Goal: Task Accomplishment & Management: Manage account settings

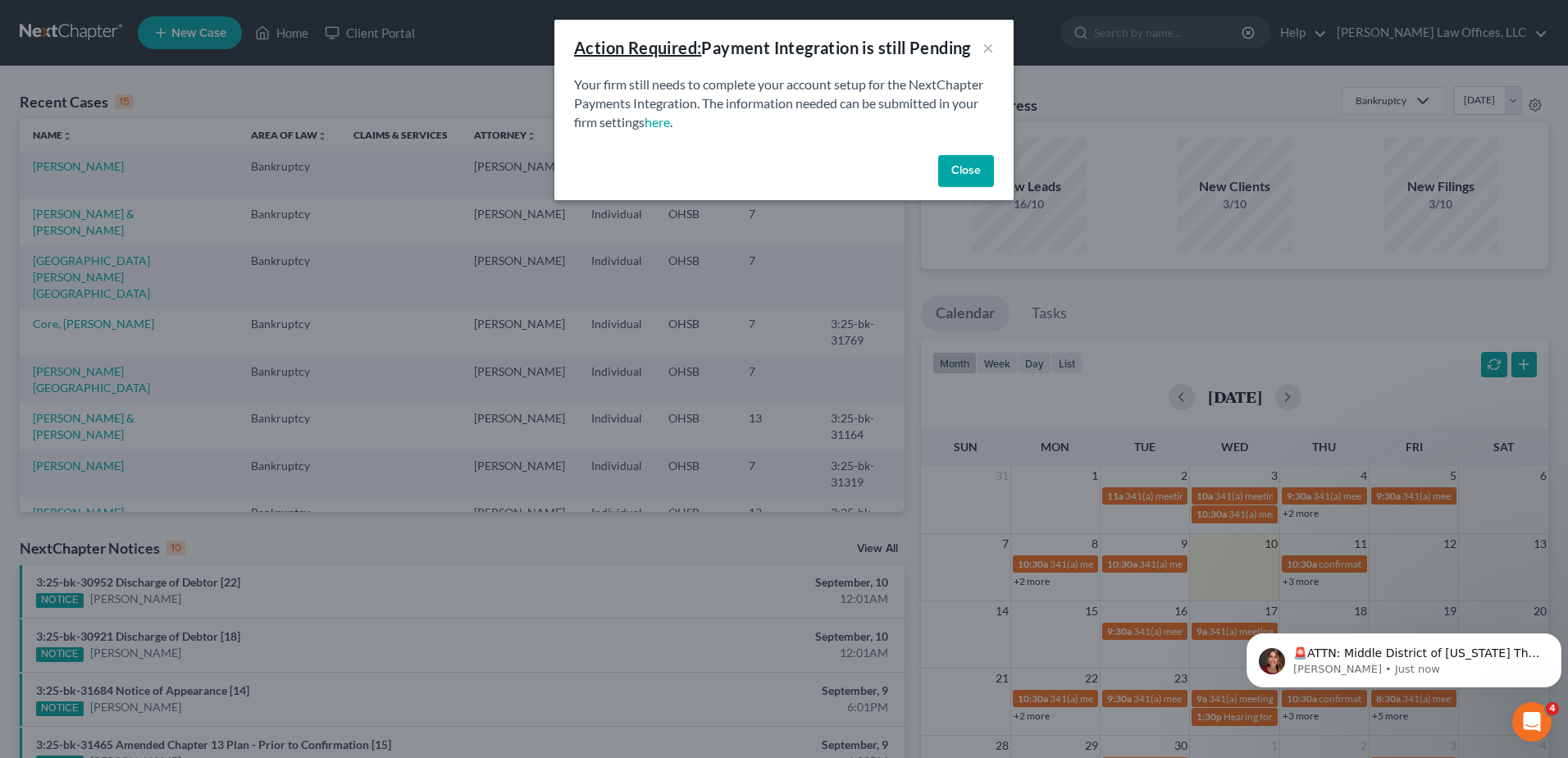
click at [959, 171] on button "Close" at bounding box center [966, 172] width 56 height 33
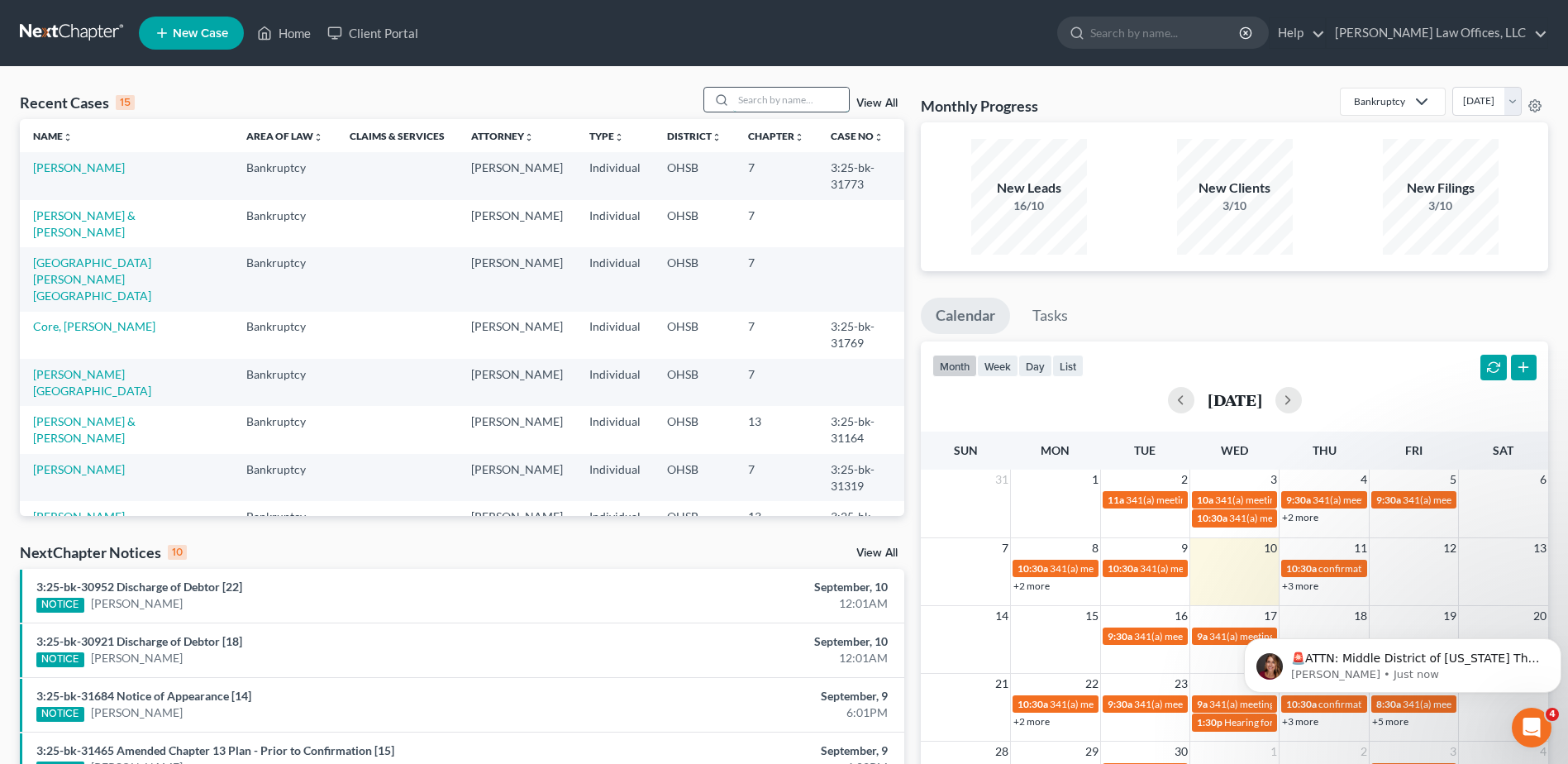
click at [739, 97] on input "search" at bounding box center [791, 99] width 116 height 24
type input "[PERSON_NAME]"
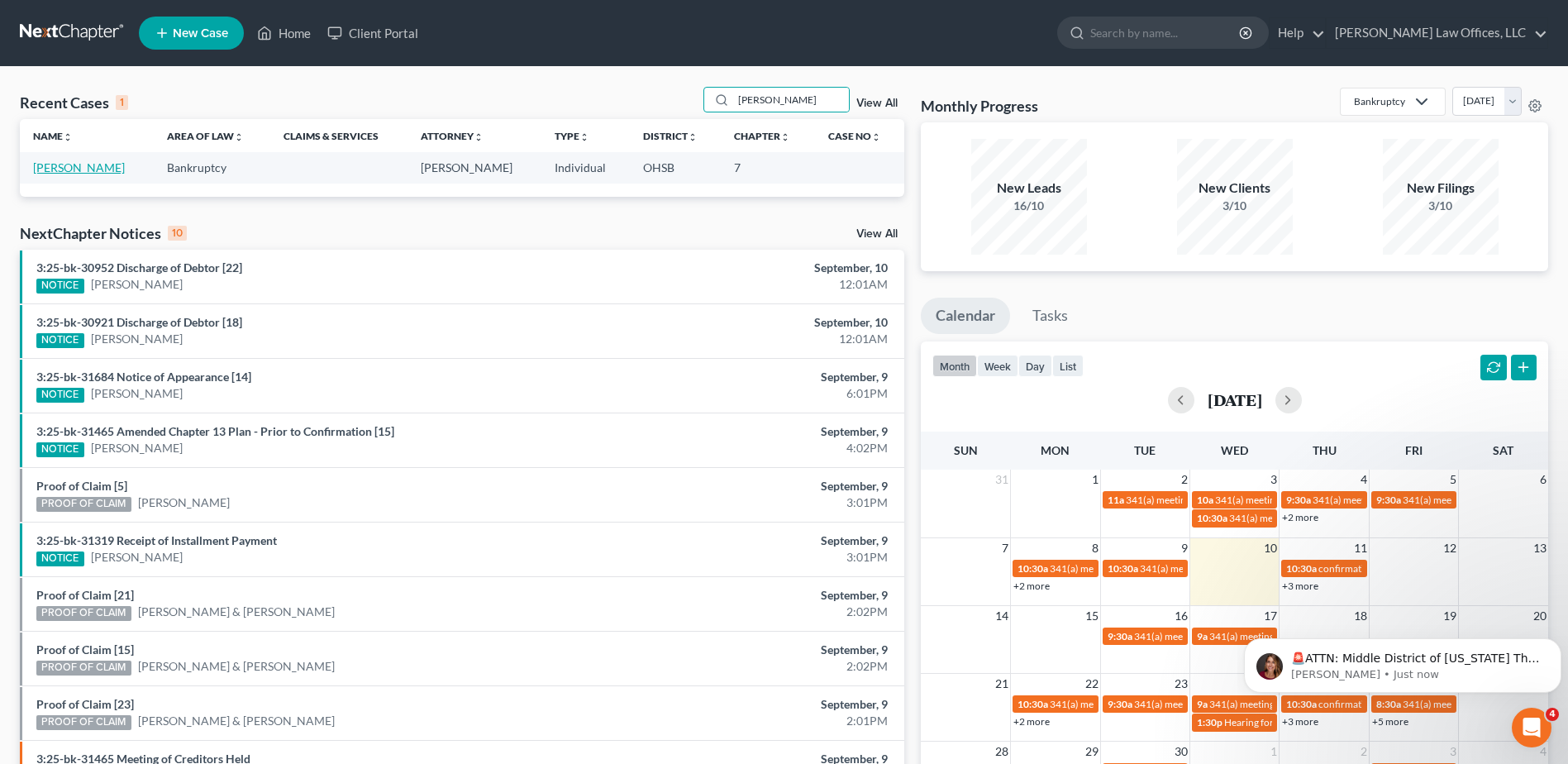
click at [89, 164] on link "[PERSON_NAME]" at bounding box center [79, 167] width 91 height 14
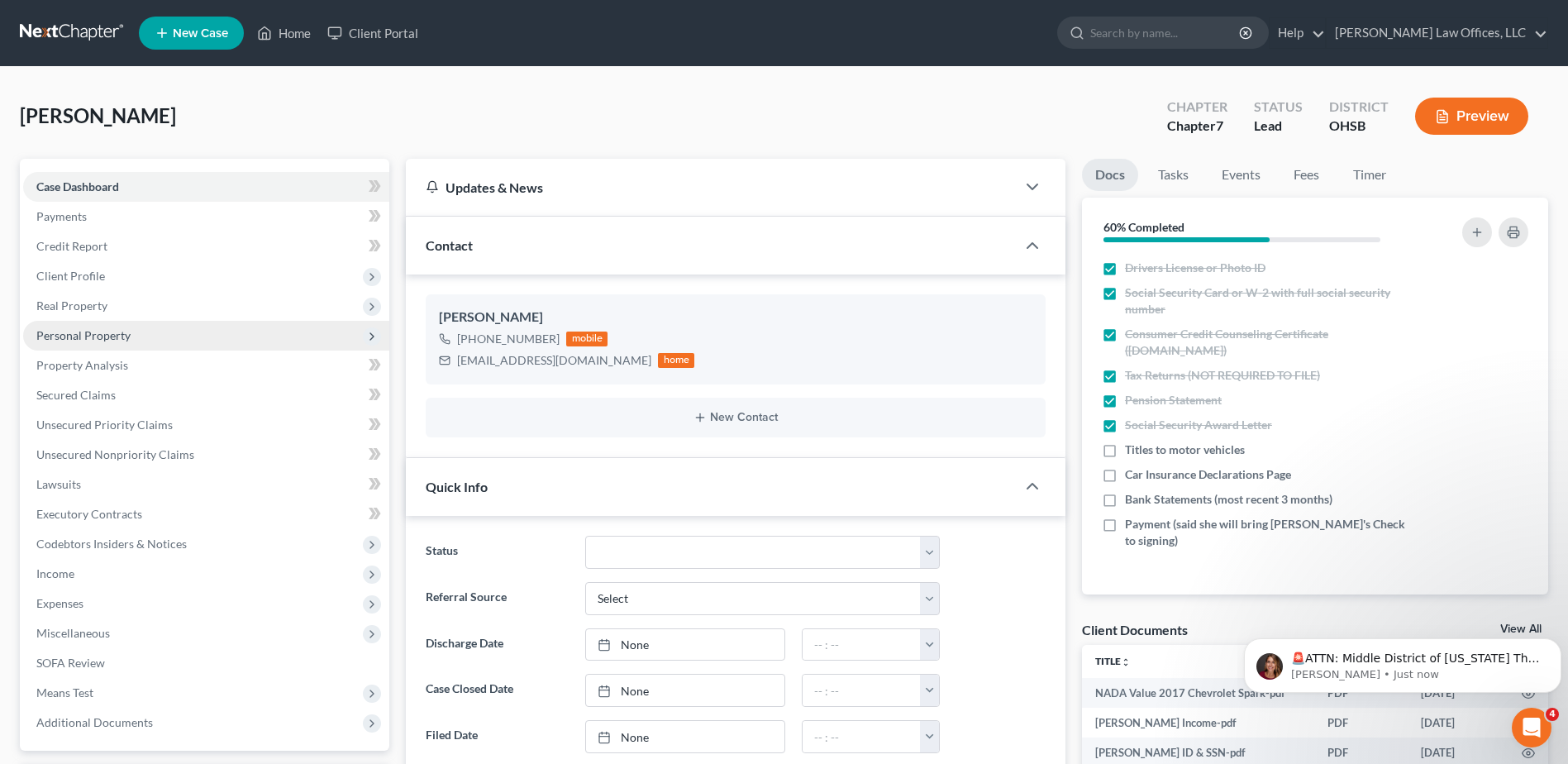
click at [112, 332] on span "Personal Property" at bounding box center [83, 335] width 94 height 14
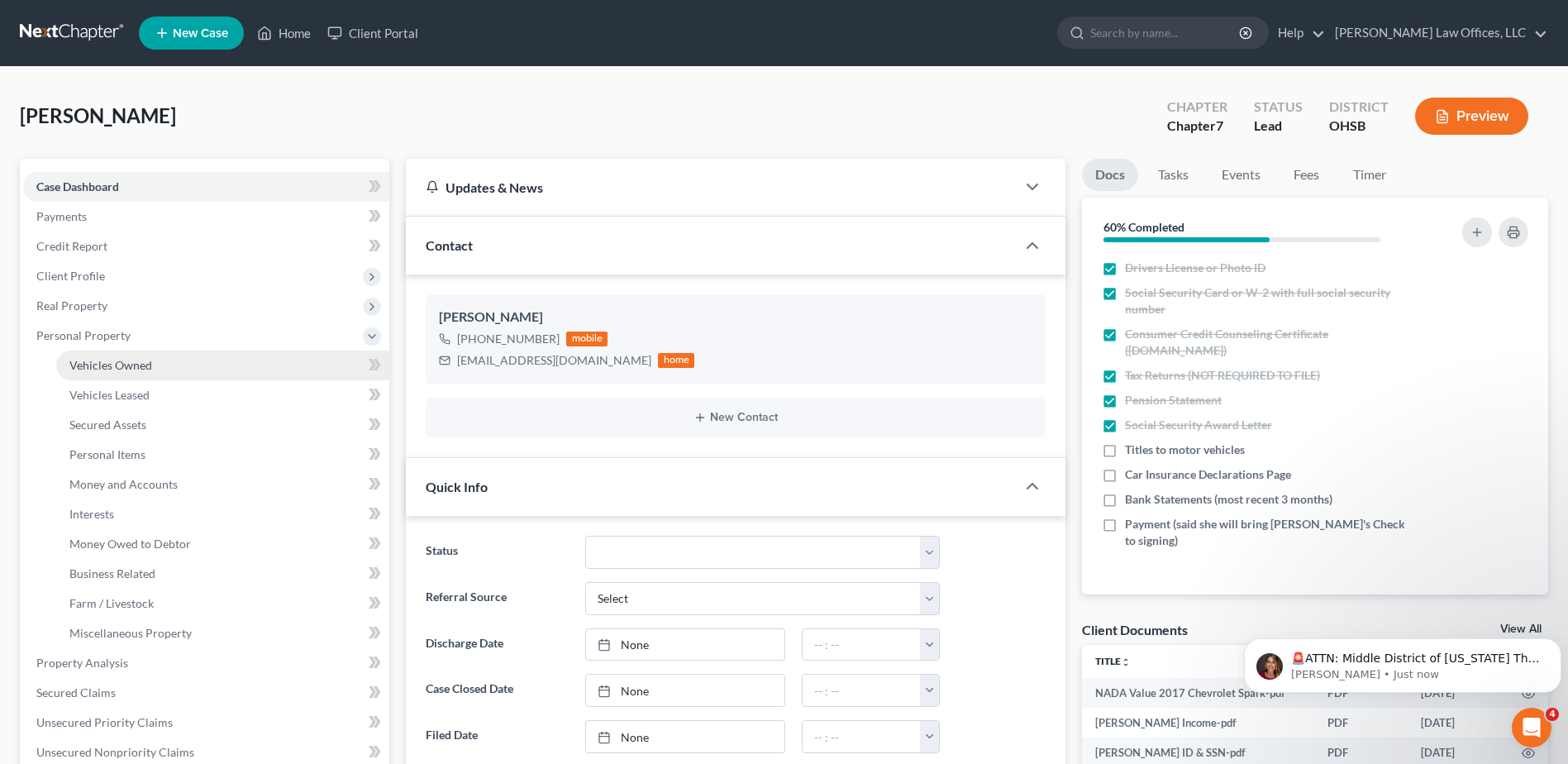
click at [120, 361] on span "Vehicles Owned" at bounding box center [111, 365] width 82 height 14
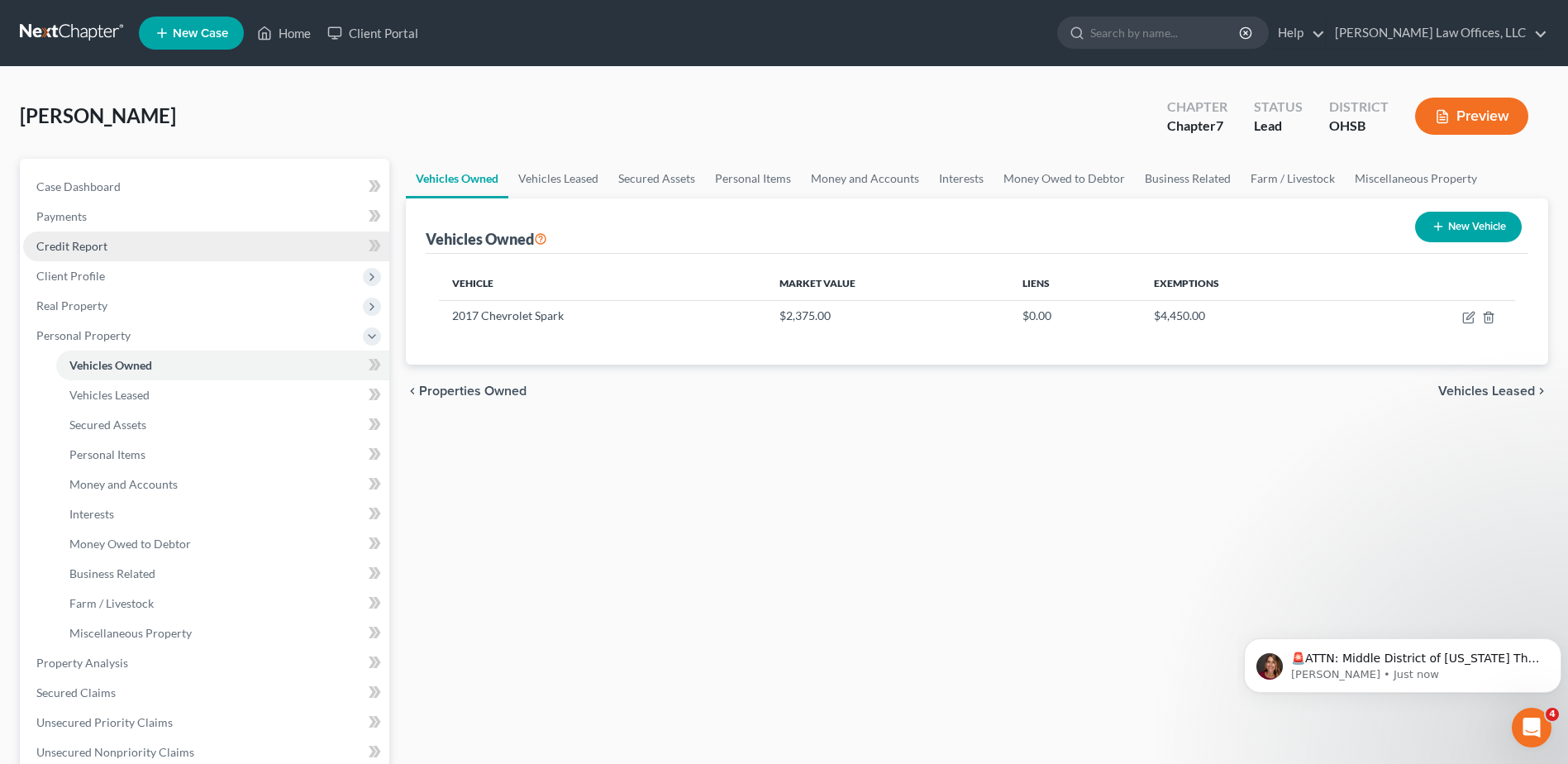
click at [100, 245] on span "Credit Report" at bounding box center [72, 246] width 71 height 14
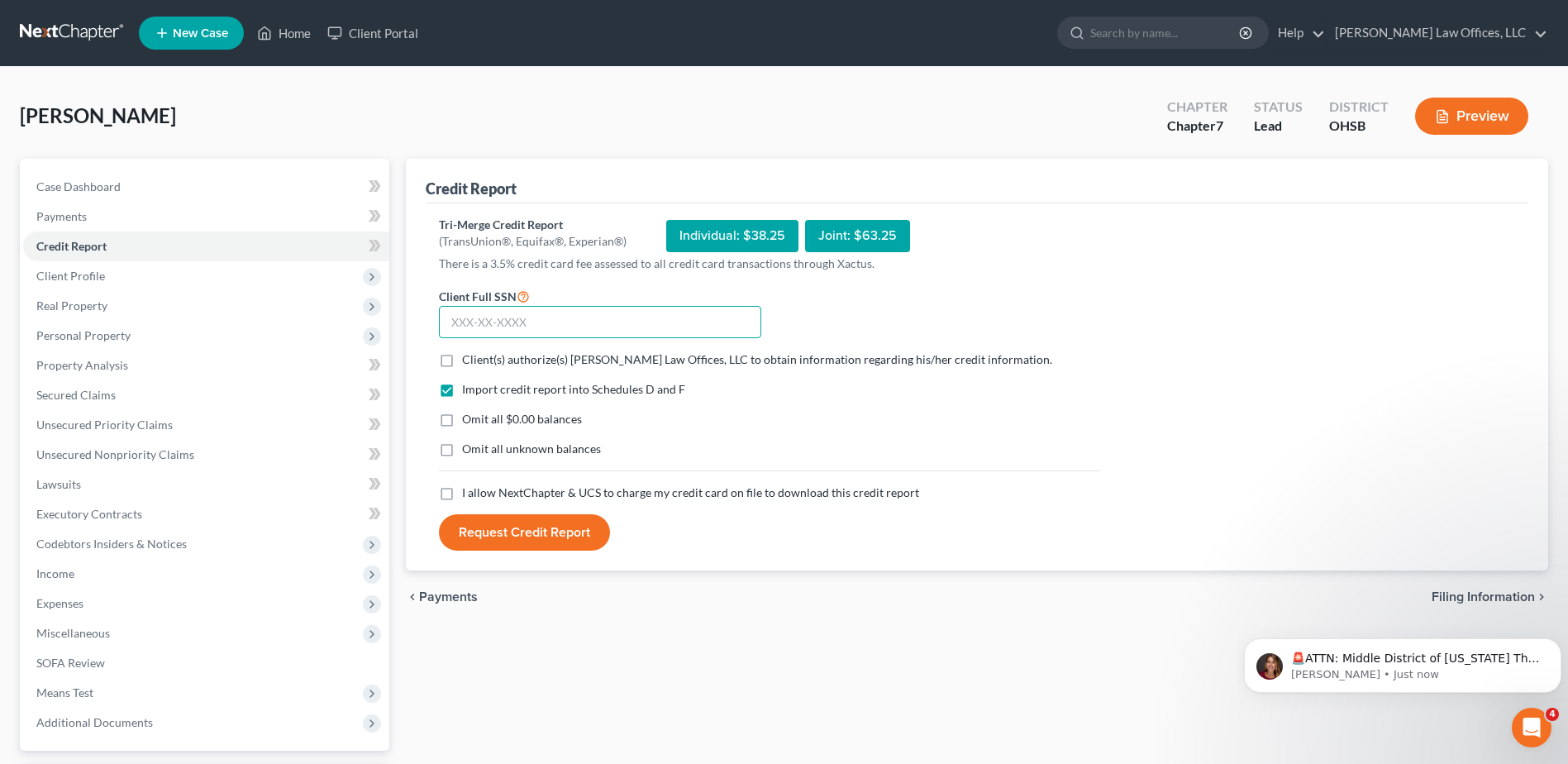
click at [608, 316] on input "text" at bounding box center [600, 323] width 322 height 33
type input "283-34-7406"
click at [462, 363] on label "Client(s) authorize(s) [PERSON_NAME] Law Offices, LLC to obtain information reg…" at bounding box center [757, 360] width 590 height 17
click at [469, 362] on input "Client(s) authorize(s) [PERSON_NAME] Law Offices, LLC to obtain information reg…" at bounding box center [474, 357] width 11 height 11
checkbox input "true"
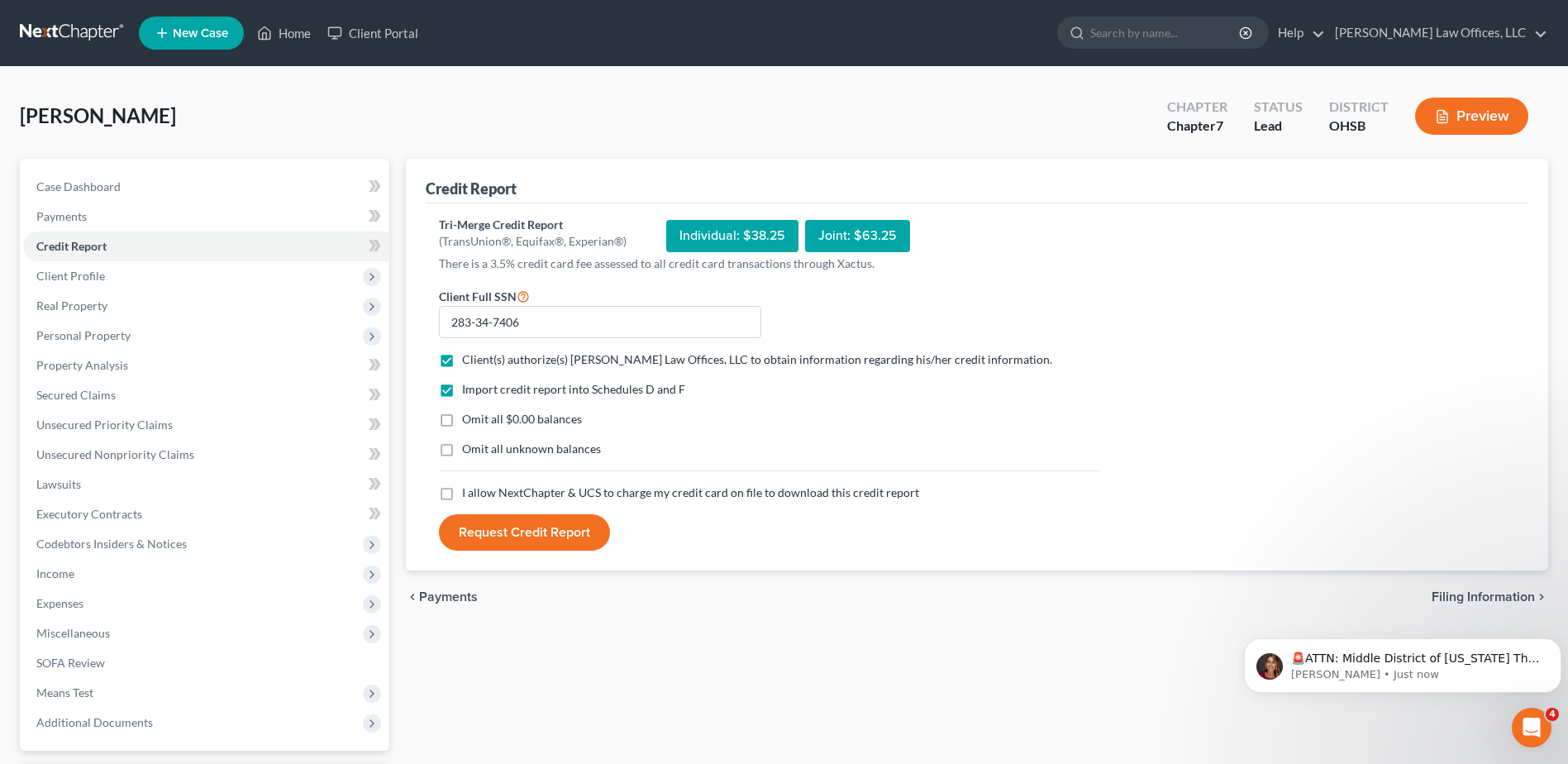
click at [462, 421] on label "Omit all $0.00 balances" at bounding box center [522, 419] width 120 height 17
click at [469, 421] on input "Omit all $0.00 balances" at bounding box center [474, 416] width 11 height 11
checkbox input "true"
click at [462, 491] on label "I allow NextChapter & UCS to charge my credit card on file to download this cre…" at bounding box center [691, 493] width 457 height 17
click at [469, 491] on input "I allow NextChapter & UCS to charge my credit card on file to download this cre…" at bounding box center [474, 490] width 11 height 11
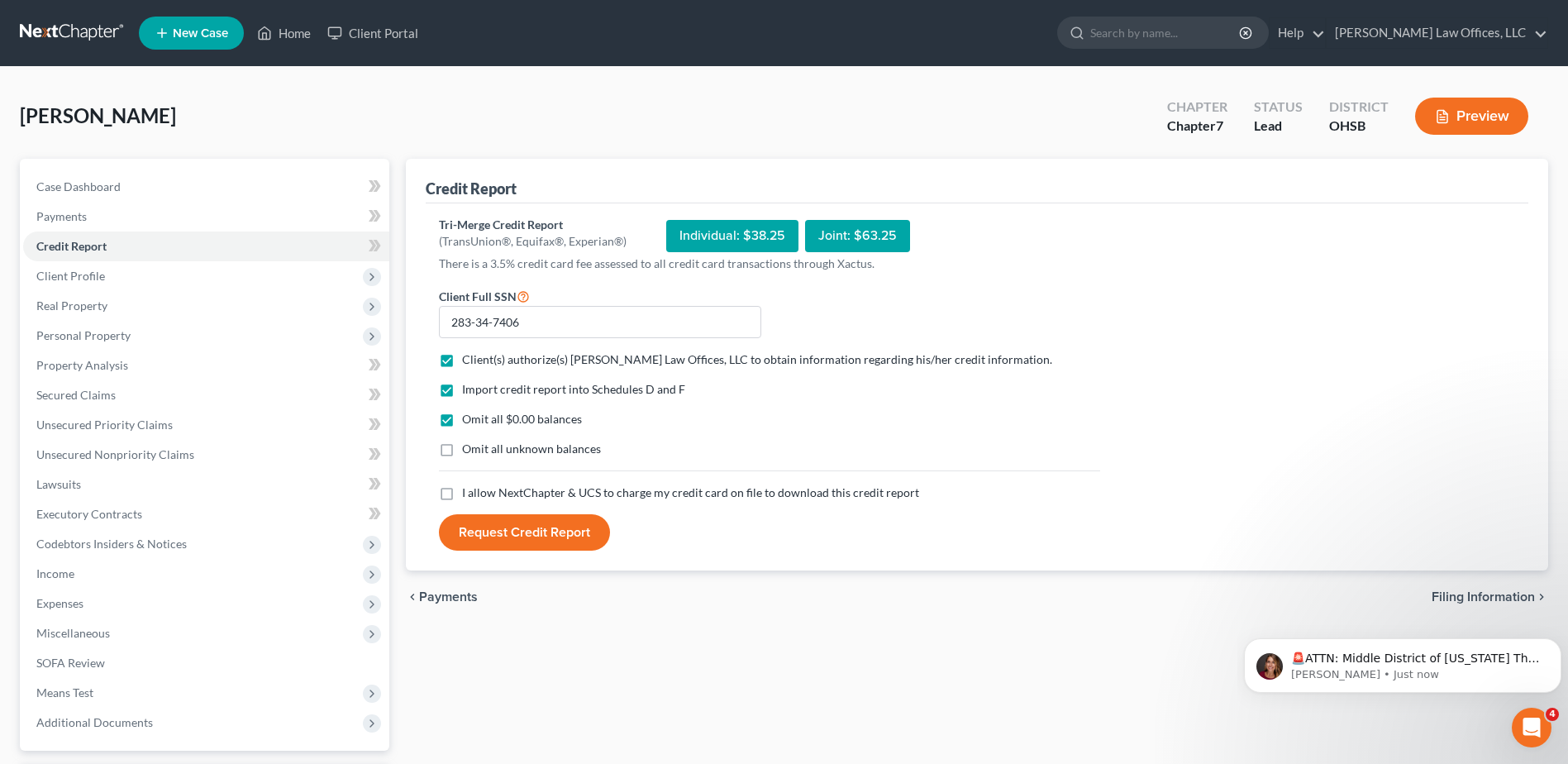
checkbox input "true"
click at [521, 532] on button "Request Credit Report" at bounding box center [524, 533] width 171 height 37
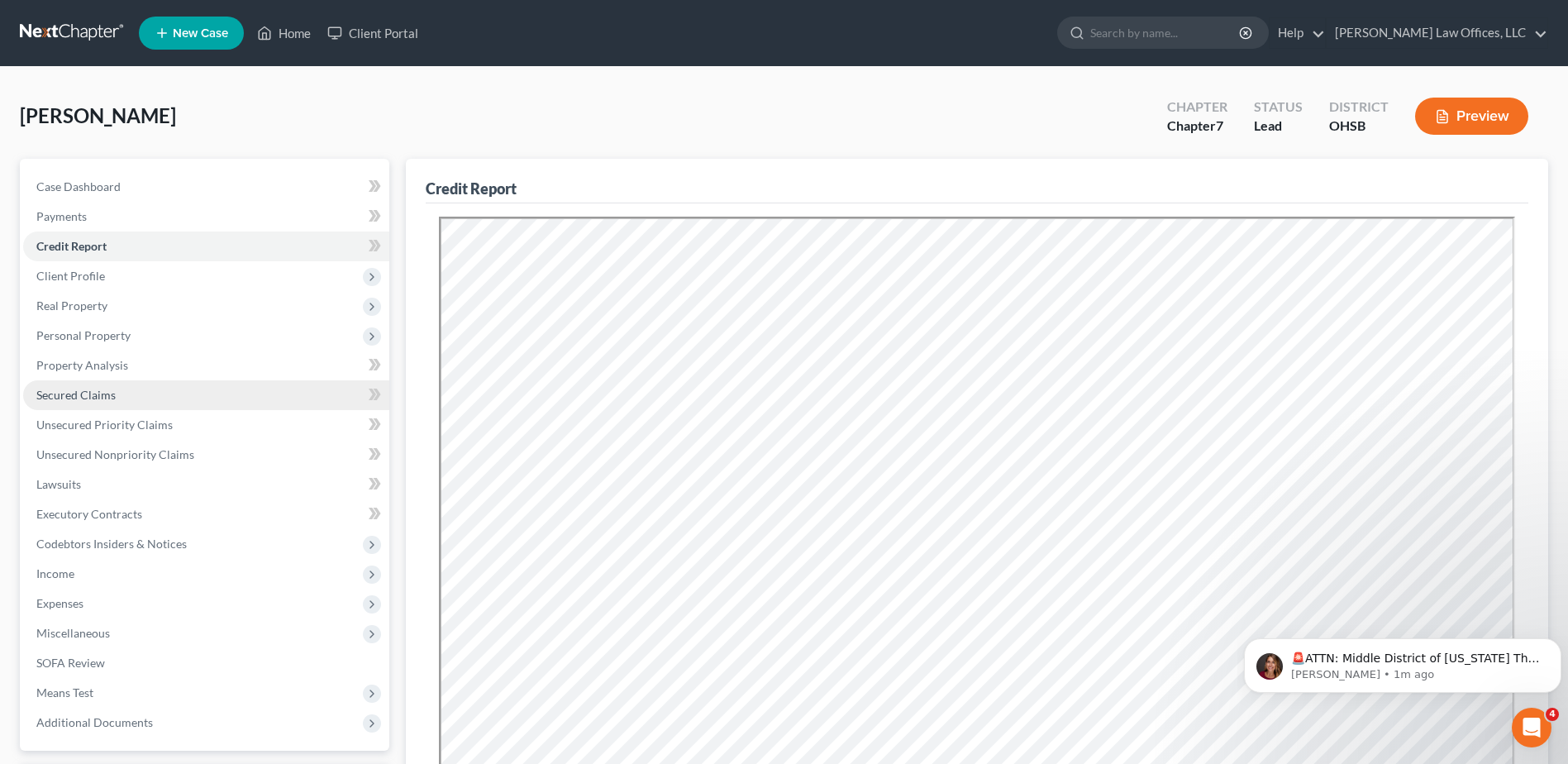
click at [147, 395] on link "Secured Claims" at bounding box center [206, 396] width 366 height 30
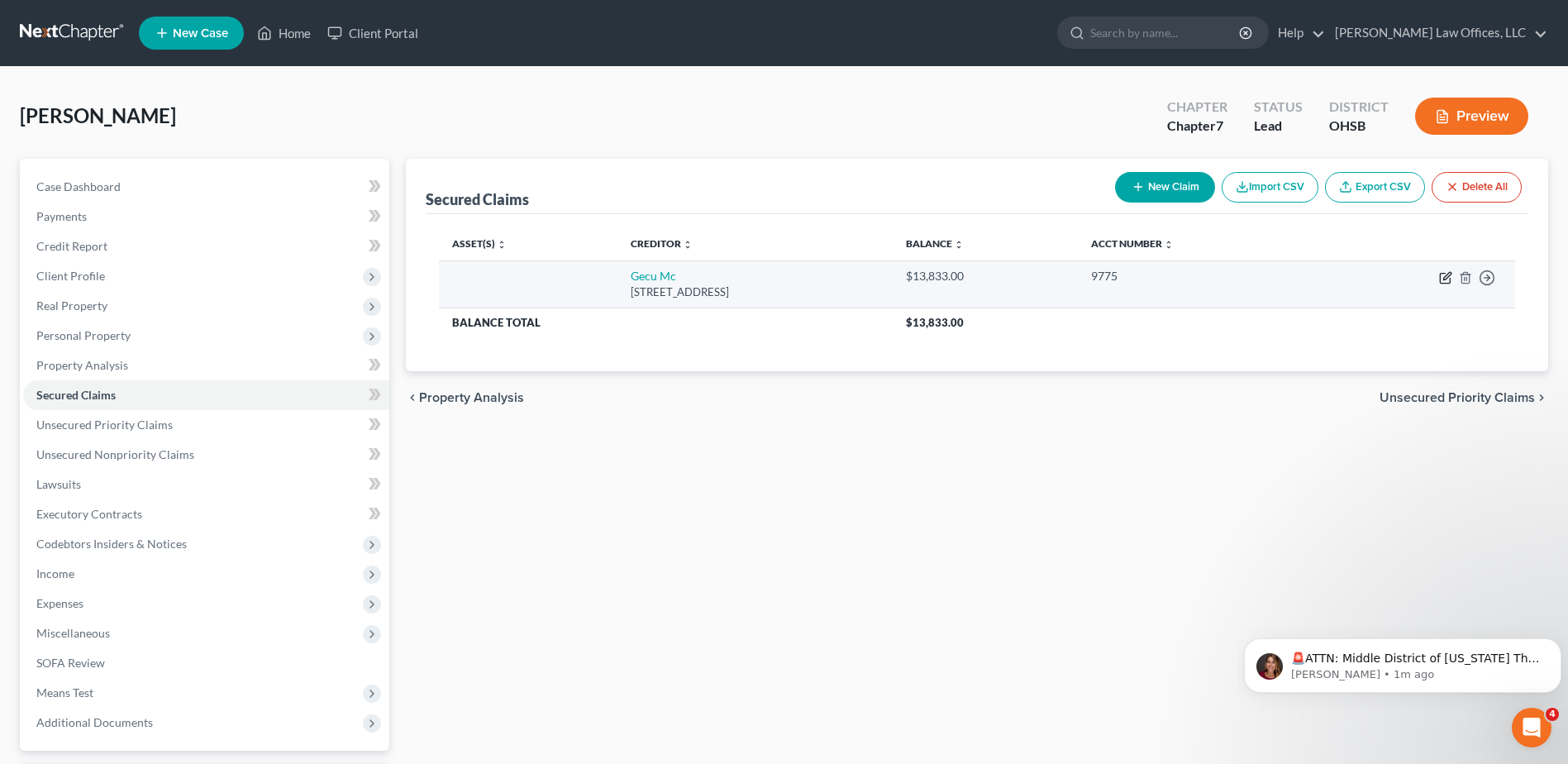
click at [1446, 280] on icon "button" at bounding box center [1446, 278] width 13 height 13
select select "36"
select select "0"
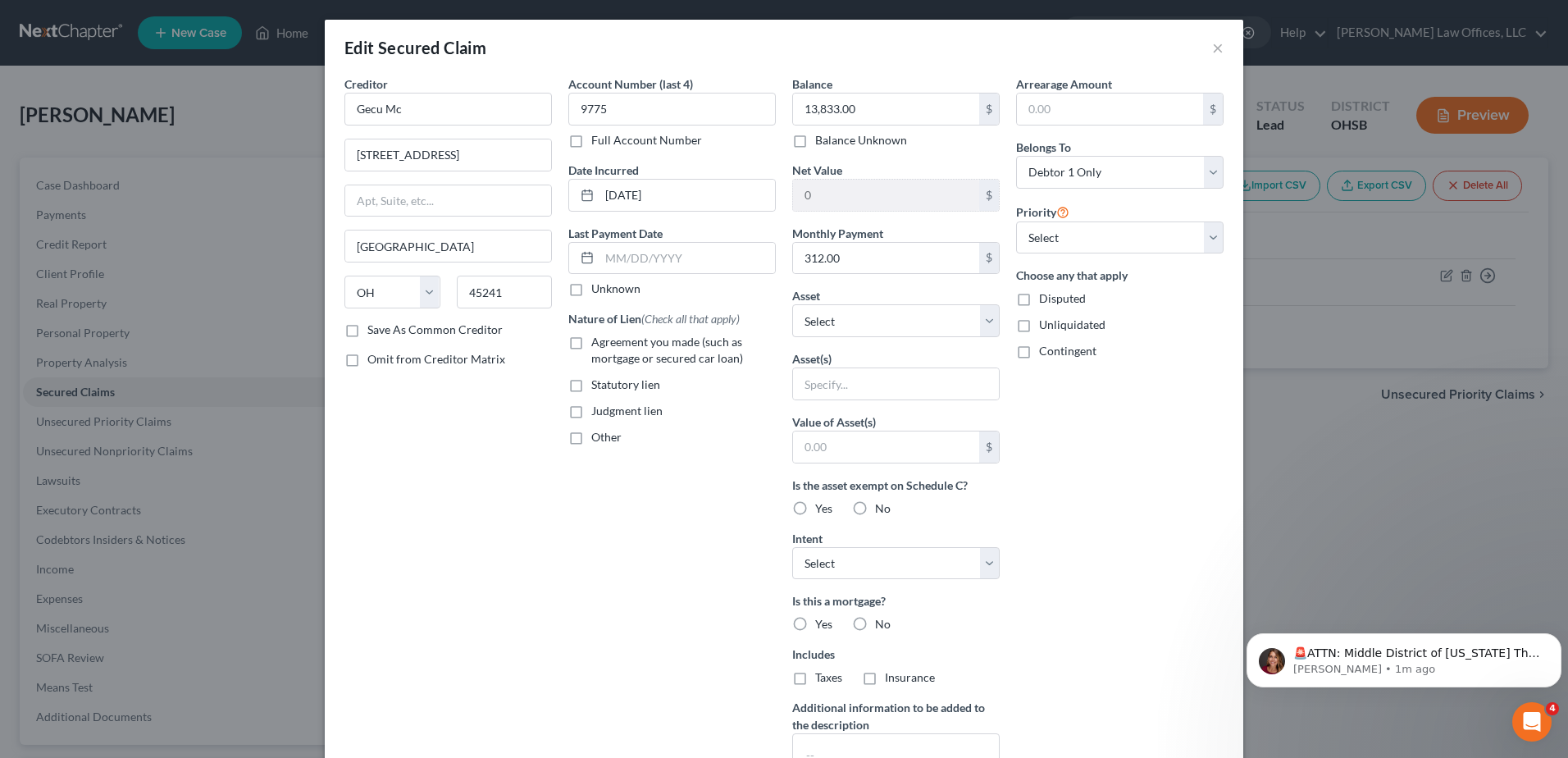
click at [591, 346] on label "Agreement you made (such as mortgage or secured car loan)" at bounding box center [683, 351] width 185 height 33
click at [598, 345] on input "Agreement you made (such as mortgage or secured car loan)" at bounding box center [603, 339] width 11 height 11
checkbox input "true"
click at [982, 327] on select "Select Other Multiple Assets Jewelry - Jewelry - $1500.0 Household Goods - Hous…" at bounding box center [896, 321] width 208 height 33
select select "8"
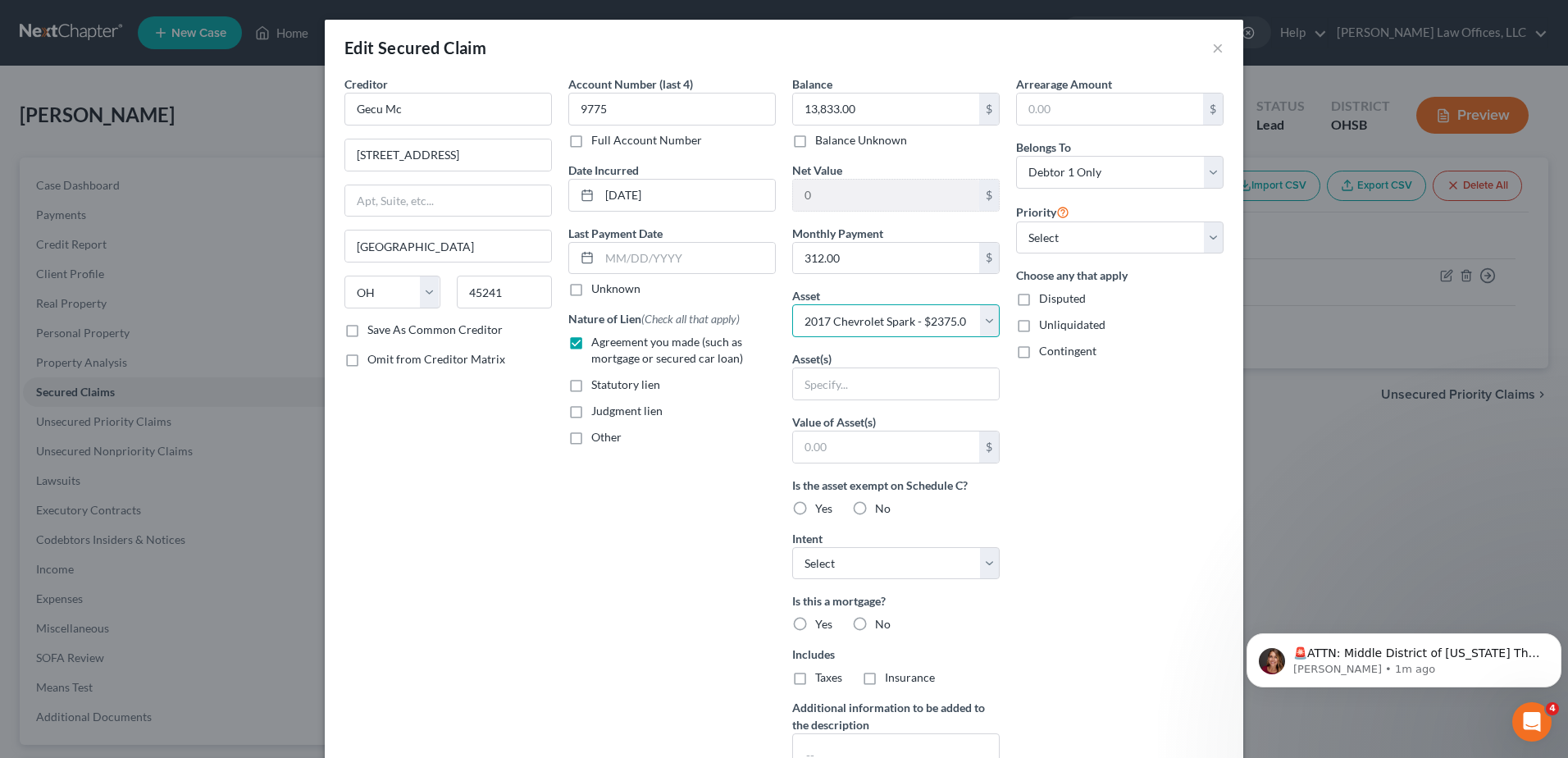
click at [792, 304] on select "Select Other Multiple Assets Jewelry - Jewelry - $1500.0 Household Goods - Hous…" at bounding box center [896, 321] width 208 height 33
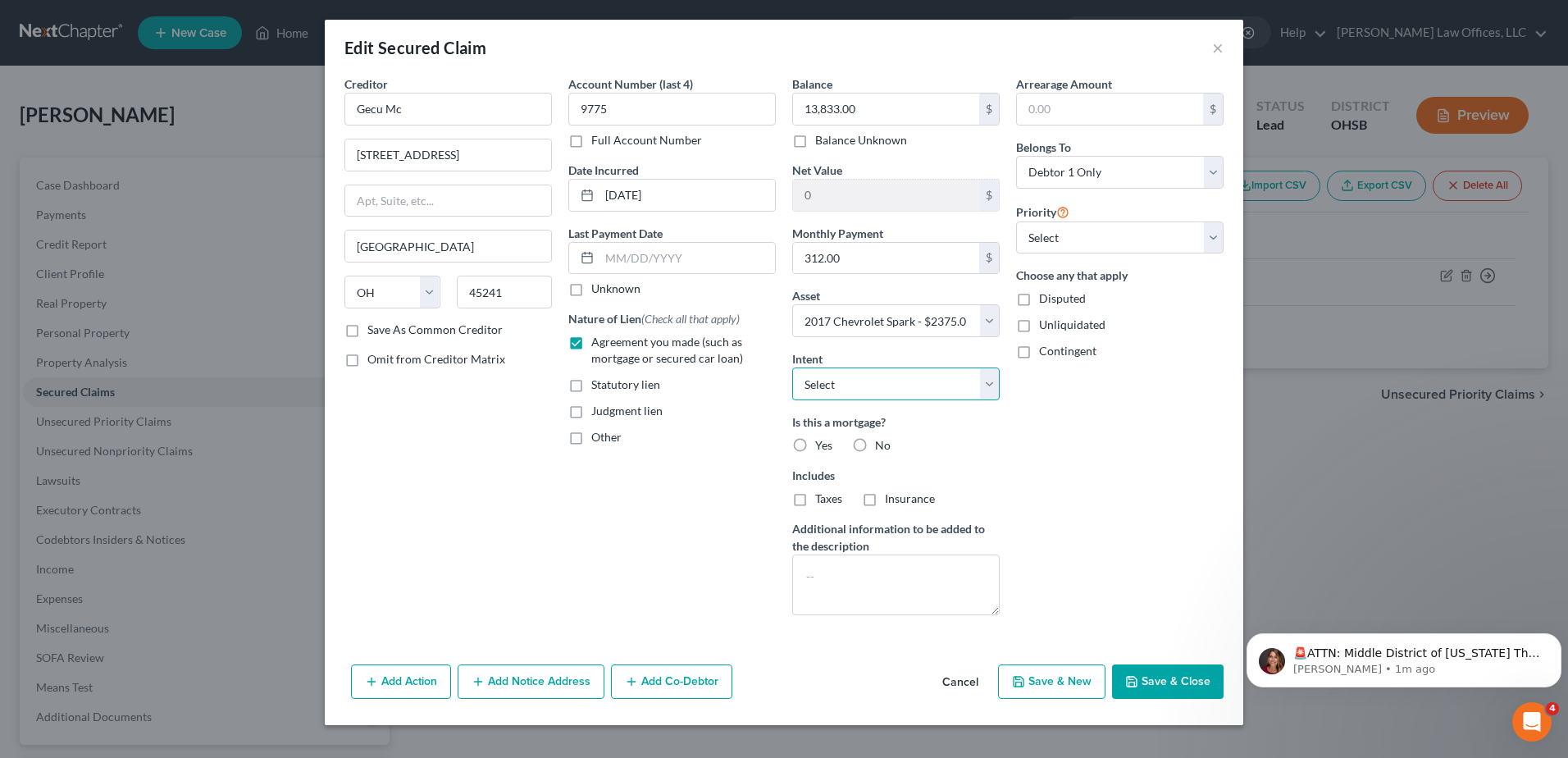
click at [986, 380] on select "Select Surrender Redeem Reaffirm Avoid Other" at bounding box center [896, 384] width 208 height 33
select select "2"
click at [792, 368] on select "Select Surrender Redeem Reaffirm Avoid Other" at bounding box center [896, 384] width 208 height 33
click at [876, 438] on label "No" at bounding box center [883, 445] width 16 height 16
click at [882, 438] on input "No" at bounding box center [887, 442] width 11 height 11
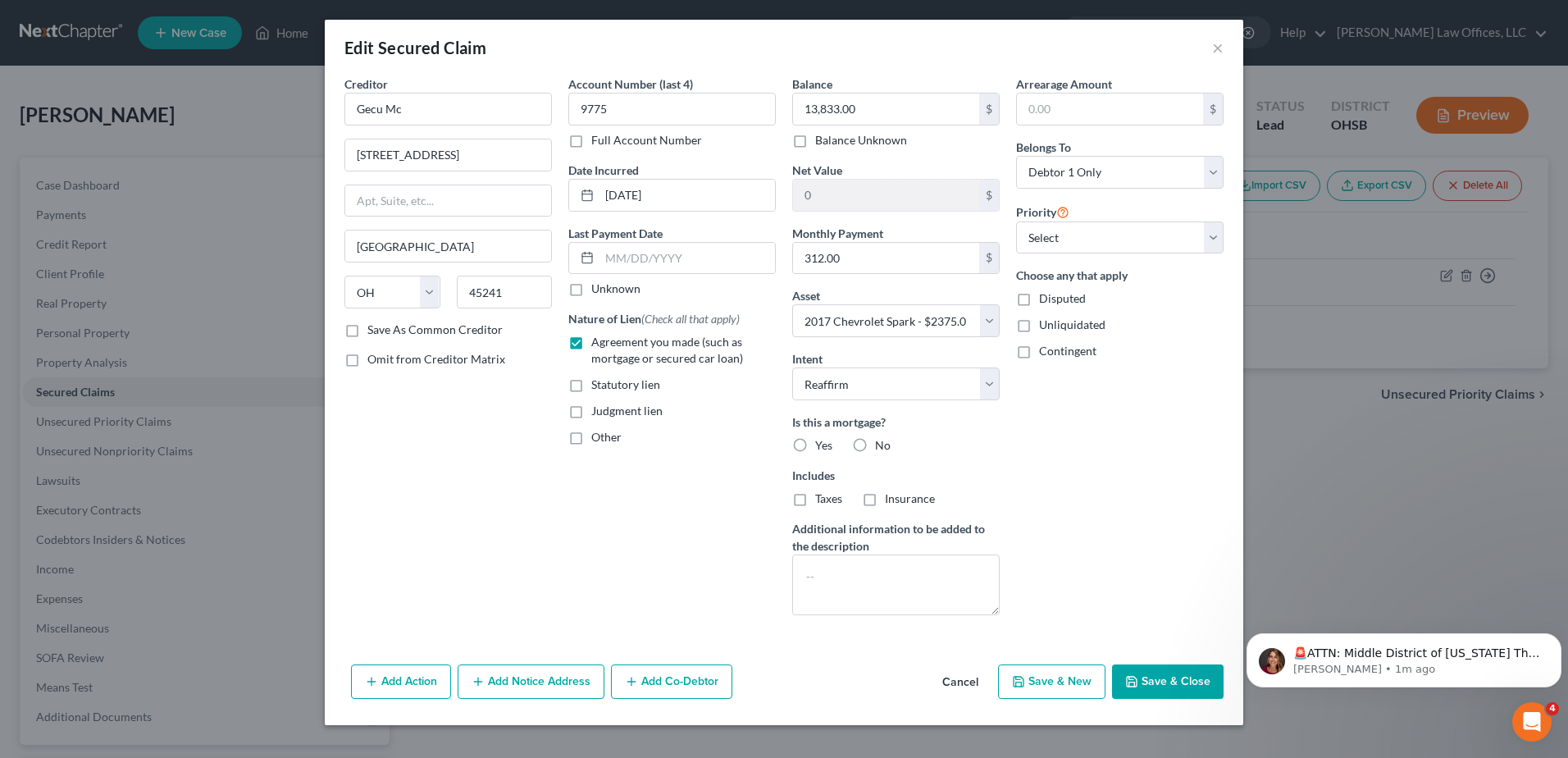
radio input "true"
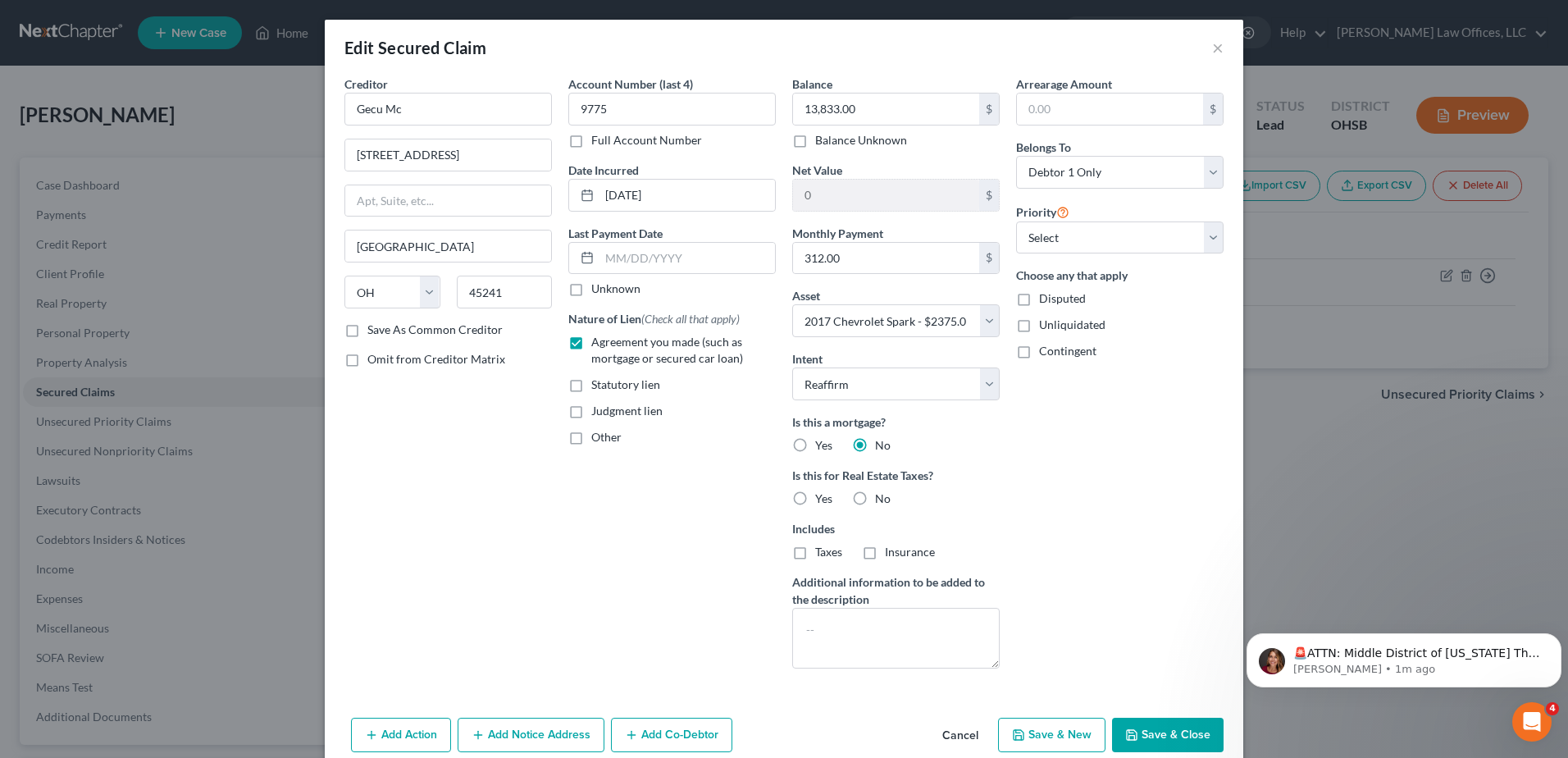
click at [876, 497] on label "No" at bounding box center [883, 499] width 16 height 16
click at [882, 497] on input "No" at bounding box center [887, 496] width 11 height 11
radio input "true"
click at [1156, 733] on button "Save & Close" at bounding box center [1167, 736] width 111 height 35
select select
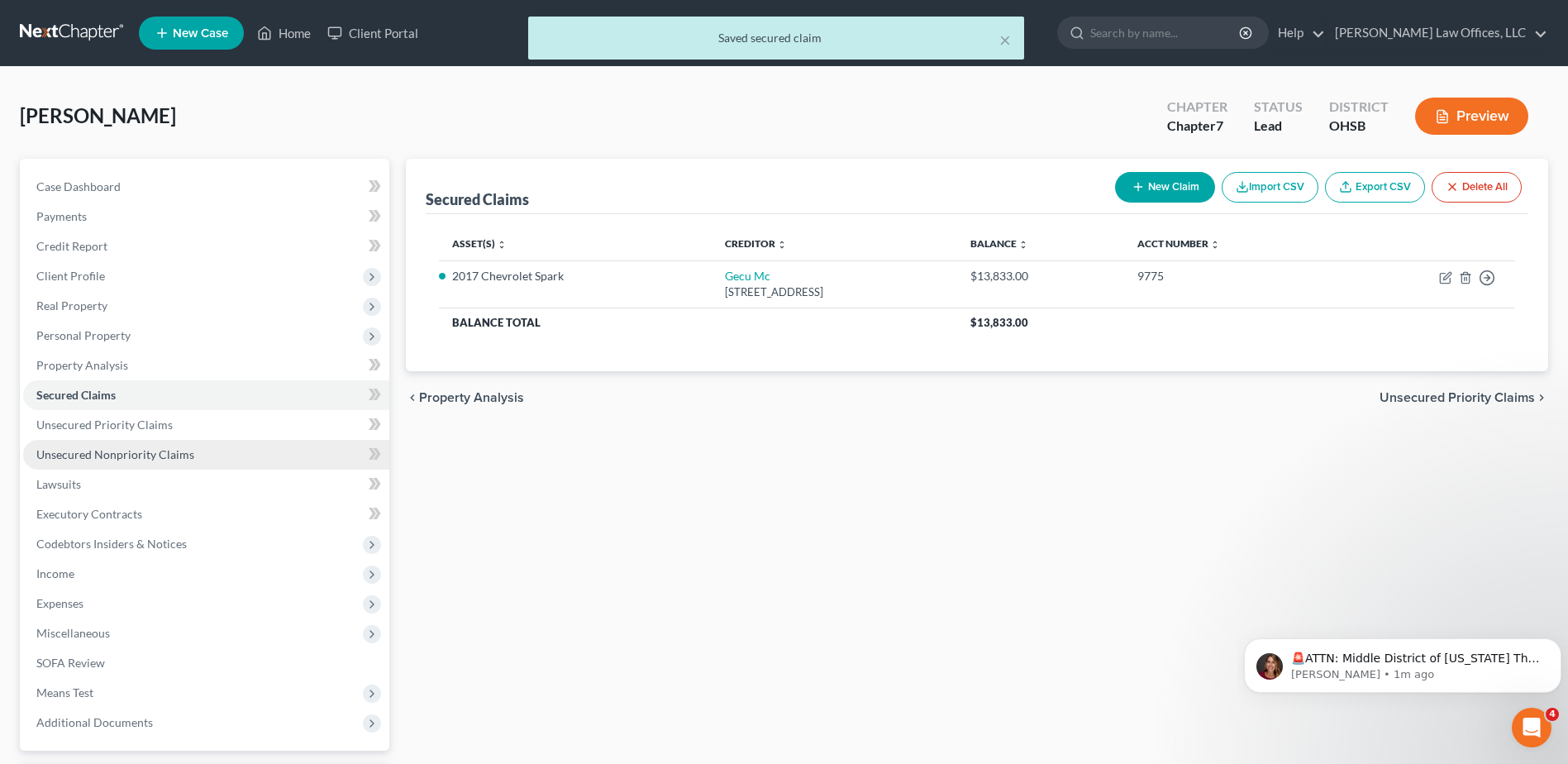
click at [150, 459] on span "Unsecured Nonpriority Claims" at bounding box center [116, 454] width 158 height 14
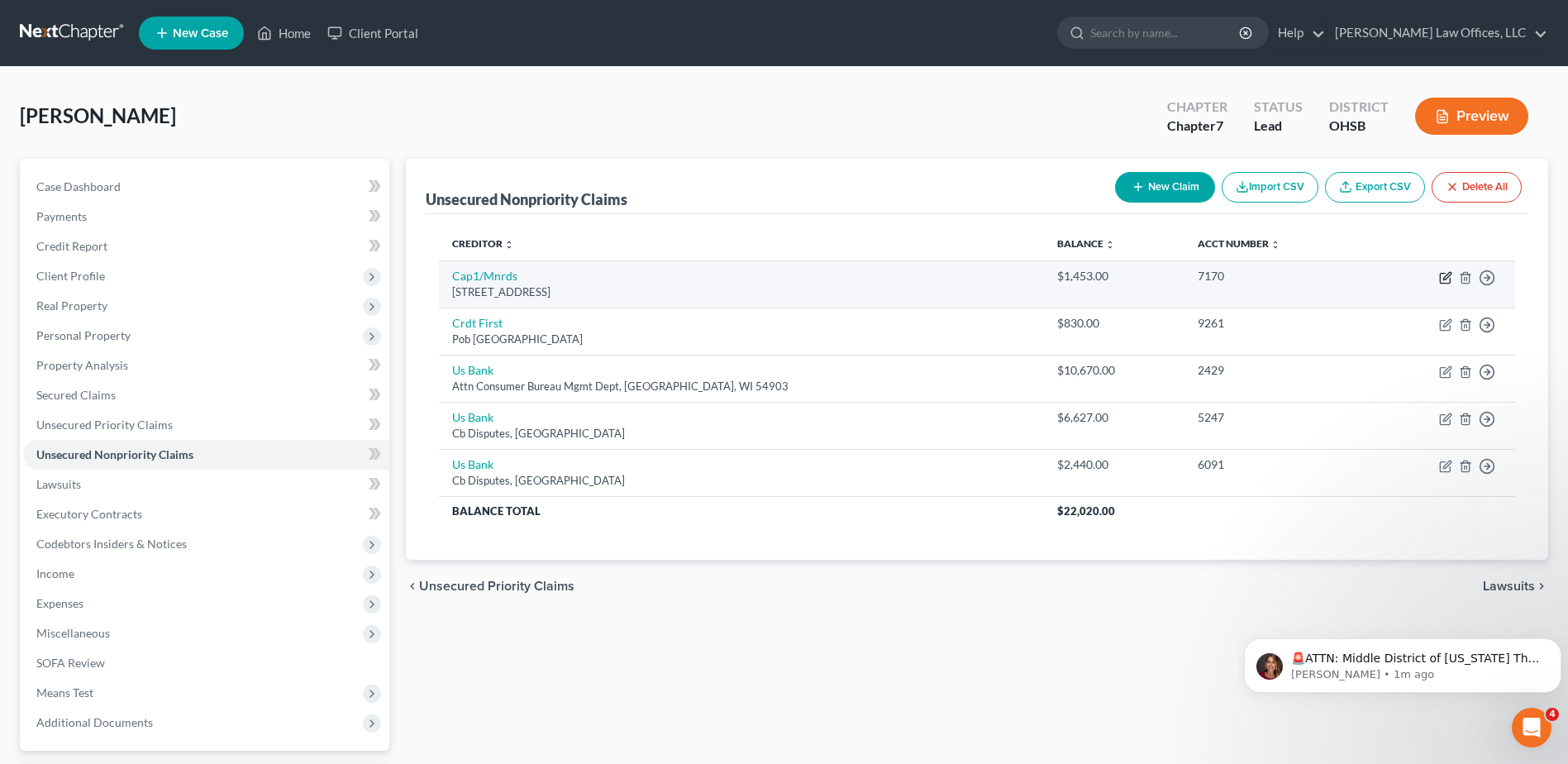
click at [1447, 274] on icon "button" at bounding box center [1446, 278] width 13 height 13
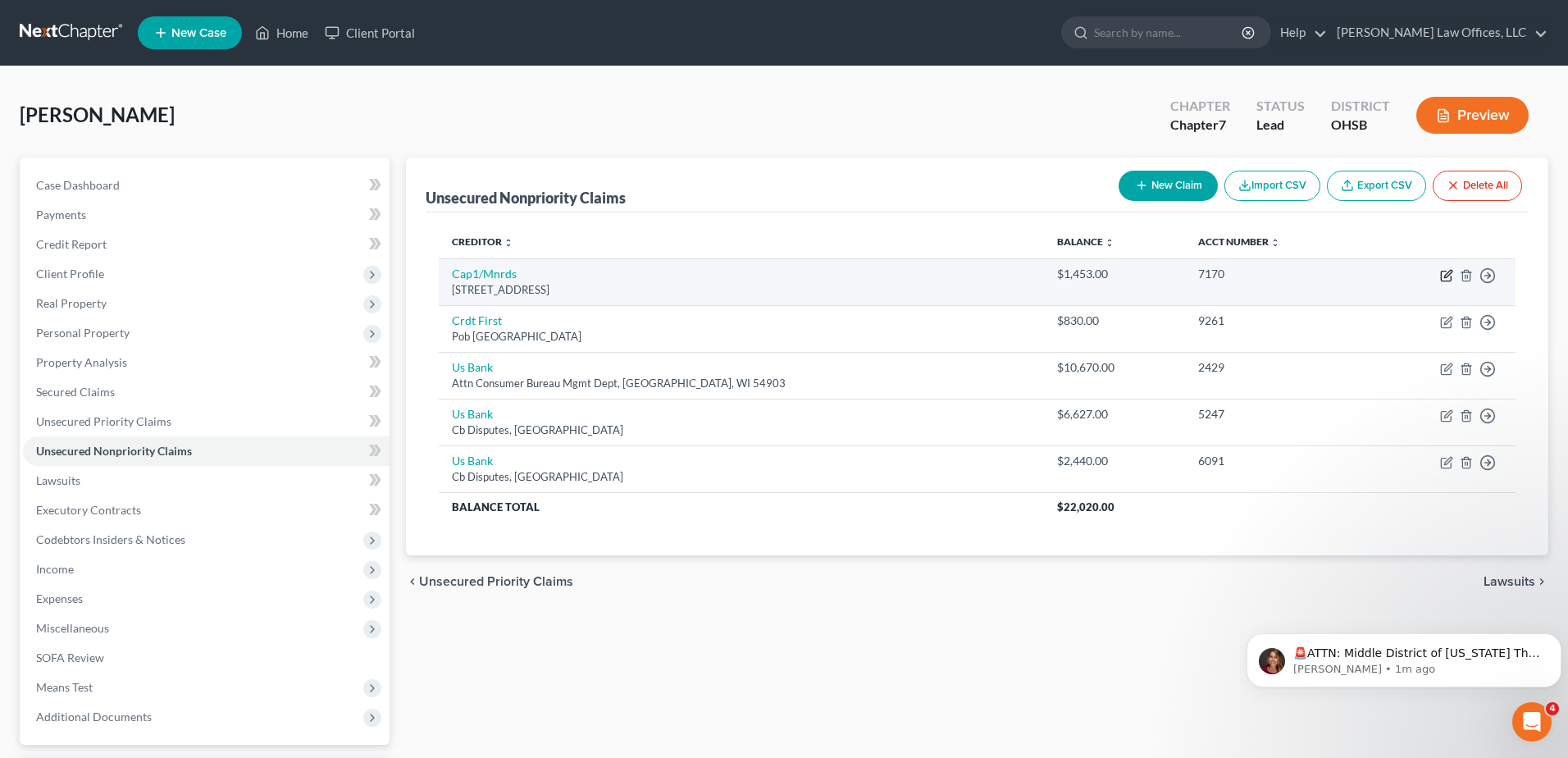
select select "46"
select select "2"
select select "0"
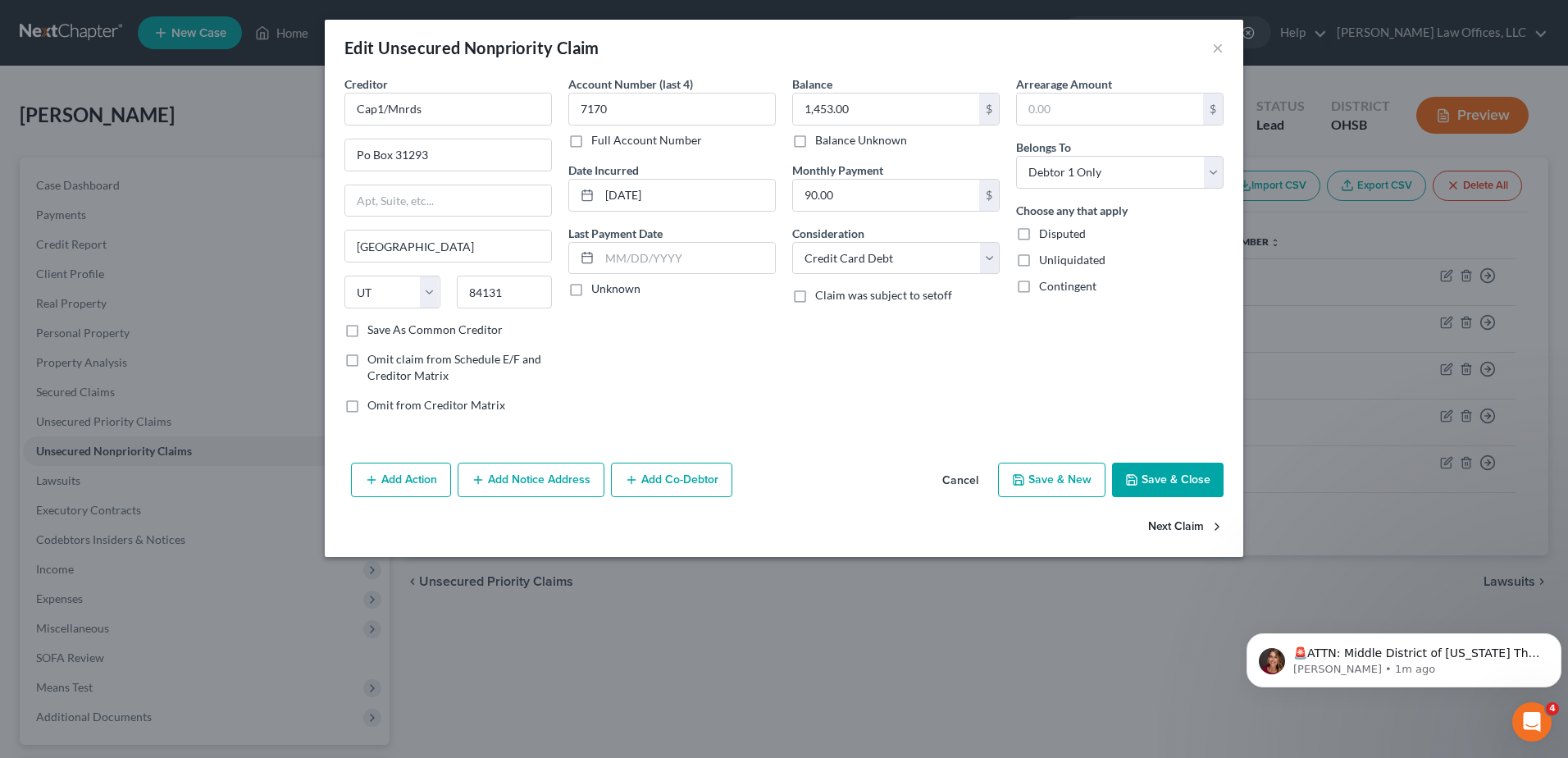
click at [1176, 525] on button "Next Claim" at bounding box center [1186, 528] width 76 height 35
select select "36"
select select "2"
select select "0"
click at [1176, 525] on button "Next Claim" at bounding box center [1186, 528] width 76 height 35
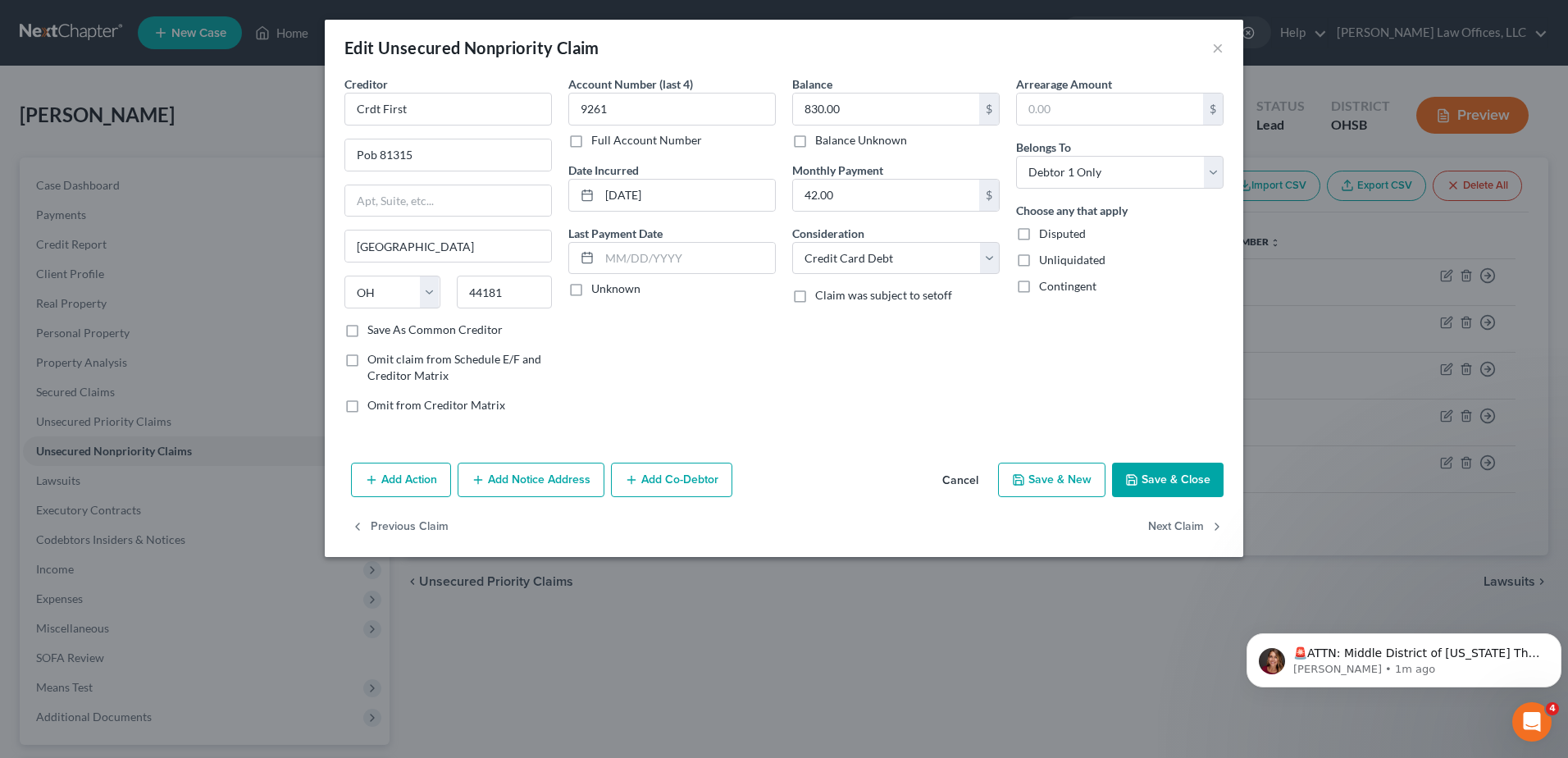
select select "52"
select select "0"
drag, startPoint x: 402, startPoint y: 108, endPoint x: 311, endPoint y: 121, distance: 91.9
click at [311, 121] on div "Edit Unsecured Nonpriority Claim × Creditor * Us Bank Attn Consumer Bureau Mgmt…" at bounding box center [784, 379] width 1568 height 758
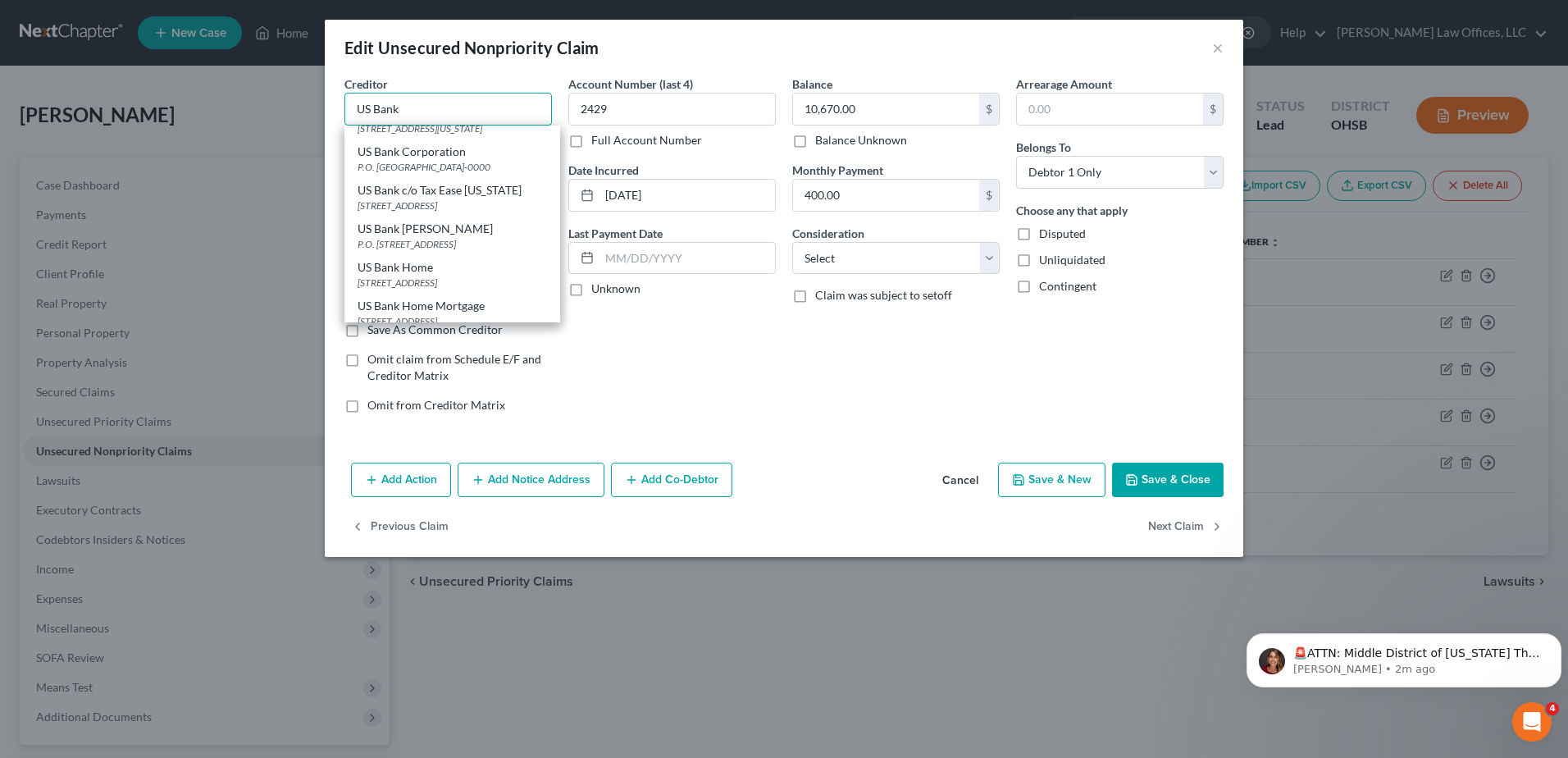
scroll to position [657, 0]
type input "US Bank"
click at [469, 125] on div "US Bank" at bounding box center [453, 117] width 190 height 16
type input "Bankruptcy Dept."
type input "P.O. Box 5227"
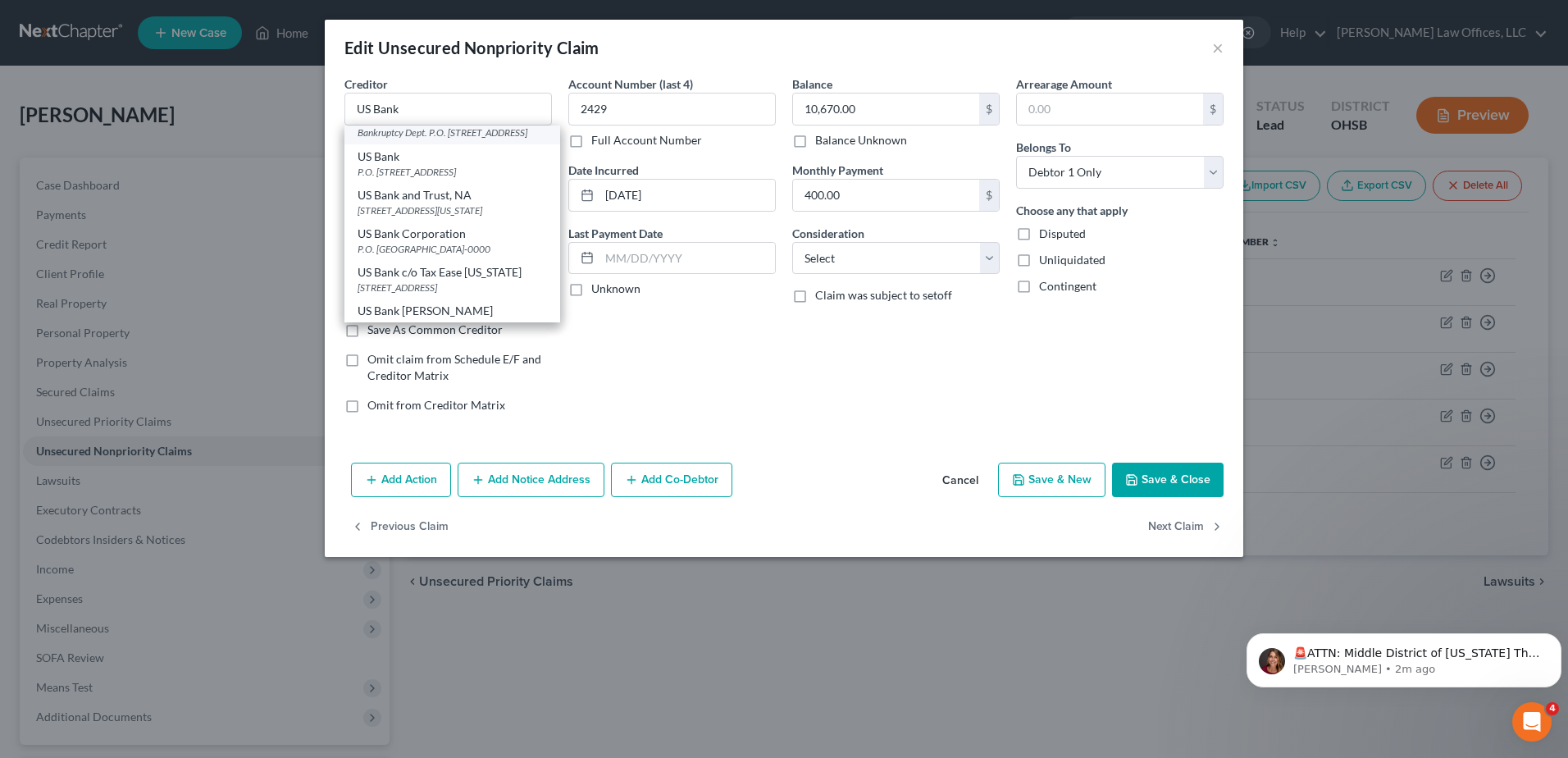
type input "[GEOGRAPHIC_DATA]"
select select "36"
type input "45201-0000"
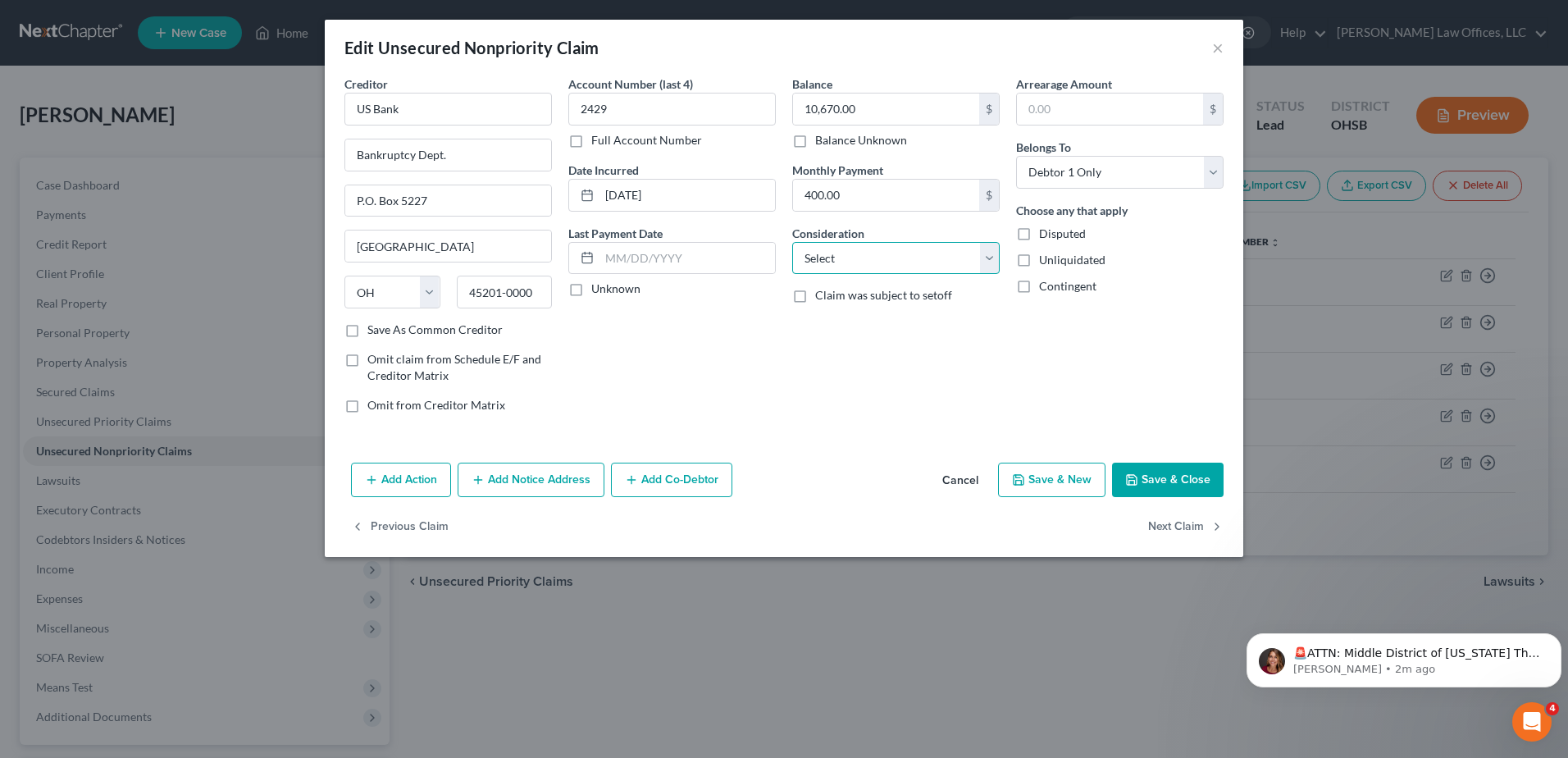
click at [985, 261] on select "Select Cable / Satellite Services Collection Agency Credit Card Debt Debt Couns…" at bounding box center [896, 259] width 208 height 33
select select "2"
click at [792, 242] on select "Select Cable / Satellite Services Collection Agency Credit Card Debt Debt Couns…" at bounding box center [896, 259] width 208 height 33
click at [1169, 518] on button "Next Claim" at bounding box center [1186, 528] width 76 height 35
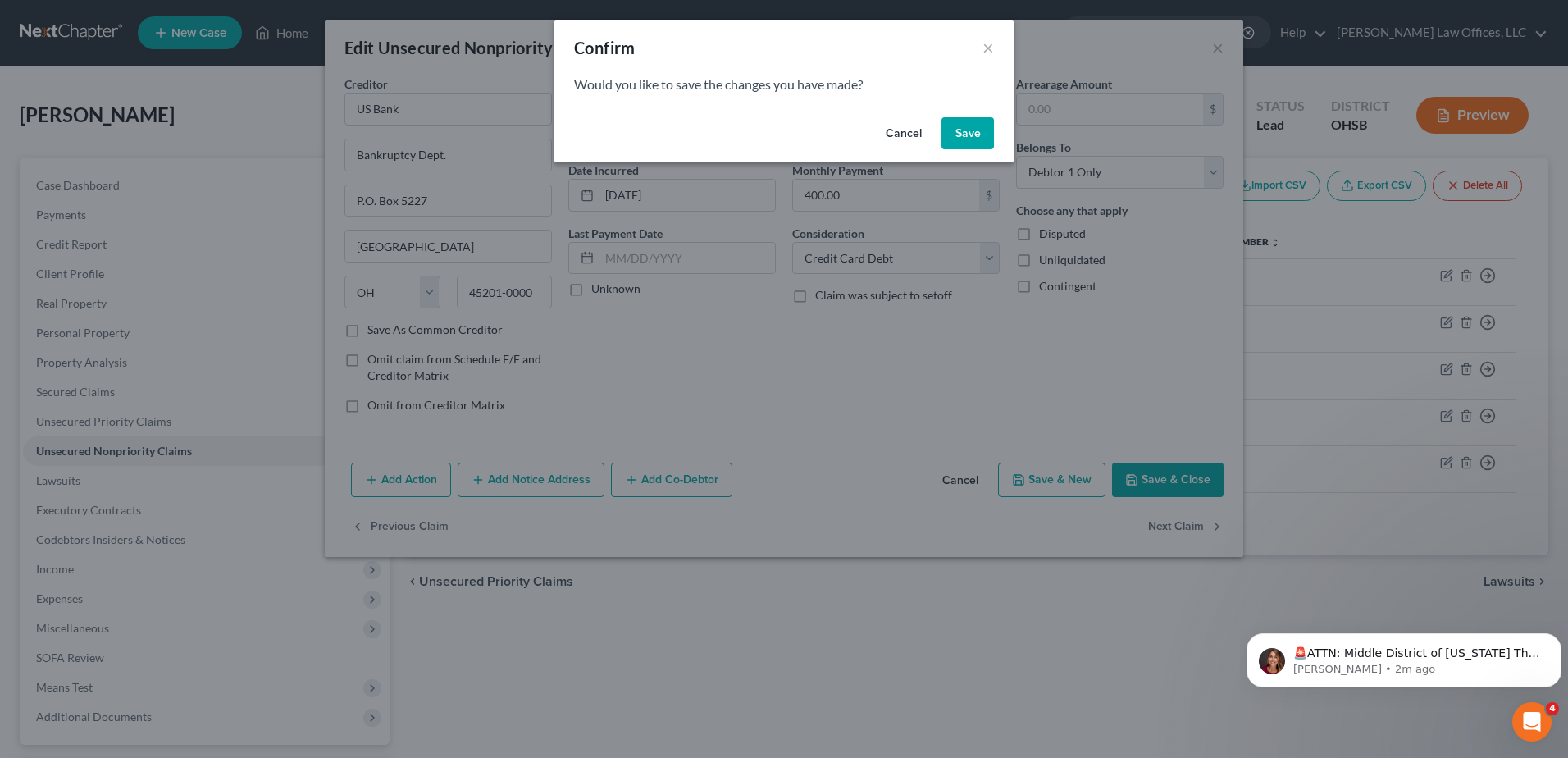
click at [966, 128] on button "Save" at bounding box center [968, 134] width 53 height 33
select select "26"
select select "2"
select select "0"
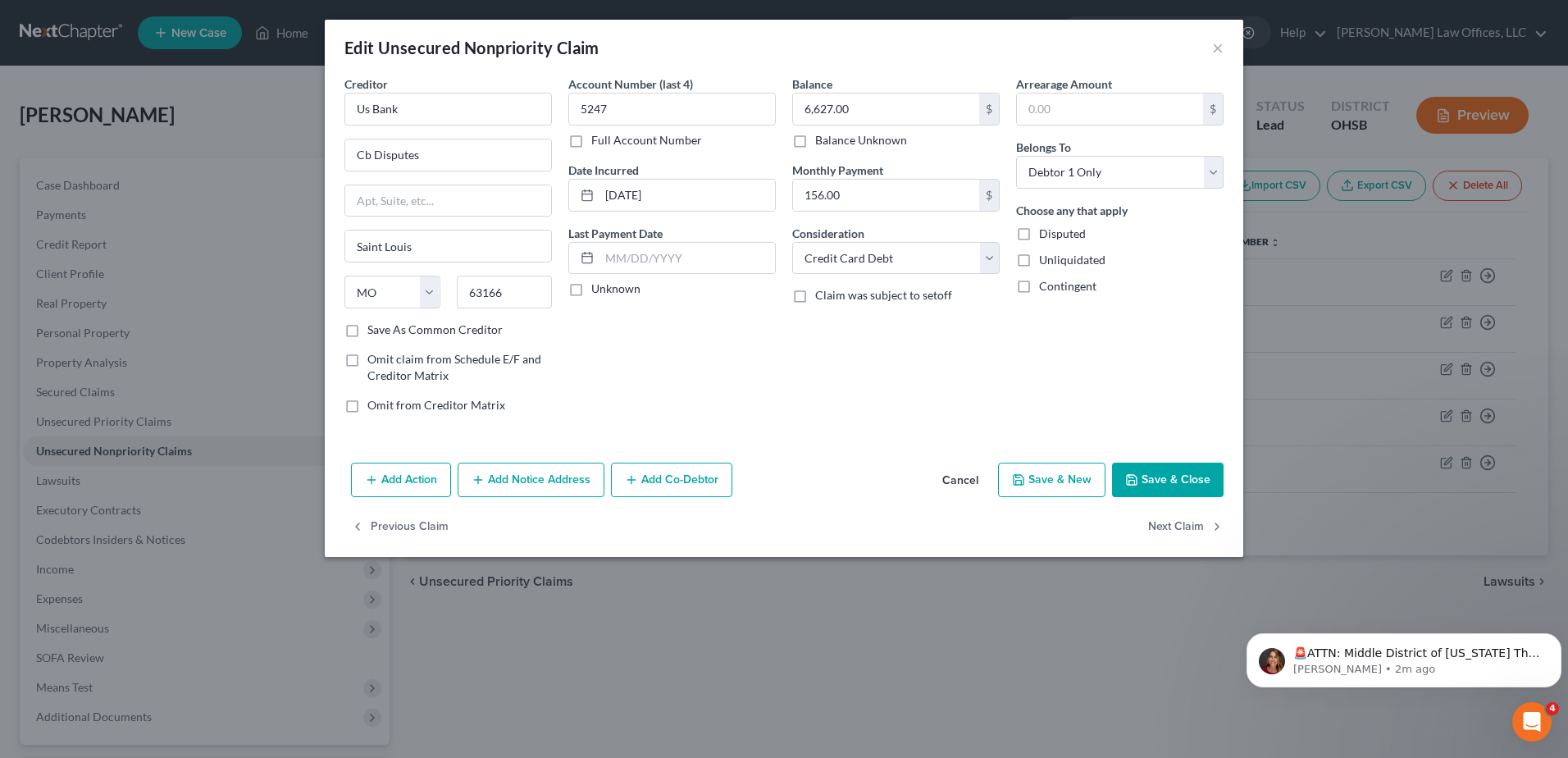
type input "0"
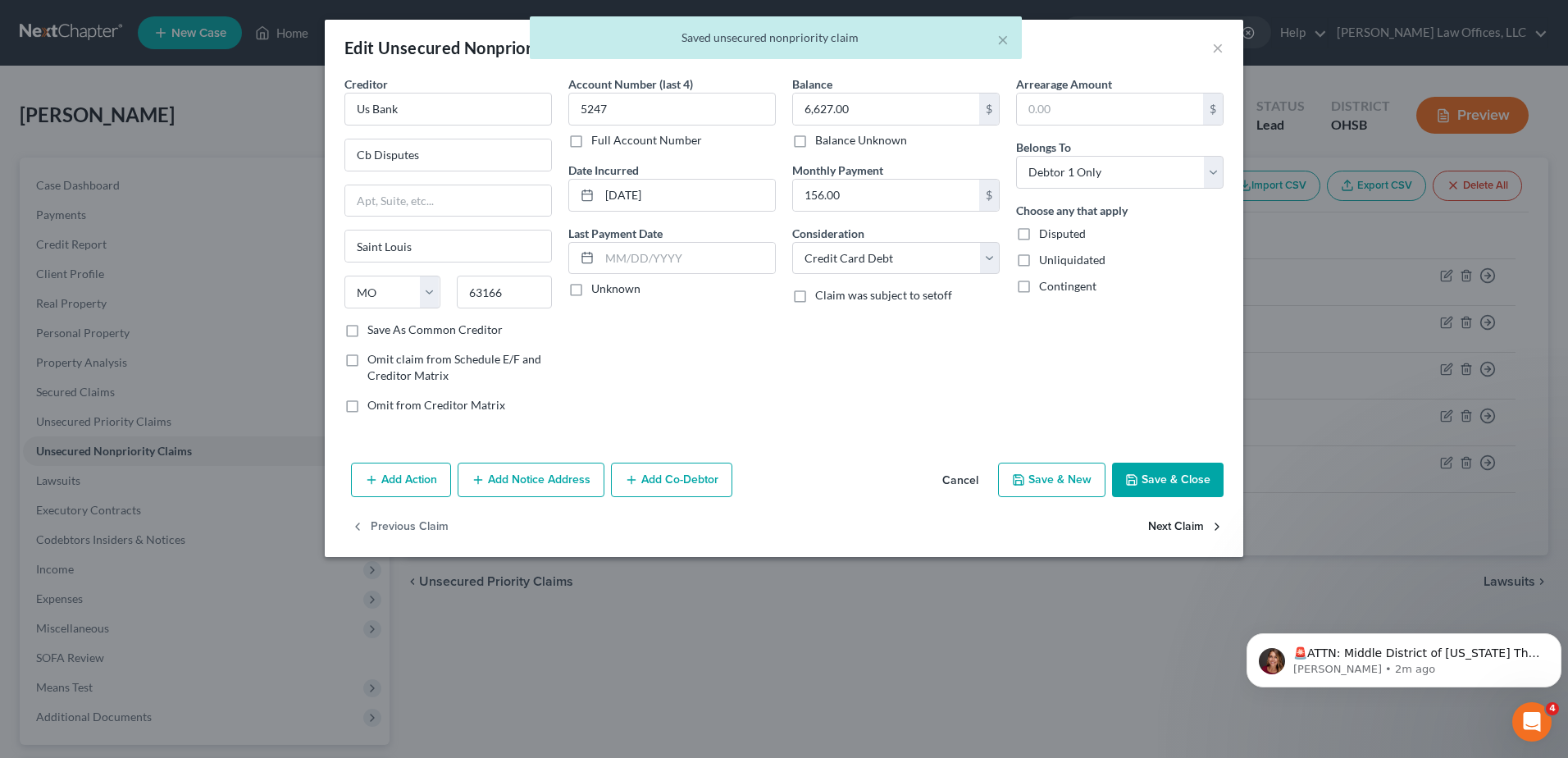
click at [1195, 525] on button "Next Claim" at bounding box center [1186, 528] width 76 height 35
select select "26"
select select "0"
click at [993, 257] on select "Select Cable / Satellite Services Collection Agency Credit Card Debt Debt Couns…" at bounding box center [896, 259] width 208 height 33
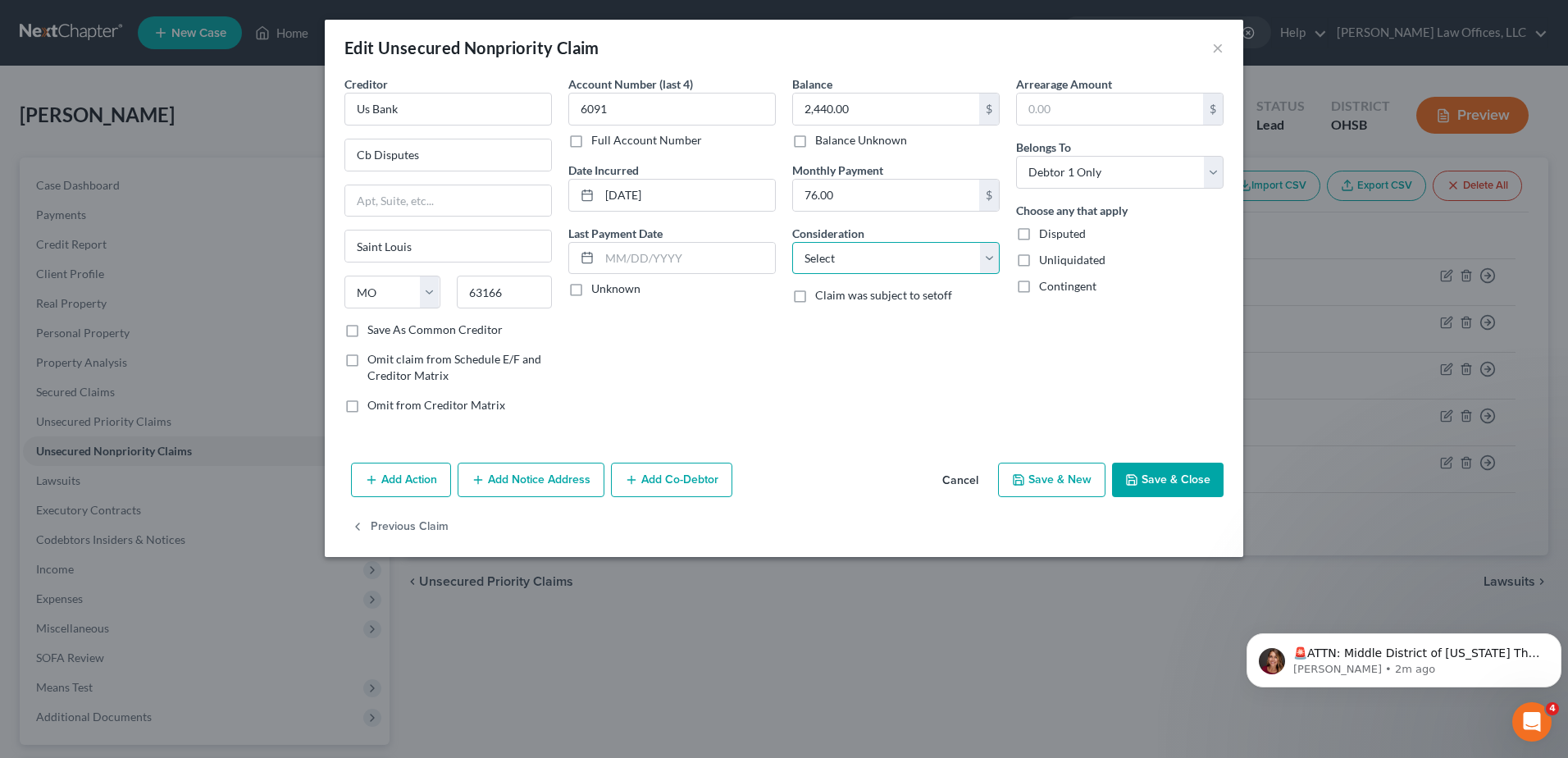
select select "2"
click at [792, 242] on select "Select Cable / Satellite Services Collection Agency Credit Card Debt Debt Couns…" at bounding box center [896, 259] width 208 height 33
click at [413, 111] on input "Us Bank" at bounding box center [448, 109] width 208 height 33
drag, startPoint x: 413, startPoint y: 111, endPoint x: 312, endPoint y: 129, distance: 102.6
click at [312, 129] on div "Edit Unsecured Nonpriority Claim × Creditor * Us Bank Cb Disputes [GEOGRAPHIC_D…" at bounding box center [784, 379] width 1568 height 758
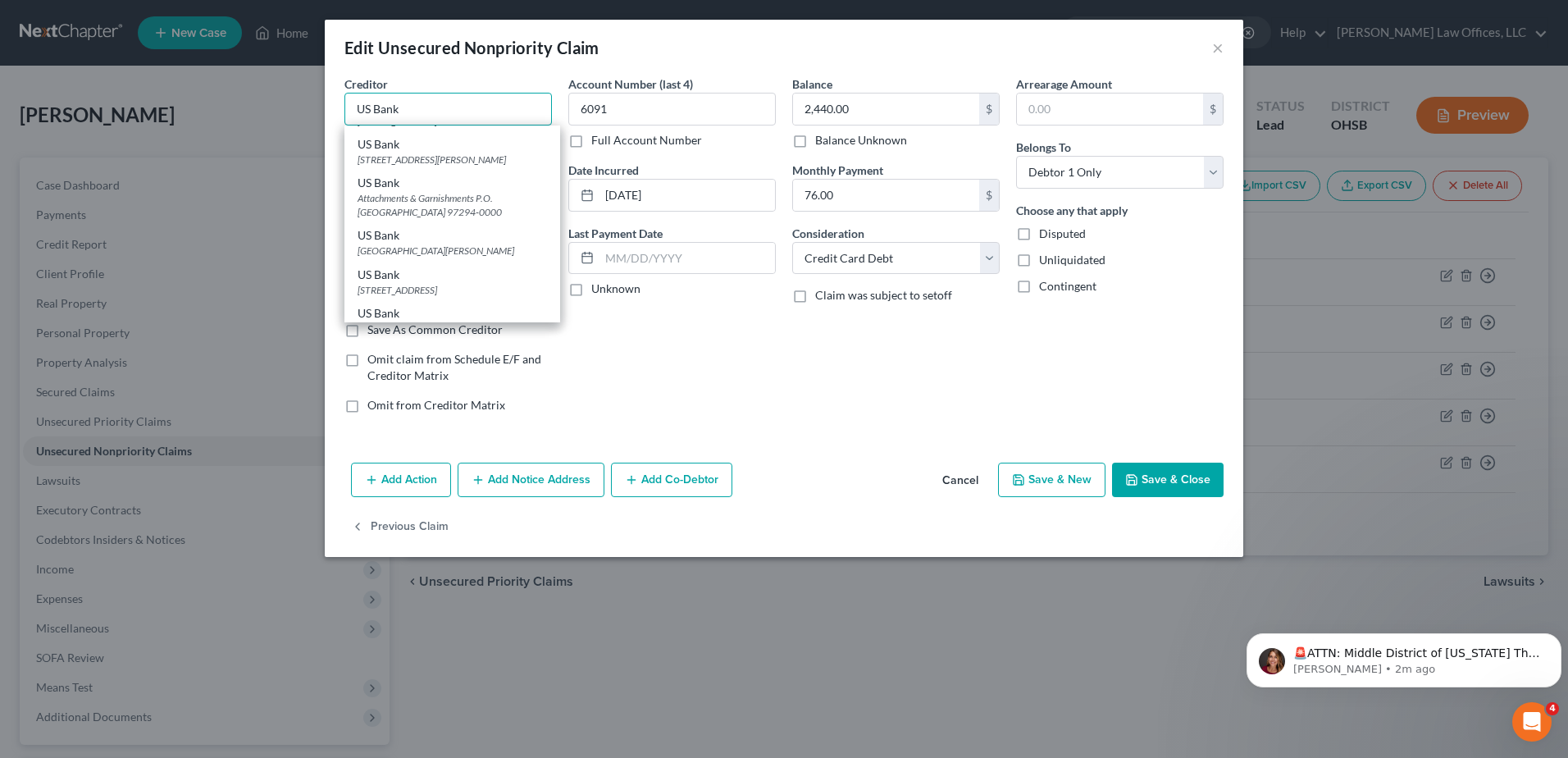
scroll to position [328, 0]
type input "US Bank"
click at [458, 155] on div "[STREET_ADDRESS][PERSON_NAME]" at bounding box center [453, 148] width 190 height 14
type input "[STREET_ADDRESS][PERSON_NAME]"
type input "Oshkosh"
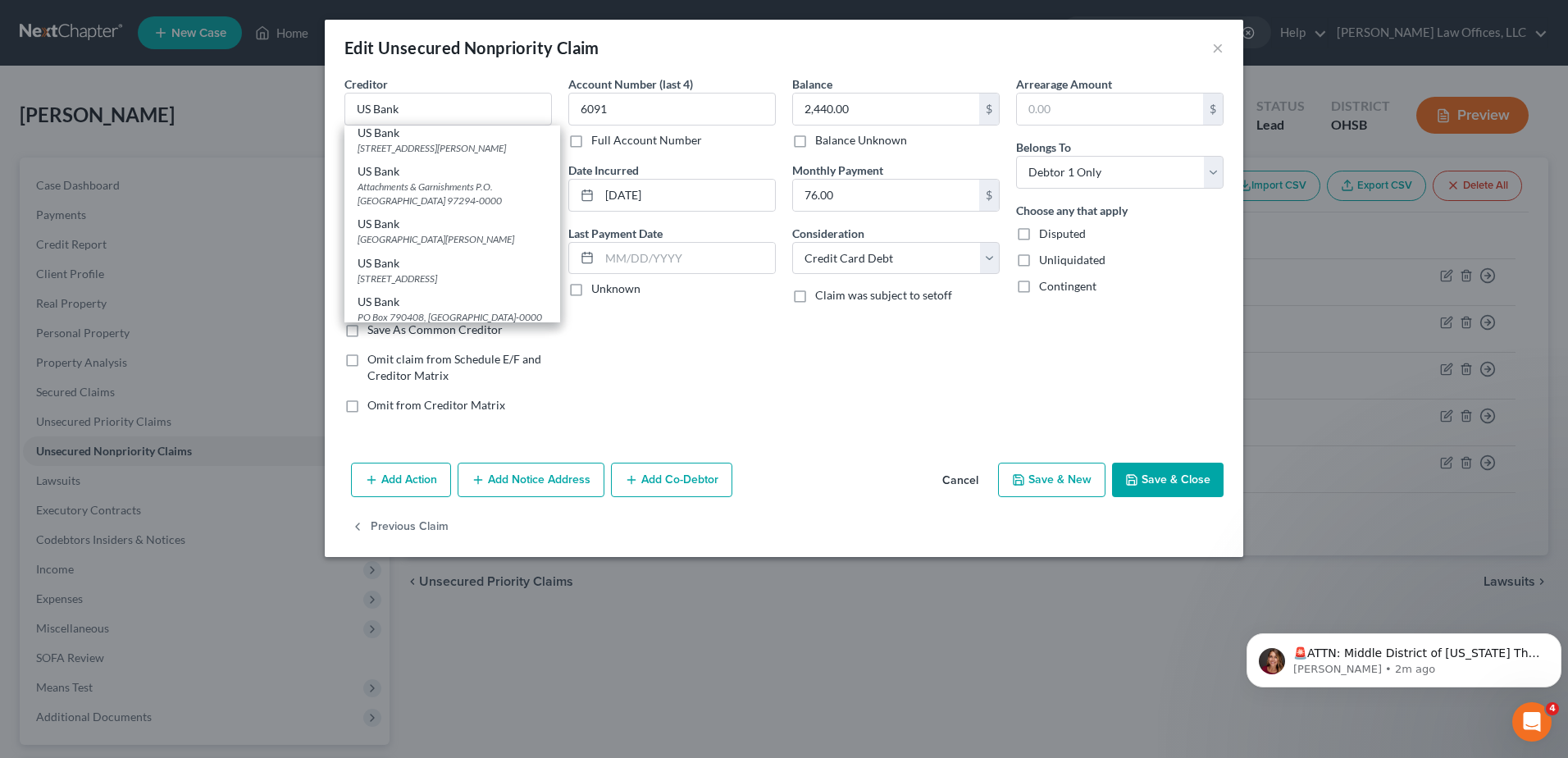
select select "52"
type input "54902-6197"
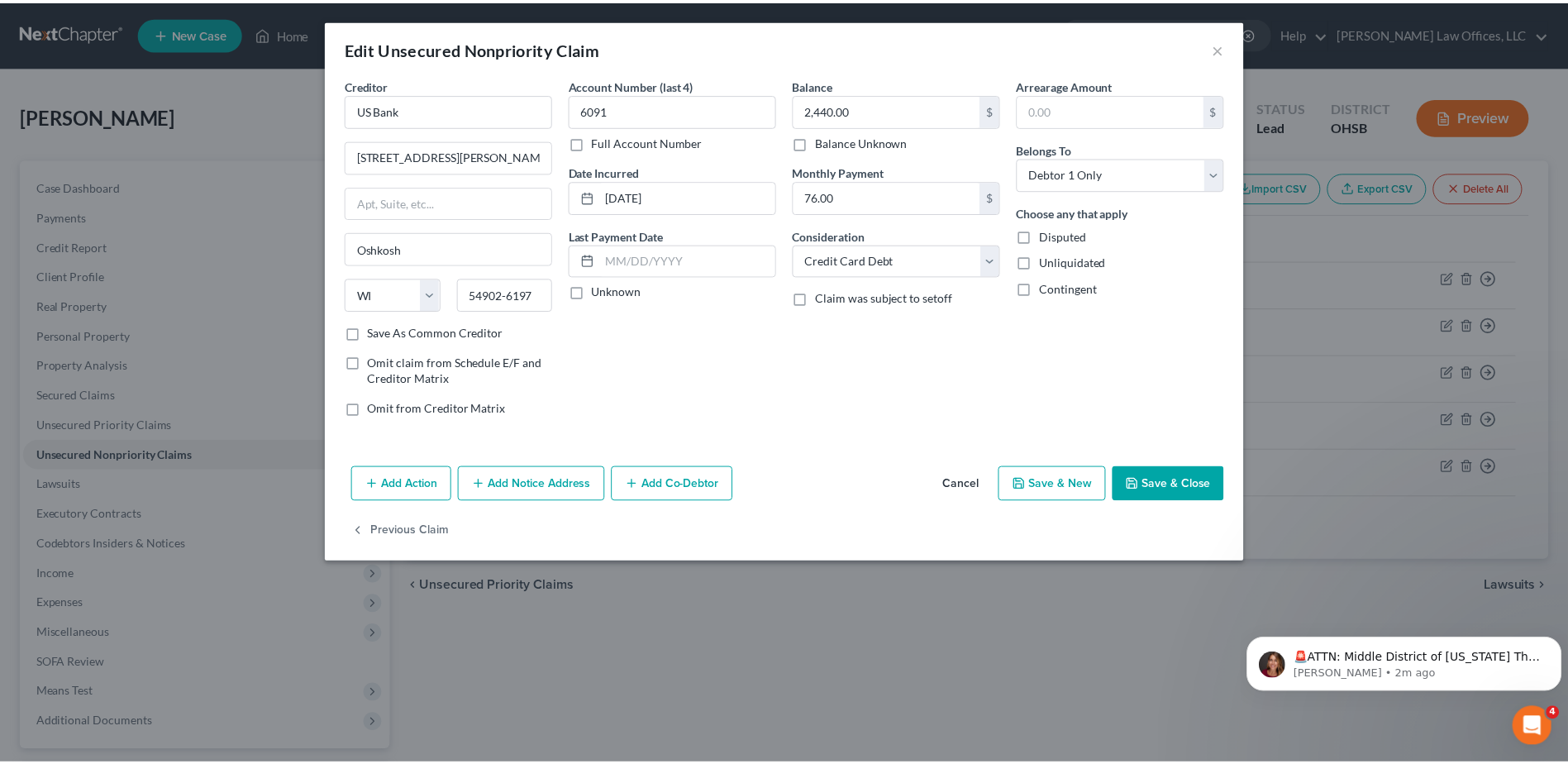
scroll to position [0, 0]
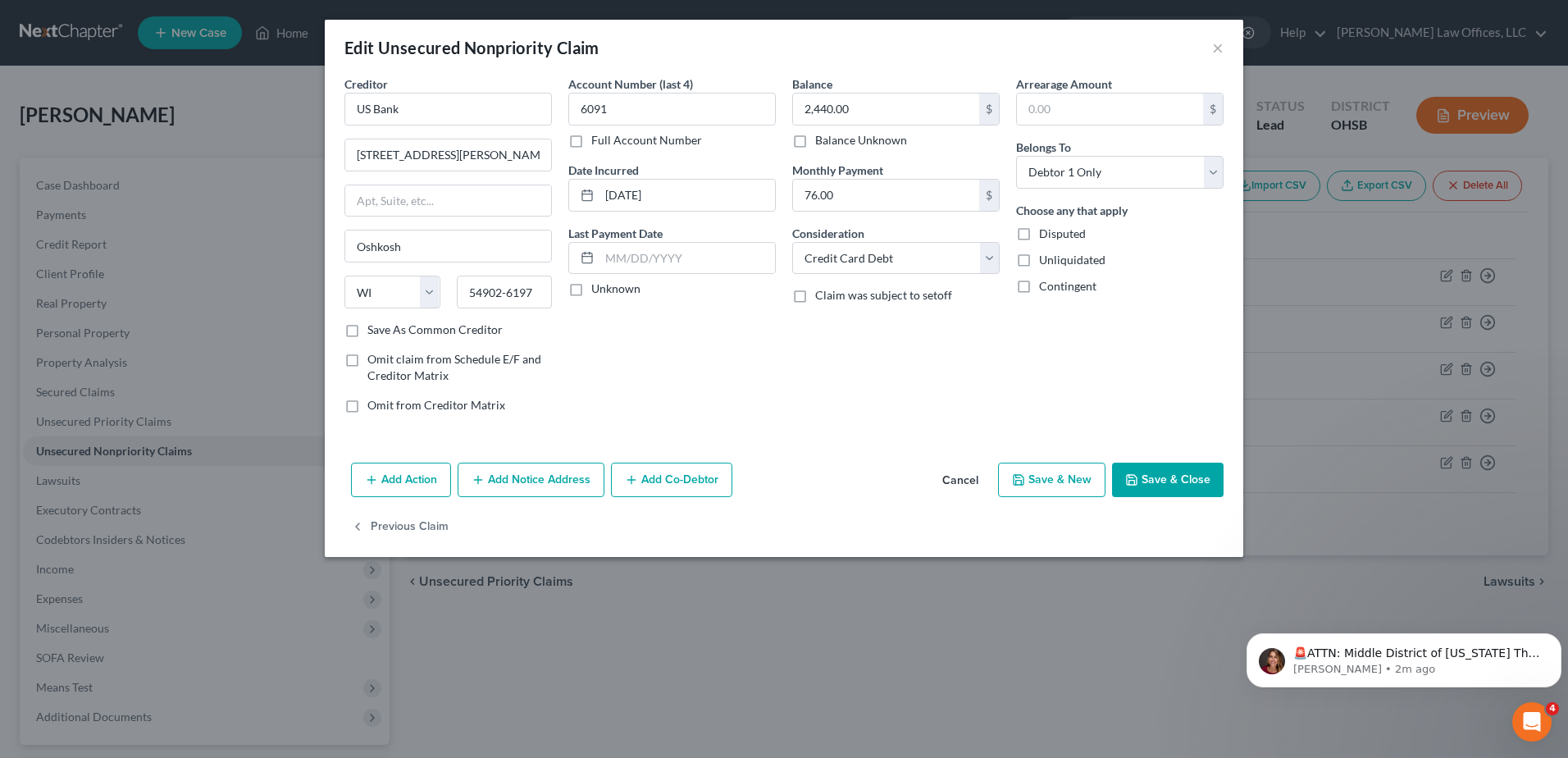
click at [1173, 481] on button "Save & Close" at bounding box center [1167, 480] width 111 height 35
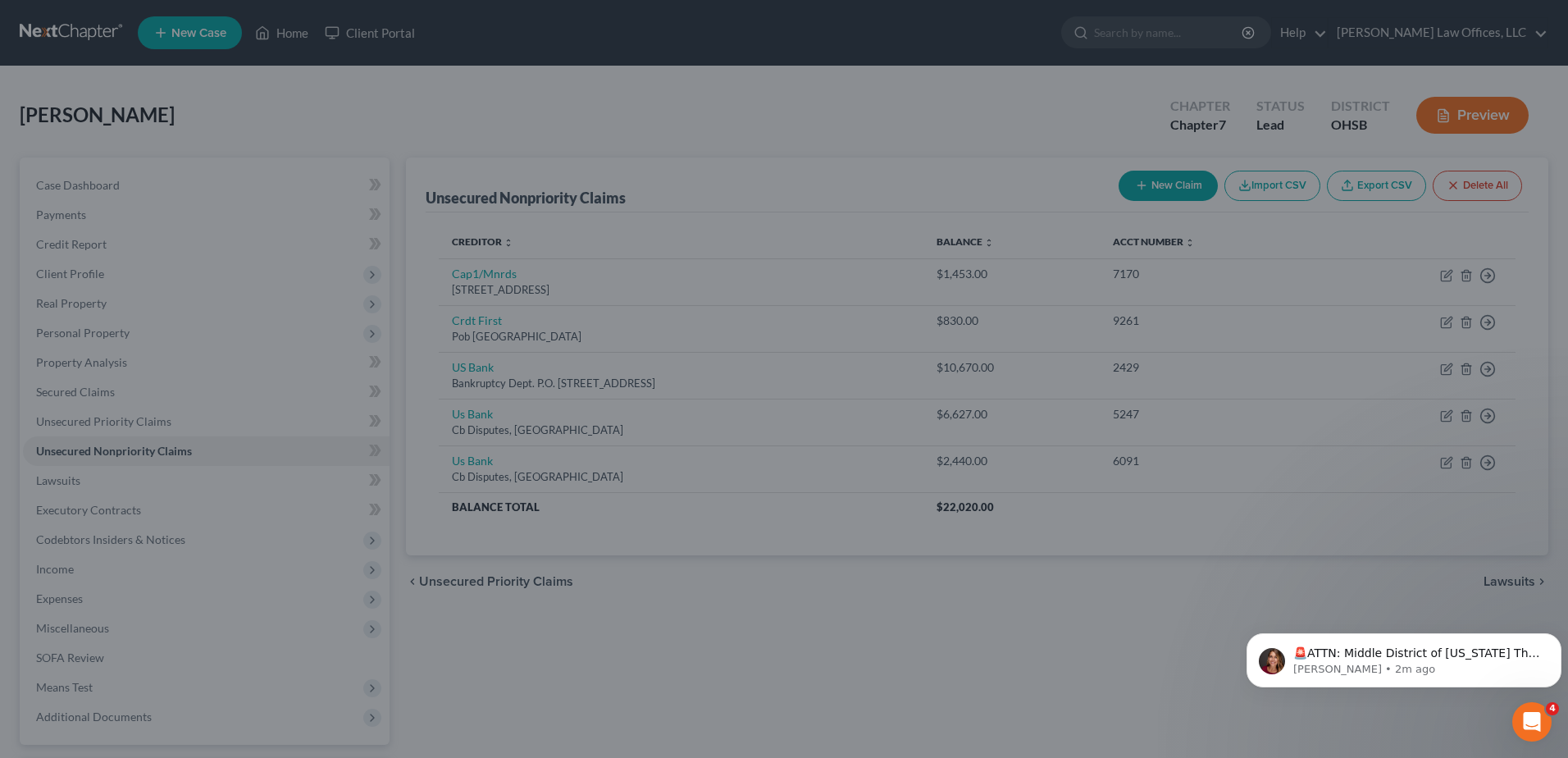
type input "0"
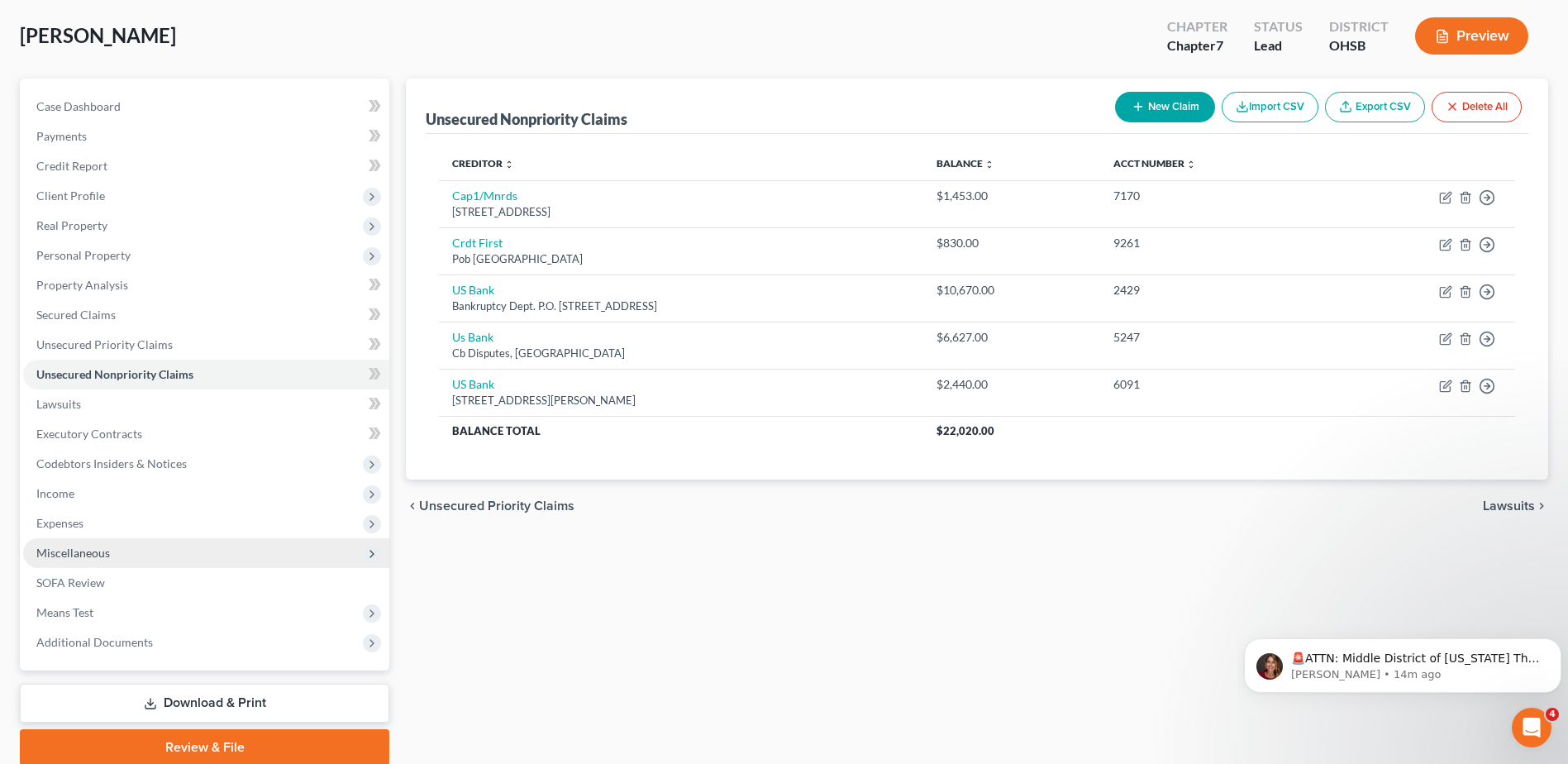
scroll to position [145, 0]
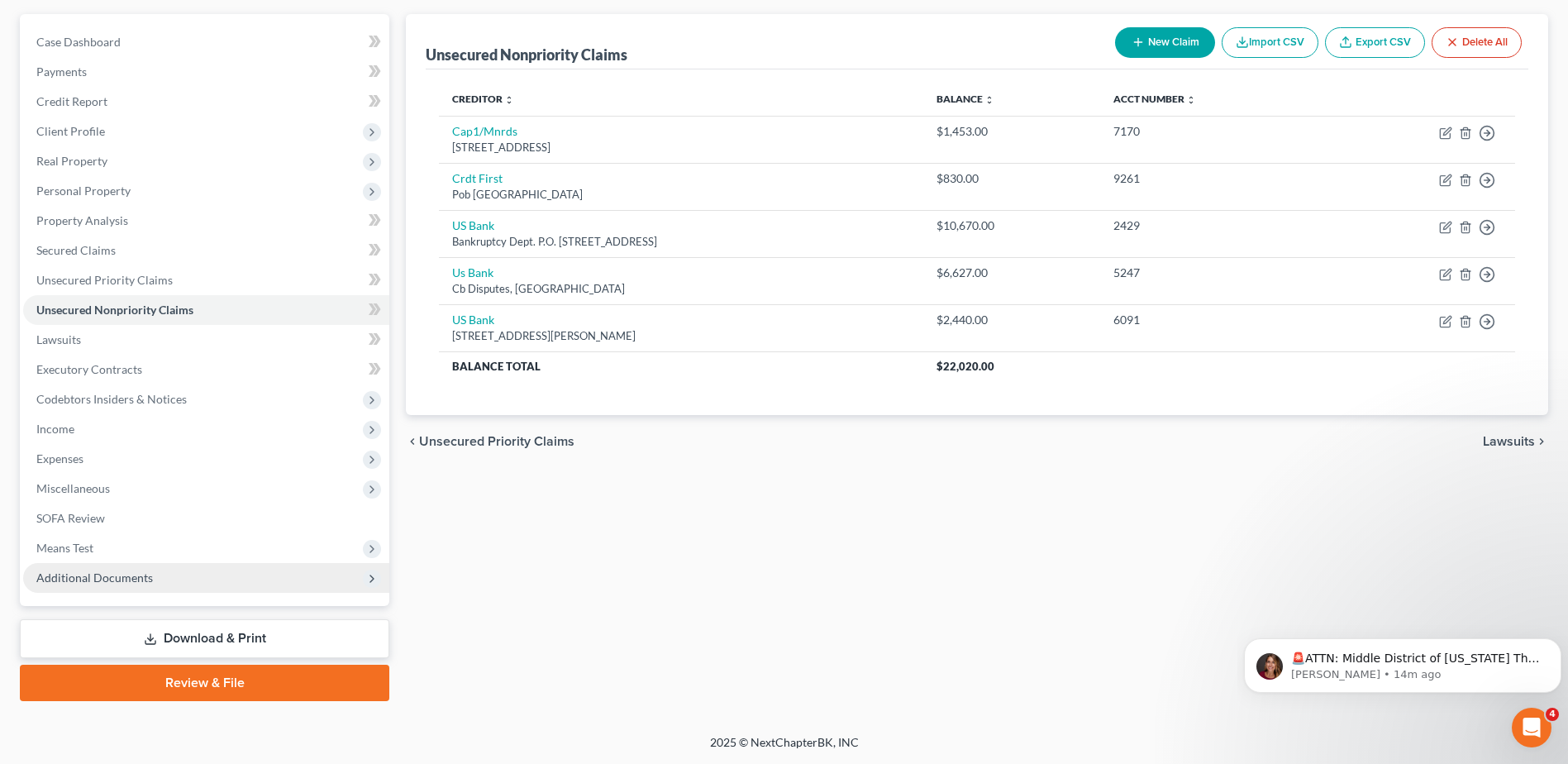
click at [243, 591] on span "Additional Documents" at bounding box center [206, 579] width 366 height 30
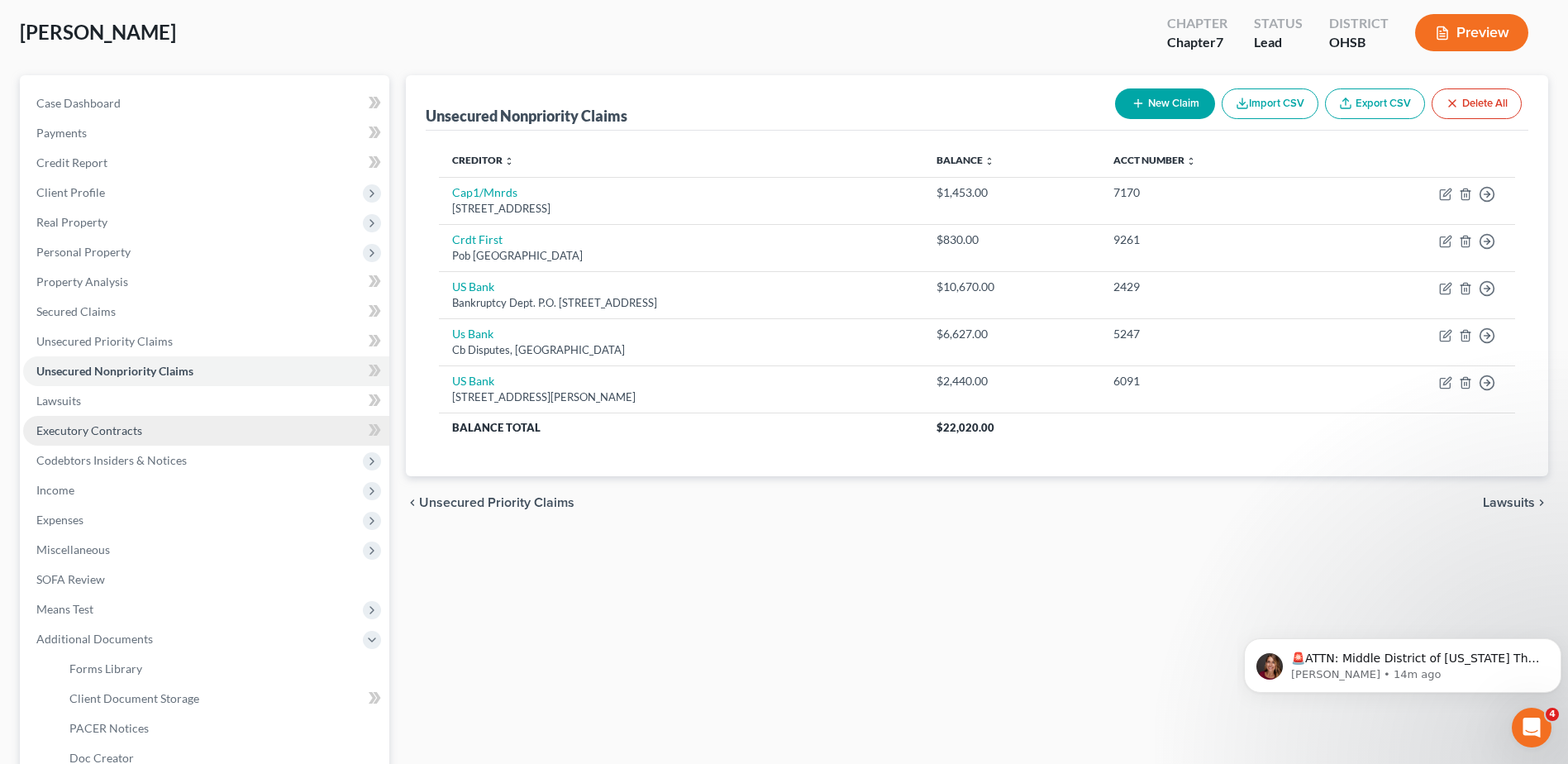
scroll to position [0, 0]
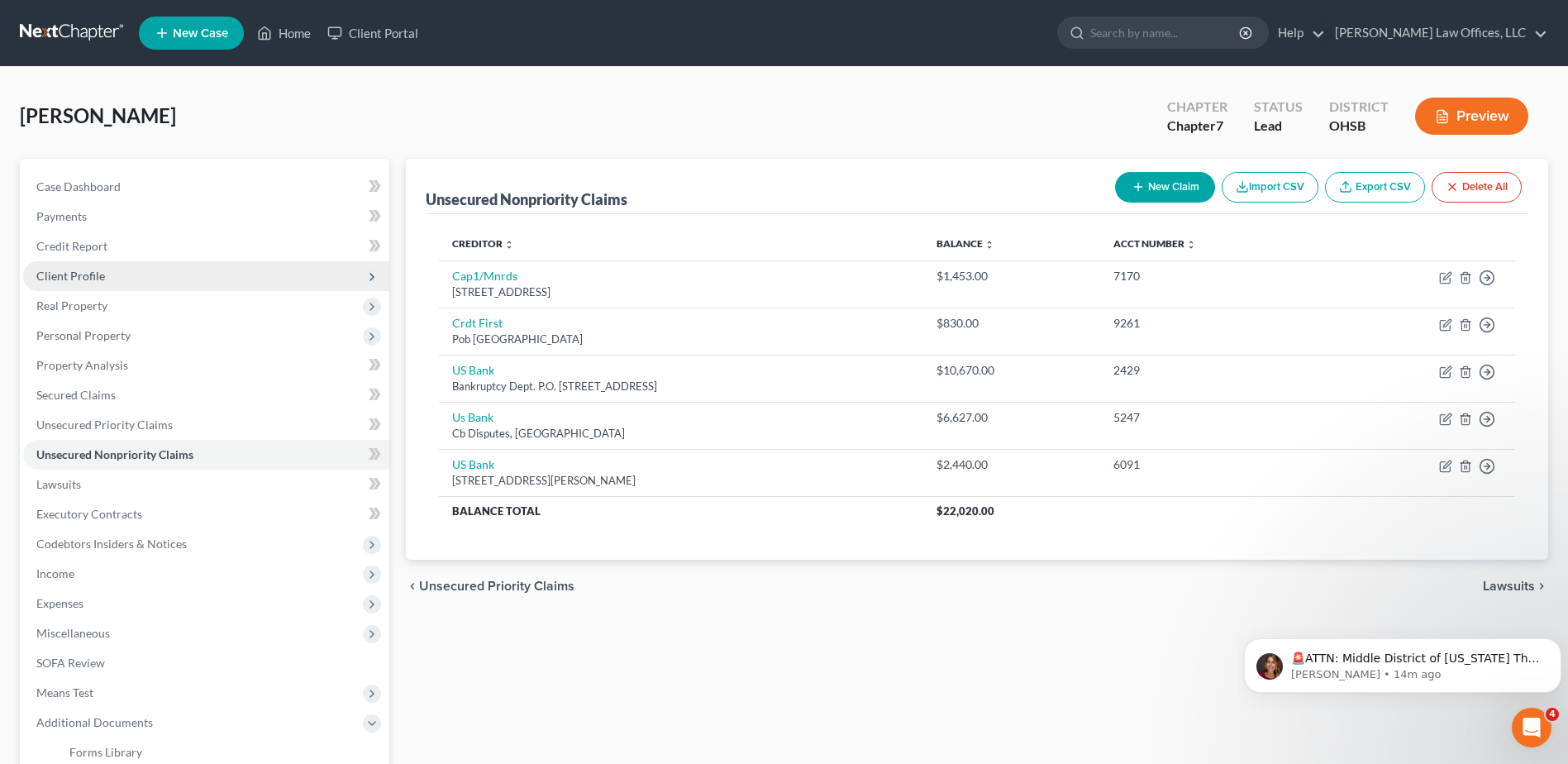
click at [163, 271] on span "Client Profile" at bounding box center [206, 276] width 366 height 30
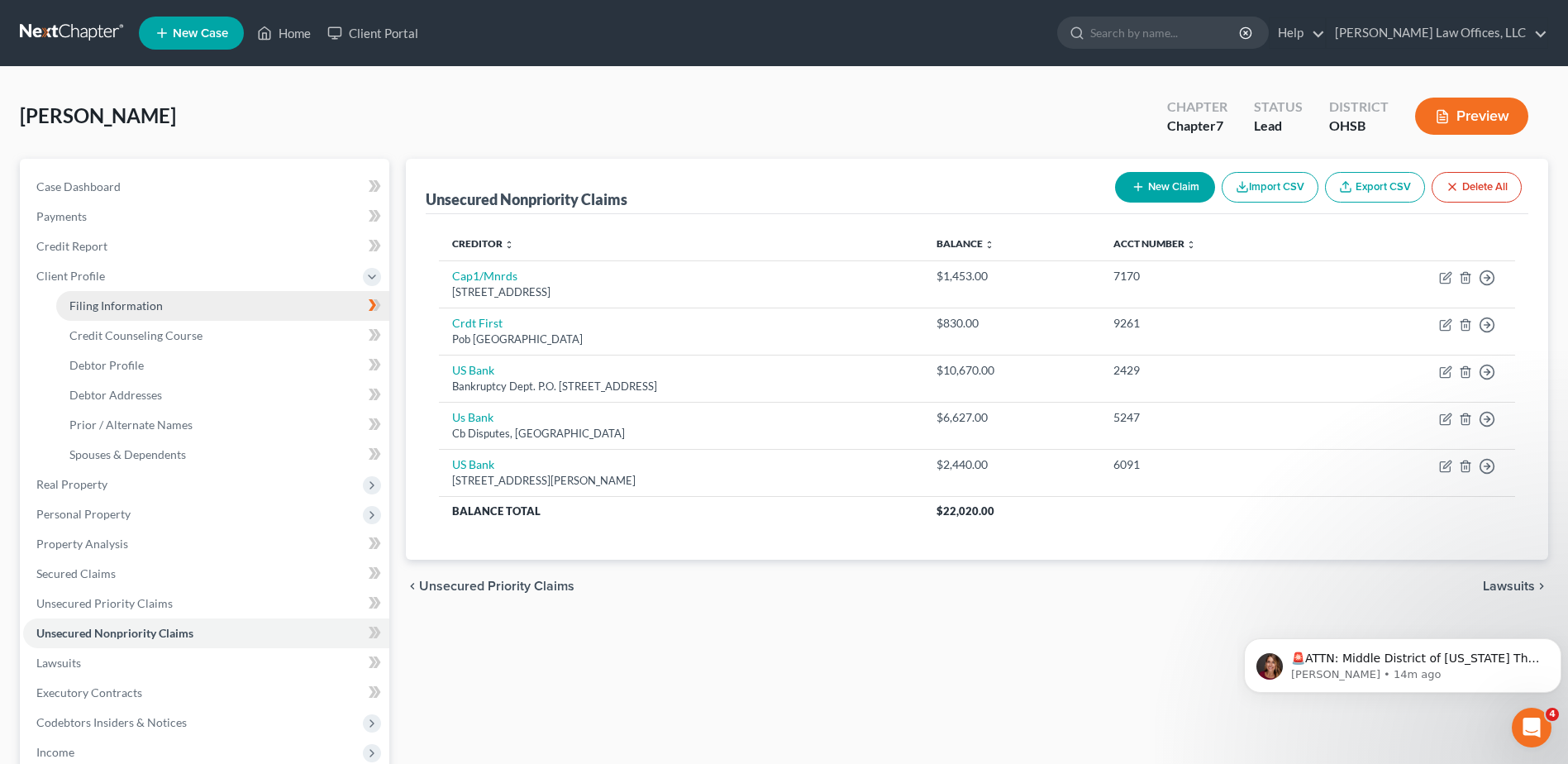
drag, startPoint x: 163, startPoint y: 294, endPoint x: 184, endPoint y: 298, distance: 21.4
click at [163, 294] on link "Filing Information" at bounding box center [223, 306] width 333 height 30
select select "1"
select select "0"
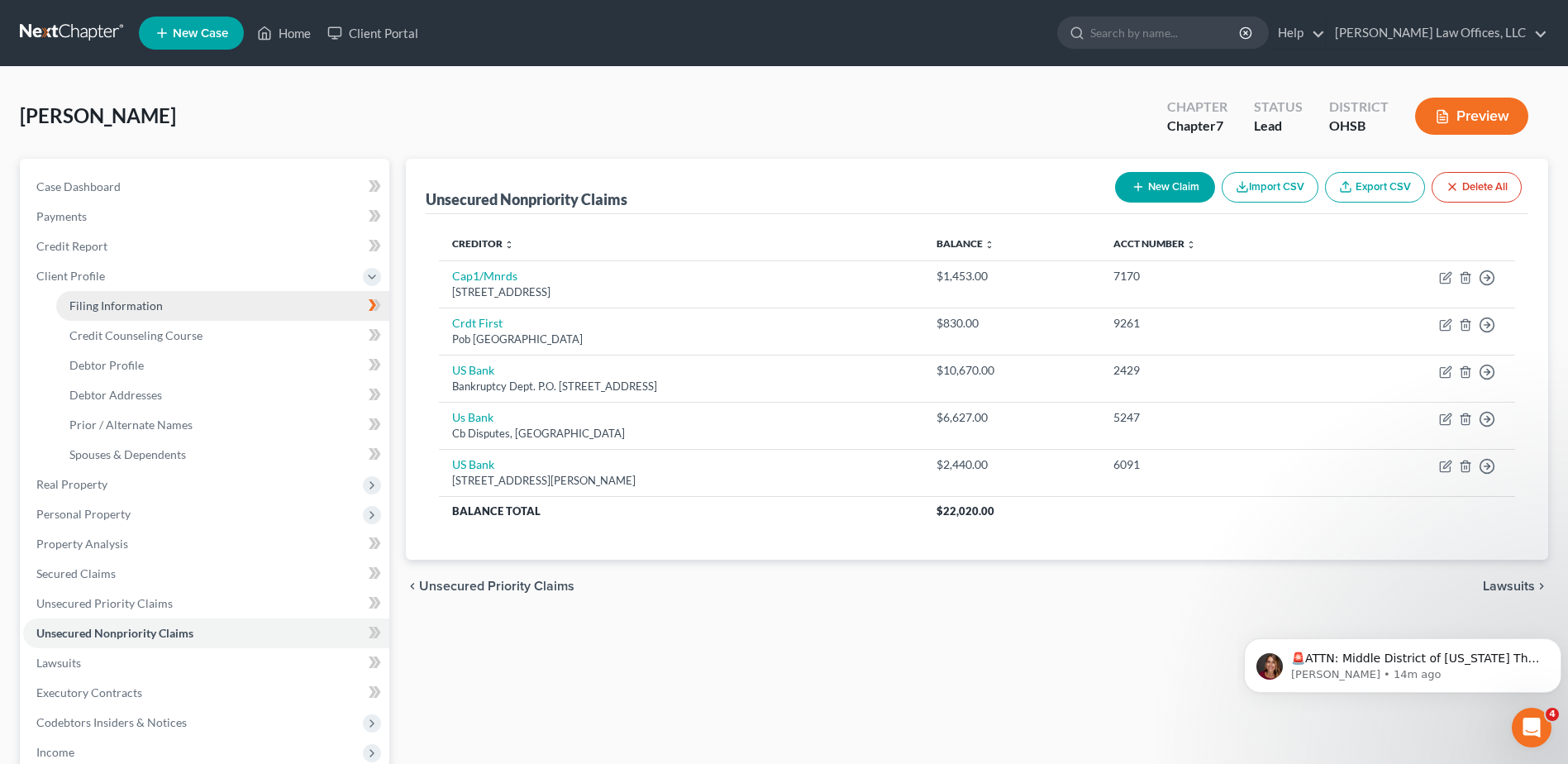
select select "0"
select select "36"
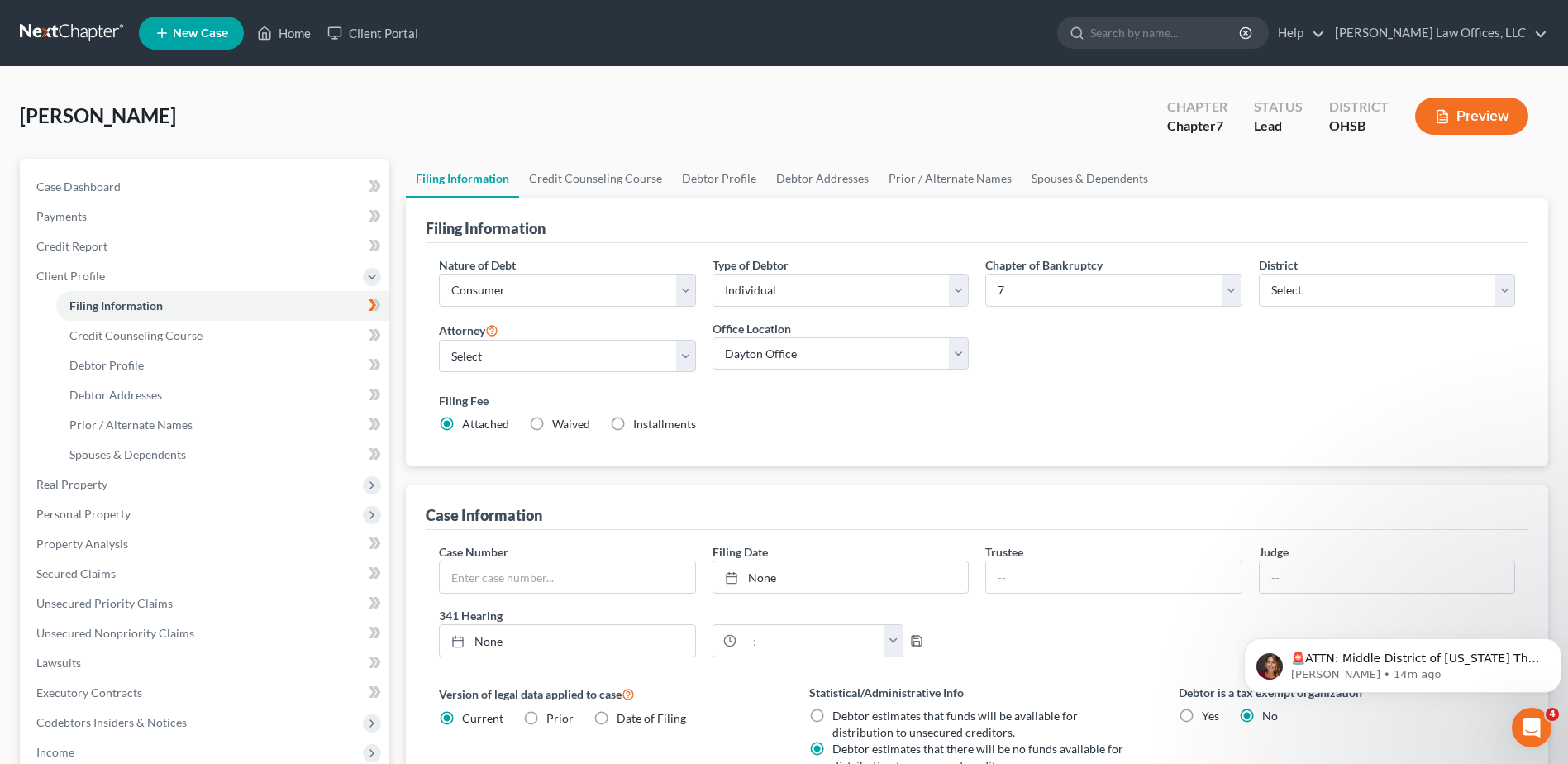
click at [633, 422] on label "Installments Installments" at bounding box center [665, 424] width 63 height 17
click at [640, 422] on input "Installments Installments" at bounding box center [645, 421] width 11 height 11
radio input "true"
radio input "false"
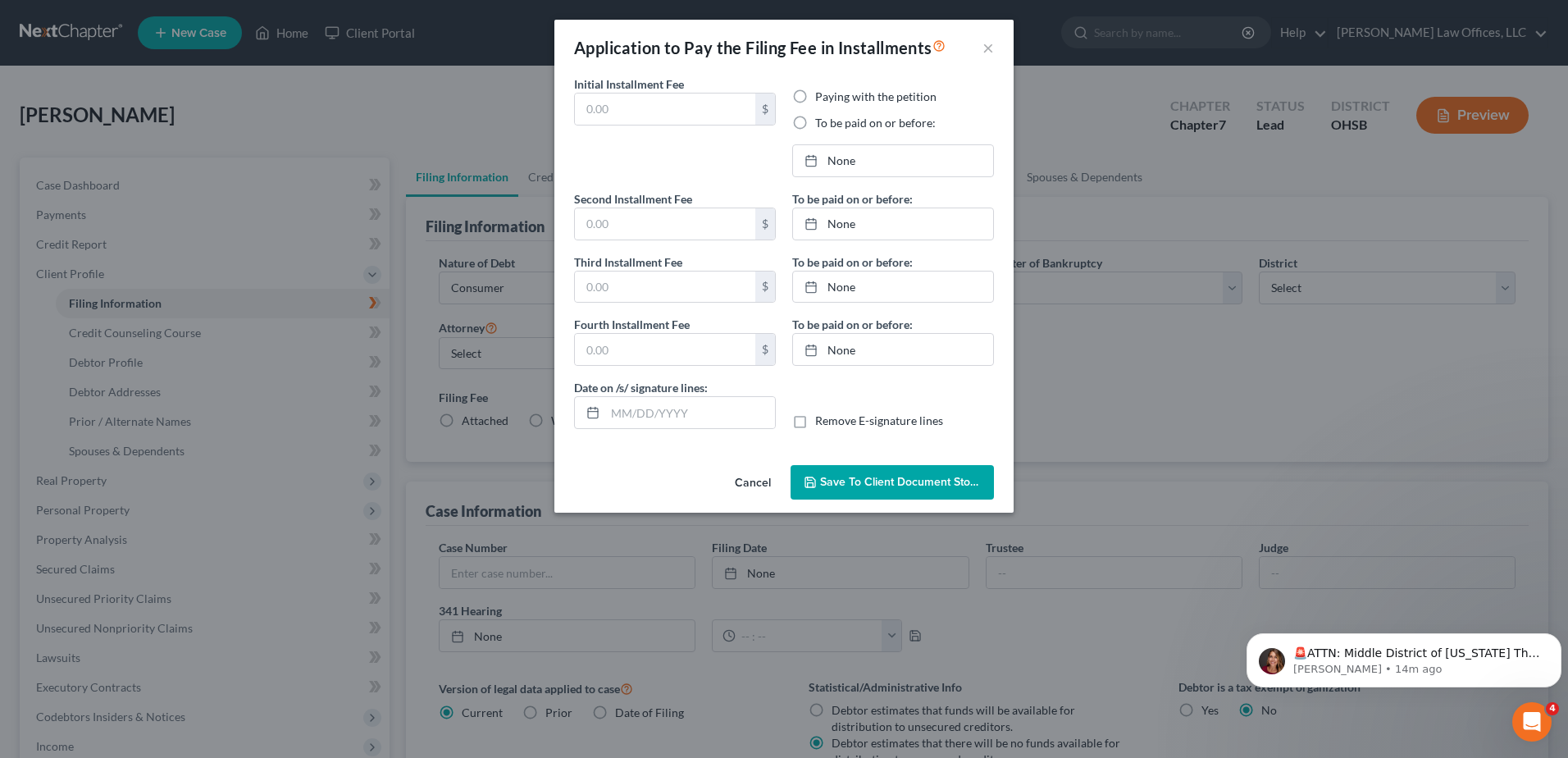
type input "0.00"
radio input "true"
type input "0.00"
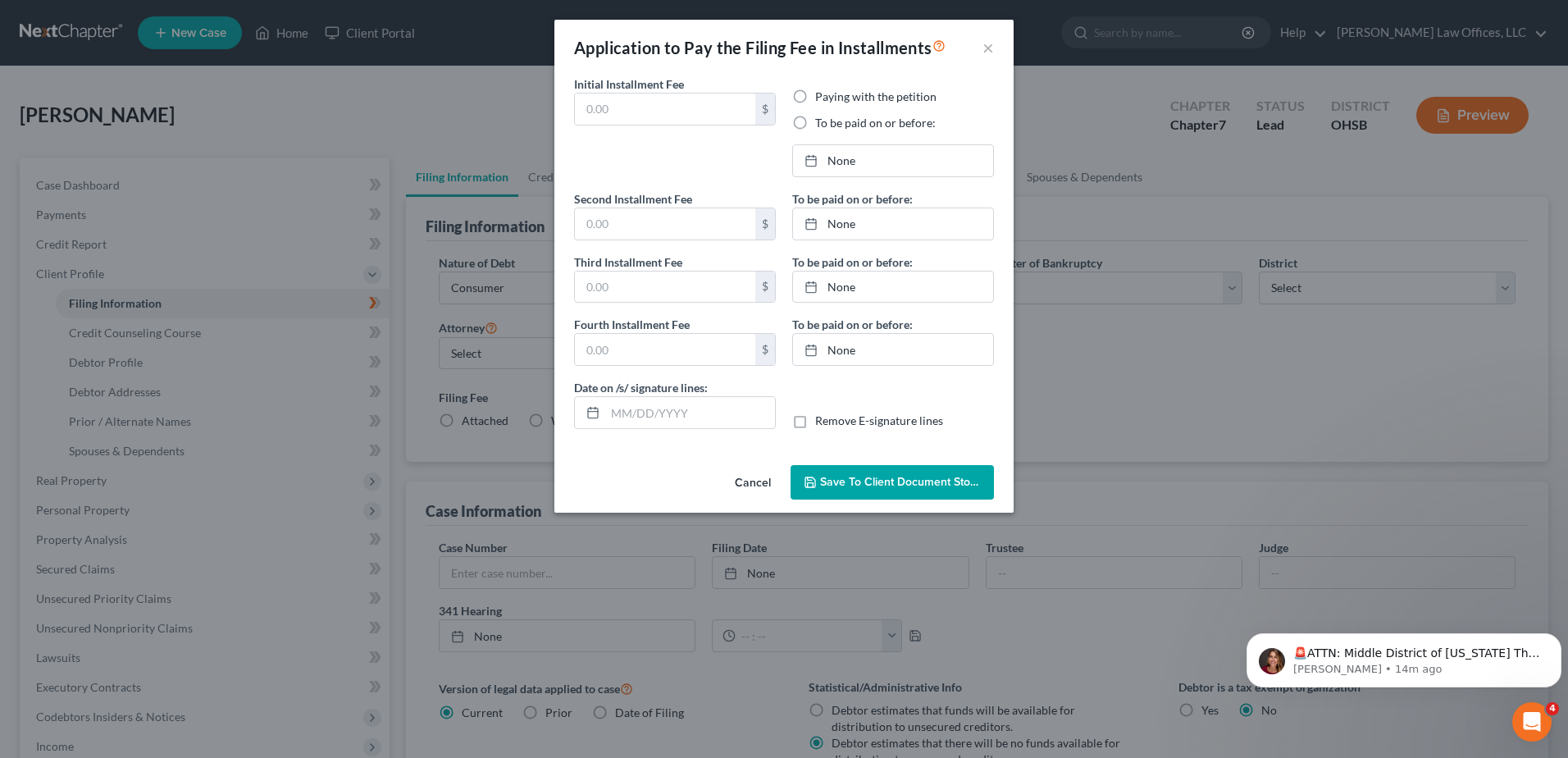
type input "[DATE]"
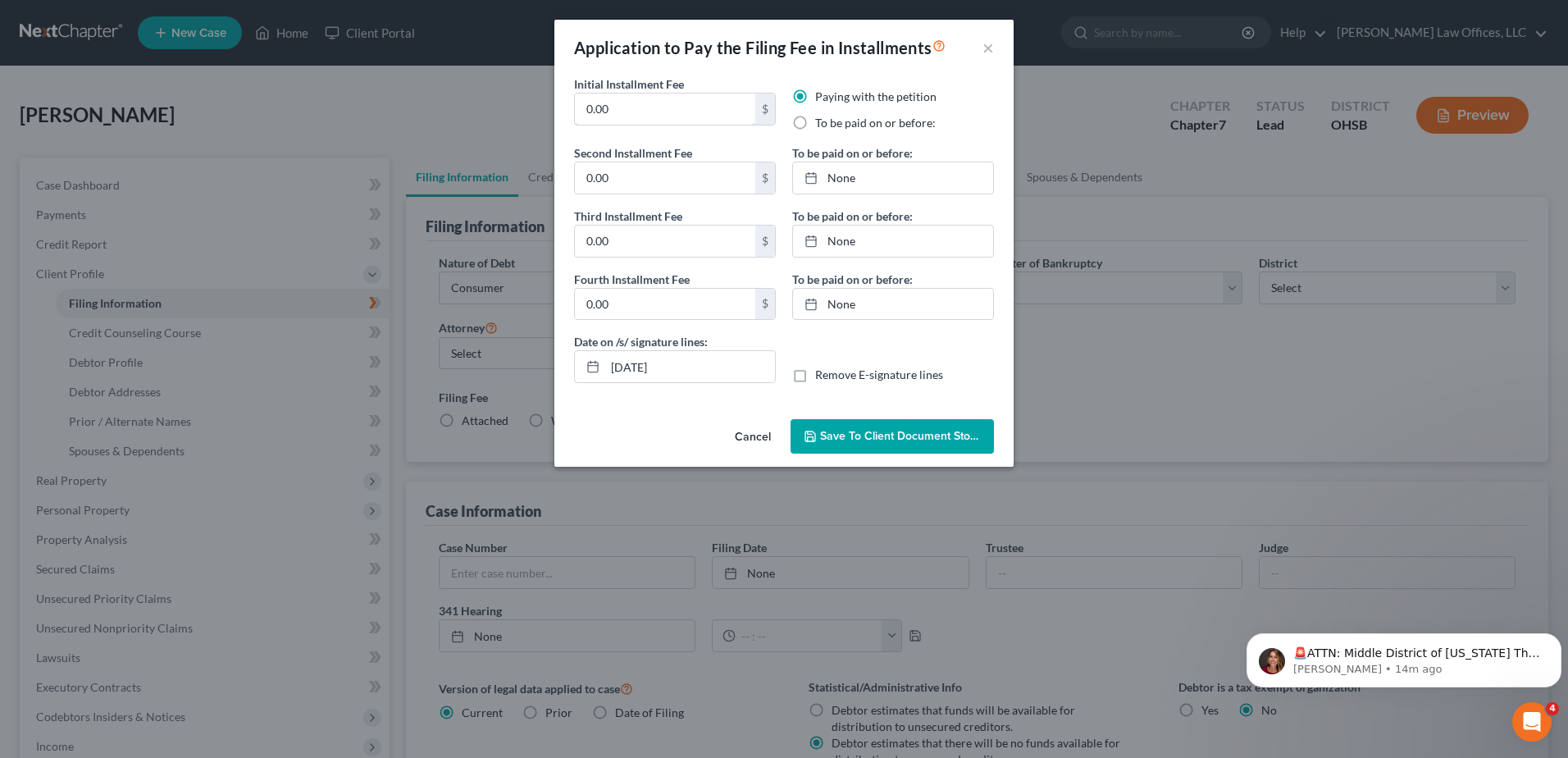
drag, startPoint x: 622, startPoint y: 100, endPoint x: 557, endPoint y: 113, distance: 66.3
click at [557, 113] on div "Initial Installment Fee 0.00 $ Paying with the petition To be paid on or before…" at bounding box center [784, 244] width 459 height 337
type input "112.00"
click at [815, 121] on label "To be paid on or before:" at bounding box center [876, 123] width 120 height 16
click at [822, 121] on input "To be paid on or before:" at bounding box center [827, 120] width 11 height 11
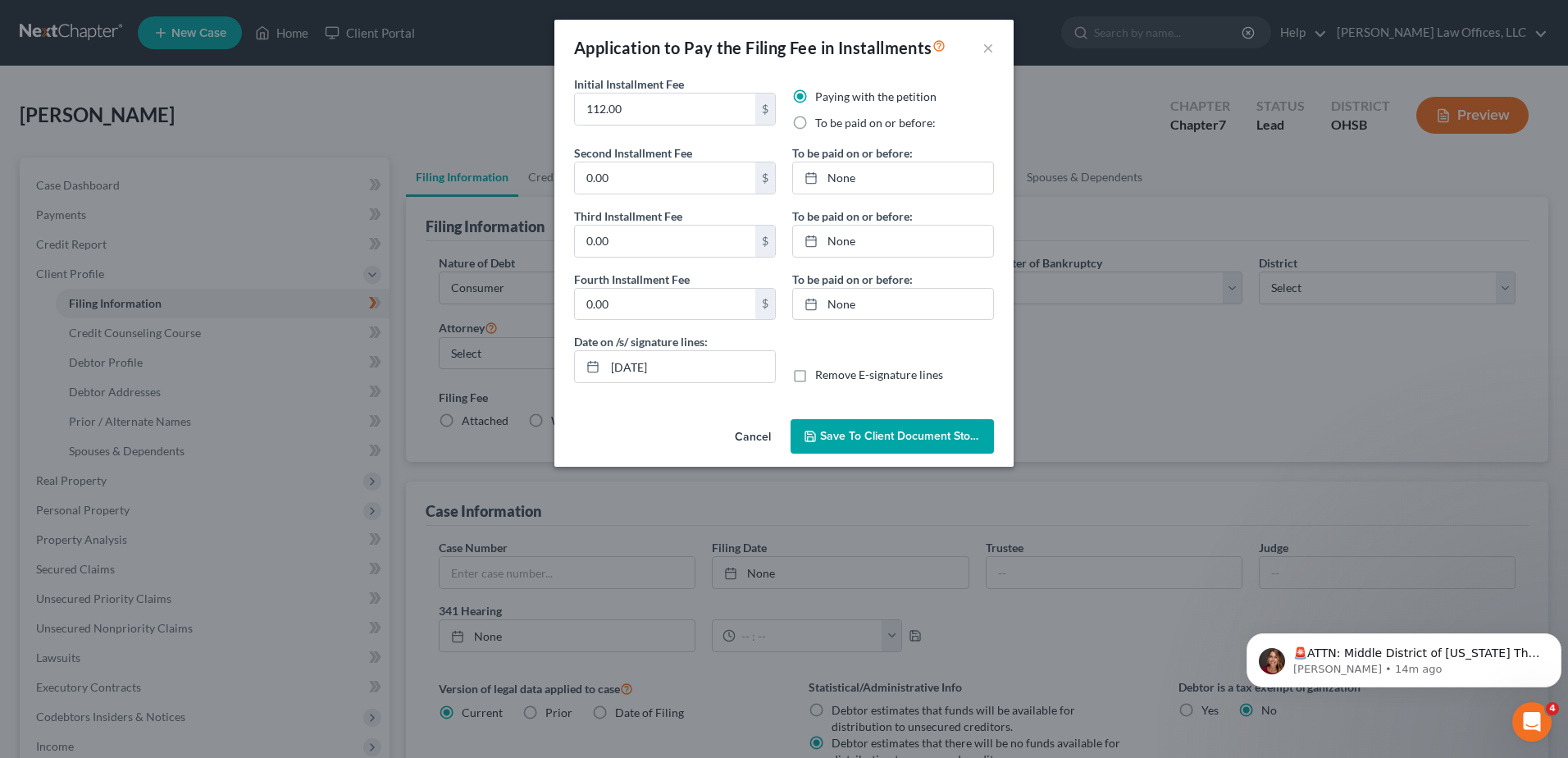
radio input "true"
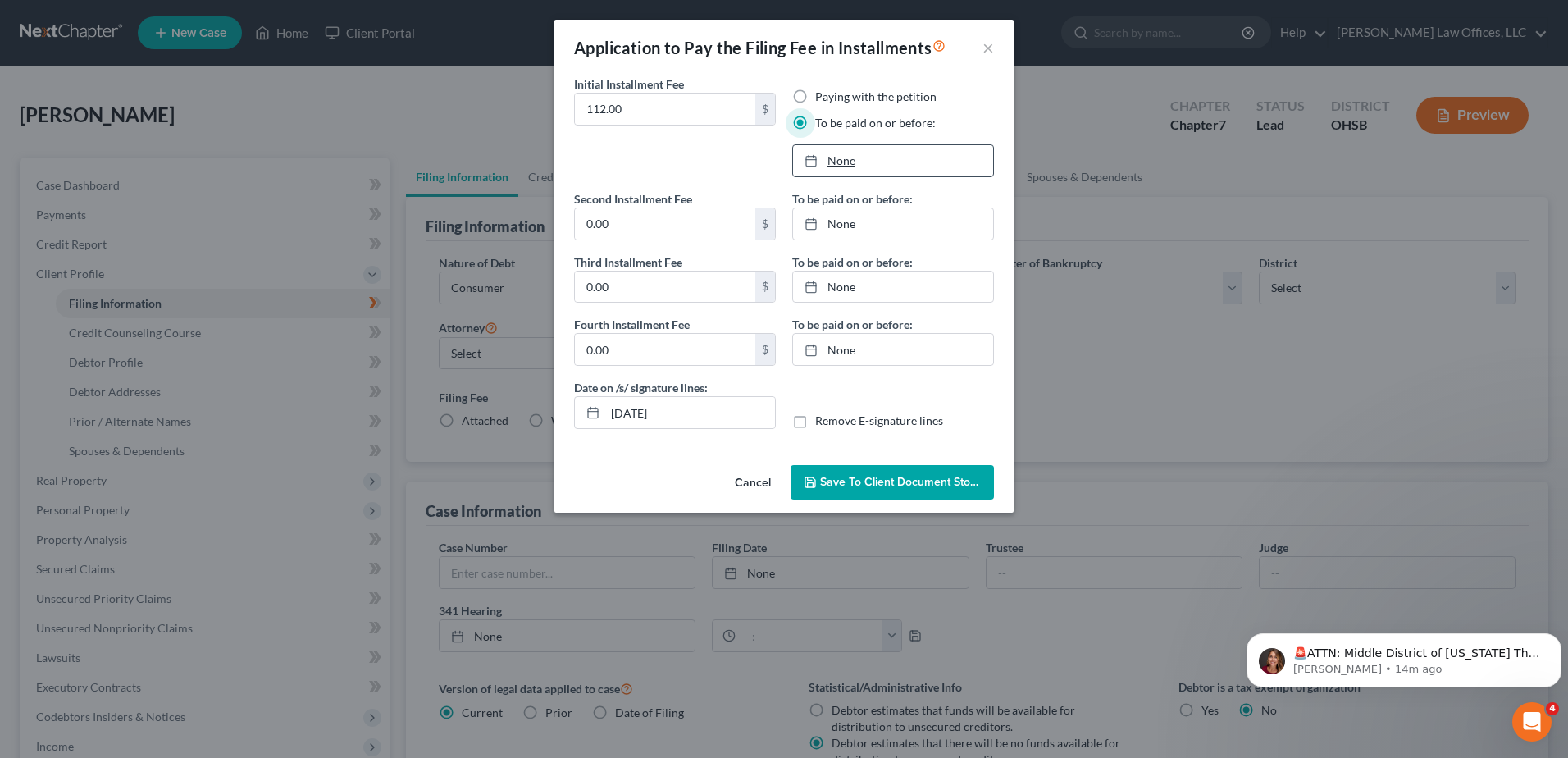
type input "[DATE]"
click at [885, 155] on link "None" at bounding box center [893, 161] width 200 height 31
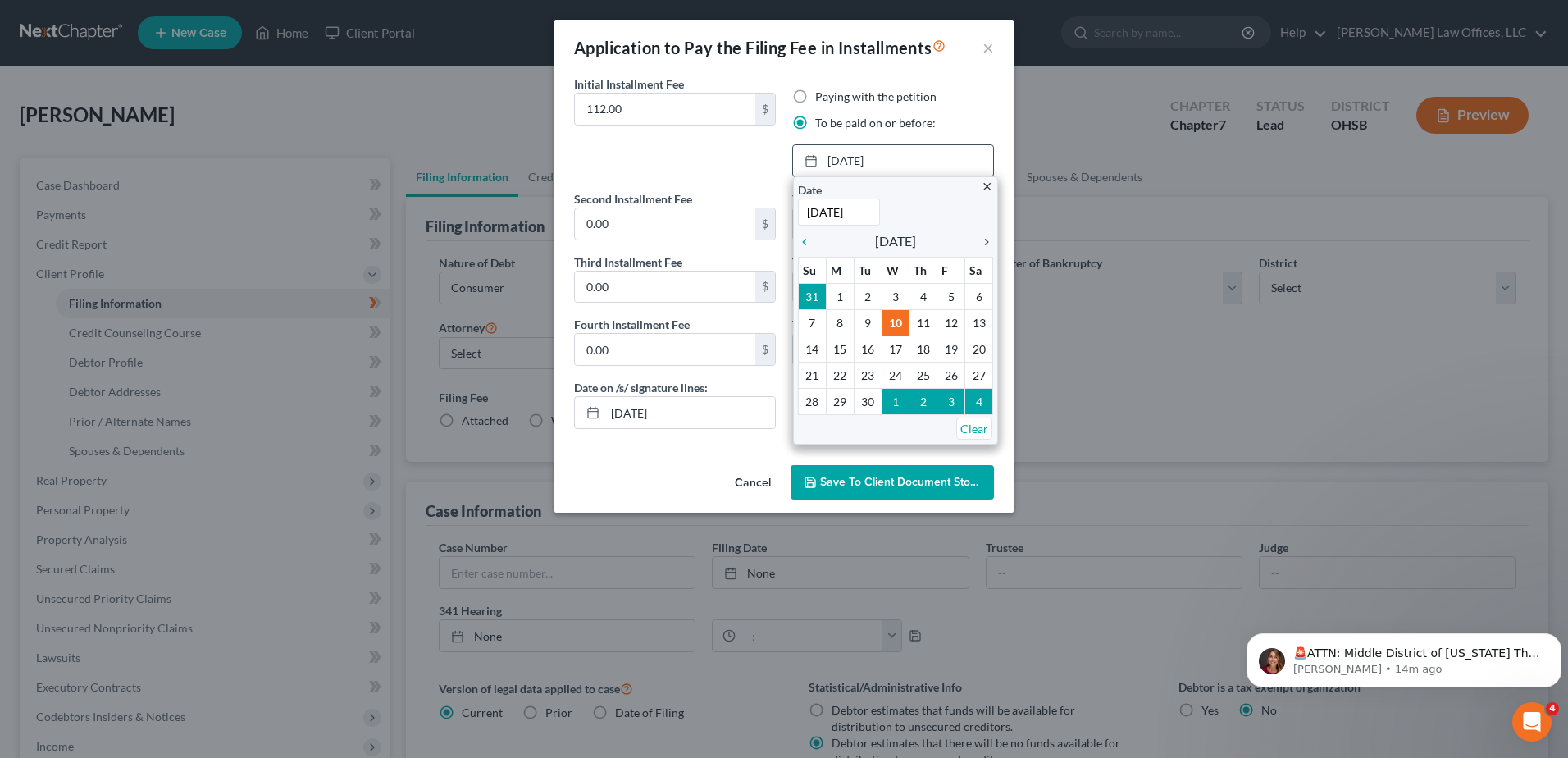
click at [988, 242] on icon "chevron_right" at bounding box center [983, 242] width 21 height 13
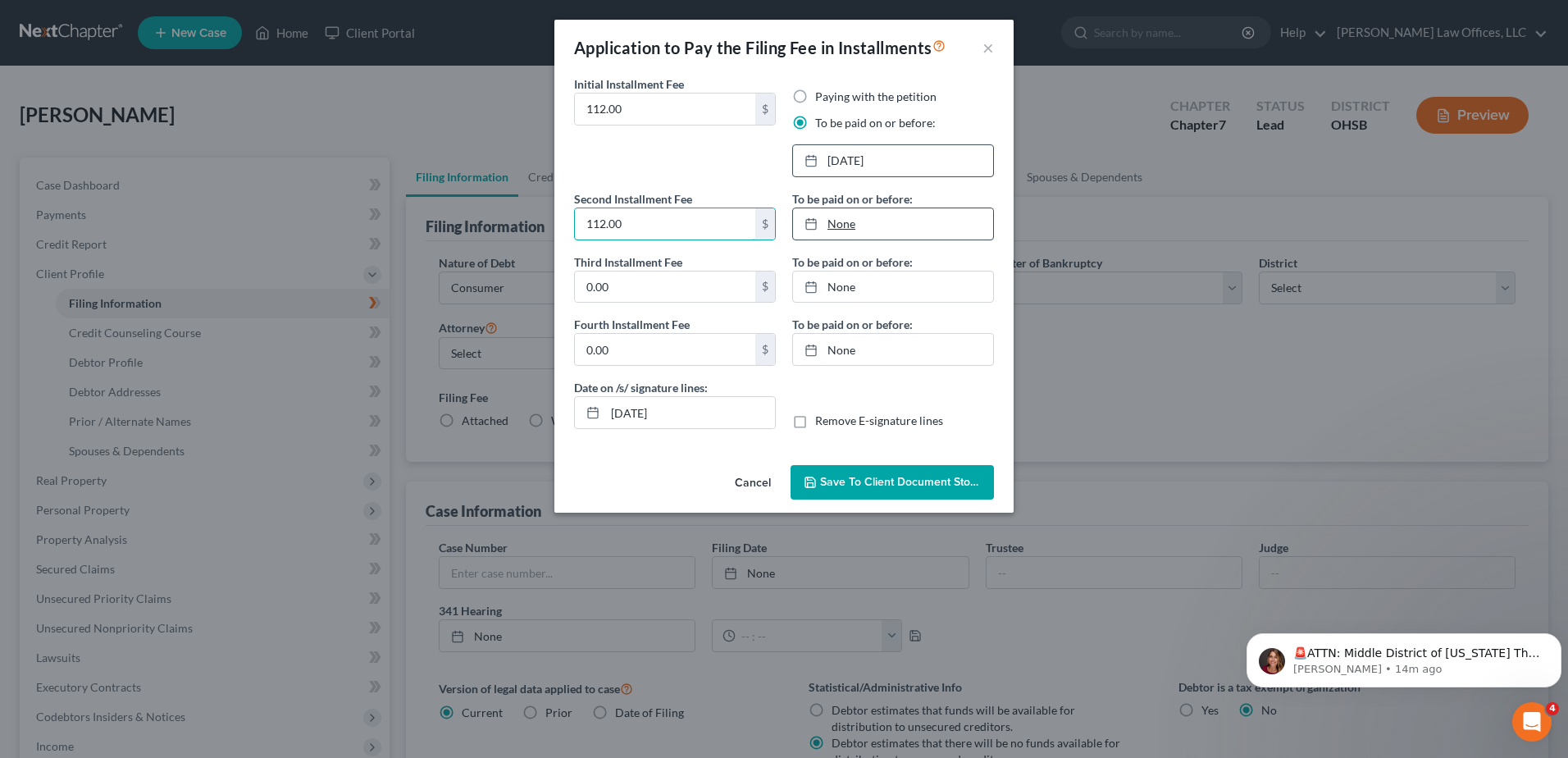
type input "112.00"
type input "[DATE]"
click at [830, 228] on link "None" at bounding box center [893, 224] width 200 height 31
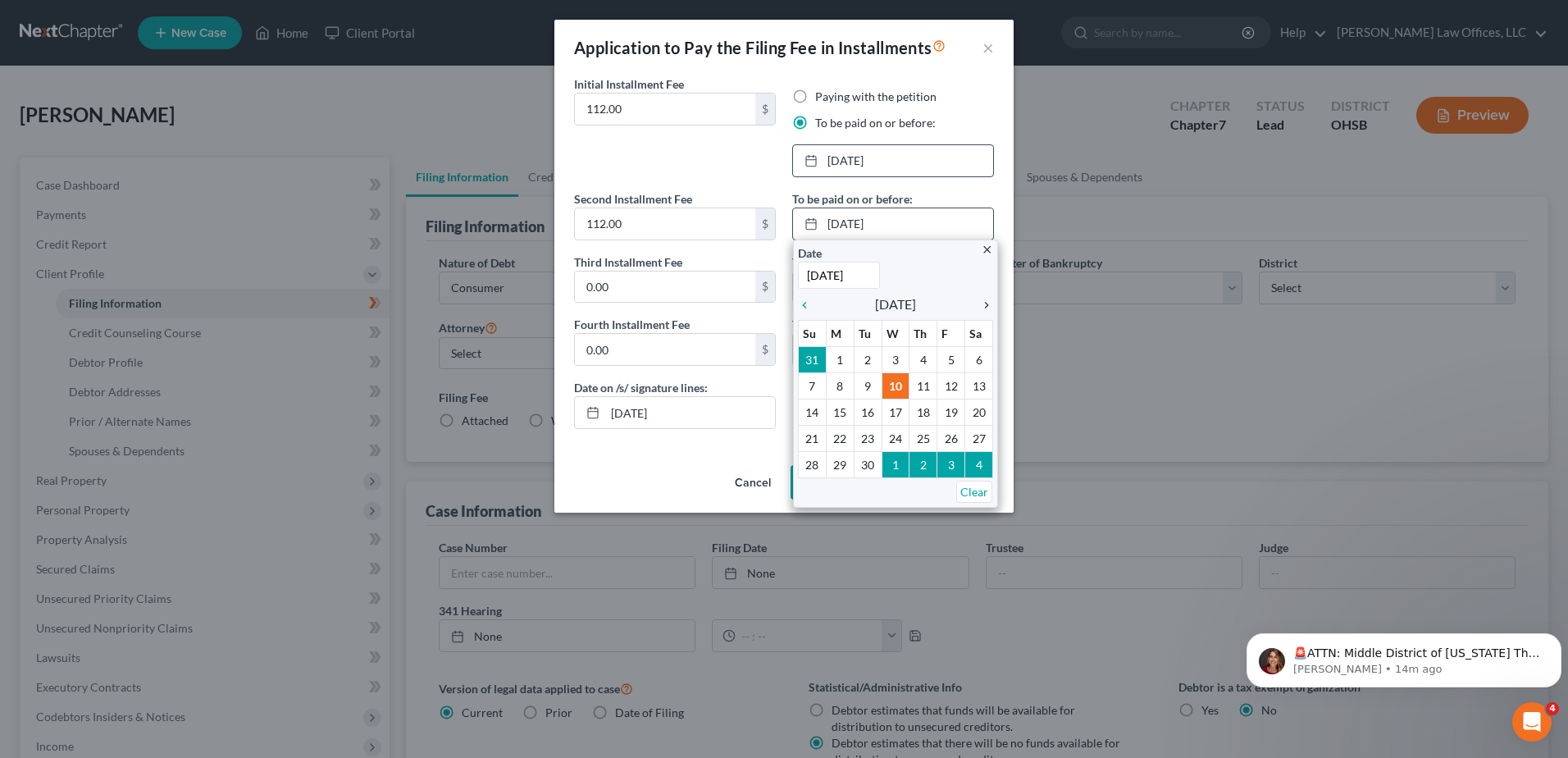
click at [984, 300] on icon "chevron_right" at bounding box center [983, 305] width 21 height 13
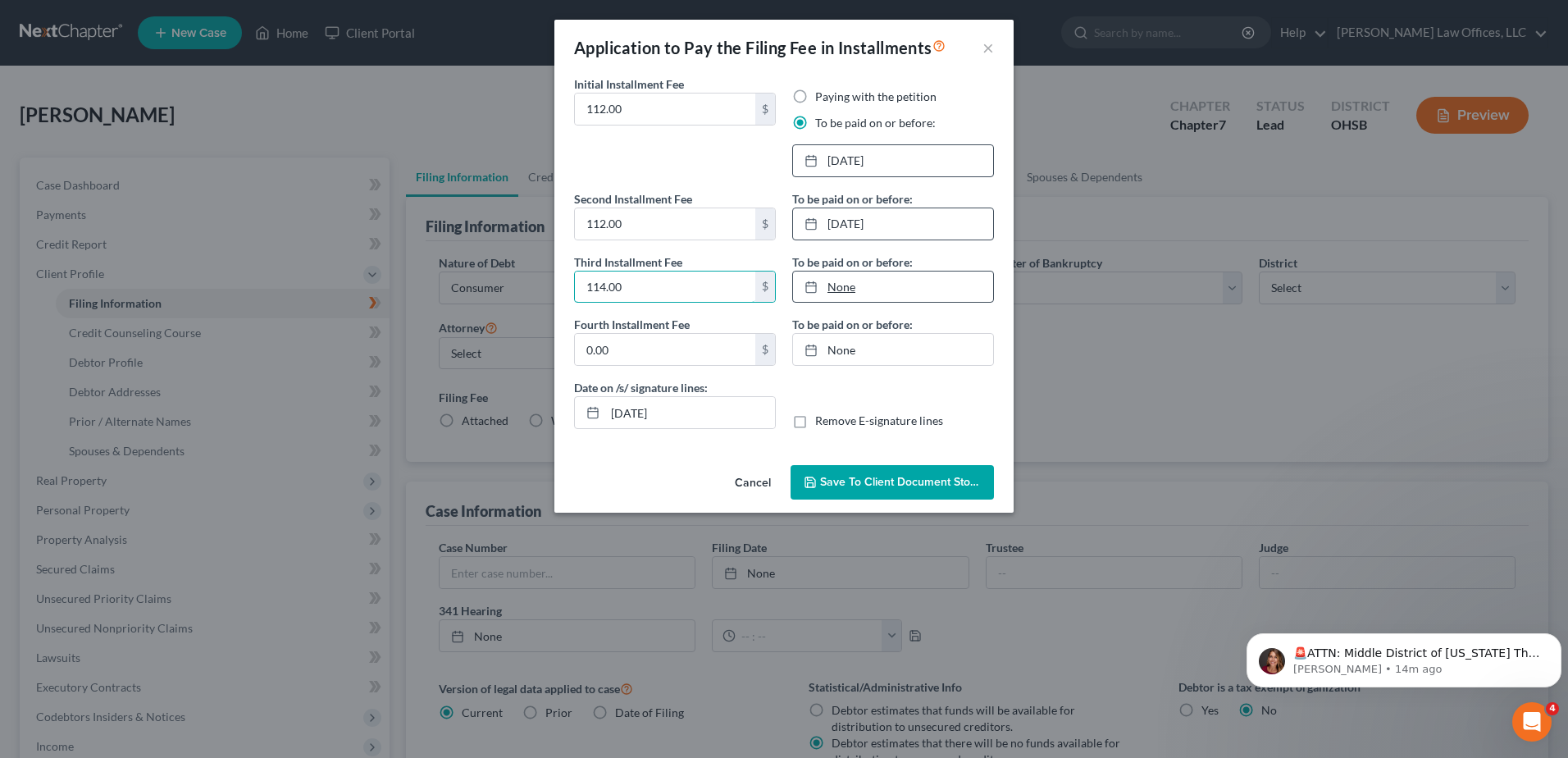
type input "114.00"
type input "[DATE]"
click at [841, 287] on link "None" at bounding box center [893, 287] width 200 height 31
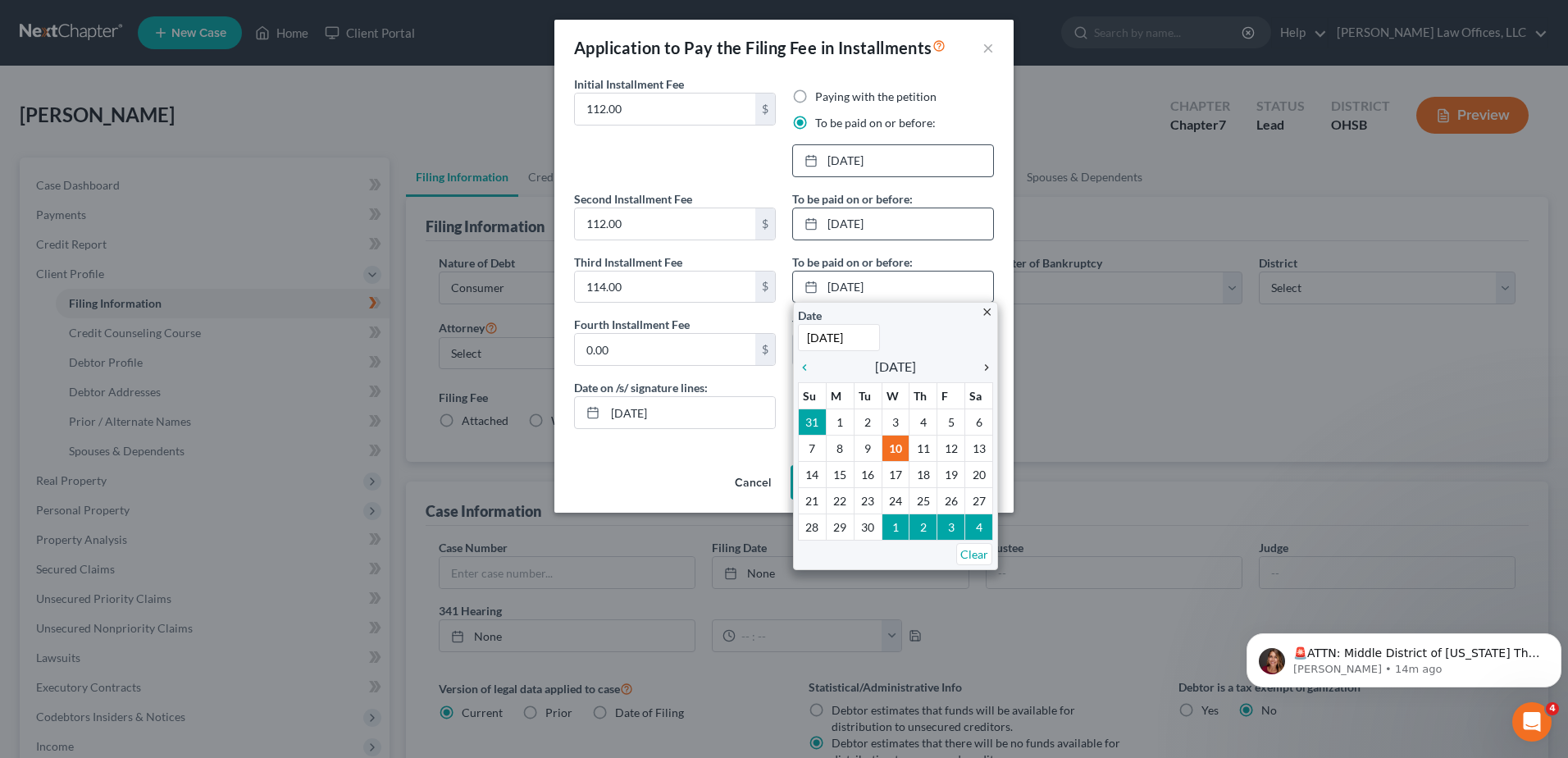
click at [980, 368] on icon "chevron_right" at bounding box center [983, 368] width 21 height 13
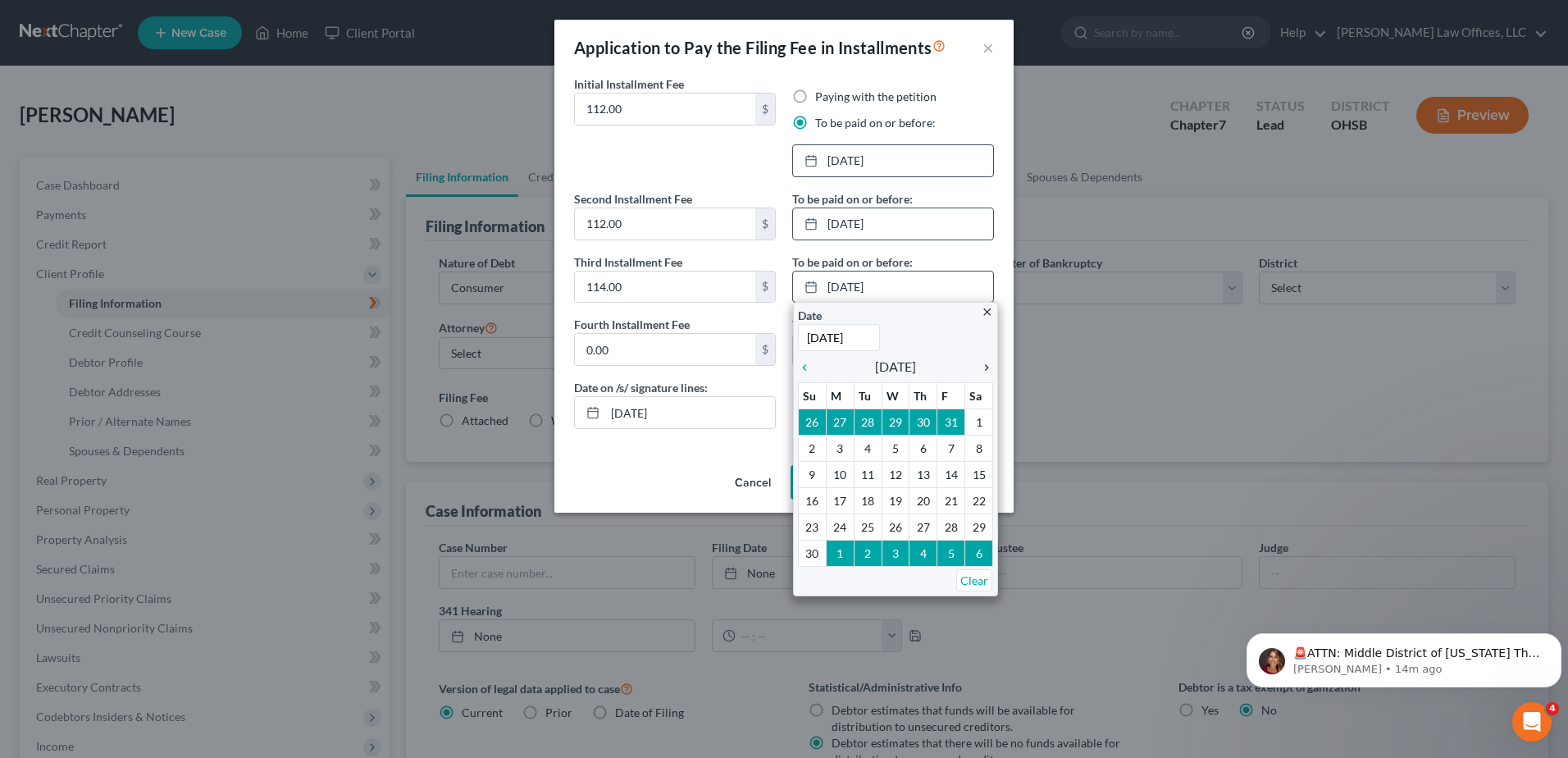
click at [980, 368] on icon "chevron_right" at bounding box center [983, 368] width 21 height 13
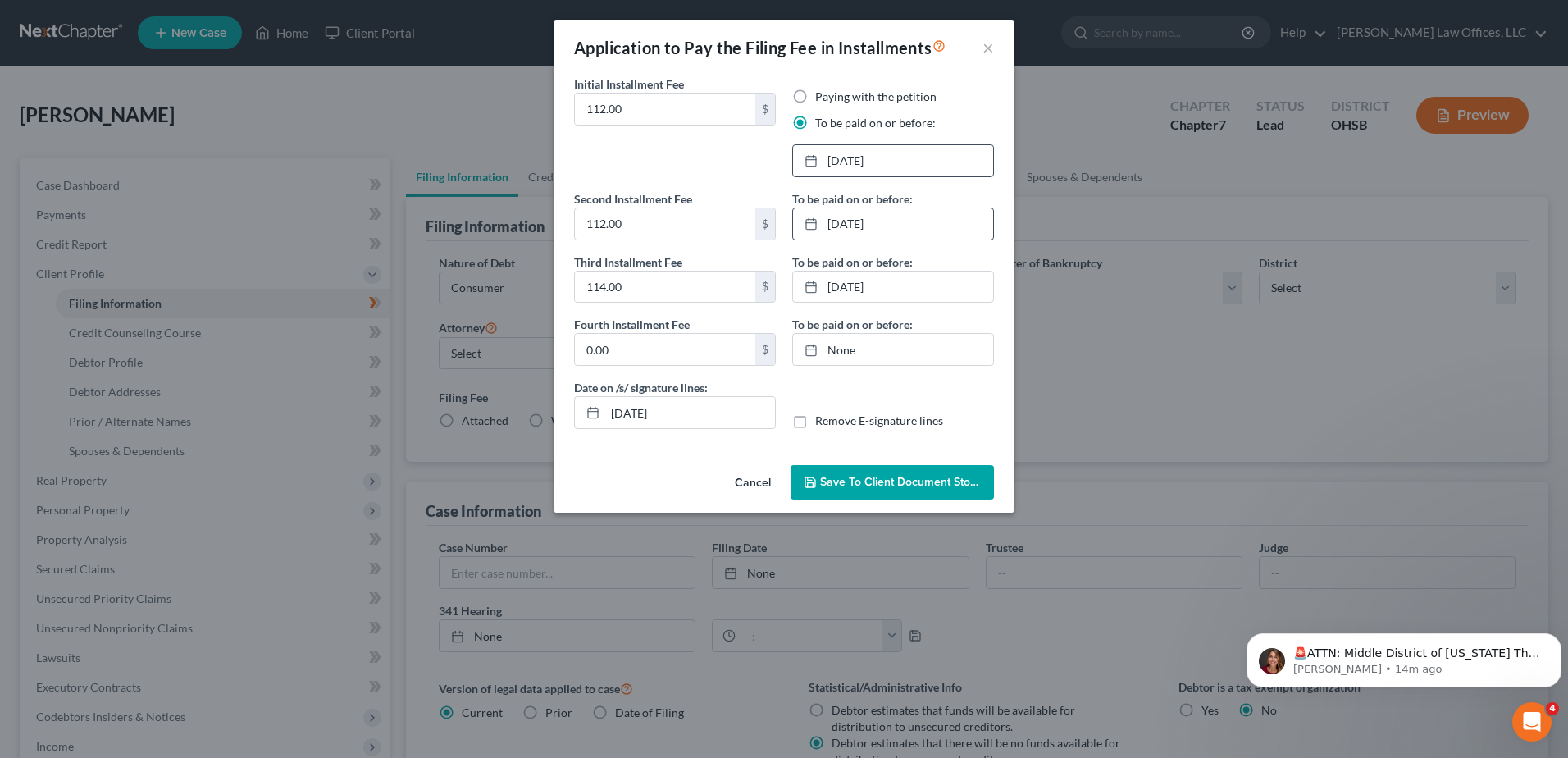
click at [876, 488] on span "Save to Client Document Storage" at bounding box center [907, 482] width 174 height 14
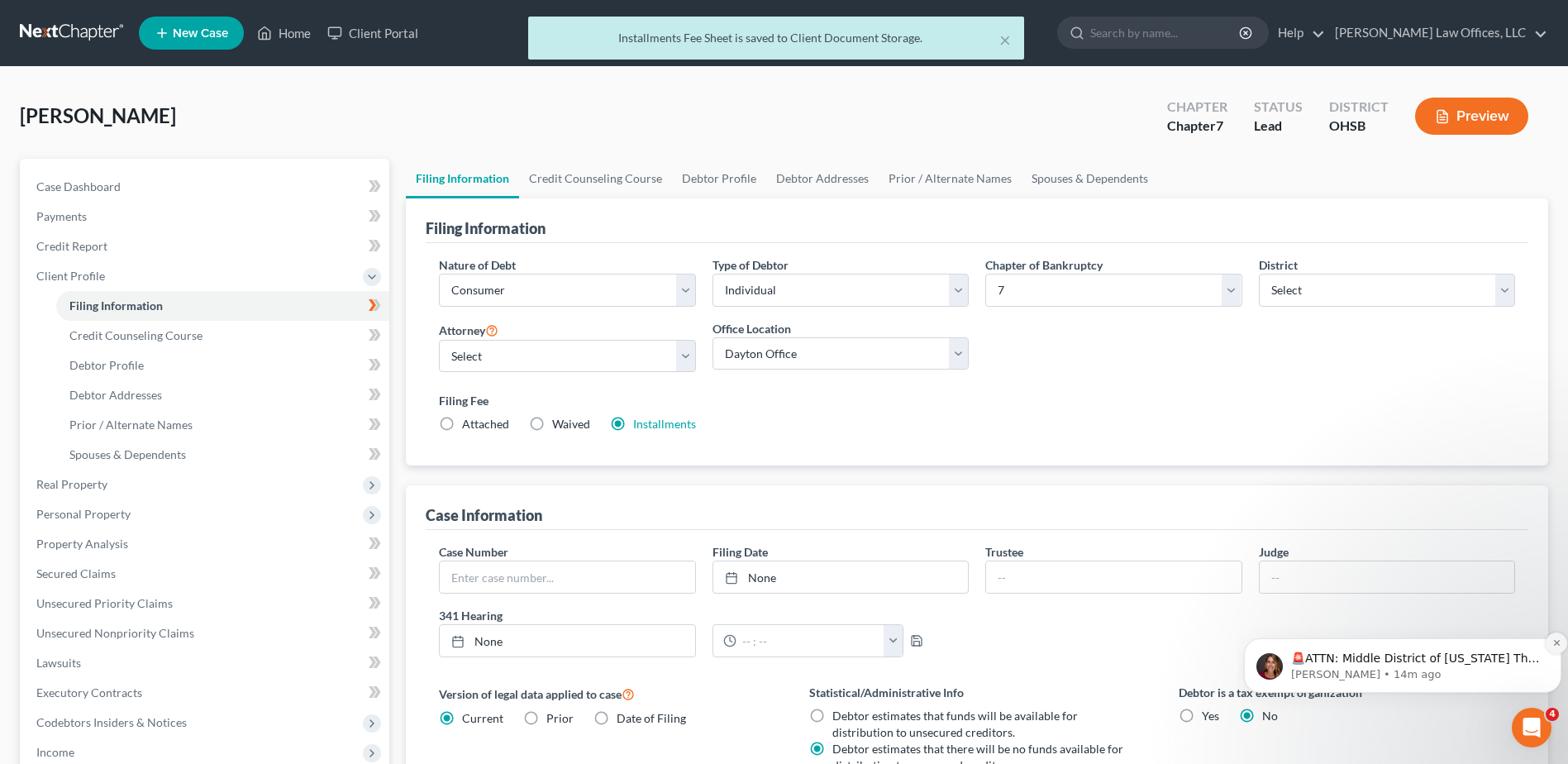
click at [1555, 638] on icon "Dismiss notification" at bounding box center [1557, 643] width 9 height 9
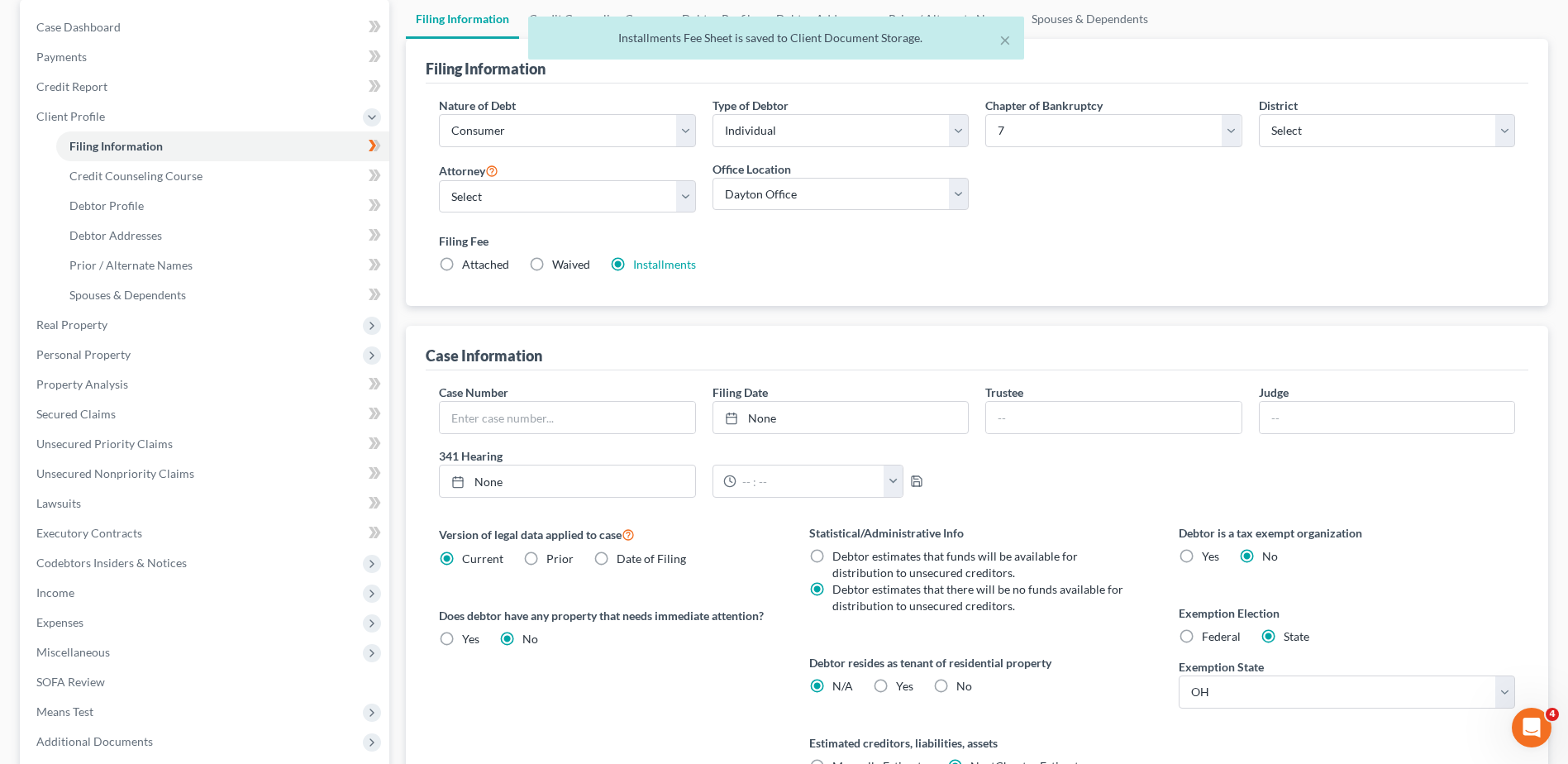
scroll to position [326, 0]
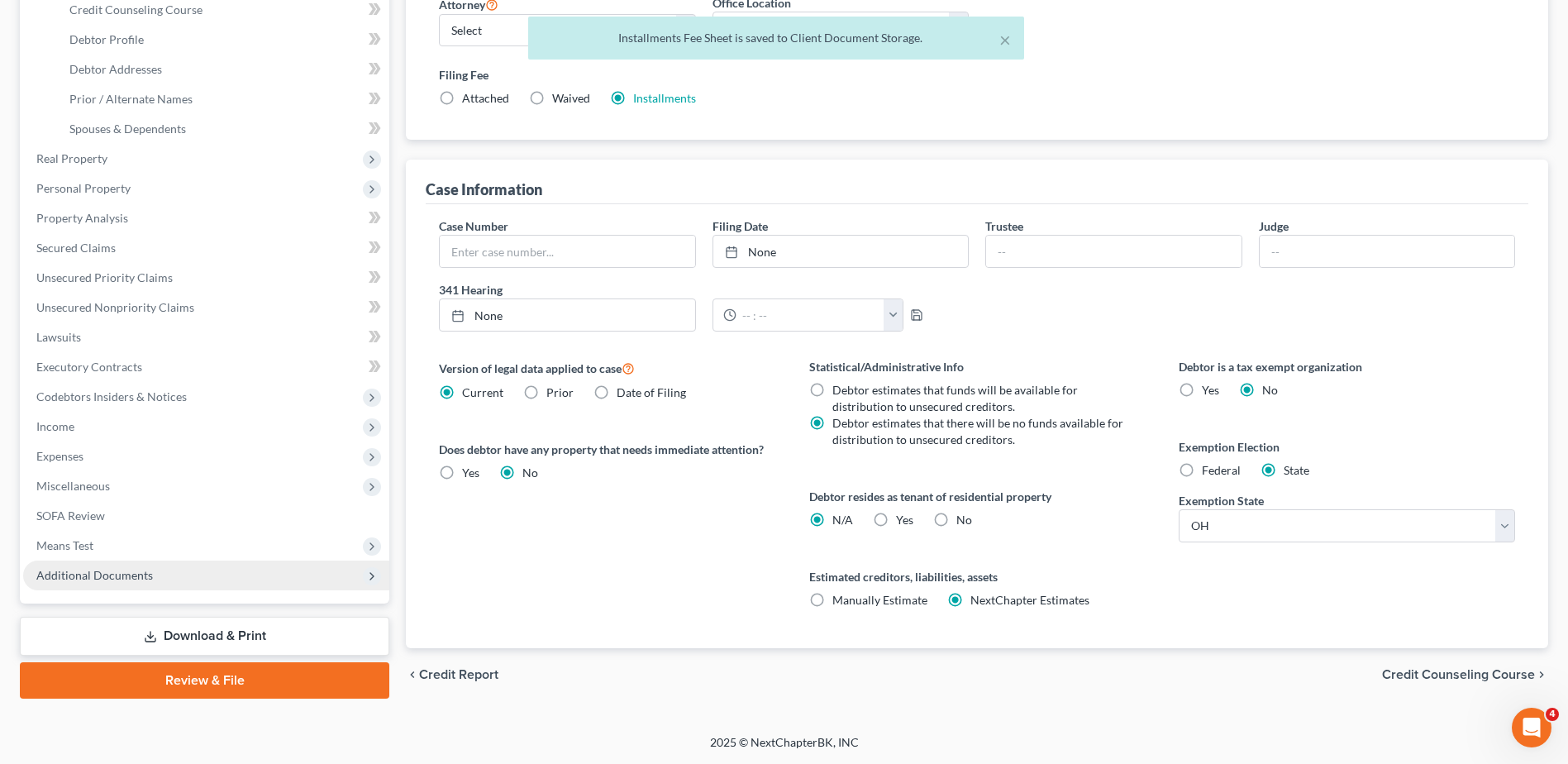
click at [123, 574] on span "Additional Documents" at bounding box center [95, 575] width 116 height 14
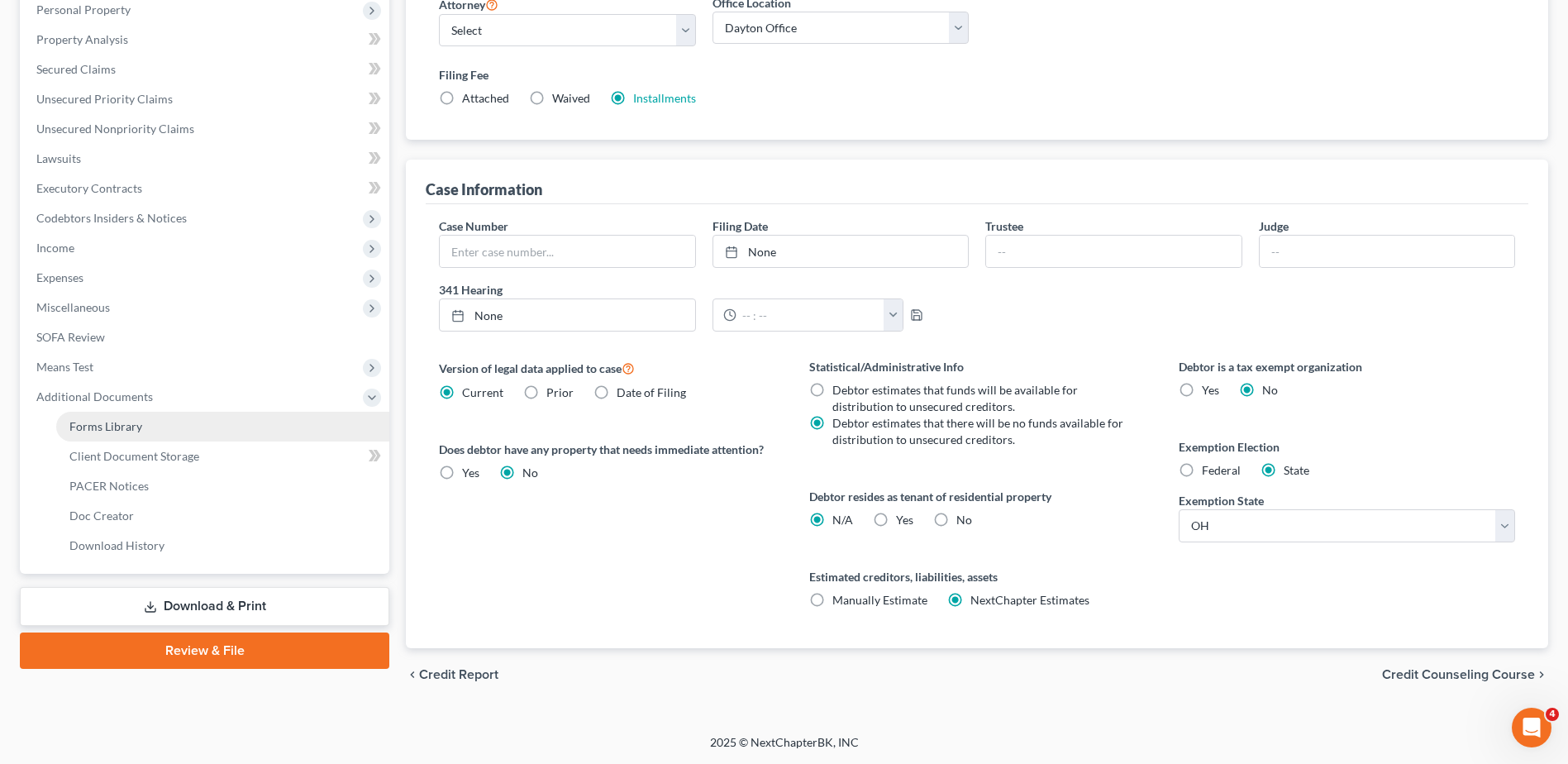
click at [160, 423] on link "Forms Library" at bounding box center [223, 426] width 333 height 30
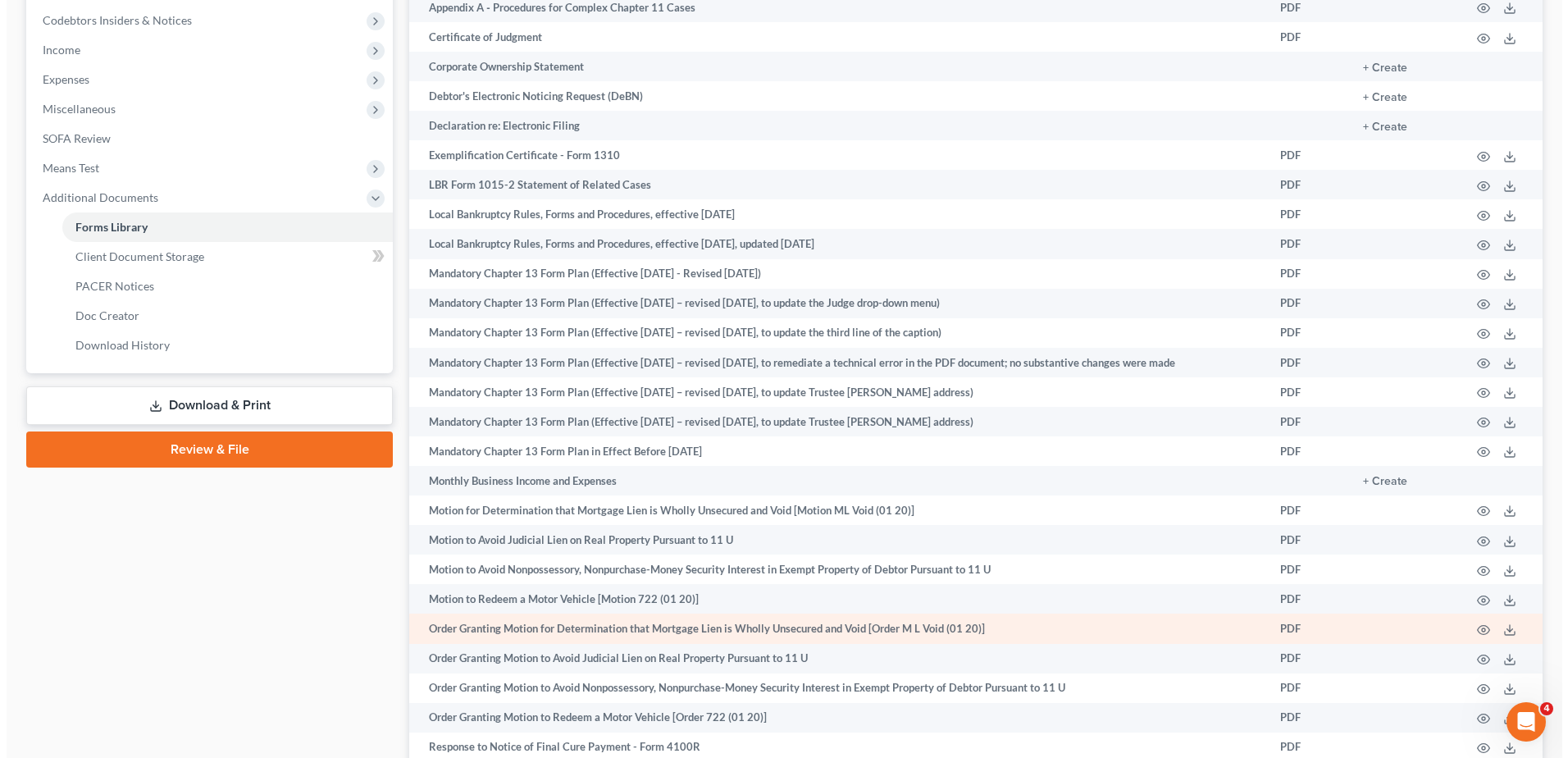
scroll to position [784, 0]
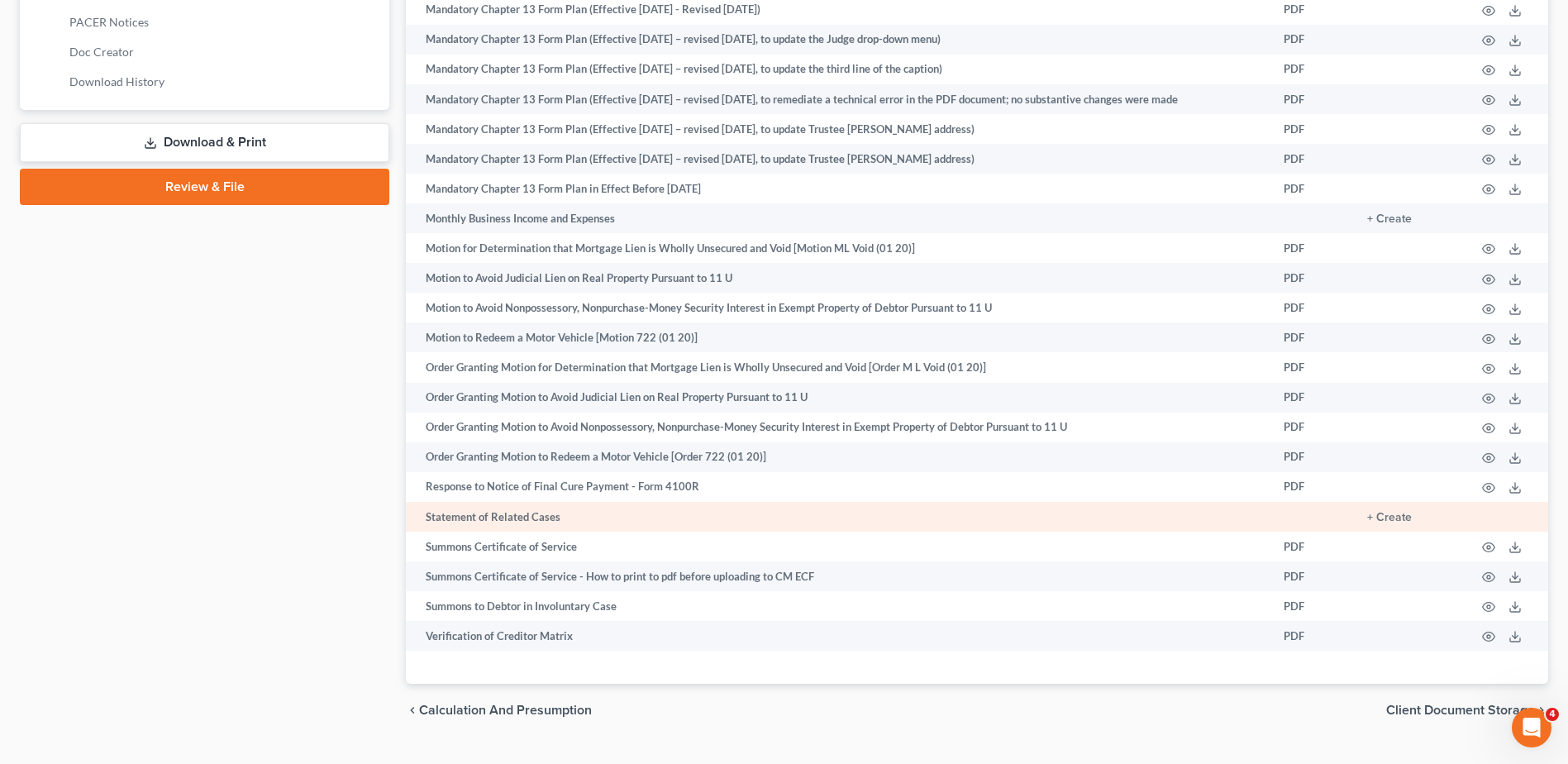
click at [1390, 510] on td "+ Create" at bounding box center [1408, 517] width 108 height 30
click at [1389, 516] on button "+ Create" at bounding box center [1390, 518] width 45 height 12
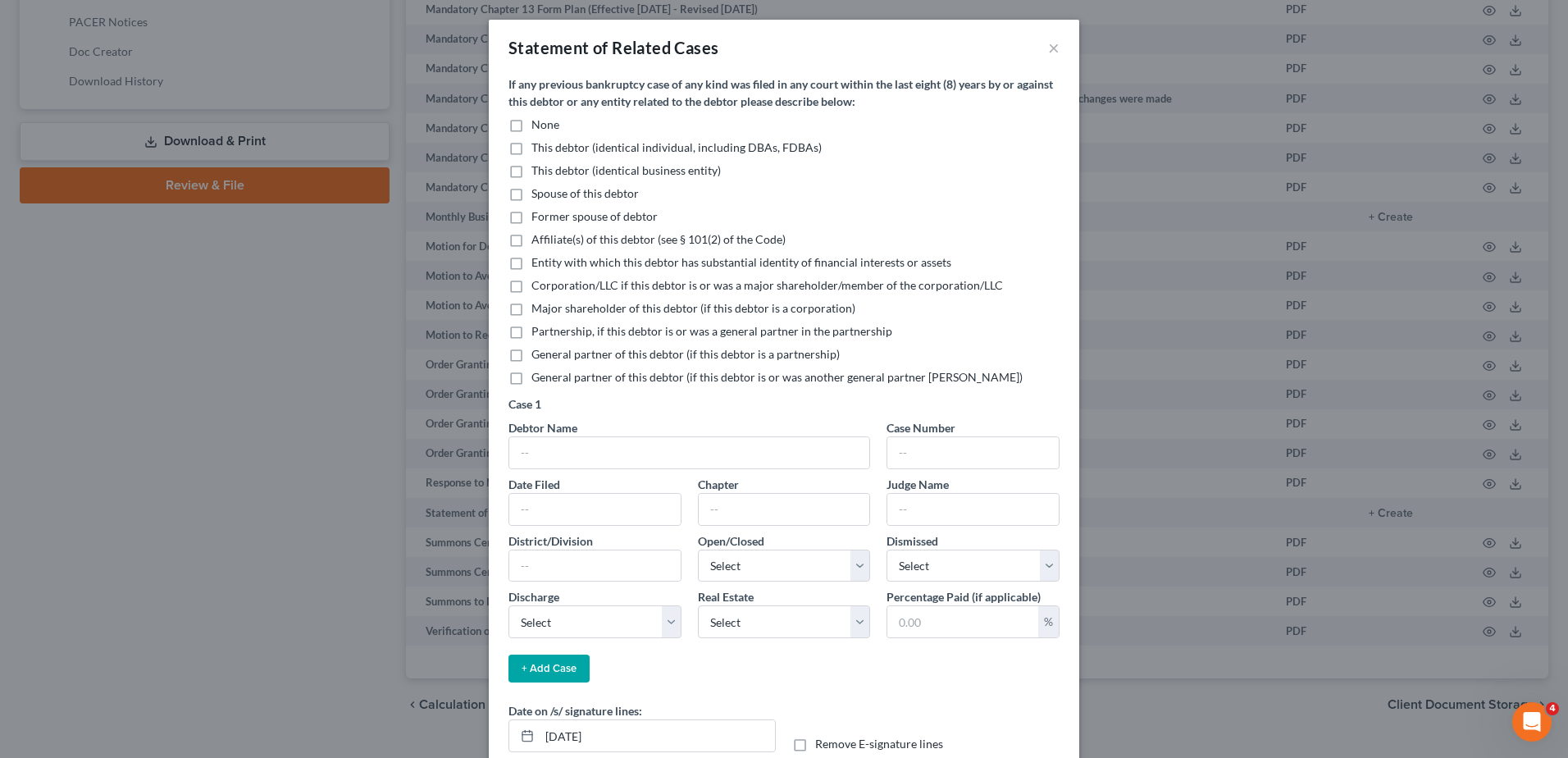
click at [532, 127] on label "None" at bounding box center [546, 125] width 28 height 16
click at [538, 127] on input "None" at bounding box center [543, 121] width 11 height 11
checkbox input "true"
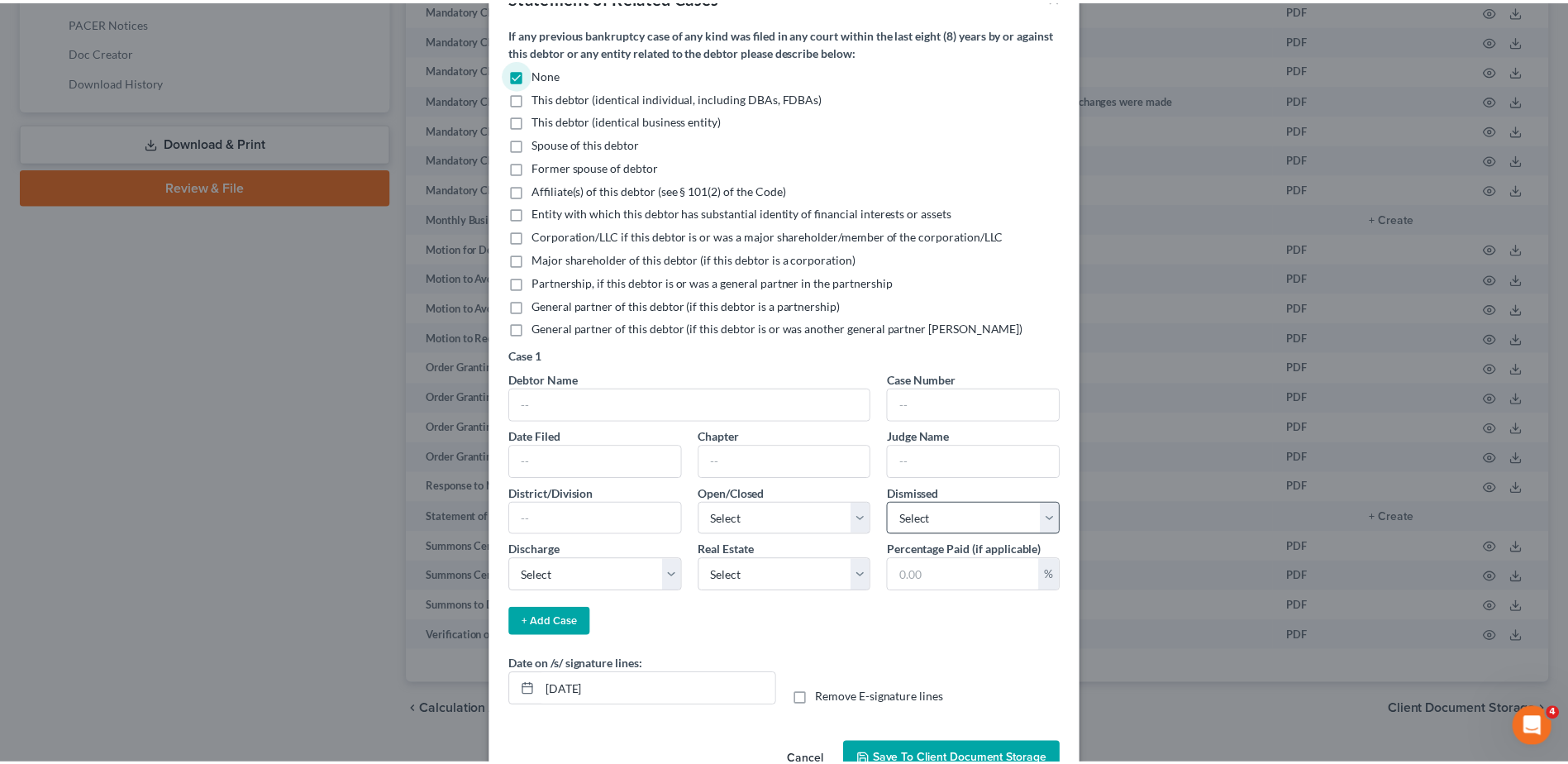
scroll to position [98, 0]
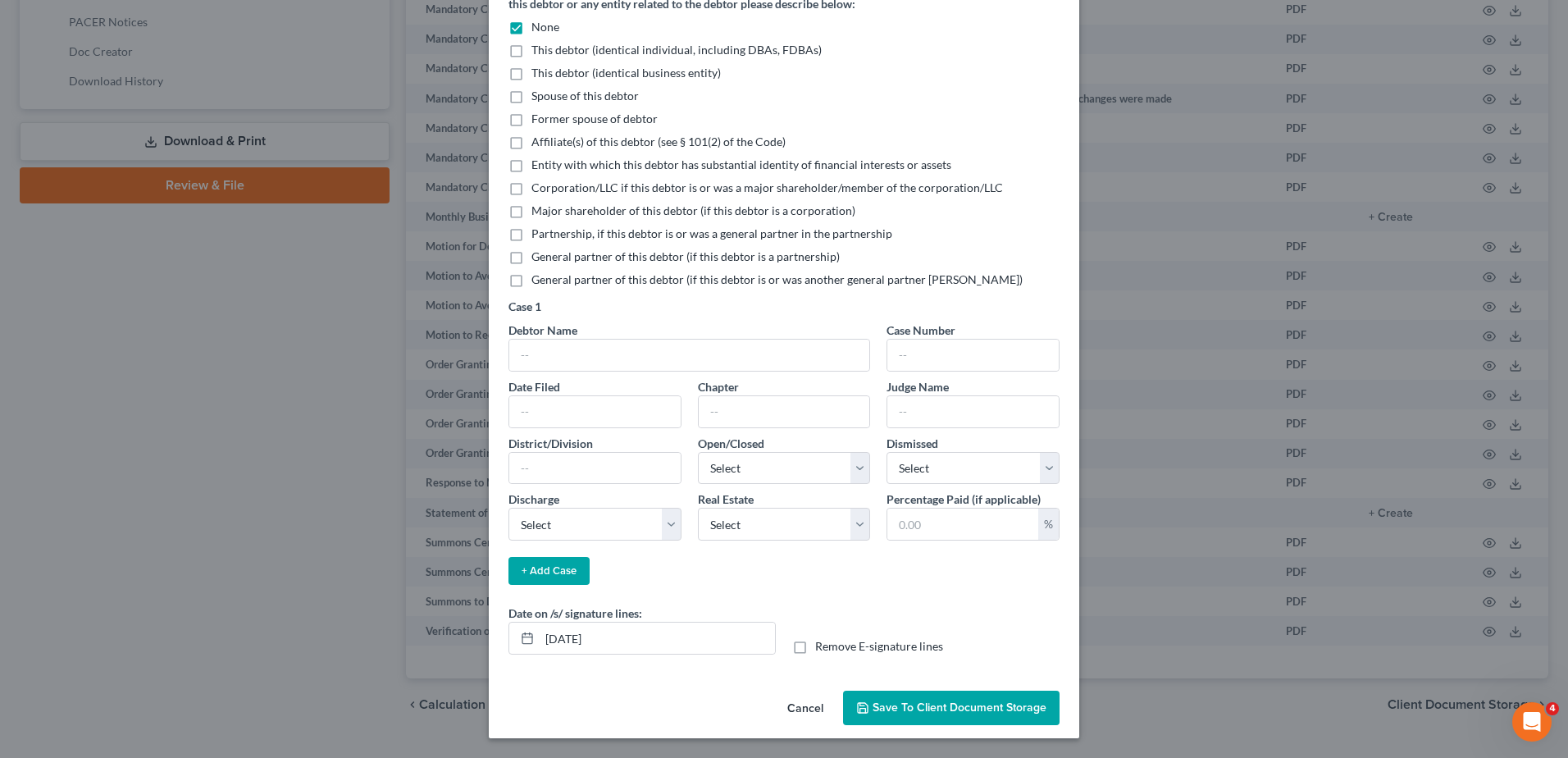
click at [957, 711] on span "Save to Client Document Storage" at bounding box center [960, 708] width 174 height 14
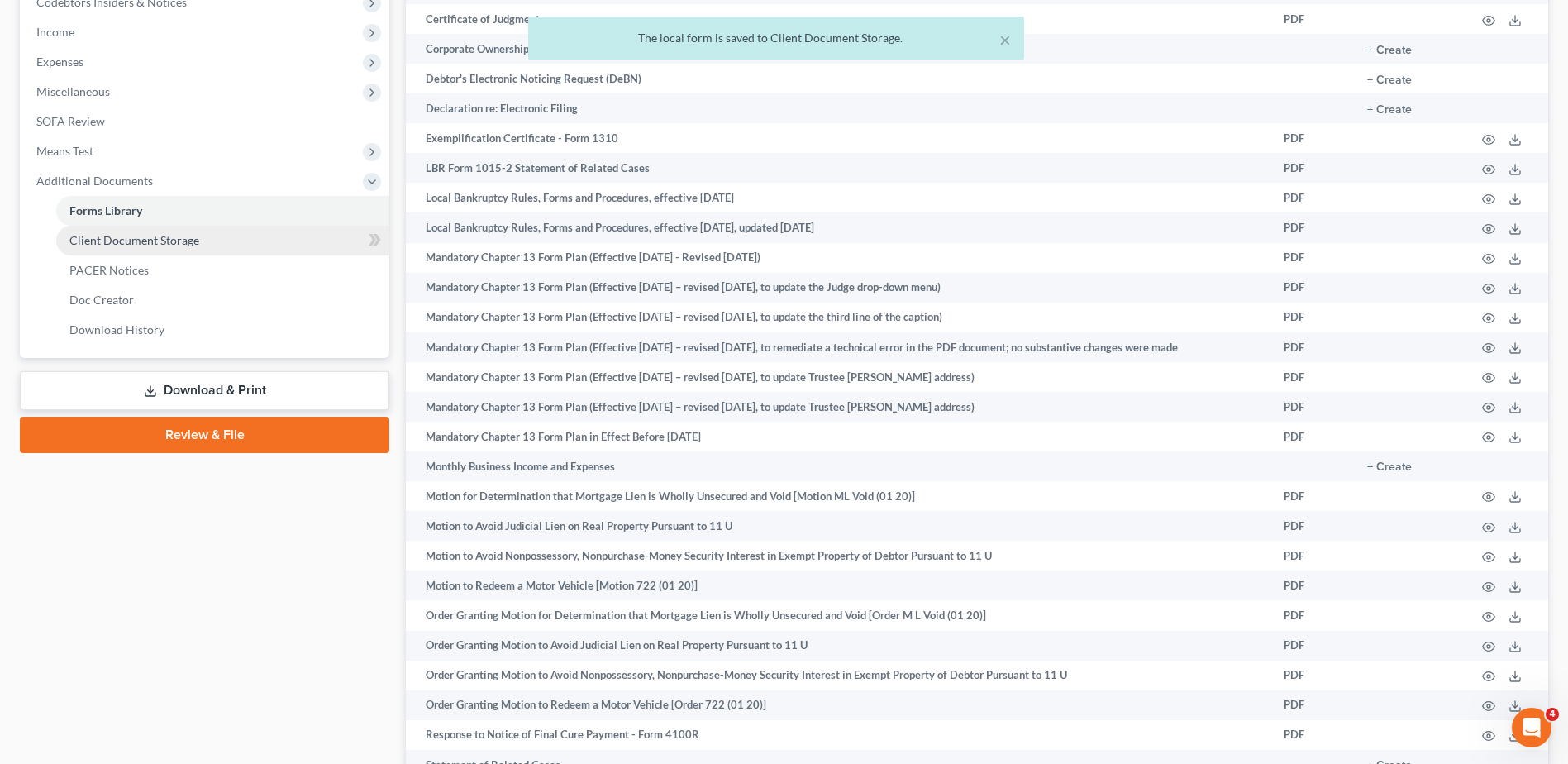
click at [252, 240] on link "Client Document Storage" at bounding box center [223, 241] width 333 height 30
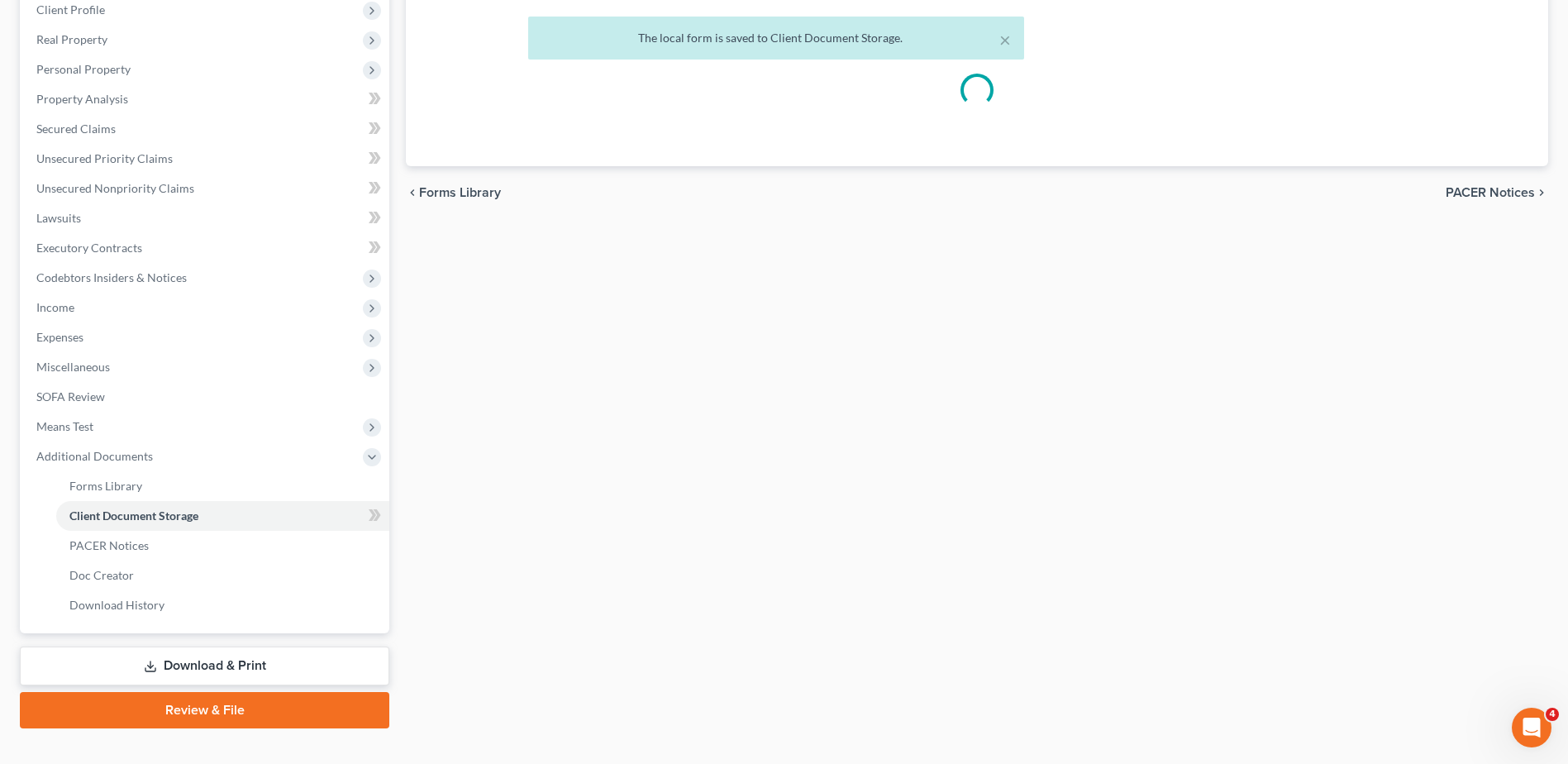
select select "7"
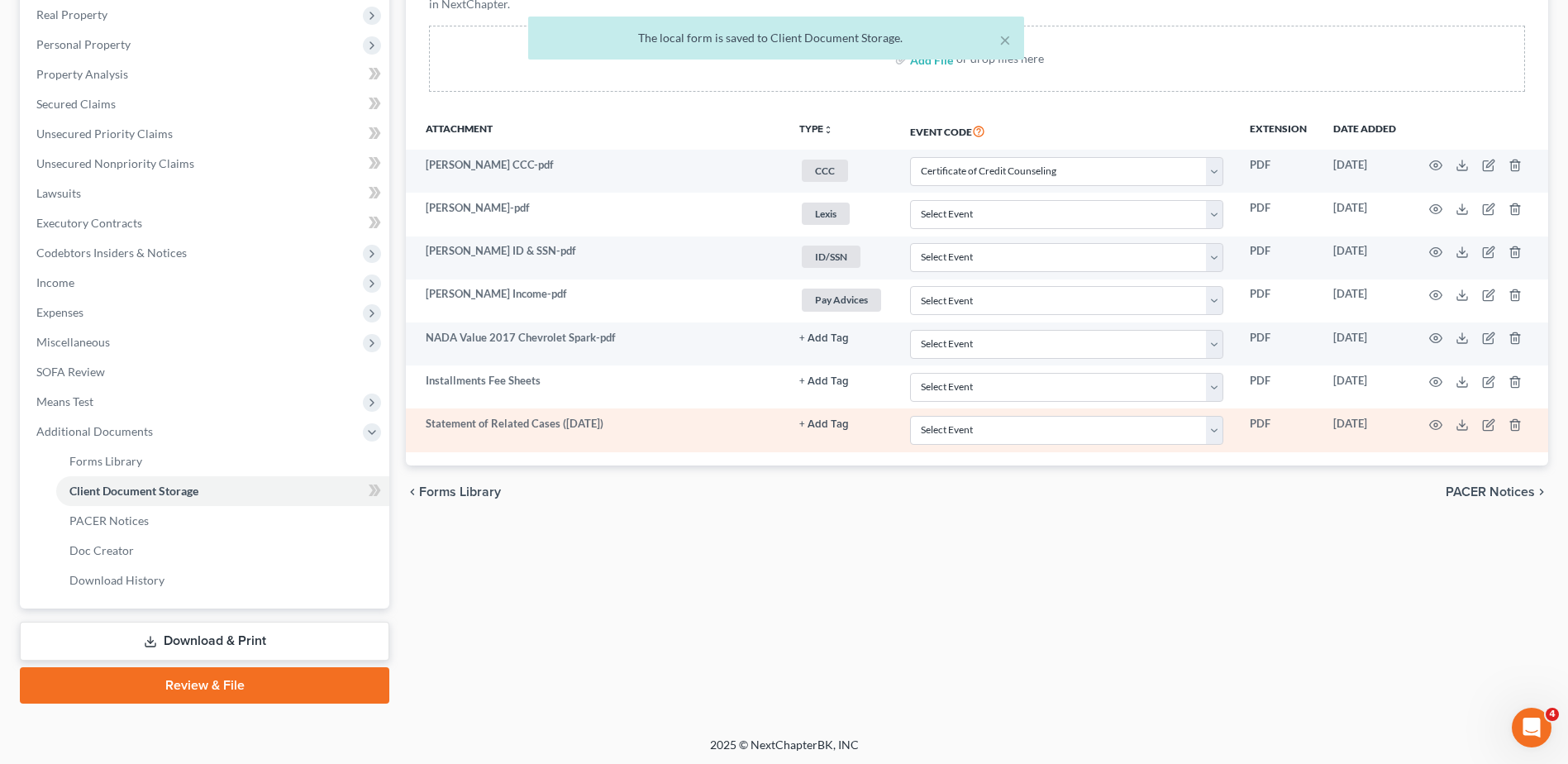
scroll to position [293, 0]
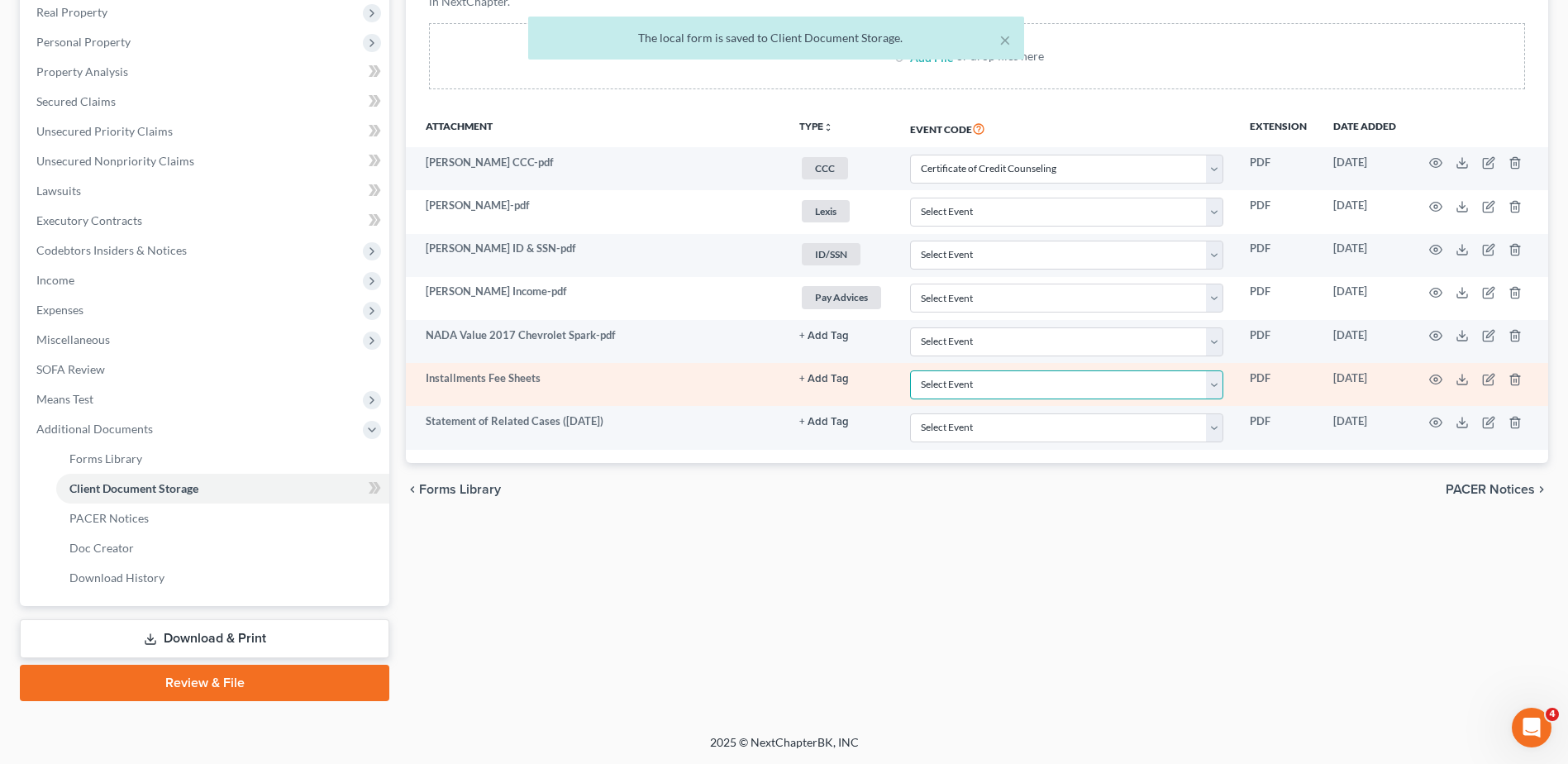
click at [1222, 387] on select "Select Event 20 Largest Unsecured Creditors Amended Document Amended List of Cr…" at bounding box center [1066, 385] width 313 height 29
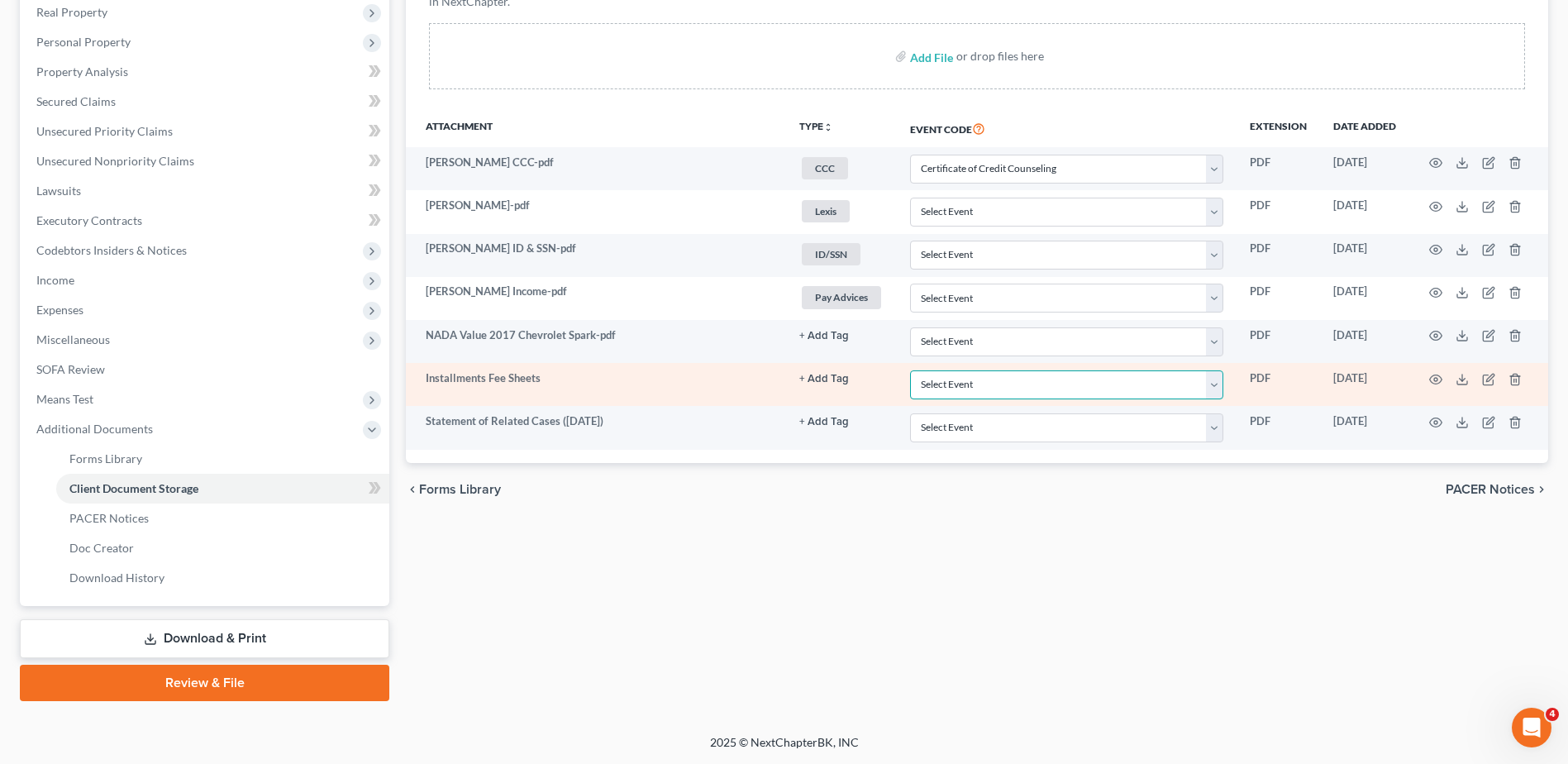
select select "37"
click at [910, 371] on select "Select Event 20 Largest Unsecured Creditors Amended Document Amended List of Cr…" at bounding box center [1066, 385] width 313 height 29
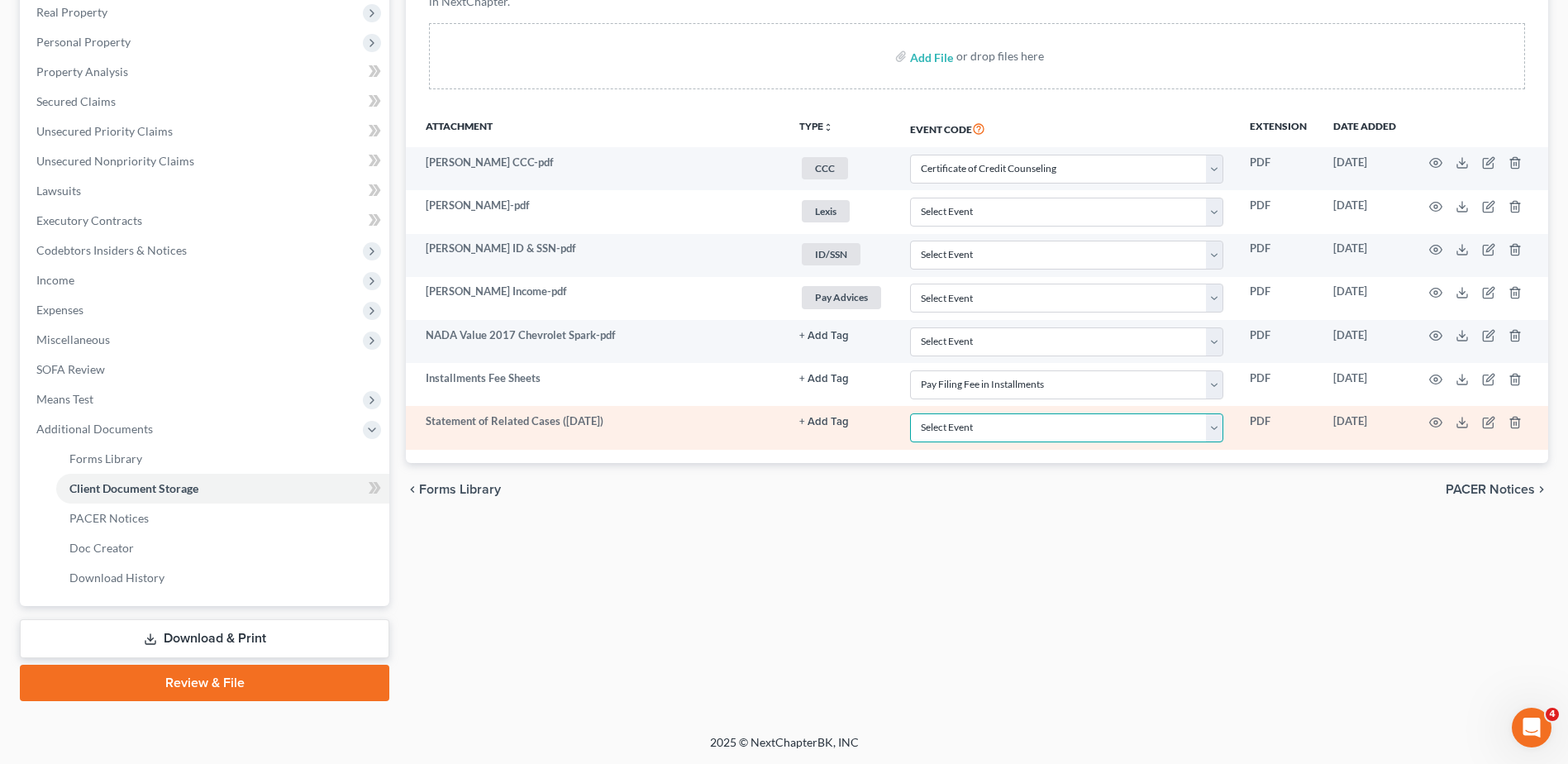
click at [1220, 428] on select "Select Event 20 Largest Unsecured Creditors Amended Document Amended List of Cr…" at bounding box center [1066, 427] width 313 height 29
select select "52"
click at [910, 413] on select "Select Event 20 Largest Unsecured Creditors Amended Document Amended List of Cr…" at bounding box center [1066, 427] width 313 height 29
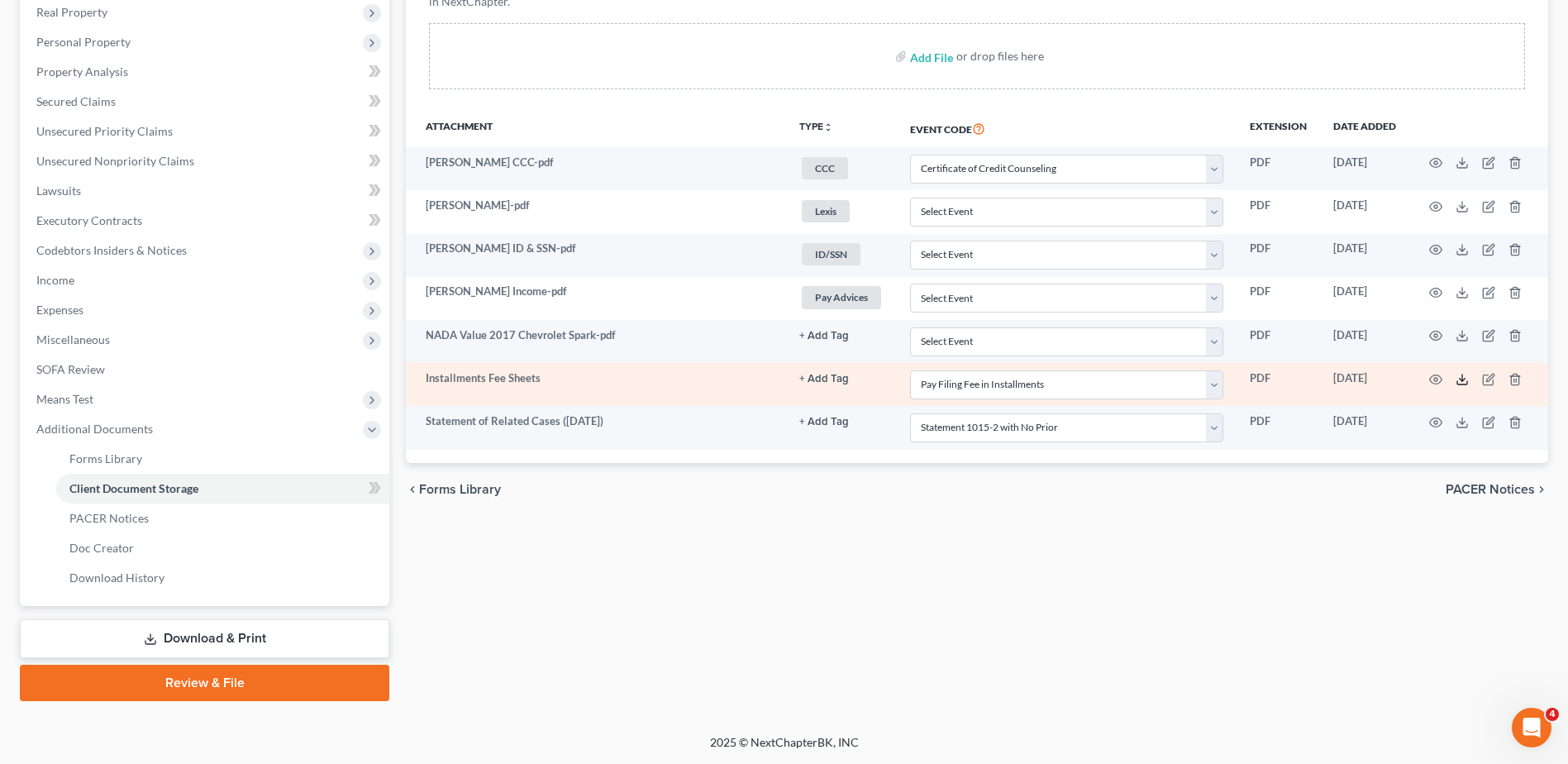
click at [1462, 379] on icon at bounding box center [1462, 380] width 13 height 13
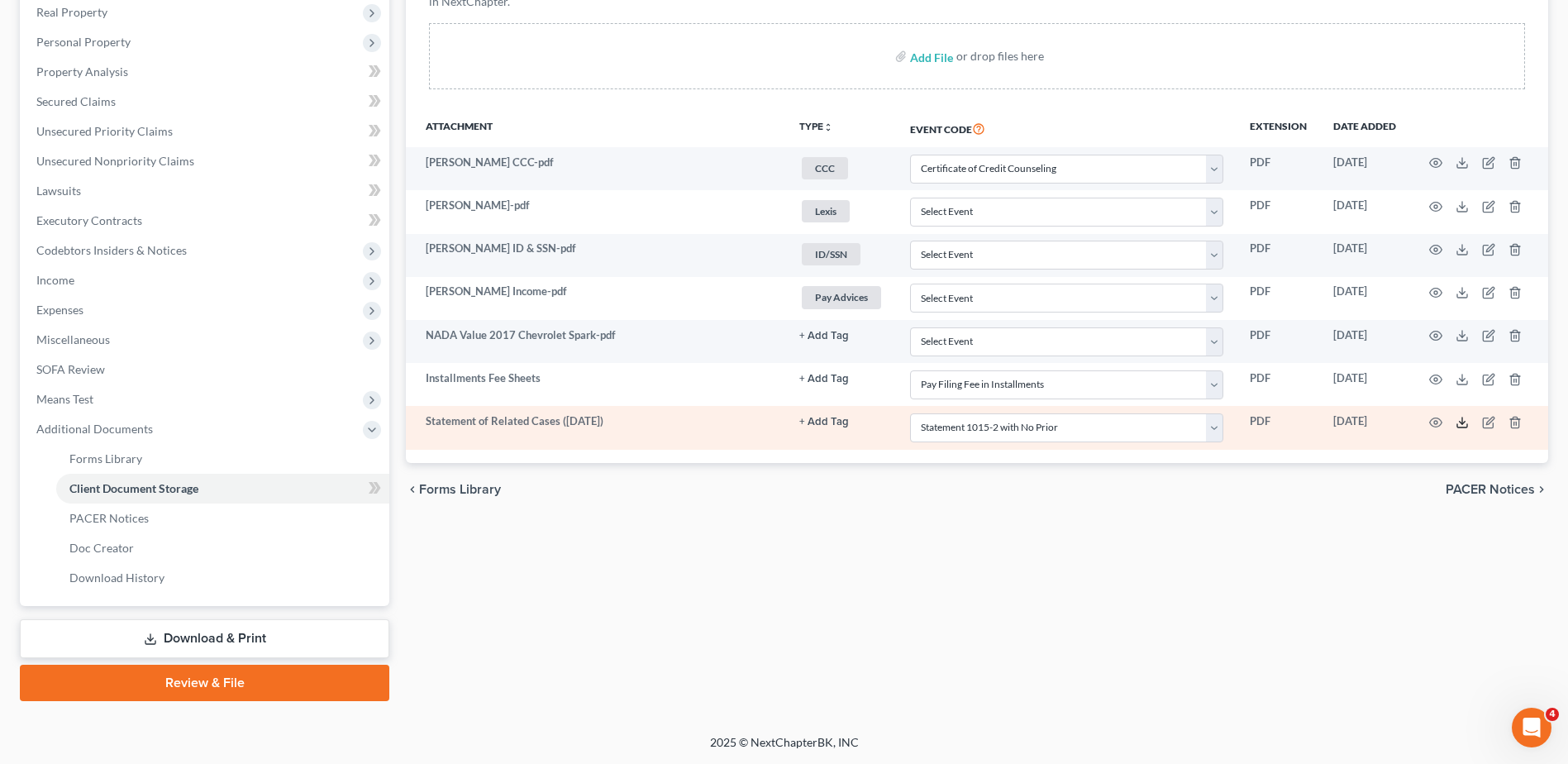
click at [1458, 420] on icon at bounding box center [1462, 422] width 13 height 13
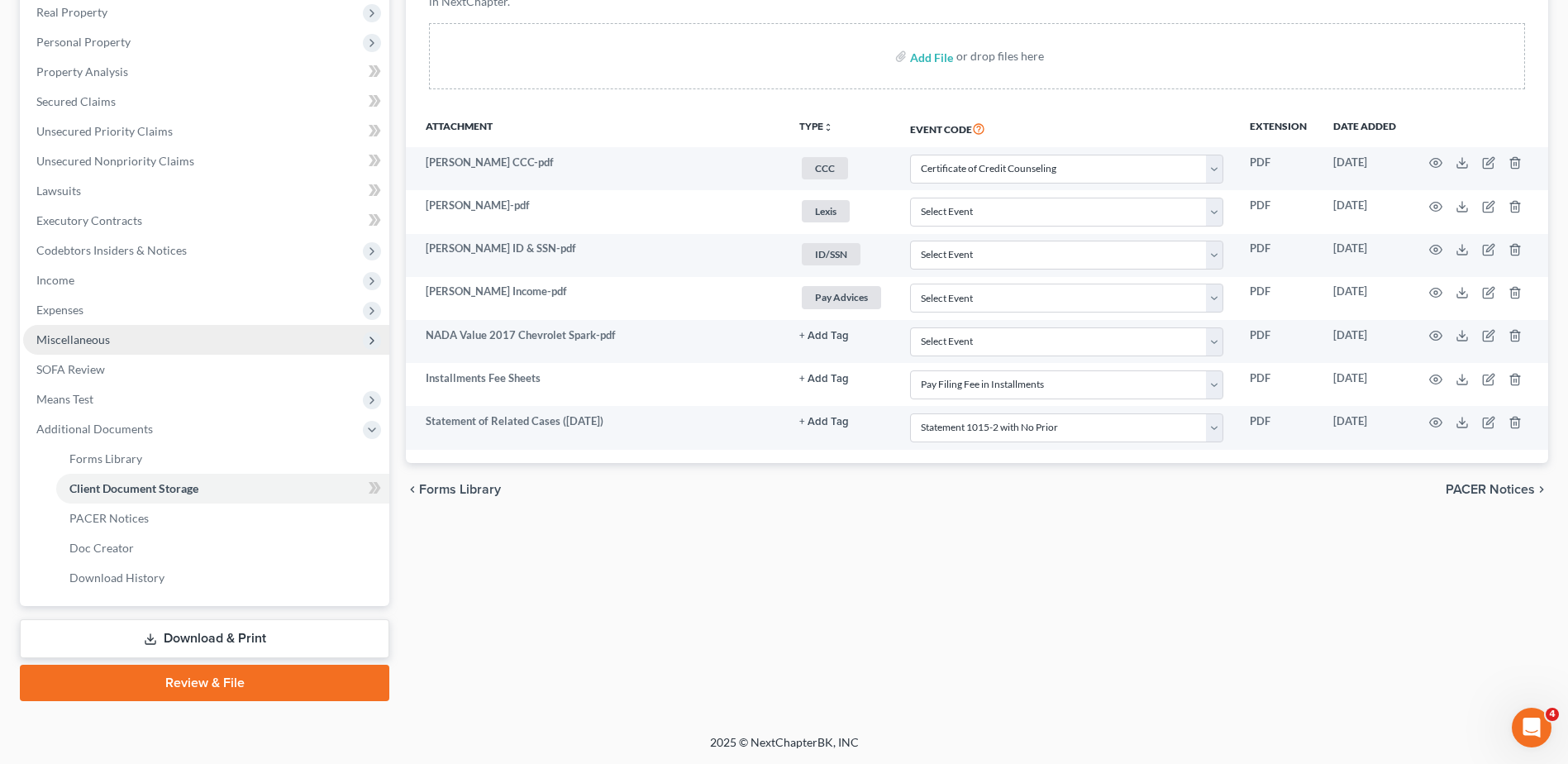
click at [218, 335] on span "Miscellaneous" at bounding box center [206, 340] width 366 height 30
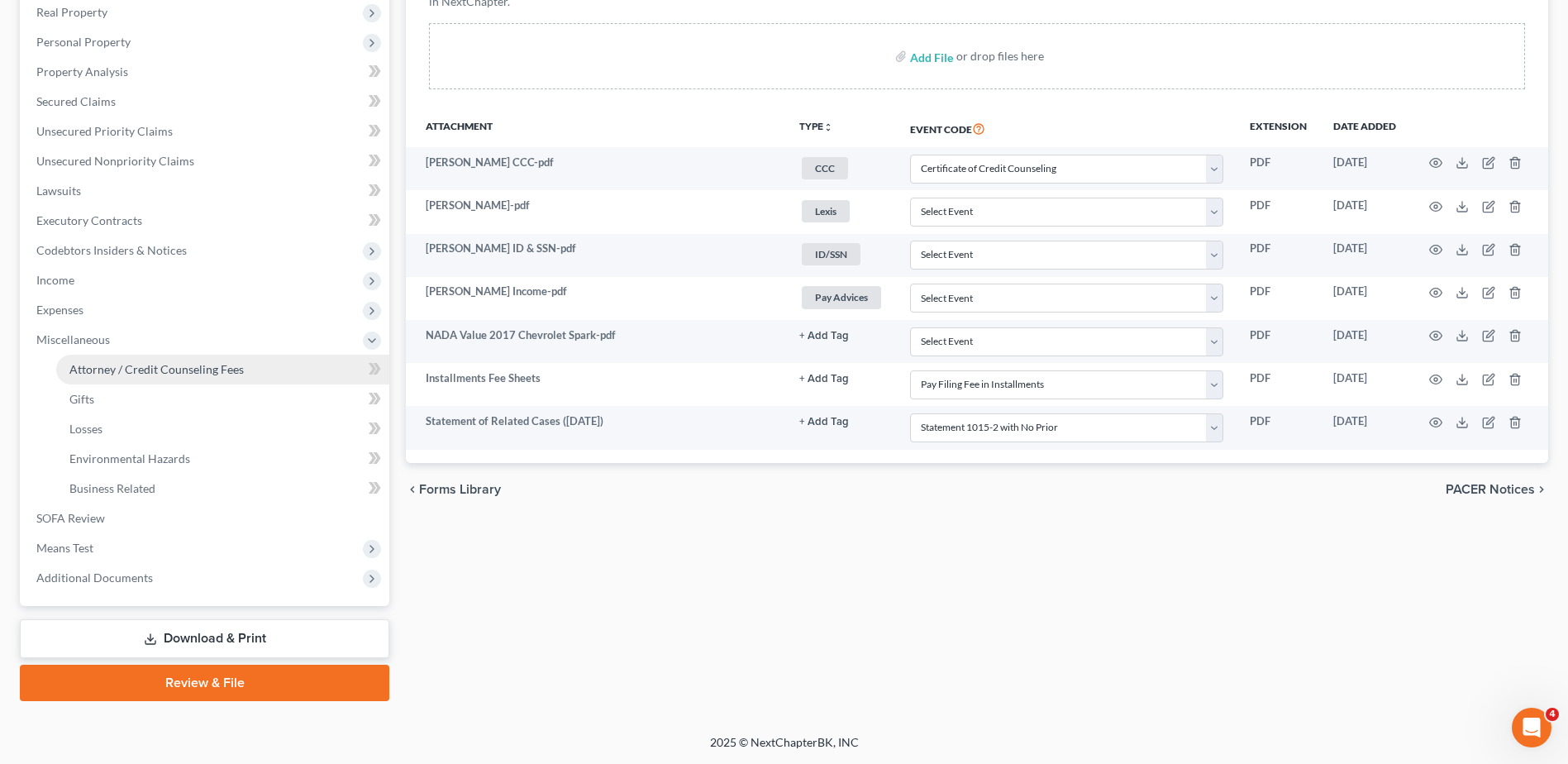
click at [214, 365] on span "Attorney / Credit Counseling Fees" at bounding box center [157, 369] width 174 height 14
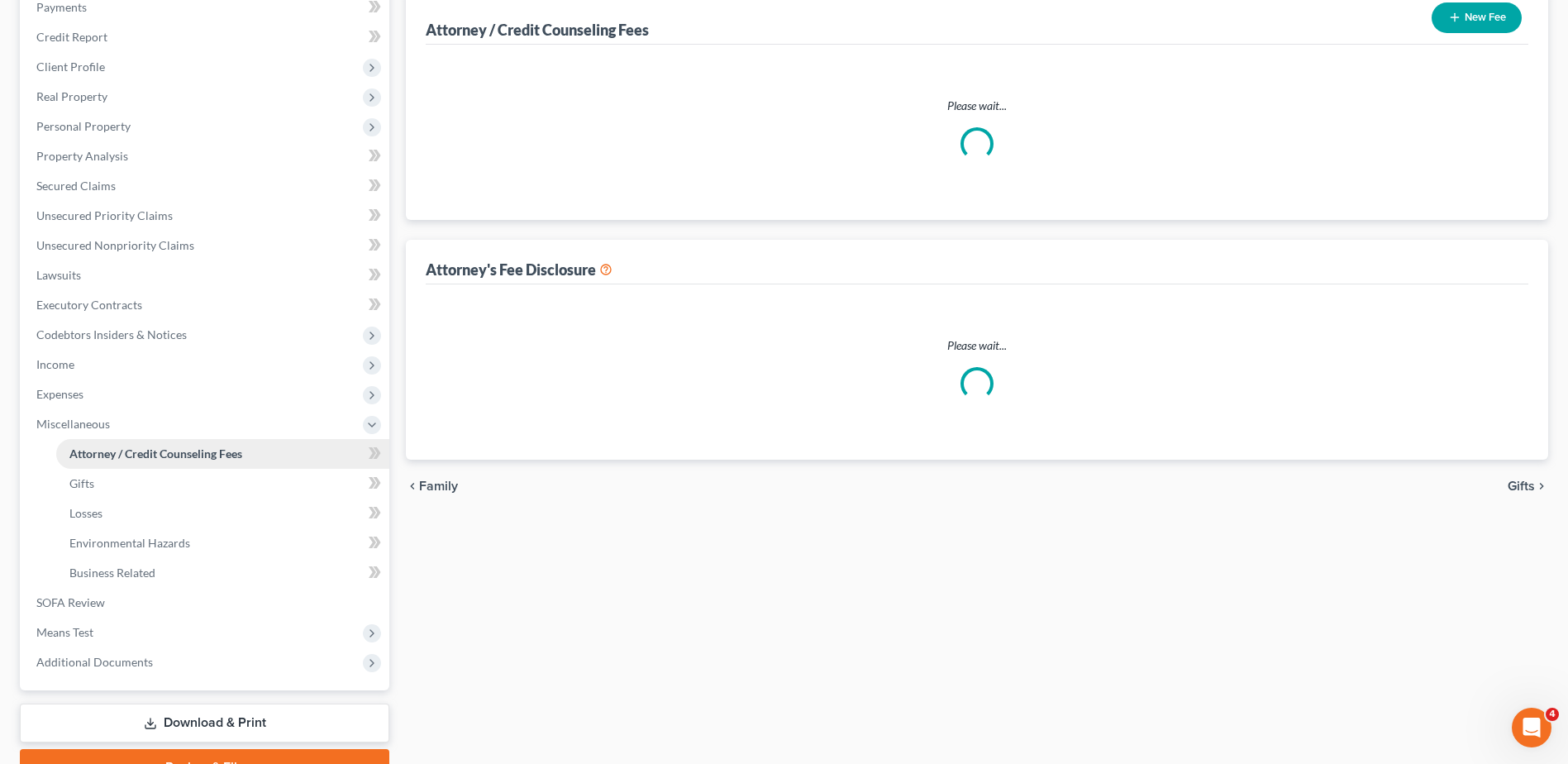
select select "1"
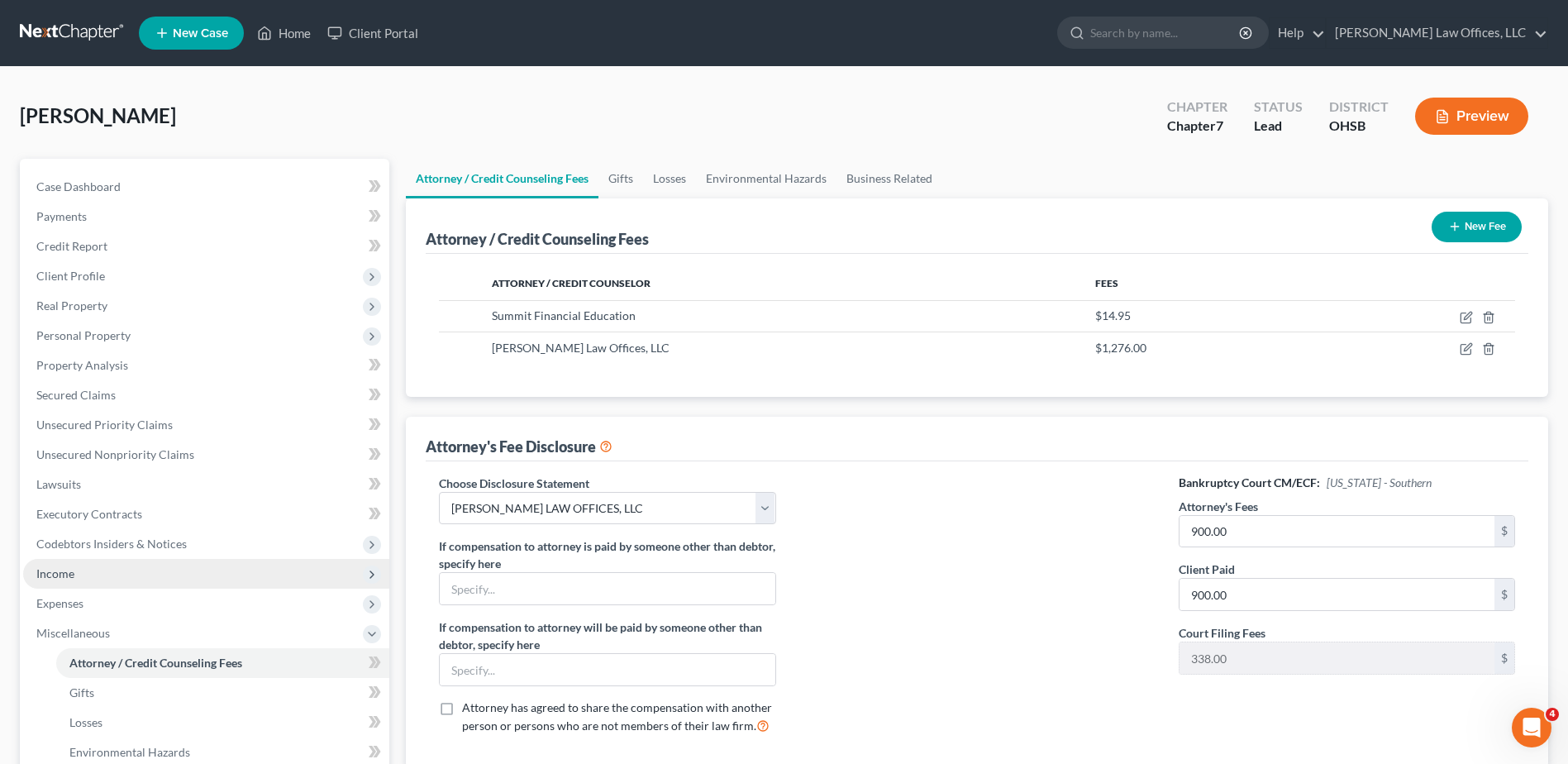
click at [171, 574] on span "Income" at bounding box center [206, 574] width 366 height 30
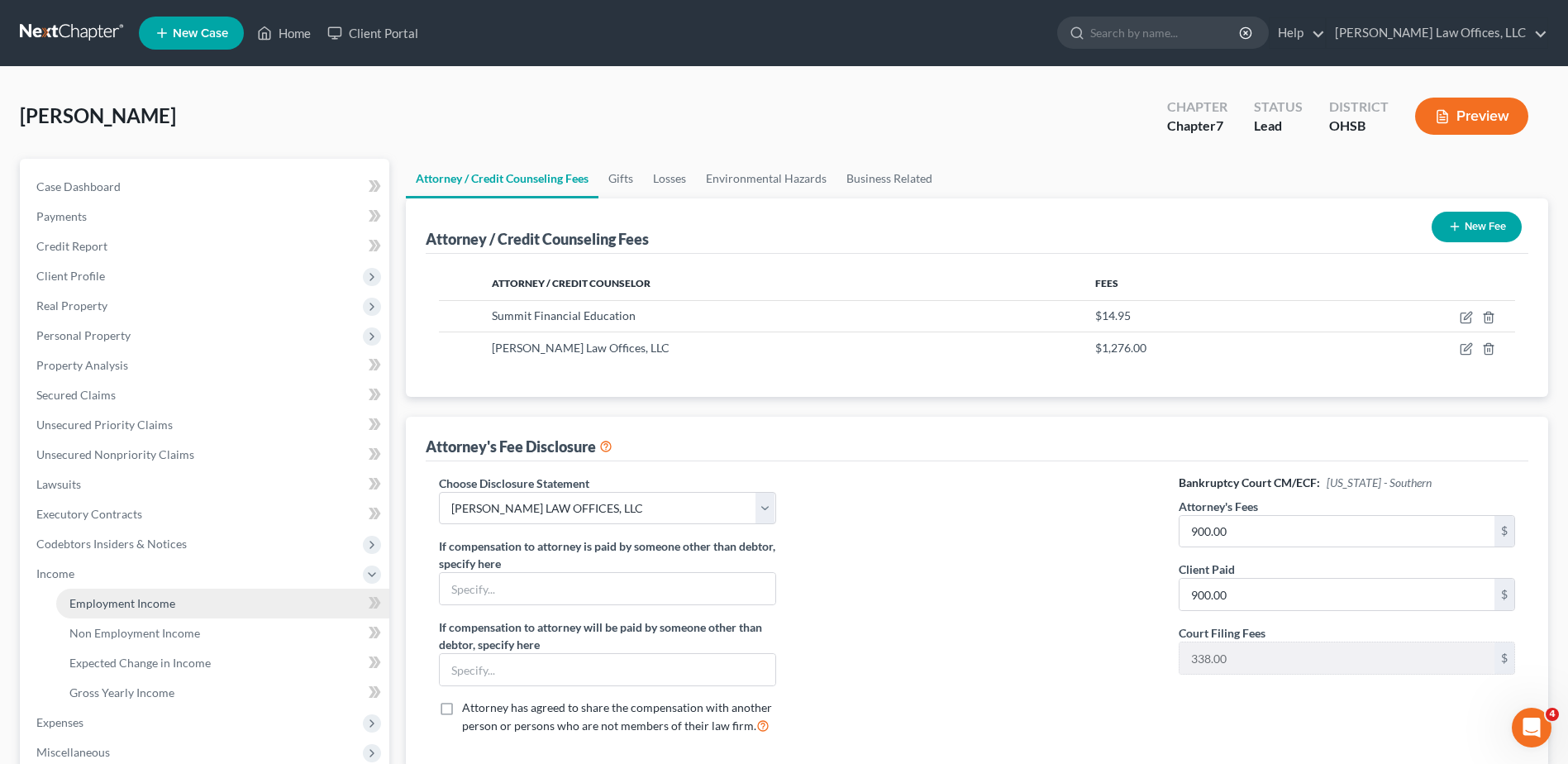
click at [170, 597] on span "Employment Income" at bounding box center [122, 603] width 106 height 14
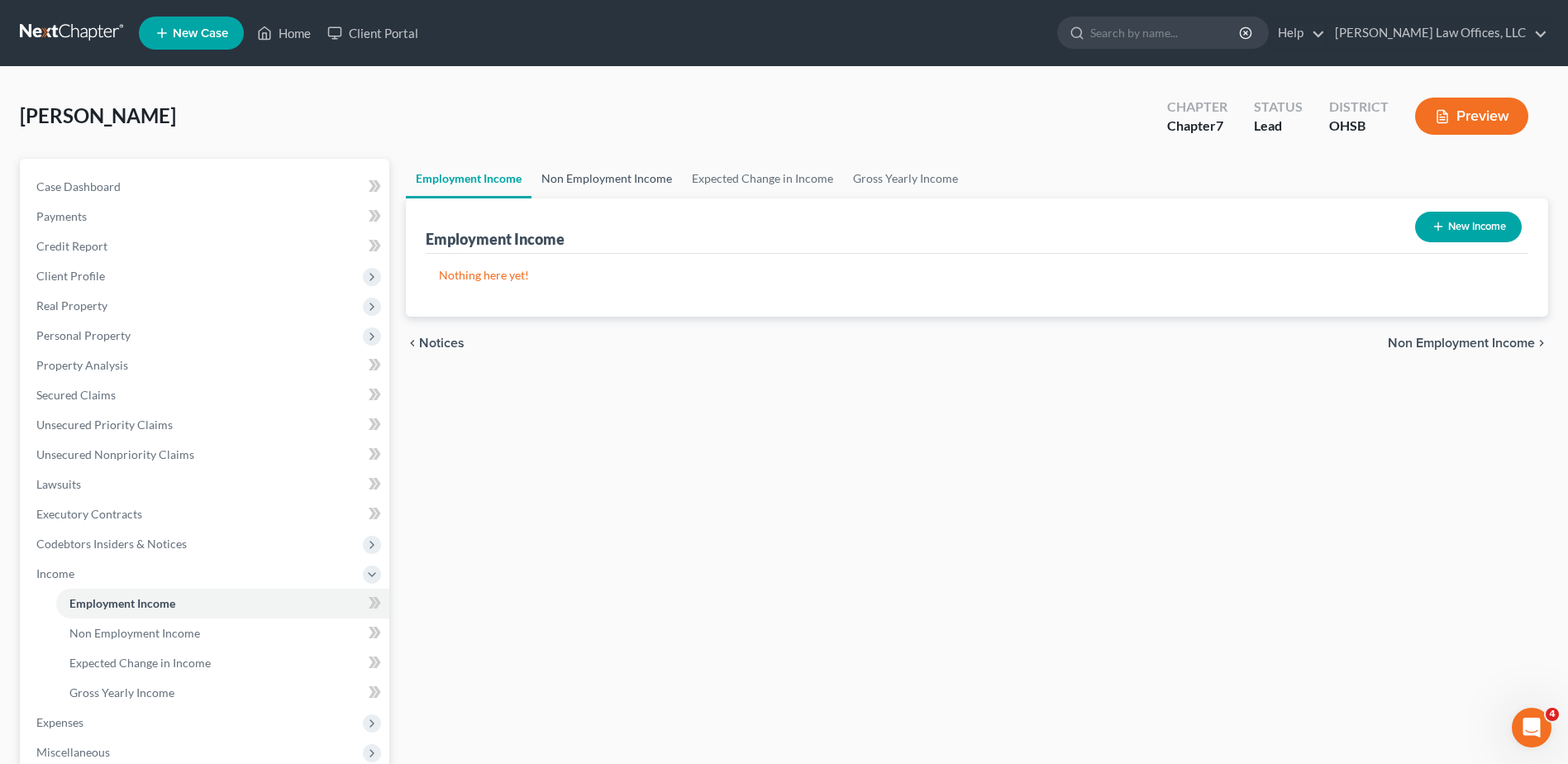
click at [647, 183] on link "Non Employment Income" at bounding box center [607, 179] width 150 height 40
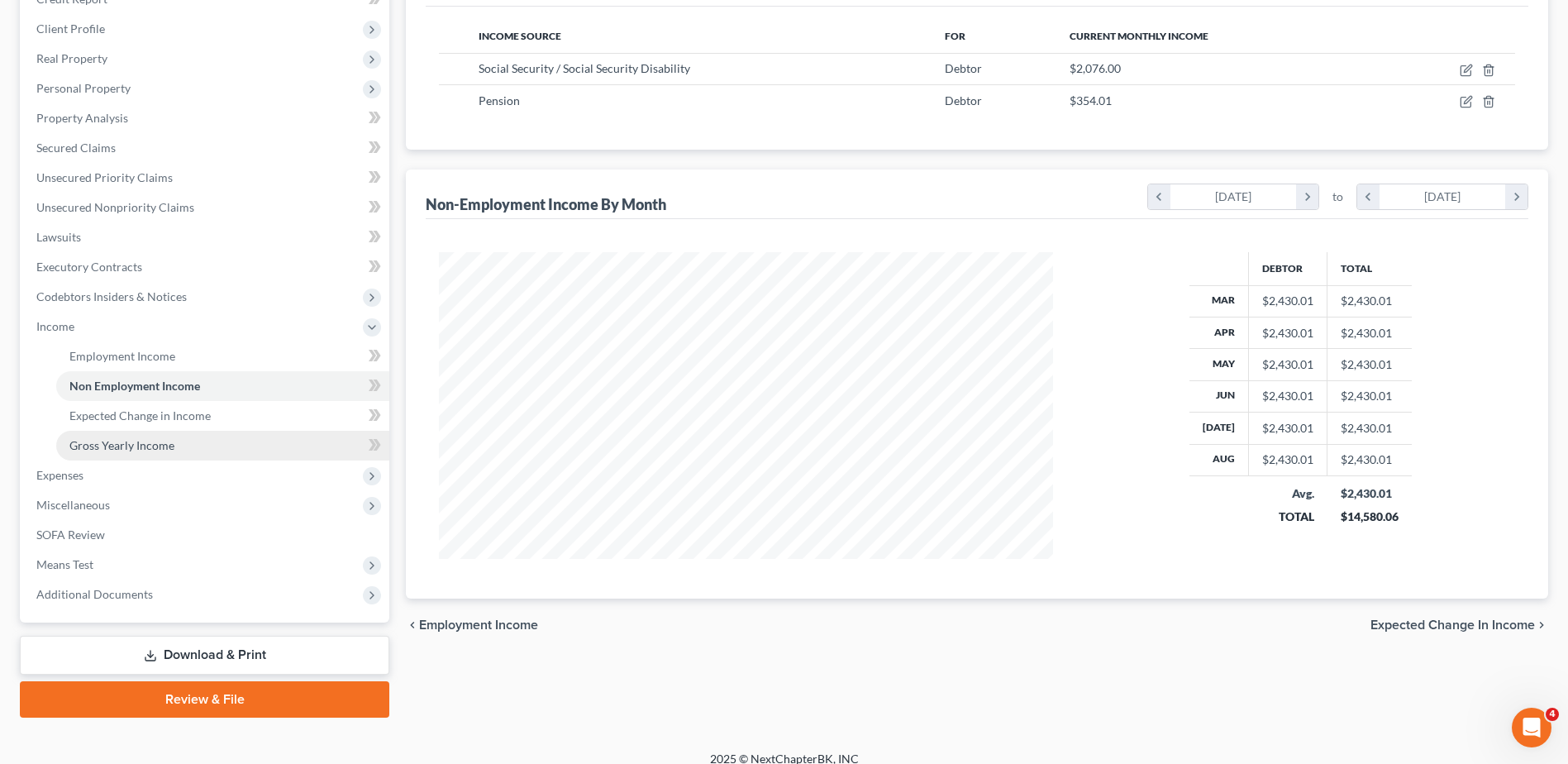
scroll to position [248, 0]
click at [109, 473] on span "Expenses" at bounding box center [206, 475] width 366 height 30
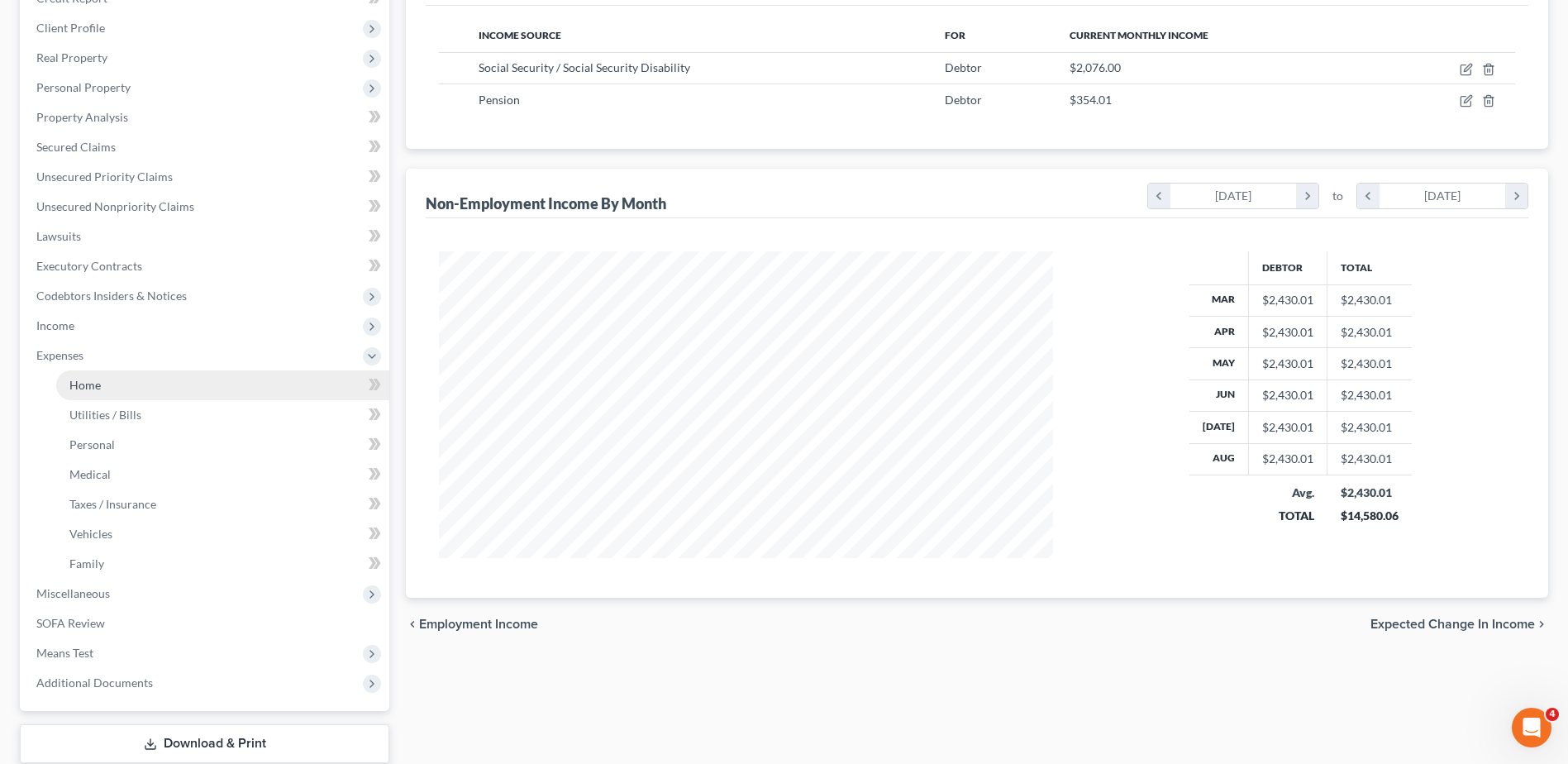
click at [129, 381] on link "Home" at bounding box center [223, 386] width 333 height 30
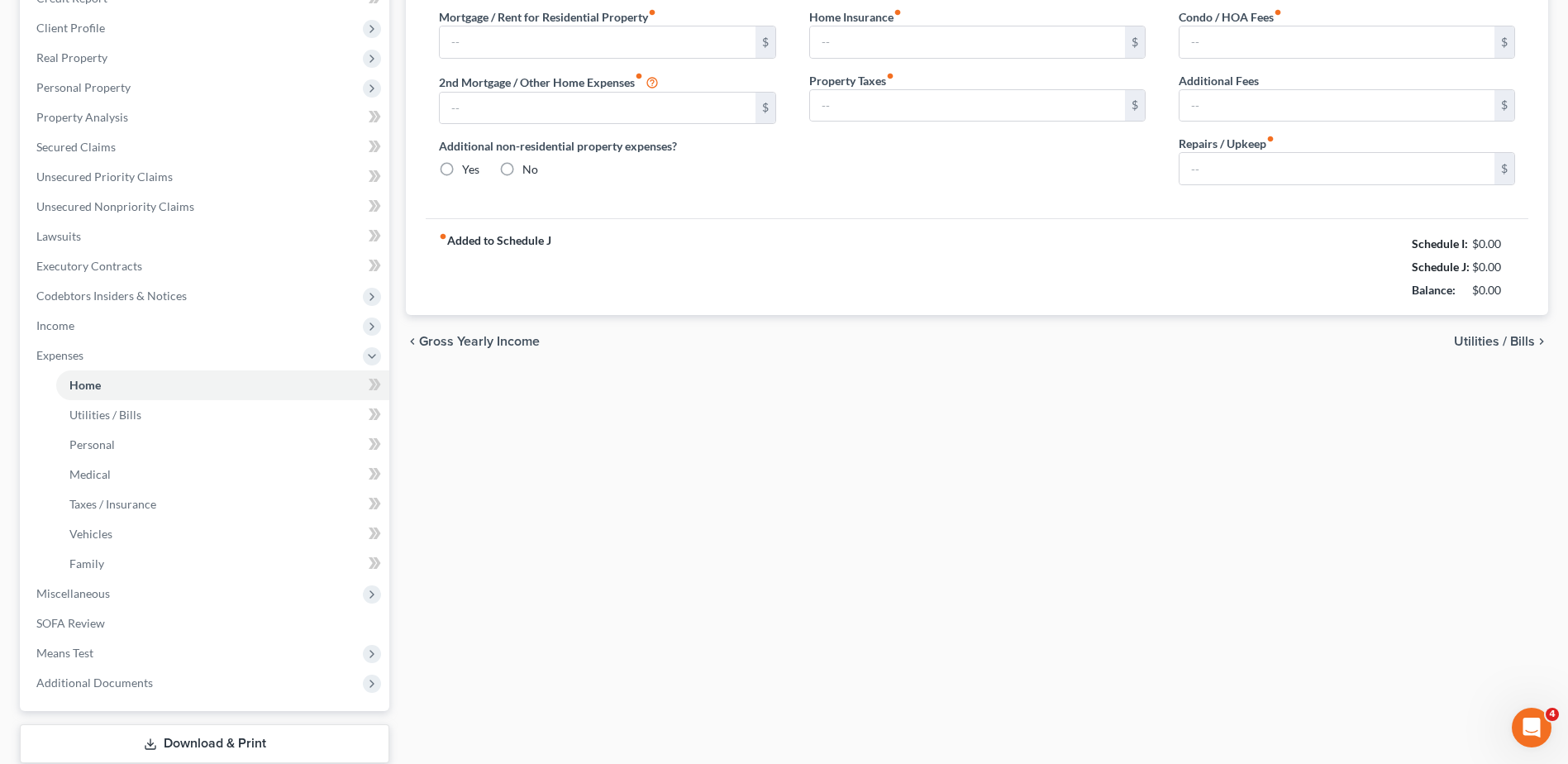
type input "0.00"
radio input "true"
type input "0.00"
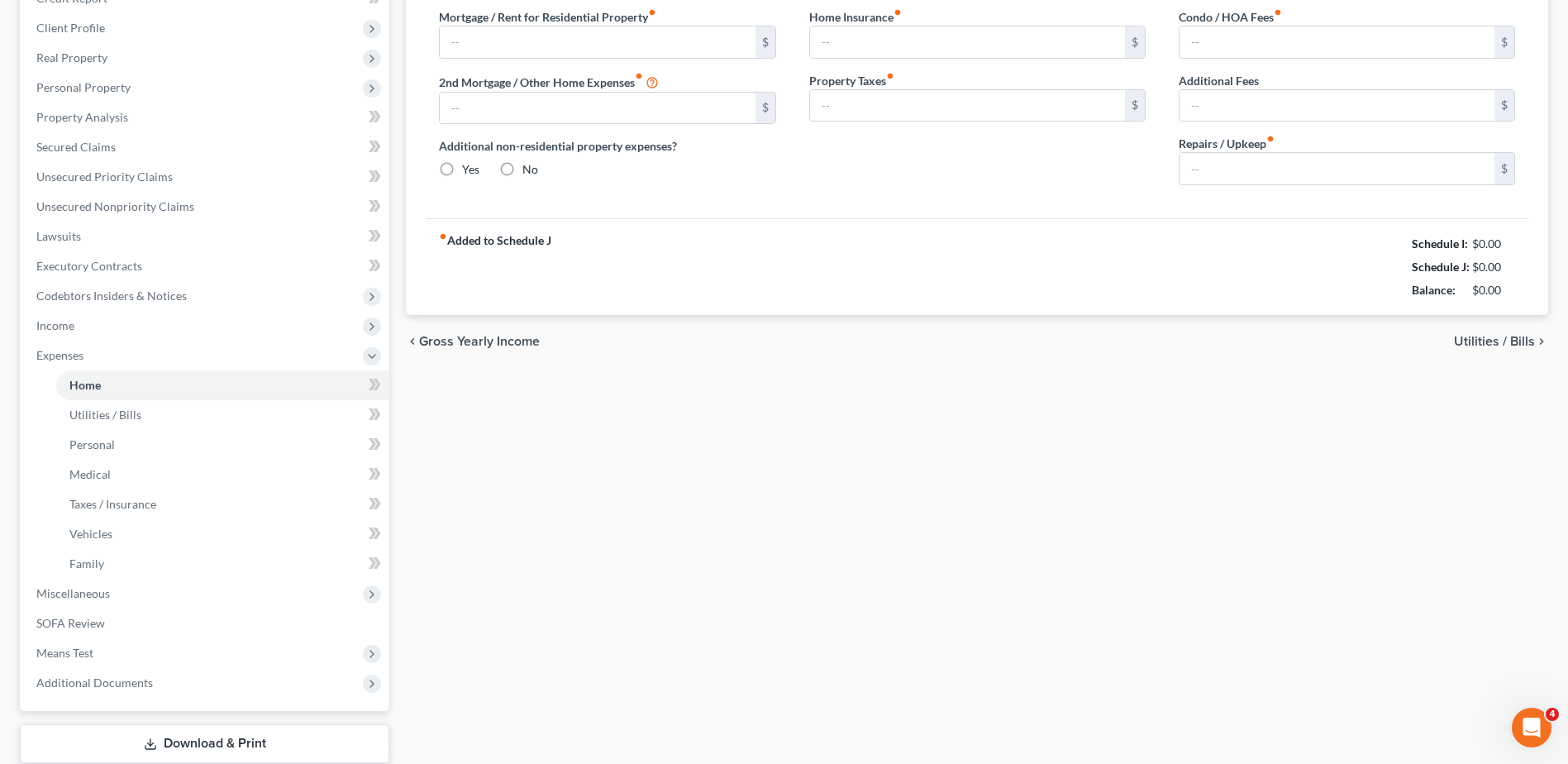
type input "0.00"
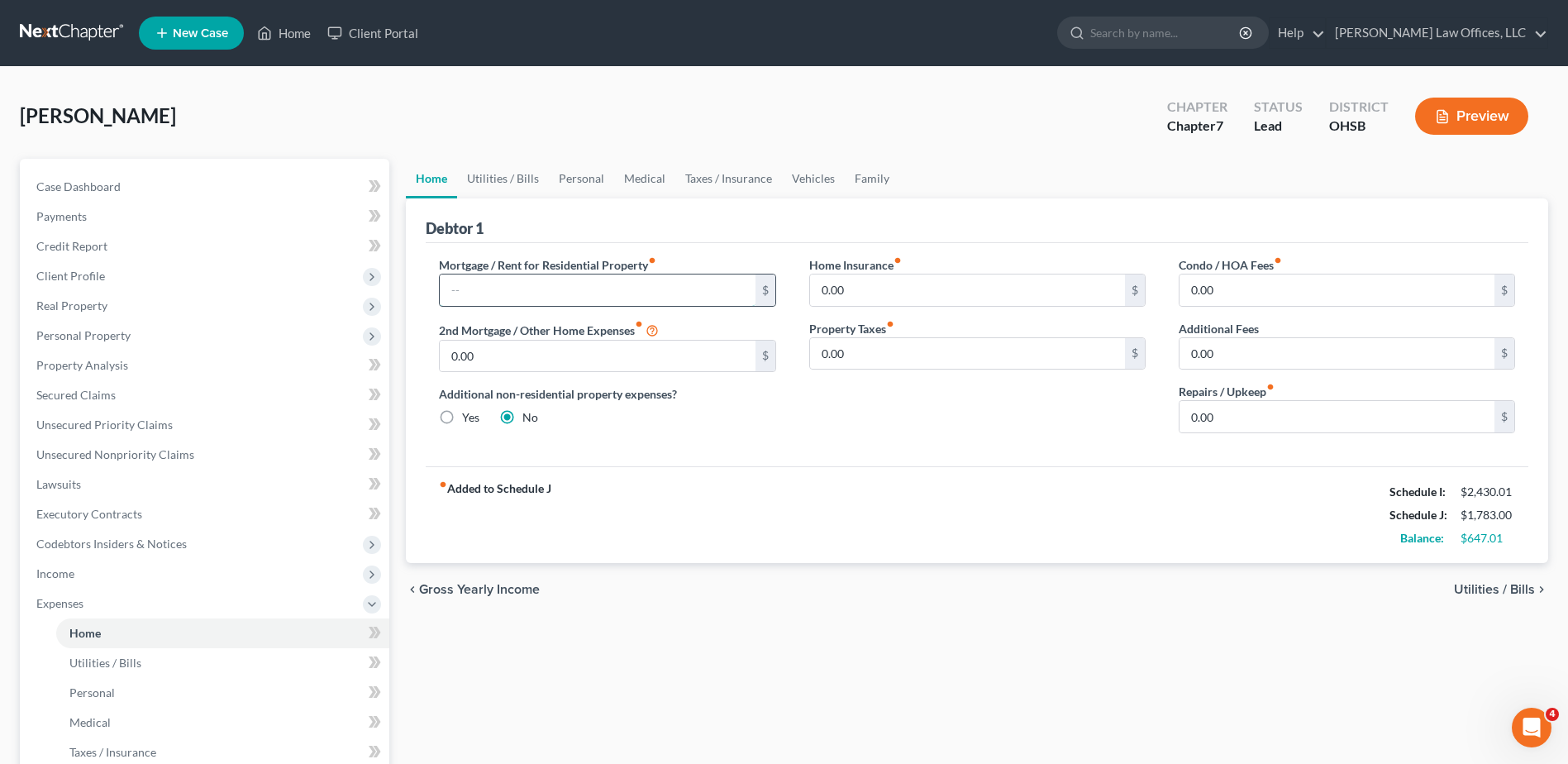
click at [606, 298] on input "text" at bounding box center [597, 290] width 315 height 32
type input "500.00"
click at [827, 171] on link "Vehicles" at bounding box center [813, 179] width 63 height 40
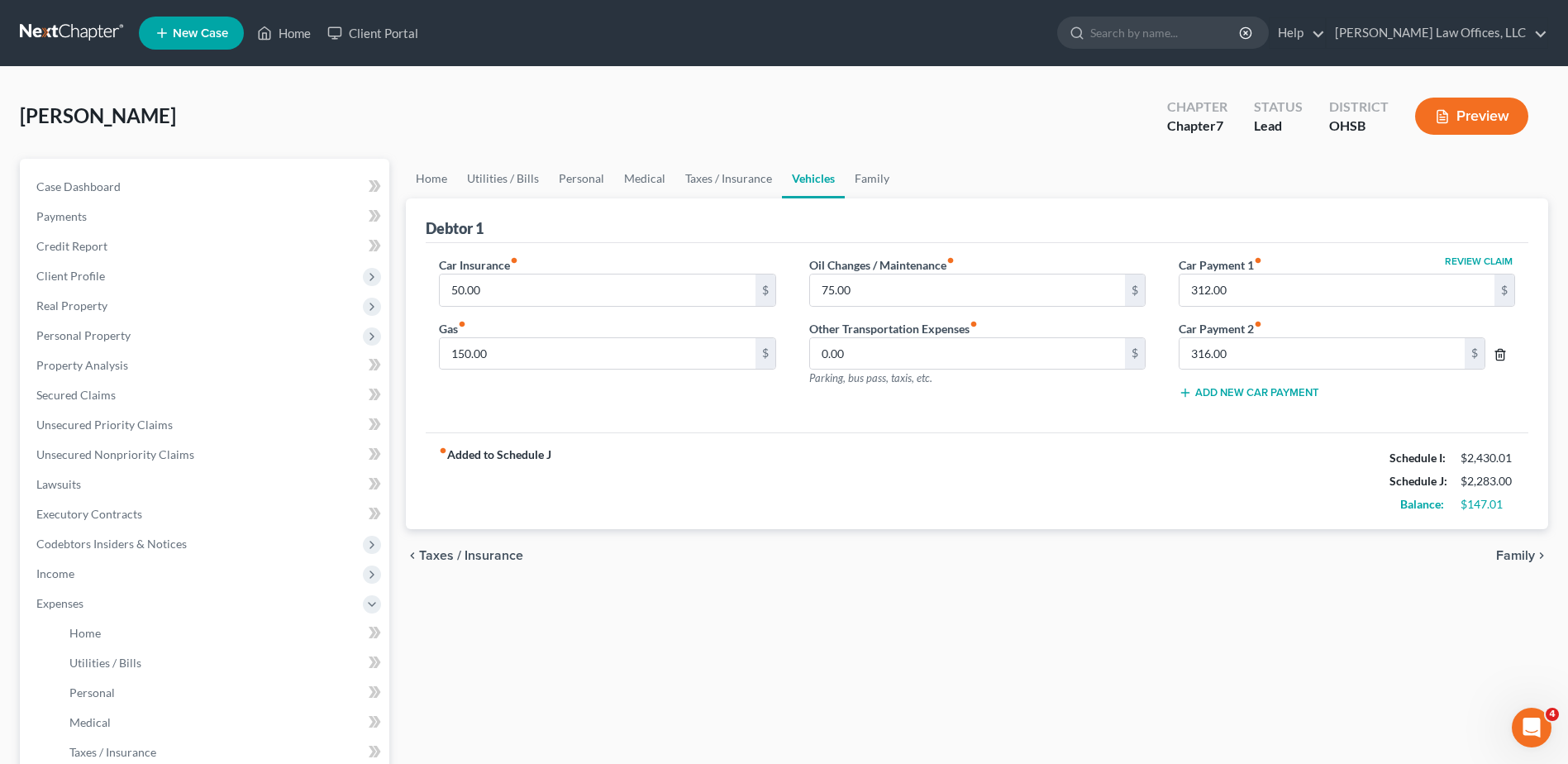
click at [1501, 357] on icon "button" at bounding box center [1501, 355] width 13 height 13
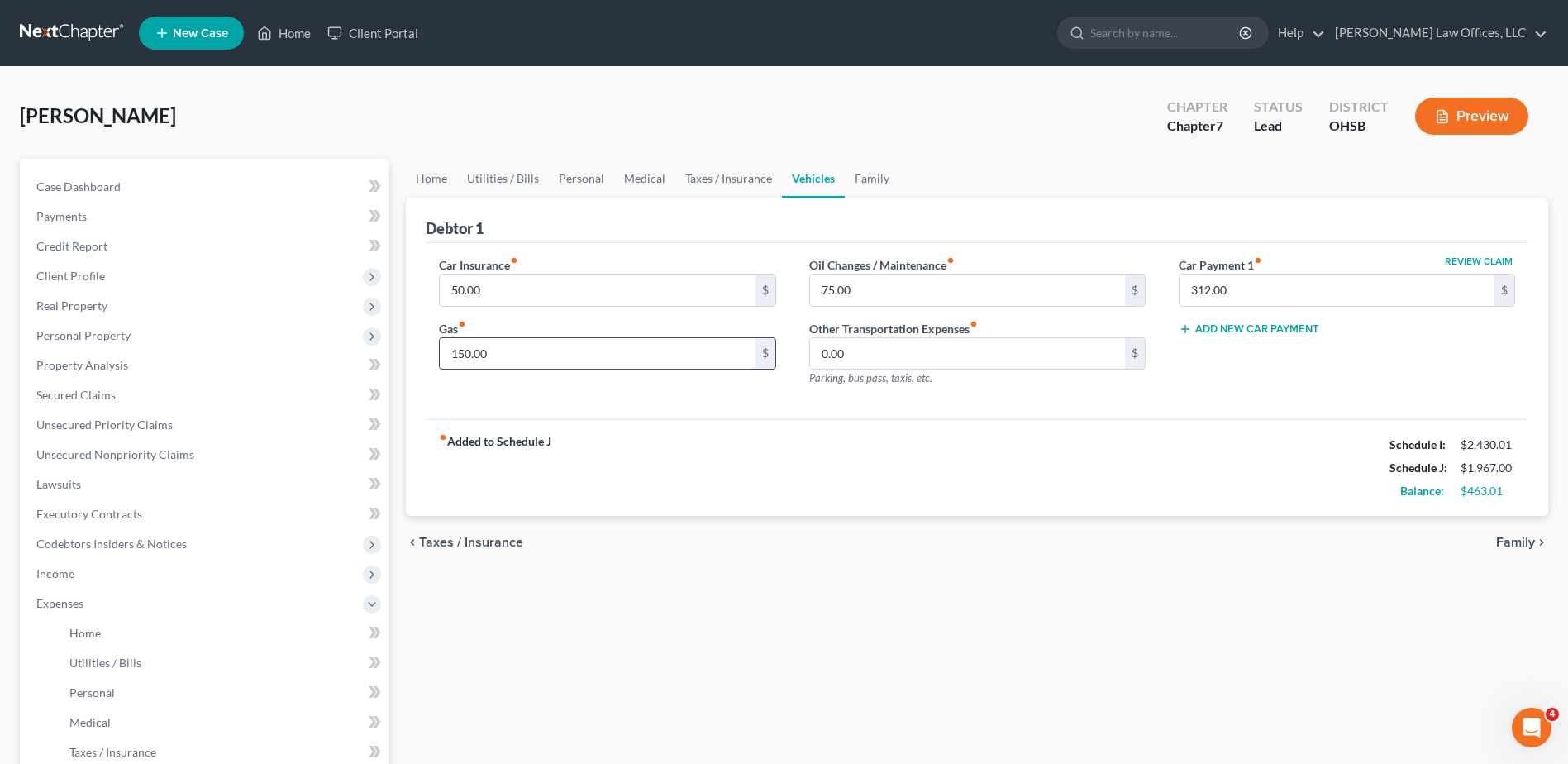
click at [558, 357] on input "150.00" at bounding box center [597, 354] width 315 height 32
type input "225.00"
click at [522, 289] on input "50.00" at bounding box center [597, 290] width 315 height 32
type input "60.00"
click at [441, 181] on link "Home" at bounding box center [432, 179] width 52 height 40
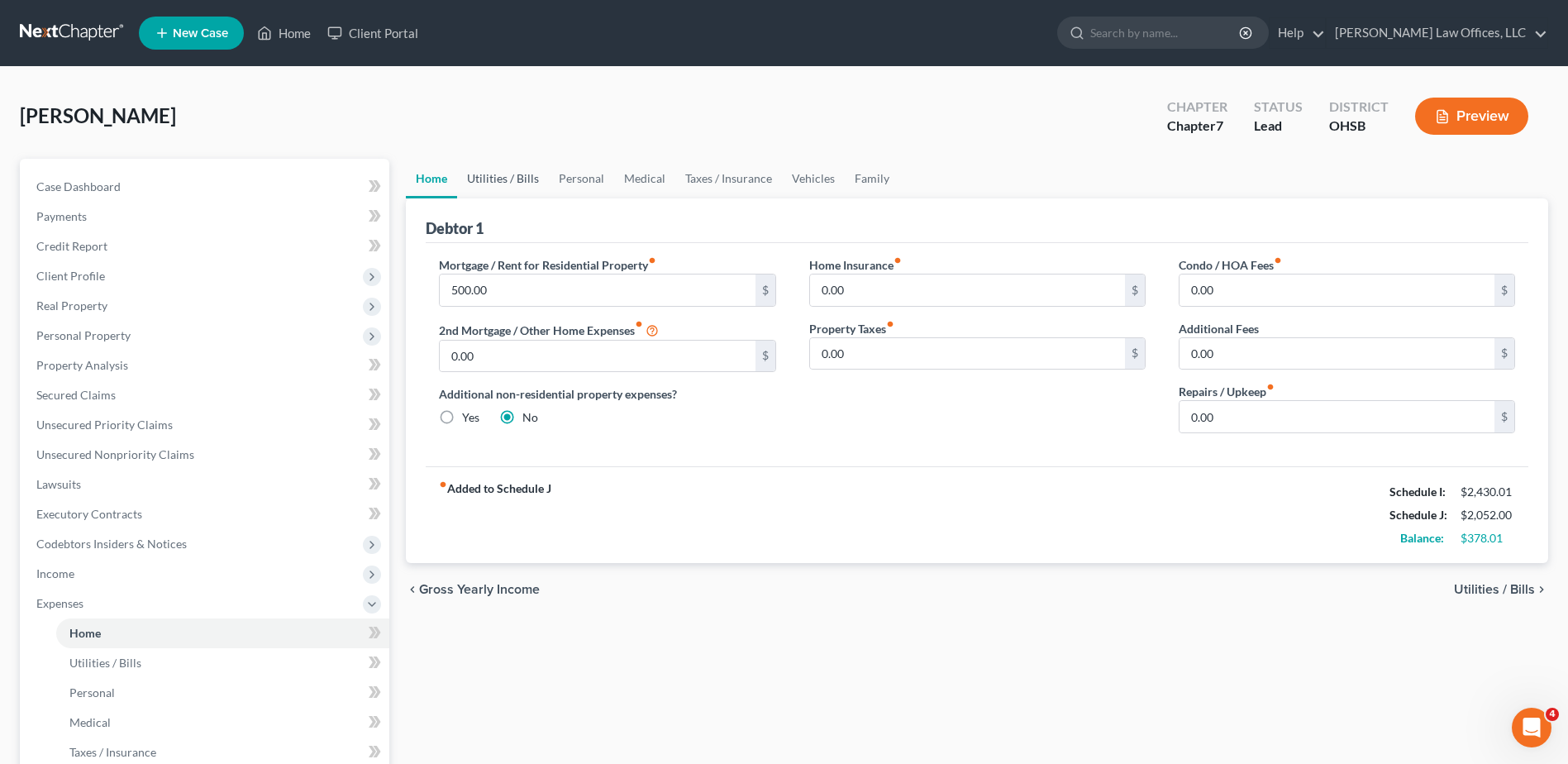
click at [490, 184] on link "Utilities / Bills" at bounding box center [503, 179] width 91 height 40
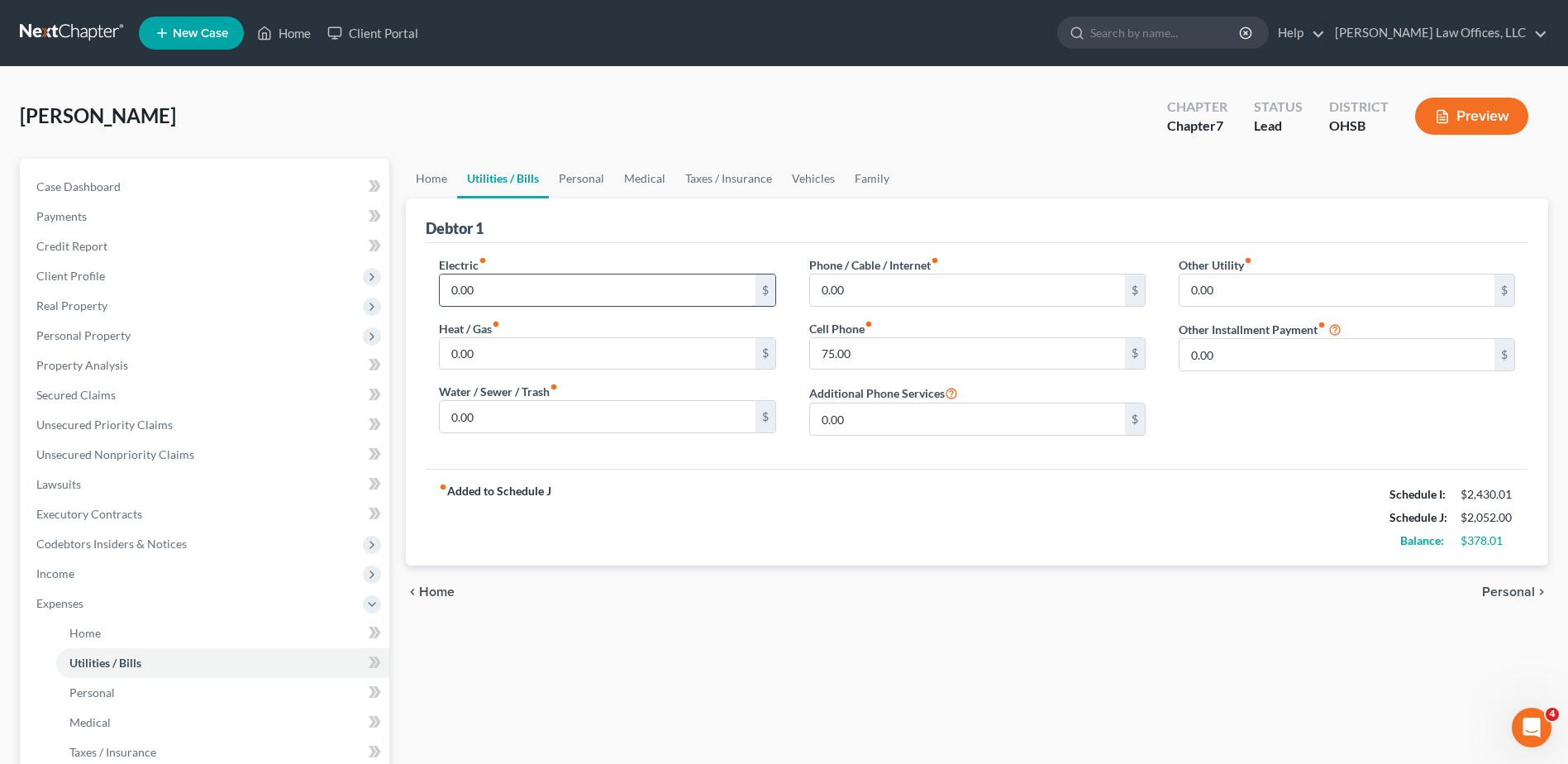
click at [498, 288] on input "0.00" at bounding box center [597, 290] width 315 height 32
type input "100.00"
type input "50.00"
type input "25.00"
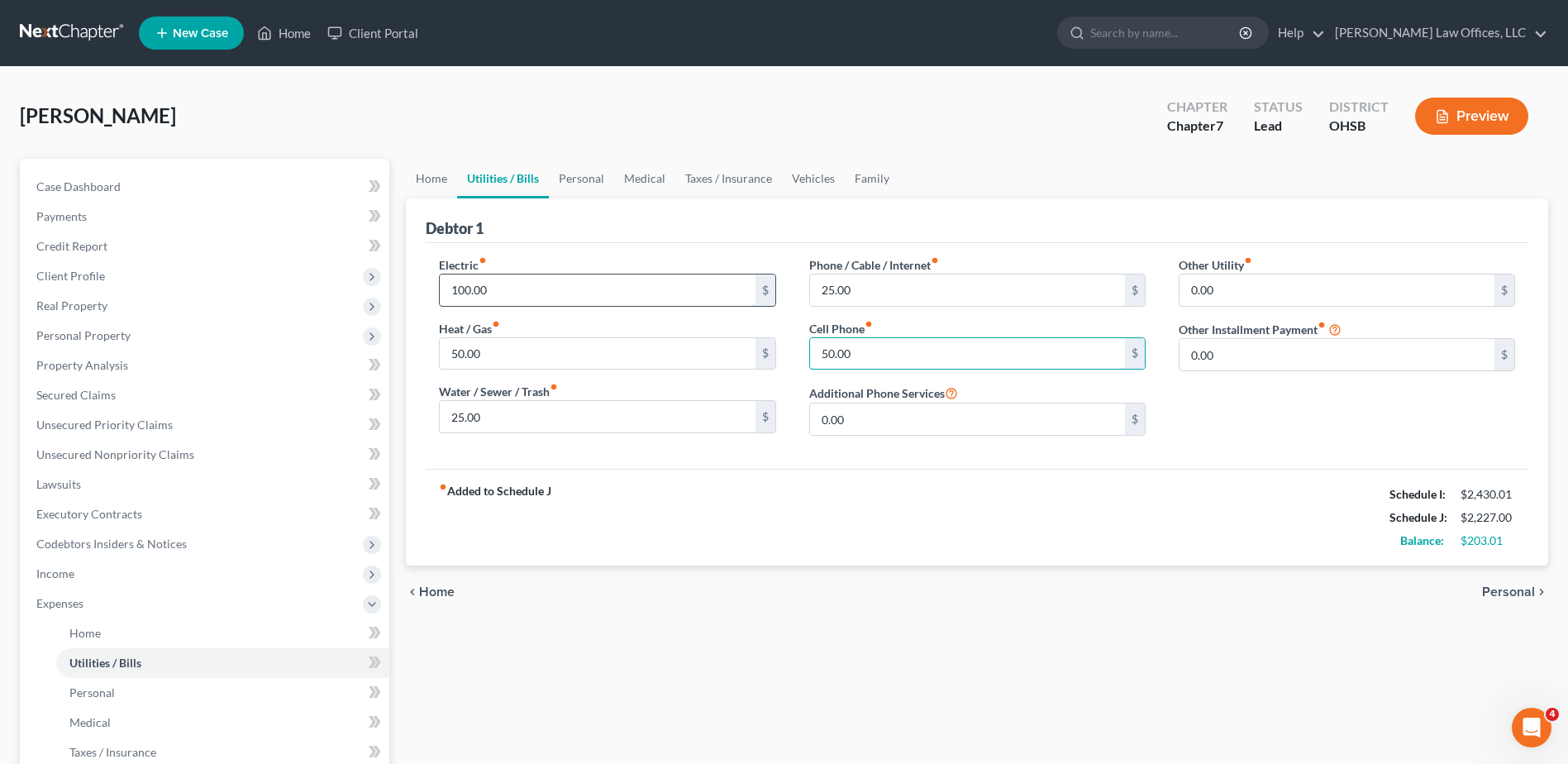
type input "50.00"
click at [556, 179] on link "Personal" at bounding box center [582, 179] width 66 height 40
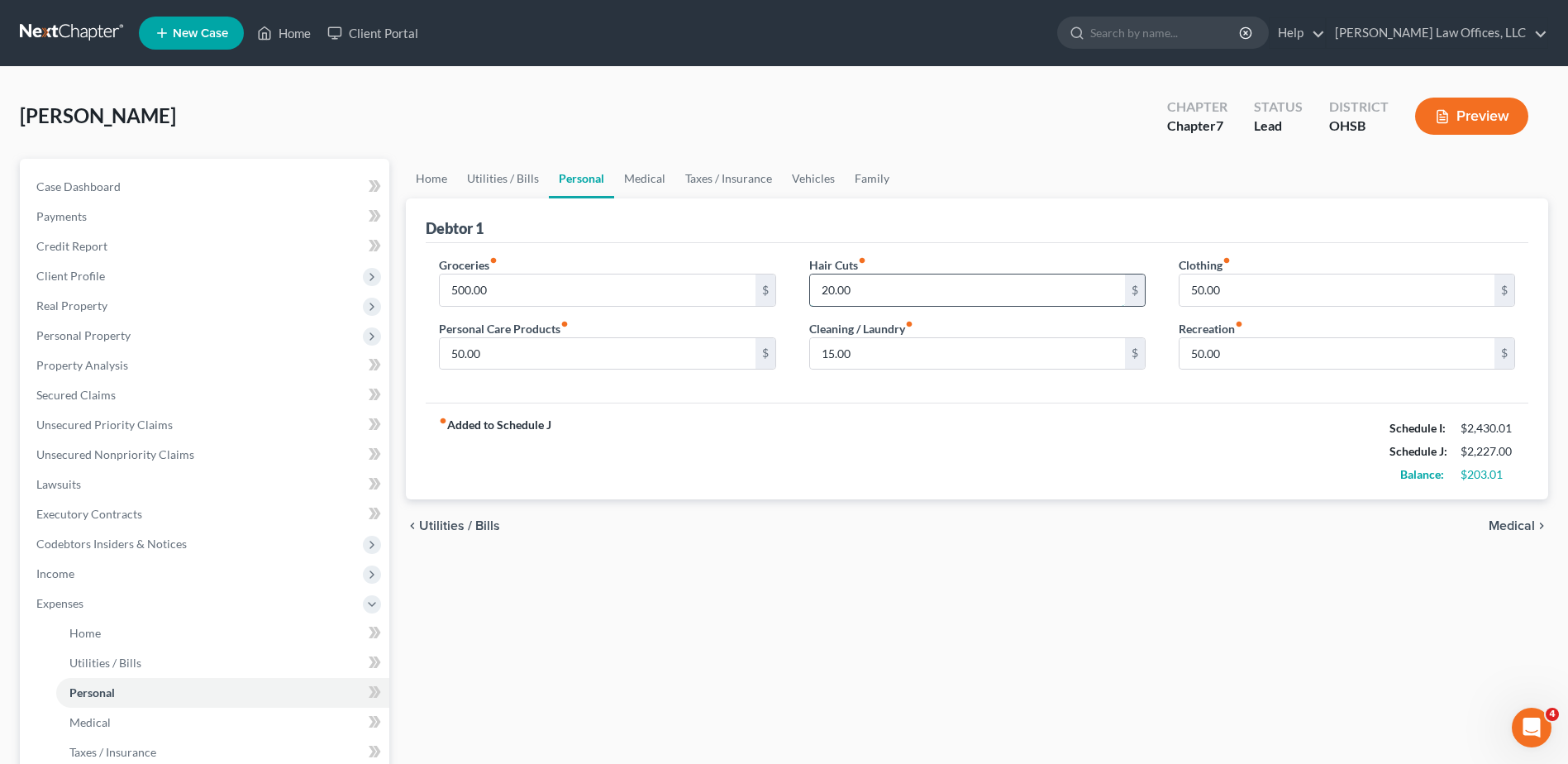
click at [860, 281] on input "20.00" at bounding box center [967, 290] width 315 height 32
type input "65.00"
type input "25.00"
type input "70.00"
type input "75.00"
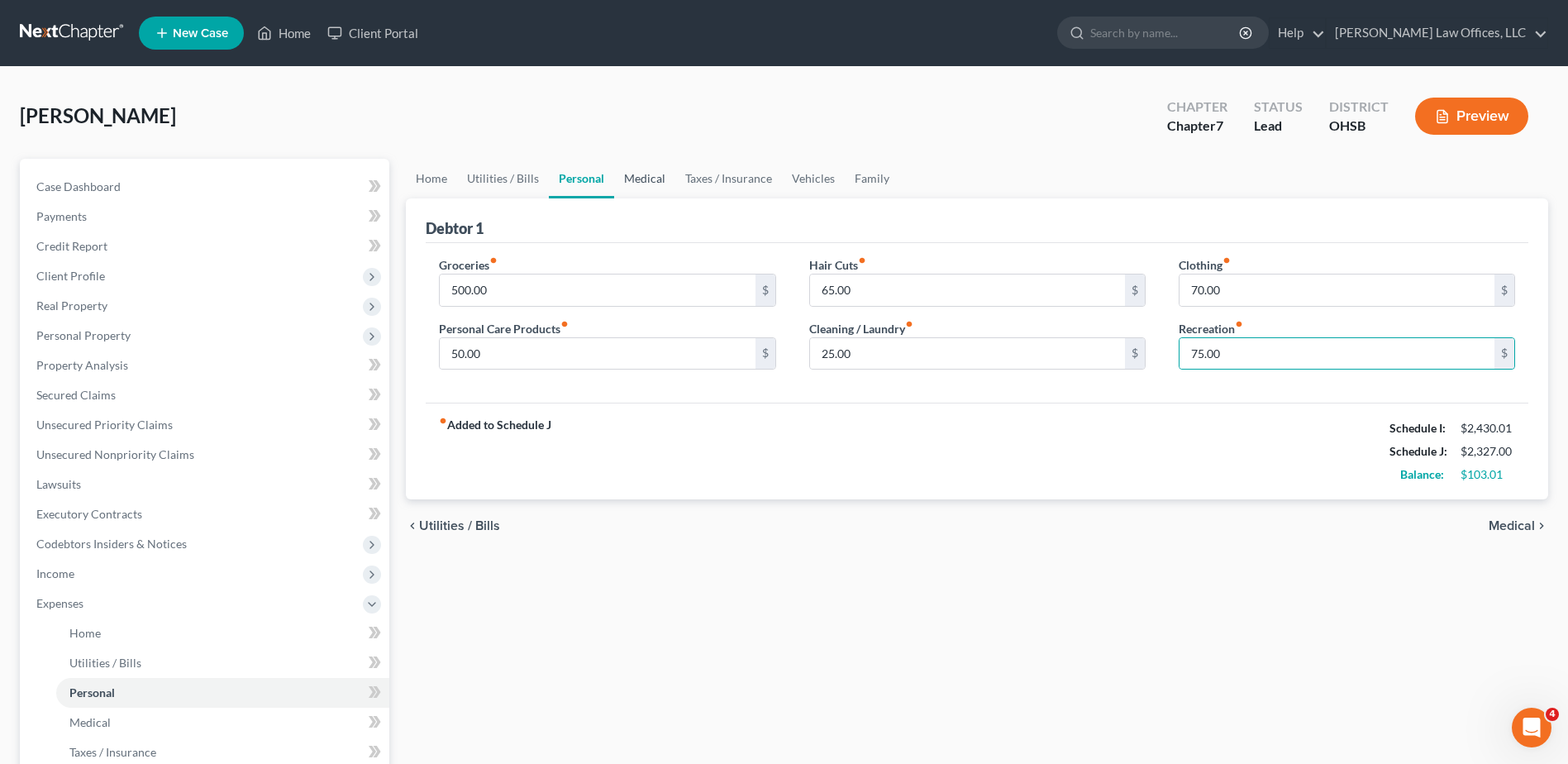
click at [646, 181] on link "Medical" at bounding box center [645, 179] width 61 height 40
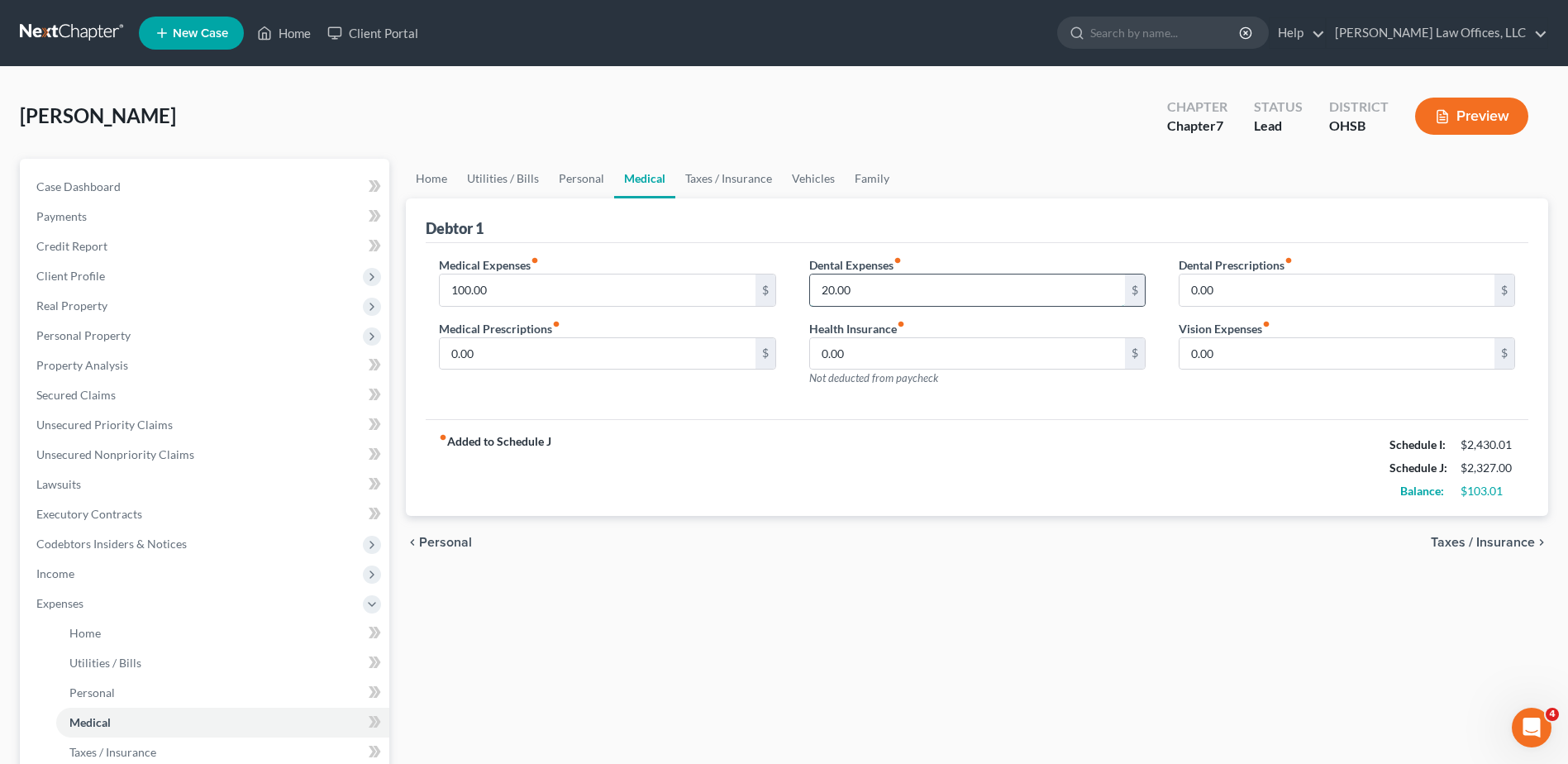
click at [874, 292] on input "20.00" at bounding box center [967, 290] width 315 height 32
type input "25.00"
click at [746, 168] on link "Taxes / Insurance" at bounding box center [729, 179] width 106 height 40
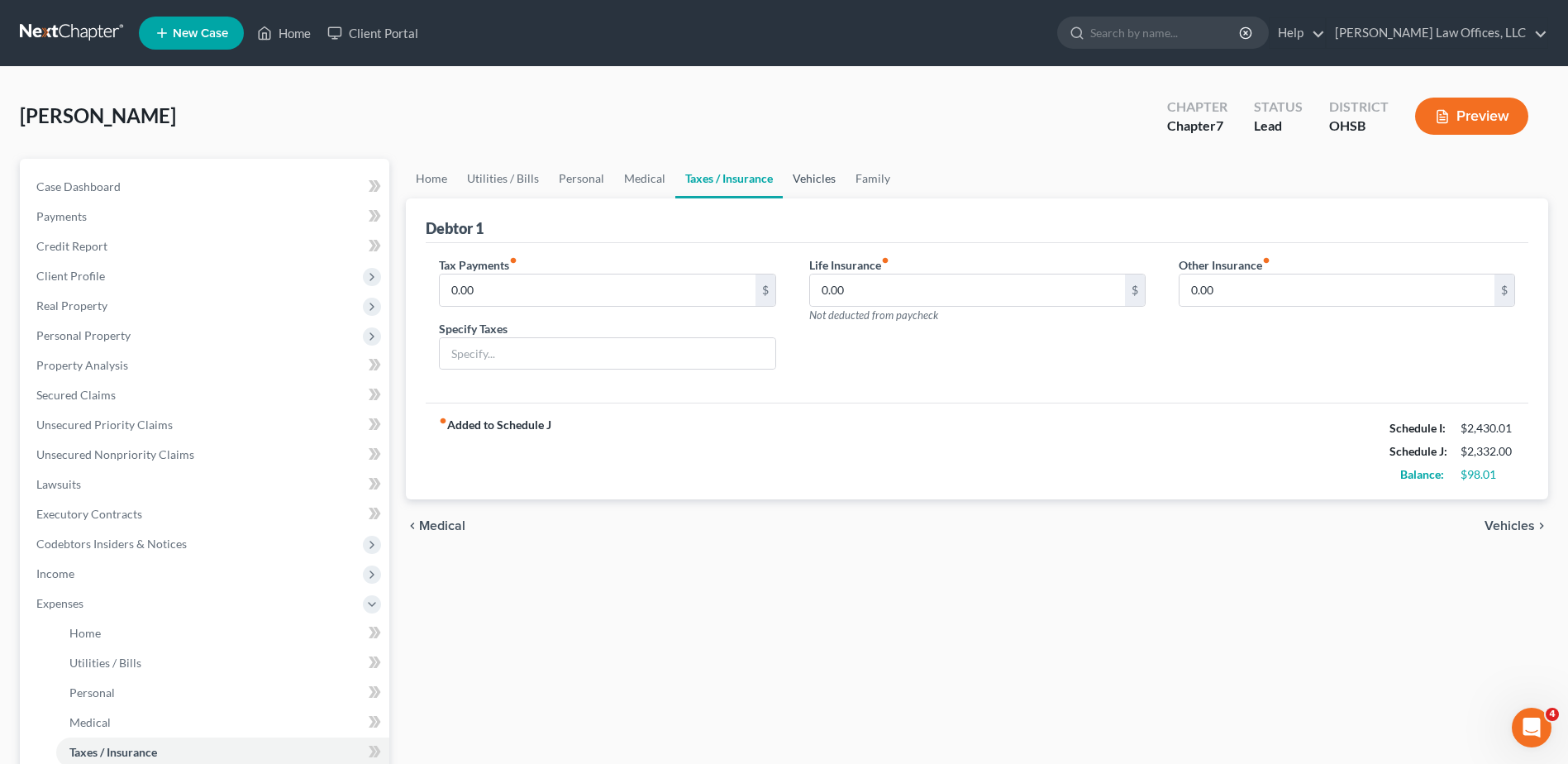
click at [791, 176] on link "Vehicles" at bounding box center [814, 179] width 63 height 40
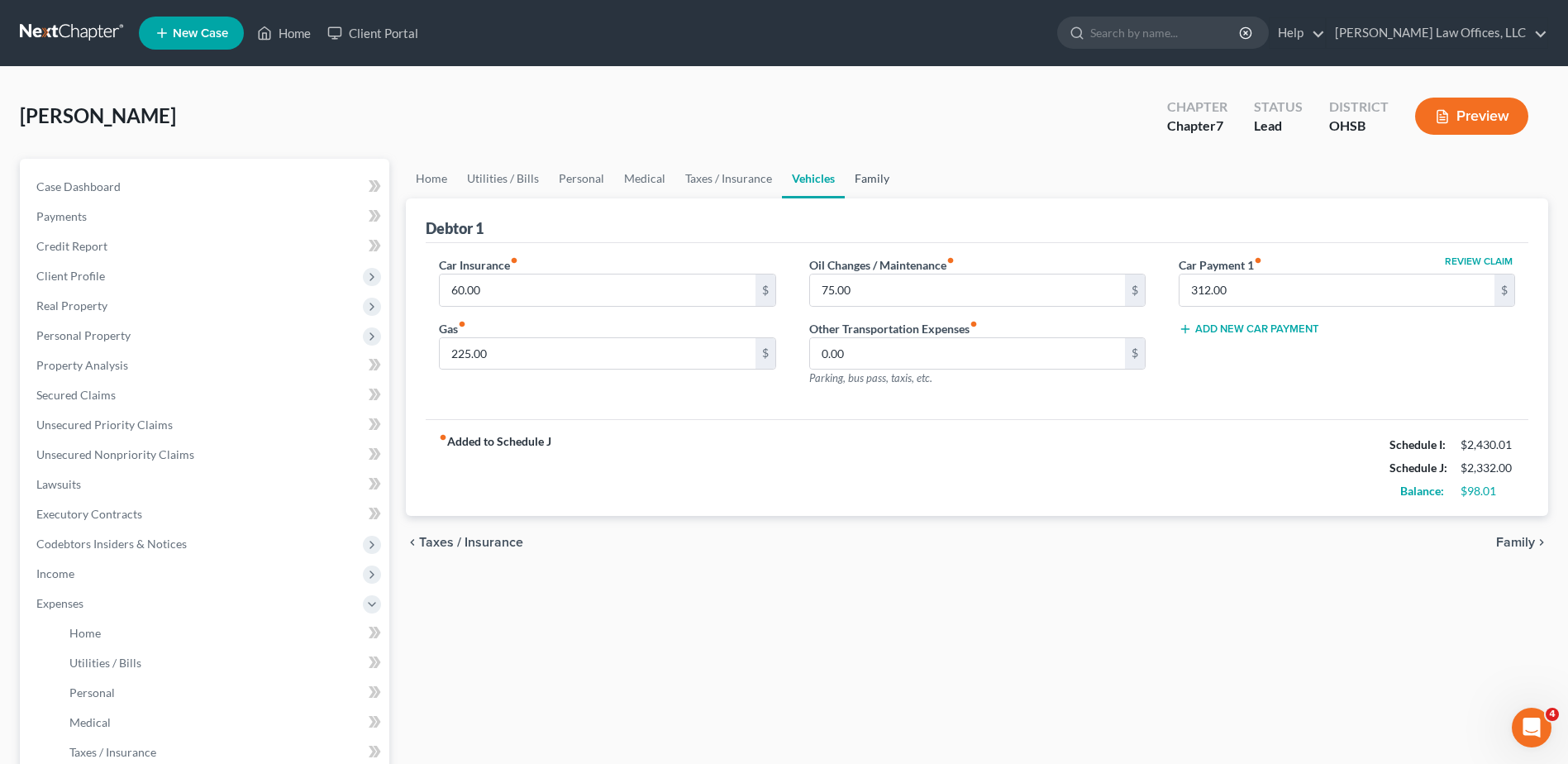
click at [868, 180] on link "Family" at bounding box center [872, 179] width 55 height 40
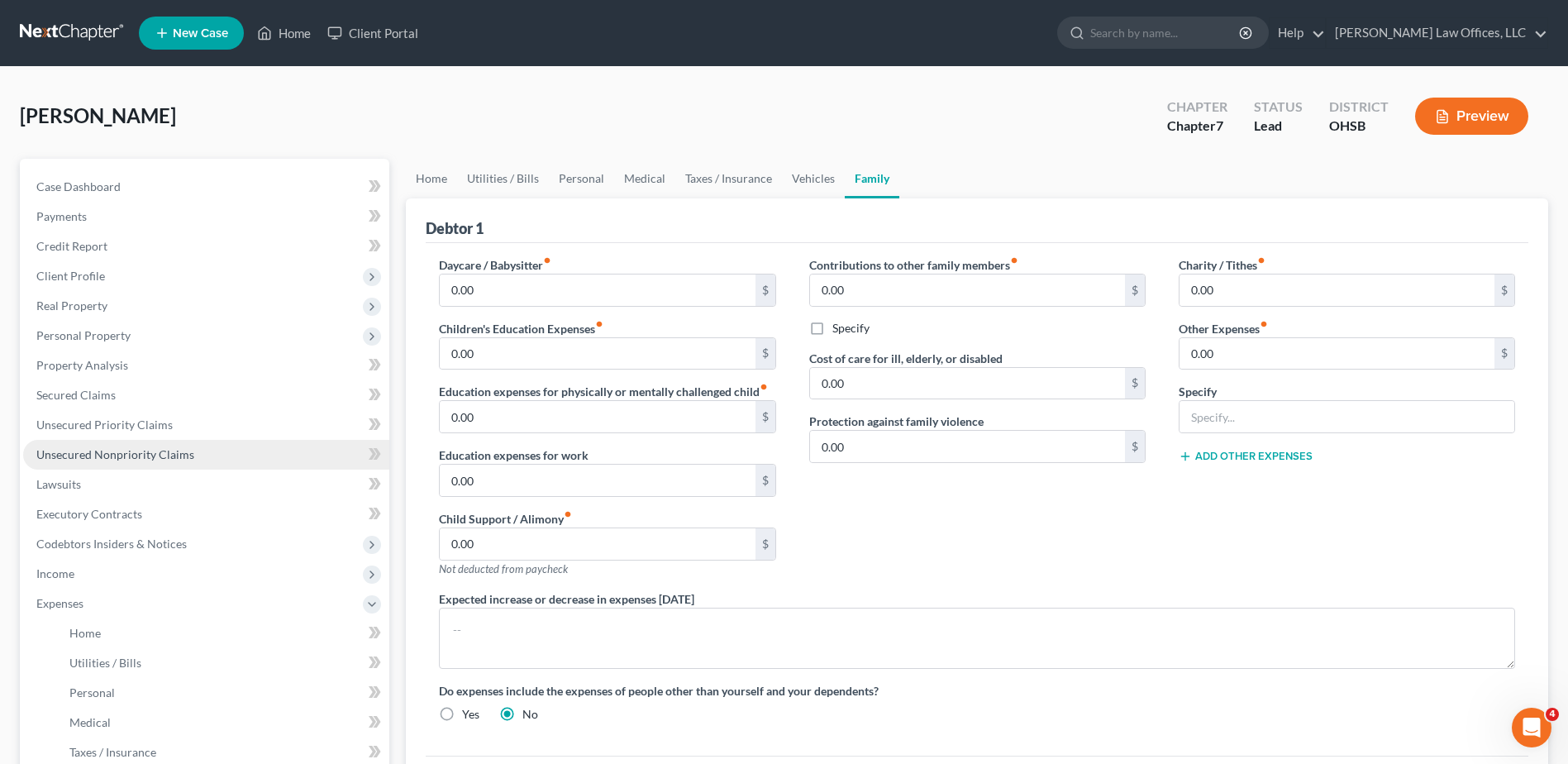
click at [145, 447] on span "Unsecured Nonpriority Claims" at bounding box center [116, 454] width 158 height 14
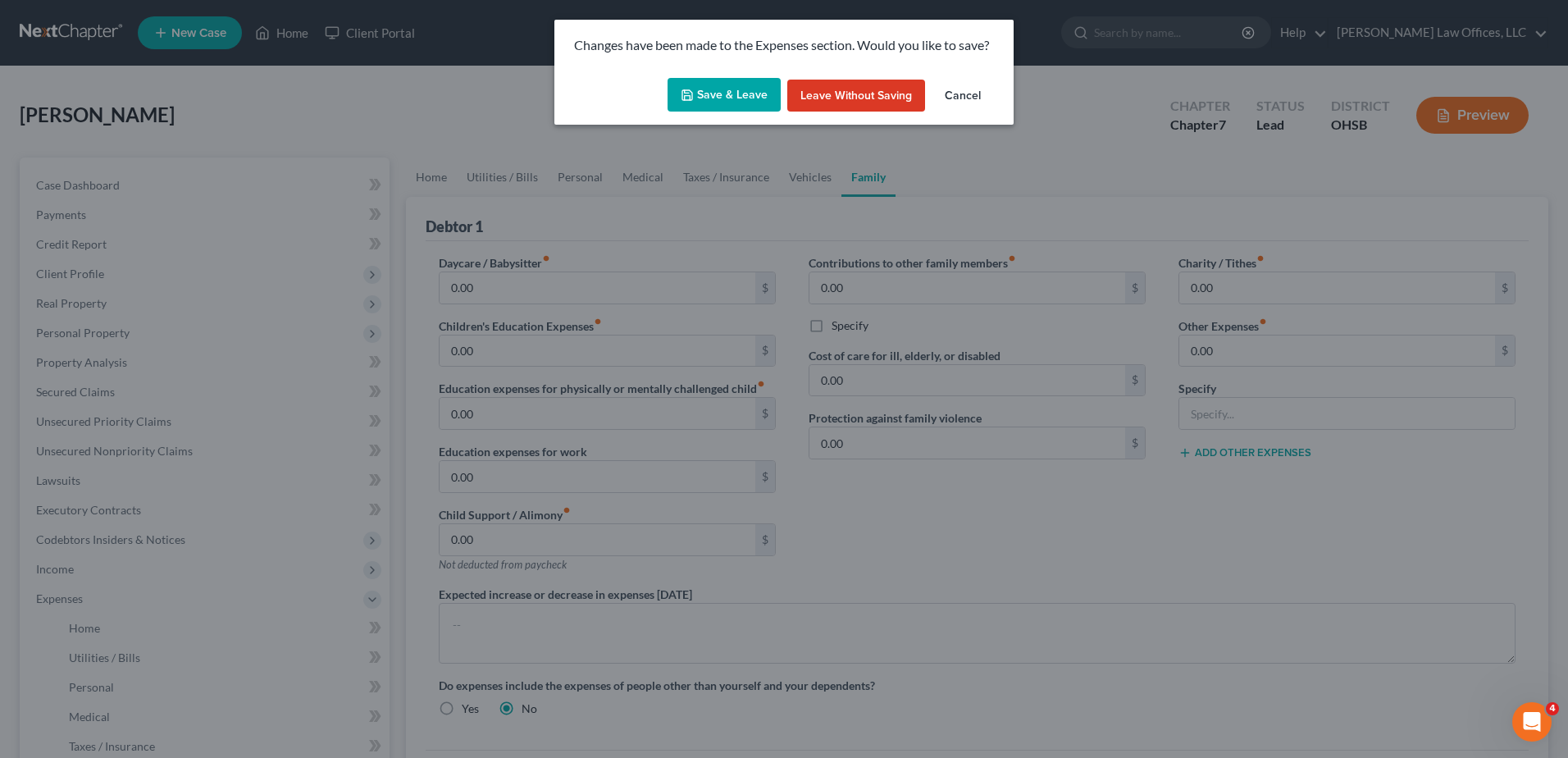
click at [735, 103] on button "Save & Leave" at bounding box center [724, 96] width 113 height 35
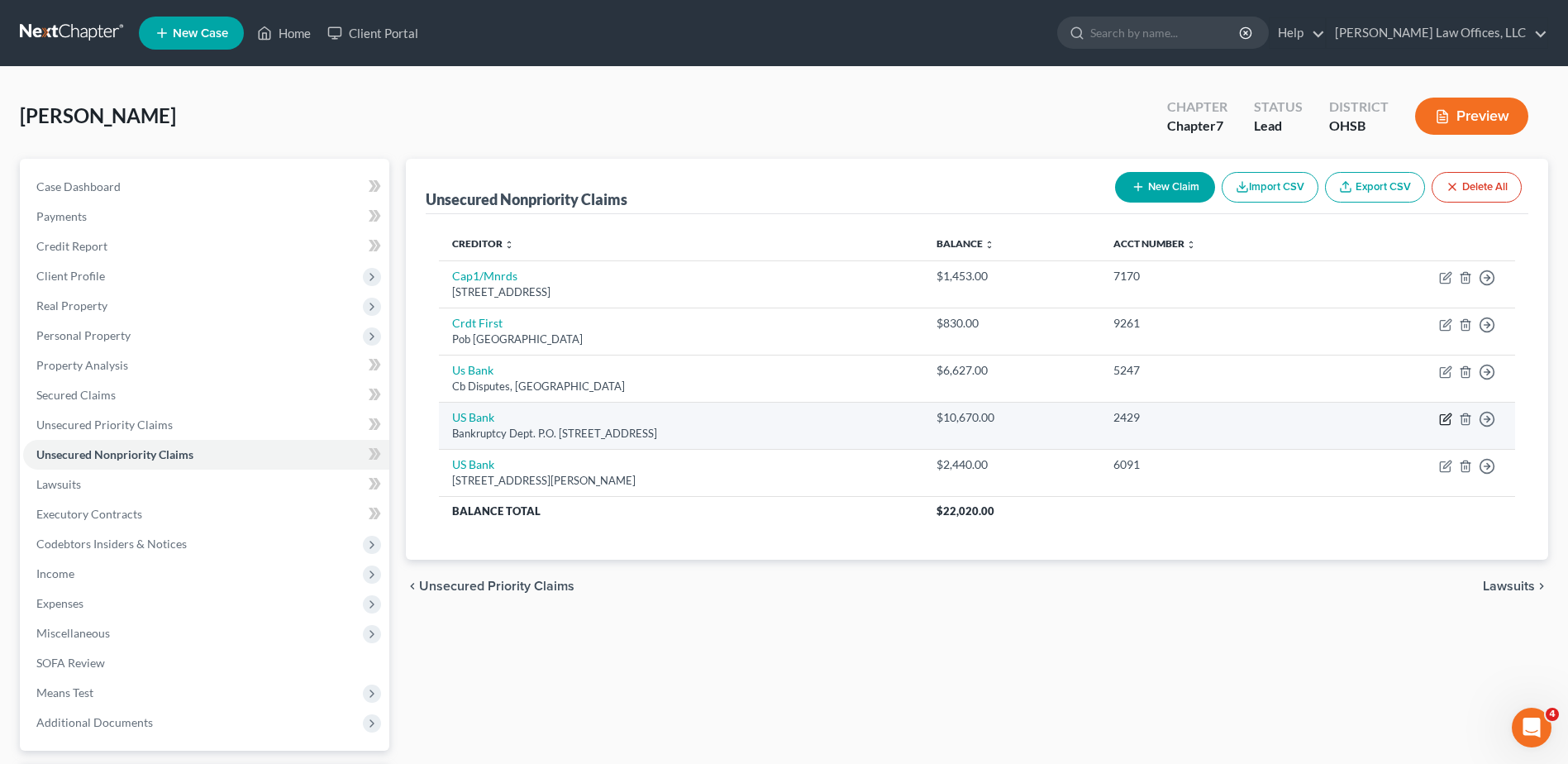
click at [1447, 418] on icon "button" at bounding box center [1446, 419] width 13 height 13
select select "36"
select select "2"
select select "0"
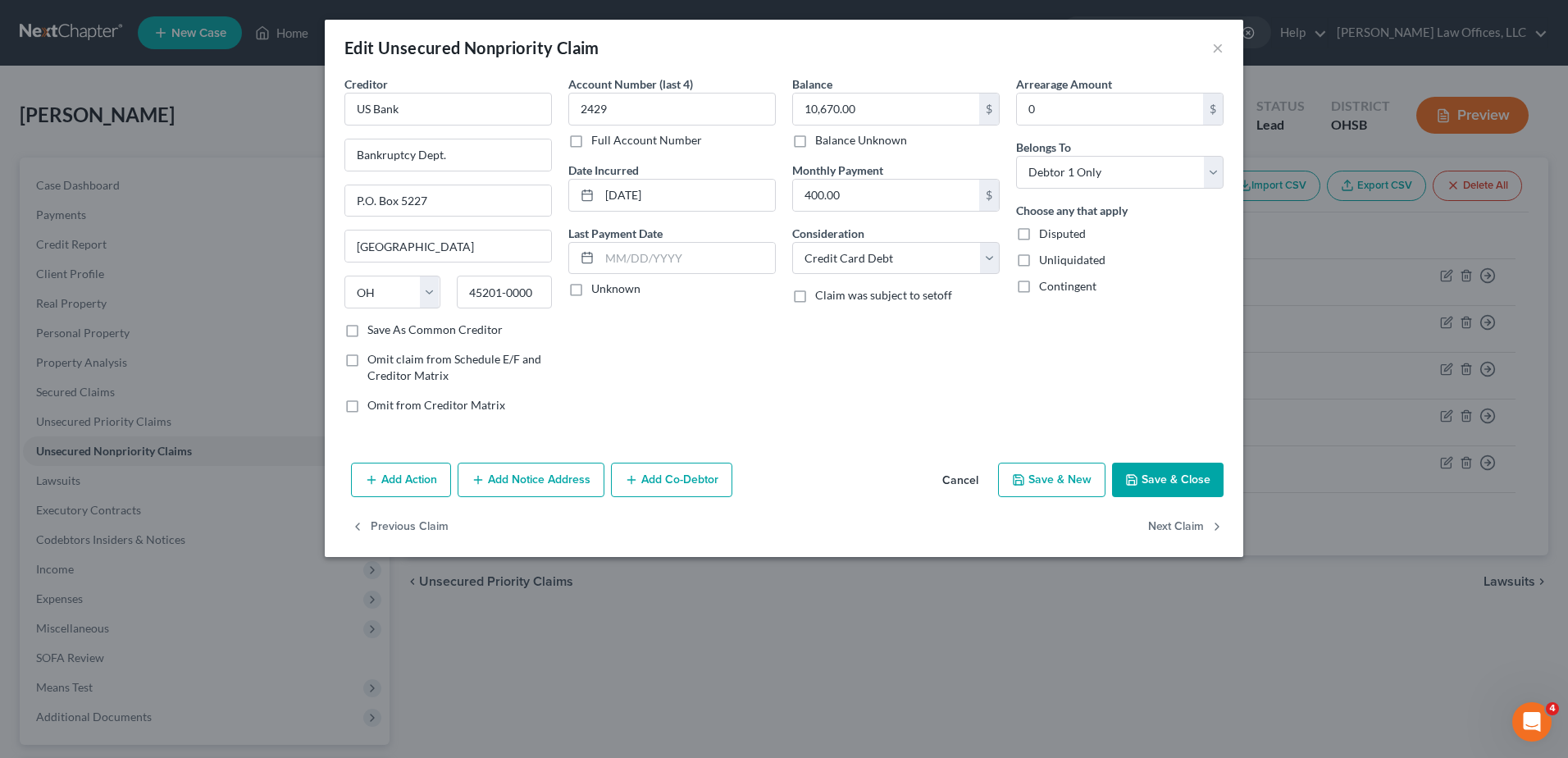
click at [1188, 485] on button "Save & Close" at bounding box center [1167, 480] width 111 height 35
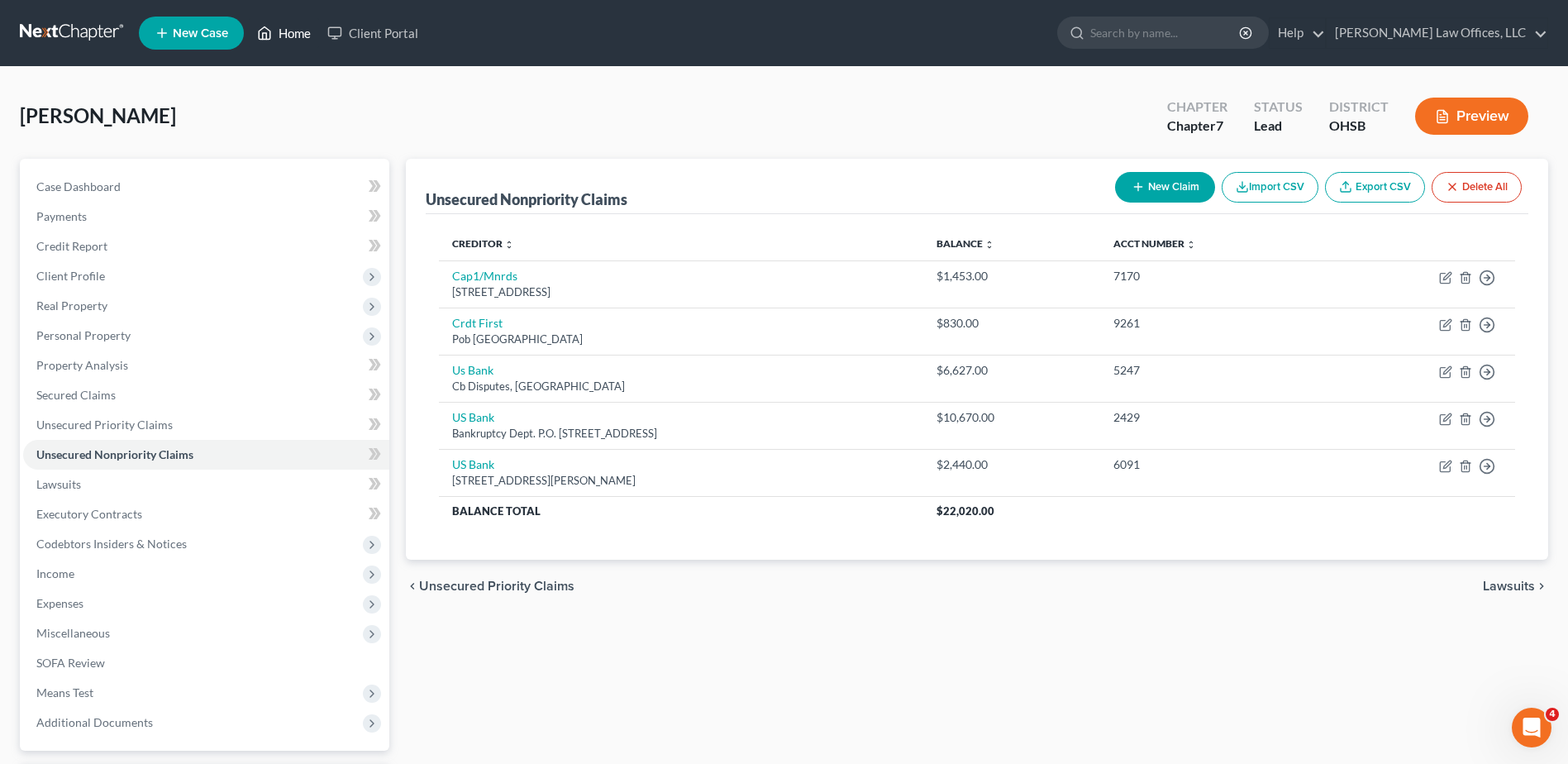
click at [283, 32] on link "Home" at bounding box center [283, 33] width 71 height 30
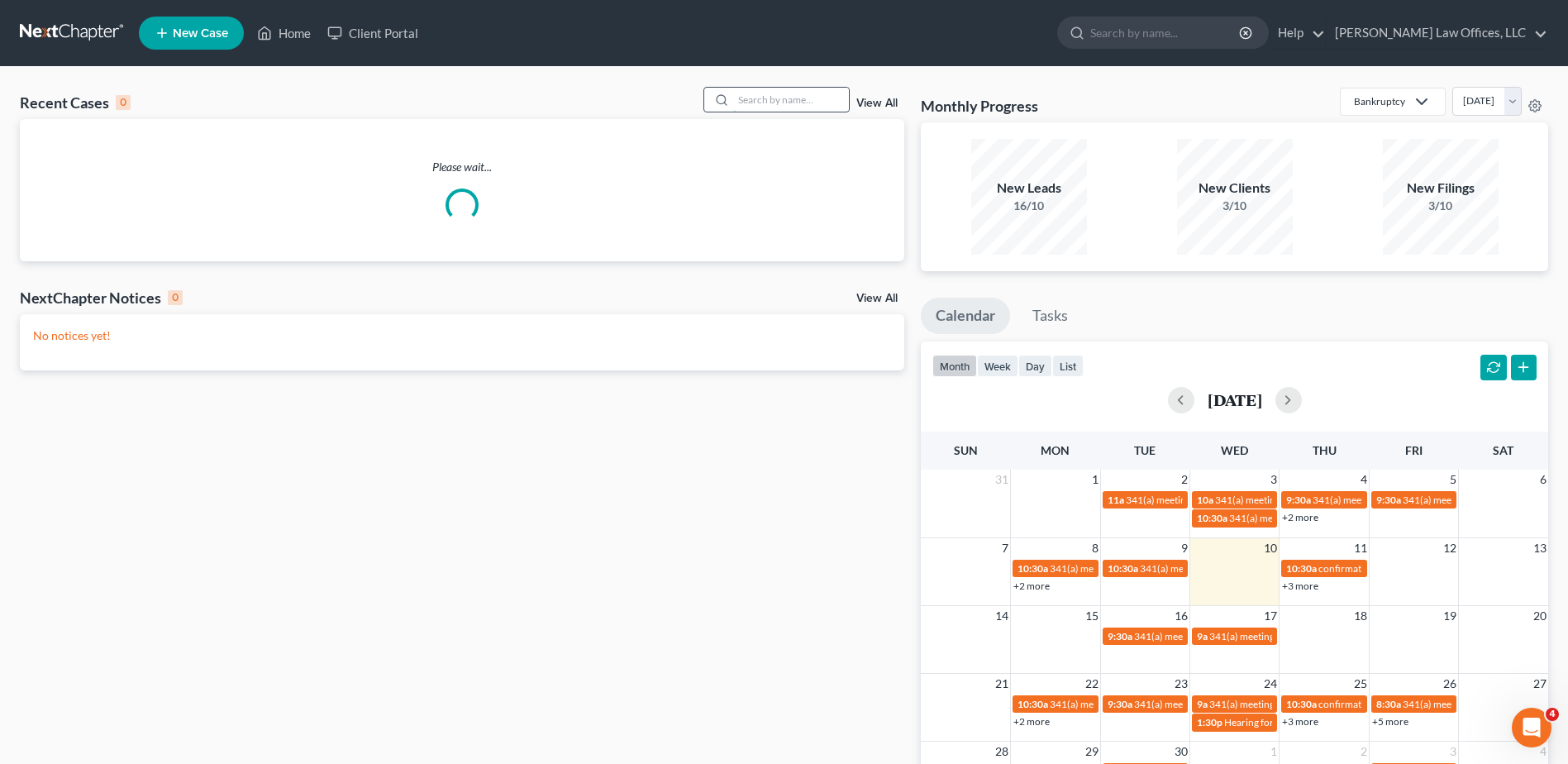
click at [760, 102] on input "search" at bounding box center [791, 99] width 116 height 24
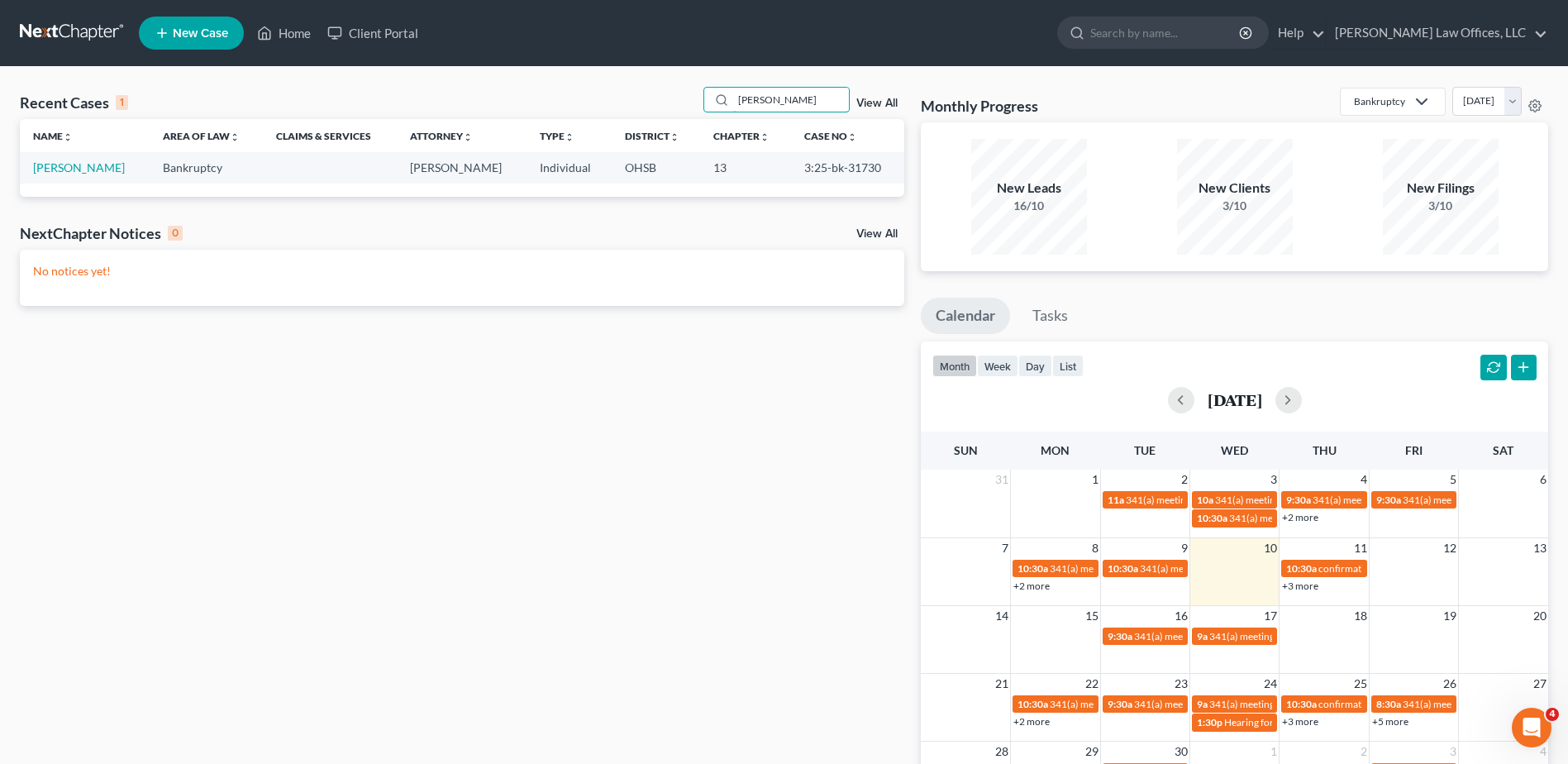
type input "[PERSON_NAME]"
drag, startPoint x: 886, startPoint y: 168, endPoint x: 821, endPoint y: 170, distance: 65.0
click at [821, 170] on td "3:25-bk-31730" at bounding box center [848, 167] width 113 height 31
copy td "25-bk-31730"
click at [296, 31] on link "Home" at bounding box center [283, 33] width 71 height 30
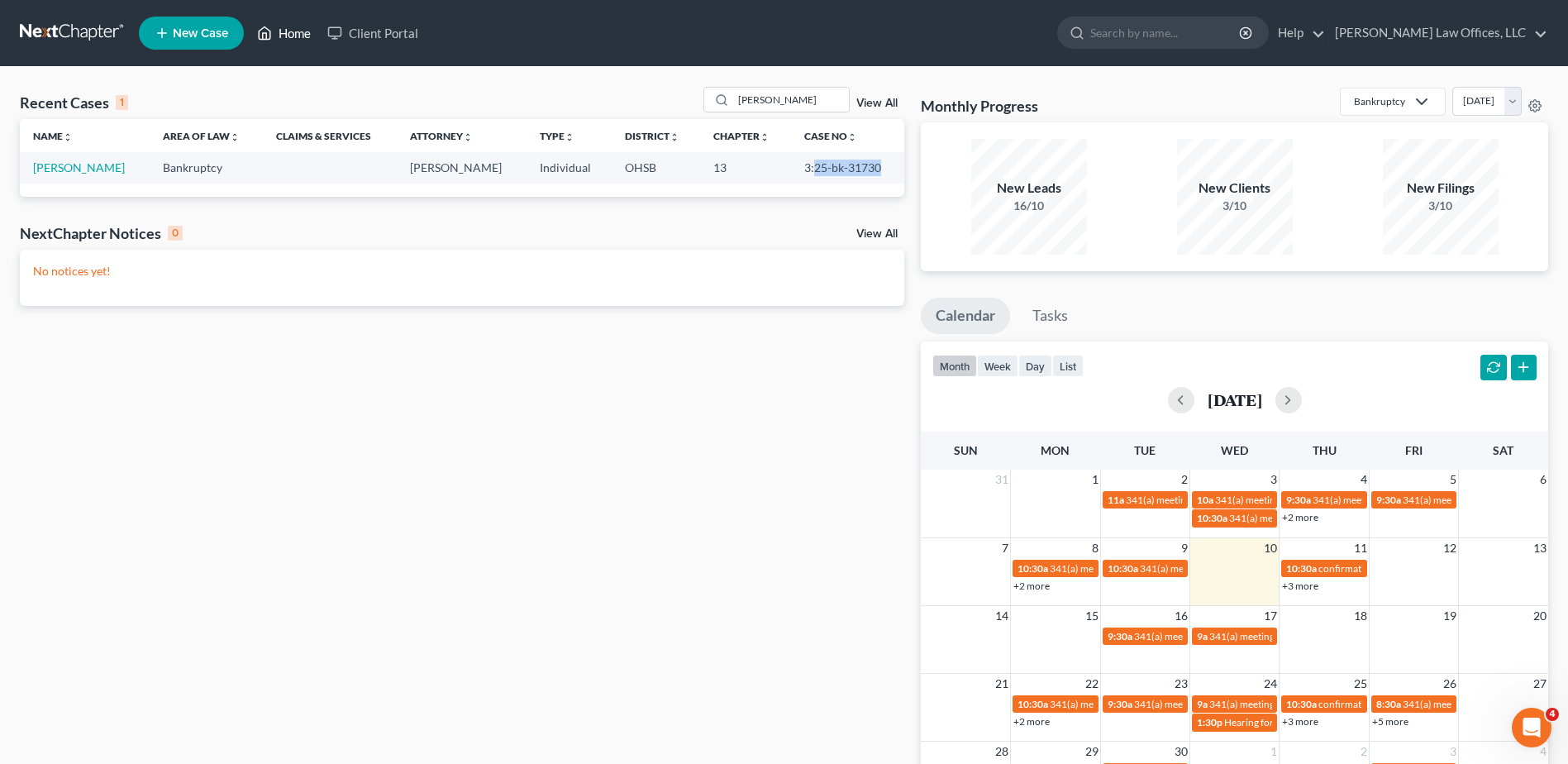
click at [292, 36] on link "Home" at bounding box center [283, 33] width 71 height 30
click at [871, 100] on link "View All" at bounding box center [877, 103] width 42 height 12
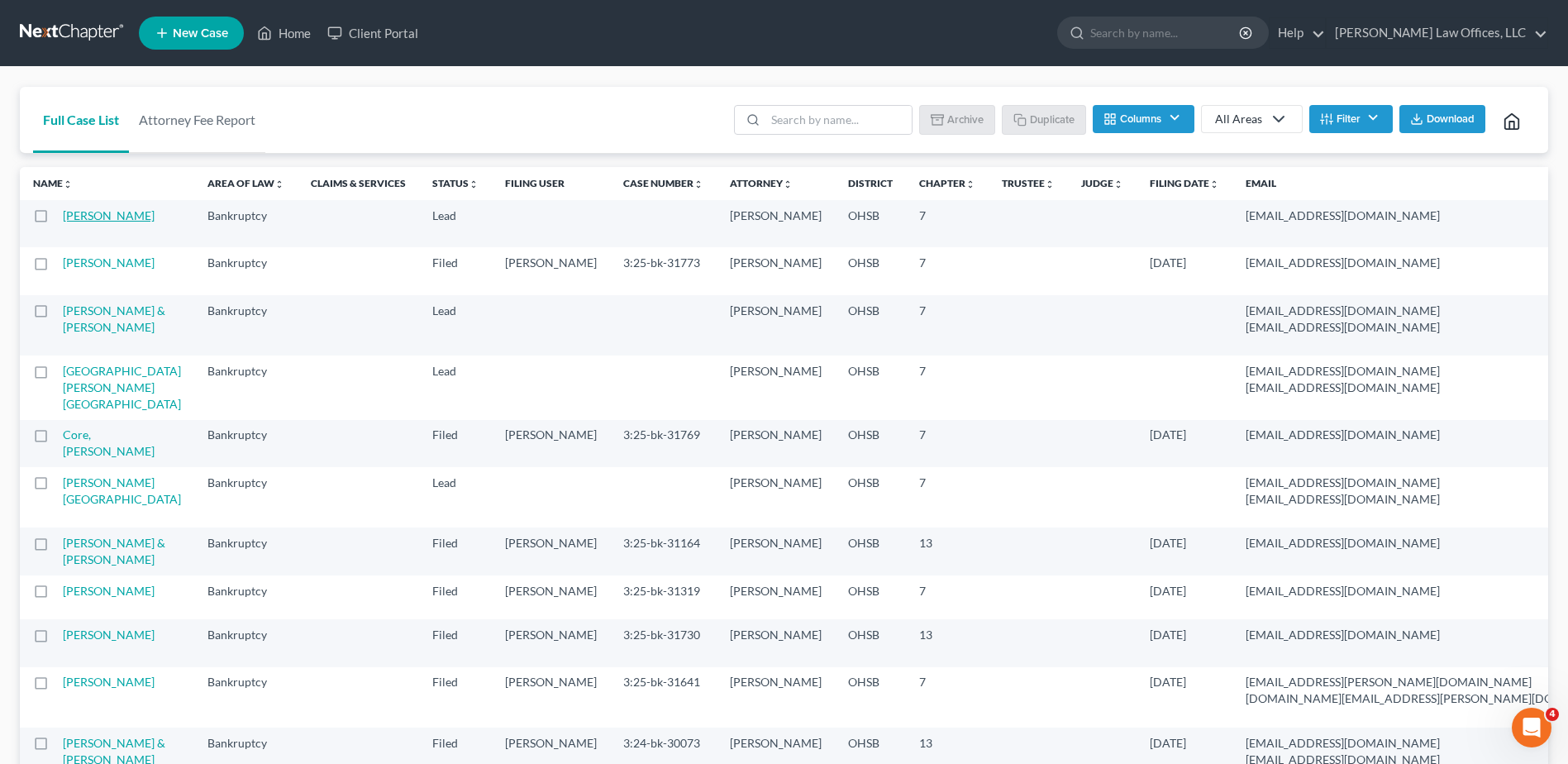
click at [86, 221] on link "[PERSON_NAME]" at bounding box center [109, 215] width 91 height 14
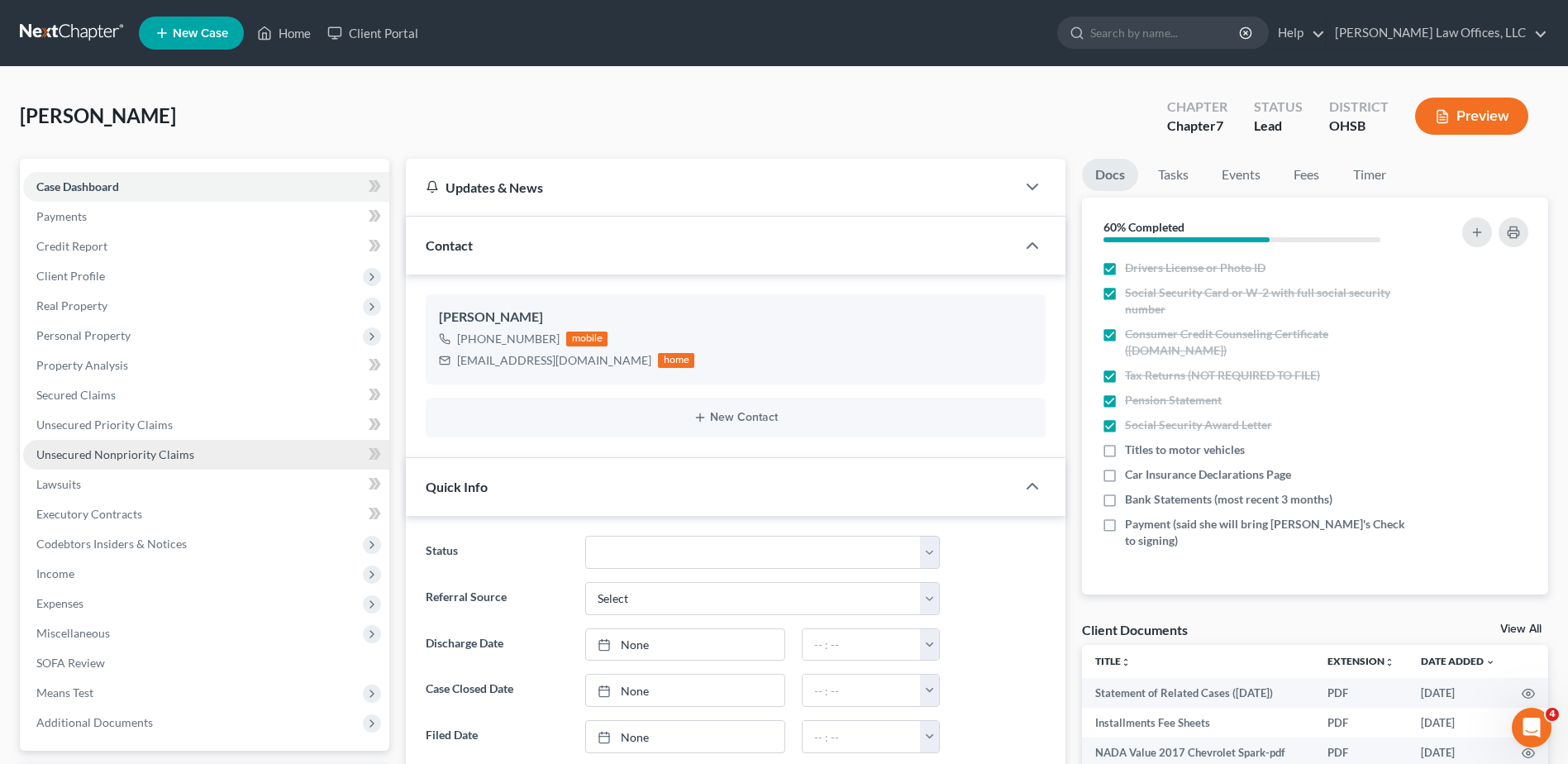
click at [189, 451] on span "Unsecured Nonpriority Claims" at bounding box center [116, 454] width 158 height 14
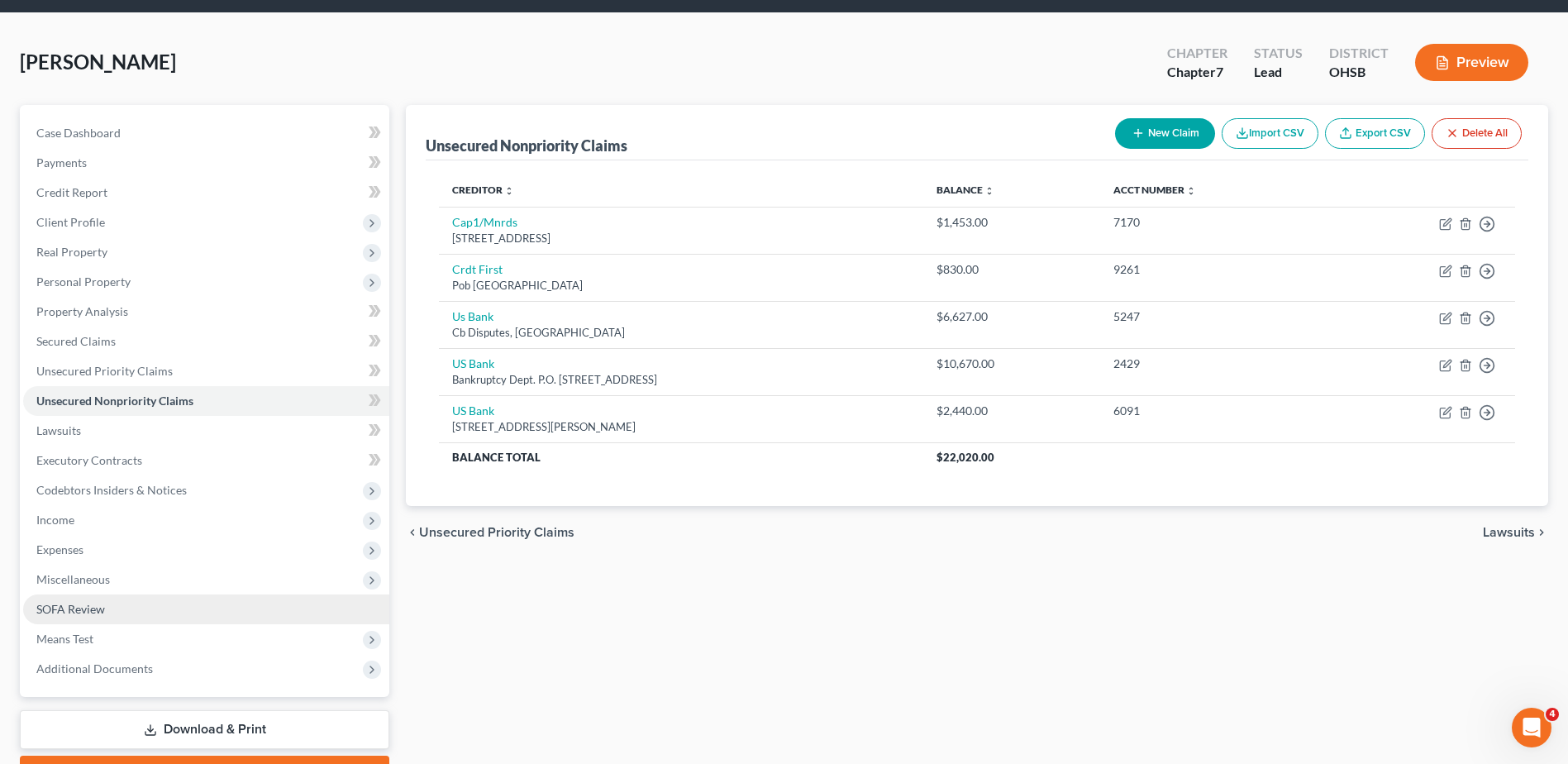
scroll to position [82, 0]
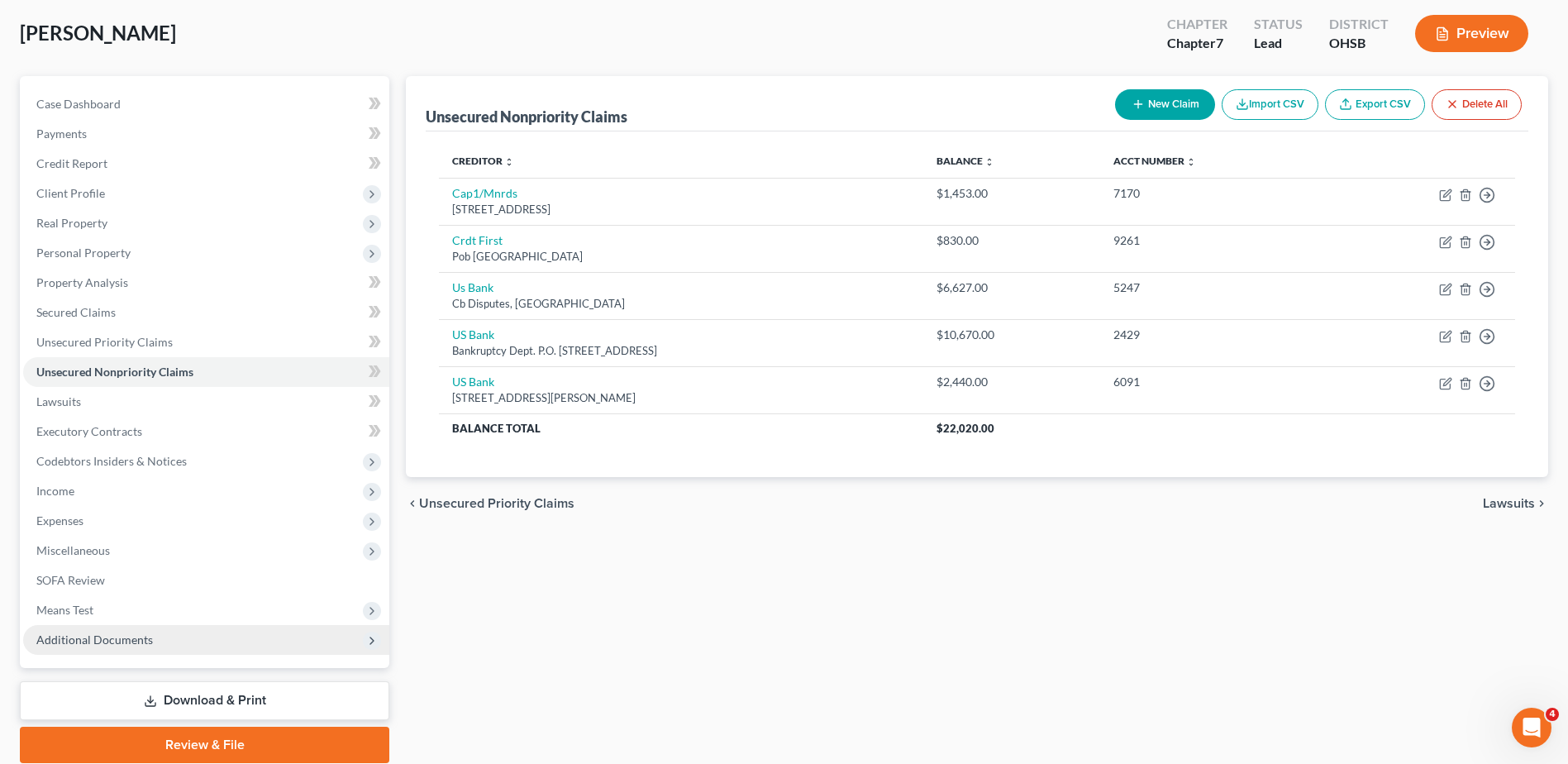
click at [120, 638] on span "Additional Documents" at bounding box center [95, 639] width 116 height 14
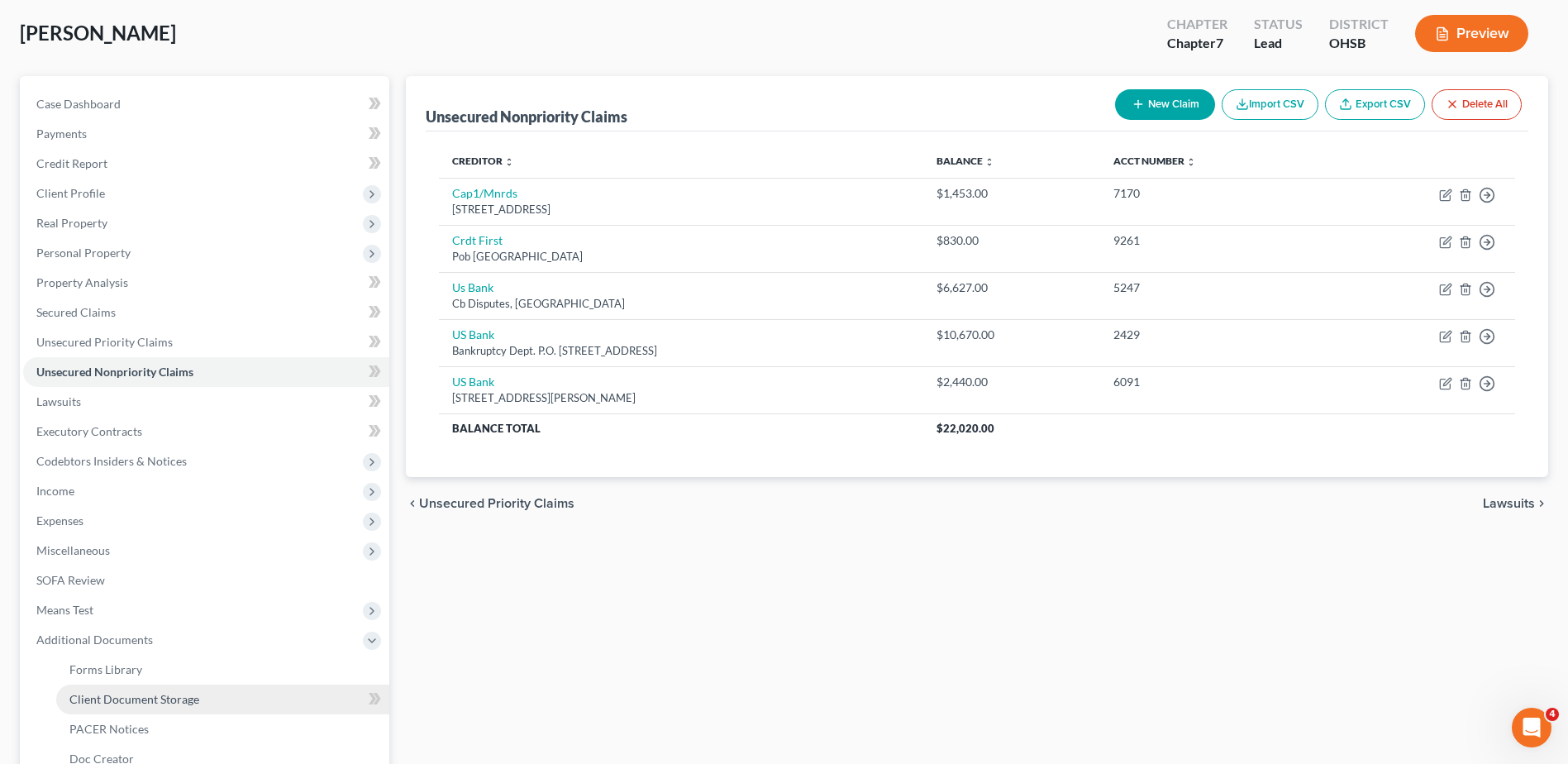
click at [185, 698] on span "Client Document Storage" at bounding box center [135, 699] width 130 height 14
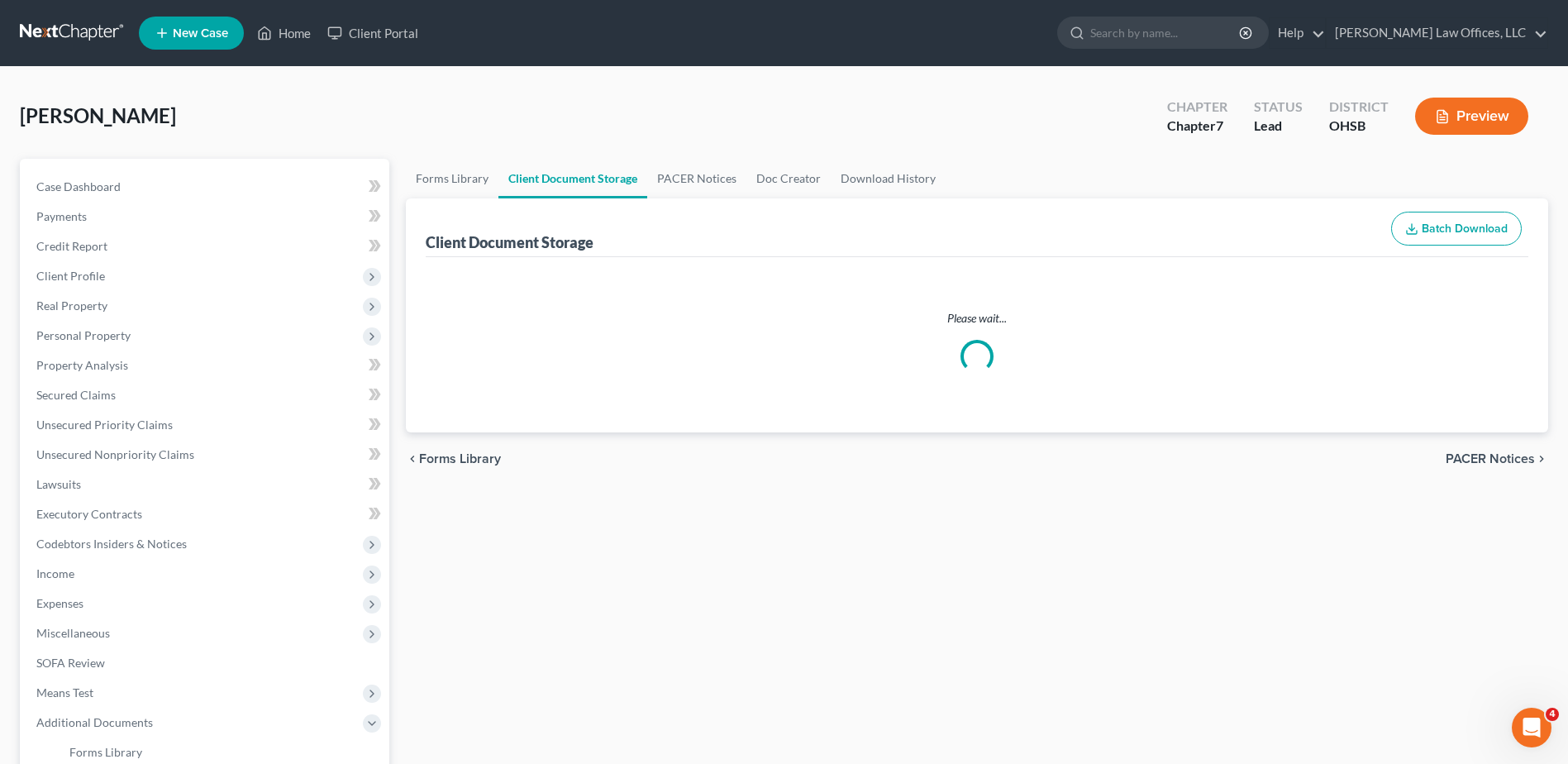
select select "7"
select select "37"
select select "52"
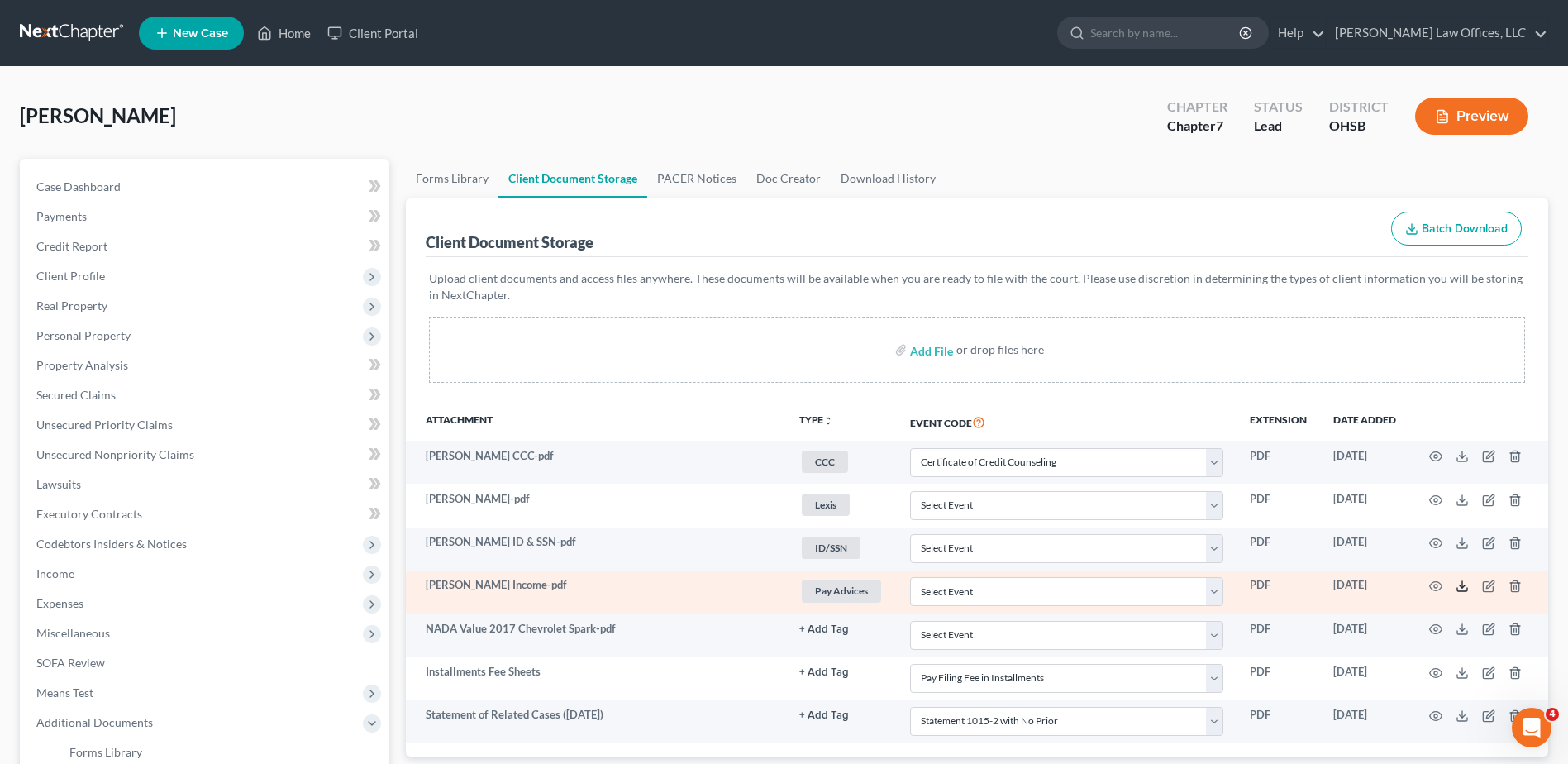
click at [1462, 588] on line at bounding box center [1462, 584] width 0 height 7
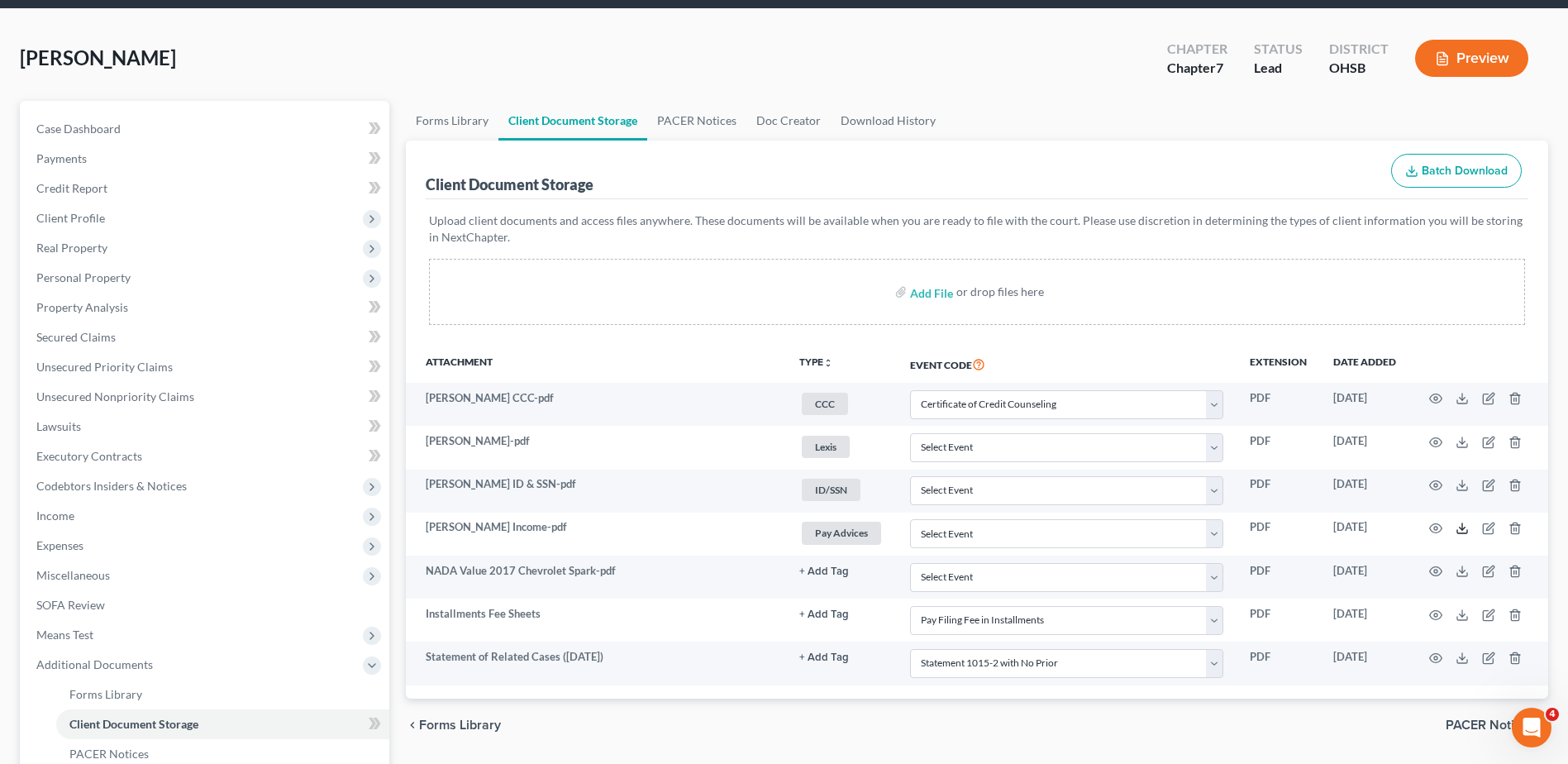
scroll to position [82, 0]
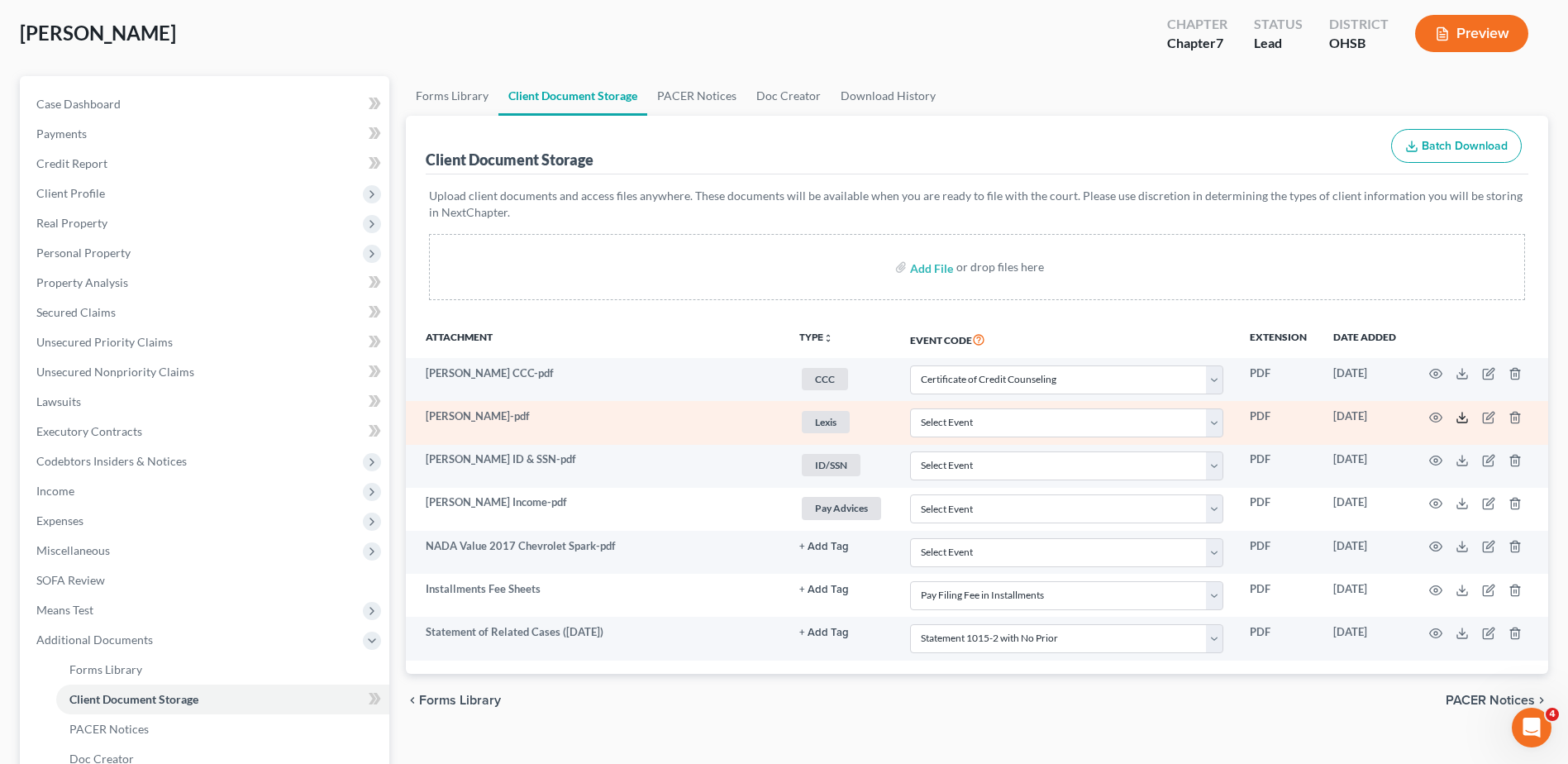
click at [1464, 416] on icon at bounding box center [1462, 417] width 13 height 13
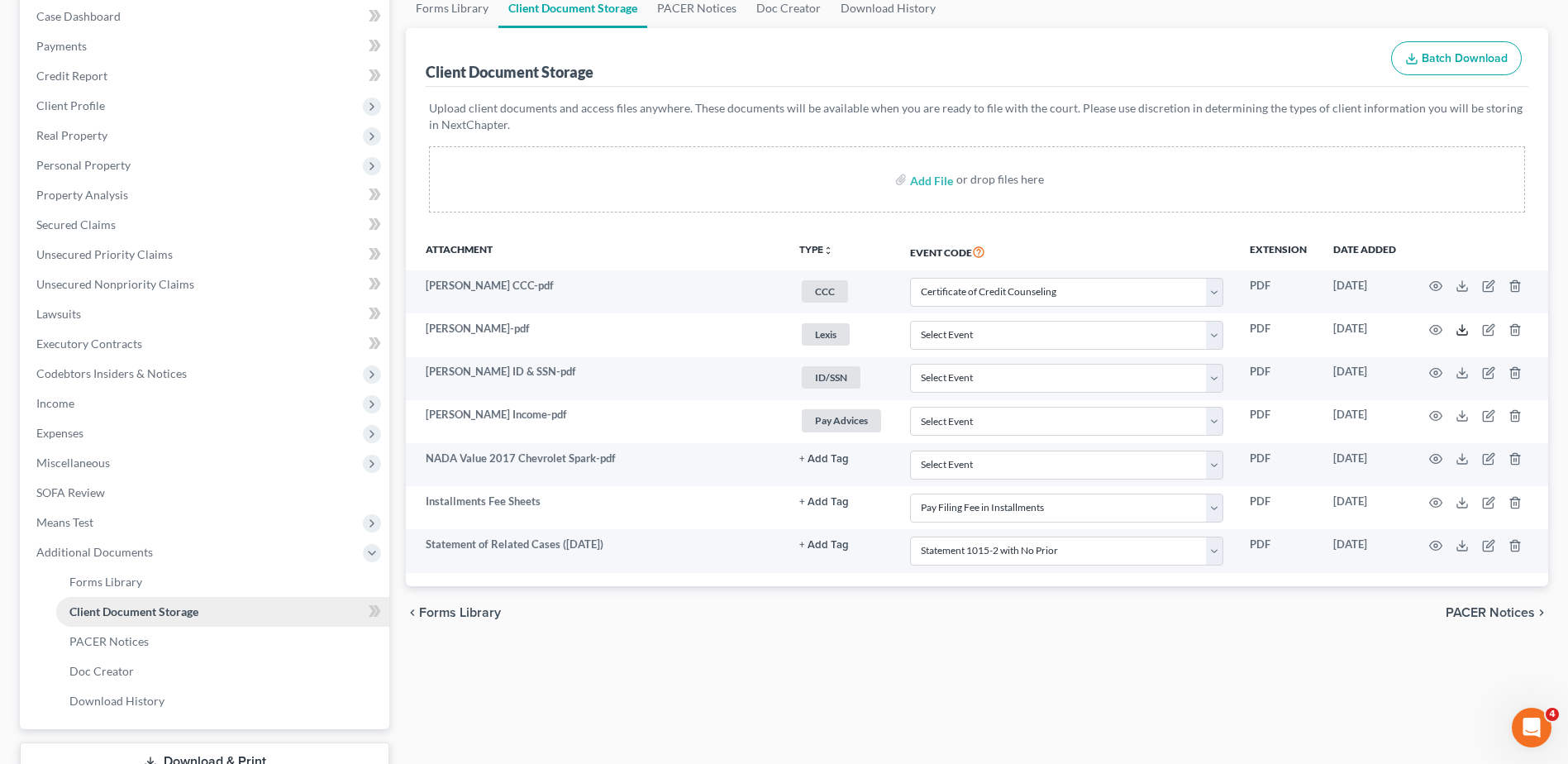
scroll to position [293, 0]
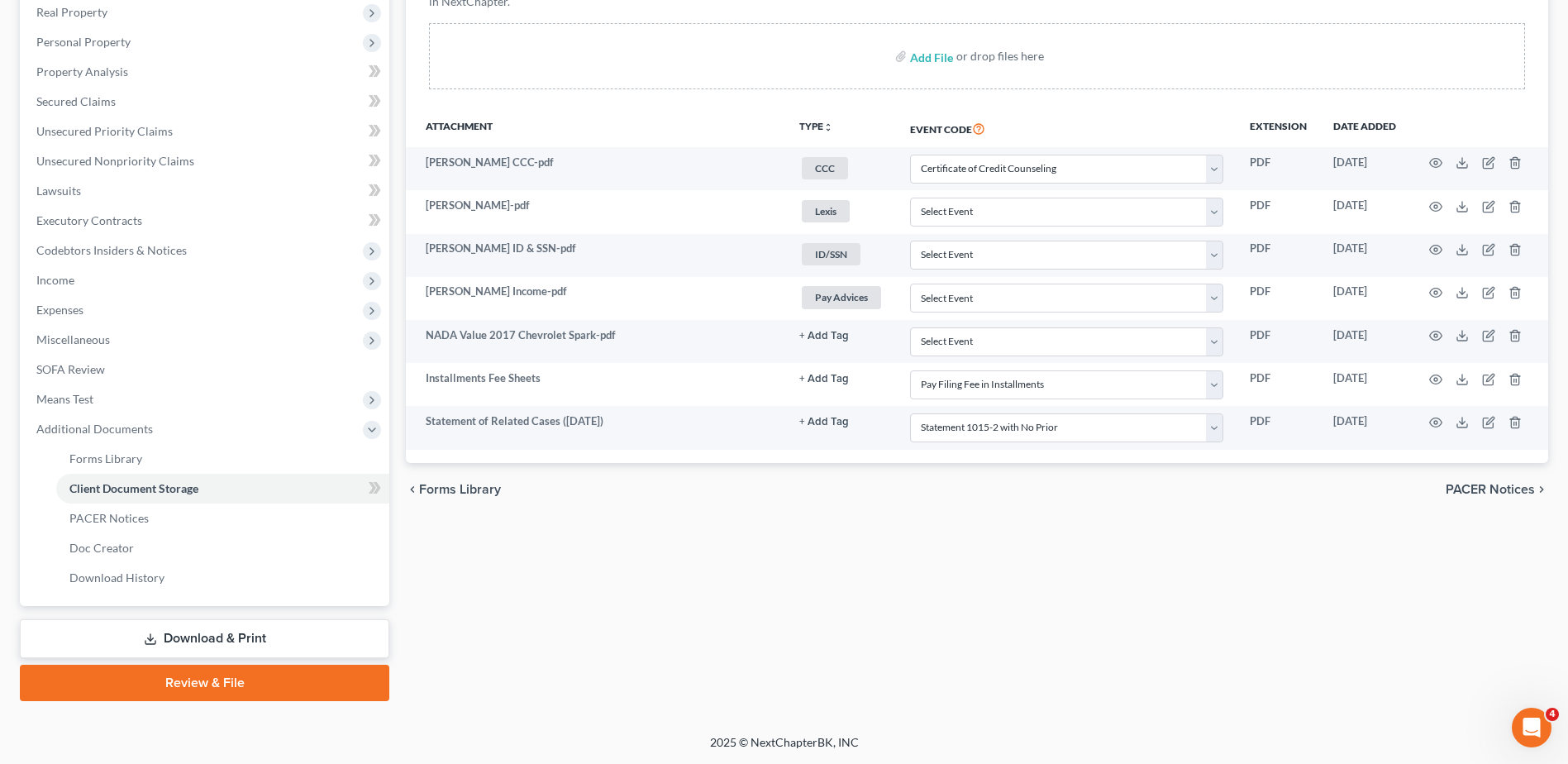
click at [214, 631] on link "Download & Print" at bounding box center [204, 638] width 370 height 39
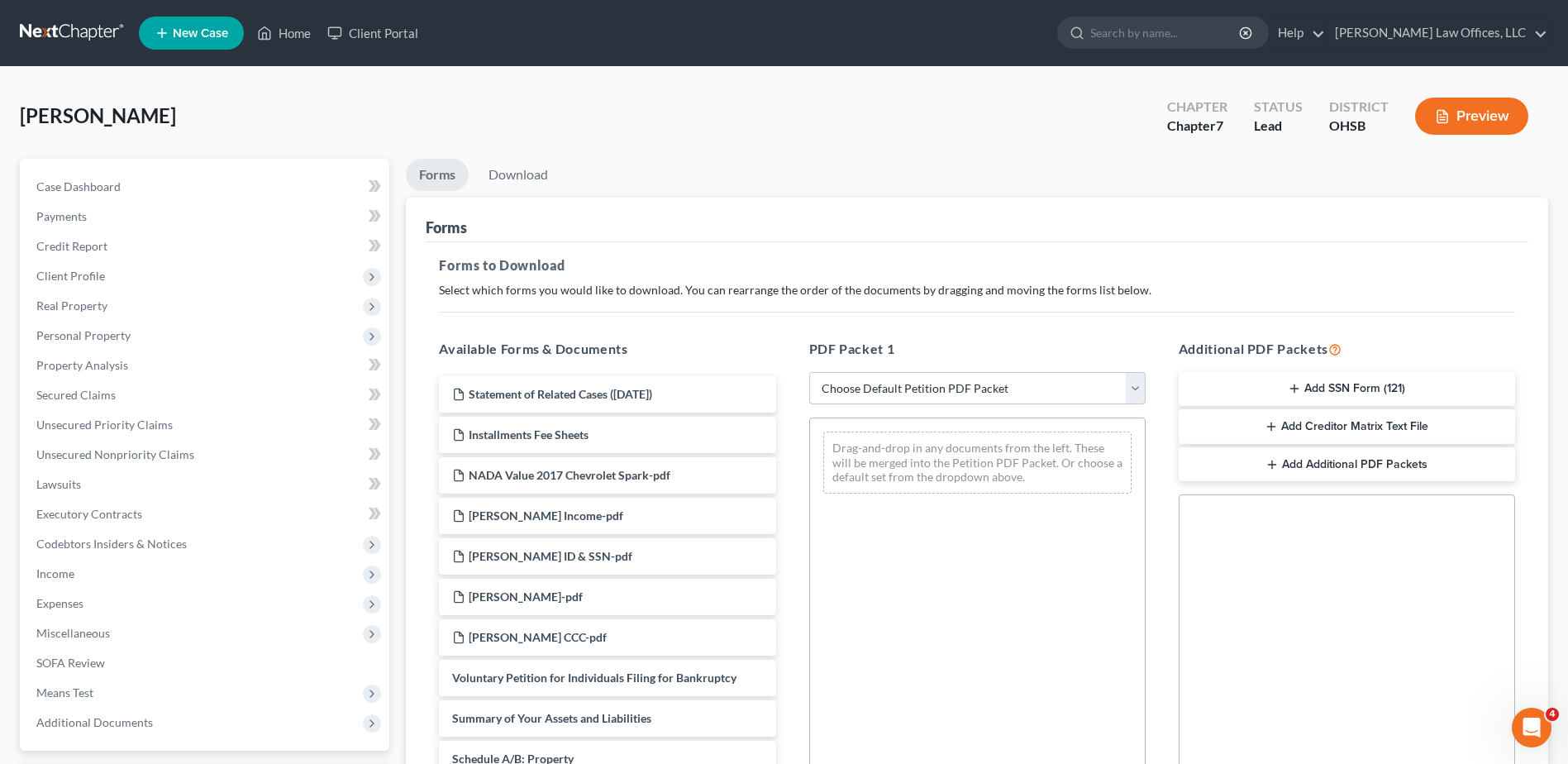
click at [1132, 391] on select "Choose Default Petition PDF Packet Complete Bankruptcy Petition (all forms and …" at bounding box center [977, 389] width 337 height 33
select select "0"
click at [809, 372] on select "Choose Default Petition PDF Packet Complete Bankruptcy Petition (all forms and …" at bounding box center [977, 389] width 337 height 33
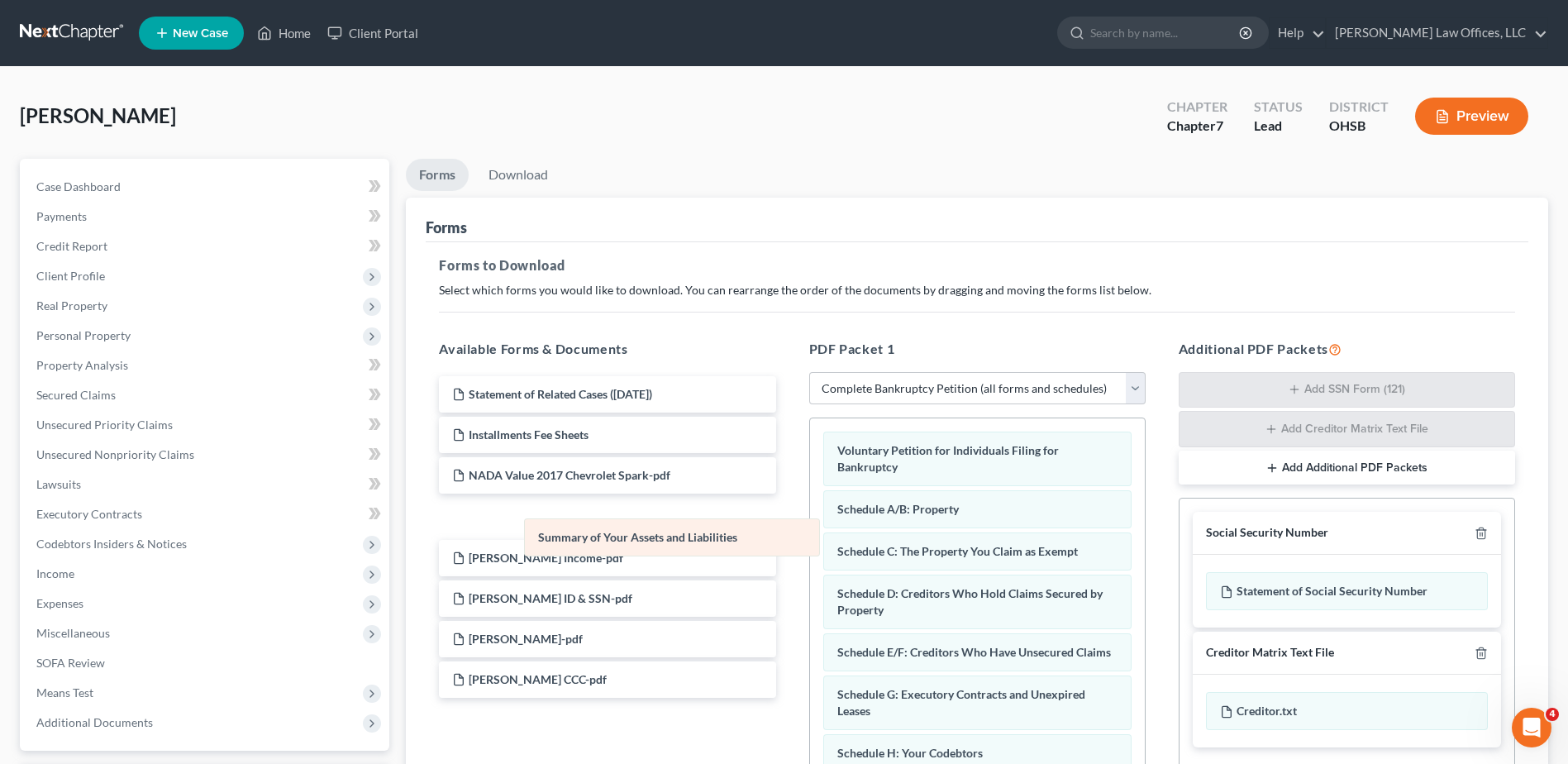
drag, startPoint x: 954, startPoint y: 501, endPoint x: 655, endPoint y: 530, distance: 300.4
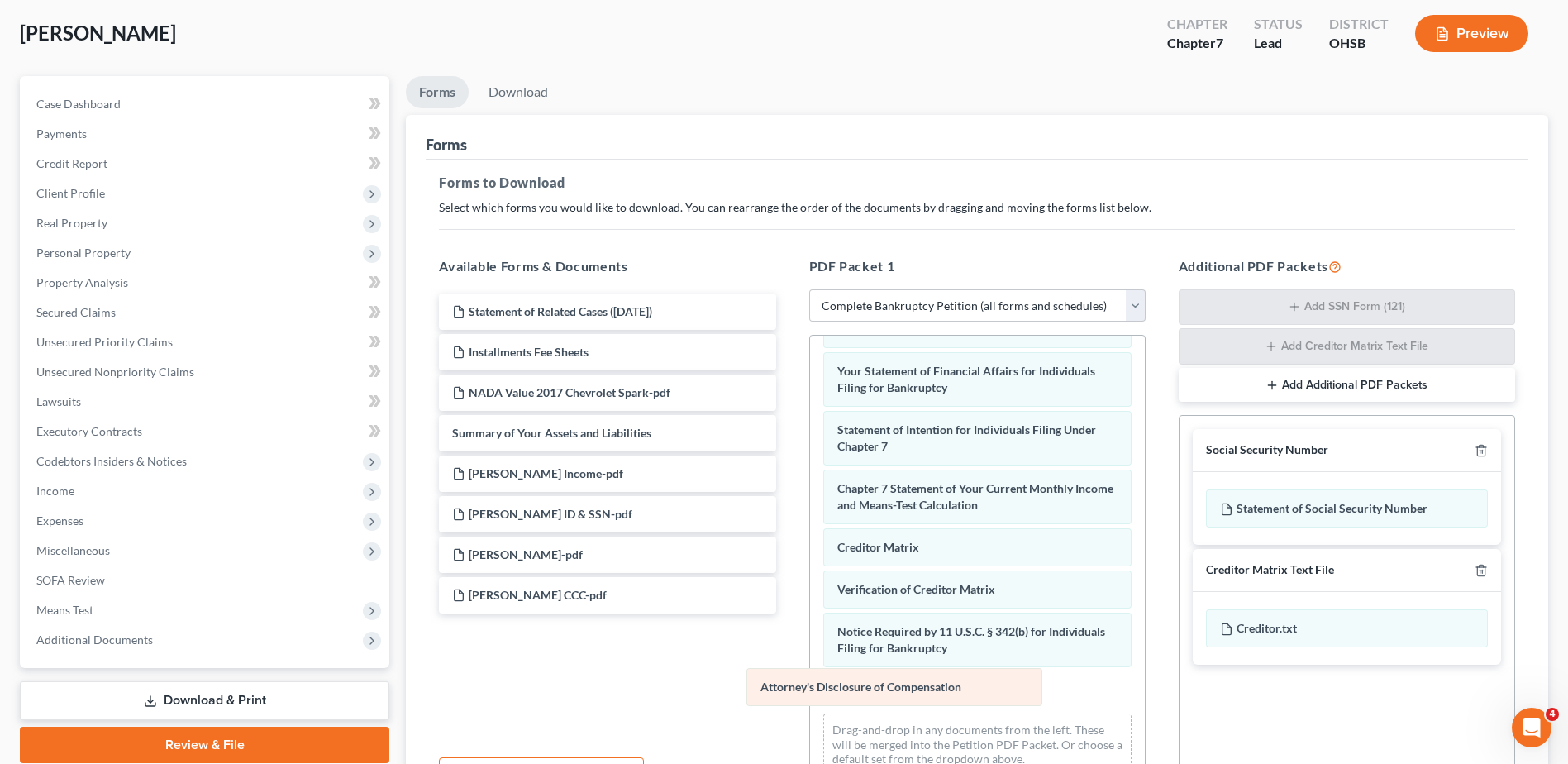
scroll to position [442, 0]
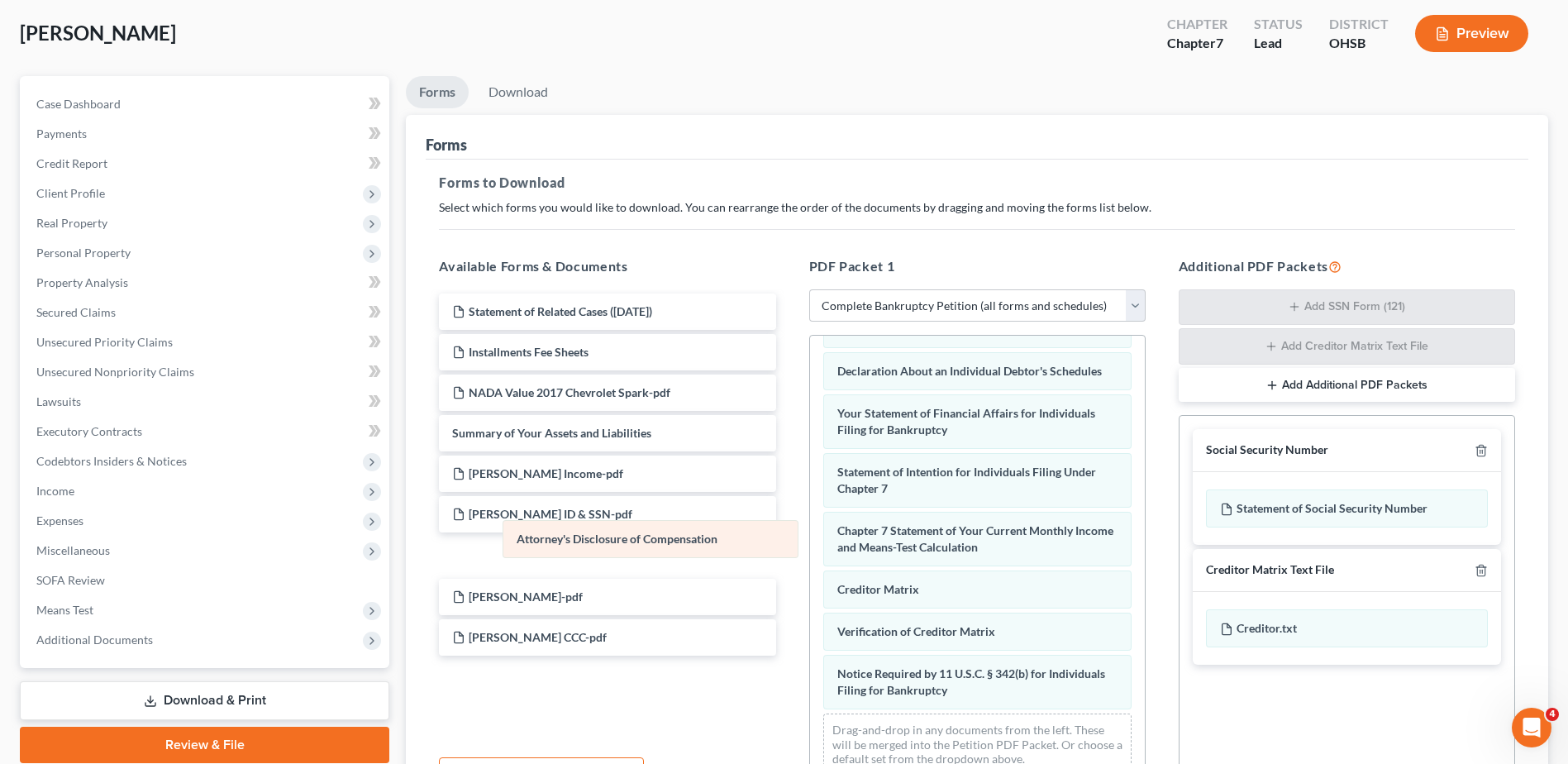
drag, startPoint x: 912, startPoint y: 683, endPoint x: 586, endPoint y: 515, distance: 366.7
click at [810, 515] on div "Attorney's Disclosure of Compensation Voluntary Petition for Individuals Filing…" at bounding box center [977, 350] width 335 height 880
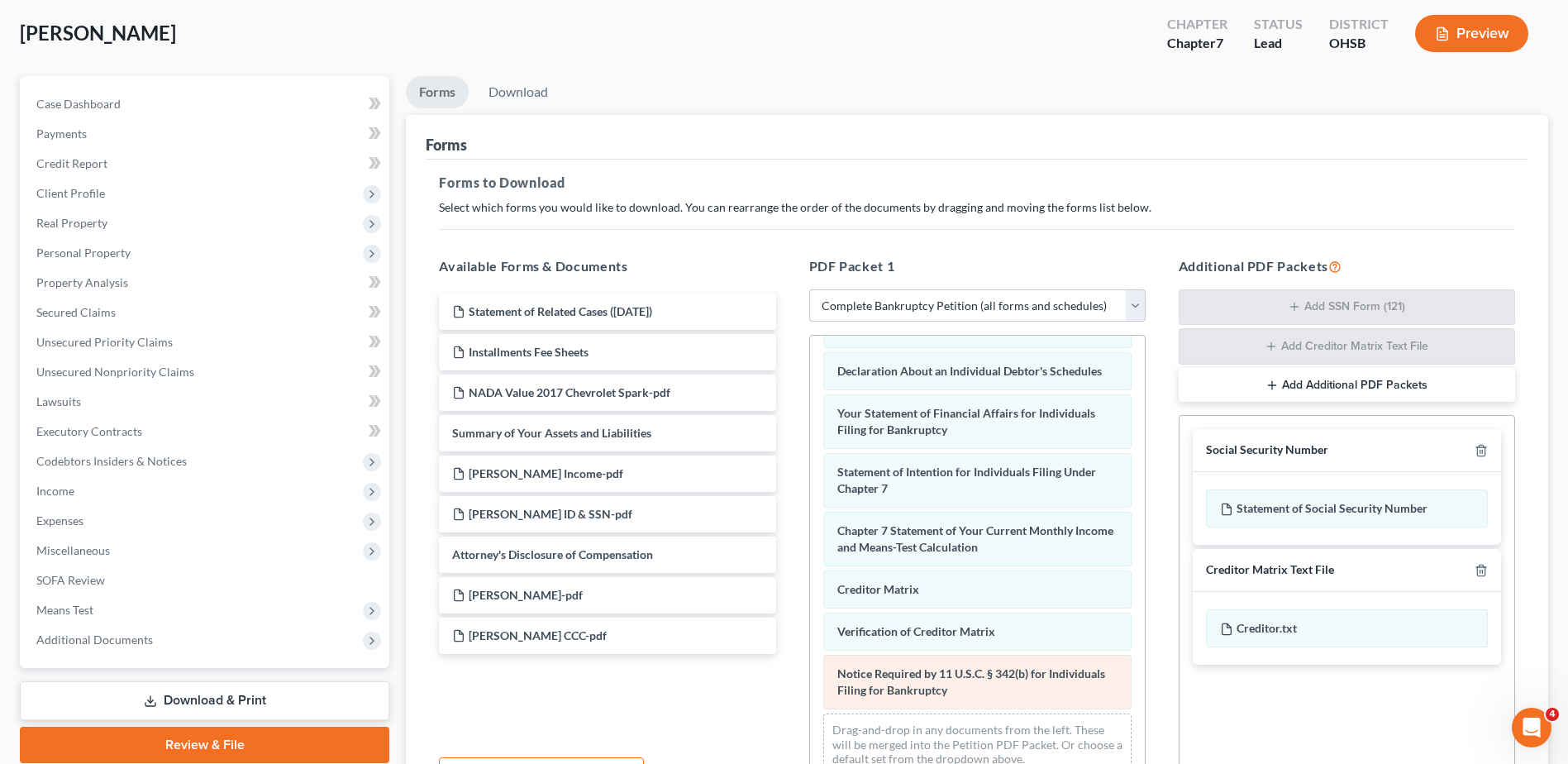
scroll to position [384, 0]
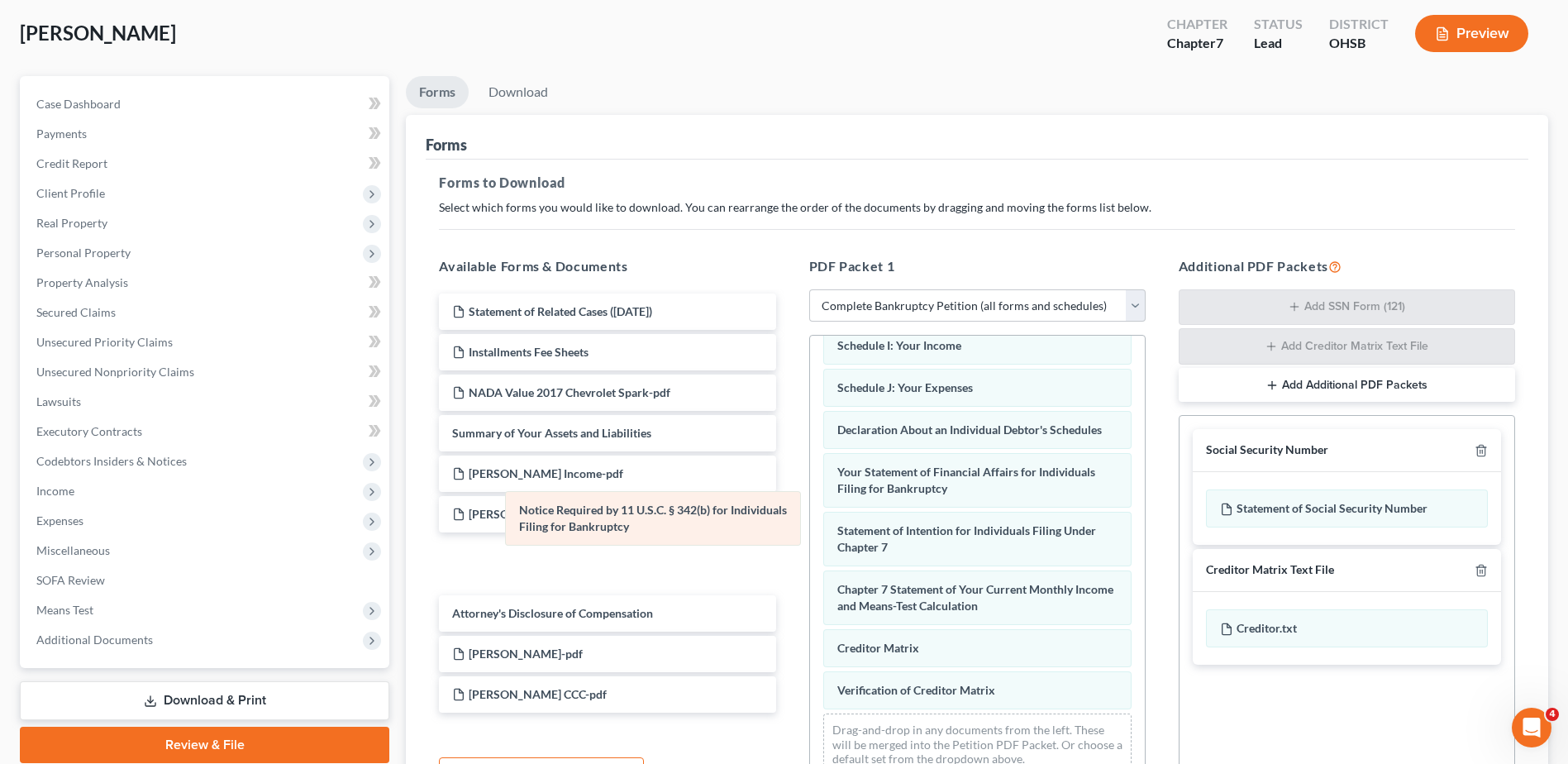
drag, startPoint x: 902, startPoint y: 679, endPoint x: 579, endPoint y: 515, distance: 362.2
click at [810, 515] on div "Notice Required by 11 U.S.C. § 342(b) for Individuals Filing for Bankruptcy Vol…" at bounding box center [977, 378] width 335 height 821
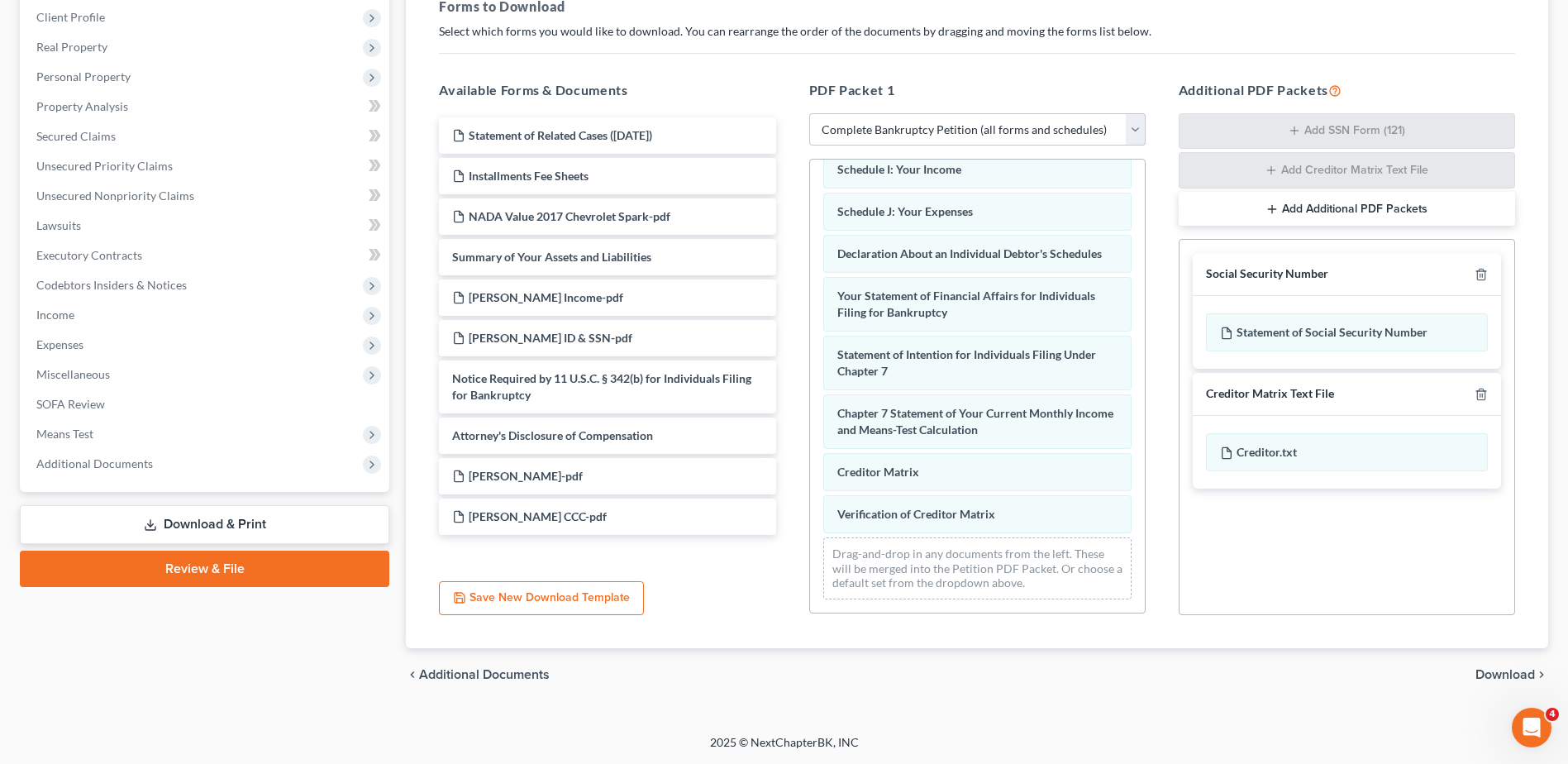
click at [1502, 678] on span "Download" at bounding box center [1506, 675] width 60 height 13
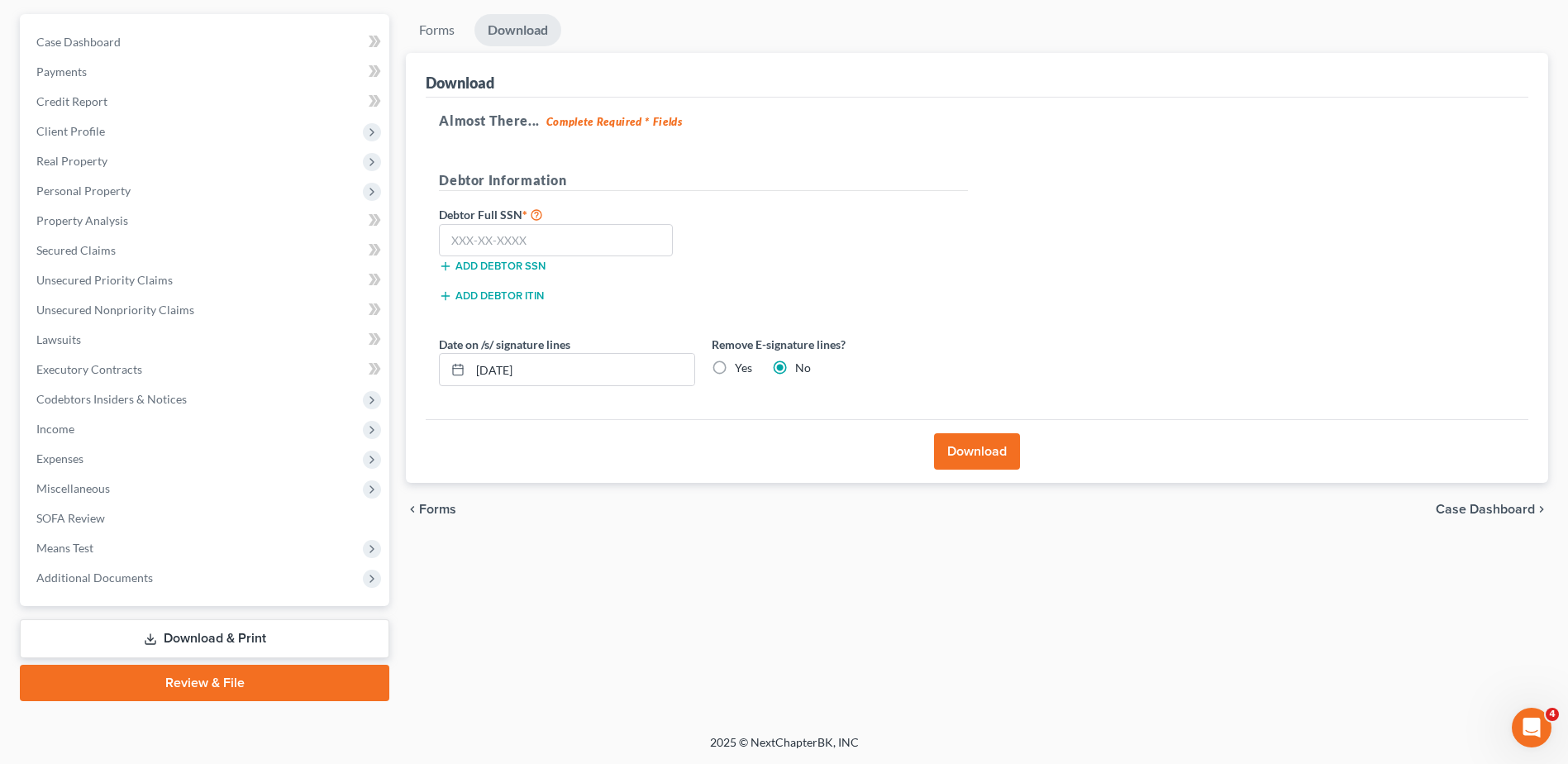
scroll to position [145, 0]
click at [603, 241] on input "text" at bounding box center [556, 241] width 234 height 33
type input "283-34-7406"
click at [968, 458] on button "Download" at bounding box center [976, 451] width 86 height 37
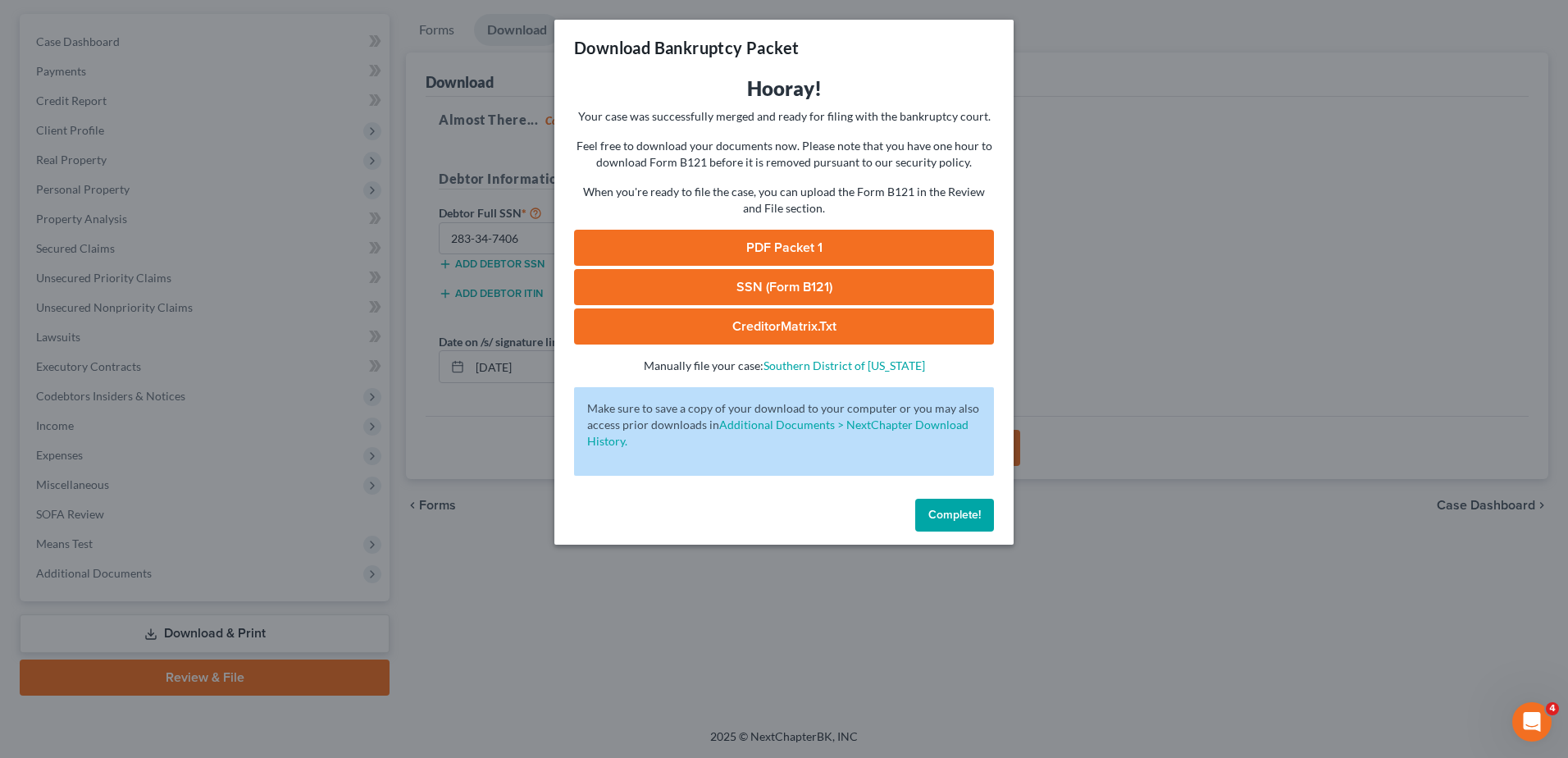
click at [871, 280] on link "SSN (Form B121)" at bounding box center [783, 287] width 420 height 36
click at [883, 244] on link "PDF Packet 1" at bounding box center [783, 248] width 420 height 36
click at [946, 509] on span "Complete!" at bounding box center [955, 515] width 53 height 14
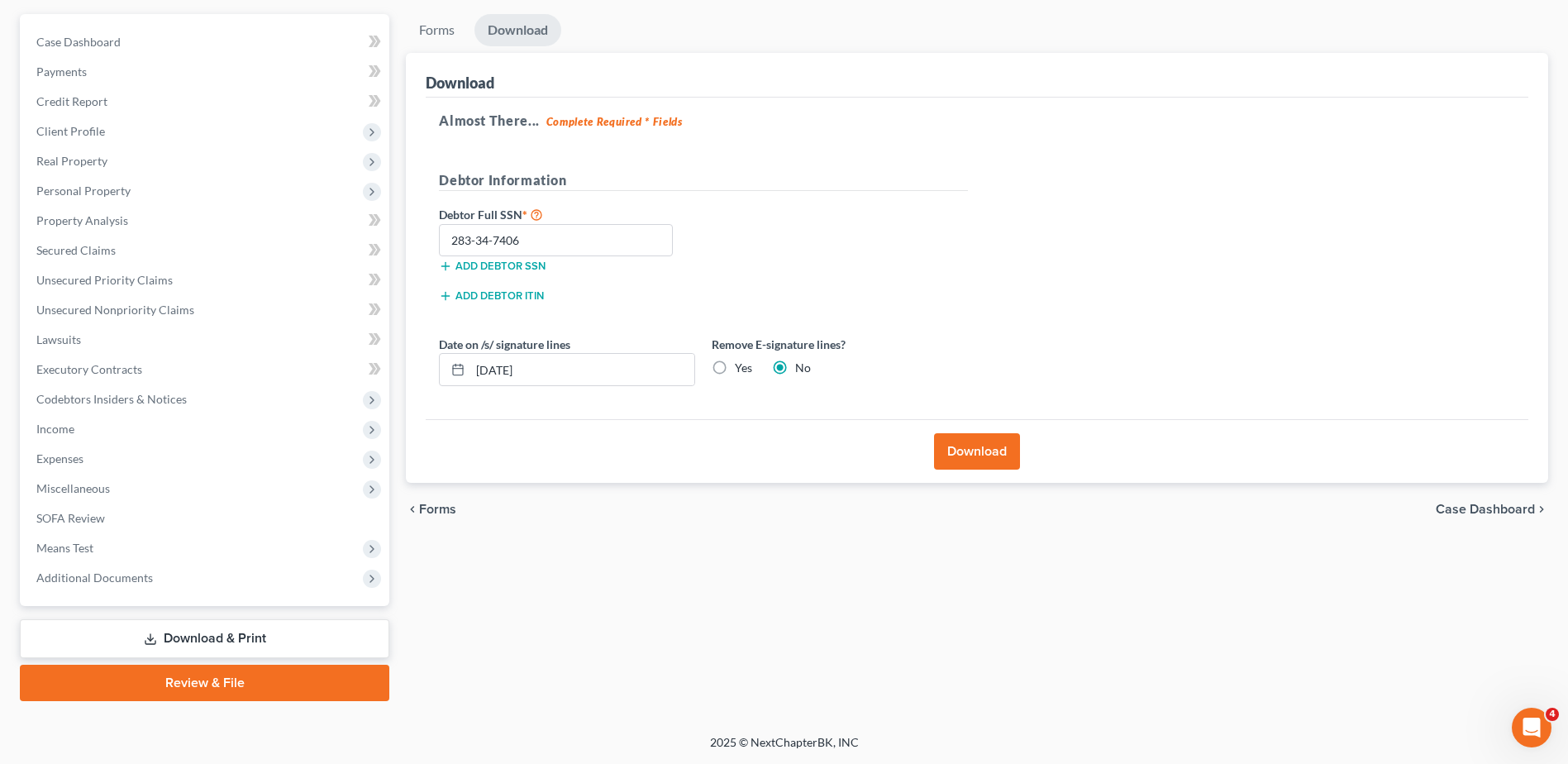
click at [156, 640] on icon at bounding box center [150, 639] width 13 height 13
click at [51, 341] on span "Lawsuits" at bounding box center [59, 339] width 45 height 14
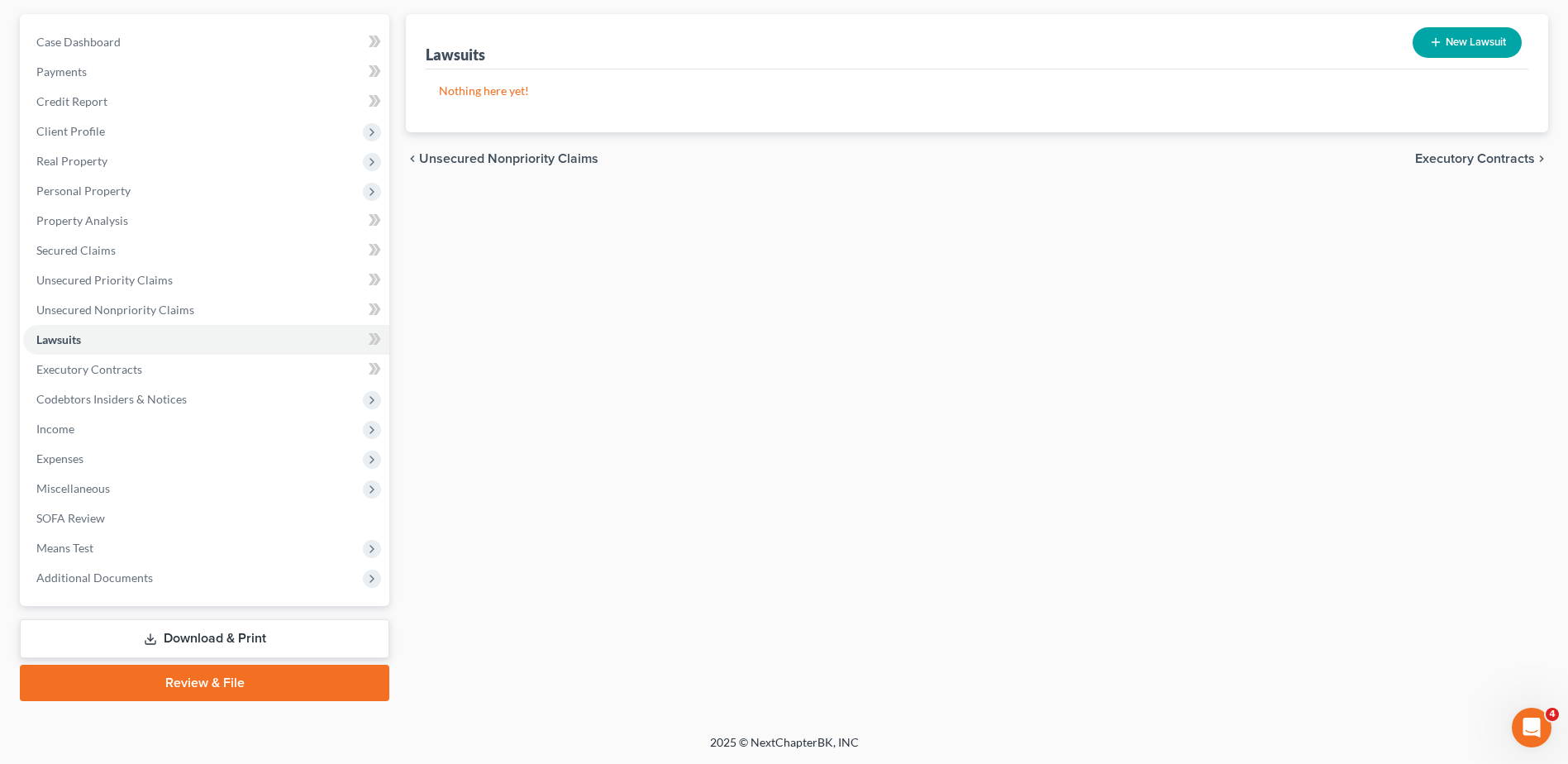
click at [188, 640] on link "Download & Print" at bounding box center [204, 638] width 370 height 39
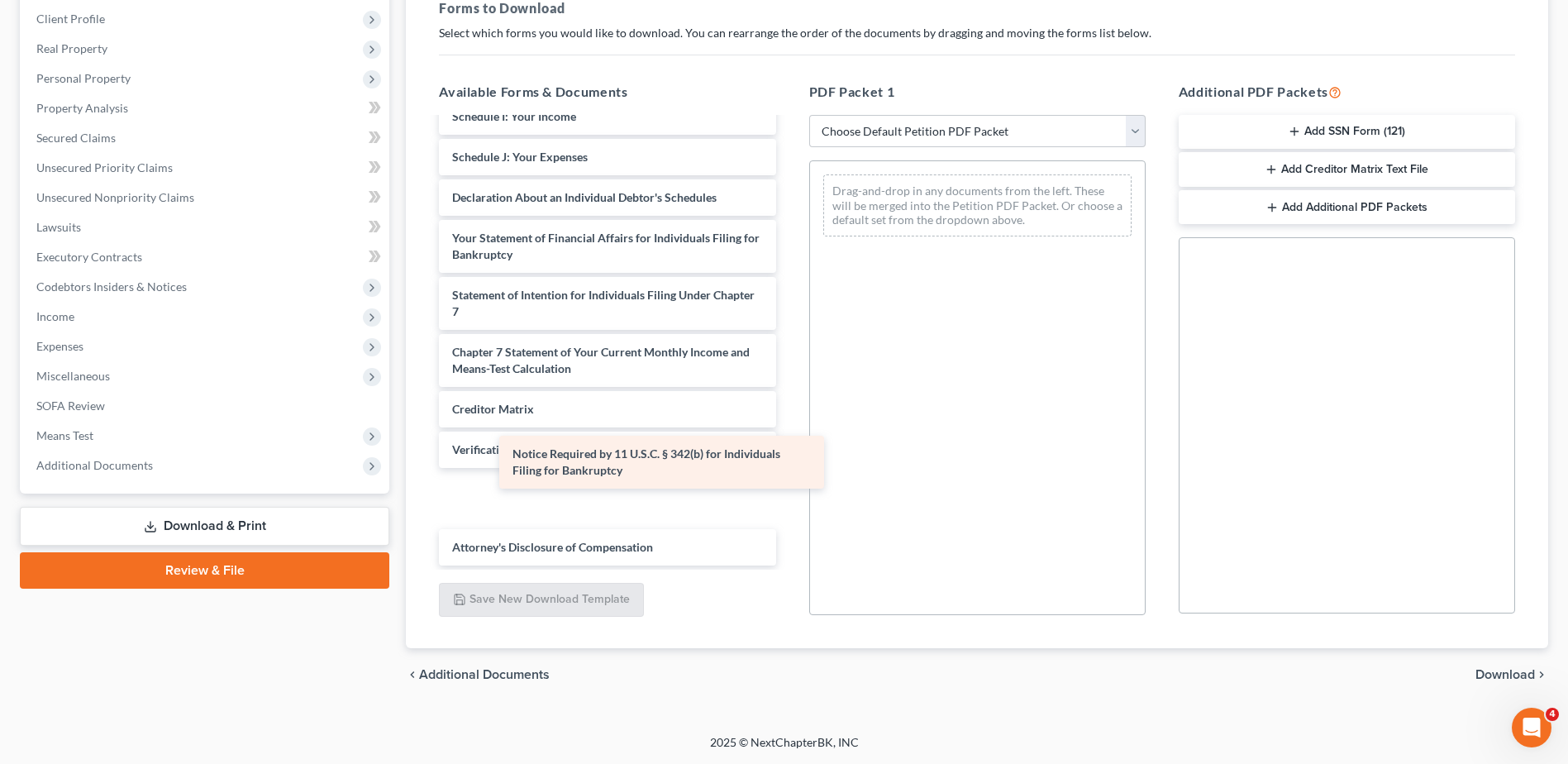
scroll to position [588, 0]
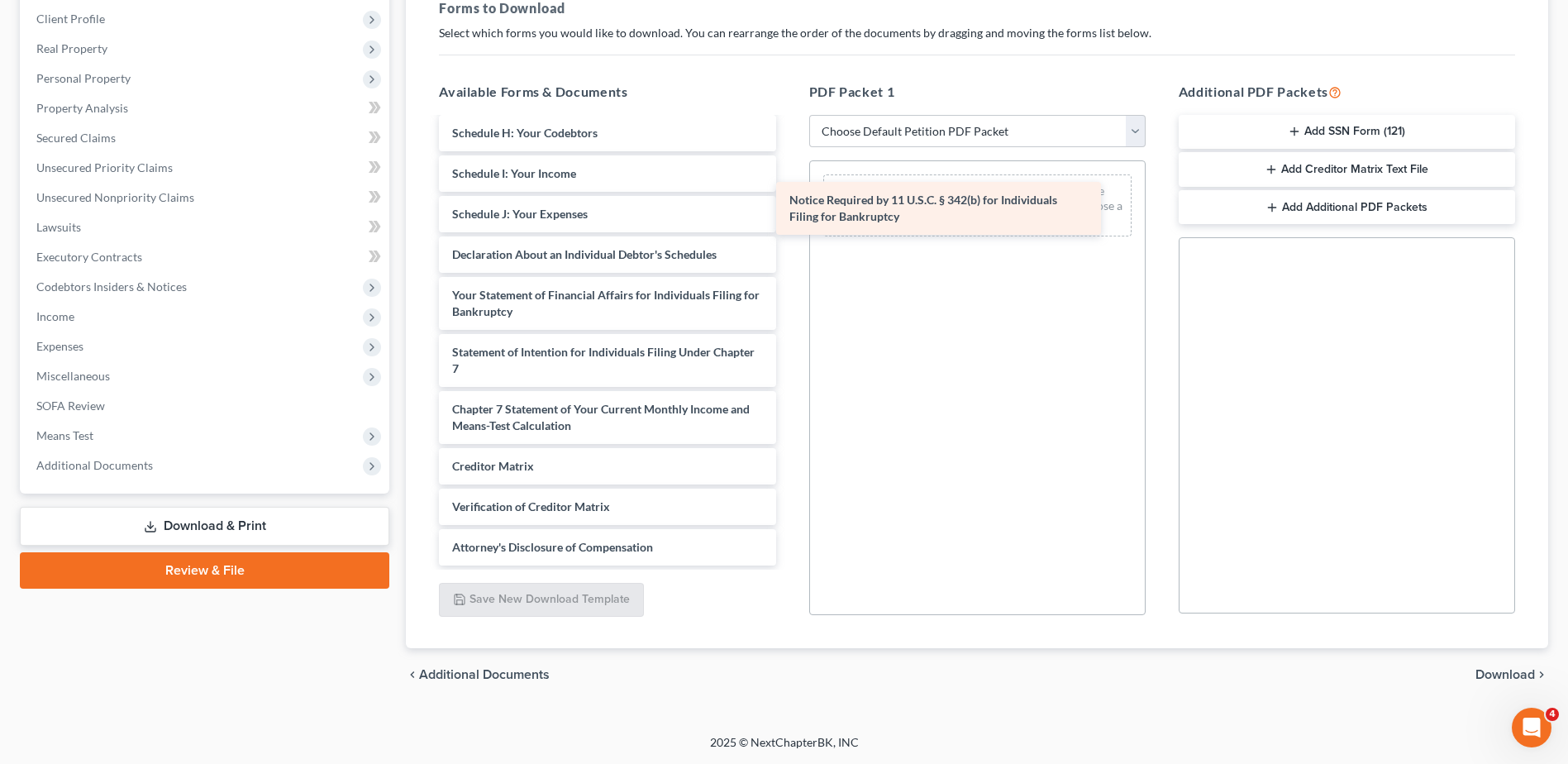
drag, startPoint x: 597, startPoint y: 496, endPoint x: 945, endPoint y: 199, distance: 457.5
click at [789, 199] on div "Notice Required by 11 U.S.C. § 342(b) for Individuals Filing for Bankruptcy Sta…" at bounding box center [607, 48] width 363 height 1035
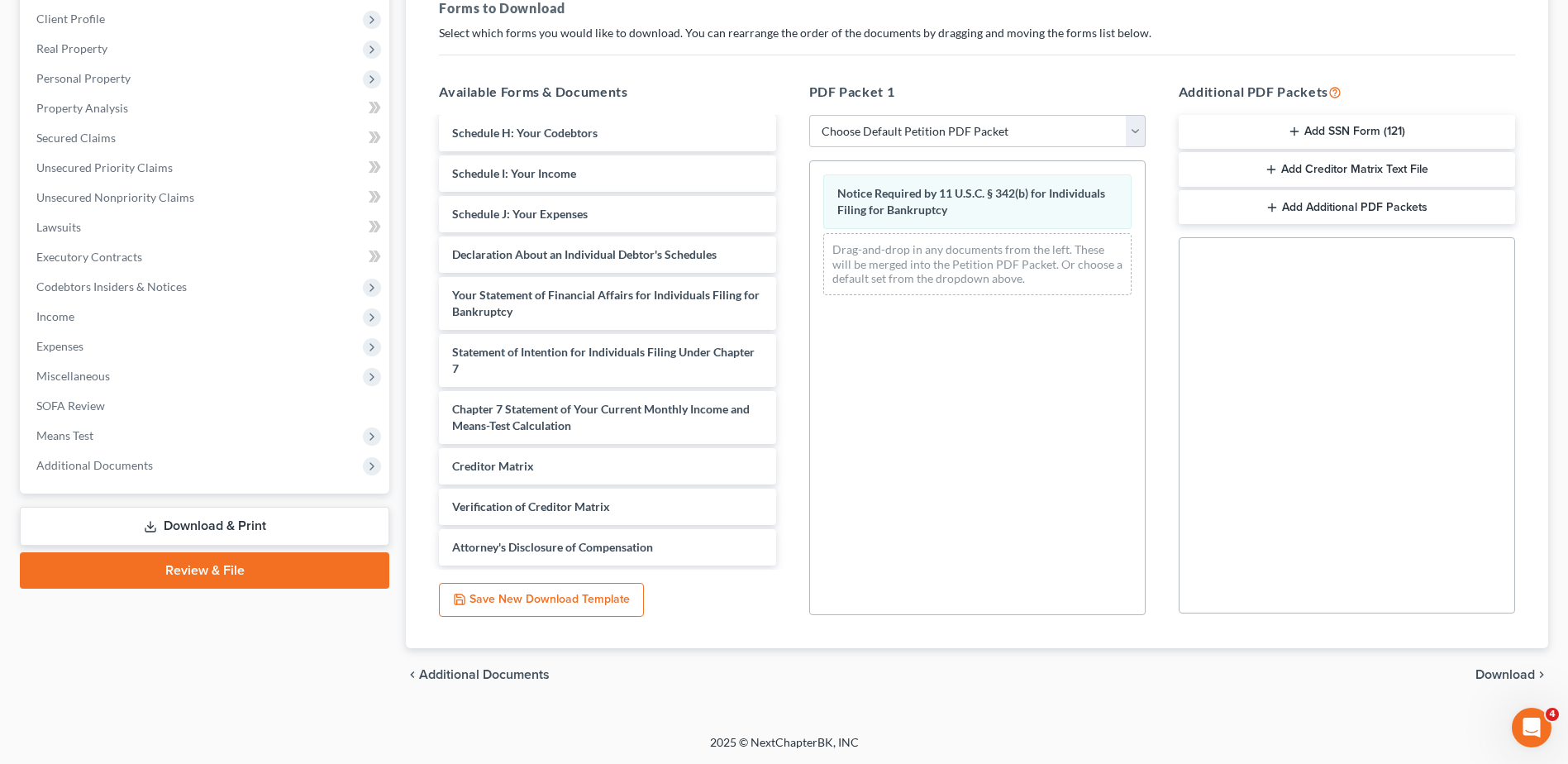
click at [1507, 669] on span "Download" at bounding box center [1506, 675] width 60 height 13
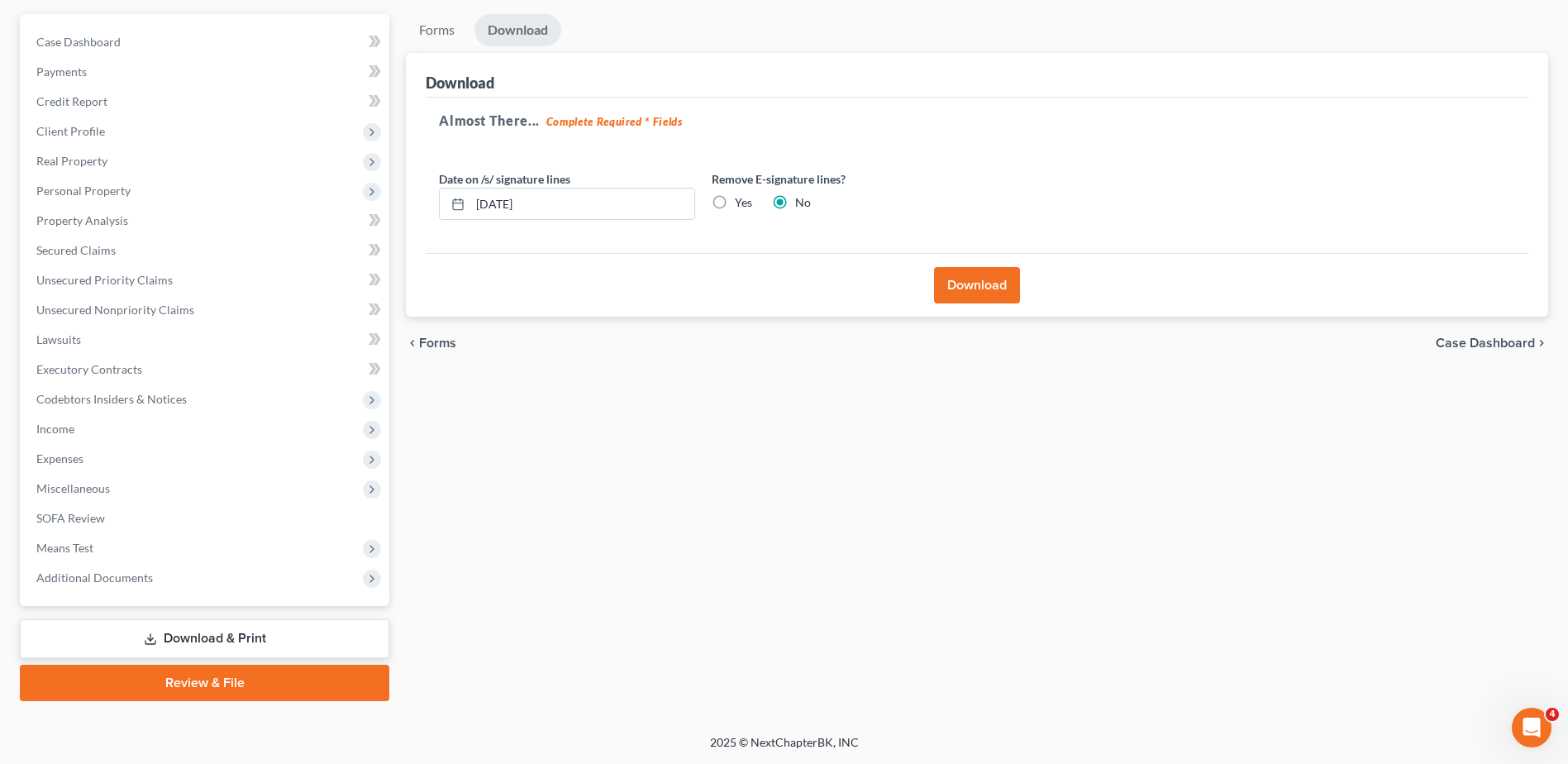
click at [986, 290] on button "Download" at bounding box center [976, 285] width 86 height 37
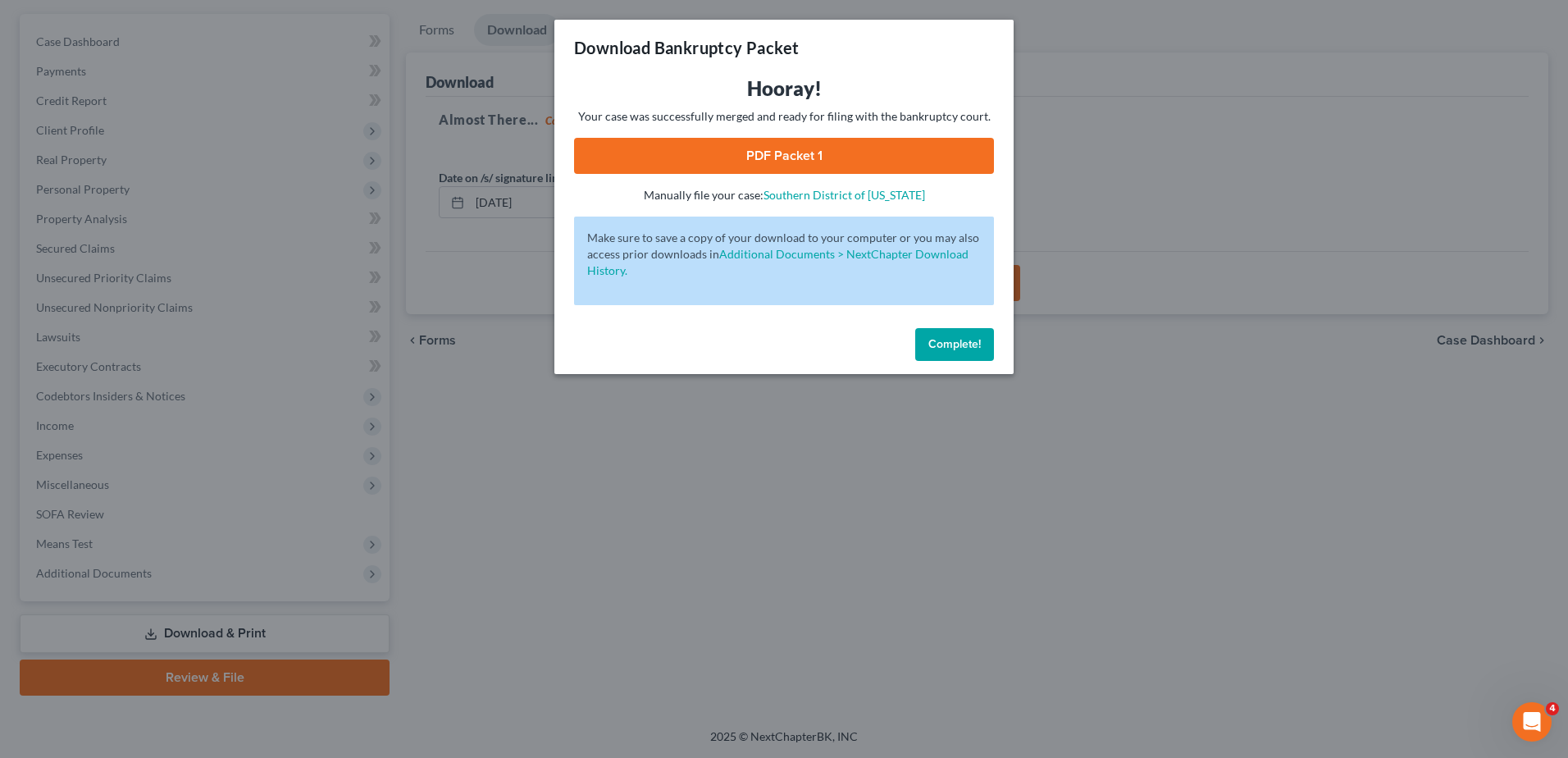
click at [855, 155] on link "PDF Packet 1" at bounding box center [783, 156] width 420 height 36
click at [935, 337] on span "Complete!" at bounding box center [955, 344] width 53 height 14
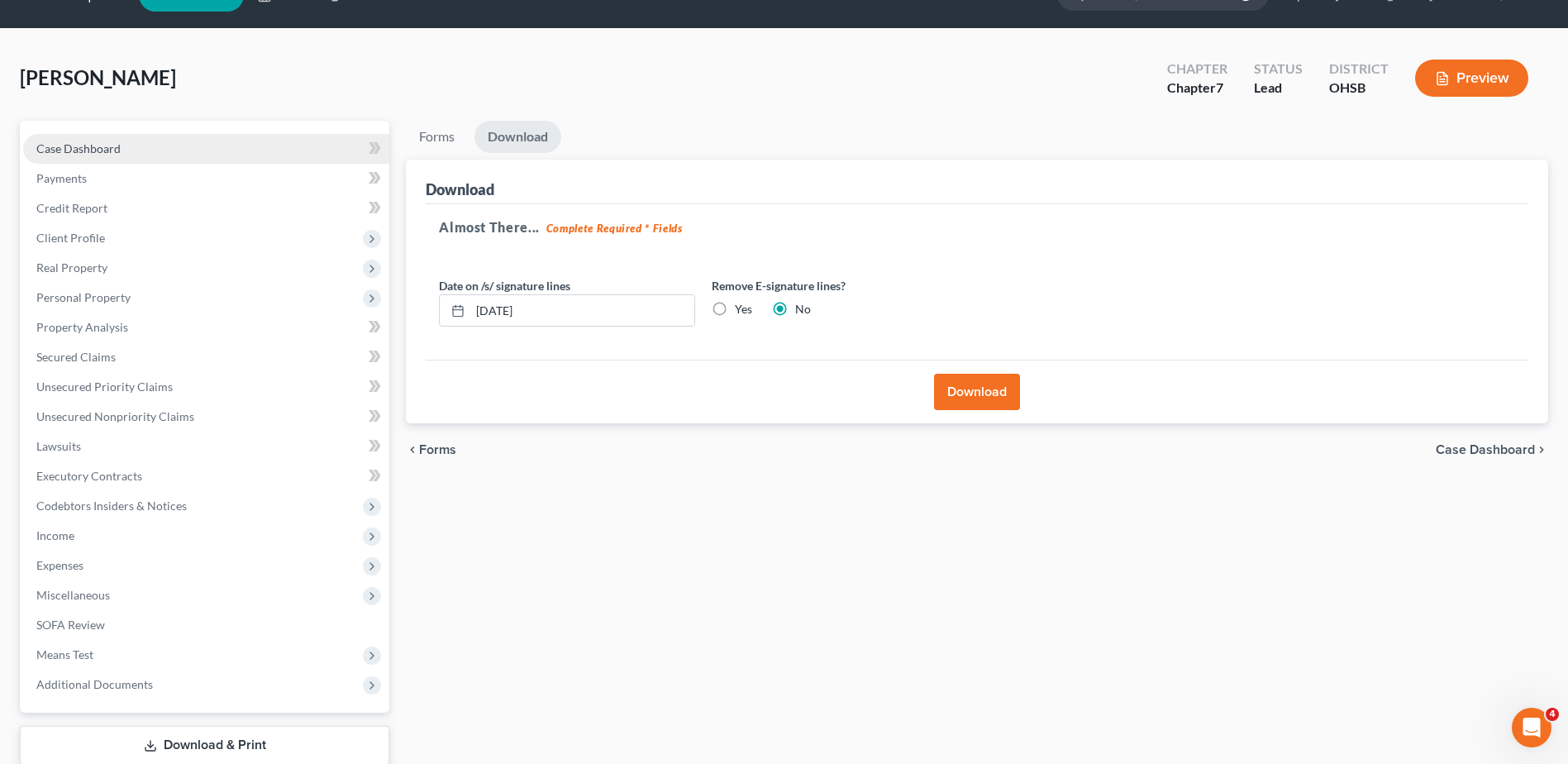
scroll to position [0, 0]
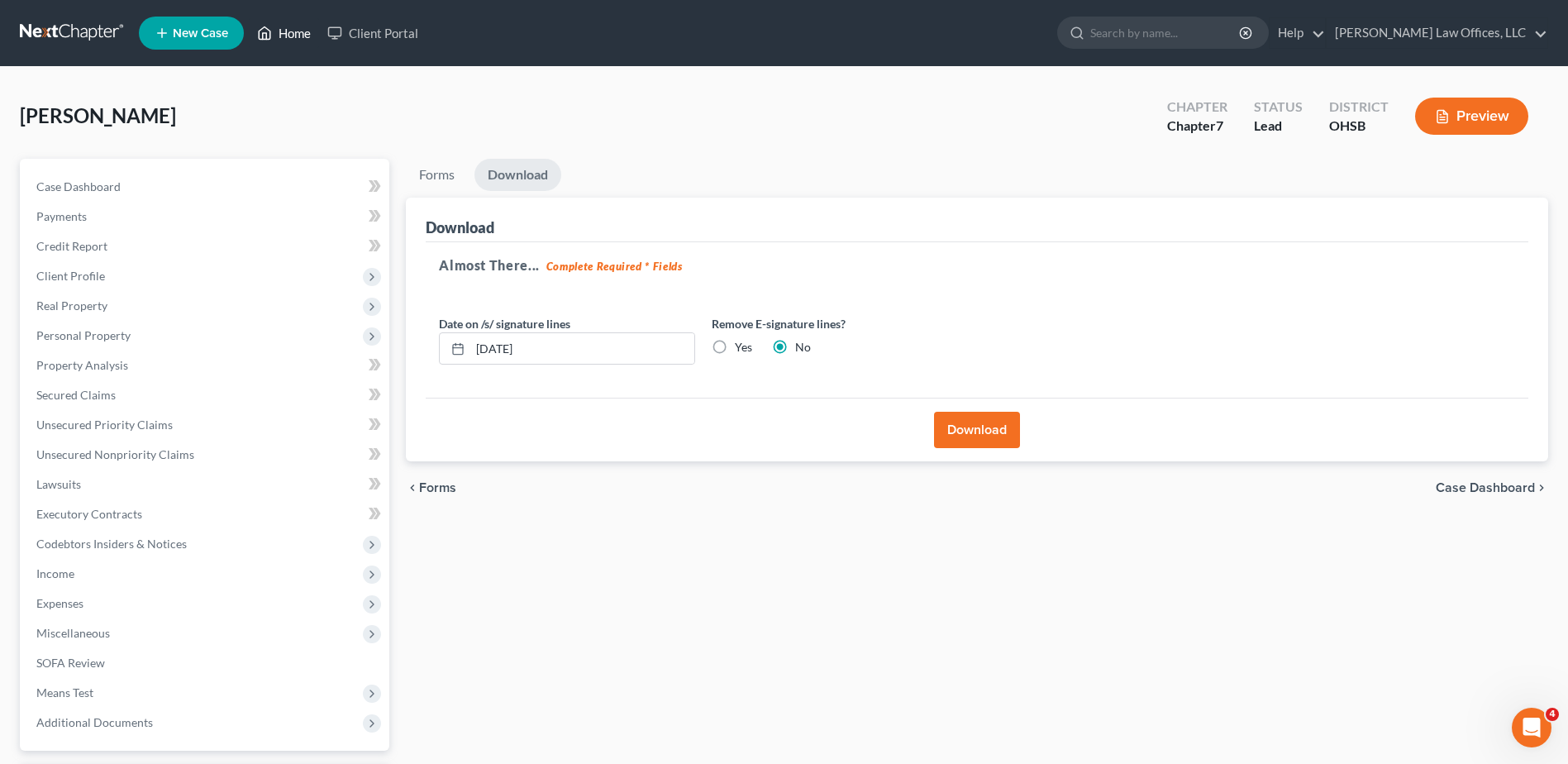
click at [305, 30] on link "Home" at bounding box center [283, 33] width 71 height 30
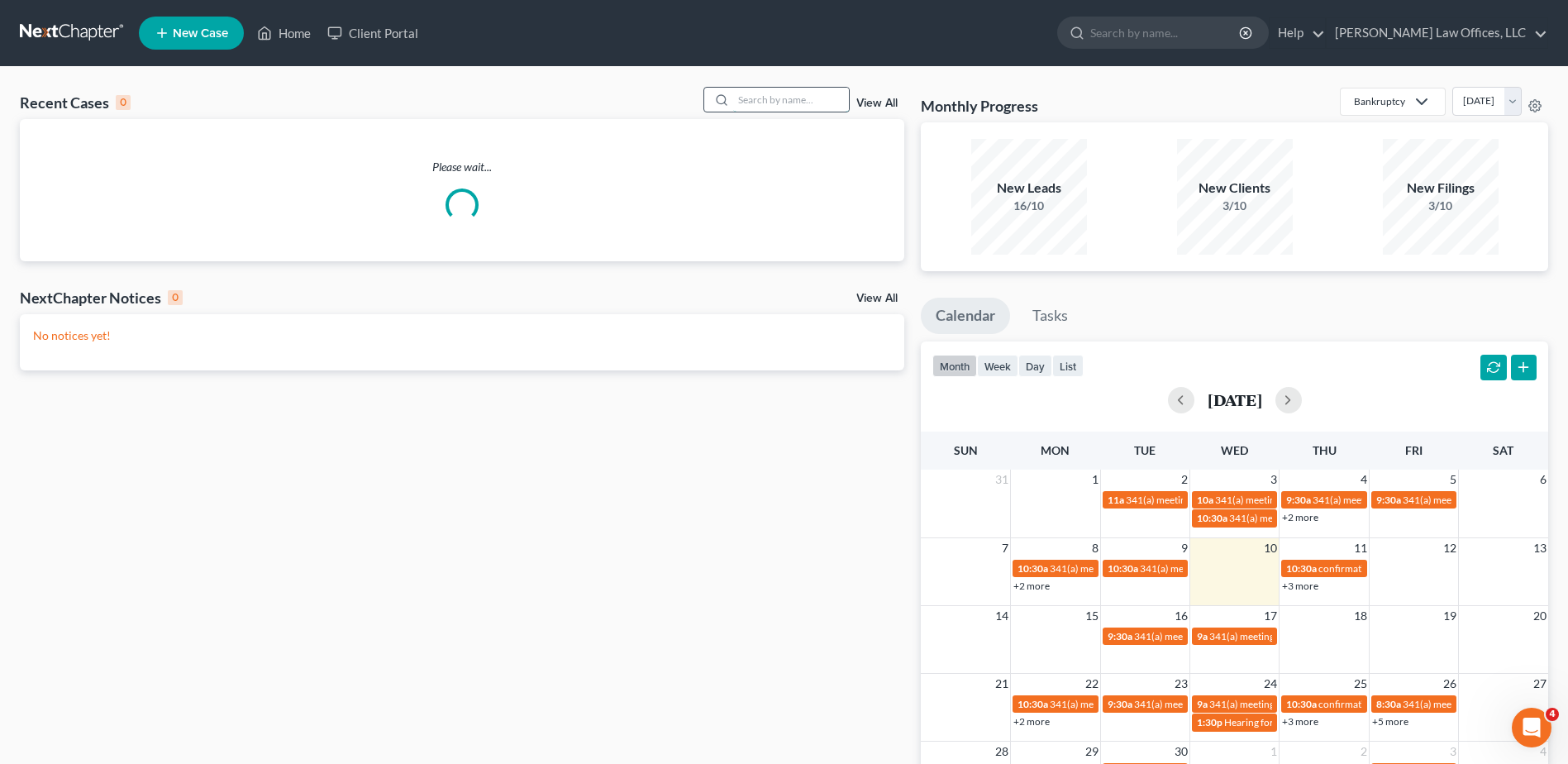
click at [775, 104] on input "search" at bounding box center [791, 99] width 116 height 24
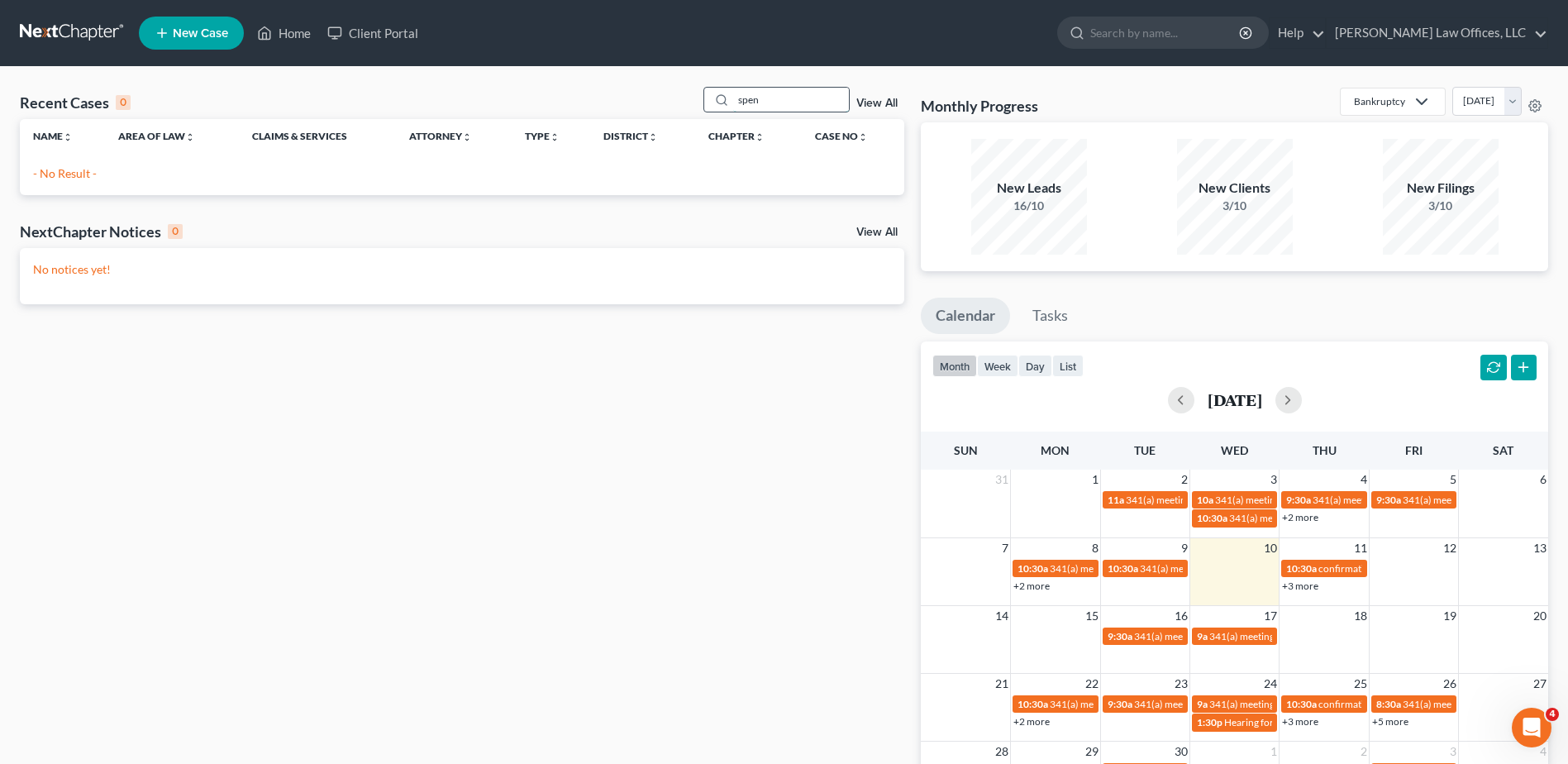
drag, startPoint x: 762, startPoint y: 98, endPoint x: 707, endPoint y: 102, distance: 55.1
click at [707, 102] on div "spen" at bounding box center [777, 99] width 147 height 26
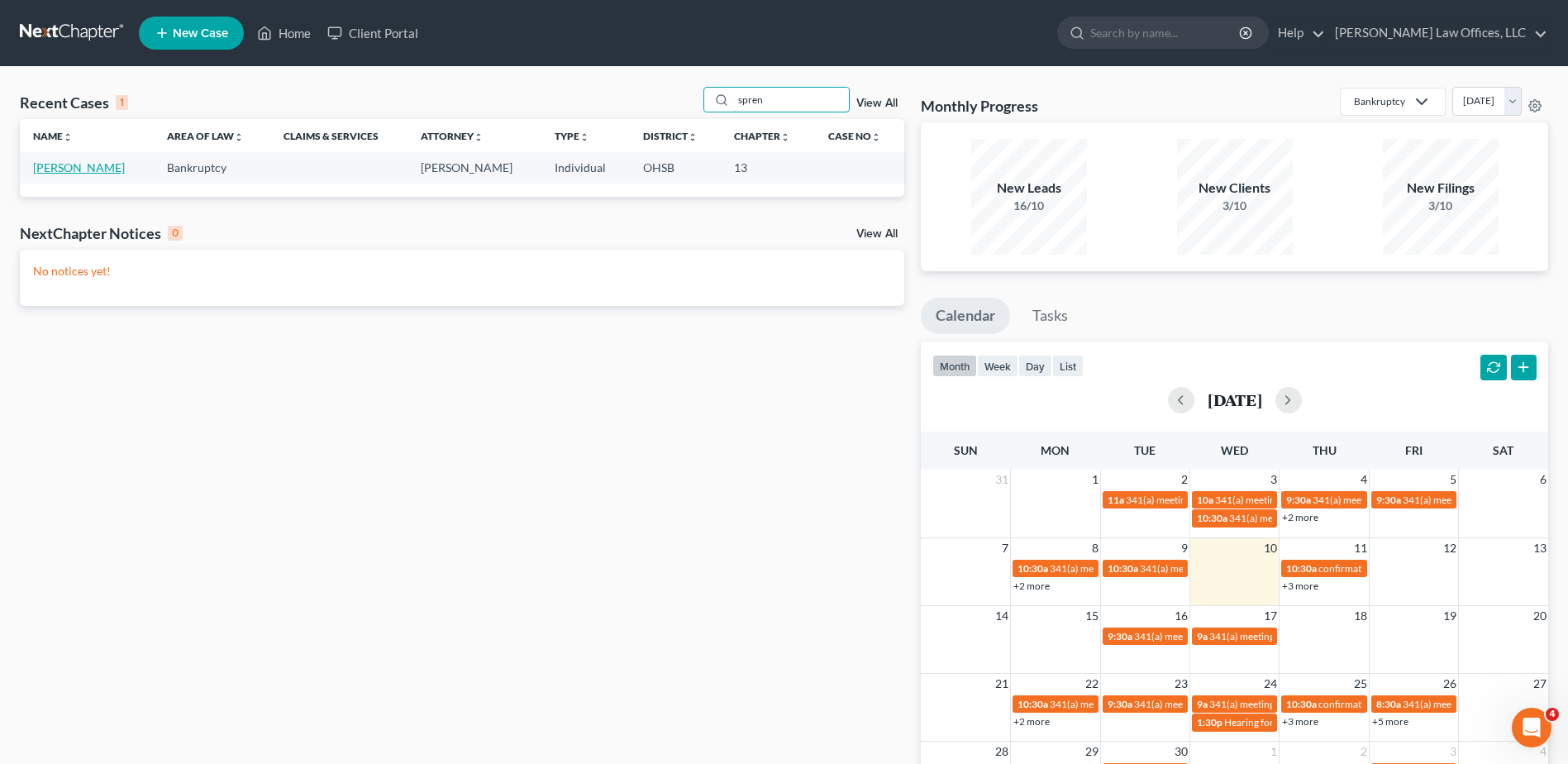
type input "spren"
click at [87, 168] on link "[PERSON_NAME]" at bounding box center [79, 167] width 91 height 14
select select "4"
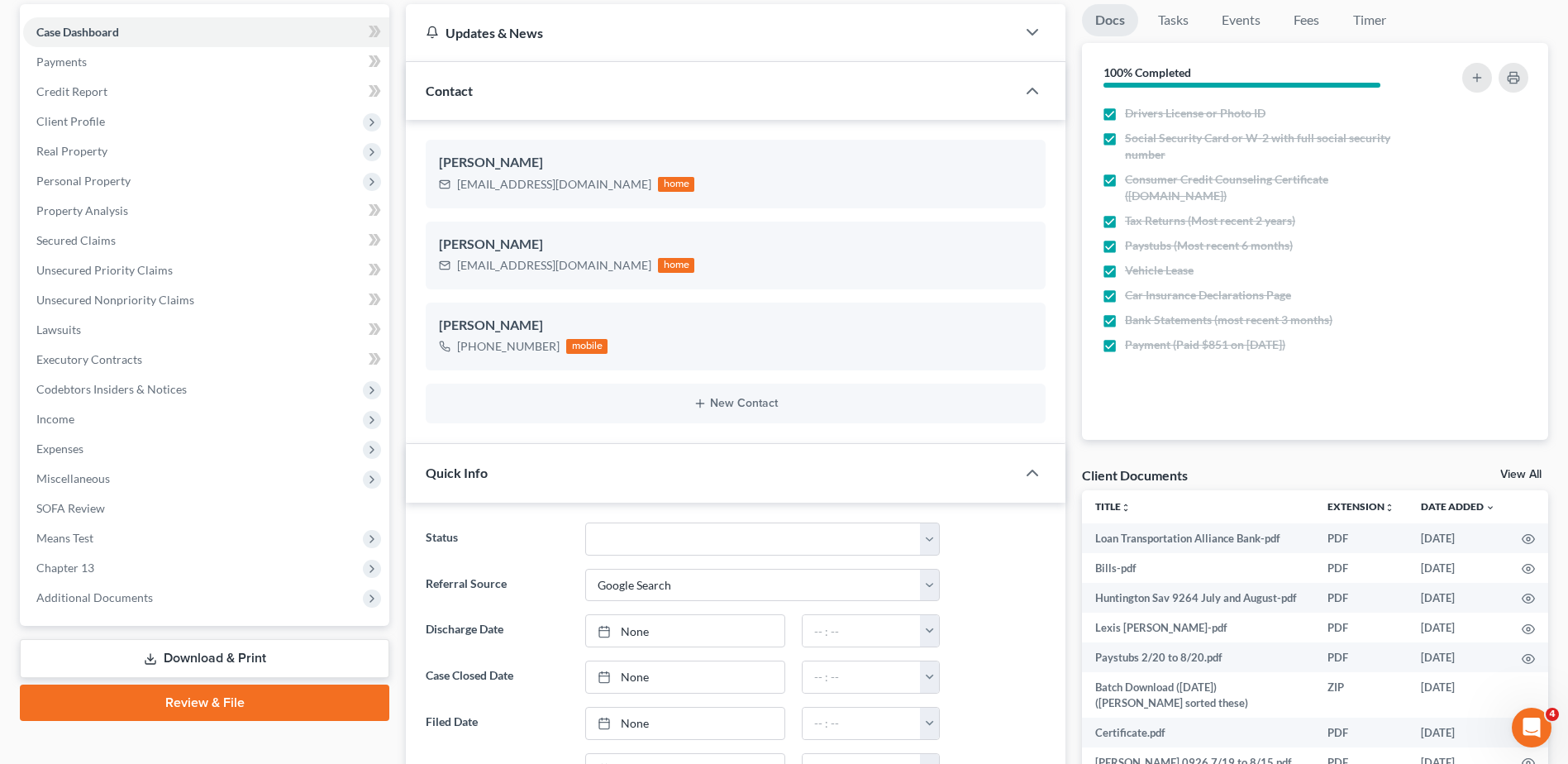
scroll to position [413, 0]
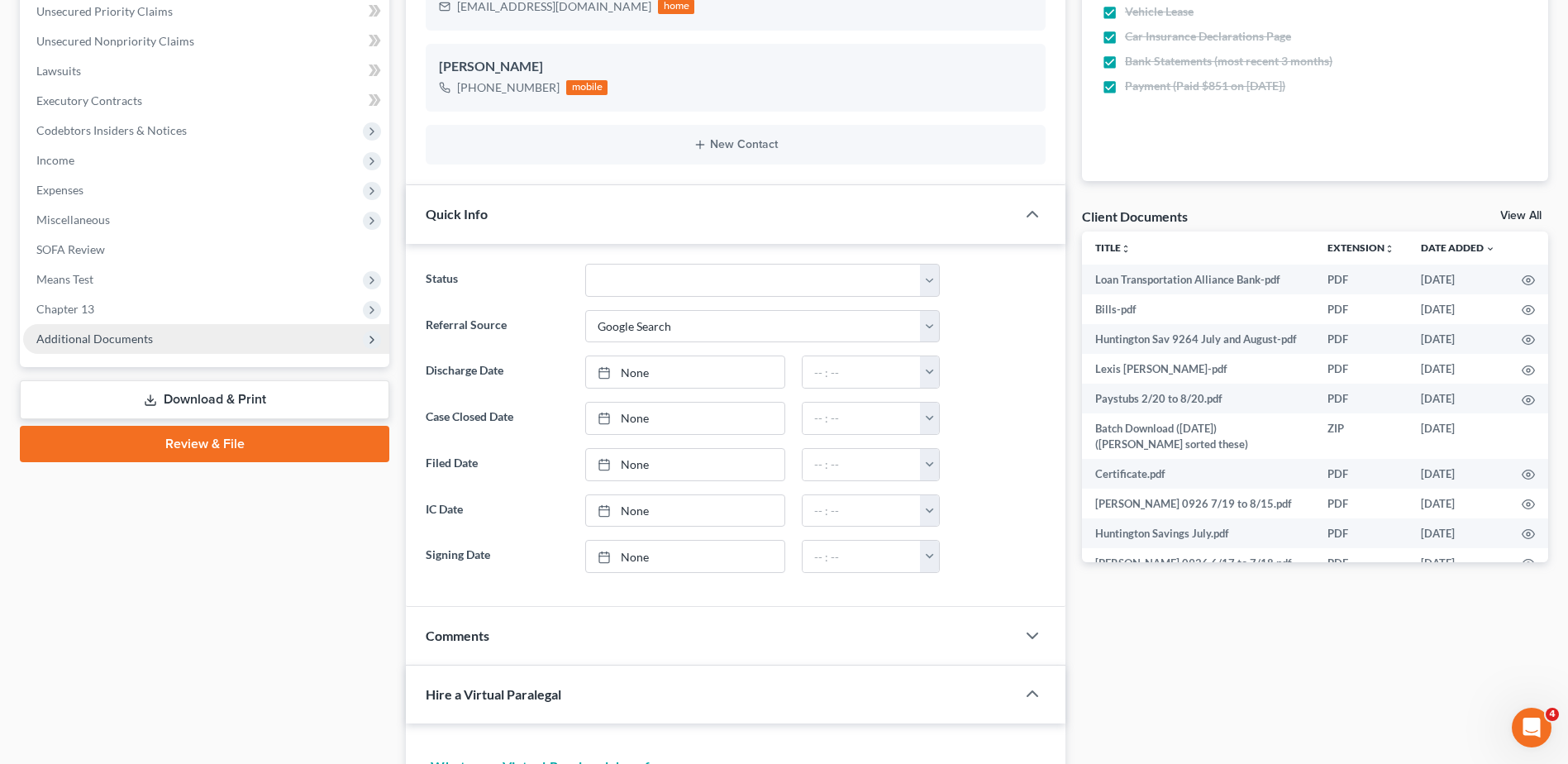
click at [134, 347] on span "Additional Documents" at bounding box center [206, 339] width 366 height 30
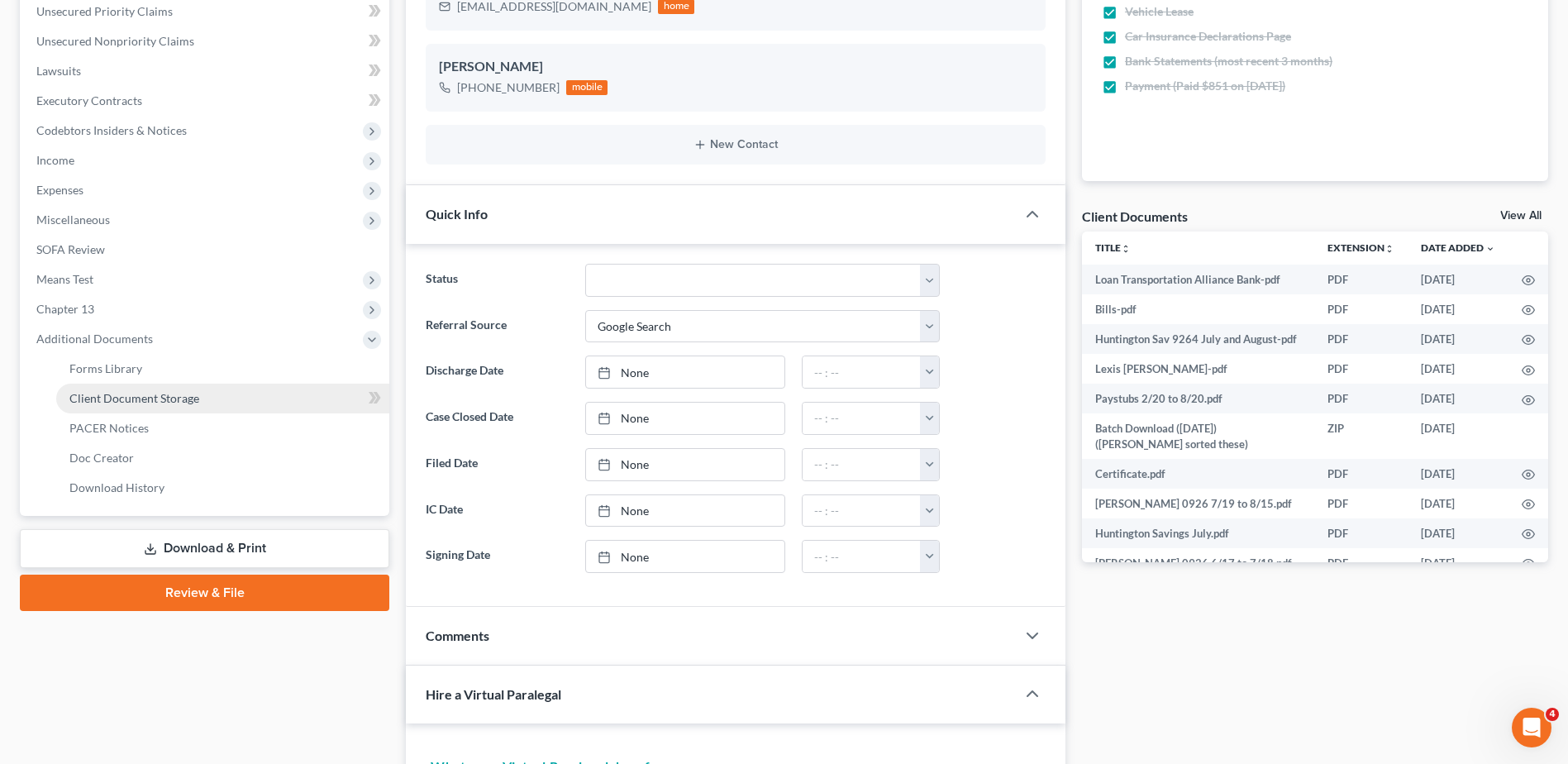
click at [153, 398] on span "Client Document Storage" at bounding box center [135, 398] width 130 height 14
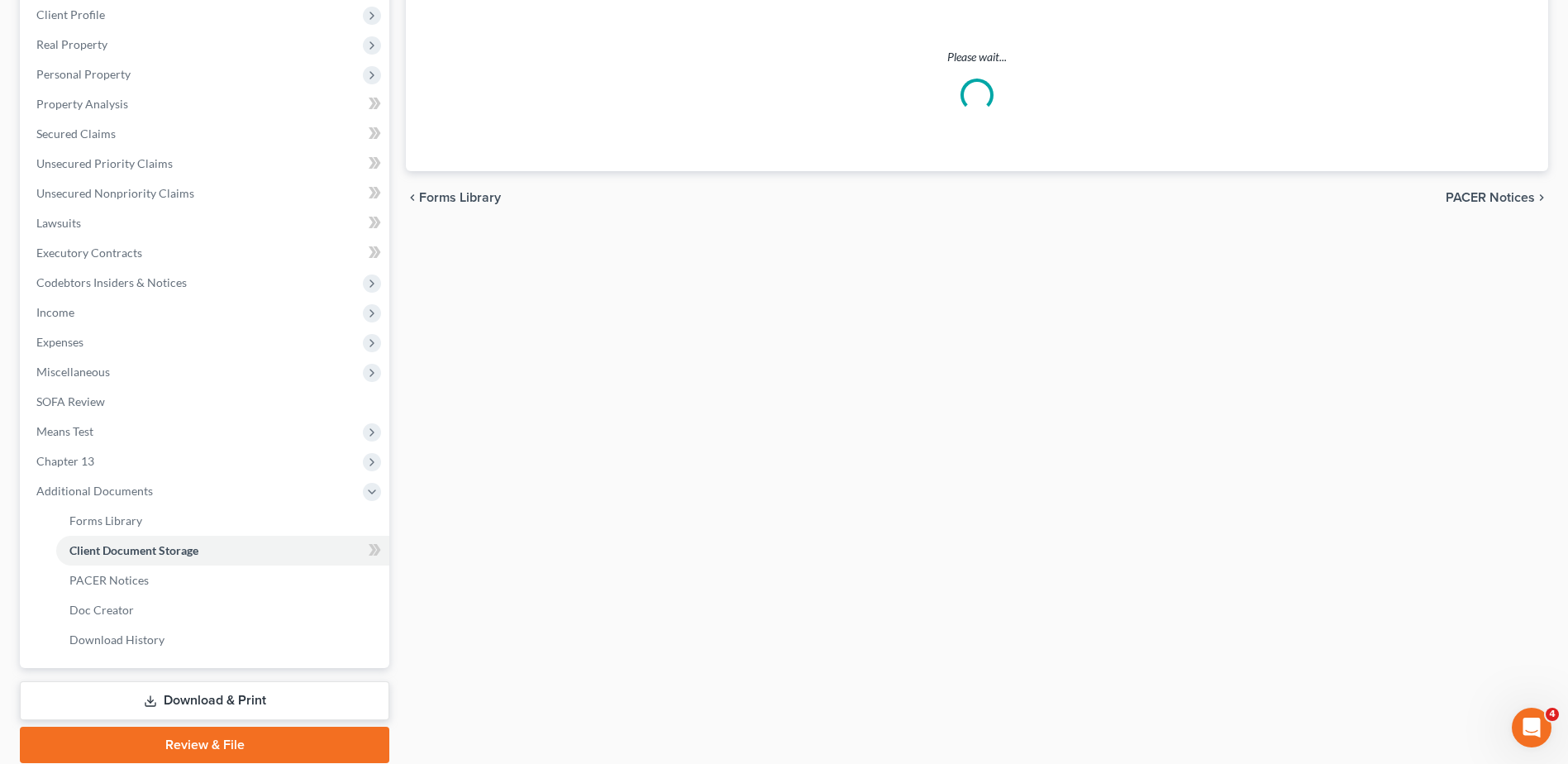
scroll to position [186, 0]
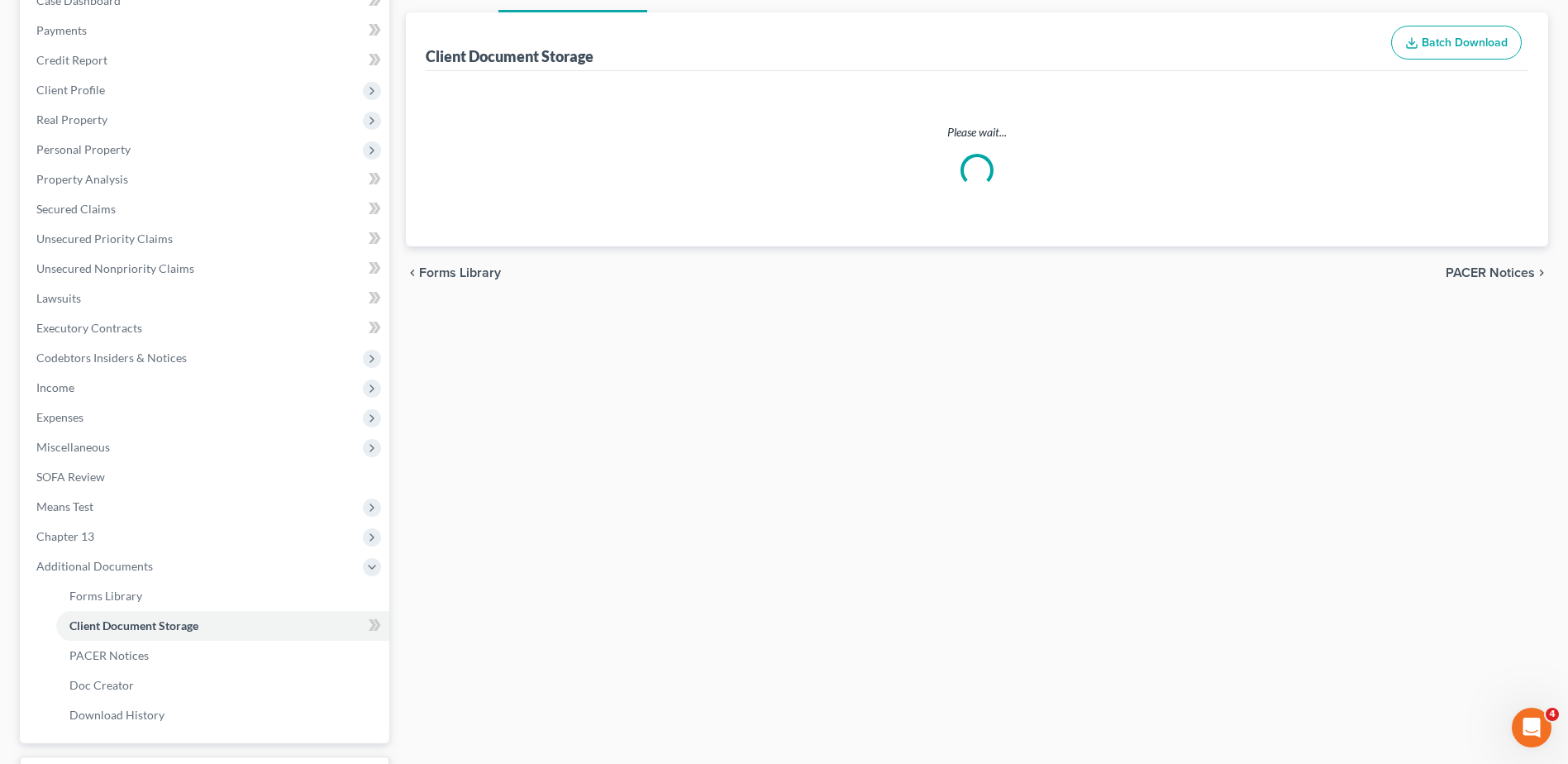
select select "7"
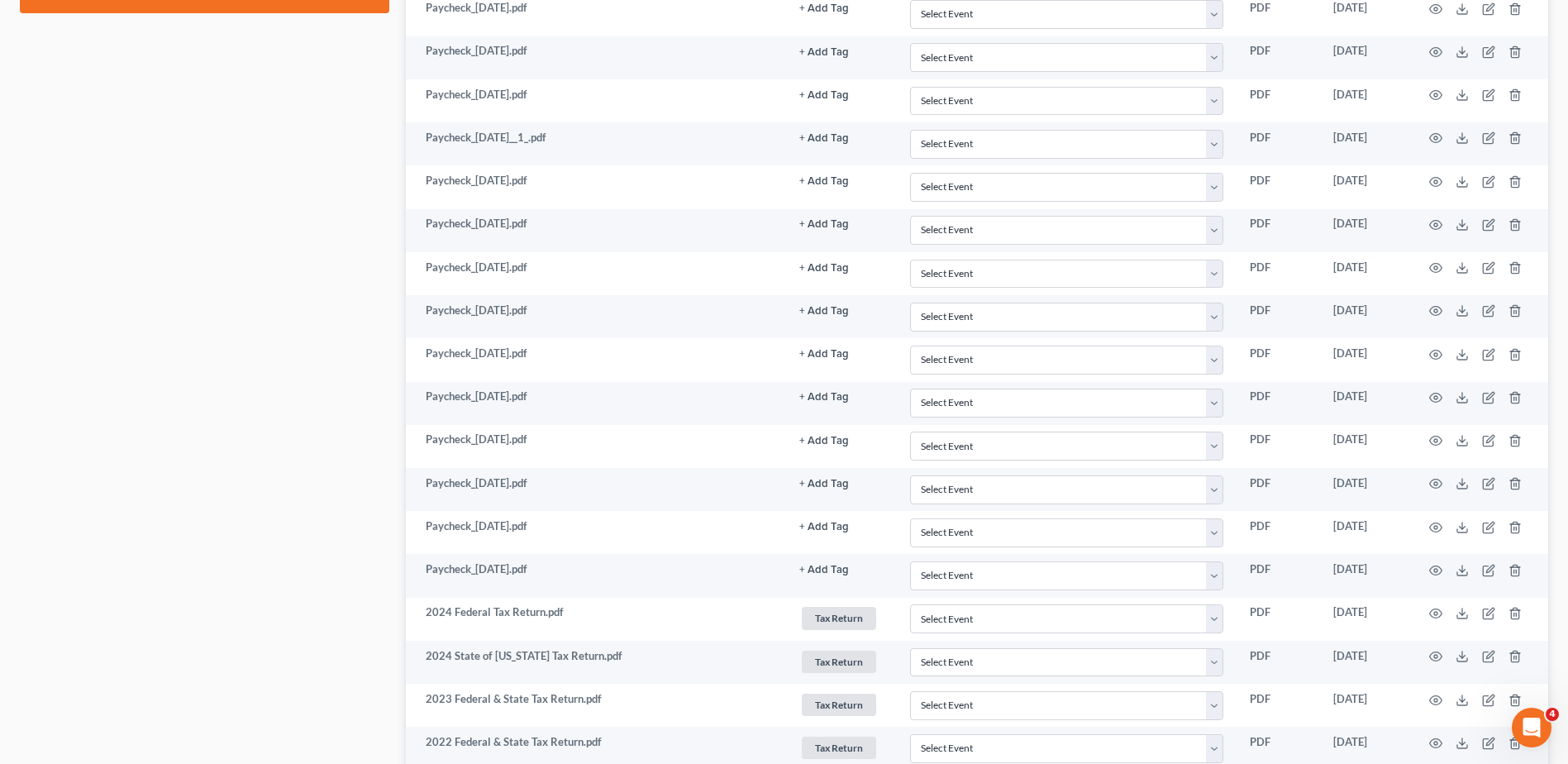
scroll to position [496, 0]
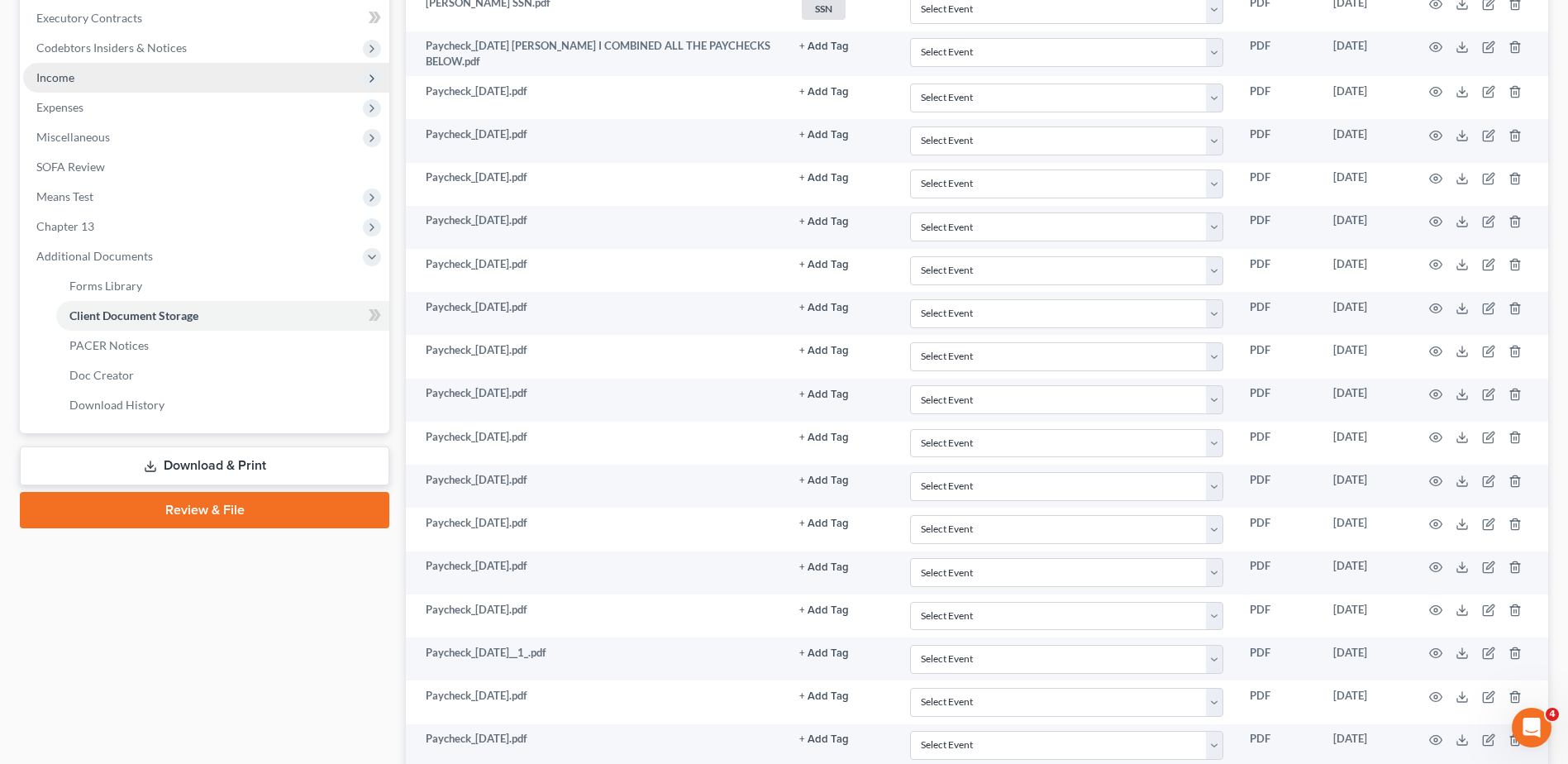
click at [160, 76] on span "Income" at bounding box center [206, 78] width 366 height 30
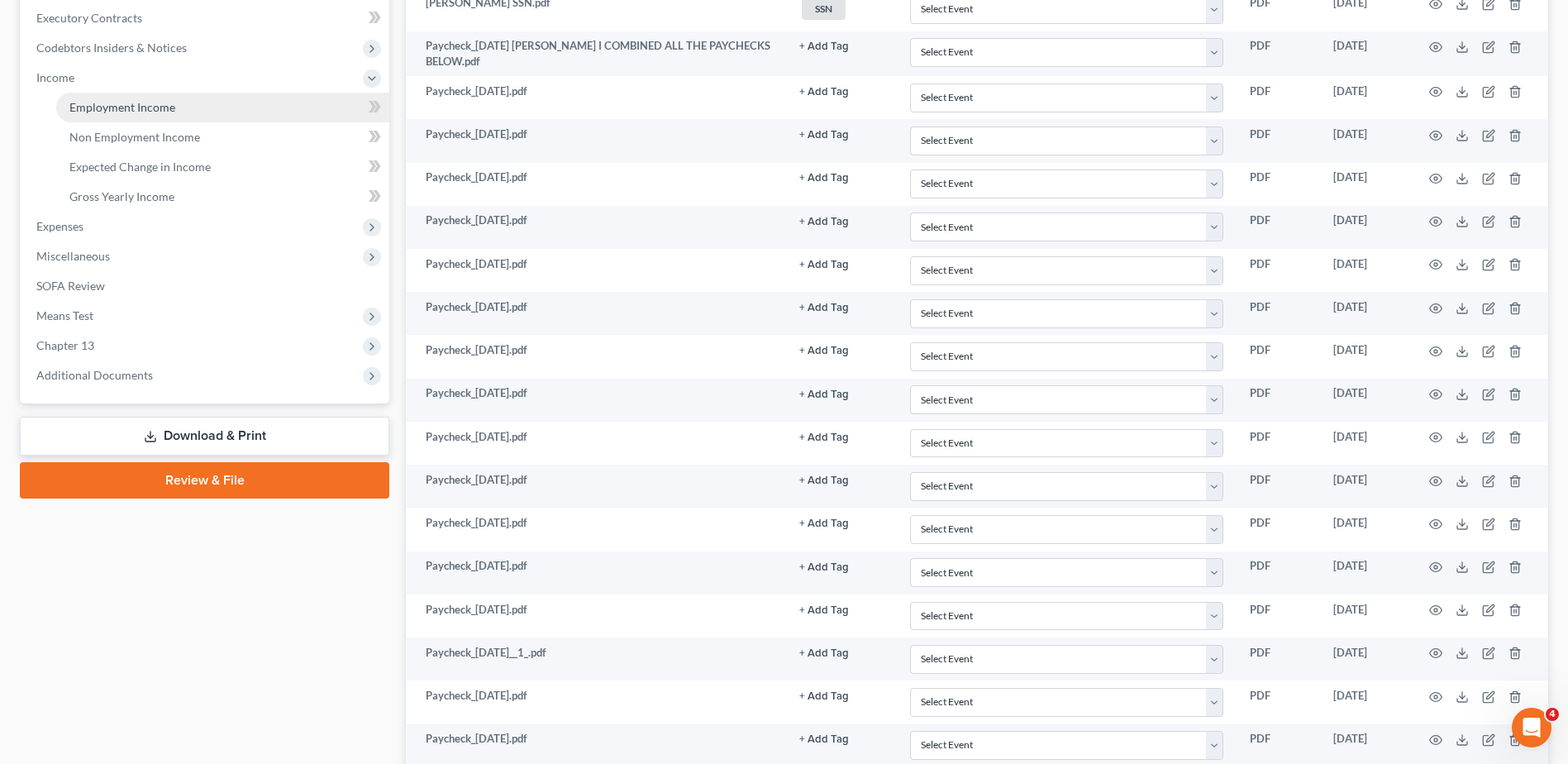
click at [171, 96] on link "Employment Income" at bounding box center [223, 107] width 333 height 30
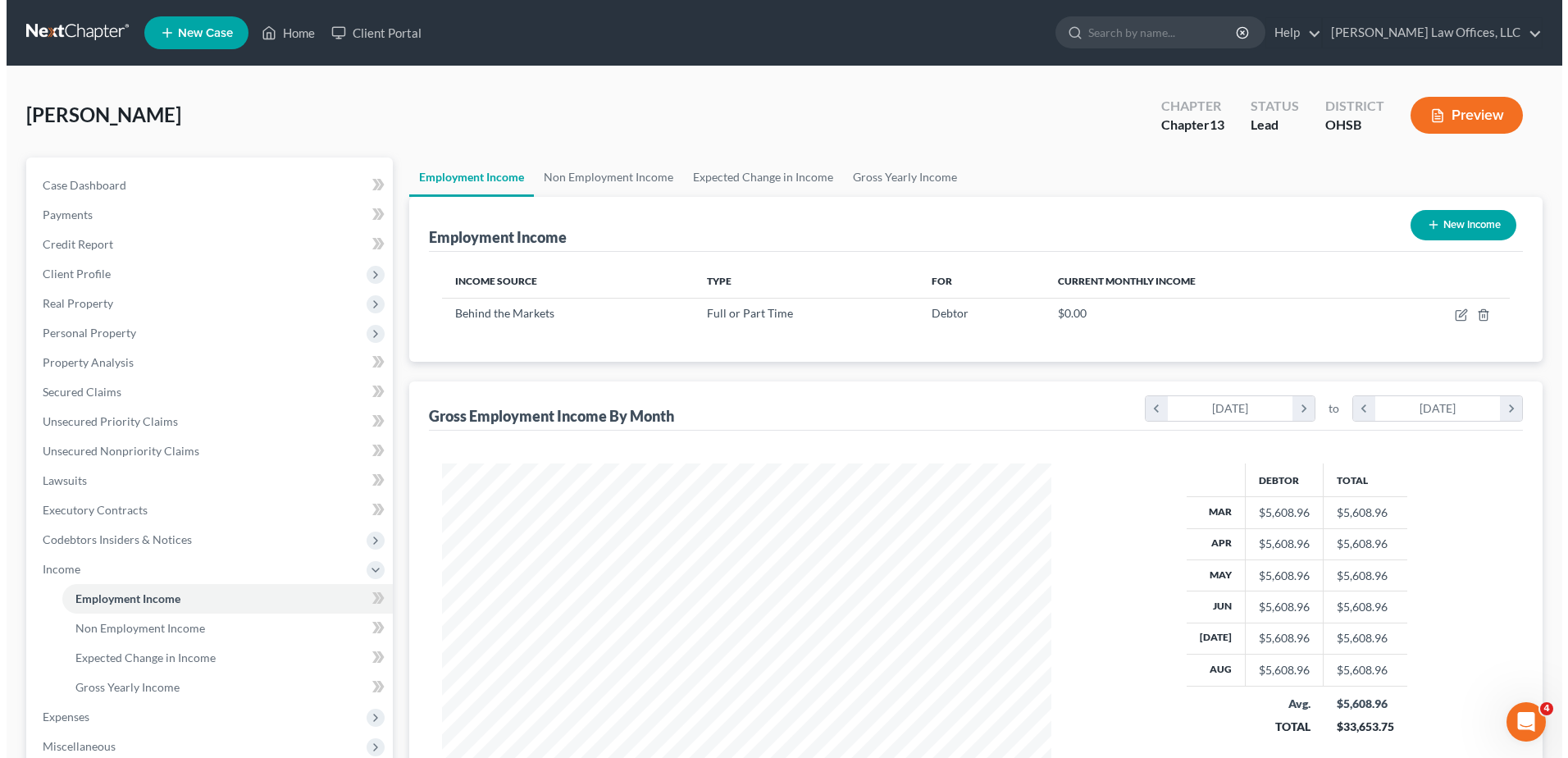
scroll to position [304, 641]
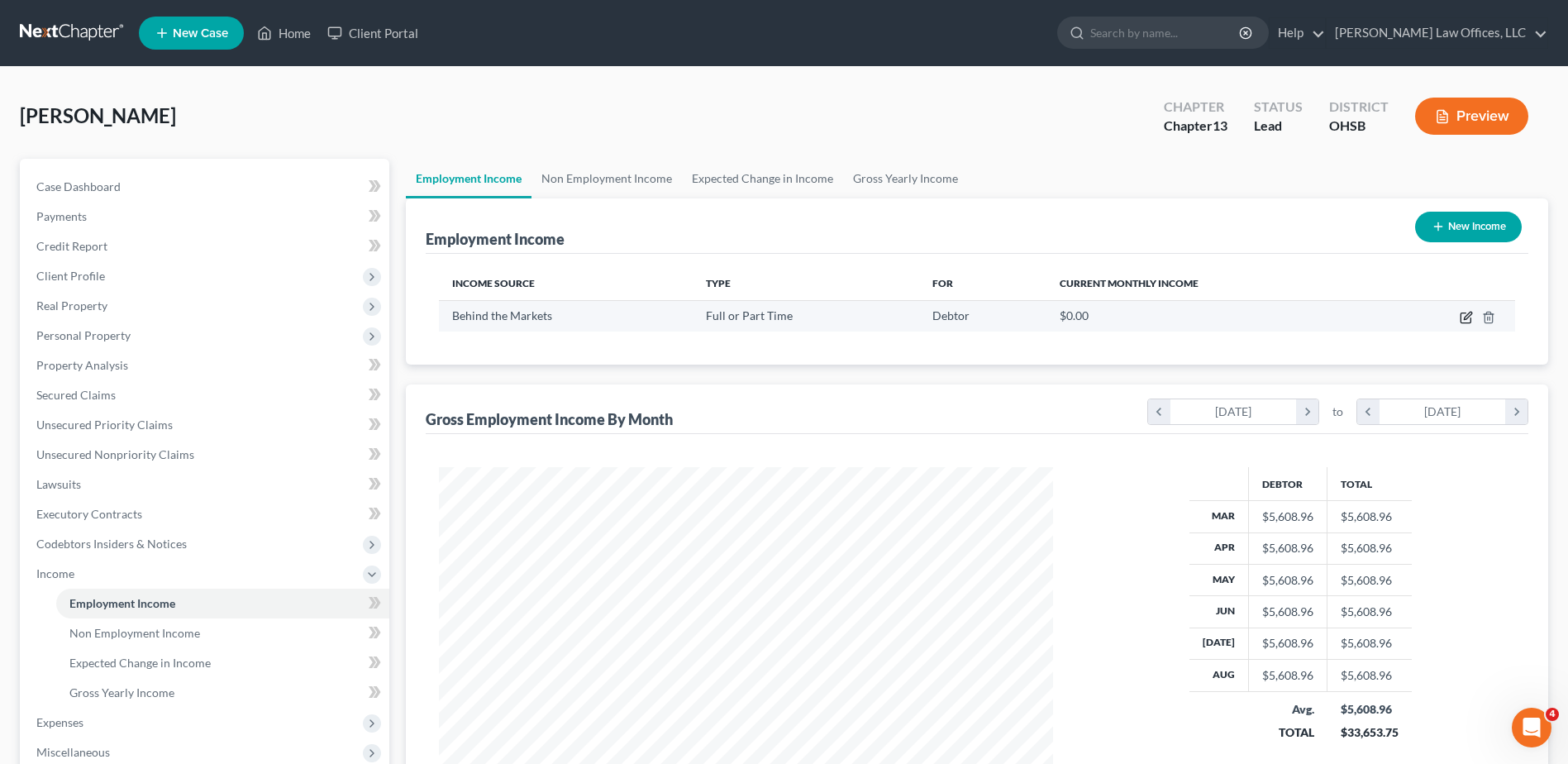
click at [1462, 317] on icon "button" at bounding box center [1467, 318] width 13 height 13
select select "0"
select select "9"
select select "3"
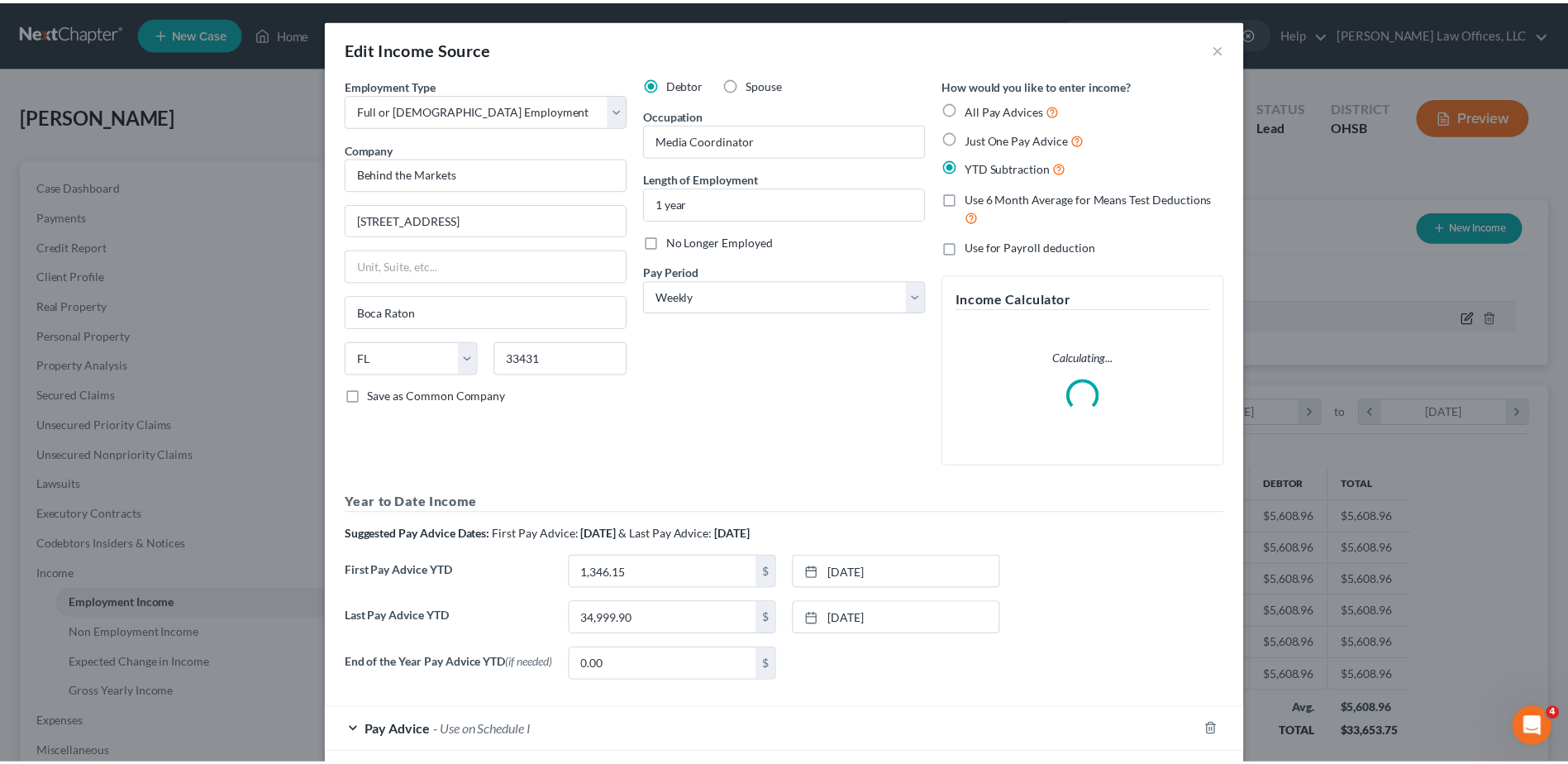
scroll to position [309, 653]
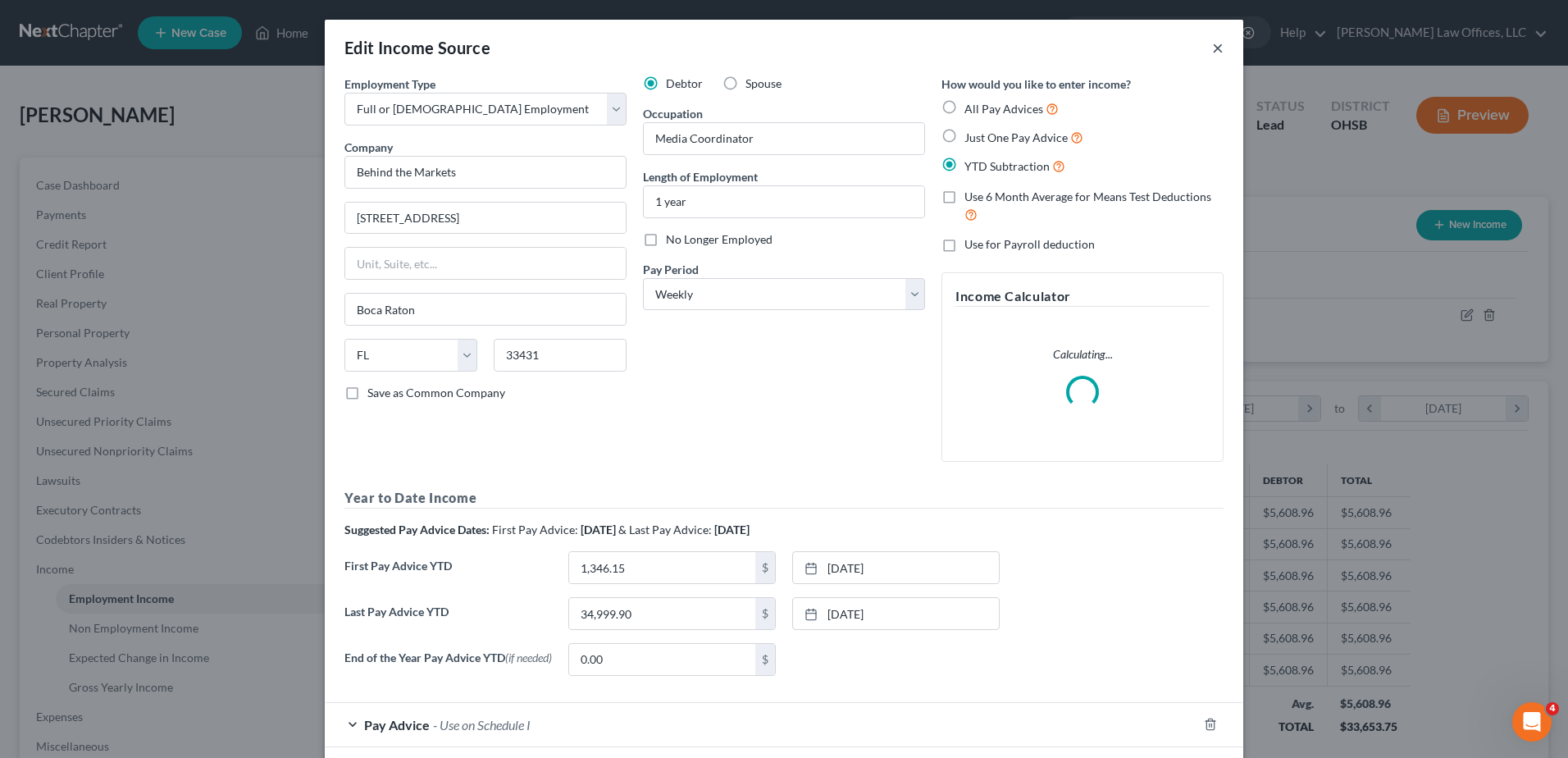
click at [1215, 45] on button "×" at bounding box center [1218, 48] width 12 height 20
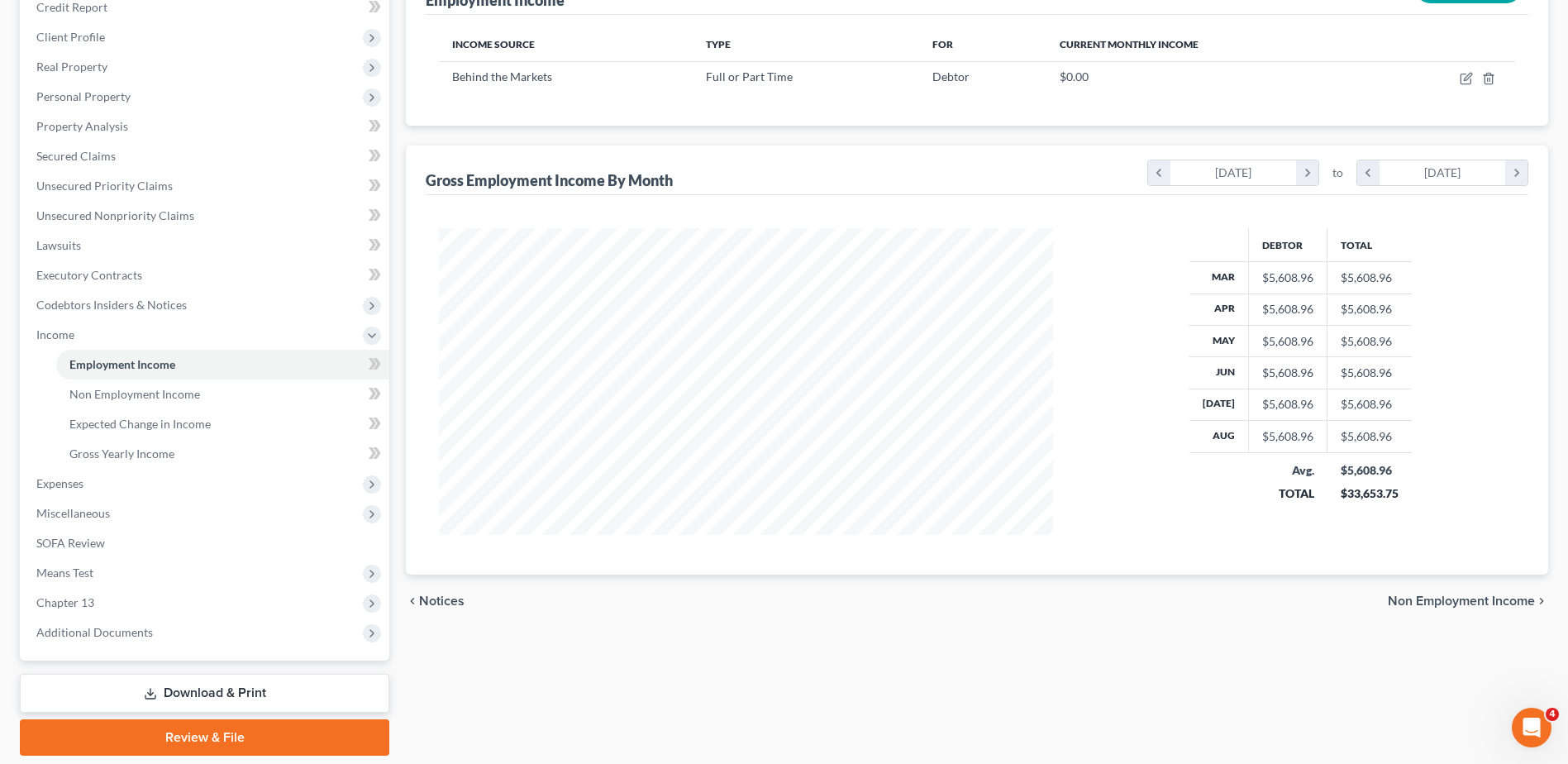
scroll to position [293, 0]
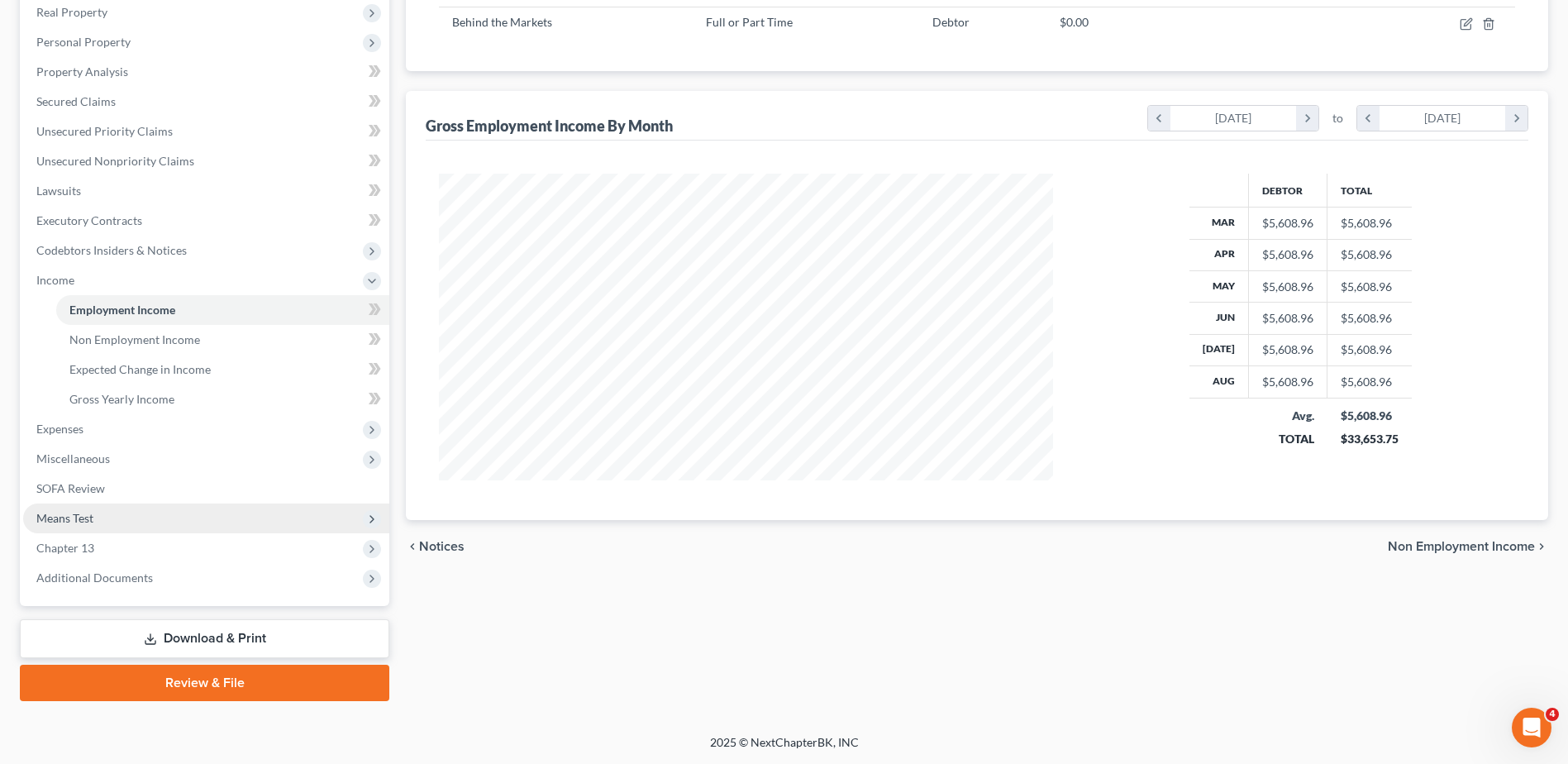
click at [203, 527] on span "Means Test" at bounding box center [206, 519] width 366 height 30
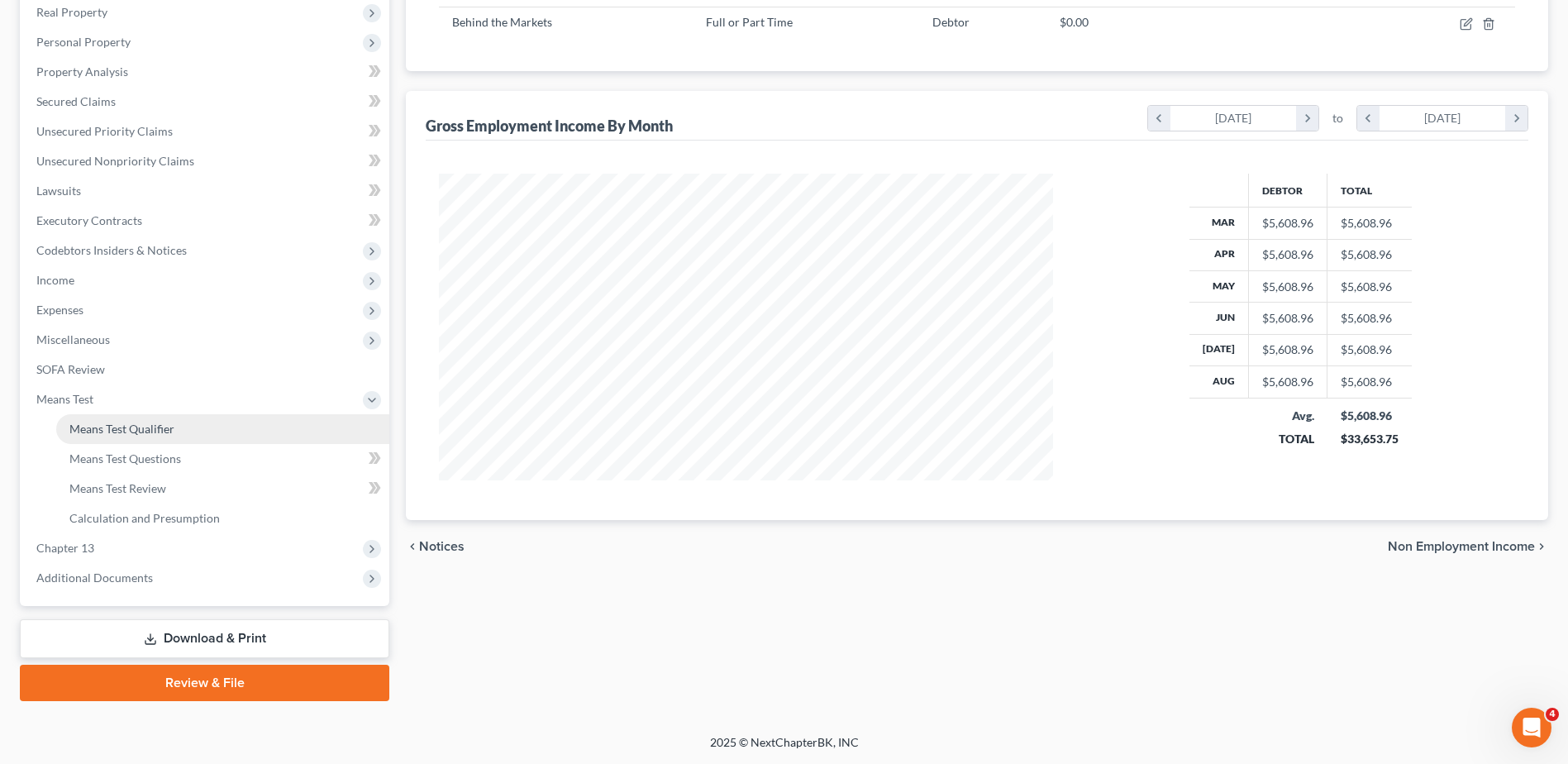
click at [183, 435] on link "Means Test Qualifier" at bounding box center [223, 429] width 333 height 30
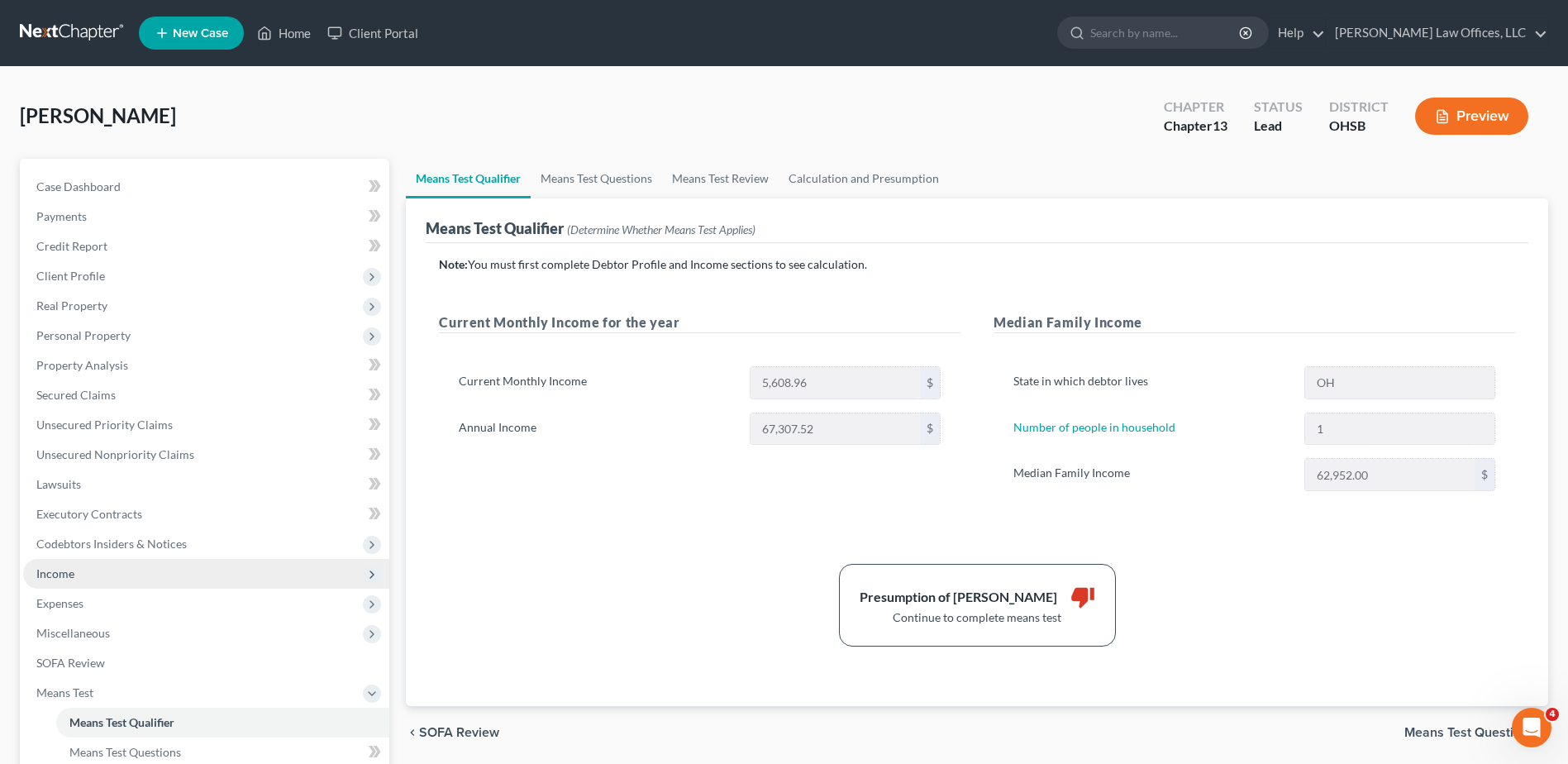
click at [160, 574] on span "Income" at bounding box center [206, 574] width 366 height 30
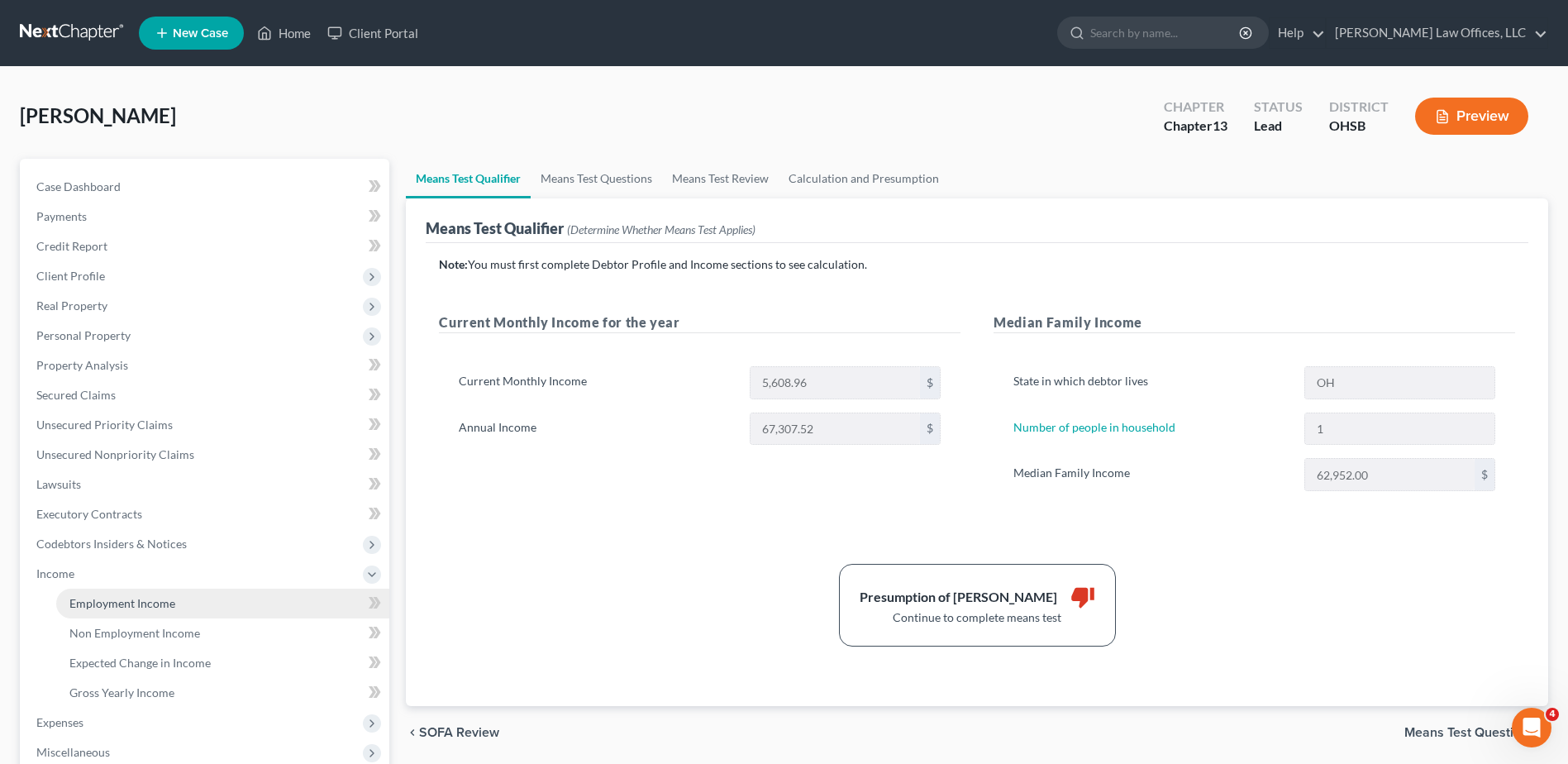
click at [170, 604] on span "Employment Income" at bounding box center [122, 603] width 106 height 14
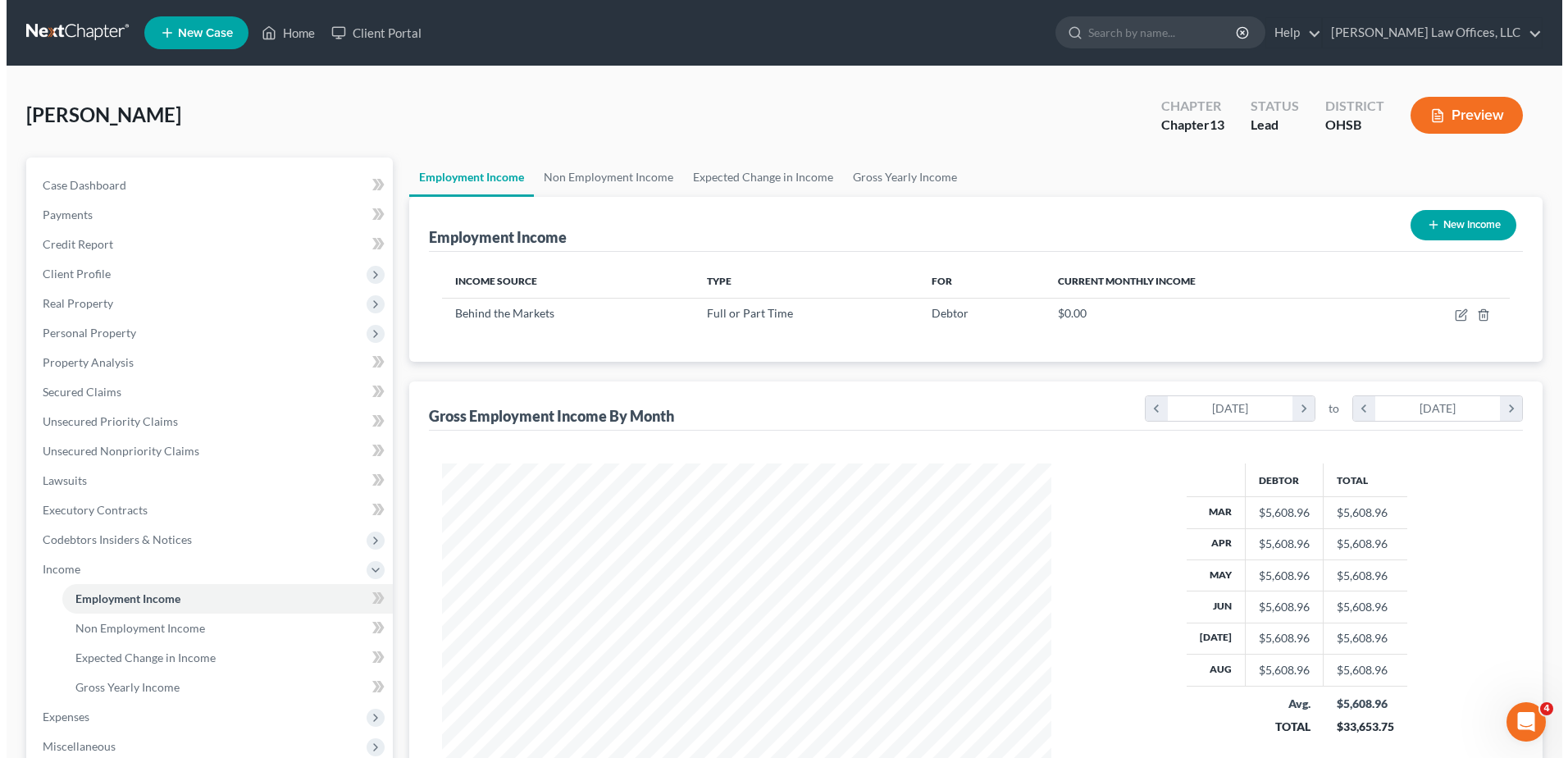
scroll to position [304, 641]
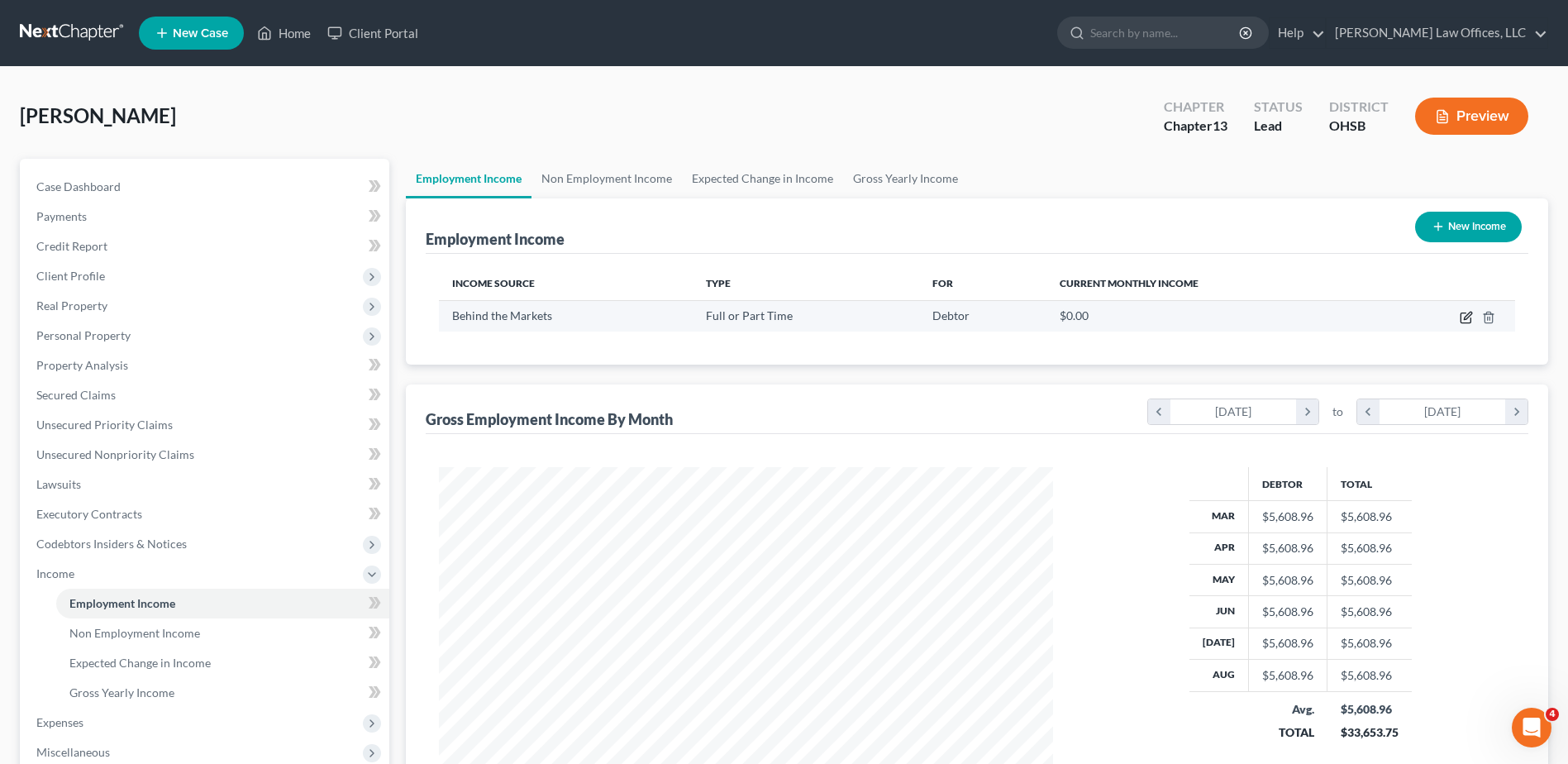
click at [1468, 314] on icon "button" at bounding box center [1467, 315] width 7 height 7
select select "0"
select select "9"
select select "3"
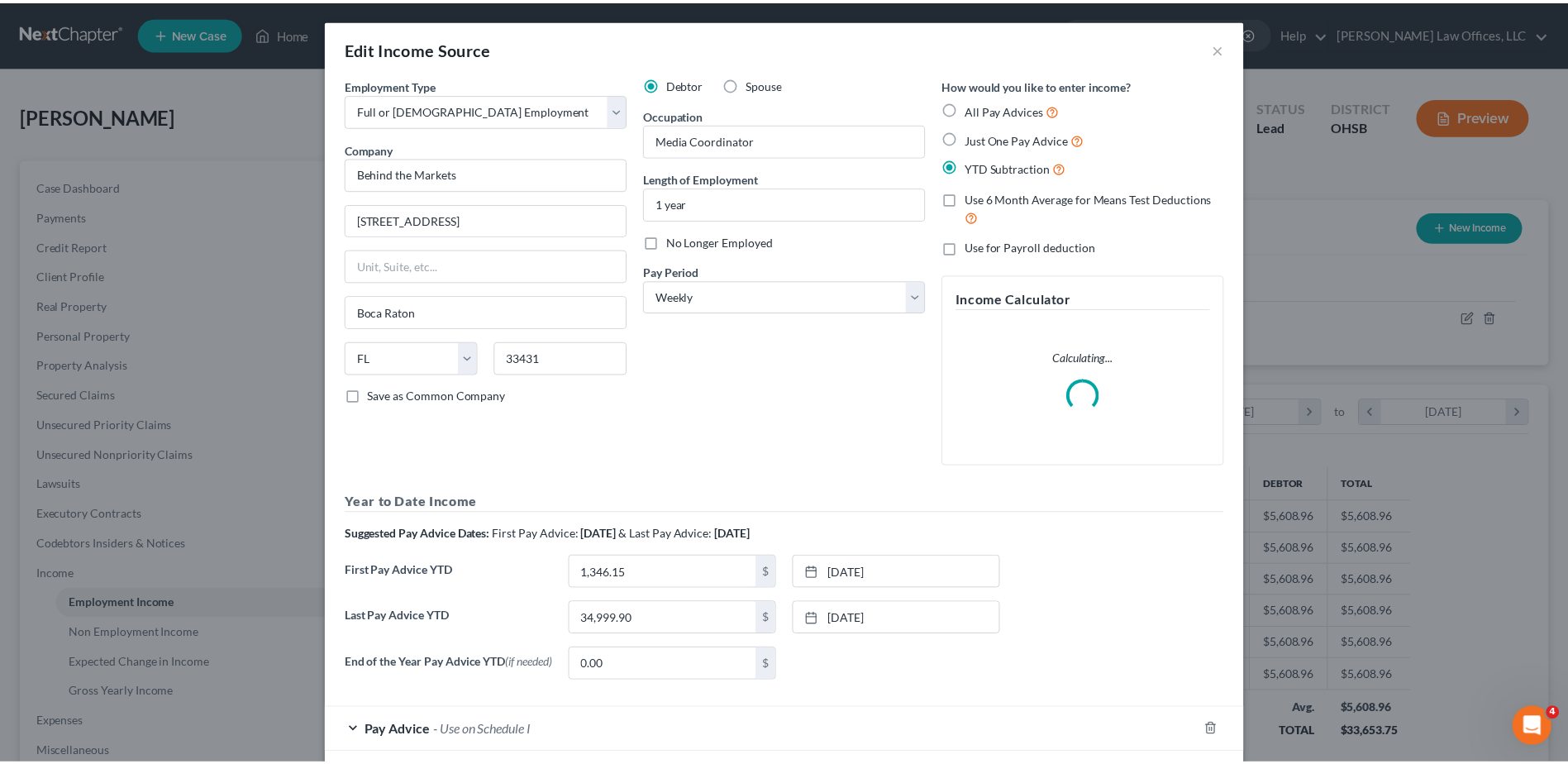
scroll to position [309, 653]
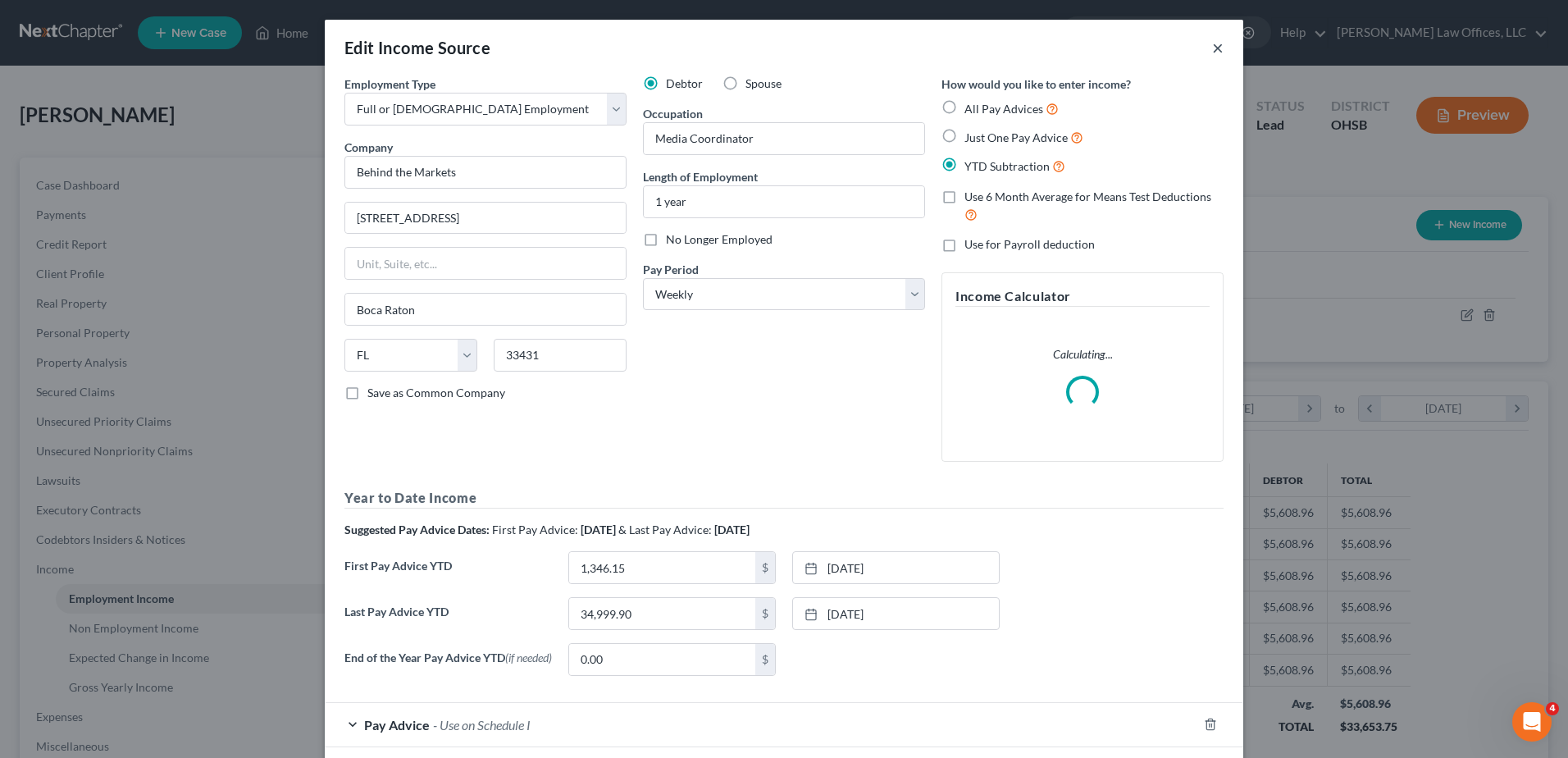
click at [1218, 47] on button "×" at bounding box center [1218, 48] width 12 height 20
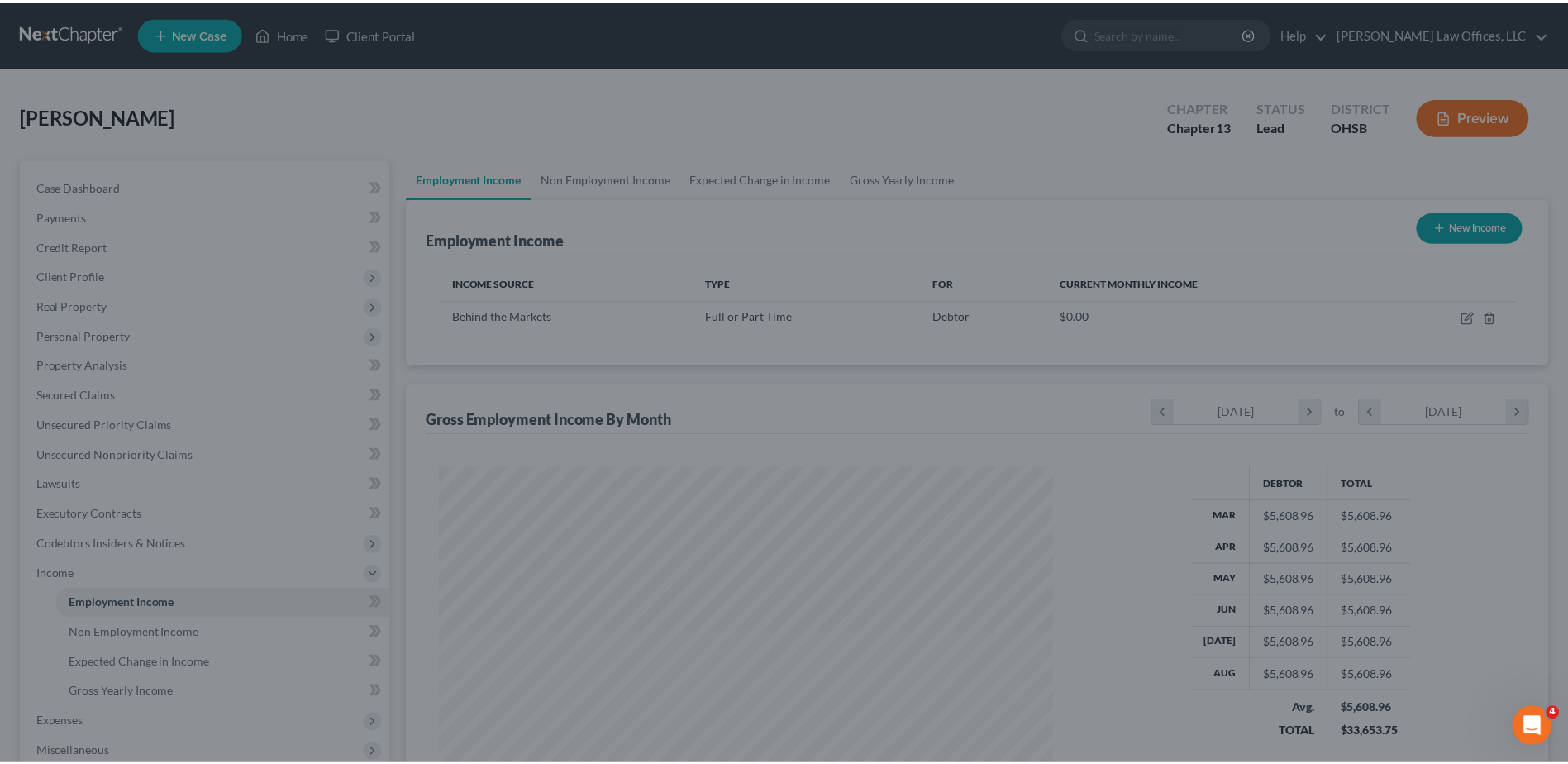
scroll to position [826830, 826102]
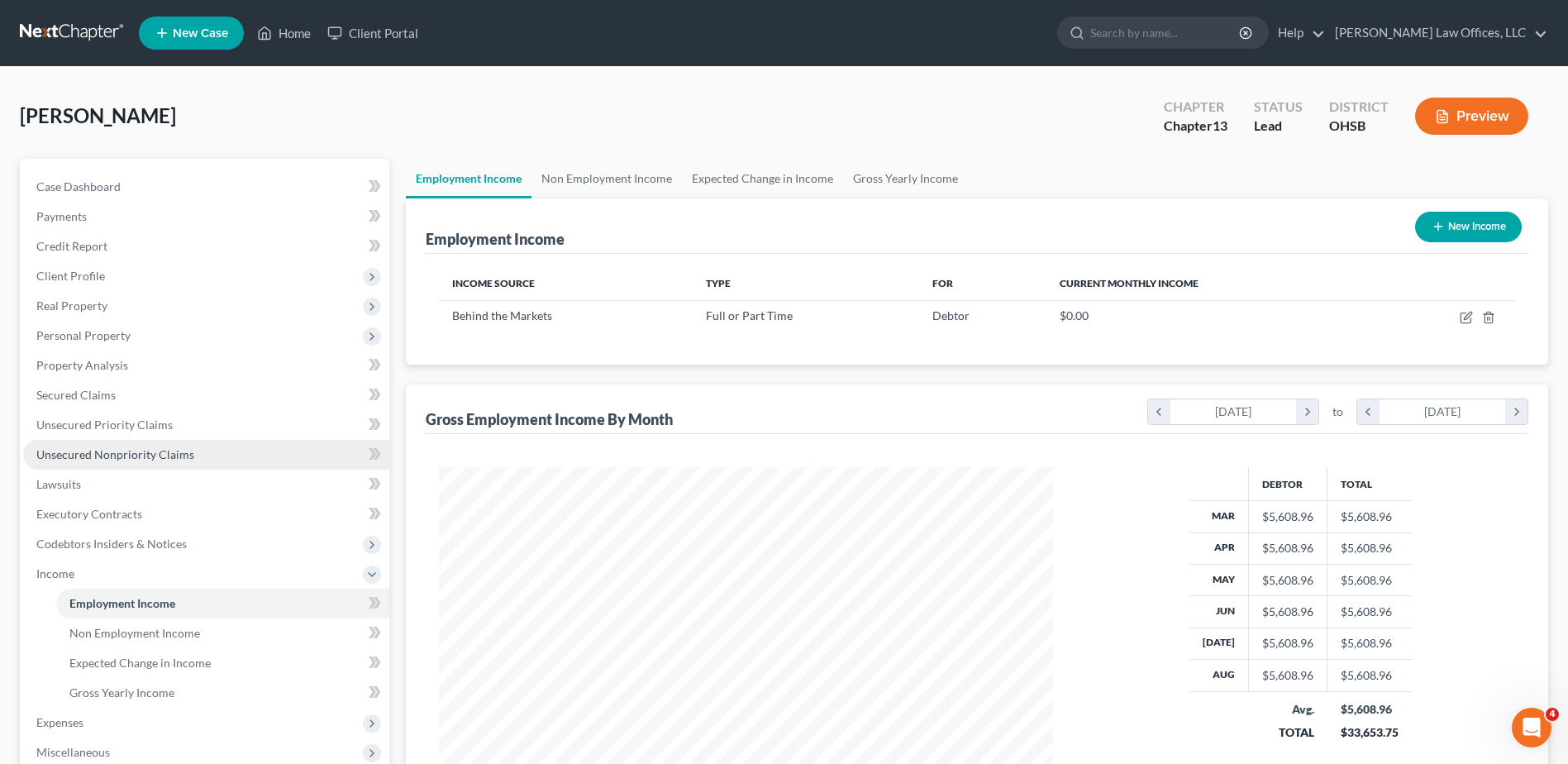
click at [128, 450] on span "Unsecured Nonpriority Claims" at bounding box center [116, 454] width 158 height 14
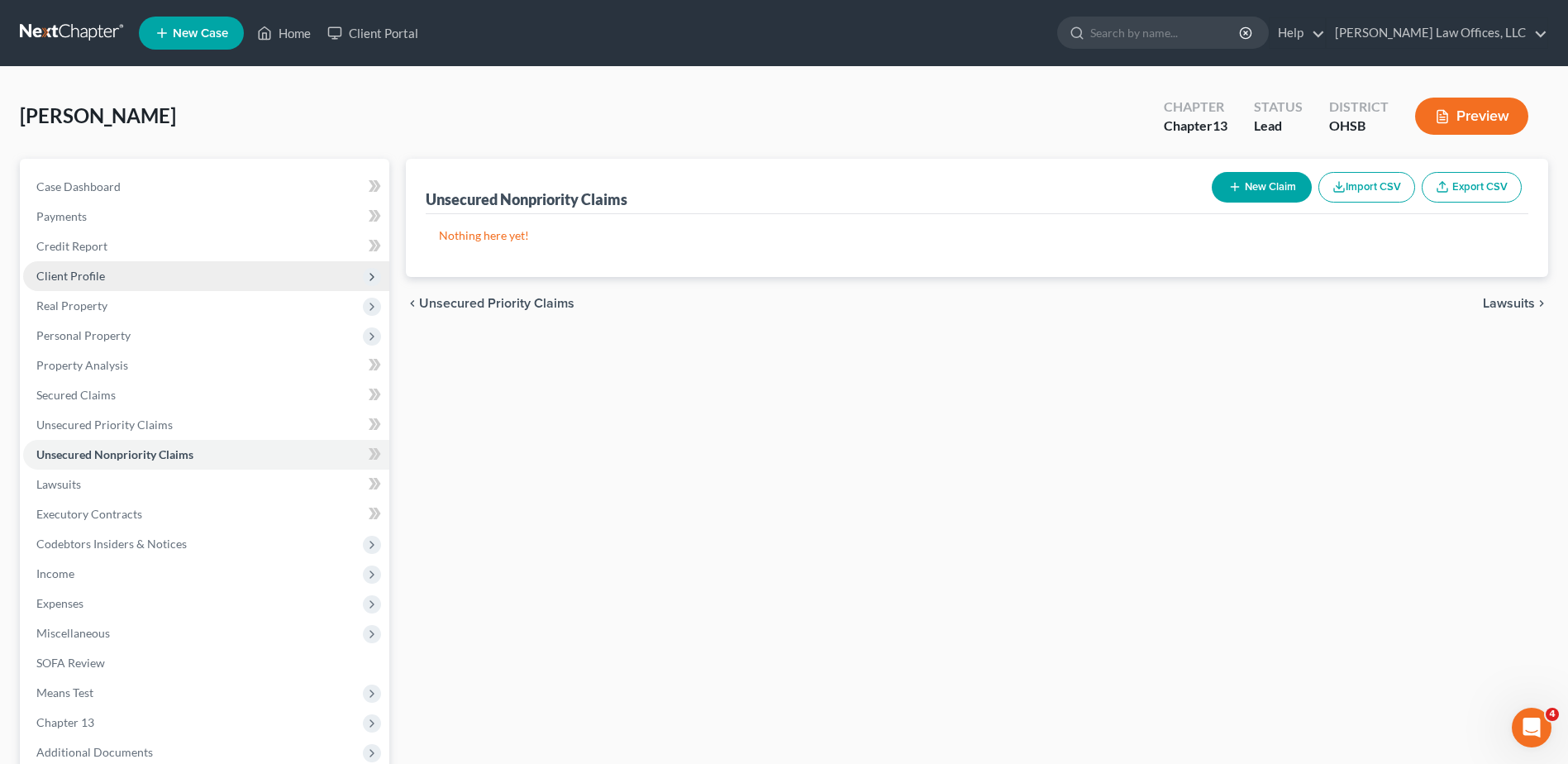
click at [104, 275] on span "Client Profile" at bounding box center [206, 276] width 366 height 30
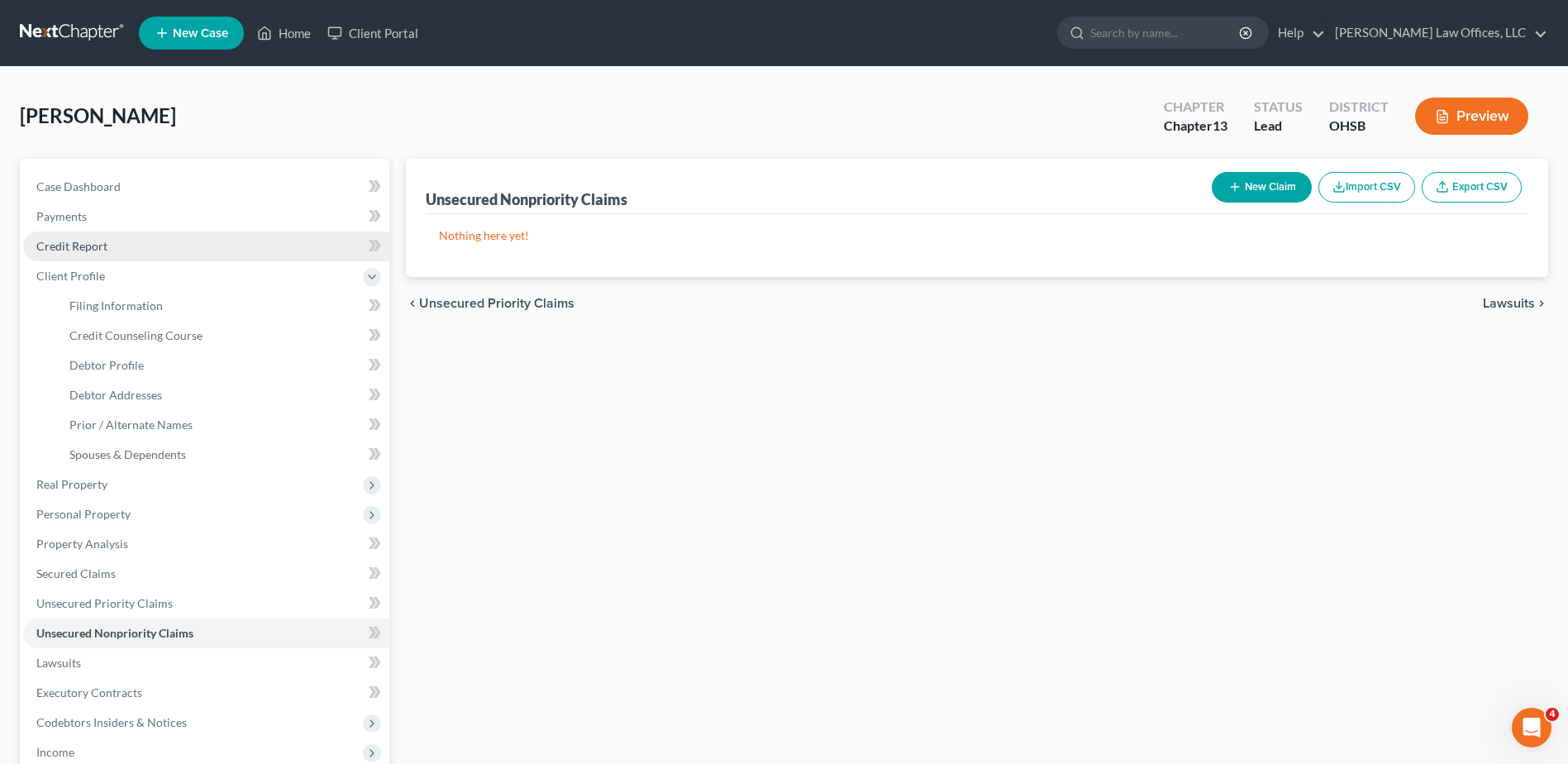
click at [157, 244] on link "Credit Report" at bounding box center [206, 247] width 366 height 30
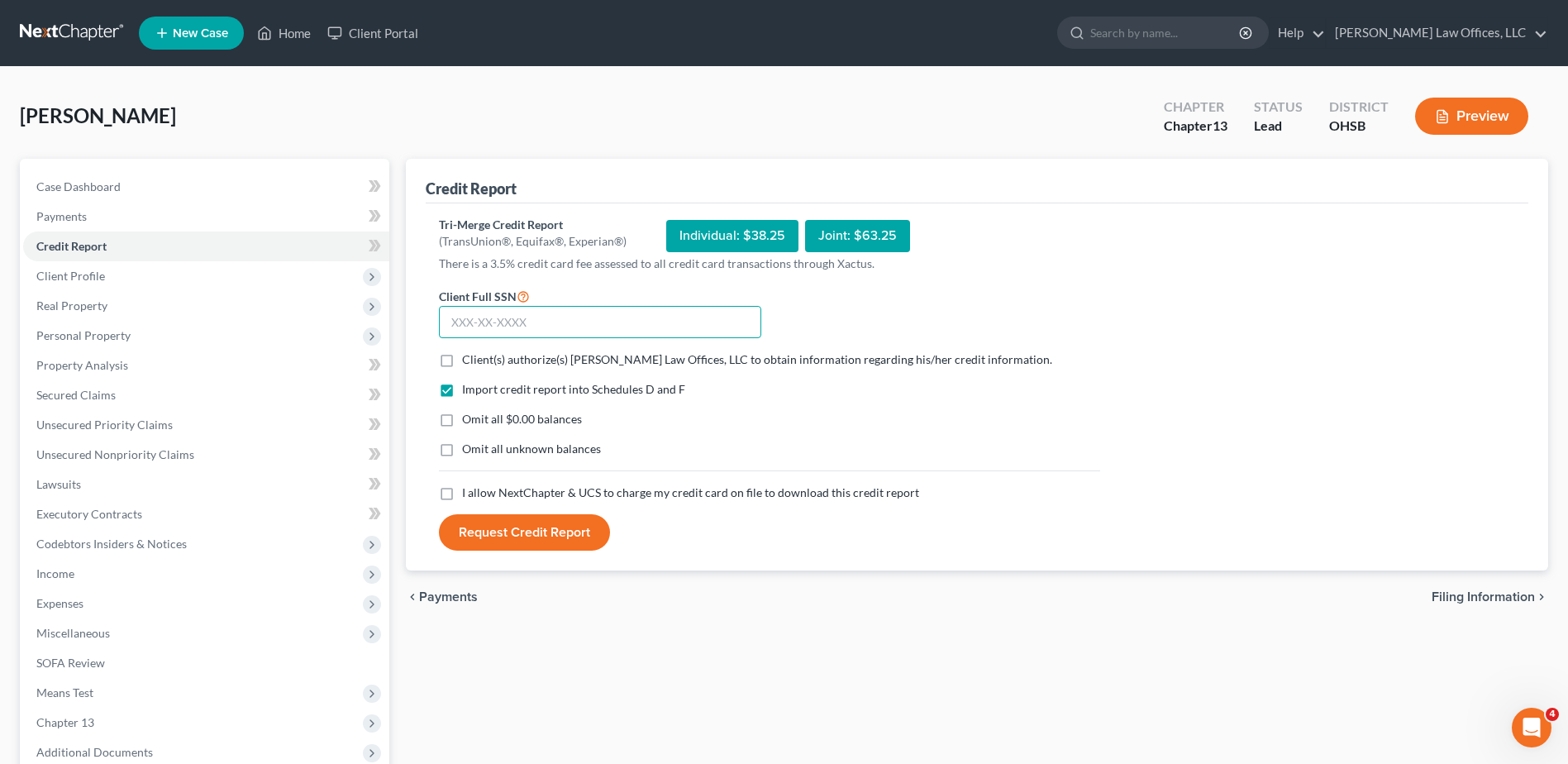
click at [509, 327] on input "text" at bounding box center [600, 323] width 322 height 33
type input "280-66-1405"
click at [462, 359] on label "Client(s) authorize(s) [PERSON_NAME] Law Offices, LLC to obtain information reg…" at bounding box center [757, 360] width 590 height 17
click at [469, 359] on input "Client(s) authorize(s) [PERSON_NAME] Law Offices, LLC to obtain information reg…" at bounding box center [474, 357] width 11 height 11
checkbox input "true"
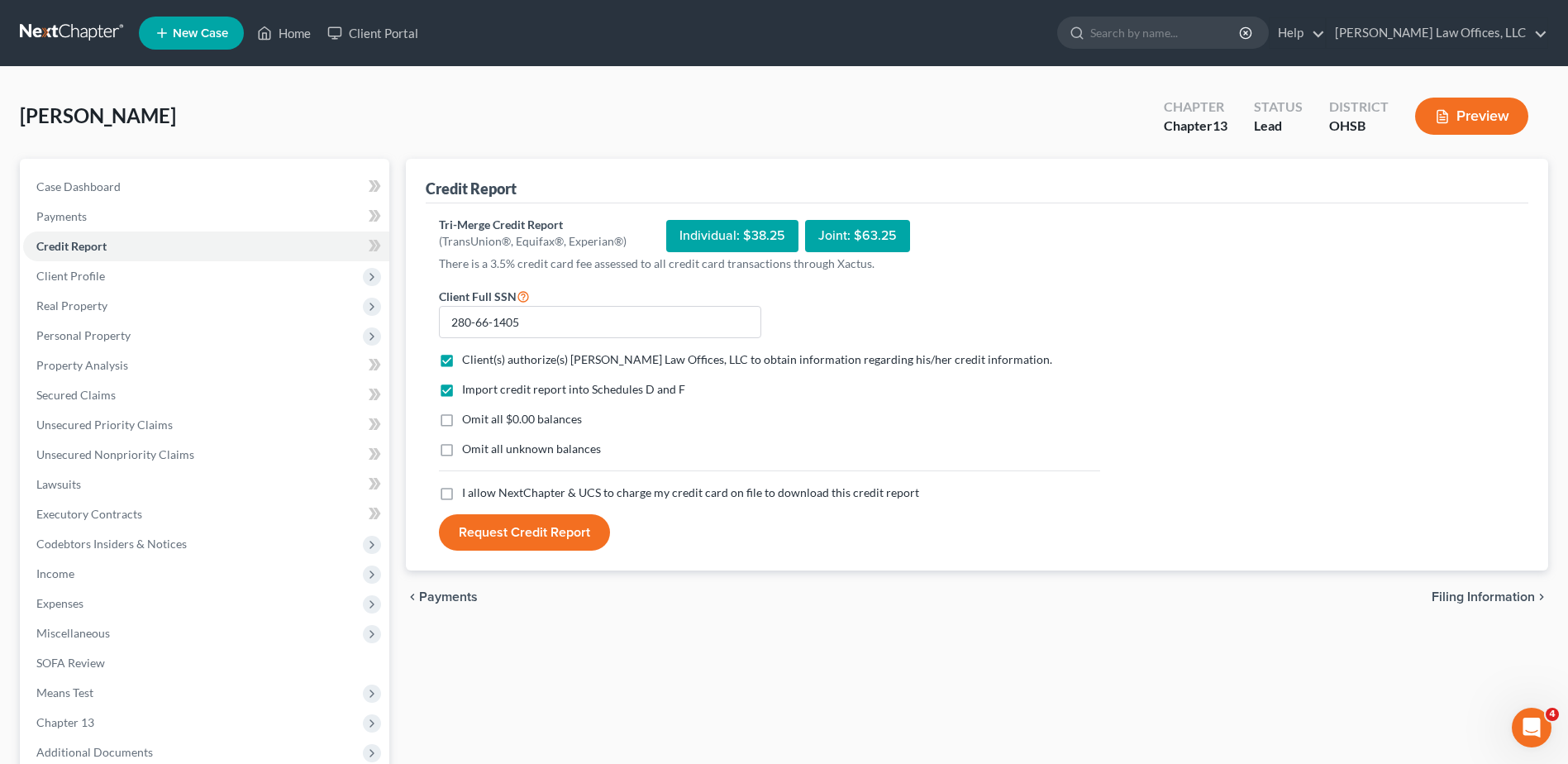
click at [462, 419] on label "Omit all $0.00 balances" at bounding box center [522, 419] width 120 height 17
click at [469, 419] on input "Omit all $0.00 balances" at bounding box center [474, 416] width 11 height 11
checkbox input "true"
click at [462, 491] on label "I allow NextChapter & UCS to charge my credit card on file to download this cre…" at bounding box center [691, 493] width 457 height 17
click at [469, 491] on input "I allow NextChapter & UCS to charge my credit card on file to download this cre…" at bounding box center [474, 490] width 11 height 11
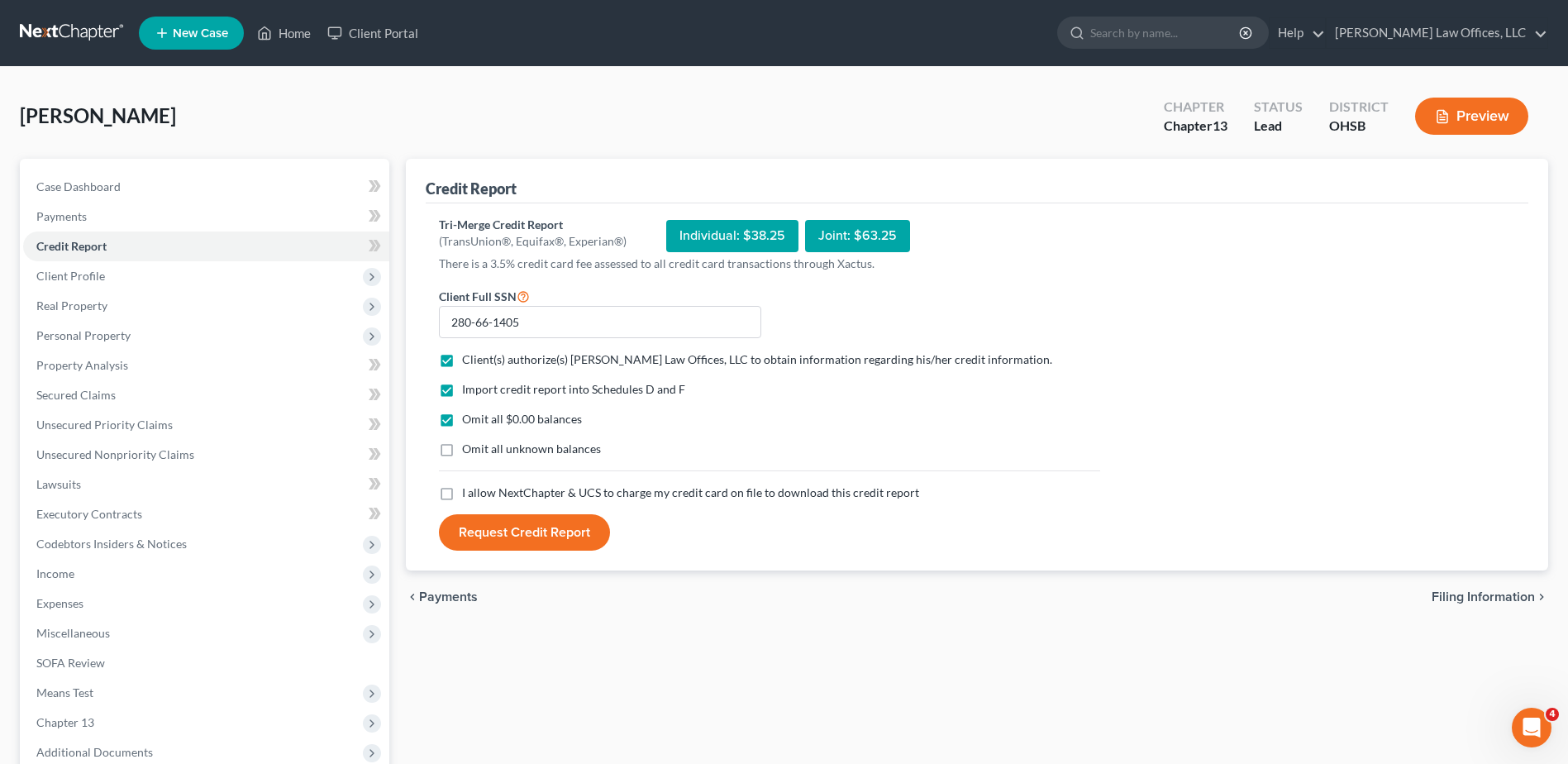
checkbox input "true"
click at [493, 525] on button "Request Credit Report" at bounding box center [524, 533] width 171 height 37
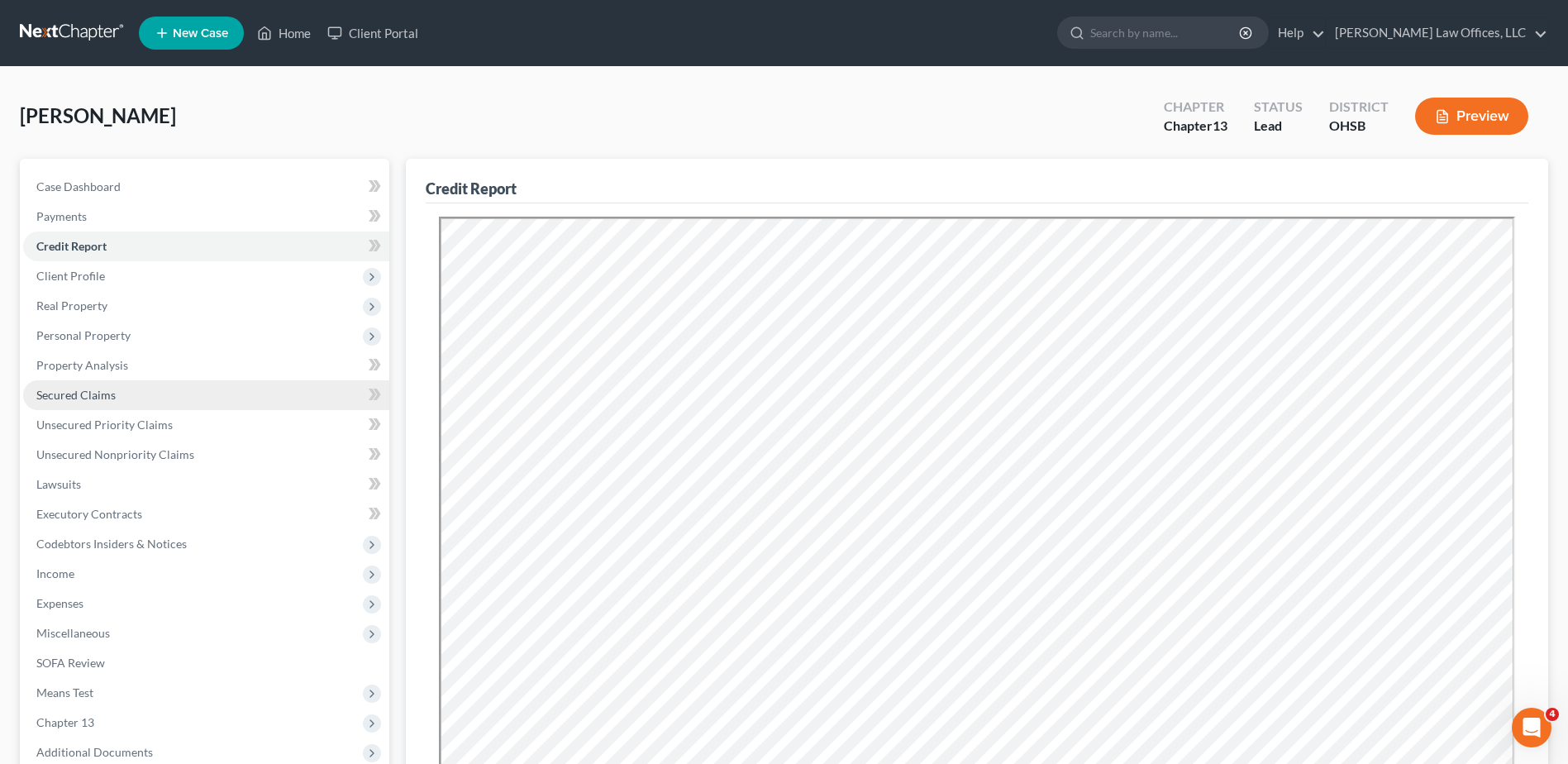
click at [150, 400] on link "Secured Claims" at bounding box center [206, 396] width 366 height 30
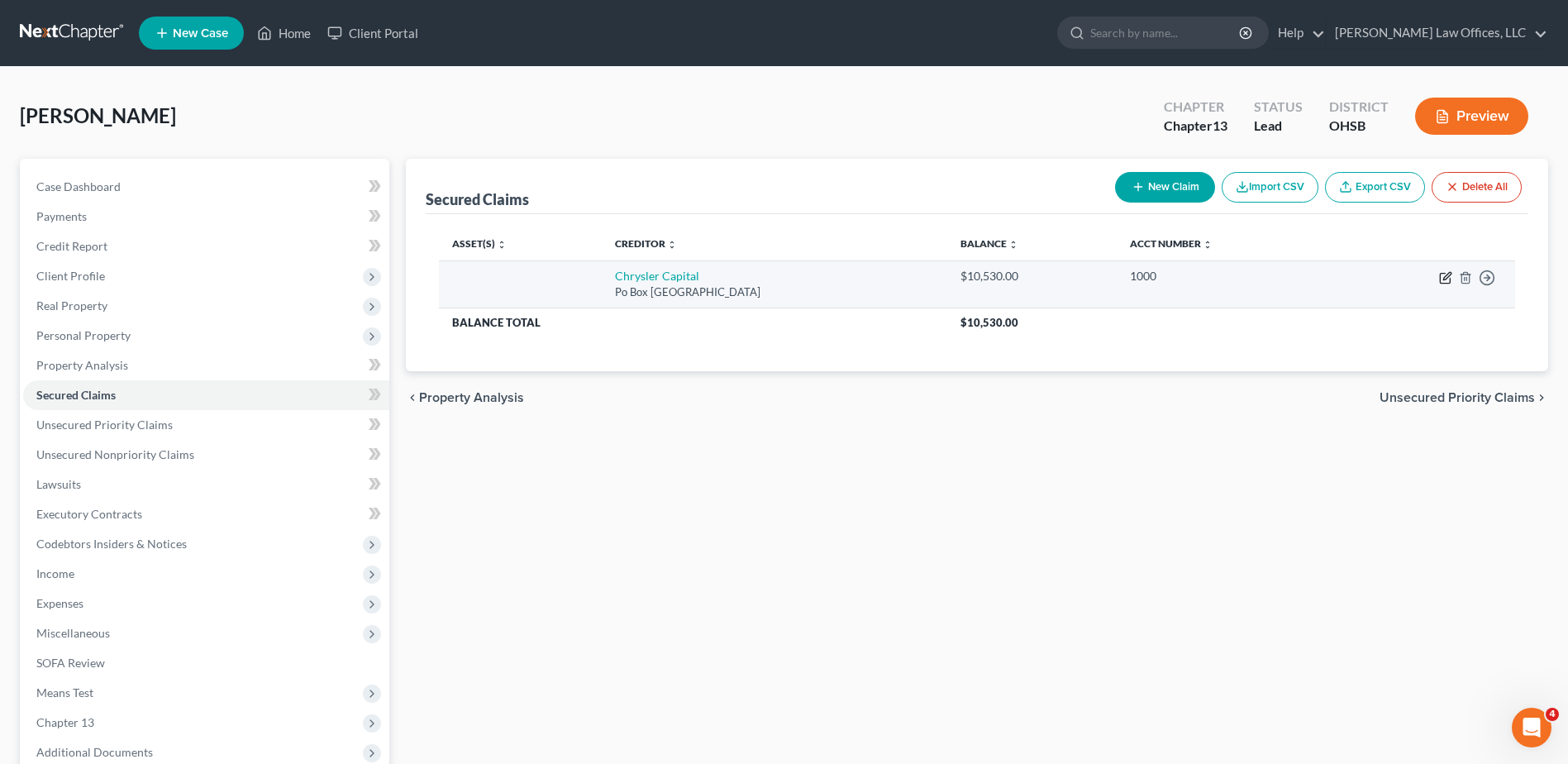
click at [1442, 277] on icon "button" at bounding box center [1446, 278] width 13 height 13
select select "45"
select select "0"
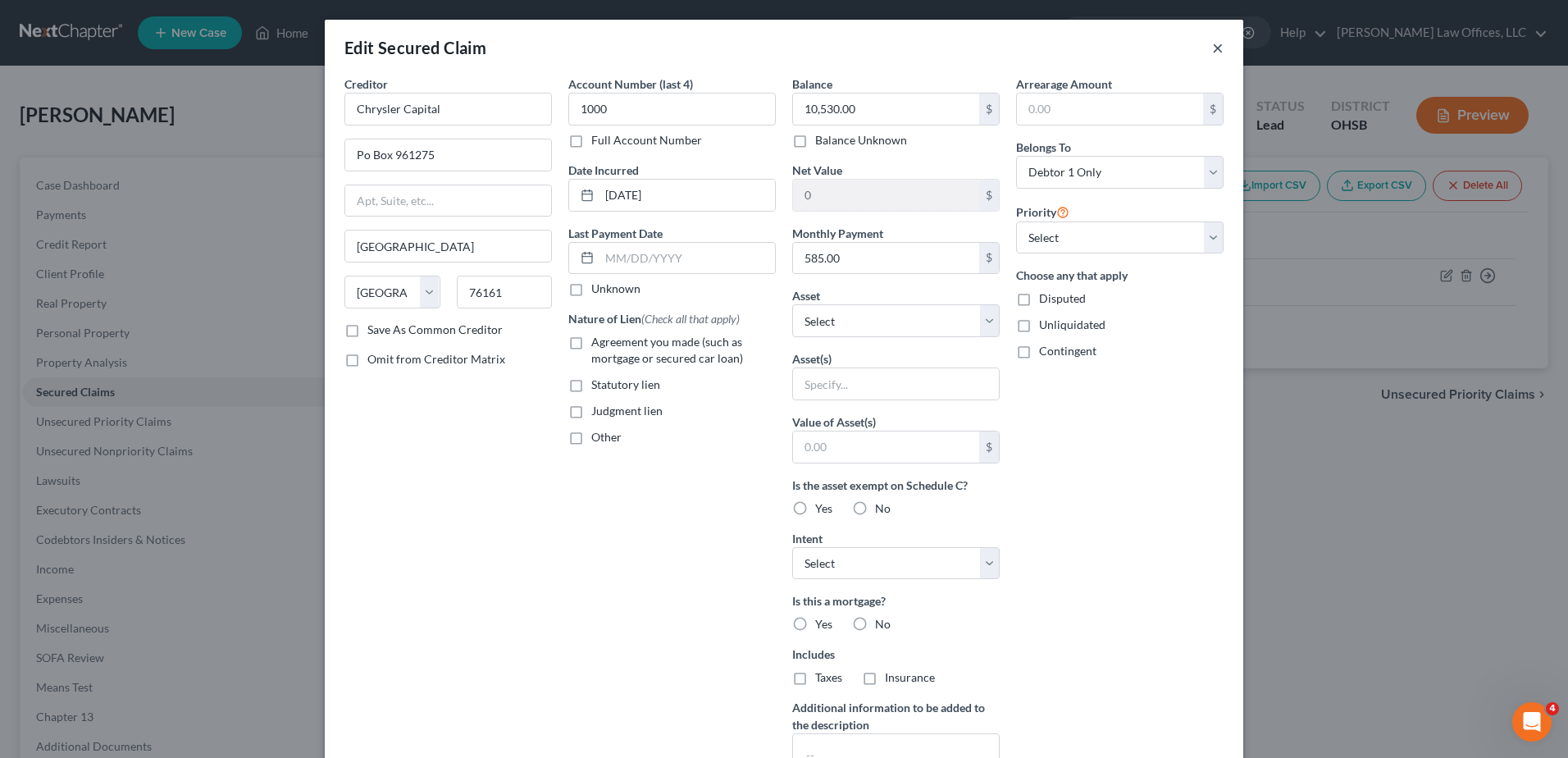
click at [1213, 49] on button "×" at bounding box center [1218, 48] width 12 height 20
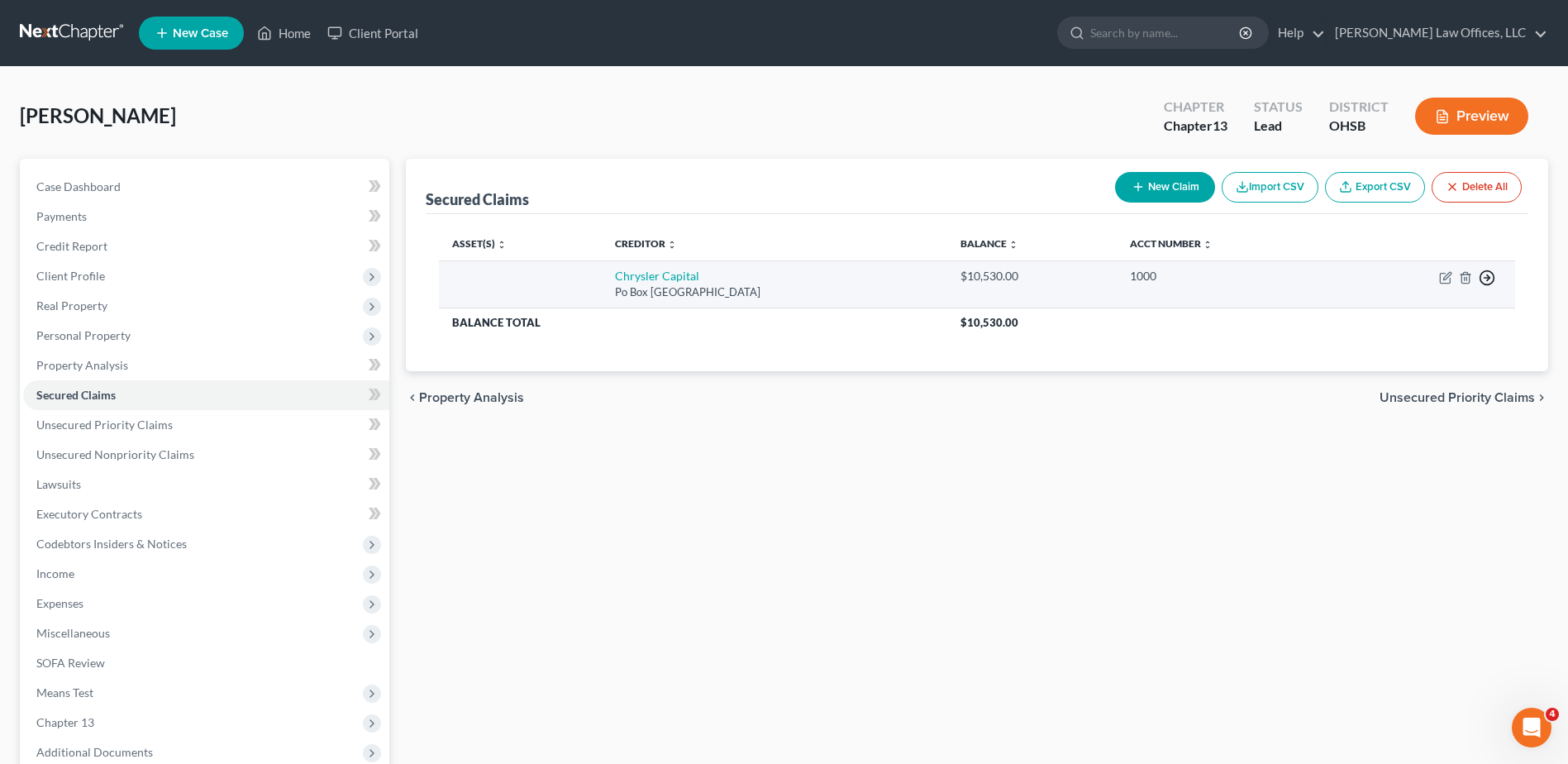
click at [1490, 279] on icon "button" at bounding box center [1487, 278] width 17 height 17
click at [1409, 336] on link "Move to G" at bounding box center [1412, 346] width 138 height 28
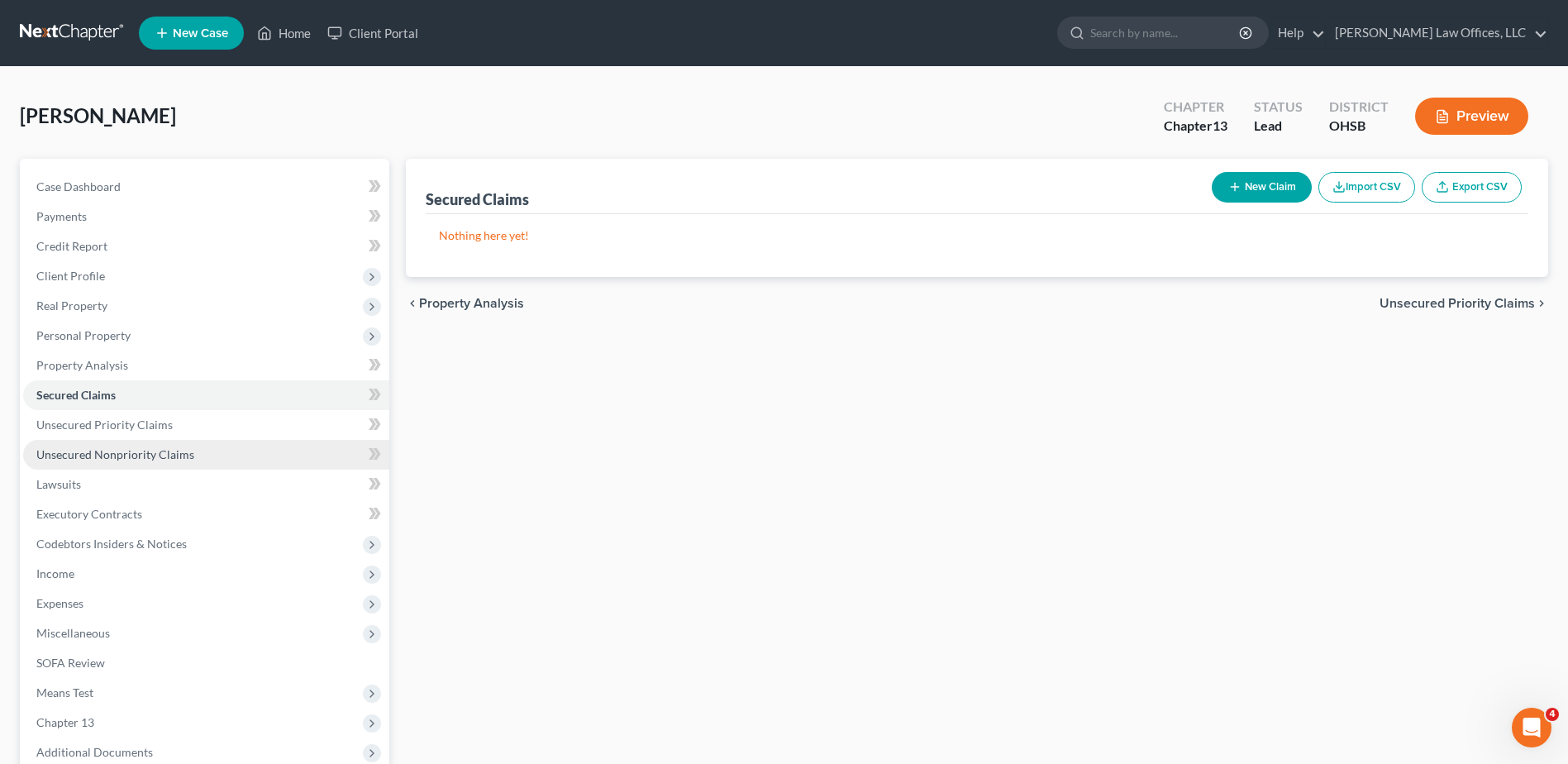
click at [216, 452] on link "Unsecured Nonpriority Claims" at bounding box center [206, 455] width 366 height 30
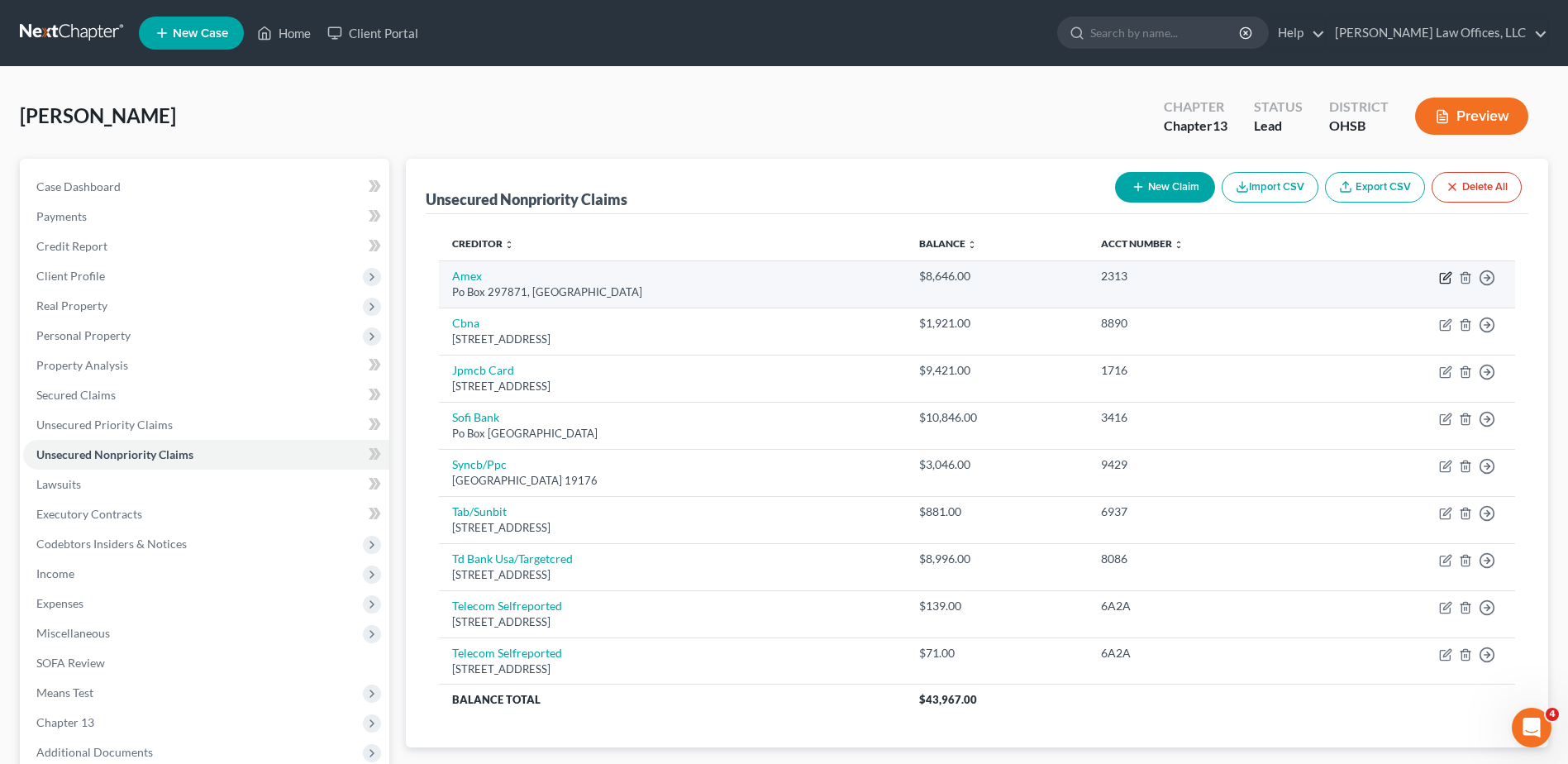
click at [1445, 275] on icon "button" at bounding box center [1446, 278] width 13 height 13
select select "9"
select select "2"
select select "0"
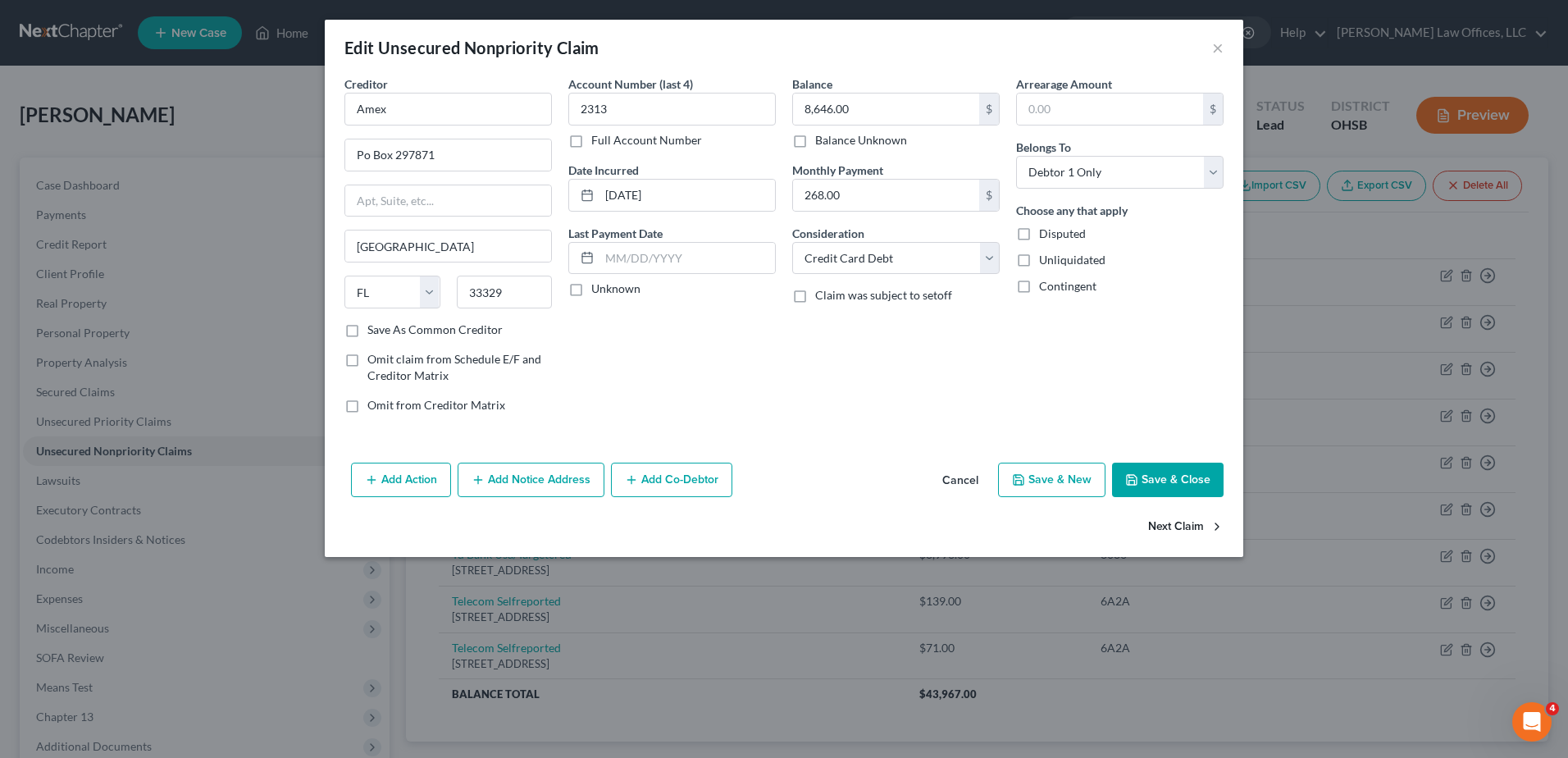
click at [1183, 529] on button "Next Claim" at bounding box center [1186, 528] width 76 height 35
select select "14"
select select "2"
select select "0"
click at [1183, 529] on button "Next Claim" at bounding box center [1186, 528] width 76 height 35
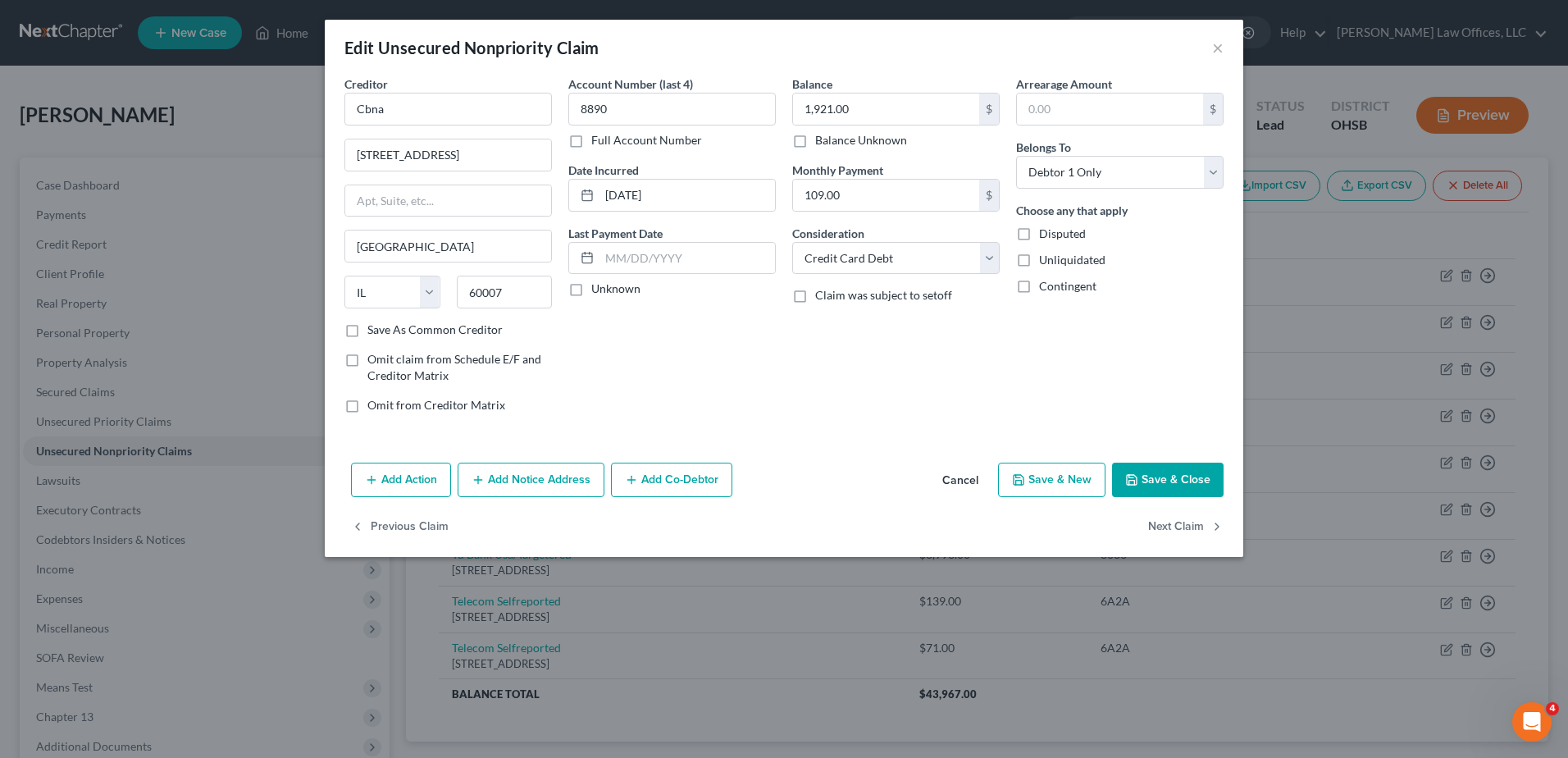
select select "7"
select select "0"
click at [990, 264] on select "Select Cable / Satellite Services Collection Agency Credit Card Debt Debt Couns…" at bounding box center [896, 259] width 208 height 33
select select "2"
click at [792, 242] on select "Select Cable / Satellite Services Collection Agency Credit Card Debt Debt Couns…" at bounding box center [896, 259] width 208 height 33
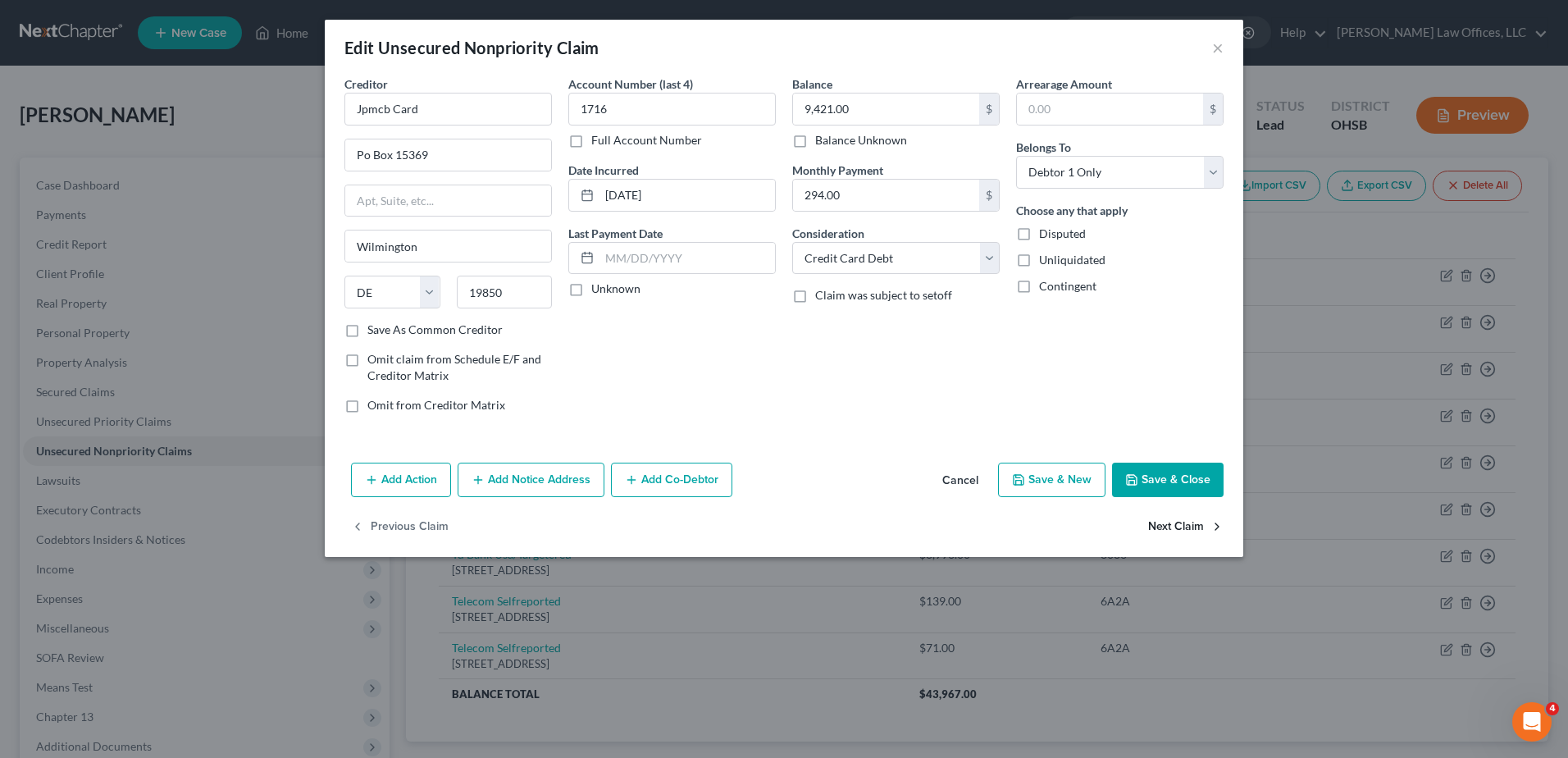
click at [1175, 514] on button "Next Claim" at bounding box center [1186, 528] width 76 height 35
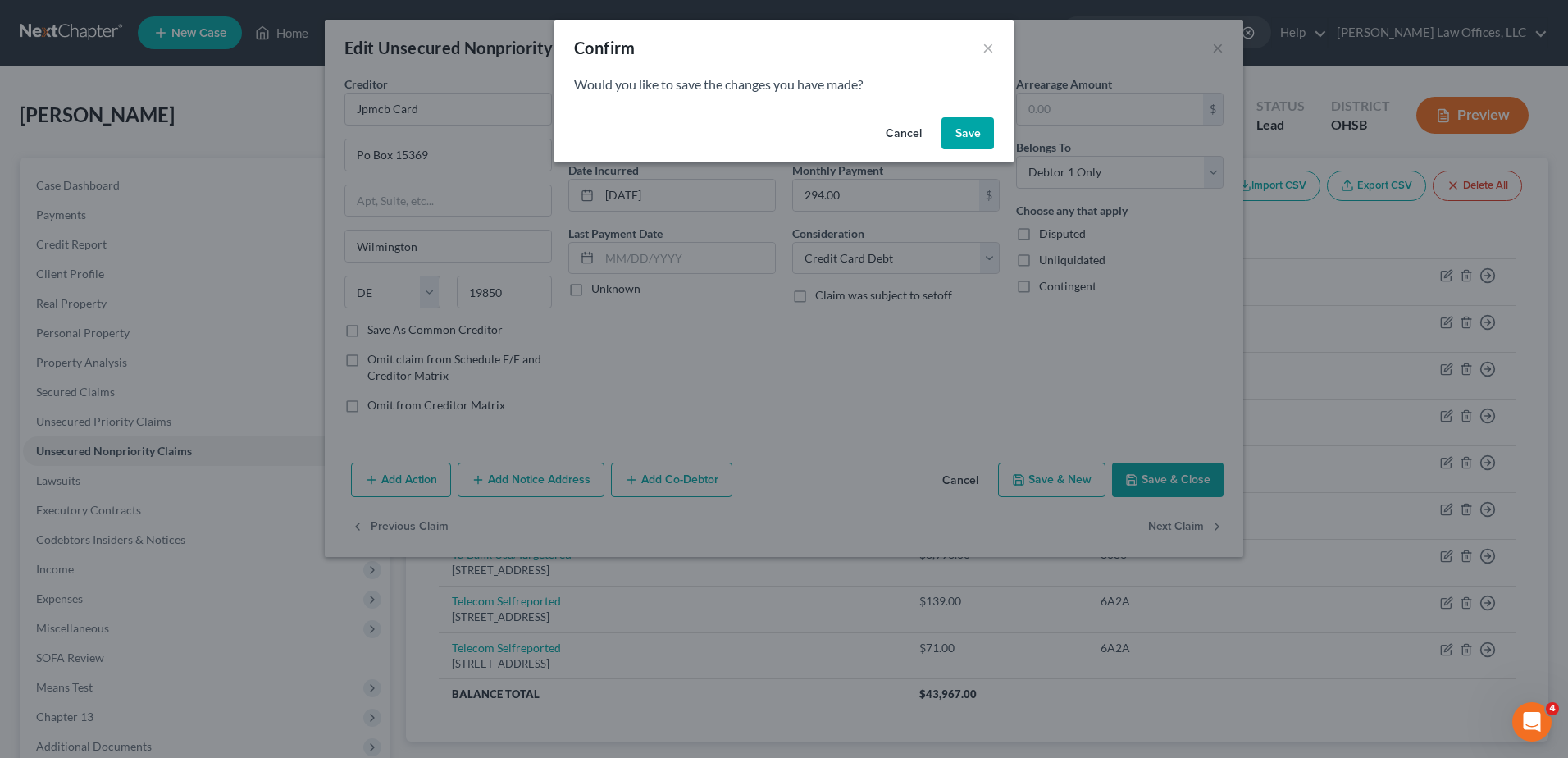
click at [968, 129] on button "Save" at bounding box center [968, 134] width 53 height 33
select select "45"
select select "0"
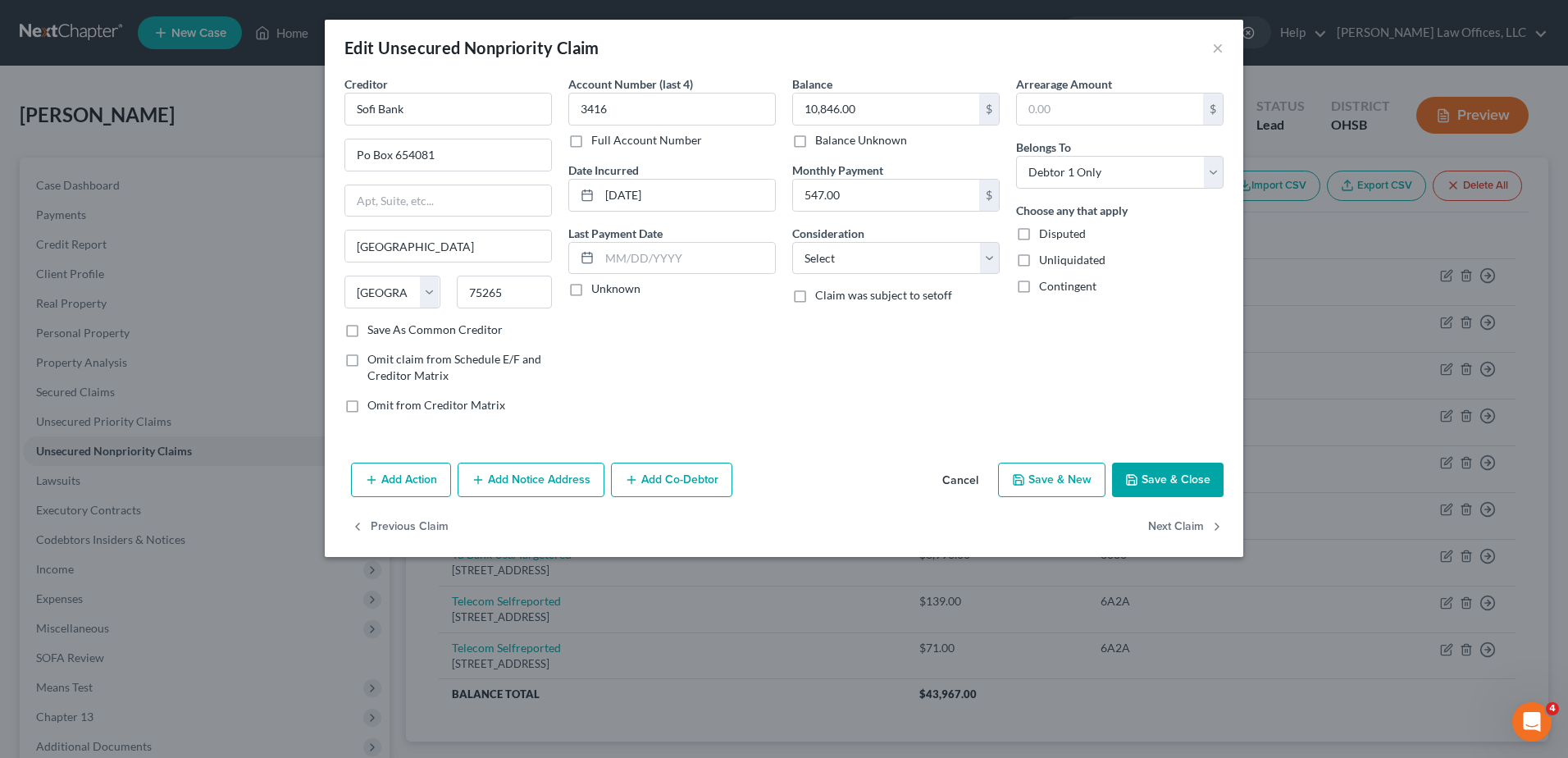
type input "0"
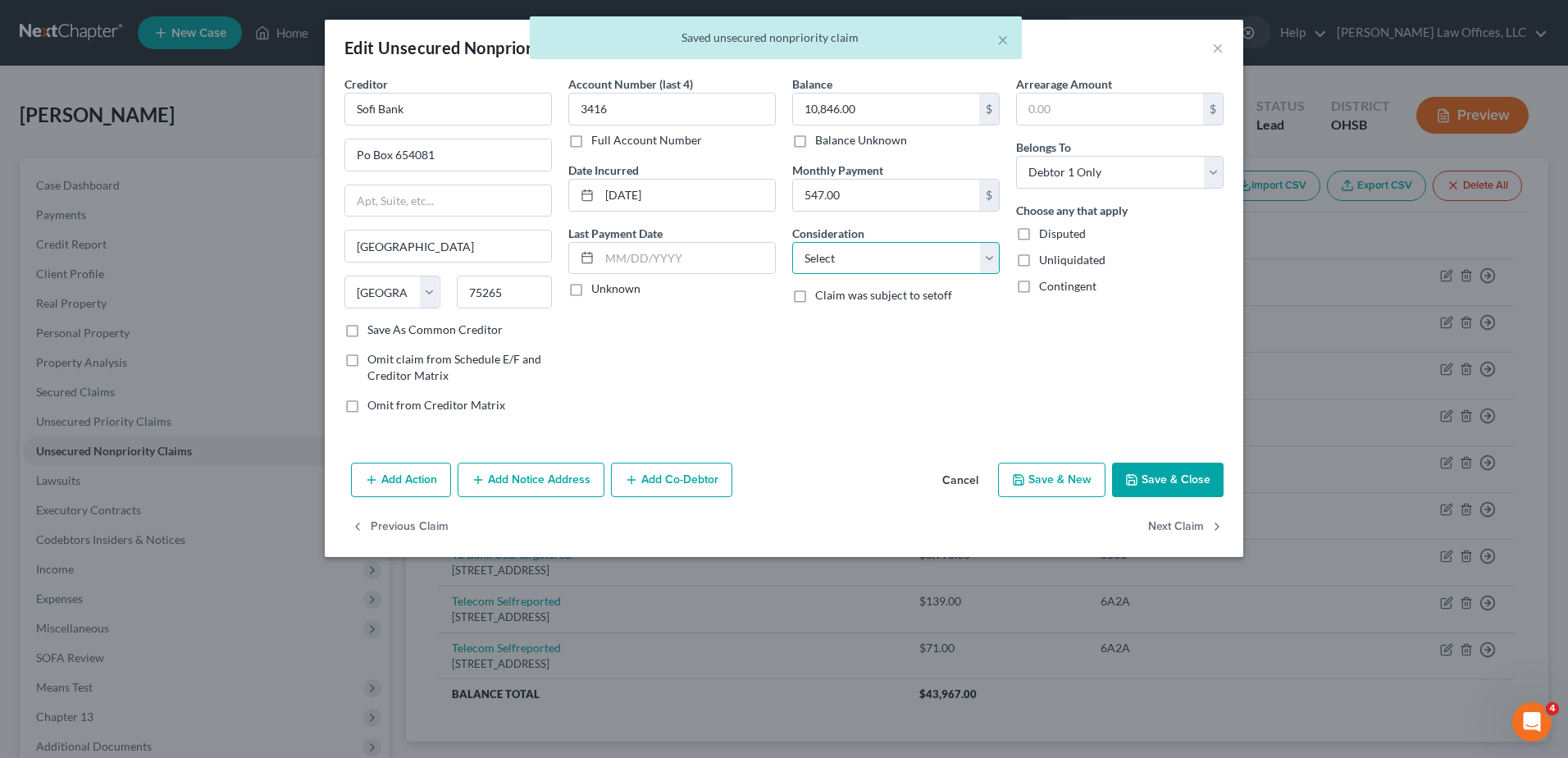
click at [984, 259] on select "Select Cable / Satellite Services Collection Agency Credit Card Debt Debt Couns…" at bounding box center [896, 259] width 208 height 33
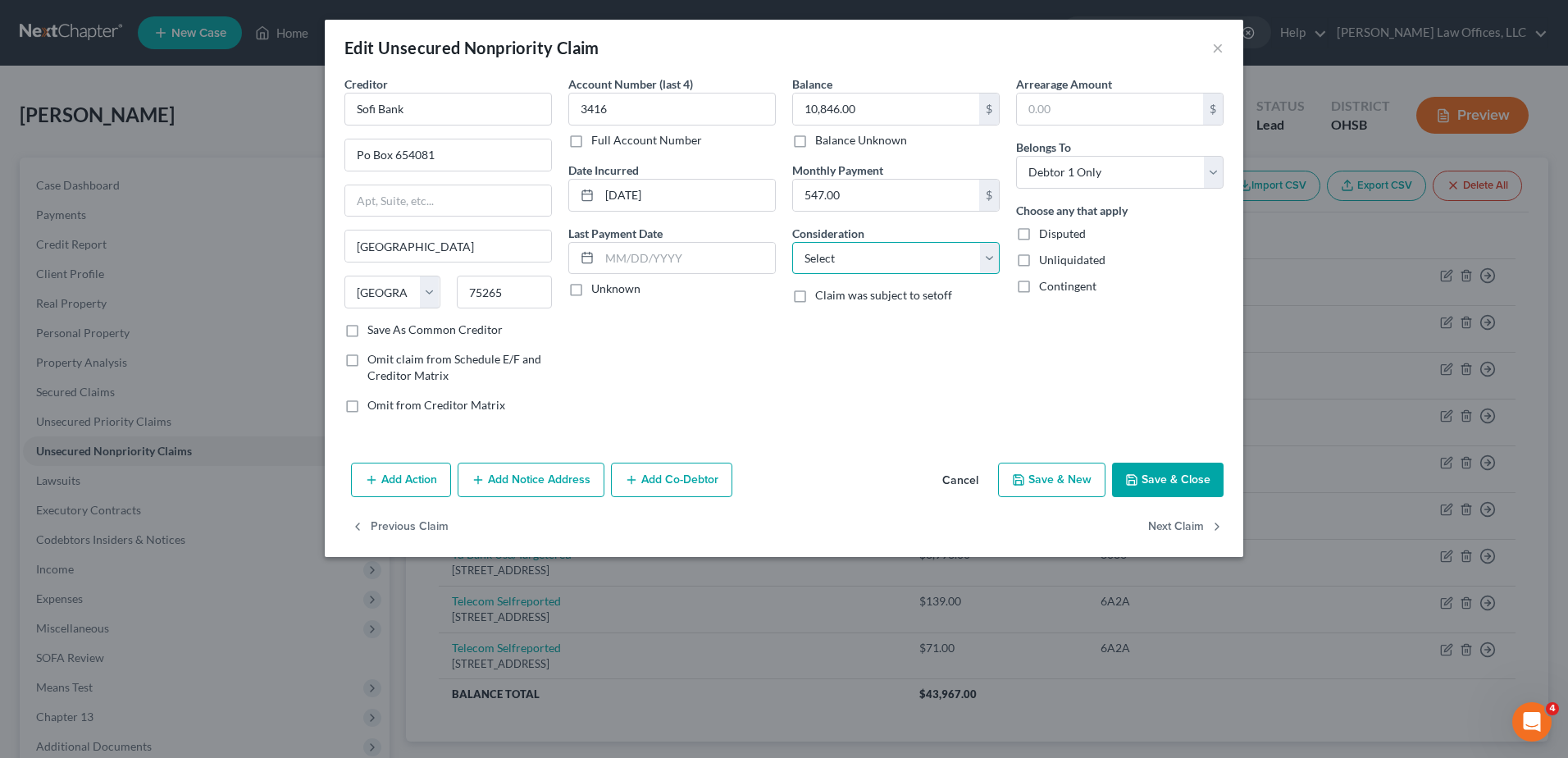
select select "10"
click at [792, 242] on select "Select Cable / Satellite Services Collection Agency Credit Card Debt Debt Couns…" at bounding box center [896, 259] width 208 height 33
click at [1180, 516] on button "Next Claim" at bounding box center [1186, 528] width 76 height 35
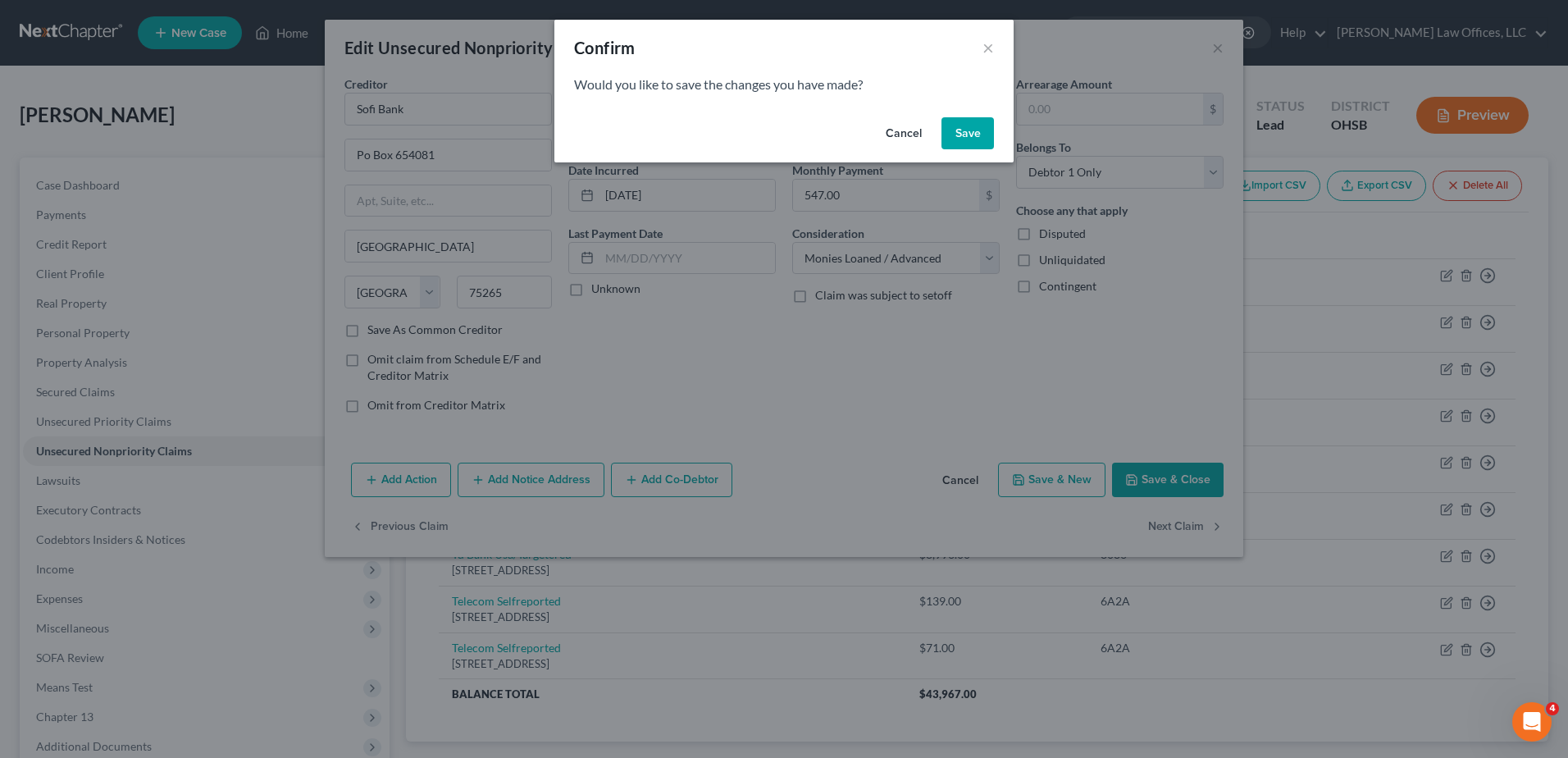
click at [965, 136] on button "Save" at bounding box center [968, 134] width 53 height 33
select select "39"
select select "2"
select select "0"
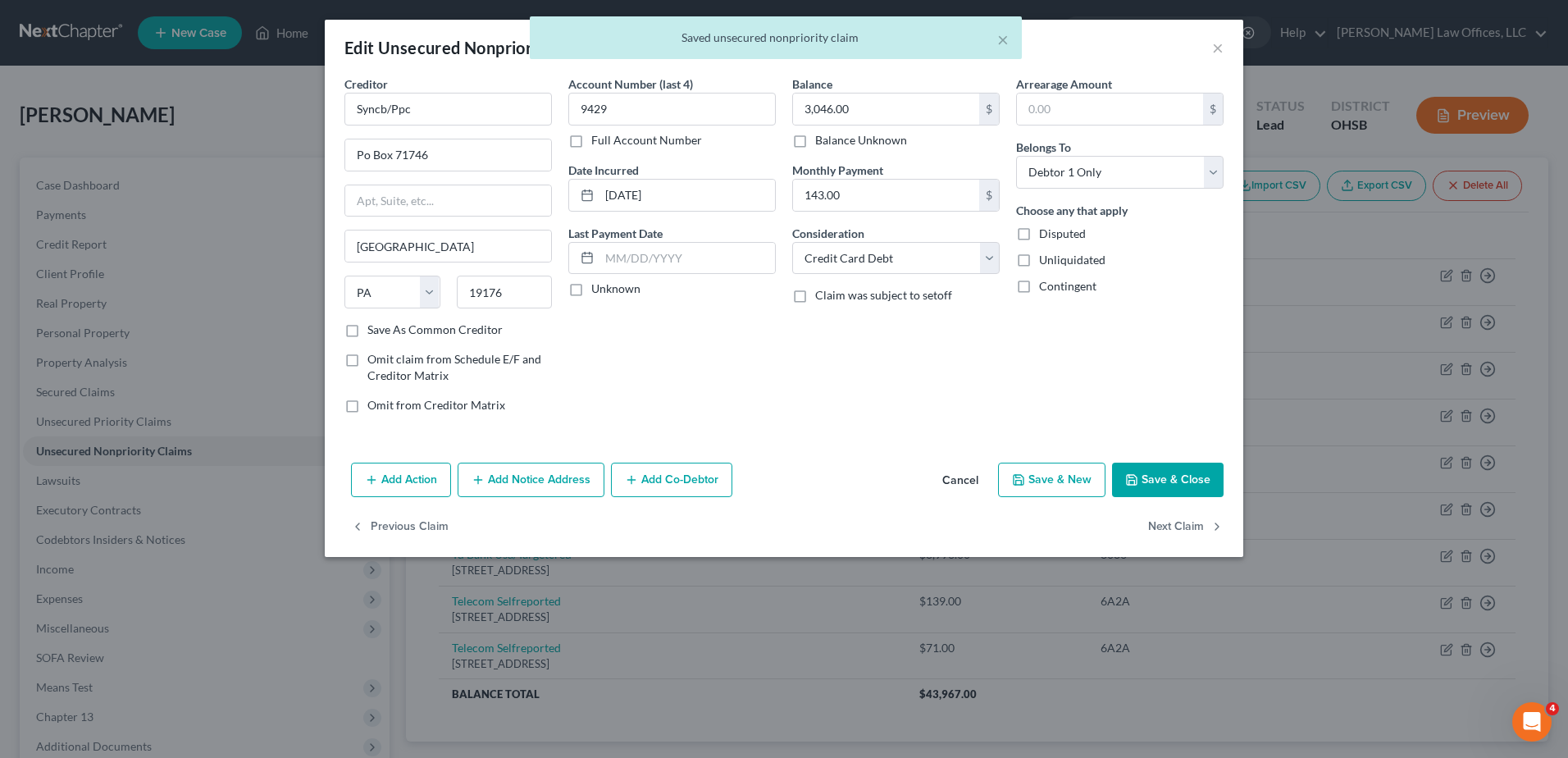
type input "0"
click at [1169, 528] on button "Next Claim" at bounding box center [1186, 528] width 76 height 35
select select "4"
select select "0"
click at [996, 259] on select "Select Cable / Satellite Services Collection Agency Credit Card Debt Debt Couns…" at bounding box center [896, 259] width 208 height 33
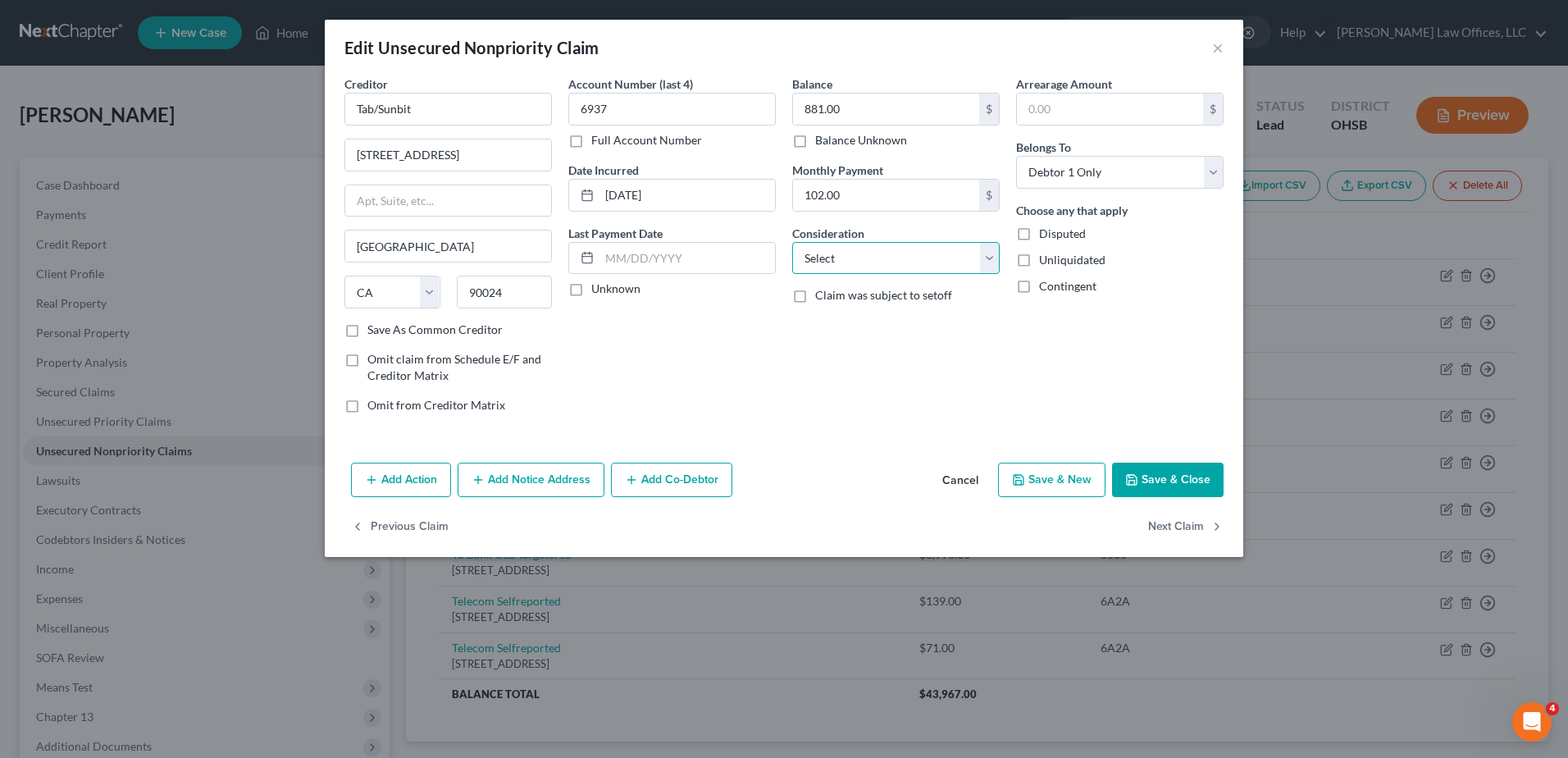
select select "2"
click at [792, 242] on select "Select Cable / Satellite Services Collection Agency Credit Card Debt Debt Couns…" at bounding box center [896, 259] width 208 height 33
click at [1173, 523] on button "Next Claim" at bounding box center [1186, 528] width 76 height 35
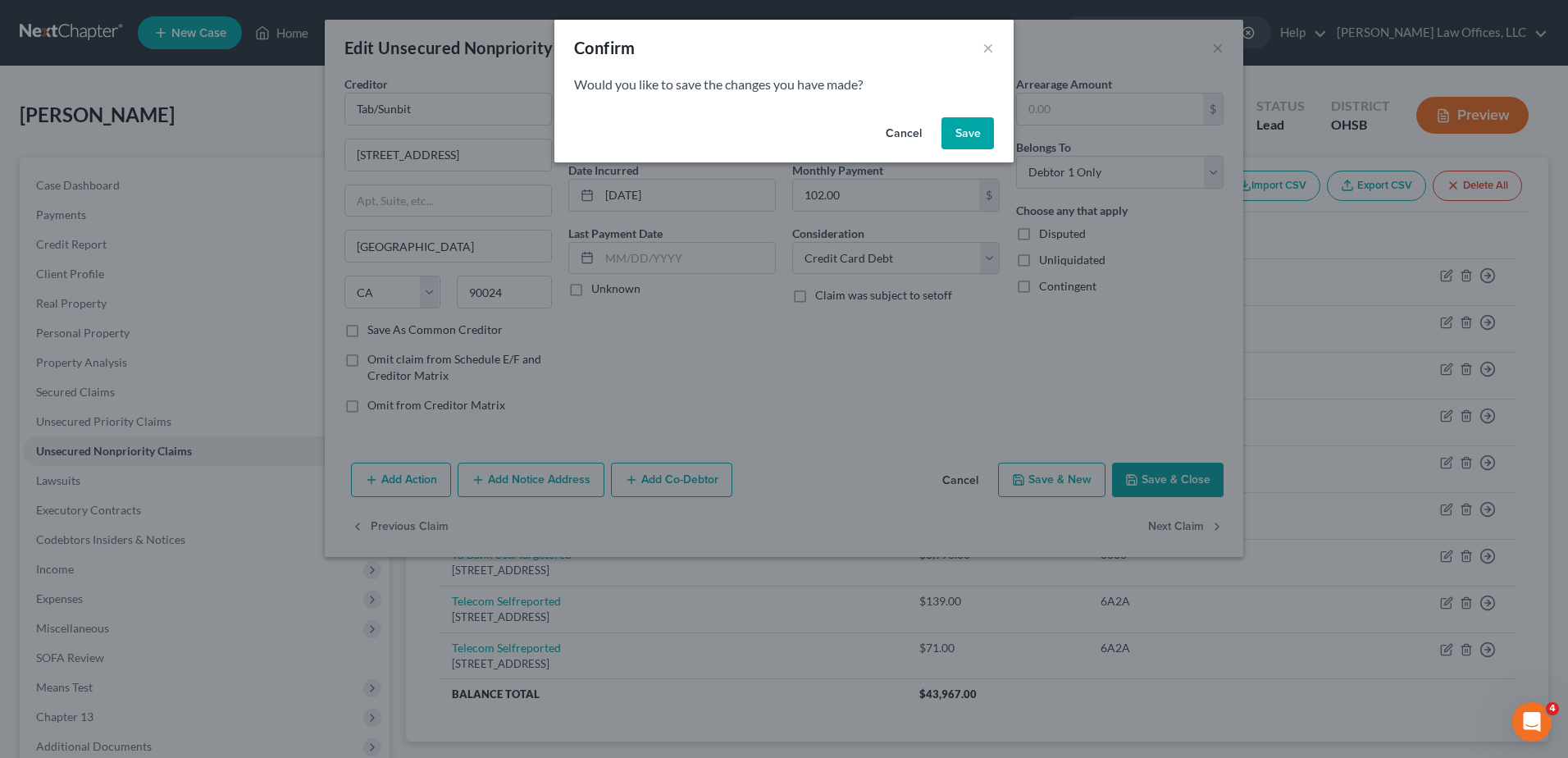
click at [979, 143] on button "Save" at bounding box center [968, 134] width 53 height 33
select select "24"
select select "2"
select select "0"
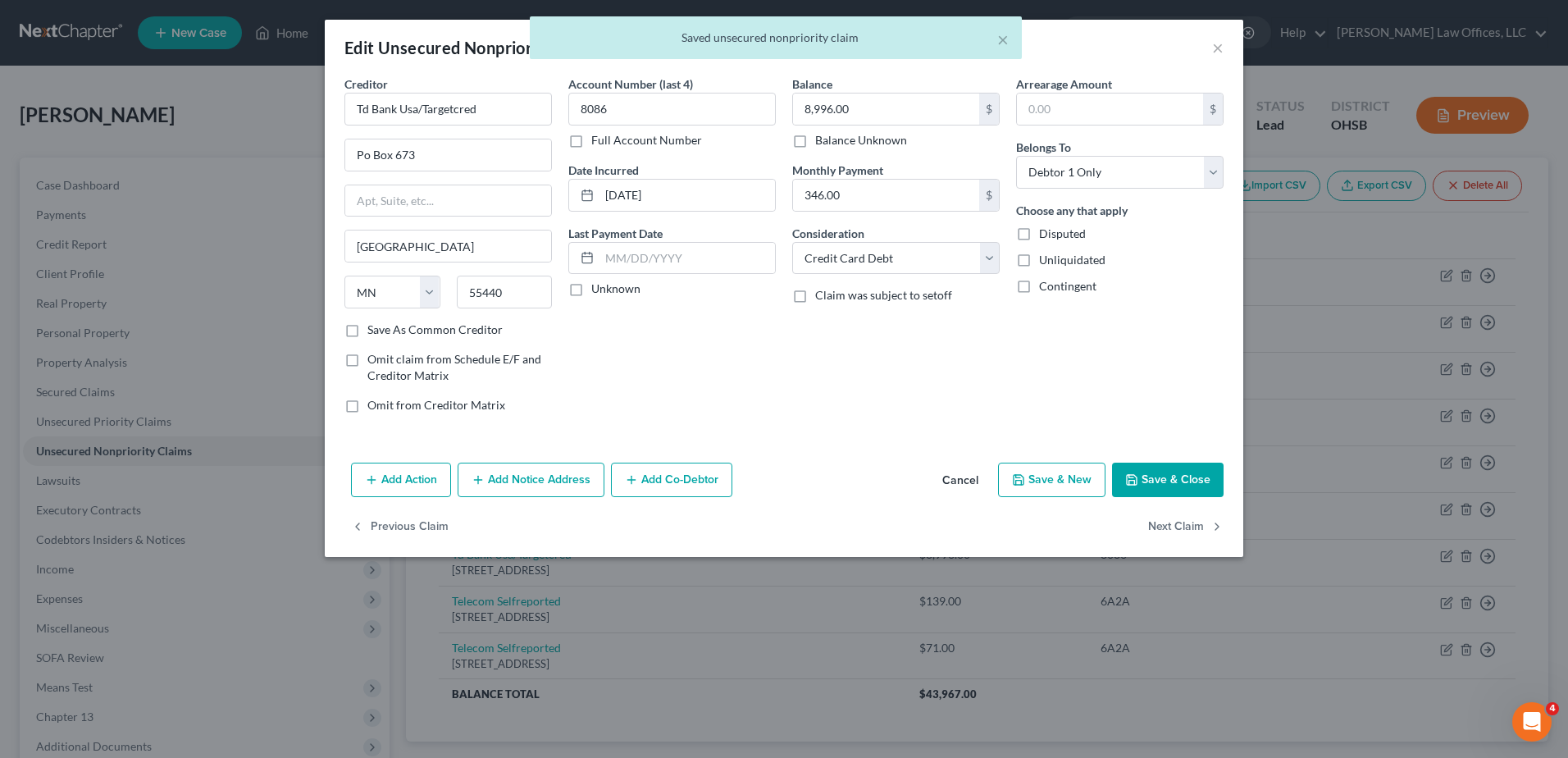
type input "0"
click at [1164, 527] on button "Next Claim" at bounding box center [1186, 528] width 76 height 35
select select "45"
select select "0"
click at [987, 263] on select "Select Cable / Satellite Services Collection Agency Credit Card Debt Debt Couns…" at bounding box center [896, 259] width 208 height 33
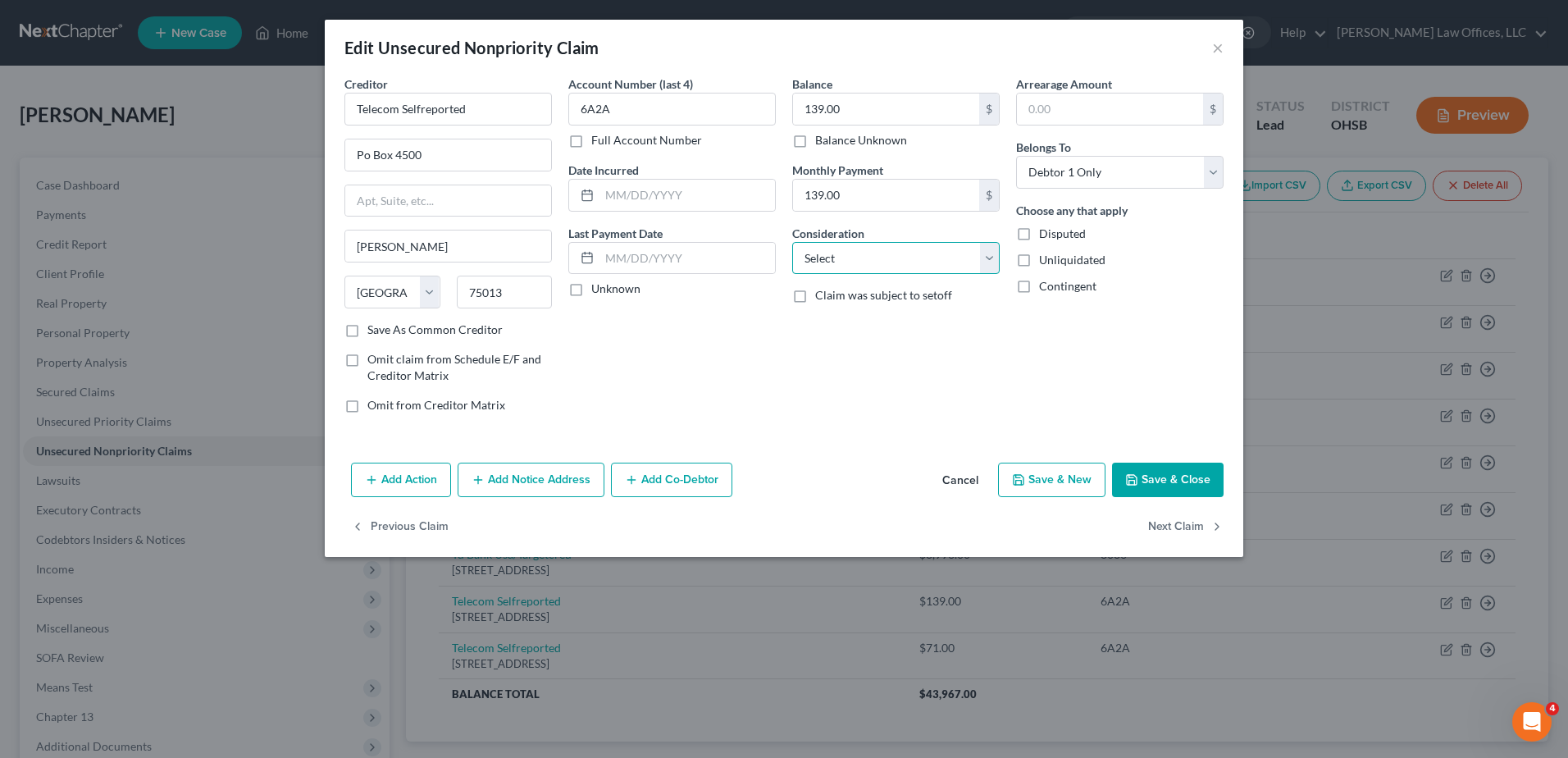
select select "19"
click at [792, 242] on select "Select Cable / Satellite Services Collection Agency Credit Card Debt Debt Couns…" at bounding box center [896, 259] width 208 height 33
click at [1165, 522] on button "Next Claim" at bounding box center [1186, 528] width 76 height 35
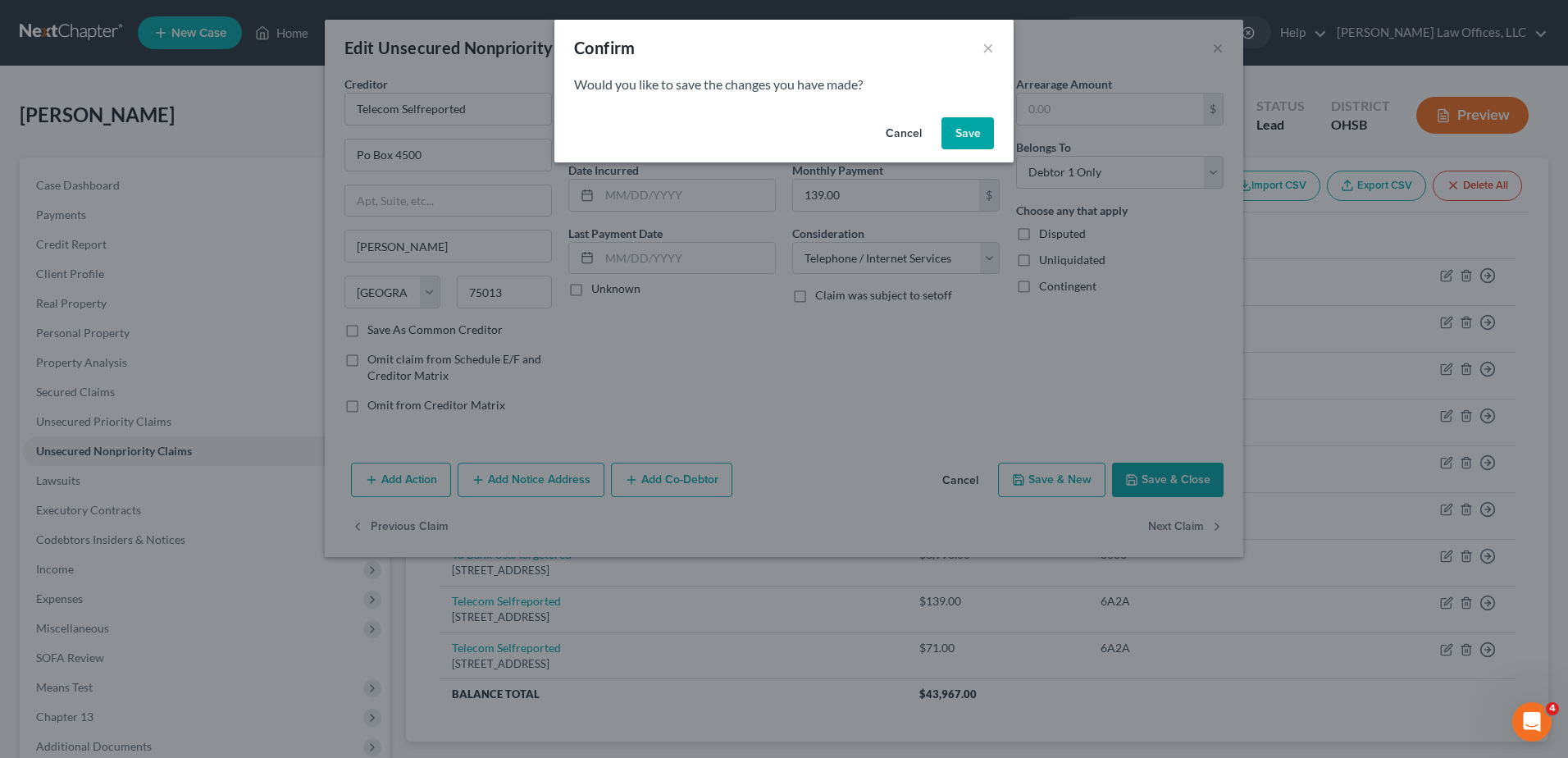
click at [965, 139] on button "Save" at bounding box center [968, 134] width 53 height 33
select select "45"
select select "0"
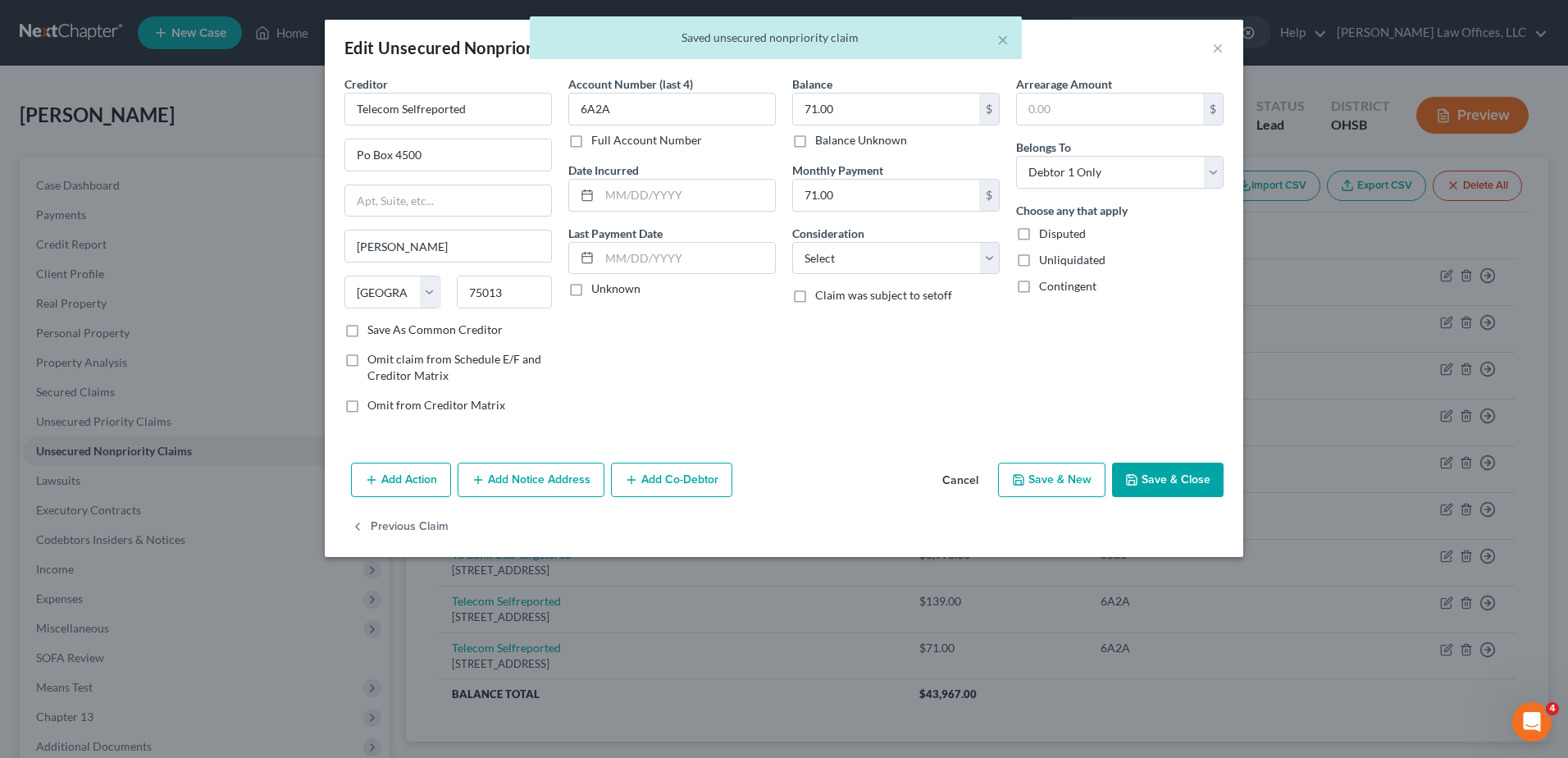
type input "0"
click at [990, 257] on select "Select Cable / Satellite Services Collection Agency Credit Card Debt Debt Couns…" at bounding box center [896, 259] width 208 height 33
select select "19"
click at [792, 242] on select "Select Cable / Satellite Services Collection Agency Credit Card Debt Debt Couns…" at bounding box center [896, 259] width 208 height 33
click at [1148, 476] on button "Save & Close" at bounding box center [1167, 480] width 111 height 35
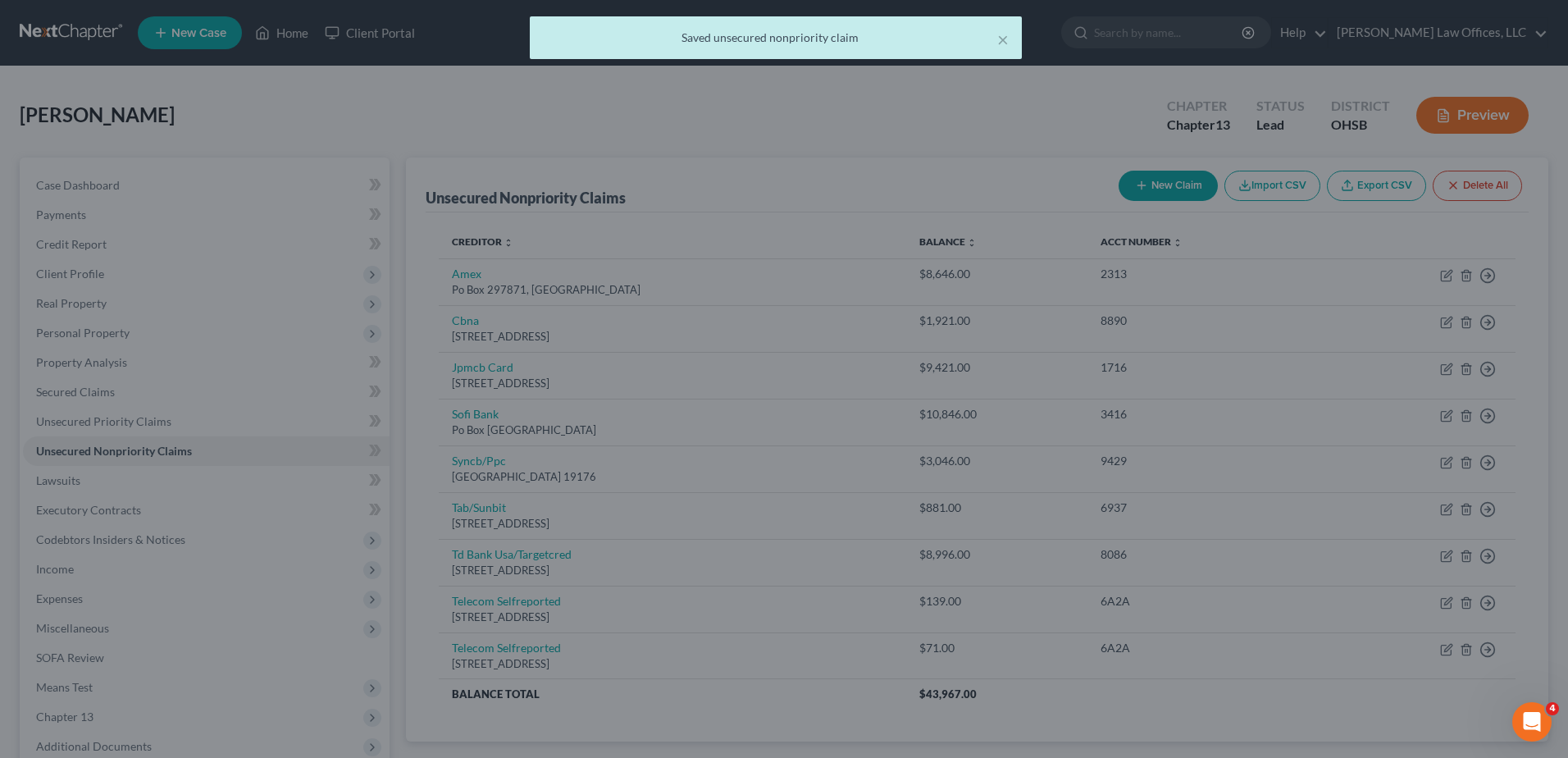
type input "0"
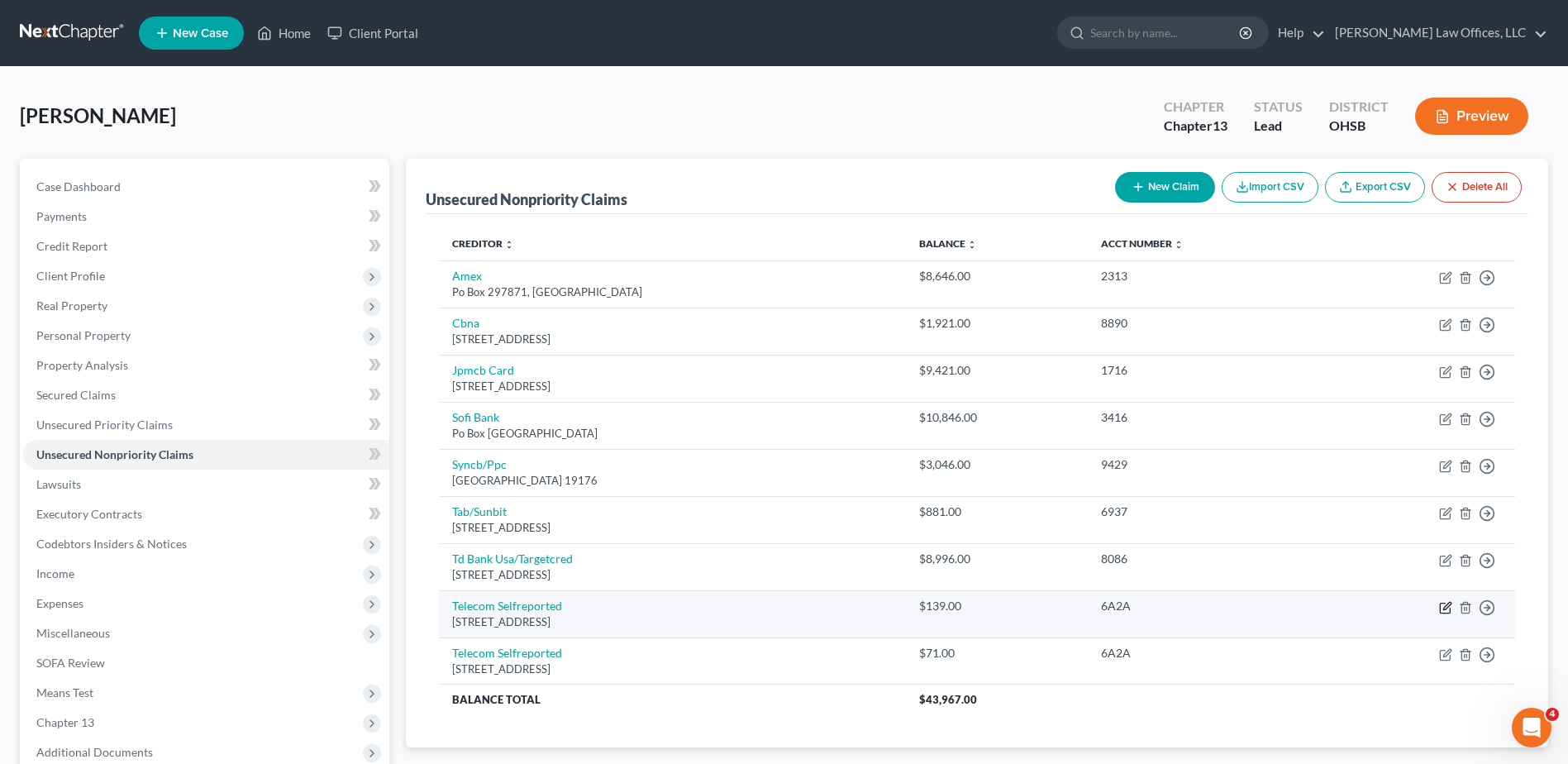
click at [1445, 609] on icon "button" at bounding box center [1446, 608] width 13 height 13
select select "45"
select select "19"
select select "0"
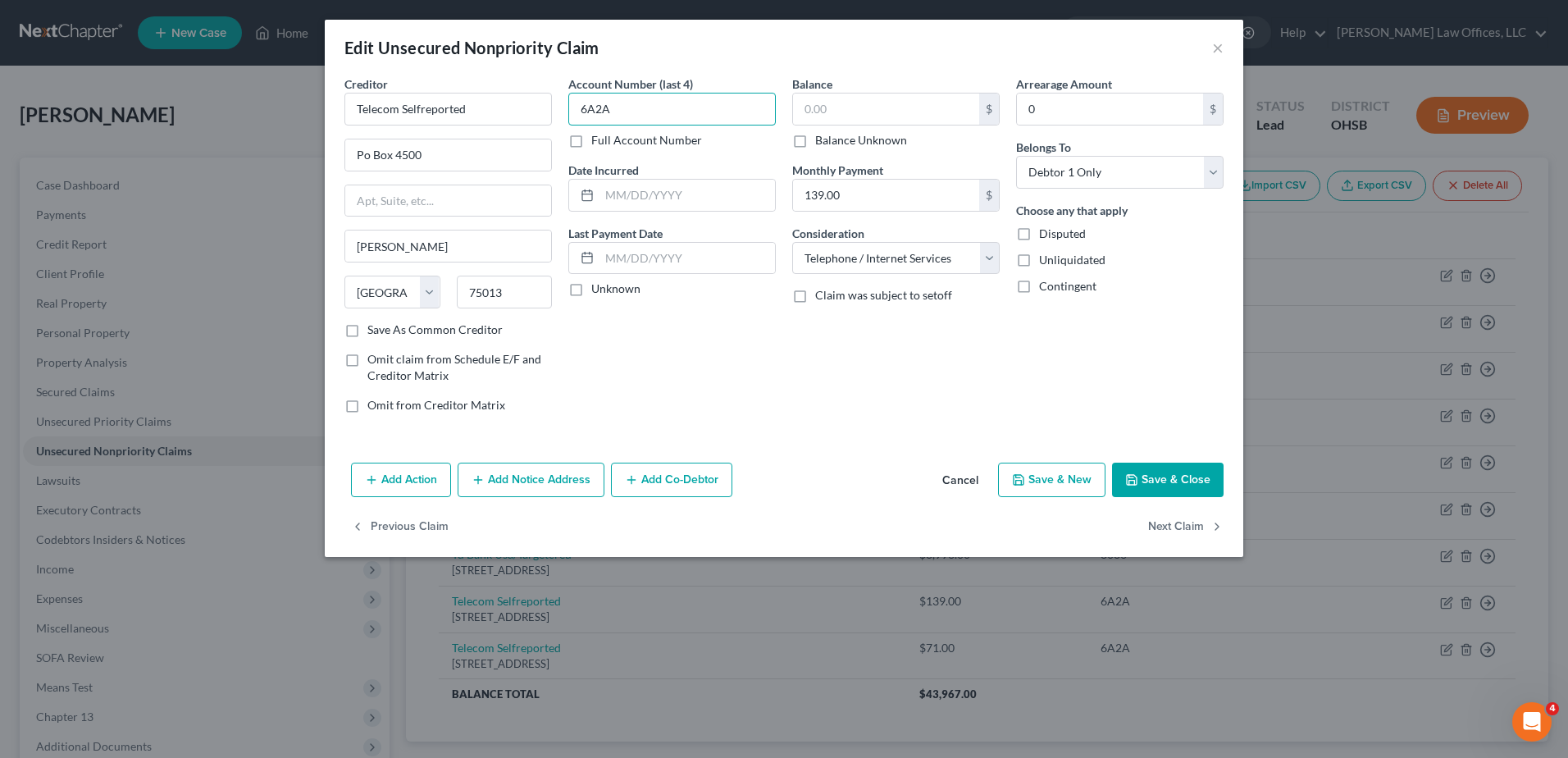
type input "6A2A"
click at [878, 115] on input "text" at bounding box center [886, 109] width 186 height 31
type input "210.00"
click at [1159, 473] on button "Save & Close" at bounding box center [1167, 480] width 111 height 35
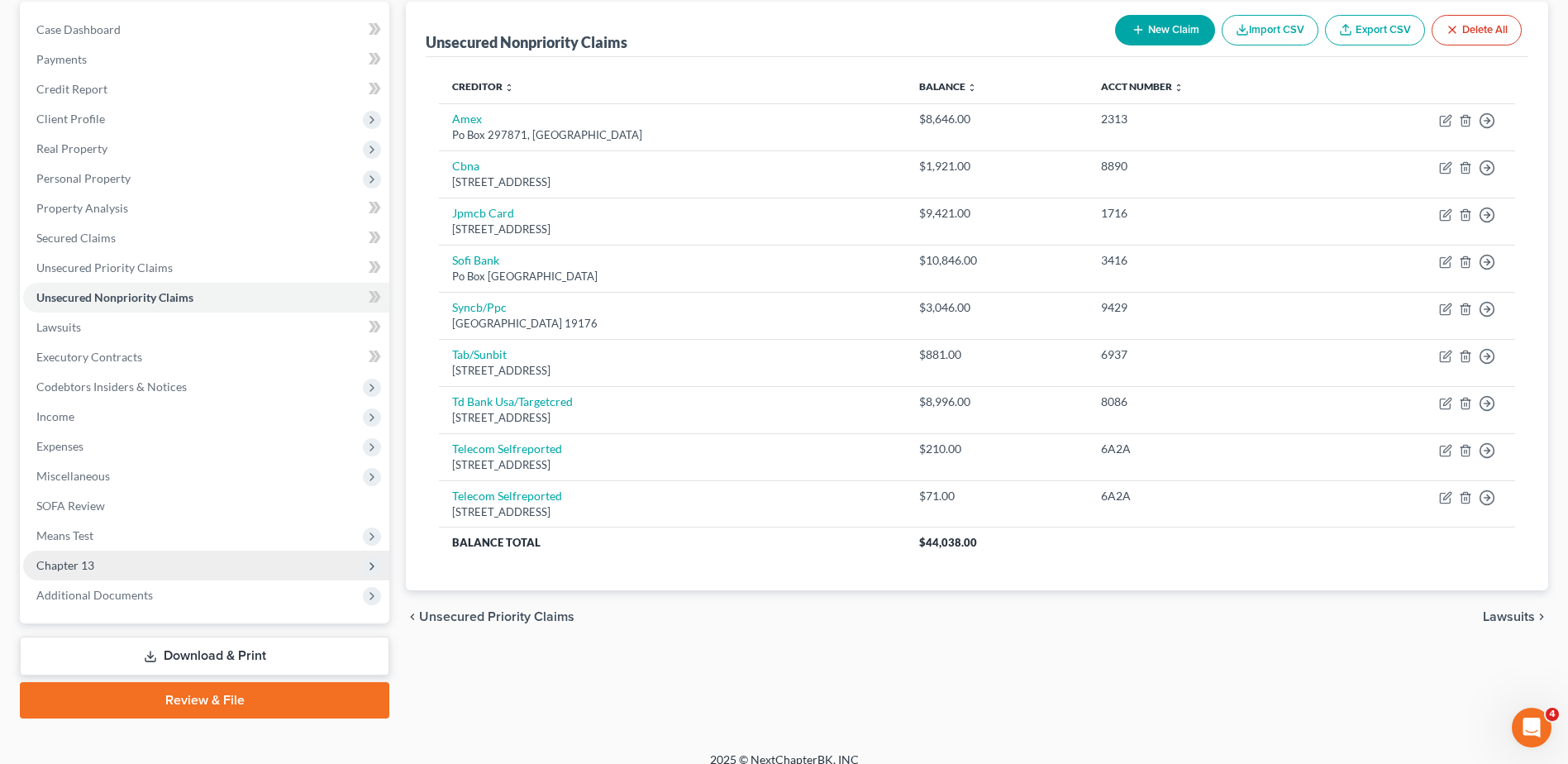
scroll to position [175, 0]
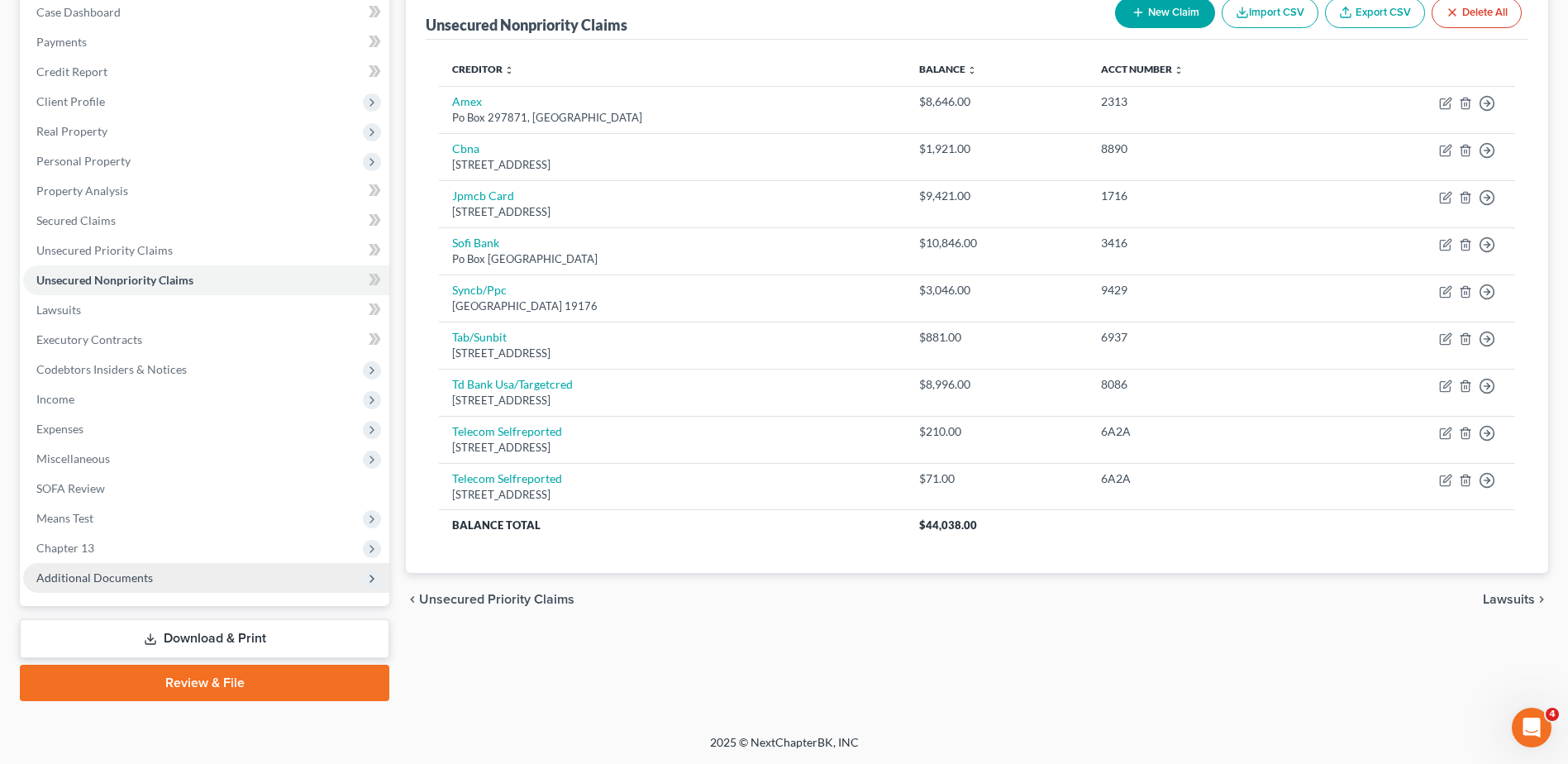
click at [126, 577] on span "Additional Documents" at bounding box center [95, 578] width 116 height 14
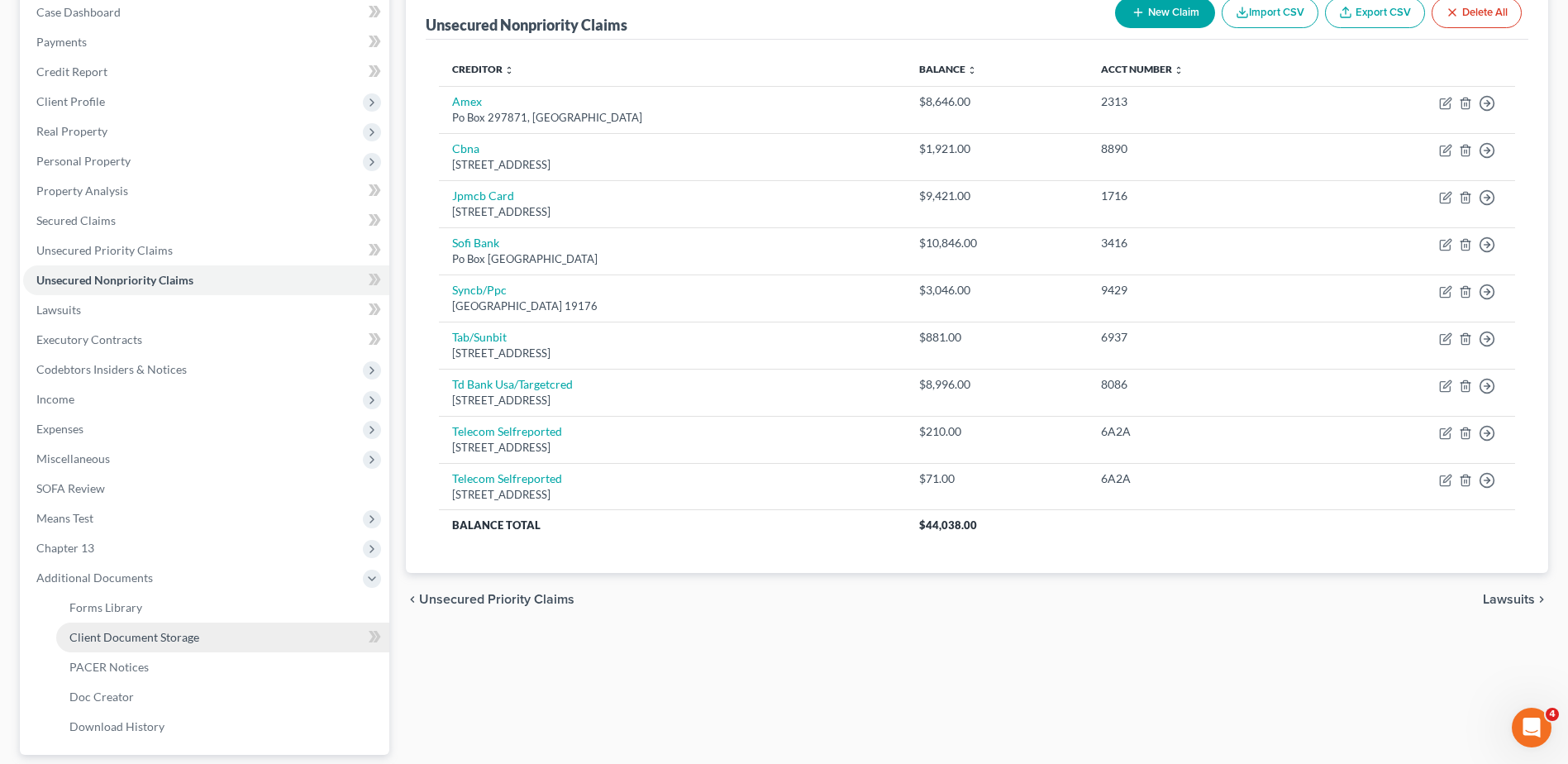
click at [160, 630] on span "Client Document Storage" at bounding box center [135, 637] width 130 height 14
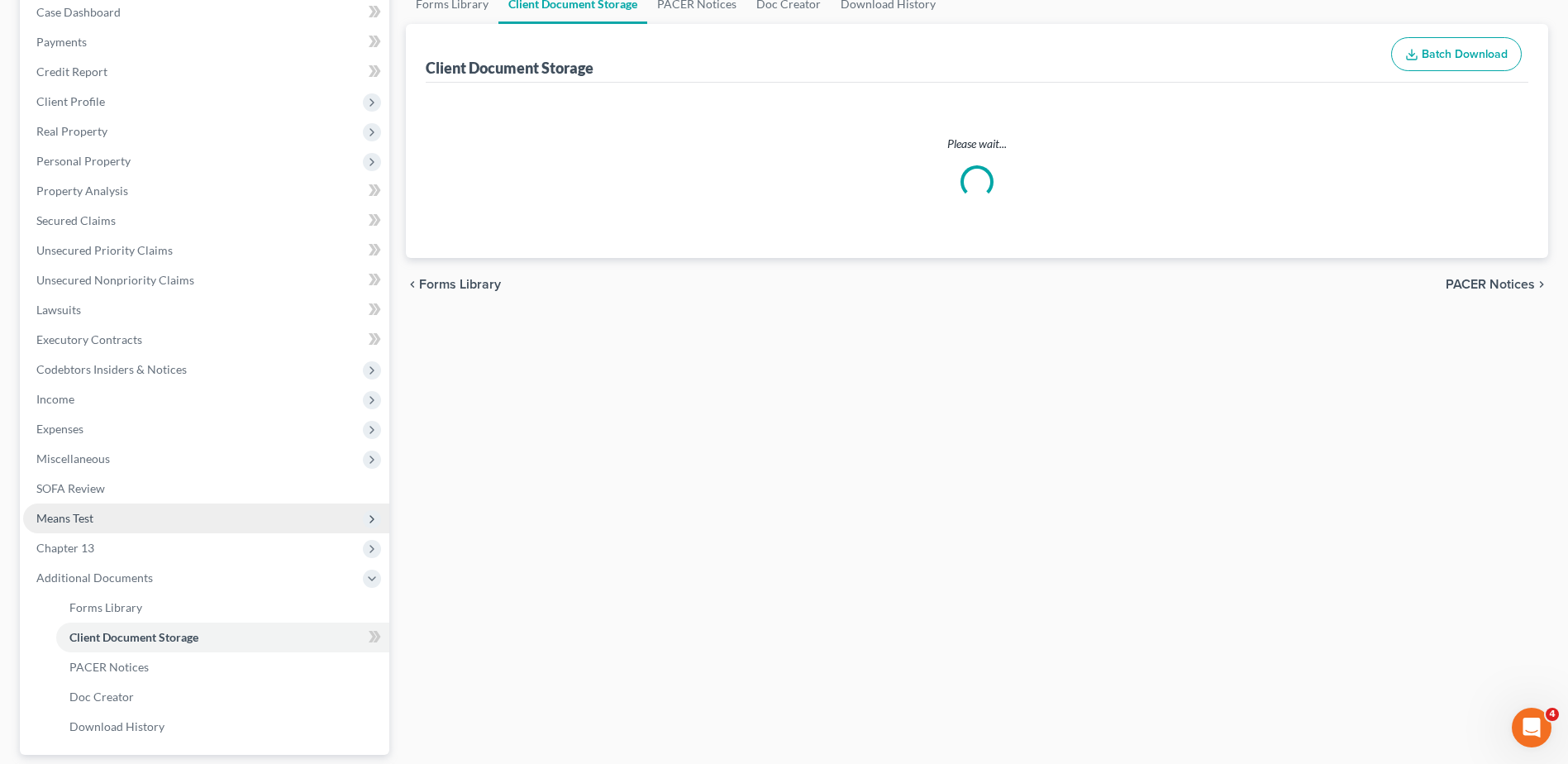
scroll to position [92, 0]
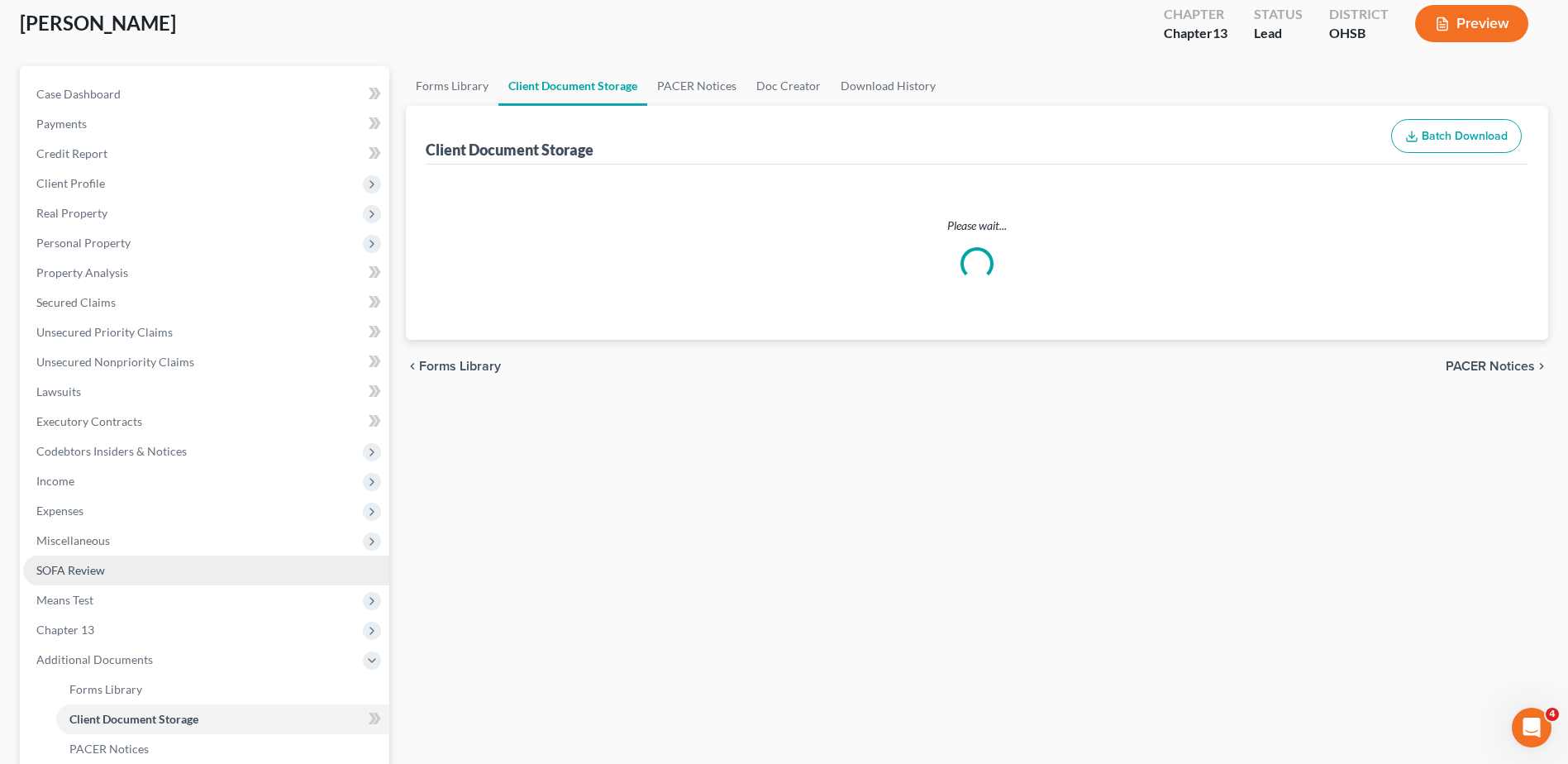
select select "7"
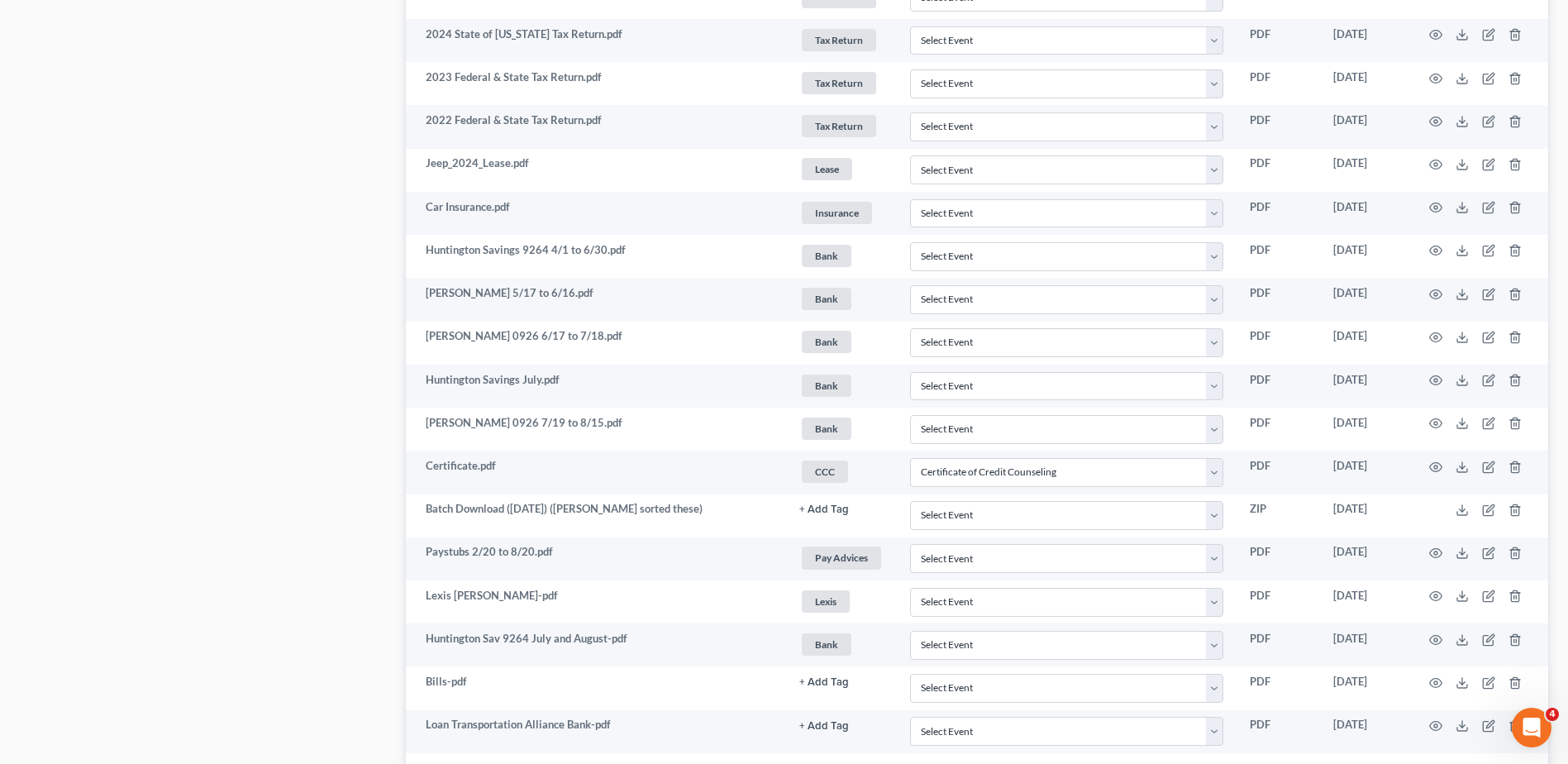
scroll to position [1752, 0]
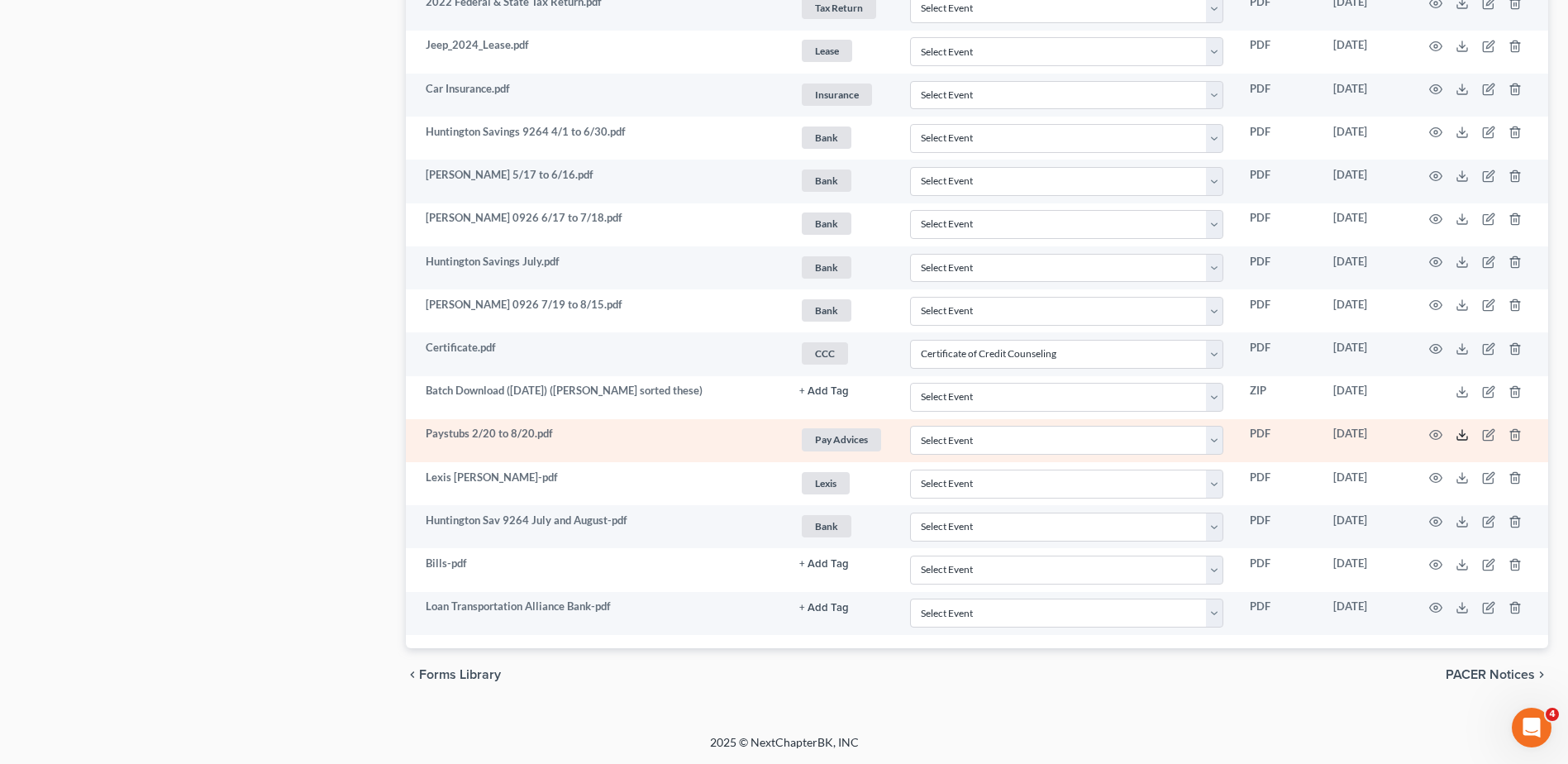
click at [1464, 436] on icon at bounding box center [1462, 435] width 13 height 13
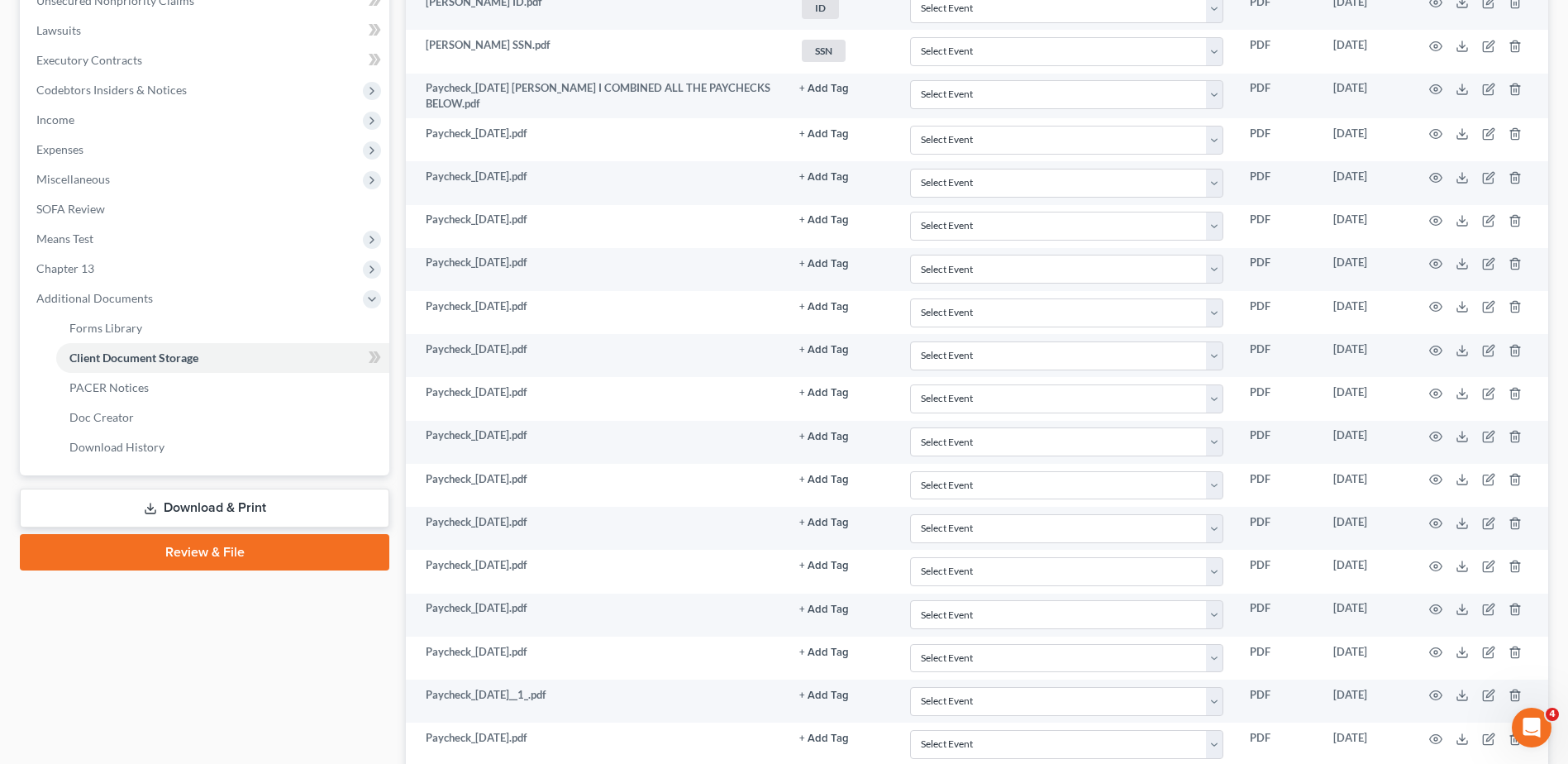
scroll to position [428, 0]
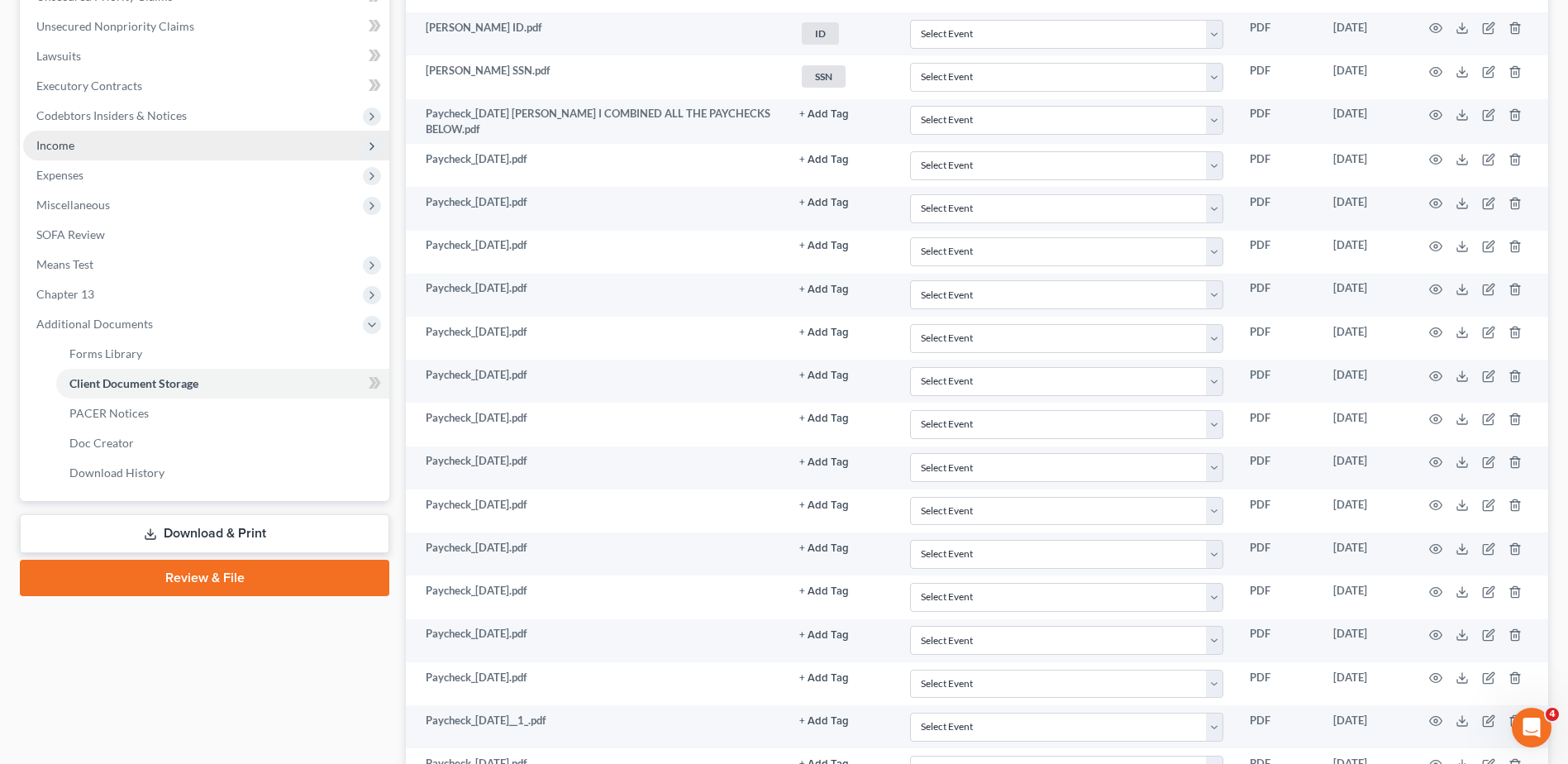
click at [138, 147] on span "Income" at bounding box center [206, 145] width 366 height 30
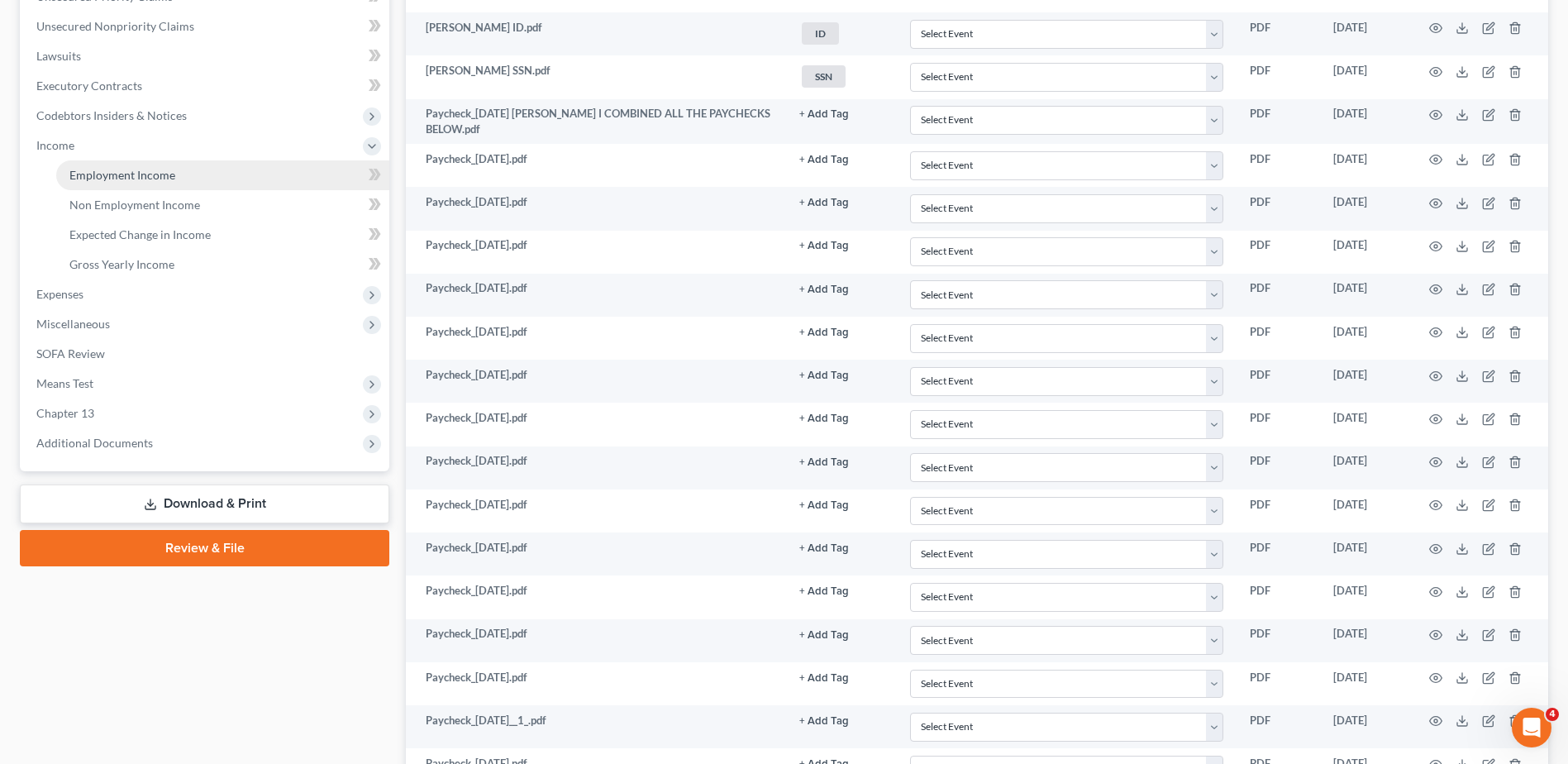
click at [144, 173] on span "Employment Income" at bounding box center [122, 175] width 106 height 14
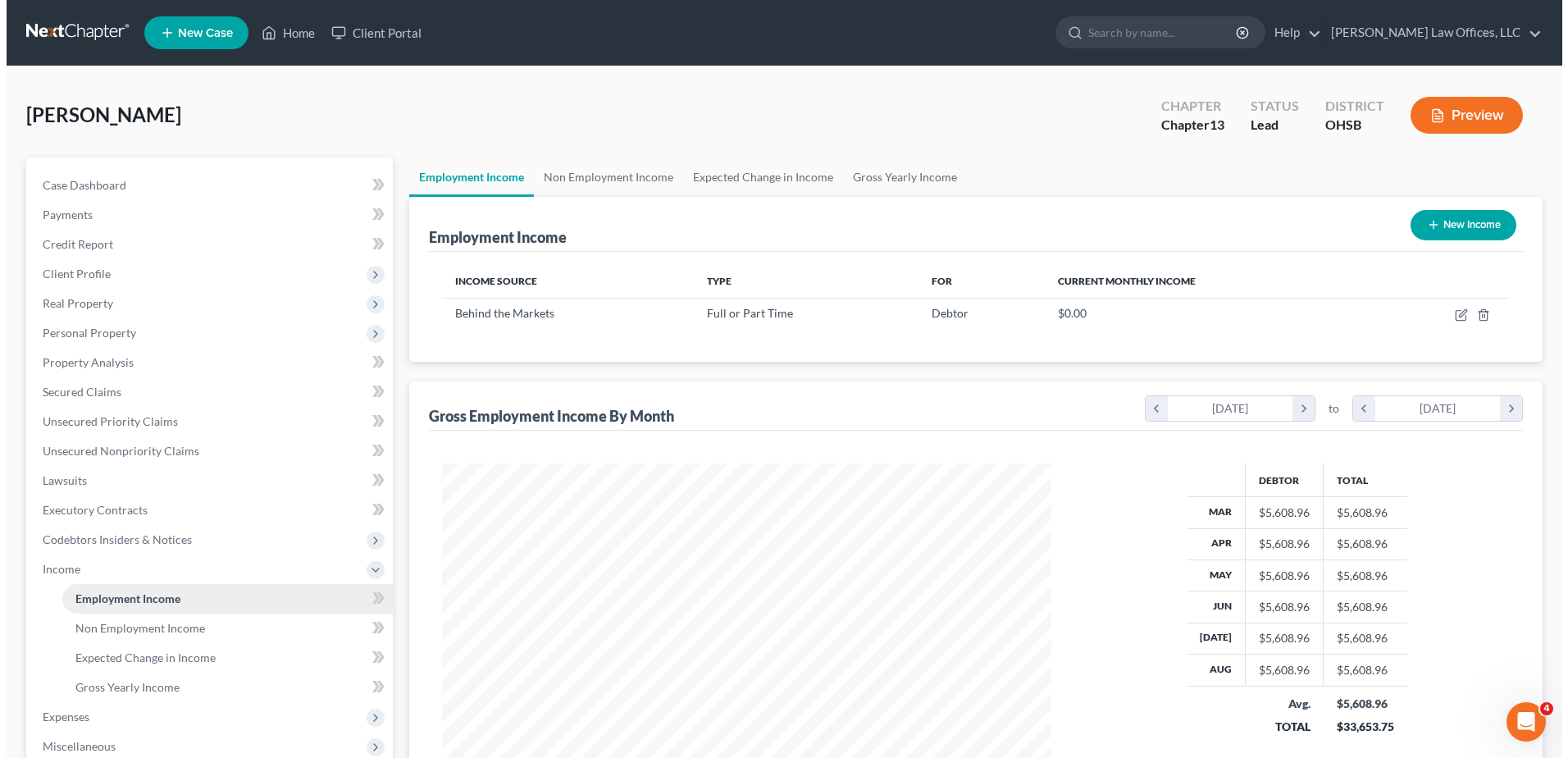
scroll to position [304, 641]
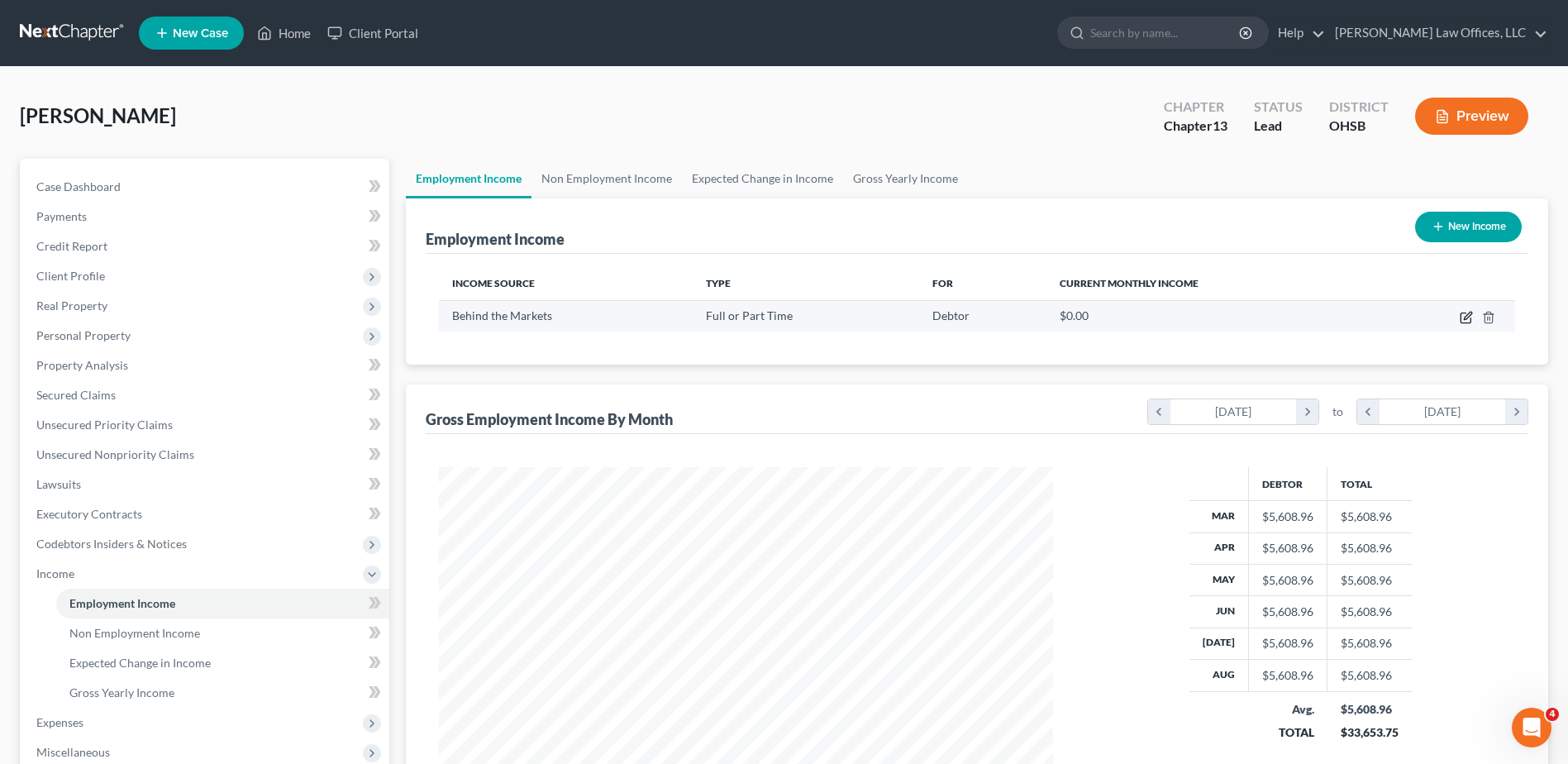
click at [1462, 312] on icon "button" at bounding box center [1467, 318] width 13 height 13
select select "0"
select select "9"
select select "3"
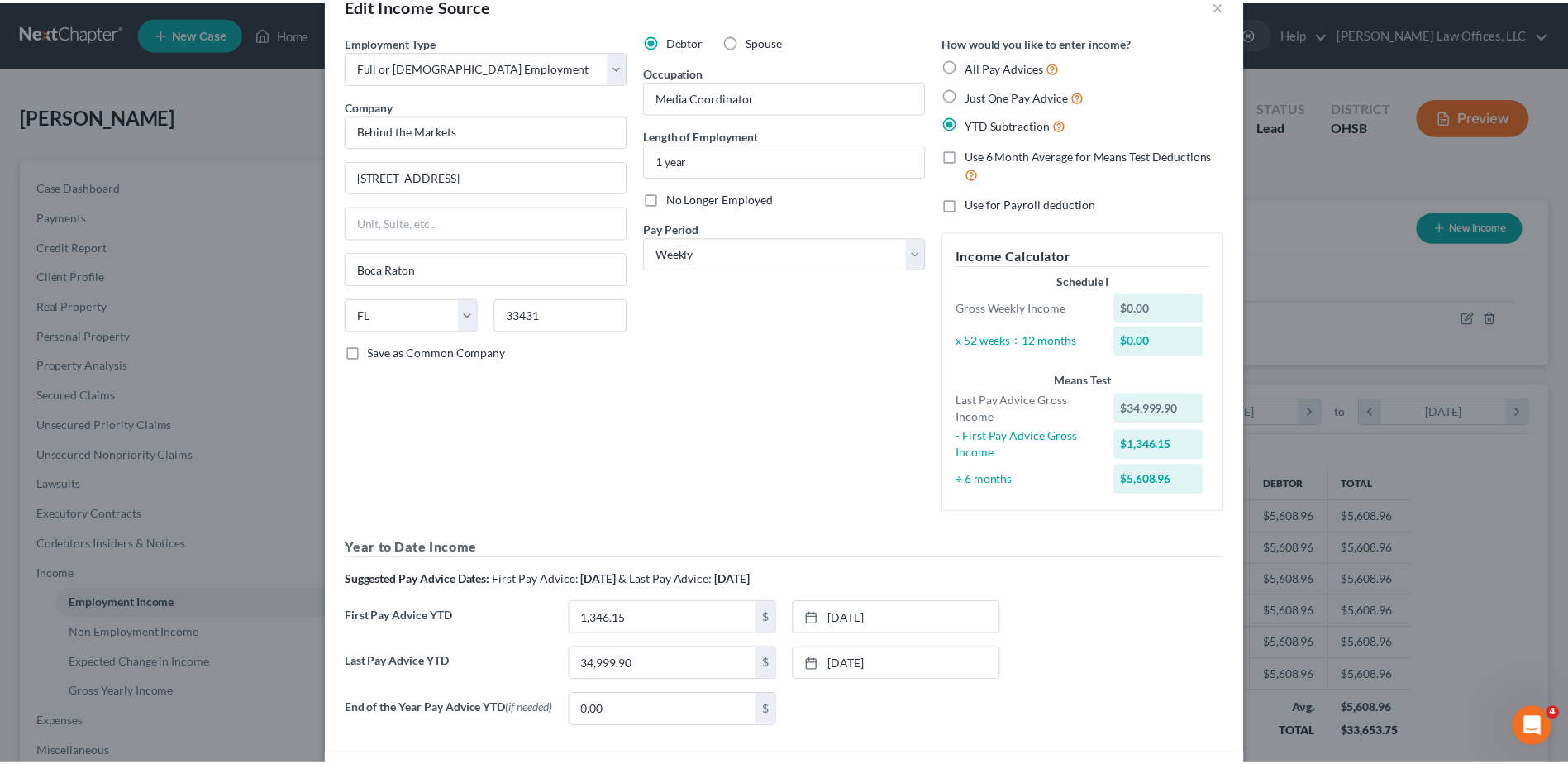
scroll to position [165, 0]
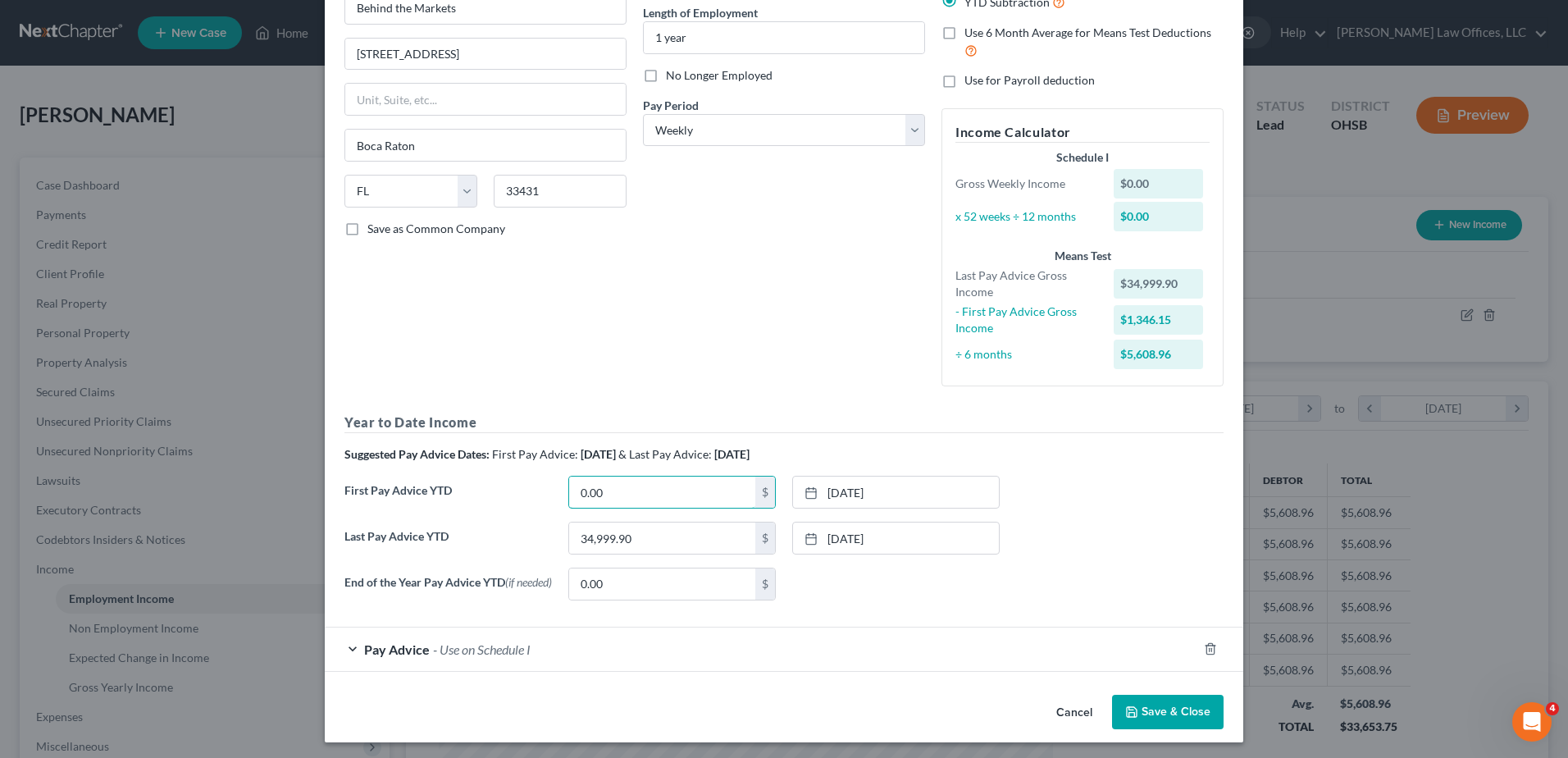
type input "0.00"
click at [833, 595] on div "None close Date Time chevron_left [DATE] chevron_right Su M Tu W Th F Sa 31 1 2…" at bounding box center [896, 585] width 224 height 33
click at [1166, 715] on button "Save & Close" at bounding box center [1167, 713] width 111 height 35
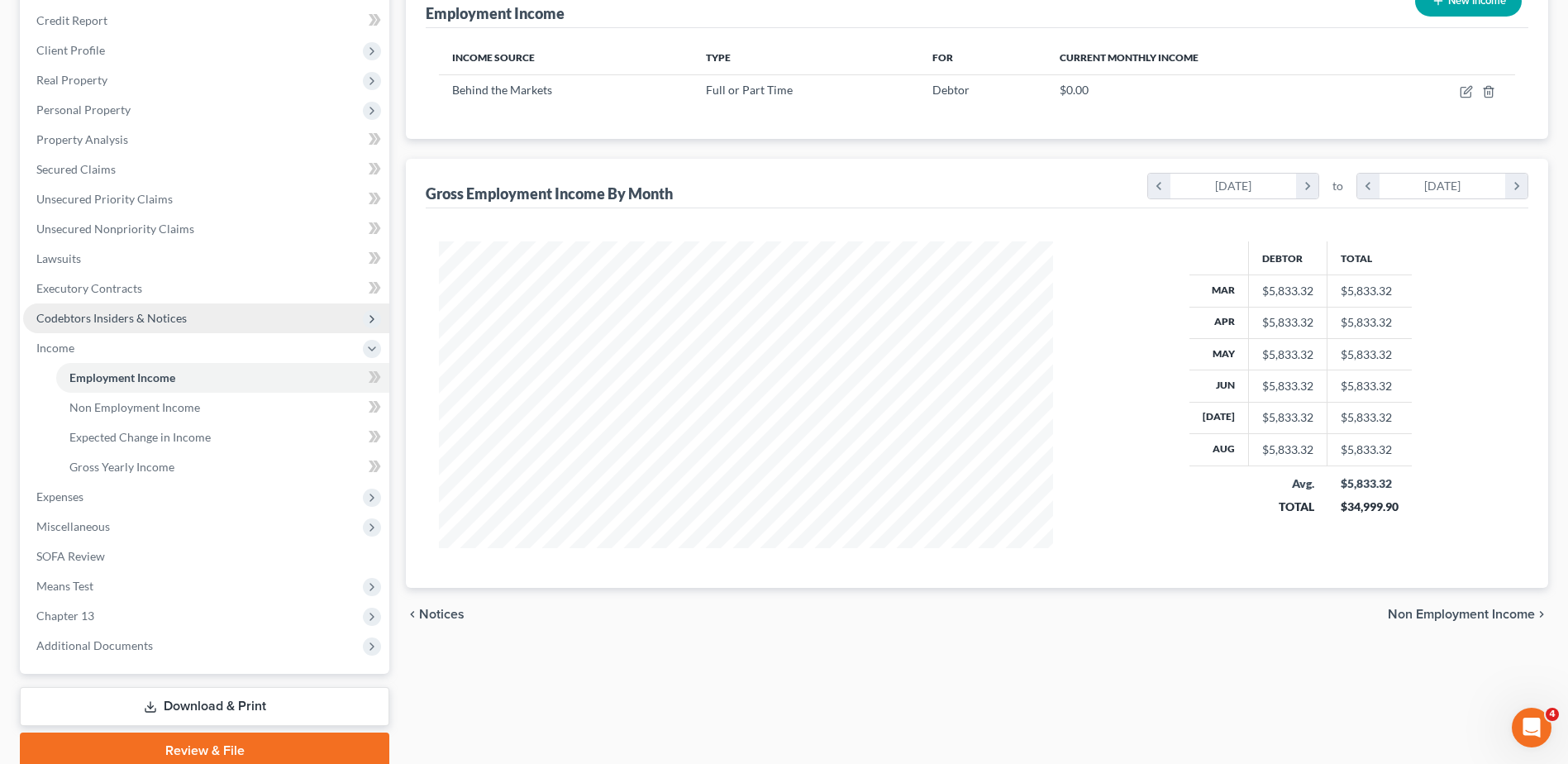
scroll to position [248, 0]
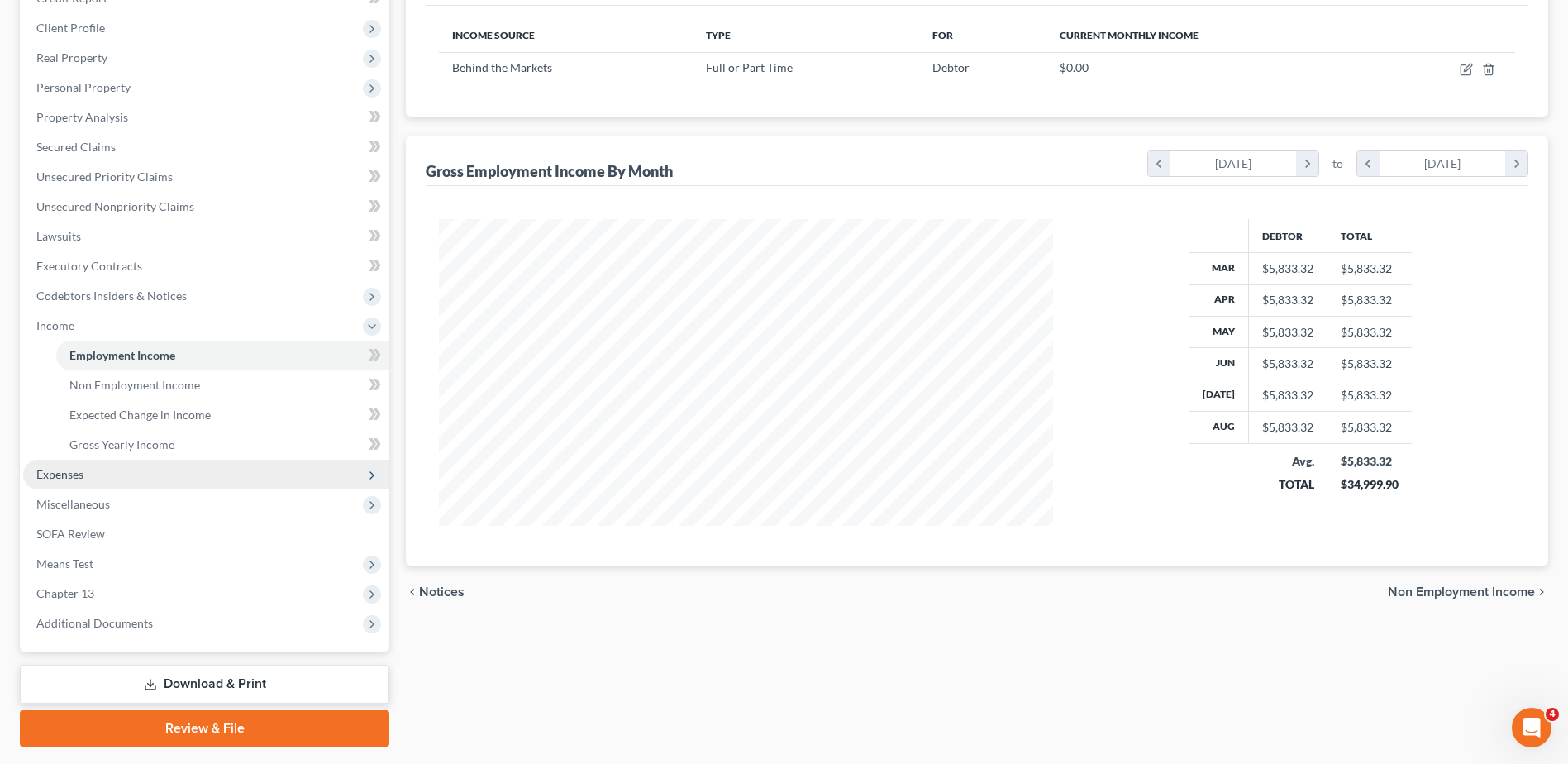
click at [155, 475] on span "Expenses" at bounding box center [206, 475] width 366 height 30
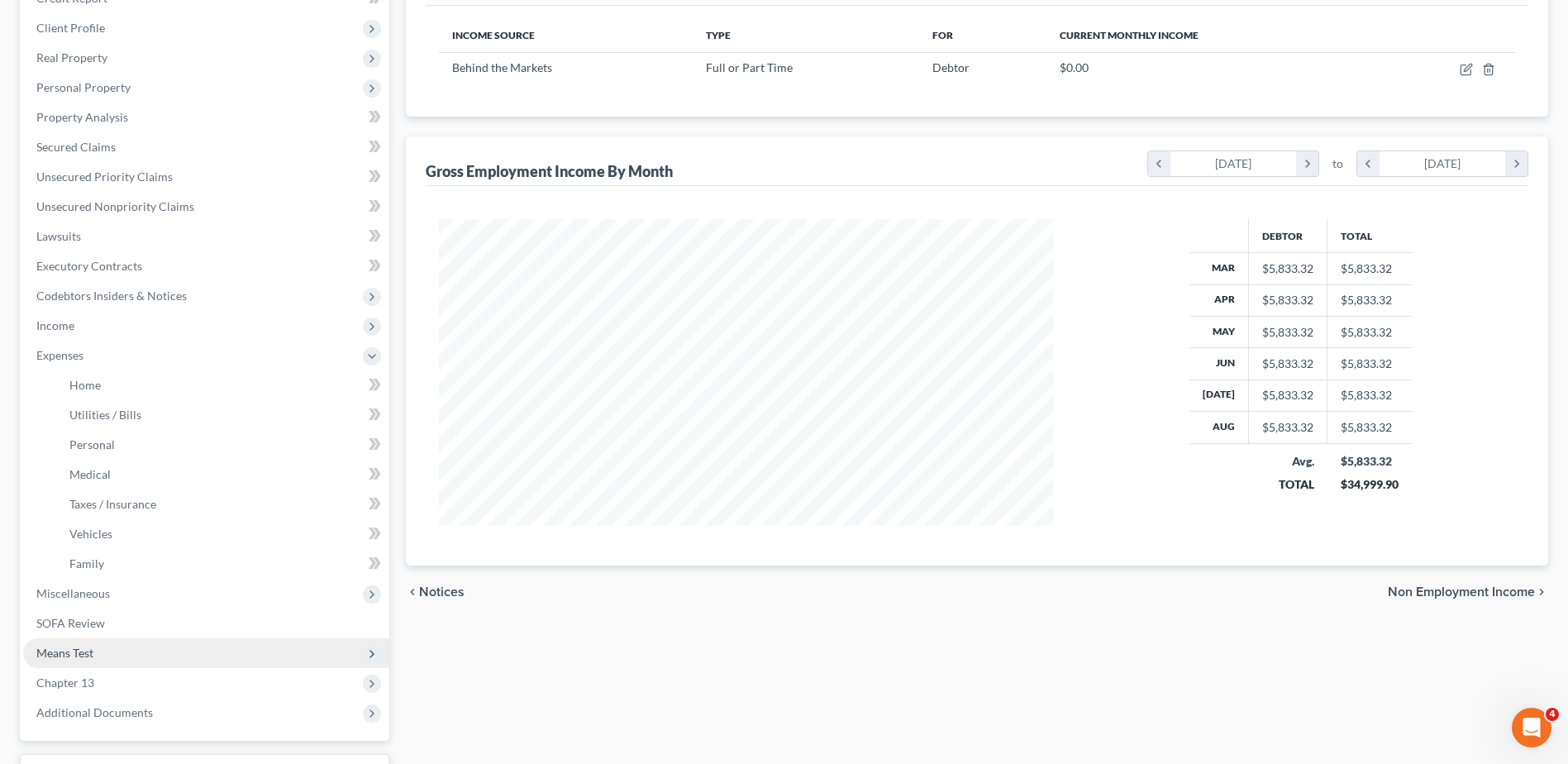
click at [156, 649] on span "Means Test" at bounding box center [206, 653] width 366 height 30
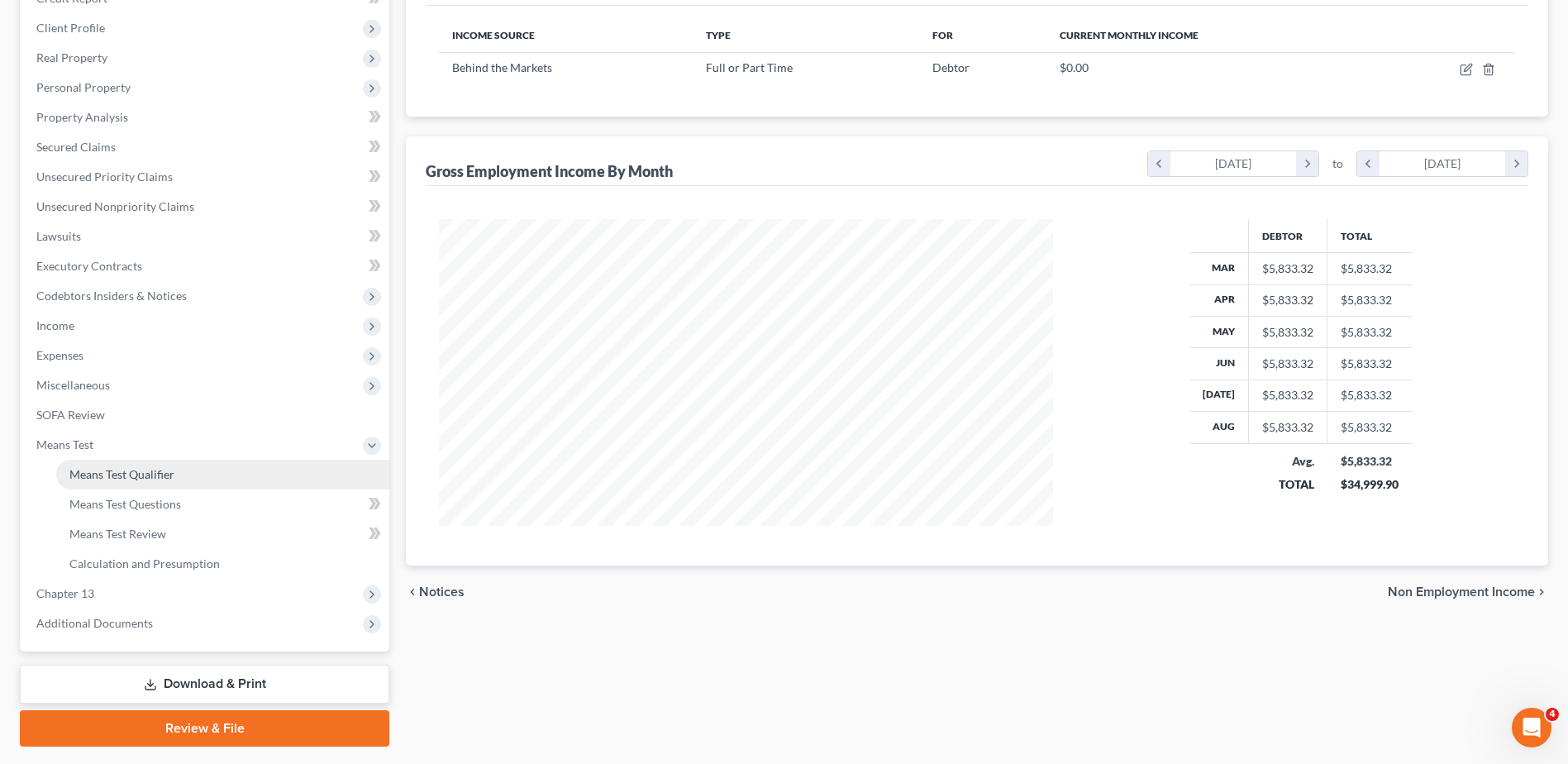
click at [150, 469] on span "Means Test Qualifier" at bounding box center [122, 474] width 105 height 14
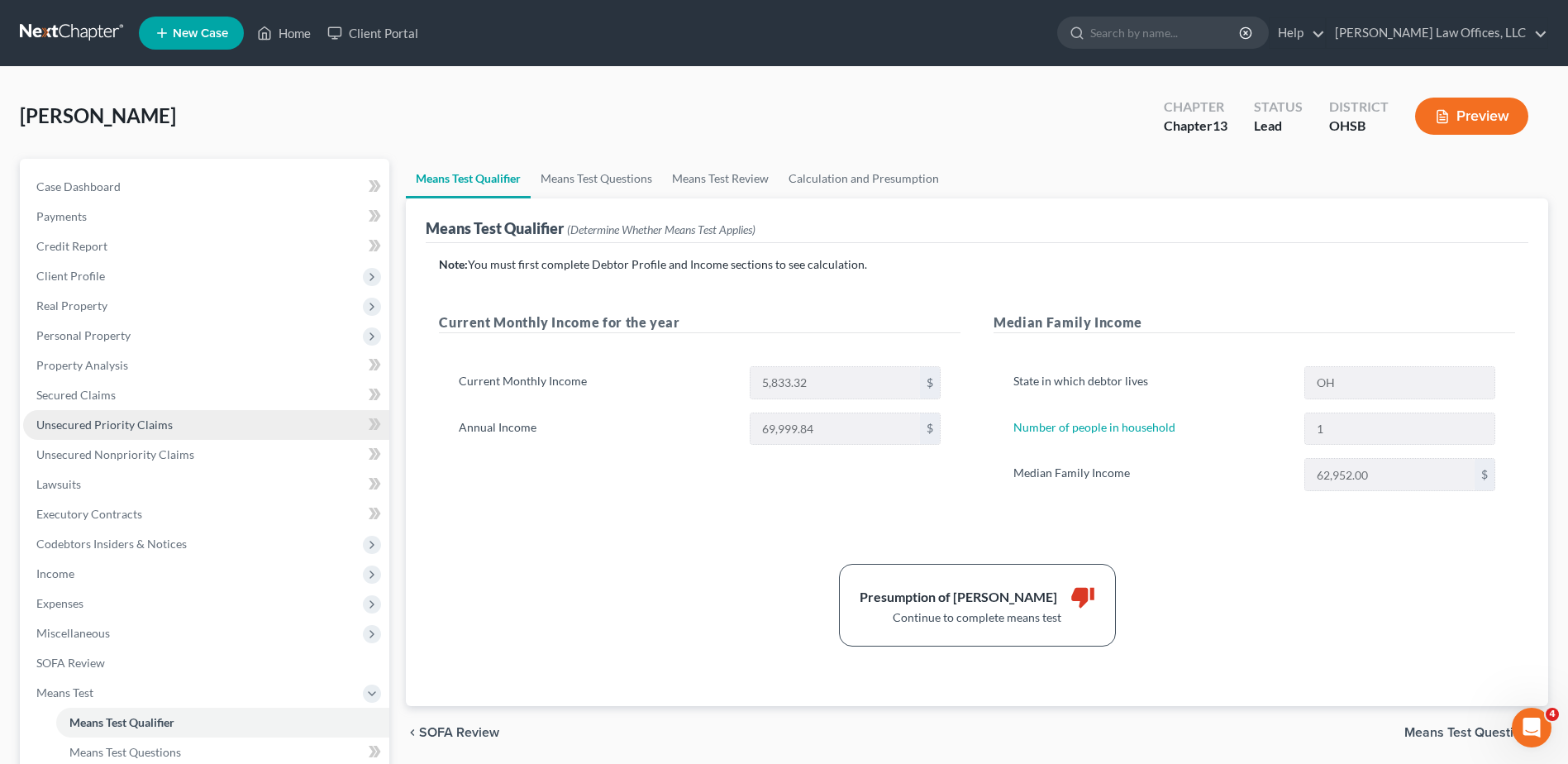
click at [245, 426] on link "Unsecured Priority Claims" at bounding box center [206, 425] width 366 height 30
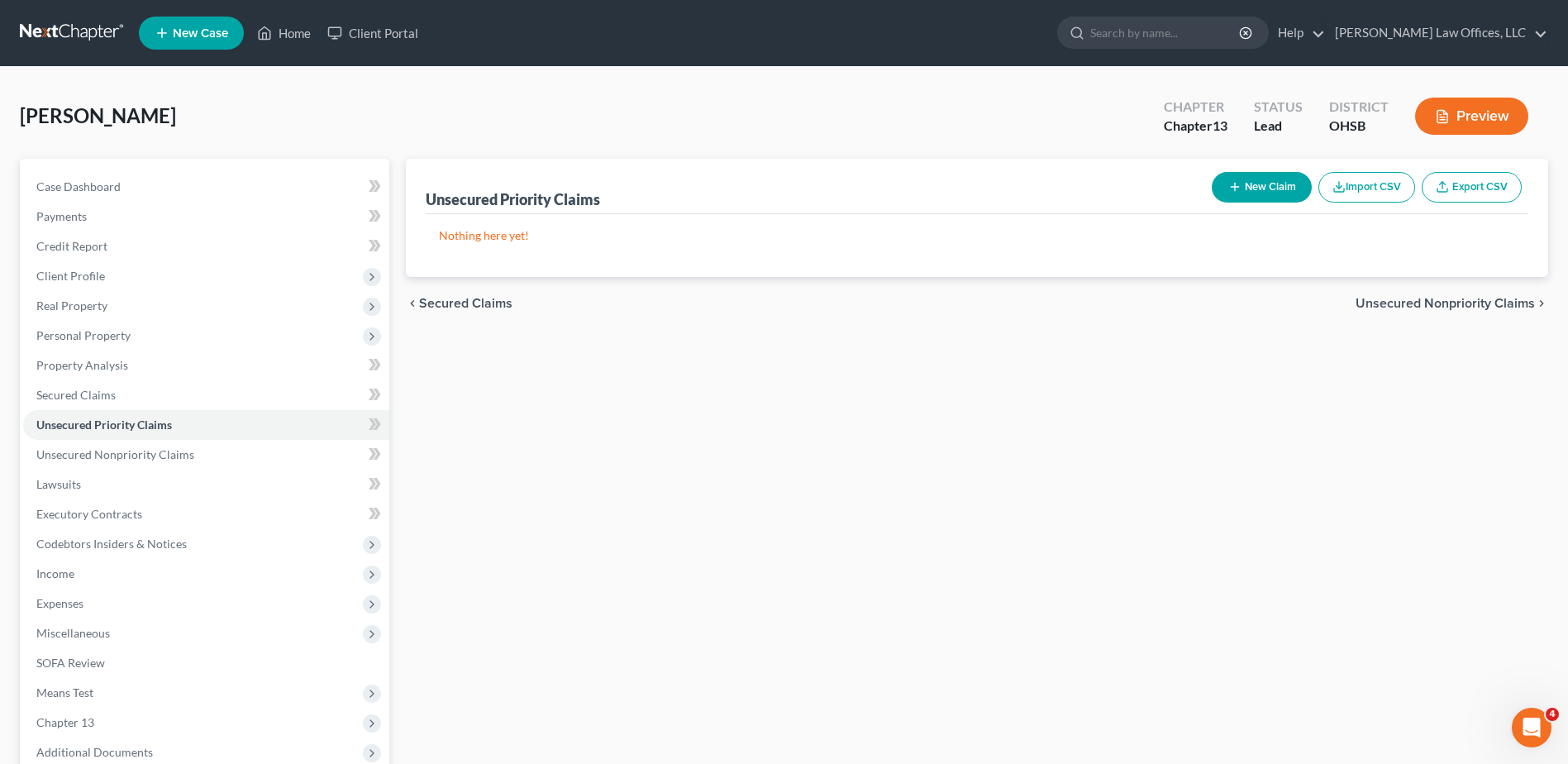
click at [1249, 184] on button "New Claim" at bounding box center [1262, 187] width 100 height 31
select select "0"
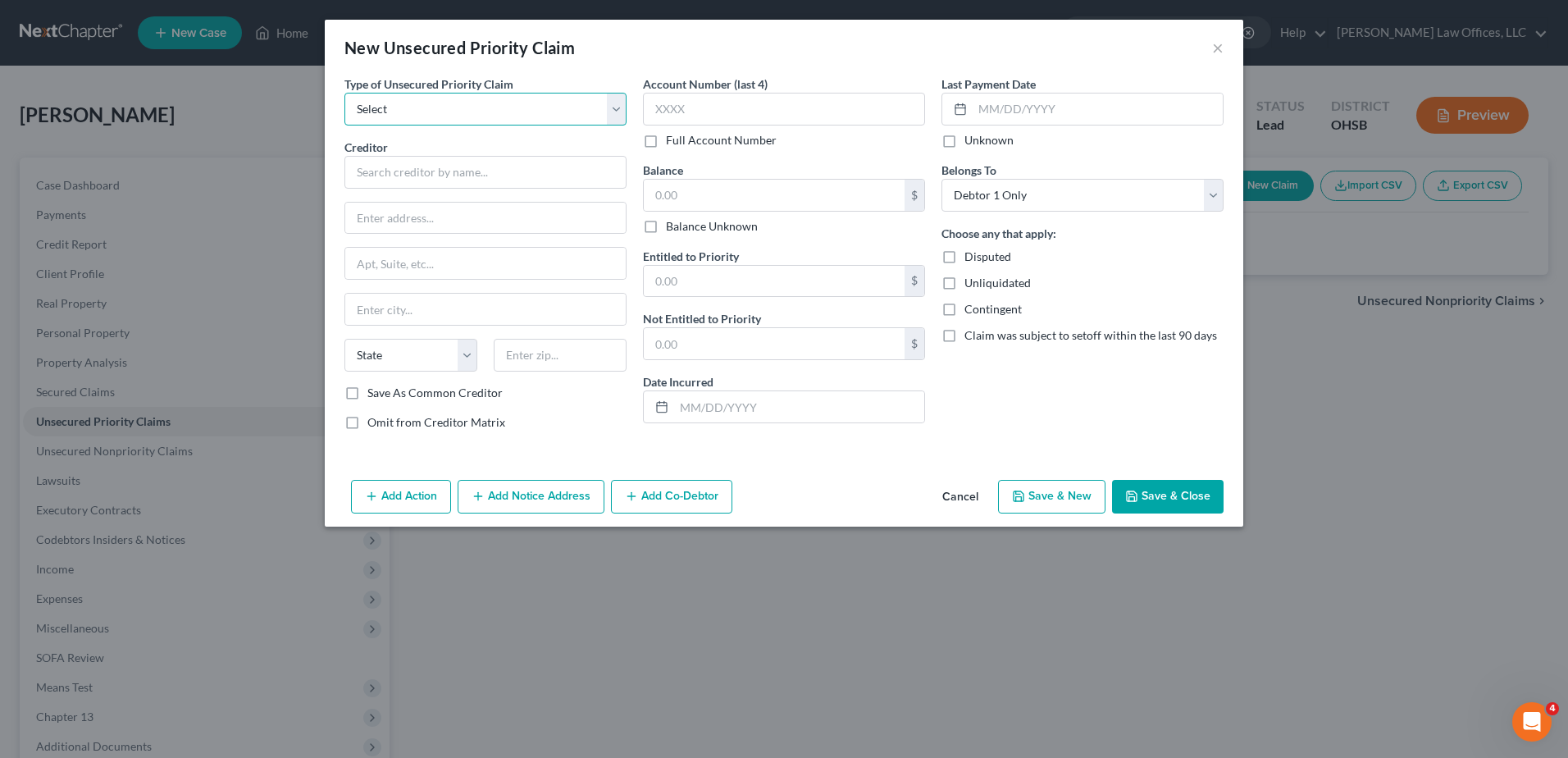
drag, startPoint x: 614, startPoint y: 107, endPoint x: 602, endPoint y: 113, distance: 13.4
click at [614, 107] on select "Select Taxes & Other Government Units Domestic Support Obligations Extensions o…" at bounding box center [486, 109] width 282 height 33
select select "0"
click at [345, 92] on select "Select Taxes & Other Government Units Domestic Support Obligations Extensions o…" at bounding box center [486, 109] width 282 height 33
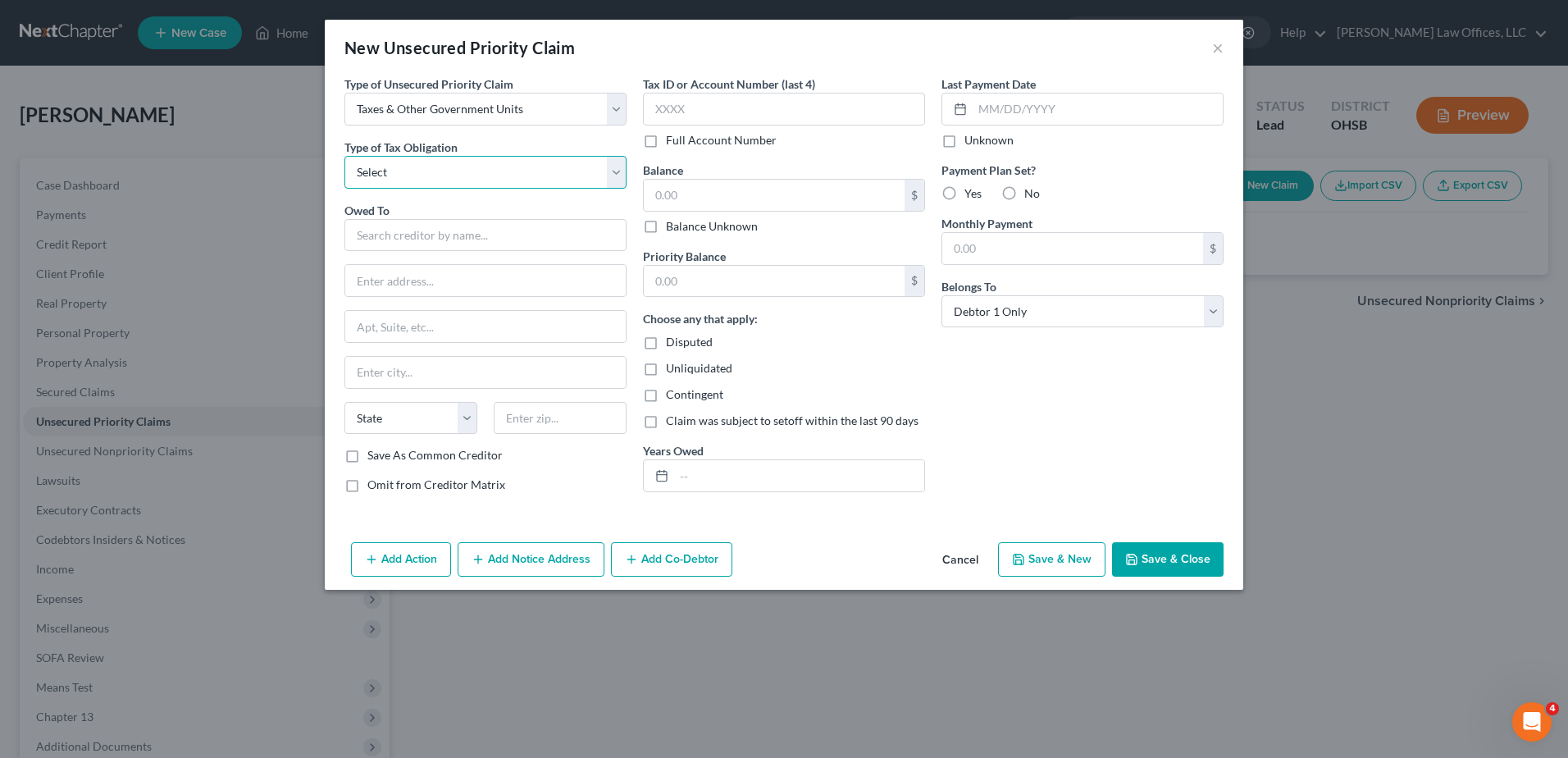
click at [506, 168] on select "Select Federal City State Franchise Tax Board Other" at bounding box center [486, 172] width 282 height 33
select select "0"
click at [345, 156] on select "Select Federal City State Franchise Tax Board Other" at bounding box center [486, 172] width 282 height 33
click at [501, 235] on input "text" at bounding box center [486, 236] width 282 height 33
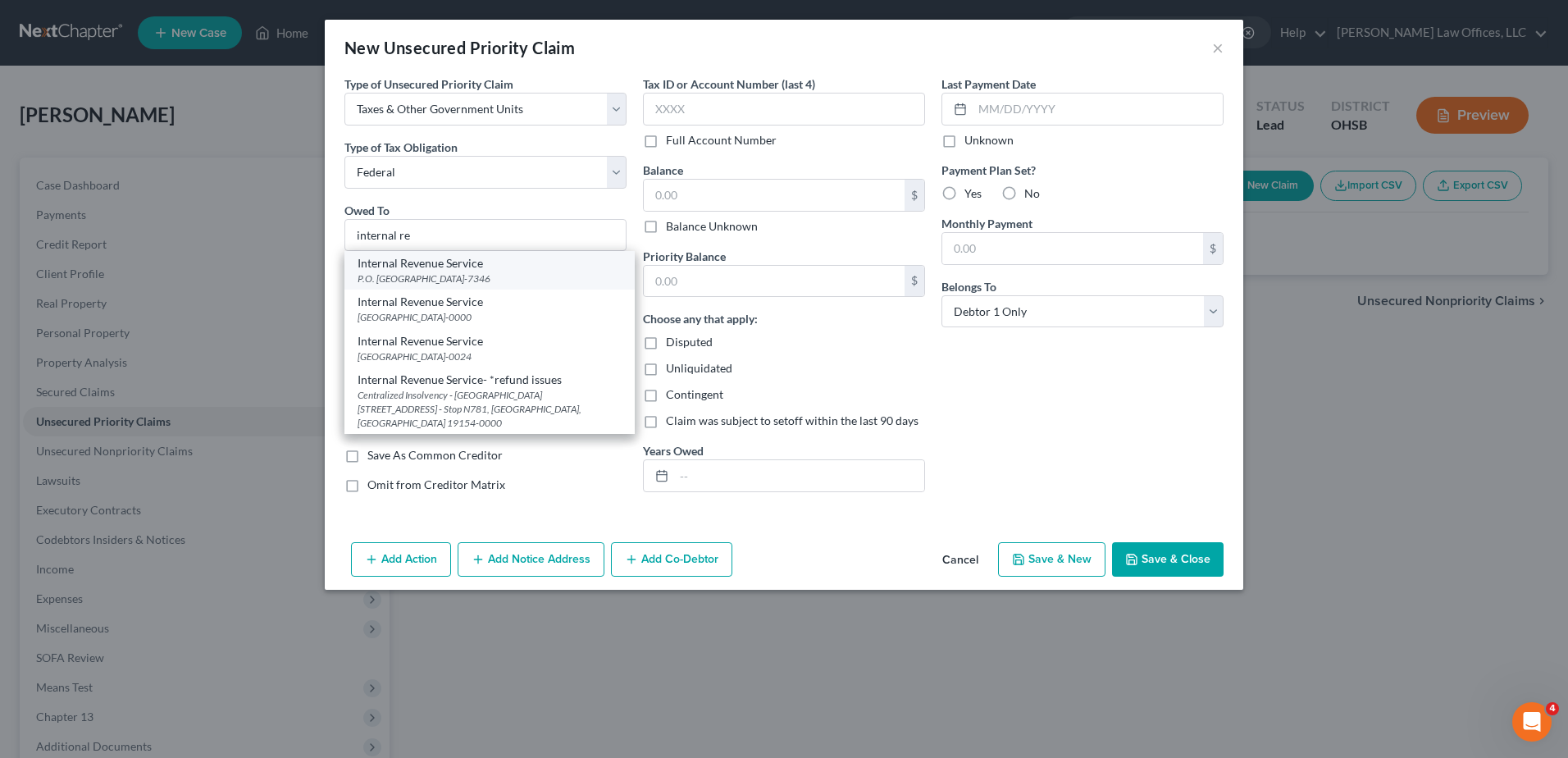
click at [504, 271] on div "P.O. [GEOGRAPHIC_DATA]-7346" at bounding box center [490, 278] width 264 height 14
type input "Internal Revenue Service"
type input "P.O. Box 7346"
type input "[GEOGRAPHIC_DATA]"
select select "39"
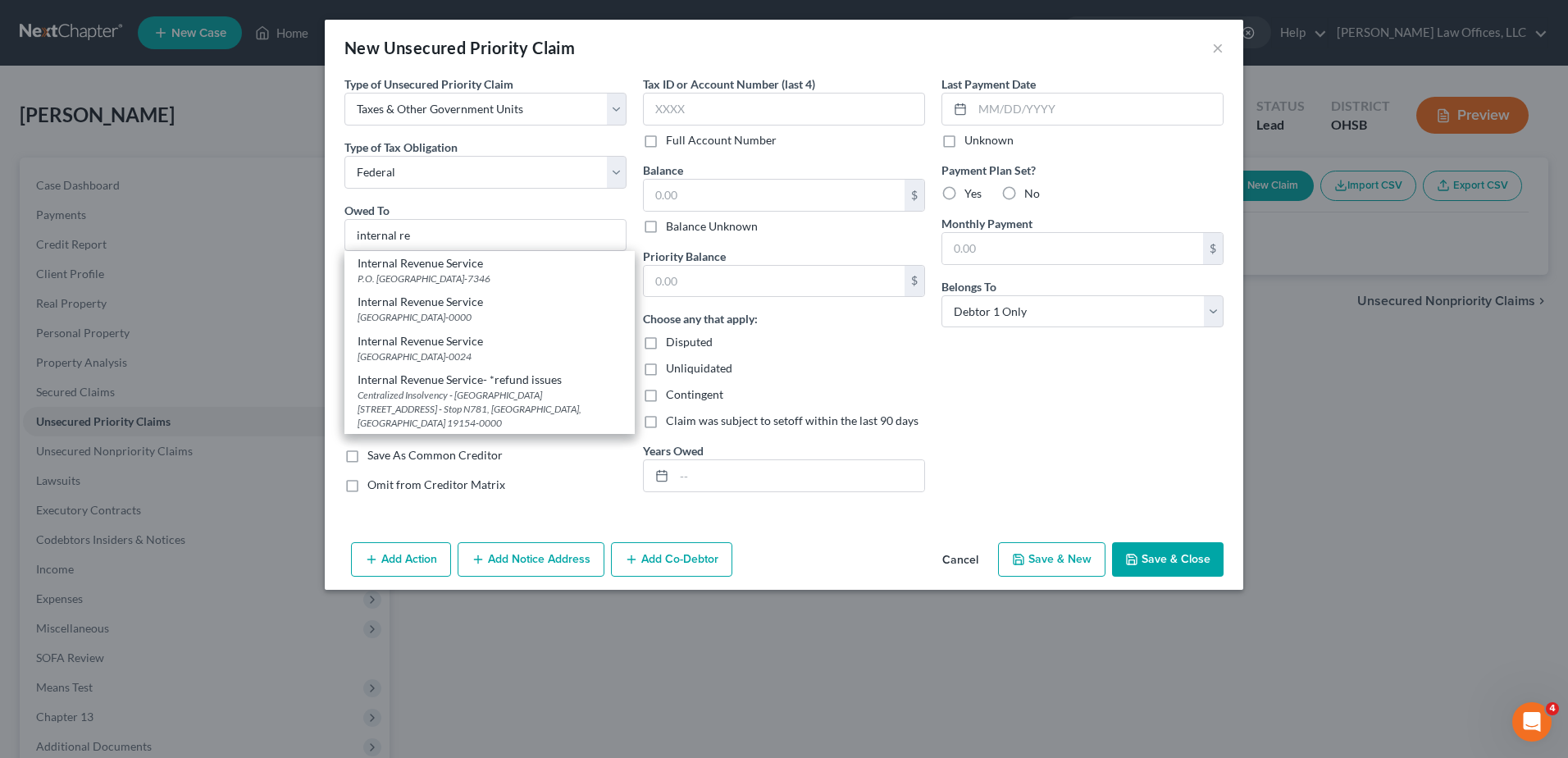
type input "19101-7346"
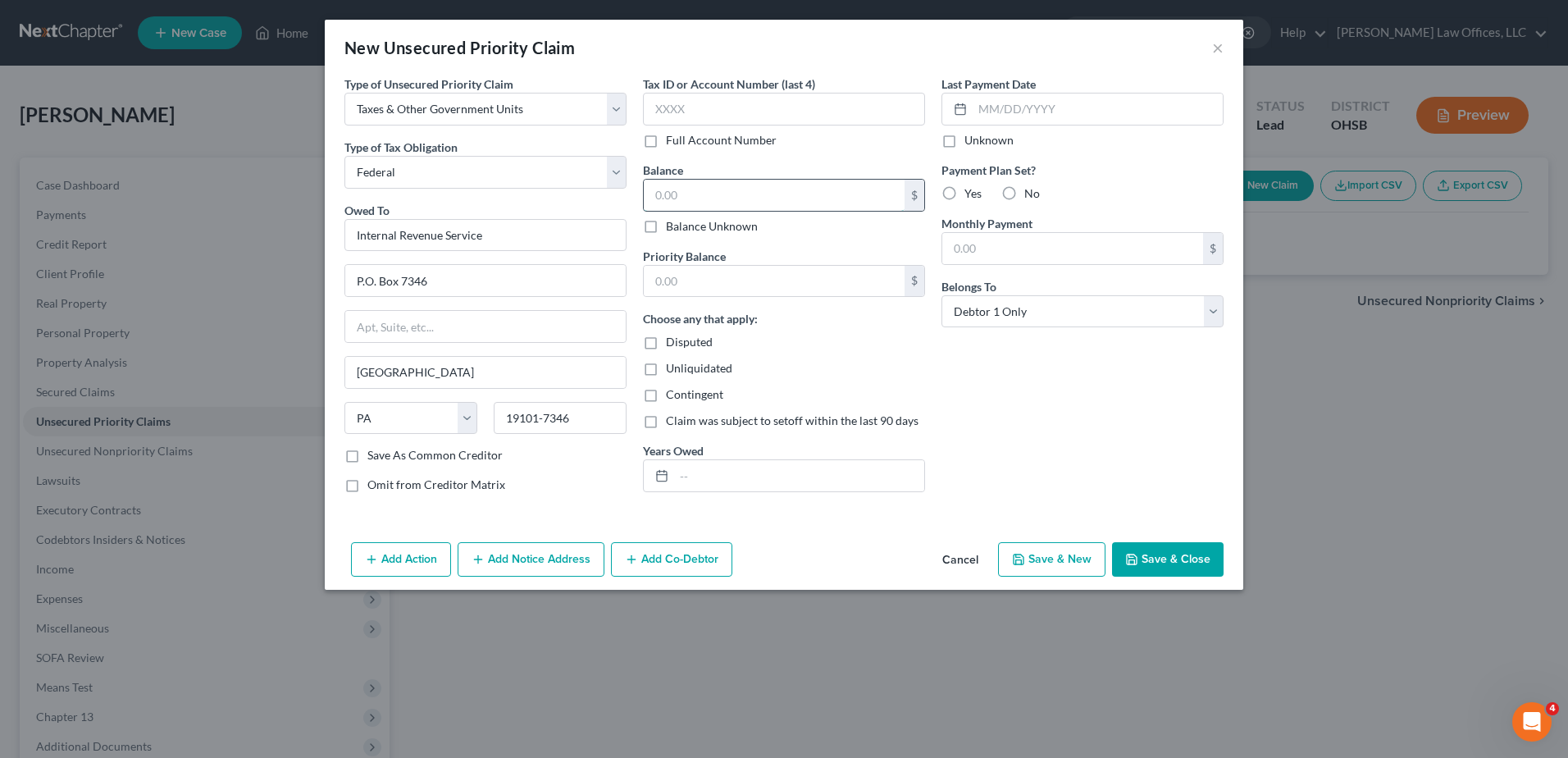
click at [685, 197] on input "text" at bounding box center [774, 195] width 261 height 31
type input "229.00"
click at [697, 275] on input "text" at bounding box center [774, 281] width 261 height 31
type input "229.00"
click at [540, 557] on button "Add Notice Address" at bounding box center [531, 560] width 147 height 35
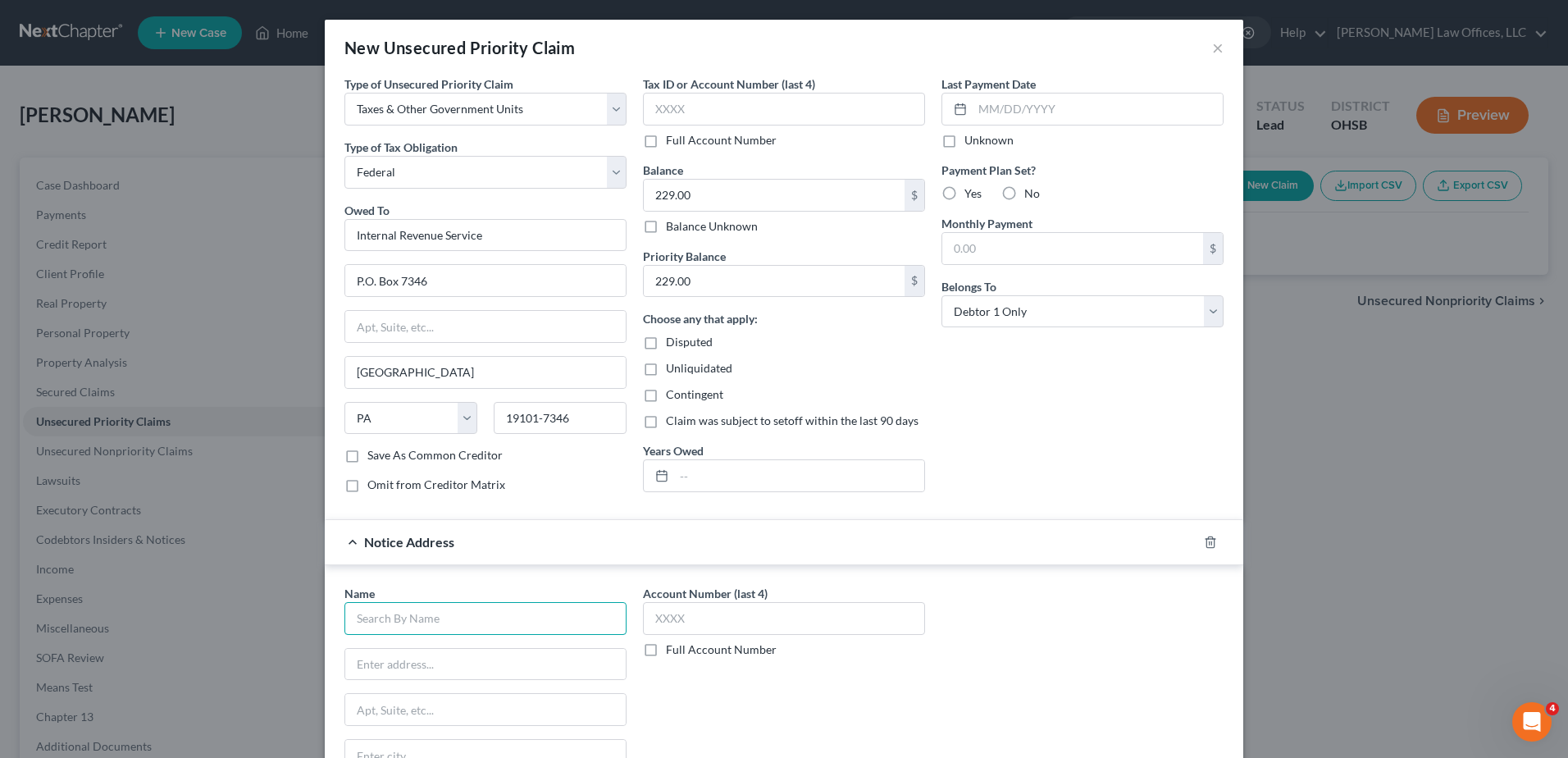
click at [458, 618] on input "text" at bounding box center [486, 619] width 282 height 33
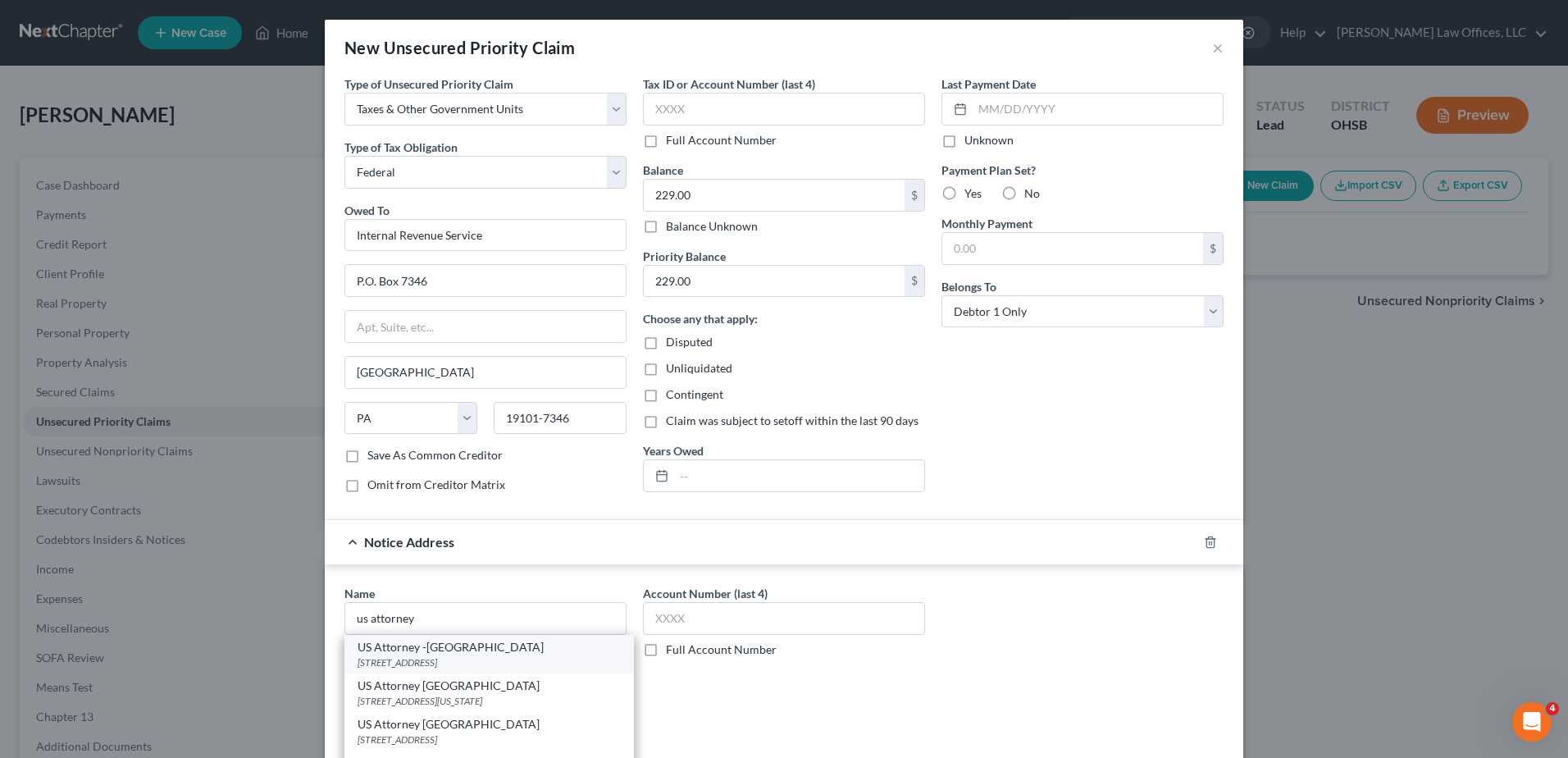
click at [478, 662] on div "[STREET_ADDRESS]" at bounding box center [489, 662] width 263 height 14
type input "US Attorney -[GEOGRAPHIC_DATA]"
type input "[STREET_ADDRESS]"
type input "Suite 400"
type input "[GEOGRAPHIC_DATA]"
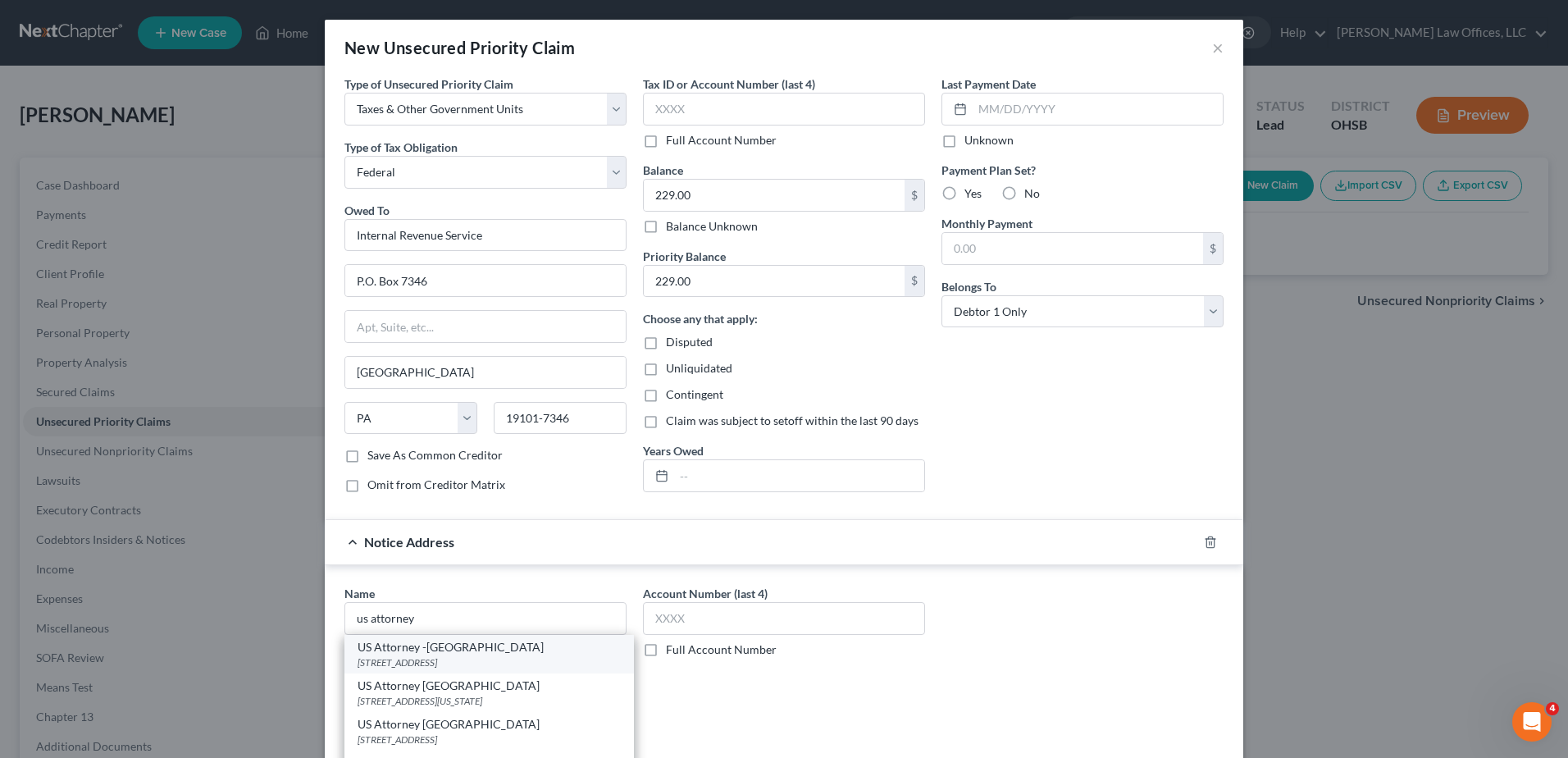
select select "36"
type input "45202"
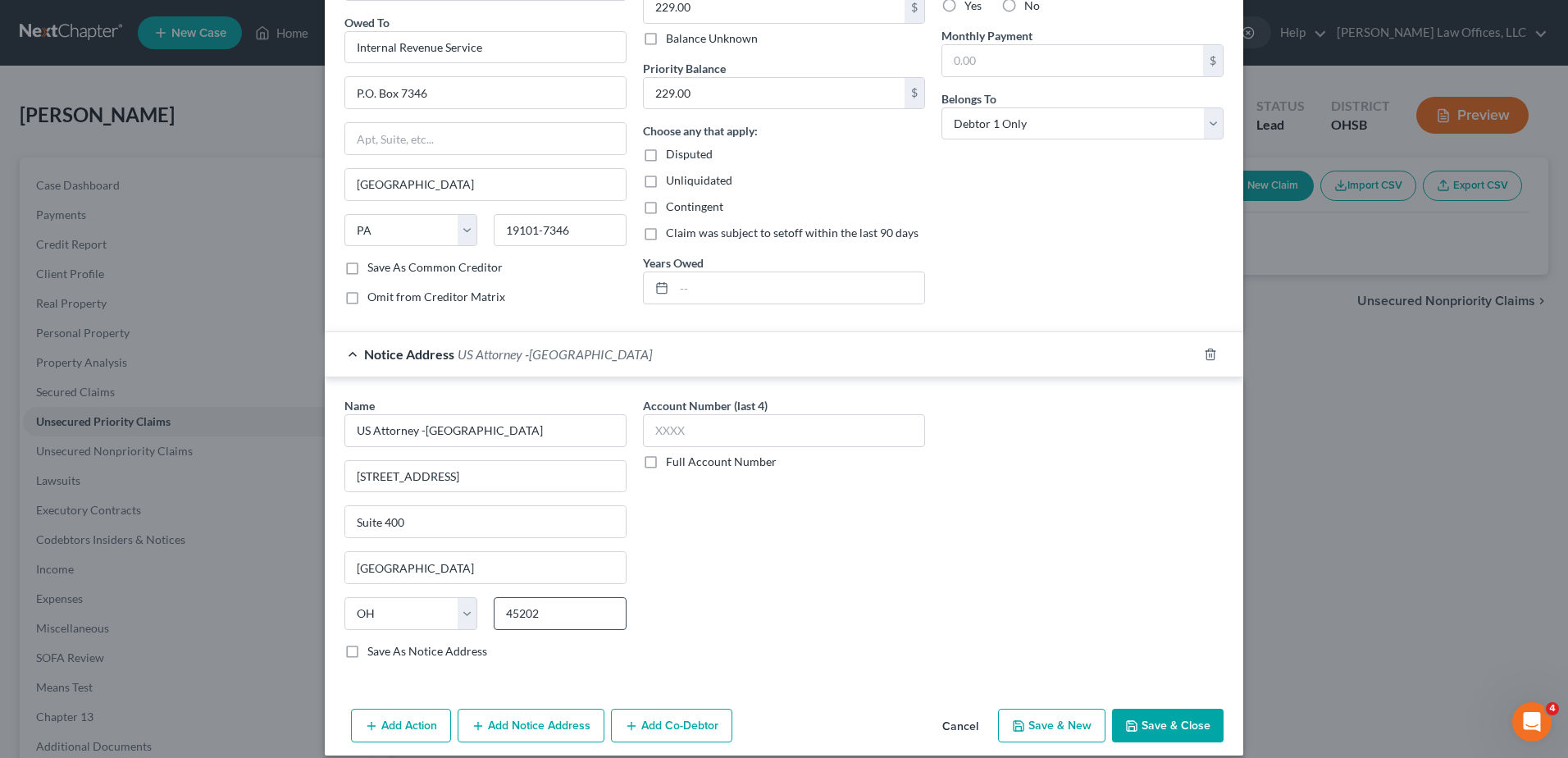
scroll to position [205, 0]
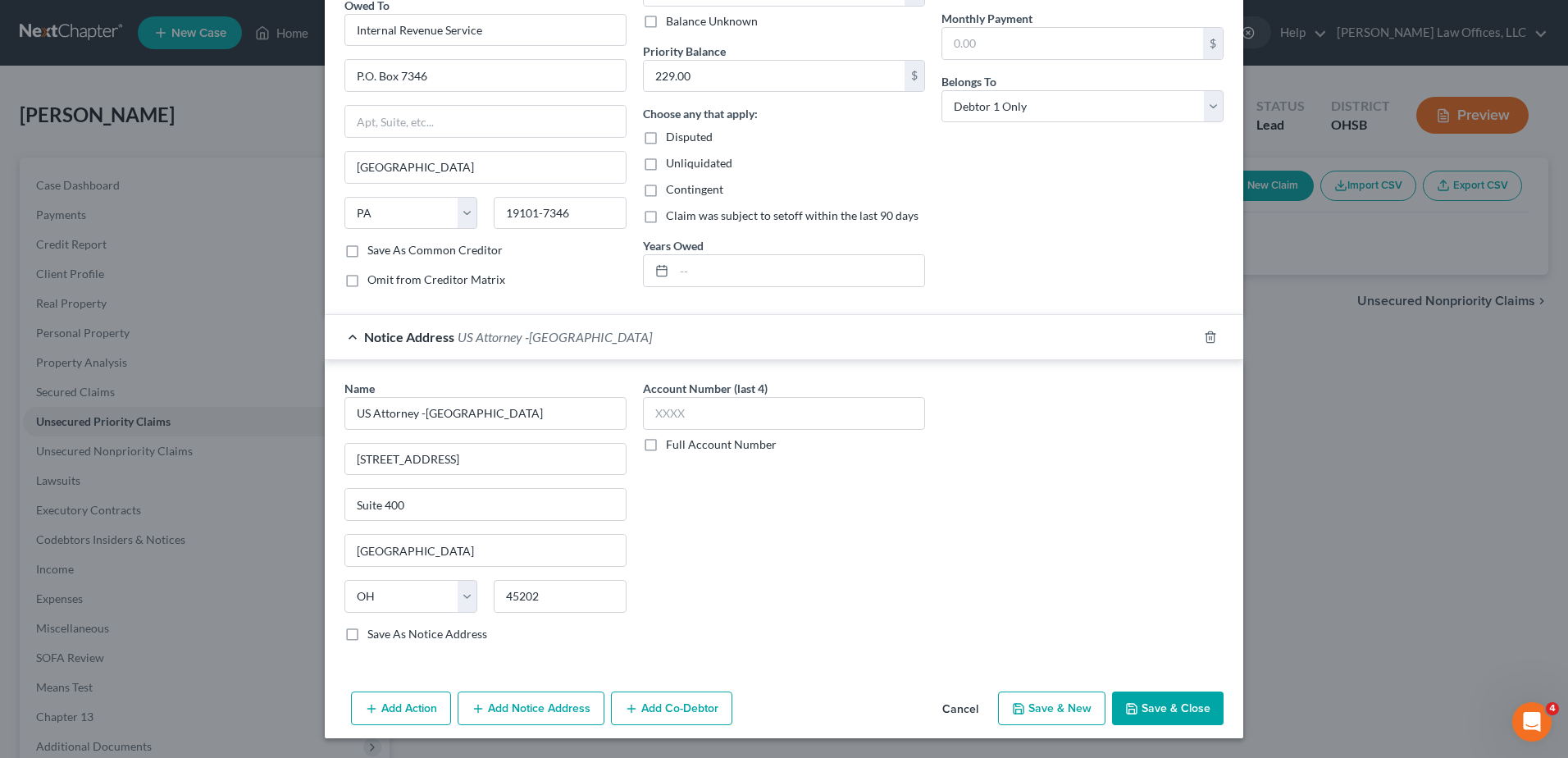
click at [514, 700] on button "Add Notice Address" at bounding box center [531, 709] width 147 height 35
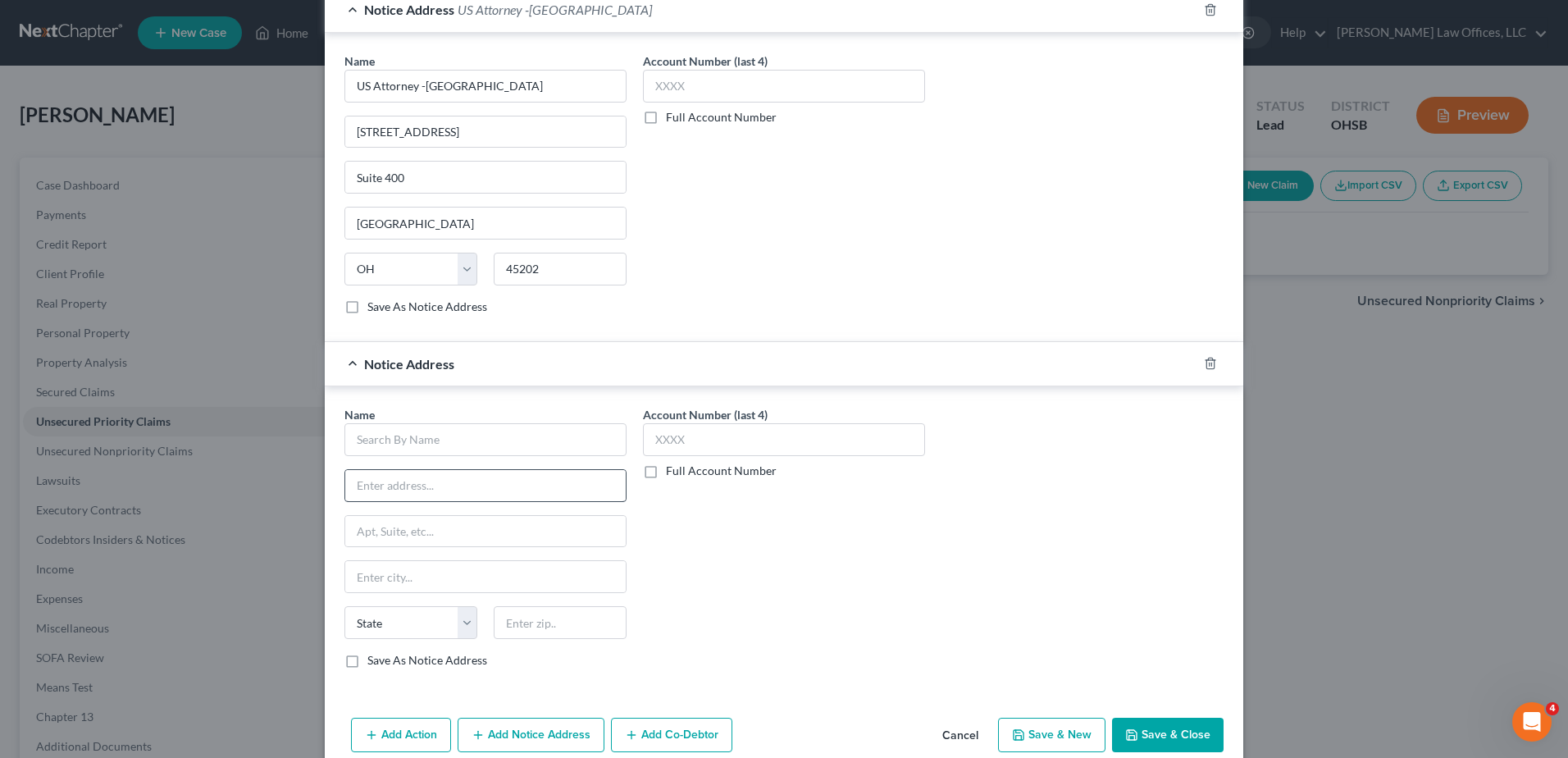
scroll to position [534, 0]
click at [467, 440] on input "text" at bounding box center [486, 439] width 282 height 33
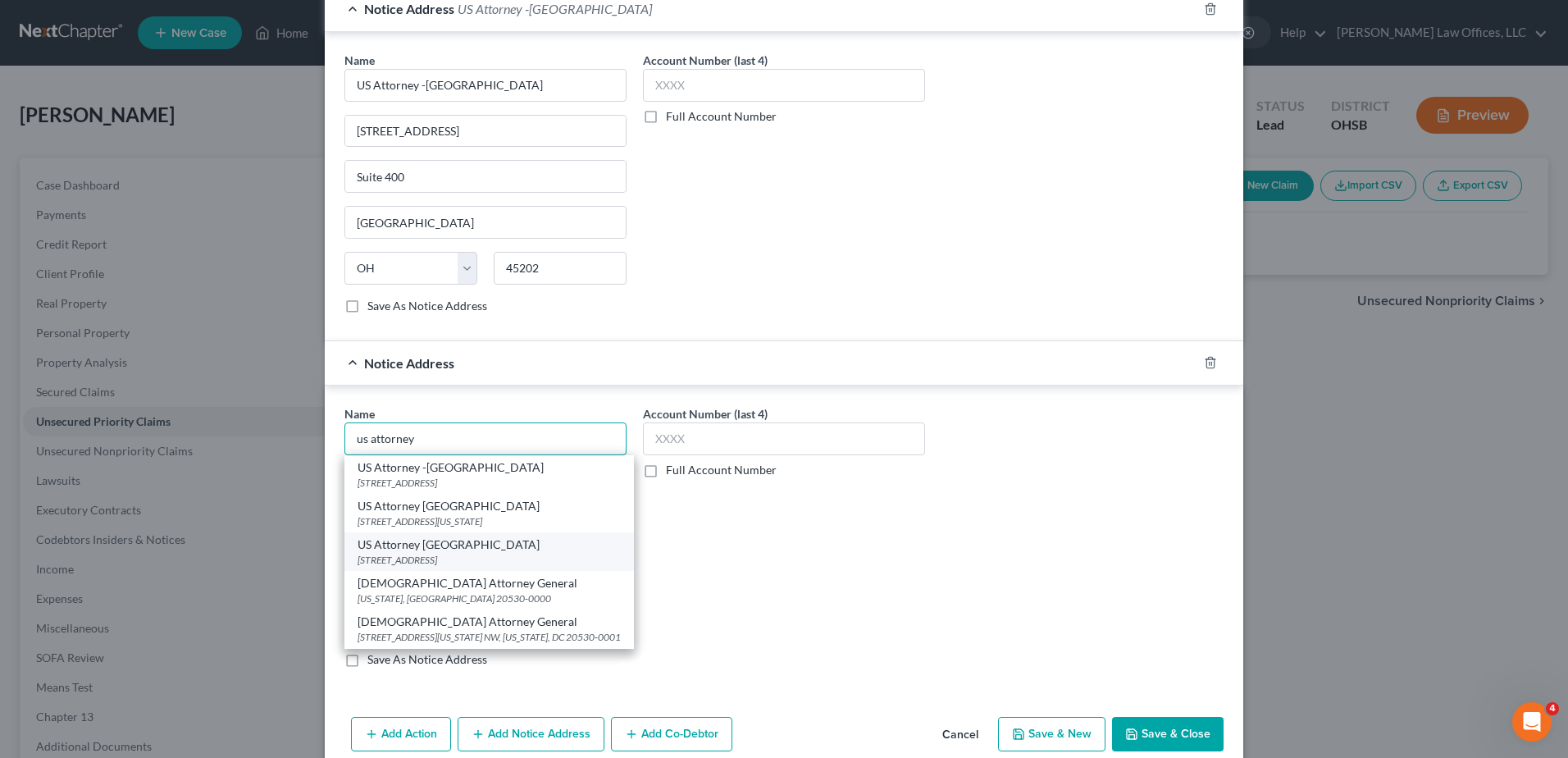
scroll to position [11, 0]
click at [481, 627] on div "[DEMOGRAPHIC_DATA] Attorney General" at bounding box center [489, 622] width 263 height 16
type input "[DEMOGRAPHIC_DATA] Attorney General"
type input "[STREET_ADDRESS][US_STATE] NW"
type input "[US_STATE]"
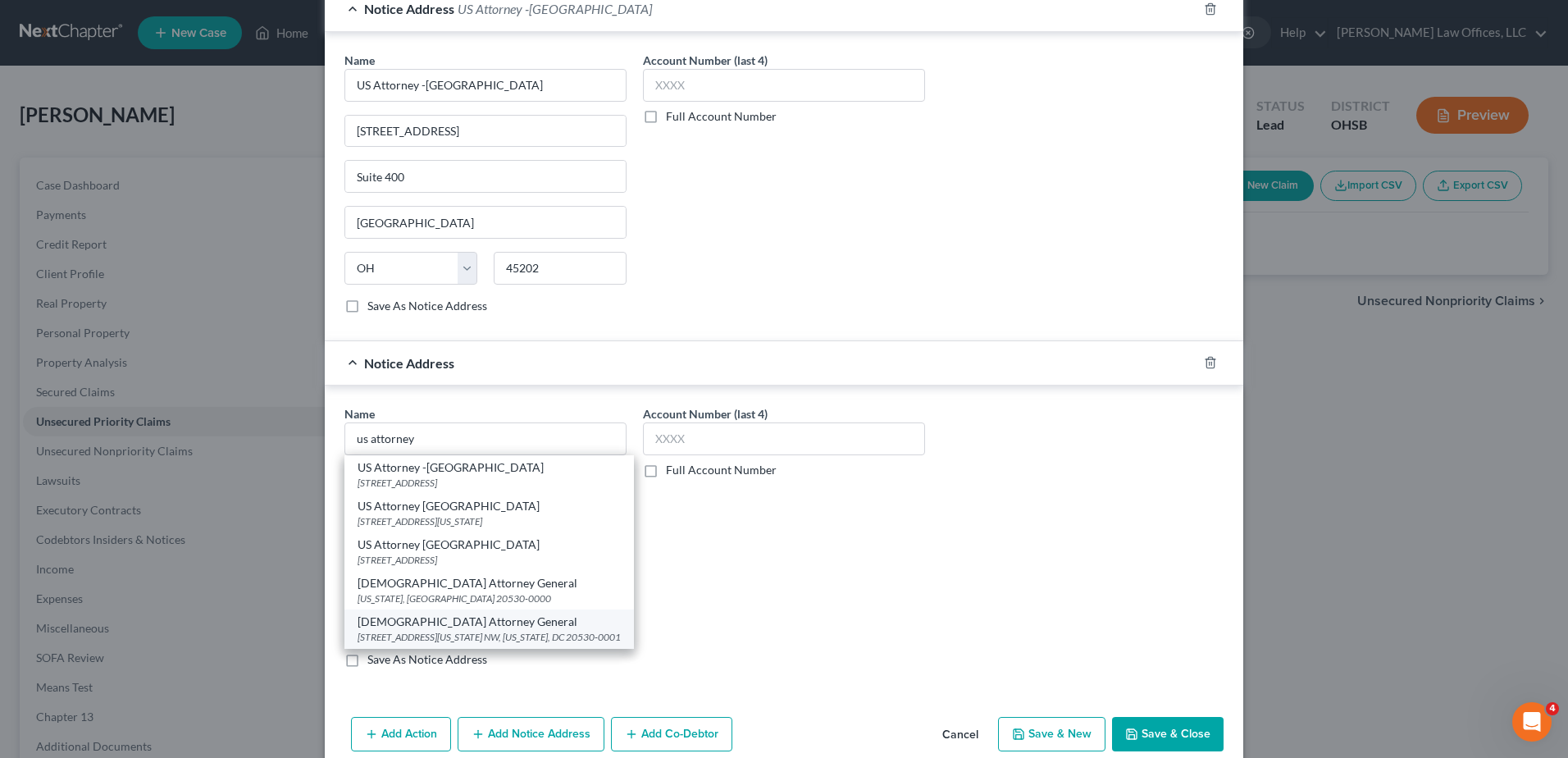
select select "8"
type input "20530-0001"
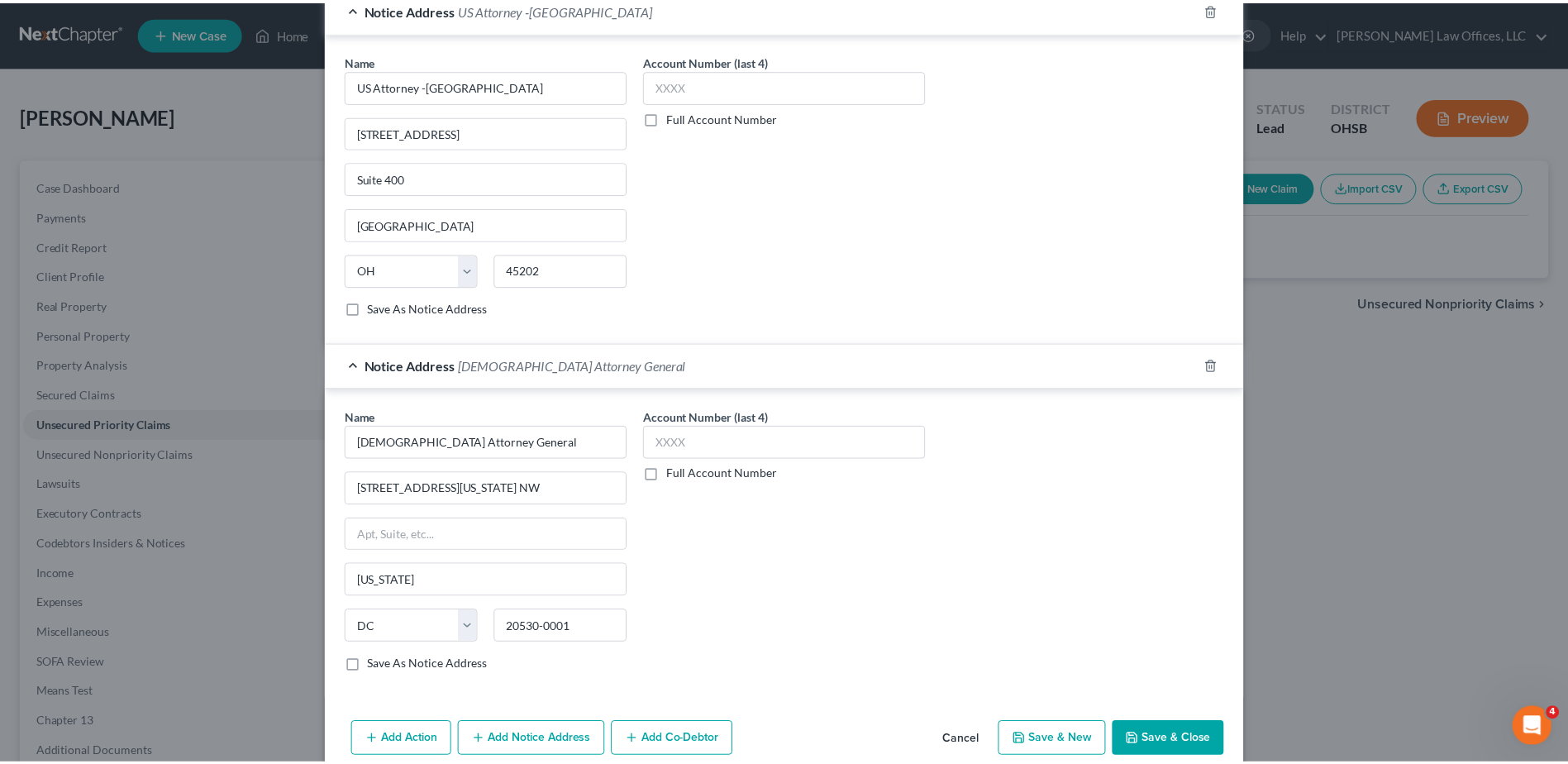
scroll to position [0, 0]
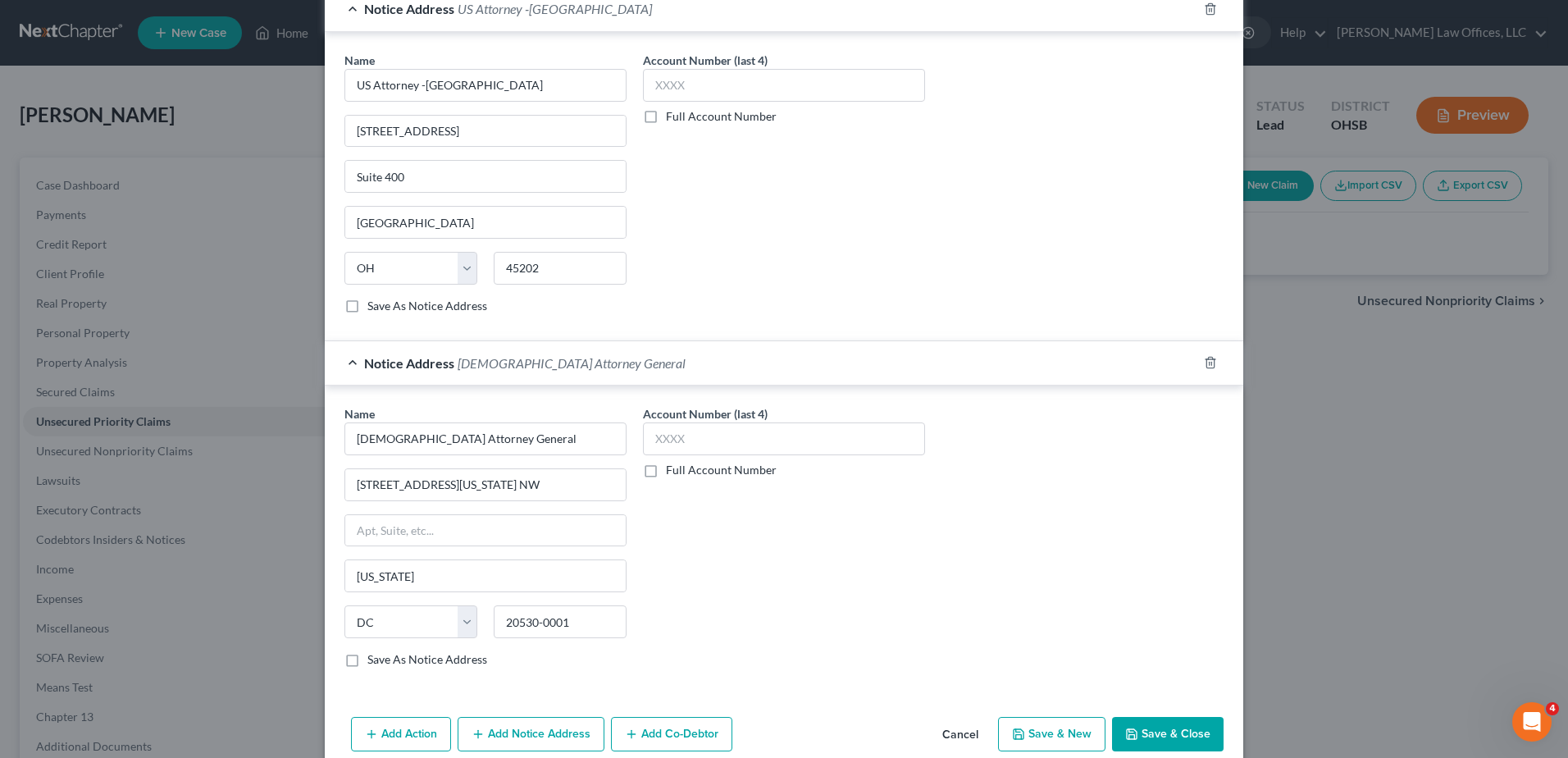
click at [1153, 731] on button "Save & Close" at bounding box center [1167, 735] width 111 height 35
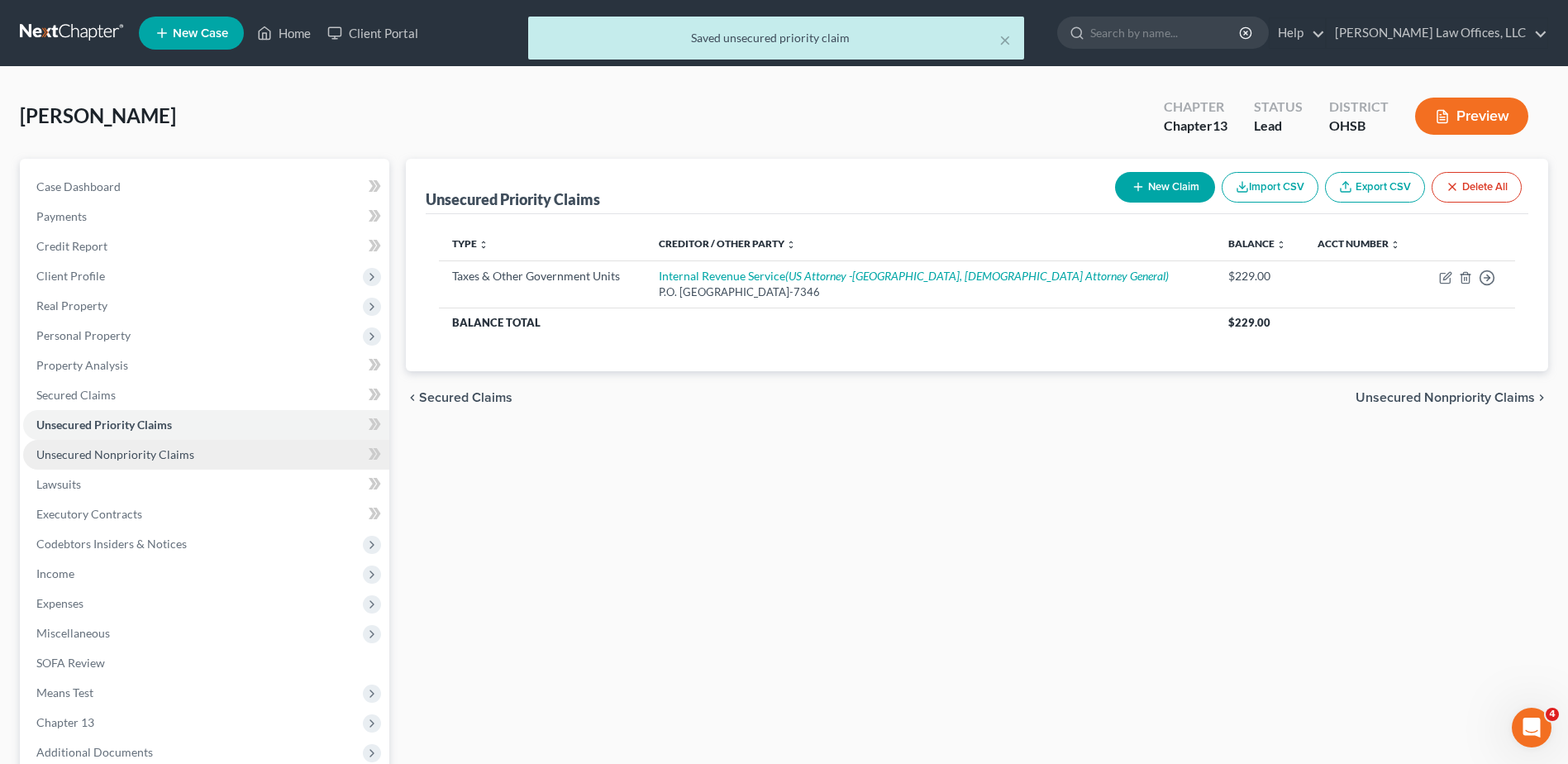
click at [119, 452] on span "Unsecured Nonpriority Claims" at bounding box center [116, 454] width 158 height 14
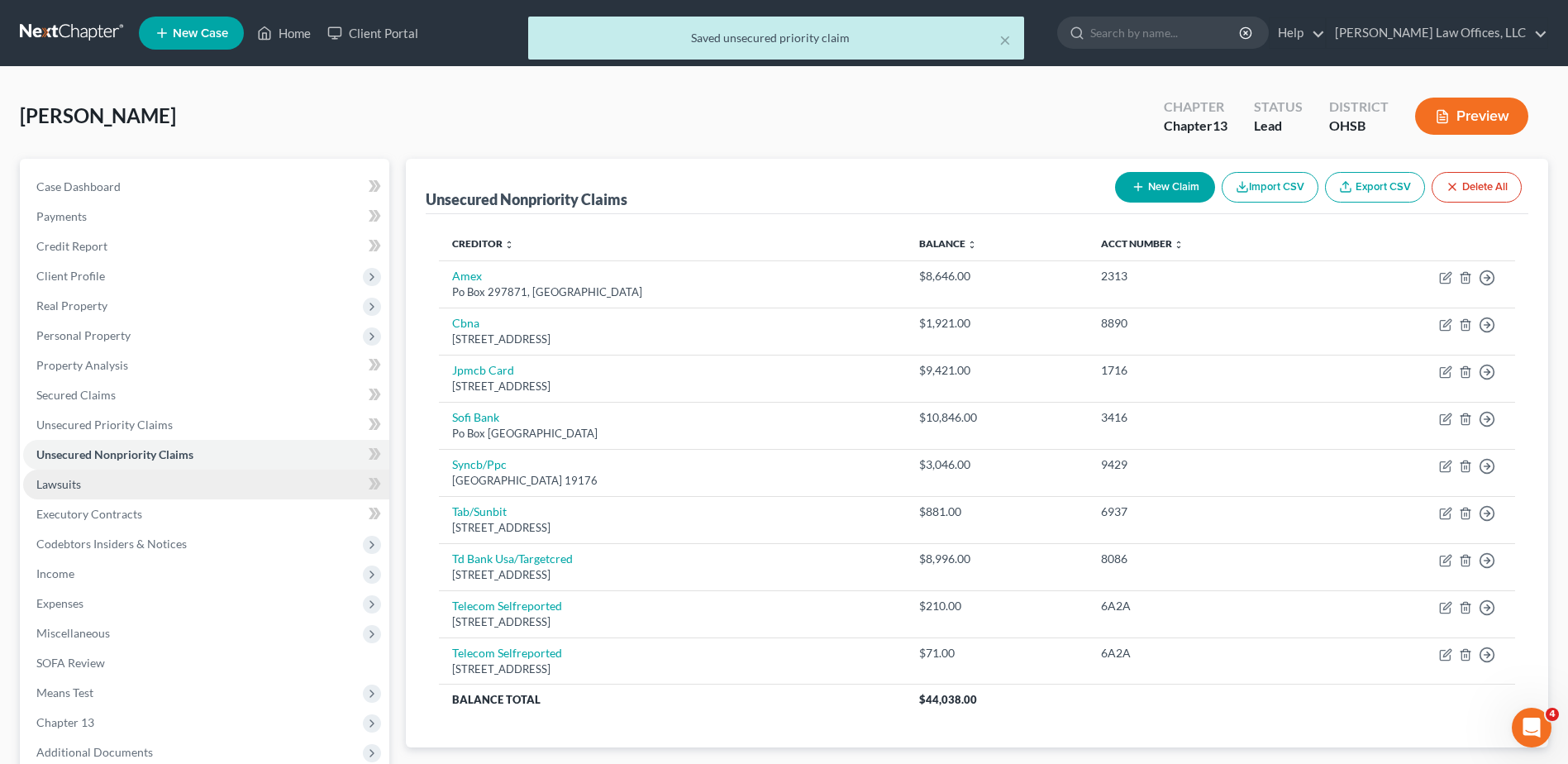
click at [120, 490] on link "Lawsuits" at bounding box center [206, 485] width 366 height 30
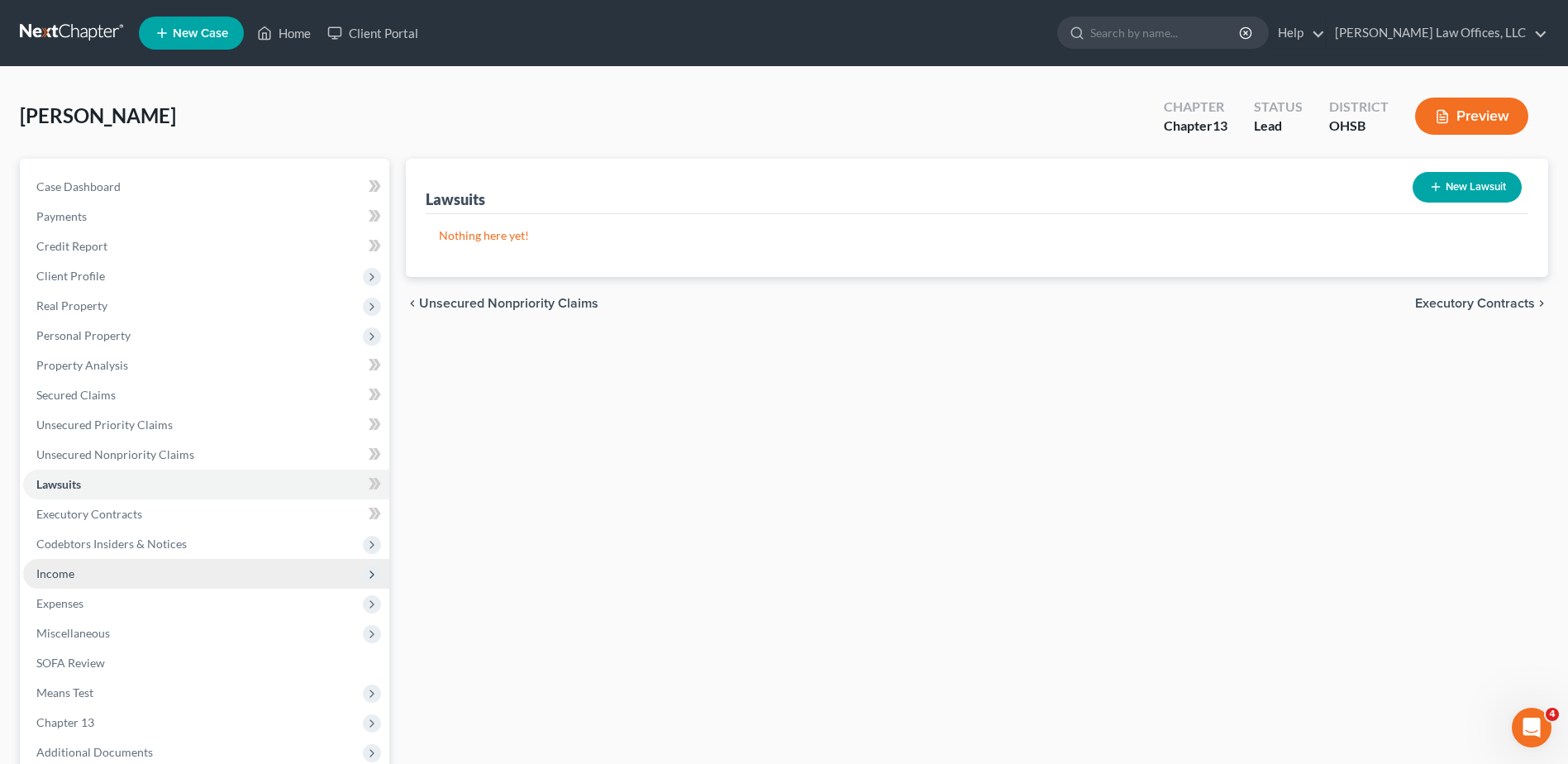
click at [136, 578] on span "Income" at bounding box center [206, 574] width 366 height 30
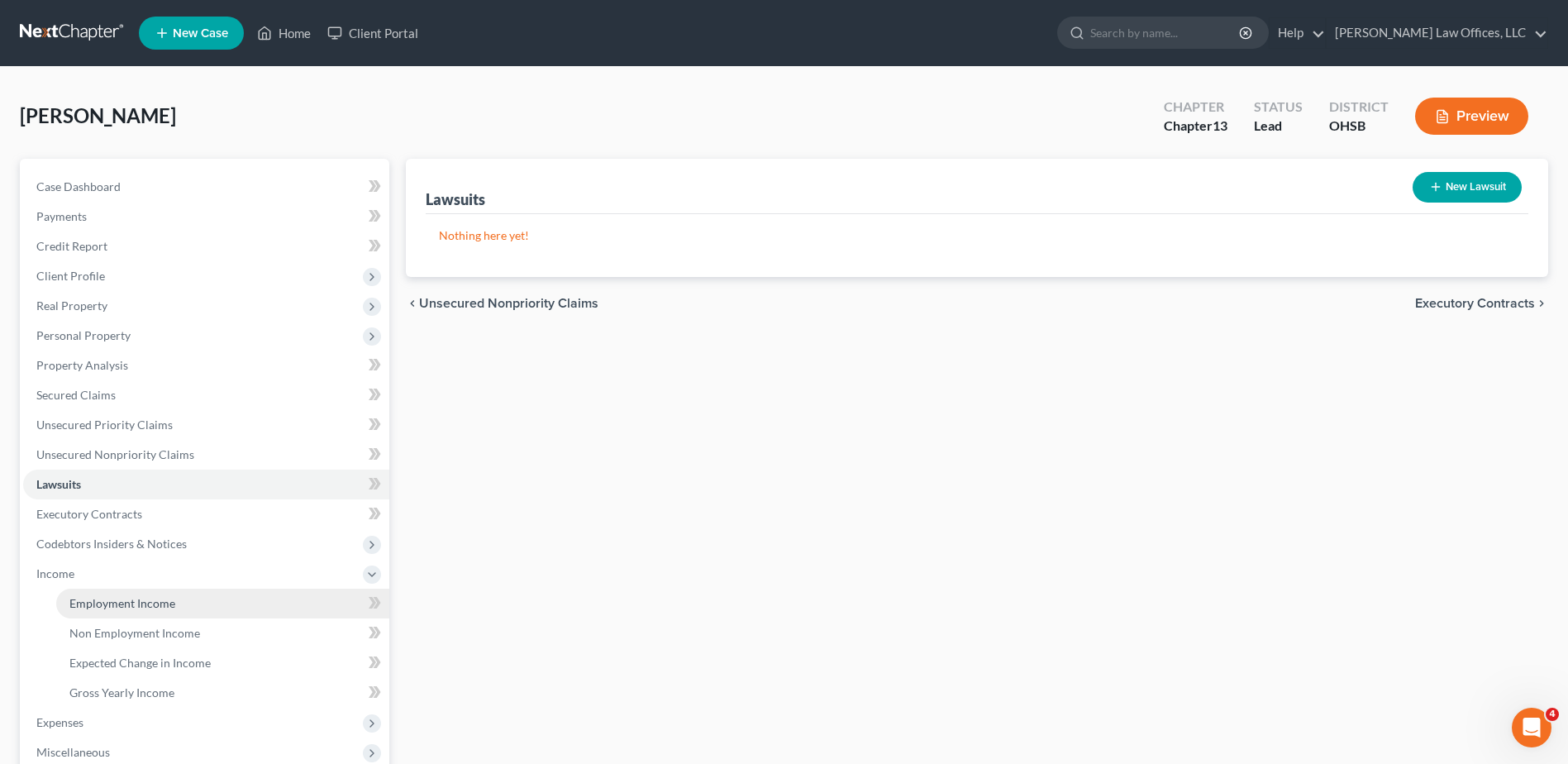
click at [111, 597] on span "Employment Income" at bounding box center [122, 603] width 106 height 14
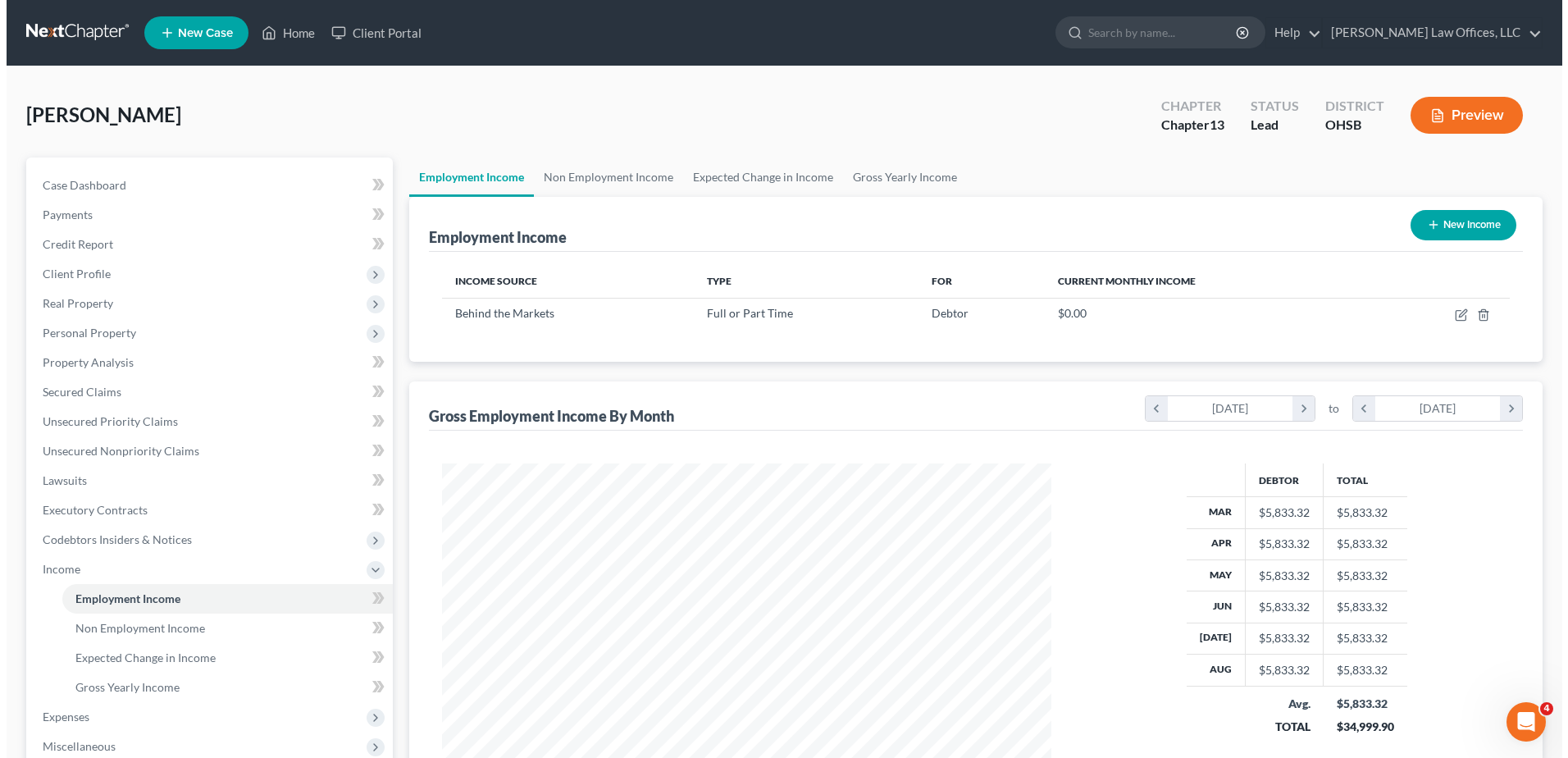
scroll to position [304, 641]
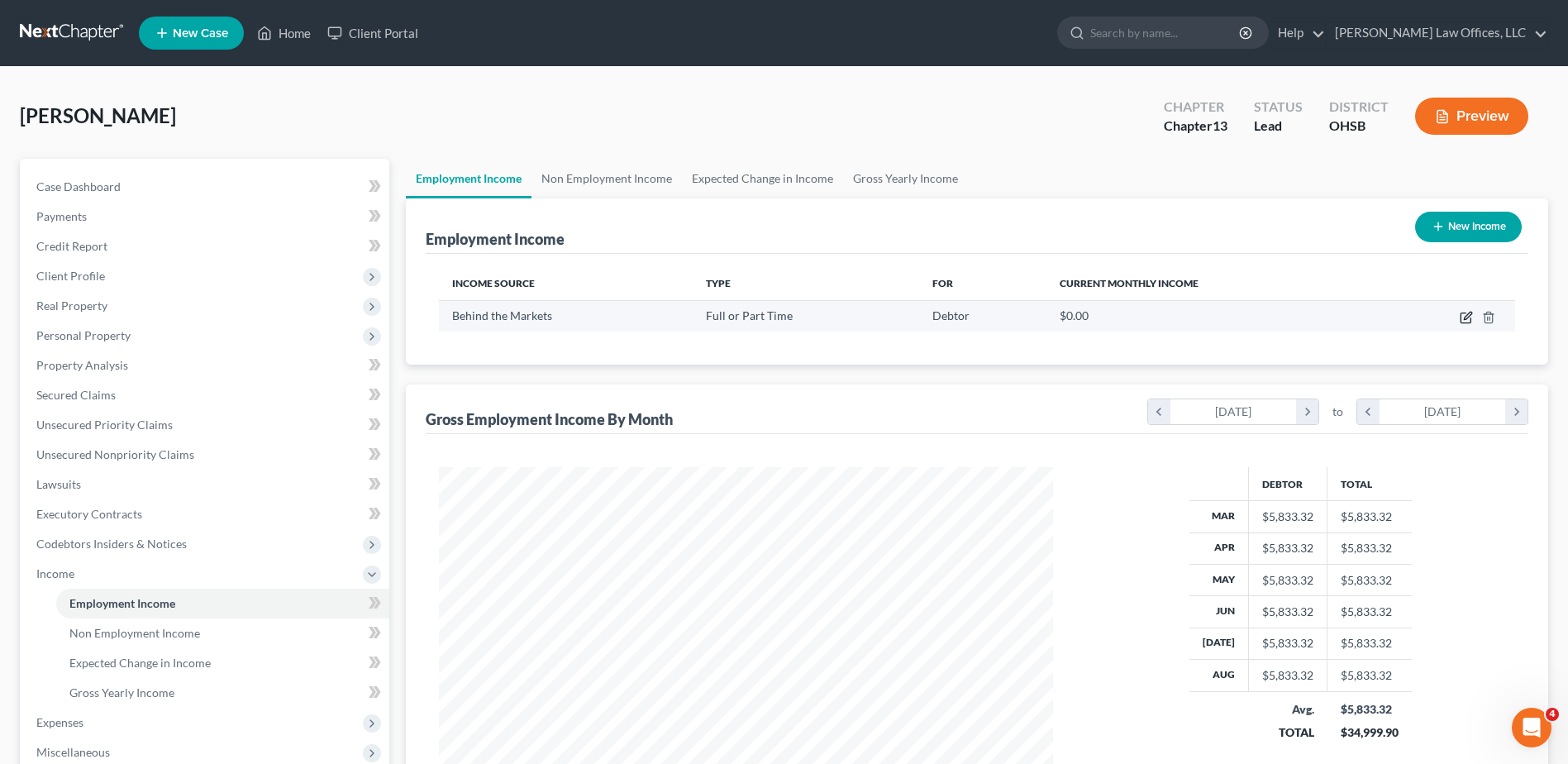
click at [1465, 314] on icon "button" at bounding box center [1467, 318] width 13 height 13
select select "0"
select select "9"
select select "3"
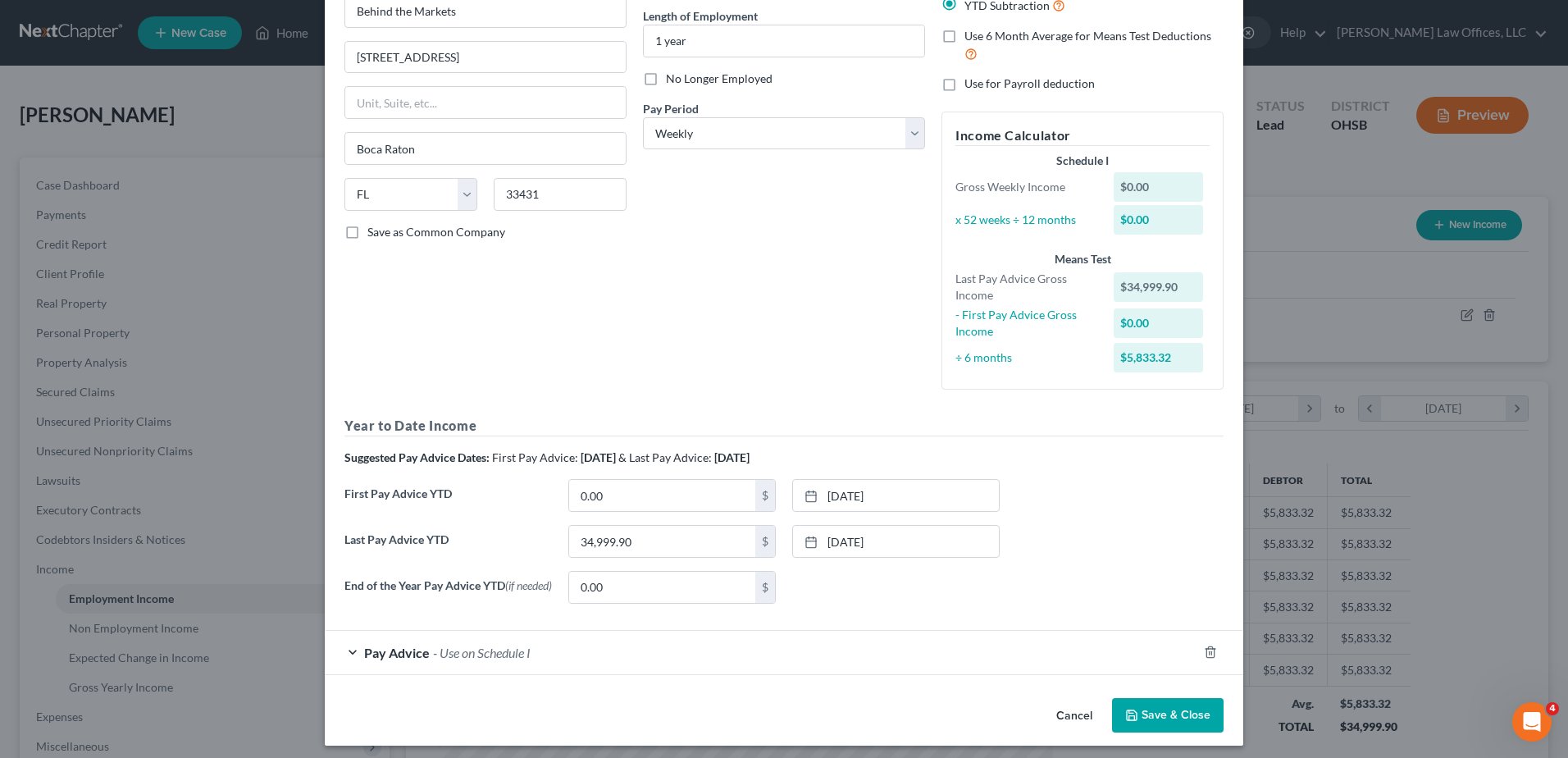
scroll to position [172, 0]
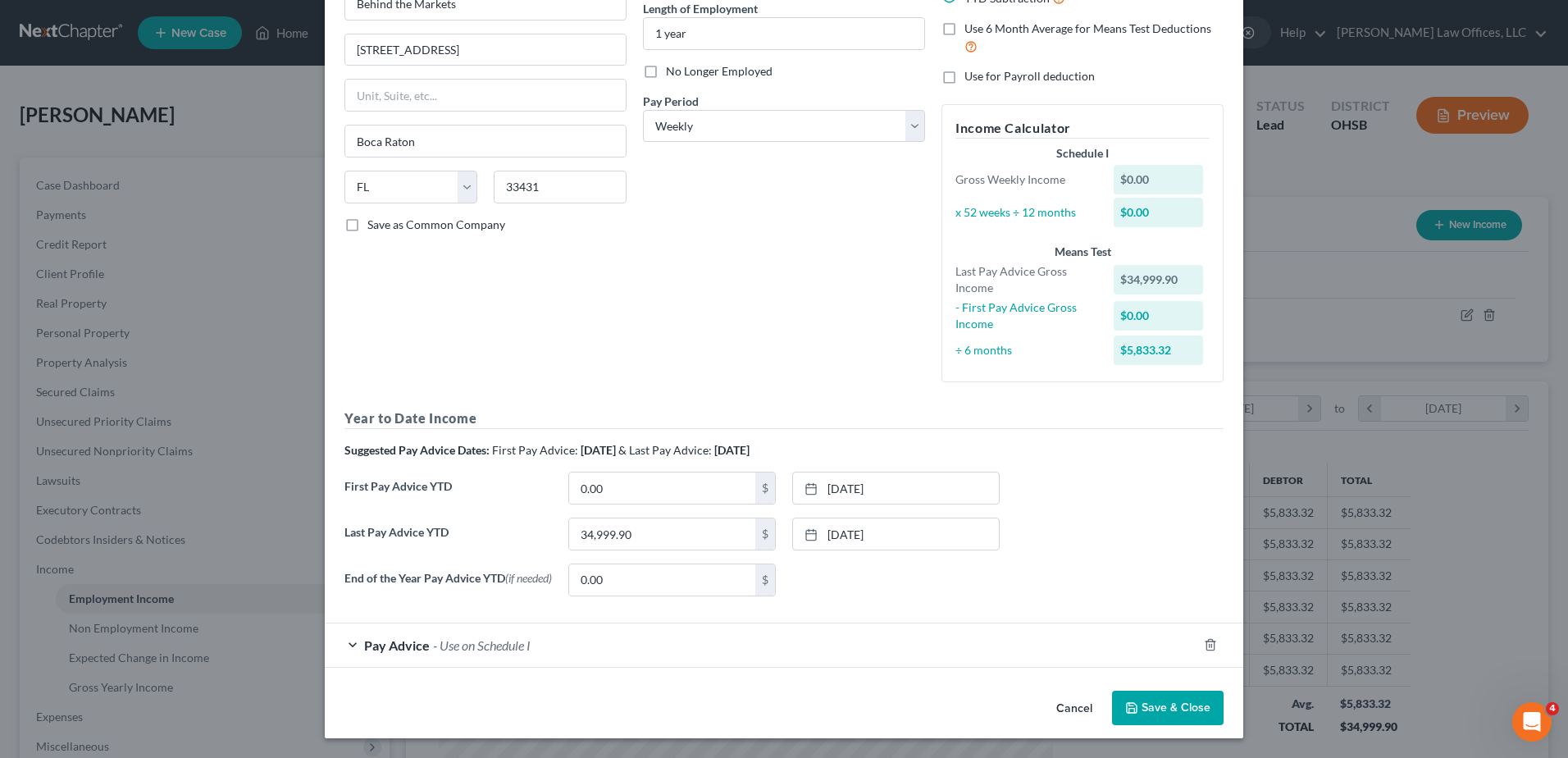
click at [726, 658] on div "Pay Advice - Use on Schedule I" at bounding box center [761, 645] width 873 height 44
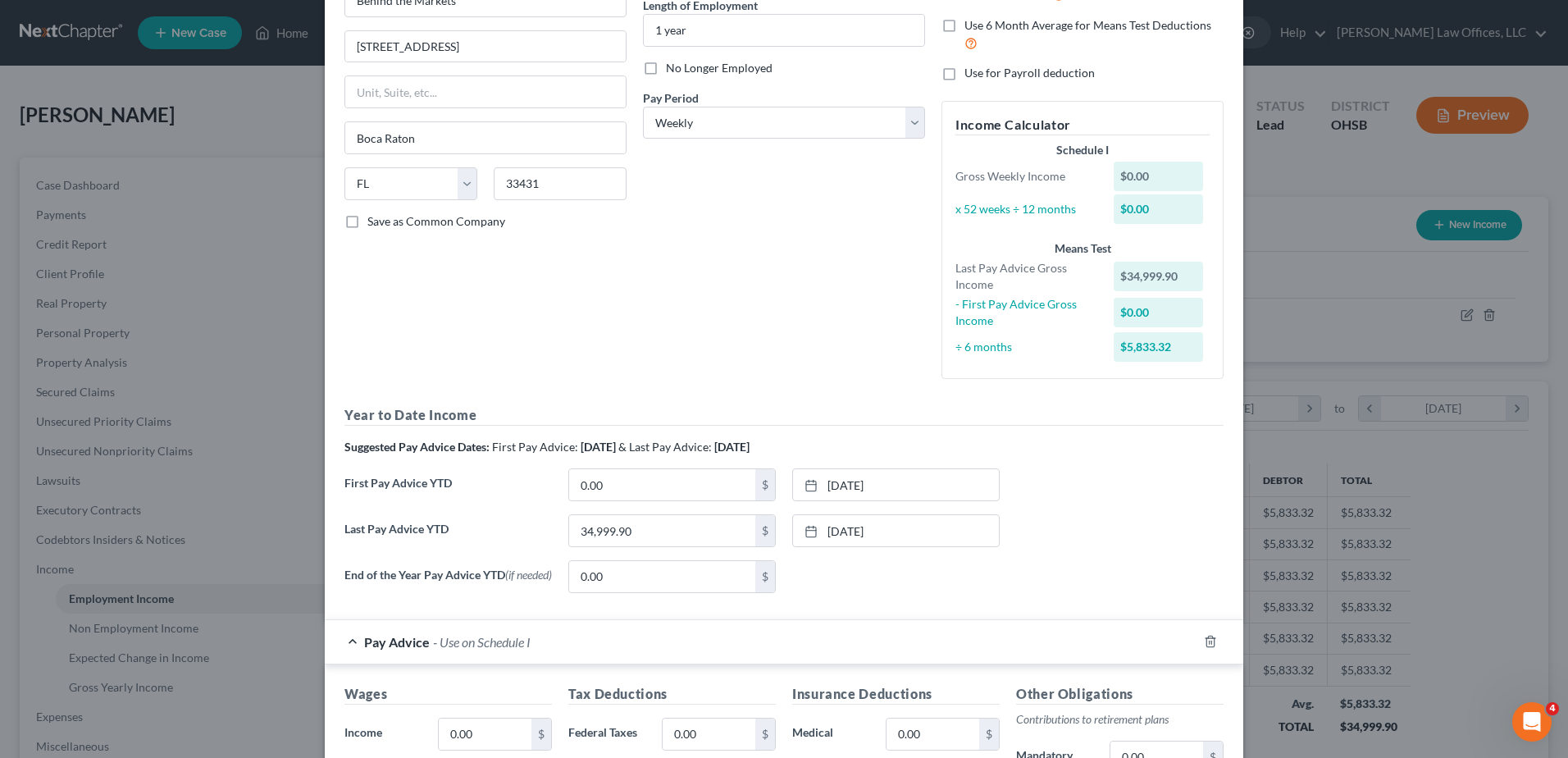
scroll to position [500, 0]
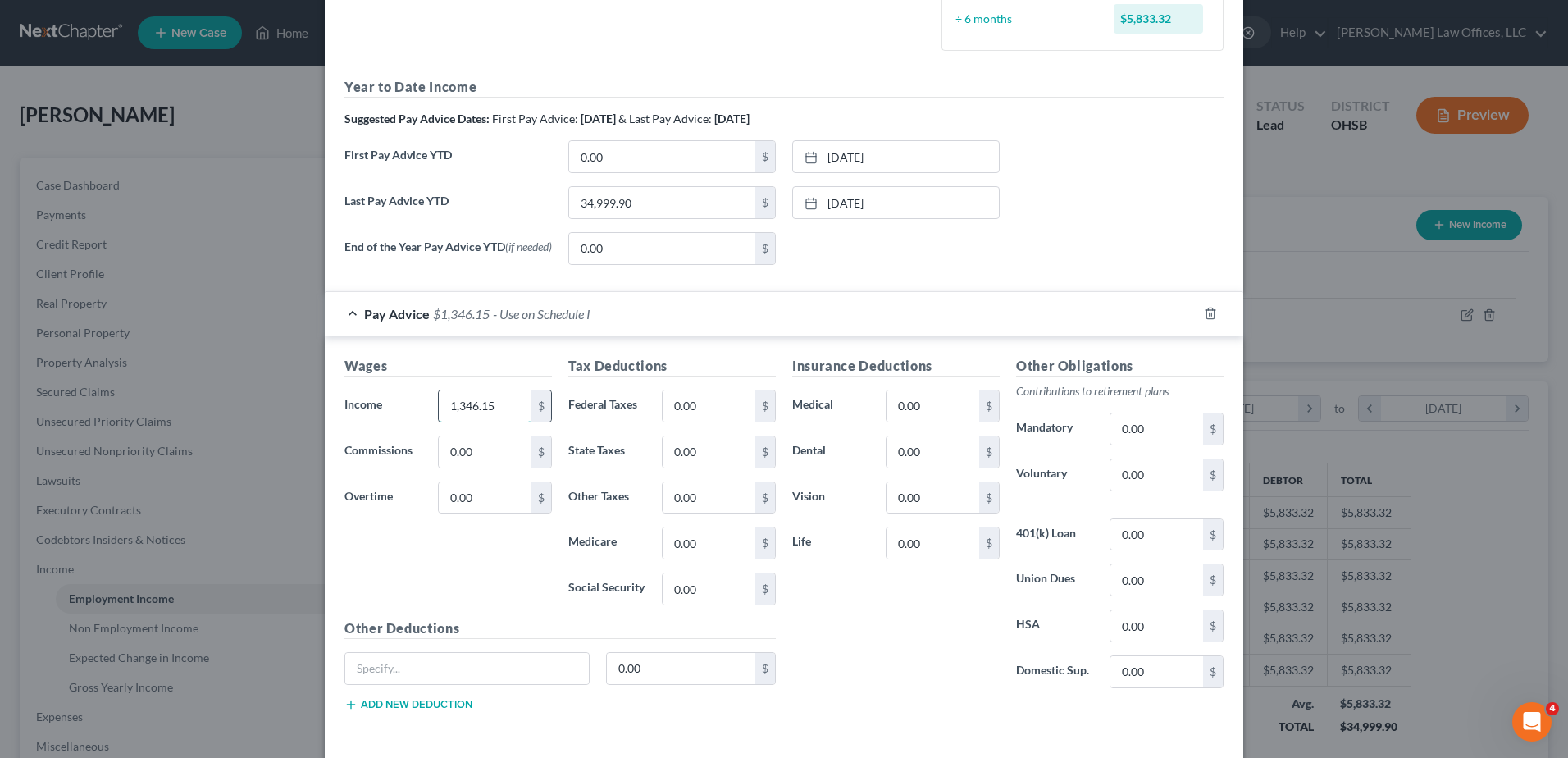
type input "1,346.15"
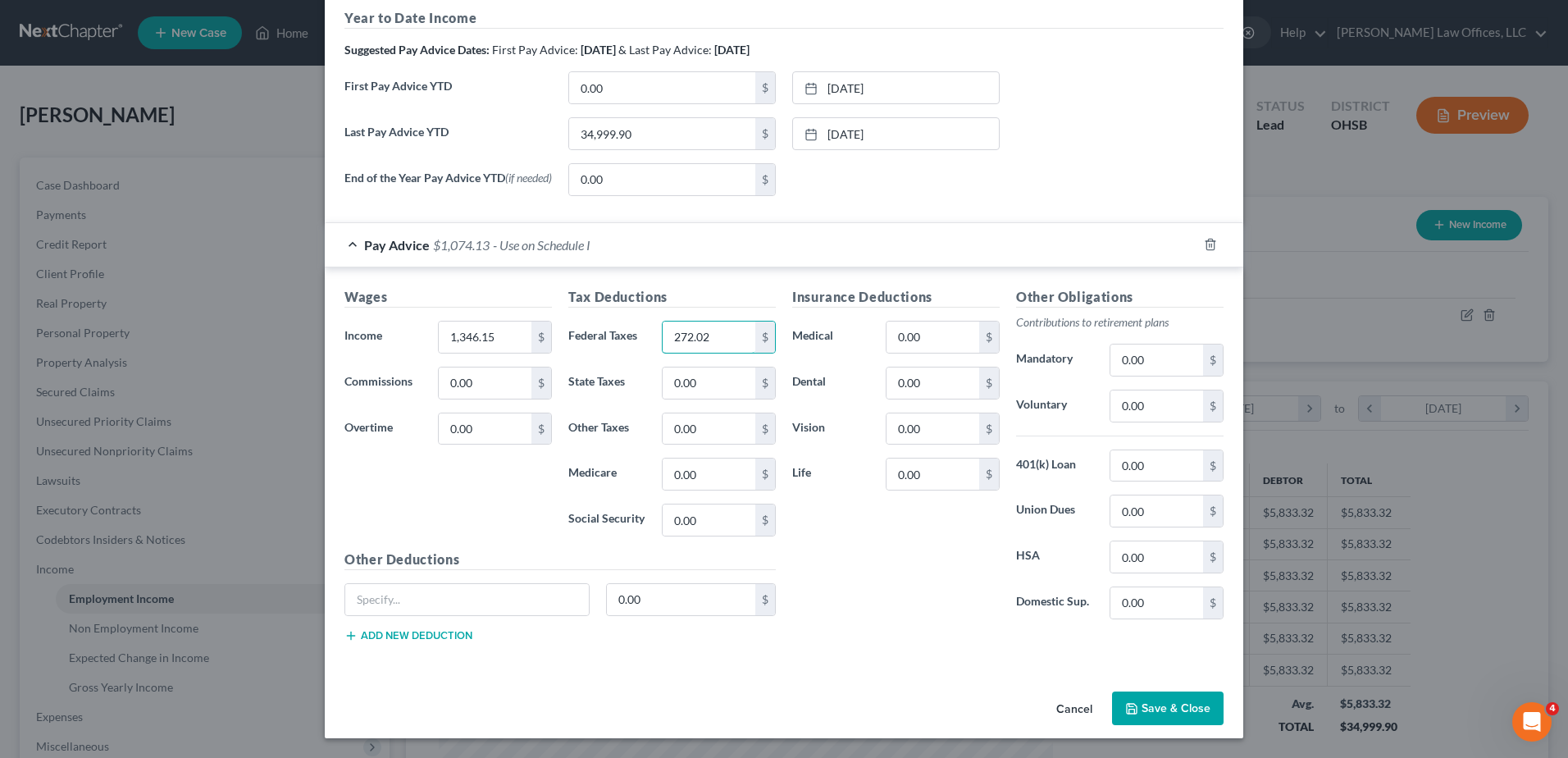
type input "272.02"
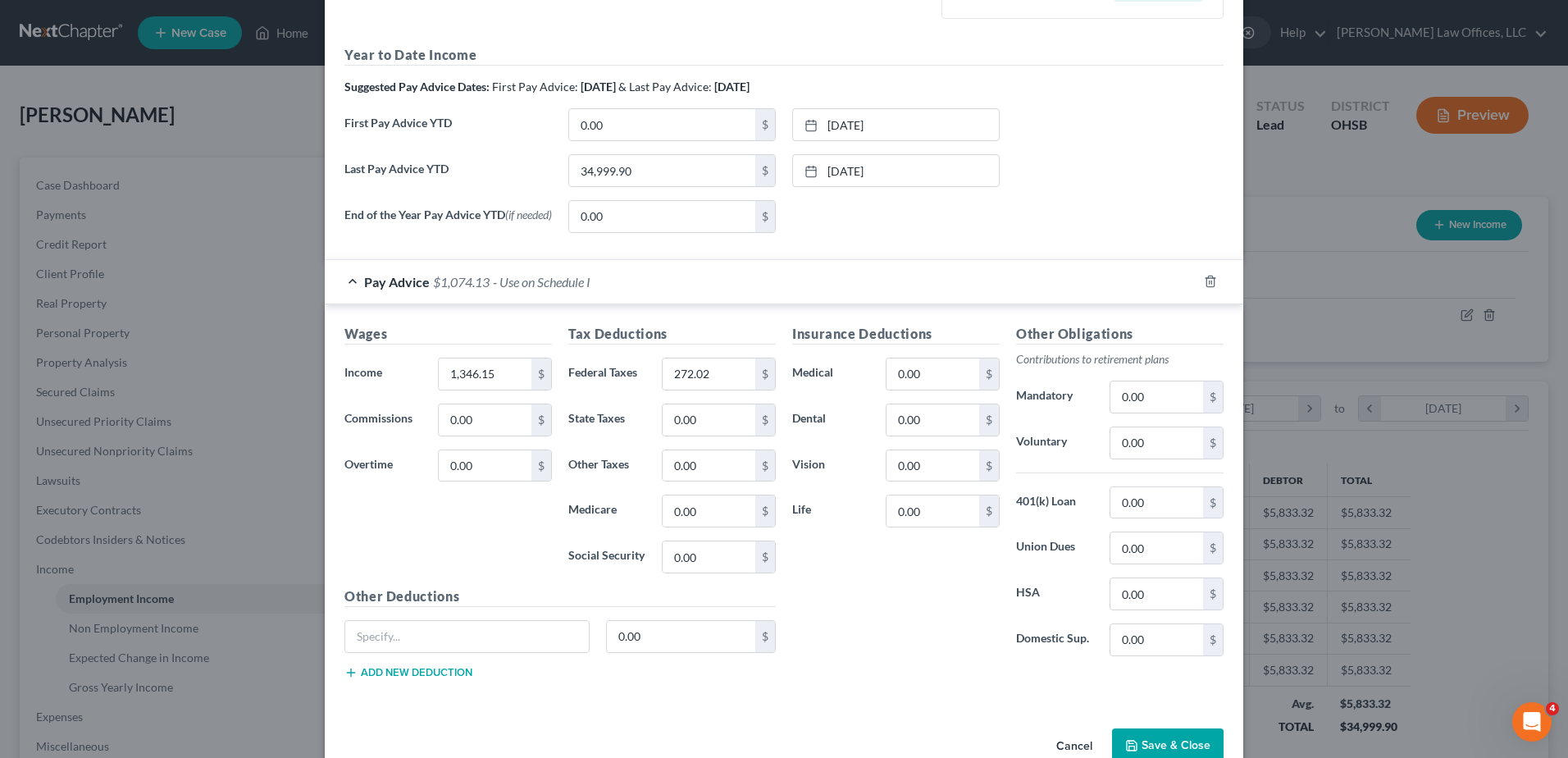
click at [1167, 690] on div "Edit Income Source × Employment Type * Select Full or [DEMOGRAPHIC_DATA] Employ…" at bounding box center [784, 131] width 918 height 1288
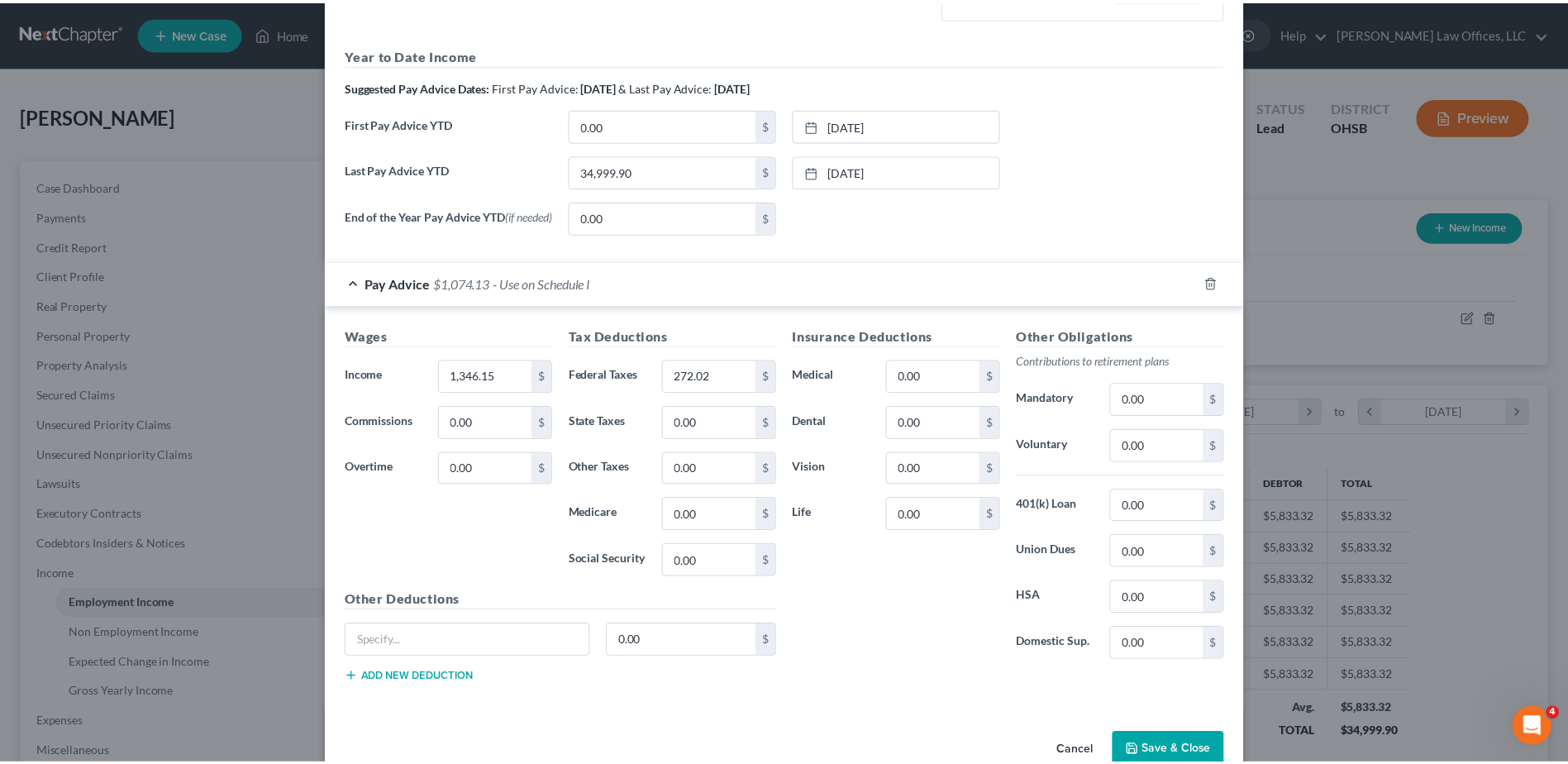
scroll to position [577, 0]
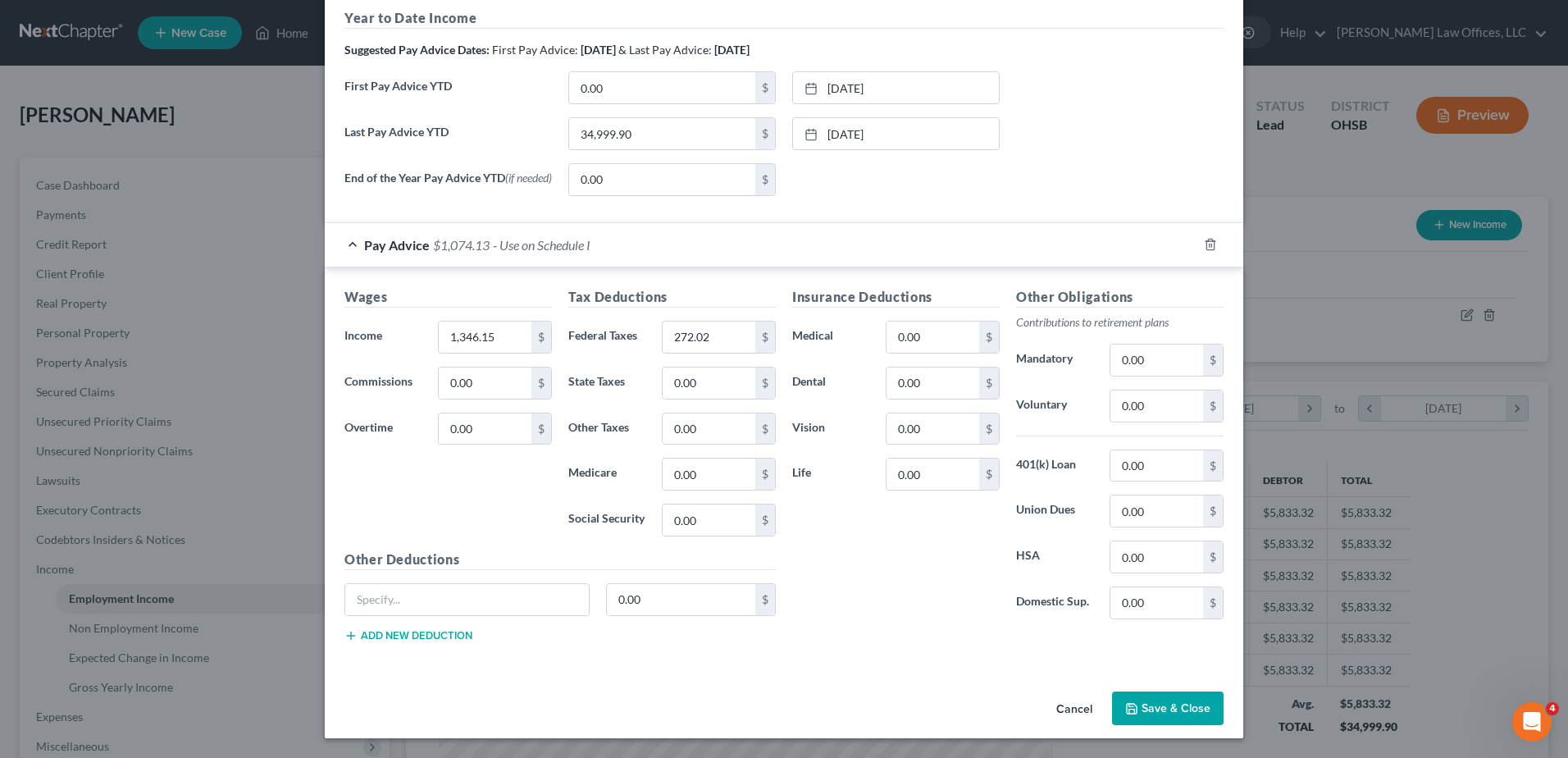
click at [1161, 700] on button "Save & Close" at bounding box center [1167, 709] width 111 height 35
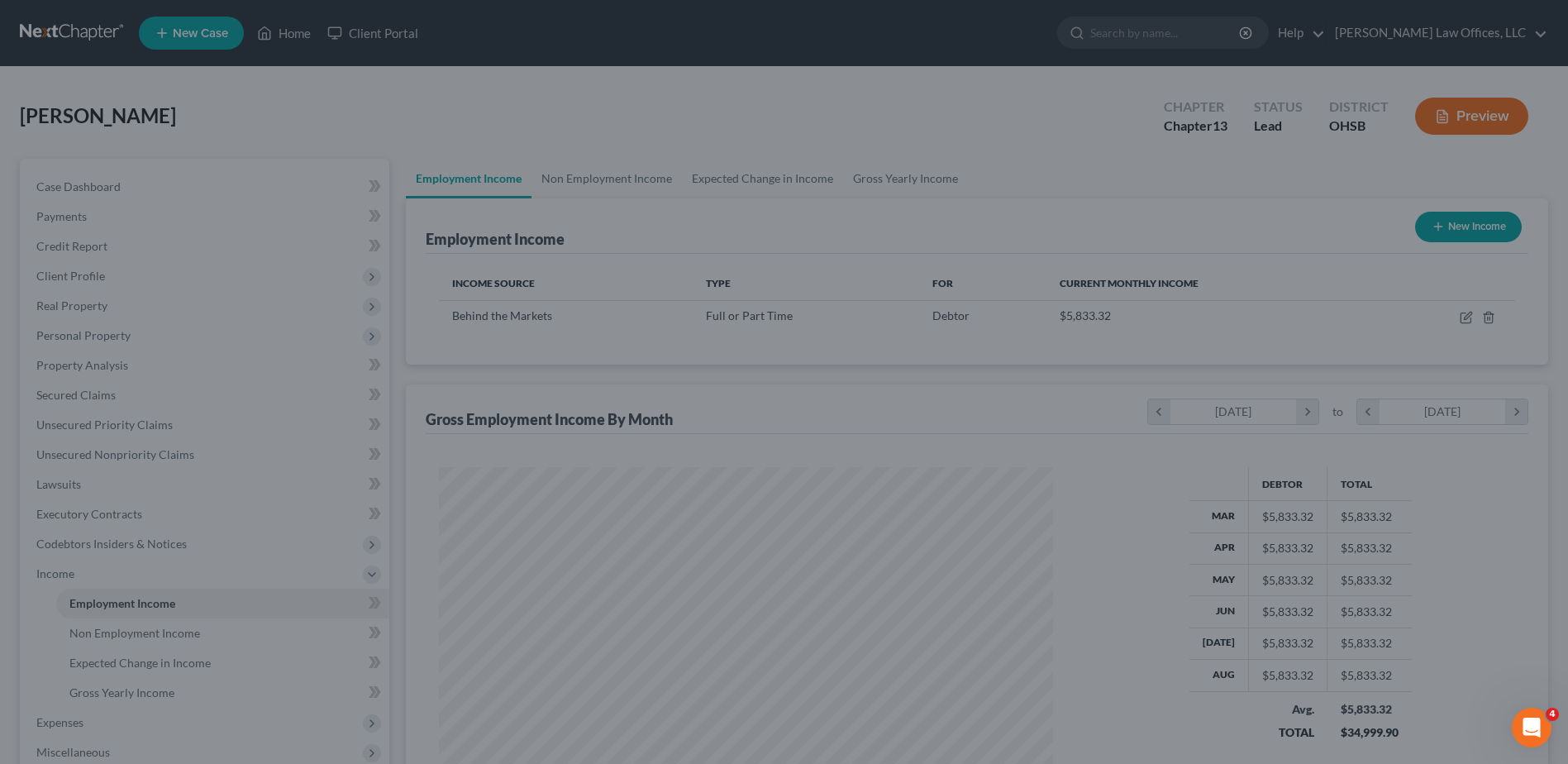
scroll to position [826830, 826102]
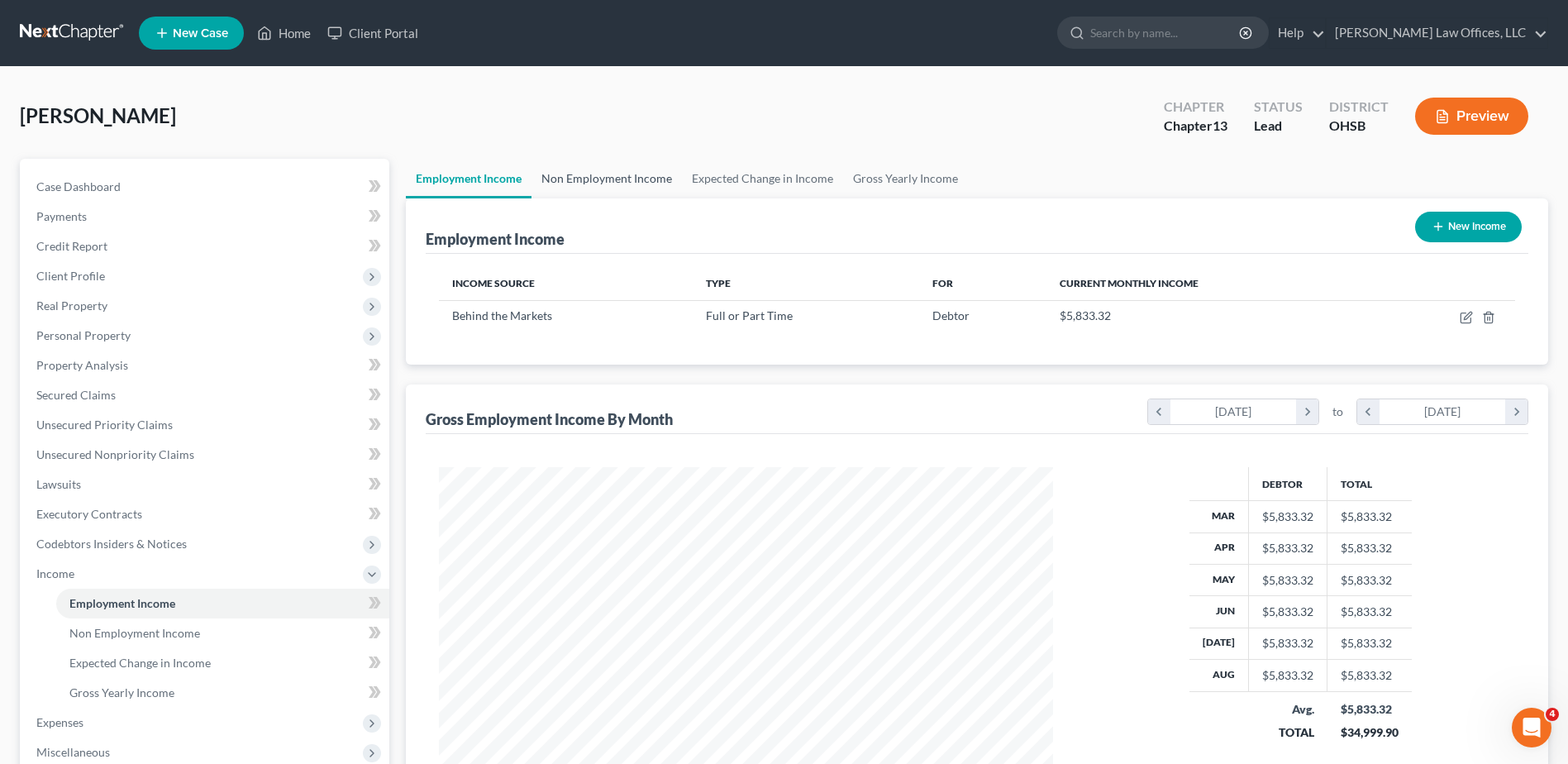
click at [651, 178] on link "Non Employment Income" at bounding box center [607, 179] width 150 height 40
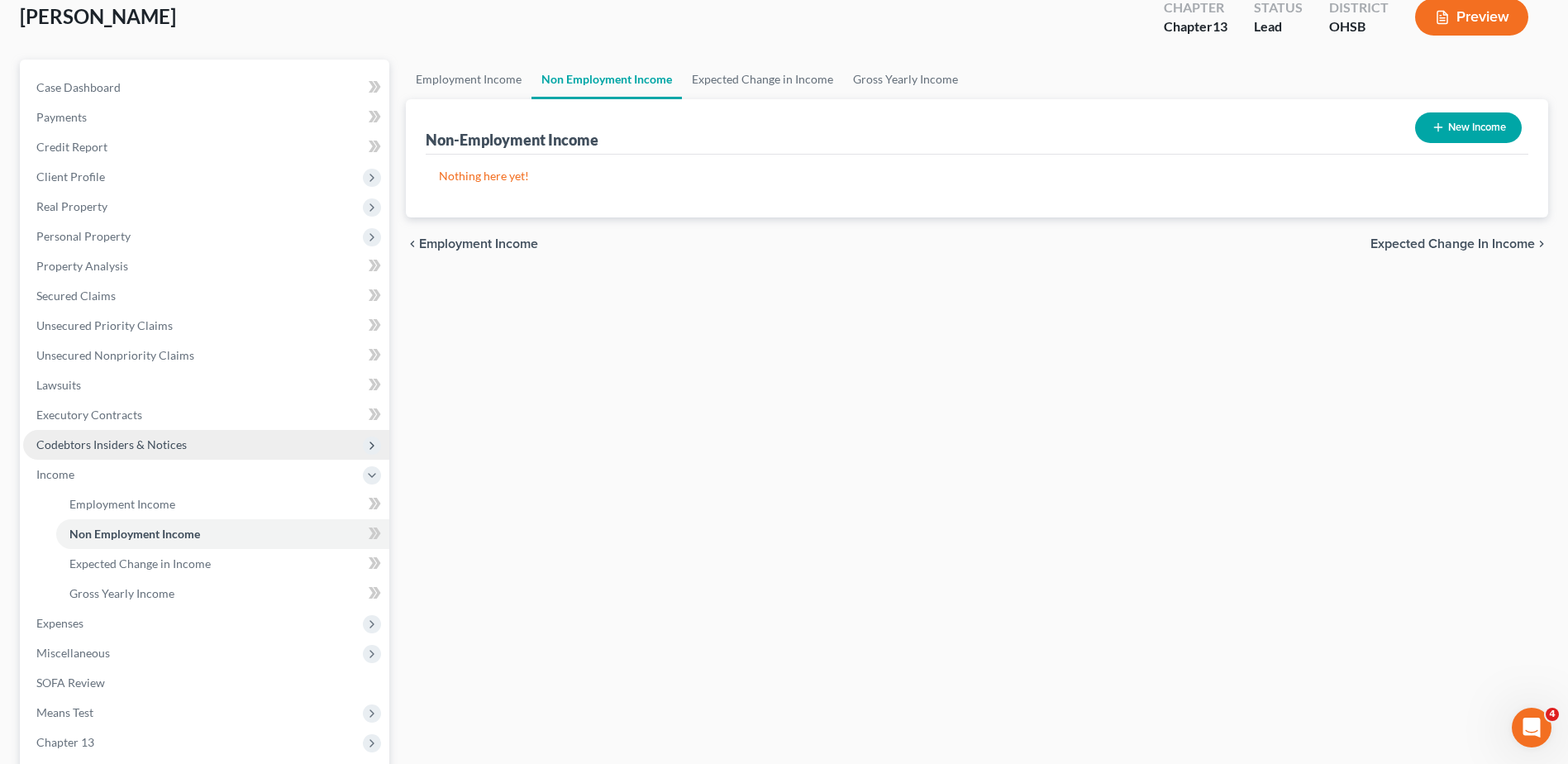
scroll to position [248, 0]
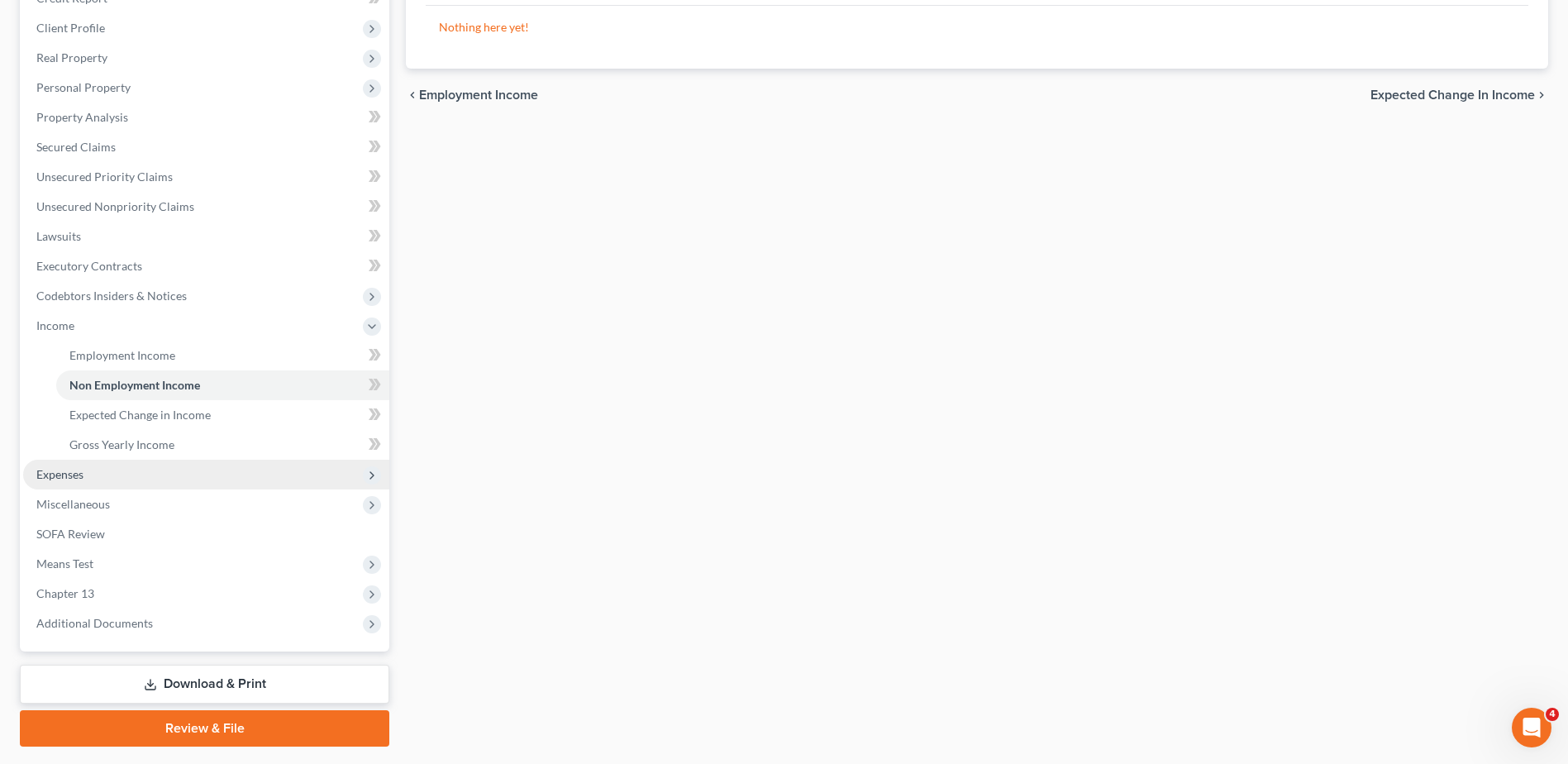
click at [135, 479] on span "Expenses" at bounding box center [206, 475] width 366 height 30
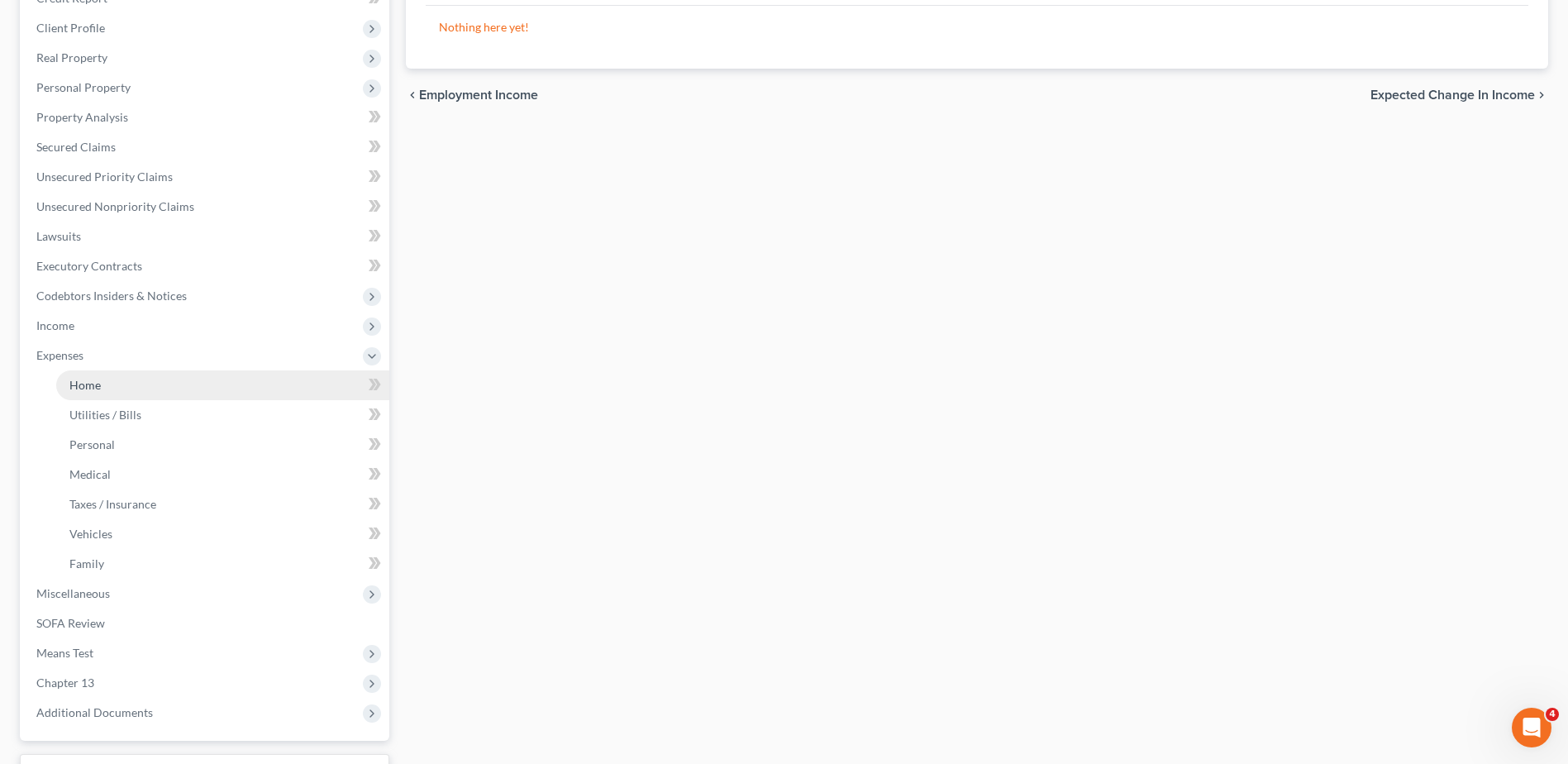
click at [170, 387] on link "Home" at bounding box center [223, 386] width 333 height 30
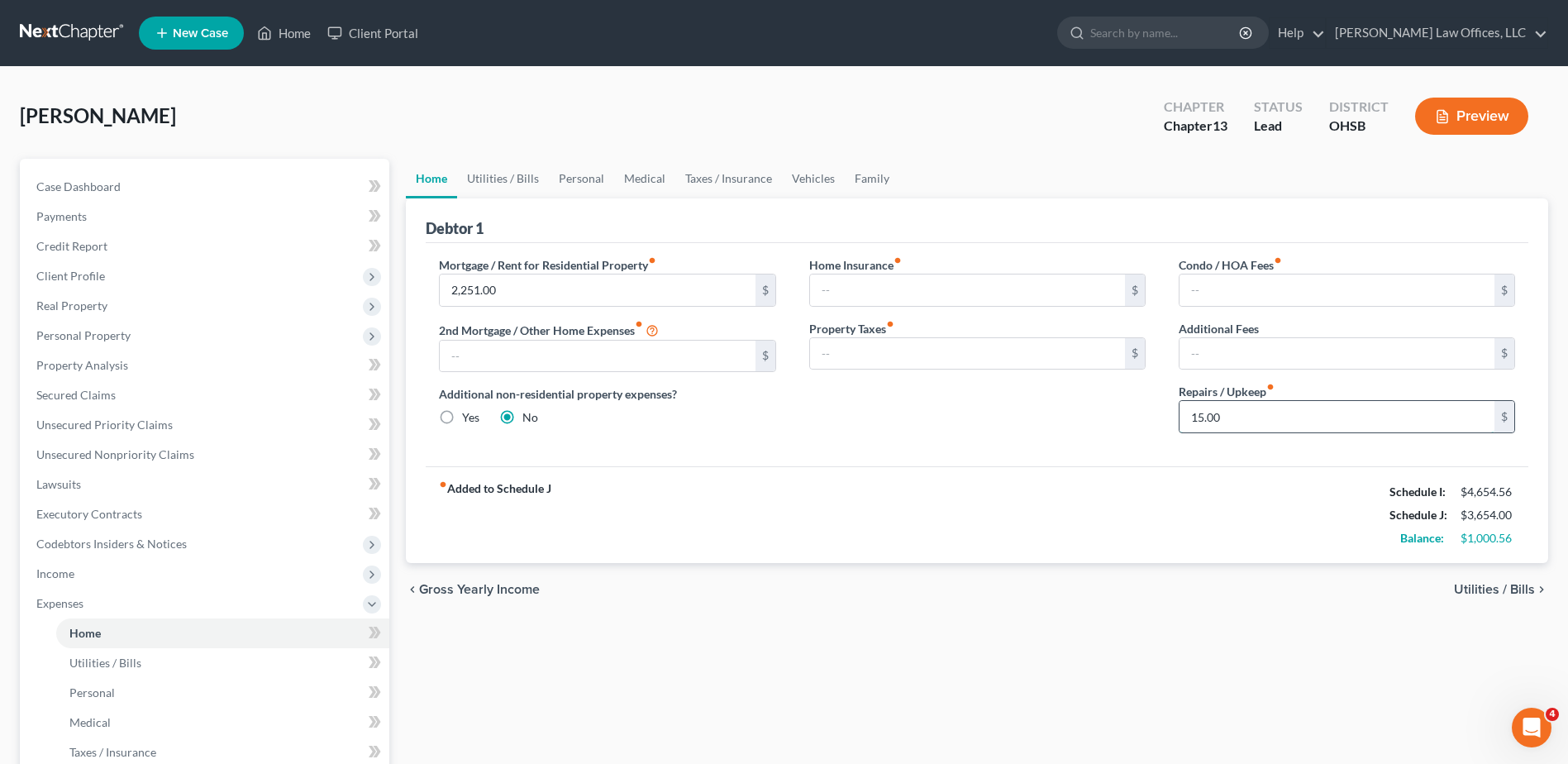
click at [1247, 418] on input "15.00" at bounding box center [1337, 417] width 315 height 32
type input "5"
type input "35.00"
click at [509, 173] on link "Utilities / Bills" at bounding box center [503, 179] width 91 height 40
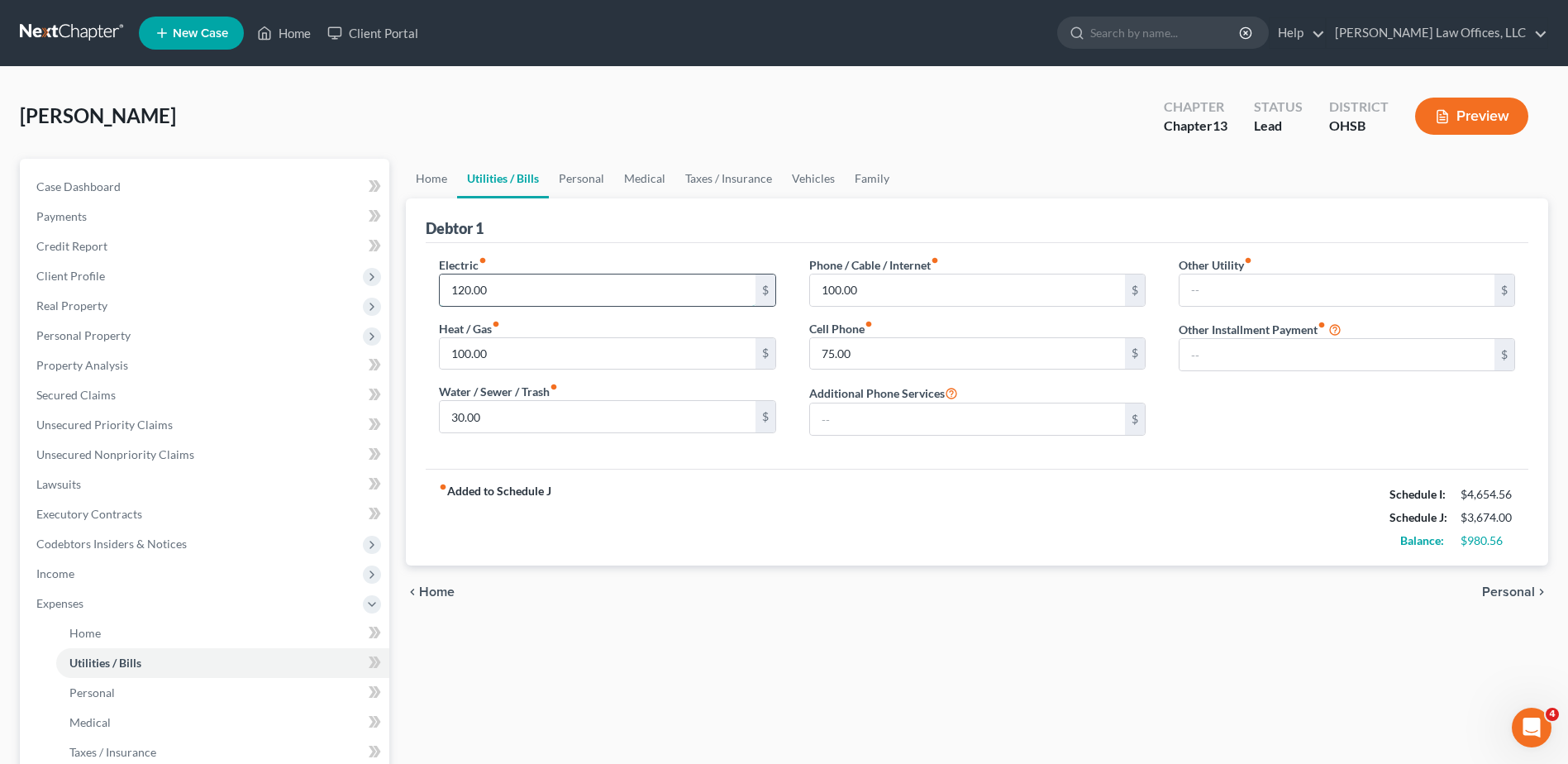
click at [508, 286] on input "120.00" at bounding box center [597, 290] width 315 height 32
type input "150.00"
type input "0.00"
click at [882, 282] on input "100.00" at bounding box center [967, 290] width 315 height 32
type input "25.00"
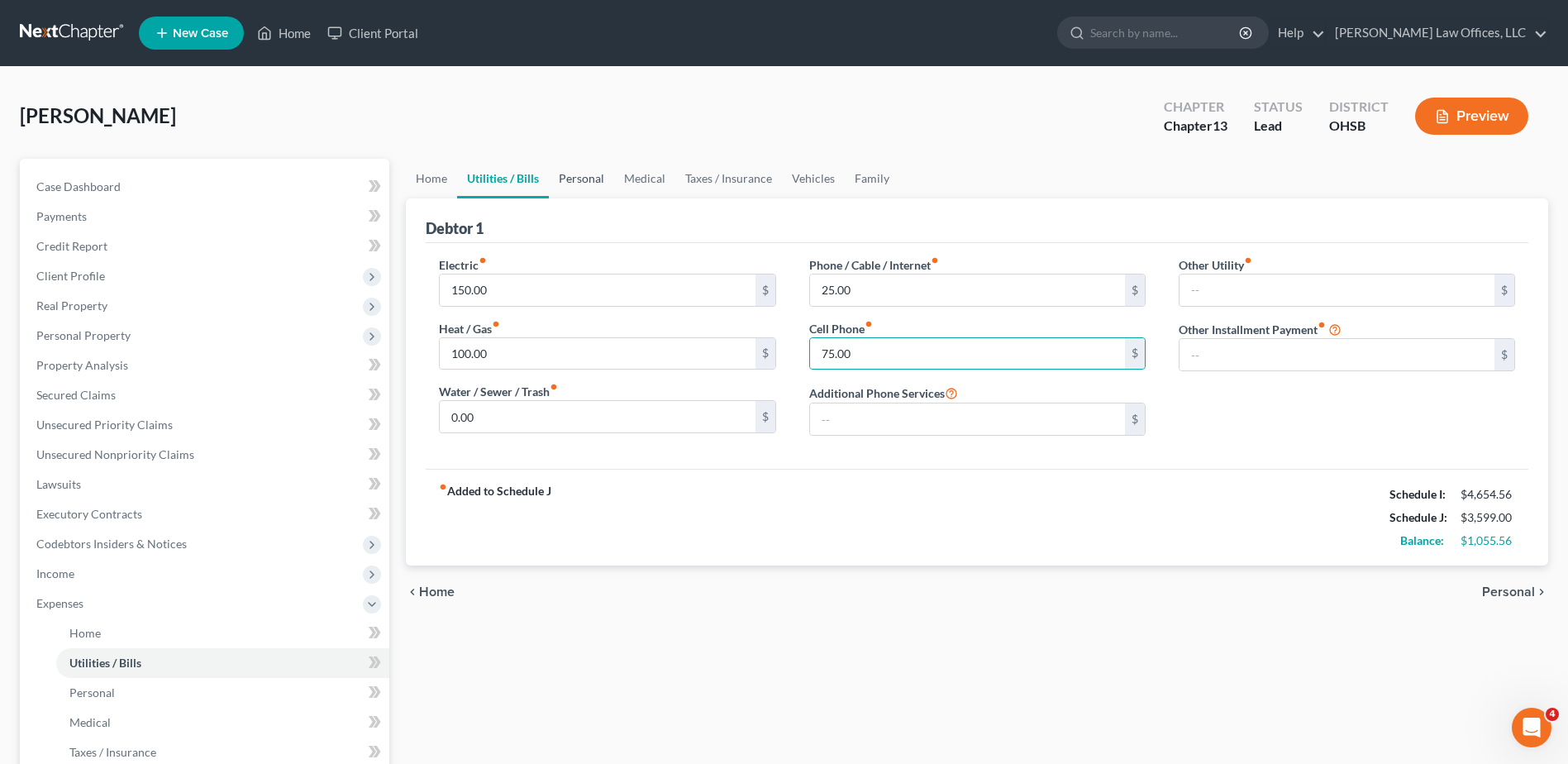
click at [597, 176] on link "Personal" at bounding box center [582, 179] width 66 height 40
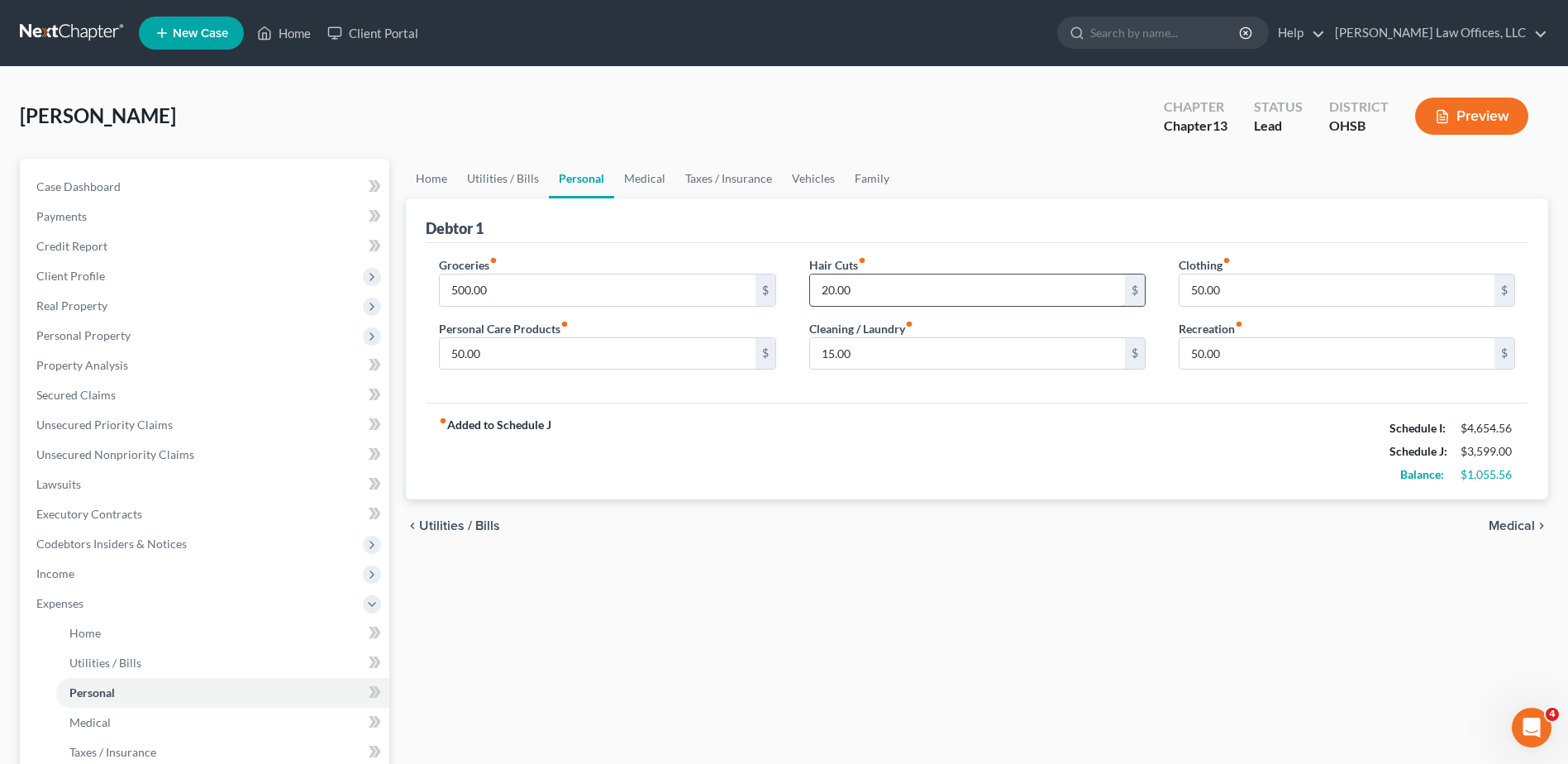
click at [867, 286] on input "20.00" at bounding box center [967, 290] width 315 height 32
type input "50.00"
type input "30.00"
type input "70.00"
type input "75.00"
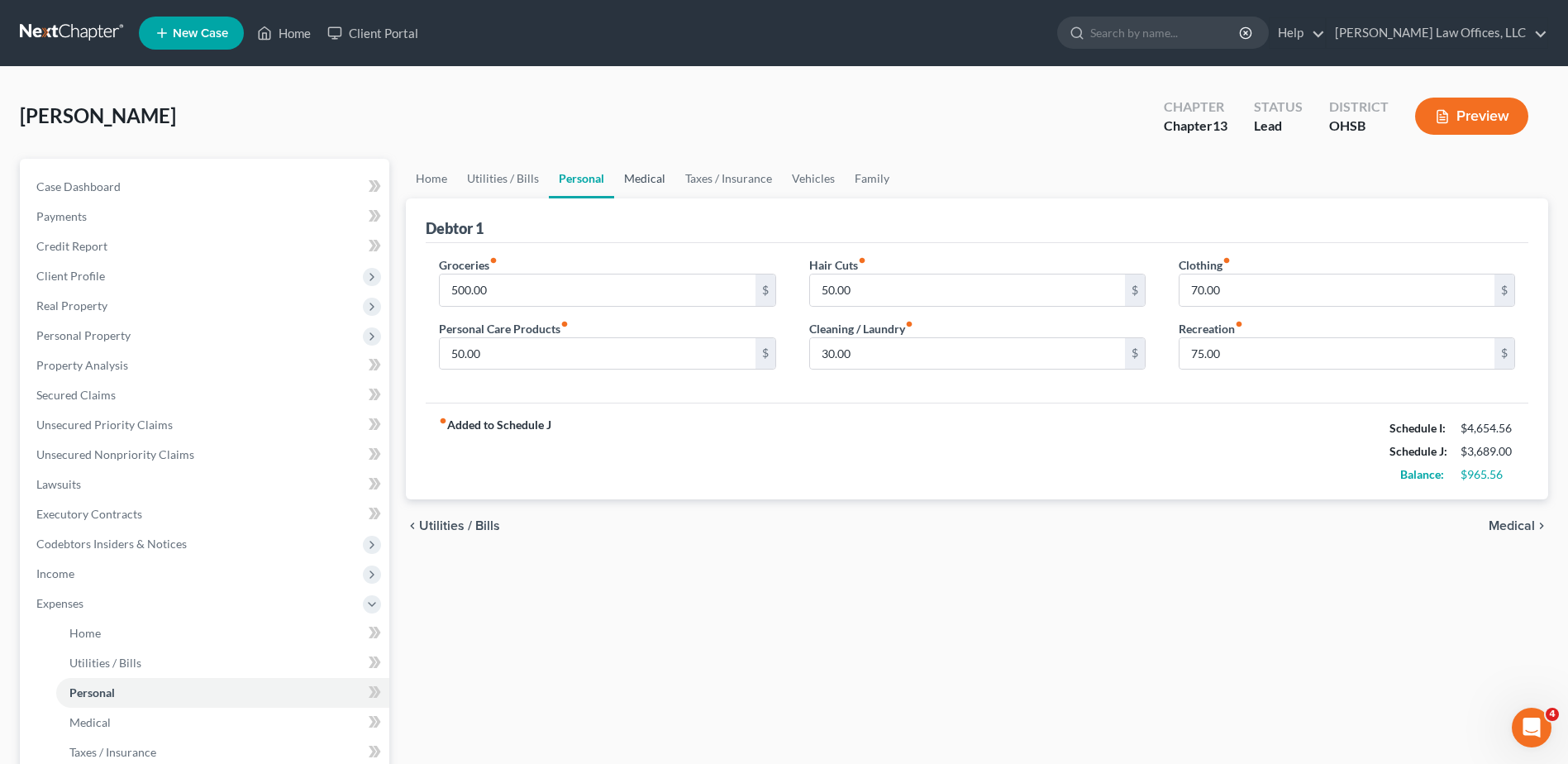
click at [648, 184] on link "Medical" at bounding box center [645, 179] width 61 height 40
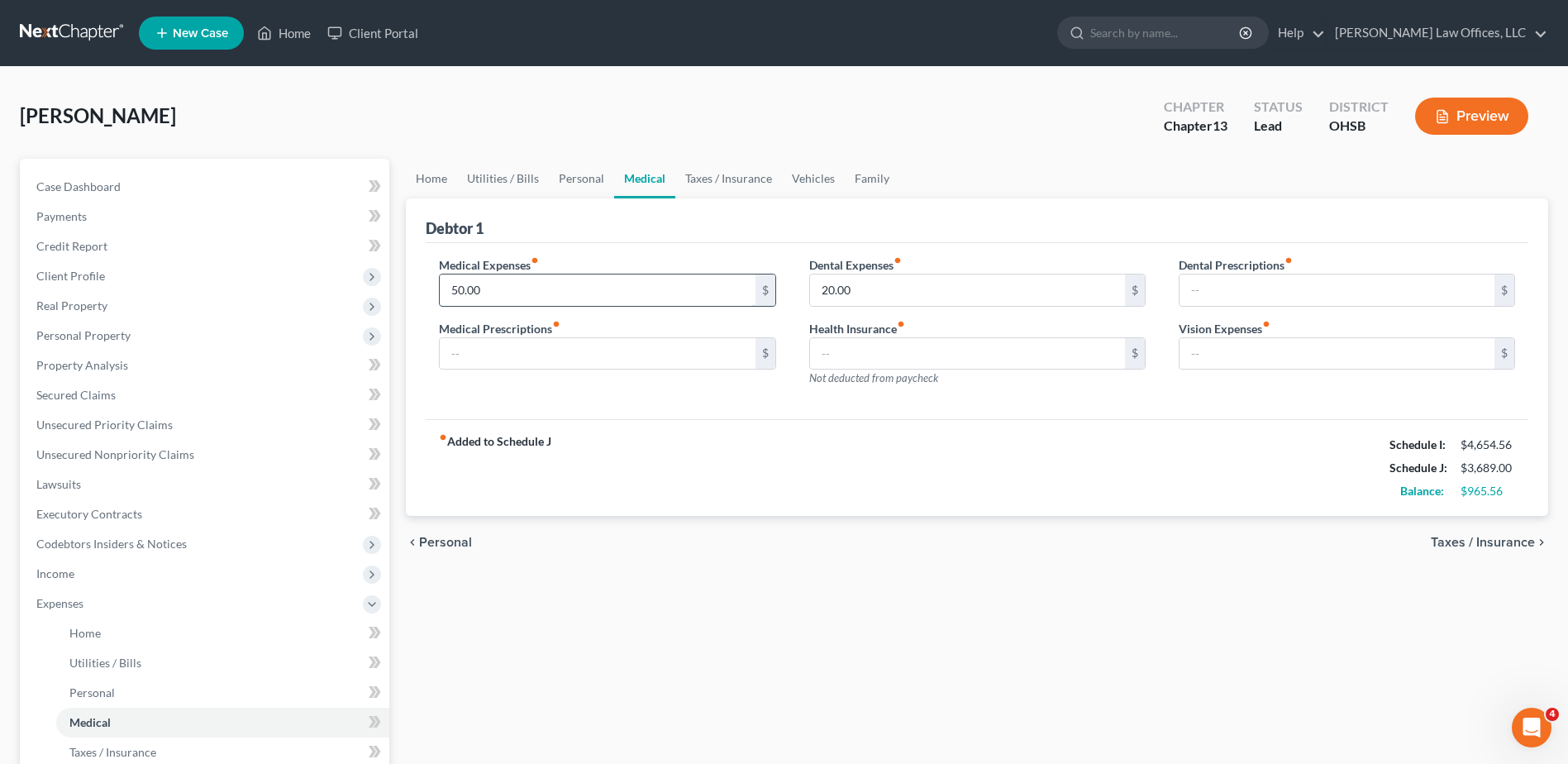
click at [529, 300] on input "50.00" at bounding box center [597, 290] width 315 height 32
type input "100.00"
type input "50.00"
type input "25.00"
type input "5.00"
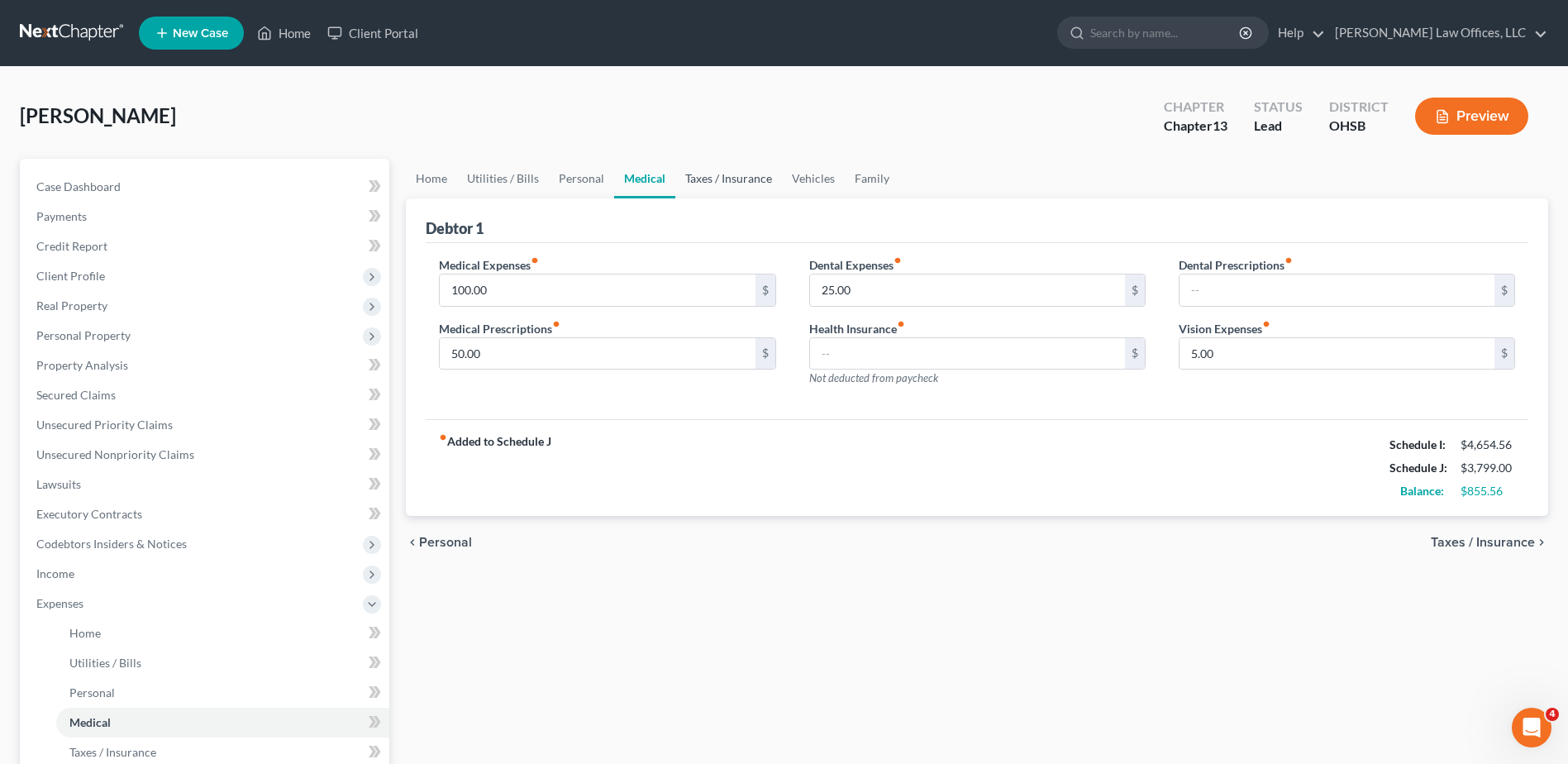
click at [716, 179] on link "Taxes / Insurance" at bounding box center [729, 179] width 106 height 40
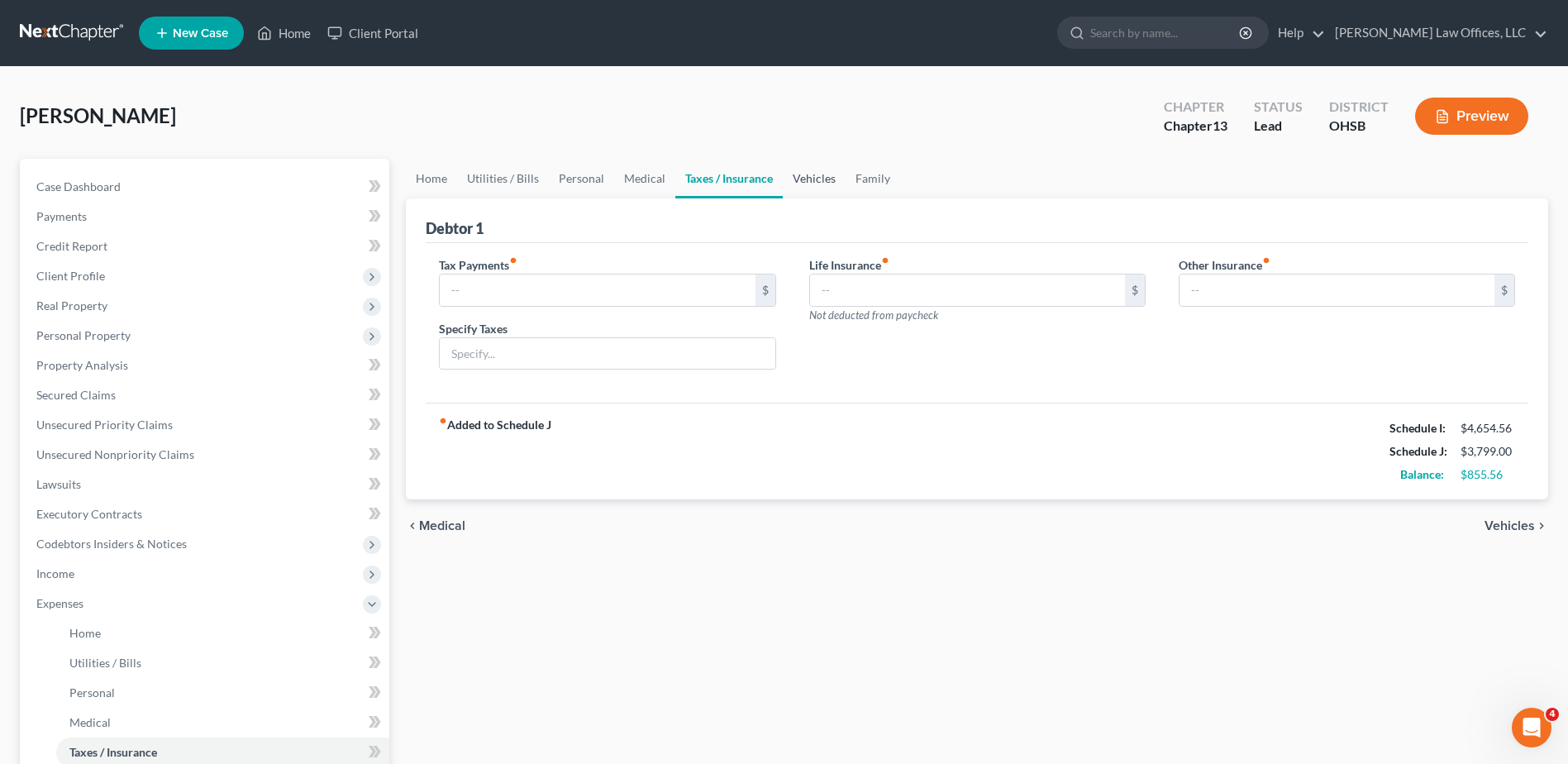
click at [799, 173] on link "Vehicles" at bounding box center [814, 179] width 63 height 40
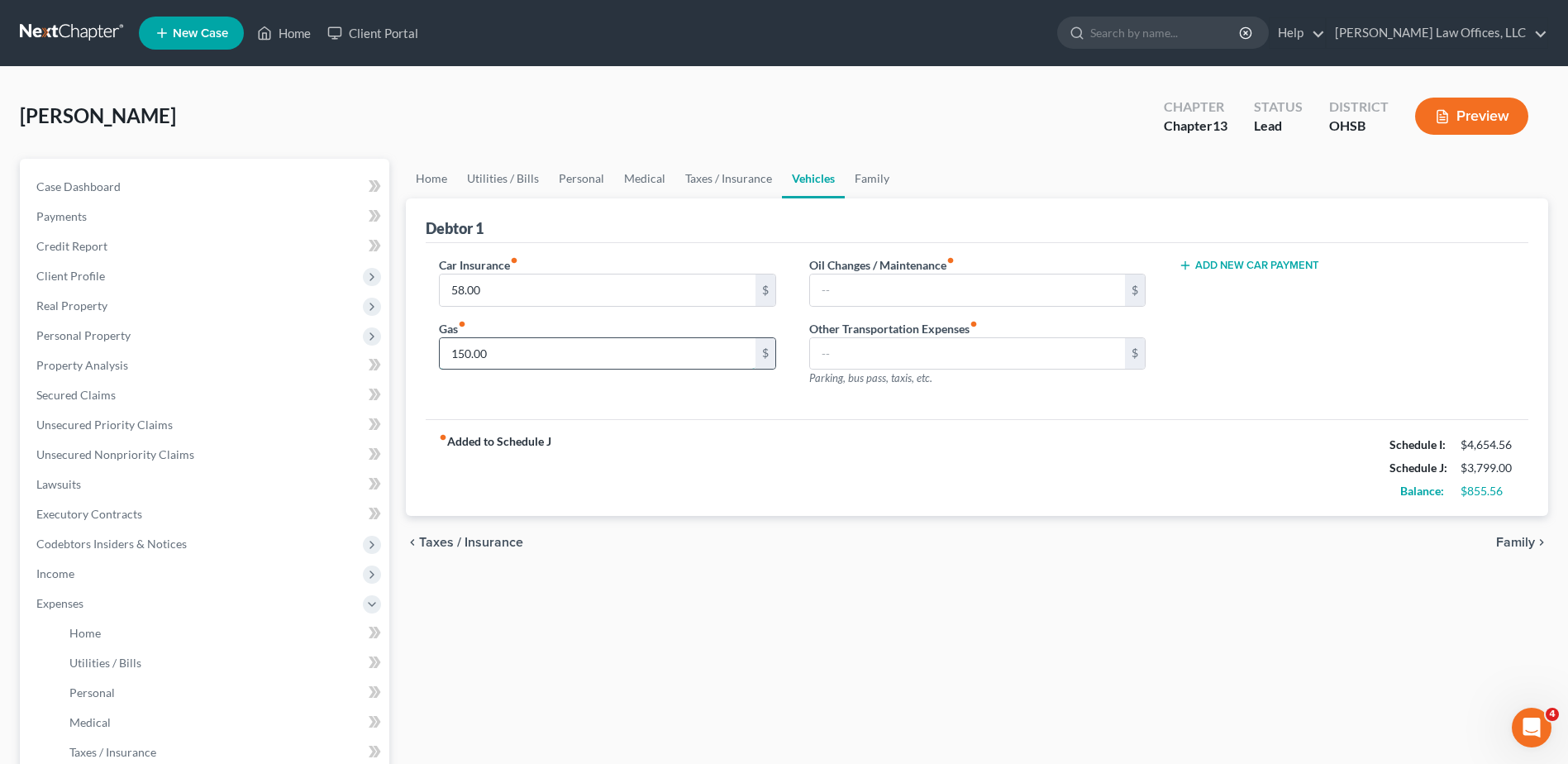
click at [496, 365] on input "150.00" at bounding box center [597, 354] width 315 height 32
type input "225.00"
click at [862, 175] on link "Family" at bounding box center [872, 179] width 55 height 40
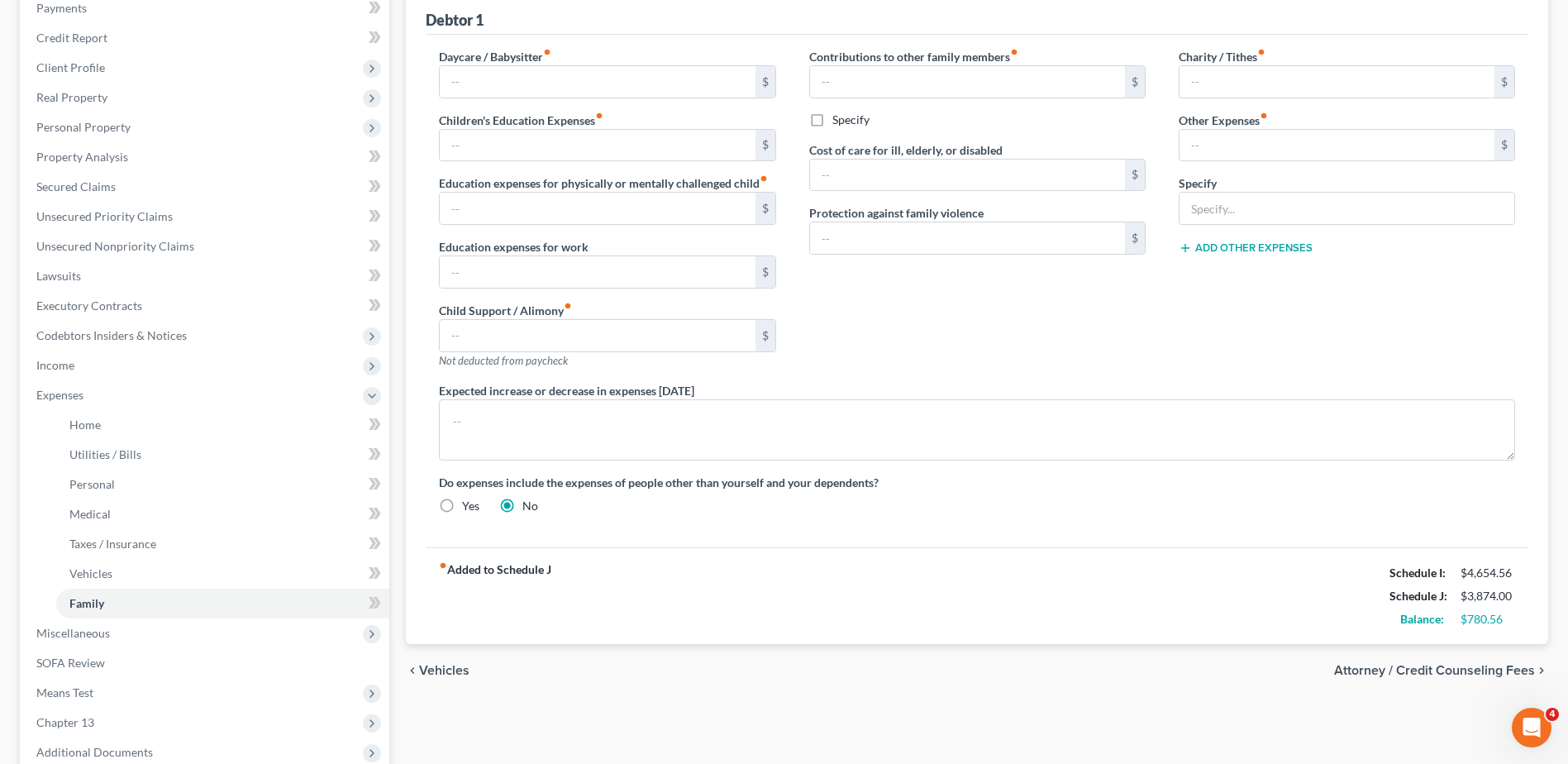
scroll to position [165, 0]
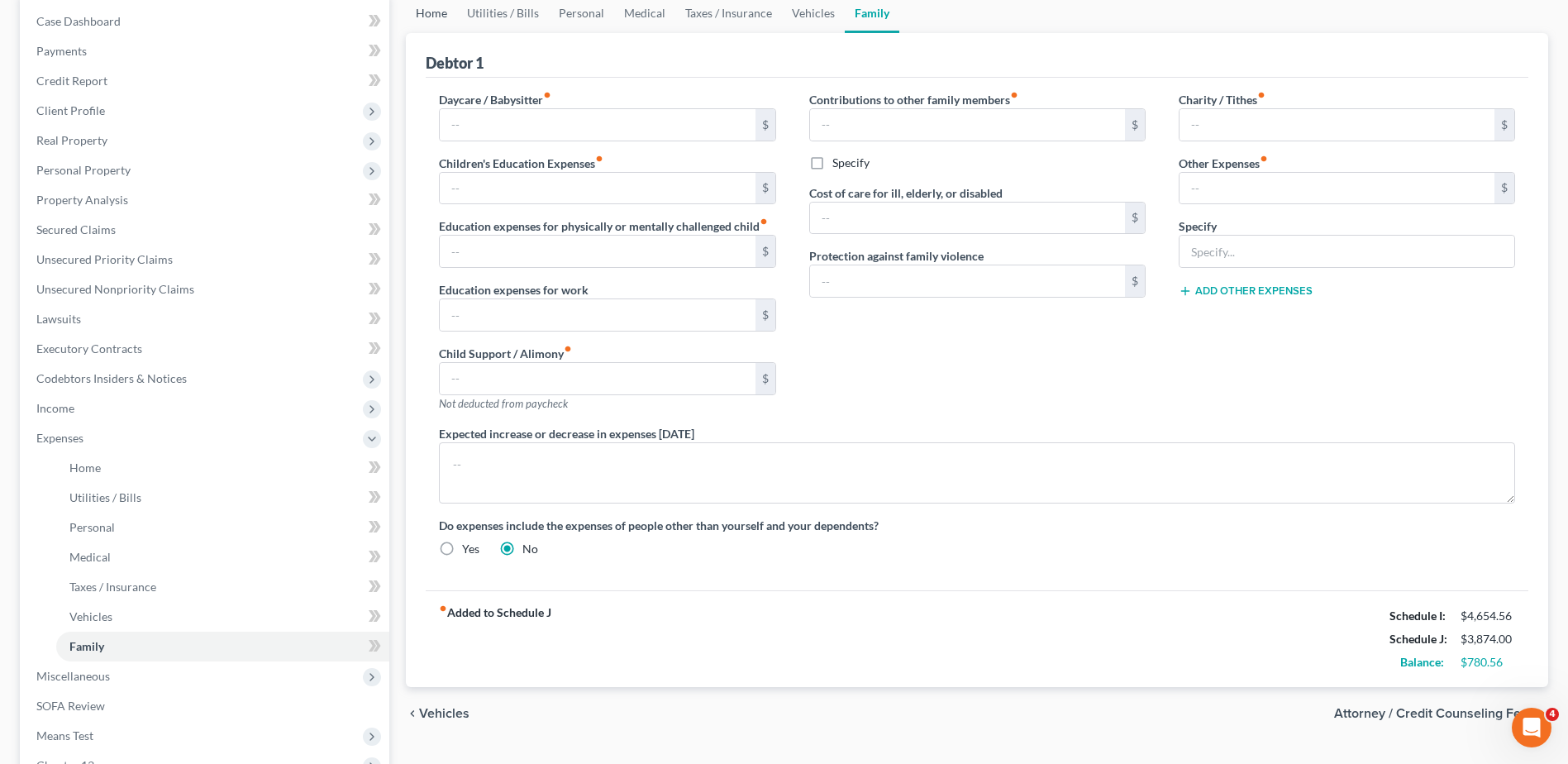
click at [427, 13] on link "Home" at bounding box center [432, 13] width 52 height 40
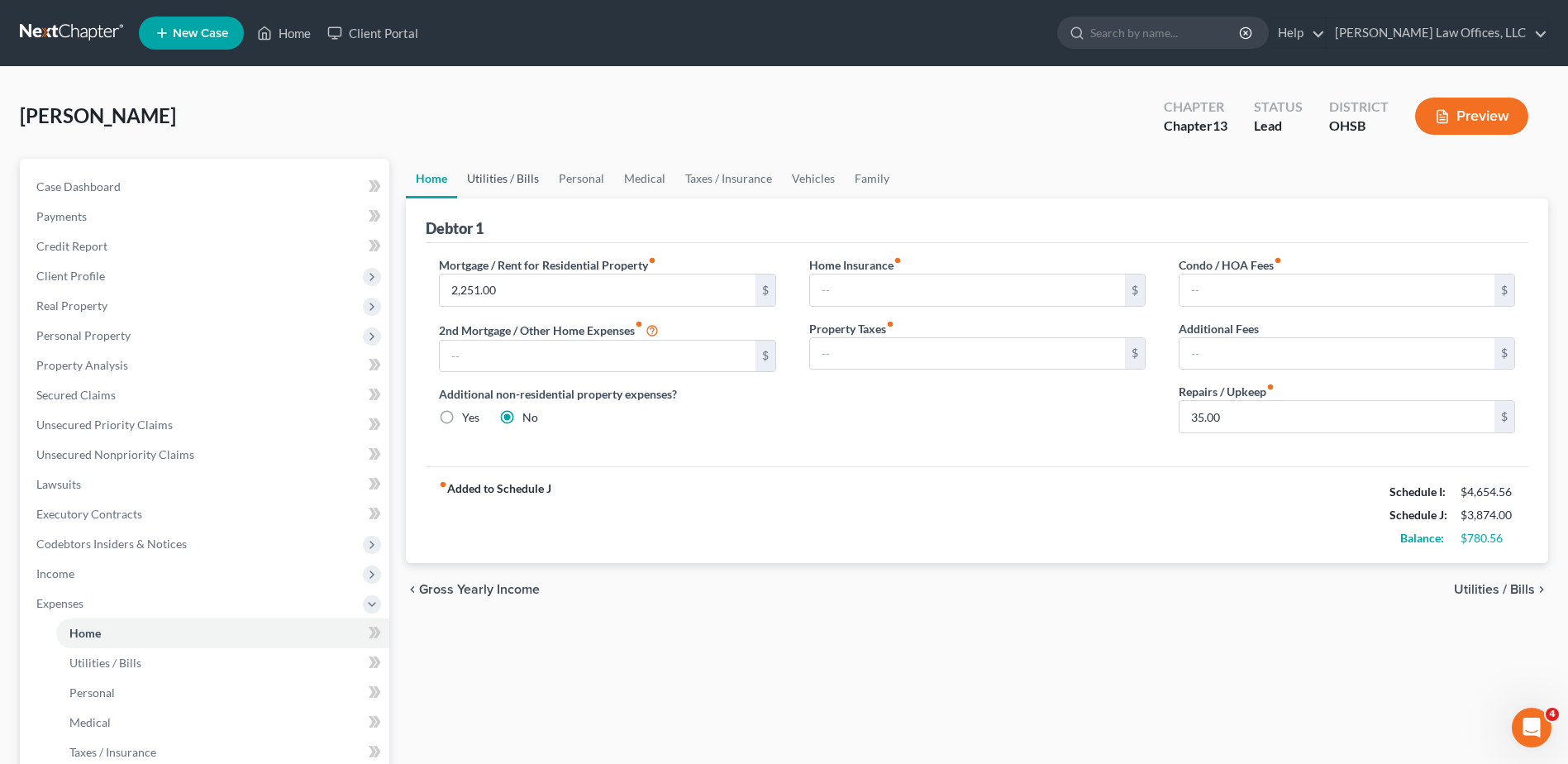
click at [508, 178] on link "Utilities / Bills" at bounding box center [503, 179] width 91 height 40
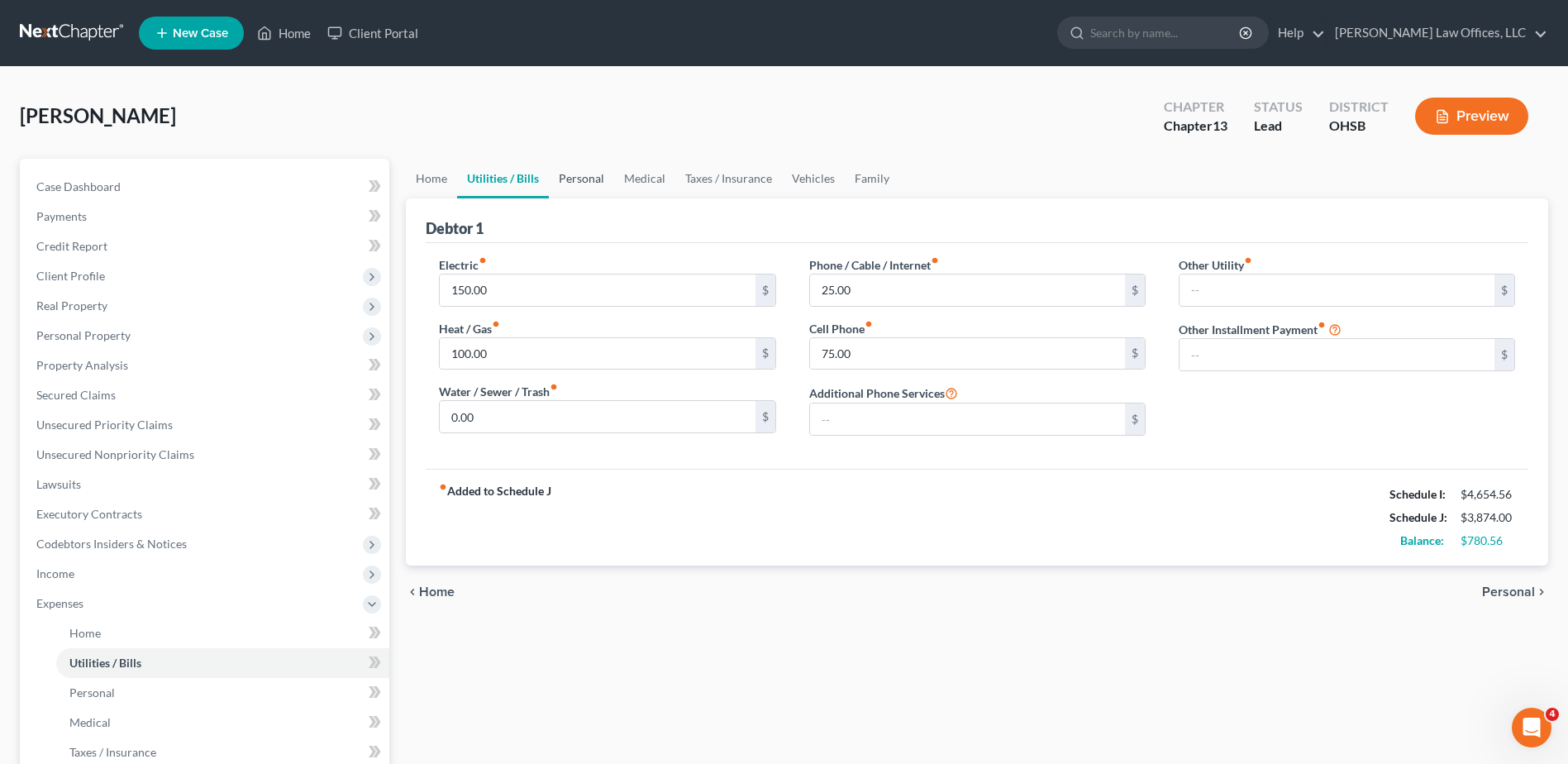
click at [578, 178] on link "Personal" at bounding box center [582, 179] width 66 height 40
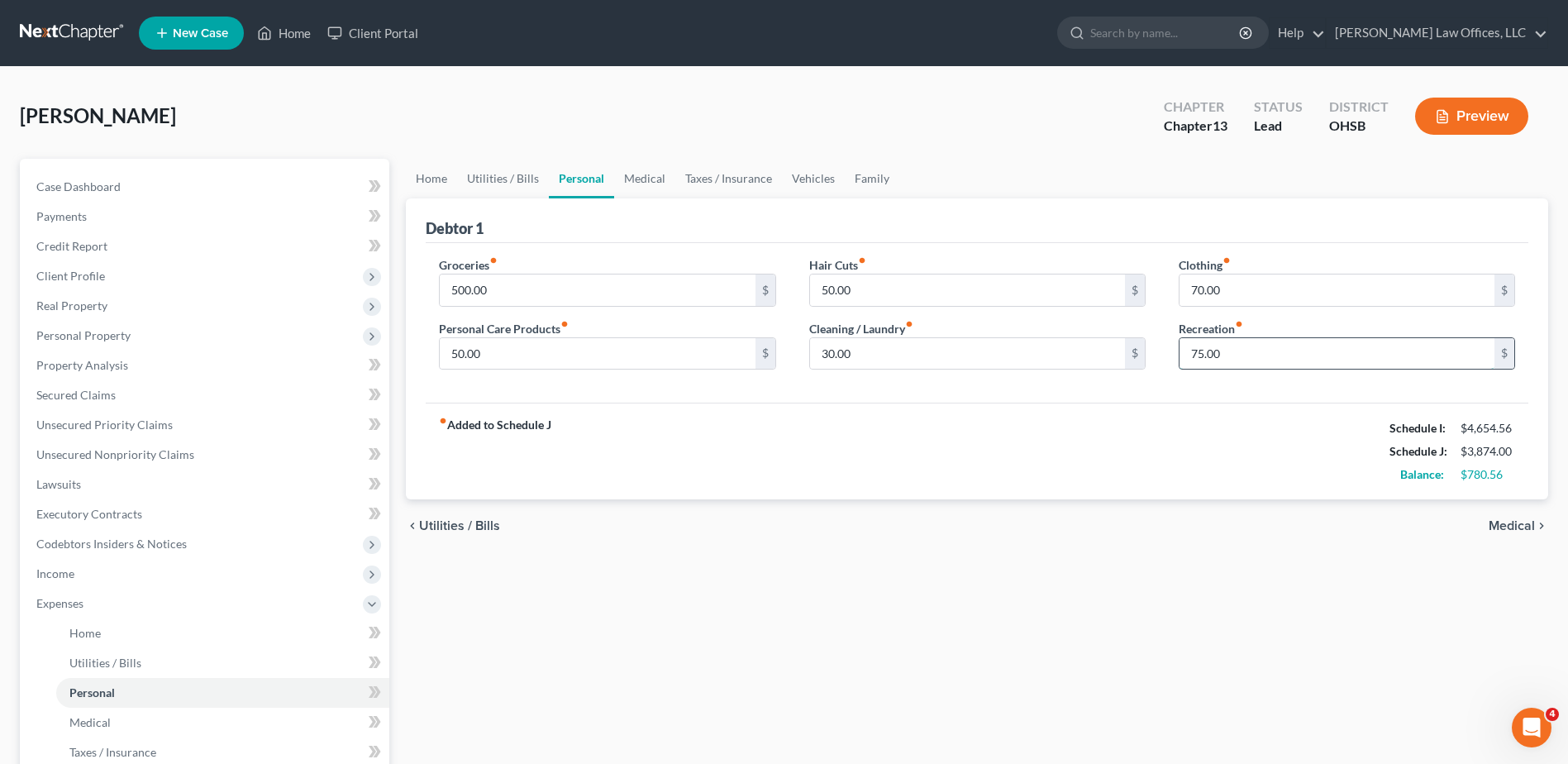
click at [1239, 355] on input "75.00" at bounding box center [1337, 354] width 315 height 32
type input "70.56"
click at [1225, 293] on input "70.00" at bounding box center [1337, 290] width 315 height 32
type input "75.00"
click at [858, 351] on input "30.00" at bounding box center [967, 354] width 315 height 32
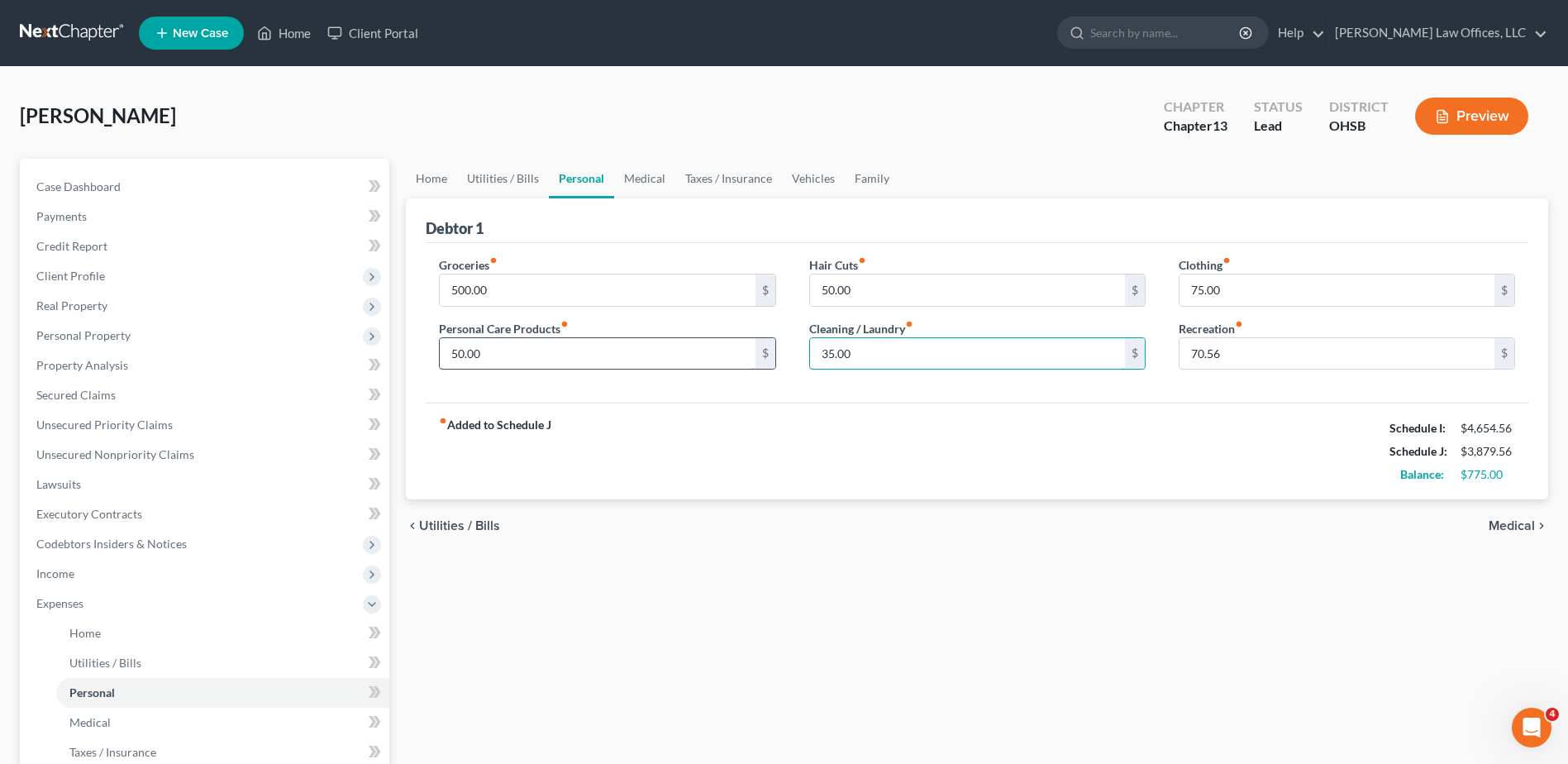
type input "35.00"
click at [499, 354] on input "50.00" at bounding box center [597, 354] width 315 height 32
type input "65.00"
click at [525, 176] on link "Utilities / Bills" at bounding box center [503, 179] width 91 height 40
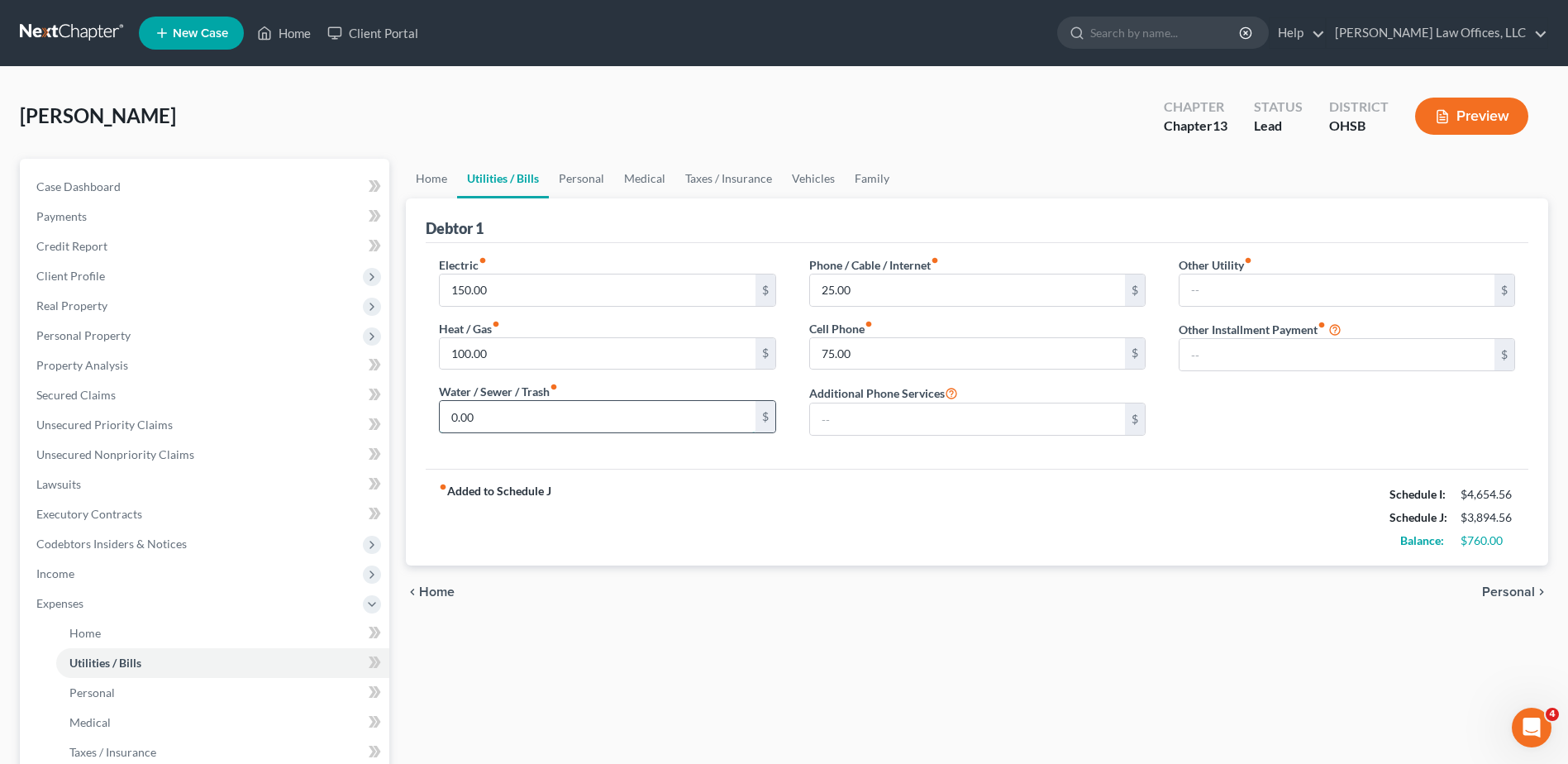
click at [535, 412] on input "0.00" at bounding box center [597, 417] width 315 height 32
type input "10.00"
click at [725, 451] on div "Electric fiber_manual_record 150.00 $ Heat / Gas fiber_manual_record 100.00 $ W…" at bounding box center [976, 357] width 1103 height 226
click at [288, 29] on link "Home" at bounding box center [283, 33] width 71 height 30
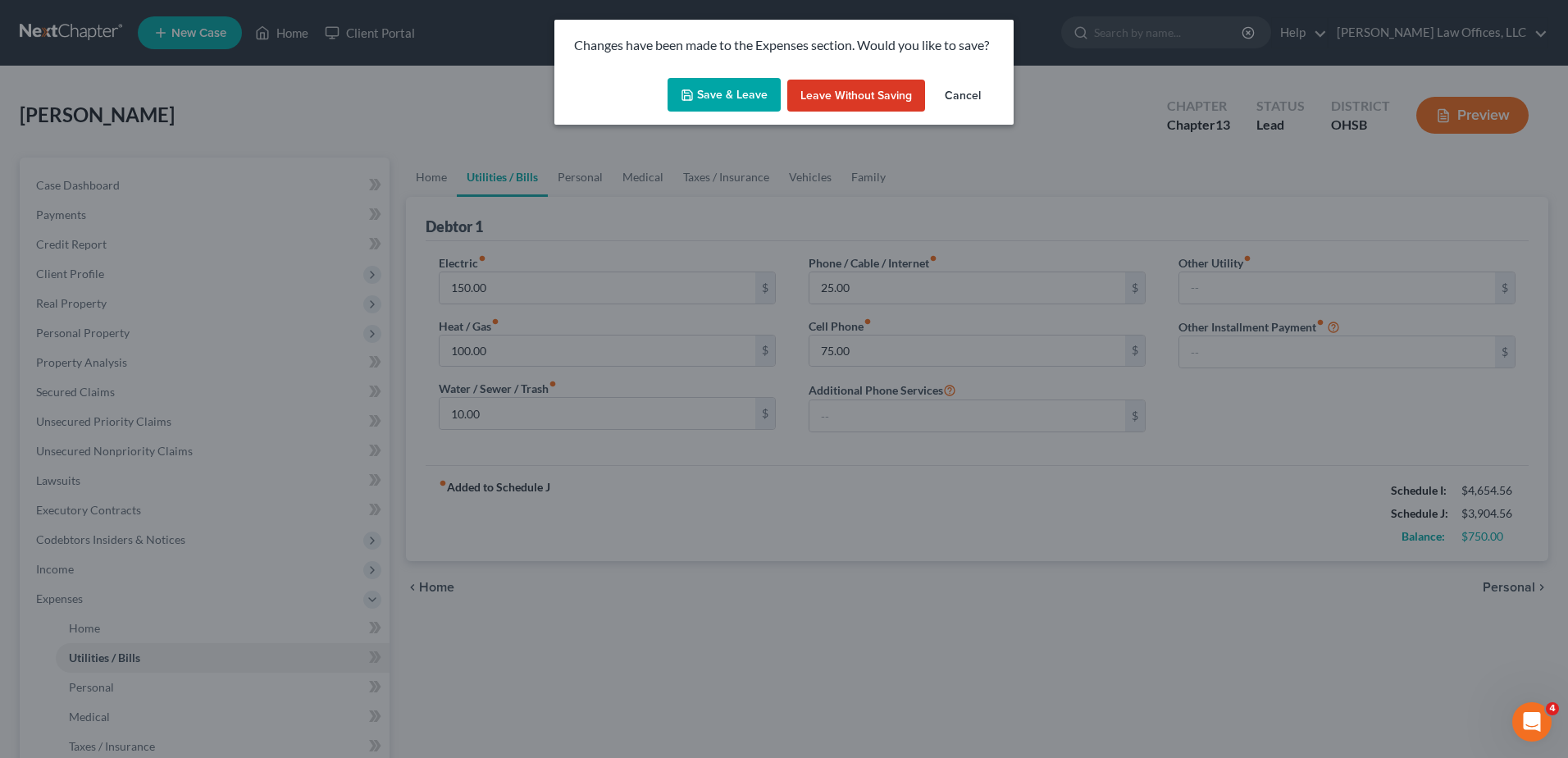
click at [767, 87] on button "Save & Leave" at bounding box center [724, 96] width 113 height 35
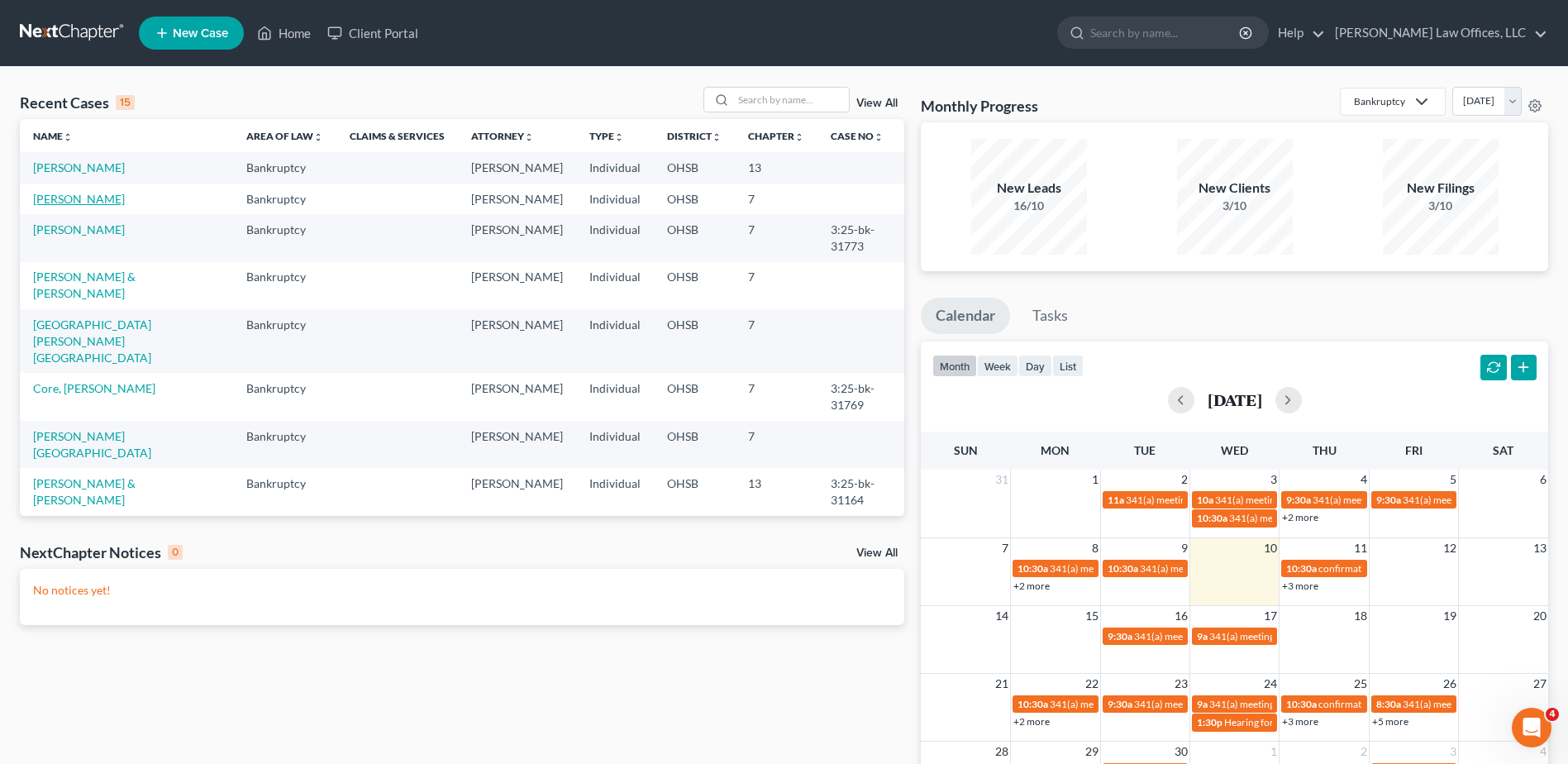
click at [81, 200] on link "[PERSON_NAME]" at bounding box center [79, 199] width 91 height 14
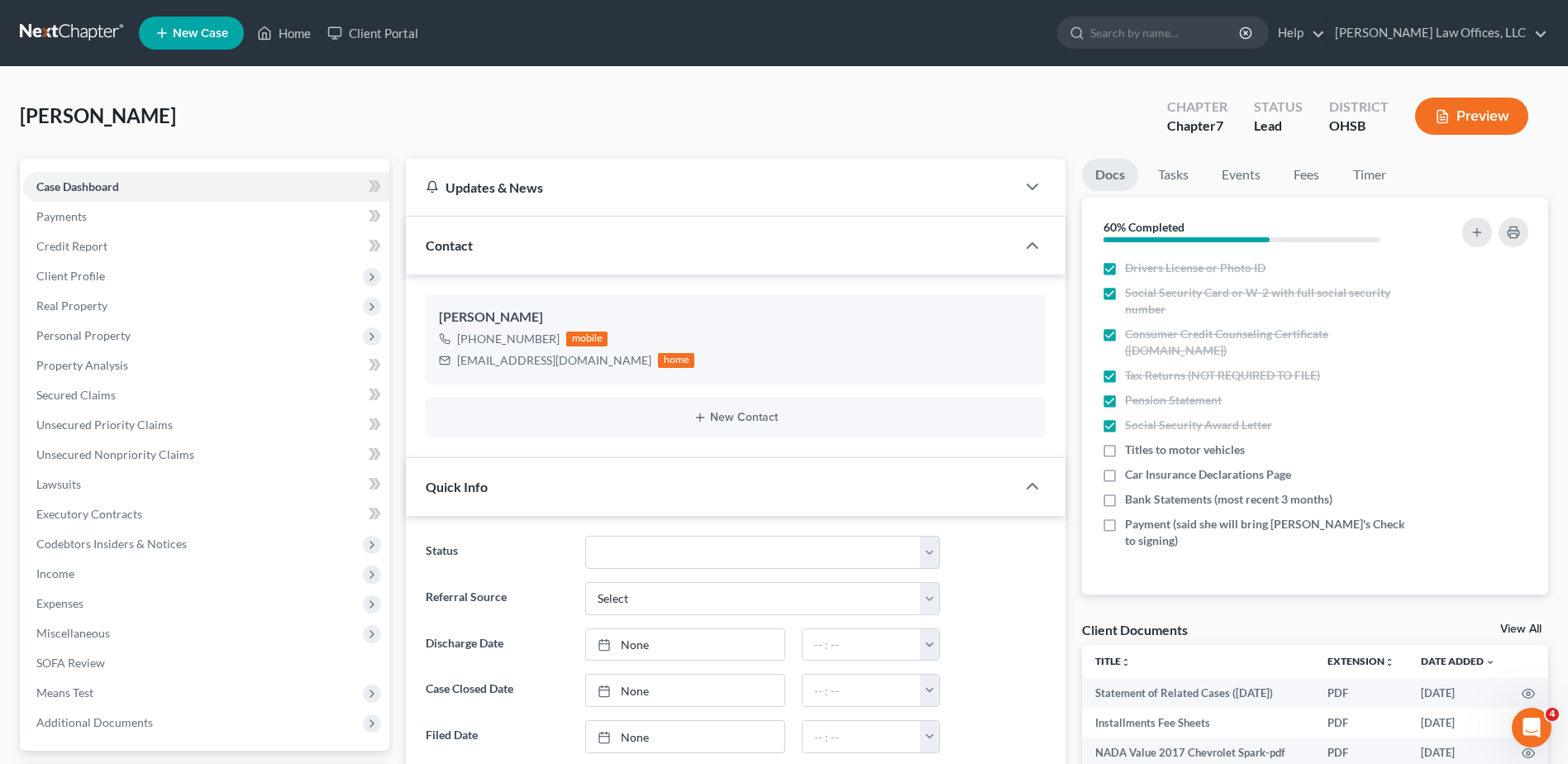
scroll to position [579, 0]
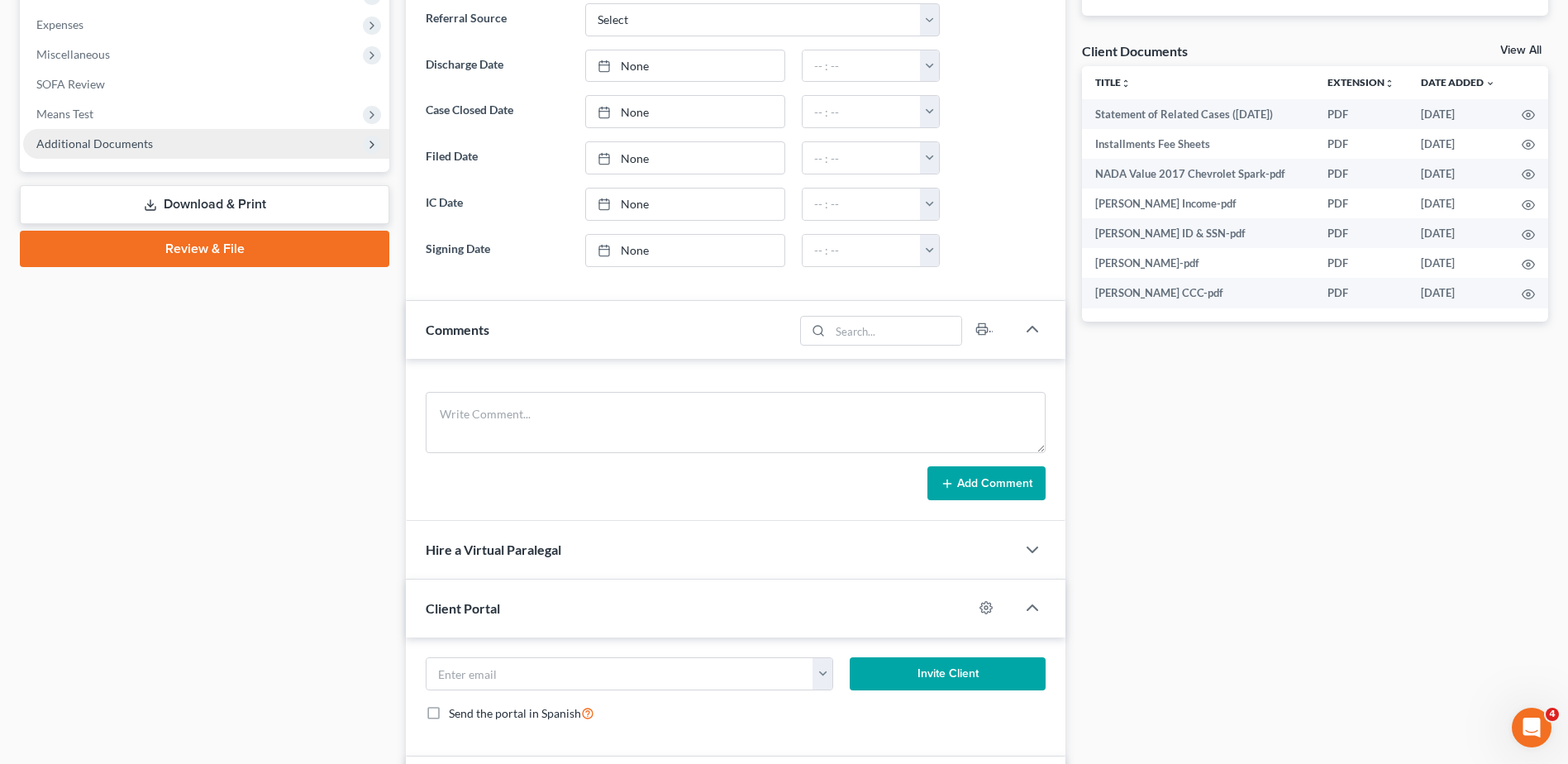
click at [190, 150] on span "Additional Documents" at bounding box center [206, 144] width 366 height 30
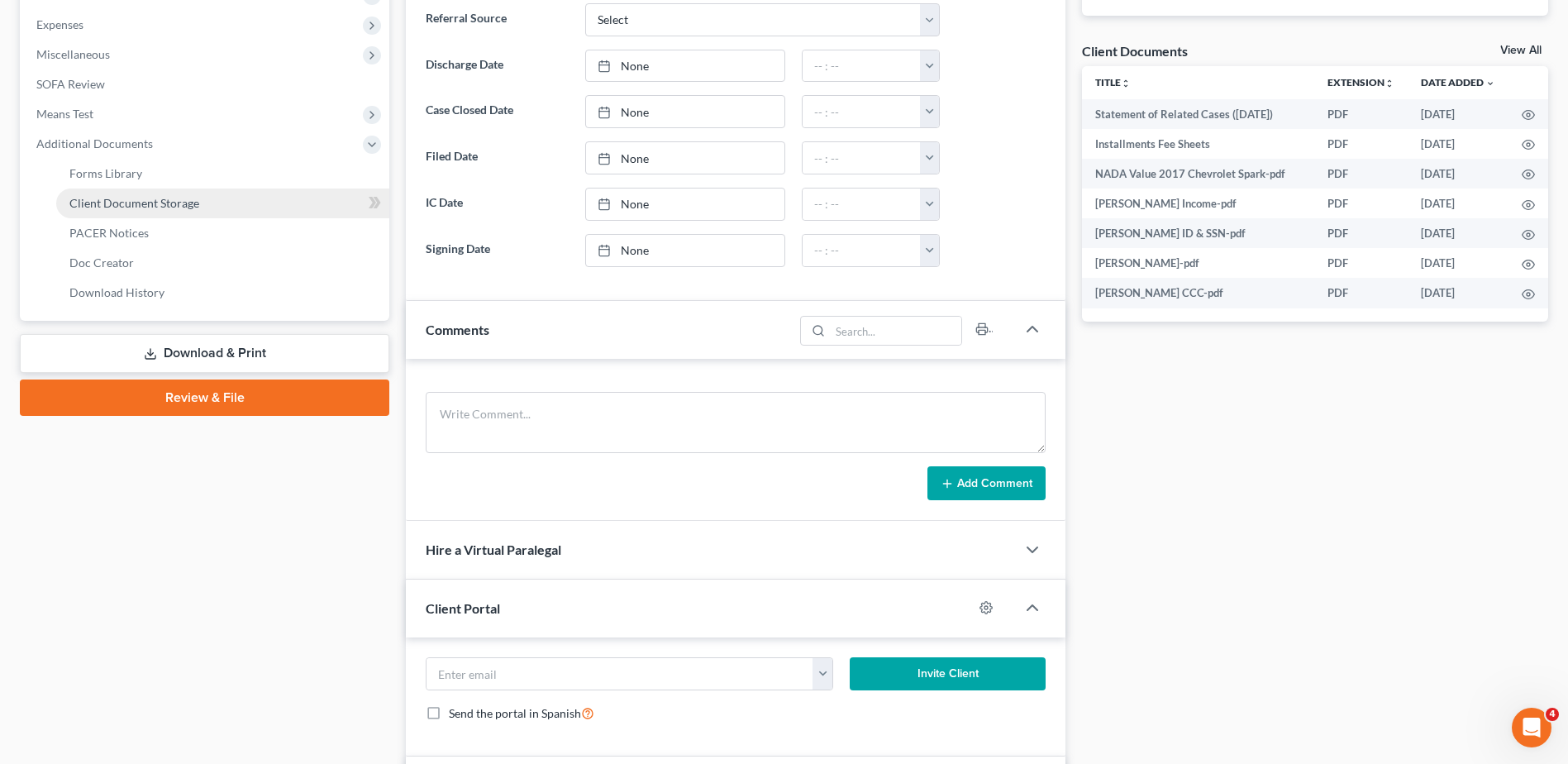
click at [201, 193] on link "Client Document Storage" at bounding box center [223, 204] width 333 height 30
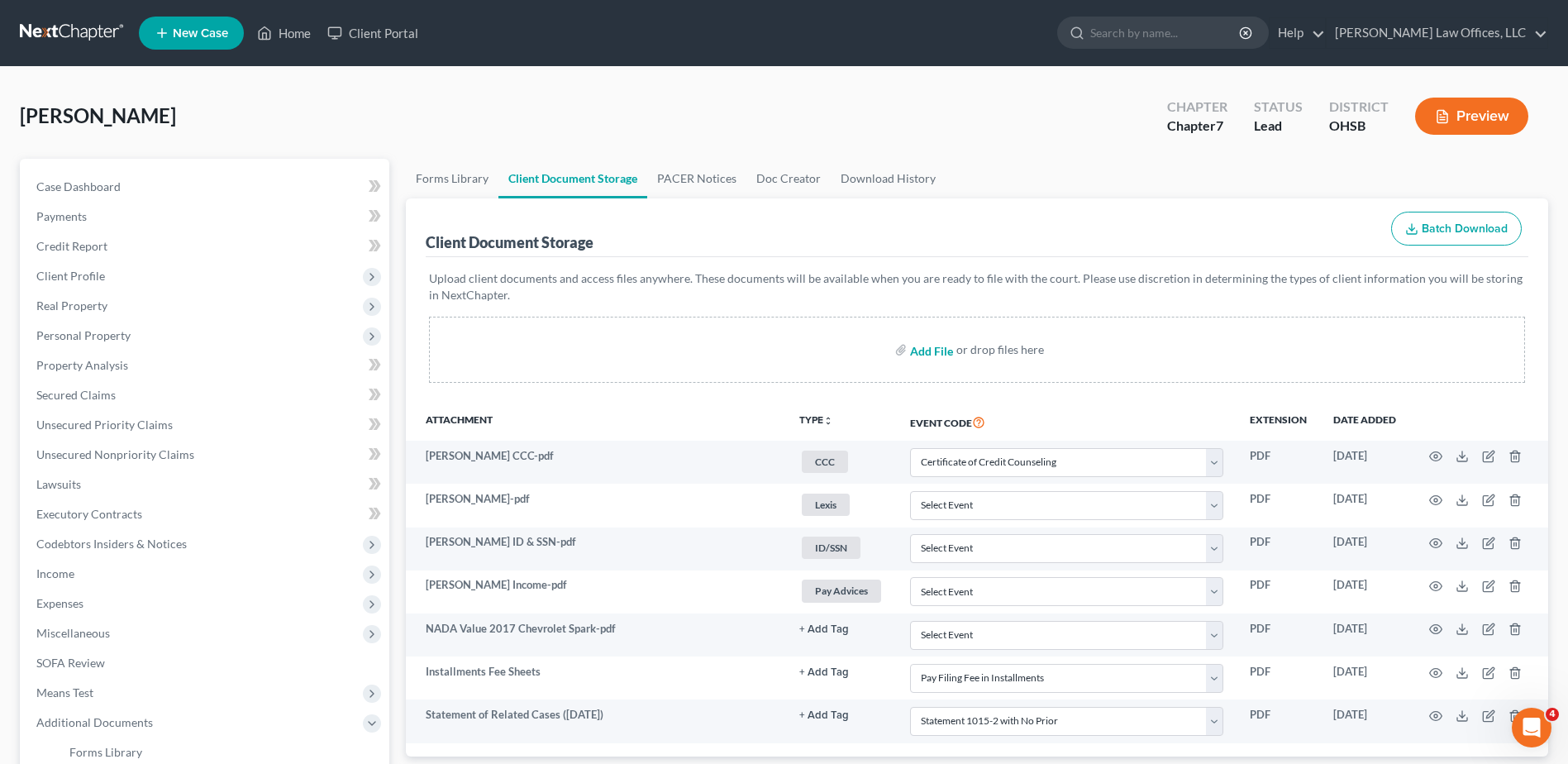
click at [921, 347] on input "file" at bounding box center [930, 350] width 40 height 30
click at [312, 32] on link "Home" at bounding box center [283, 33] width 71 height 30
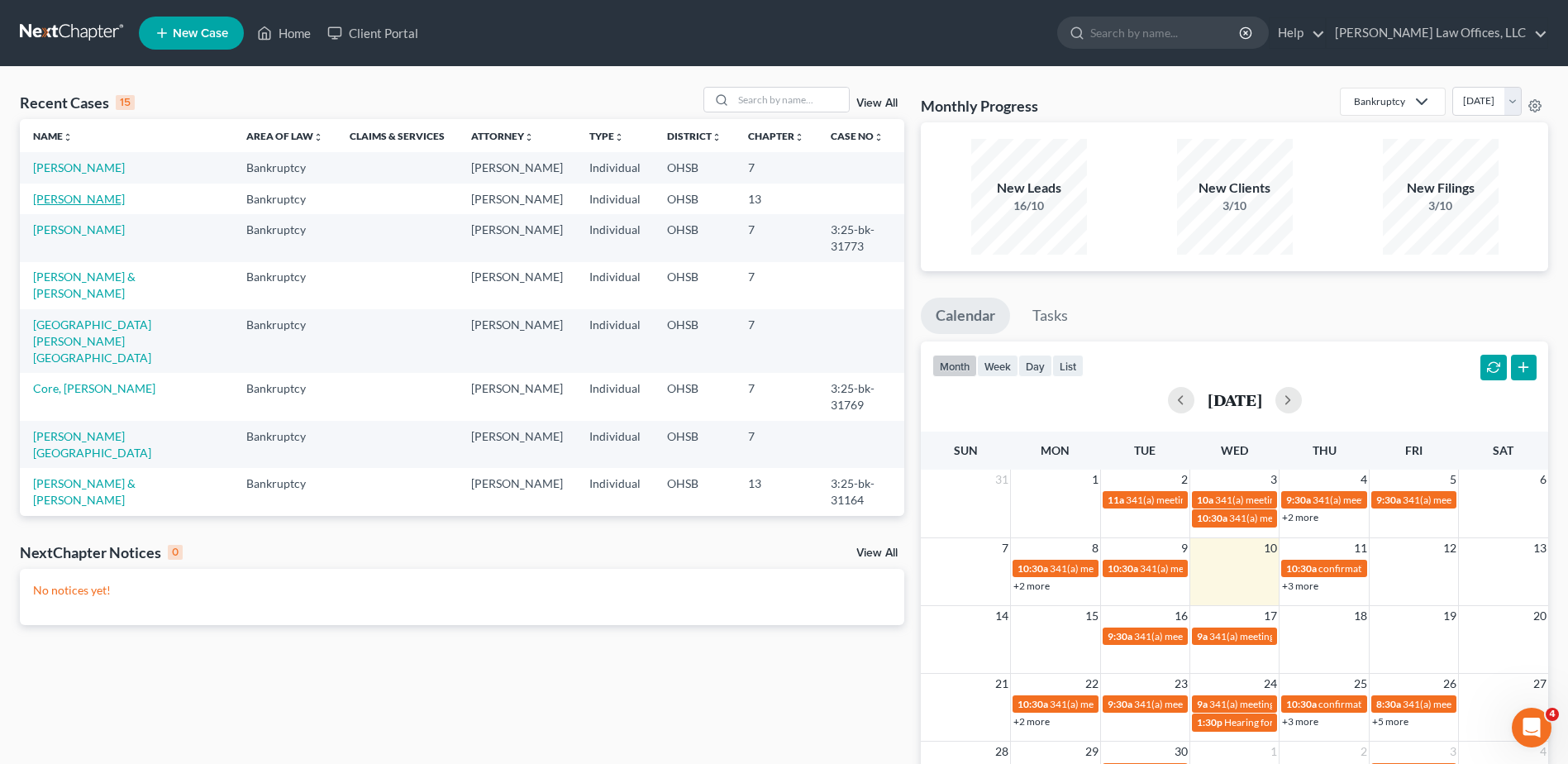
click at [75, 202] on link "[PERSON_NAME]" at bounding box center [79, 199] width 91 height 14
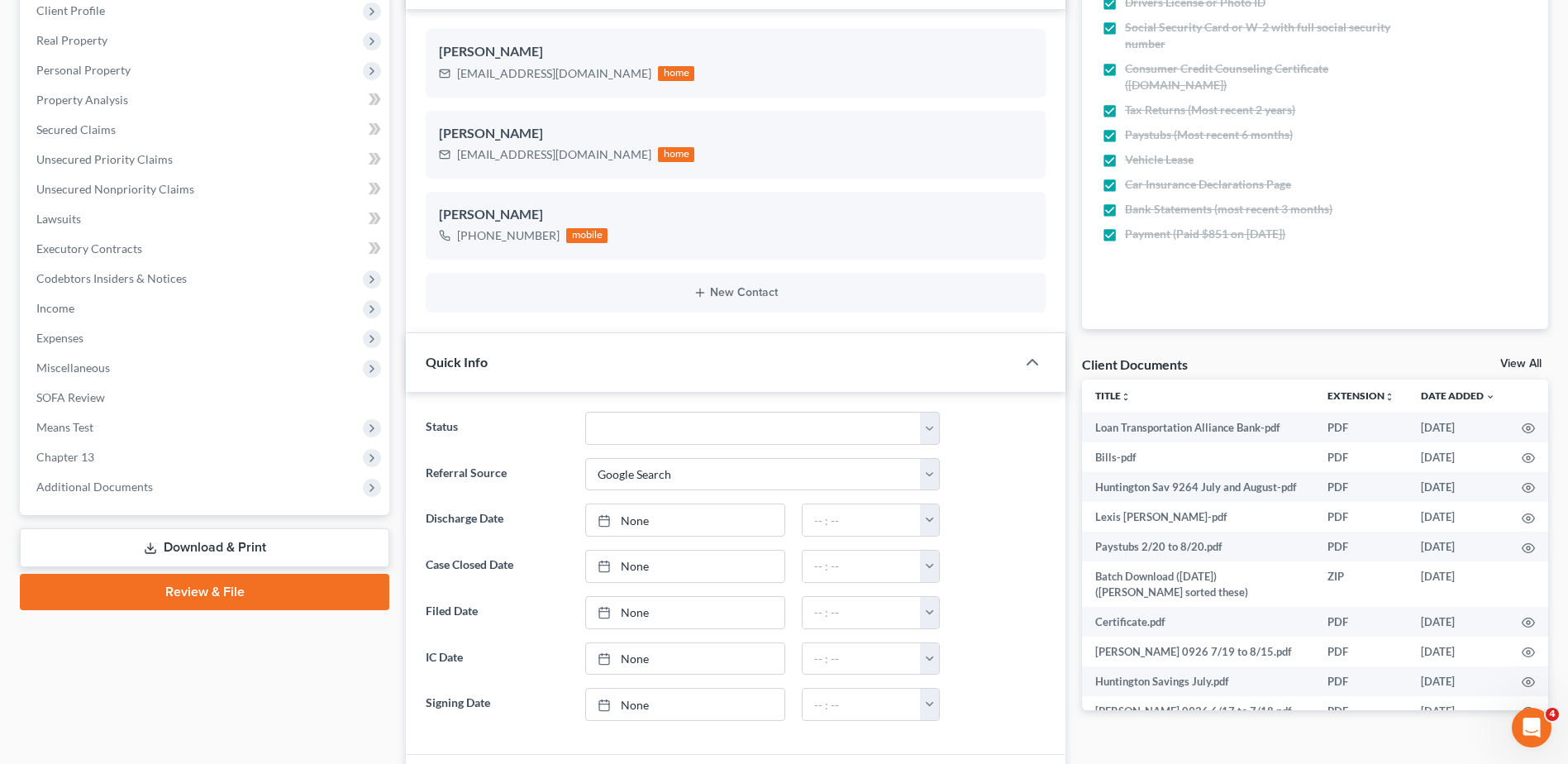
scroll to position [331, 0]
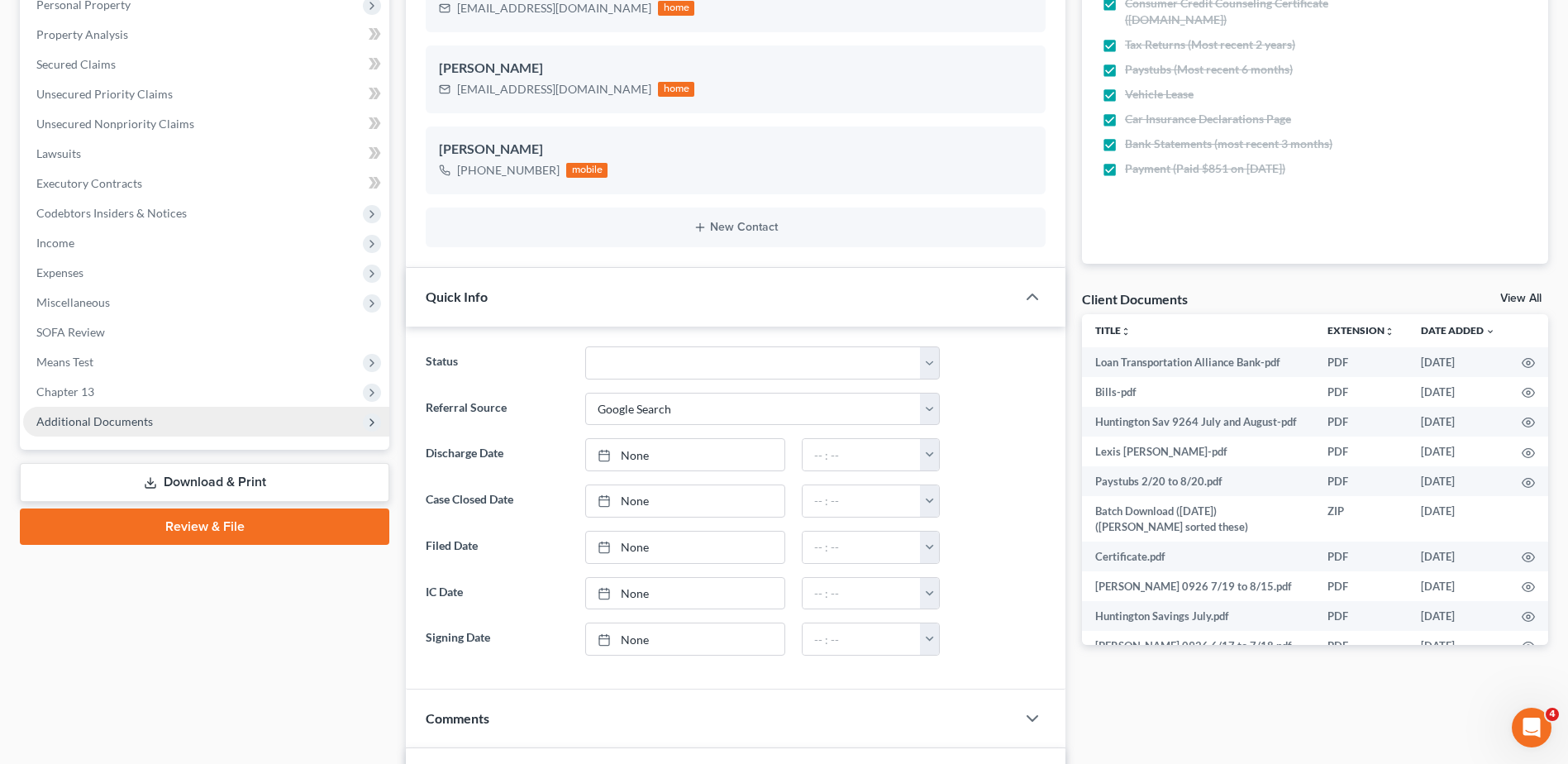
drag, startPoint x: 91, startPoint y: 420, endPoint x: 254, endPoint y: 428, distance: 163.2
click at [91, 420] on span "Additional Documents" at bounding box center [95, 421] width 116 height 14
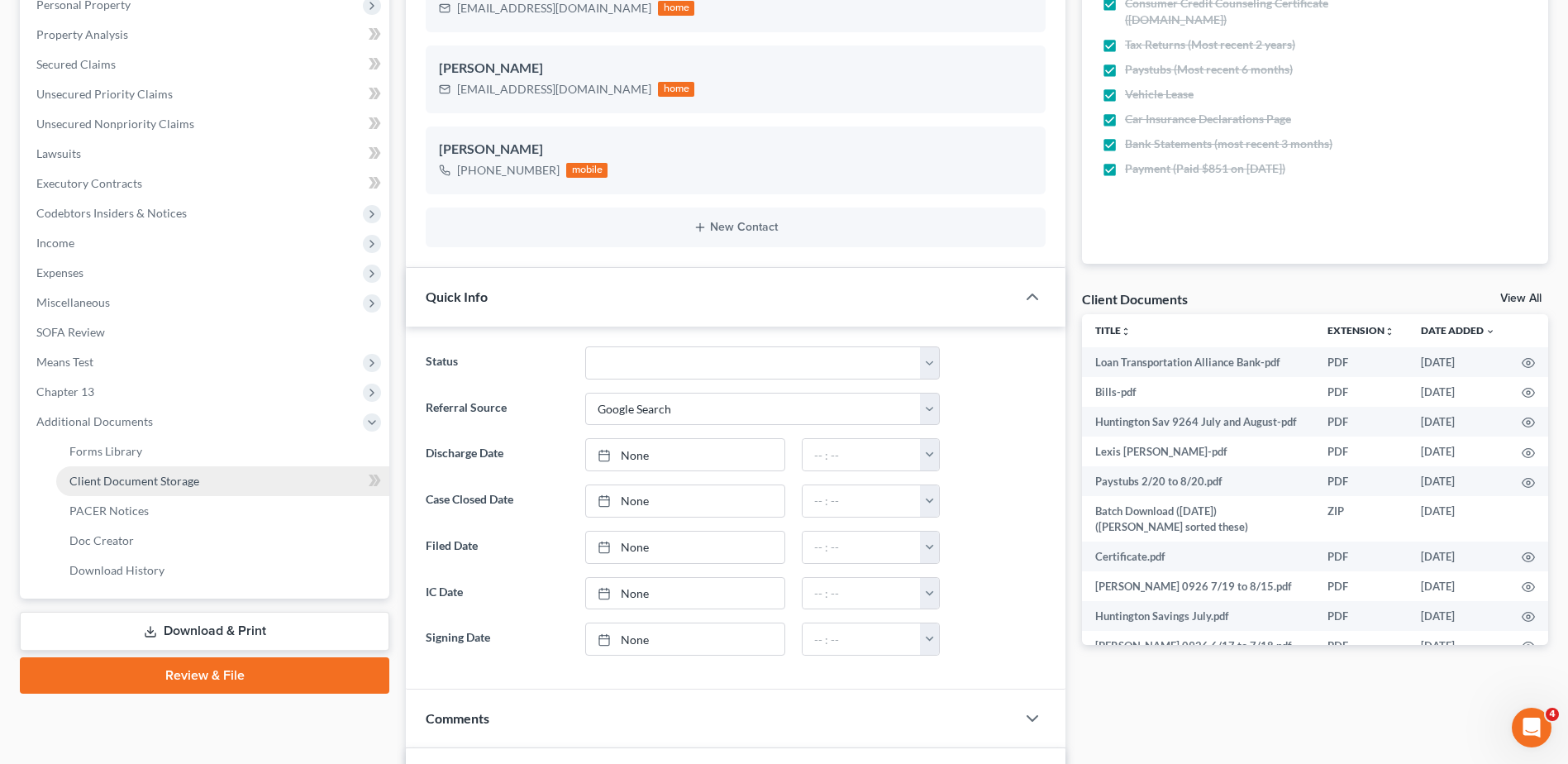
click at [227, 481] on link "Client Document Storage" at bounding box center [223, 481] width 333 height 30
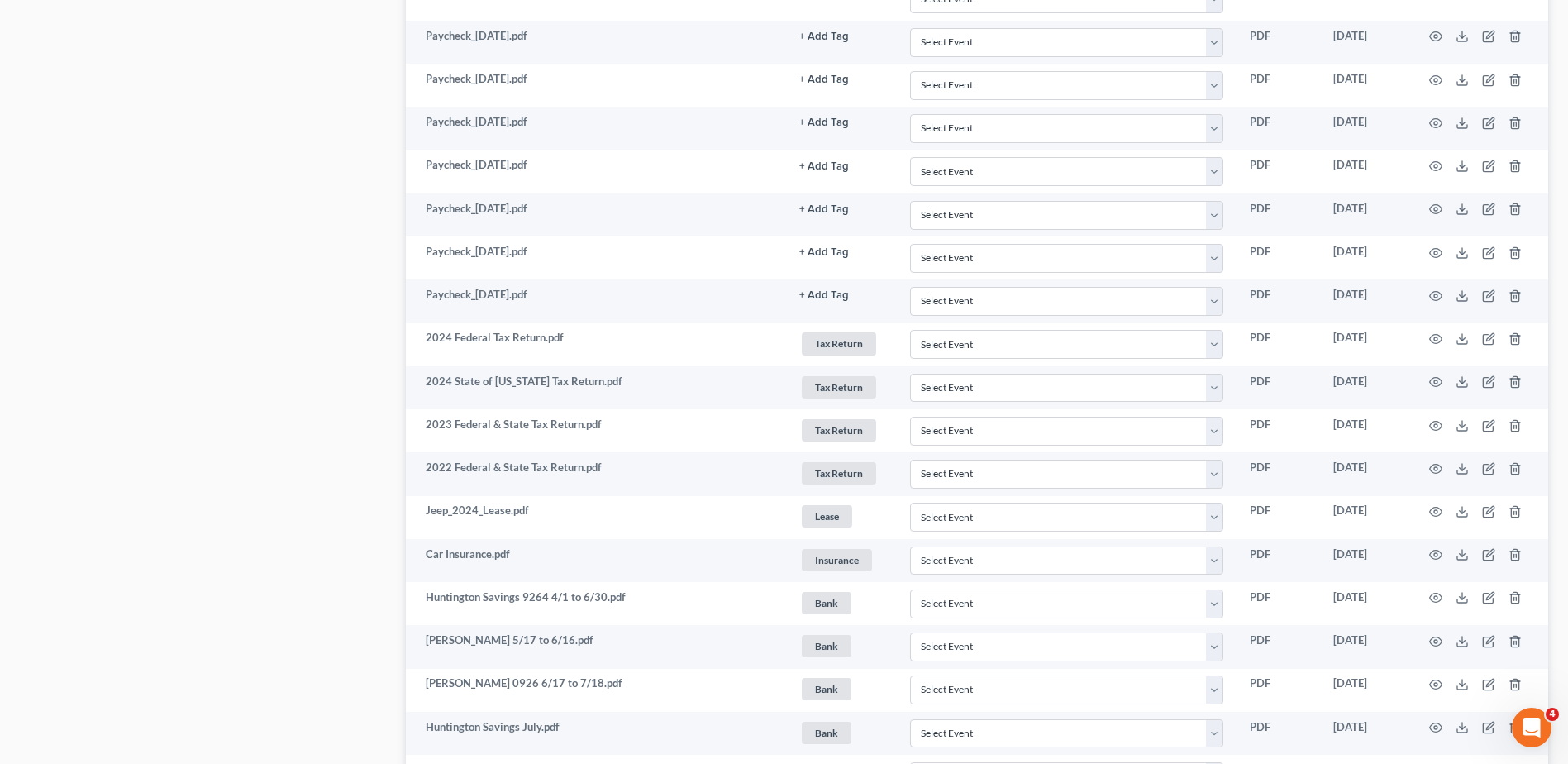
scroll to position [1323, 0]
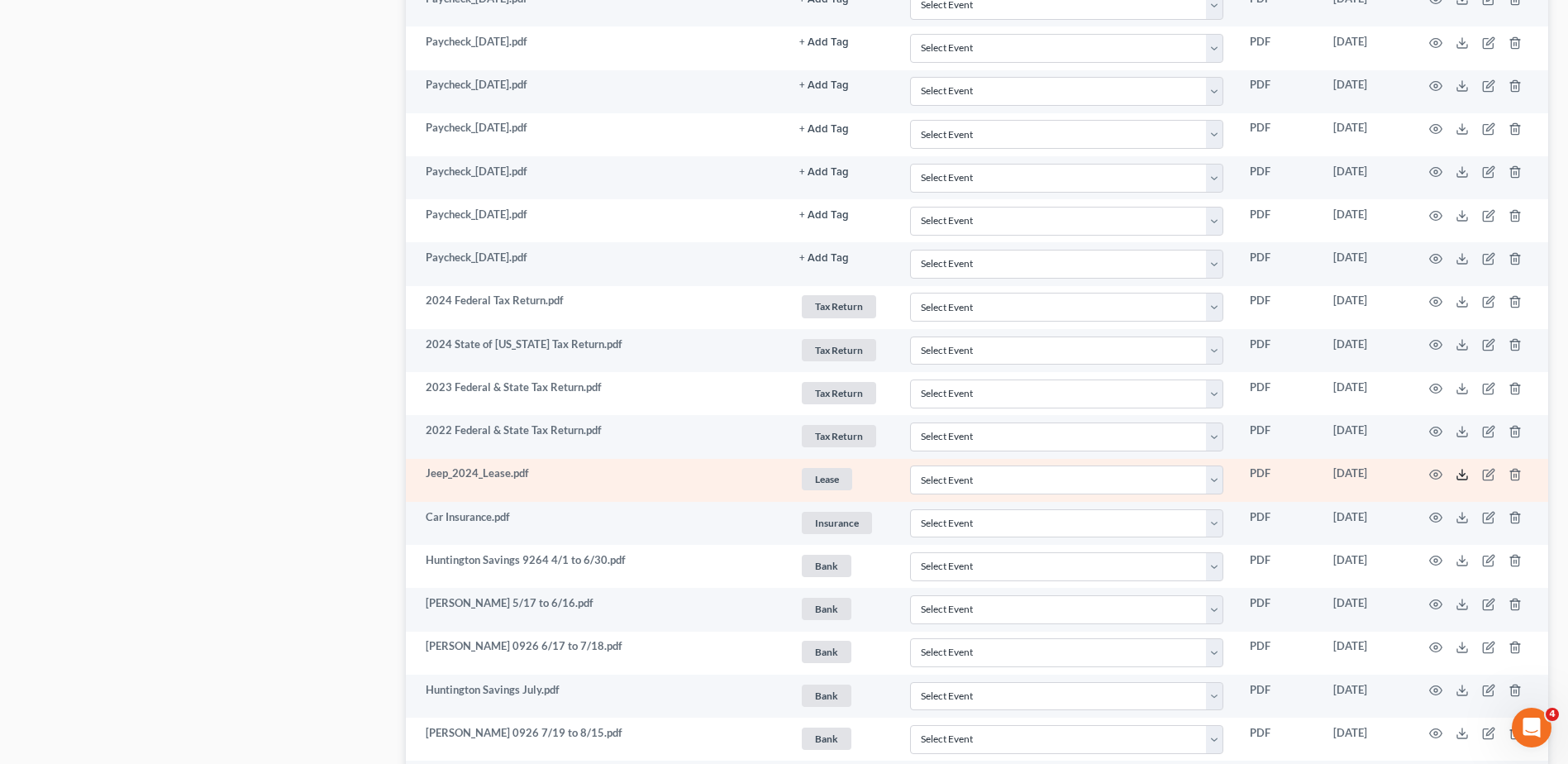
click at [1462, 474] on line at bounding box center [1462, 473] width 0 height 7
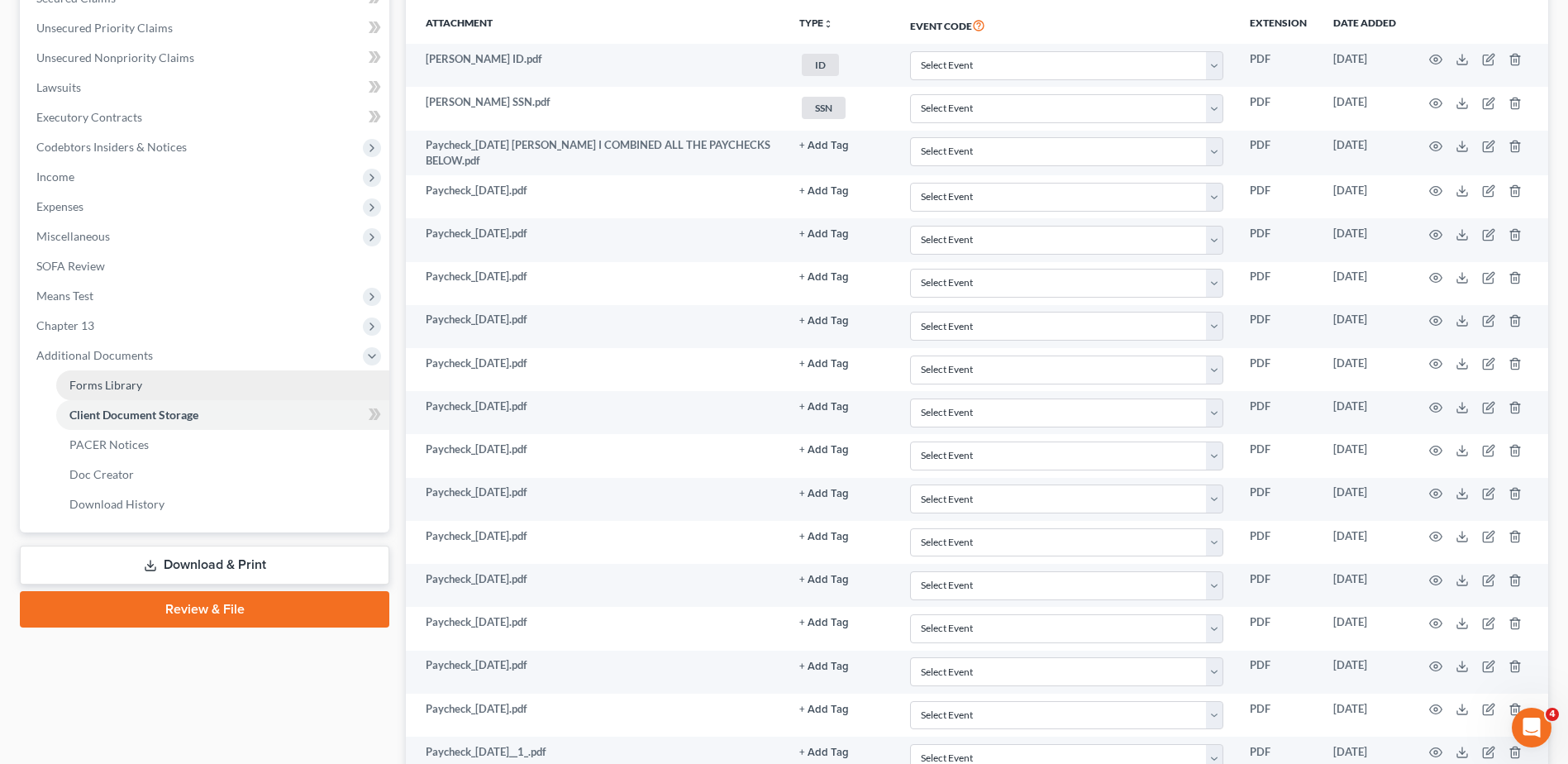
scroll to position [413, 0]
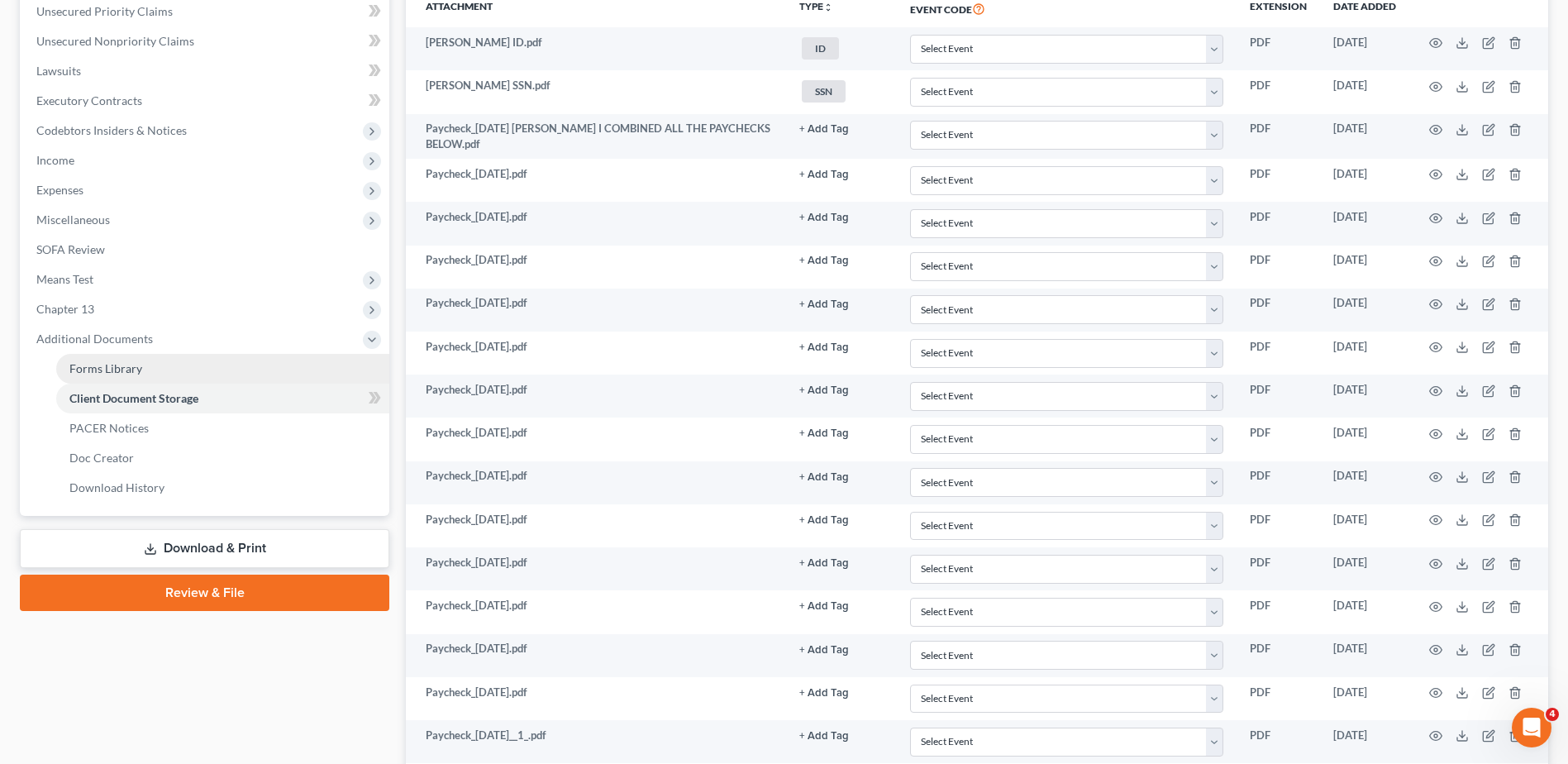
click at [130, 367] on span "Forms Library" at bounding box center [106, 368] width 73 height 14
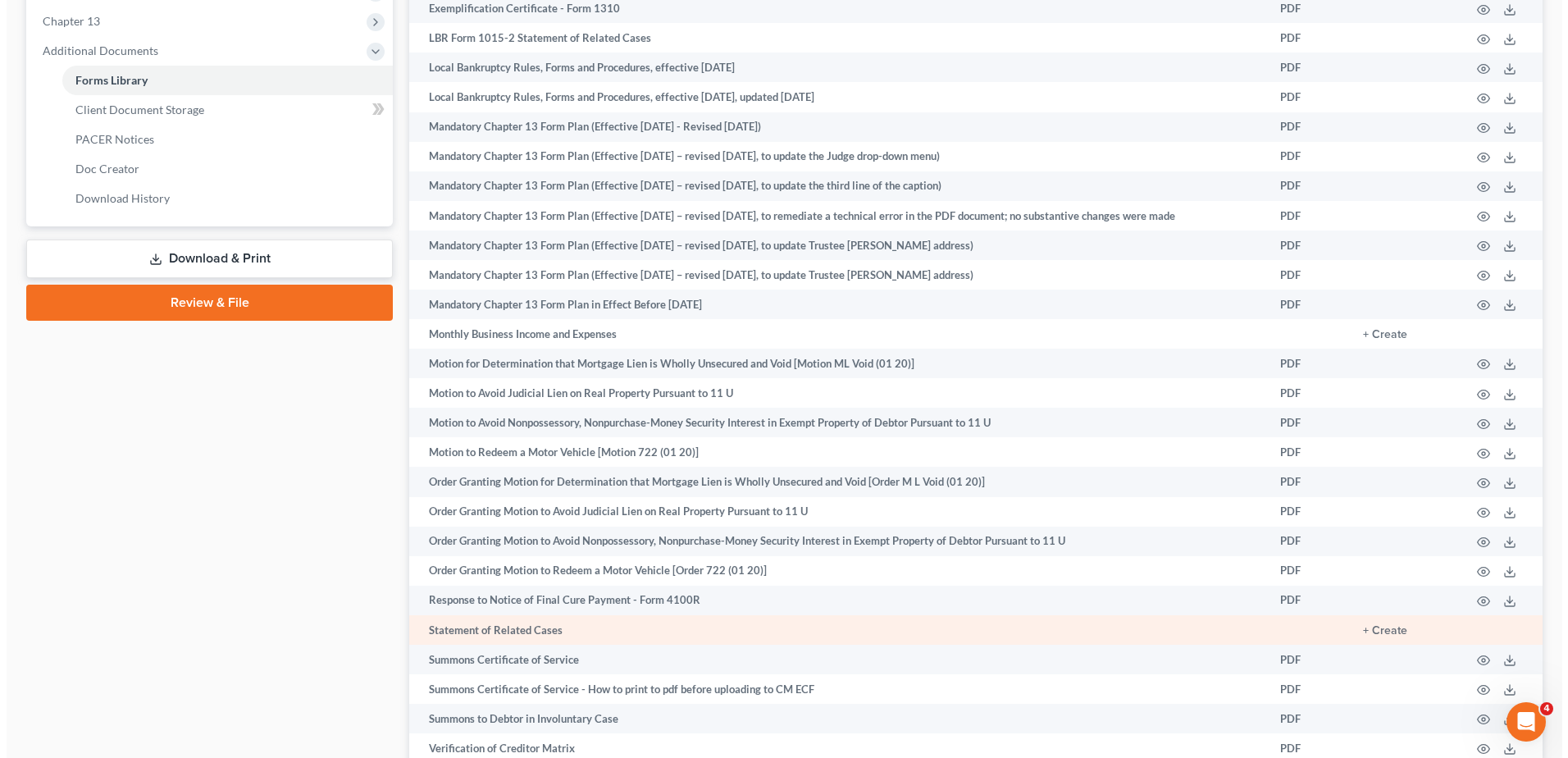
scroll to position [849, 0]
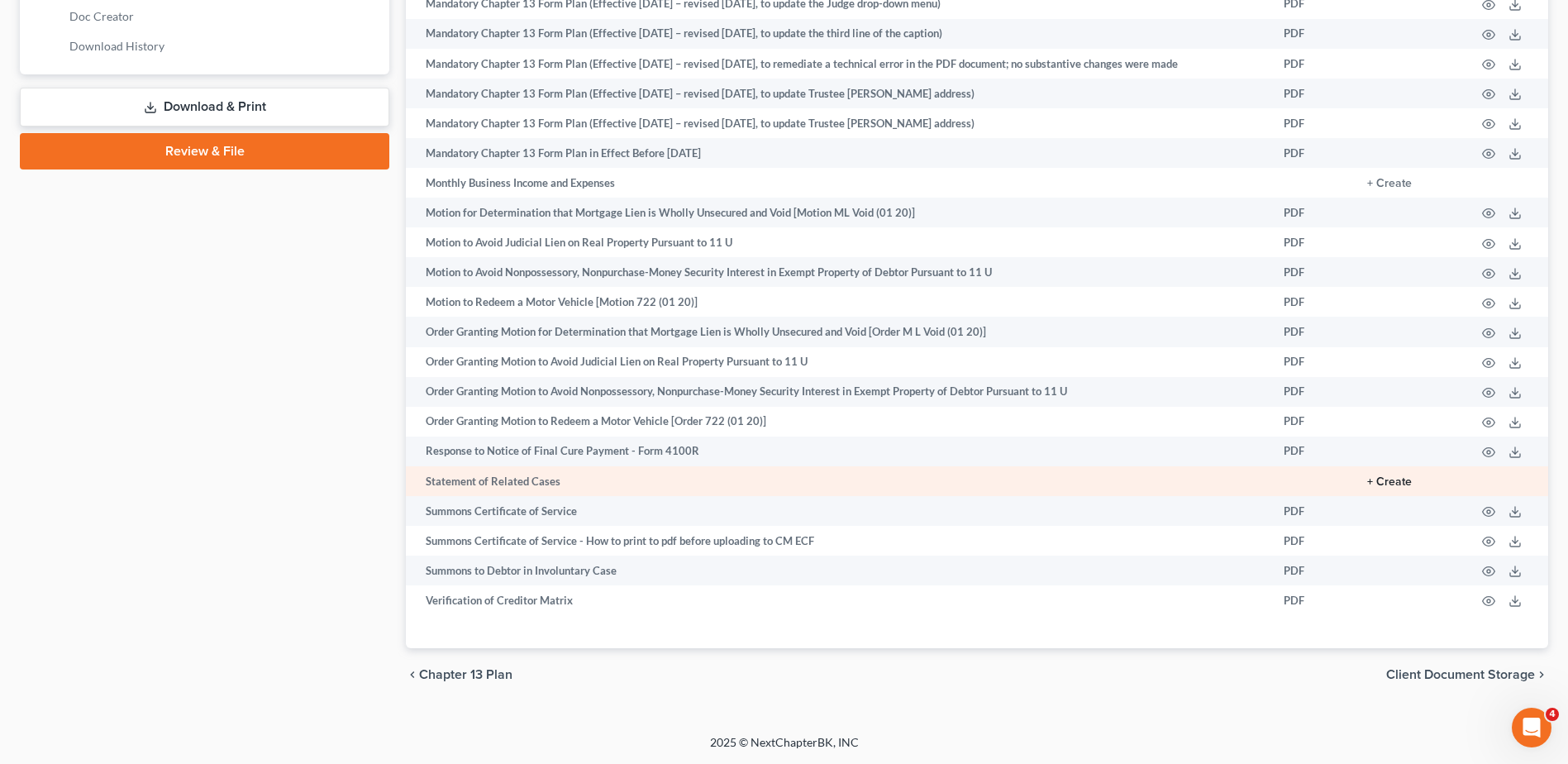
click at [1403, 481] on button "+ Create" at bounding box center [1390, 482] width 45 height 12
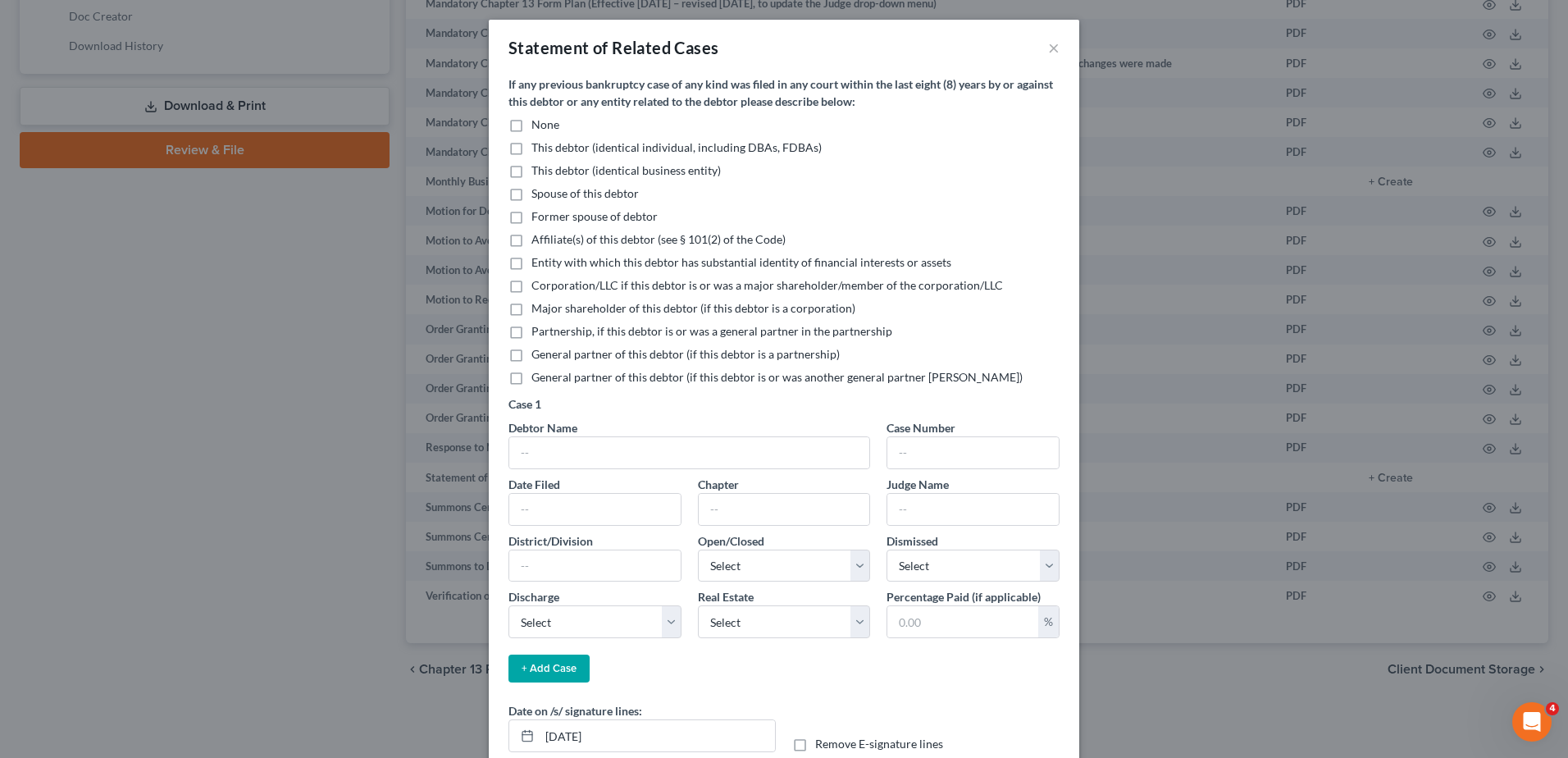
click at [532, 126] on label "None" at bounding box center [546, 125] width 28 height 16
click at [538, 126] on input "None" at bounding box center [543, 121] width 11 height 11
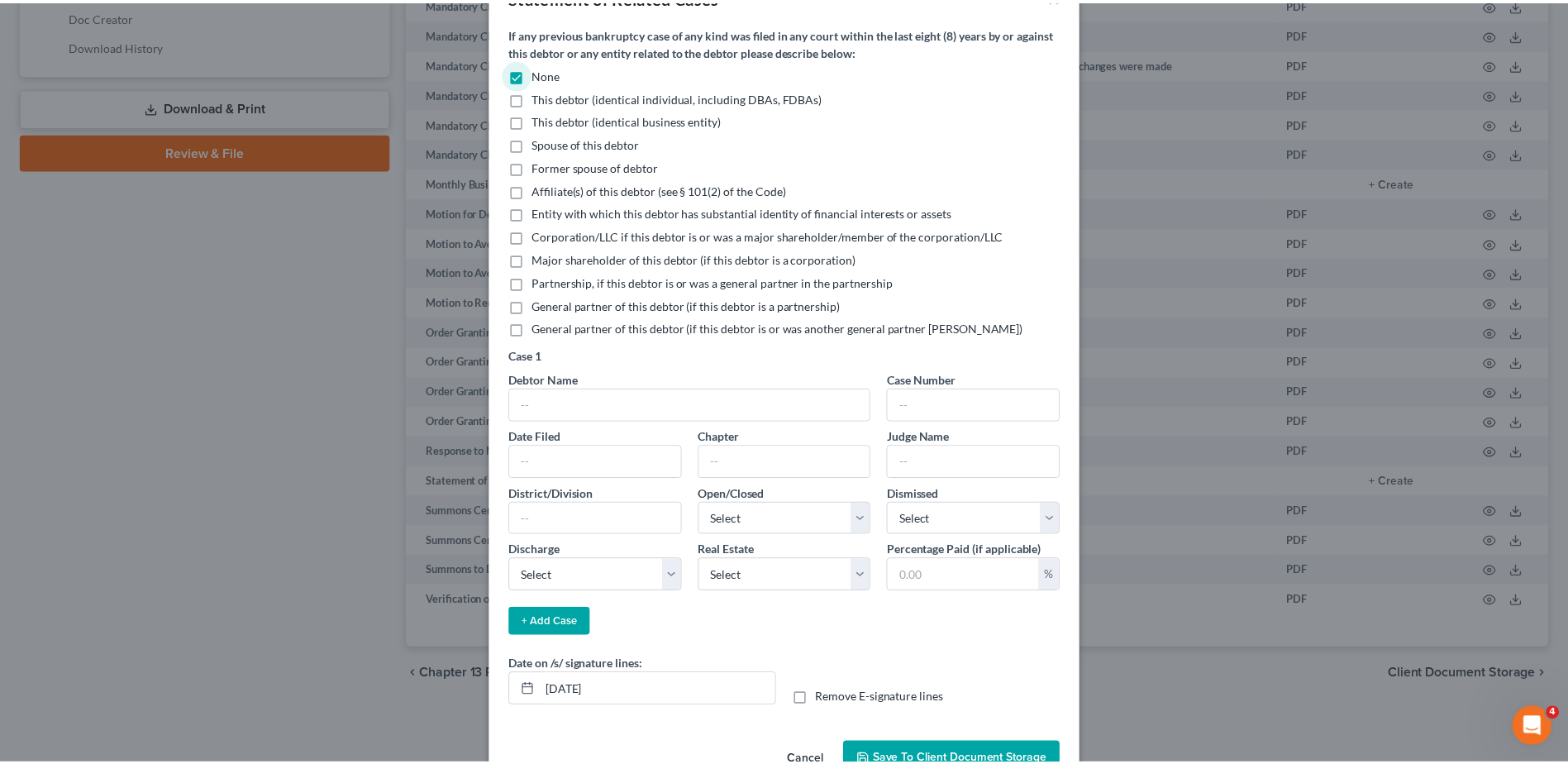
scroll to position [98, 0]
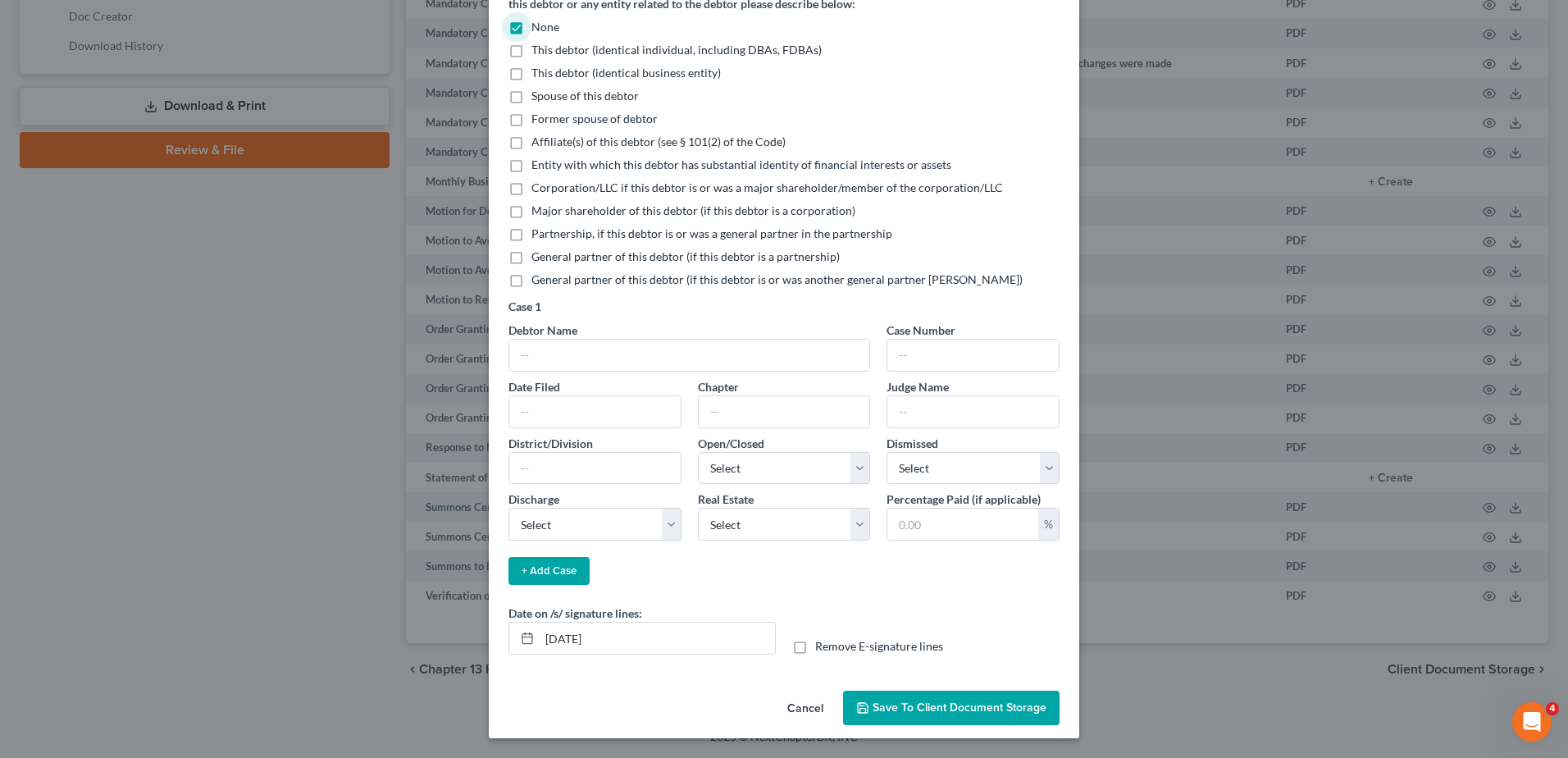
click at [969, 705] on span "Save to Client Document Storage" at bounding box center [960, 708] width 174 height 14
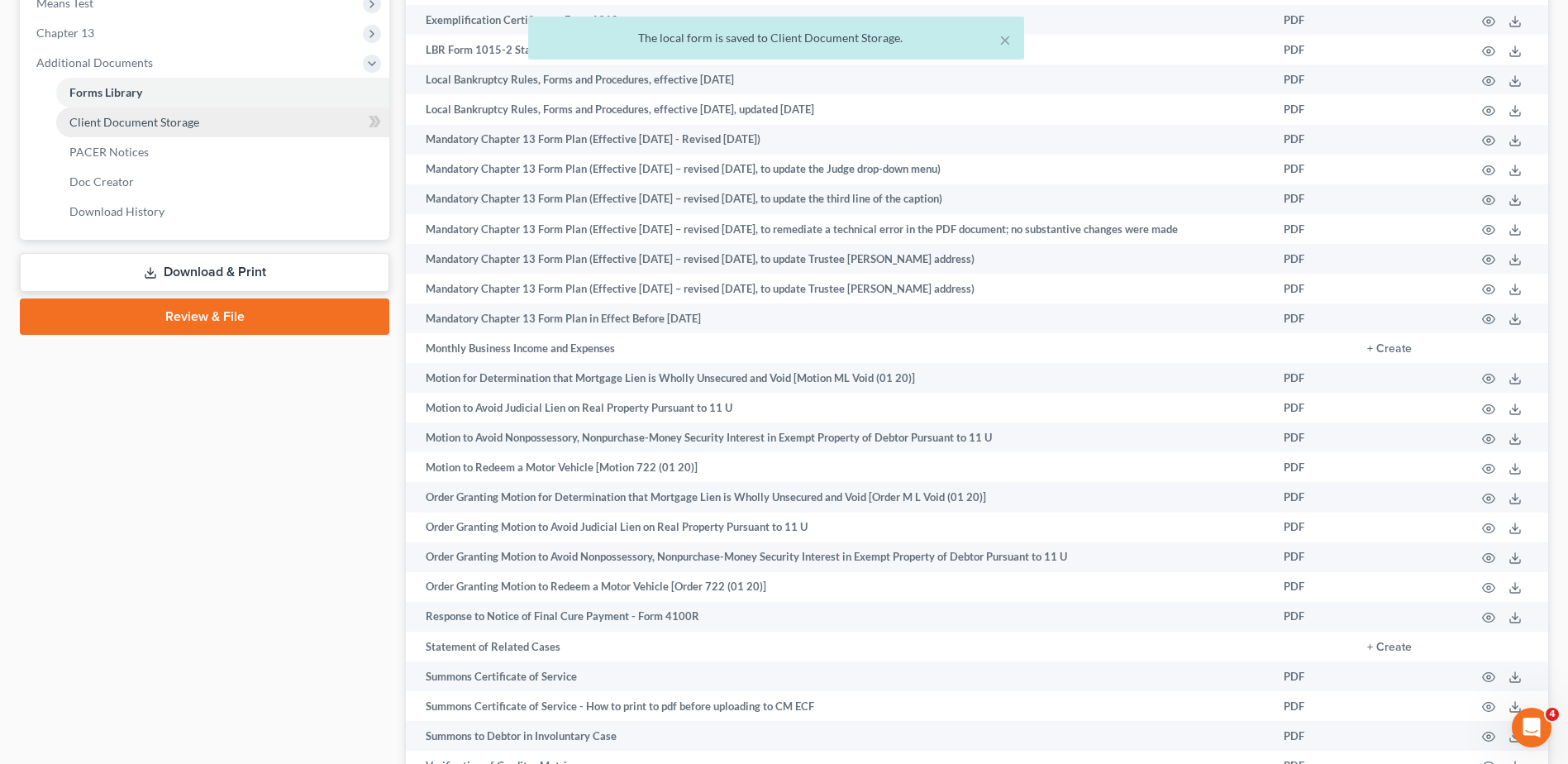
click at [242, 126] on link "Client Document Storage" at bounding box center [223, 122] width 333 height 30
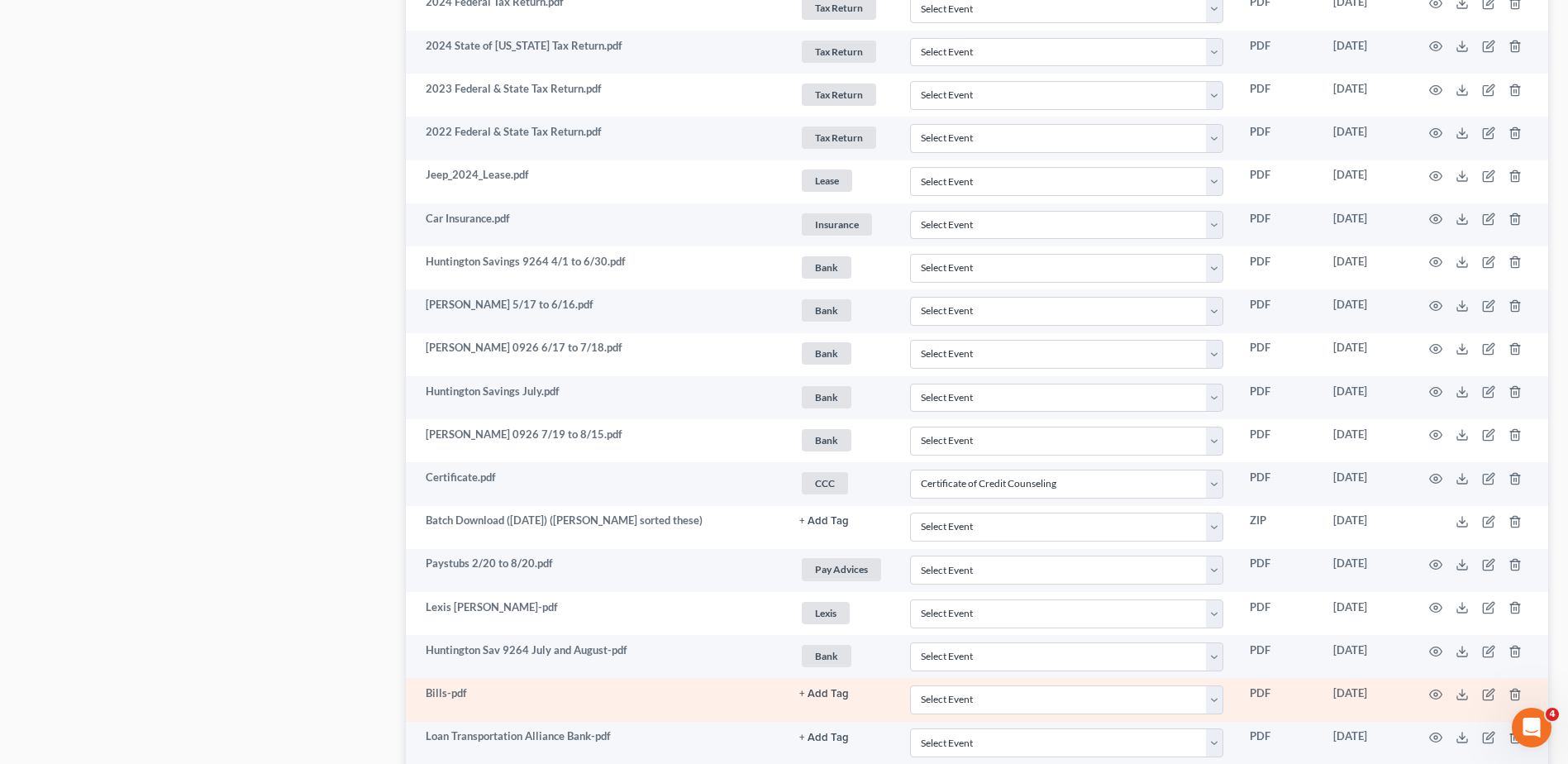
scroll to position [1795, 0]
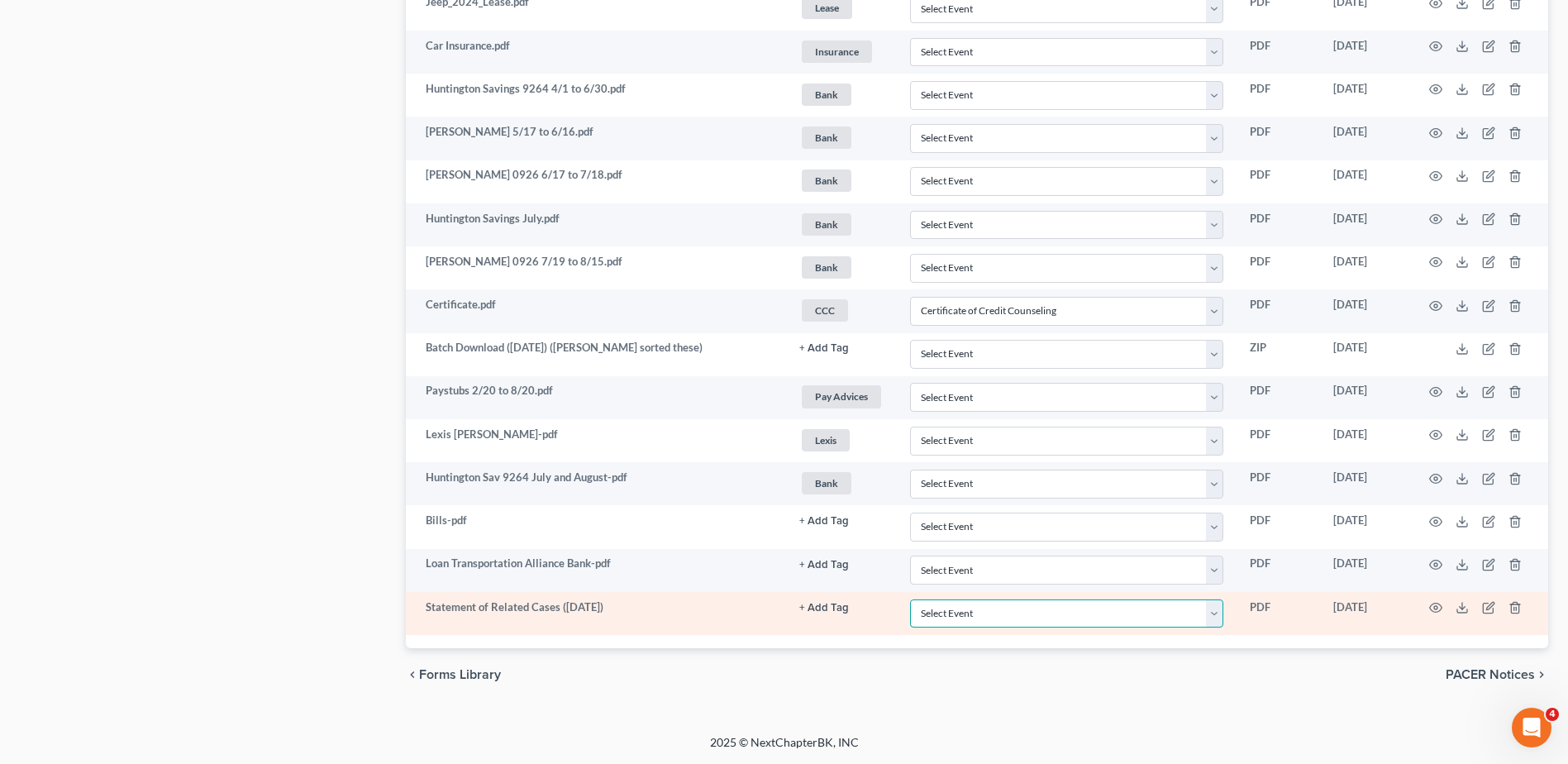
drag, startPoint x: 1214, startPoint y: 619, endPoint x: 1195, endPoint y: 597, distance: 29.1
click at [1214, 619] on select "Select Event 20 Largest Unsecured Creditors Amended Document Amended List of Cr…" at bounding box center [1066, 614] width 313 height 29
click at [910, 599] on select "Select Event 20 Largest Unsecured Creditors Amended Document Amended List of Cr…" at bounding box center [1066, 614] width 313 height 29
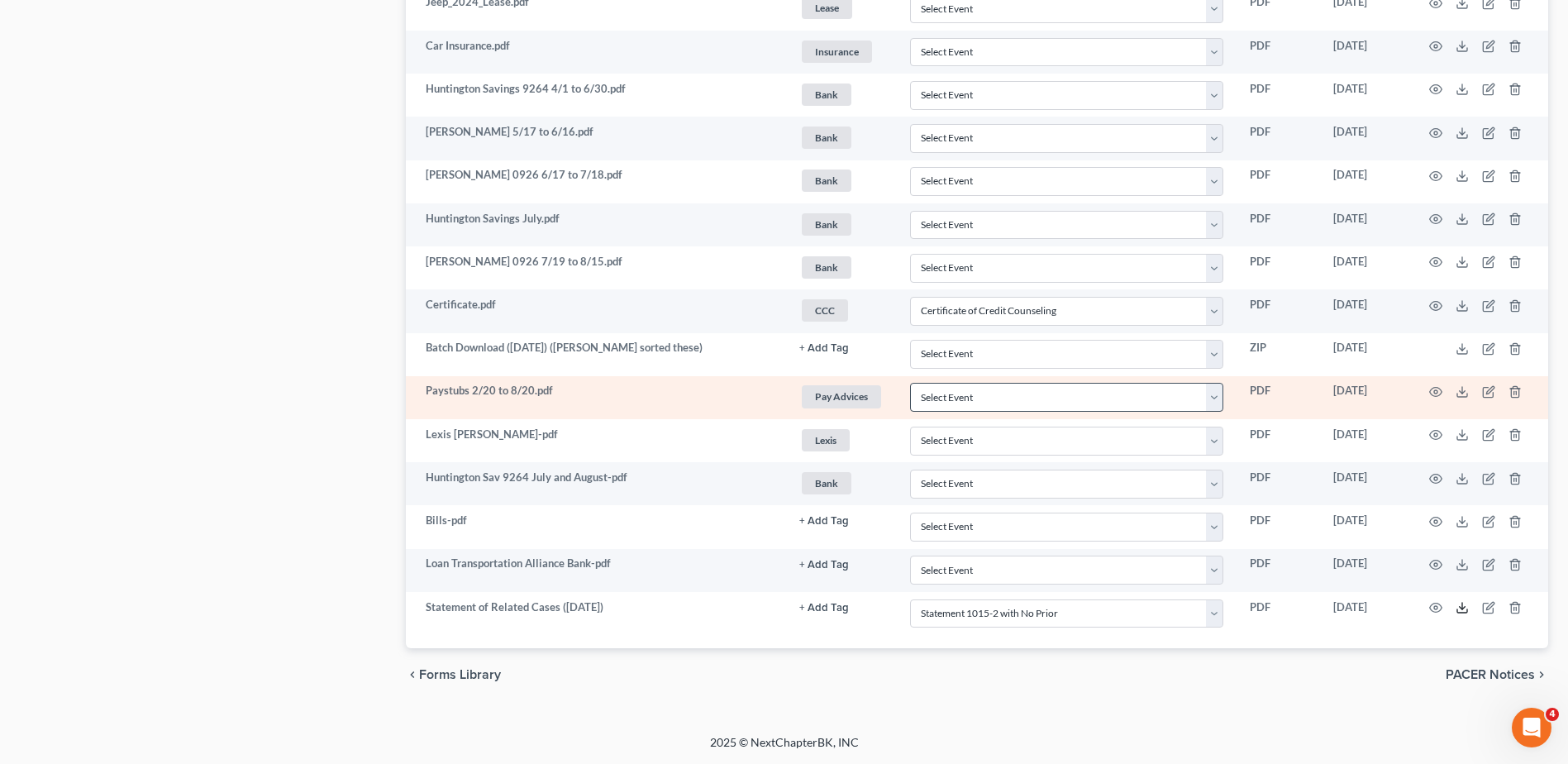
click at [1462, 609] on line at bounding box center [1462, 606] width 0 height 7
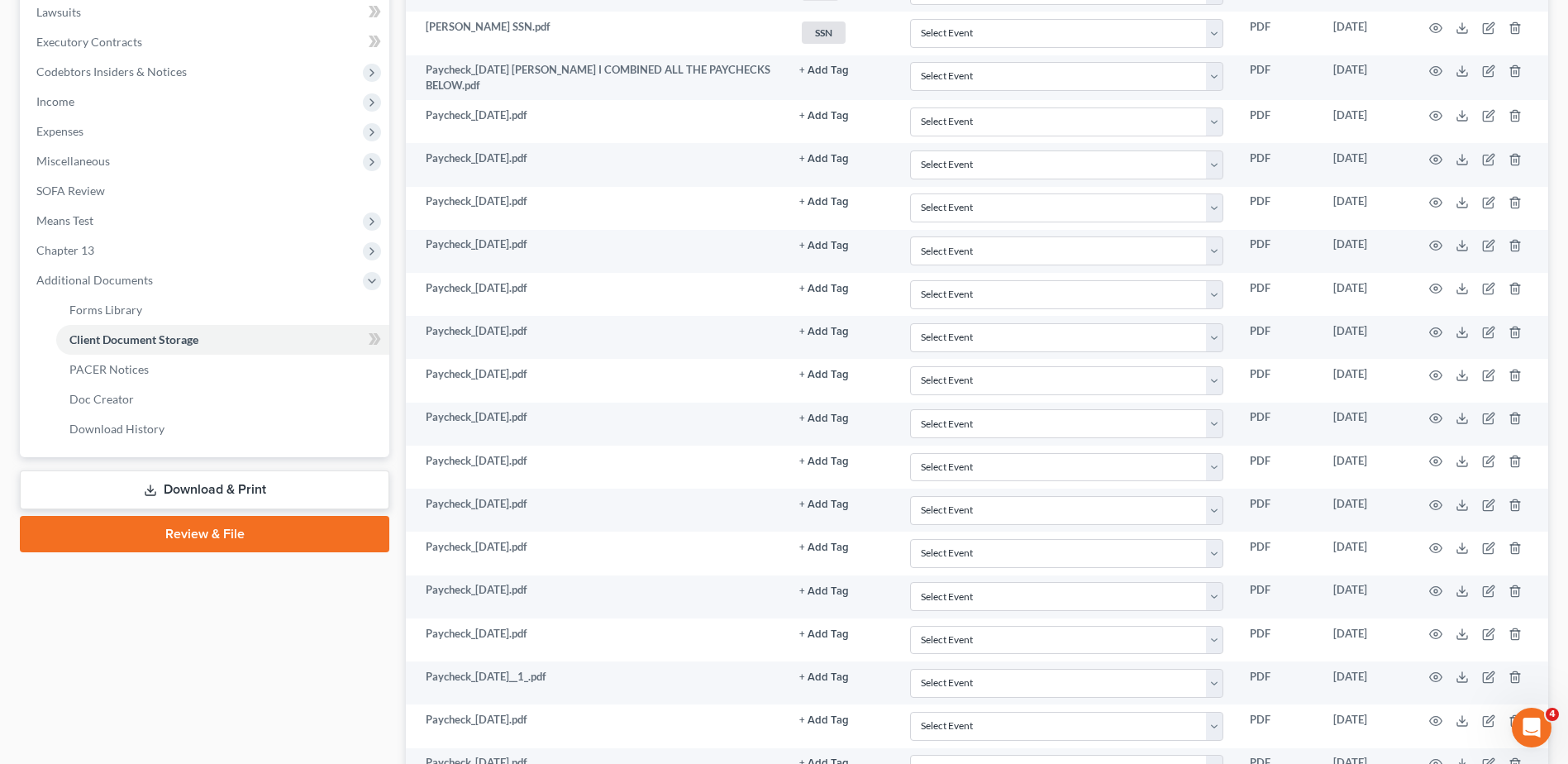
scroll to position [471, 0]
click at [216, 156] on span "Miscellaneous" at bounding box center [206, 162] width 366 height 30
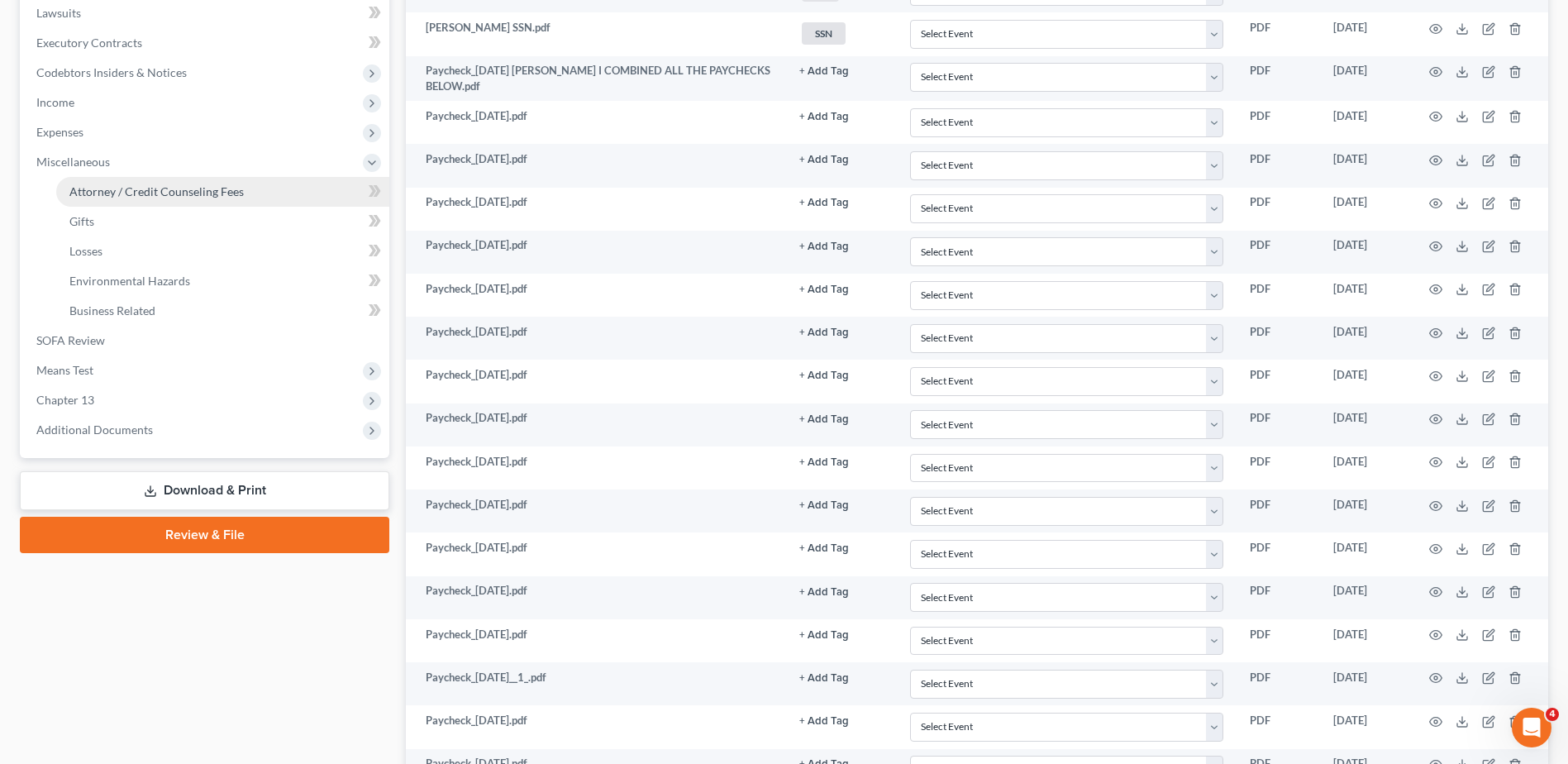
click at [216, 193] on span "Attorney / Credit Counseling Fees" at bounding box center [157, 191] width 174 height 14
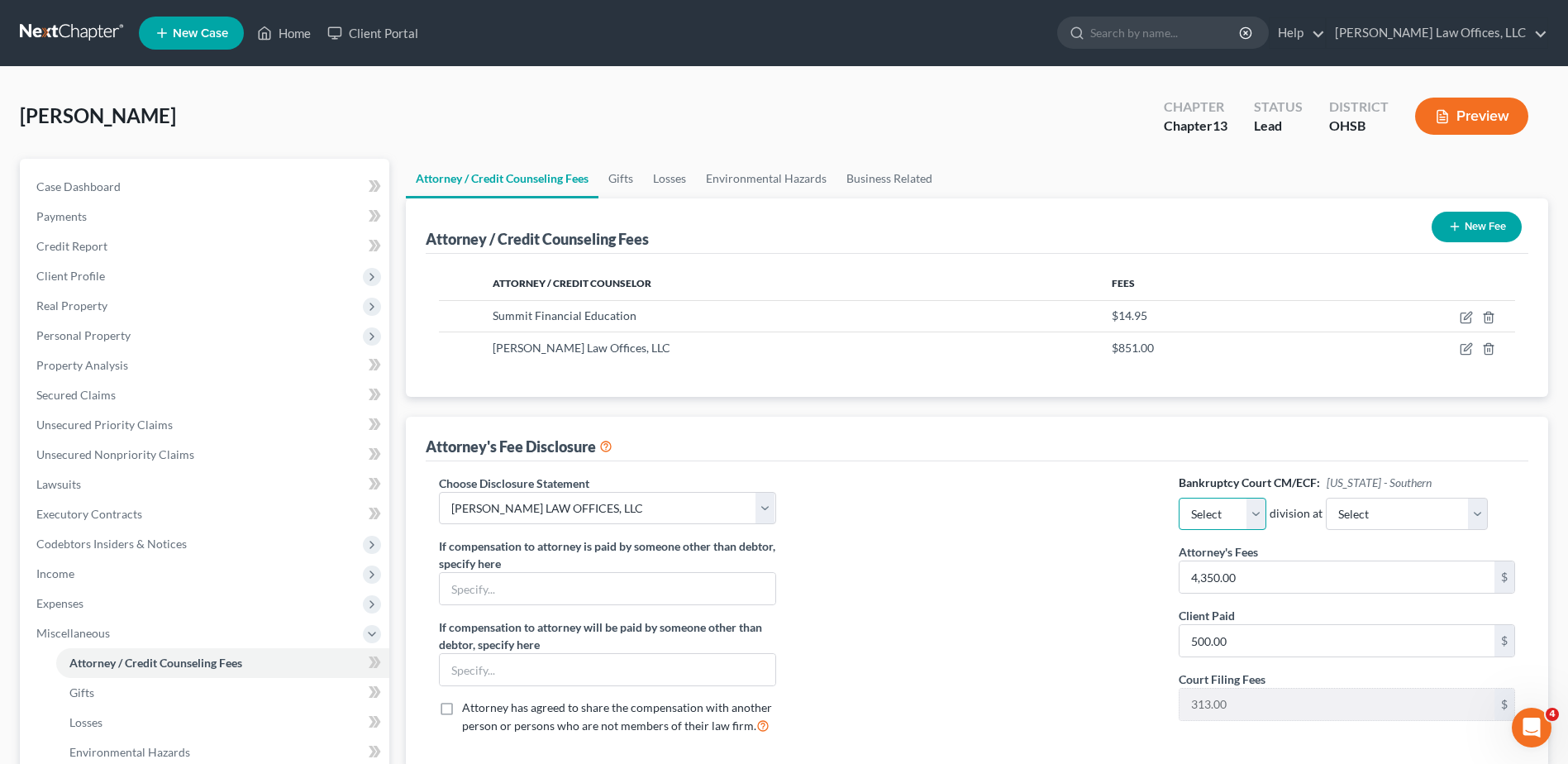
click at [1259, 519] on select "Select Eastern Western" at bounding box center [1222, 515] width 87 height 33
click at [1179, 498] on select "Select Eastern Western" at bounding box center [1222, 515] width 87 height 33
click at [1413, 520] on select "Select Cincinnati [GEOGRAPHIC_DATA] [GEOGRAPHIC_DATA]" at bounding box center [1407, 515] width 162 height 33
click at [1326, 498] on select "Select Cincinnati [GEOGRAPHIC_DATA] [GEOGRAPHIC_DATA]" at bounding box center [1407, 515] width 162 height 33
click at [929, 482] on div at bounding box center [977, 611] width 370 height 274
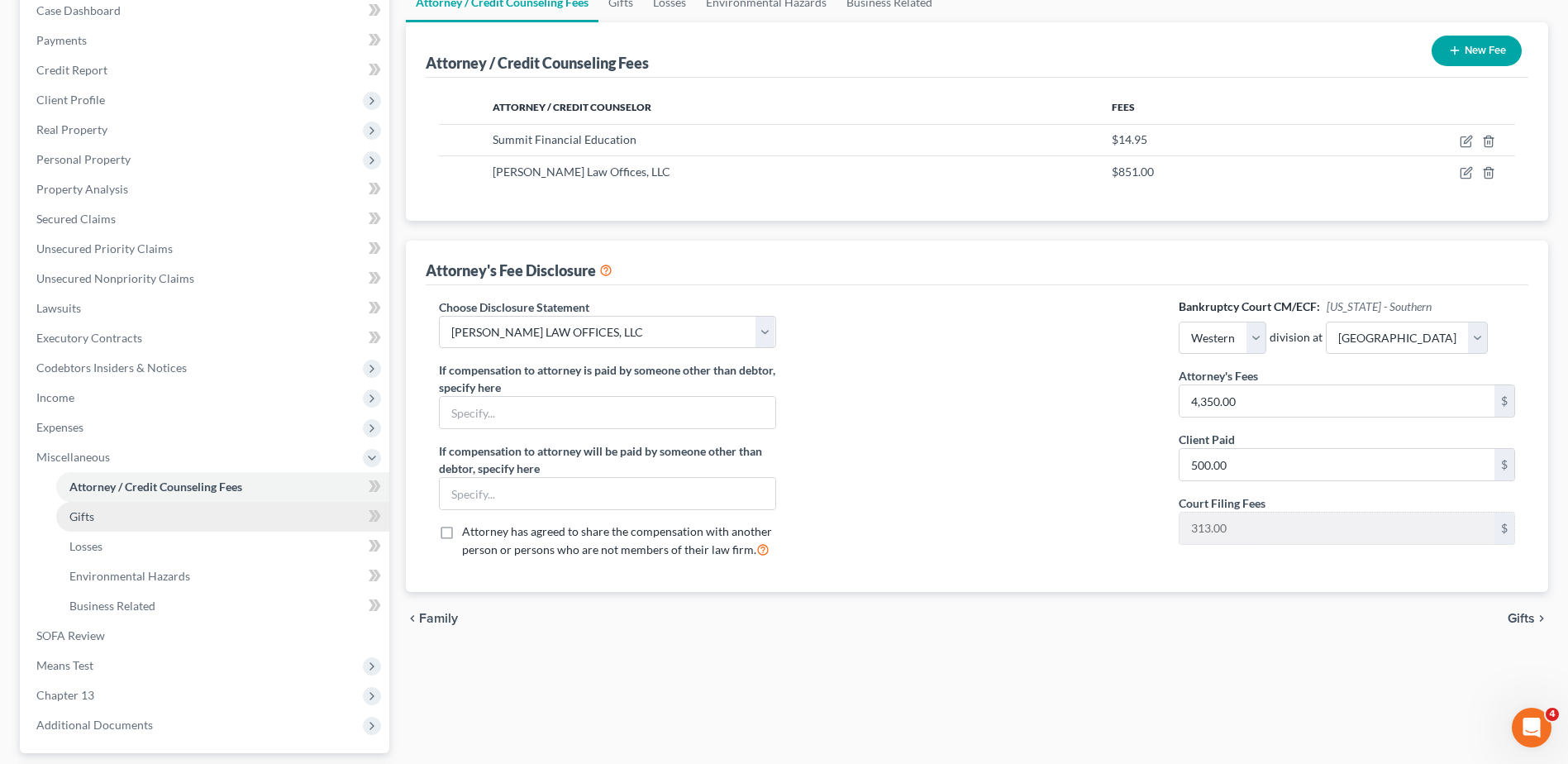
scroll to position [248, 0]
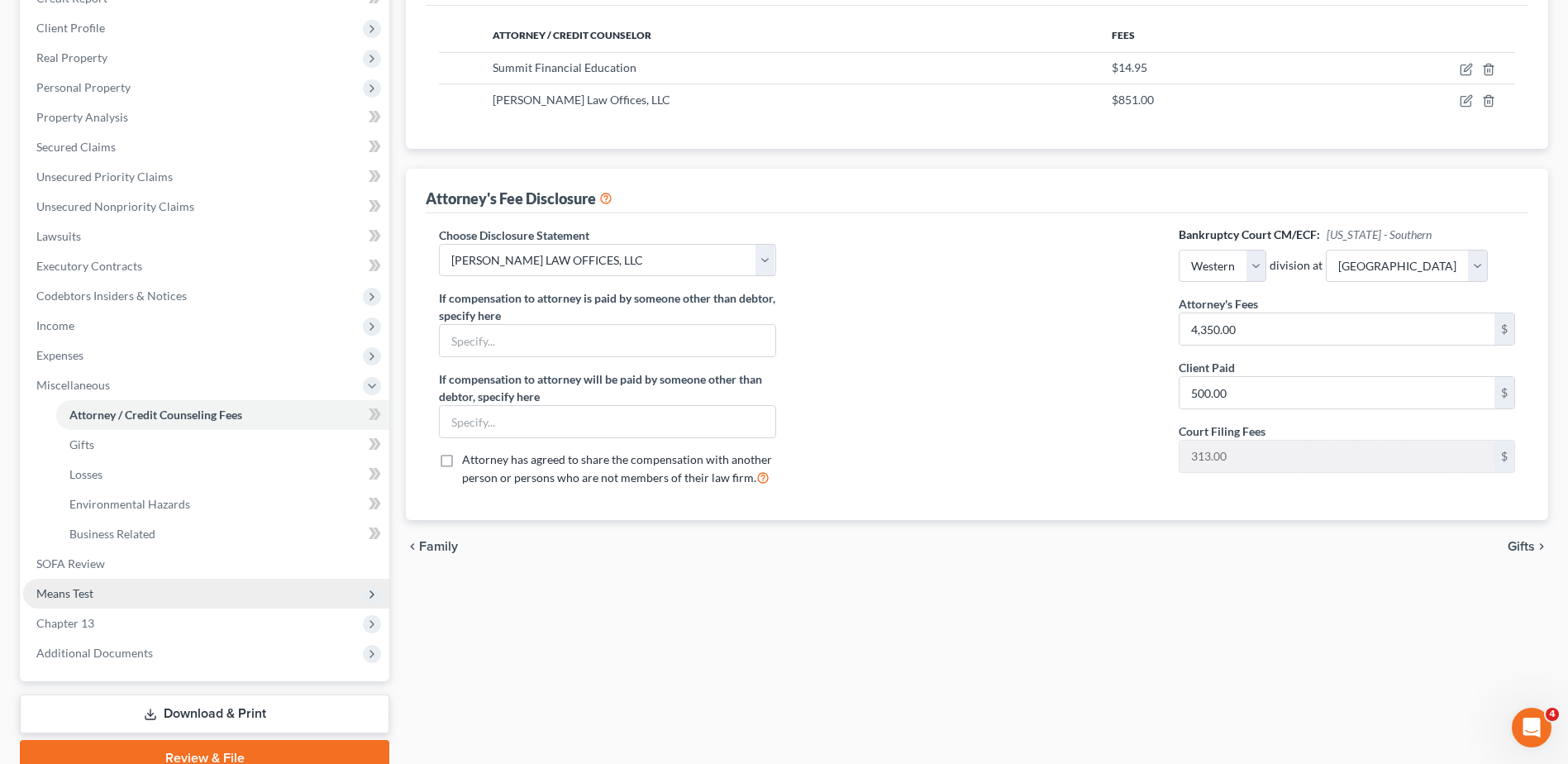
click at [191, 592] on span "Means Test" at bounding box center [206, 594] width 366 height 30
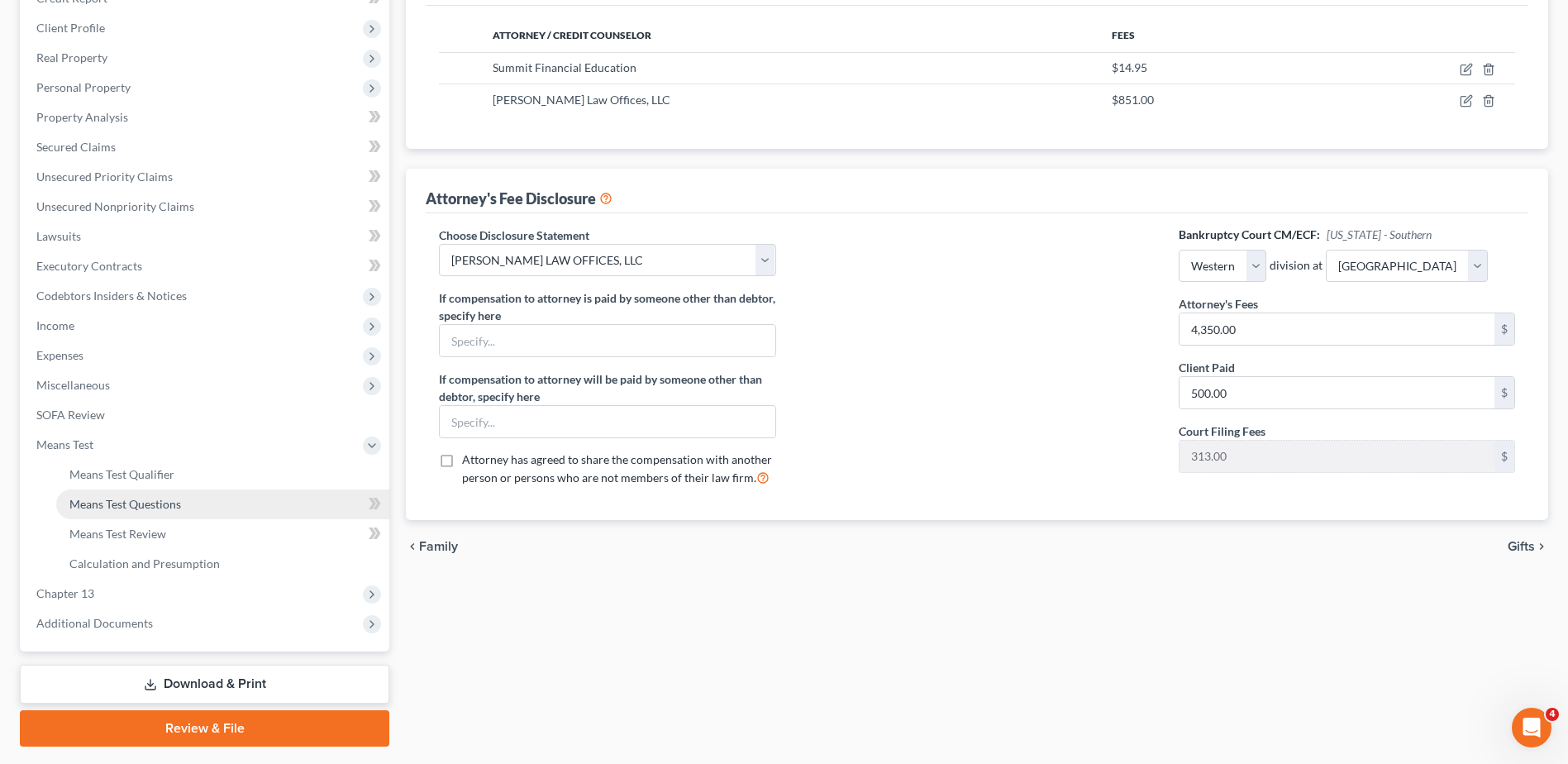
click at [201, 507] on link "Means Test Questions" at bounding box center [223, 505] width 333 height 30
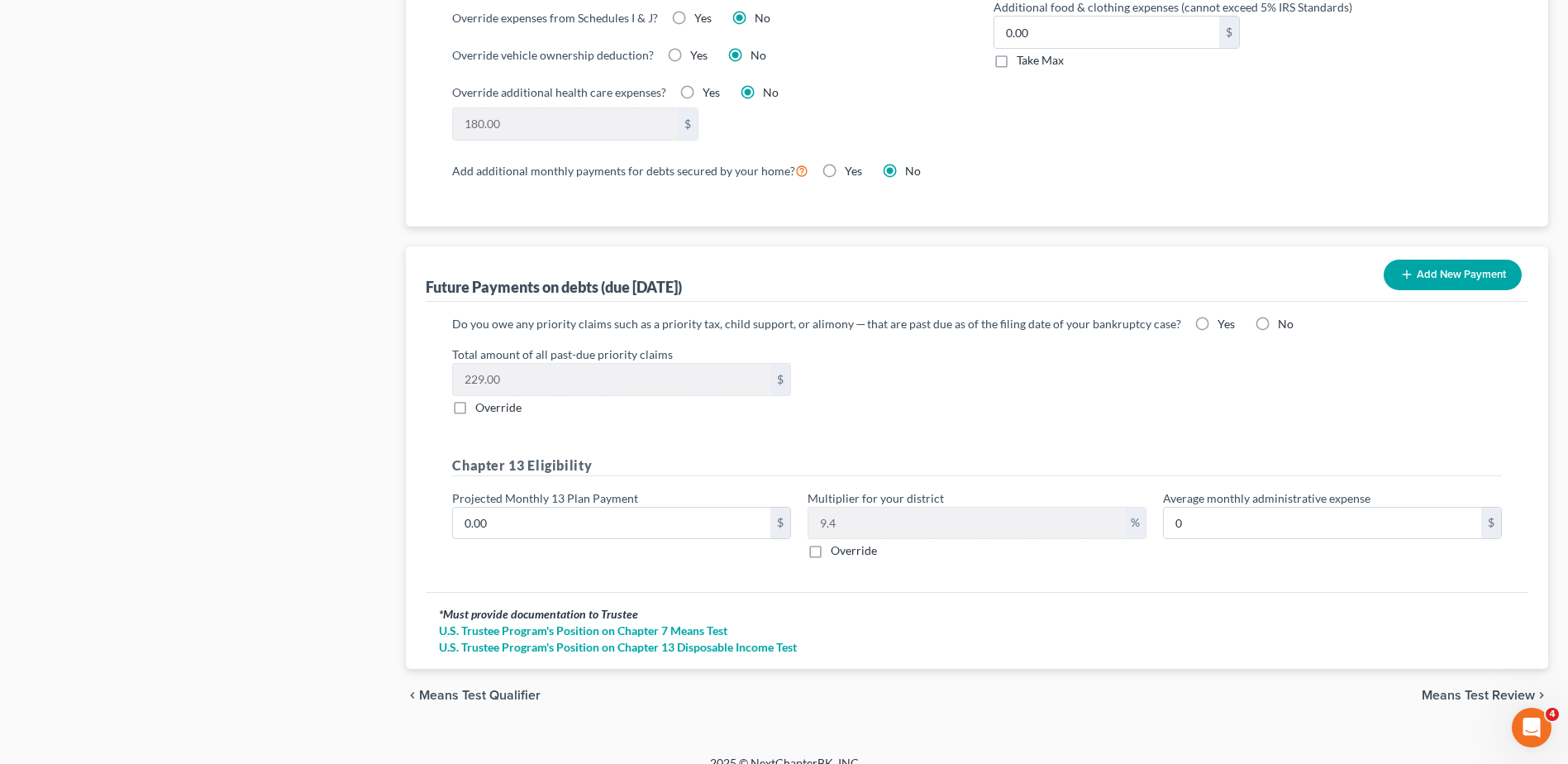
scroll to position [1421, 0]
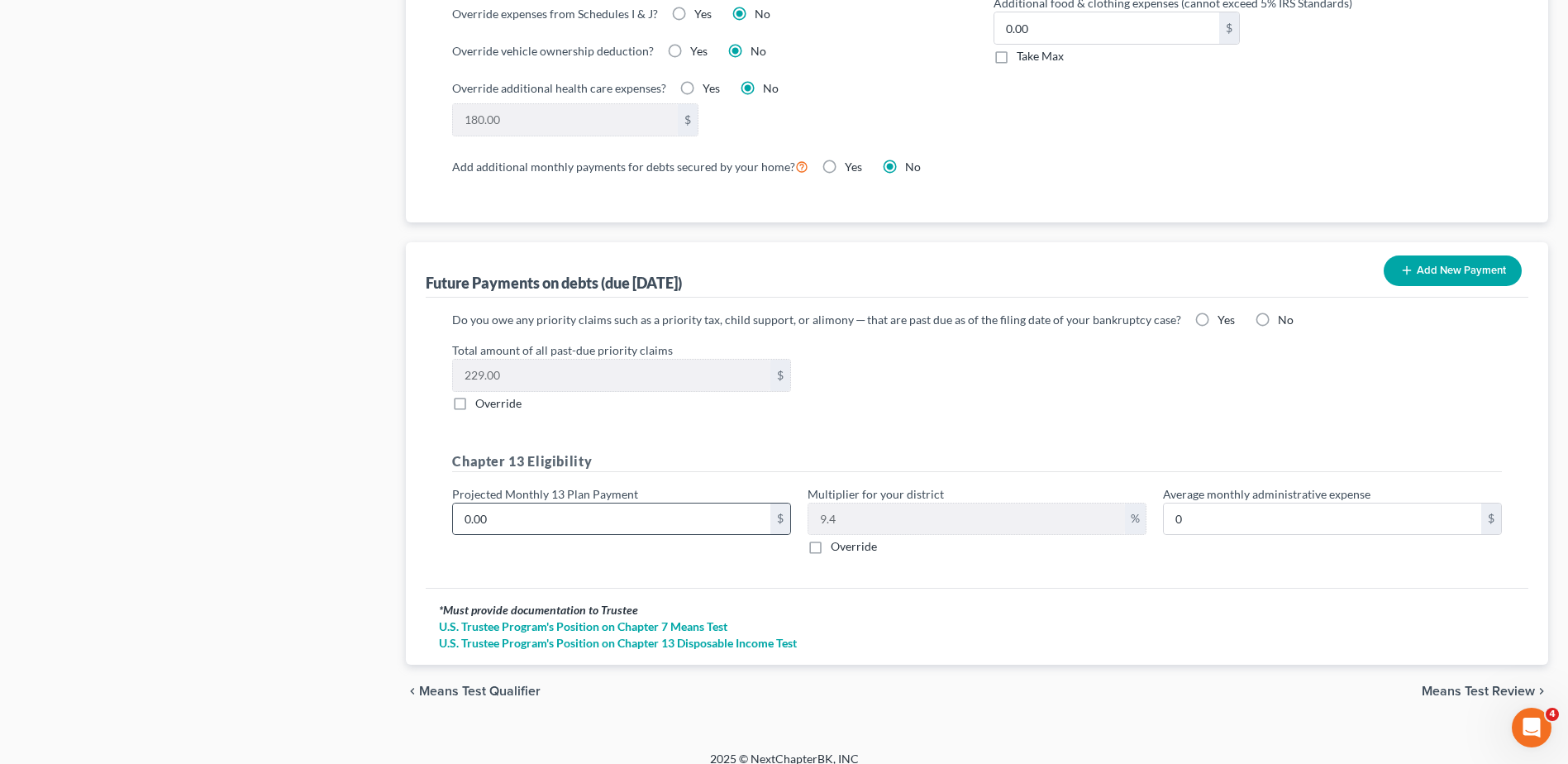
click at [490, 519] on div "0.00 $" at bounding box center [622, 520] width 339 height 33
click at [872, 365] on div "Total amount of all past-due priority claims 229.00 $ Override" at bounding box center [976, 377] width 1066 height 71
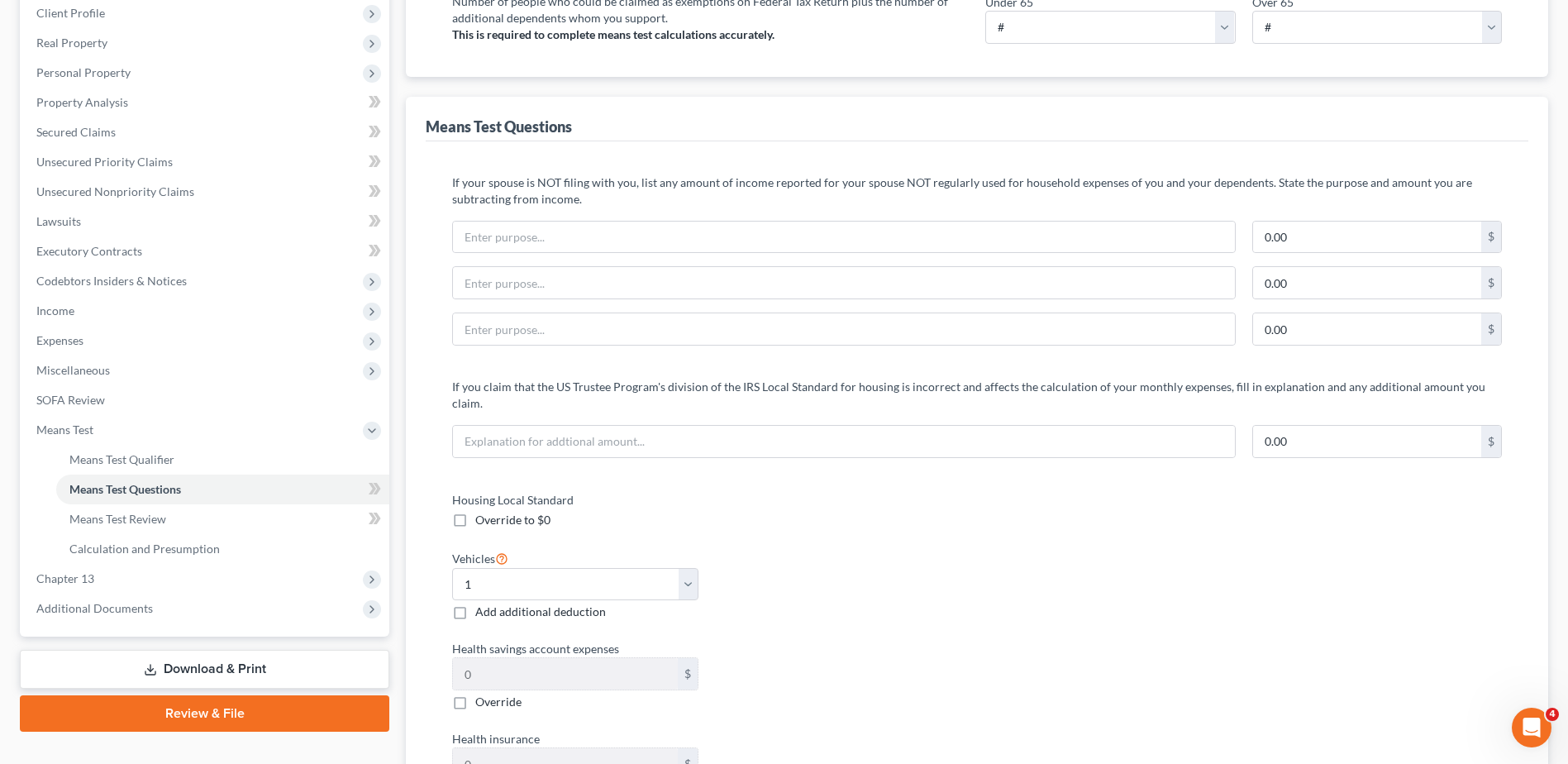
scroll to position [0, 0]
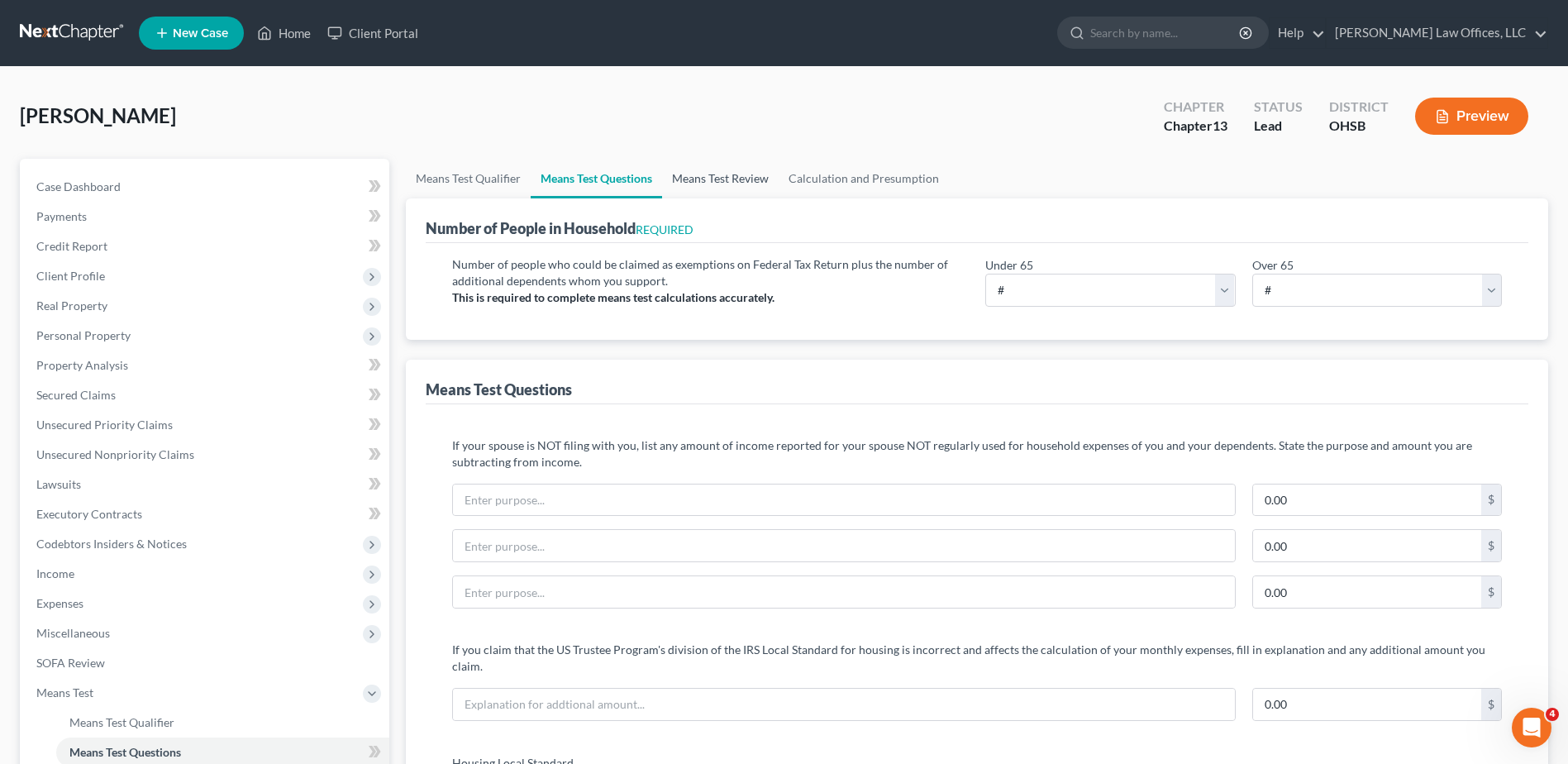
click at [724, 173] on link "Means Test Review" at bounding box center [720, 179] width 116 height 40
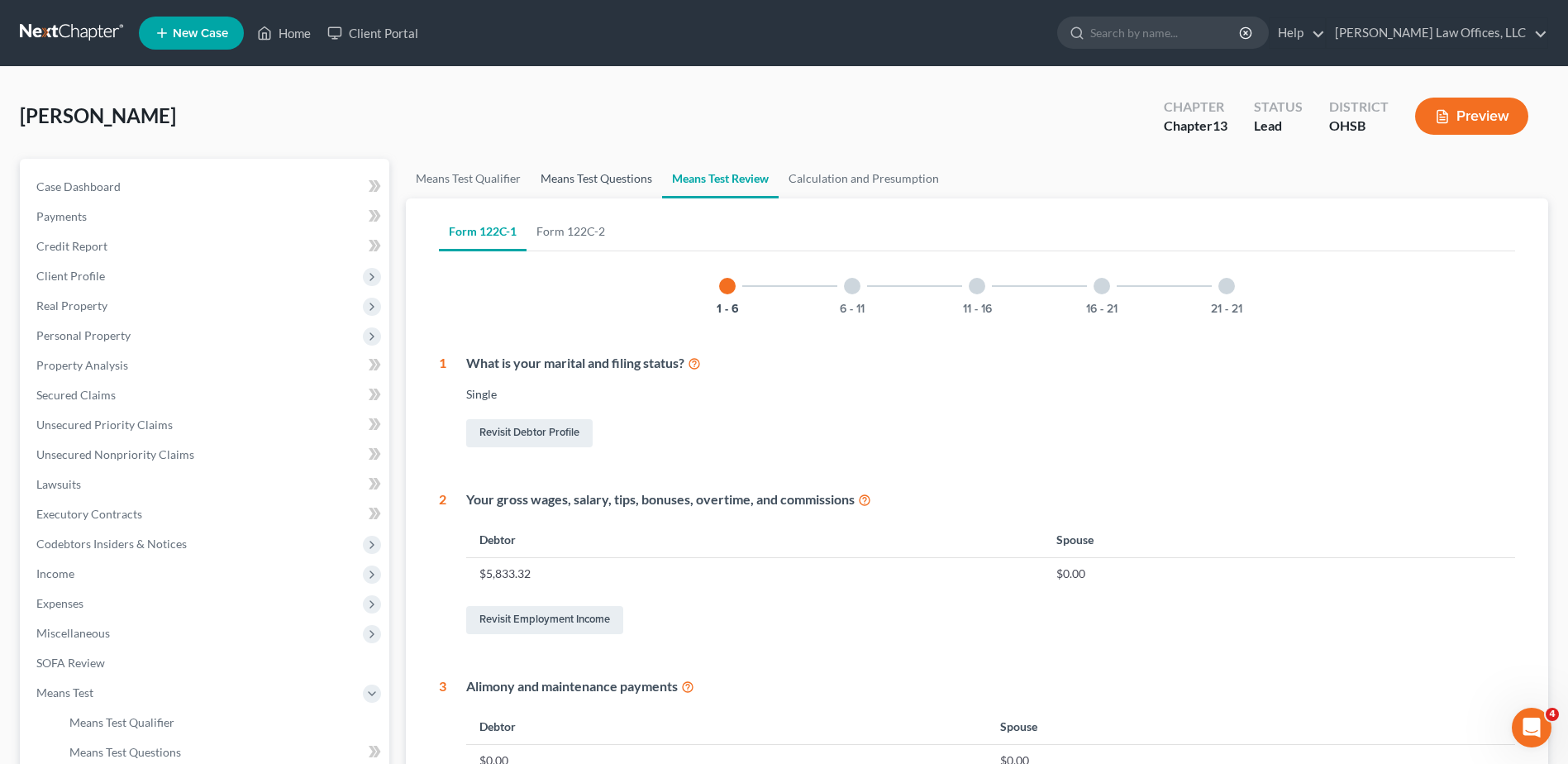
click at [624, 175] on link "Means Test Questions" at bounding box center [597, 179] width 131 height 40
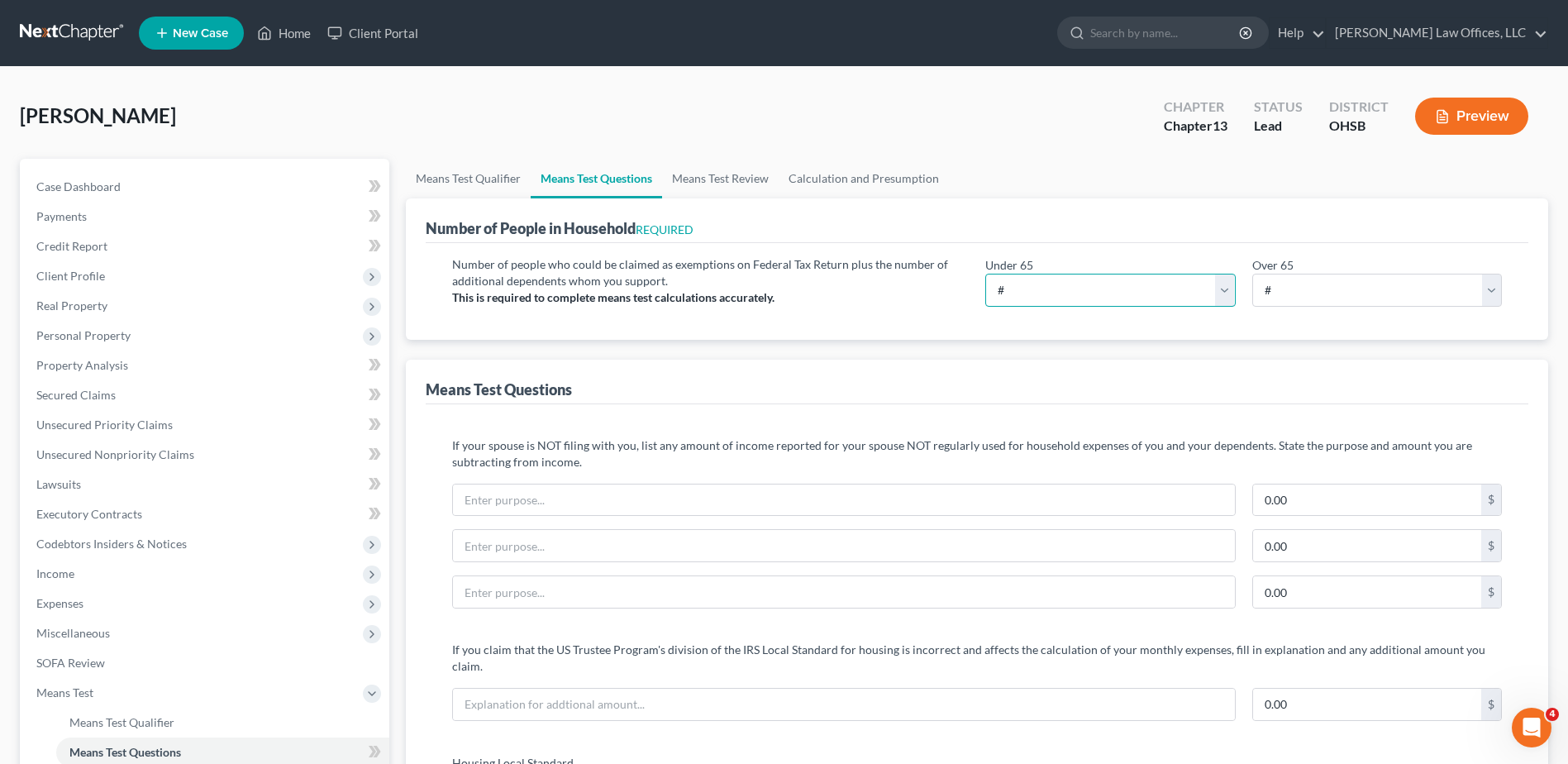
click at [1230, 288] on select "# 0 1 2 3 4 5 6 7 8 9 10" at bounding box center [1110, 290] width 249 height 33
click at [986, 274] on select "# 0 1 2 3 4 5 6 7 8 9 10" at bounding box center [1110, 290] width 249 height 33
click at [849, 188] on link "Calculation and Presumption" at bounding box center [863, 179] width 170 height 40
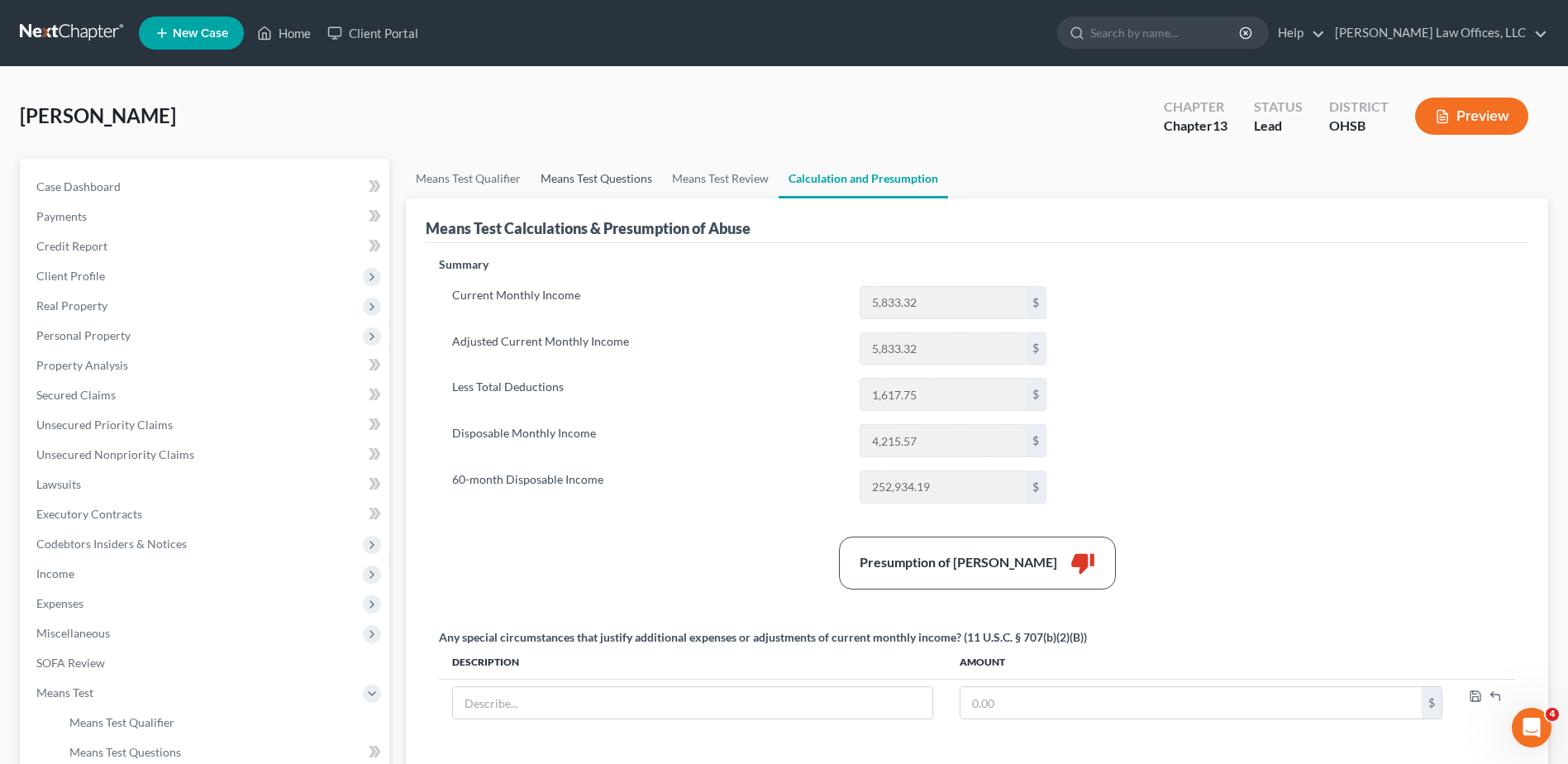
click at [568, 175] on link "Means Test Questions" at bounding box center [597, 179] width 131 height 40
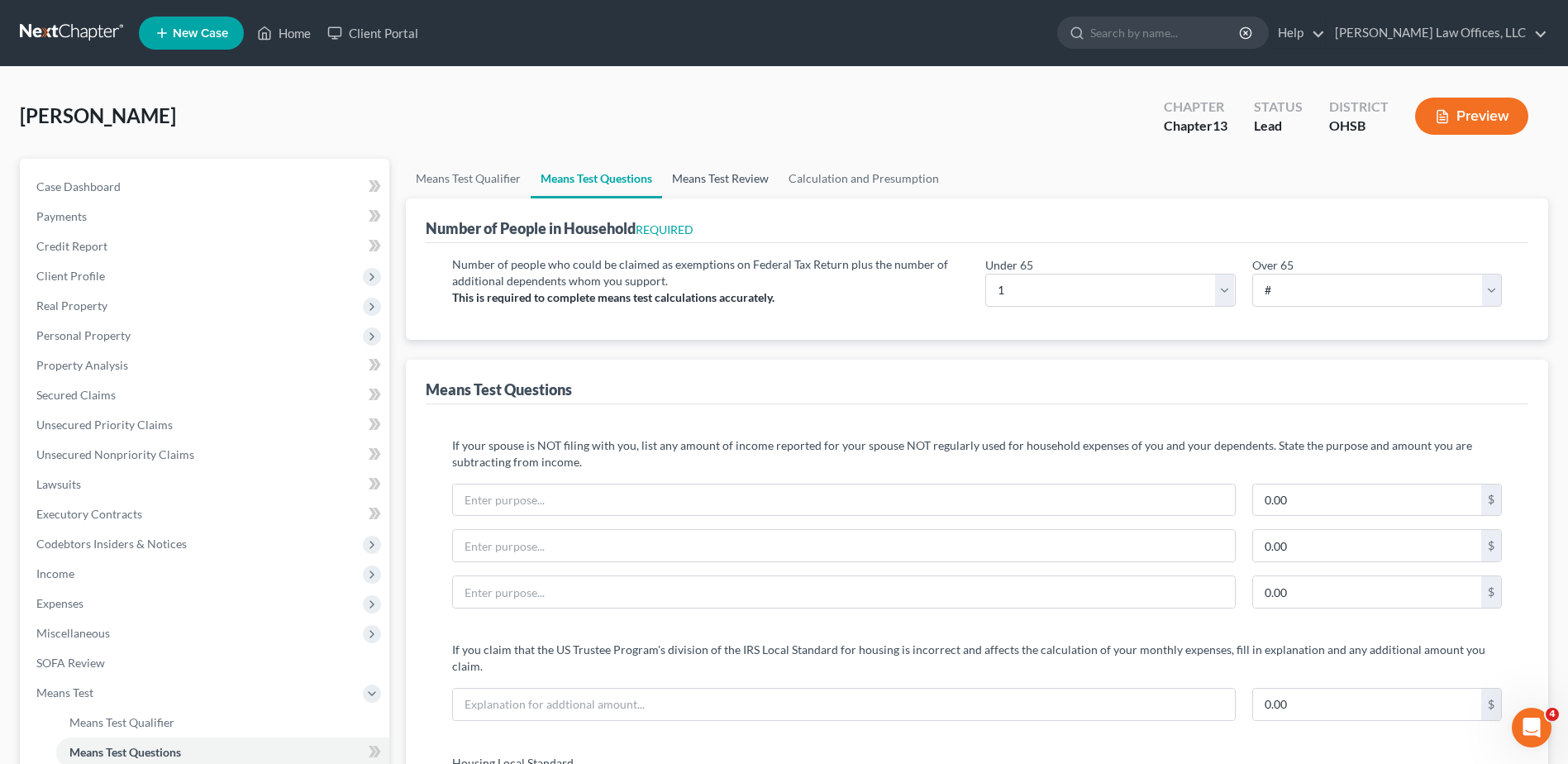
click at [727, 175] on link "Means Test Review" at bounding box center [720, 179] width 116 height 40
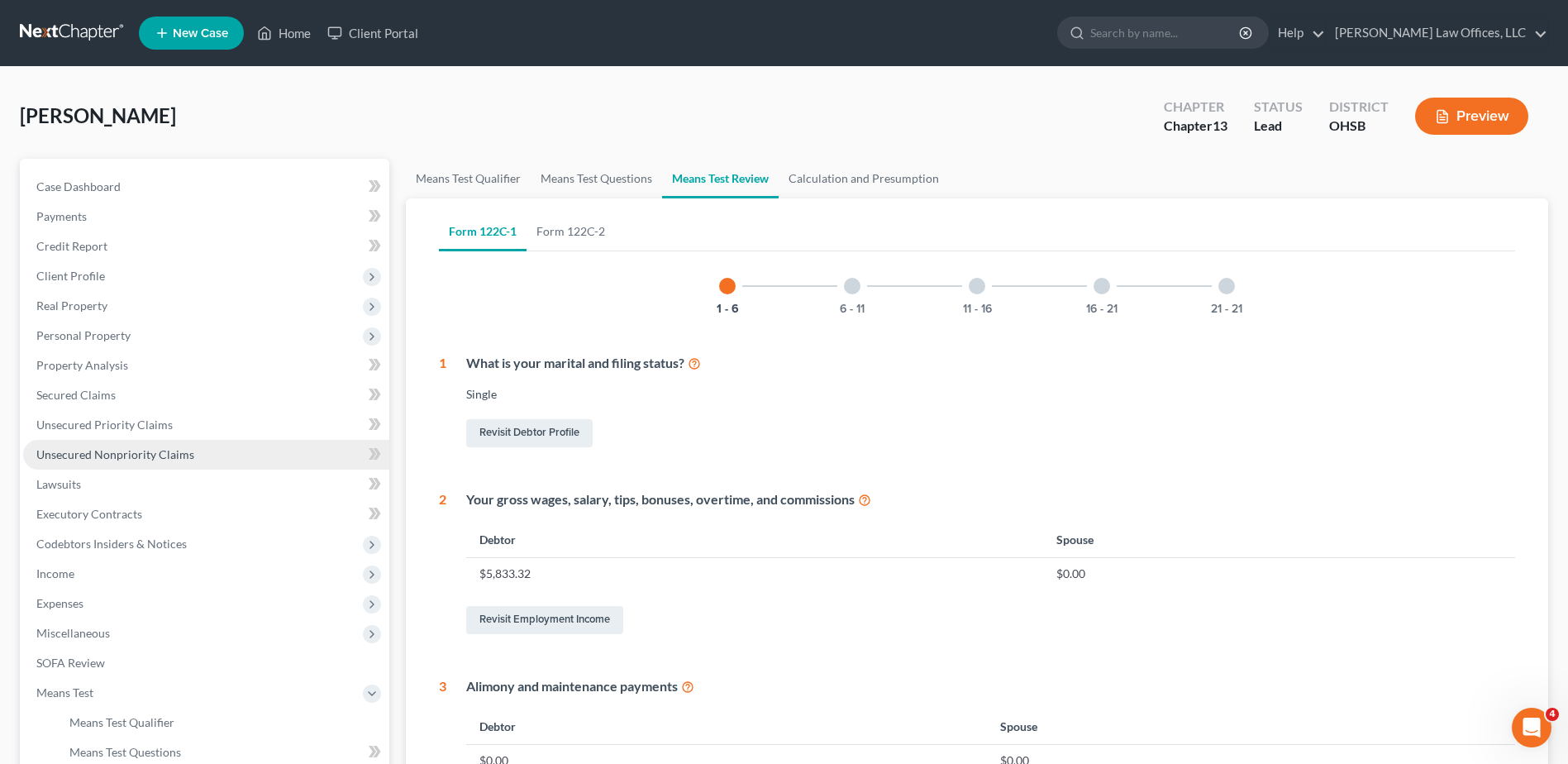
click at [149, 448] on span "Unsecured Nonpriority Claims" at bounding box center [116, 454] width 158 height 14
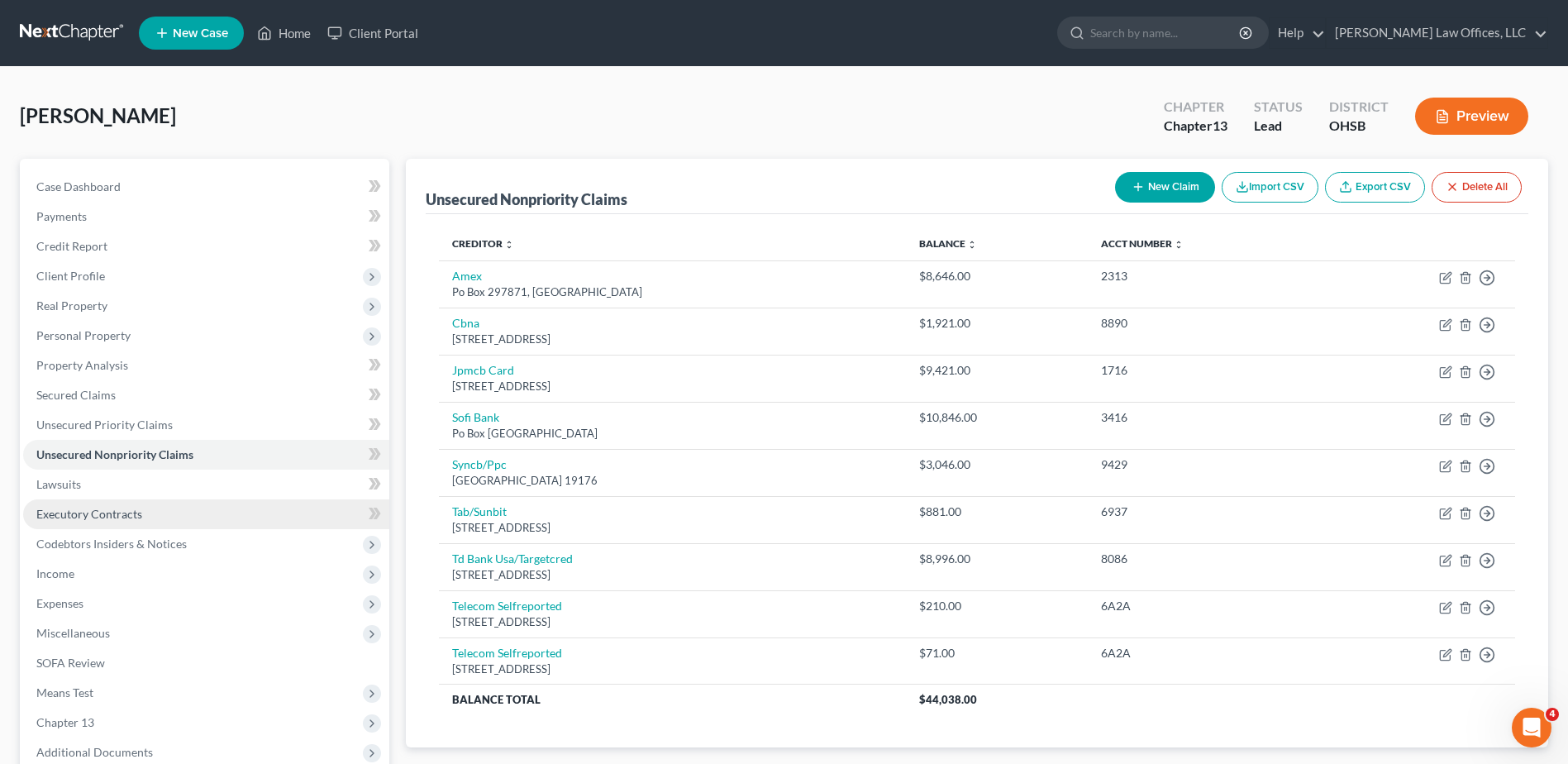
click at [143, 512] on link "Executory Contracts" at bounding box center [206, 515] width 366 height 30
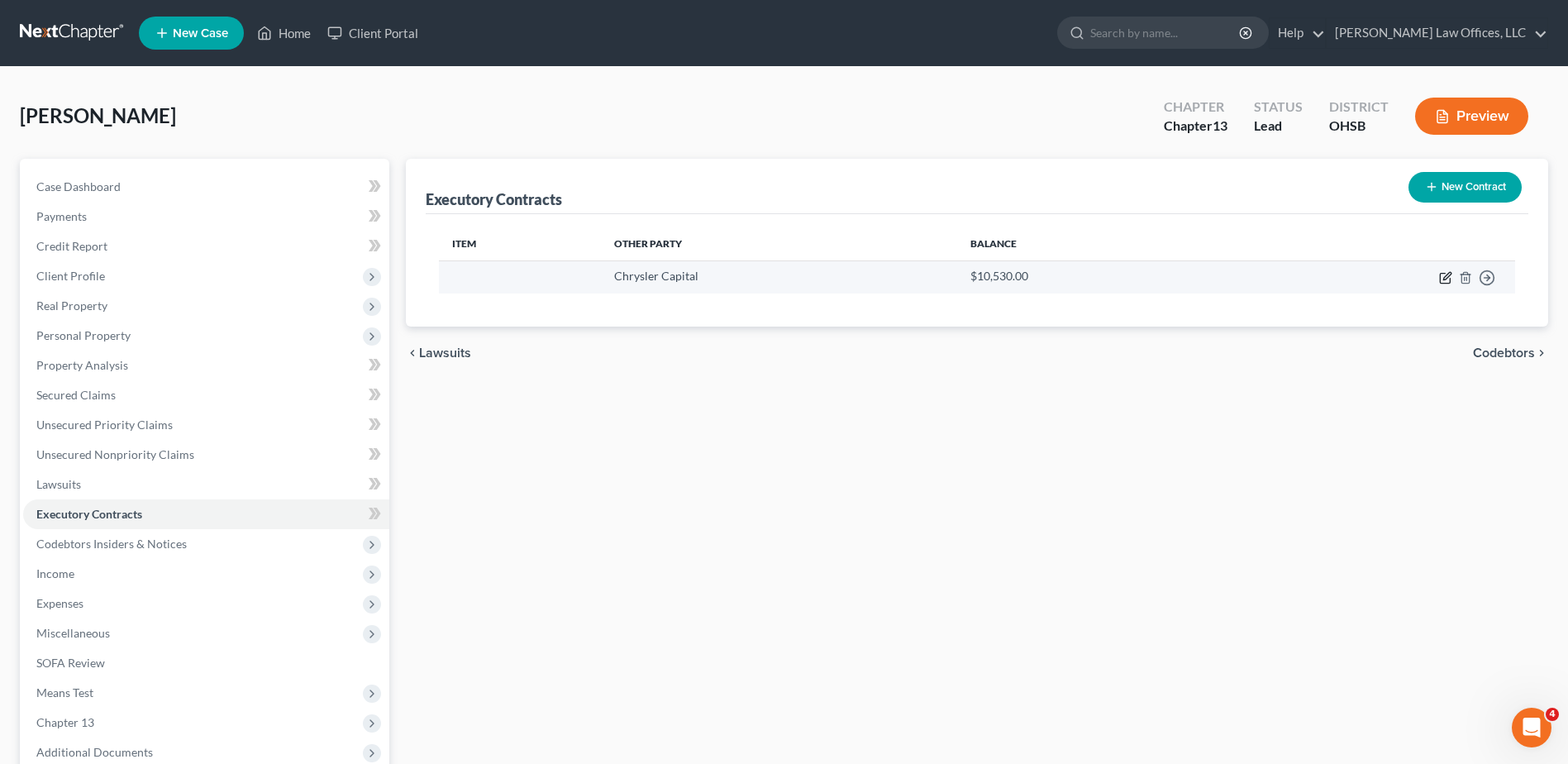
click at [1444, 275] on icon "button" at bounding box center [1446, 278] width 13 height 13
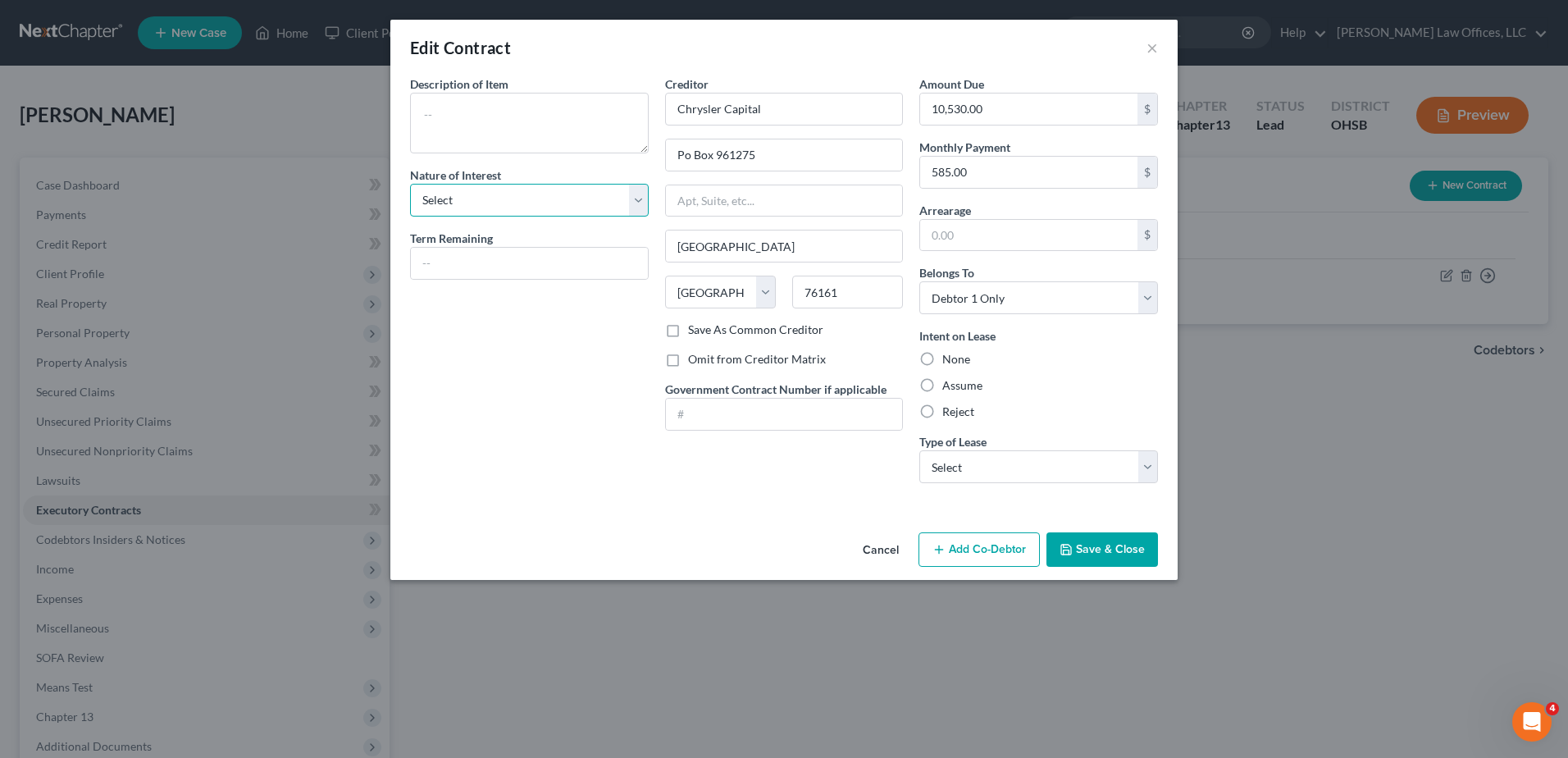
click at [638, 200] on select "Select Purchaser Agent Lessor Lessee" at bounding box center [529, 200] width 239 height 33
click at [410, 184] on select "Select Purchaser Agent Lessor Lessee" at bounding box center [529, 200] width 239 height 33
click at [555, 129] on textarea at bounding box center [529, 123] width 239 height 61
click at [542, 262] on input "text" at bounding box center [529, 263] width 237 height 31
click at [942, 385] on label "Assume" at bounding box center [962, 386] width 40 height 16
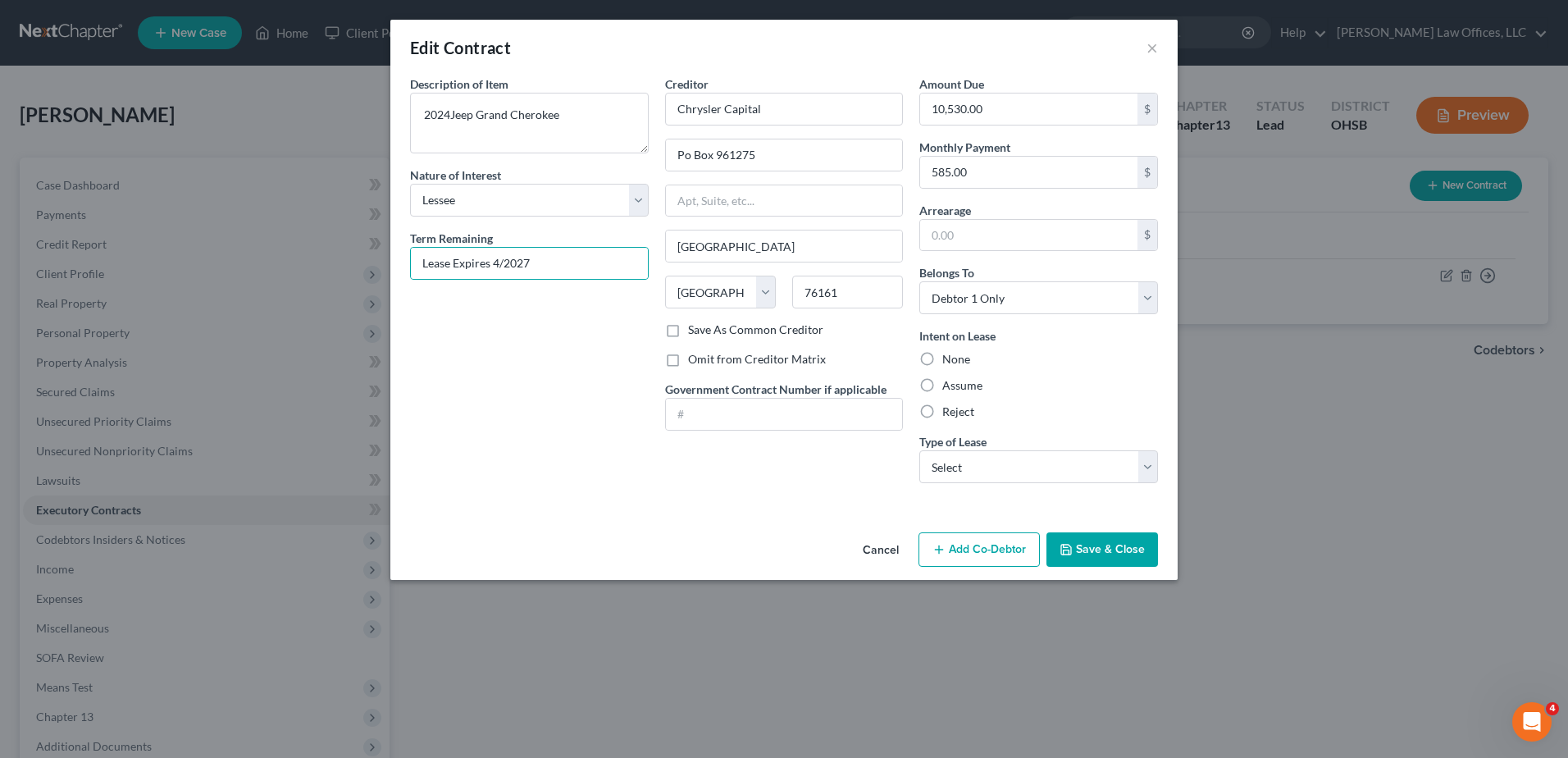
click at [949, 385] on input "Assume" at bounding box center [954, 383] width 11 height 11
drag, startPoint x: 1148, startPoint y: 468, endPoint x: 1130, endPoint y: 475, distance: 19.3
click at [1148, 468] on select "Select Real Estate Car Other" at bounding box center [1039, 467] width 239 height 33
click at [919, 450] on select "Select Real Estate Car Other" at bounding box center [1039, 467] width 239 height 33
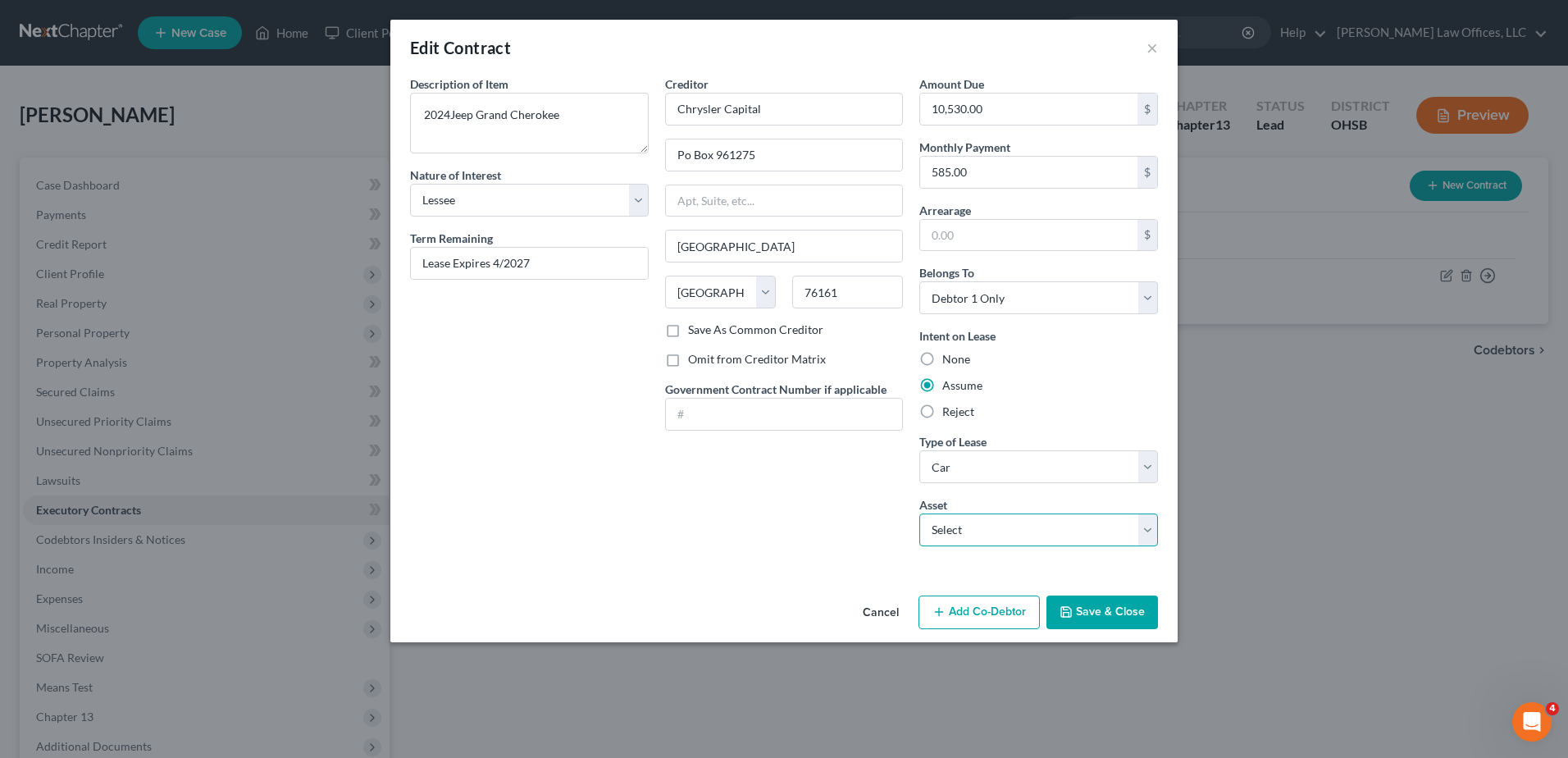
click at [1145, 536] on select "Select 2024 Jeep Grand Cherokee - $0.0" at bounding box center [1039, 530] width 239 height 33
click at [919, 514] on select "Select 2024 Jeep Grand Cherokee - $0.0" at bounding box center [1039, 530] width 239 height 33
click at [560, 261] on input "Lease Expires 4/2027" at bounding box center [529, 263] width 237 height 31
click at [1094, 605] on button "Save & Close" at bounding box center [1102, 613] width 111 height 35
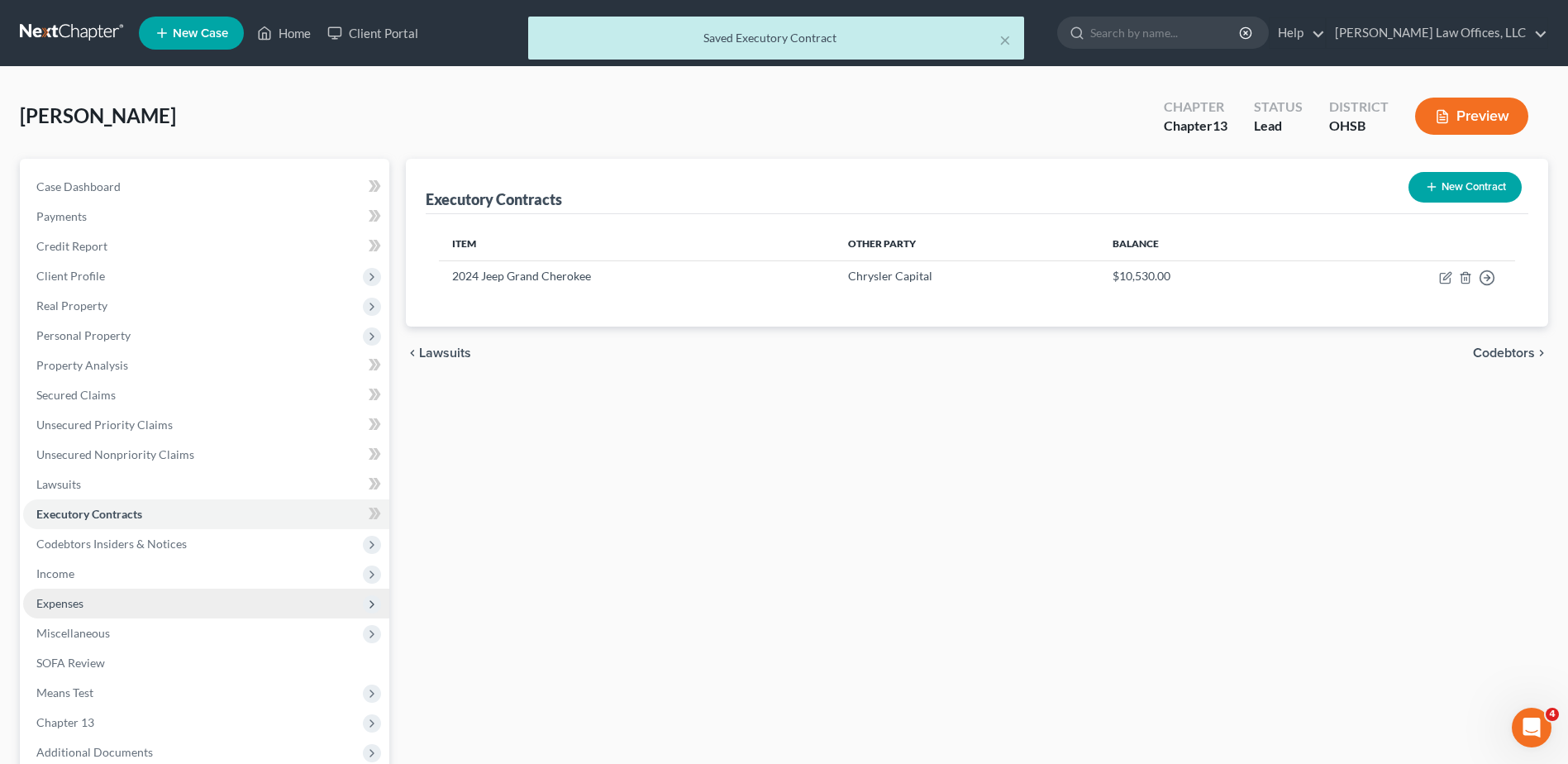
click at [152, 599] on span "Expenses" at bounding box center [206, 604] width 366 height 30
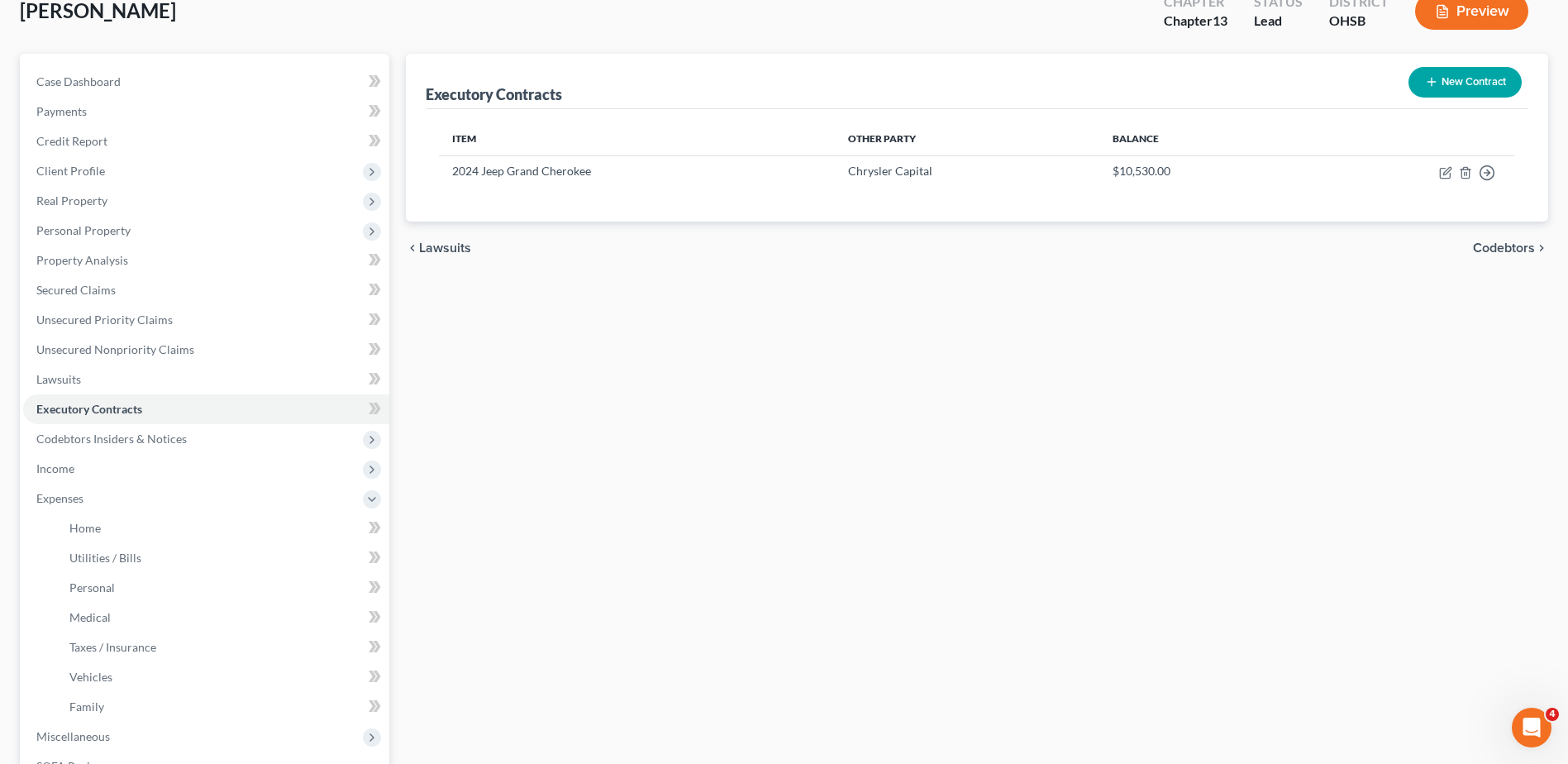
scroll to position [82, 0]
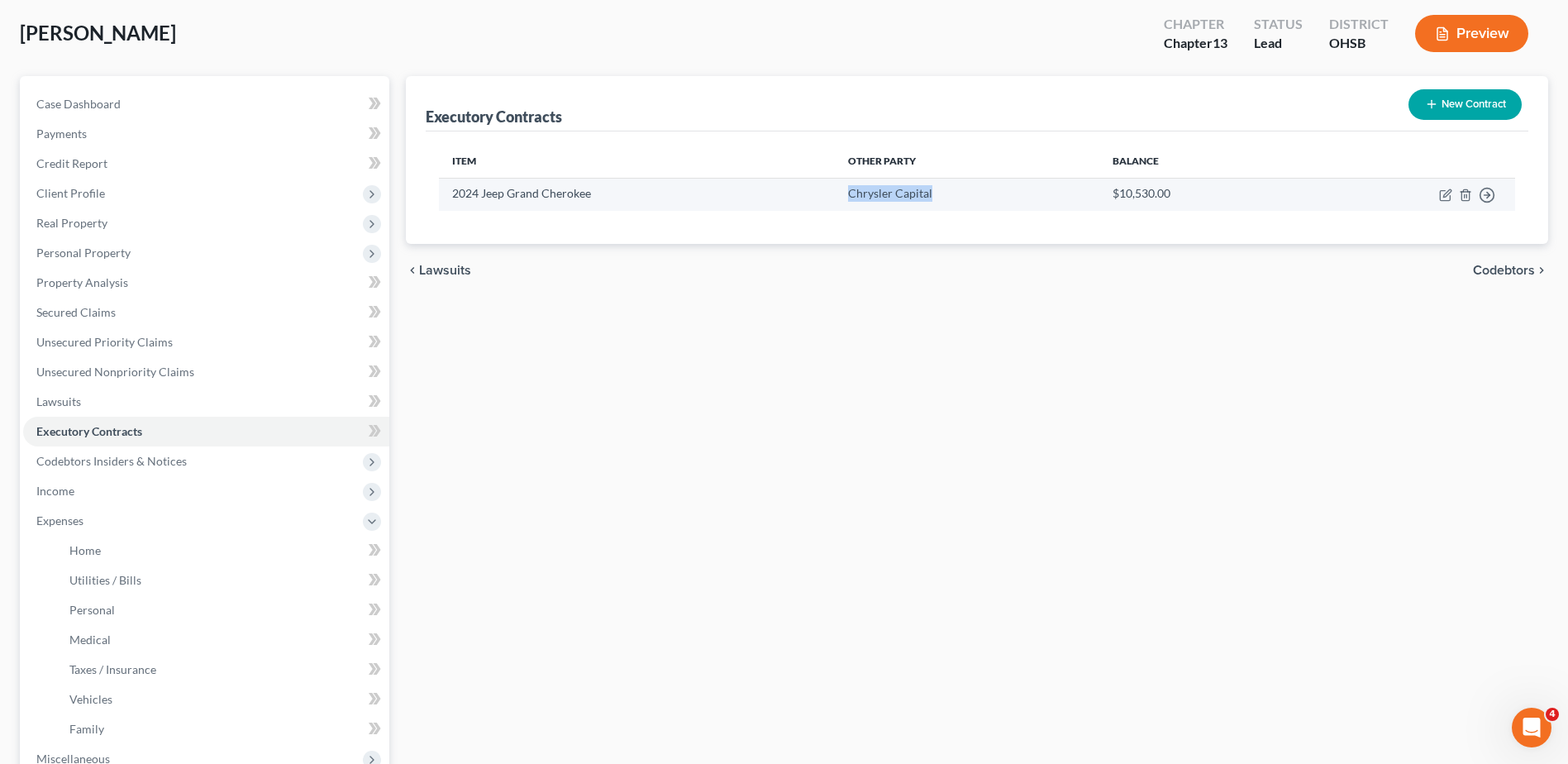
drag, startPoint x: 936, startPoint y: 193, endPoint x: 848, endPoint y: 195, distance: 88.0
click at [848, 195] on td "Chrysler Capital" at bounding box center [967, 194] width 265 height 32
copy td "Chrysler Capital"
drag, startPoint x: 588, startPoint y: 195, endPoint x: 450, endPoint y: 193, distance: 138.0
click at [450, 193] on td "2024 Jeep Grand Cherokee" at bounding box center [637, 194] width 396 height 32
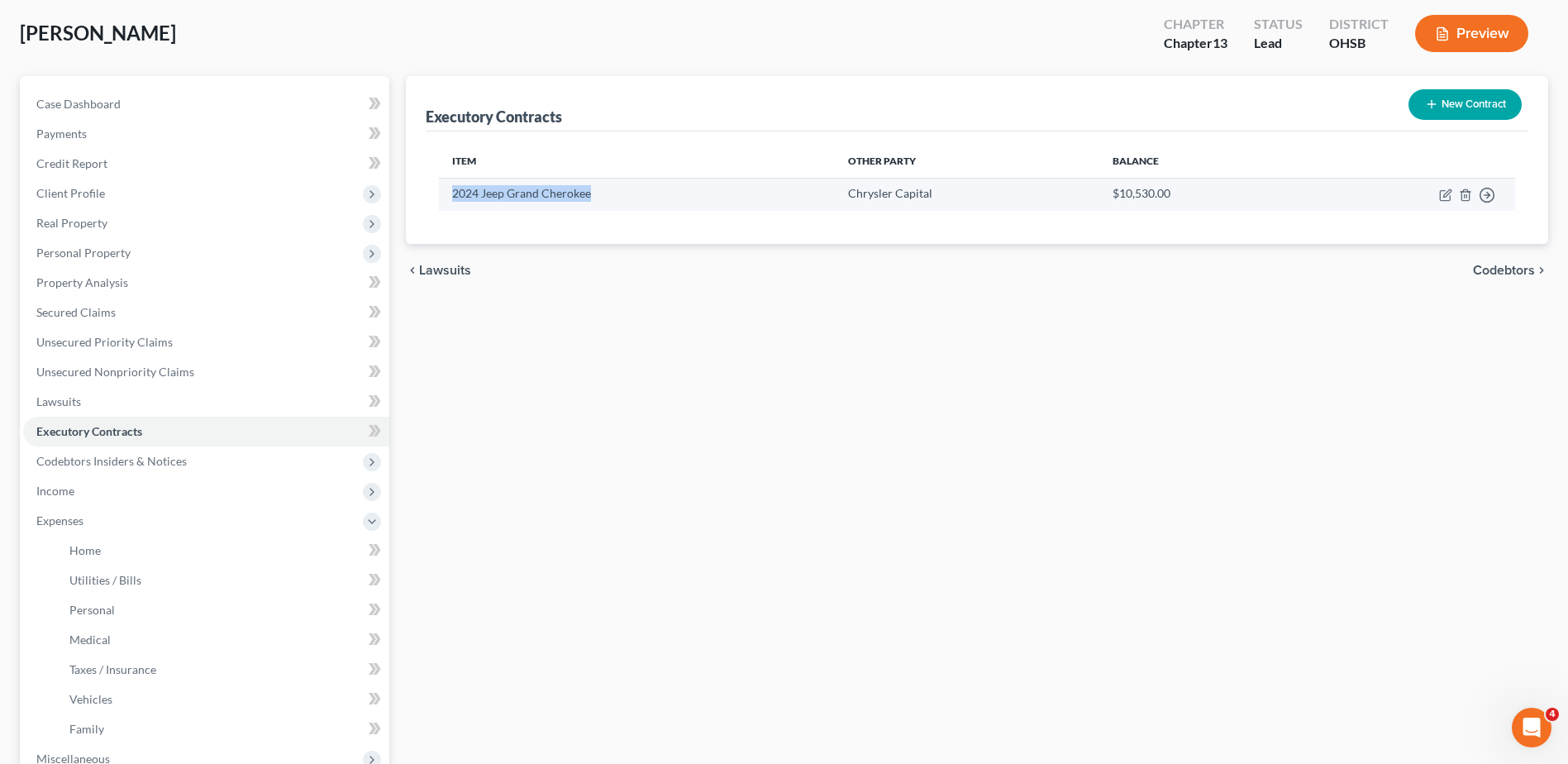
copy td "2024 Jeep Grand Cherokee"
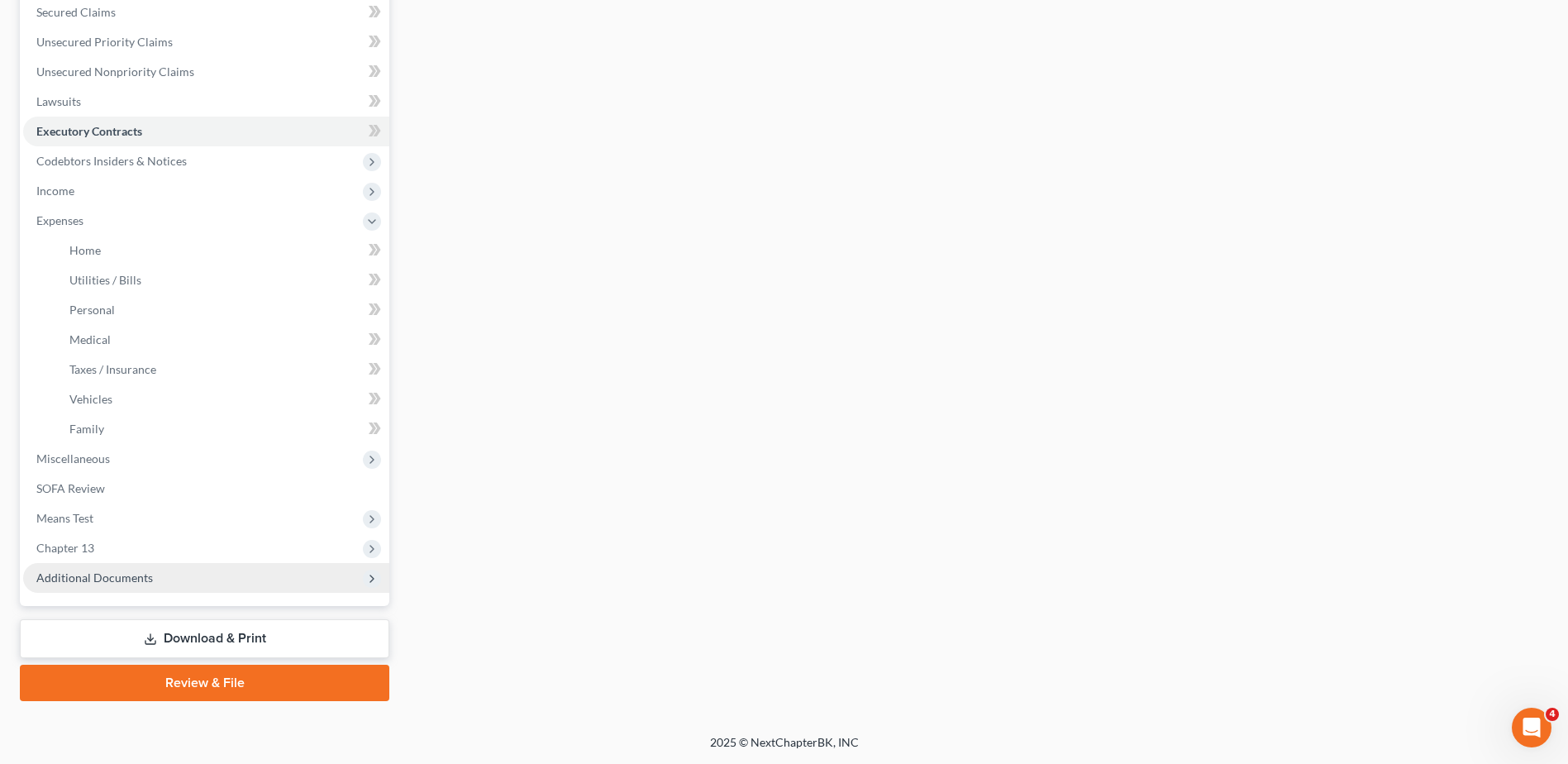
click at [135, 573] on span "Additional Documents" at bounding box center [95, 578] width 116 height 14
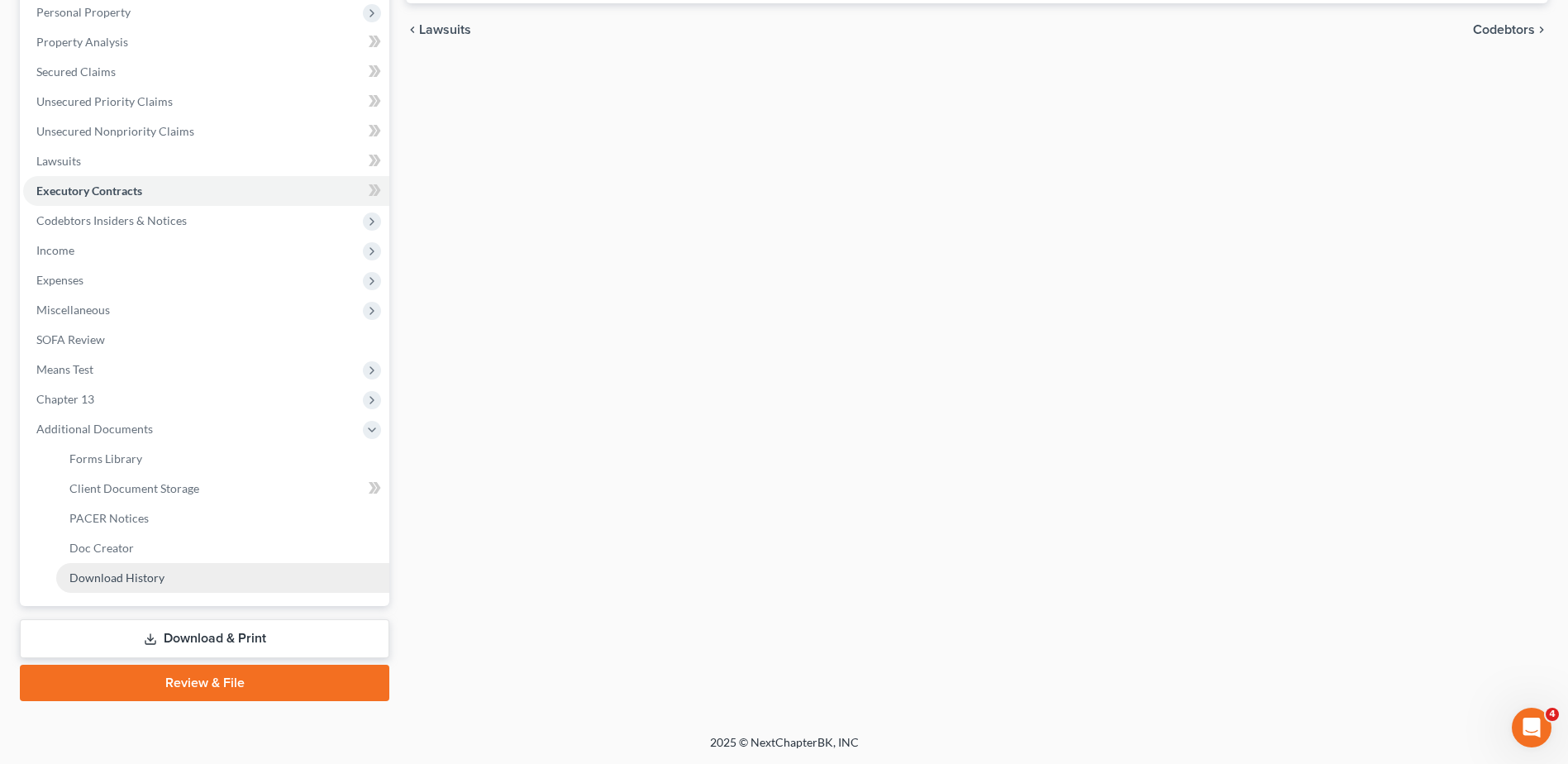
scroll to position [323, 0]
click at [204, 488] on link "Client Document Storage" at bounding box center [223, 489] width 333 height 30
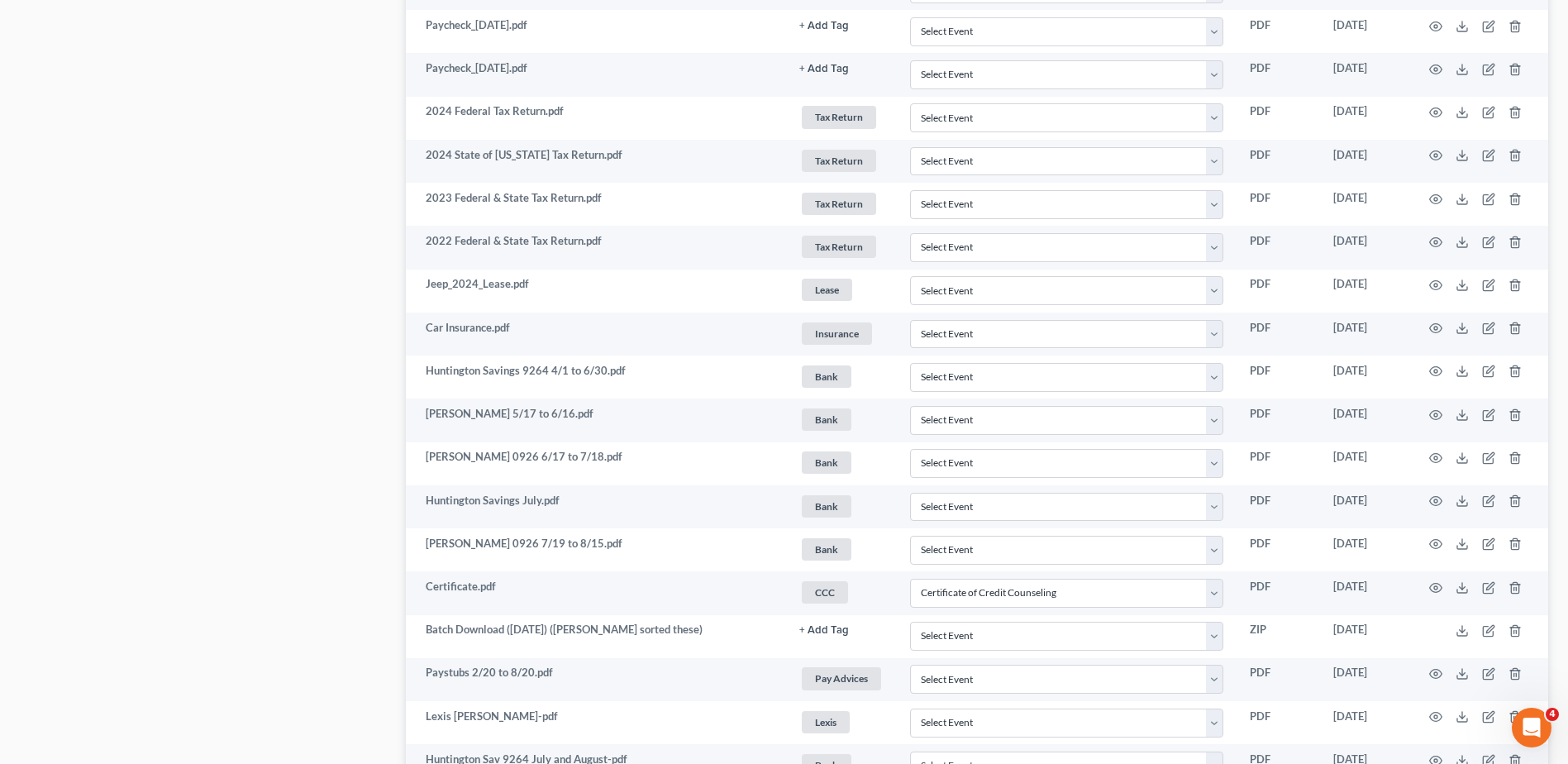
scroll to position [1489, 0]
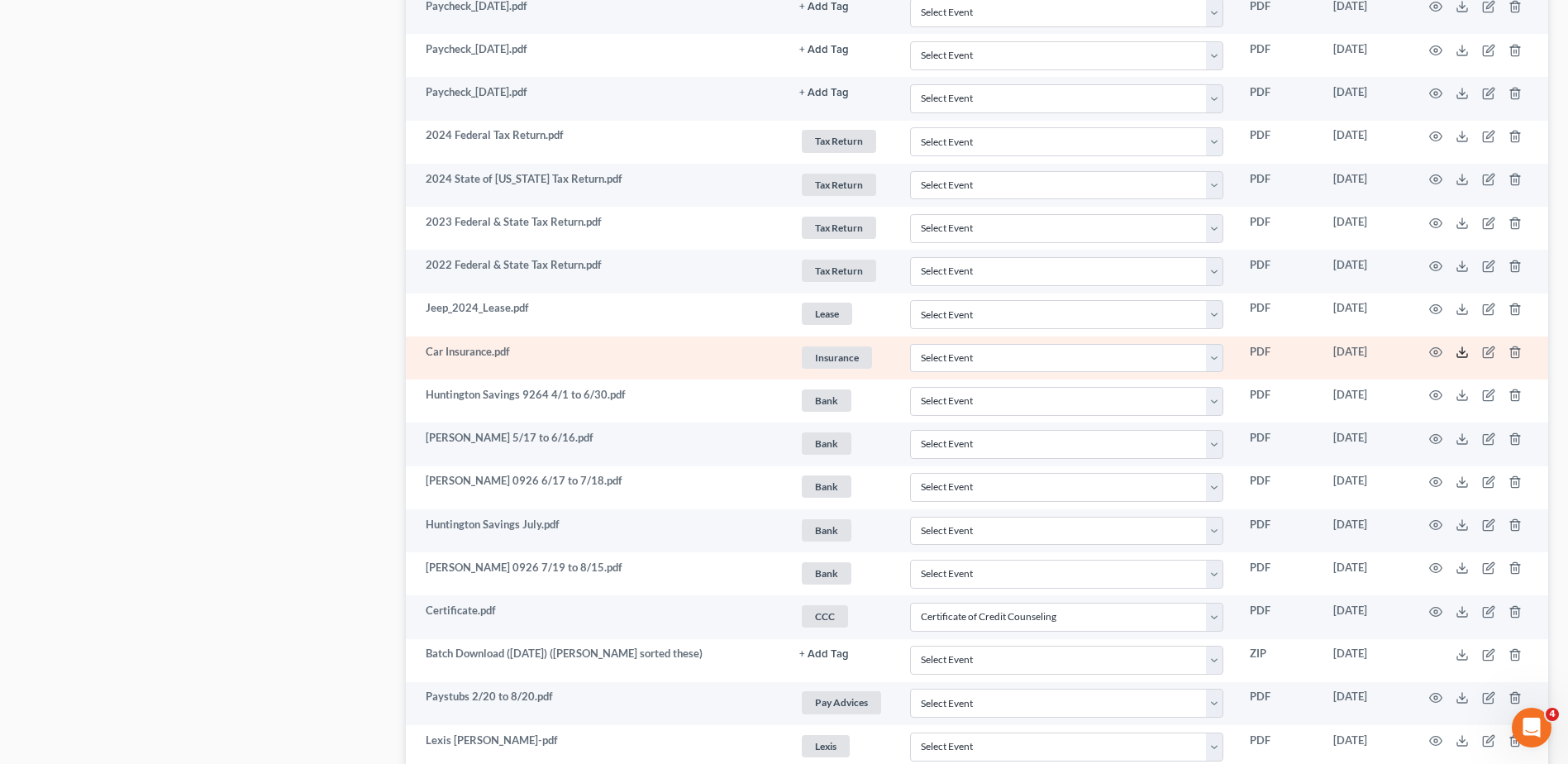
click at [1457, 352] on icon at bounding box center [1462, 352] width 13 height 13
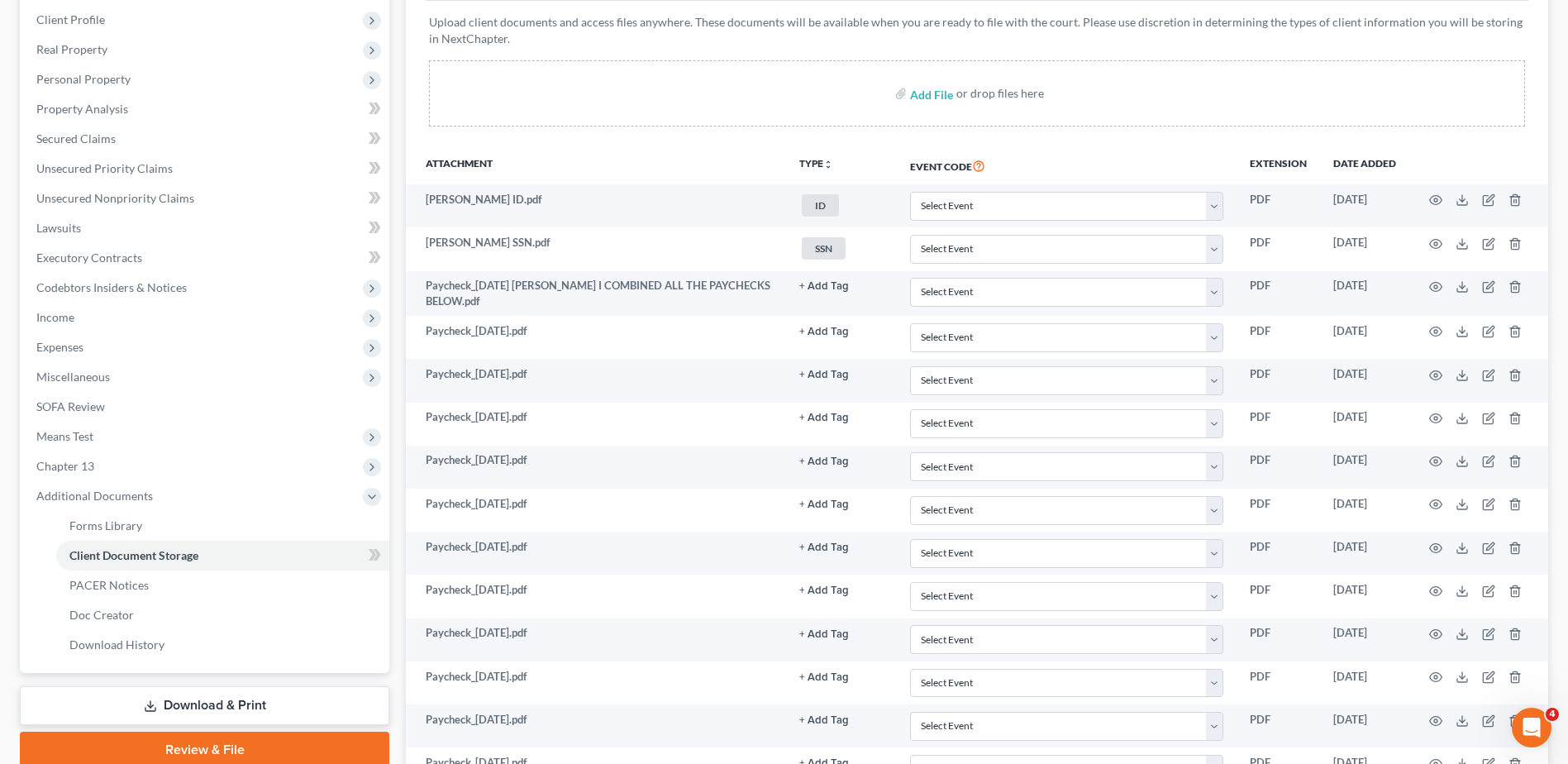
scroll to position [0, 0]
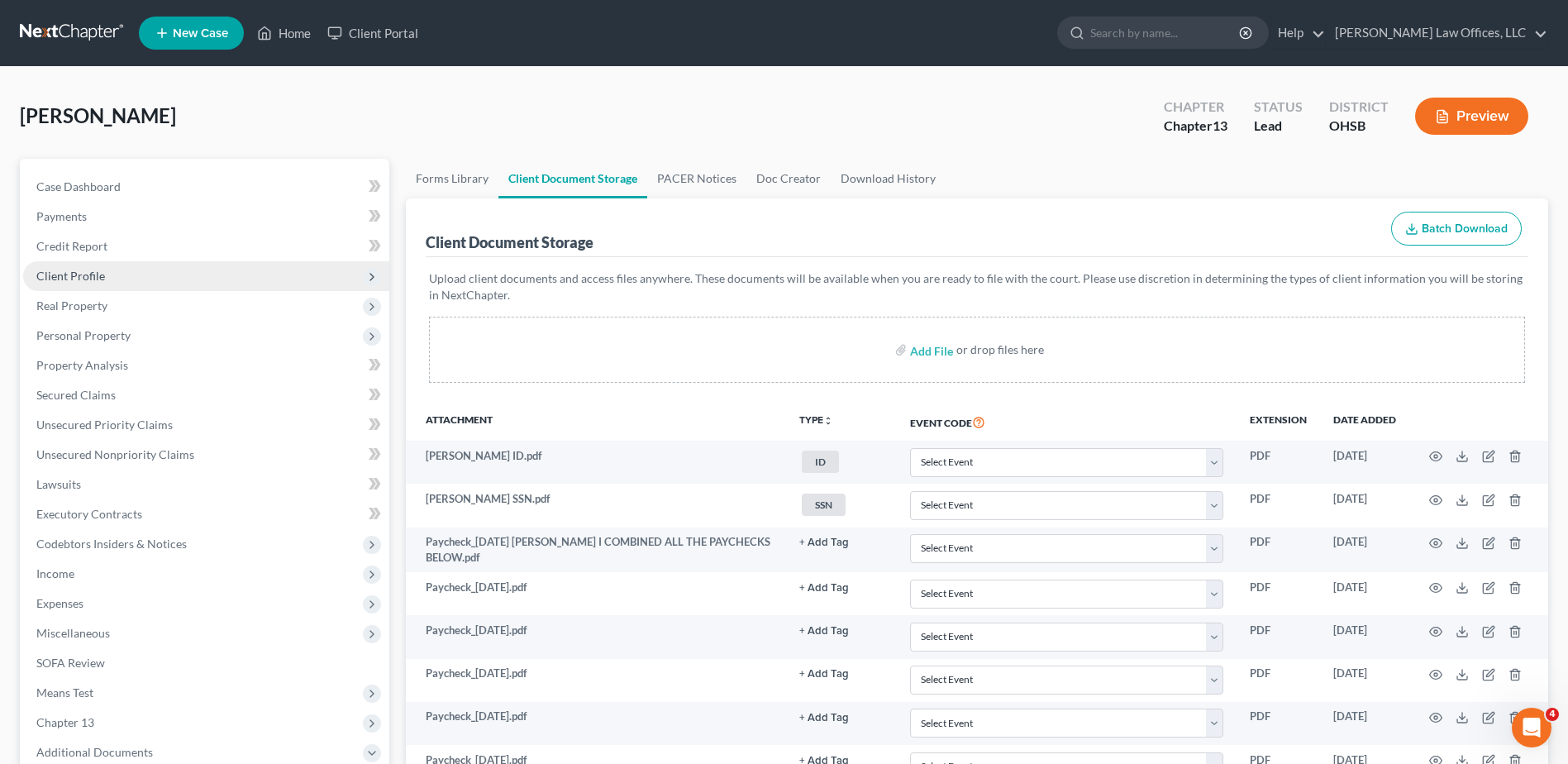
click at [143, 280] on span "Client Profile" at bounding box center [206, 276] width 366 height 30
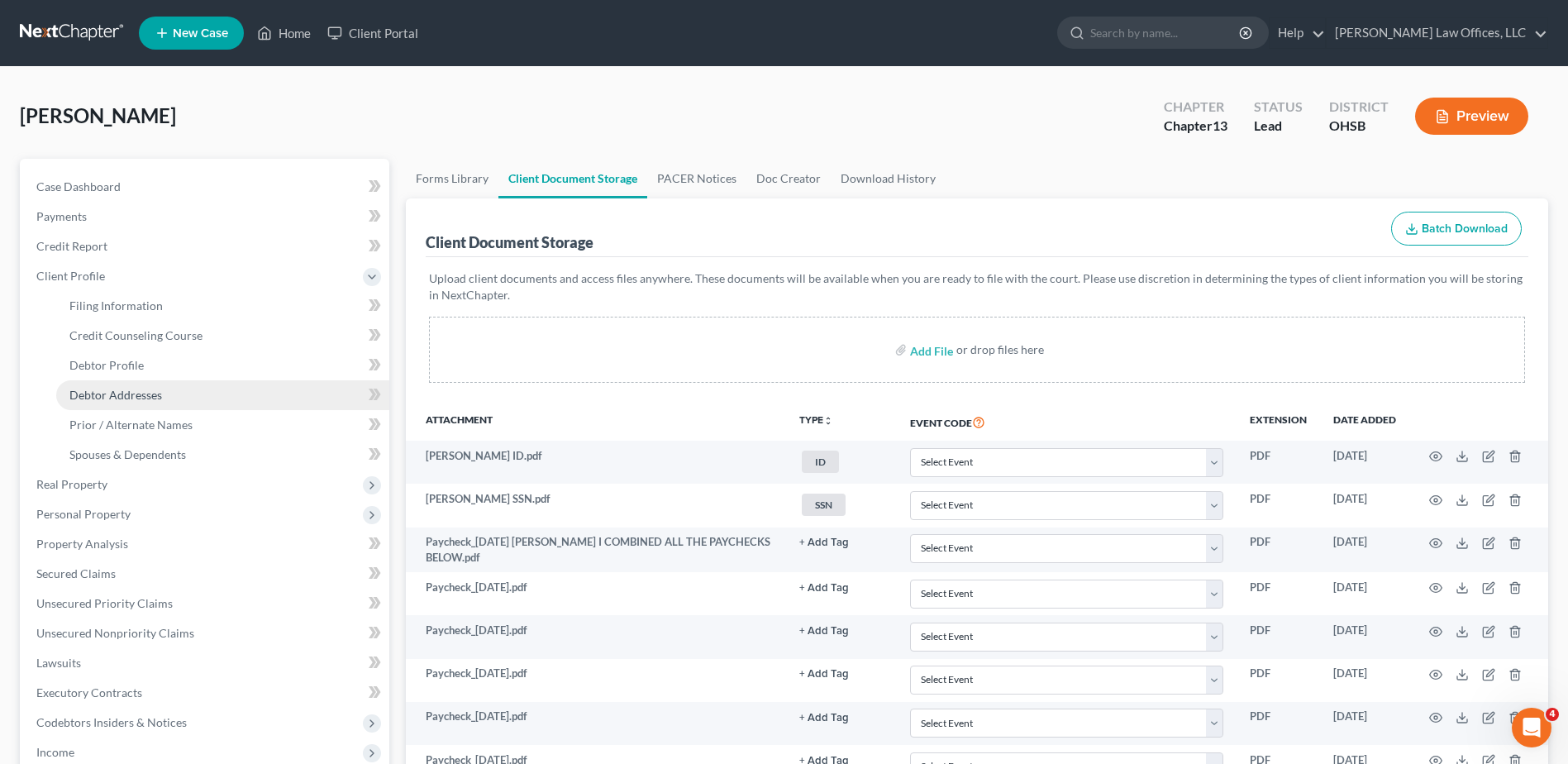
click at [139, 387] on link "Debtor Addresses" at bounding box center [223, 396] width 333 height 30
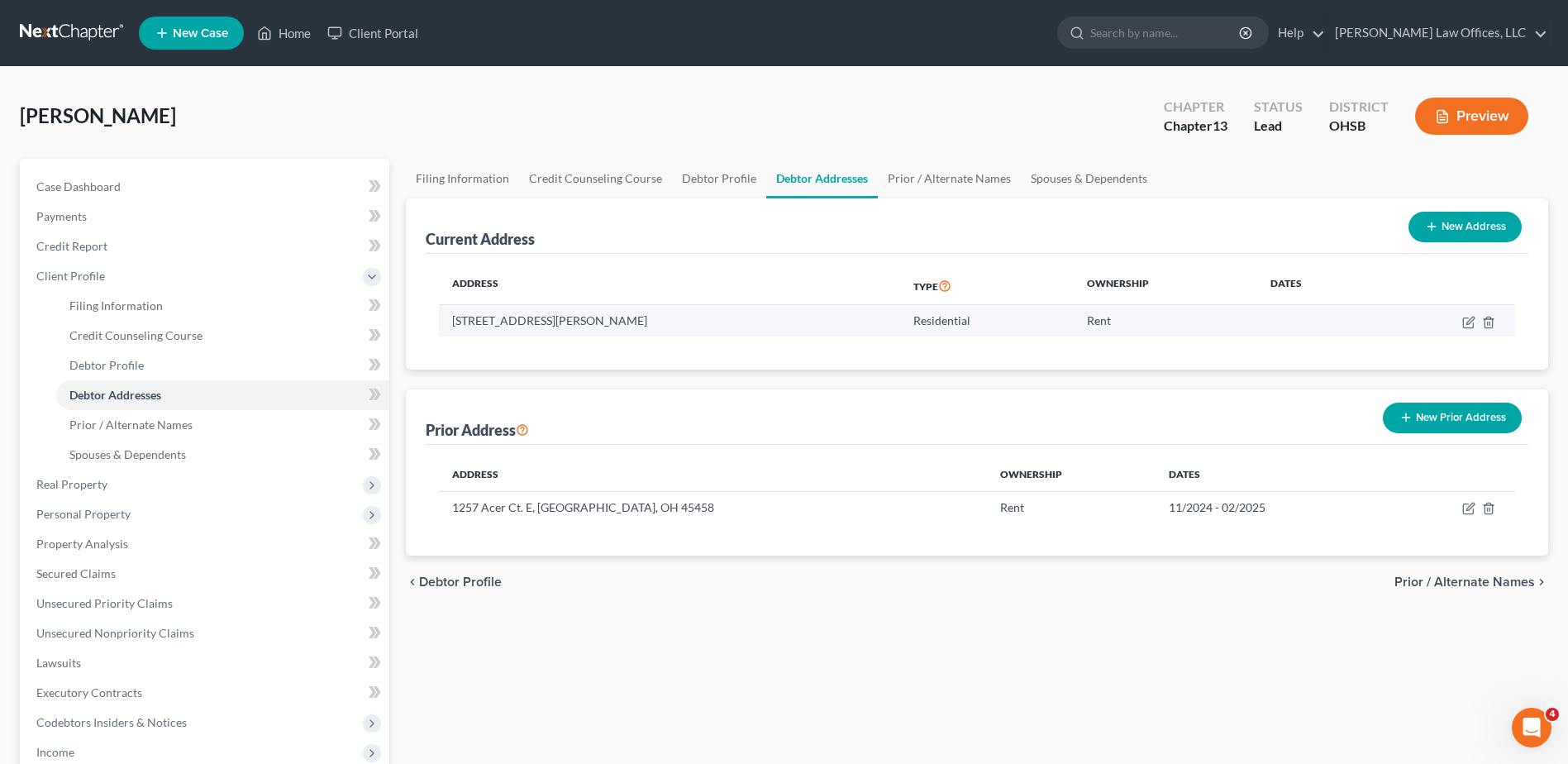
drag, startPoint x: 764, startPoint y: 320, endPoint x: 452, endPoint y: 313, distance: 312.1
click at [452, 313] on td "[STREET_ADDRESS][PERSON_NAME]" at bounding box center [669, 321] width 460 height 32
copy td "[STREET_ADDRESS][PERSON_NAME]"
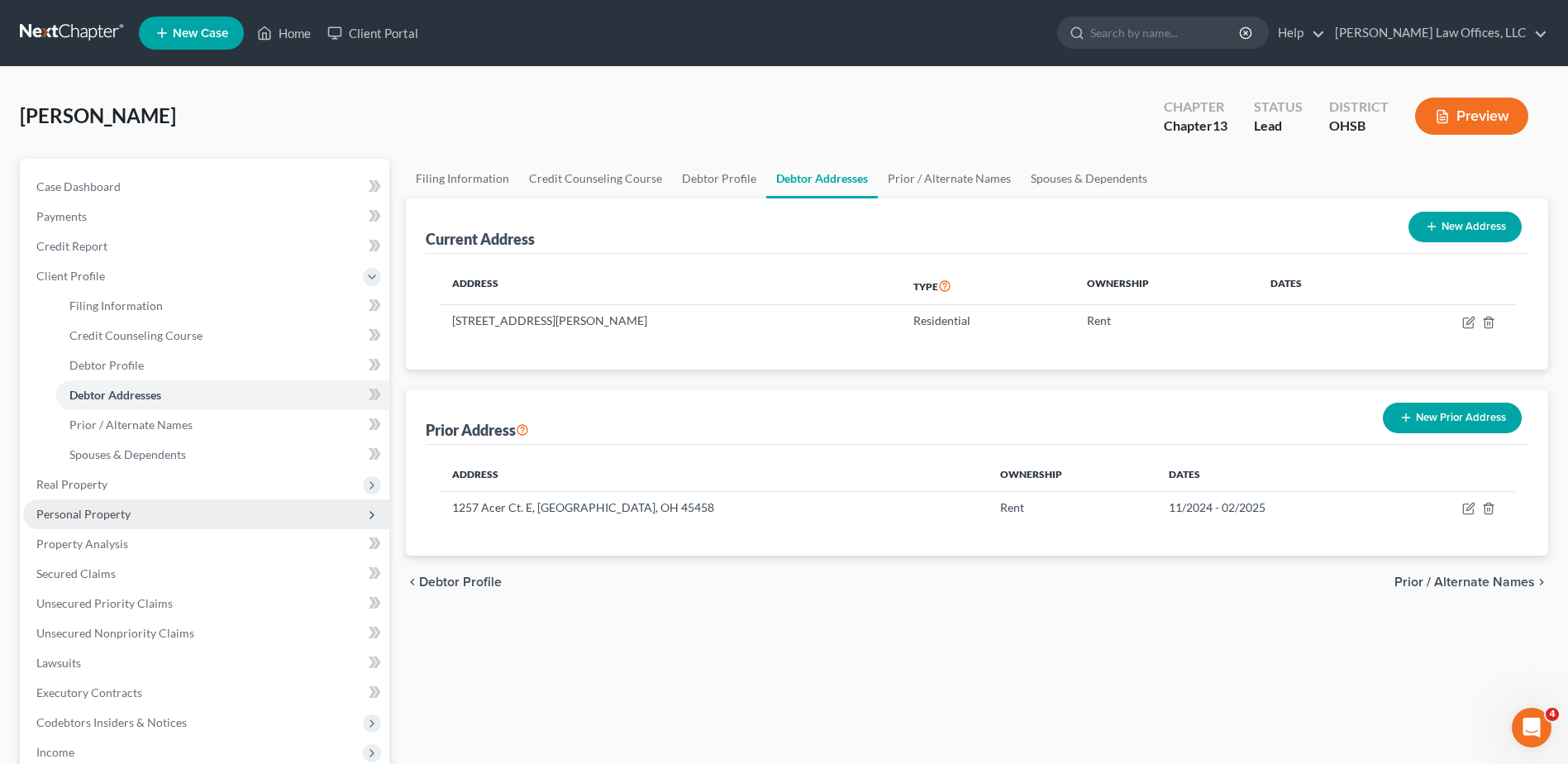
click at [142, 512] on span "Personal Property" at bounding box center [206, 515] width 366 height 30
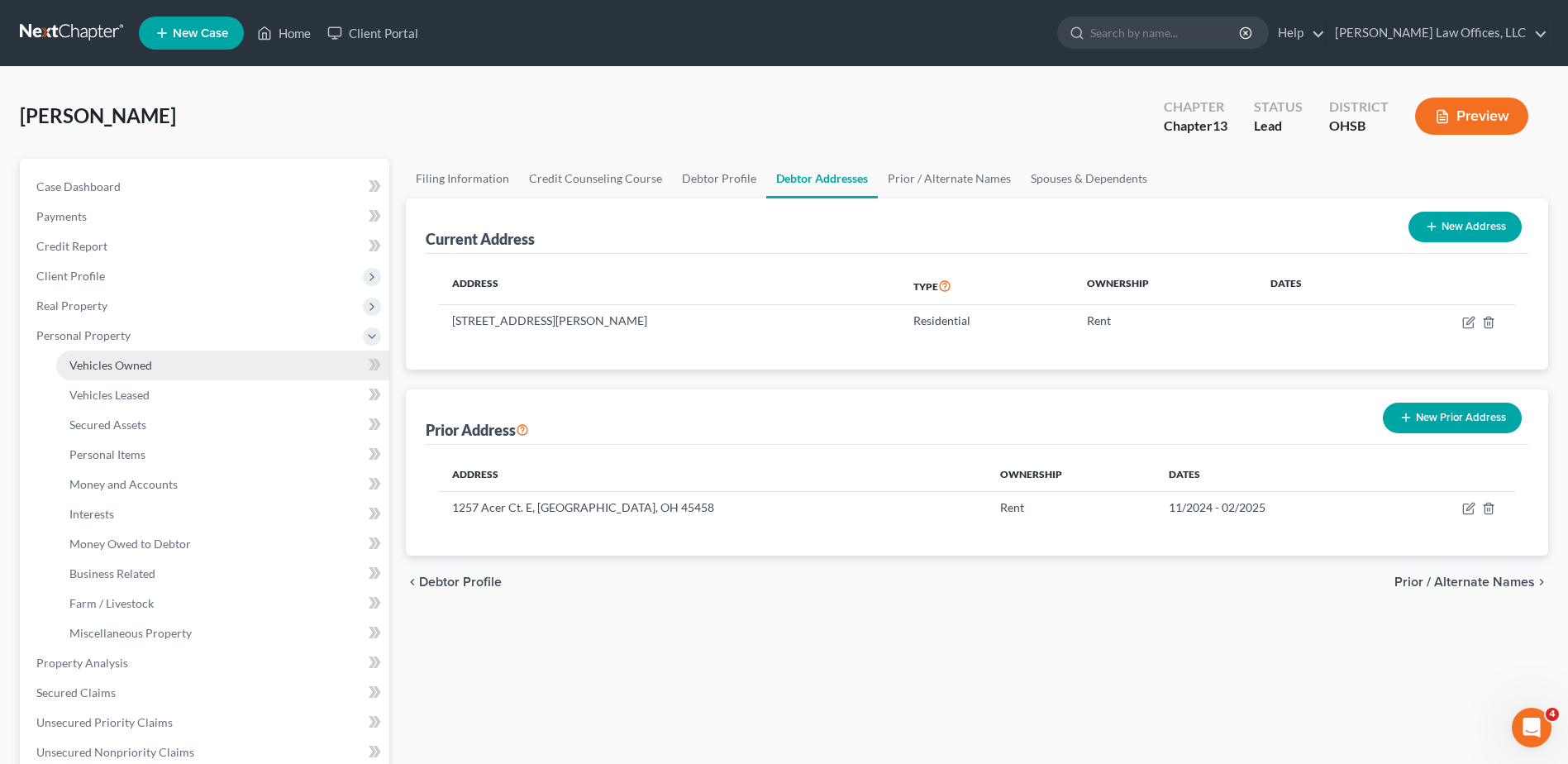
click at [143, 372] on span "Vehicles Owned" at bounding box center [111, 365] width 82 height 14
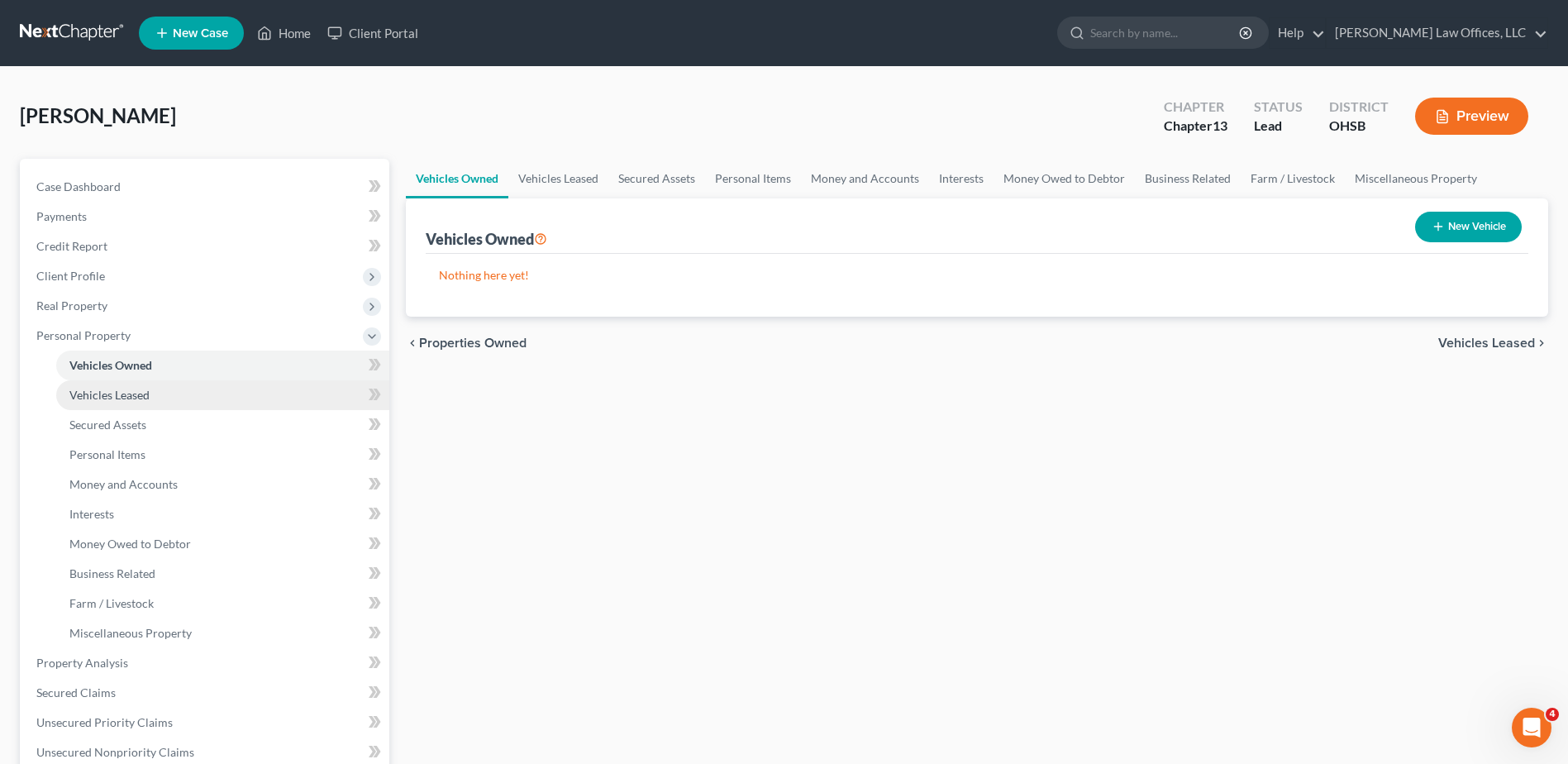
click at [142, 398] on span "Vehicles Leased" at bounding box center [110, 395] width 81 height 14
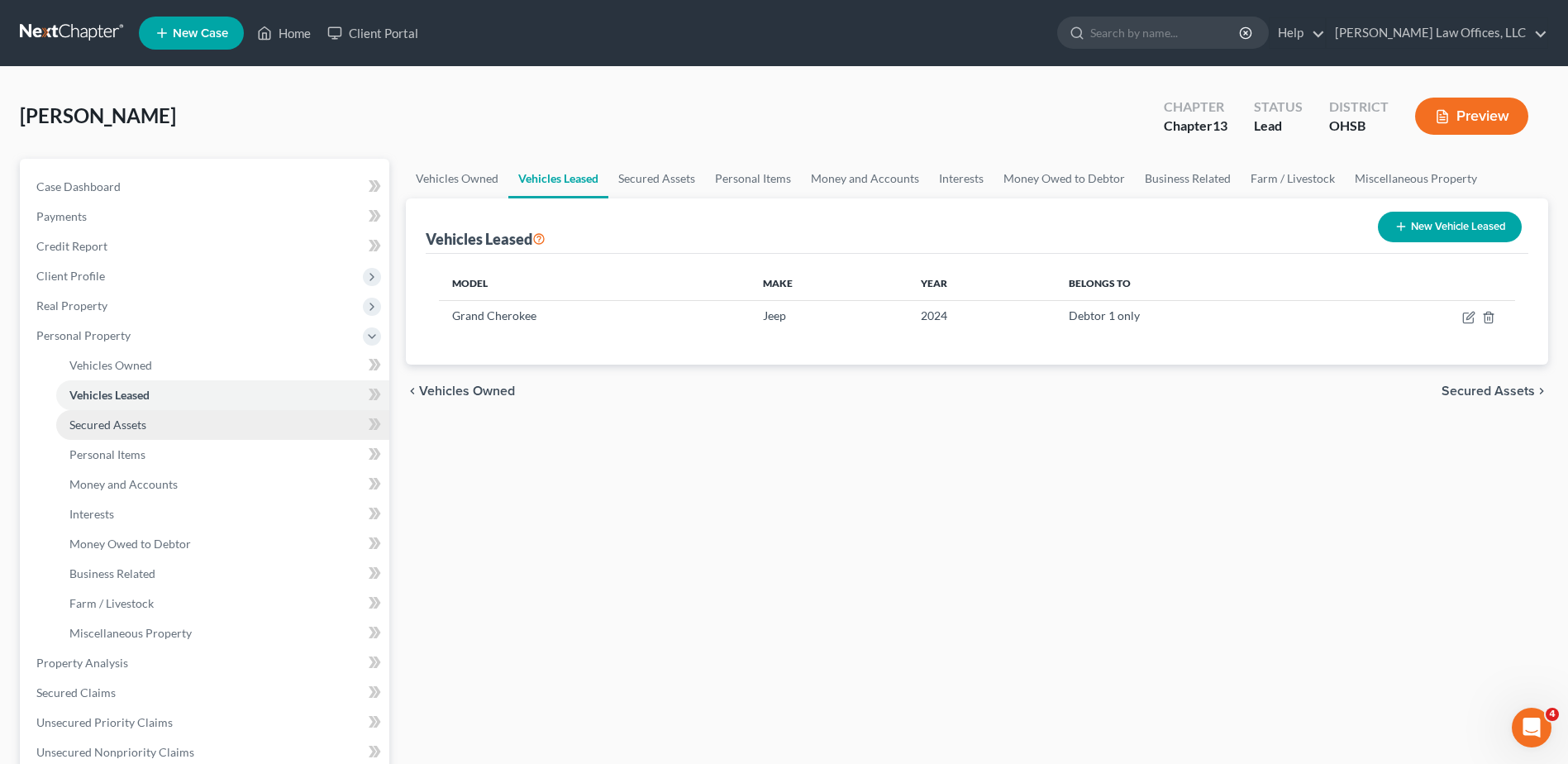
click at [143, 425] on span "Secured Assets" at bounding box center [108, 424] width 77 height 14
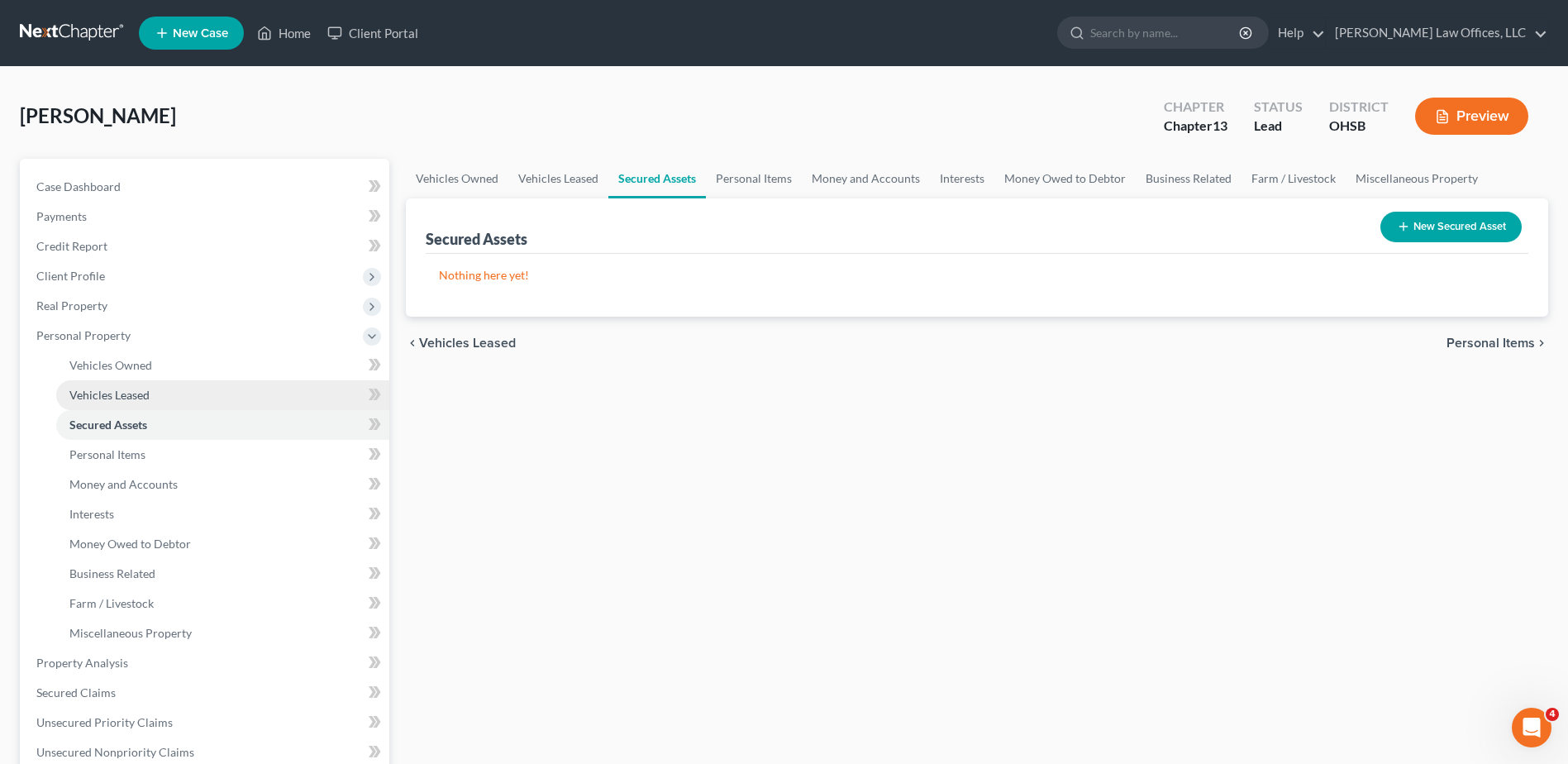
click at [142, 400] on span "Vehicles Leased" at bounding box center [110, 395] width 81 height 14
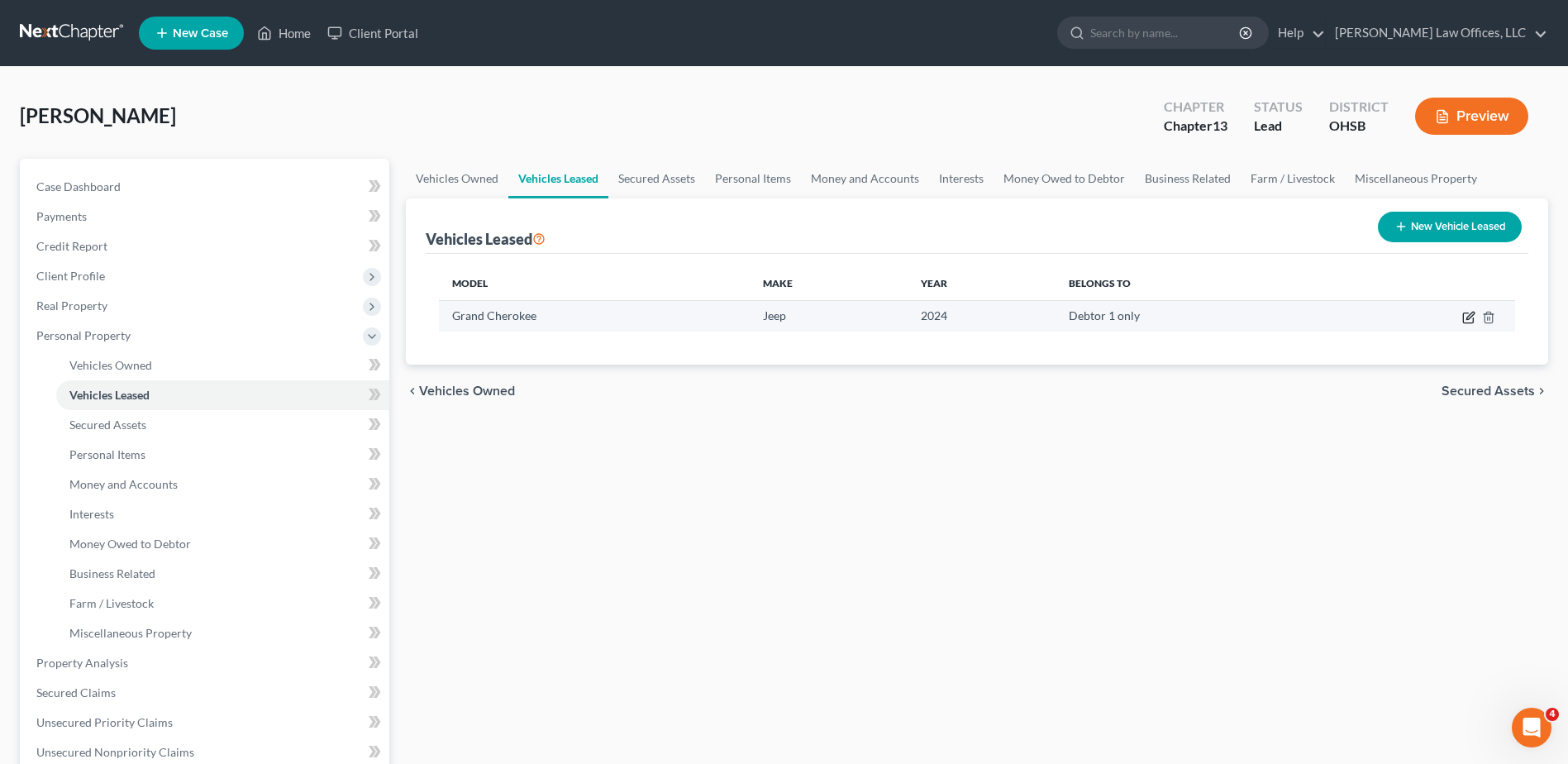
click at [1467, 313] on icon "button" at bounding box center [1468, 318] width 10 height 10
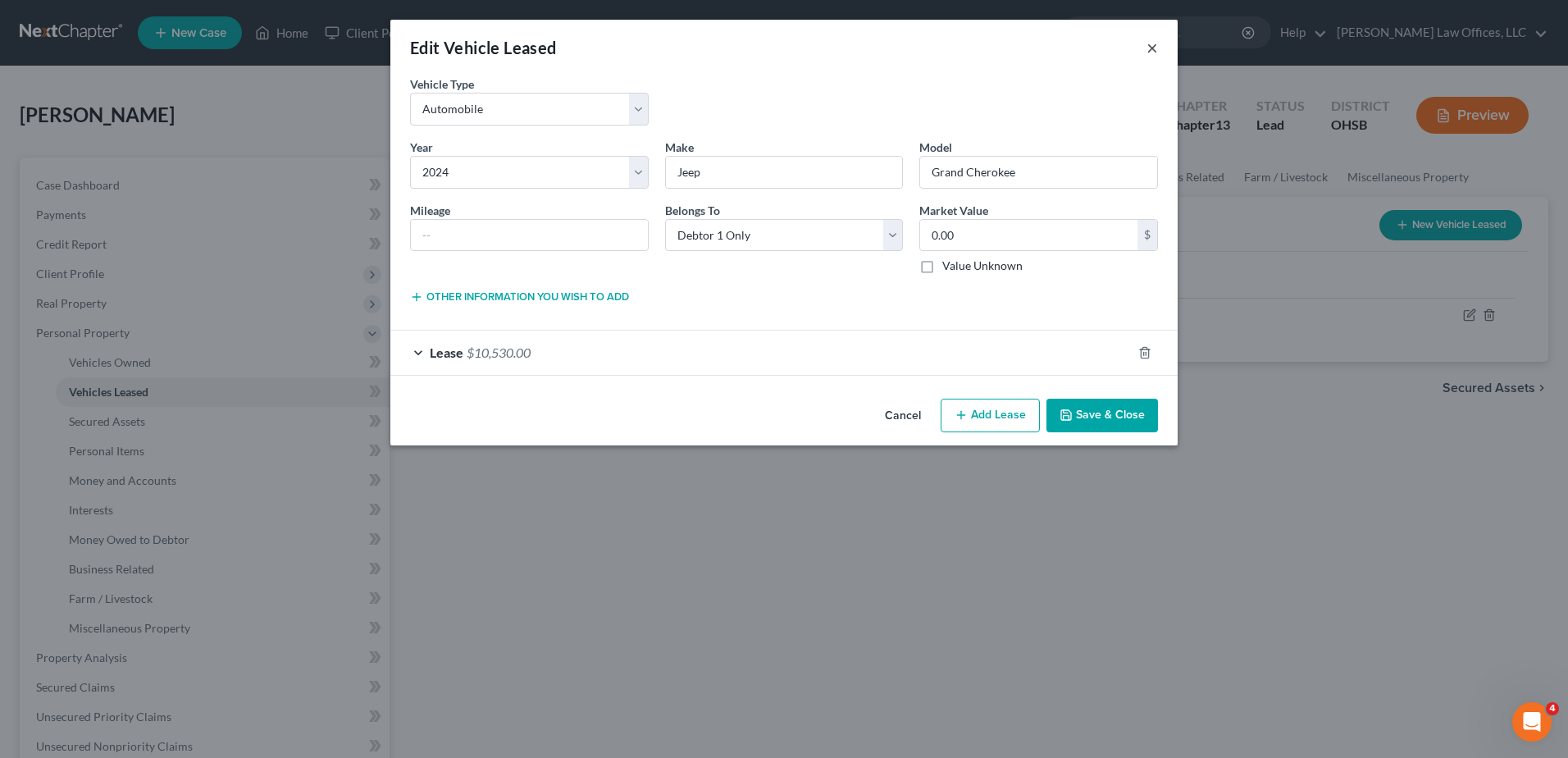
click at [1152, 47] on button "×" at bounding box center [1153, 48] width 12 height 20
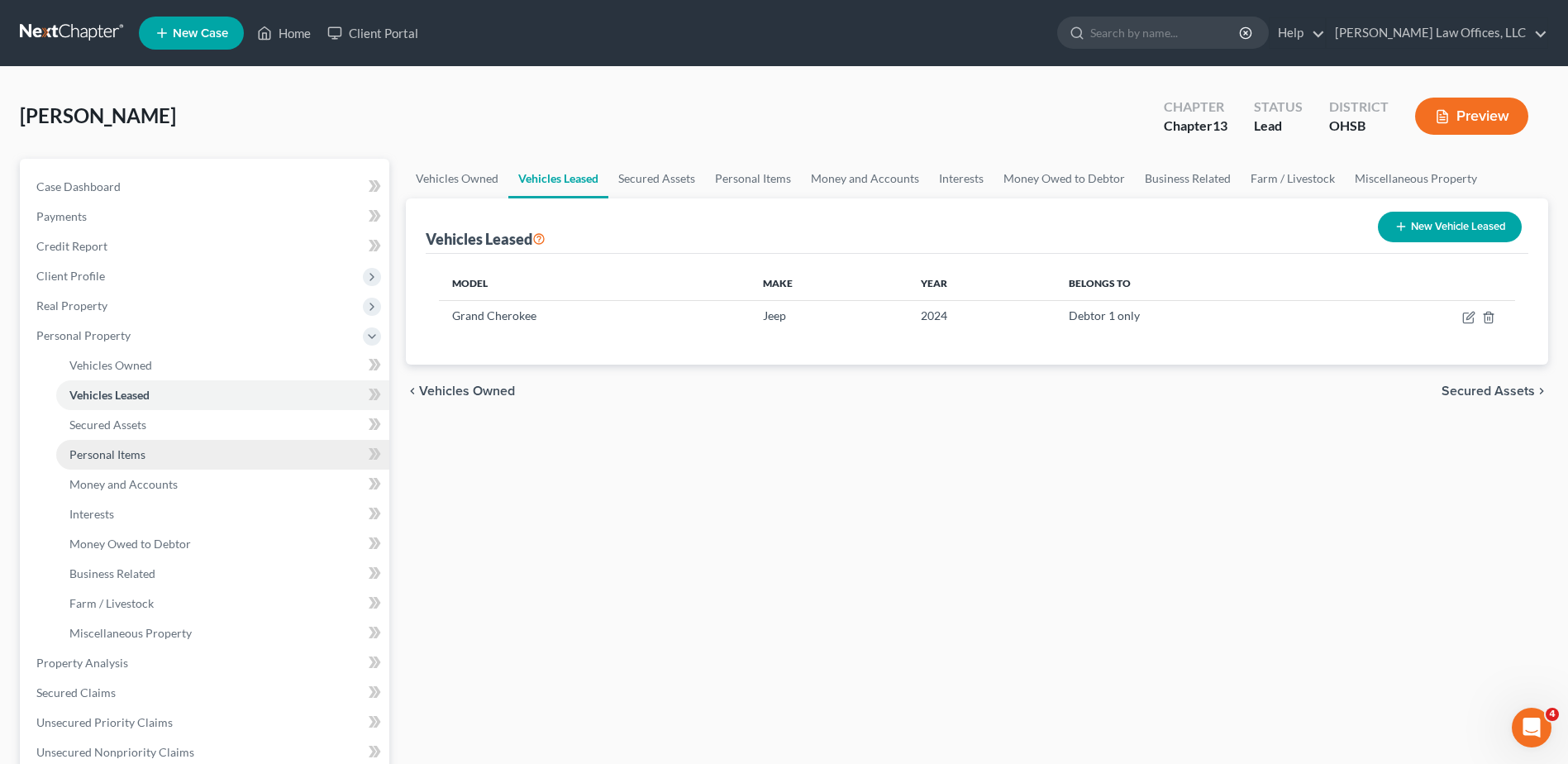
click at [140, 452] on span "Personal Items" at bounding box center [108, 454] width 76 height 14
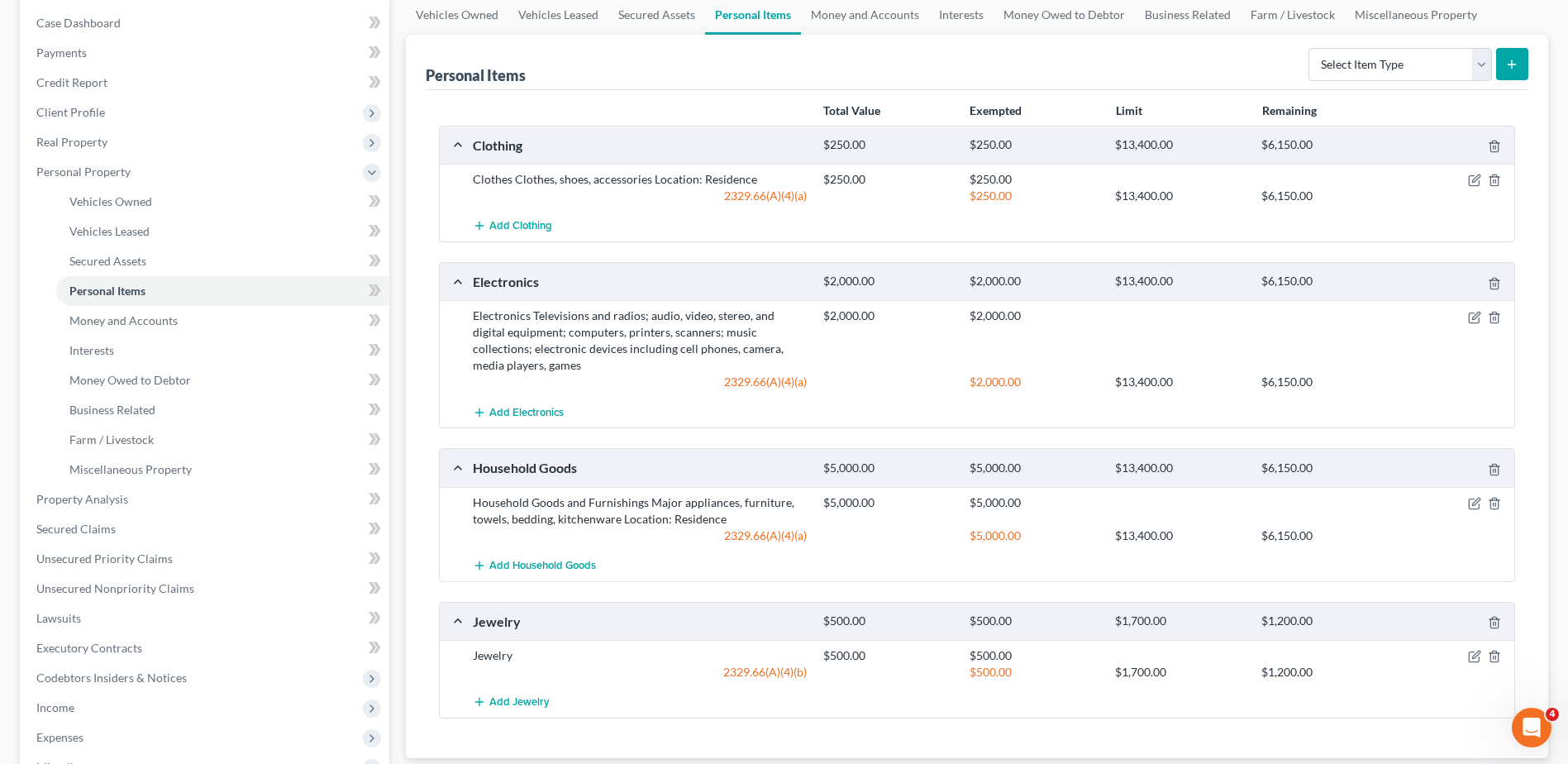
scroll to position [165, 0]
click at [153, 324] on span "Money and Accounts" at bounding box center [124, 318] width 108 height 14
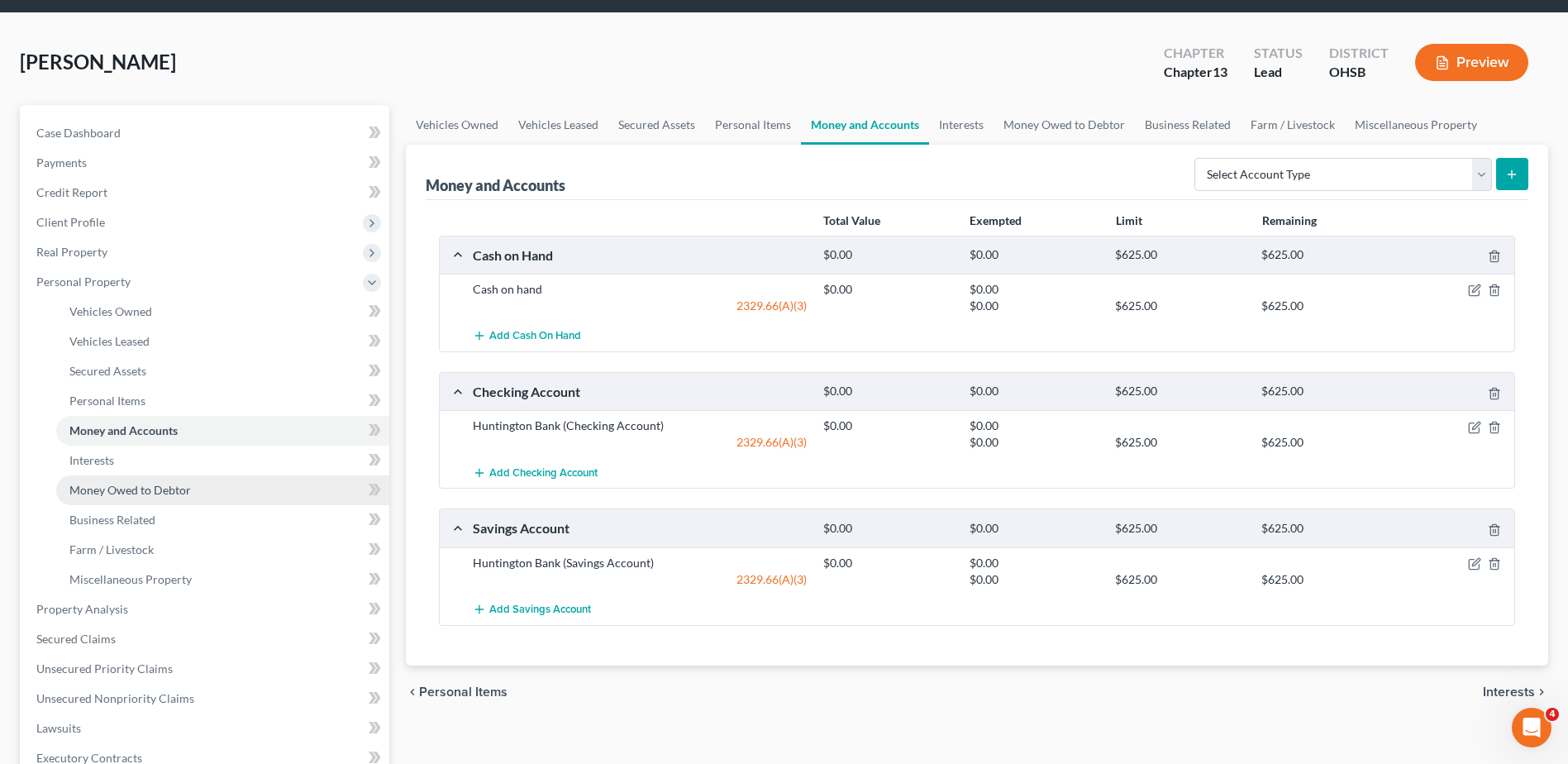
scroll to position [82, 0]
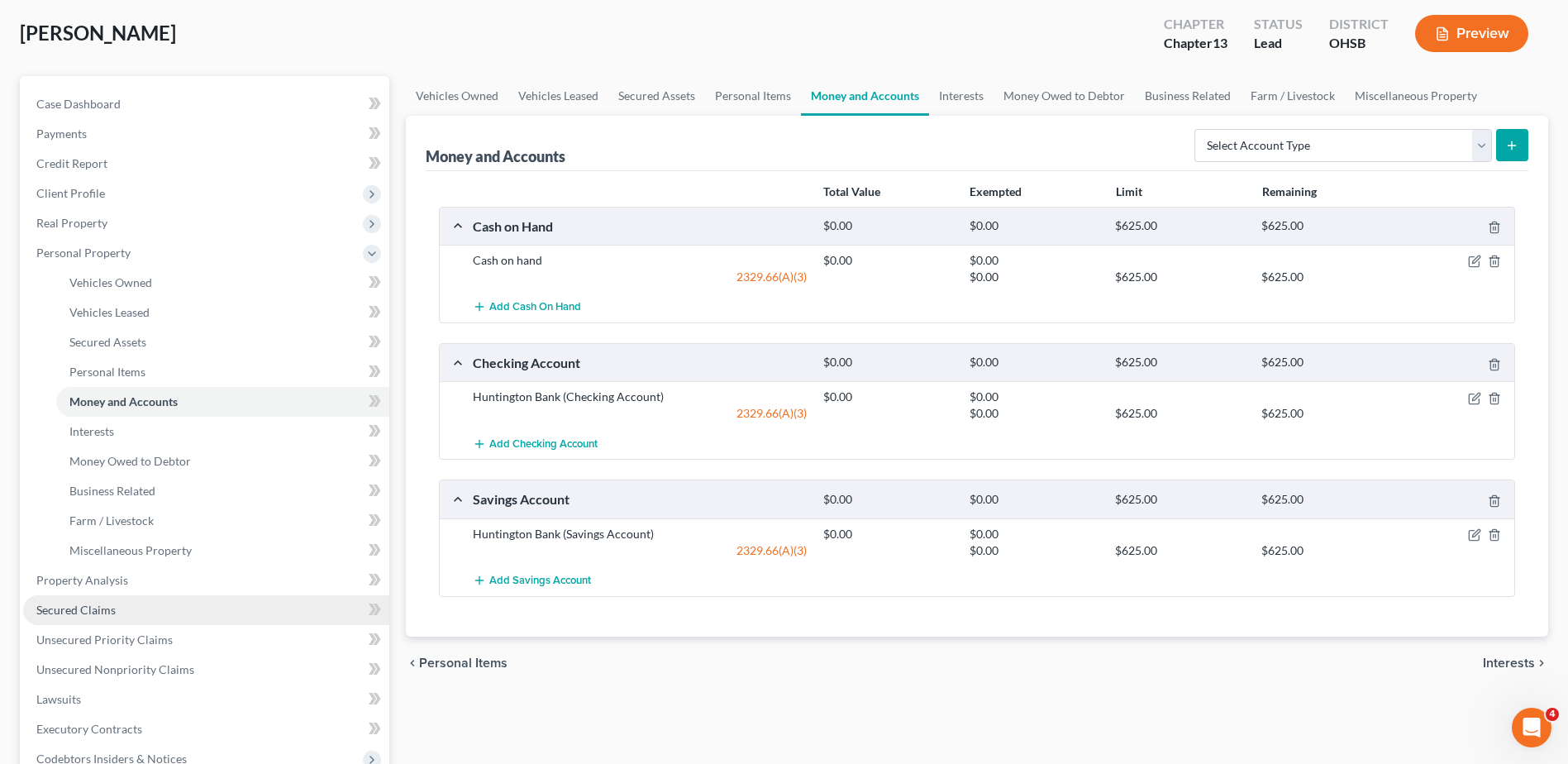
click at [132, 602] on link "Secured Claims" at bounding box center [206, 610] width 366 height 30
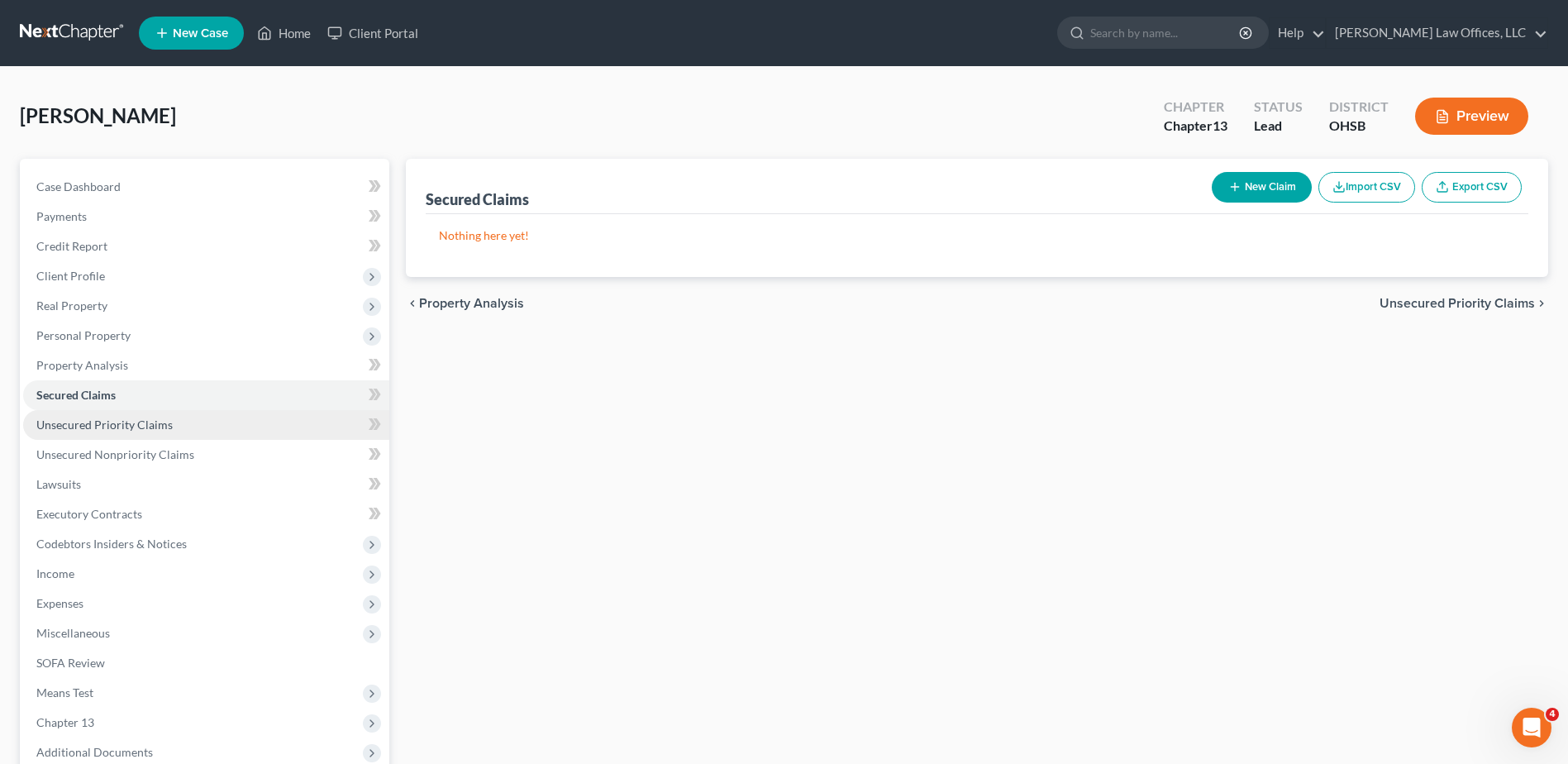
click at [164, 425] on span "Unsecured Priority Claims" at bounding box center [105, 424] width 136 height 14
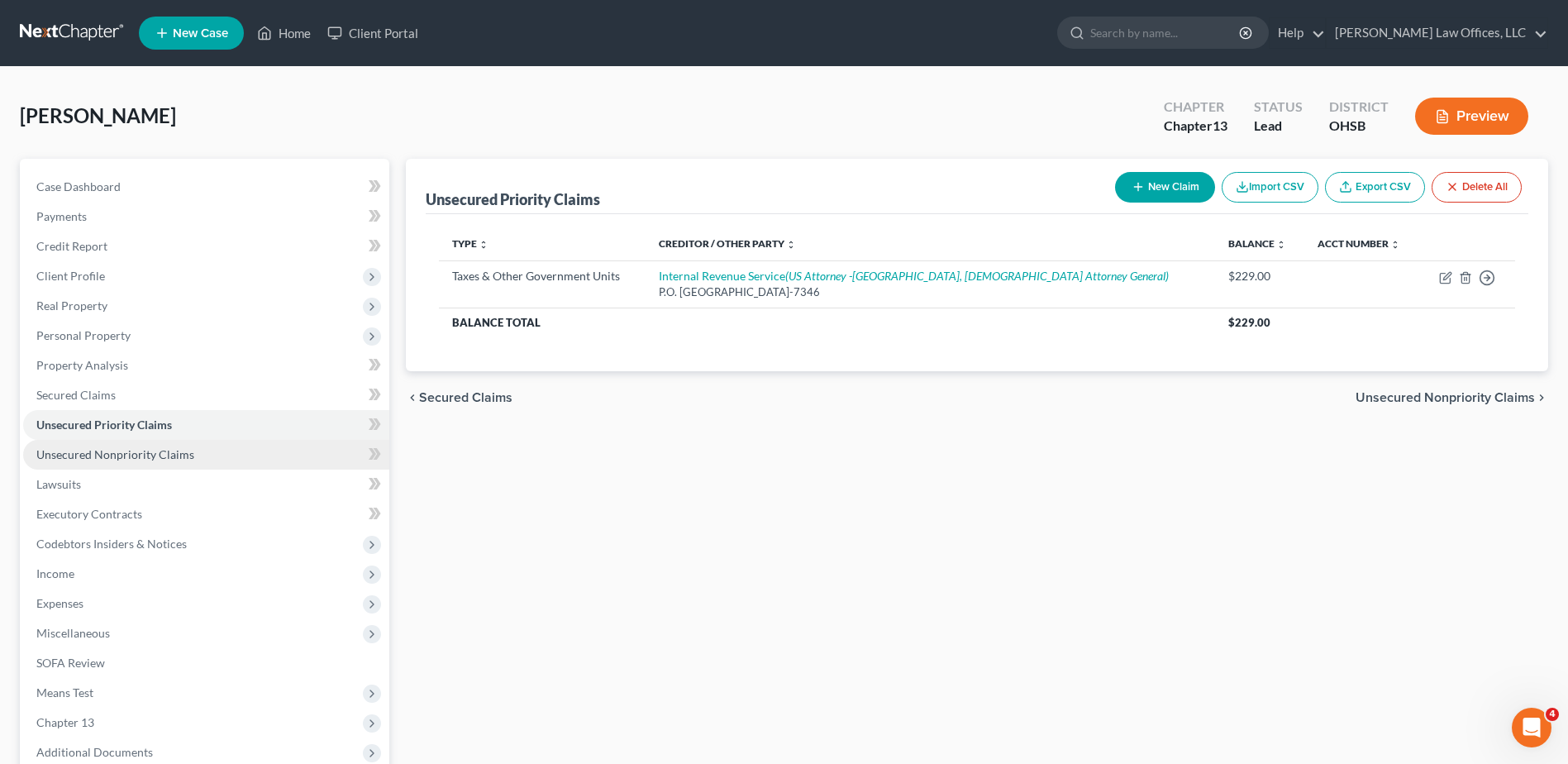
click at [166, 460] on span "Unsecured Nonpriority Claims" at bounding box center [116, 454] width 158 height 14
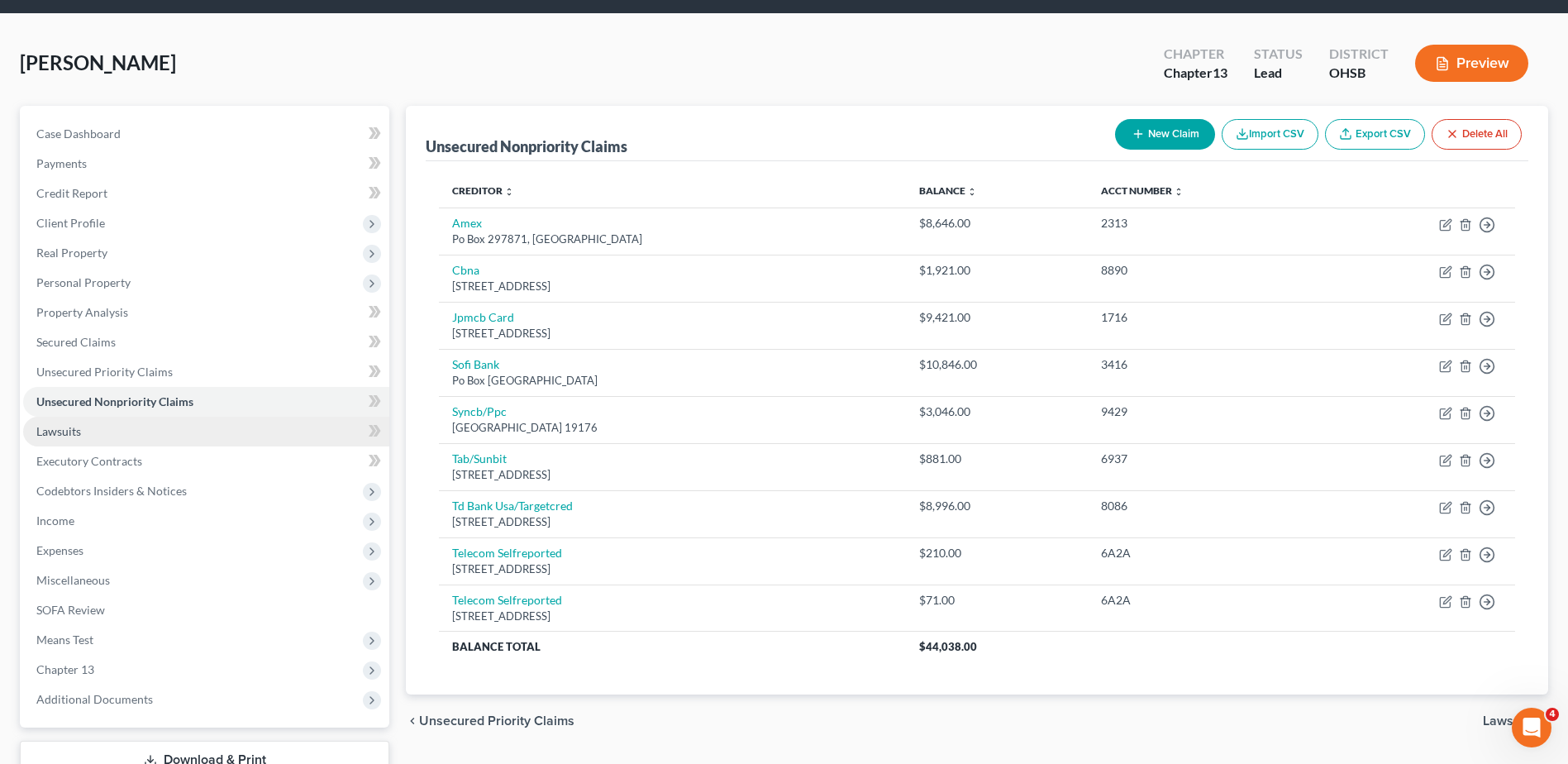
scroll to position [82, 0]
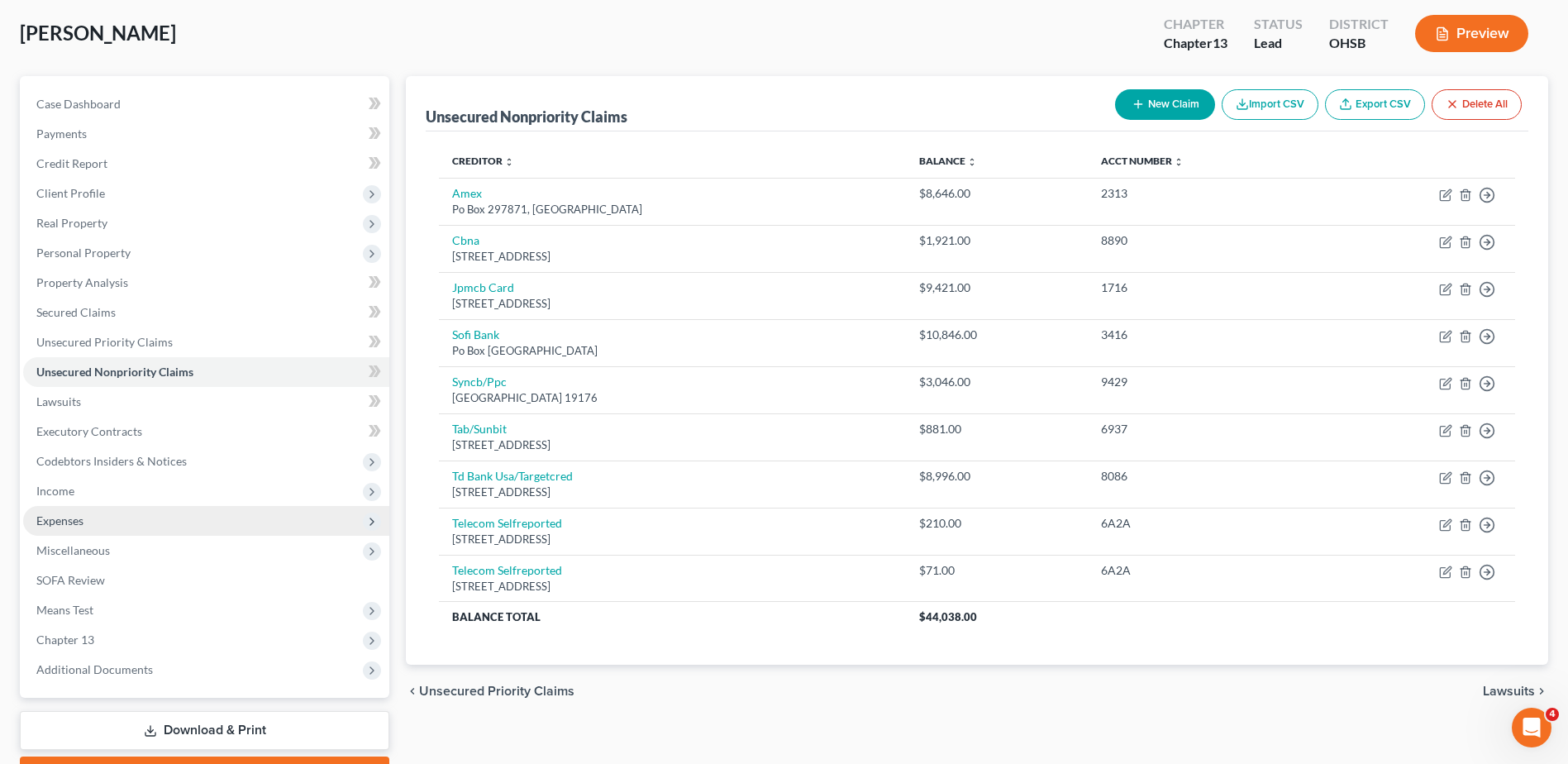
click at [165, 521] on span "Expenses" at bounding box center [206, 521] width 366 height 30
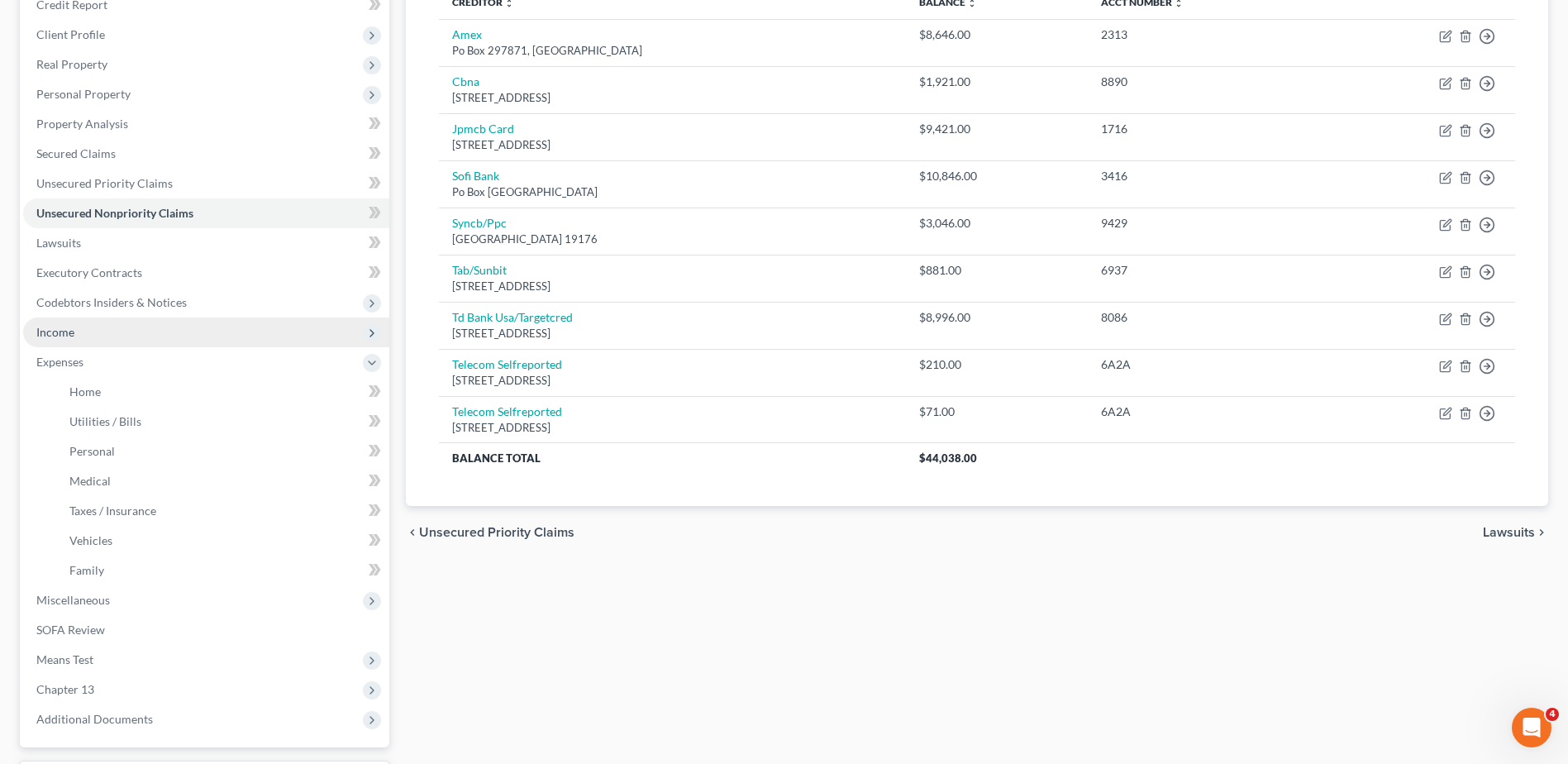
scroll to position [248, 0]
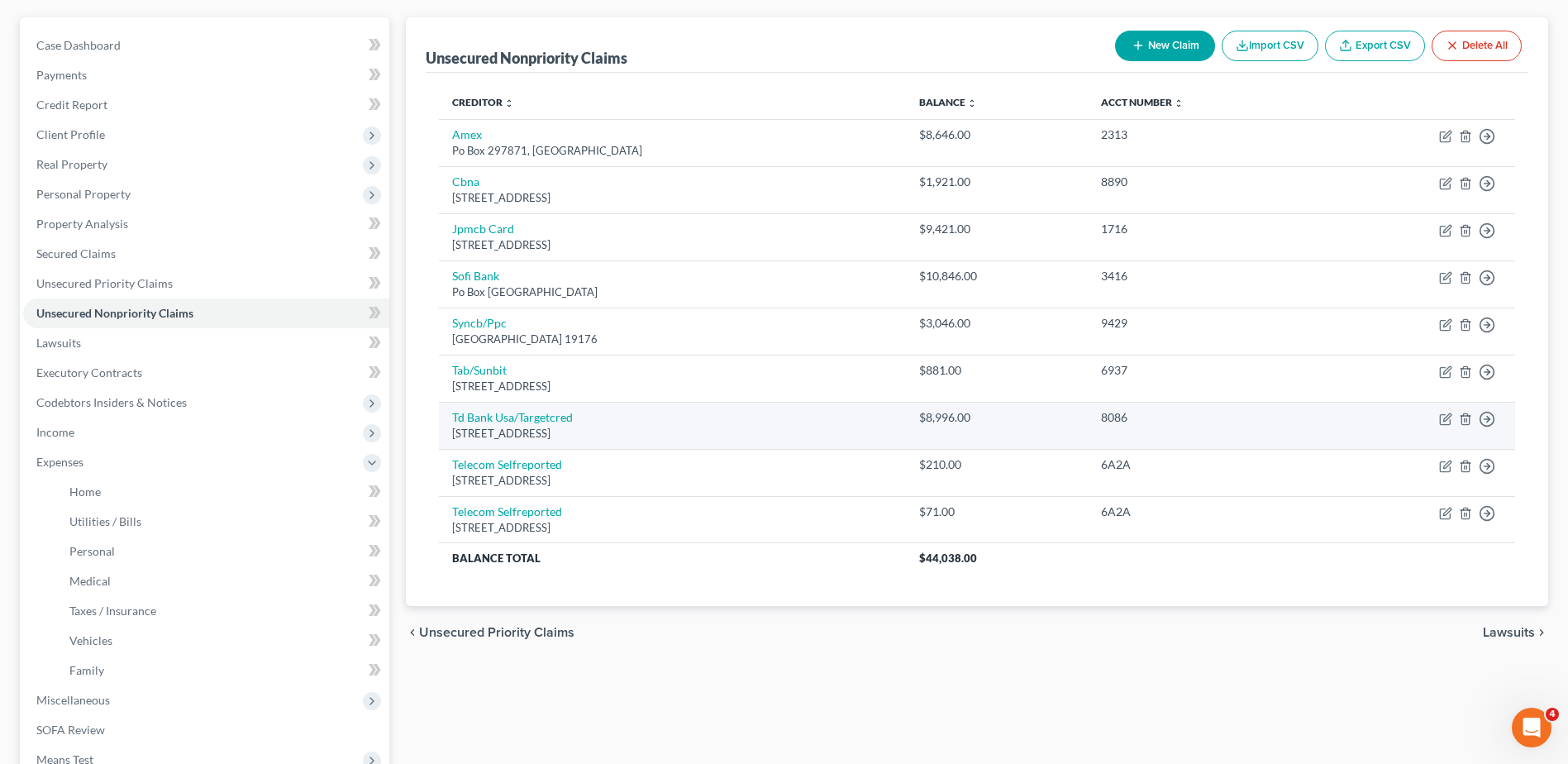
scroll to position [383, 0]
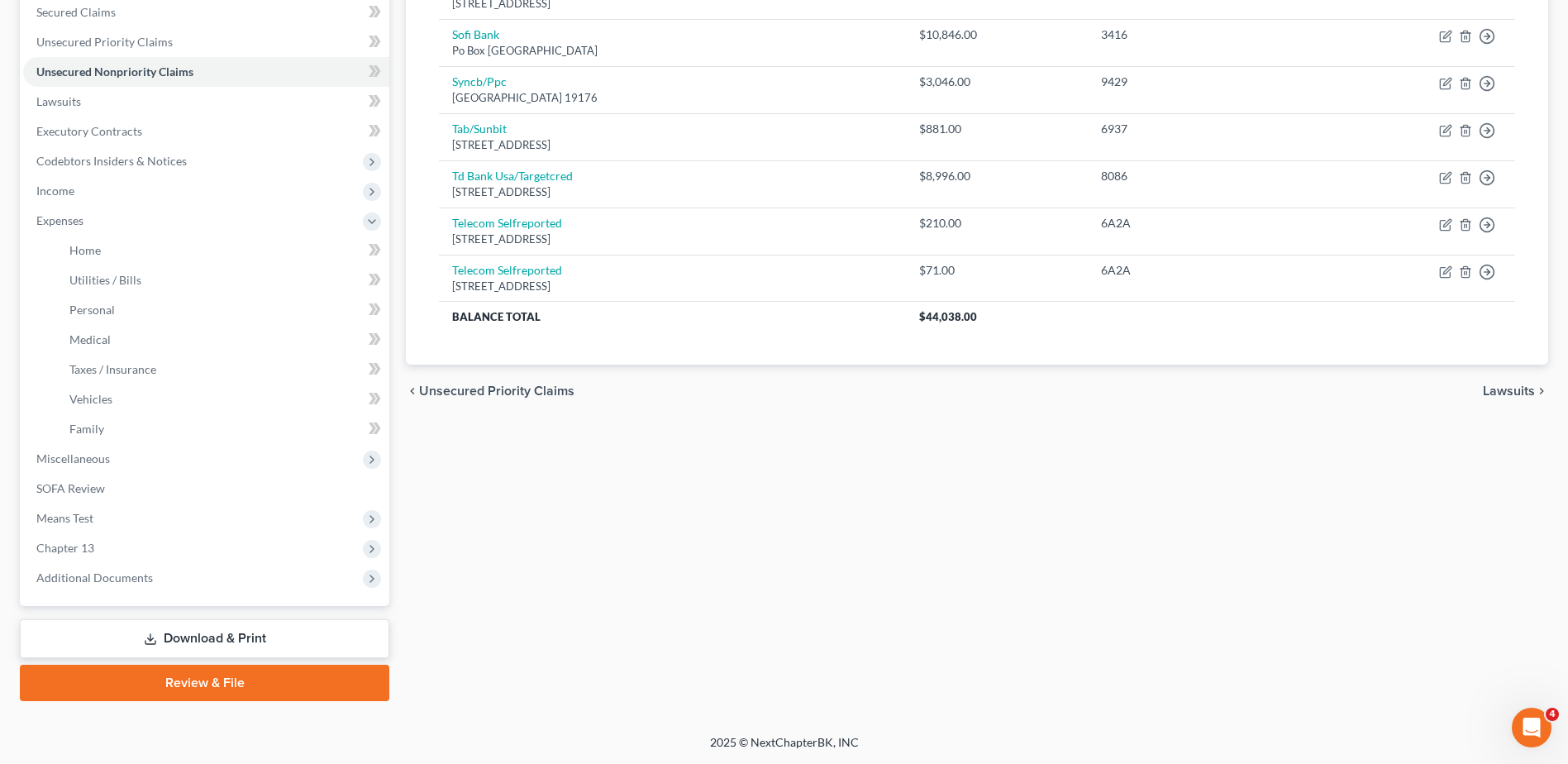
click at [252, 653] on link "Download & Print" at bounding box center [204, 638] width 370 height 39
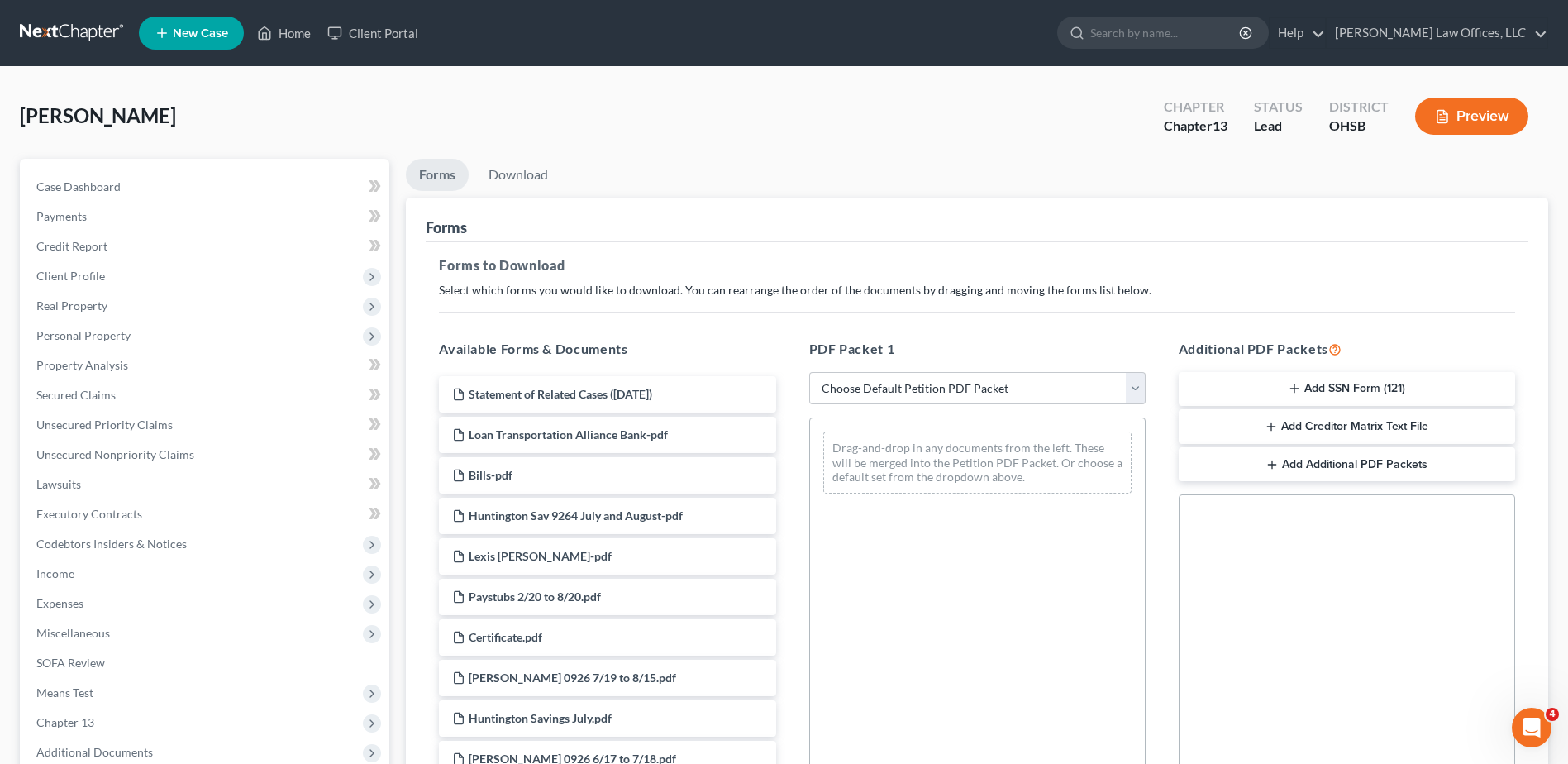
click at [1144, 387] on select "Choose Default Petition PDF Packet Complete Bankruptcy Petition (all forms and …" at bounding box center [977, 389] width 337 height 33
select select "0"
click at [809, 372] on select "Choose Default Petition PDF Packet Complete Bankruptcy Petition (all forms and …" at bounding box center [977, 389] width 337 height 33
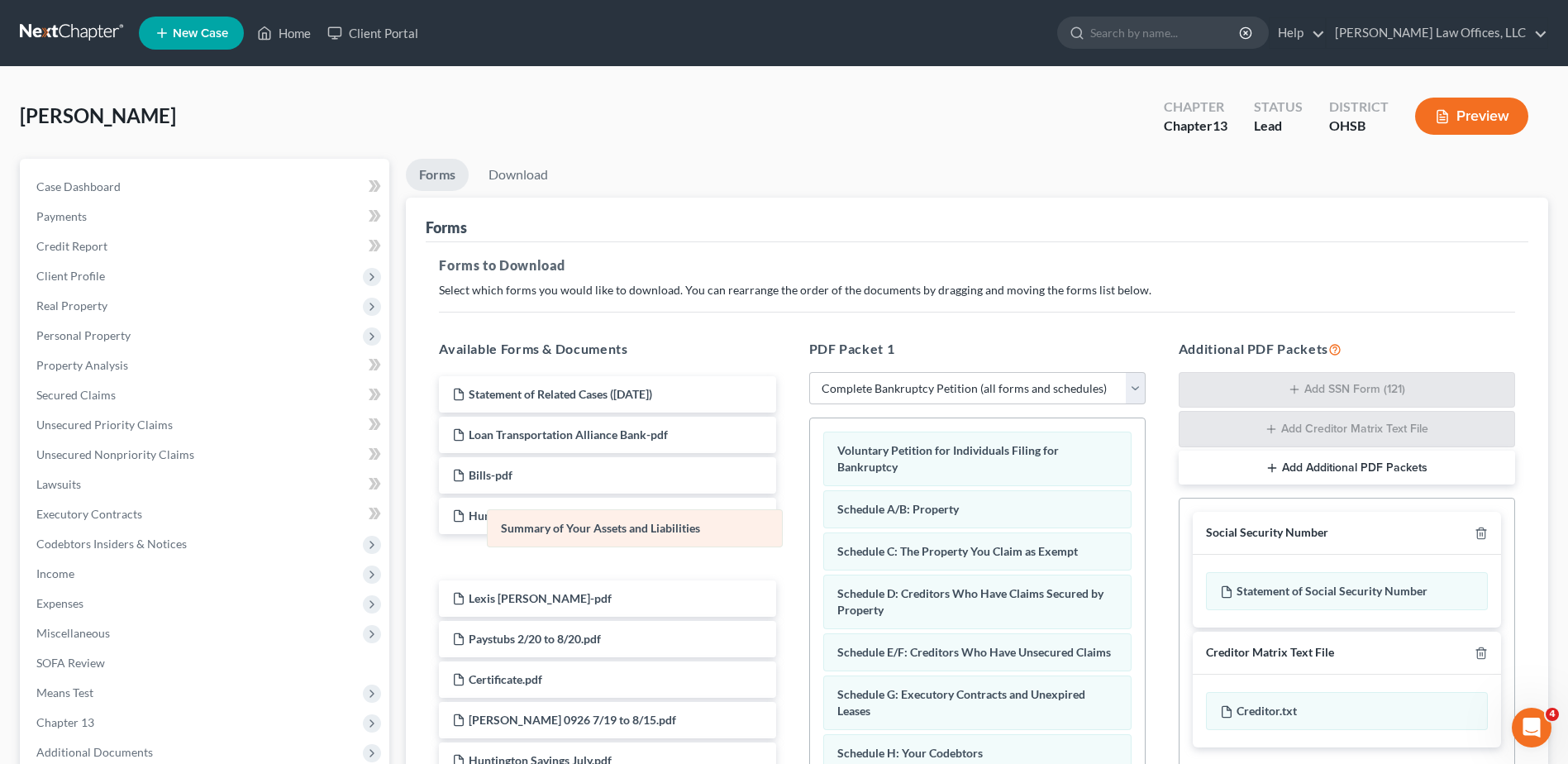
drag, startPoint x: 967, startPoint y: 508, endPoint x: 631, endPoint y: 527, distance: 336.5
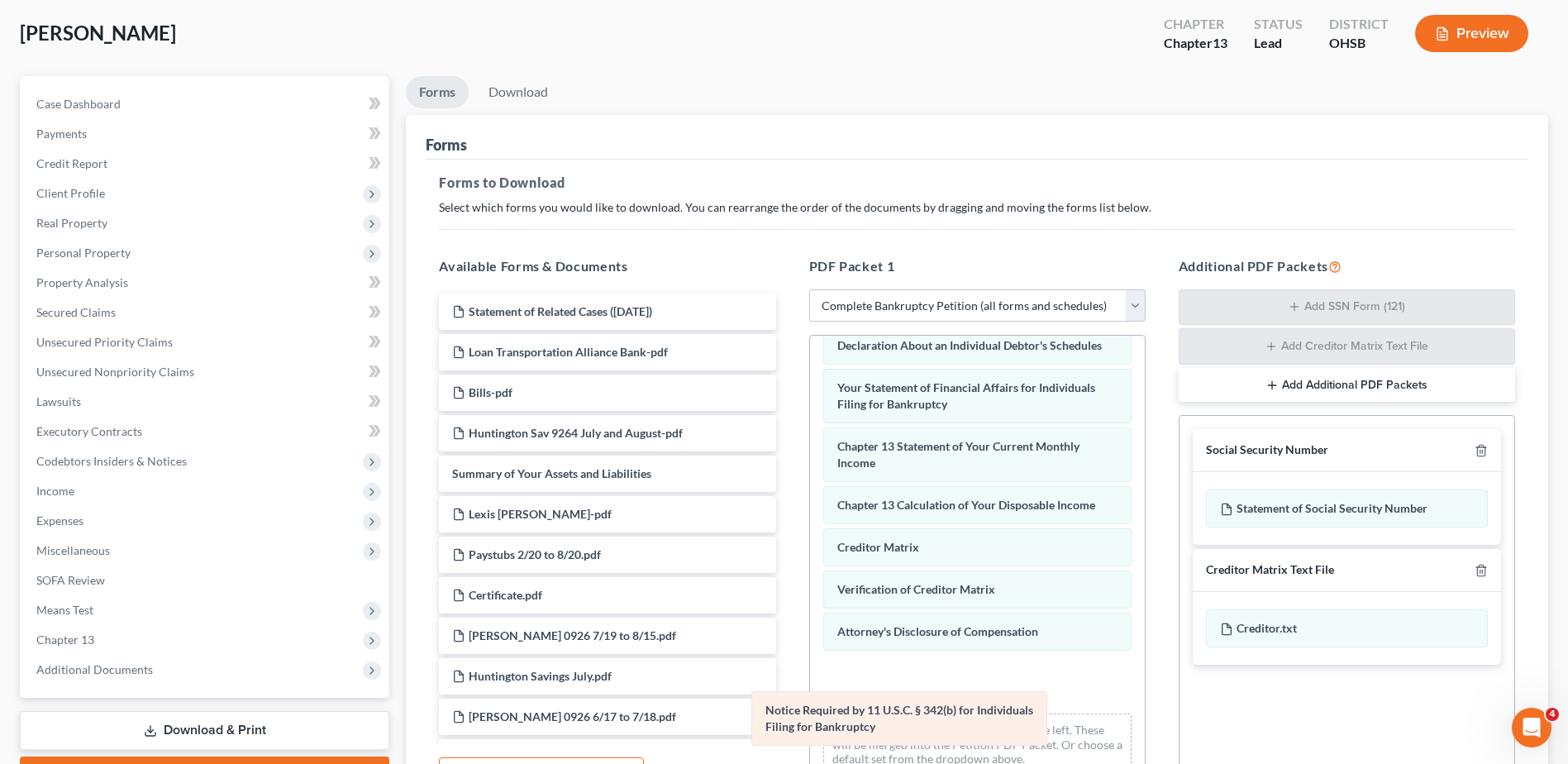
scroll to position [409, 0]
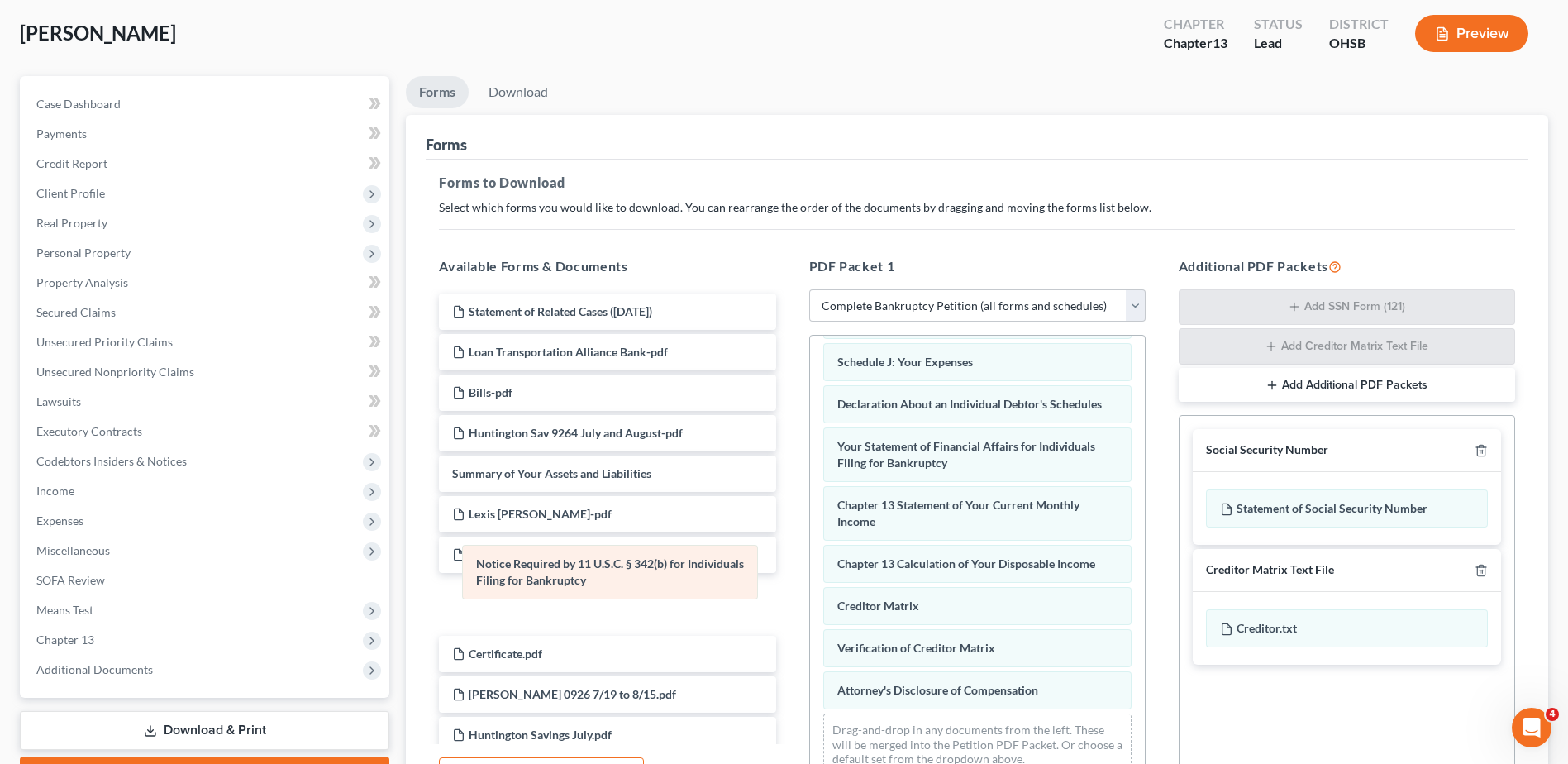
drag, startPoint x: 934, startPoint y: 708, endPoint x: 573, endPoint y: 558, distance: 390.9
click at [810, 558] on div "Notice Required by 11 U.S.C. § 342(b) for Individuals Filing for Bankruptcy Vol…" at bounding box center [977, 366] width 335 height 846
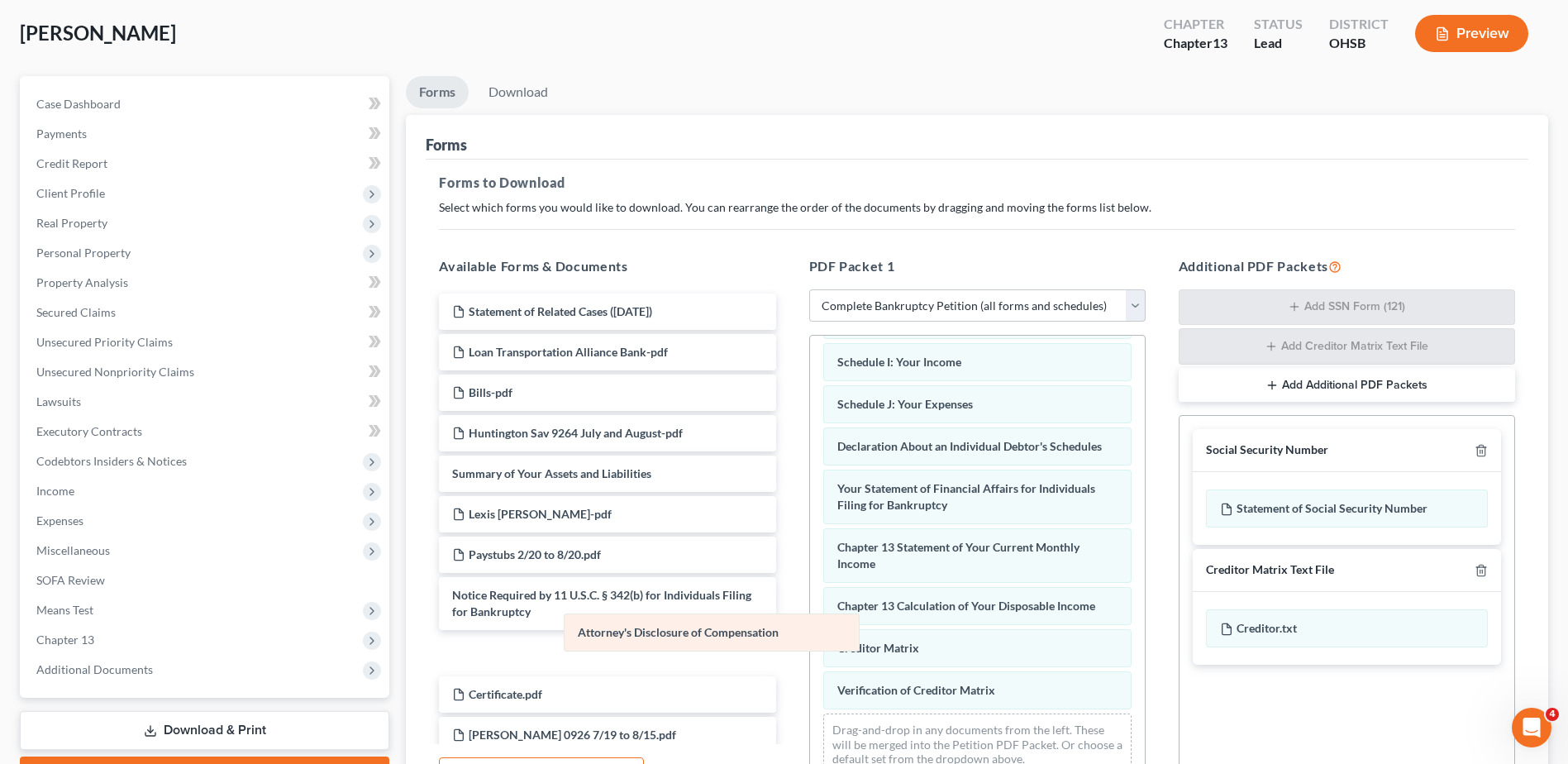
scroll to position [367, 0]
drag, startPoint x: 967, startPoint y: 685, endPoint x: 642, endPoint y: 592, distance: 338.0
click at [810, 592] on div "Attorney's Disclosure of Compensation Voluntary Petition for Individuals Filing…" at bounding box center [977, 387] width 335 height 804
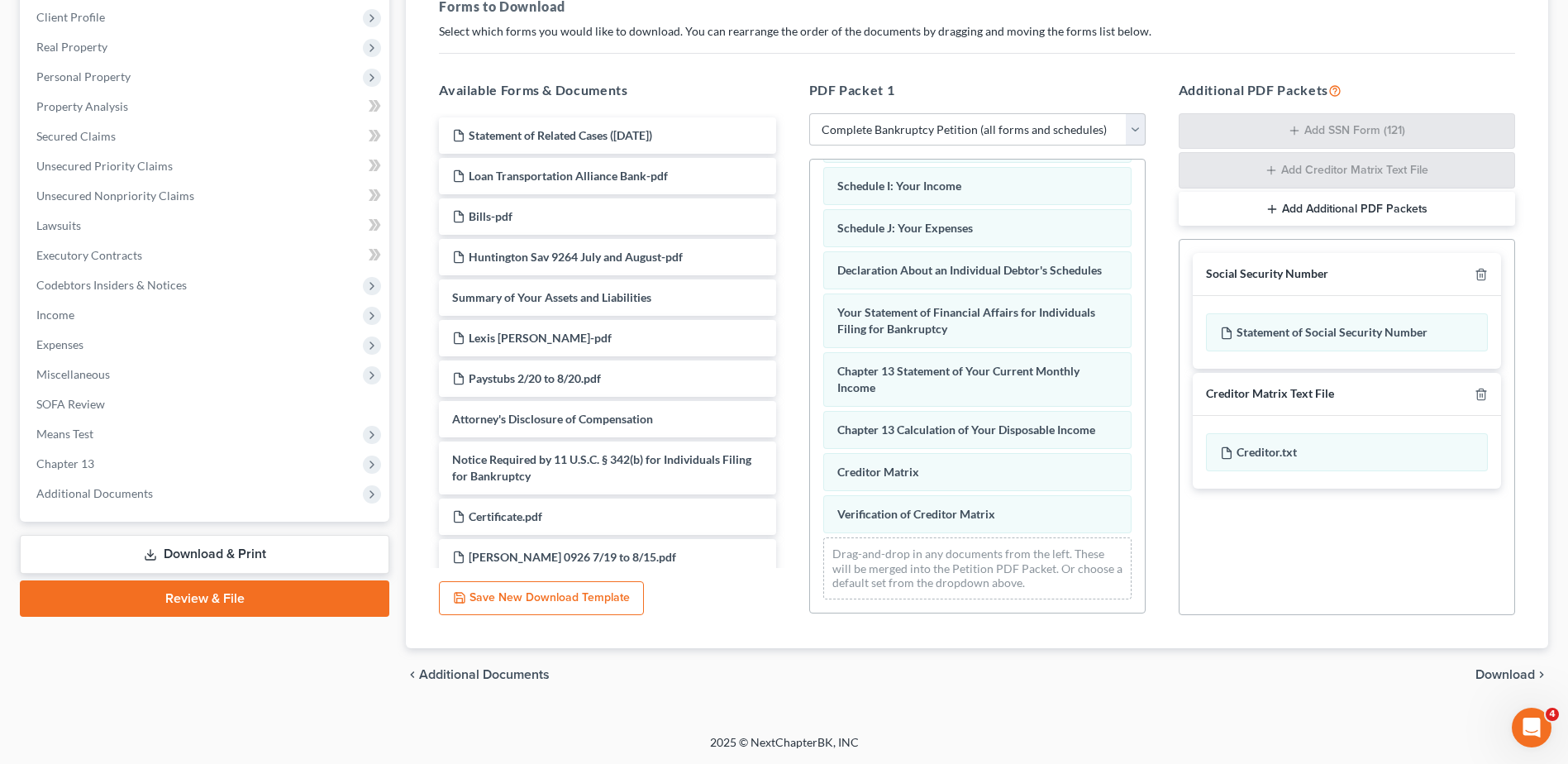
click at [1508, 676] on span "Download" at bounding box center [1506, 675] width 60 height 13
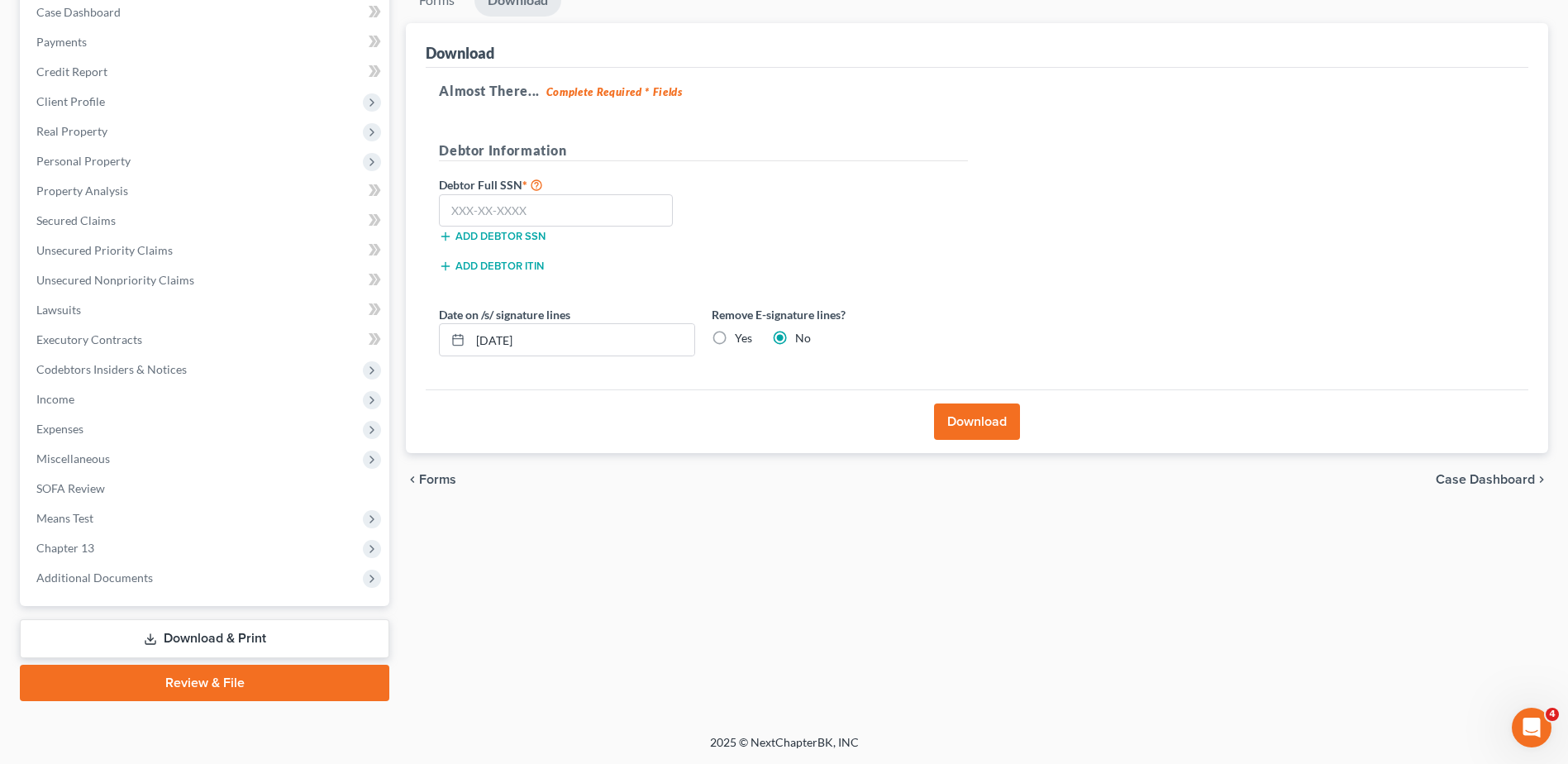
scroll to position [175, 0]
click at [564, 209] on input "text" at bounding box center [556, 211] width 234 height 33
type input "280-66-1405"
click at [959, 412] on button "Download" at bounding box center [976, 422] width 86 height 37
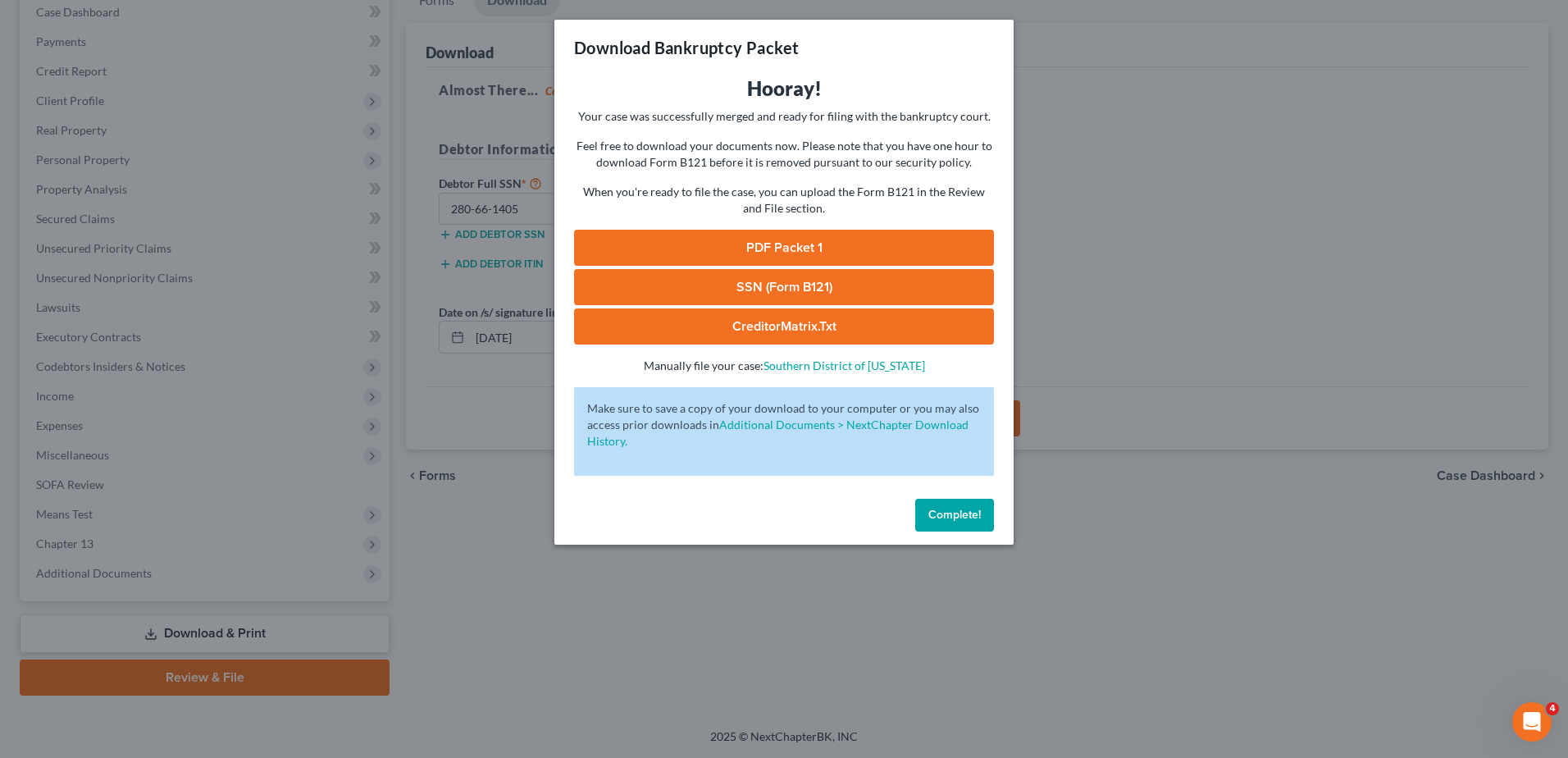
click at [791, 280] on link "SSN (Form B121)" at bounding box center [783, 287] width 420 height 36
click at [858, 242] on link "PDF Packet 1" at bounding box center [783, 248] width 420 height 36
click at [951, 508] on span "Complete!" at bounding box center [955, 515] width 53 height 14
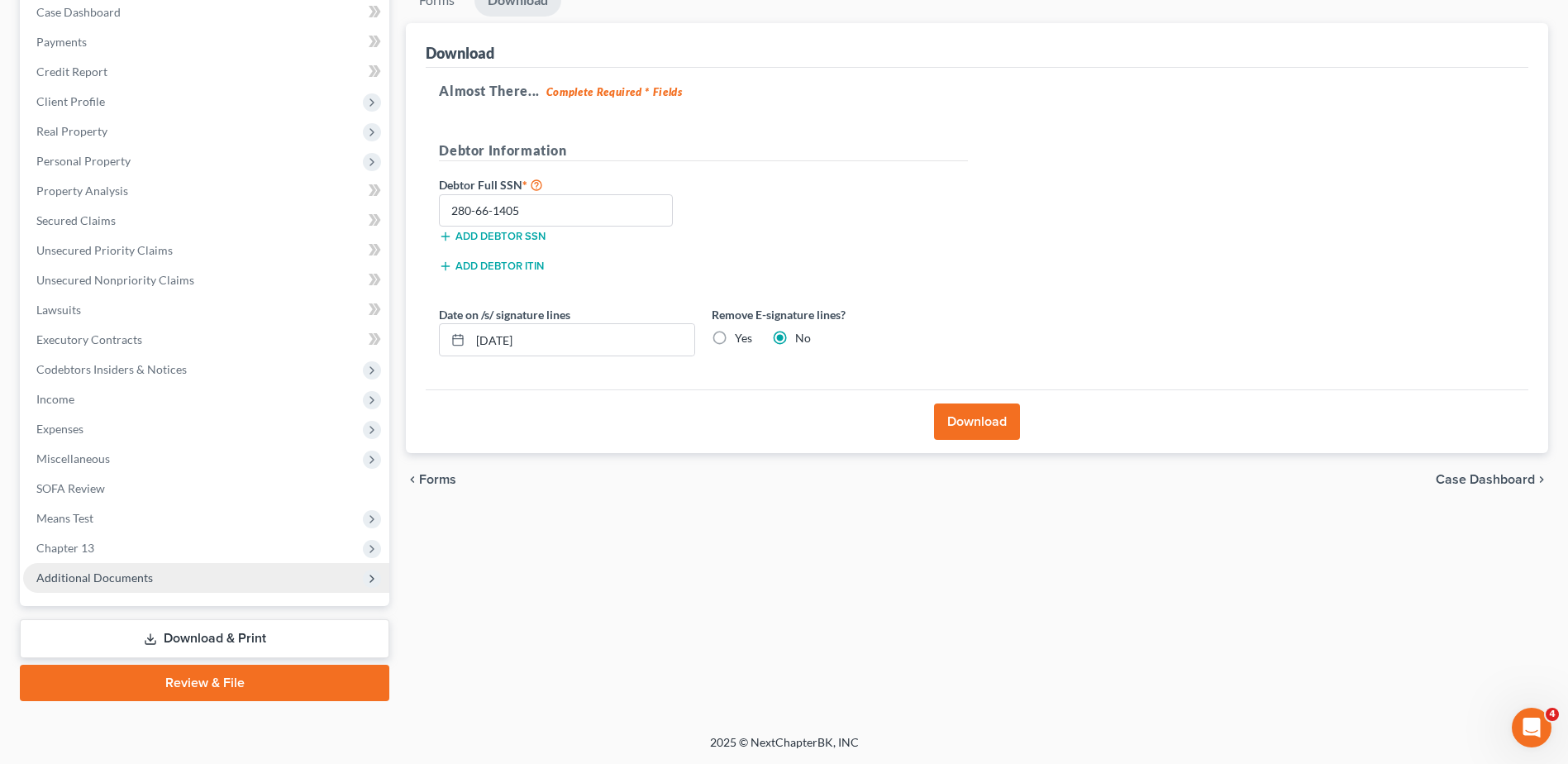
click at [121, 582] on span "Additional Documents" at bounding box center [95, 578] width 116 height 14
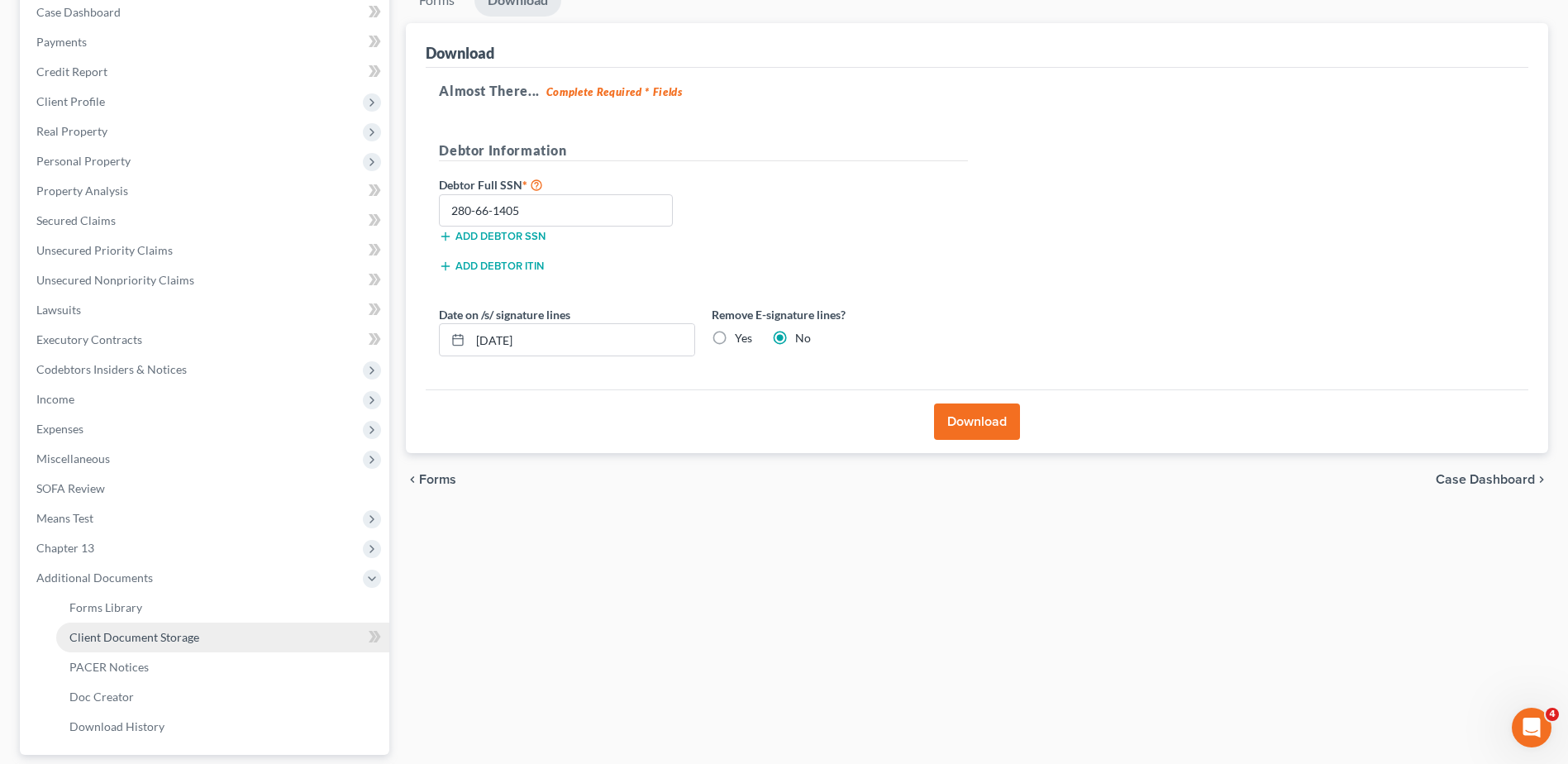
click at [228, 630] on link "Client Document Storage" at bounding box center [223, 638] width 333 height 30
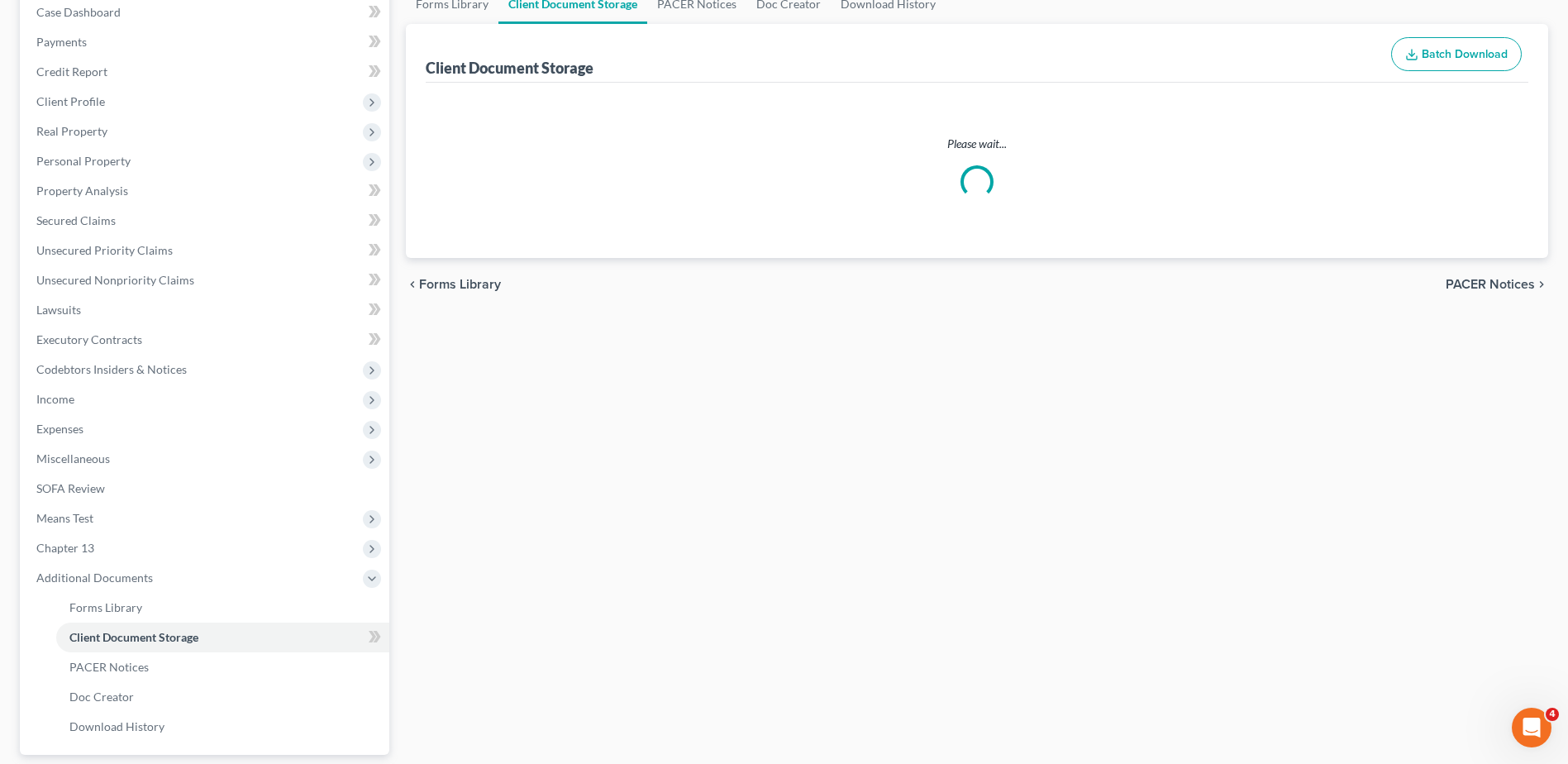
scroll to position [92, 0]
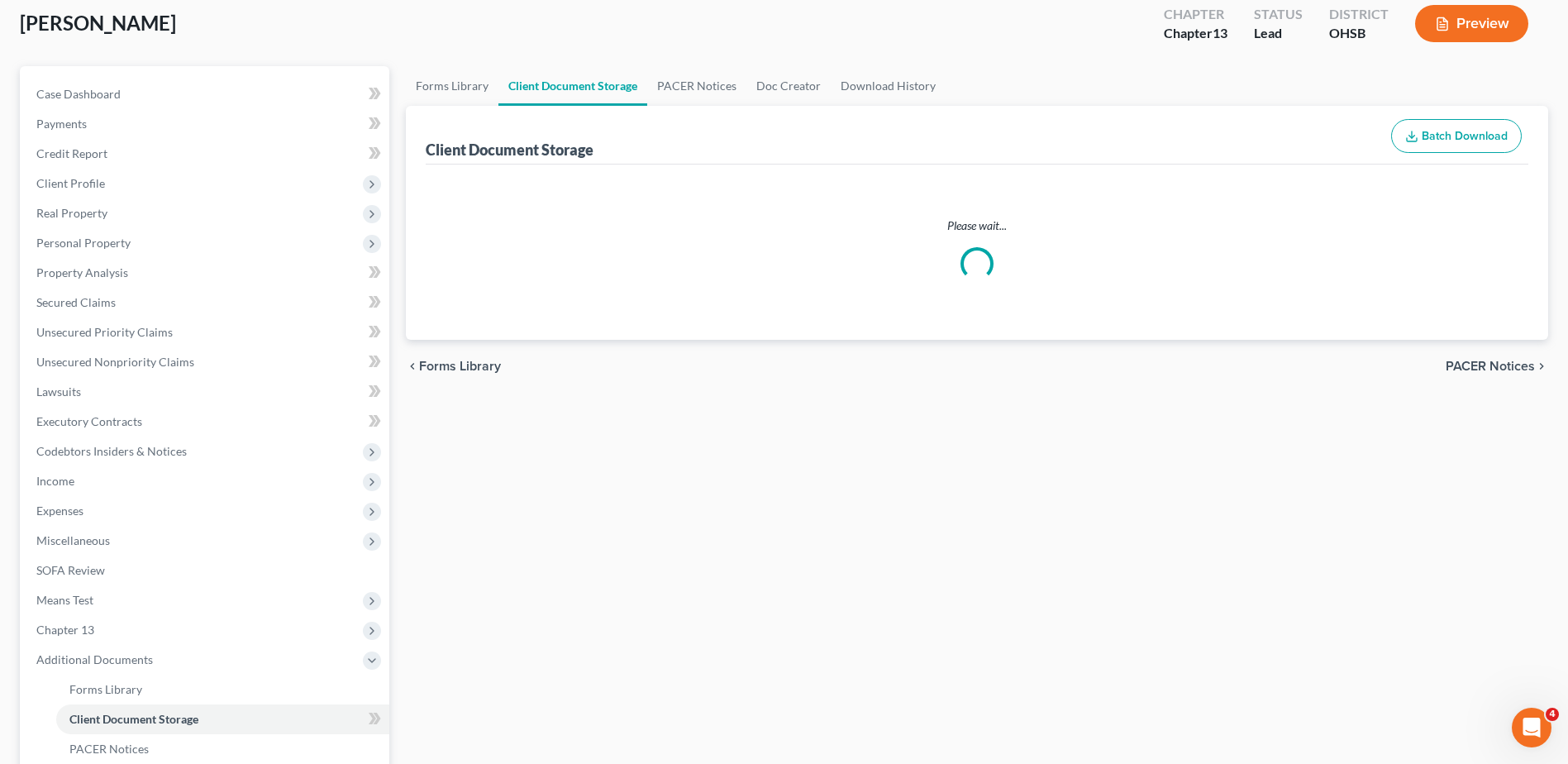
select select "7"
select select "52"
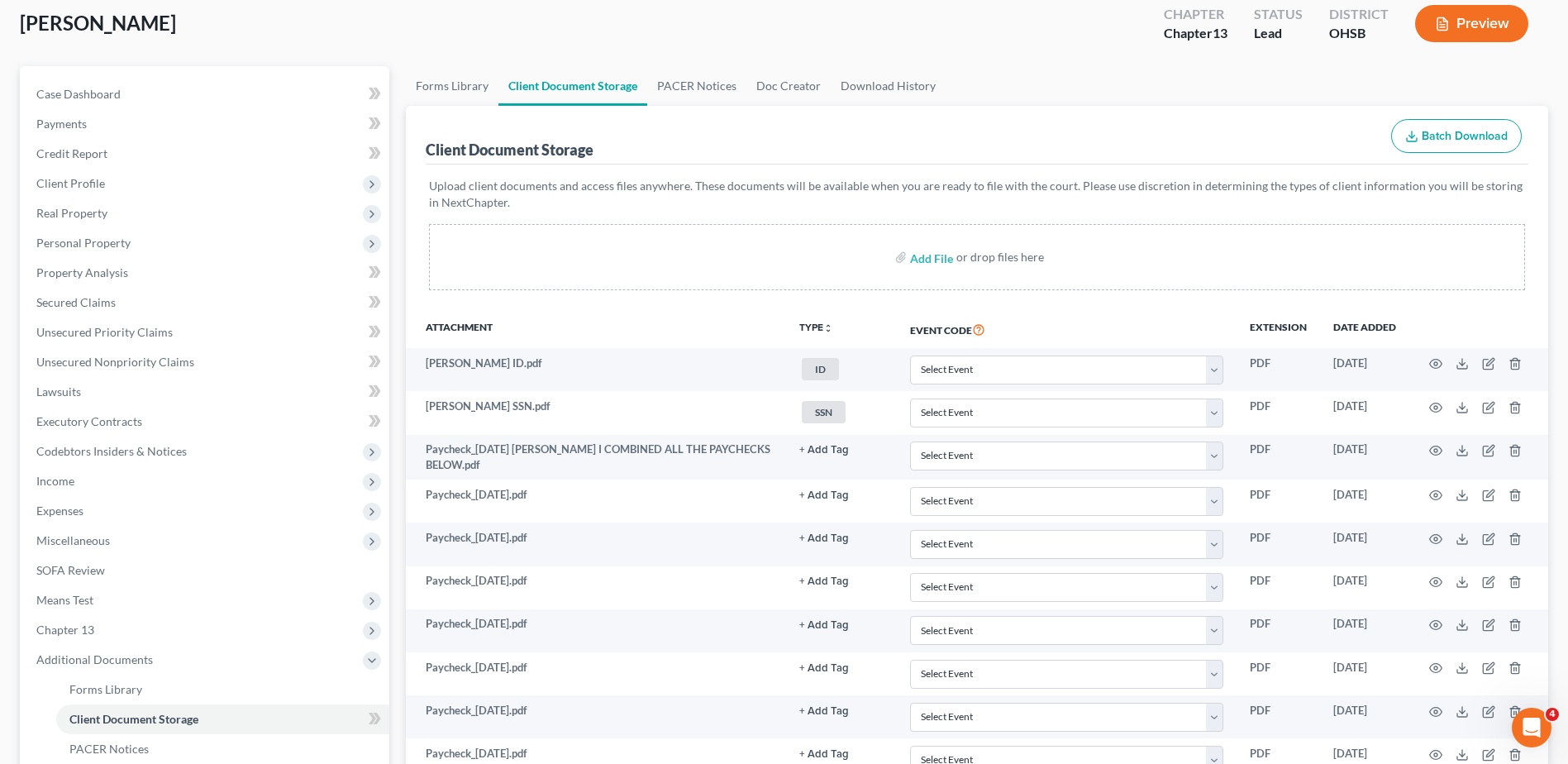
scroll to position [0, 0]
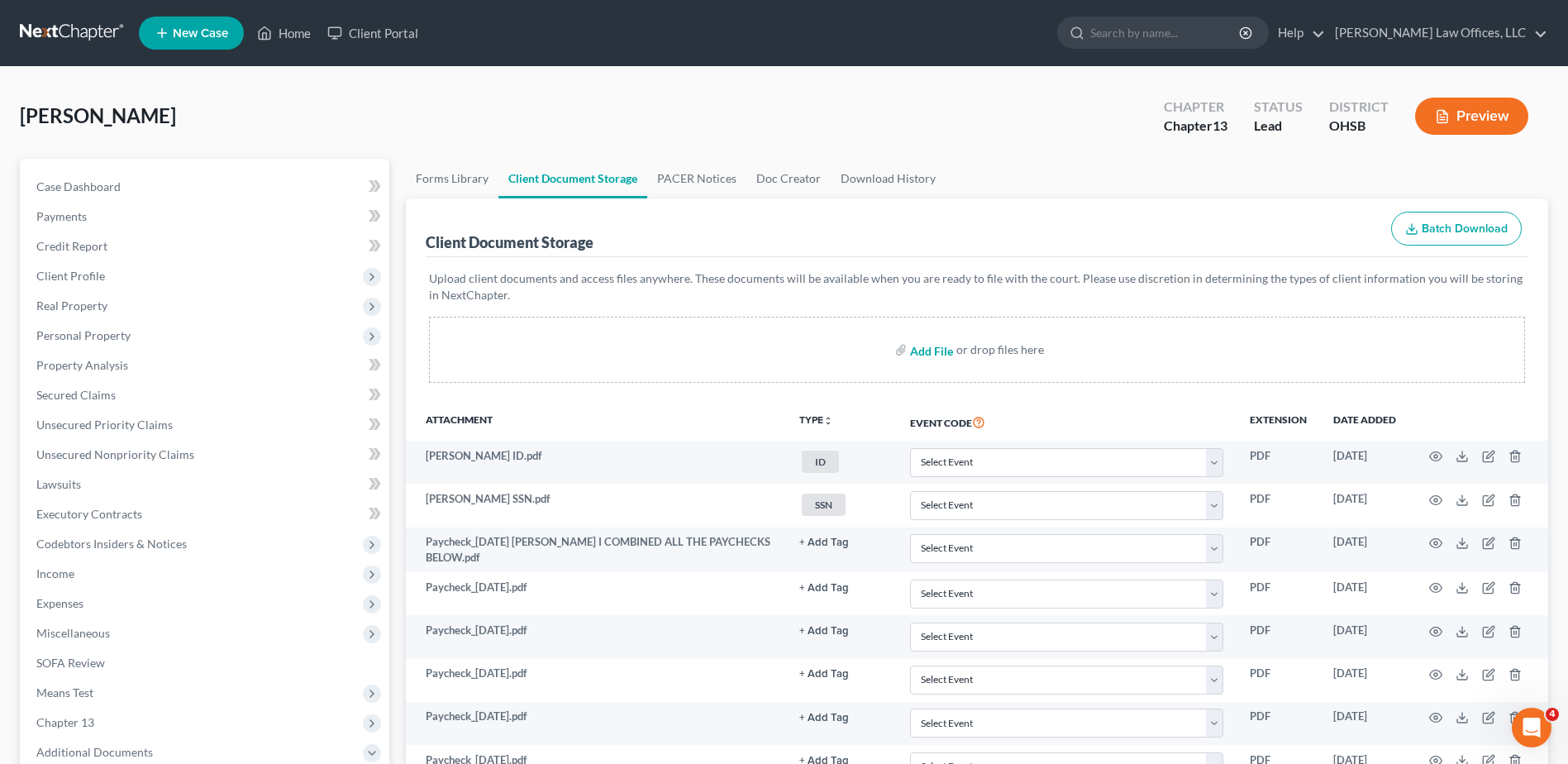
click at [920, 350] on input "file" at bounding box center [930, 350] width 40 height 30
type input "C:\fakepath\Sprenger.SSN.pdf"
select select "7"
select select "52"
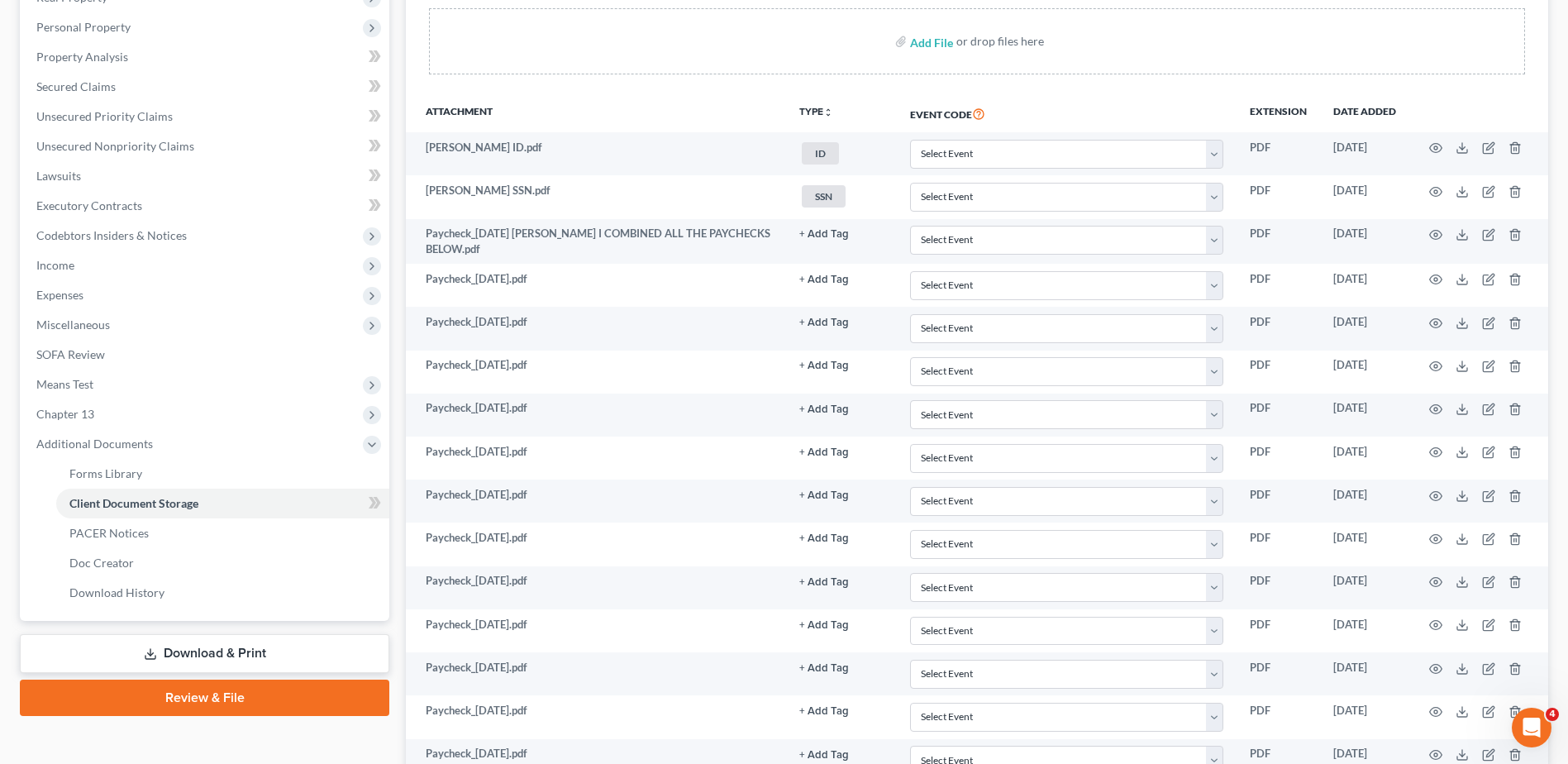
scroll to position [579, 0]
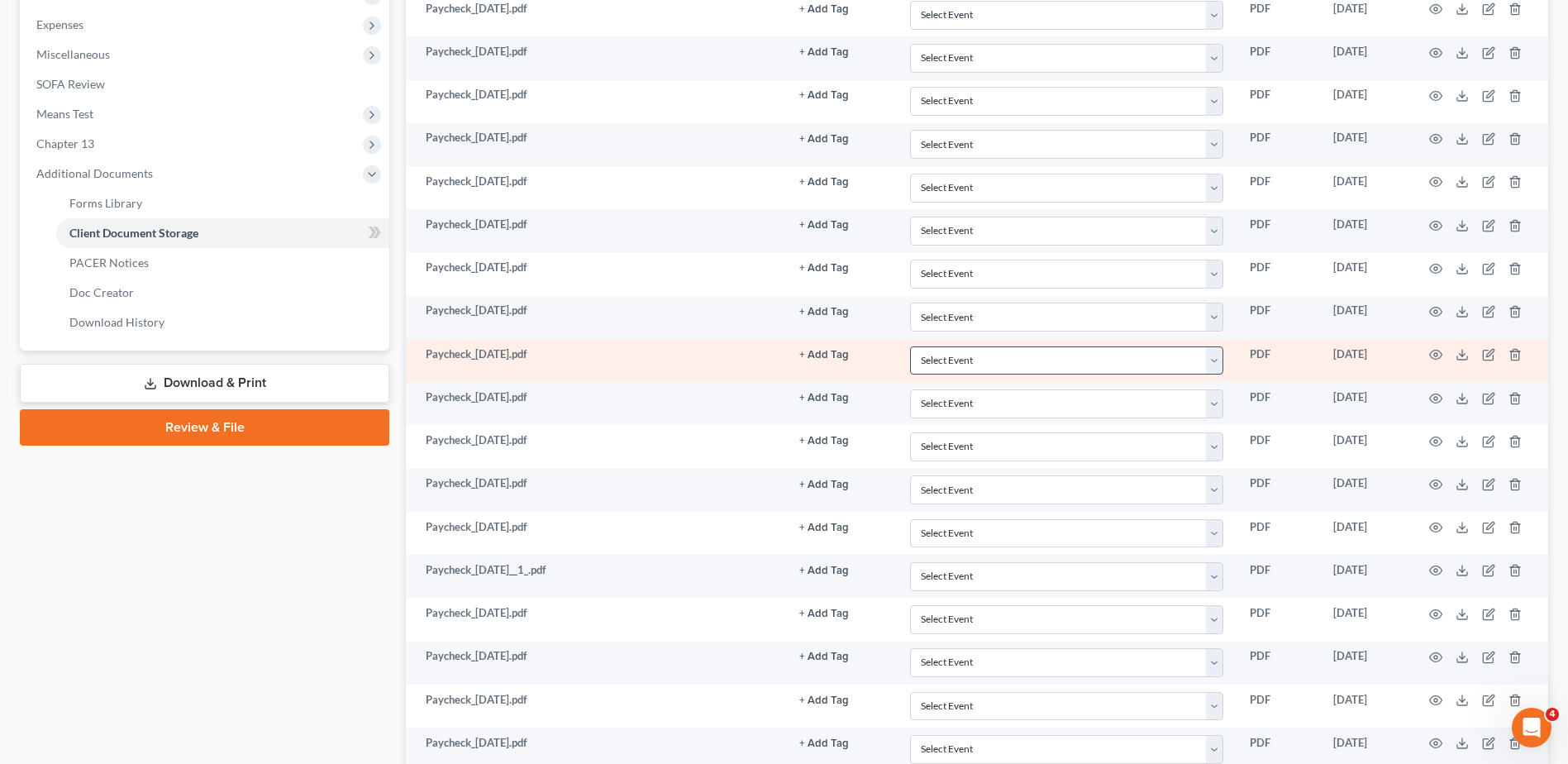
drag, startPoint x: 183, startPoint y: 383, endPoint x: 912, endPoint y: 346, distance: 729.9
click at [183, 383] on link "Download & Print" at bounding box center [204, 383] width 370 height 39
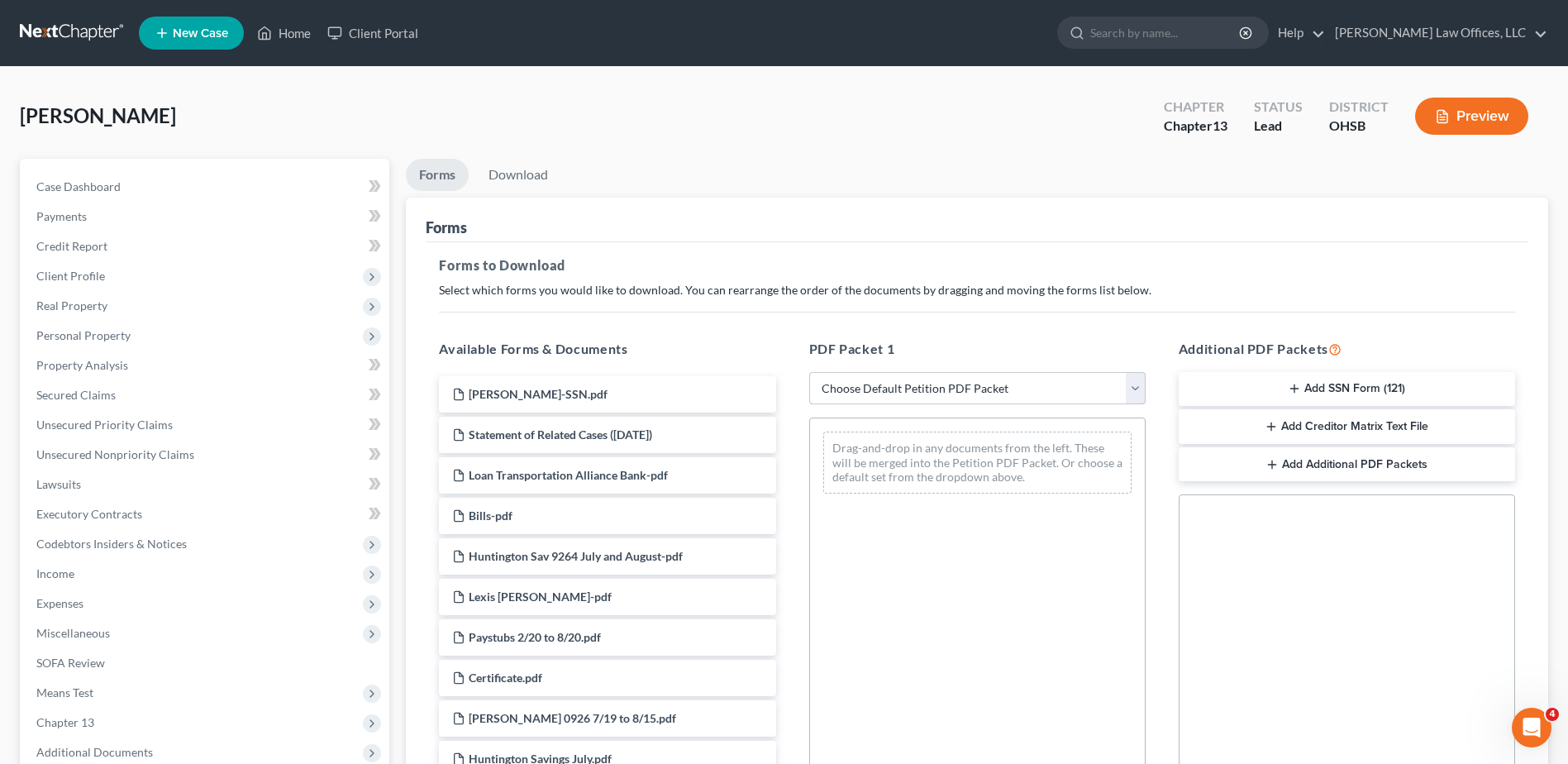
click at [1138, 393] on select "Choose Default Petition PDF Packet Complete Bankruptcy Petition (all forms and …" at bounding box center [977, 389] width 337 height 33
click at [808, 251] on div "Forms to Download Select which forms you would like to download. You can rearra…" at bounding box center [976, 574] width 1103 height 664
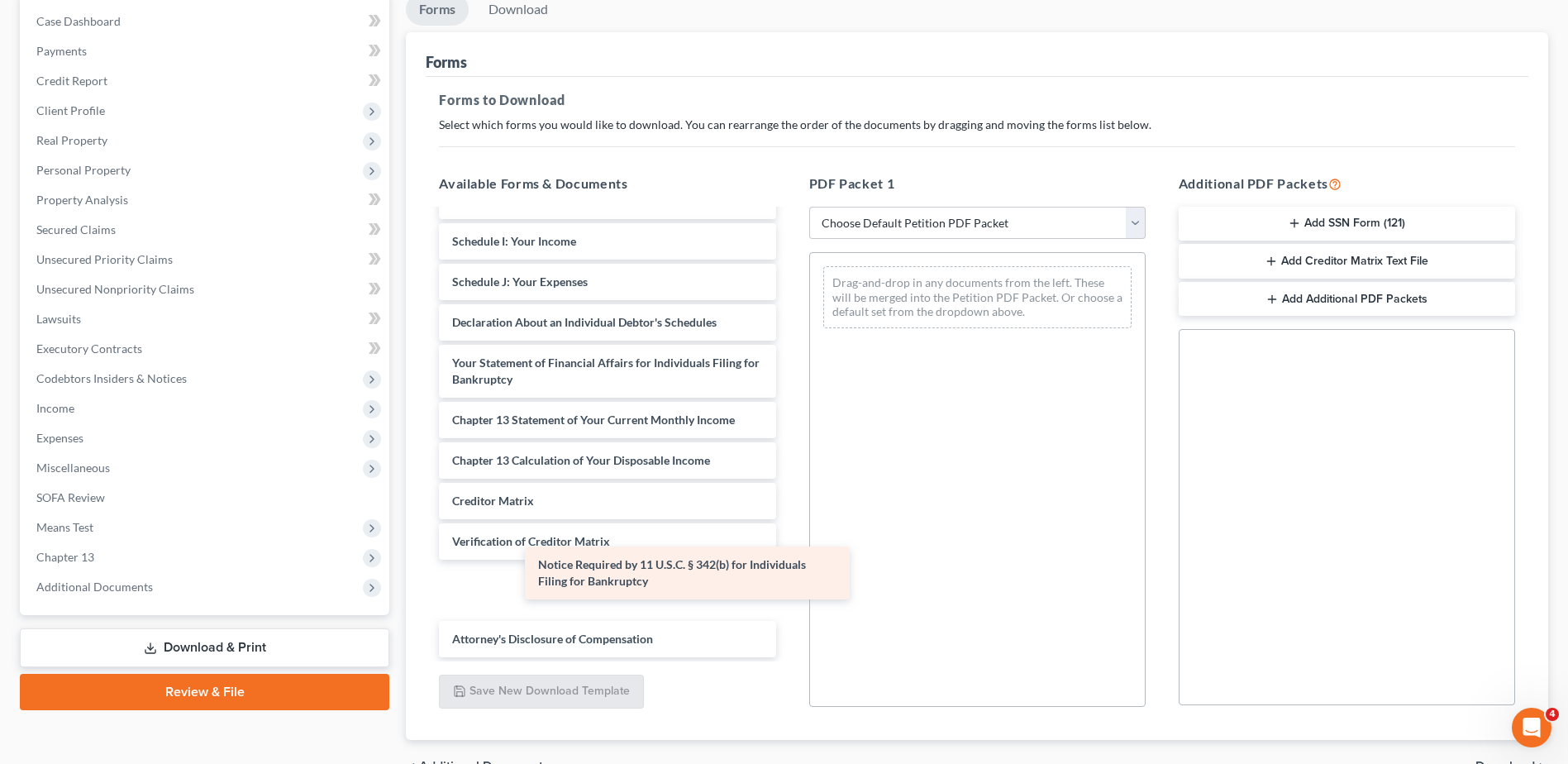
scroll to position [2152, 0]
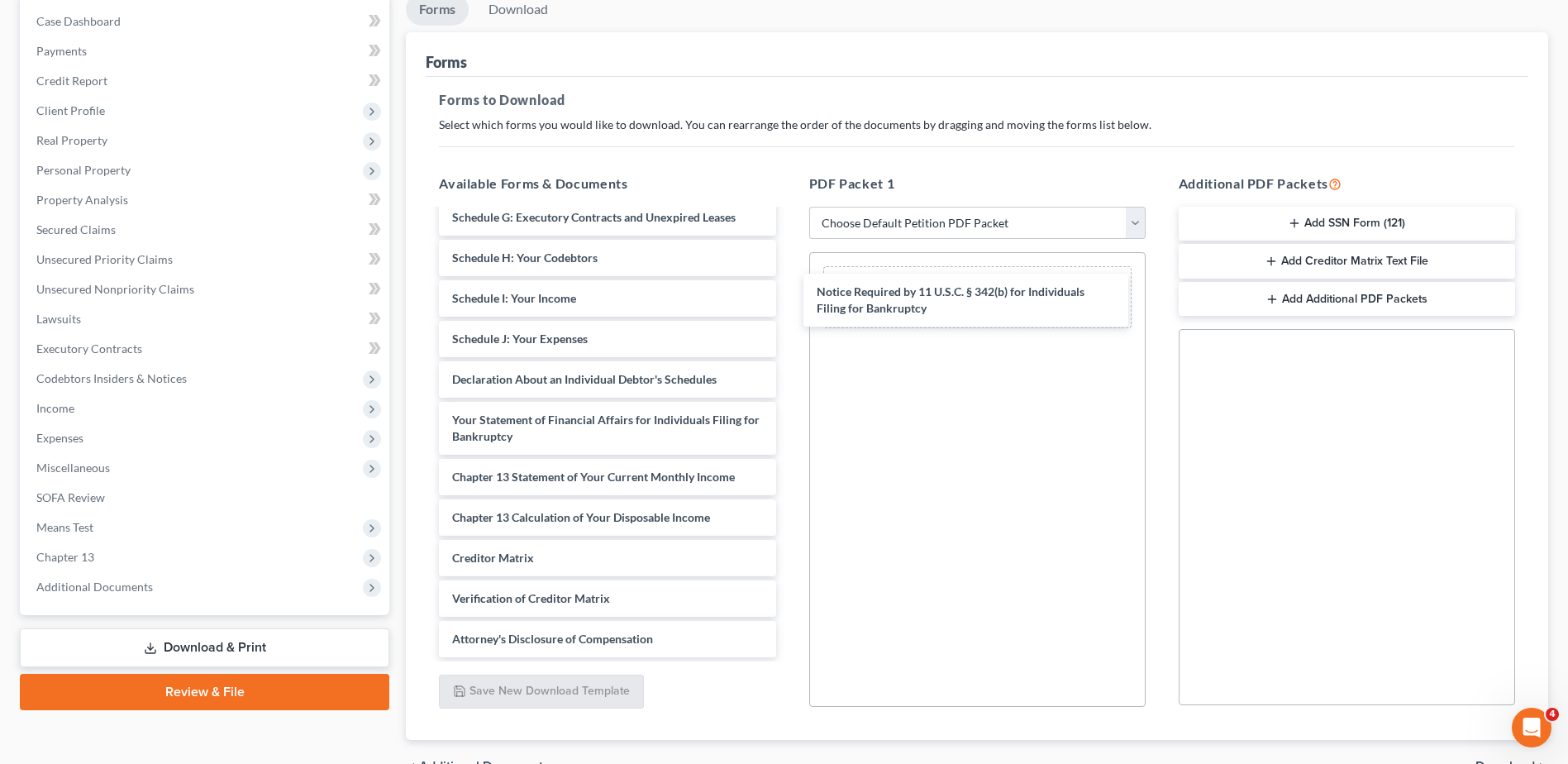
drag, startPoint x: 622, startPoint y: 591, endPoint x: 1092, endPoint y: 402, distance: 506.6
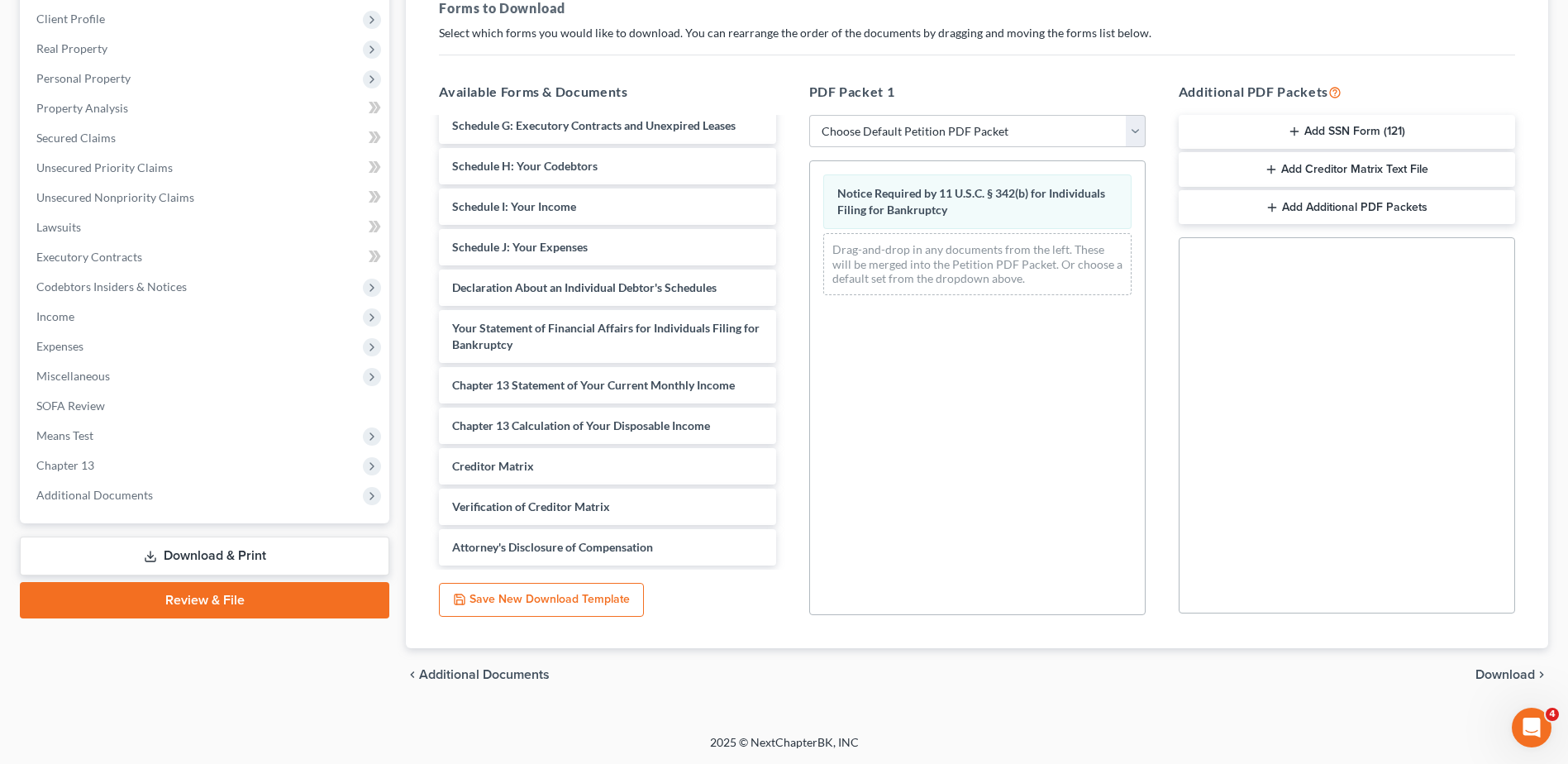
click at [1497, 675] on span "Download" at bounding box center [1506, 675] width 60 height 13
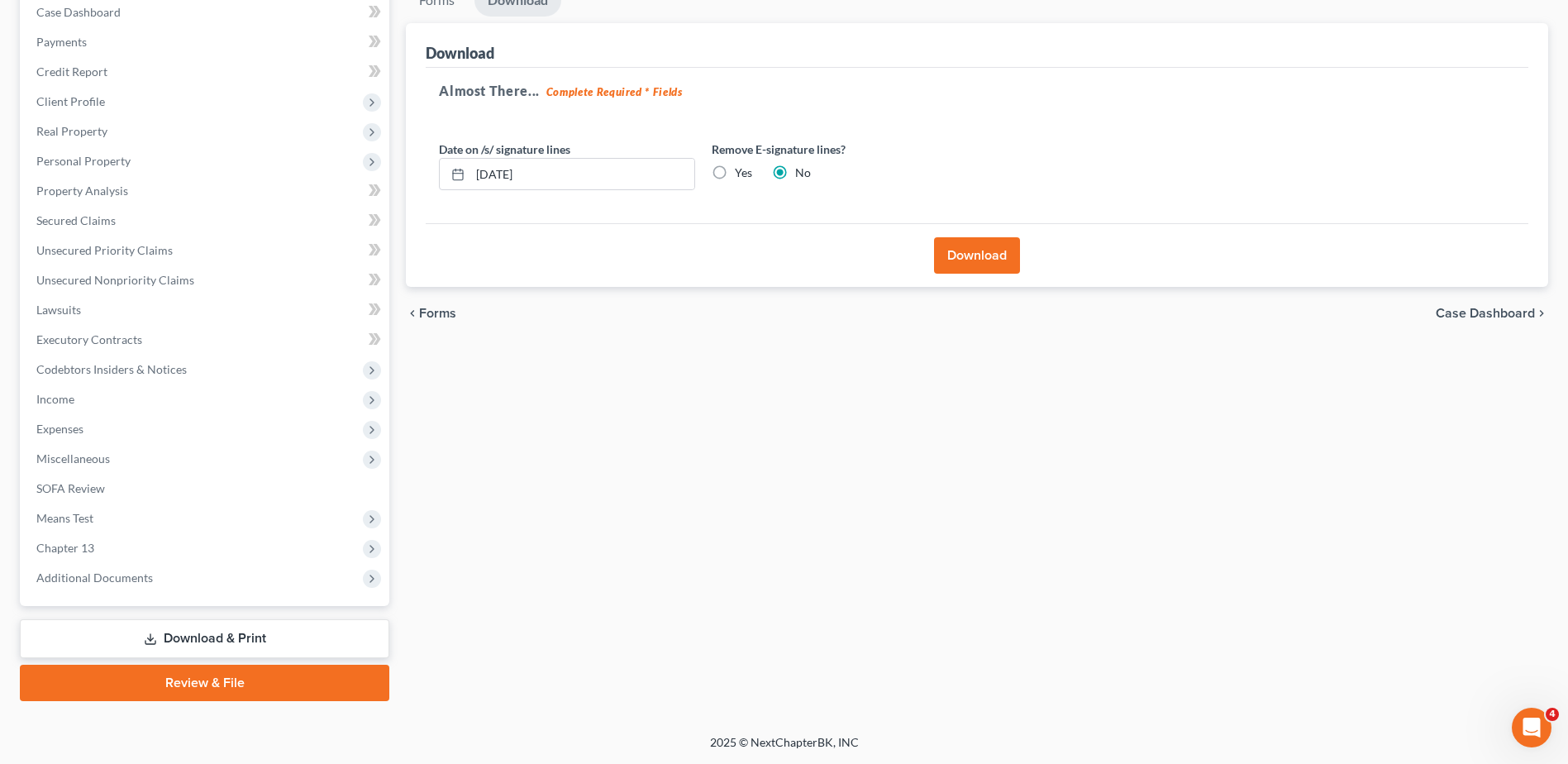
scroll to position [175, 0]
click at [976, 256] on button "Download" at bounding box center [976, 256] width 86 height 37
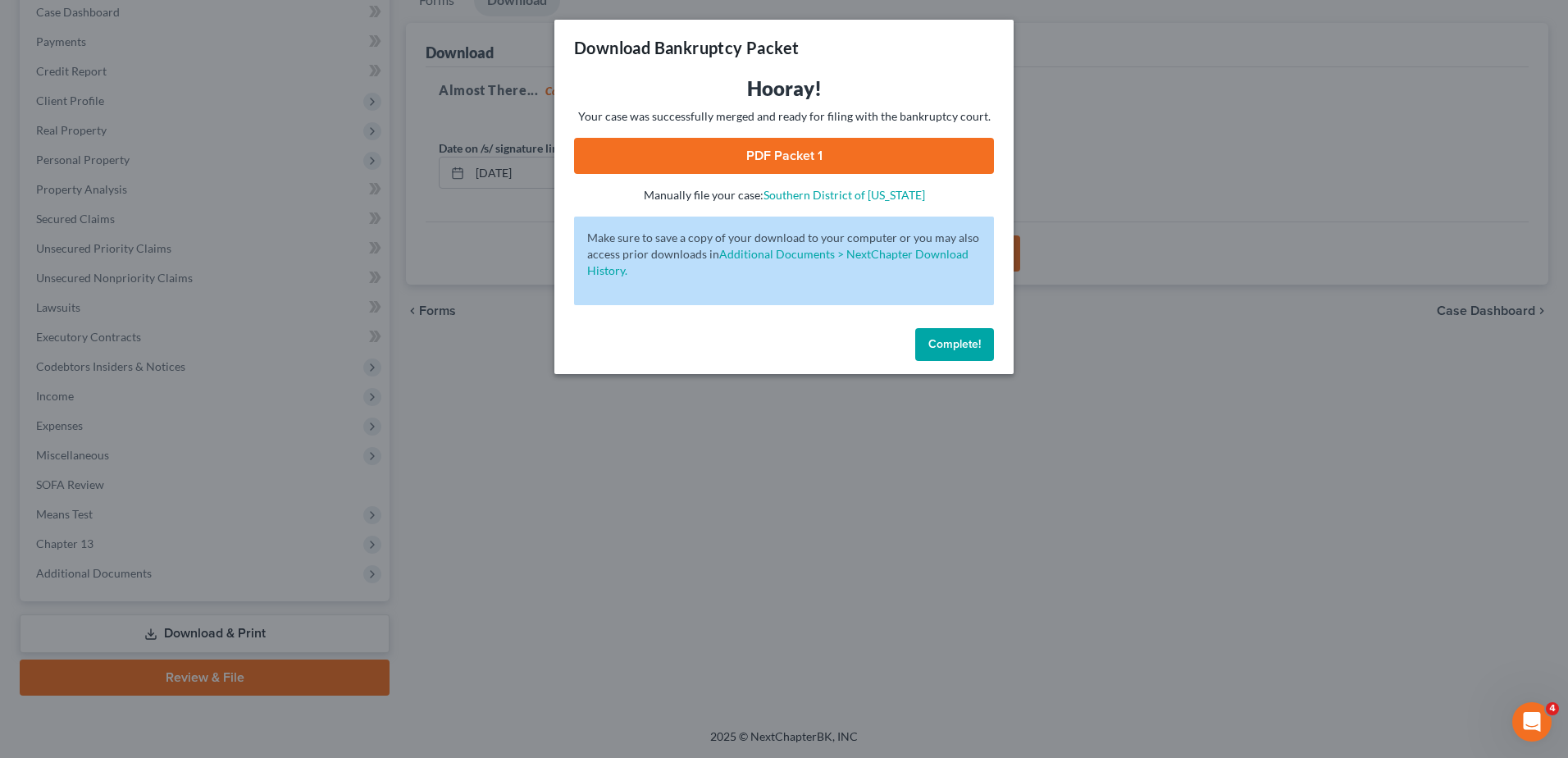
click at [877, 156] on link "PDF Packet 1" at bounding box center [783, 156] width 420 height 36
drag, startPoint x: 980, startPoint y: 339, endPoint x: 963, endPoint y: 334, distance: 17.7
click at [979, 339] on span "Complete!" at bounding box center [955, 344] width 53 height 14
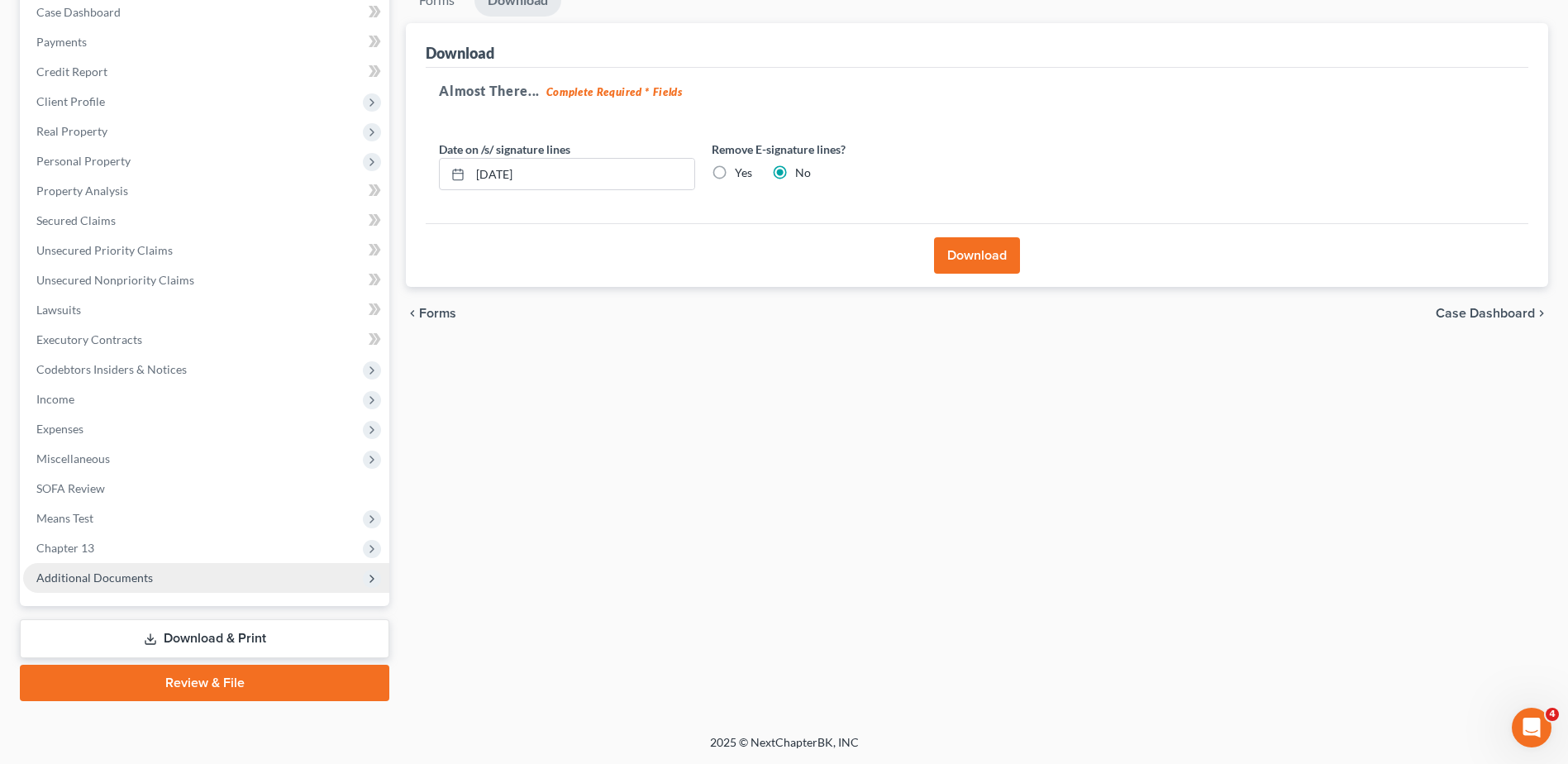
click at [185, 573] on span "Additional Documents" at bounding box center [206, 579] width 366 height 30
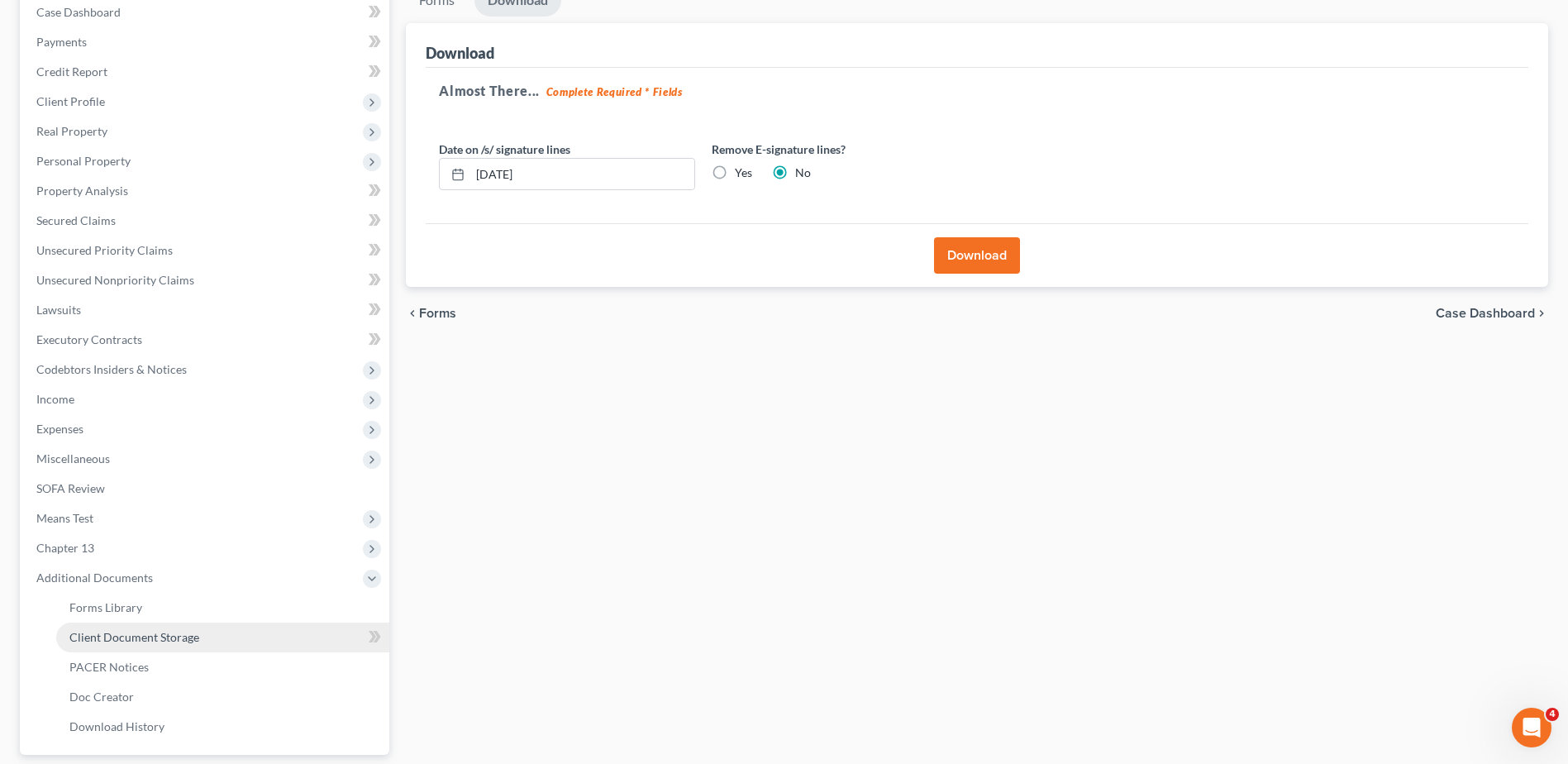
click at [210, 633] on link "Client Document Storage" at bounding box center [223, 638] width 333 height 30
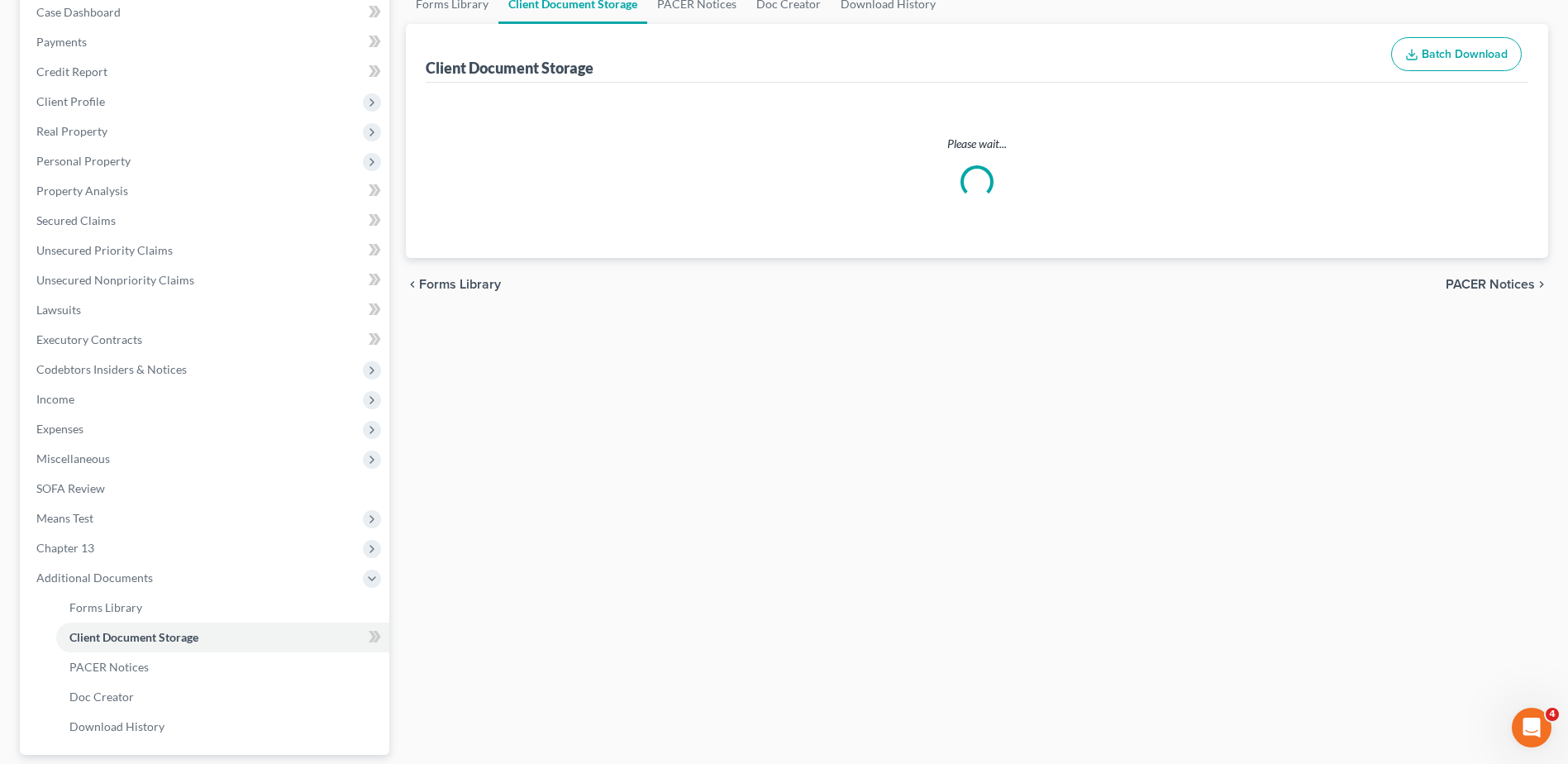
scroll to position [92, 0]
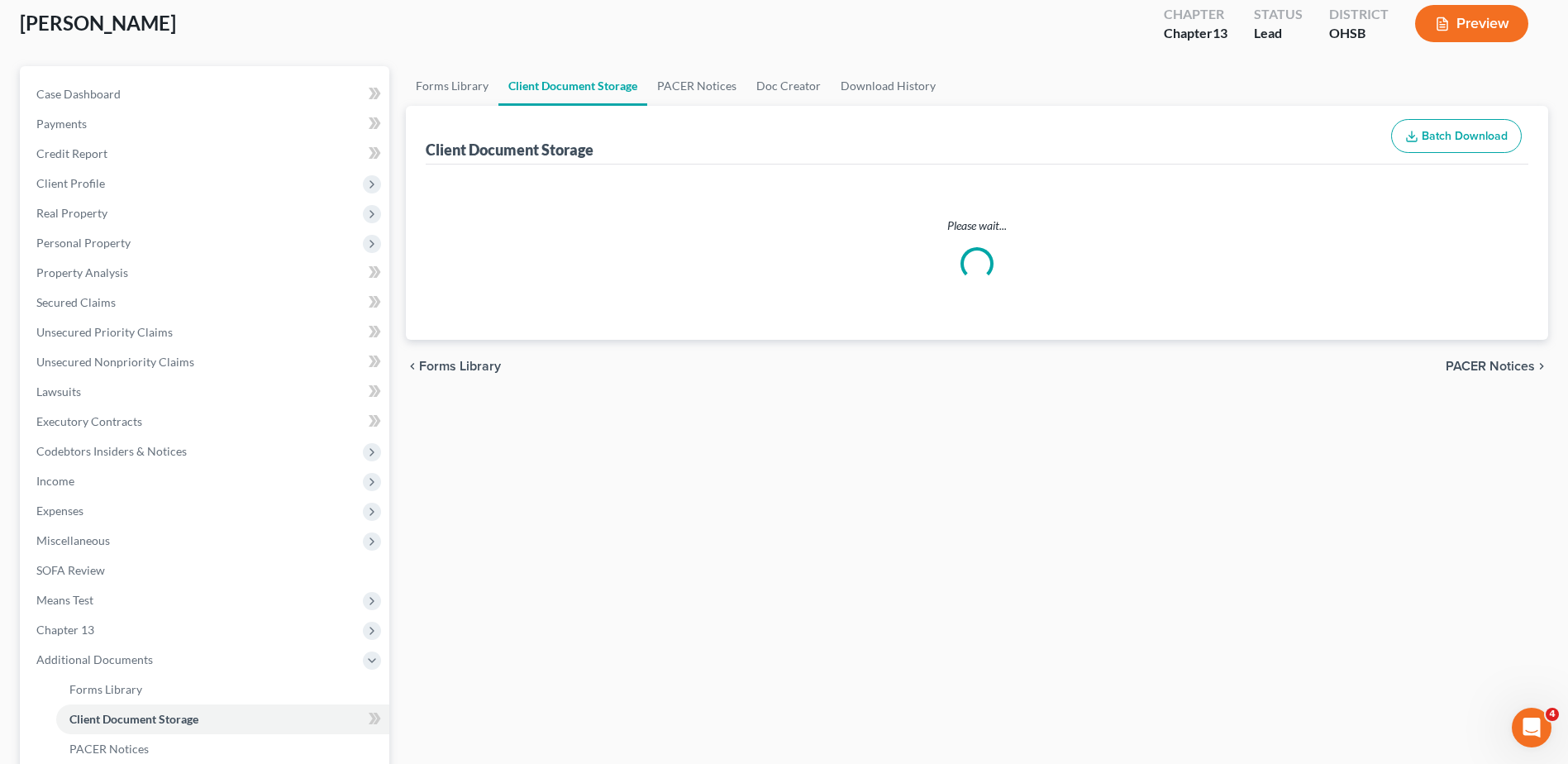
select select "7"
select select "52"
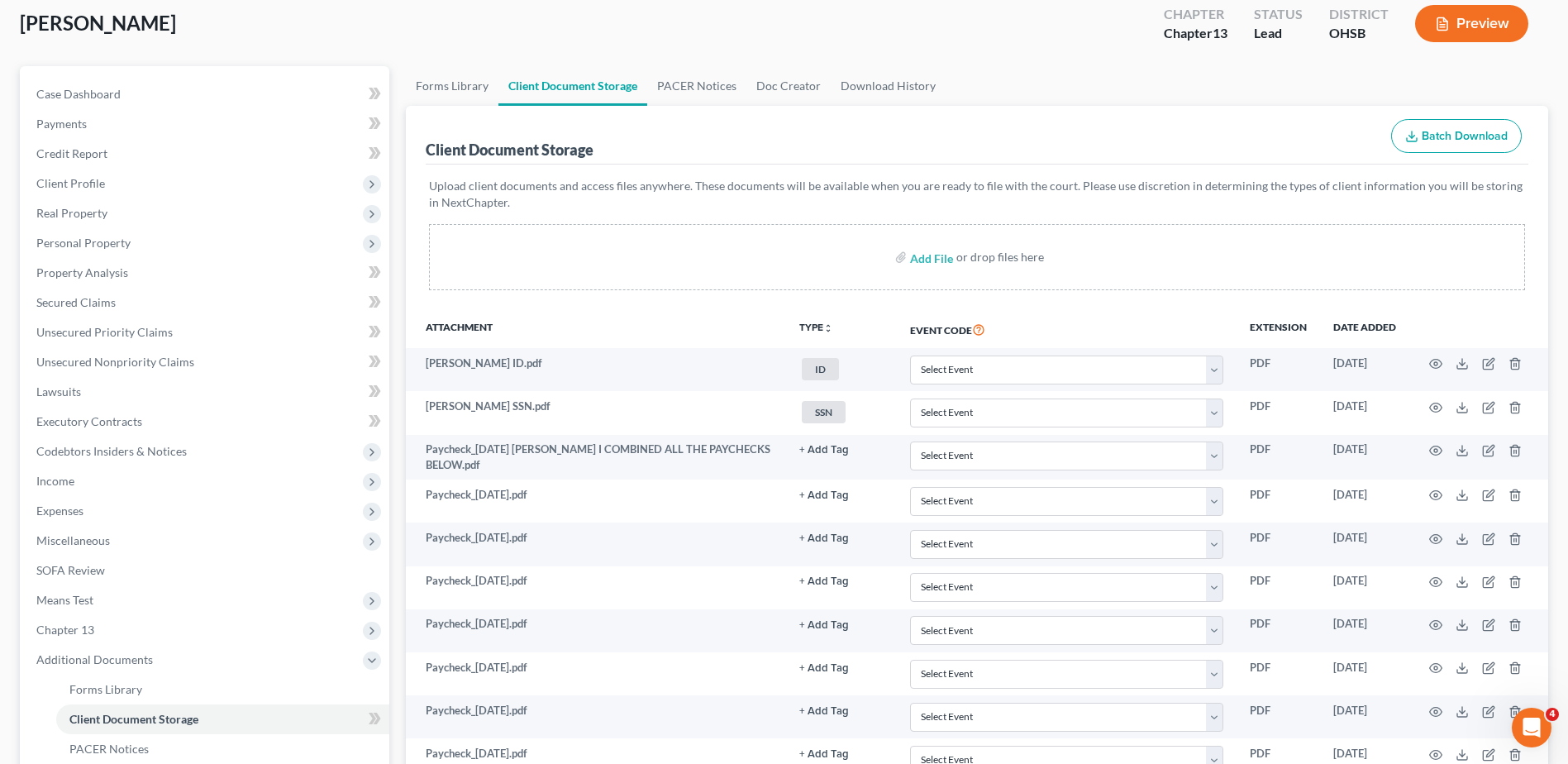
scroll to position [0, 0]
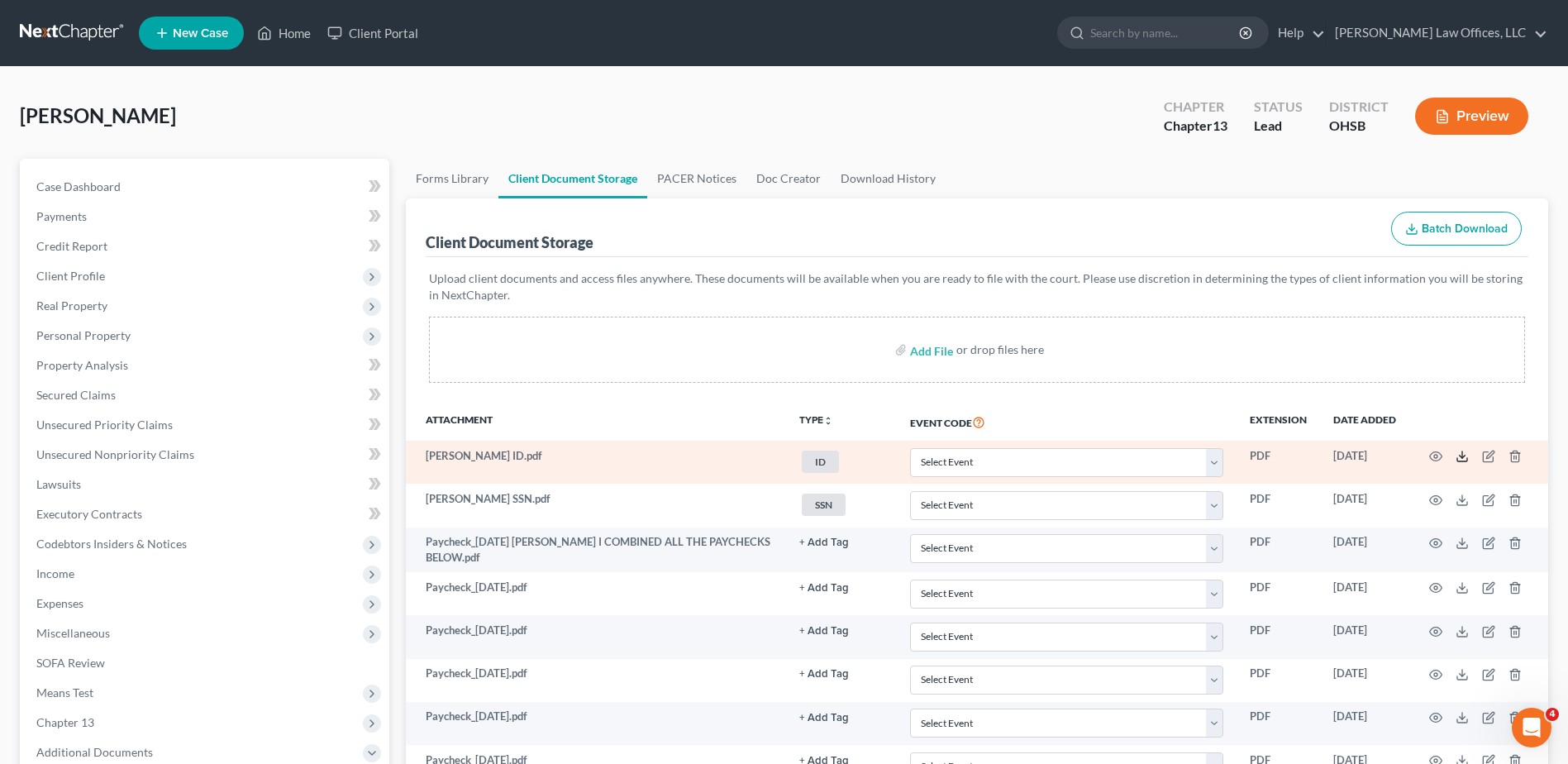
click at [1466, 454] on icon at bounding box center [1462, 456] width 13 height 13
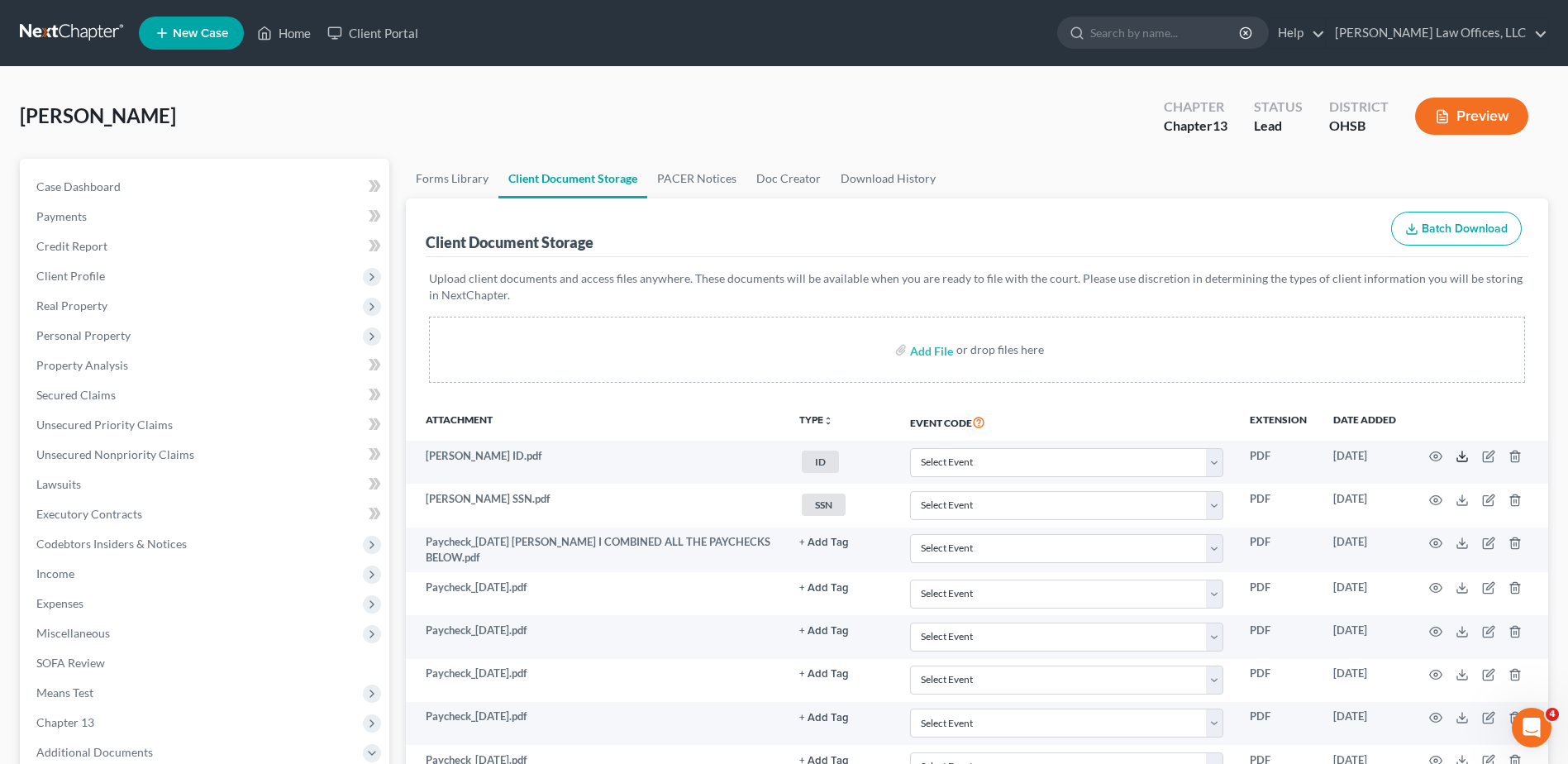
drag, startPoint x: 1457, startPoint y: 455, endPoint x: 1209, endPoint y: 409, distance: 252.2
click at [1457, 455] on icon at bounding box center [1462, 456] width 13 height 13
click at [292, 26] on link "Home" at bounding box center [283, 33] width 71 height 30
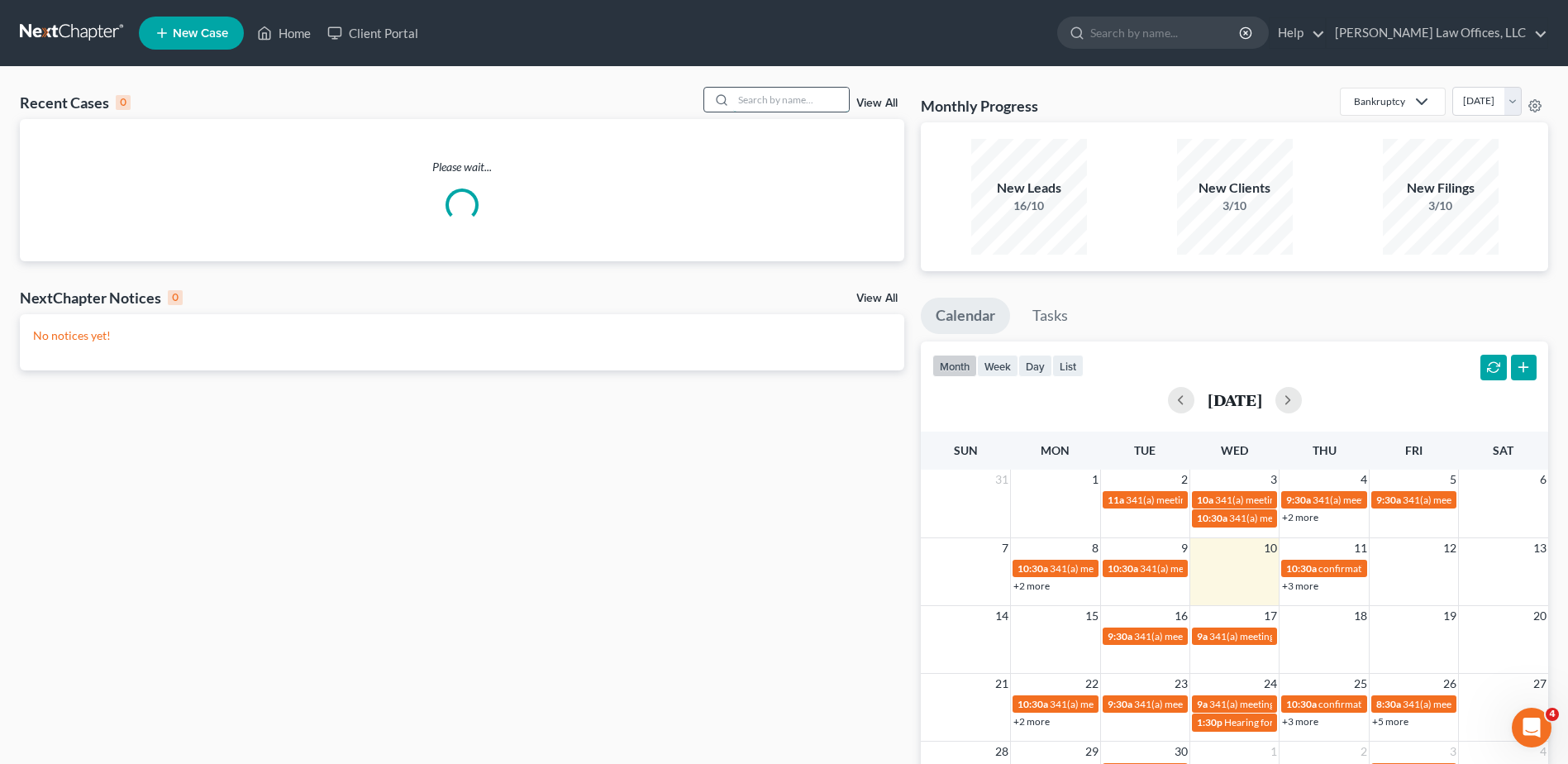
click at [810, 99] on input "search" at bounding box center [791, 99] width 116 height 24
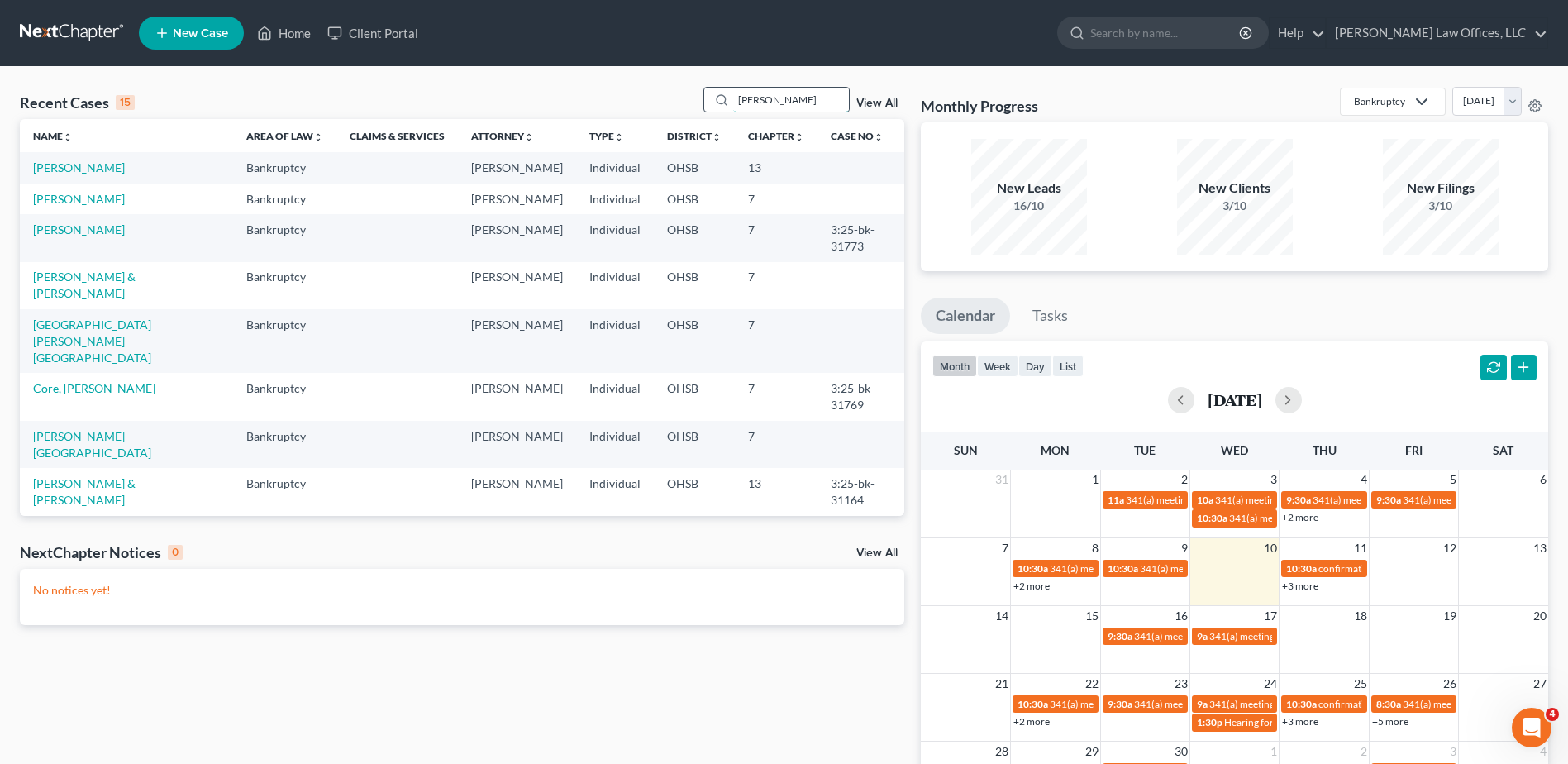
type input "newton"
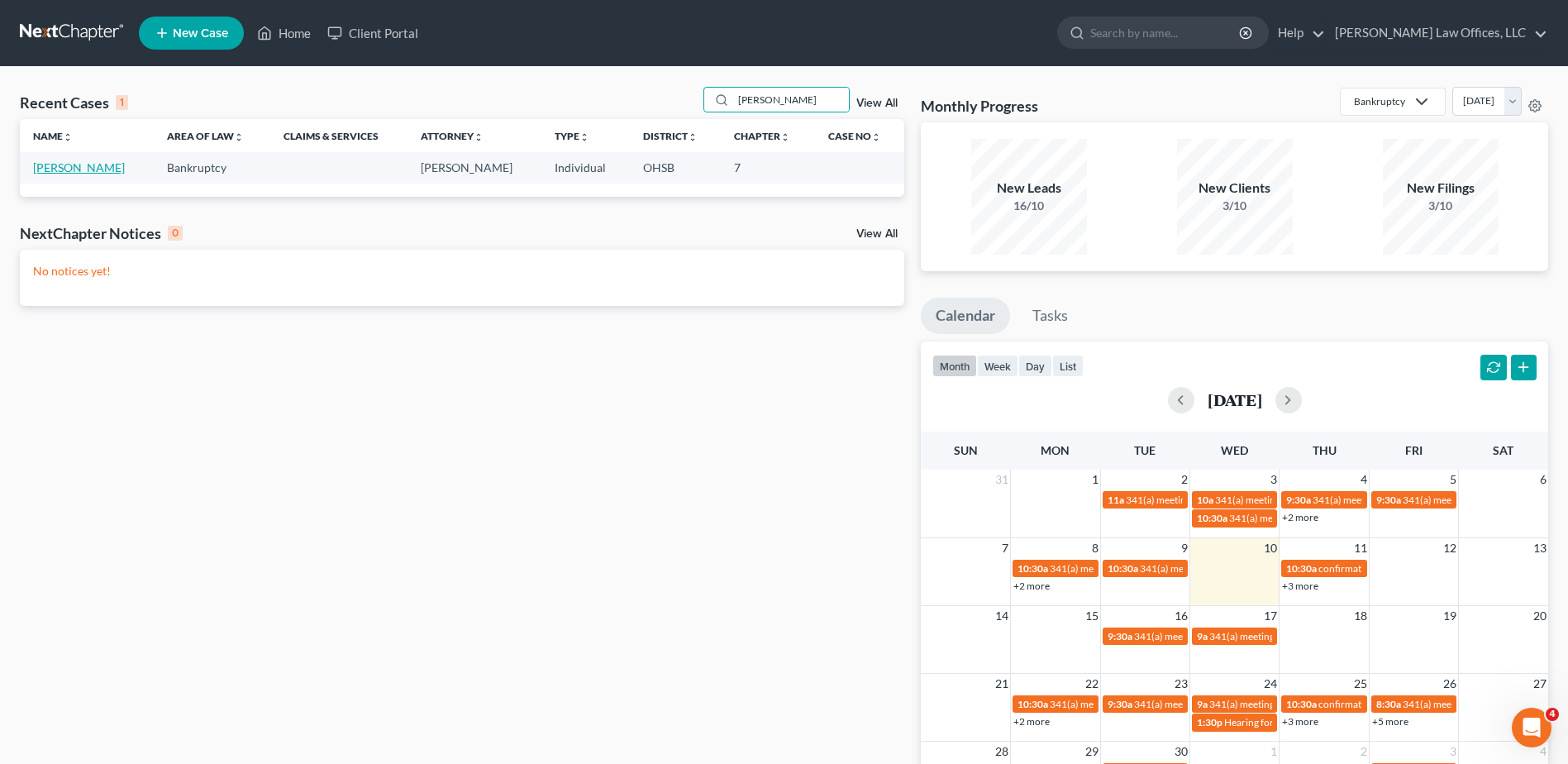
click at [89, 175] on link "Newton, Amber" at bounding box center [79, 167] width 91 height 14
select select "0"
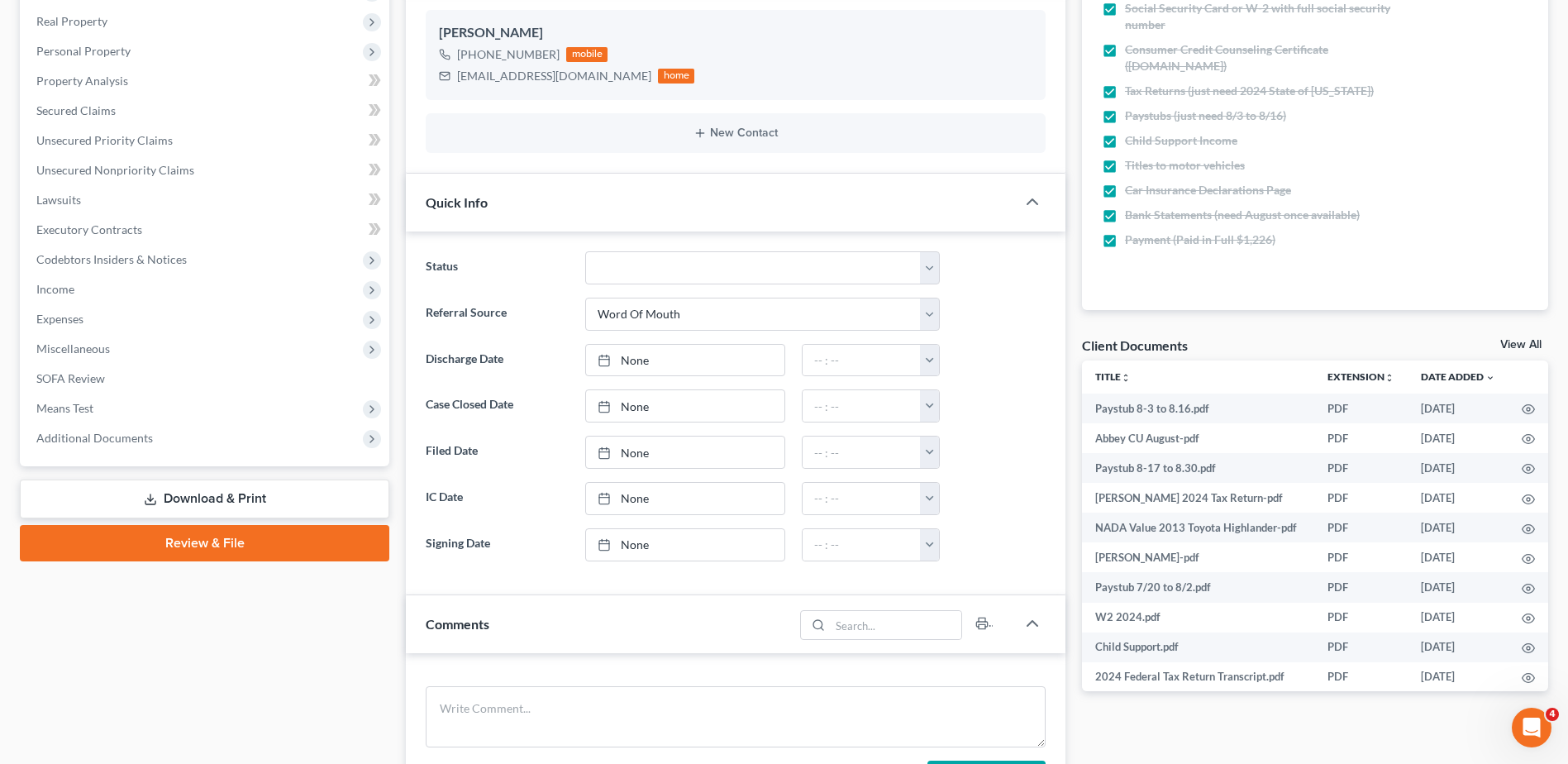
scroll to position [331, 0]
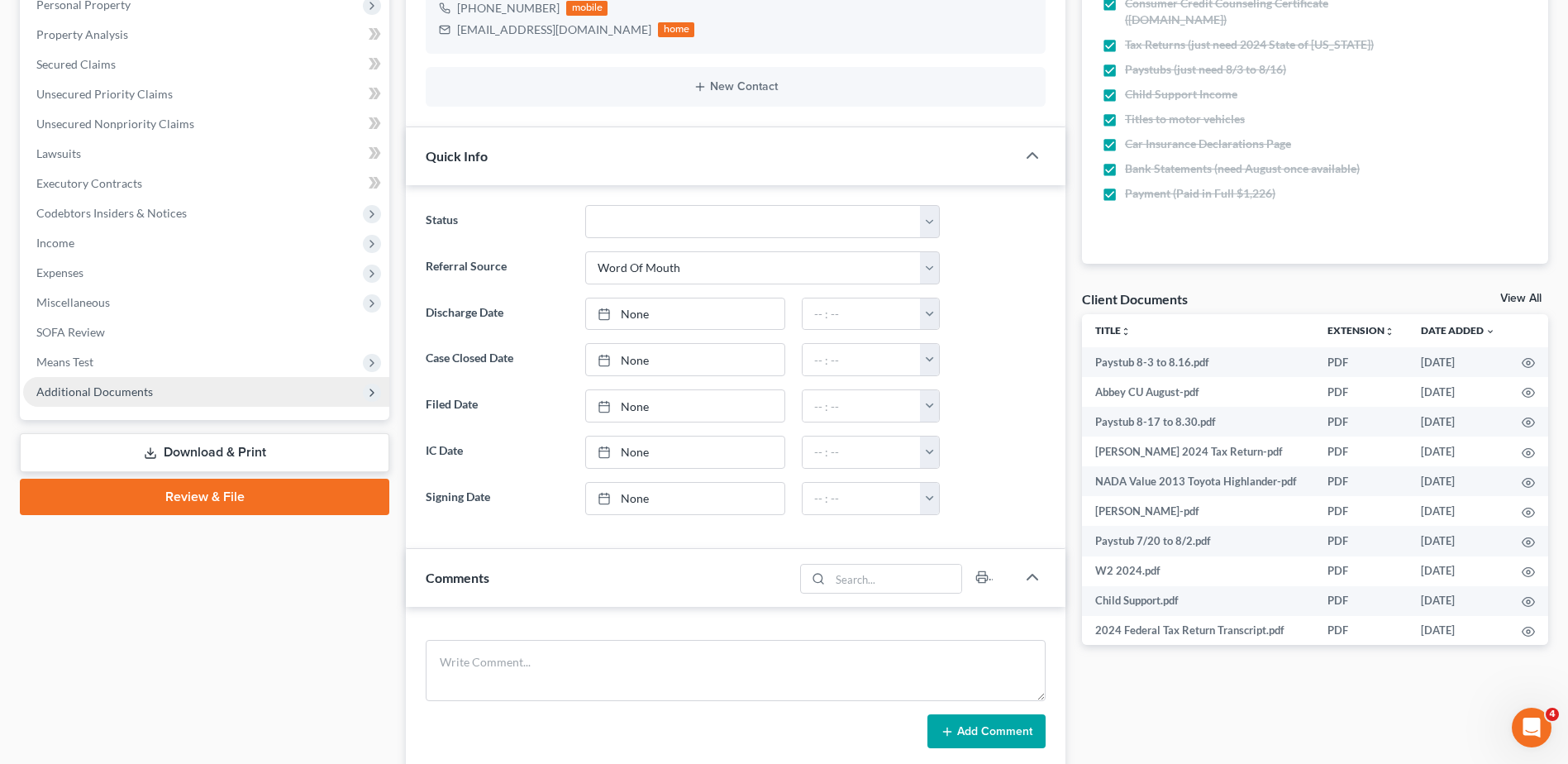
click at [214, 393] on span "Additional Documents" at bounding box center [206, 392] width 366 height 30
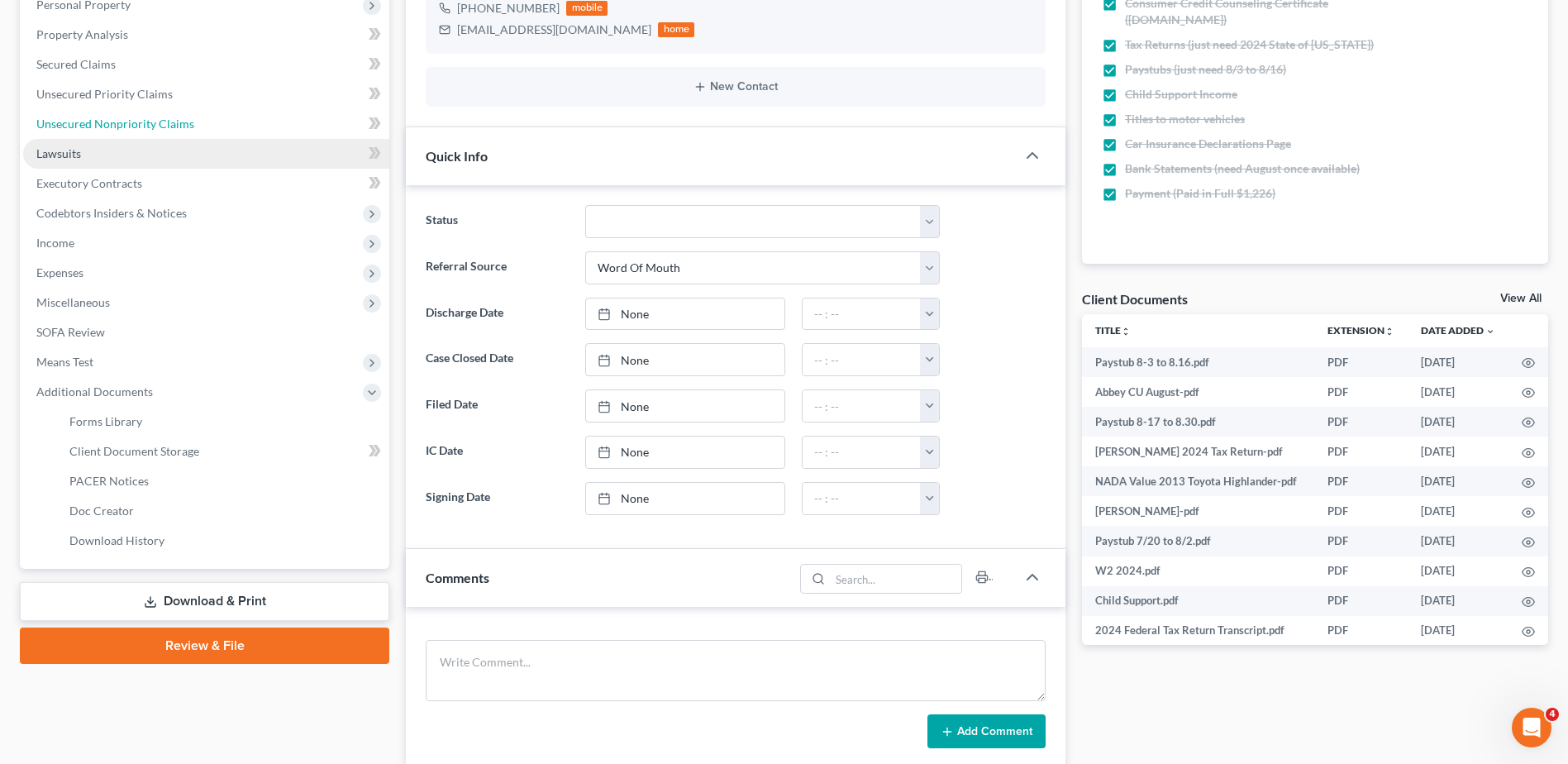
click at [202, 129] on link "Unsecured Nonpriority Claims" at bounding box center [206, 124] width 366 height 30
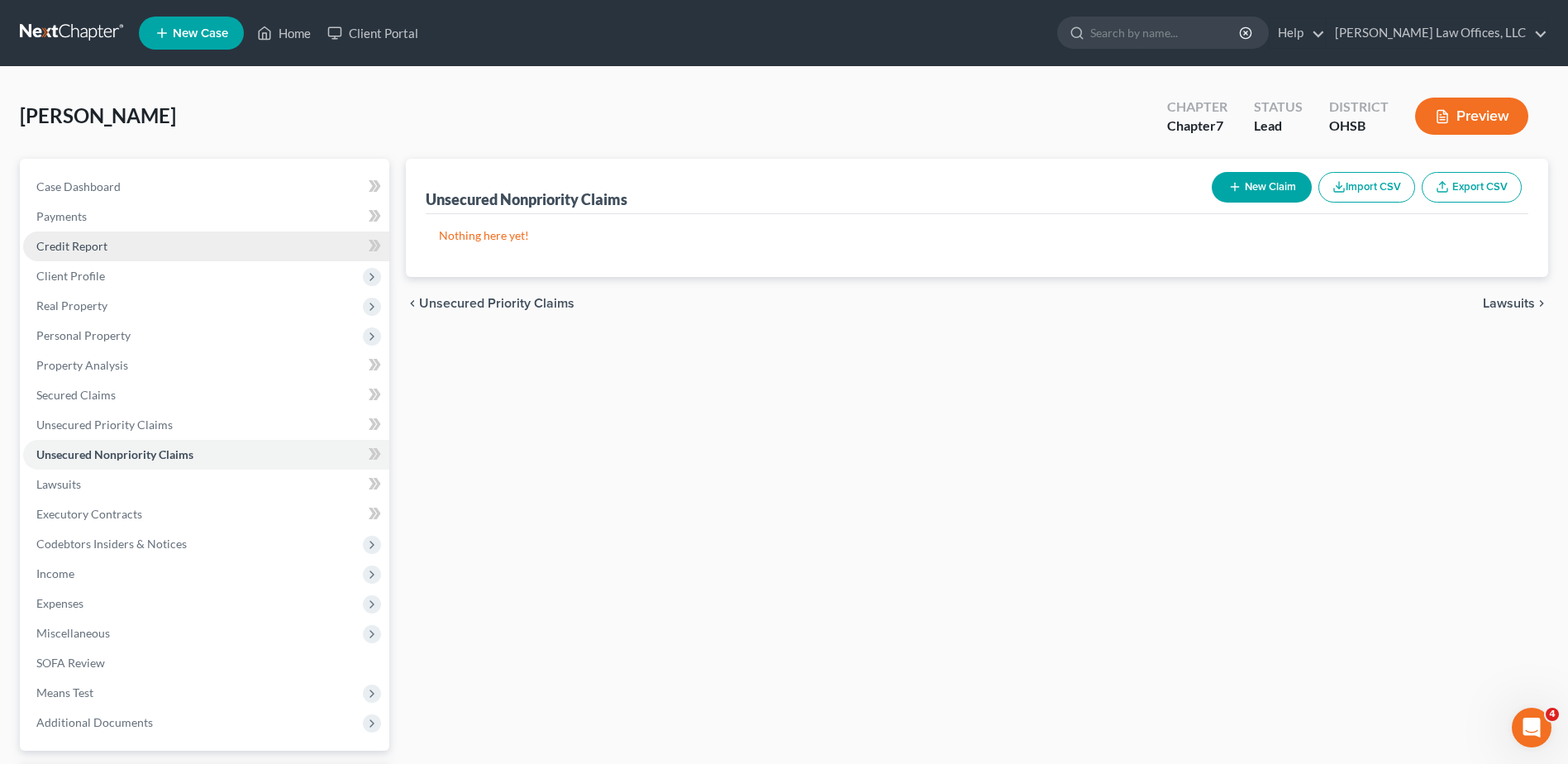
click at [139, 241] on link "Credit Report" at bounding box center [206, 247] width 366 height 30
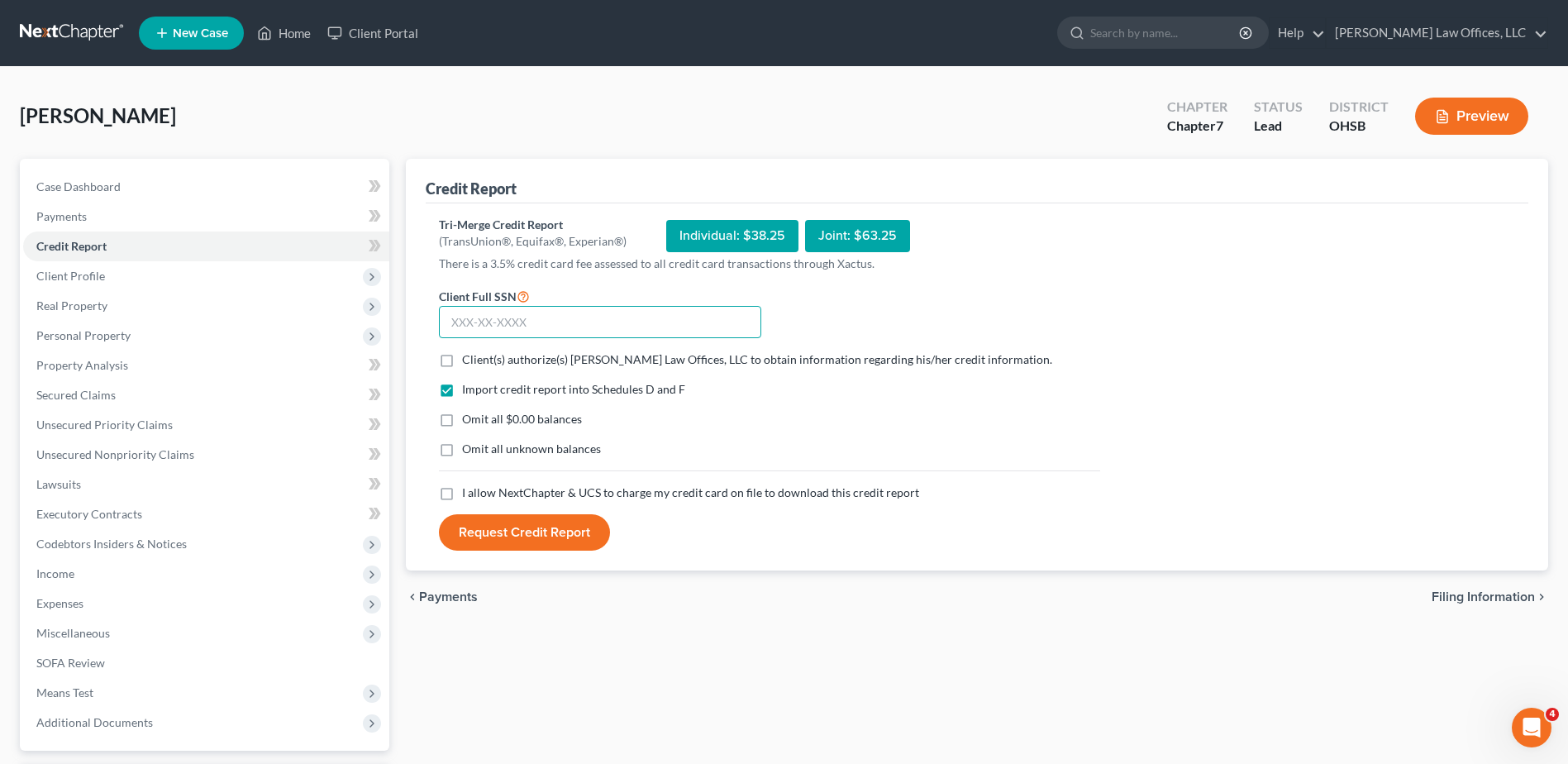
click at [538, 319] on input "text" at bounding box center [600, 323] width 322 height 33
type input "290-86-7652"
click at [462, 358] on label "Client(s) authorize(s) [PERSON_NAME] Law Offices, LLC to obtain information reg…" at bounding box center [757, 360] width 590 height 17
click at [469, 358] on input "Client(s) authorize(s) [PERSON_NAME] Law Offices, LLC to obtain information reg…" at bounding box center [474, 357] width 11 height 11
checkbox input "true"
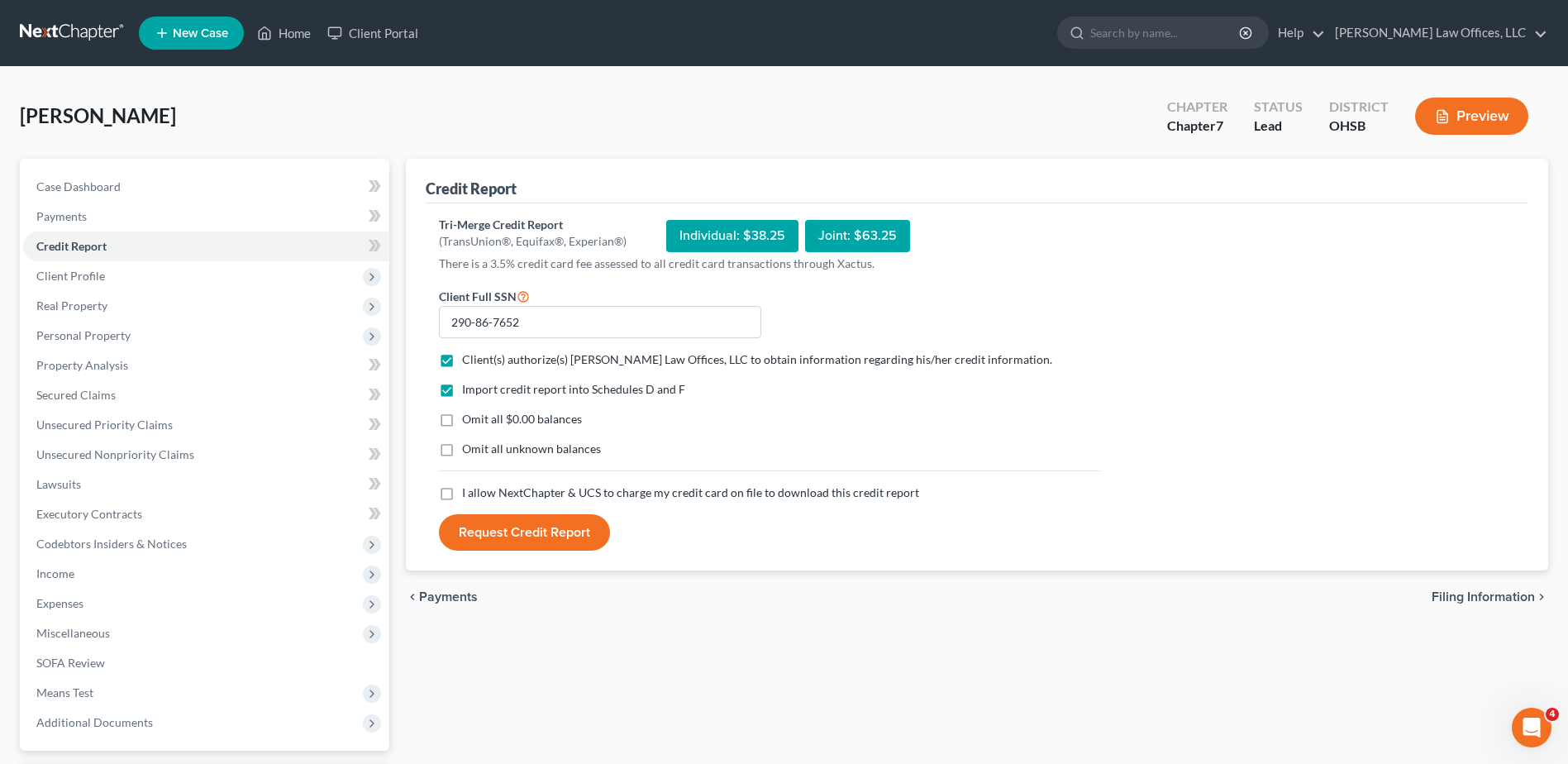
click at [462, 421] on label "Omit all $0.00 balances" at bounding box center [522, 419] width 120 height 17
click at [469, 421] on input "Omit all $0.00 balances" at bounding box center [474, 416] width 11 height 11
checkbox input "true"
click at [462, 490] on label "I allow NextChapter & UCS to charge my credit card on file to download this cre…" at bounding box center [691, 493] width 457 height 17
click at [469, 490] on input "I allow NextChapter & UCS to charge my credit card on file to download this cre…" at bounding box center [474, 490] width 11 height 11
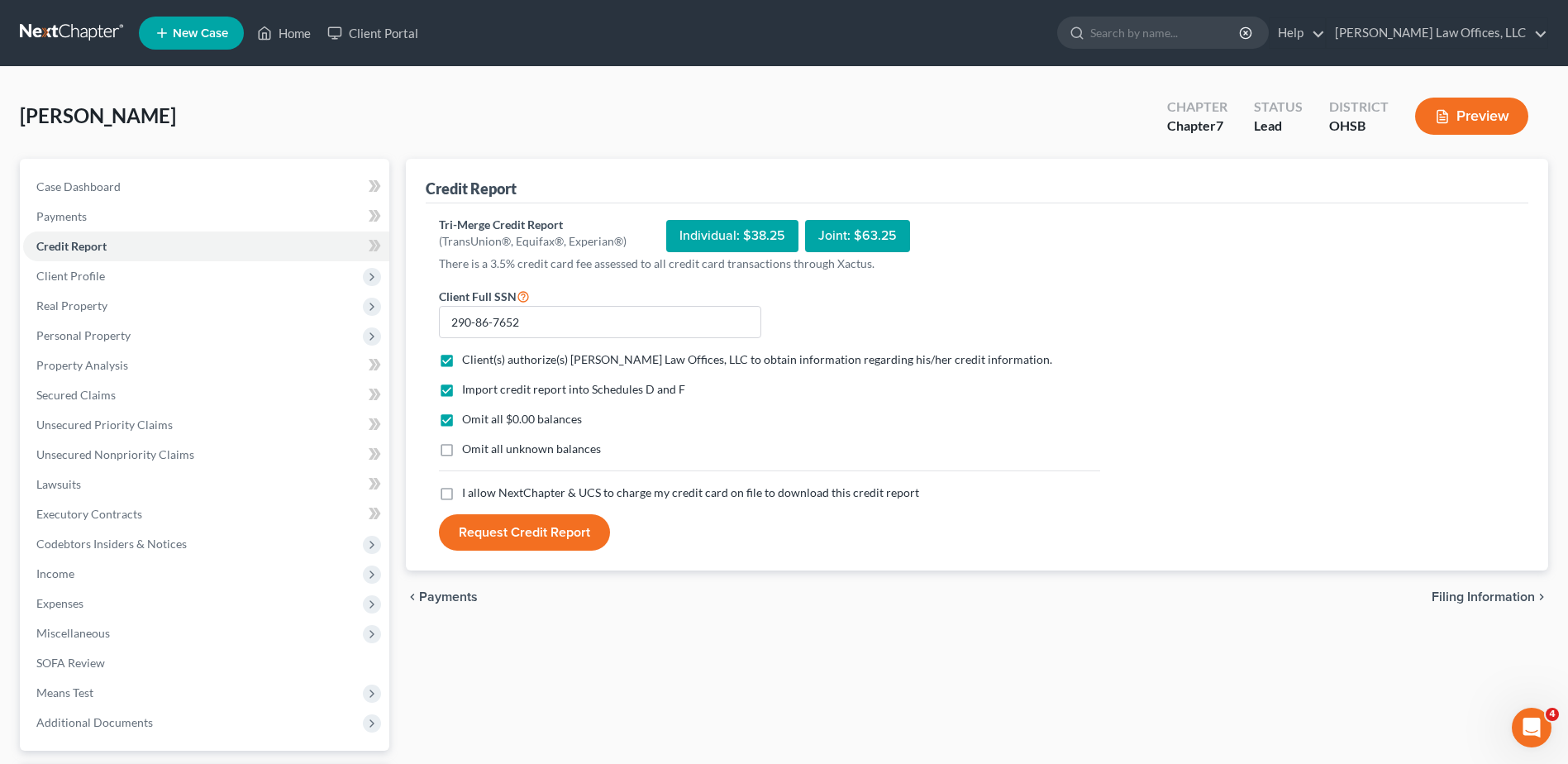
checkbox input "true"
click at [494, 533] on button "Request Credit Report" at bounding box center [524, 533] width 171 height 37
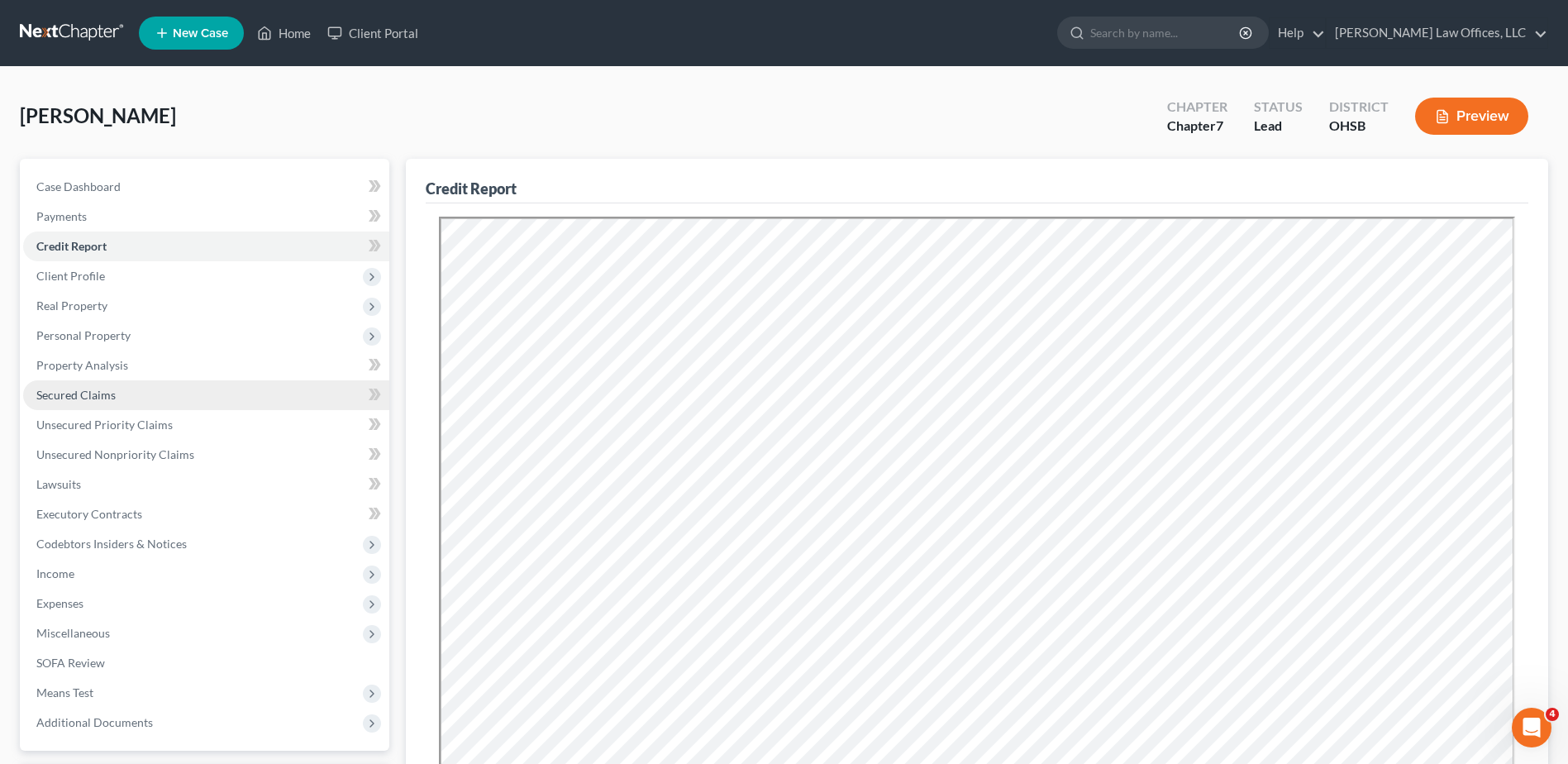
click at [170, 387] on link "Secured Claims" at bounding box center [206, 396] width 366 height 30
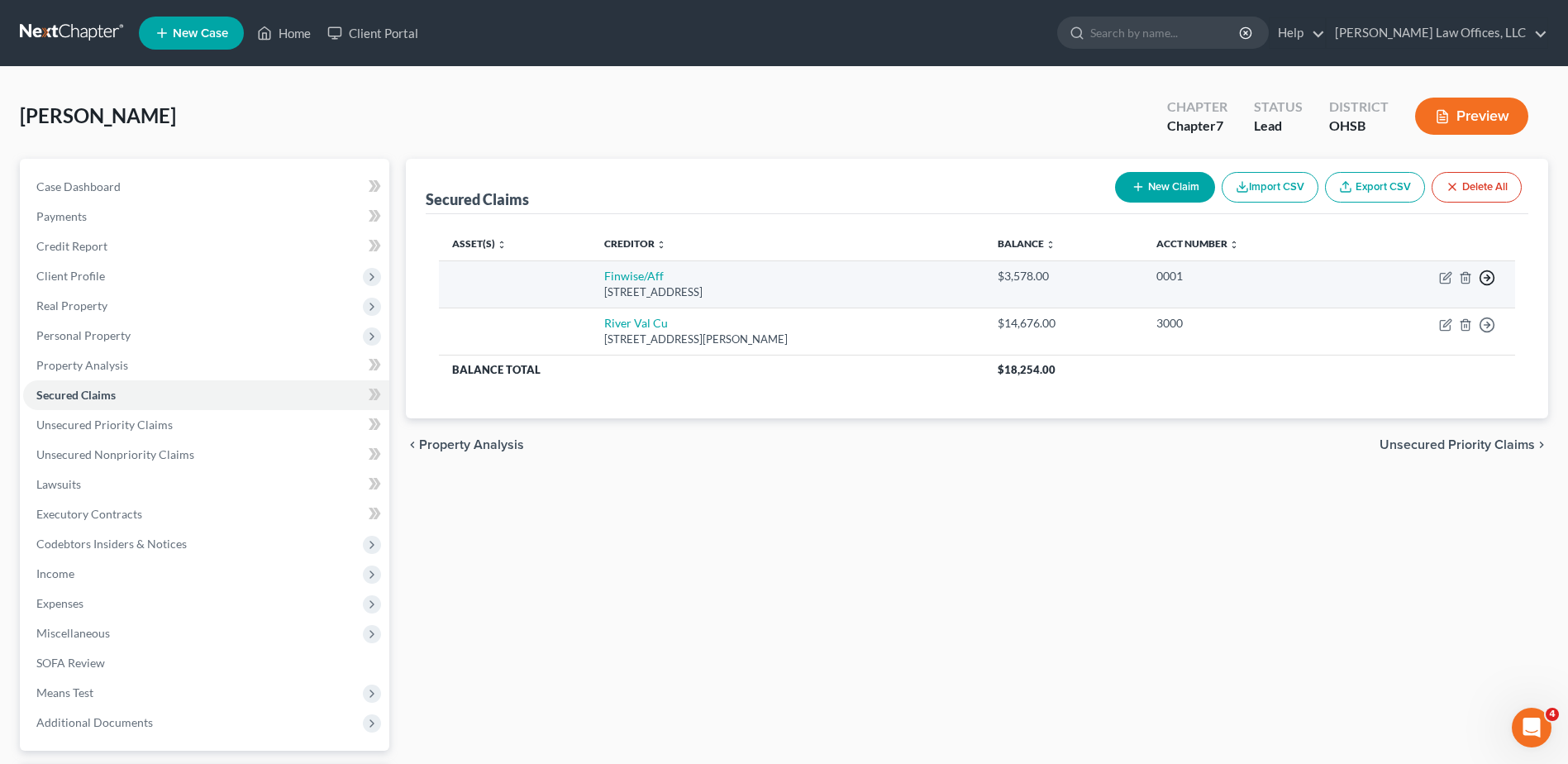
click at [1486, 274] on icon "button" at bounding box center [1487, 278] width 17 height 17
click at [1435, 312] on link "Move to F" at bounding box center [1412, 318] width 138 height 28
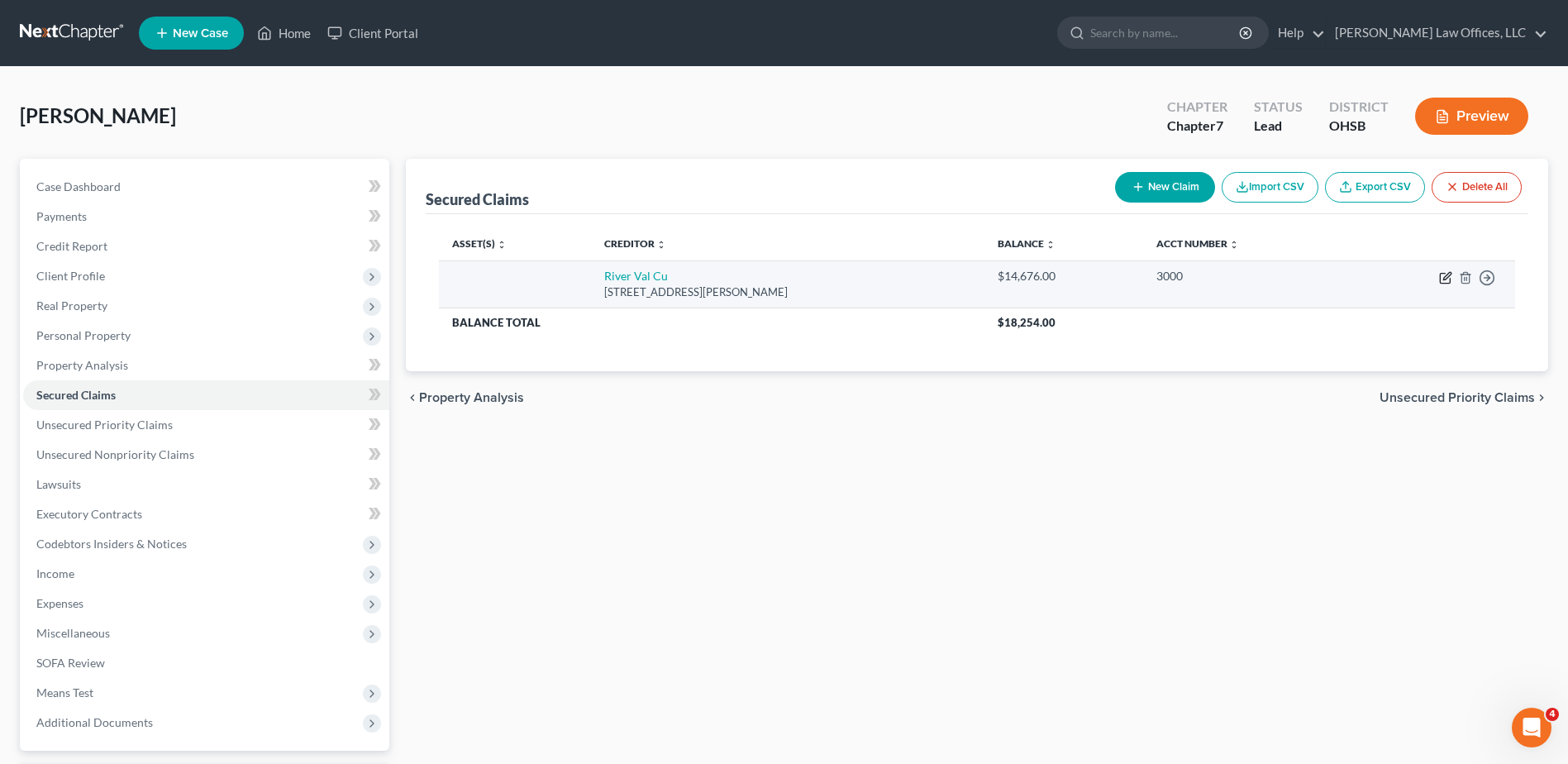
click at [1443, 281] on icon "button" at bounding box center [1446, 278] width 13 height 13
select select "36"
select select "0"
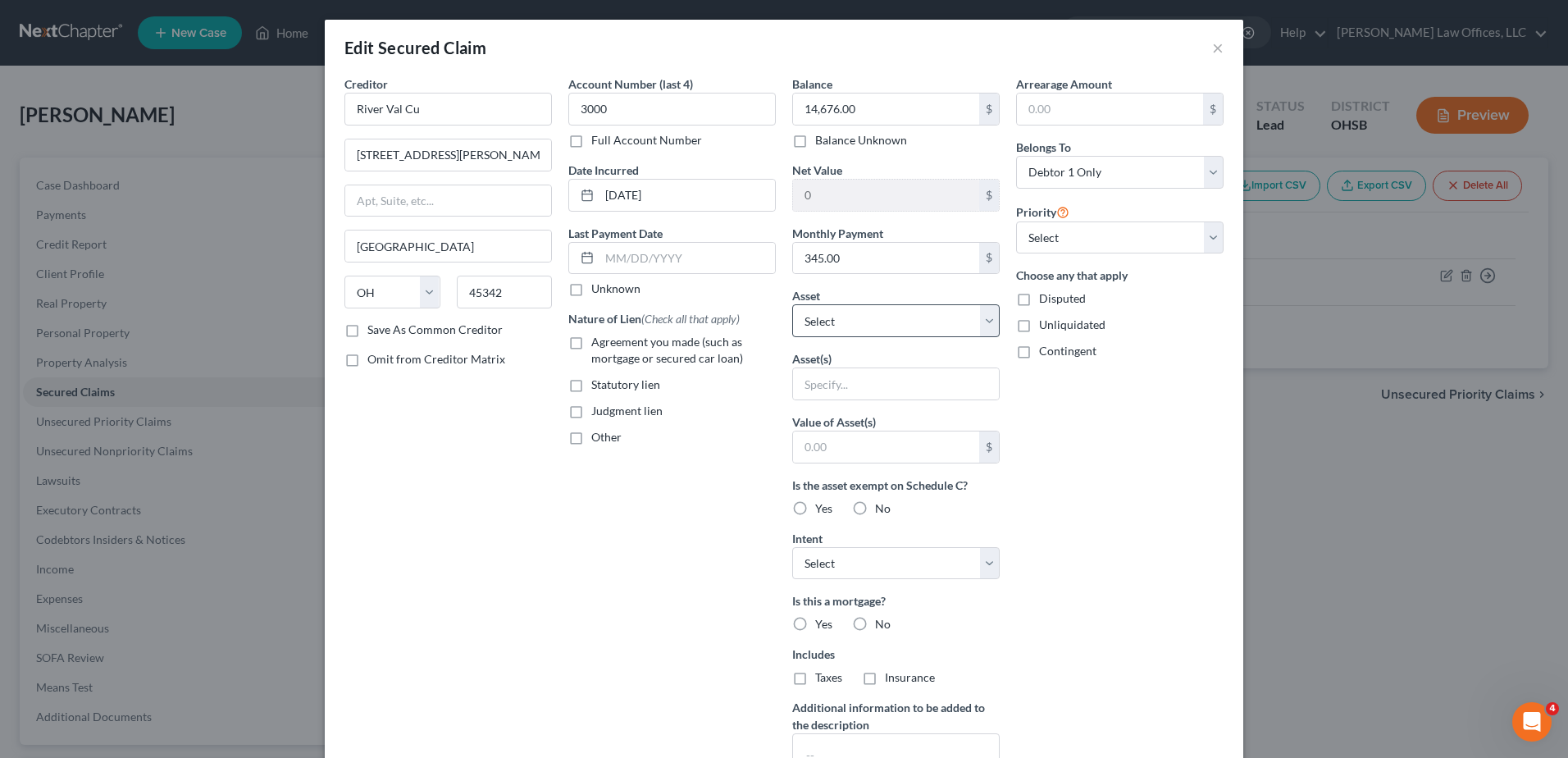
click at [591, 343] on label "Agreement you made (such as mortgage or secured car loan)" at bounding box center [683, 351] width 185 height 33
click at [598, 343] on input "Agreement you made (such as mortgage or secured car loan)" at bounding box center [603, 339] width 11 height 11
checkbox input "true"
click at [986, 316] on select "Select Other Multiple Assets Interest in Term Life Insurance Through Current Em…" at bounding box center [896, 321] width 208 height 33
select select "10"
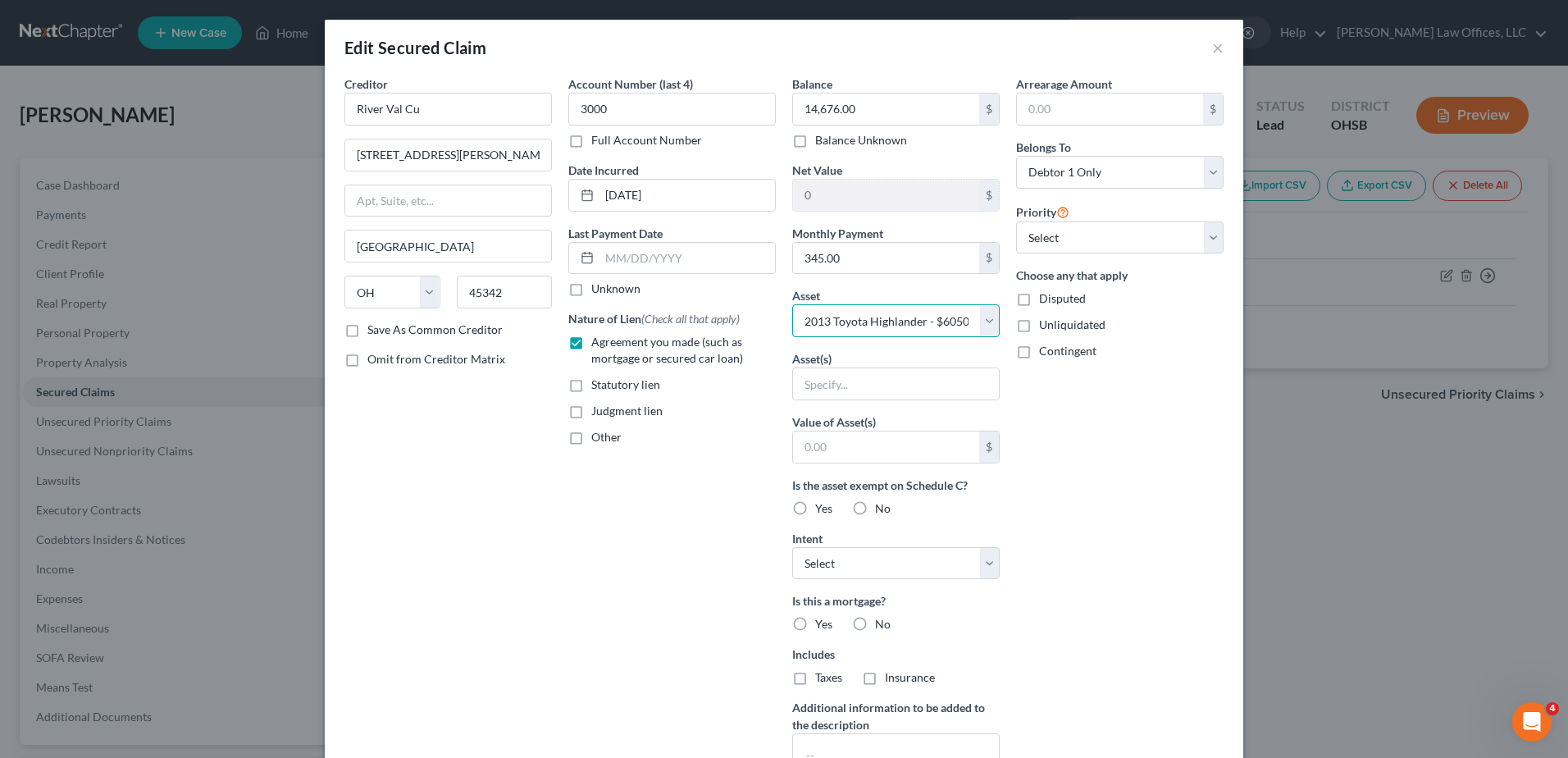
click at [792, 304] on select "Select Other Multiple Assets Interest in Term Life Insurance Through Current Em…" at bounding box center [896, 321] width 208 height 33
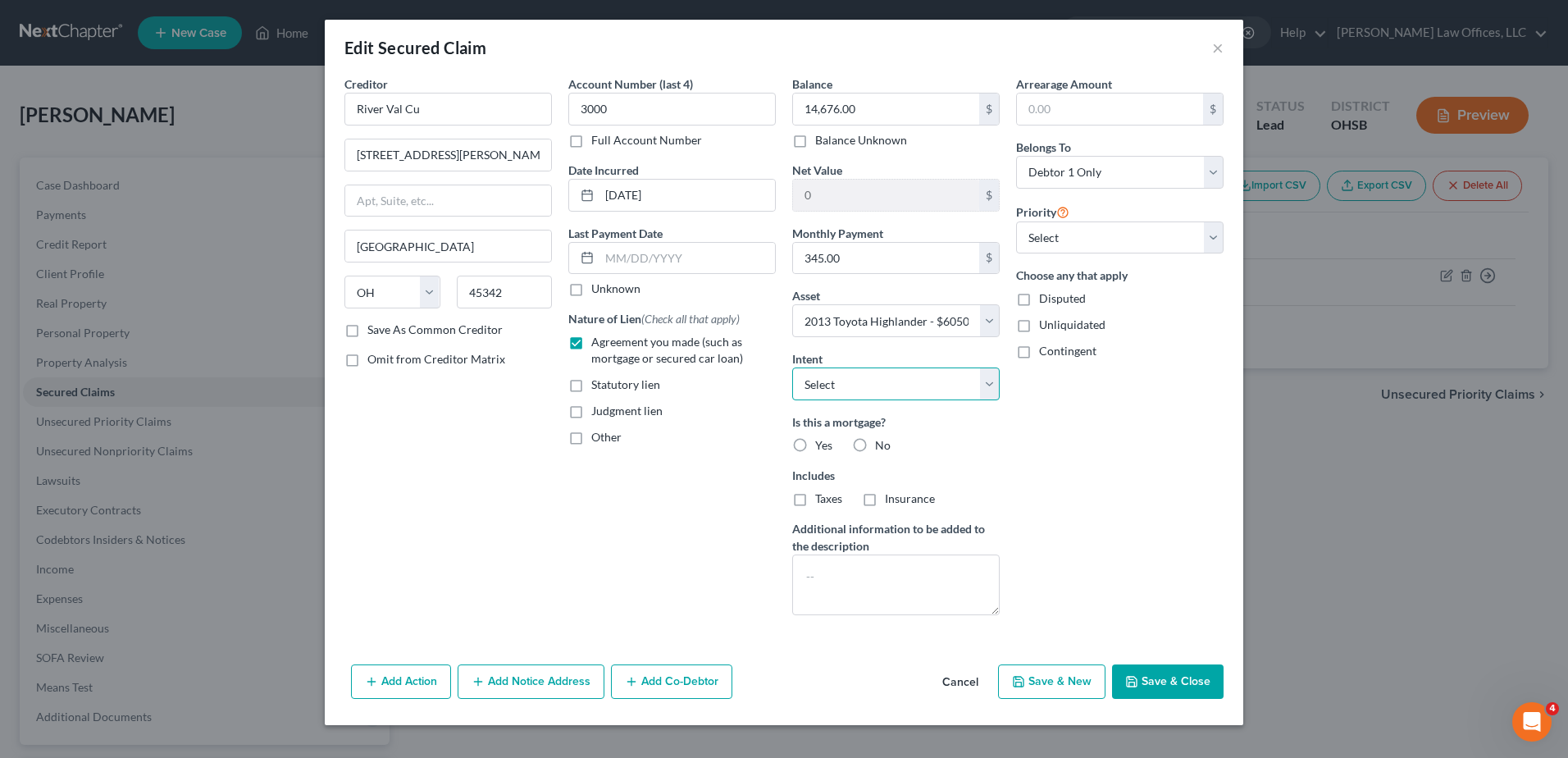
click at [990, 387] on select "Select Surrender Redeem Reaffirm Avoid Other" at bounding box center [896, 384] width 208 height 33
select select "2"
click at [792, 368] on select "Select Surrender Redeem Reaffirm Avoid Other" at bounding box center [896, 384] width 208 height 33
click at [876, 447] on label "No" at bounding box center [883, 445] width 16 height 16
click at [882, 447] on input "No" at bounding box center [887, 442] width 11 height 11
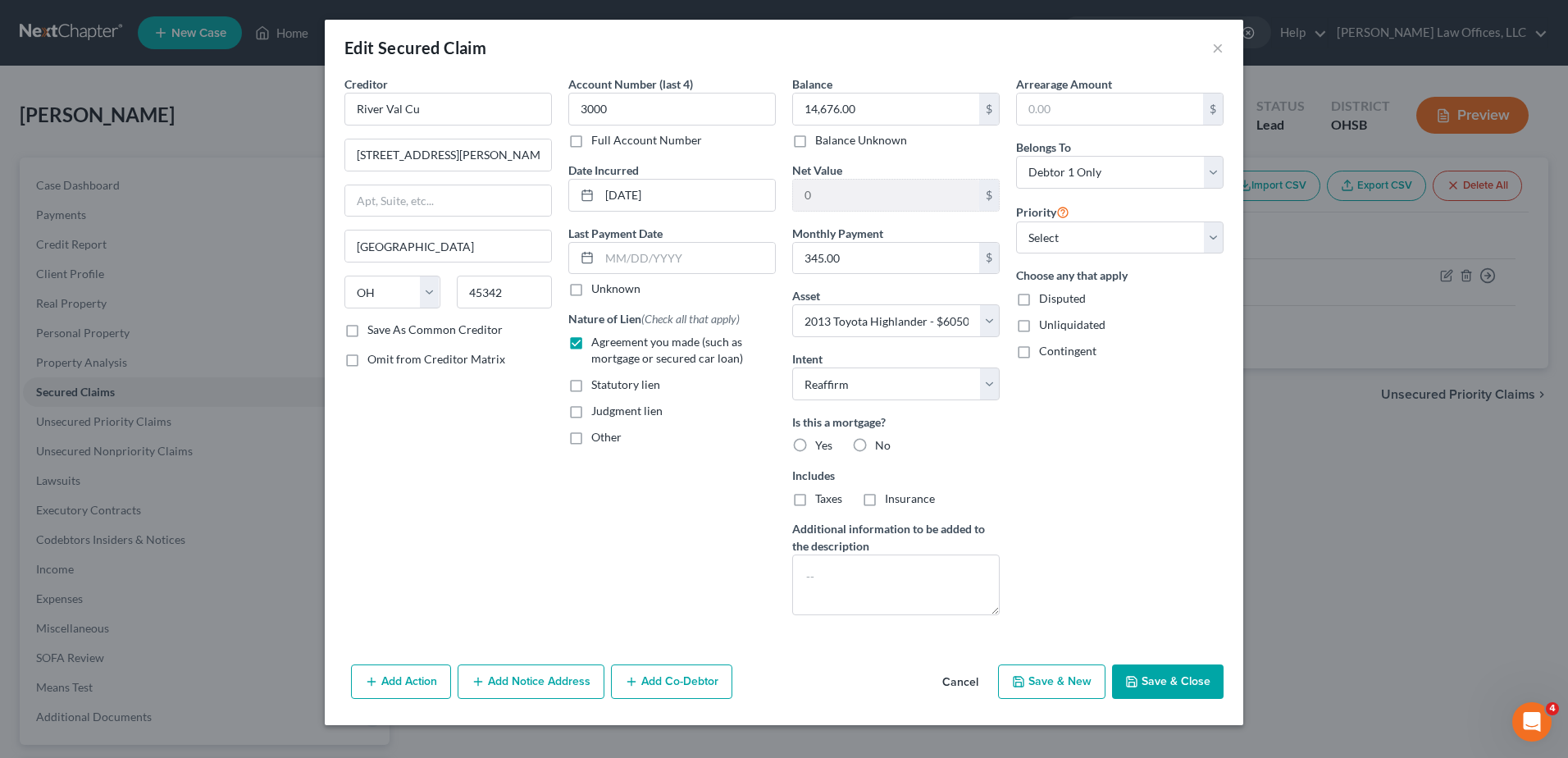
radio input "true"
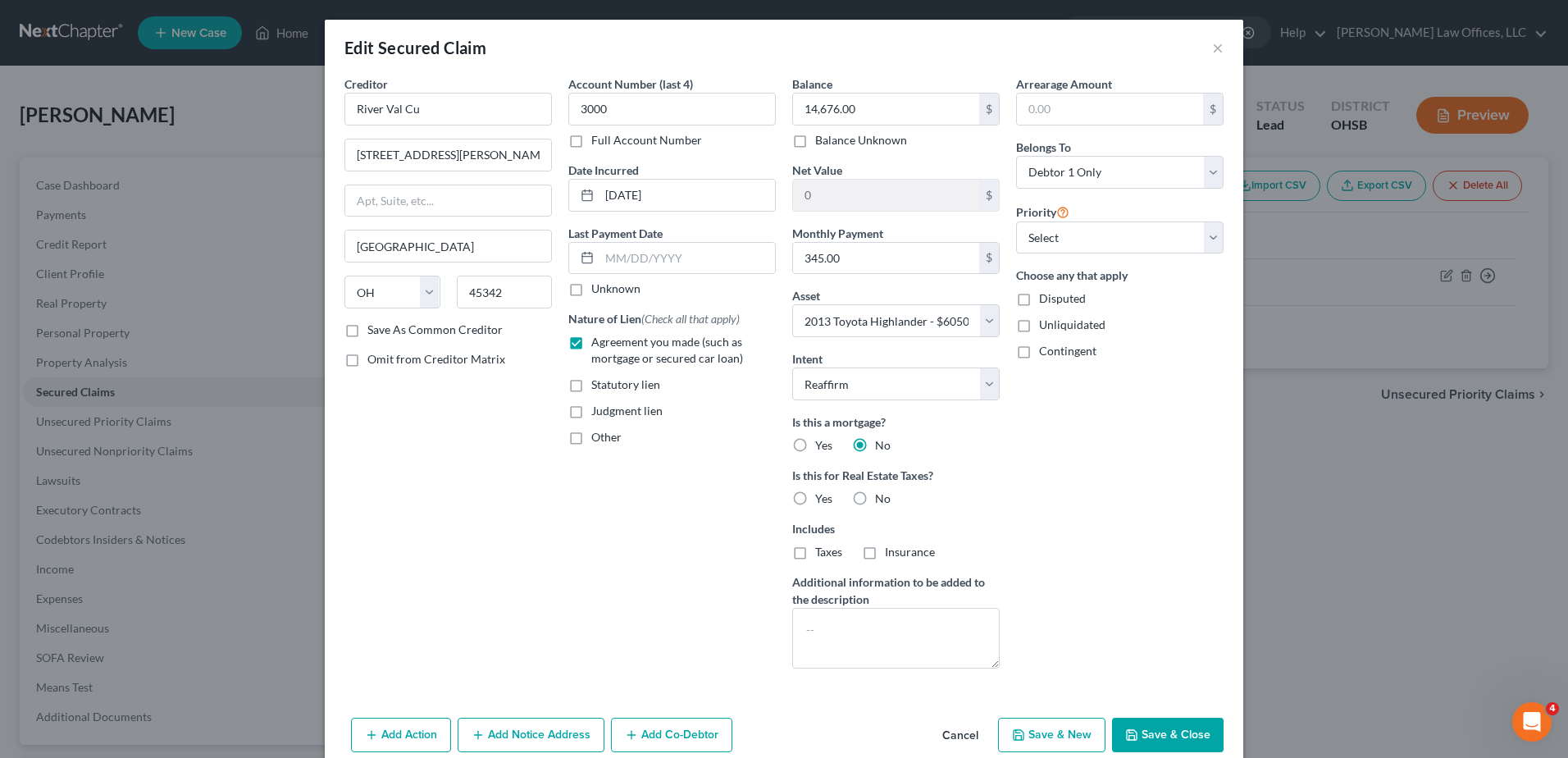
click at [876, 497] on label "No" at bounding box center [883, 499] width 16 height 16
click at [882, 497] on input "No" at bounding box center [887, 496] width 11 height 11
radio input "true"
drag, startPoint x: 1145, startPoint y: 723, endPoint x: 1139, endPoint y: 716, distance: 9.2
click at [1145, 725] on button "Save & Close" at bounding box center [1167, 736] width 111 height 35
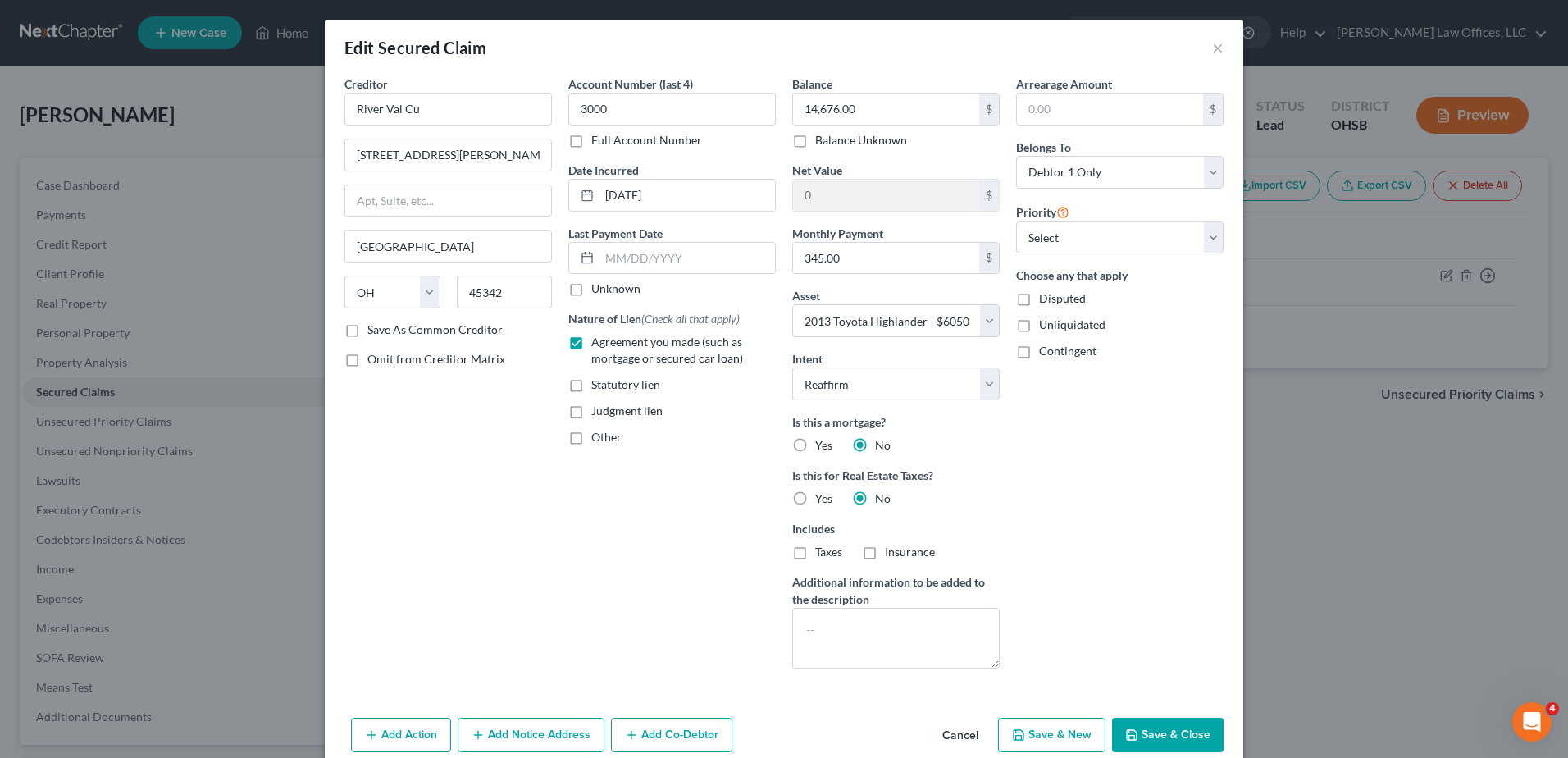
select select
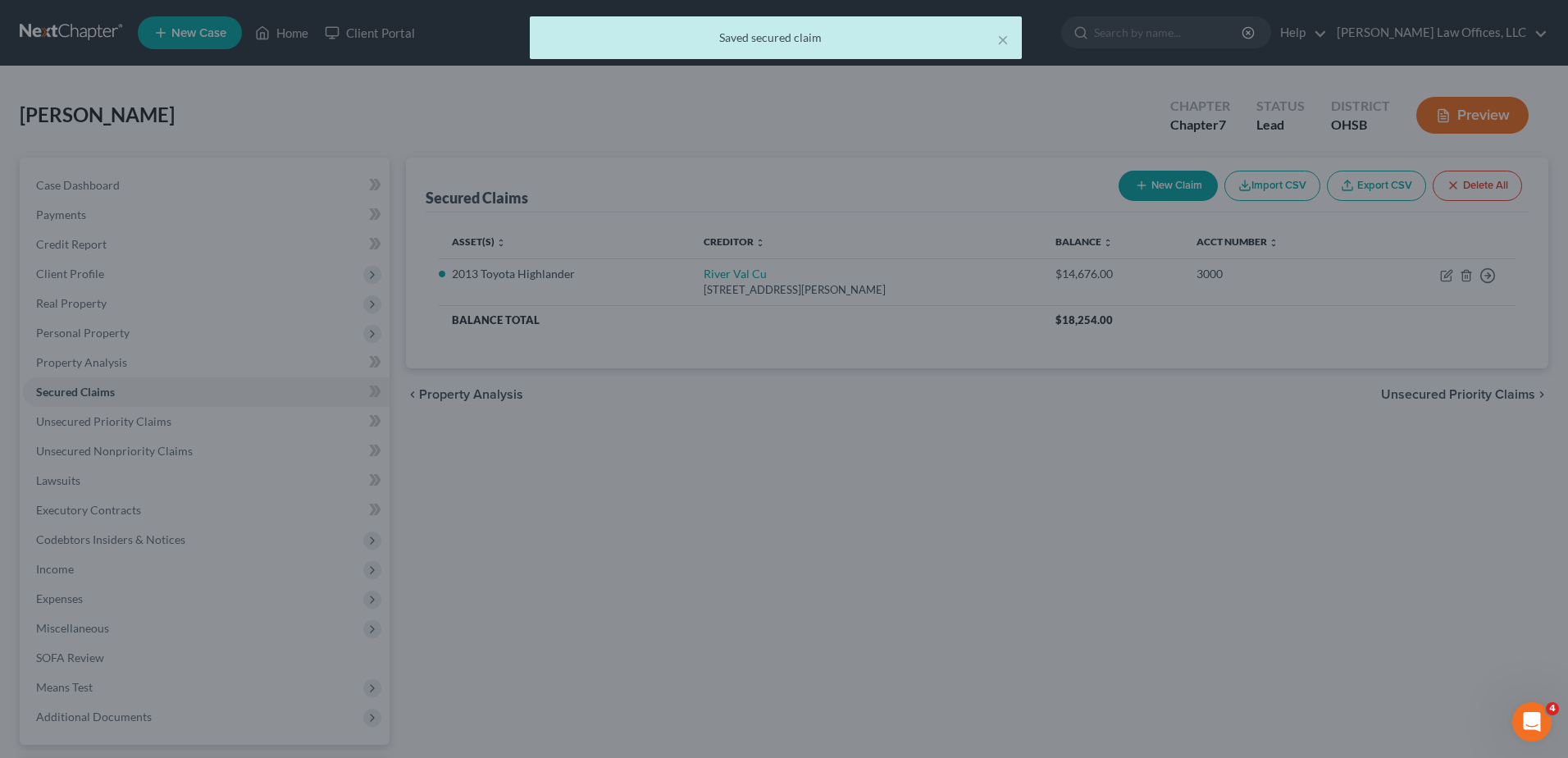
type input "-8,626.00"
select select "10"
type input "0"
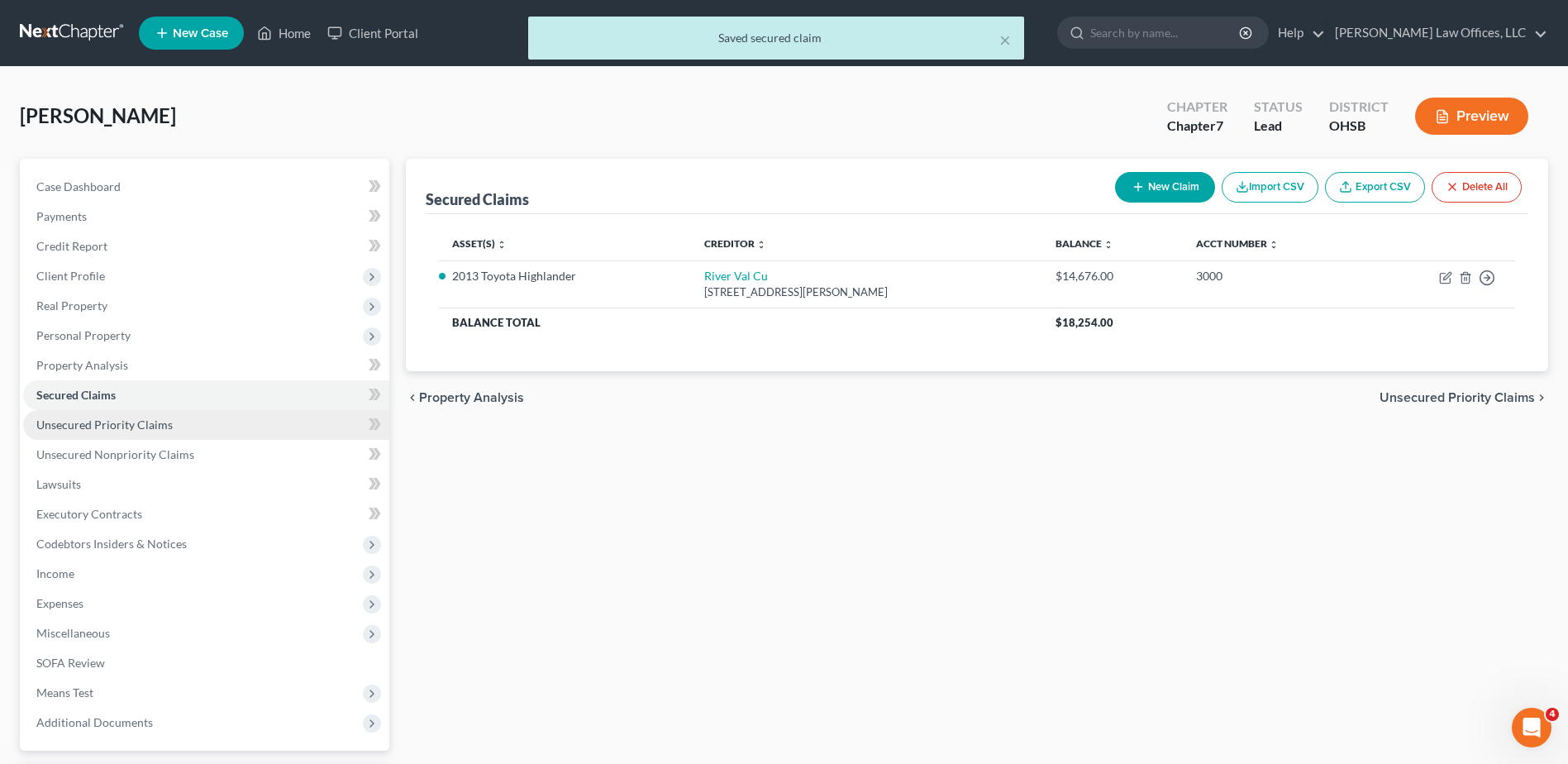
drag, startPoint x: 148, startPoint y: 417, endPoint x: 148, endPoint y: 432, distance: 15.0
click at [148, 417] on span "Unsecured Priority Claims" at bounding box center [105, 424] width 136 height 14
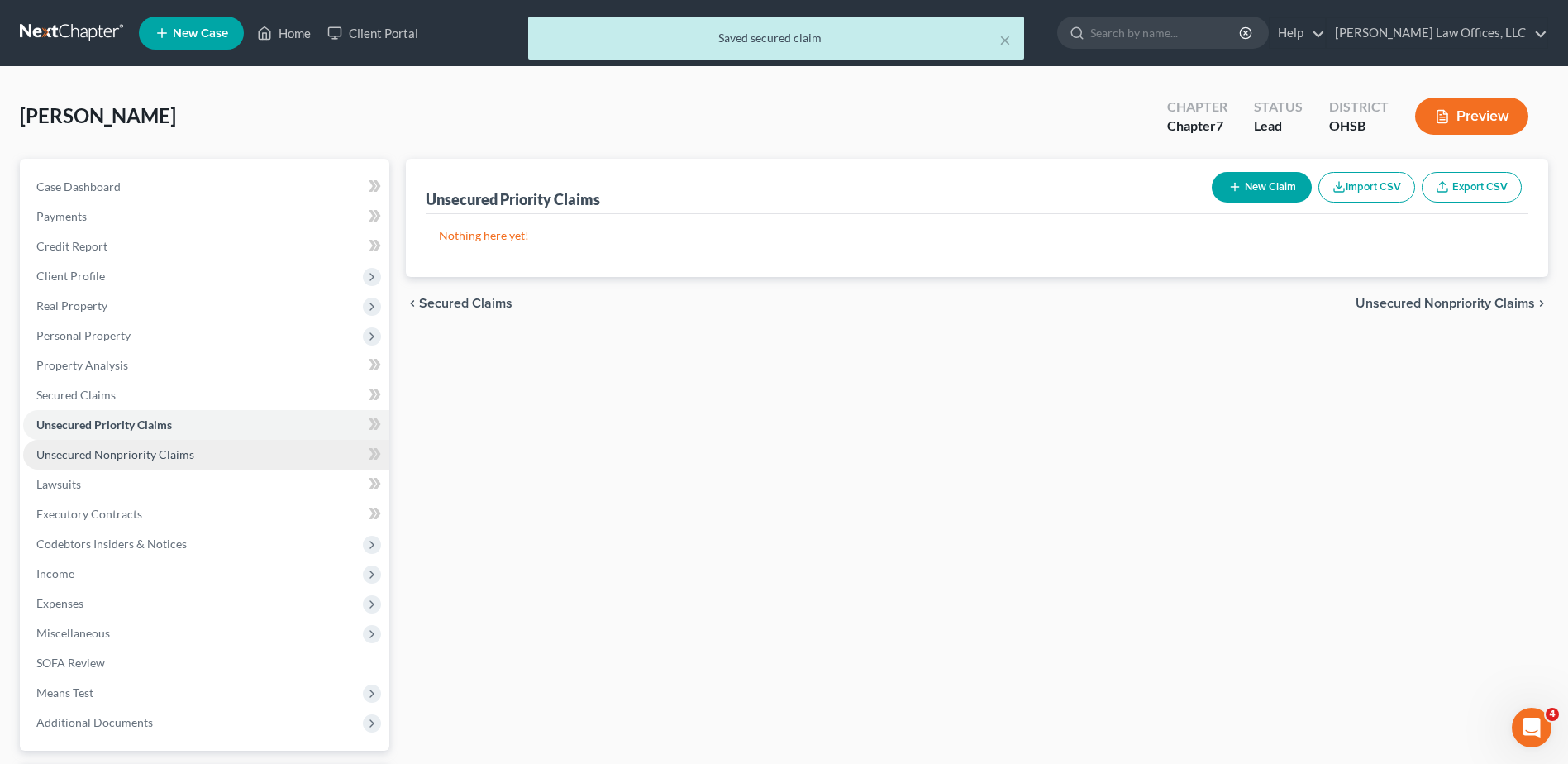
click at [148, 456] on span "Unsecured Nonpriority Claims" at bounding box center [116, 454] width 158 height 14
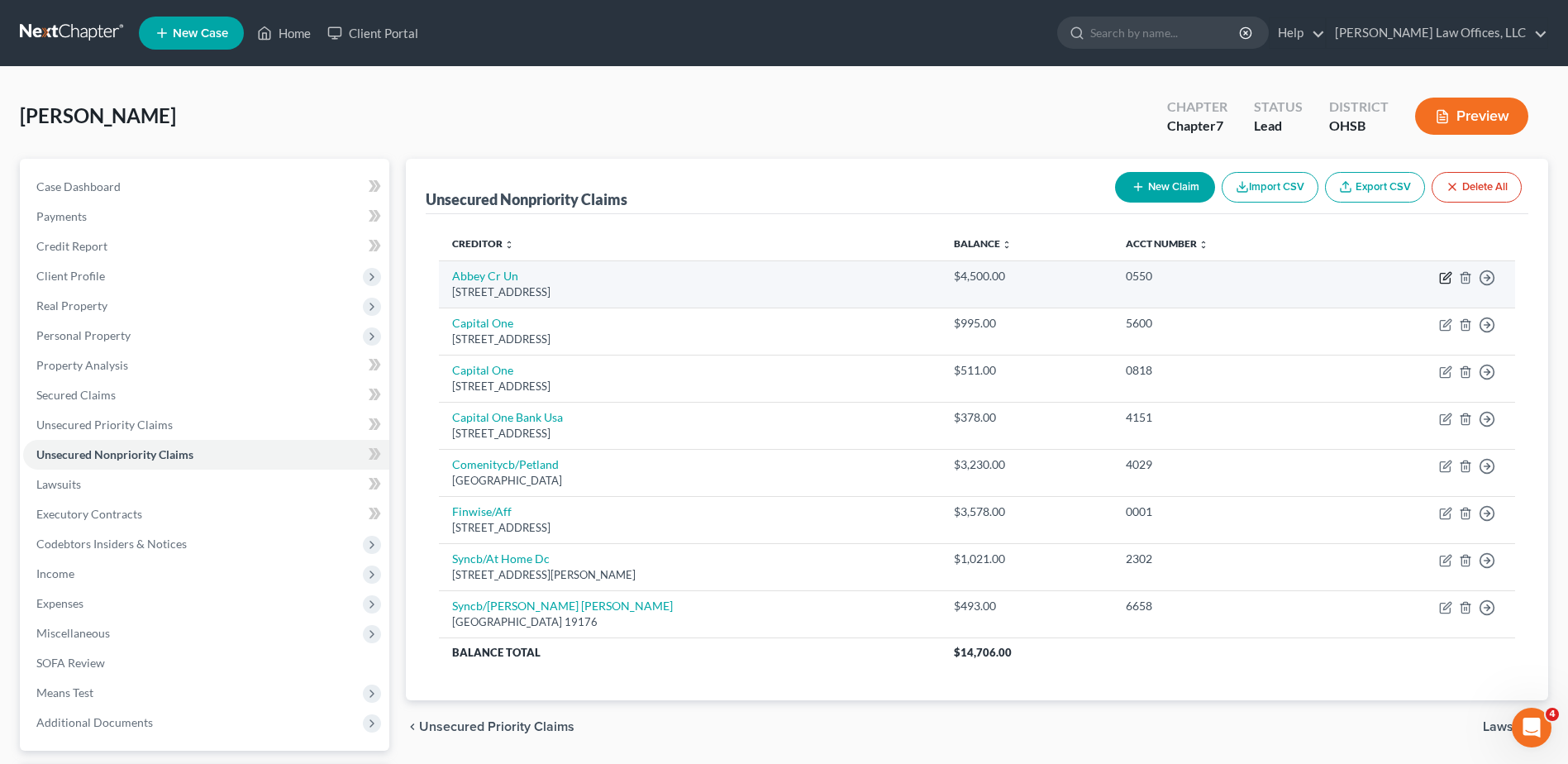
click at [1442, 278] on icon "button" at bounding box center [1446, 278] width 13 height 13
select select "36"
select select "0"
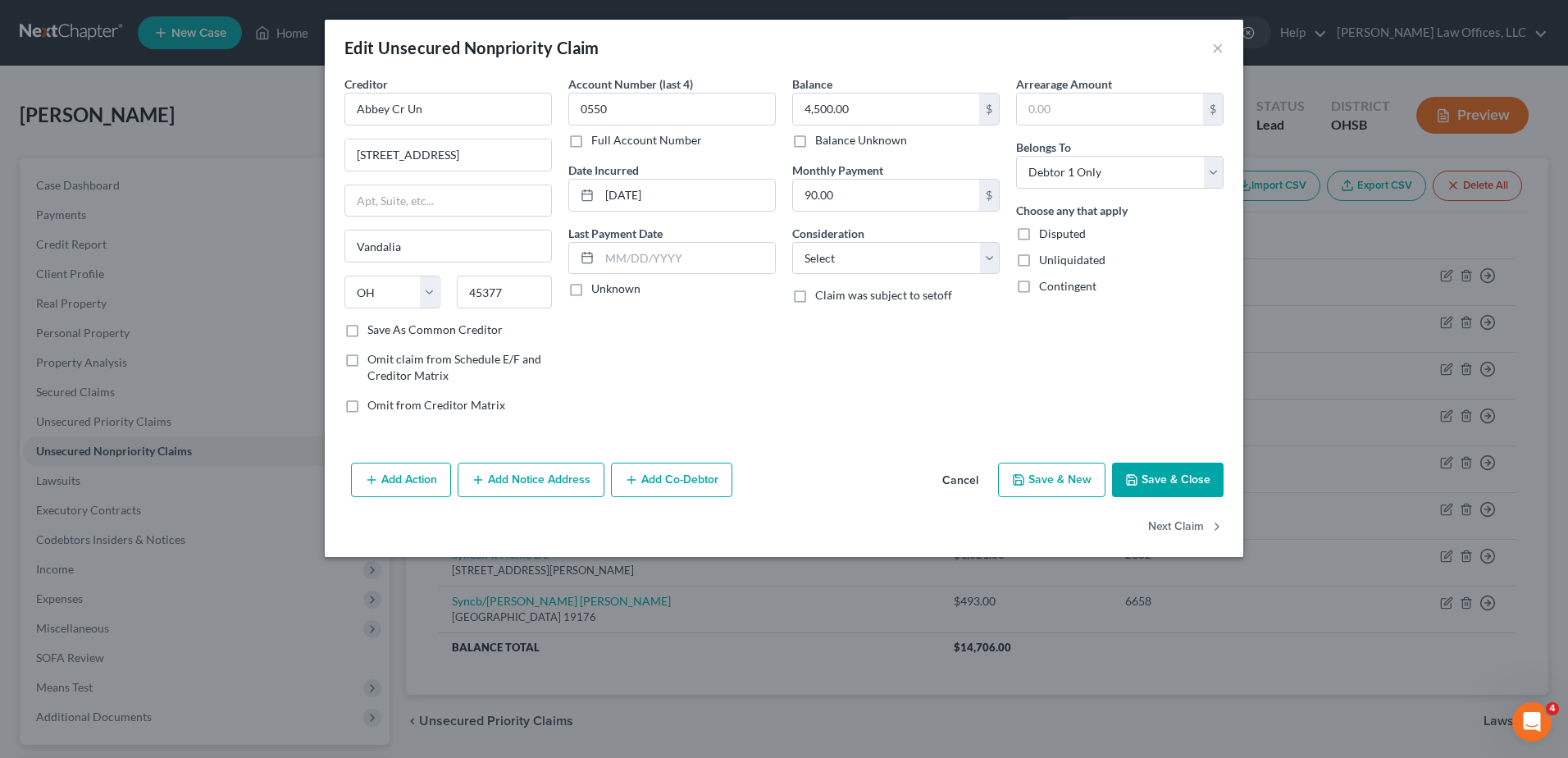
click at [1000, 259] on div "Balance 4,500.00 $ Balance Unknown Balance Undetermined 4,500.00 $ Balance Unkn…" at bounding box center [896, 252] width 224 height 351
click at [988, 261] on select "Select Cable / Satellite Services Collection Agency Credit Card Debt Debt Couns…" at bounding box center [896, 259] width 208 height 33
select select "10"
click at [792, 242] on select "Select Cable / Satellite Services Collection Agency Credit Card Debt Debt Couns…" at bounding box center [896, 259] width 208 height 33
click at [1191, 525] on button "Next Claim" at bounding box center [1186, 528] width 76 height 35
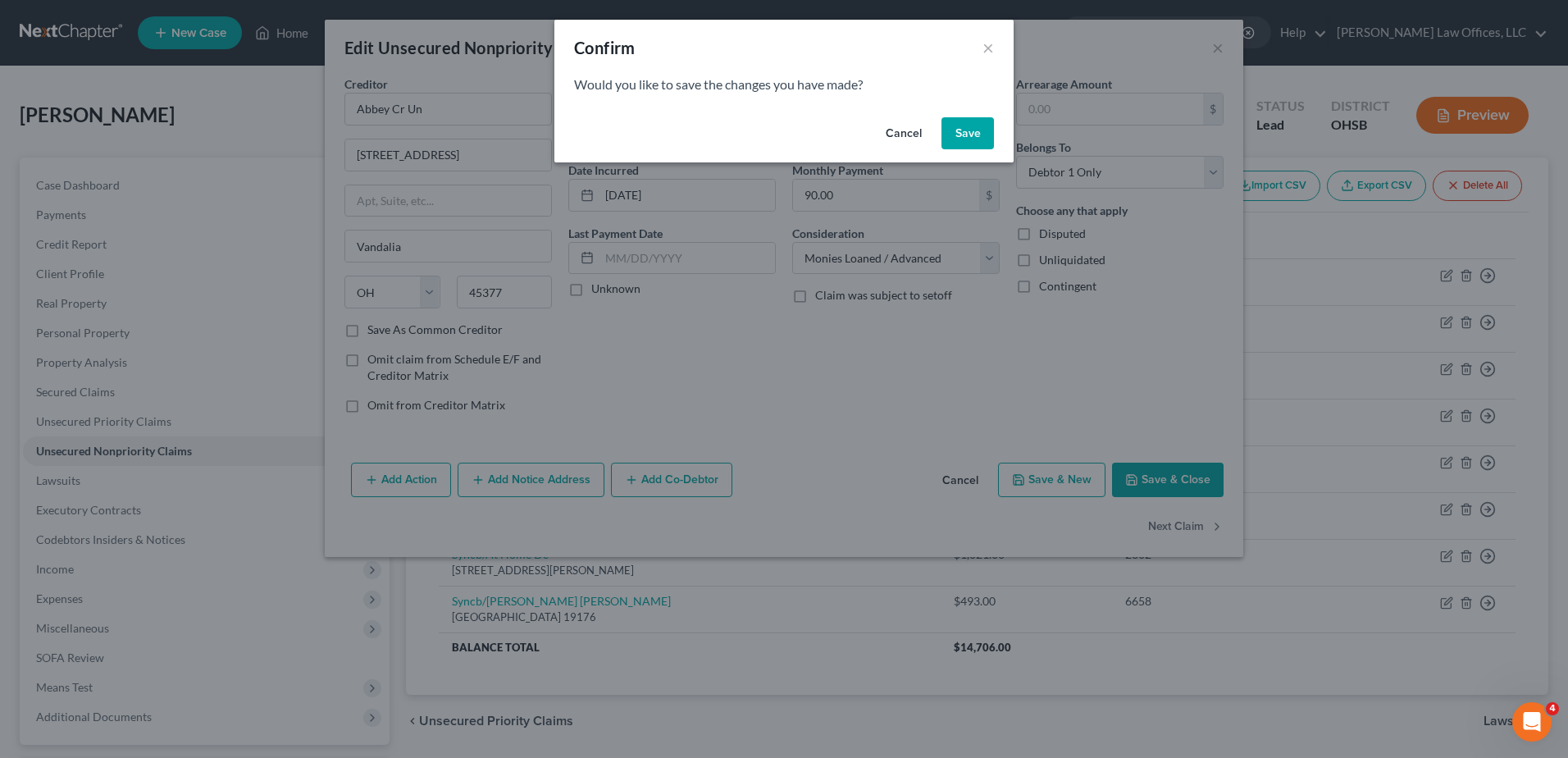
click at [958, 131] on button "Save" at bounding box center [968, 134] width 53 height 33
select select "46"
select select "0"
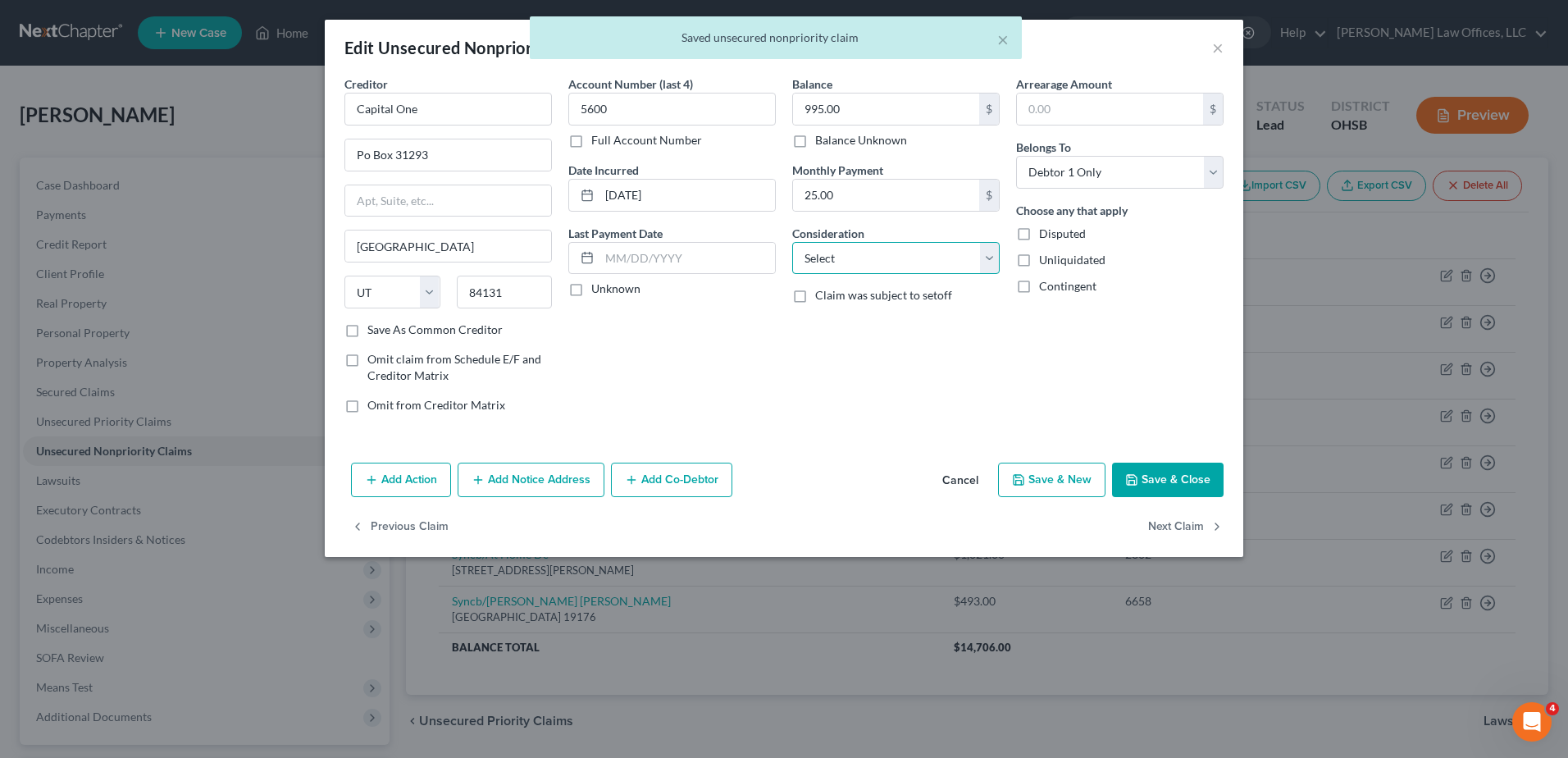
click at [989, 255] on select "Select Cable / Satellite Services Collection Agency Credit Card Debt Debt Couns…" at bounding box center [896, 259] width 208 height 33
select select "2"
click at [792, 242] on select "Select Cable / Satellite Services Collection Agency Credit Card Debt Debt Couns…" at bounding box center [896, 259] width 208 height 33
click at [1193, 525] on button "Next Claim" at bounding box center [1186, 528] width 76 height 35
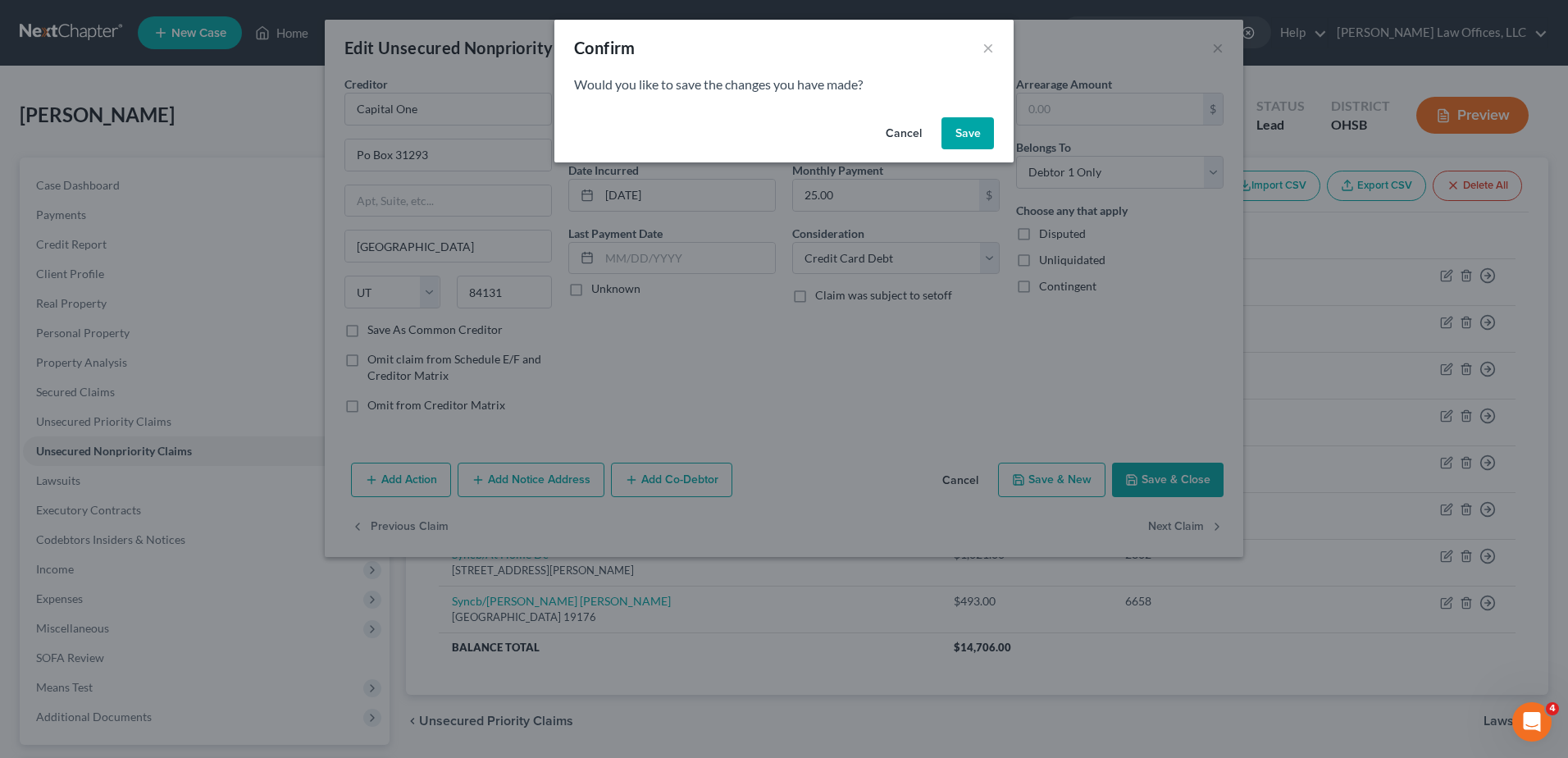
click at [954, 134] on button "Save" at bounding box center [968, 134] width 53 height 33
select select "46"
select select "2"
select select "0"
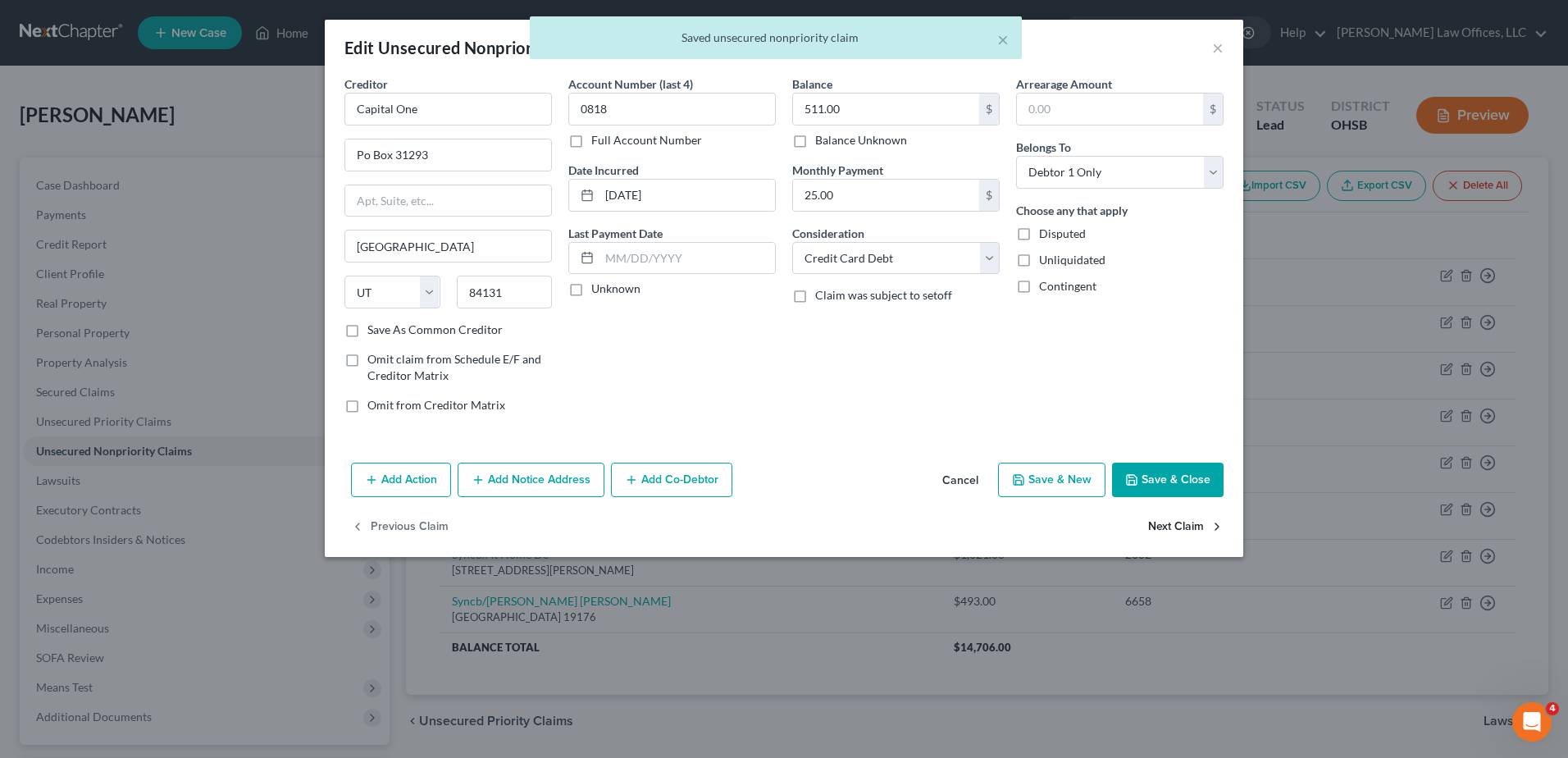
click at [1167, 527] on button "Next Claim" at bounding box center [1186, 528] width 76 height 35
select select "46"
select select "2"
select select "0"
click at [1167, 527] on button "Next Claim" at bounding box center [1186, 528] width 76 height 35
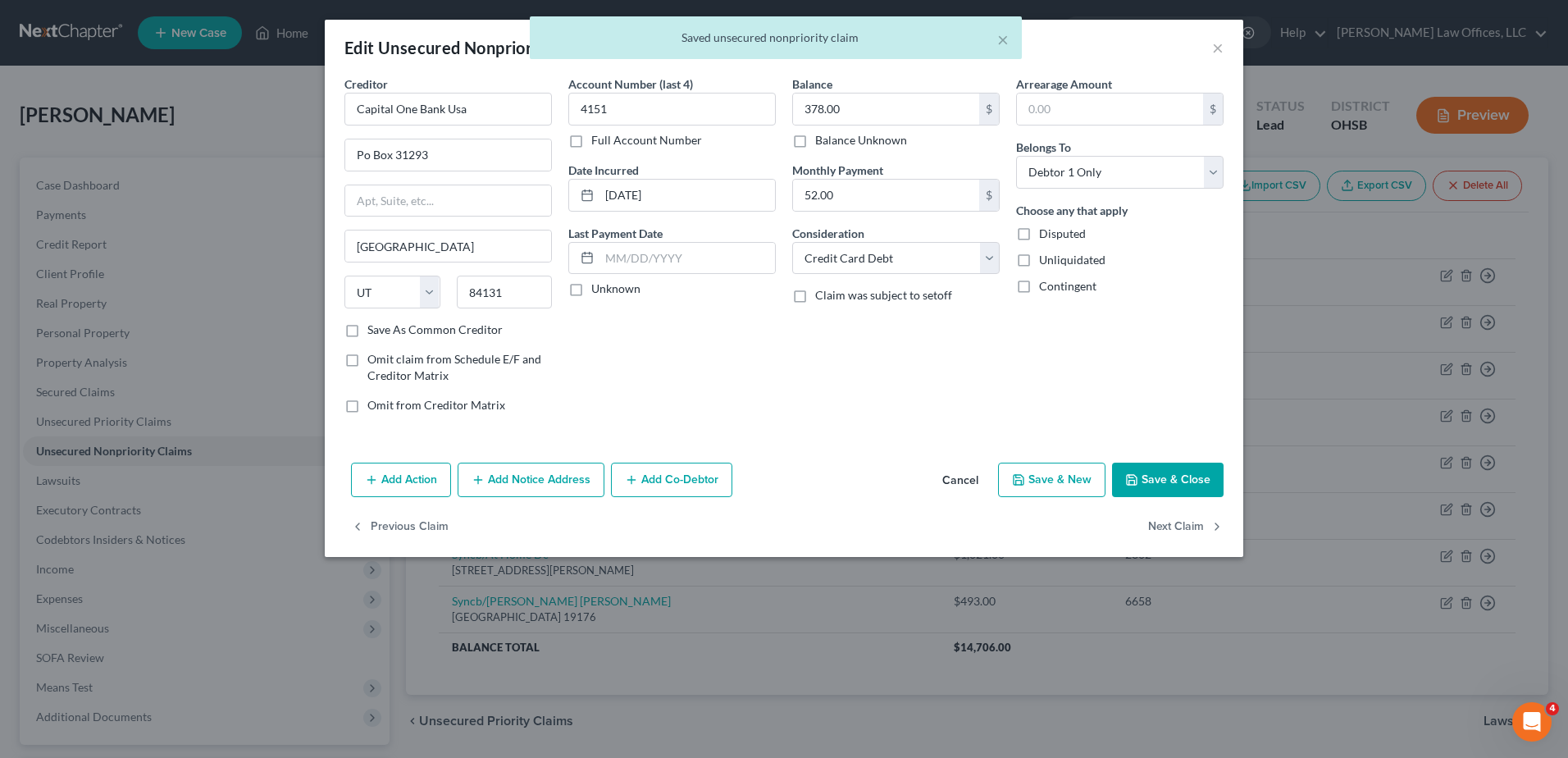
select select "36"
select select "2"
select select "0"
click at [1167, 527] on button "Next Claim" at bounding box center [1186, 528] width 76 height 35
select select "45"
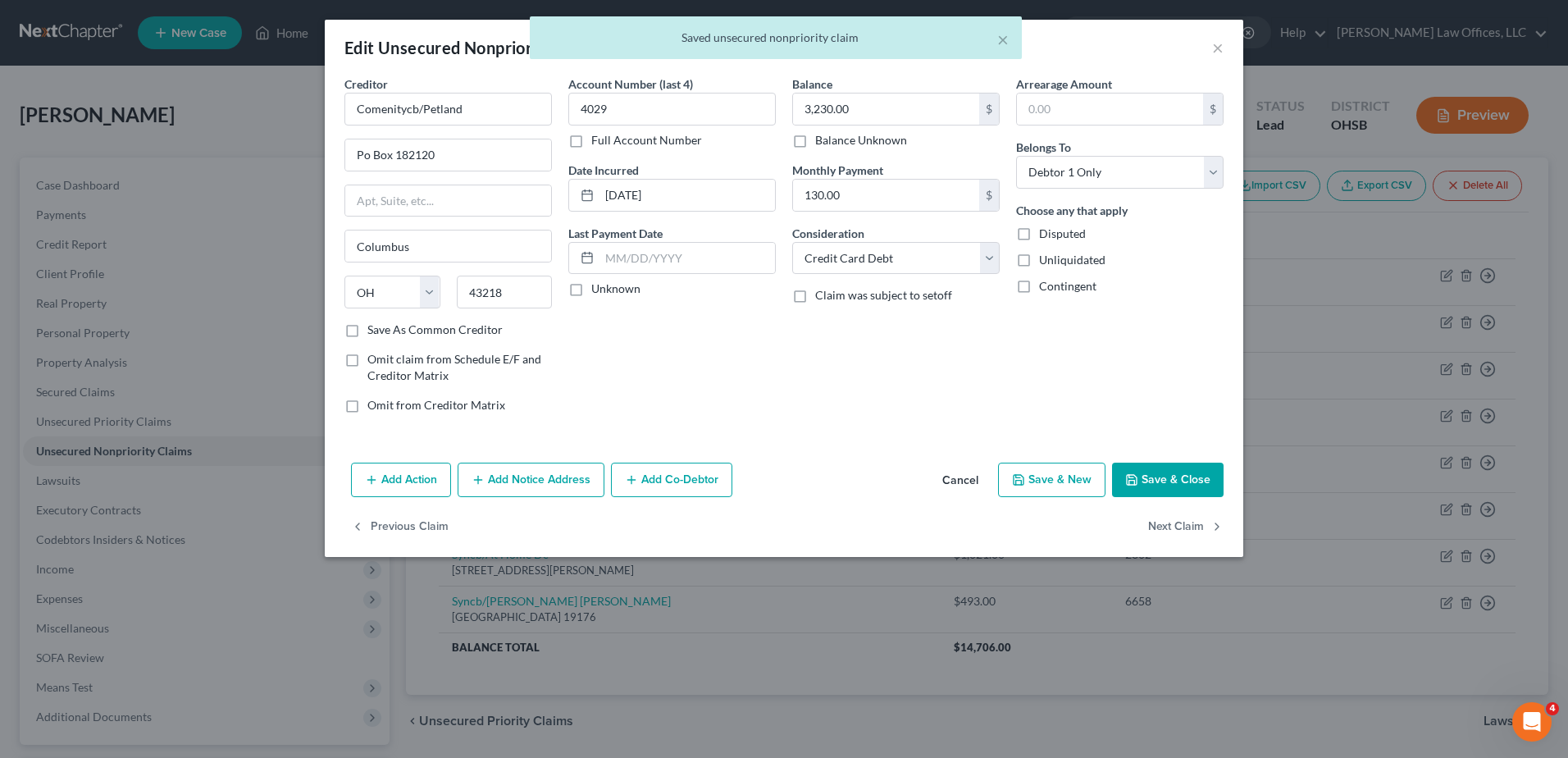
select select "0"
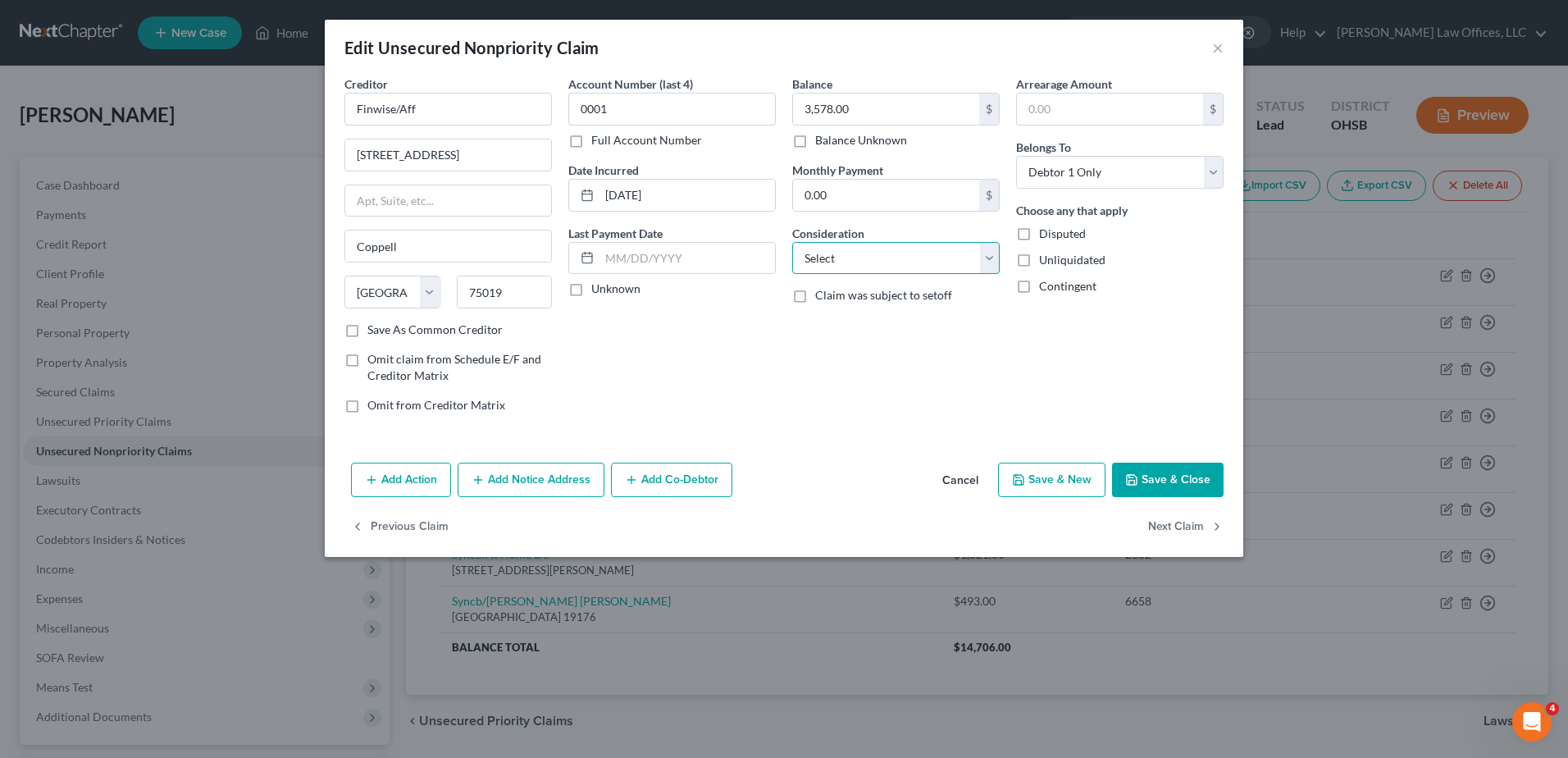
click at [990, 257] on select "Select Cable / Satellite Services Collection Agency Credit Card Debt Debt Couns…" at bounding box center [896, 259] width 208 height 33
select select "10"
click at [792, 242] on select "Select Cable / Satellite Services Collection Agency Credit Card Debt Debt Couns…" at bounding box center [896, 259] width 208 height 33
click at [1162, 525] on button "Next Claim" at bounding box center [1186, 528] width 76 height 35
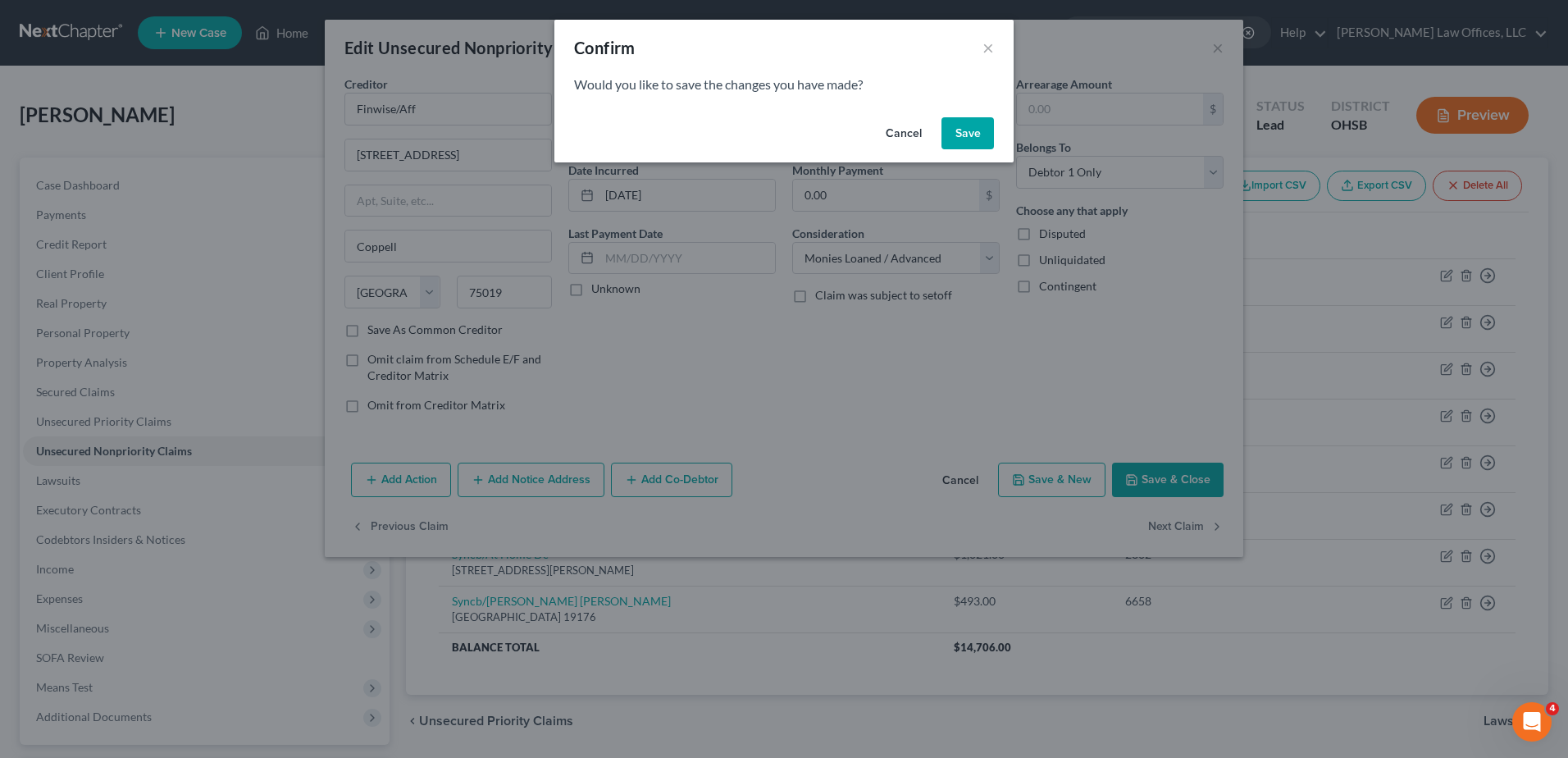
click at [980, 132] on button "Save" at bounding box center [968, 134] width 53 height 33
select select "10"
select select "2"
select select "0"
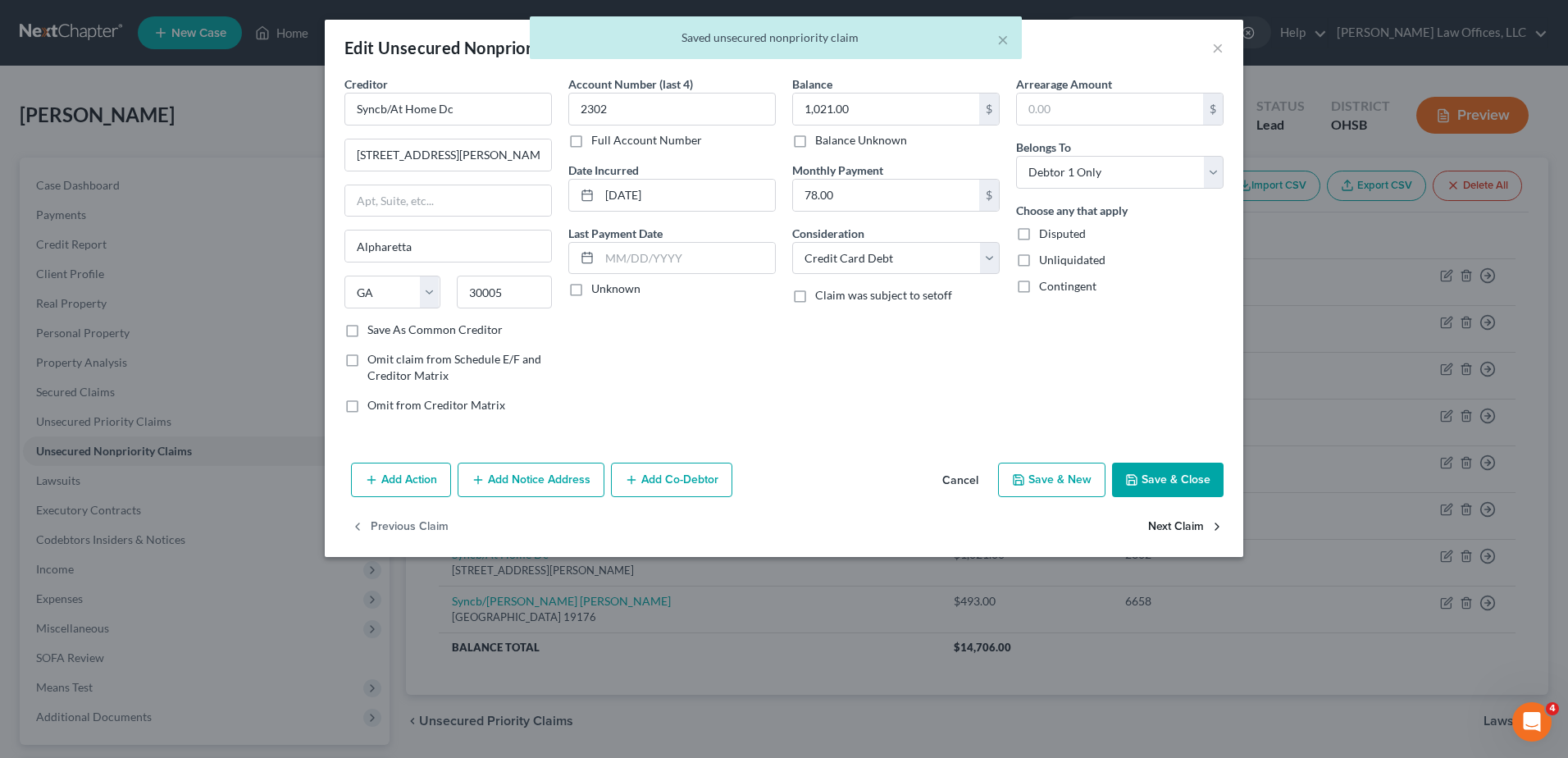
click at [1169, 527] on button "Next Claim" at bounding box center [1186, 528] width 76 height 35
select select "39"
select select "2"
select select "0"
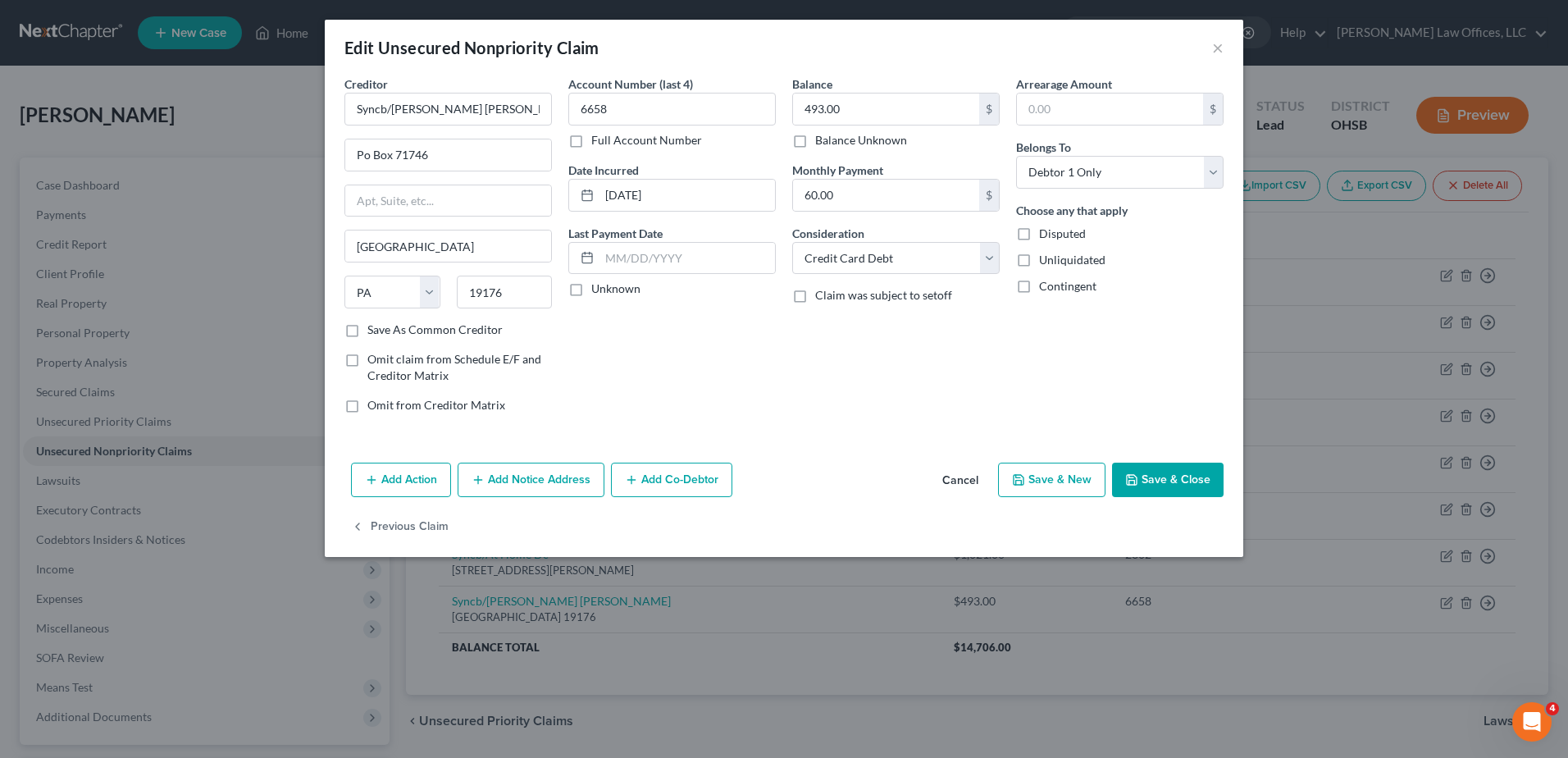
click at [1154, 484] on button "Save & Close" at bounding box center [1167, 480] width 111 height 35
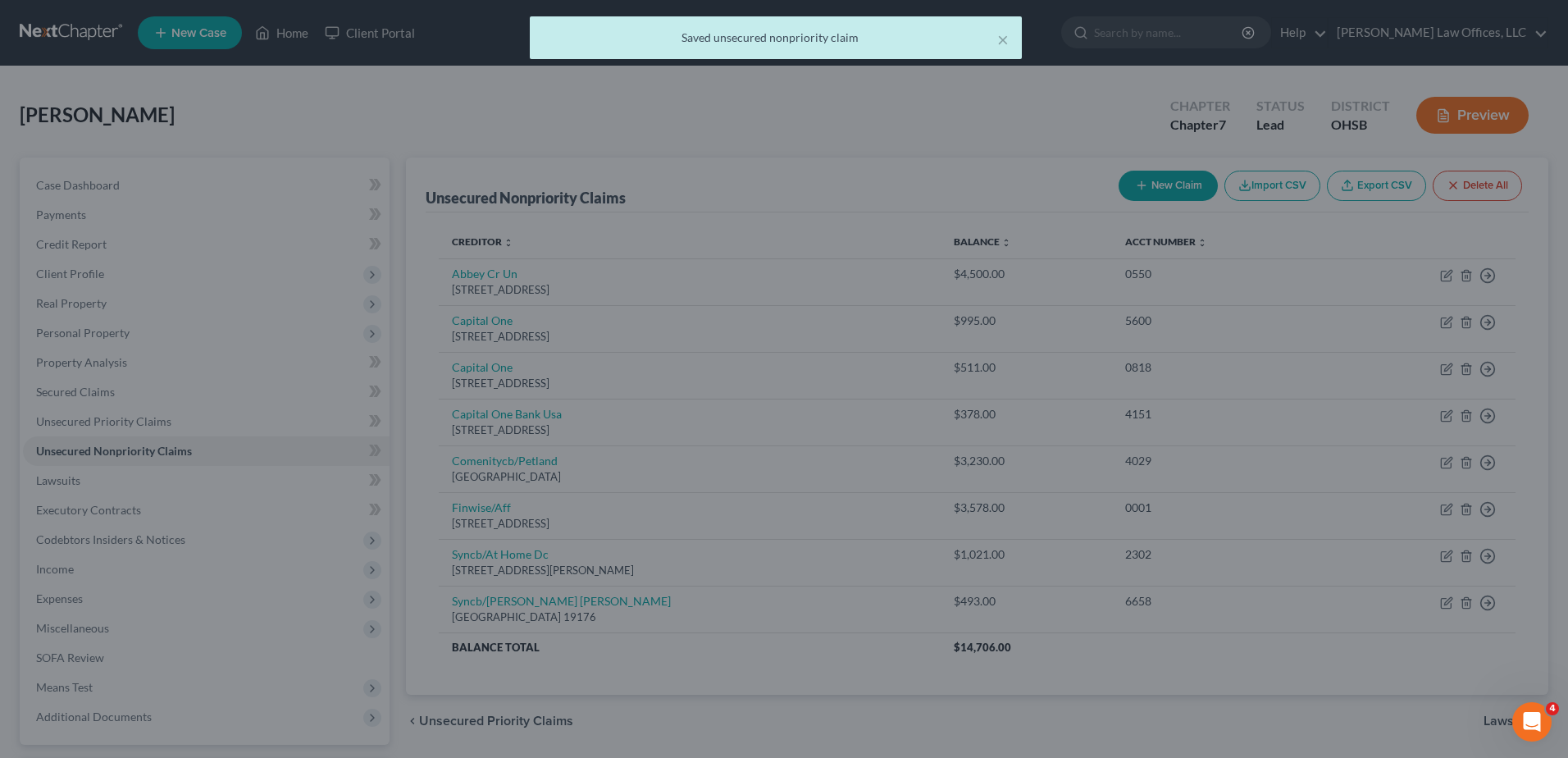
type input "0"
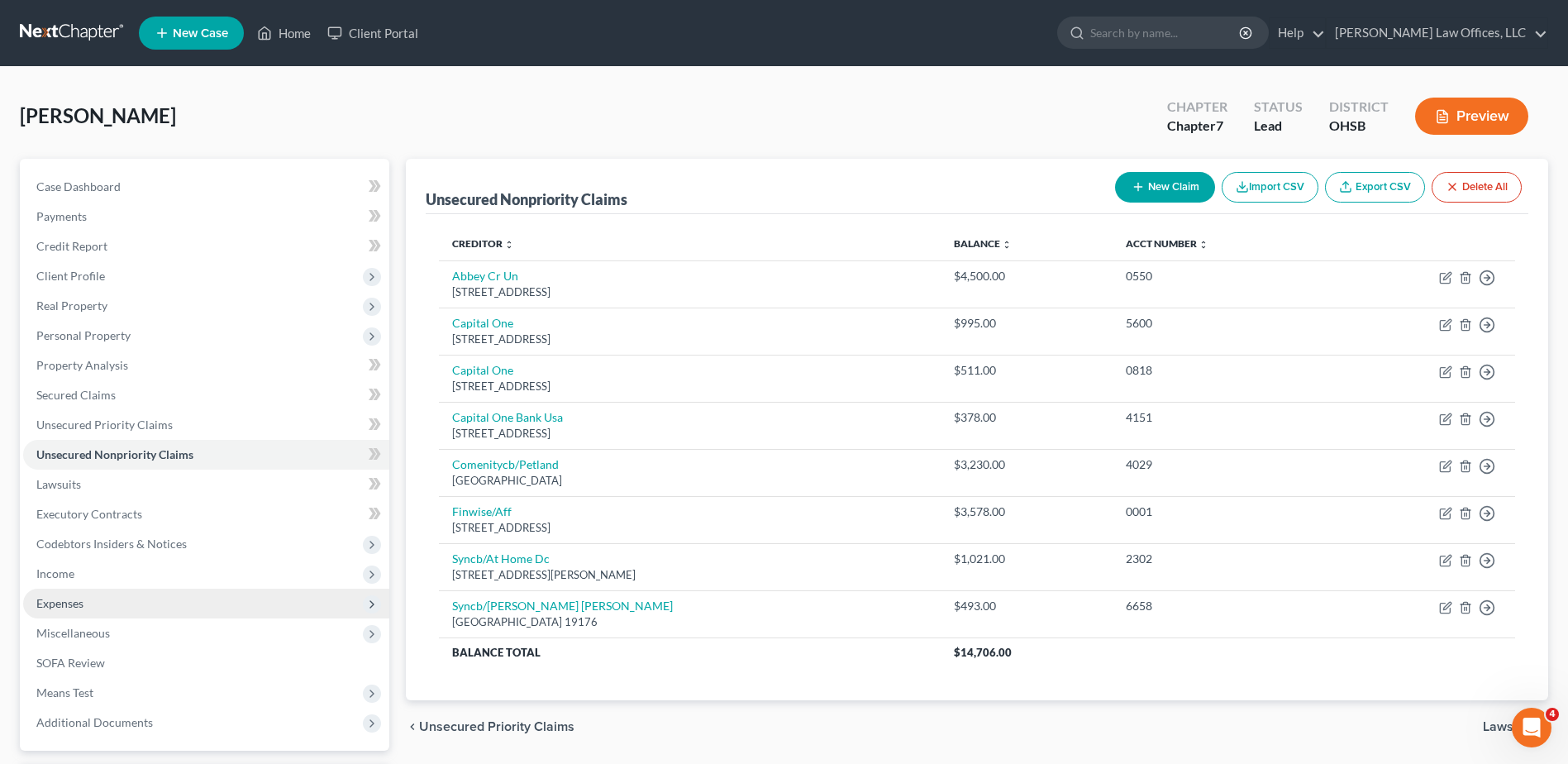
click at [177, 720] on span "Additional Documents" at bounding box center [206, 723] width 366 height 30
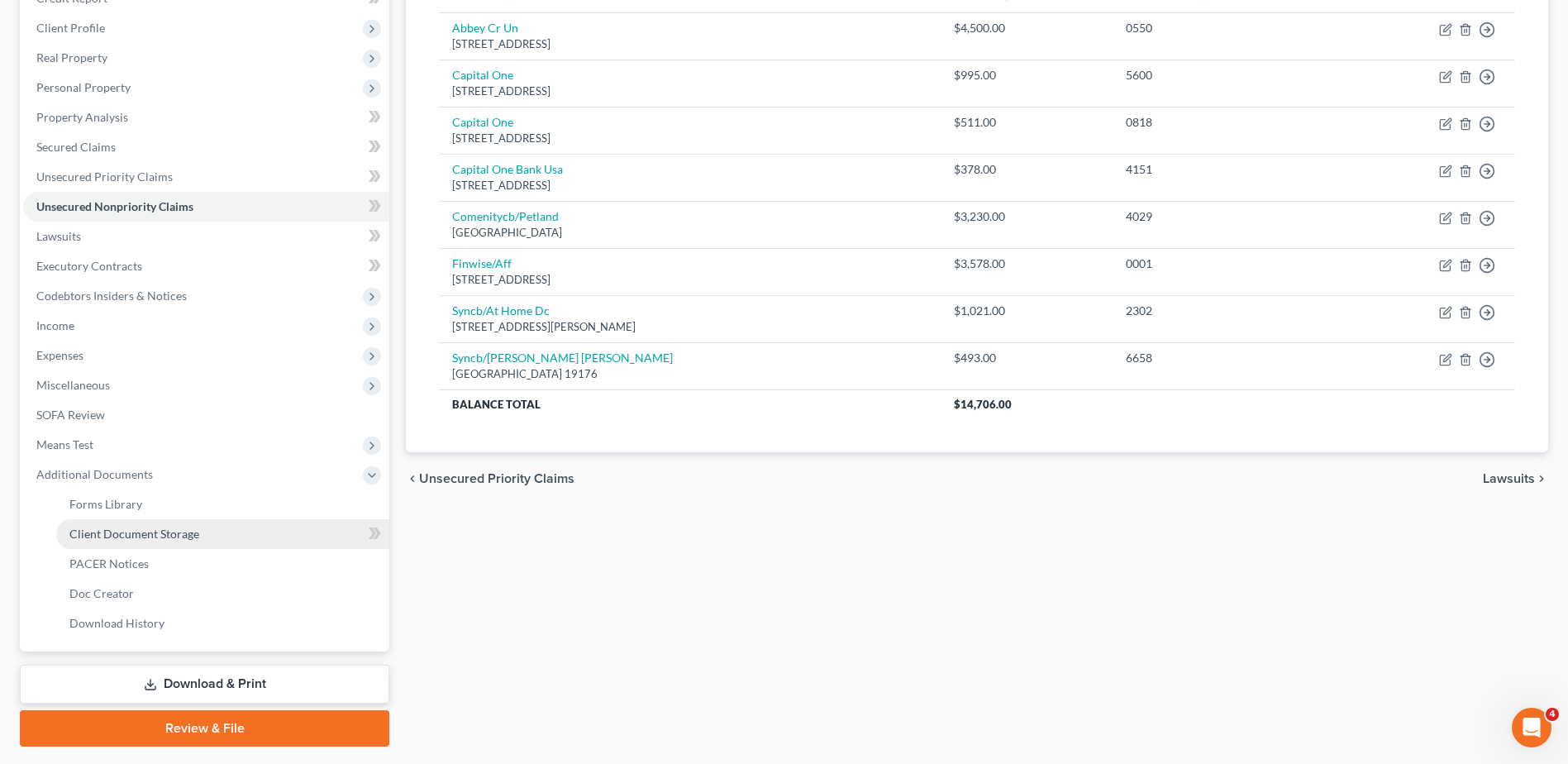
click at [174, 533] on span "Client Document Storage" at bounding box center [135, 534] width 130 height 14
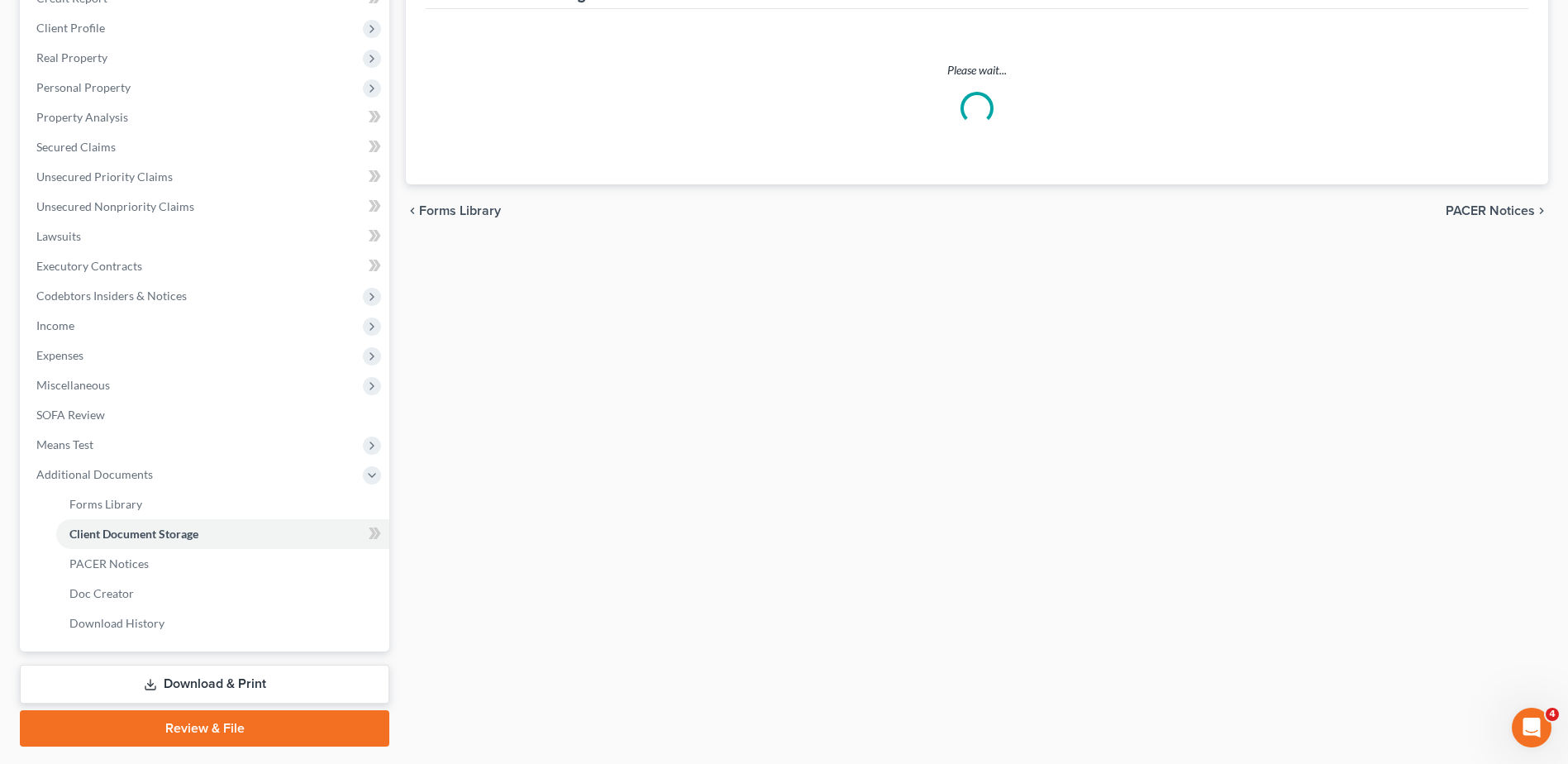
scroll to position [242, 0]
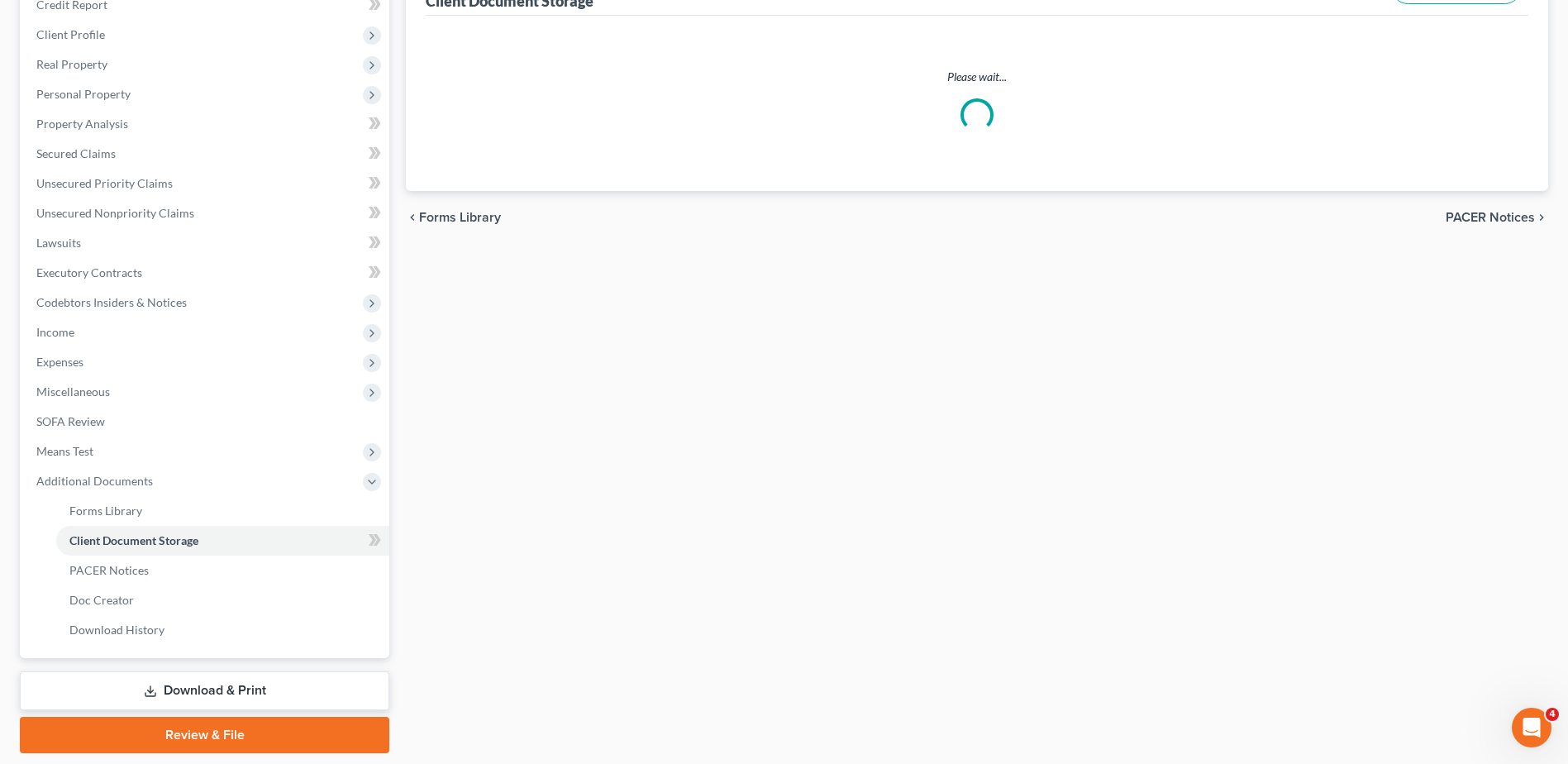
select select "7"
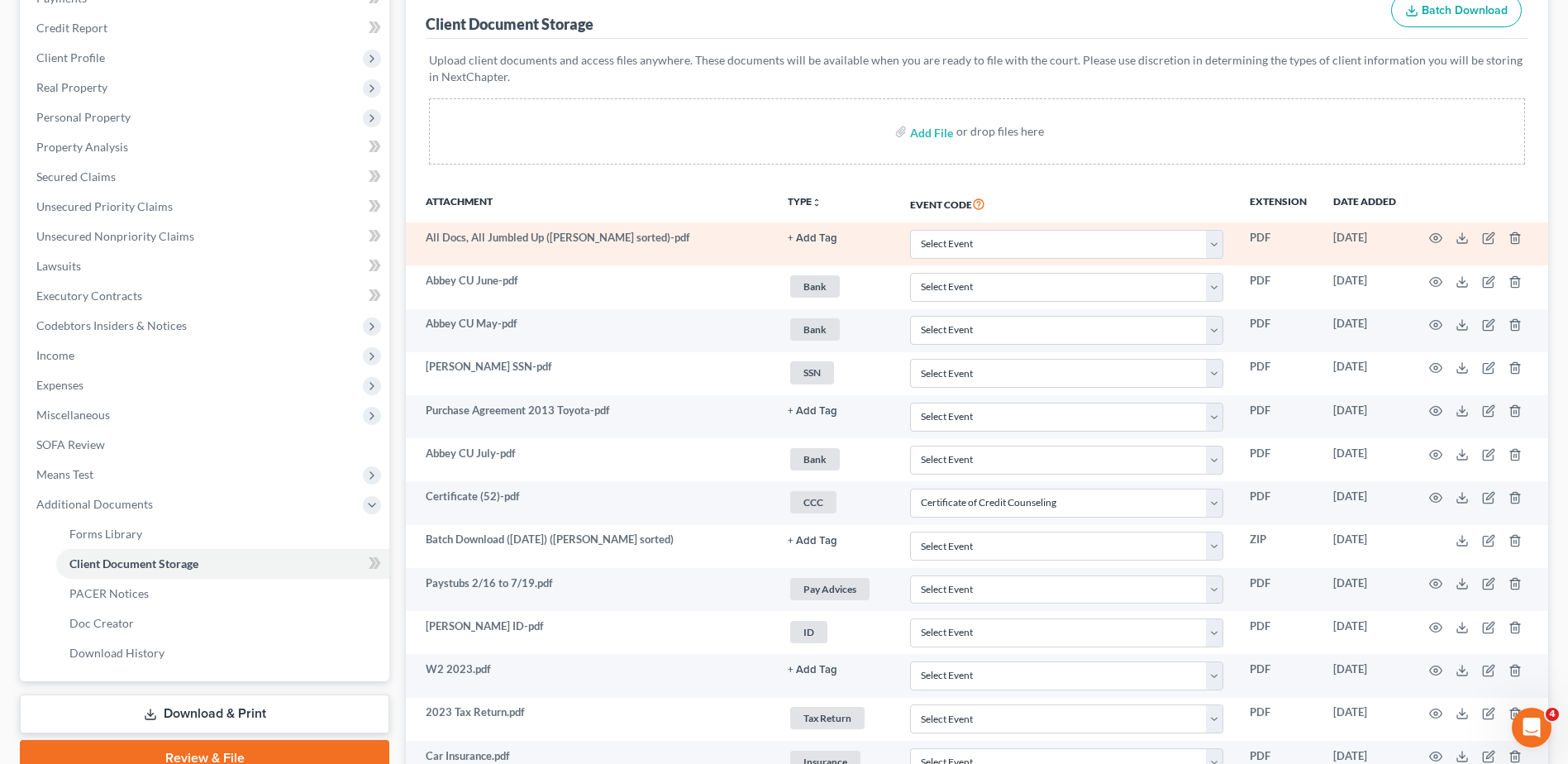
scroll to position [248, 0]
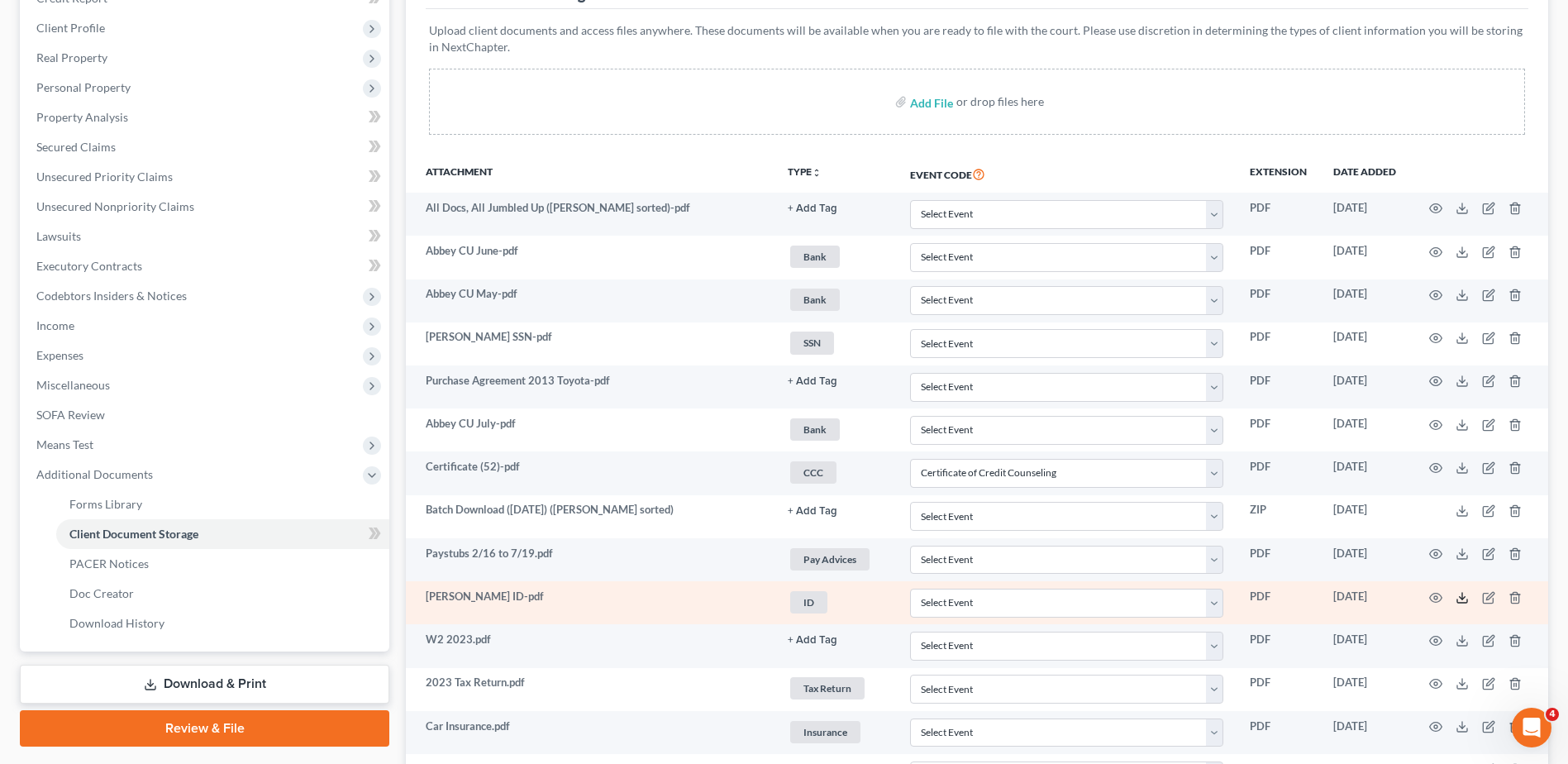
click at [1462, 603] on icon at bounding box center [1462, 601] width 10 height 3
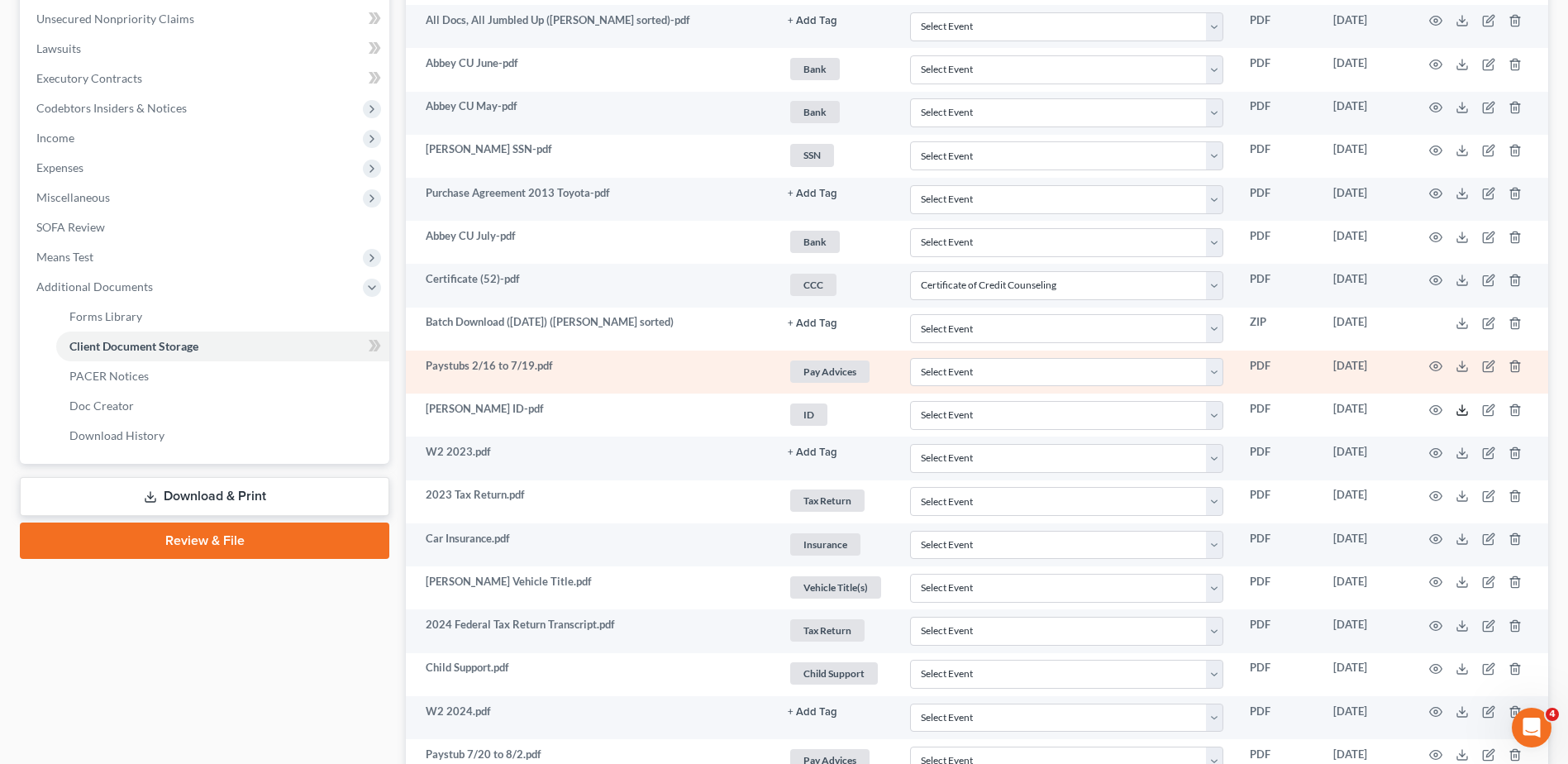
scroll to position [496, 0]
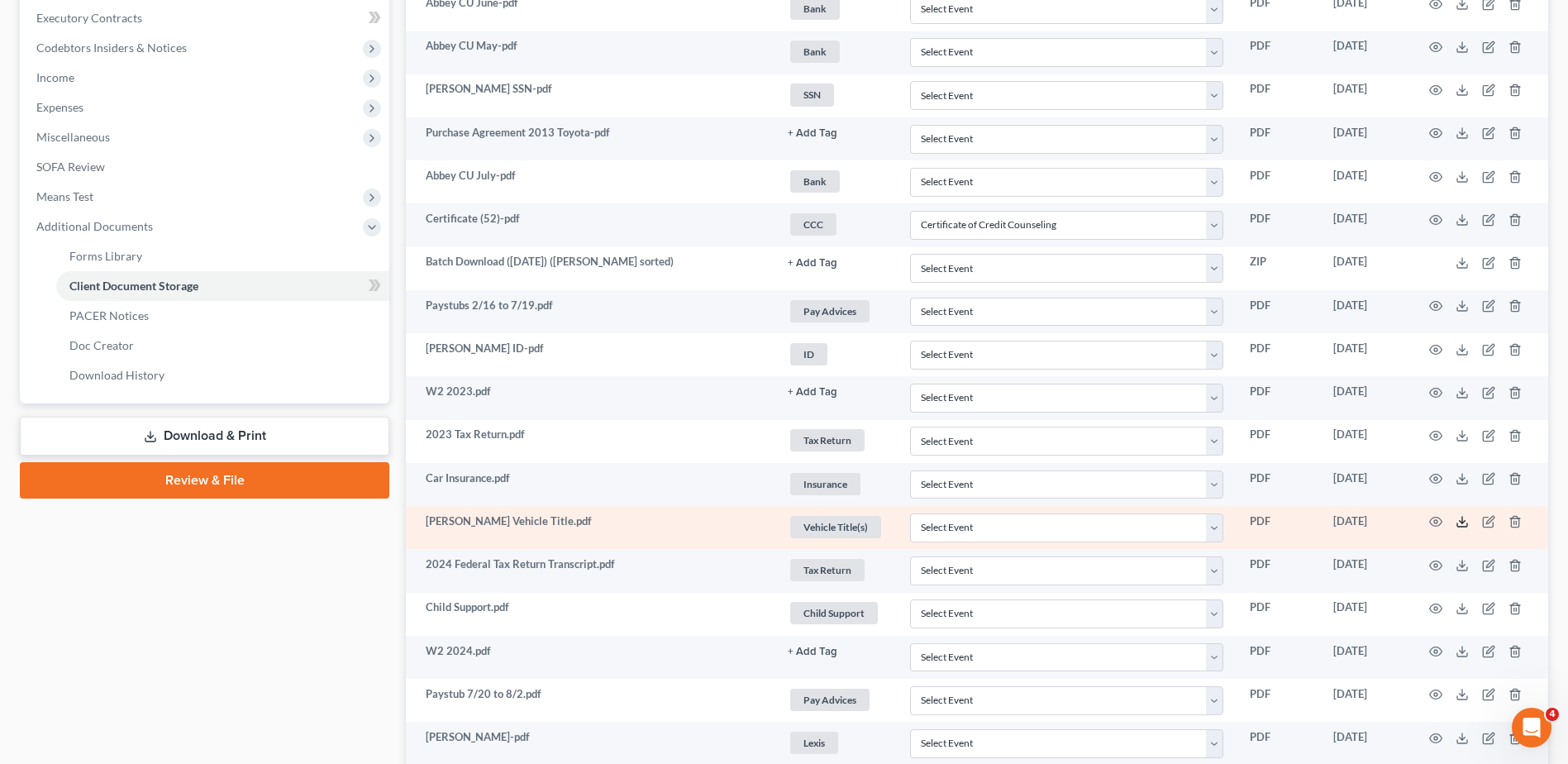
click at [1460, 523] on icon at bounding box center [1462, 522] width 13 height 13
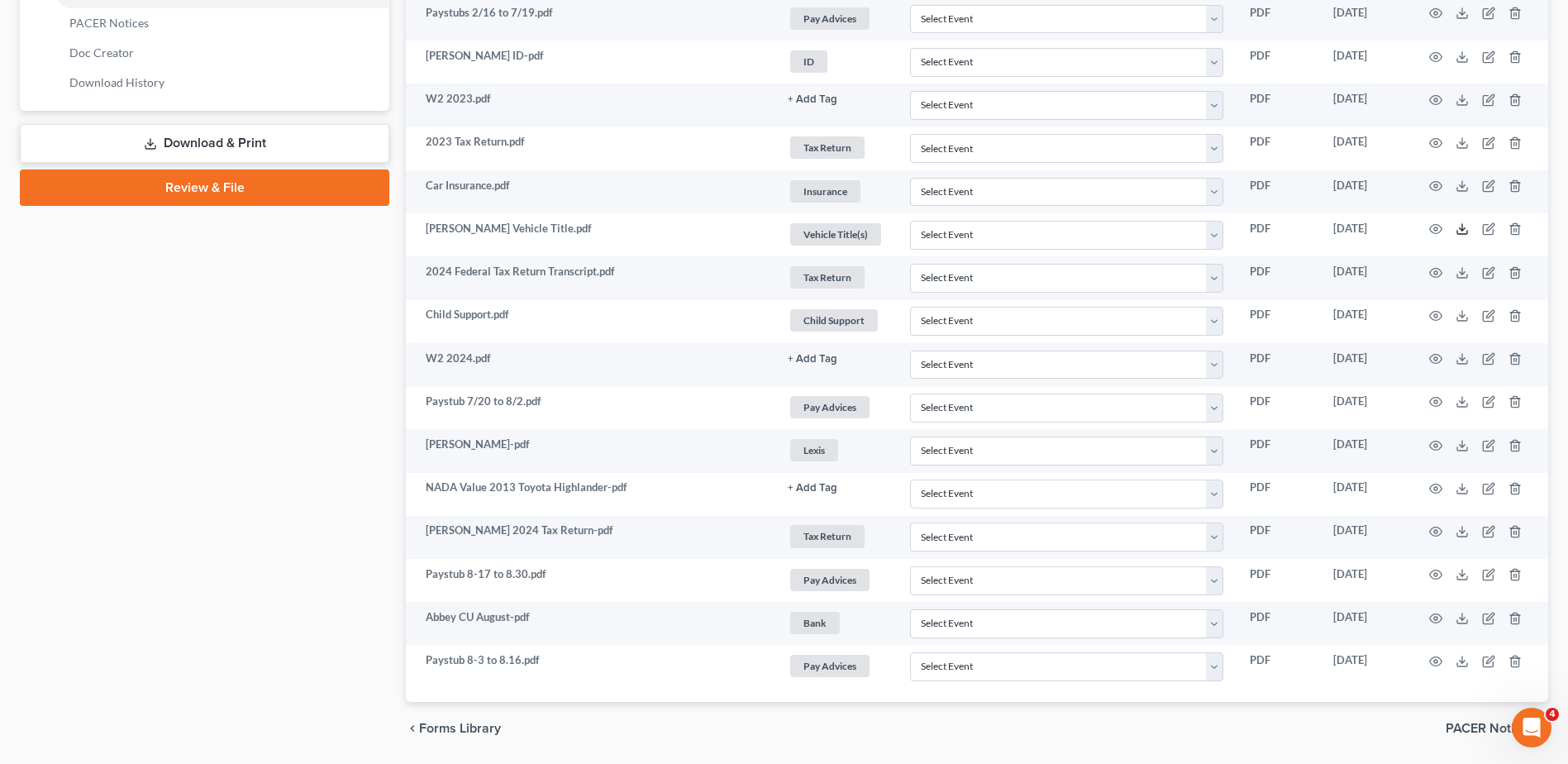
scroll to position [827, 0]
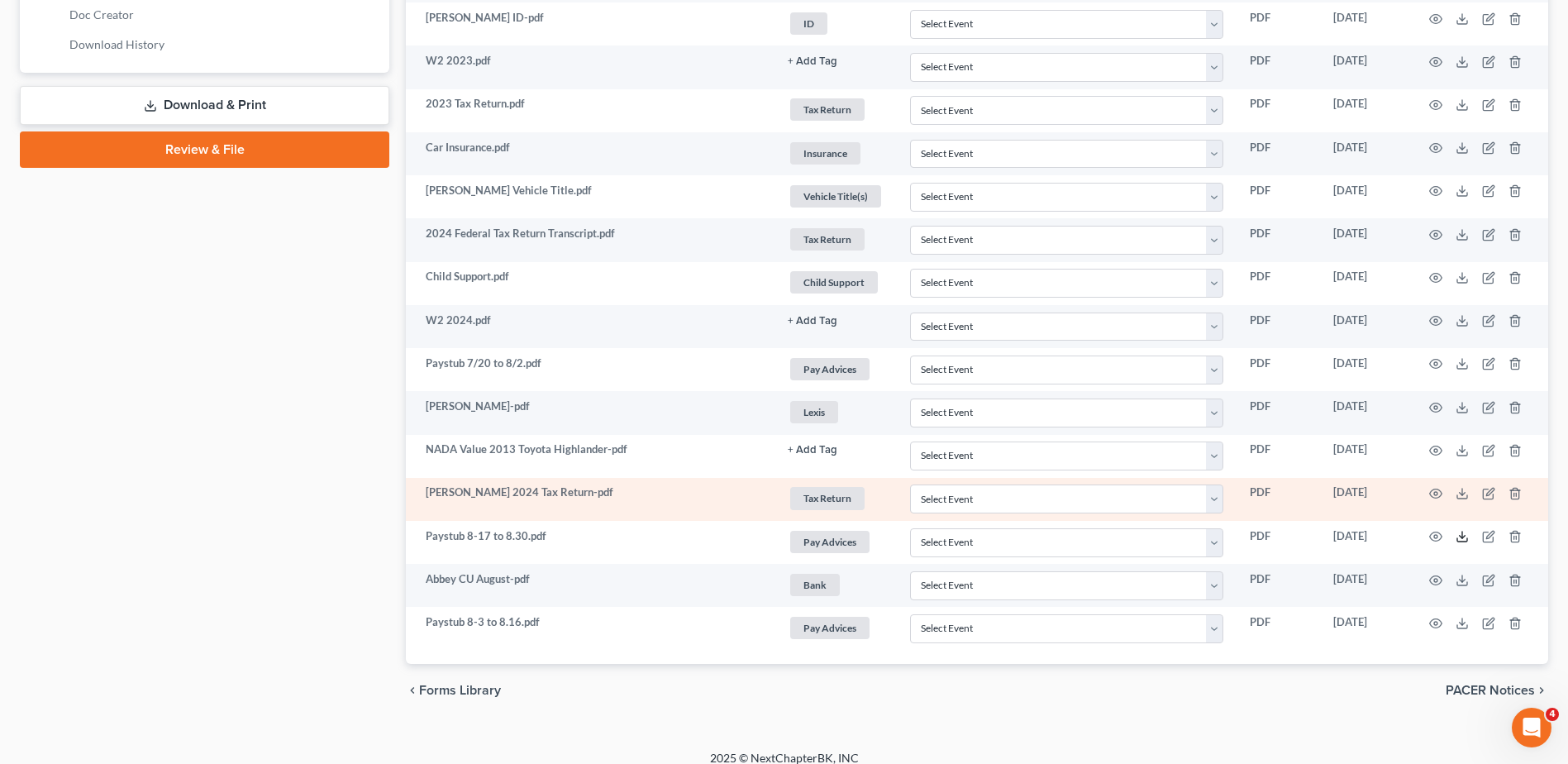
drag, startPoint x: 1462, startPoint y: 535, endPoint x: 1374, endPoint y: 506, distance: 92.7
click at [1462, 535] on line at bounding box center [1462, 535] width 0 height 7
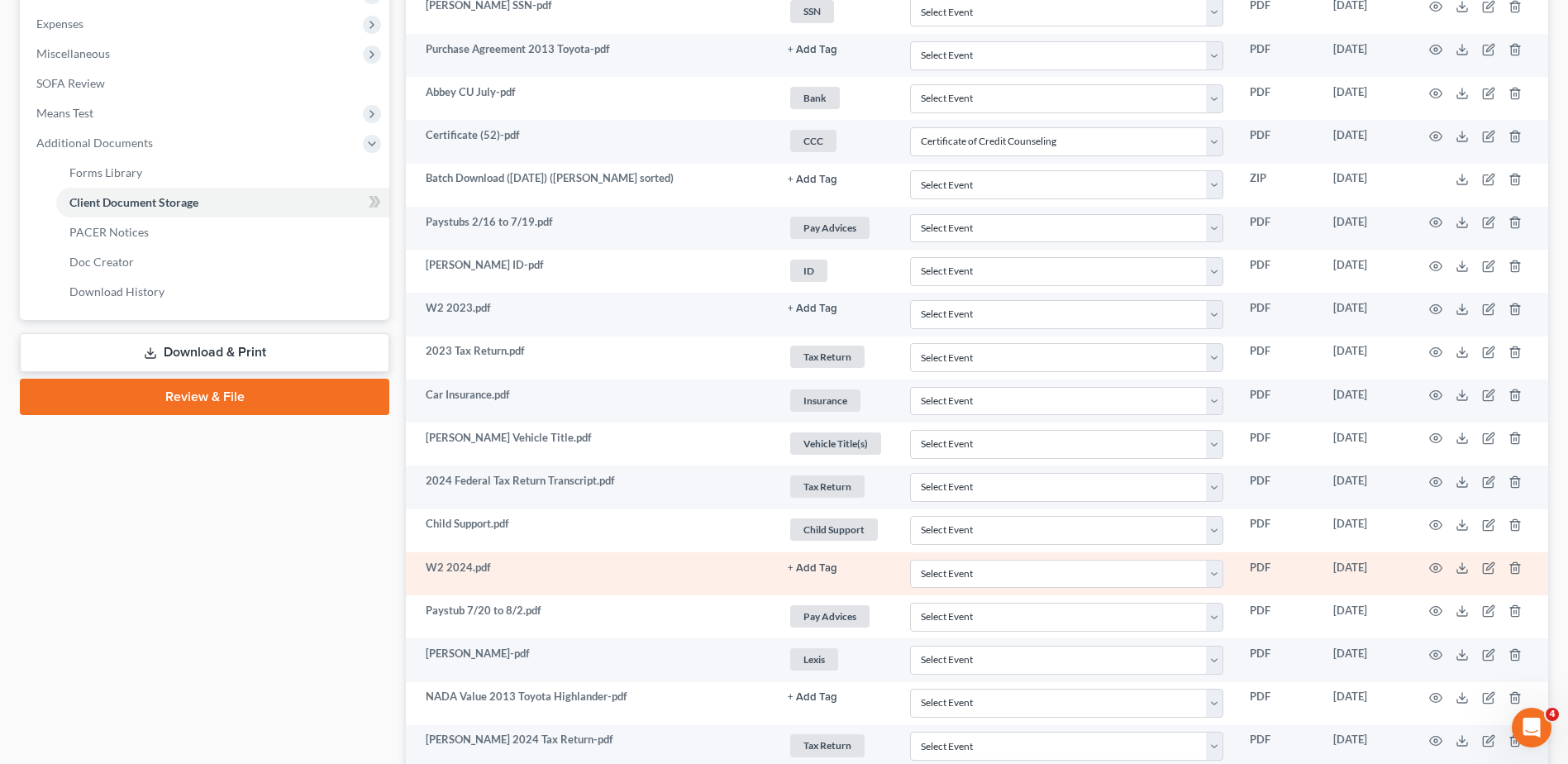
scroll to position [579, 0]
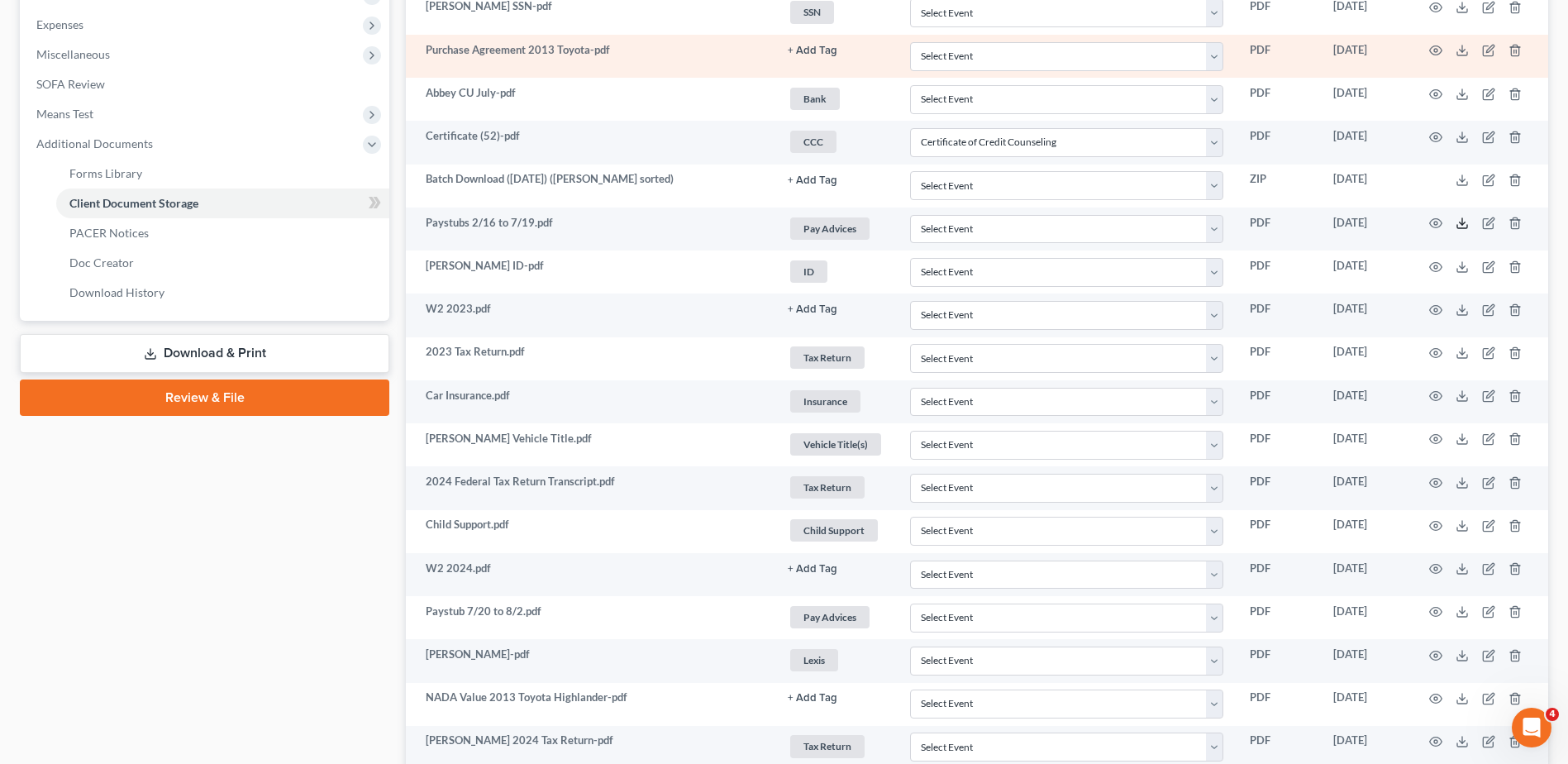
drag, startPoint x: 1462, startPoint y: 220, endPoint x: 472, endPoint y: 66, distance: 1001.9
click at [1462, 220] on line at bounding box center [1462, 222] width 0 height 7
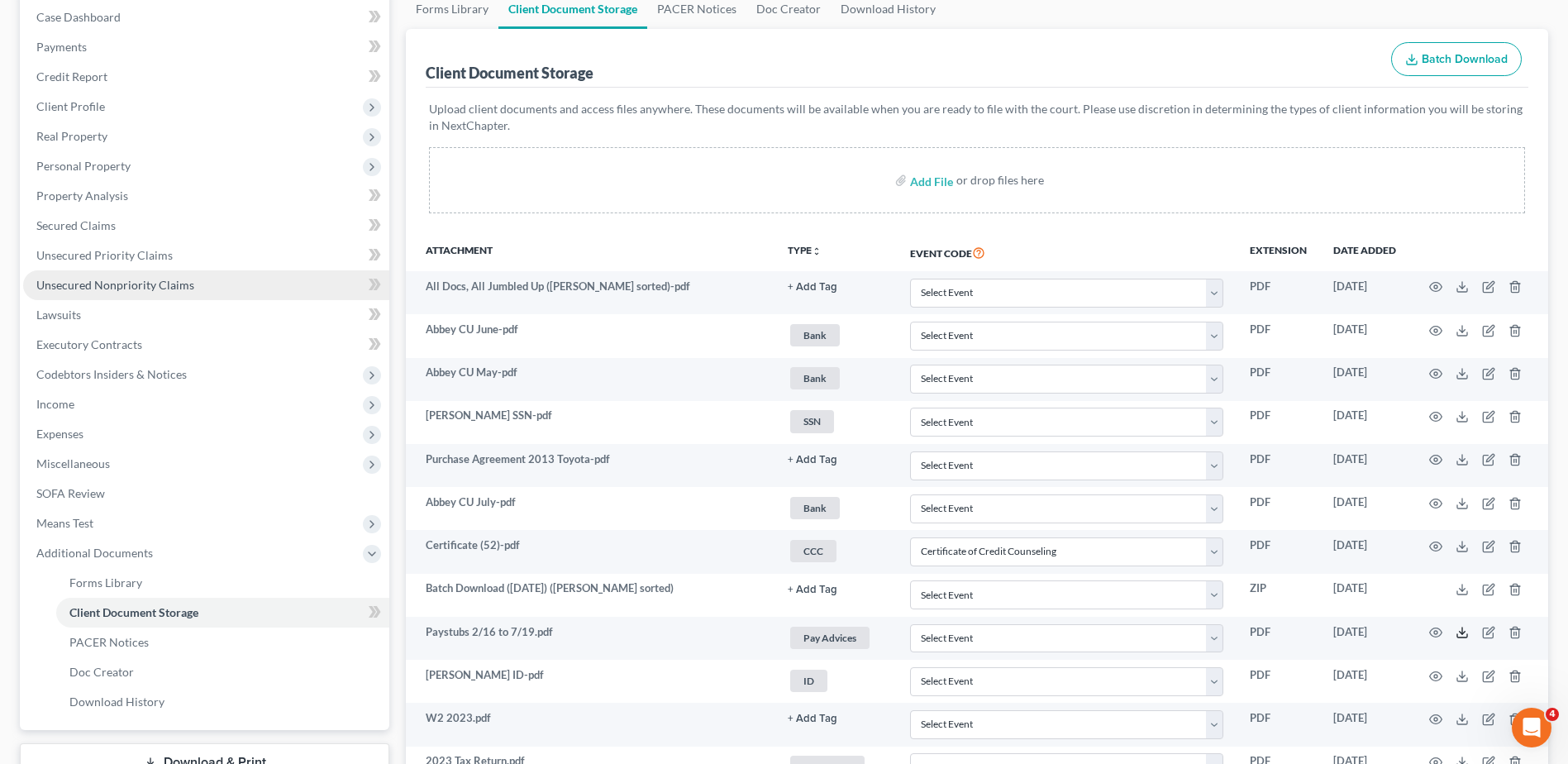
scroll to position [165, 0]
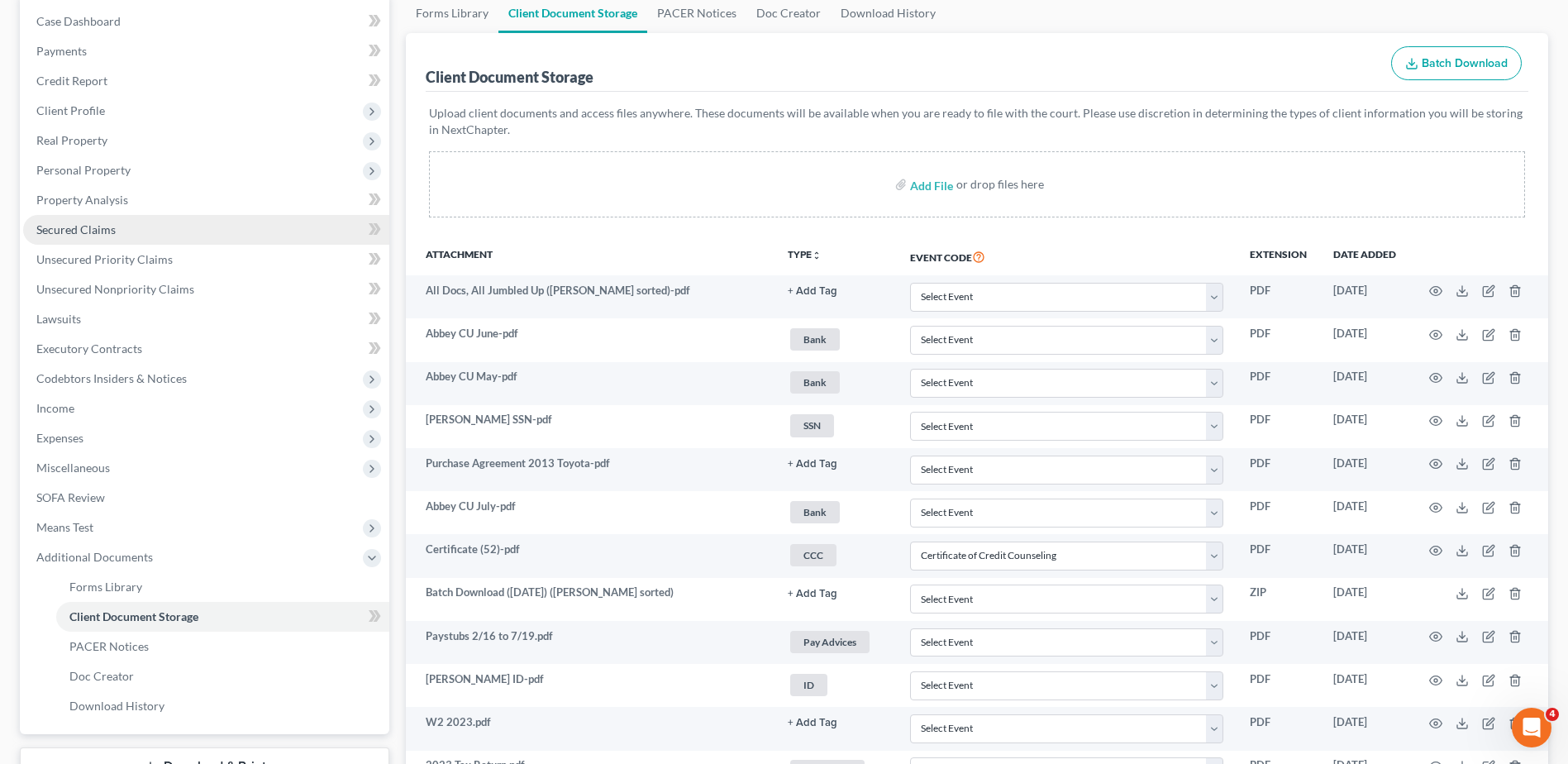
click at [123, 225] on link "Secured Claims" at bounding box center [206, 230] width 366 height 30
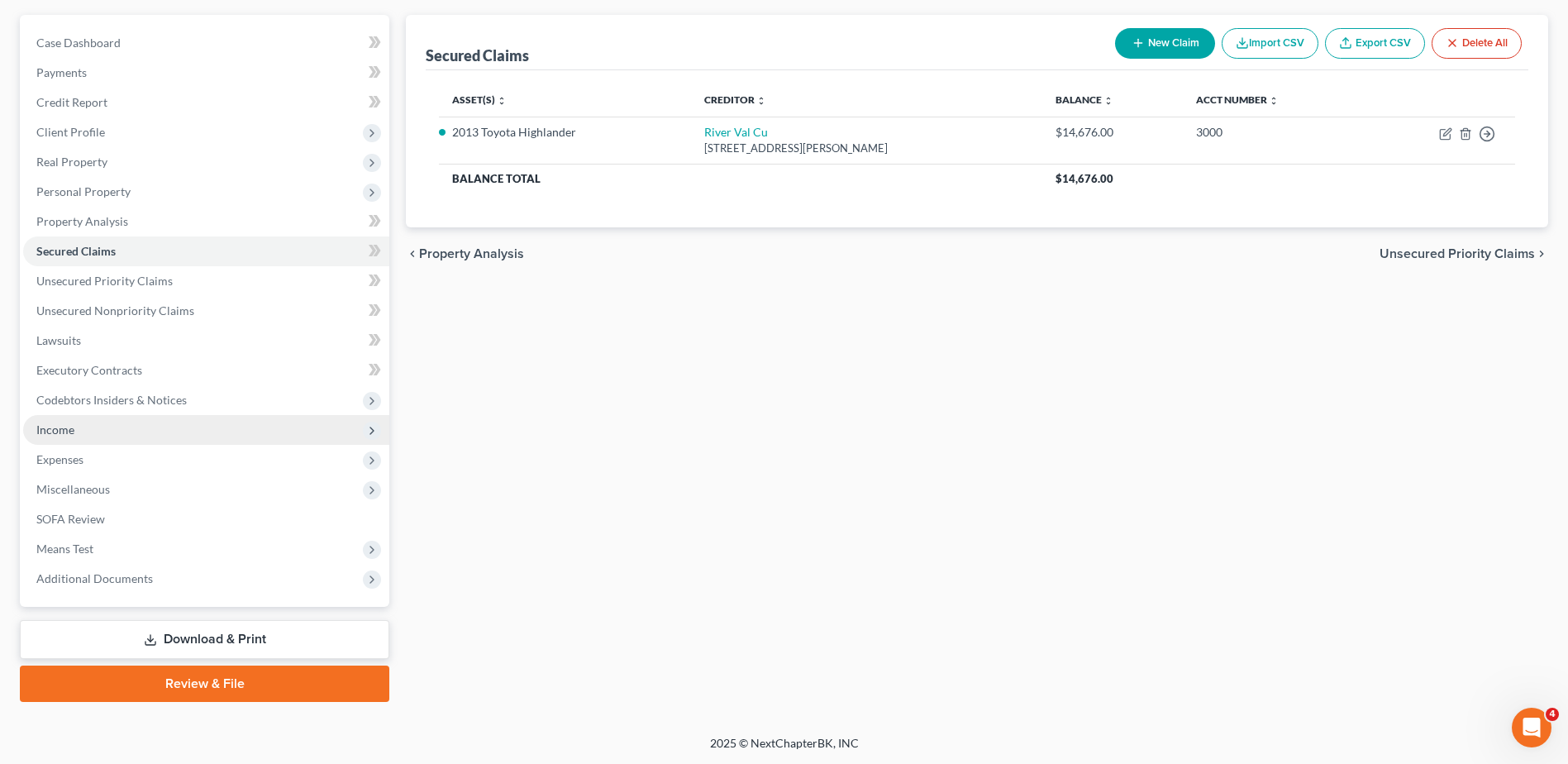
scroll to position [145, 0]
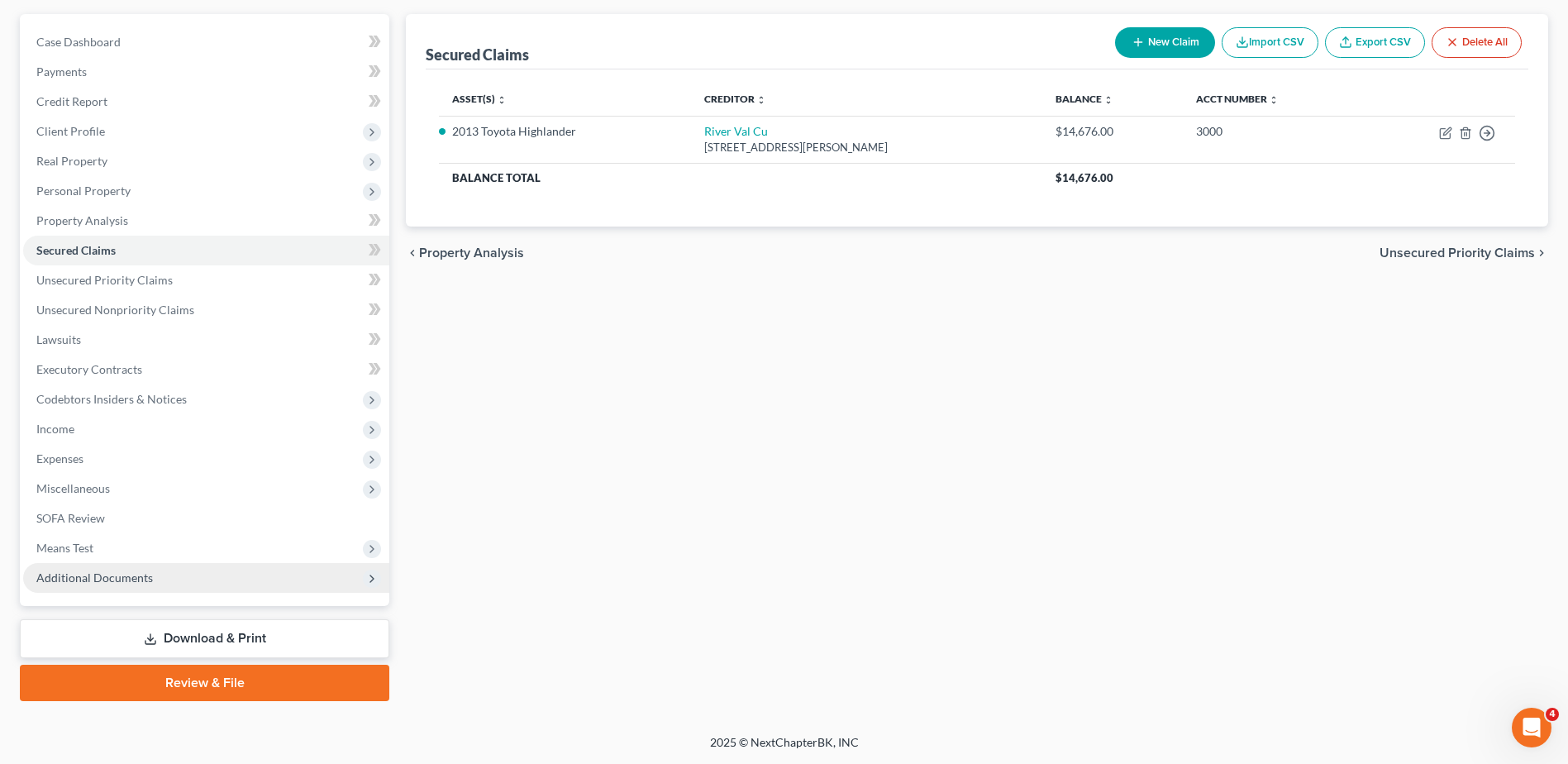
click at [160, 574] on span "Additional Documents" at bounding box center [206, 579] width 366 height 30
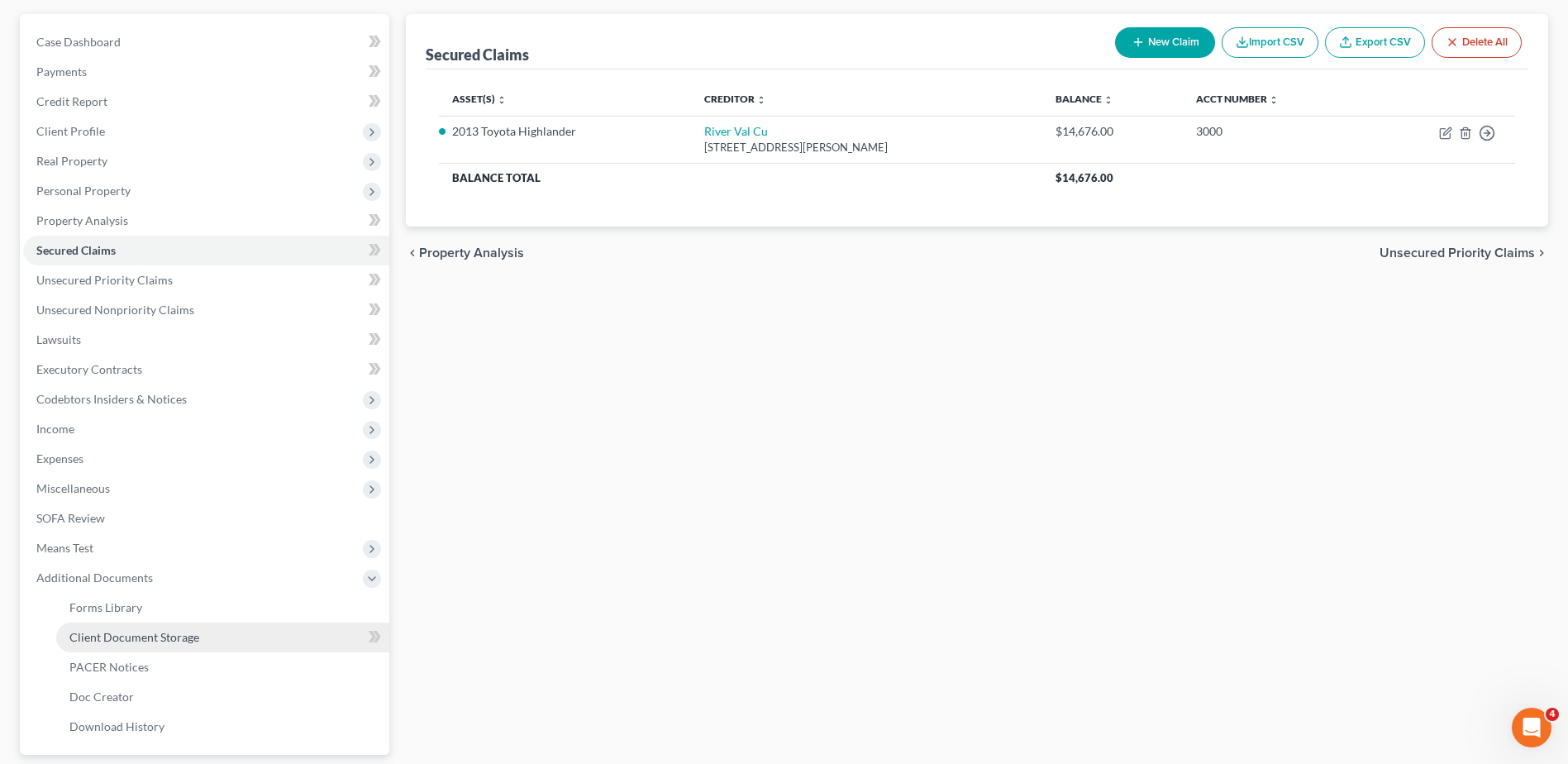
click at [242, 632] on link "Client Document Storage" at bounding box center [223, 638] width 333 height 30
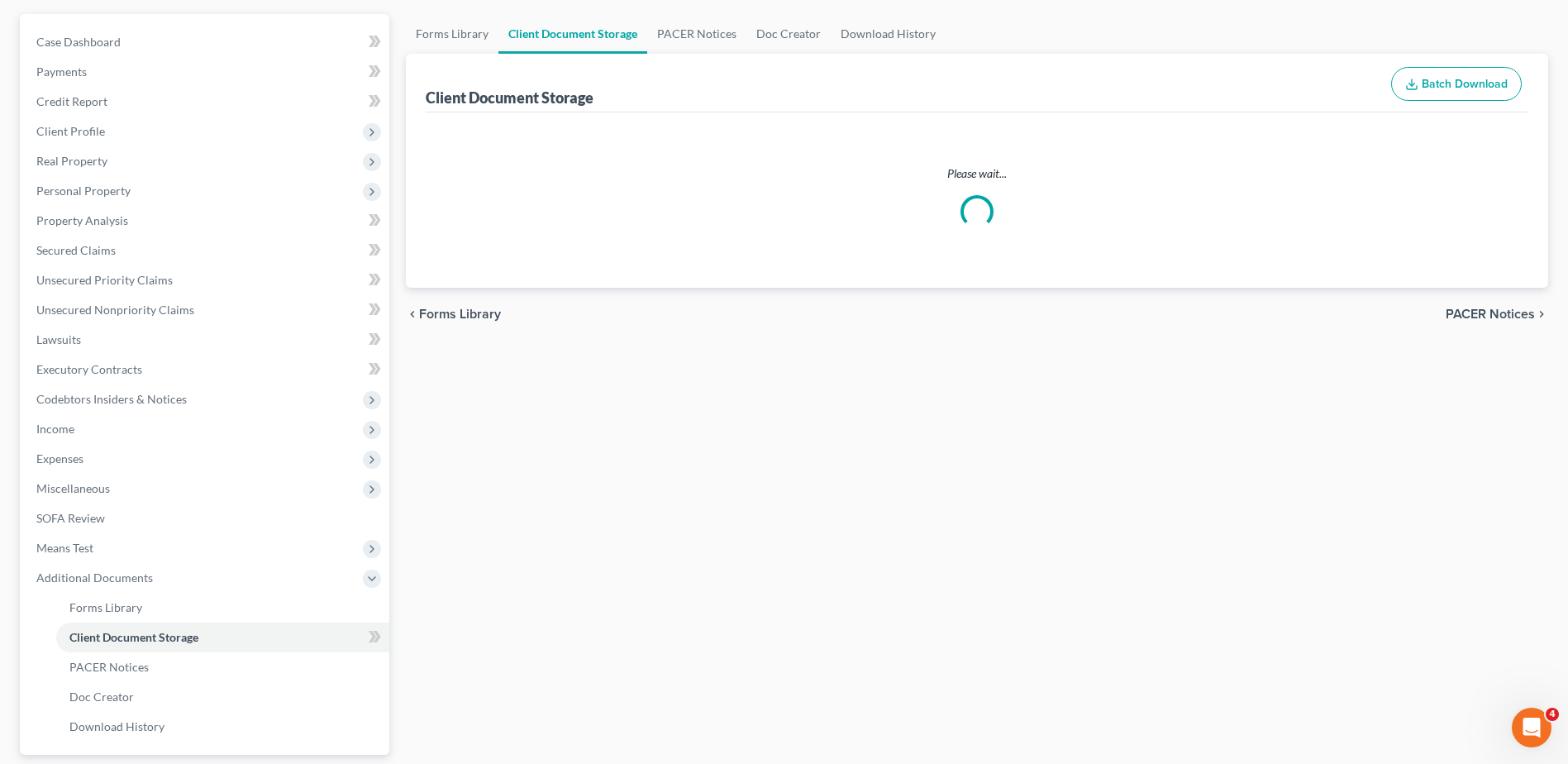
scroll to position [138, 0]
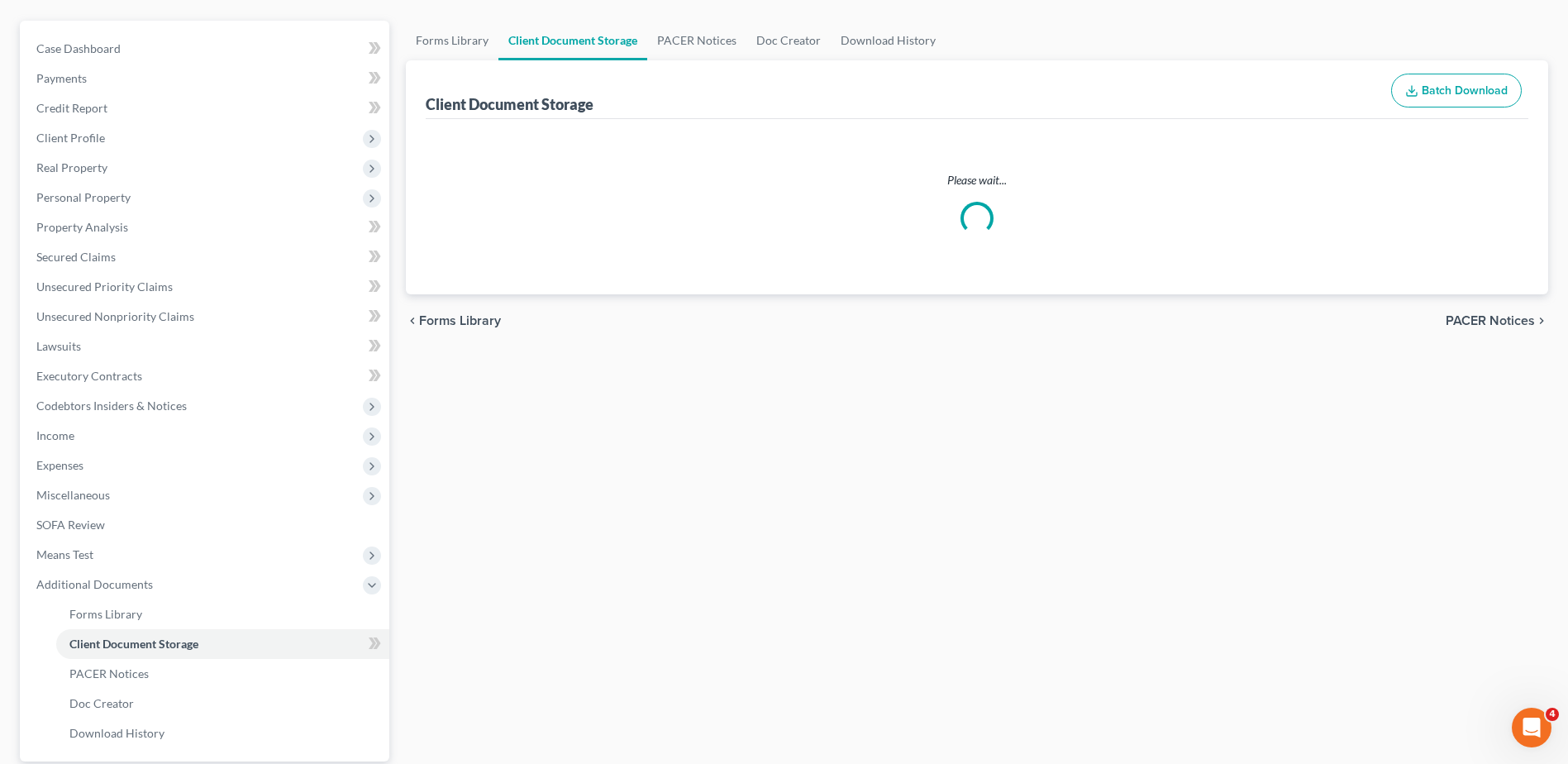
select select "7"
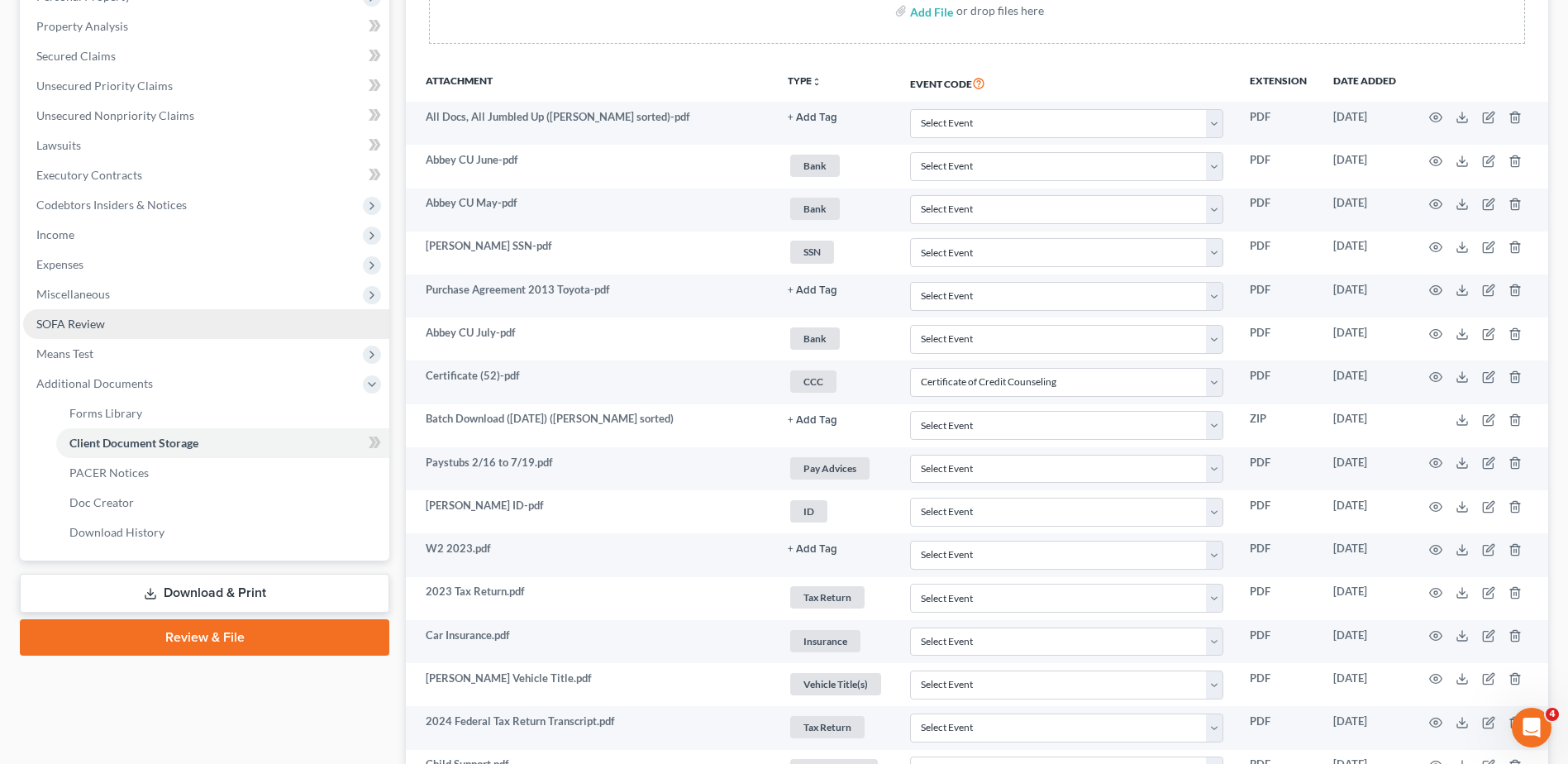
scroll to position [347, 0]
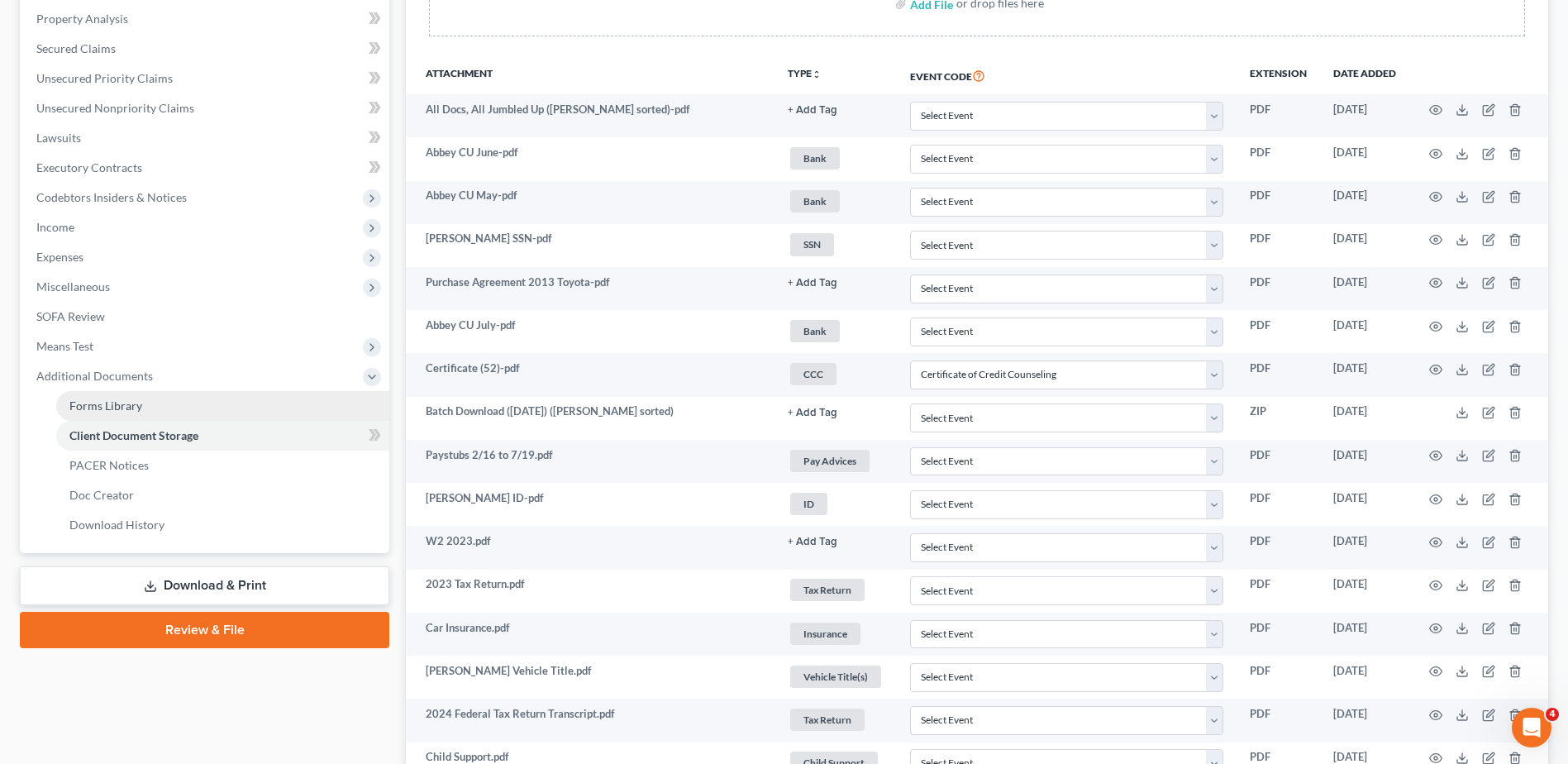
click at [176, 409] on link "Forms Library" at bounding box center [223, 407] width 333 height 30
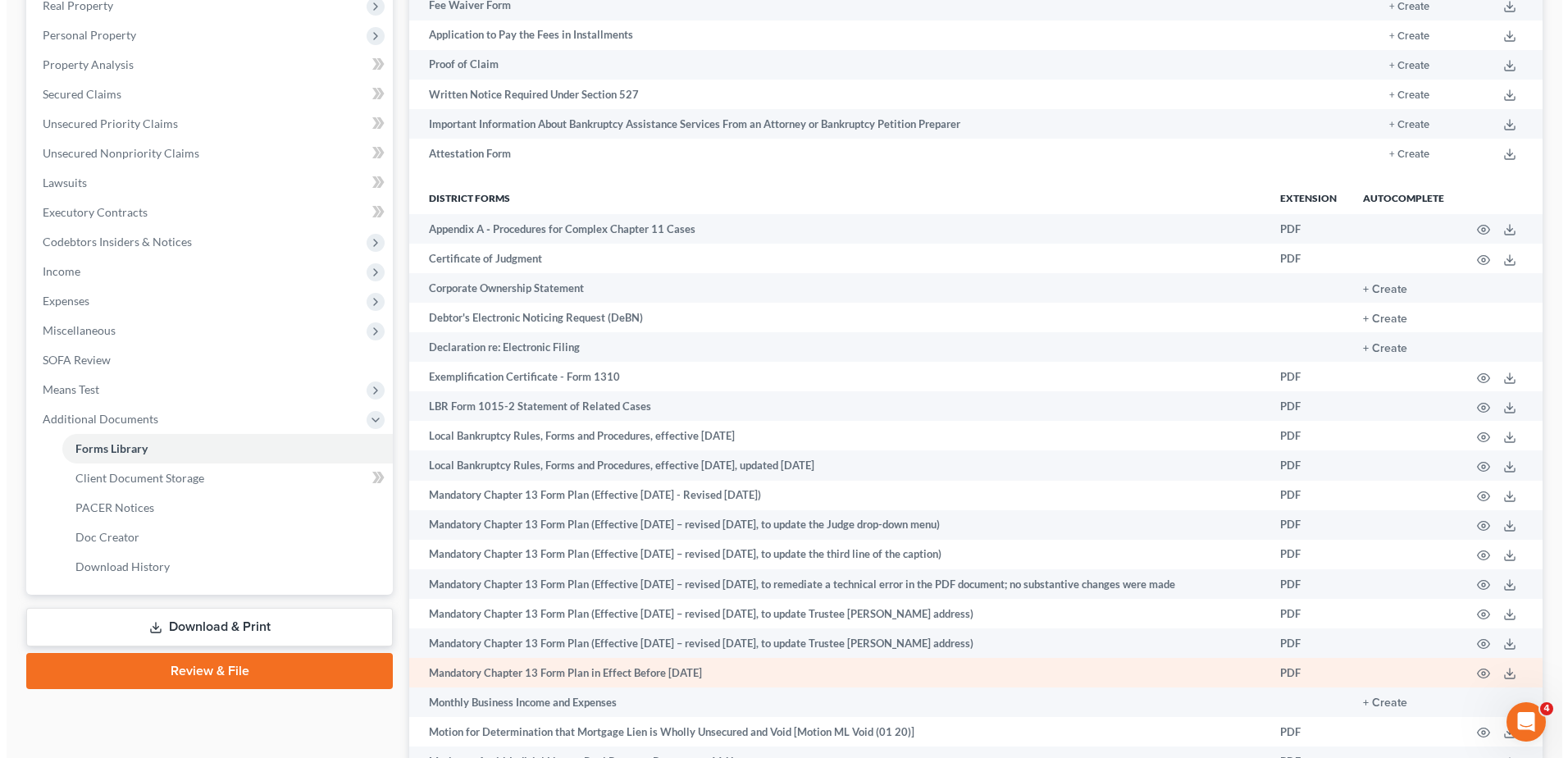
scroll to position [819, 0]
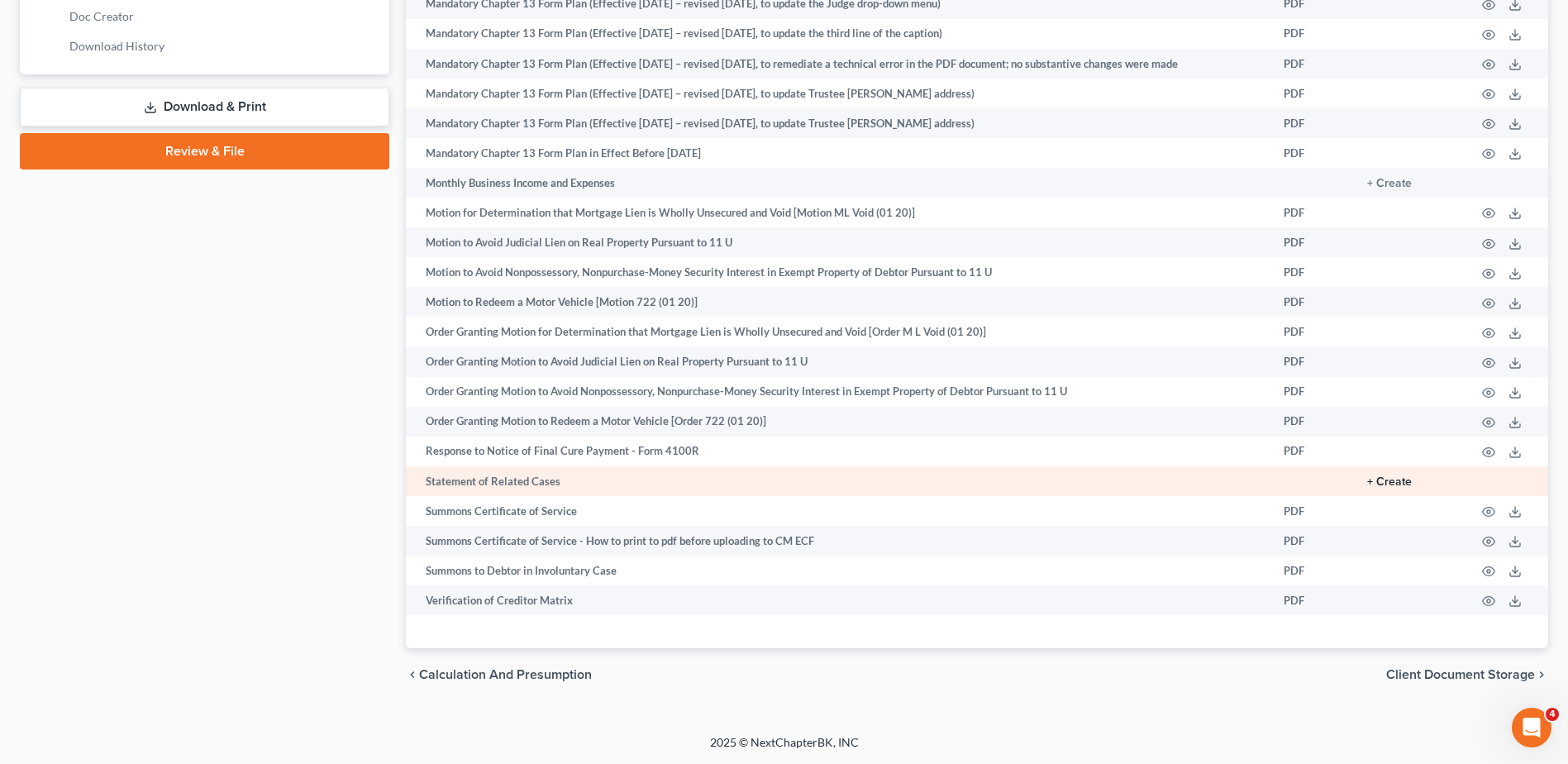
click at [1394, 483] on button "+ Create" at bounding box center [1390, 482] width 45 height 12
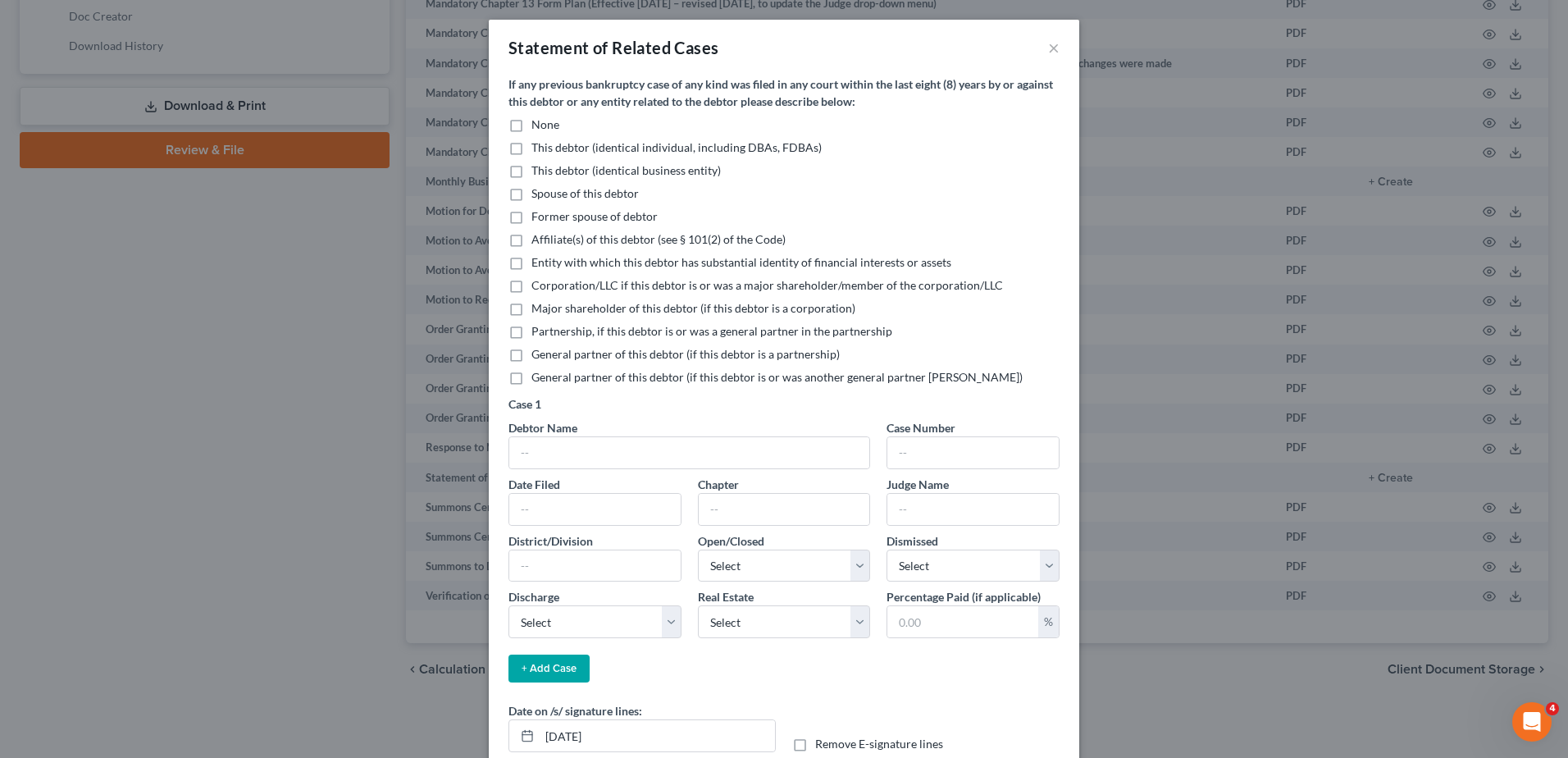
click at [532, 130] on label "None" at bounding box center [546, 125] width 28 height 16
click at [538, 127] on input "None" at bounding box center [543, 121] width 11 height 11
checkbox input "true"
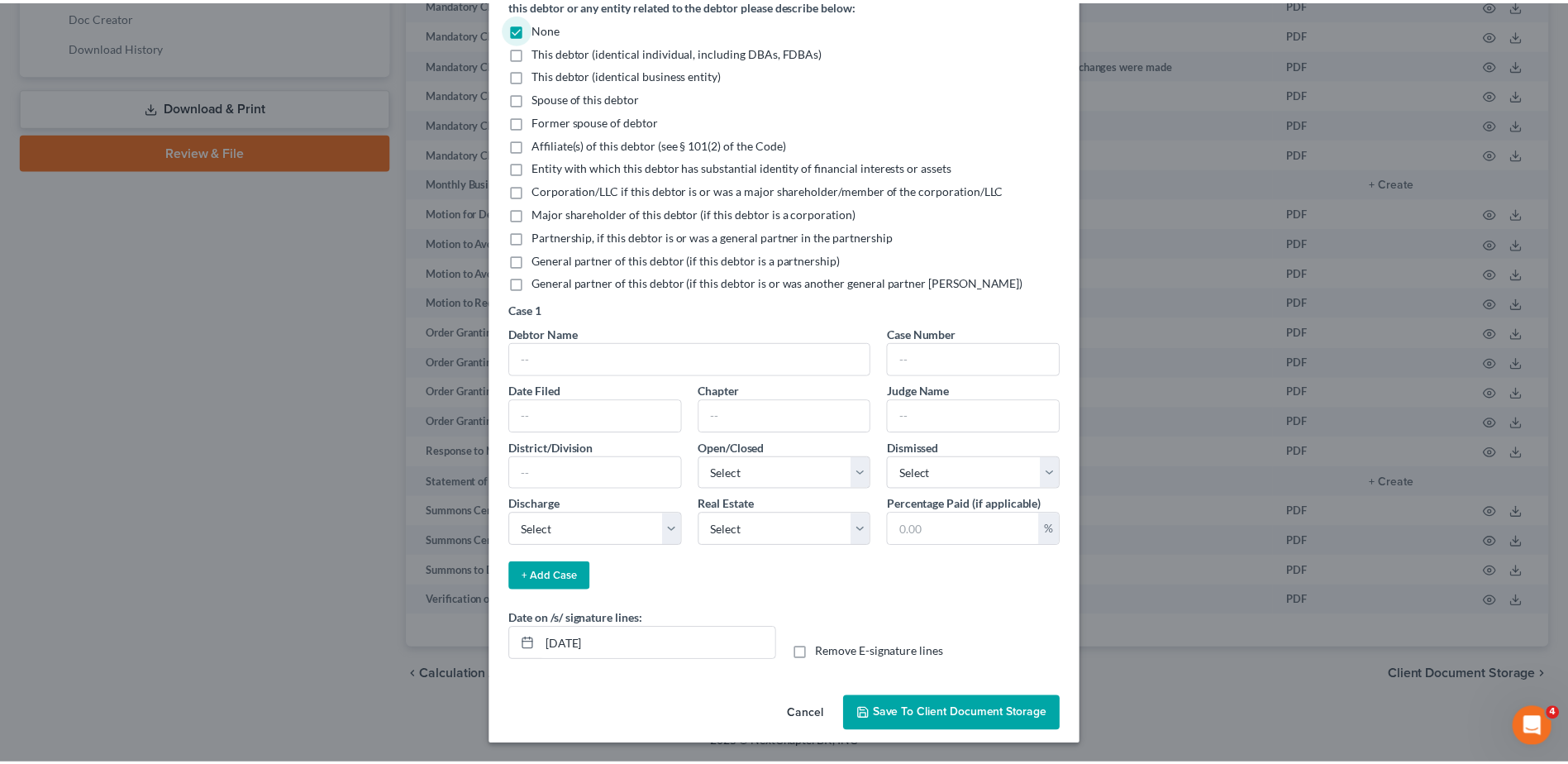
scroll to position [98, 0]
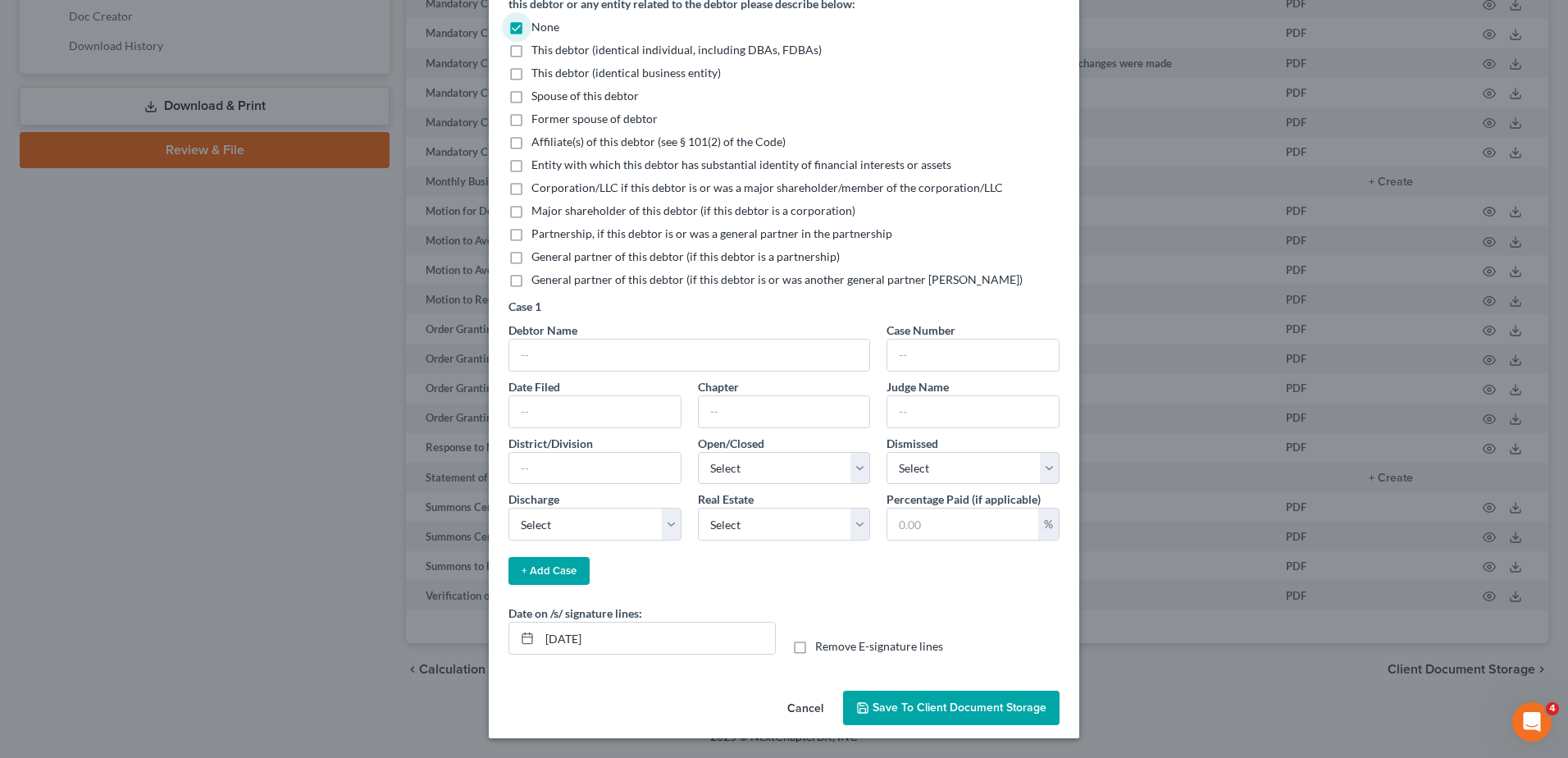
click at [982, 706] on span "Save to Client Document Storage" at bounding box center [960, 708] width 174 height 14
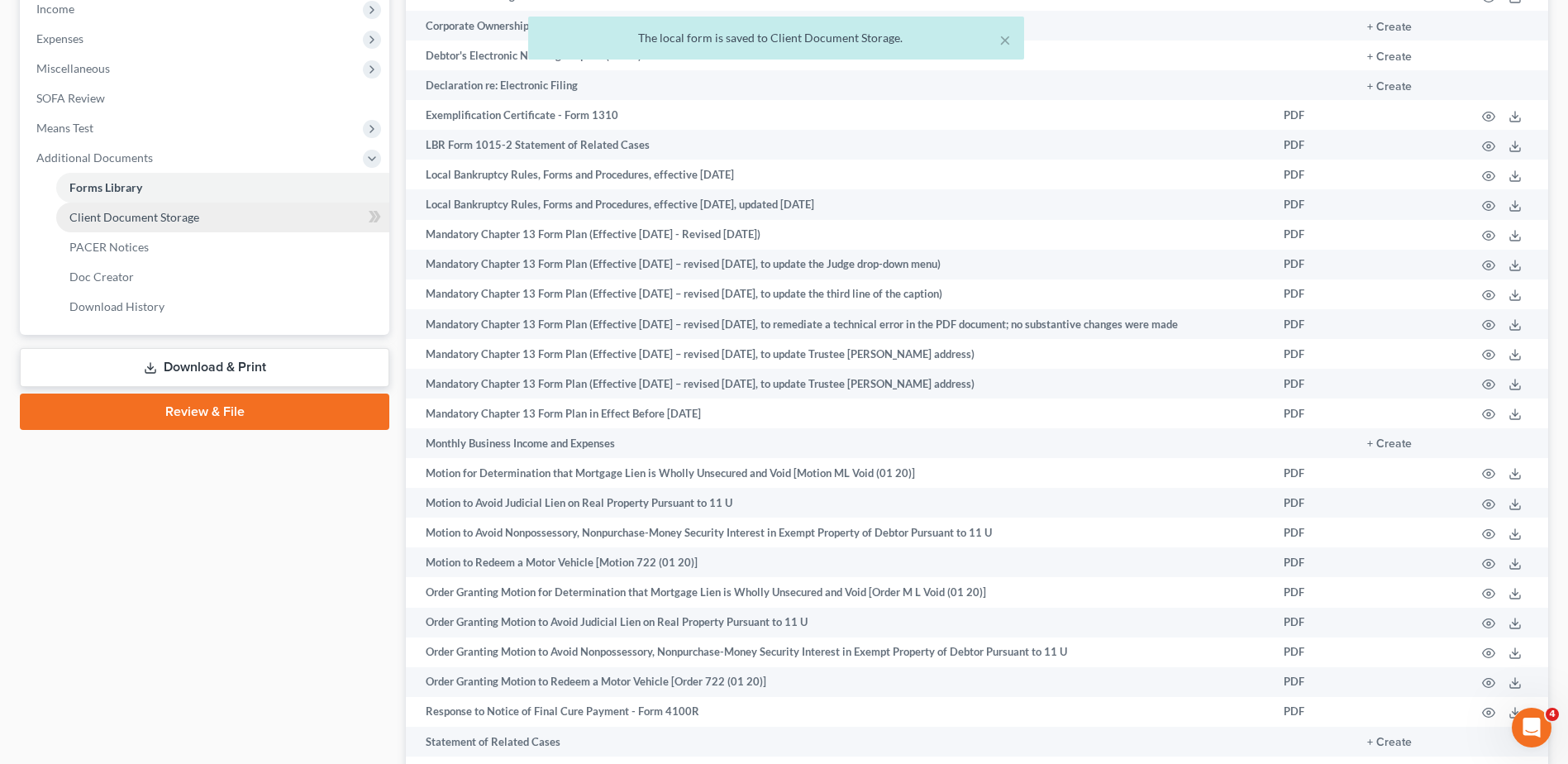
scroll to position [495, 0]
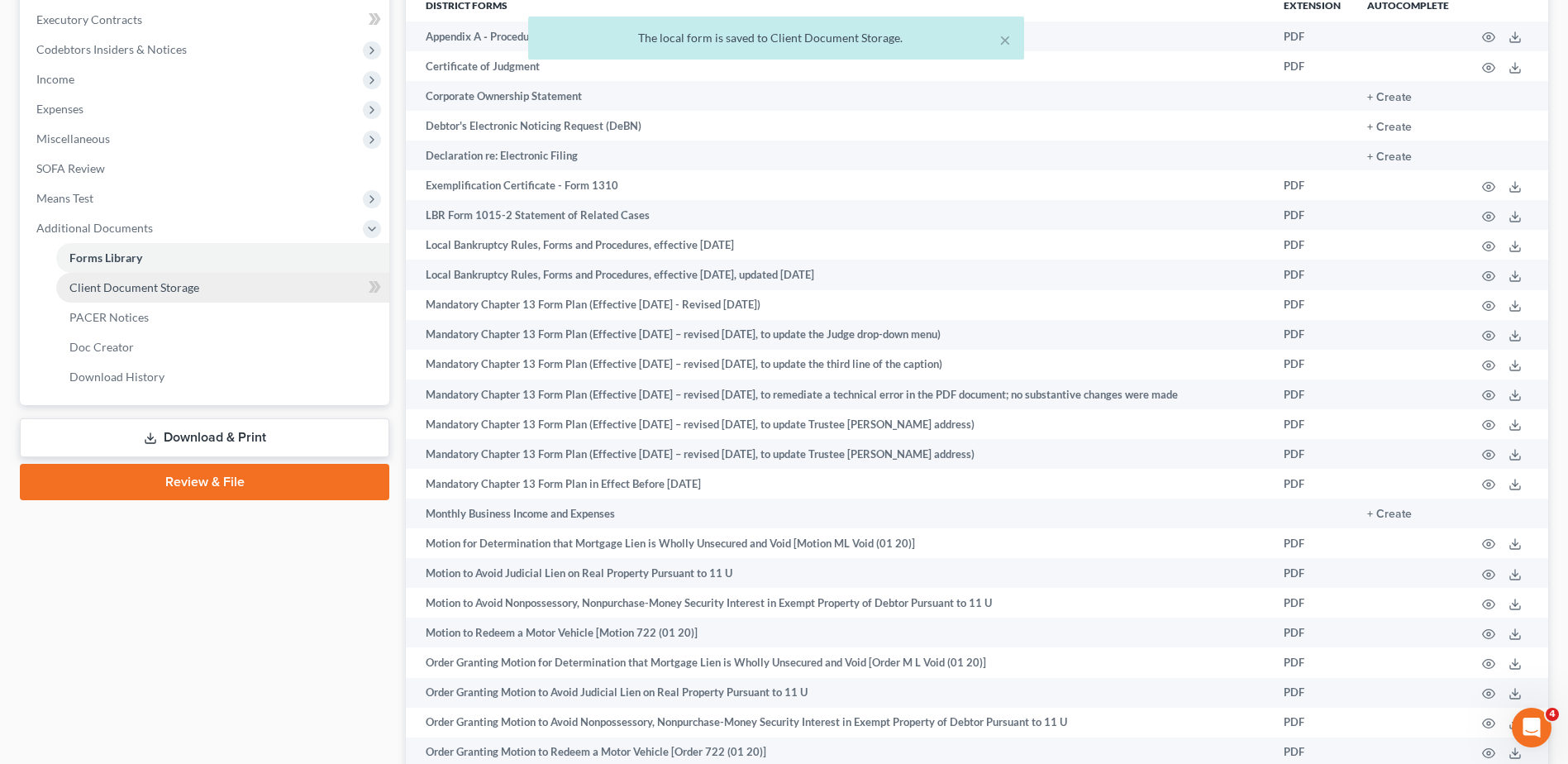
click at [191, 288] on span "Client Document Storage" at bounding box center [135, 287] width 130 height 14
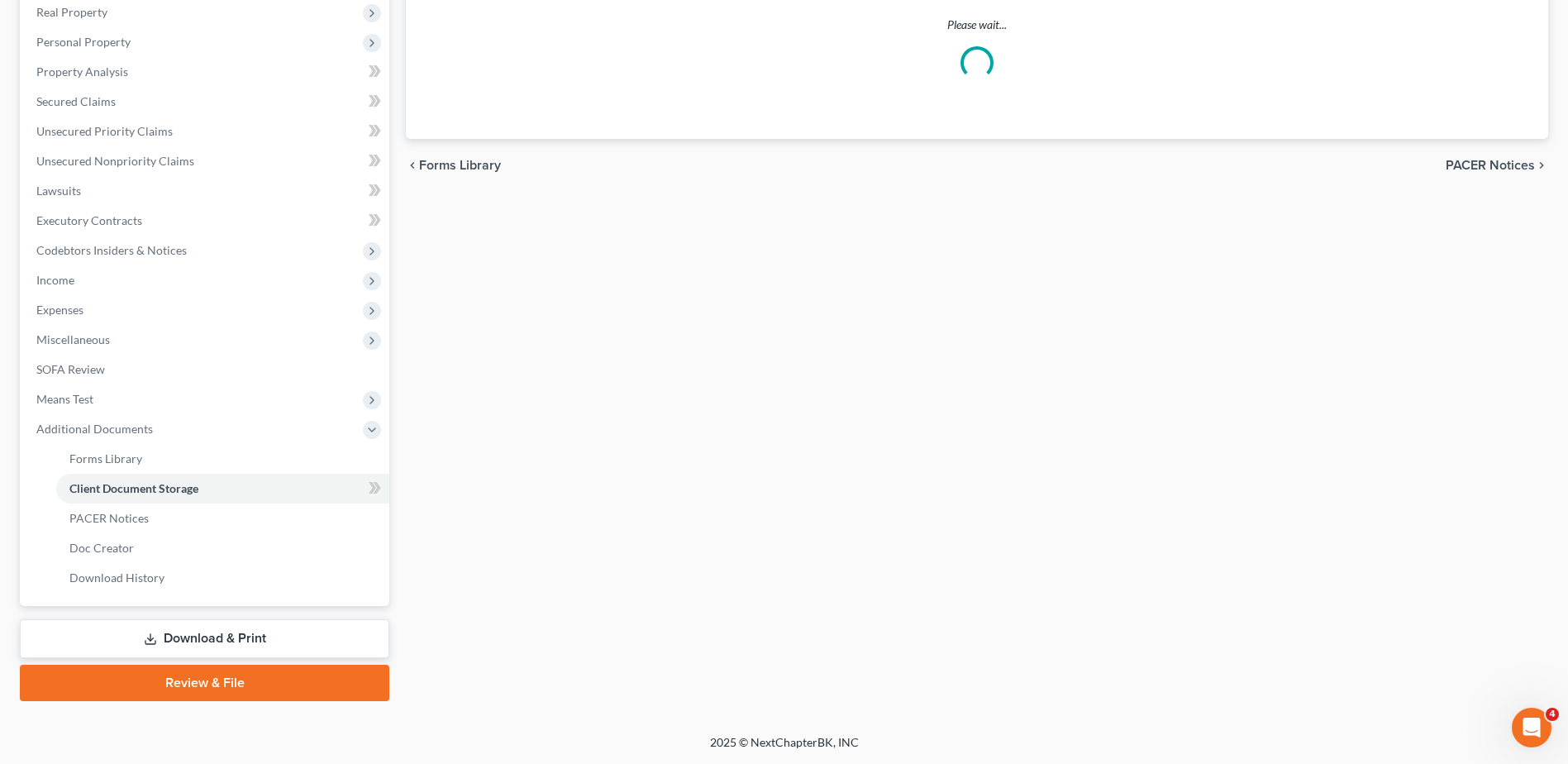
scroll to position [232, 0]
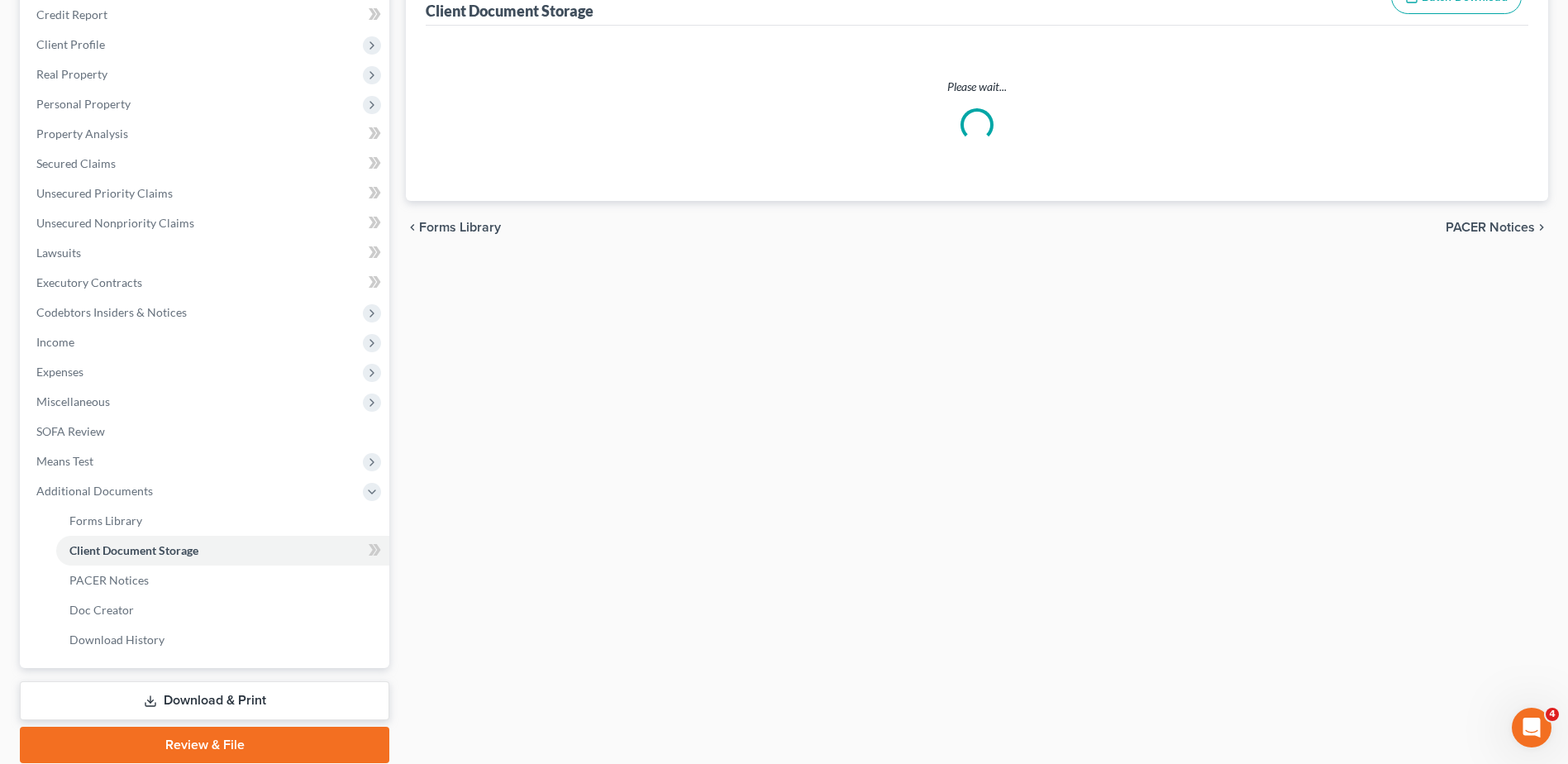
select select "7"
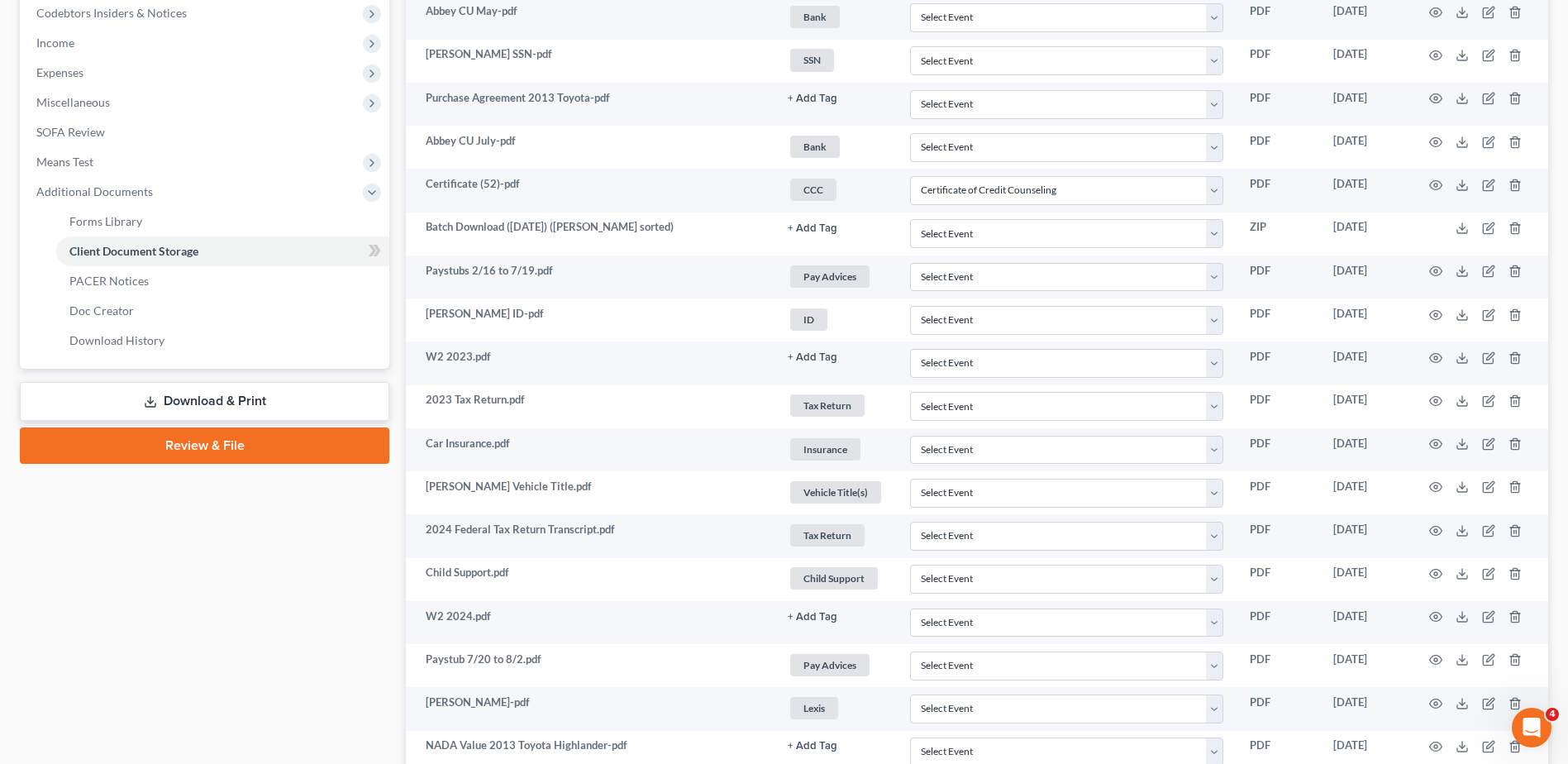
scroll to position [886, 0]
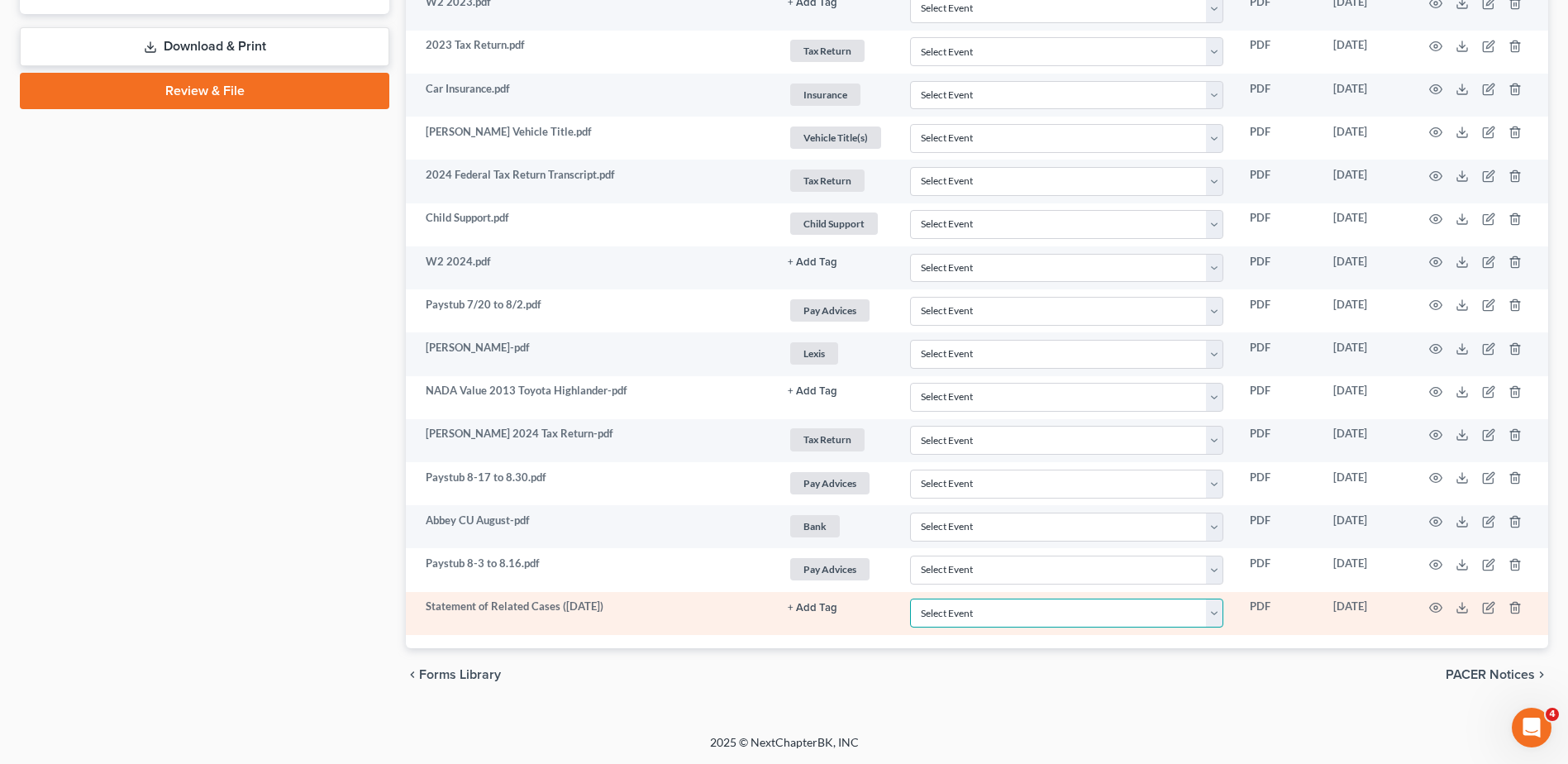
drag, startPoint x: 1212, startPoint y: 615, endPoint x: 1202, endPoint y: 599, distance: 18.9
click at [1212, 615] on select "Select Event 20 Largest Unsecured Creditors Amended Document Amended List of Cr…" at bounding box center [1066, 613] width 313 height 29
select select "52"
click at [910, 599] on select "Select Event 20 Largest Unsecured Creditors Amended Document Amended List of Cr…" at bounding box center [1066, 613] width 313 height 29
click at [1467, 611] on icon at bounding box center [1462, 611] width 10 height 3
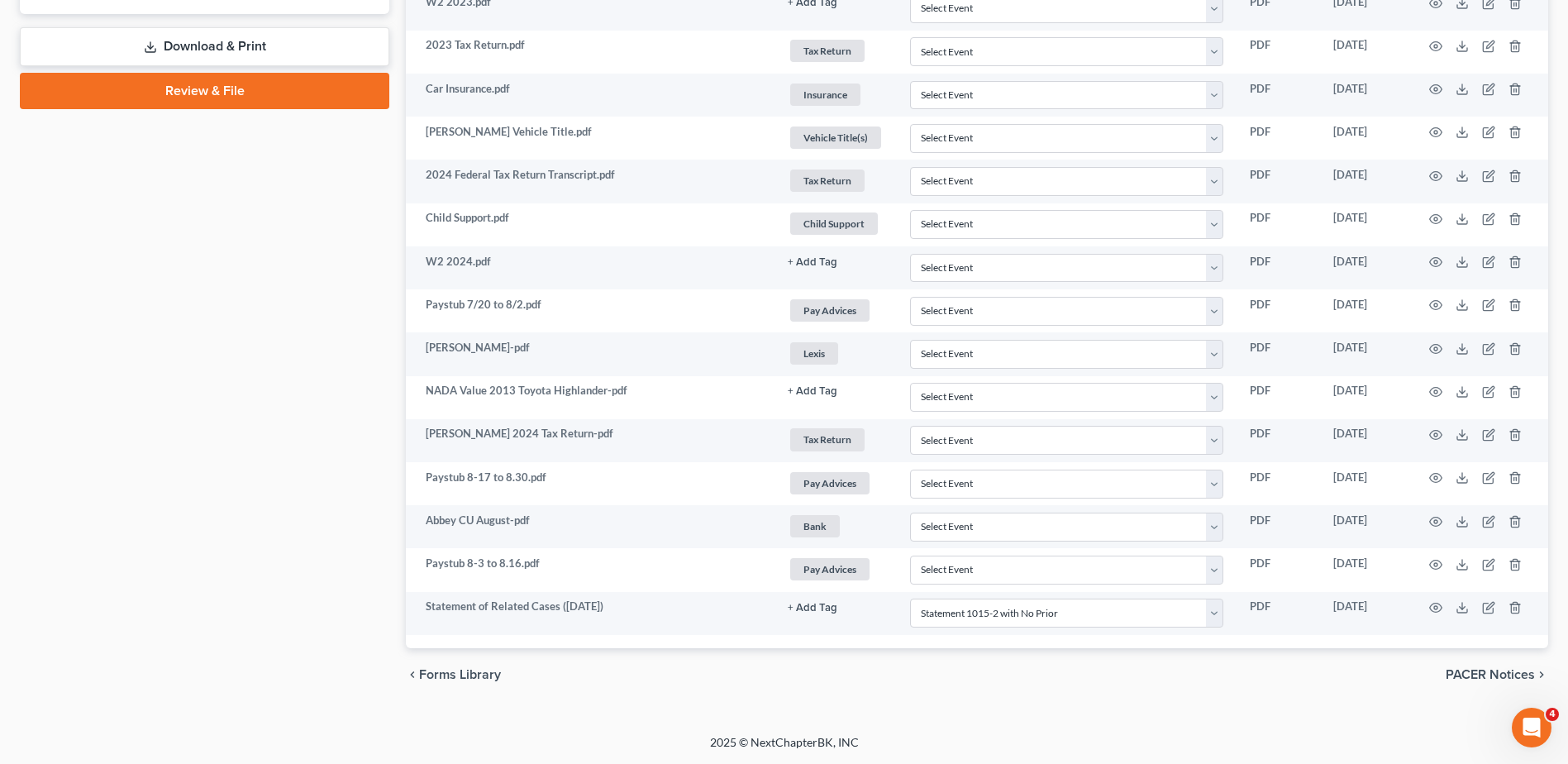
drag, startPoint x: 307, startPoint y: 344, endPoint x: 260, endPoint y: 490, distance: 153.4
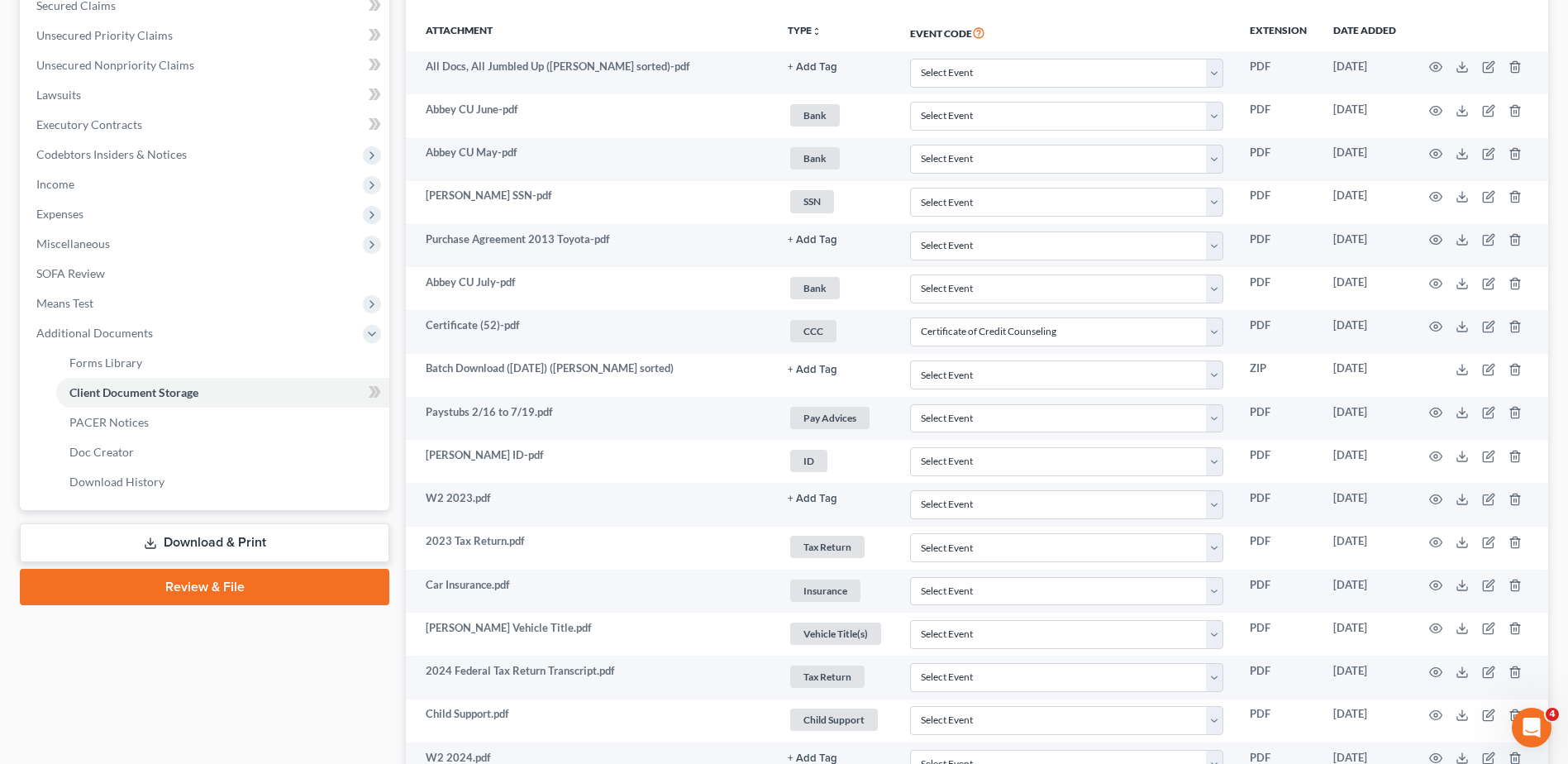
click at [255, 537] on link "Download & Print" at bounding box center [204, 543] width 370 height 39
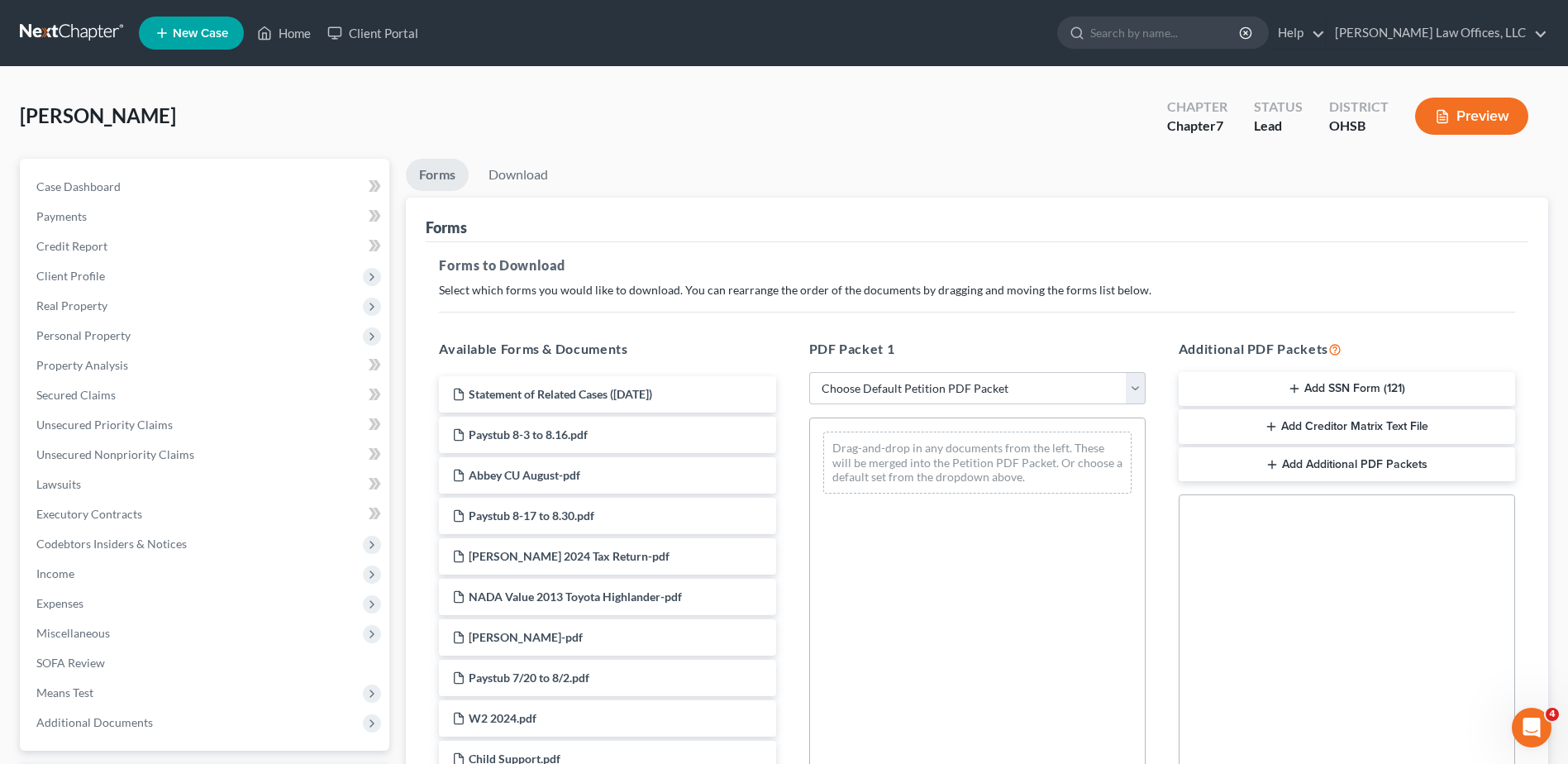
click at [1350, 382] on button "Add SSN Form (121)" at bounding box center [1347, 390] width 337 height 35
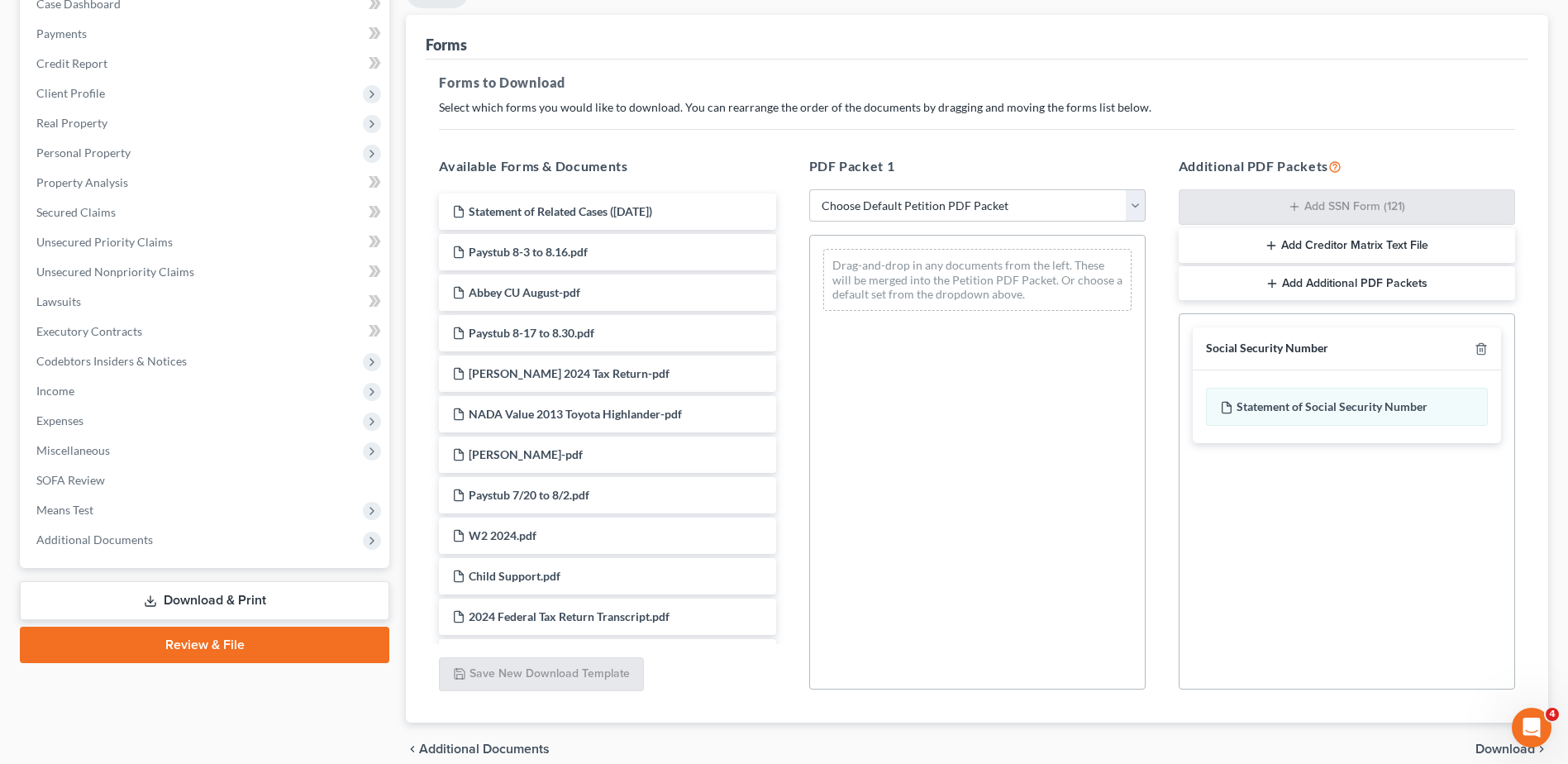
scroll to position [257, 0]
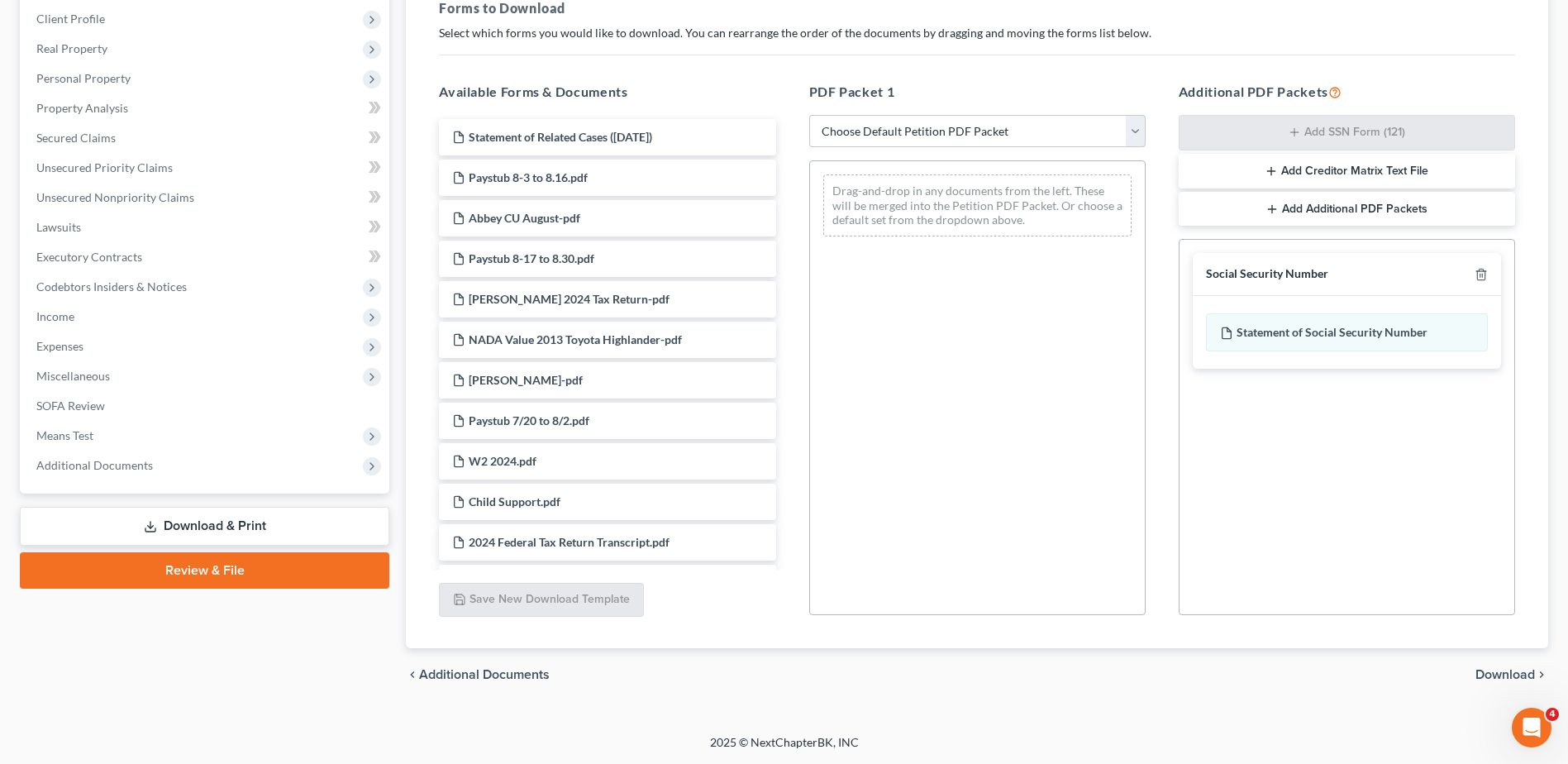
click at [1484, 673] on span "Download" at bounding box center [1506, 675] width 60 height 13
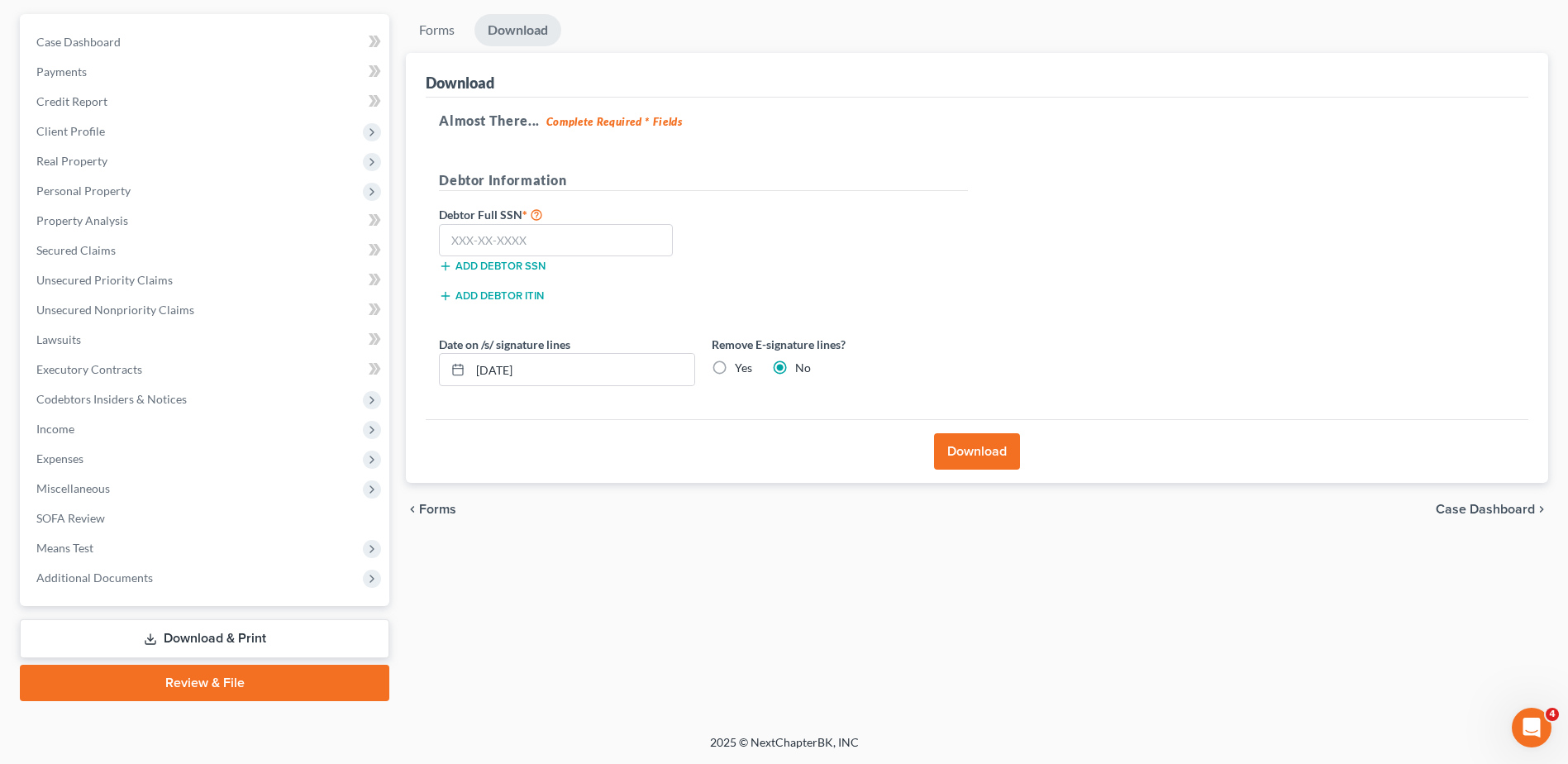
scroll to position [145, 0]
click at [614, 245] on input "text" at bounding box center [556, 241] width 234 height 33
type input "290-86-7652"
click at [973, 456] on button "Download" at bounding box center [976, 451] width 86 height 37
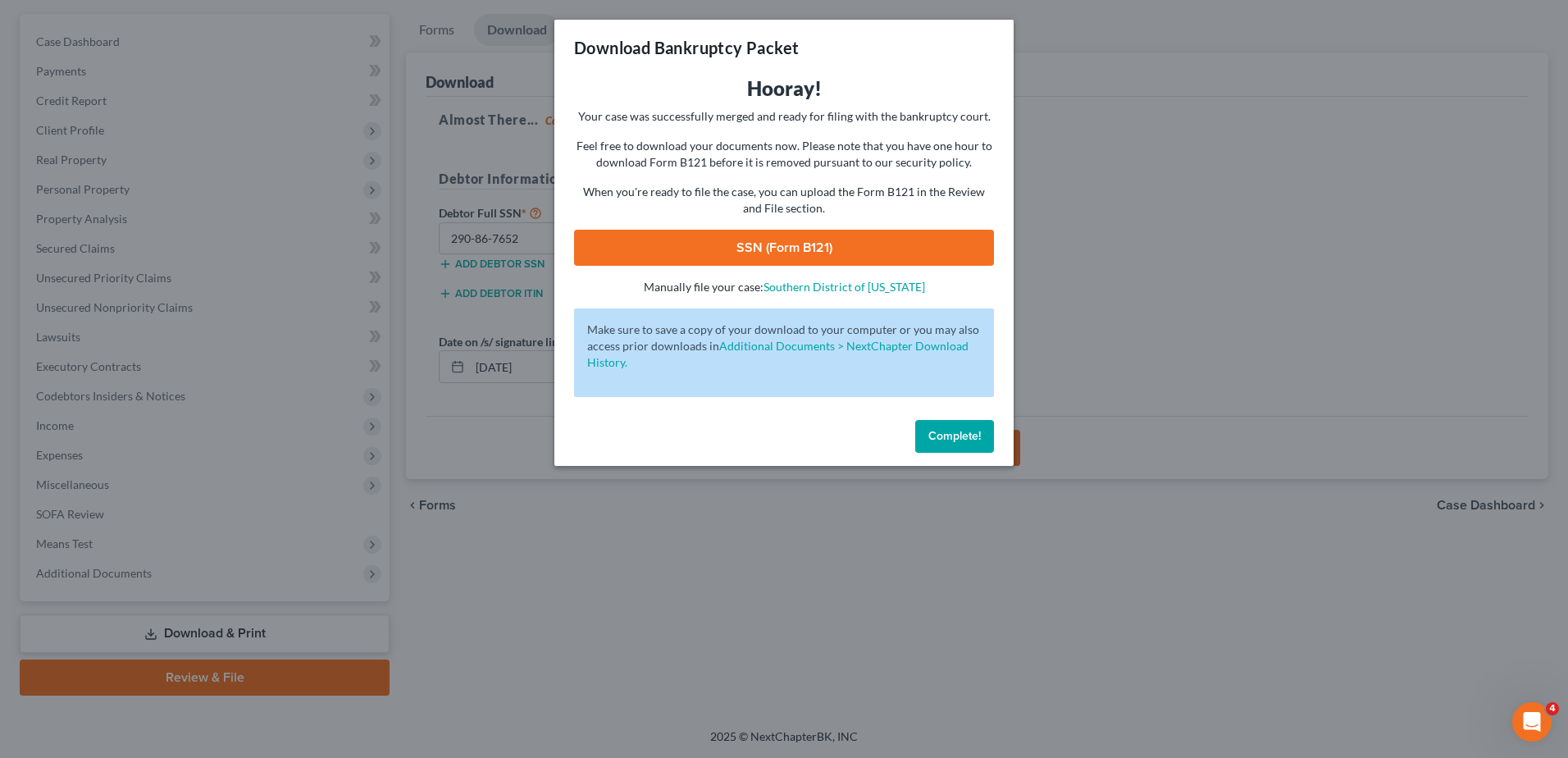
click at [847, 245] on link "SSN (Form B121)" at bounding box center [783, 248] width 420 height 36
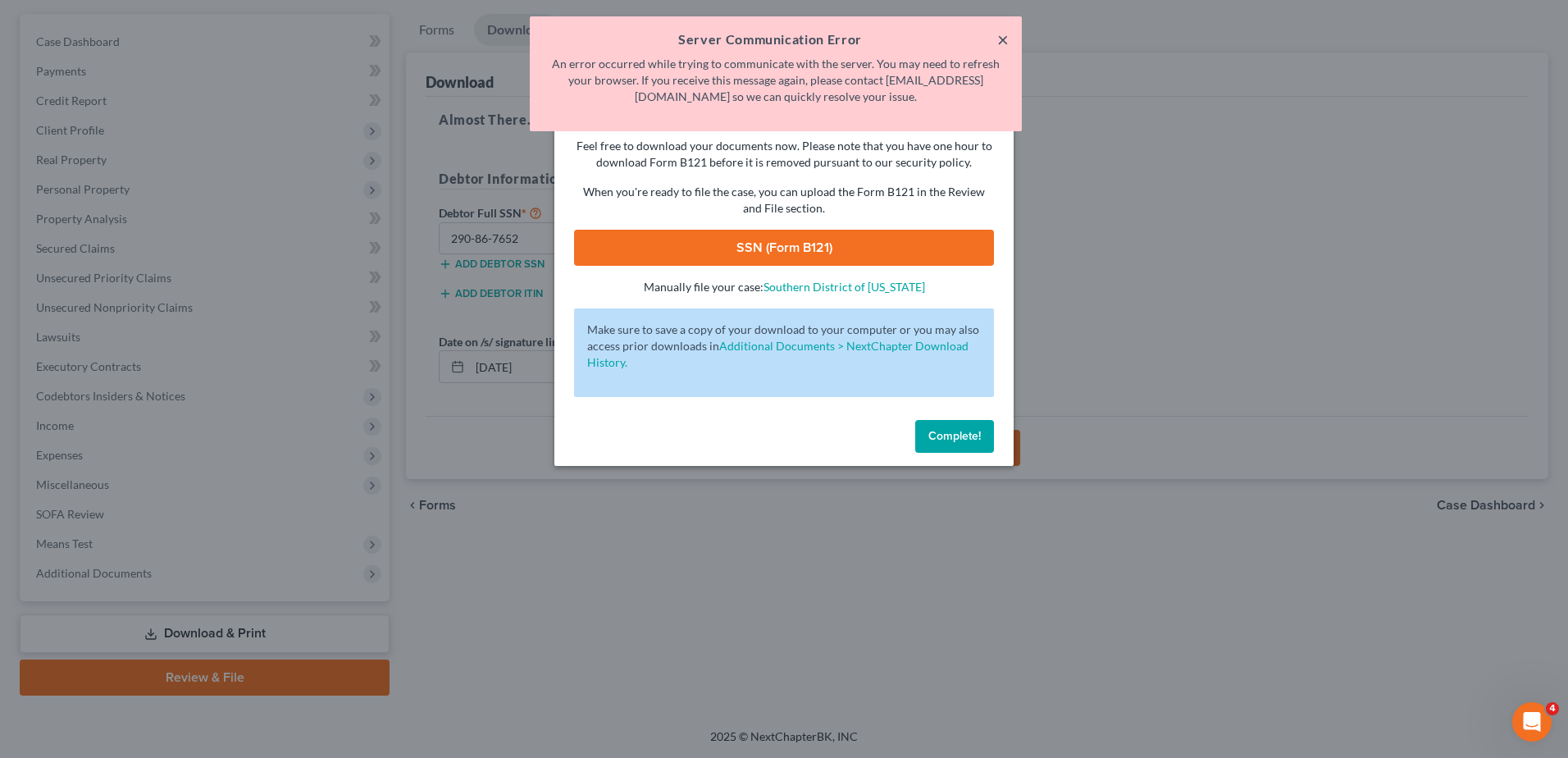
click at [1006, 37] on button "×" at bounding box center [1003, 40] width 12 height 20
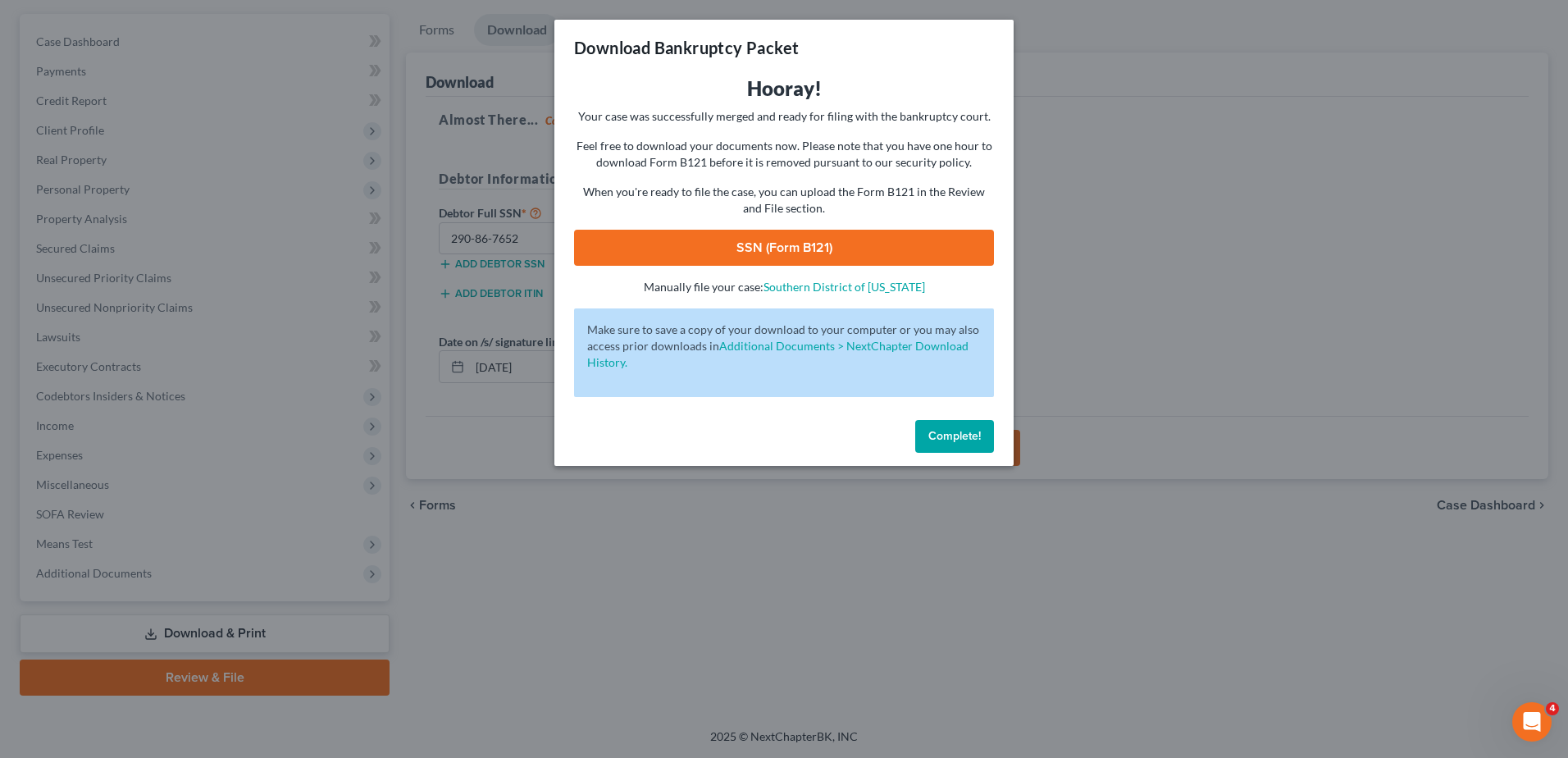
click at [947, 434] on span "Complete!" at bounding box center [955, 435] width 53 height 14
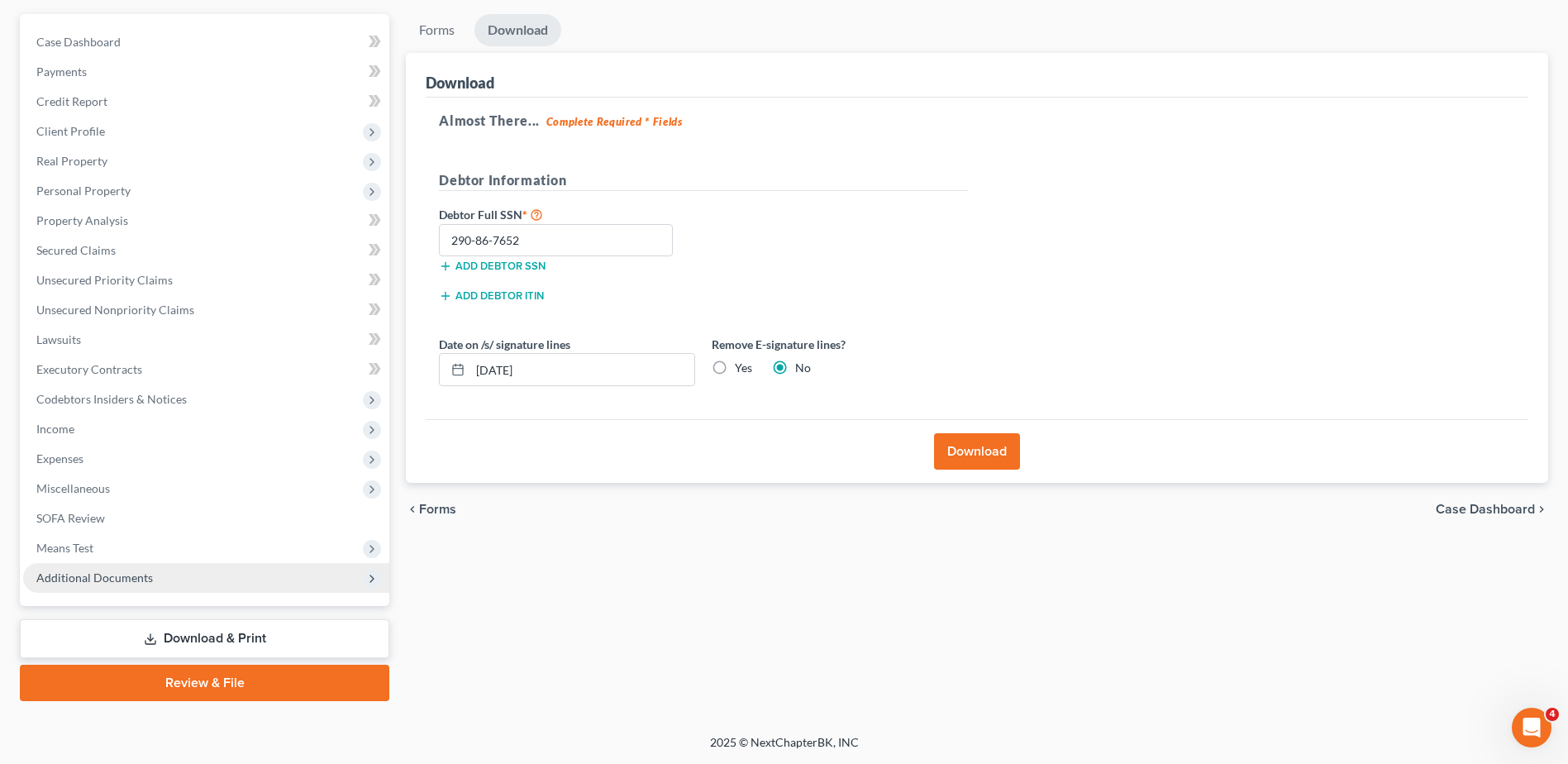
click at [198, 589] on span "Additional Documents" at bounding box center [206, 579] width 366 height 30
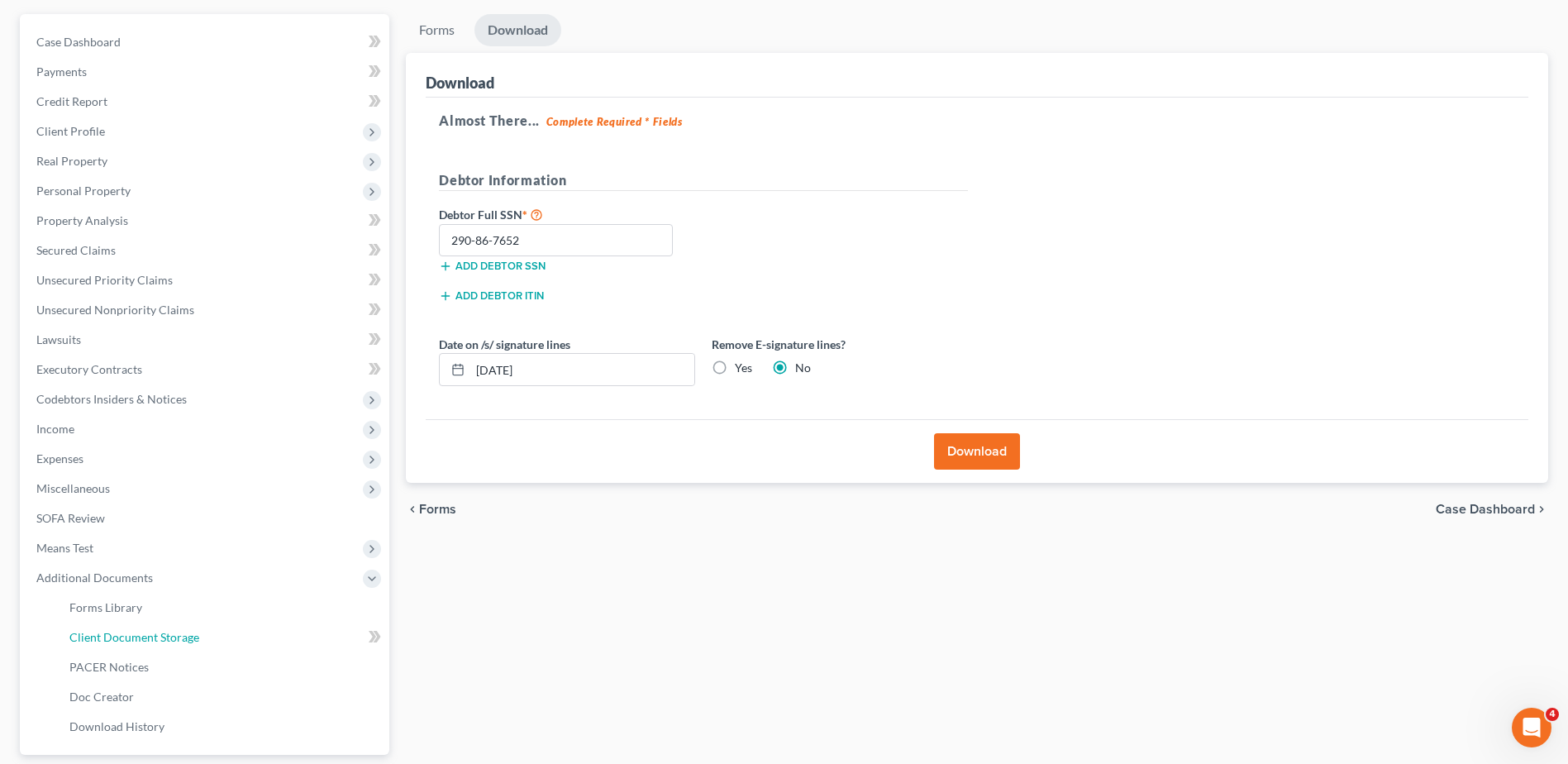
click at [238, 635] on link "Client Document Storage" at bounding box center [223, 638] width 333 height 30
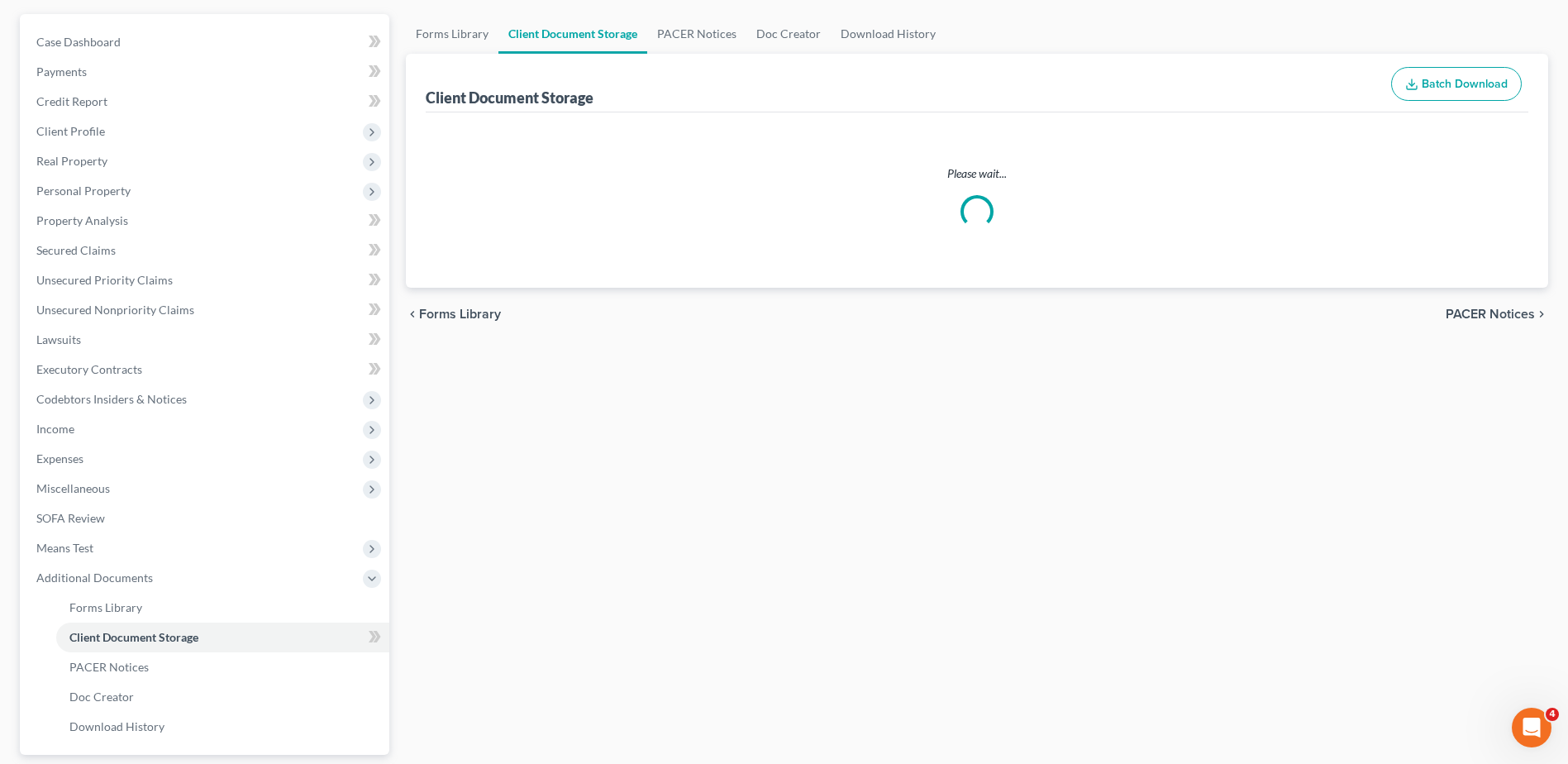
scroll to position [66, 0]
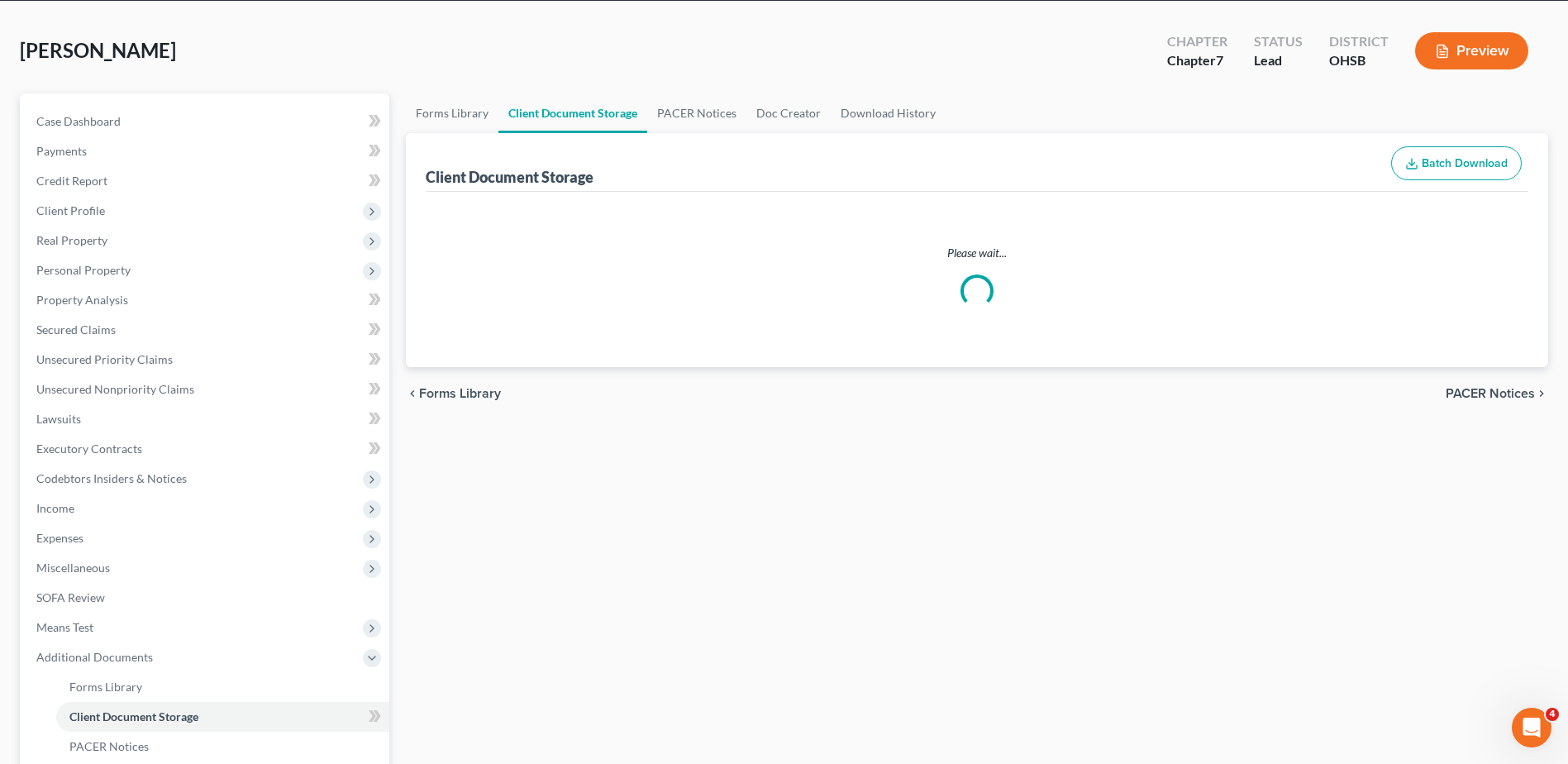
select select "7"
select select "52"
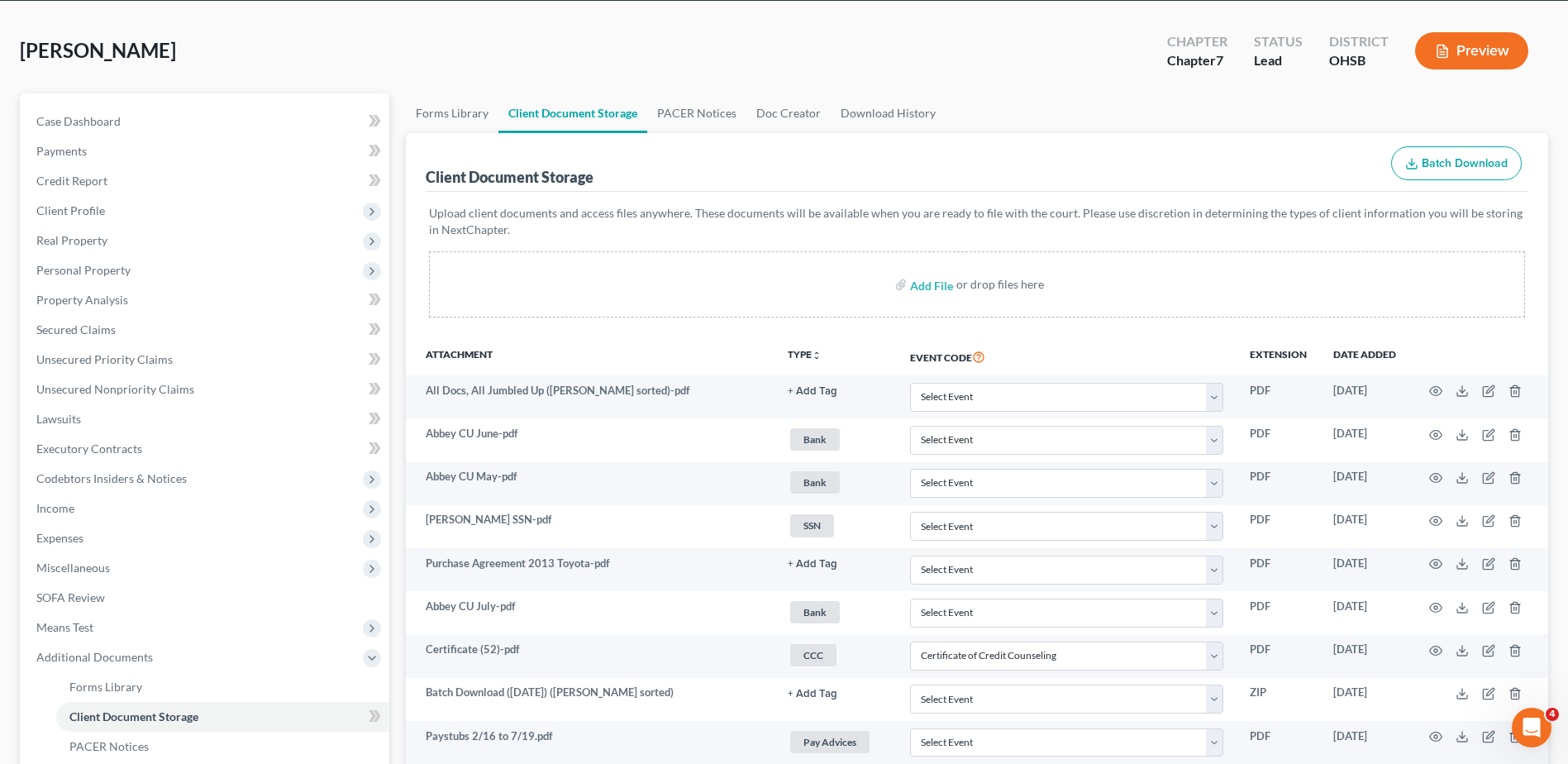
scroll to position [0, 0]
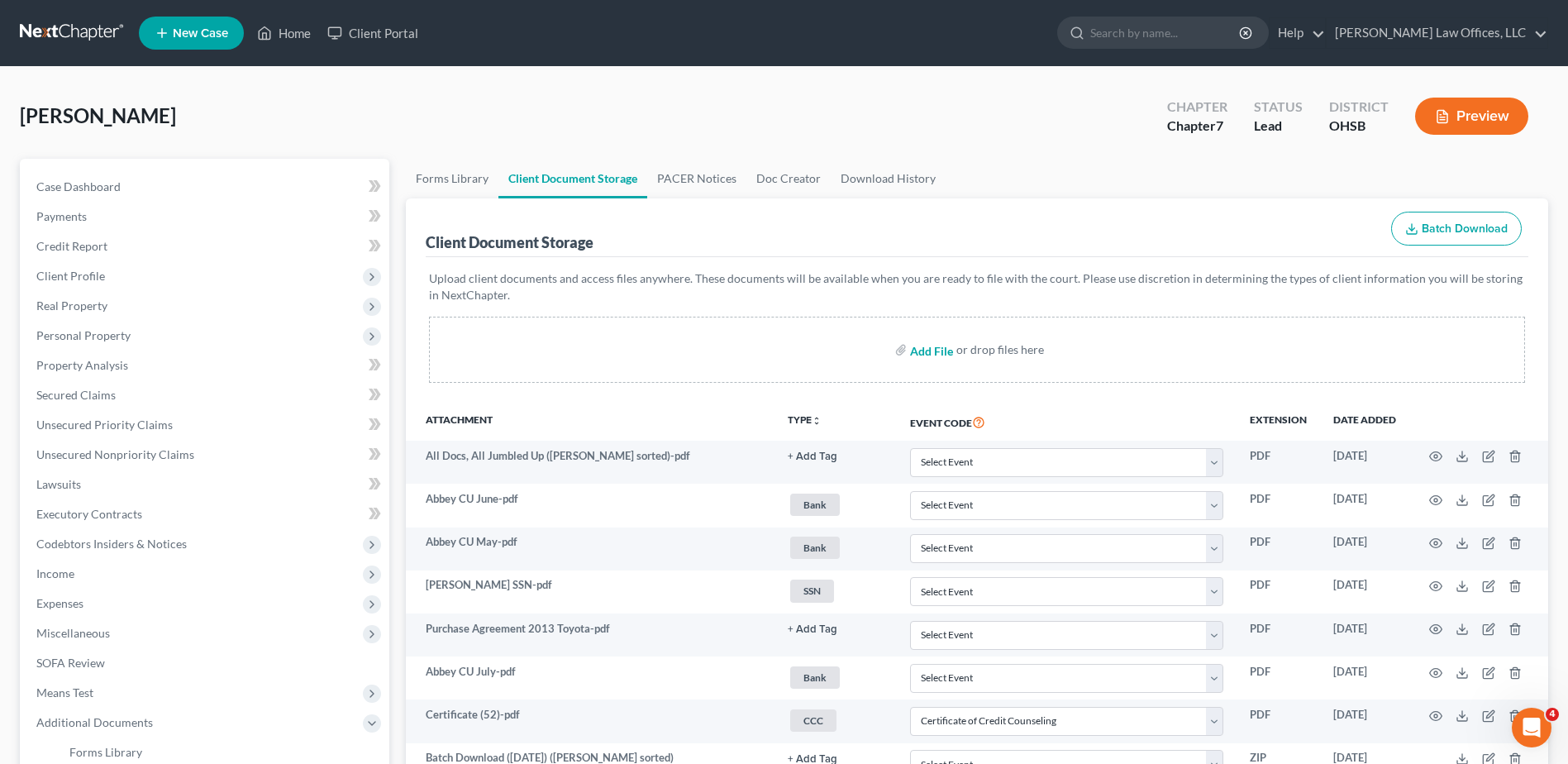
click at [916, 353] on input "file" at bounding box center [930, 350] width 40 height 30
type input "C:\fakepath\SSN.Newton.pdf"
select select "7"
select select "52"
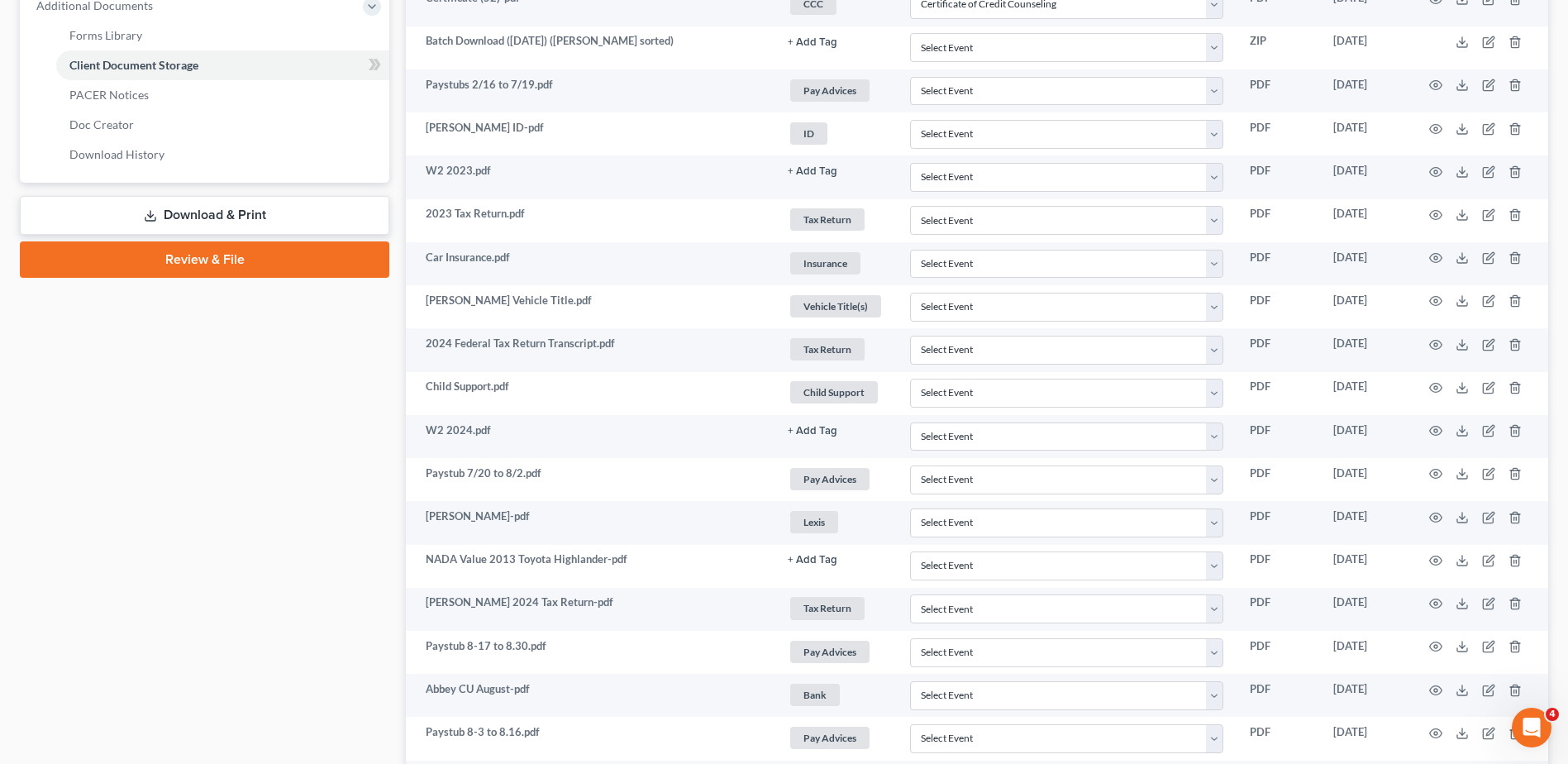
scroll to position [744, 0]
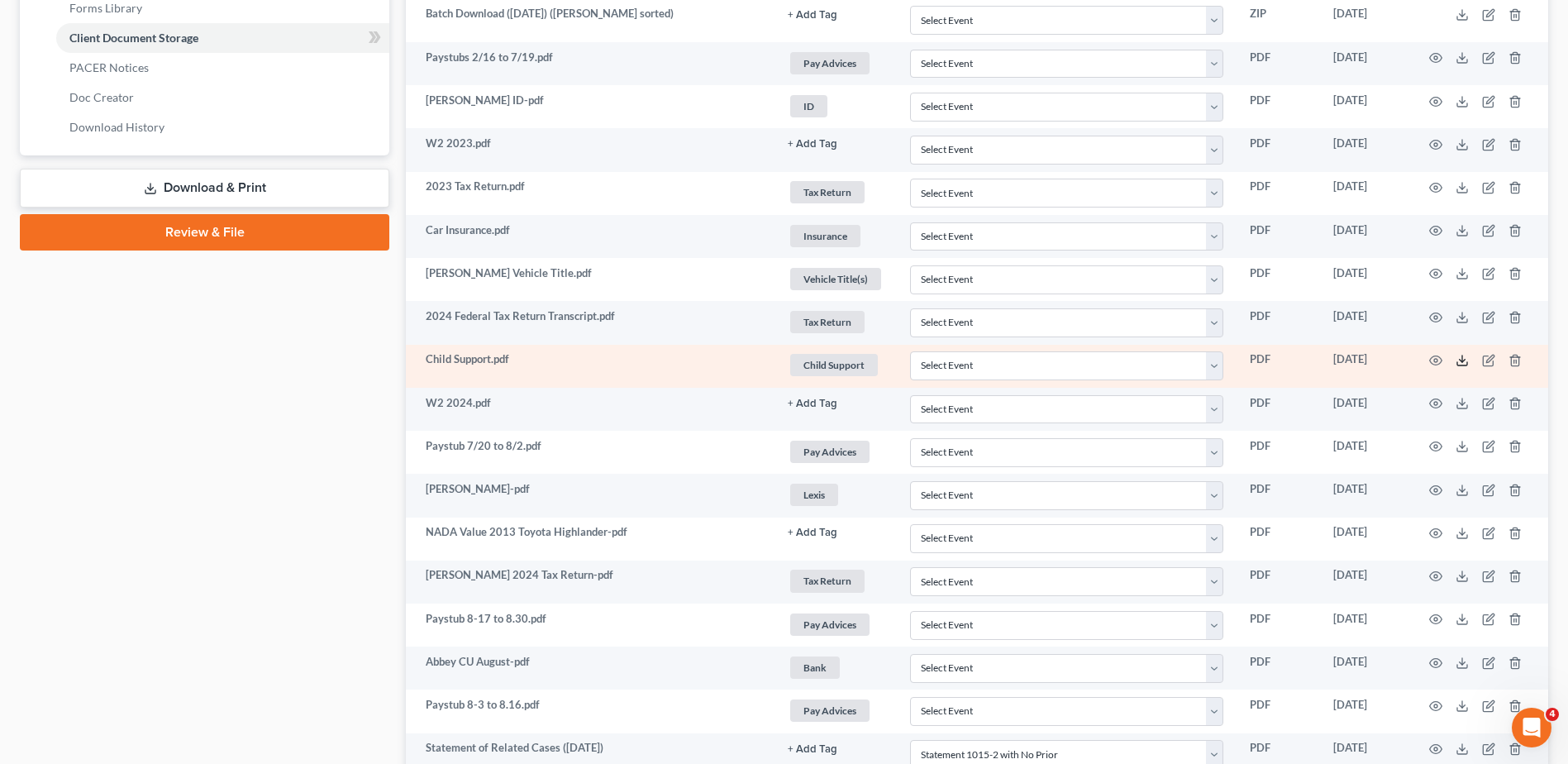
click at [1461, 362] on icon at bounding box center [1462, 361] width 13 height 13
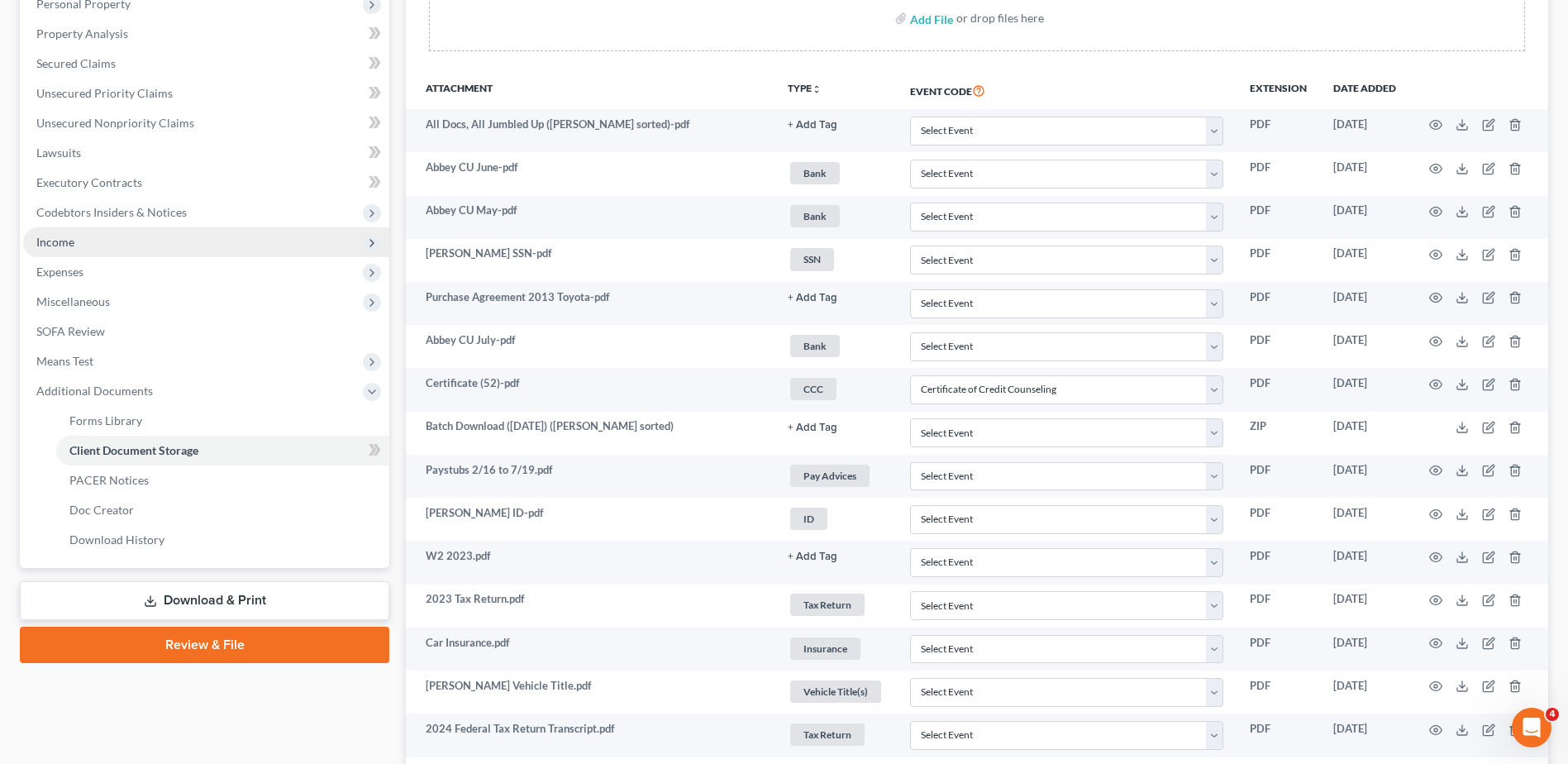
scroll to position [331, 0]
drag, startPoint x: 138, startPoint y: 249, endPoint x: 145, endPoint y: 254, distance: 8.6
click at [138, 249] on span "Income" at bounding box center [206, 244] width 366 height 30
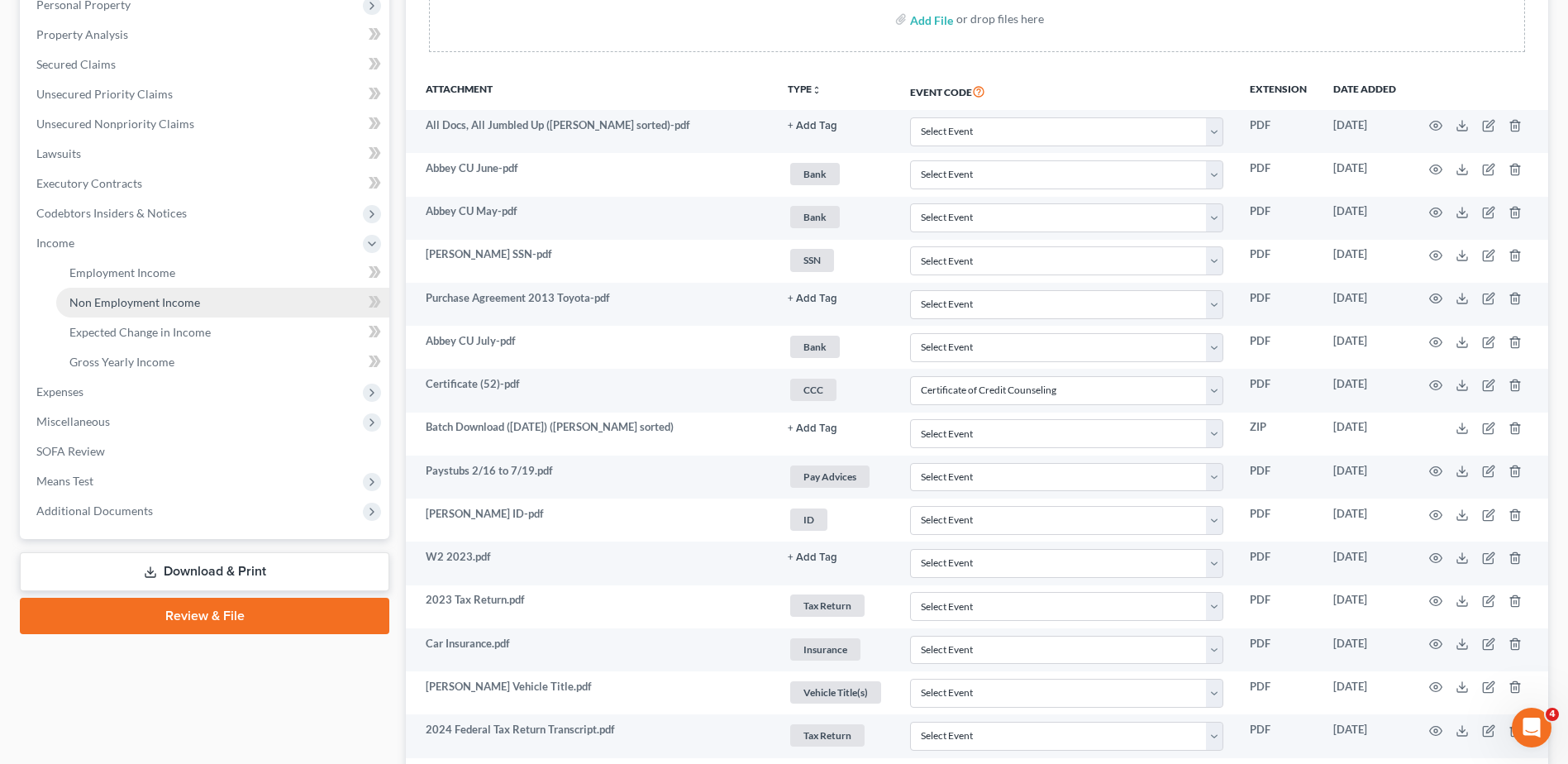
click at [184, 295] on span "Non Employment Income" at bounding box center [135, 302] width 130 height 14
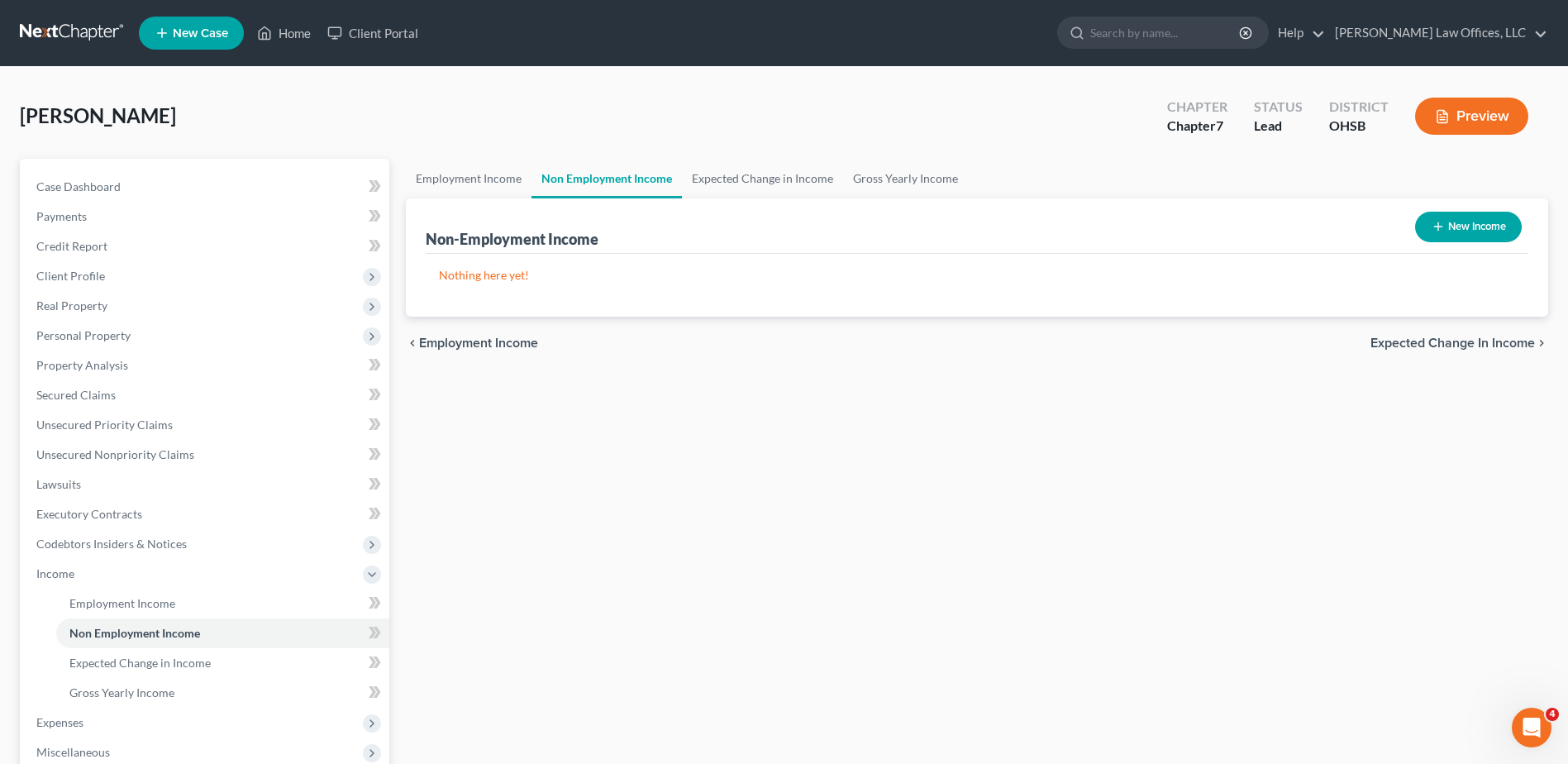
click at [1483, 225] on button "New Income" at bounding box center [1468, 227] width 106 height 31
select select "0"
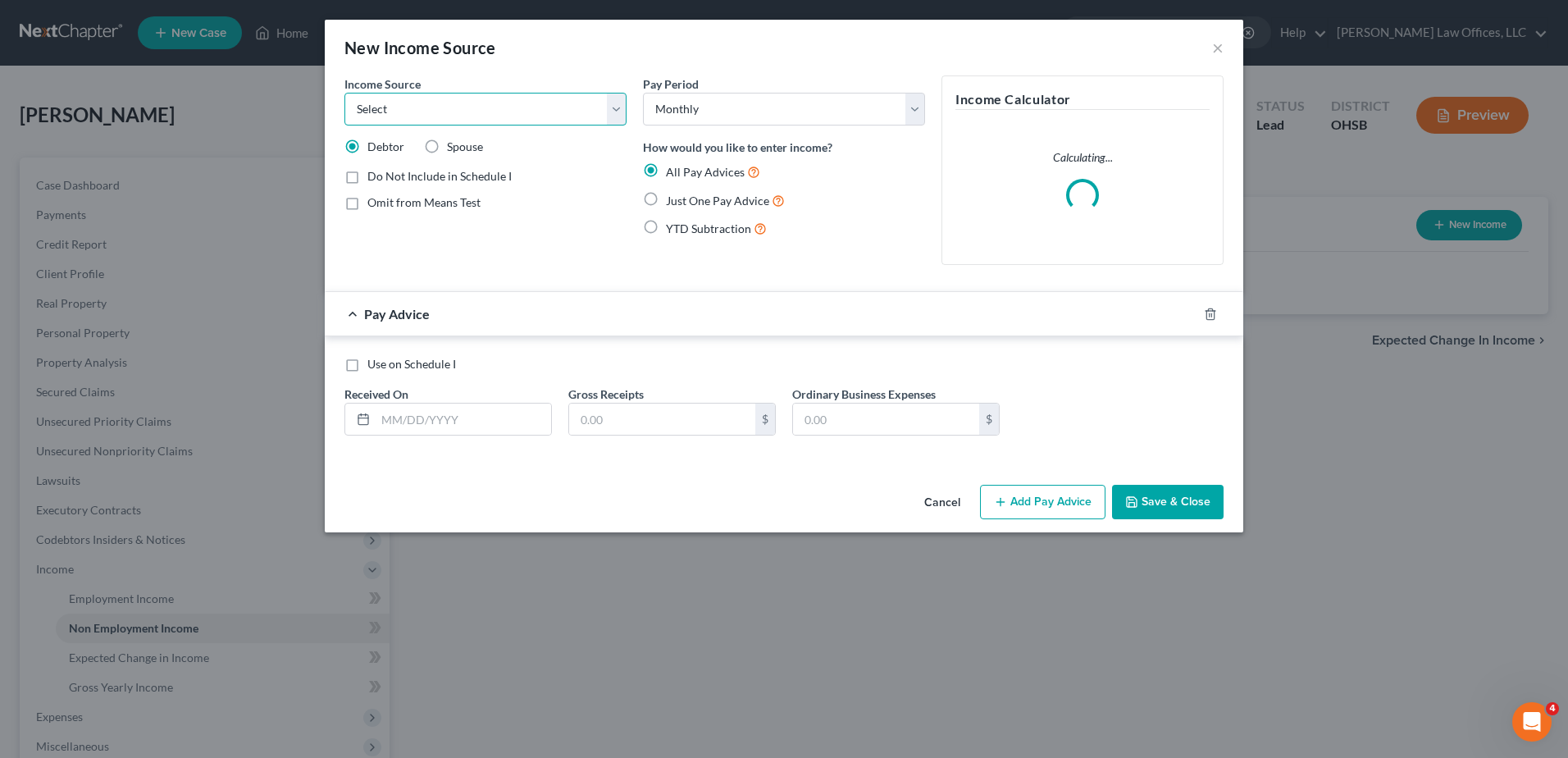
drag, startPoint x: 620, startPoint y: 108, endPoint x: 571, endPoint y: 125, distance: 51.9
click at [620, 108] on select "Select Unemployment Disability (from employer) Pension Retirement Social Securi…" at bounding box center [486, 109] width 282 height 33
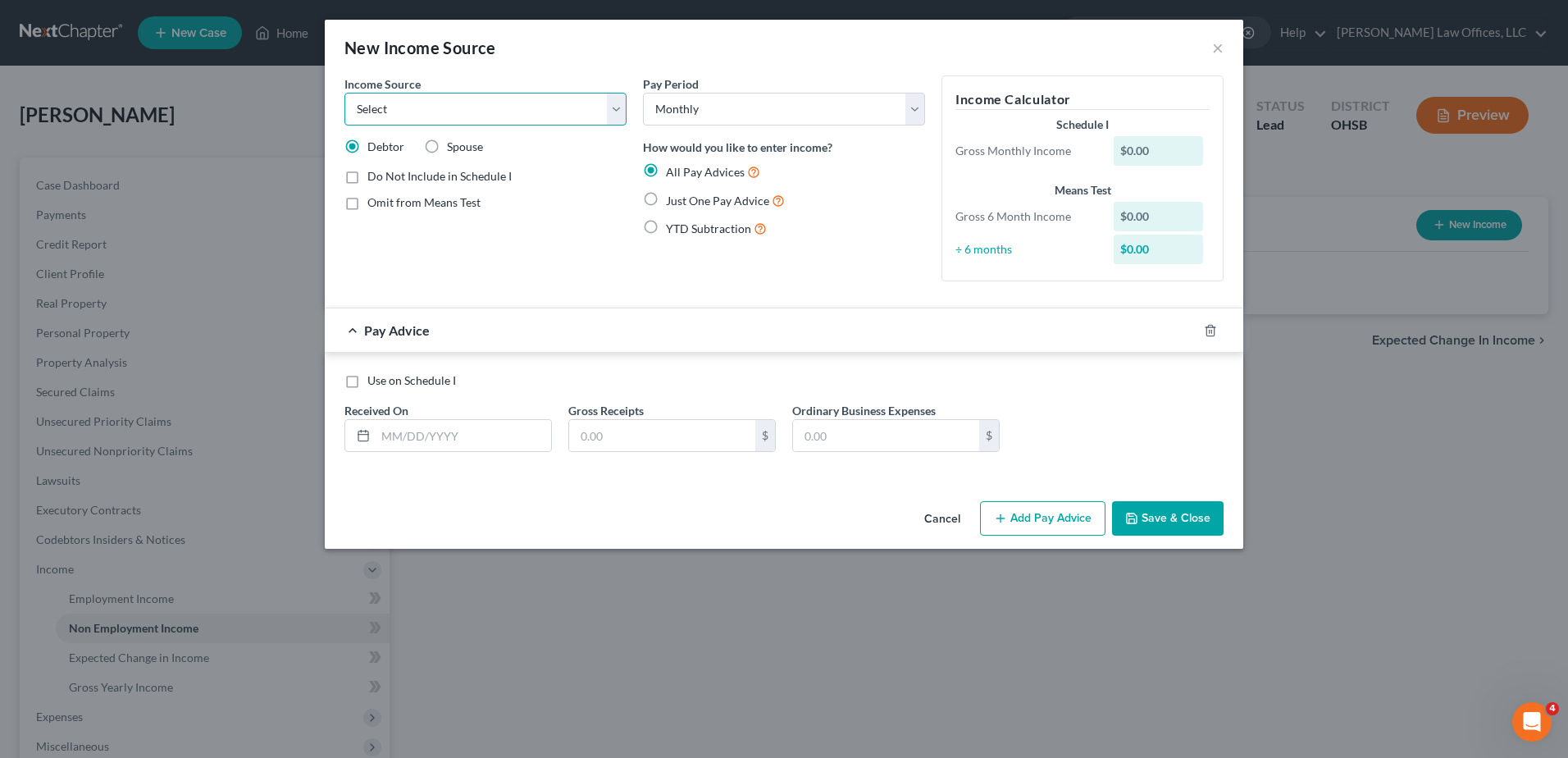
select select "7"
click at [345, 92] on select "Select Unemployment Disability (from employer) Pension Retirement Social Securi…" at bounding box center [486, 109] width 282 height 33
click at [666, 200] on label "Just One Pay Advice" at bounding box center [725, 200] width 119 height 19
click at [673, 200] on input "Just One Pay Advice" at bounding box center [678, 196] width 11 height 11
radio input "true"
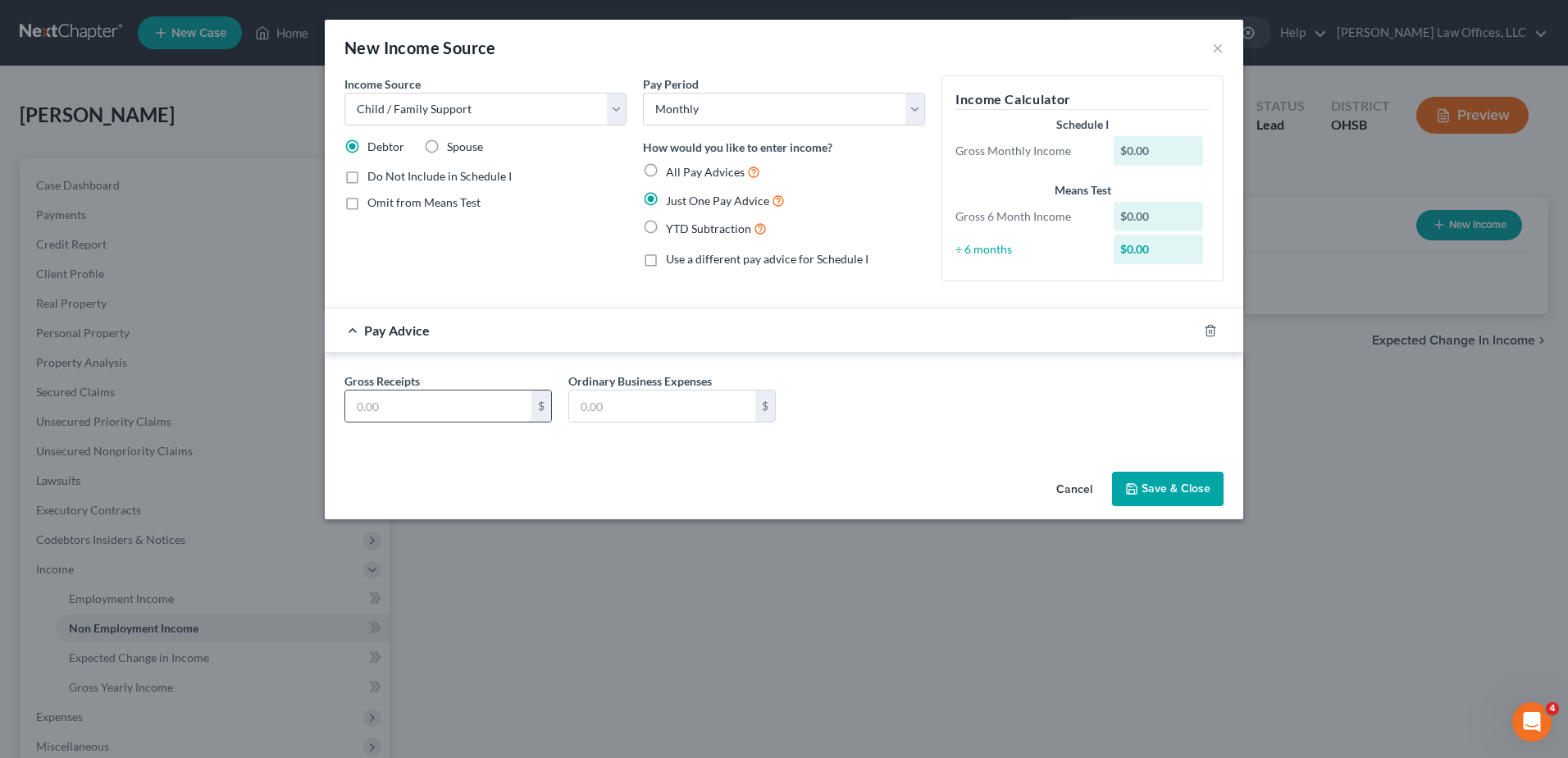
click at [431, 414] on input "text" at bounding box center [439, 407] width 186 height 31
type input "118.89"
click at [1165, 493] on button "Save & Close" at bounding box center [1167, 489] width 111 height 35
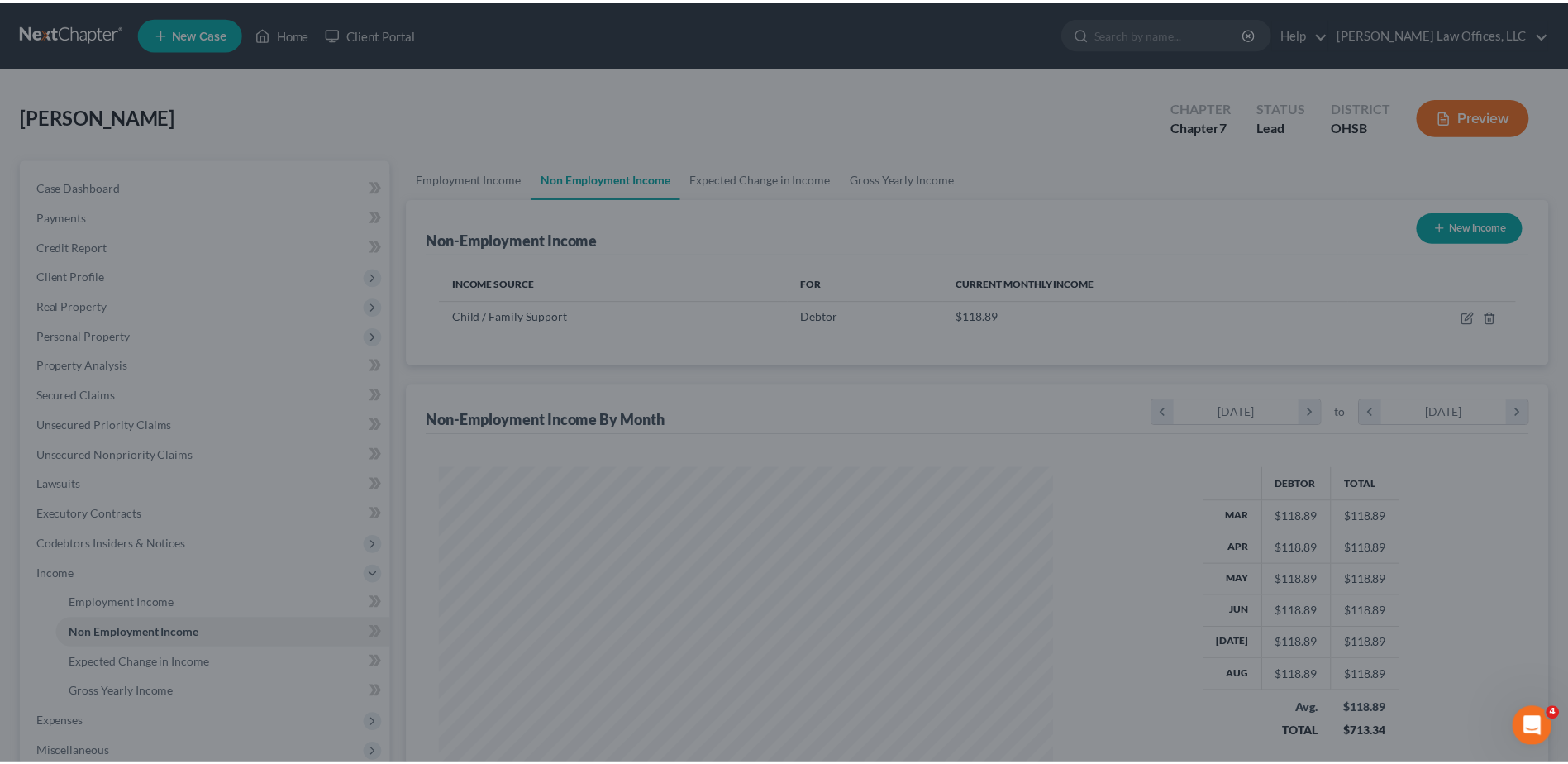
scroll to position [307, 646]
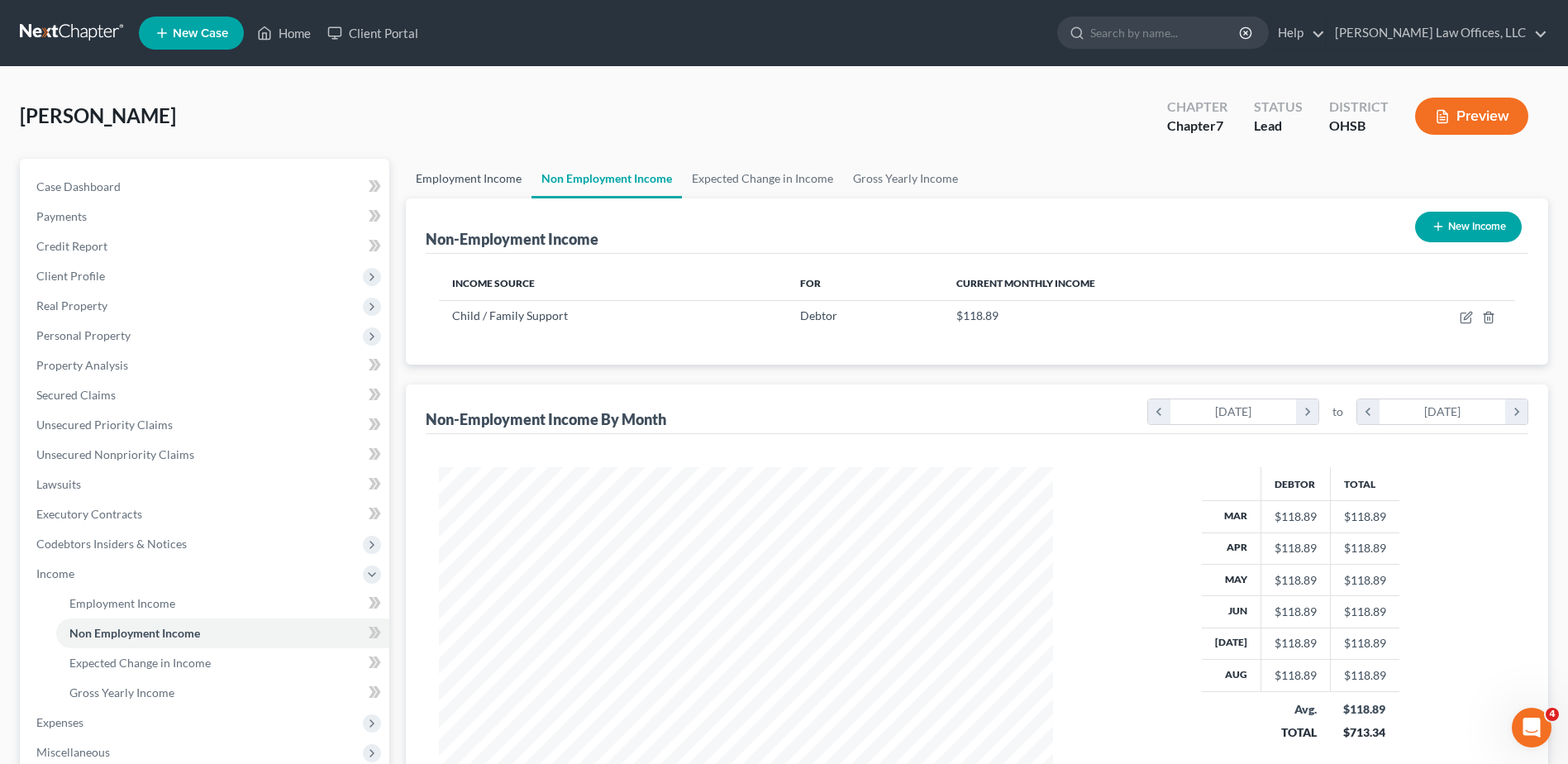
click at [461, 182] on link "Employment Income" at bounding box center [469, 179] width 125 height 40
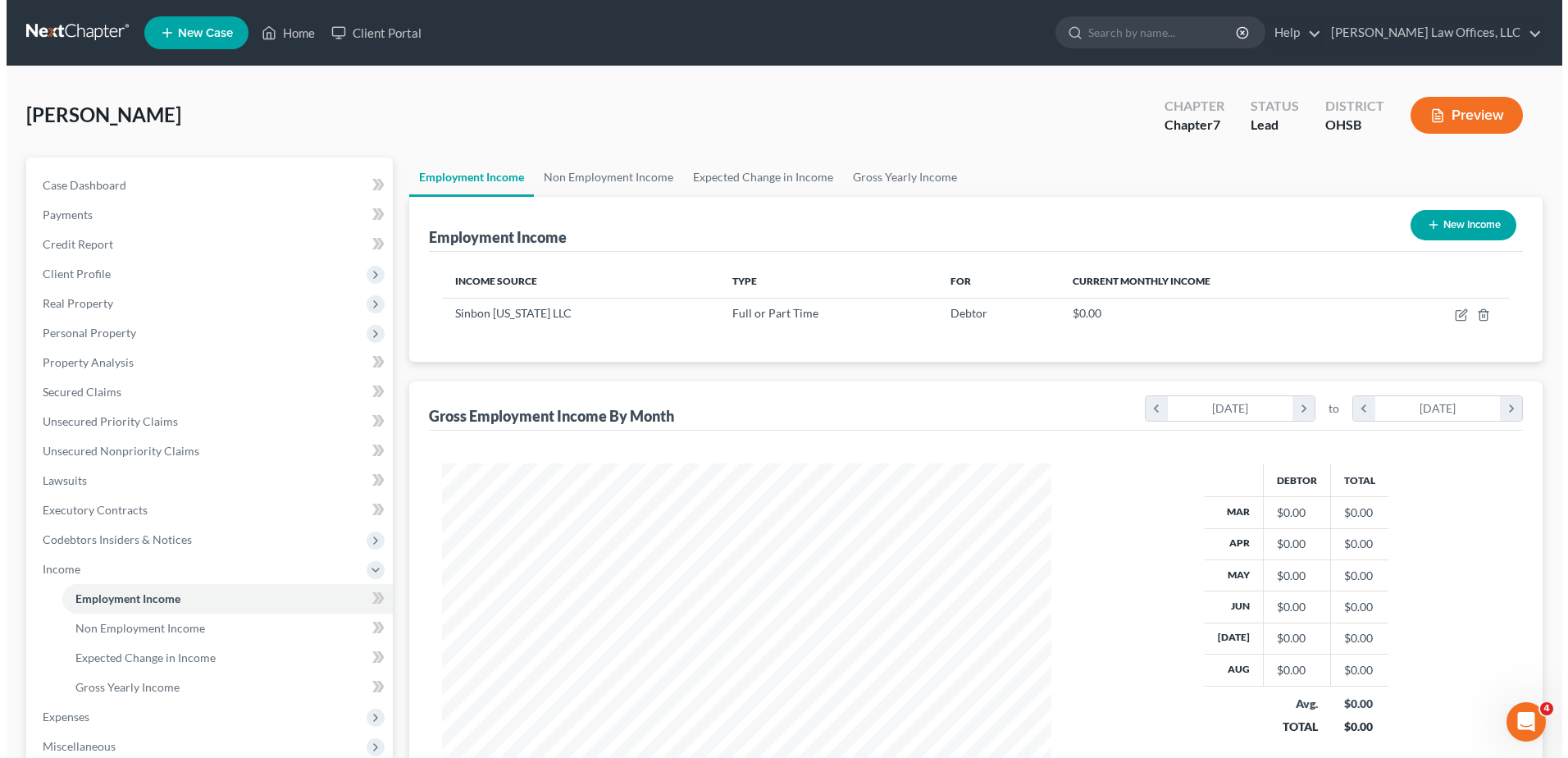
scroll to position [304, 641]
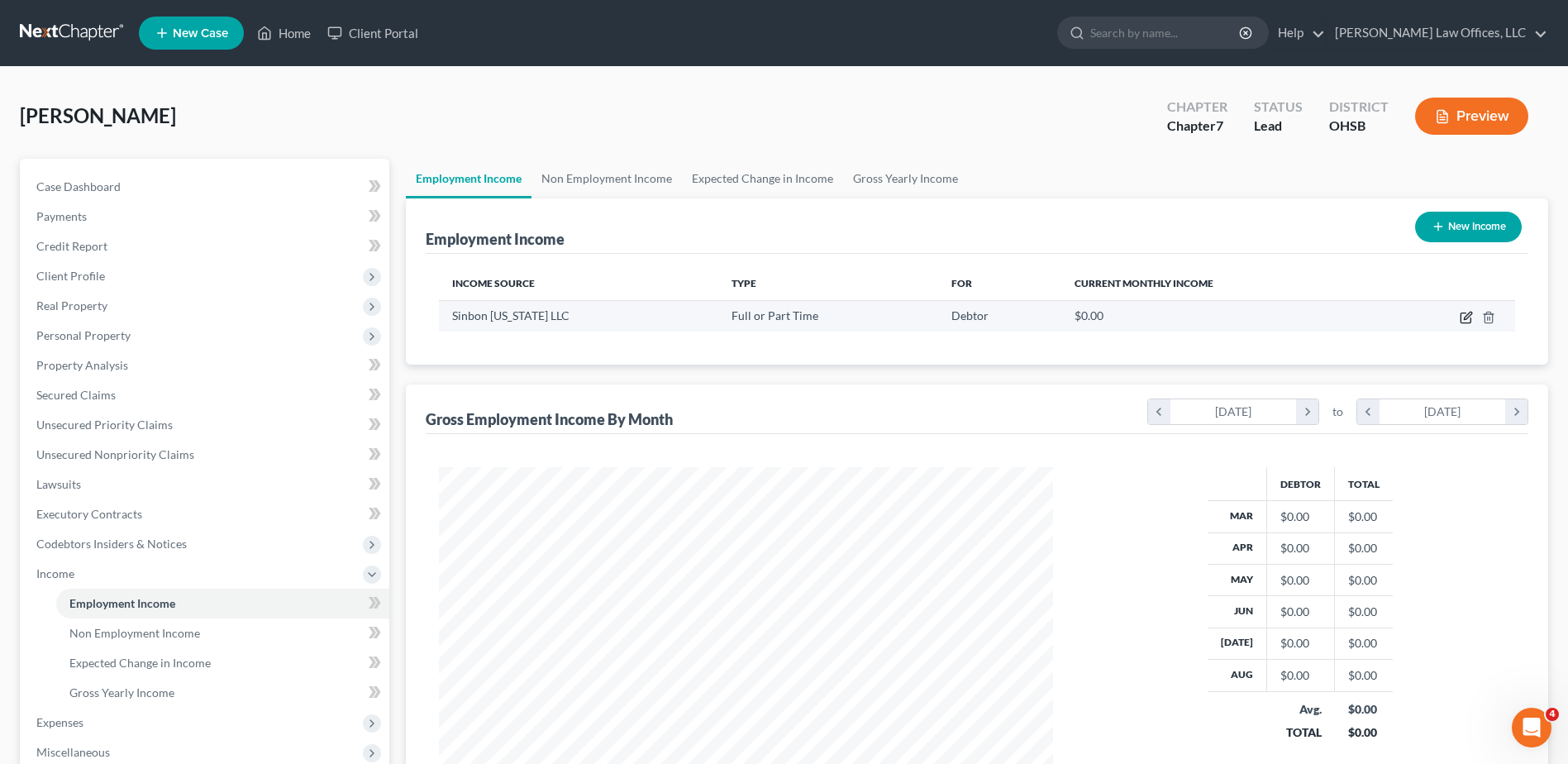
click at [1464, 314] on icon "button" at bounding box center [1467, 318] width 13 height 13
select select "0"
select select "36"
select select "2"
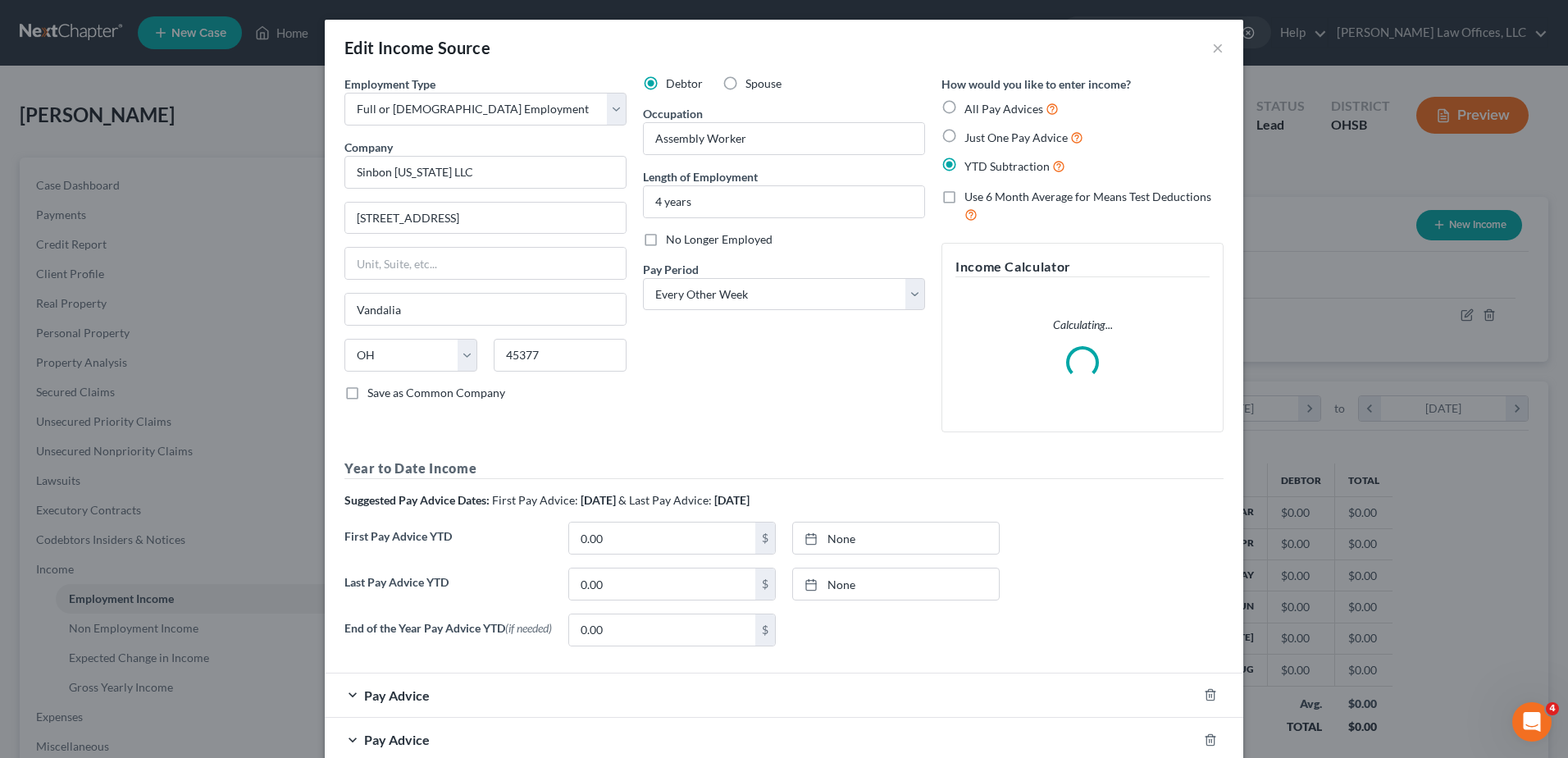
scroll to position [307, 648]
type input "[DATE]"
click at [832, 536] on link "None" at bounding box center [896, 539] width 206 height 31
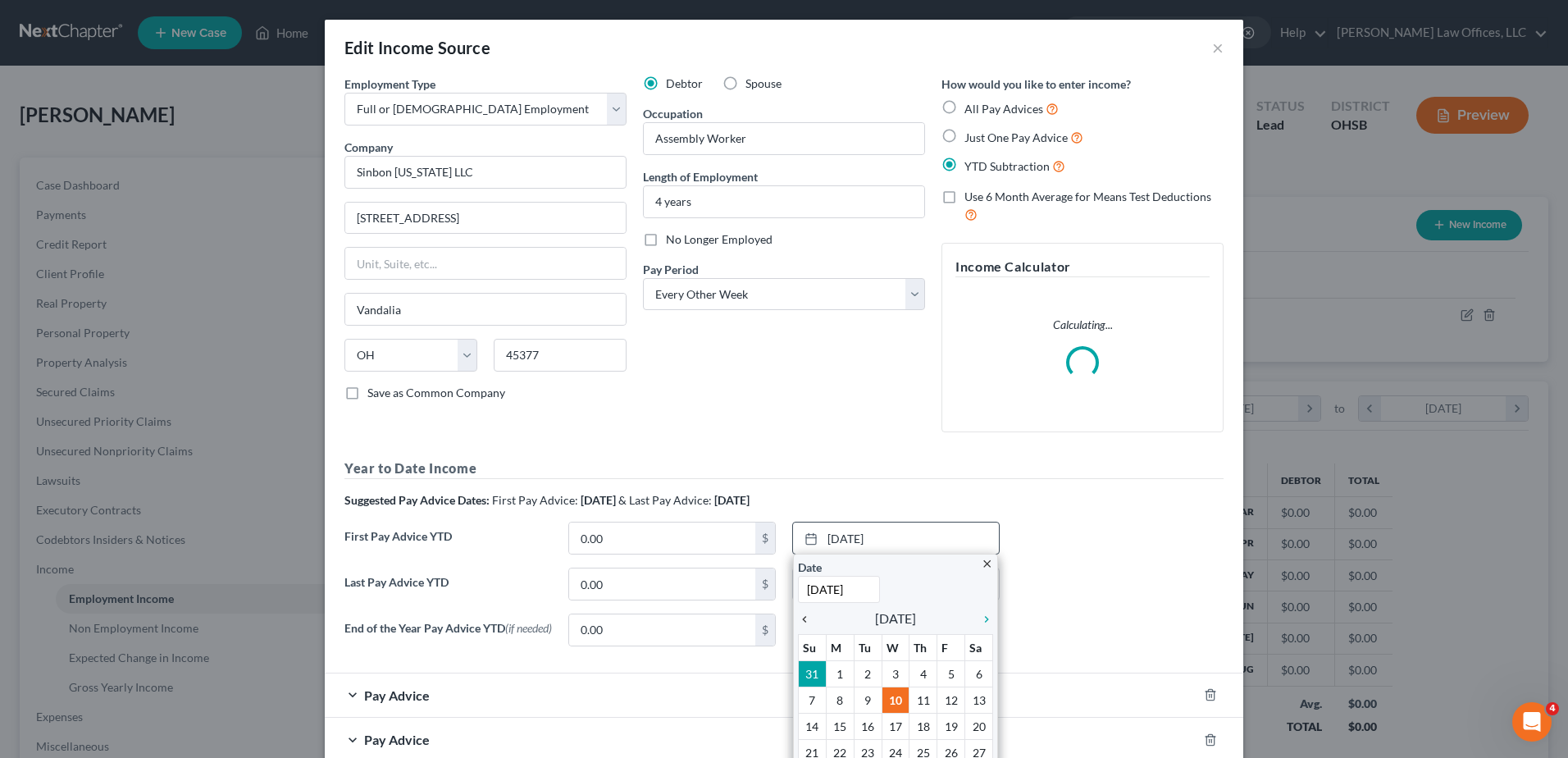
click at [799, 615] on icon "chevron_left" at bounding box center [809, 619] width 21 height 13
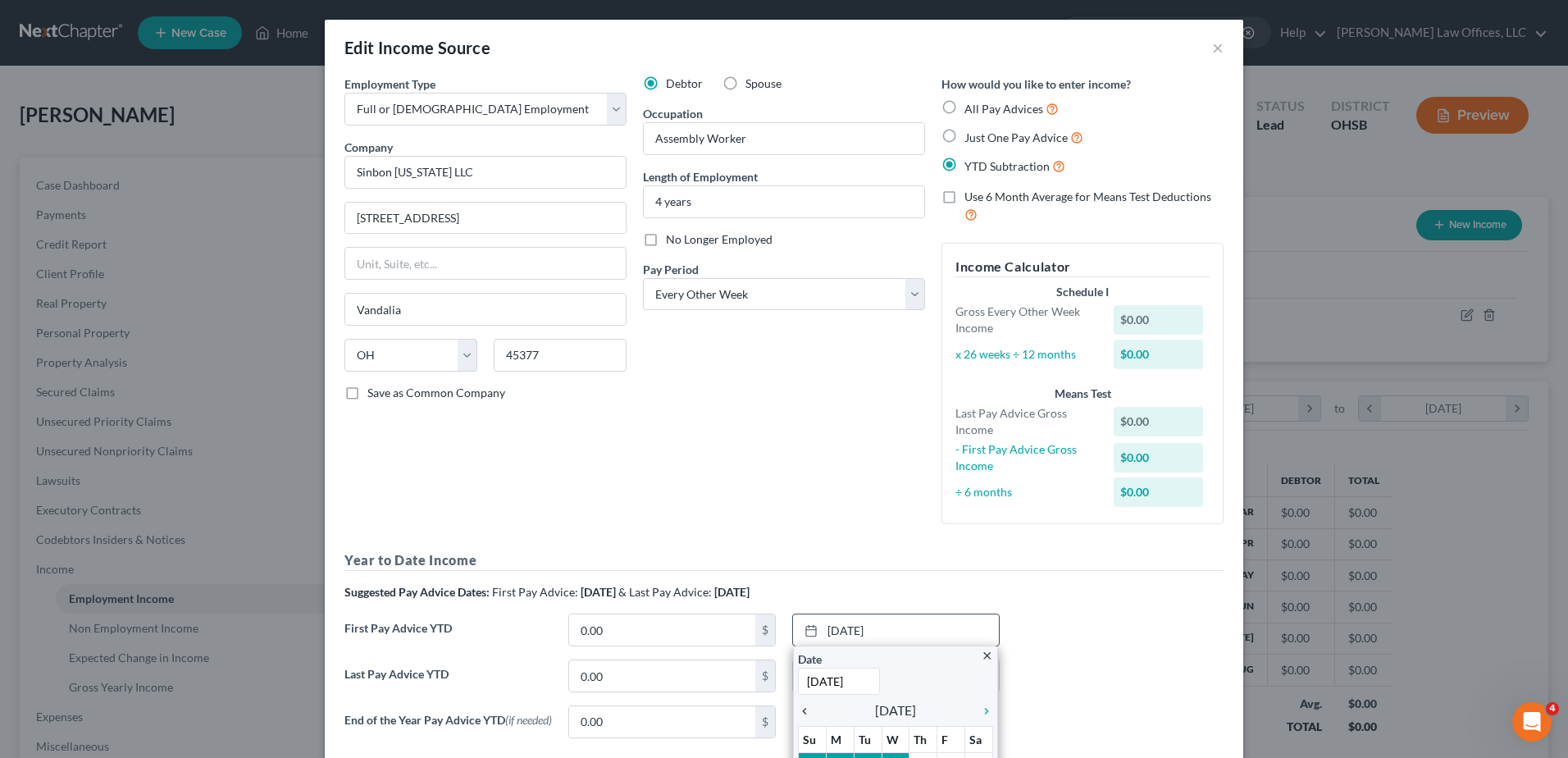
click at [799, 615] on link "[DATE]" at bounding box center [896, 630] width 206 height 31
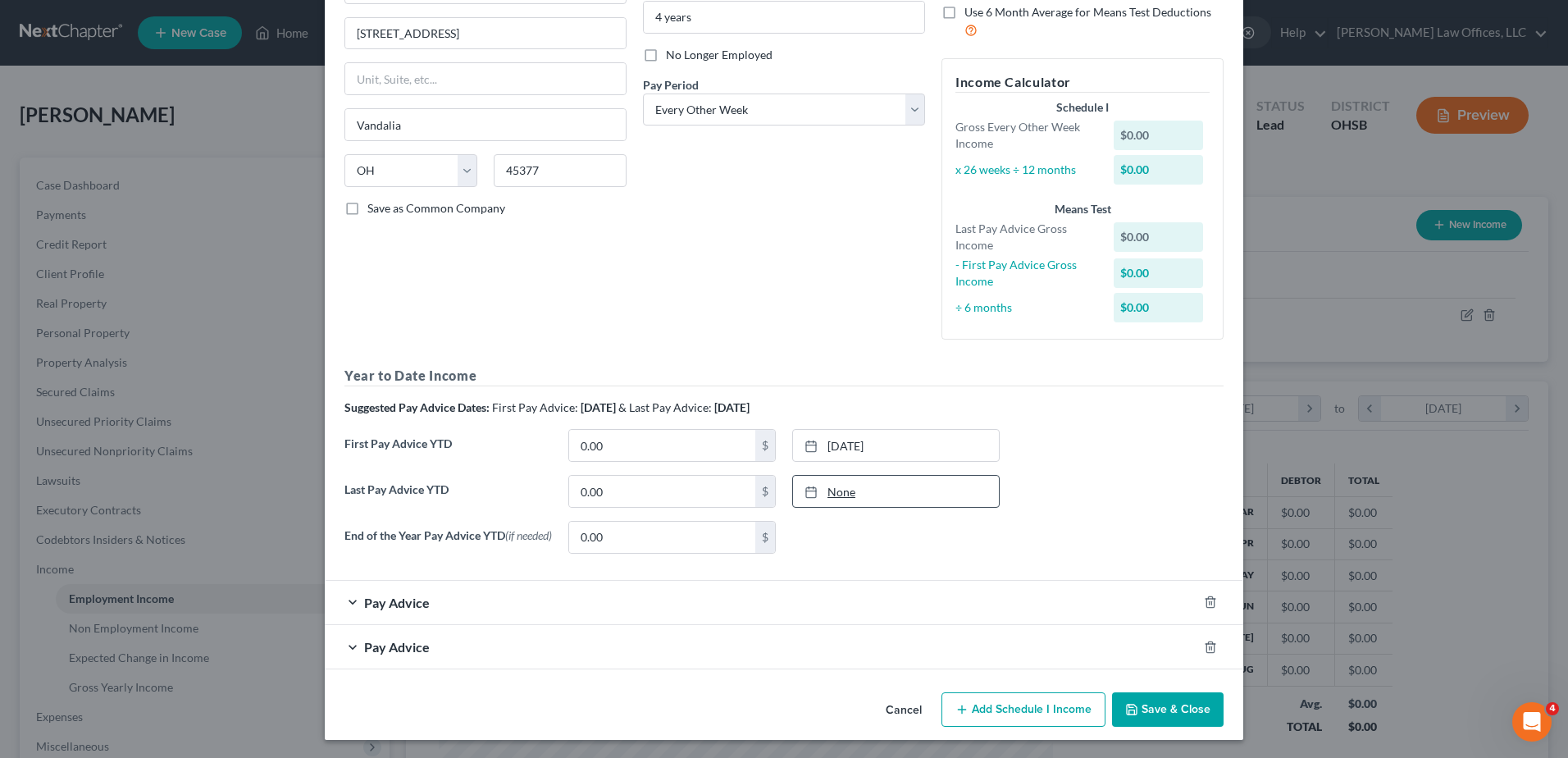
scroll to position [190, 0]
click at [858, 442] on link "[DATE]" at bounding box center [896, 444] width 206 height 31
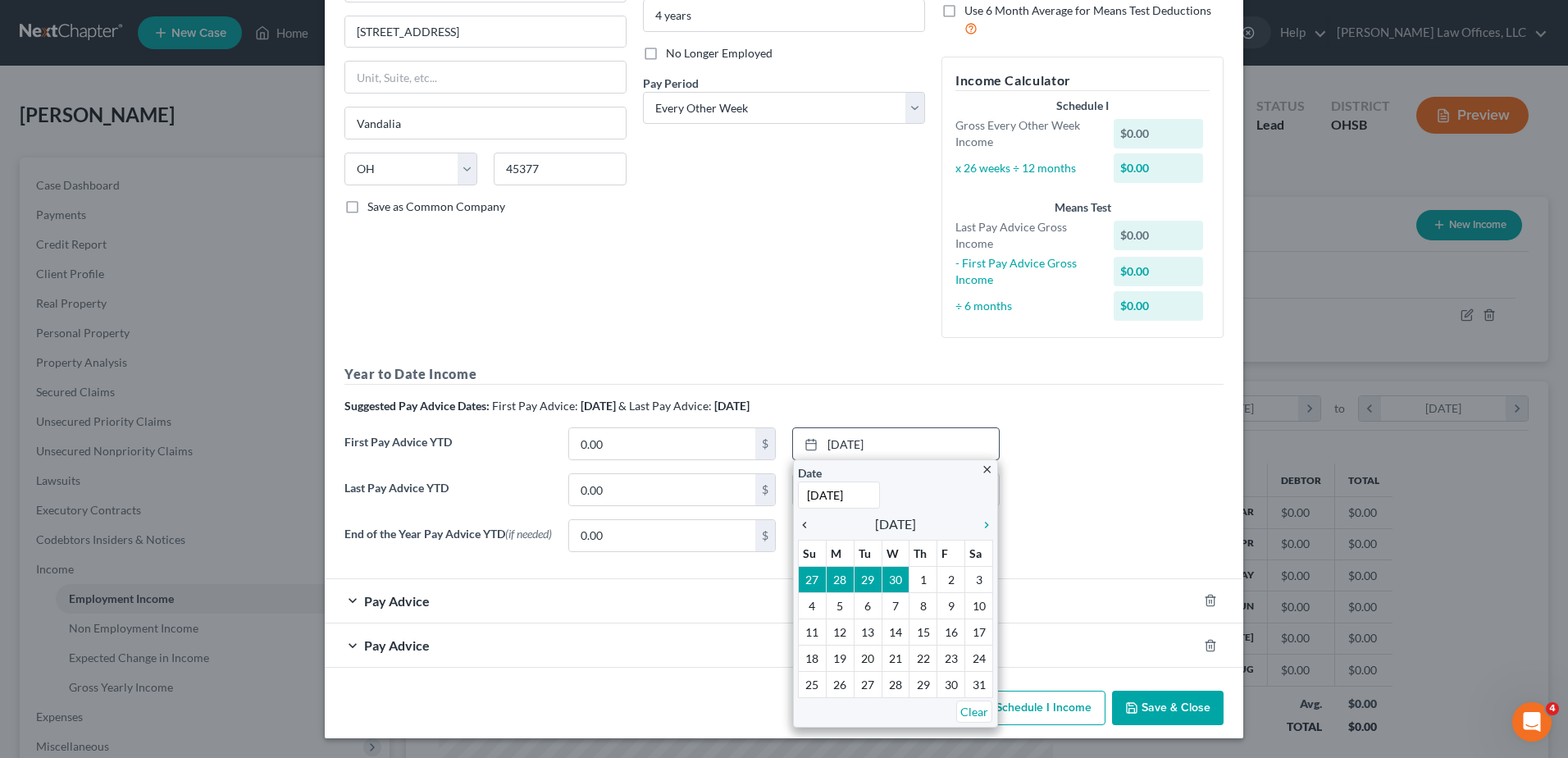
click at [800, 521] on icon "chevron_left" at bounding box center [809, 525] width 21 height 13
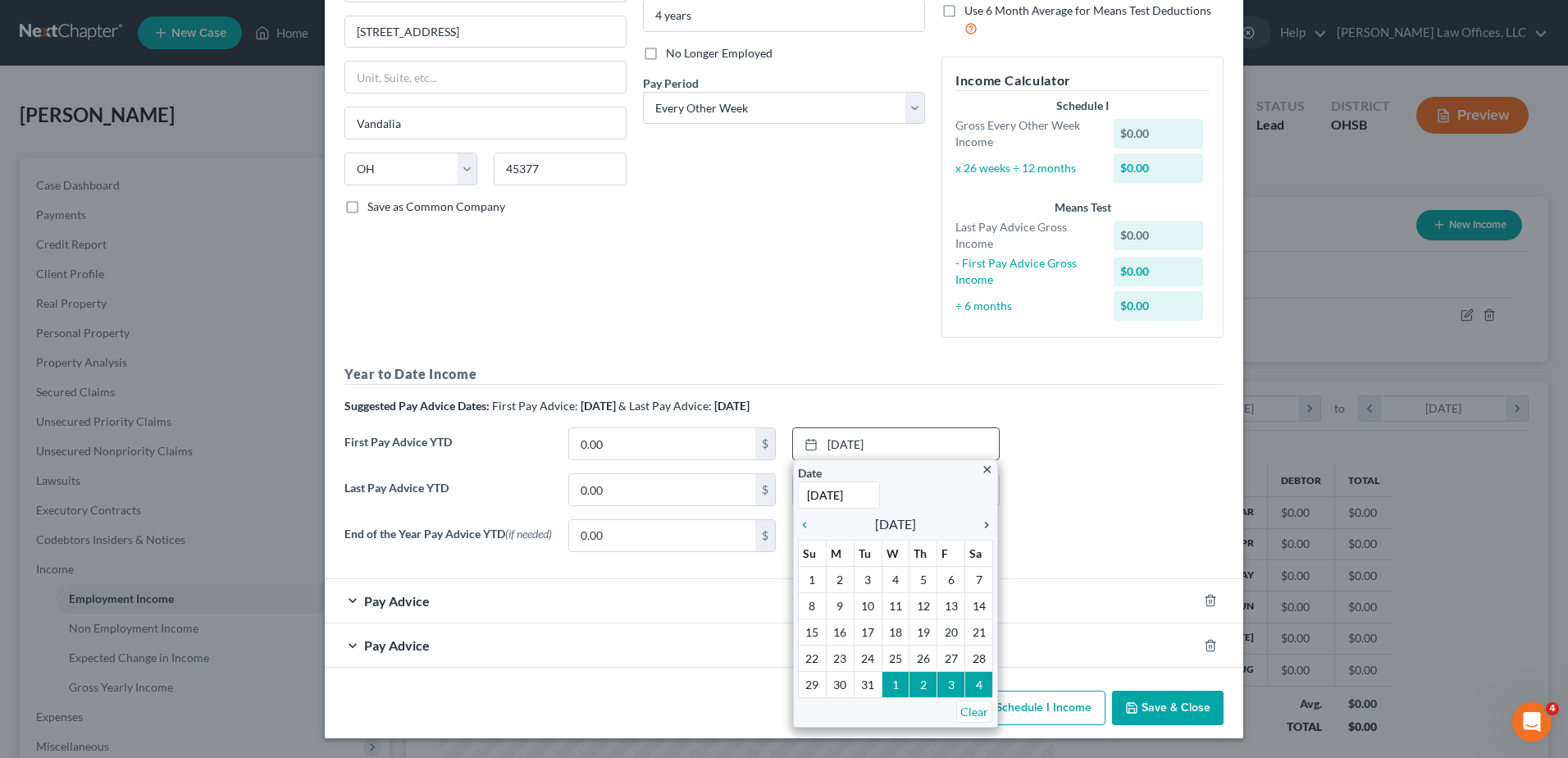
click at [979, 525] on icon "chevron_right" at bounding box center [983, 525] width 21 height 13
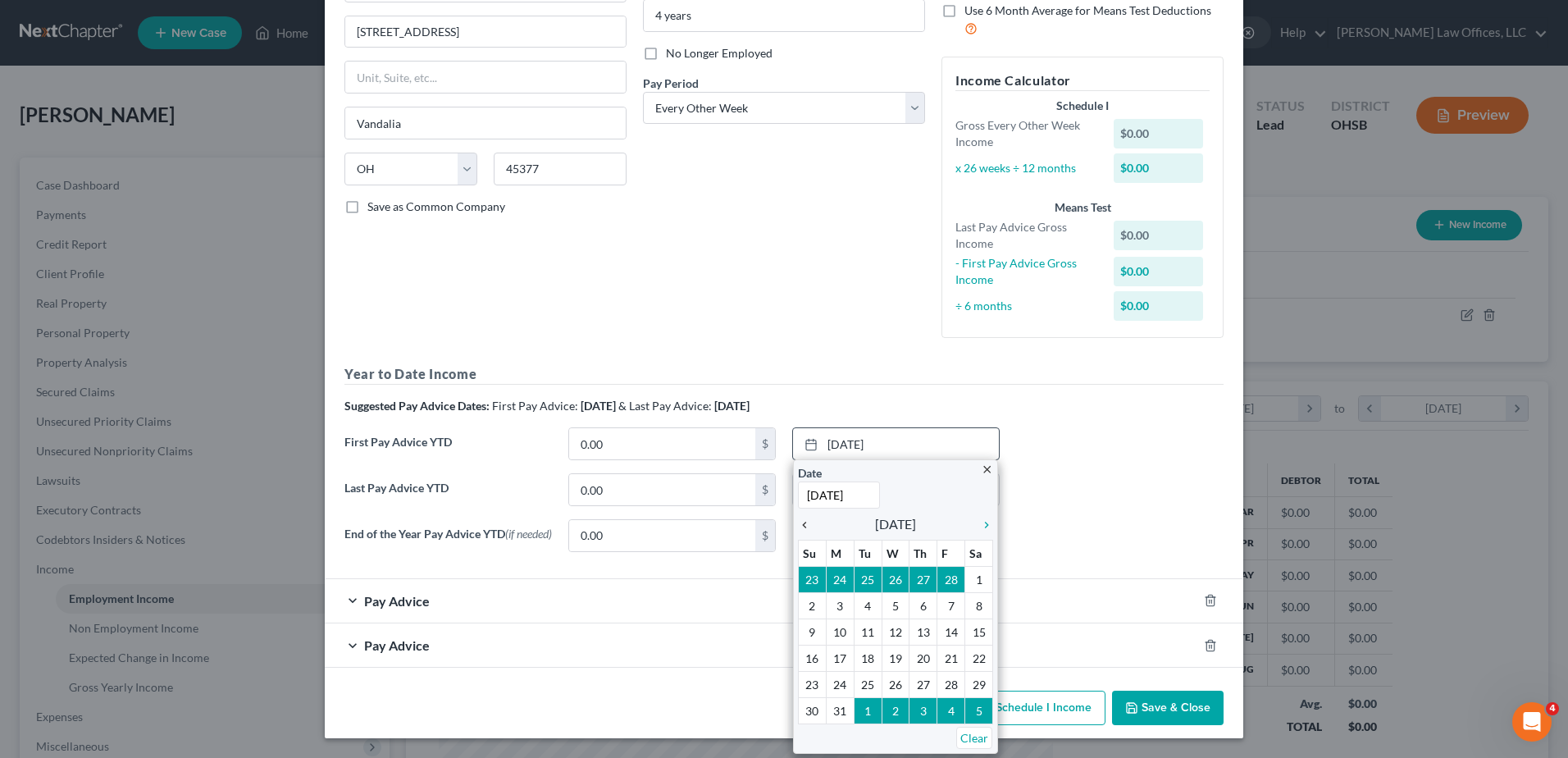
click at [801, 526] on icon "chevron_left" at bounding box center [809, 525] width 21 height 13
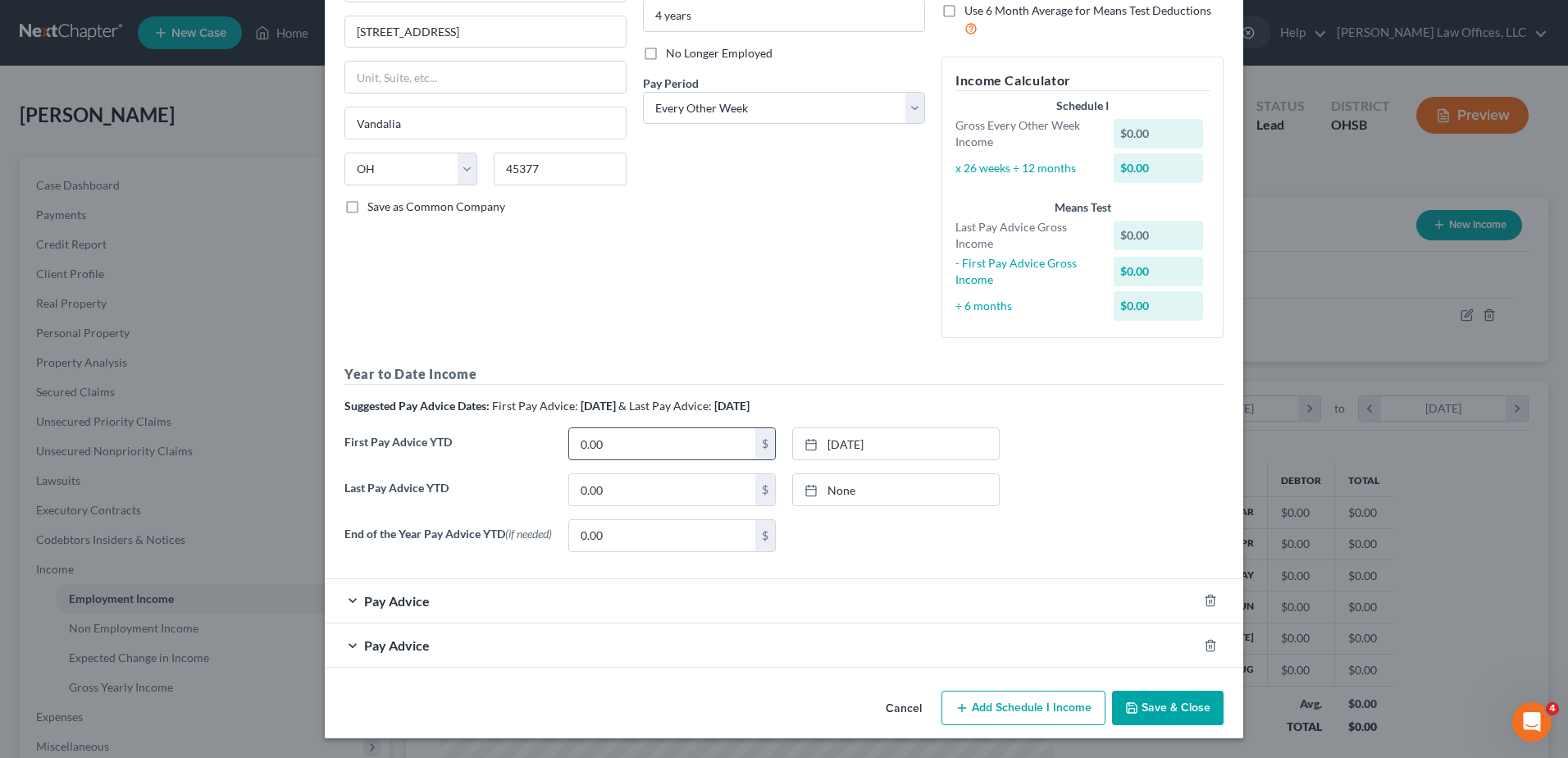
paste input "5,092.55"
type input "5,092.55"
drag, startPoint x: 844, startPoint y: 487, endPoint x: 816, endPoint y: 511, distance: 36.9
click at [844, 487] on link "None" at bounding box center [896, 490] width 206 height 31
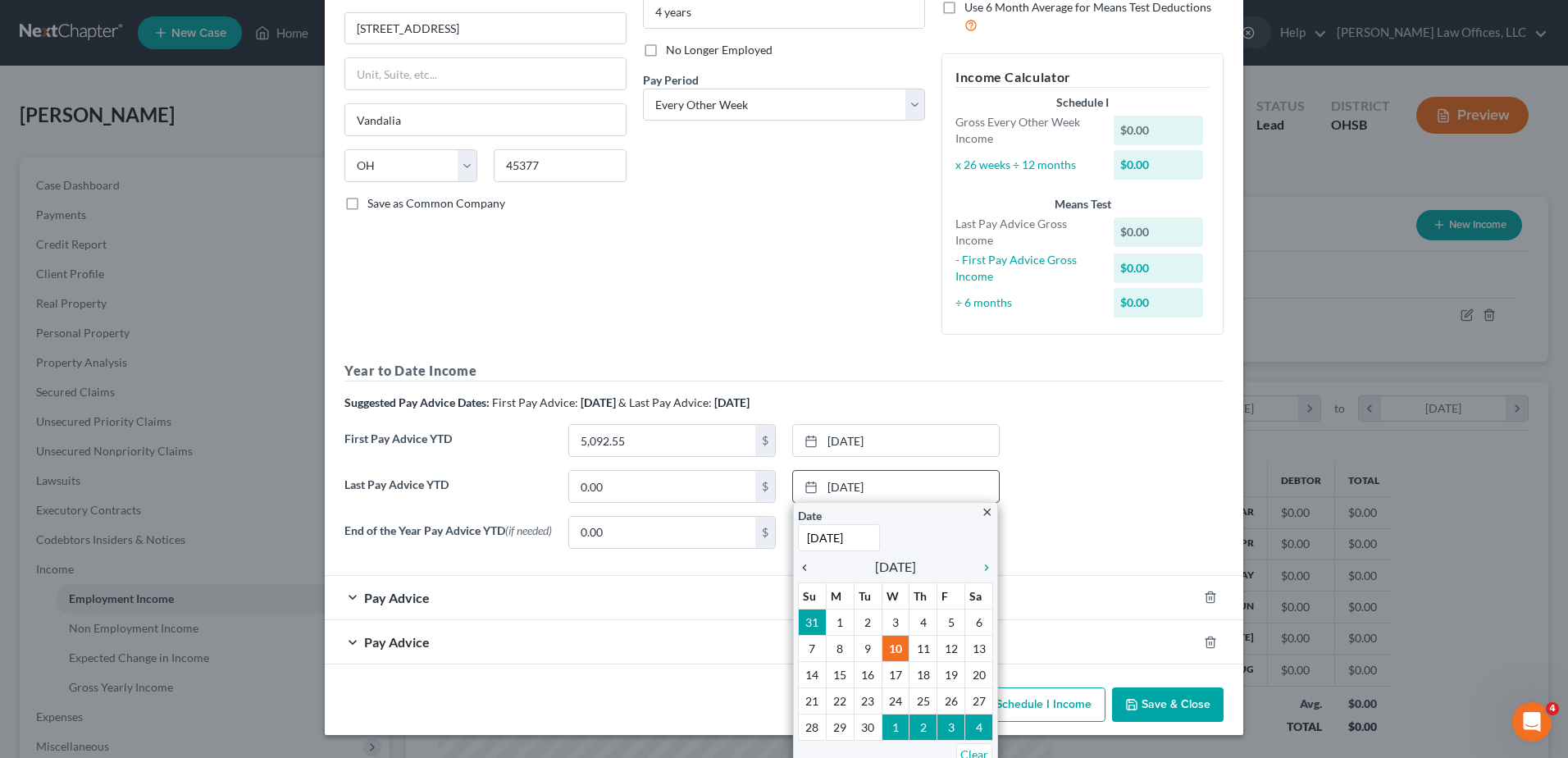
click at [800, 570] on icon "chevron_left" at bounding box center [809, 568] width 21 height 13
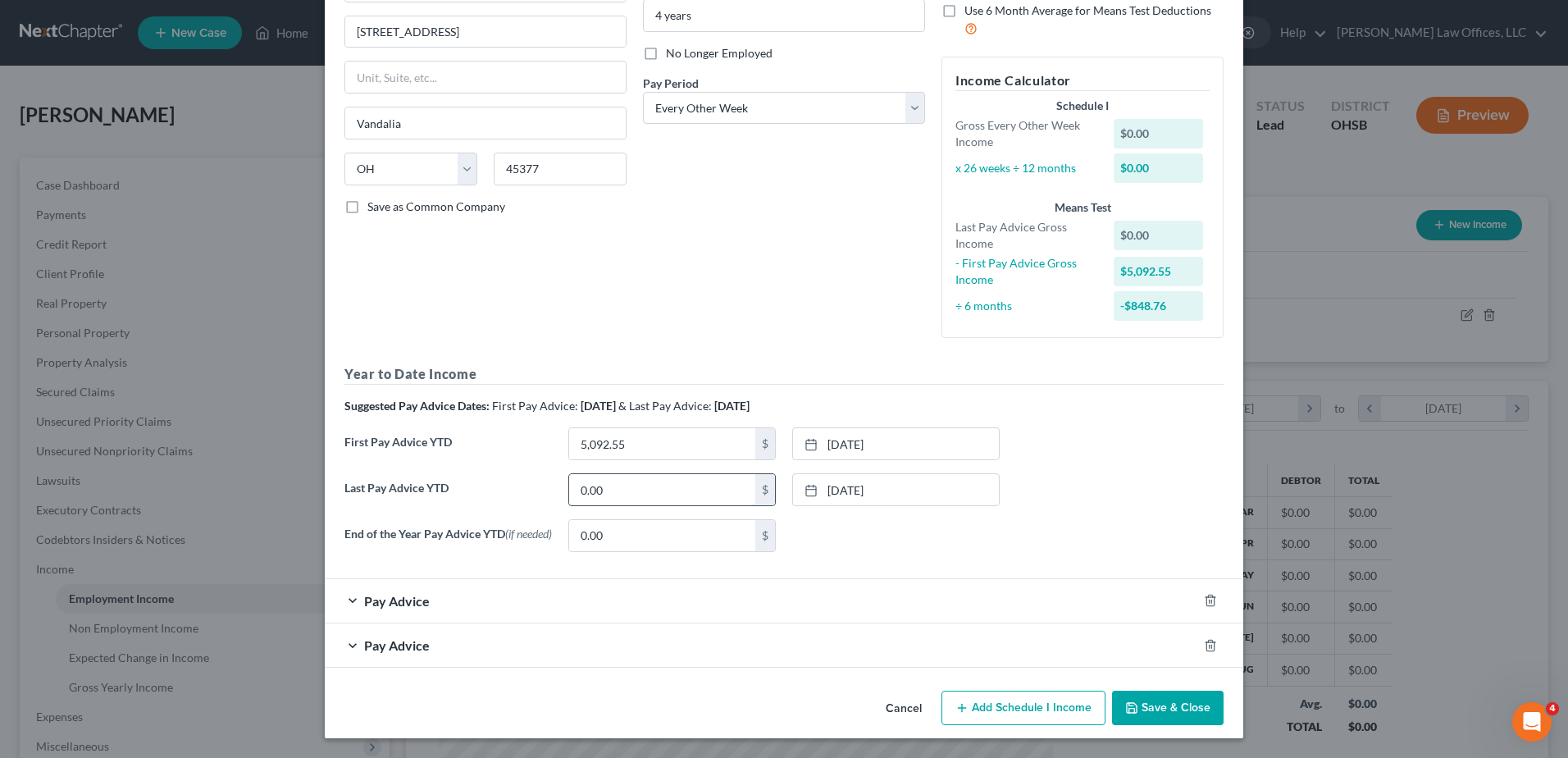
paste input "21,444.43"
type input "21,444.43"
click at [1207, 642] on icon "button" at bounding box center [1210, 645] width 7 height 11
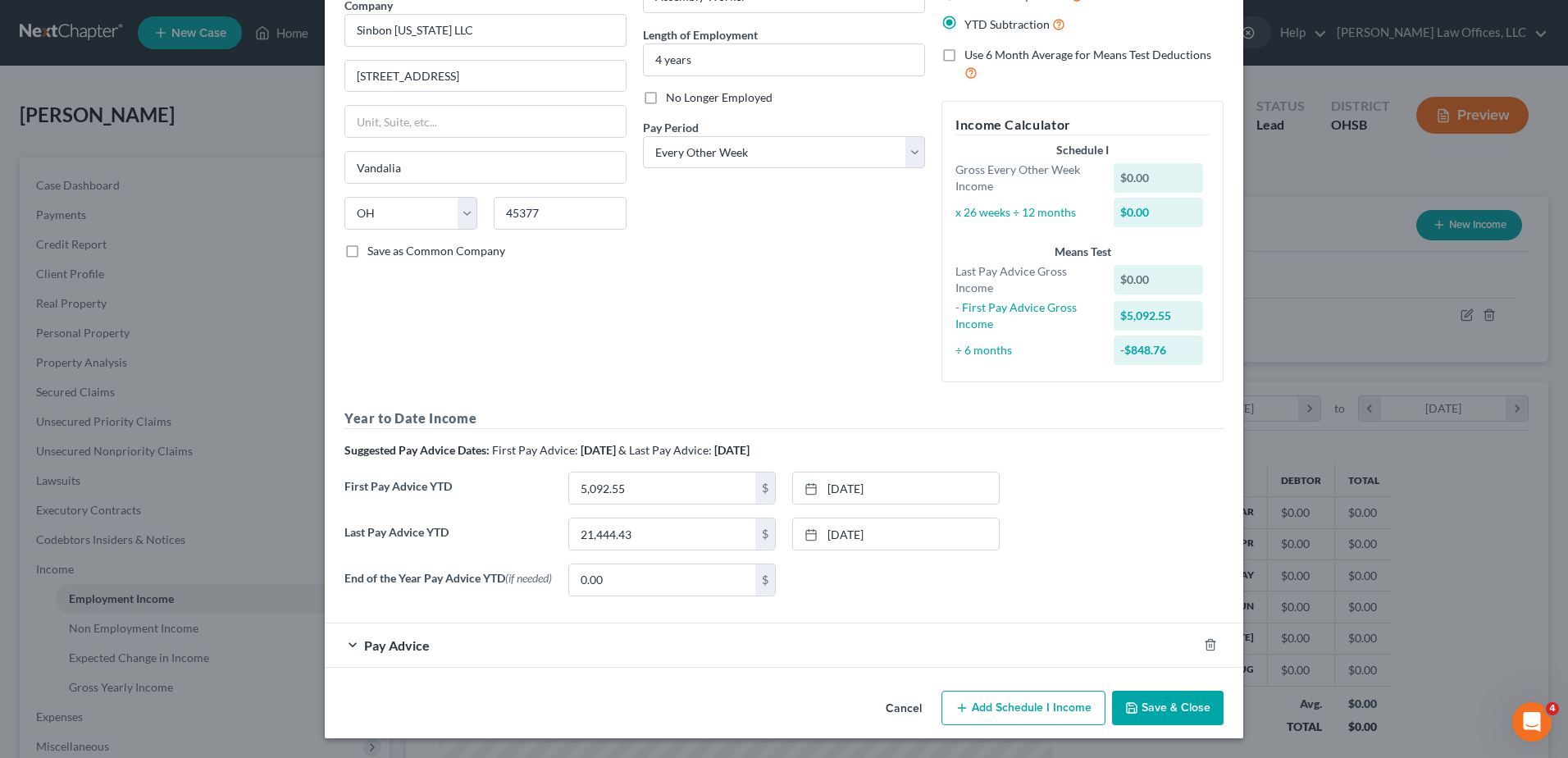
scroll to position [145, 0]
click at [1204, 644] on icon "button" at bounding box center [1211, 645] width 13 height 13
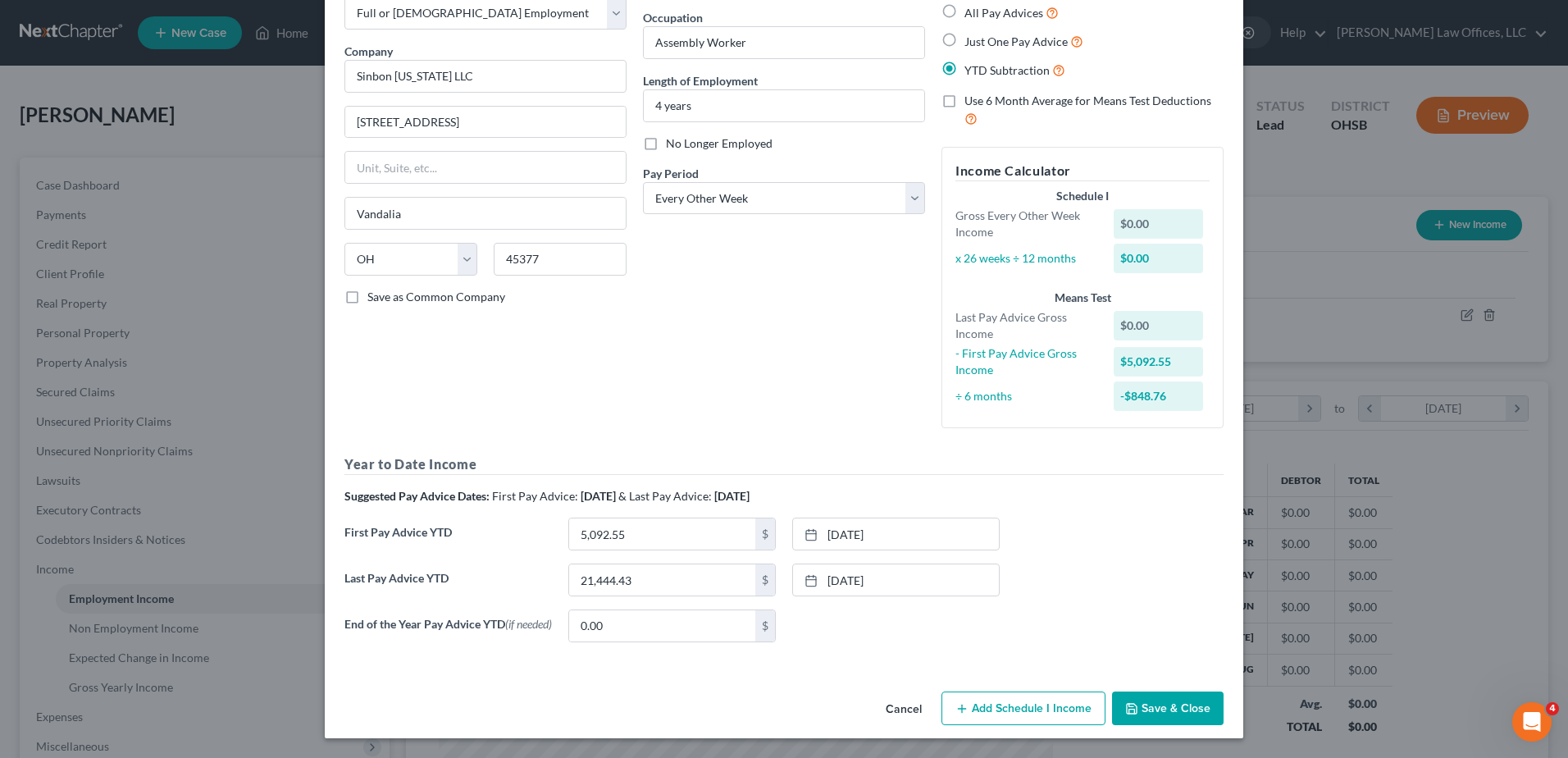
scroll to position [100, 0]
click at [1029, 701] on button "Add Schedule I Income" at bounding box center [1023, 709] width 164 height 35
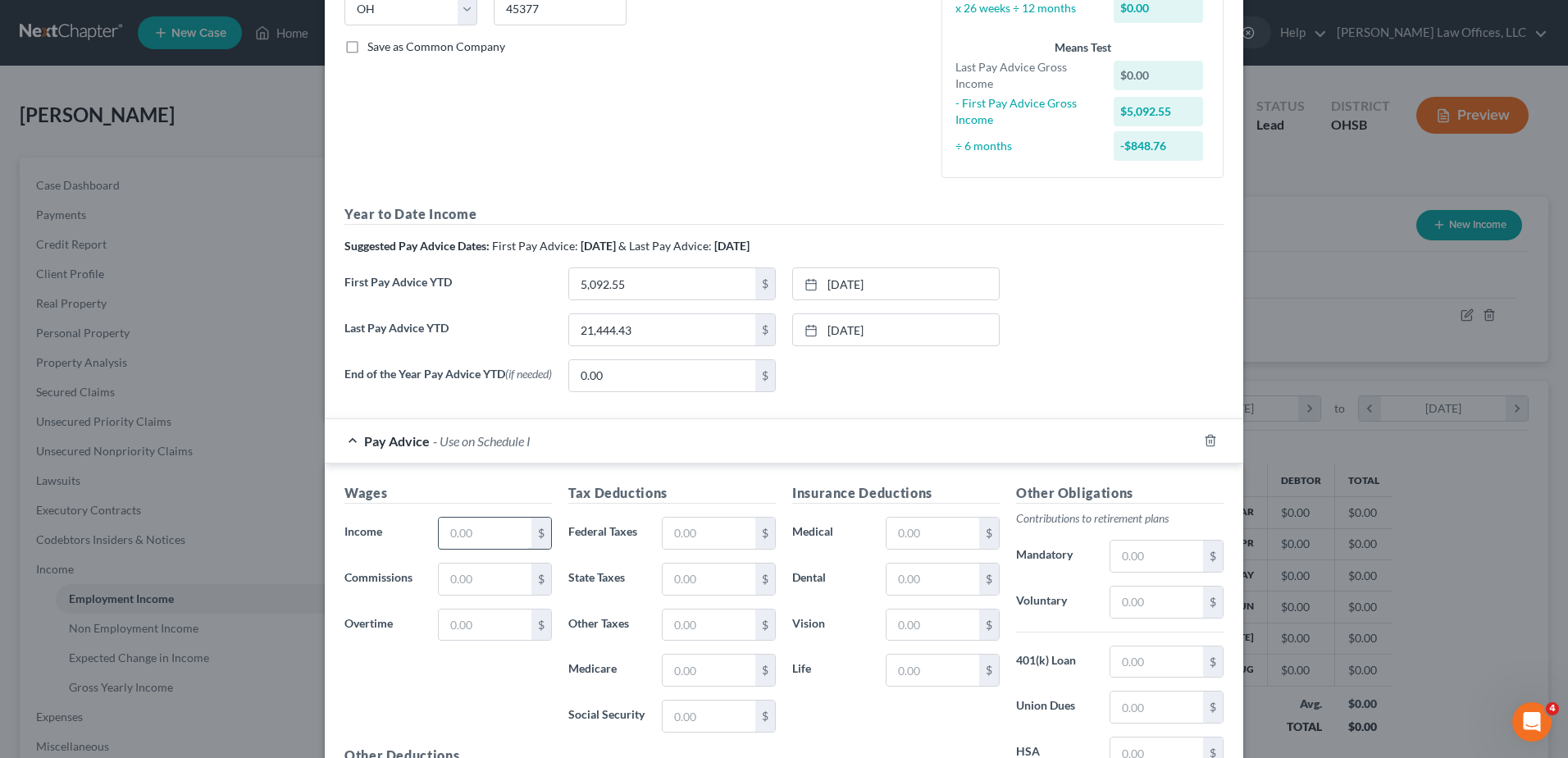
drag, startPoint x: 474, startPoint y: 531, endPoint x: 498, endPoint y: 20, distance: 511.6
click at [474, 531] on input "text" at bounding box center [485, 534] width 92 height 31
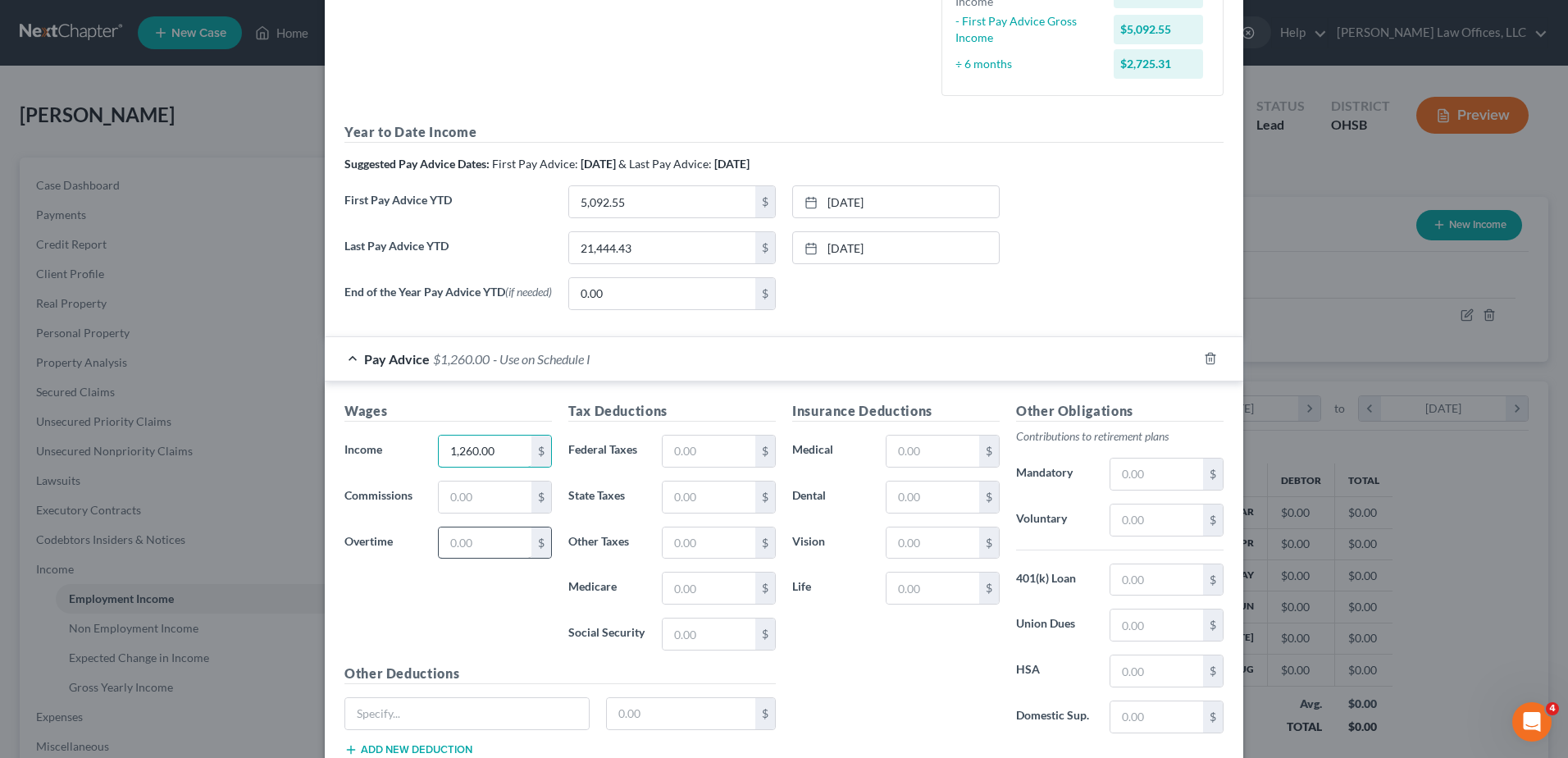
type input "1,260.00"
click at [475, 550] on input "text" at bounding box center [485, 544] width 92 height 31
type input "100.00"
click at [712, 450] on input "text" at bounding box center [709, 451] width 92 height 31
type input "150.00"
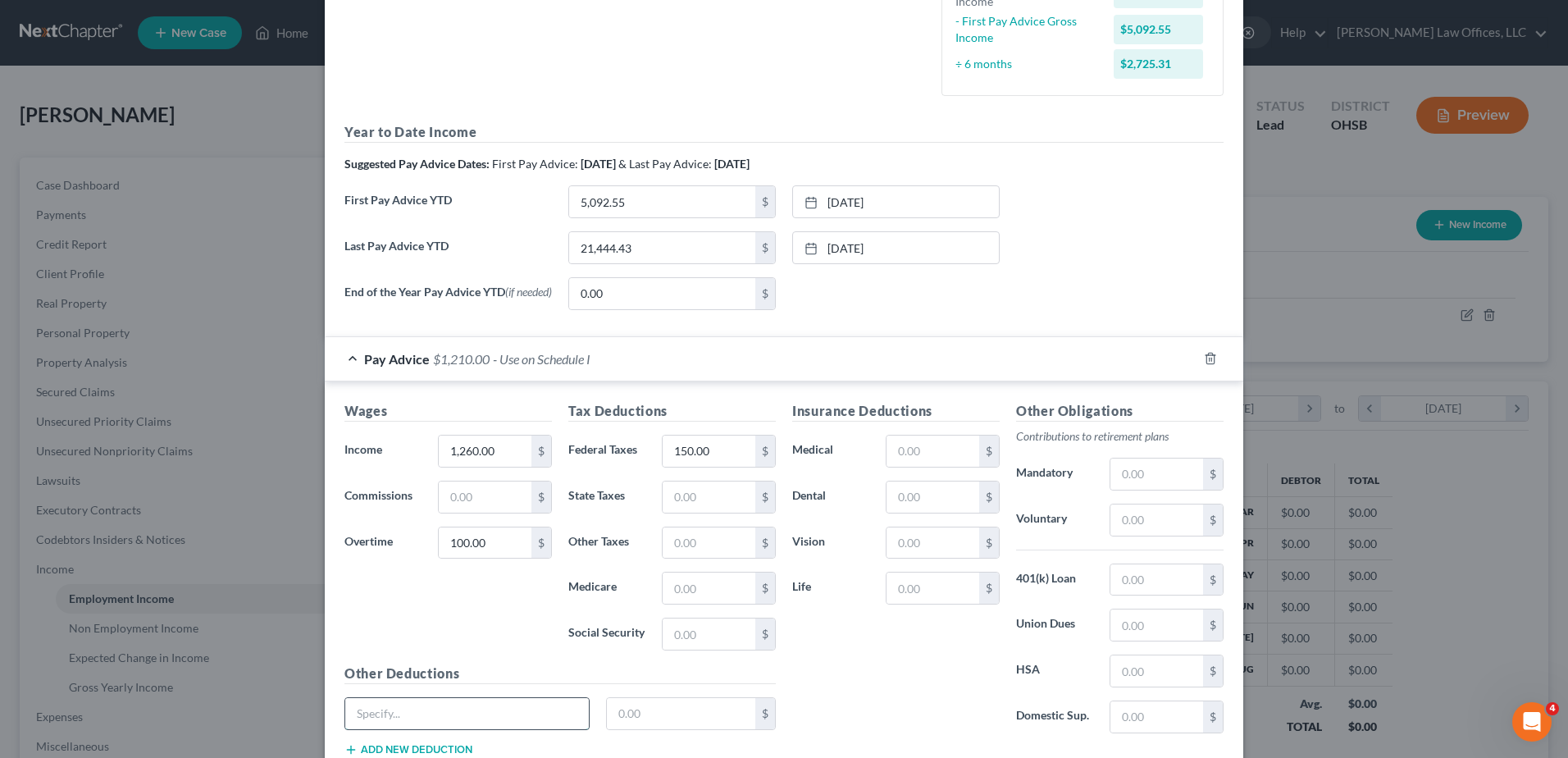
click at [498, 705] on input "text" at bounding box center [467, 714] width 243 height 31
type input "STD"
drag, startPoint x: 632, startPoint y: 728, endPoint x: 596, endPoint y: 732, distance: 36.2
click at [598, 731] on div "$" at bounding box center [691, 714] width 187 height 33
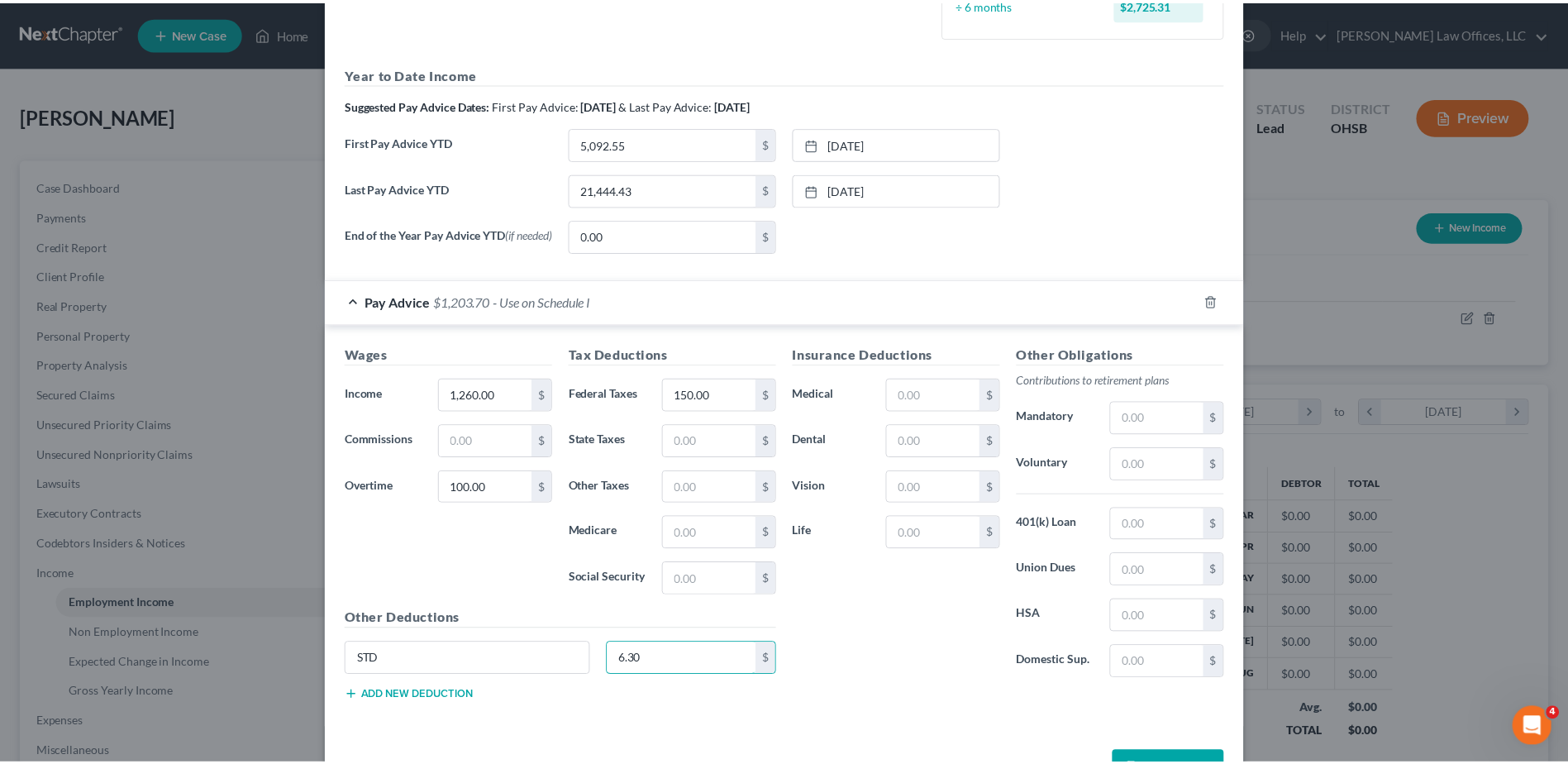
scroll to position [551, 0]
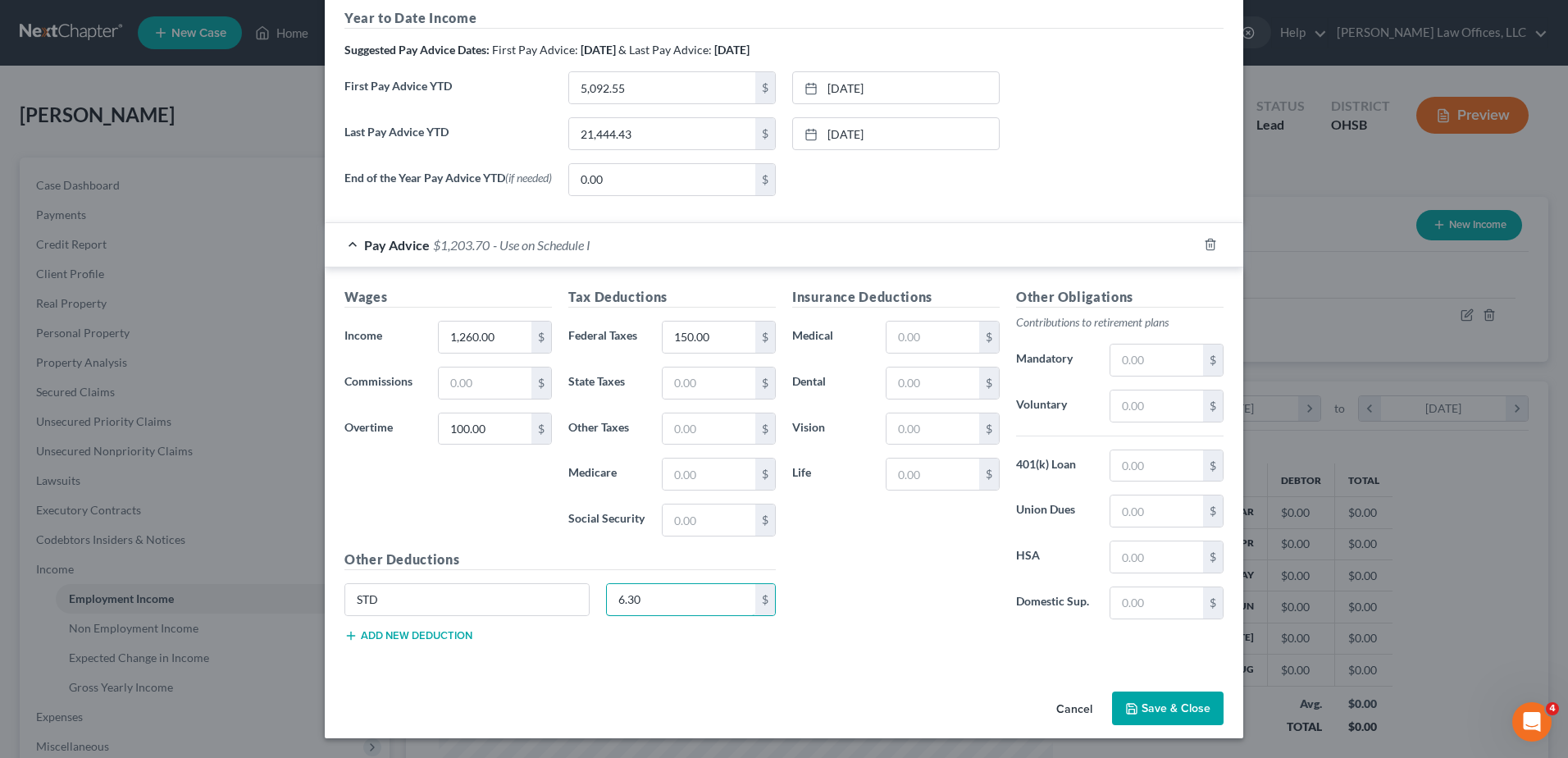
type input "6.30"
click at [1187, 712] on button "Save & Close" at bounding box center [1167, 709] width 111 height 35
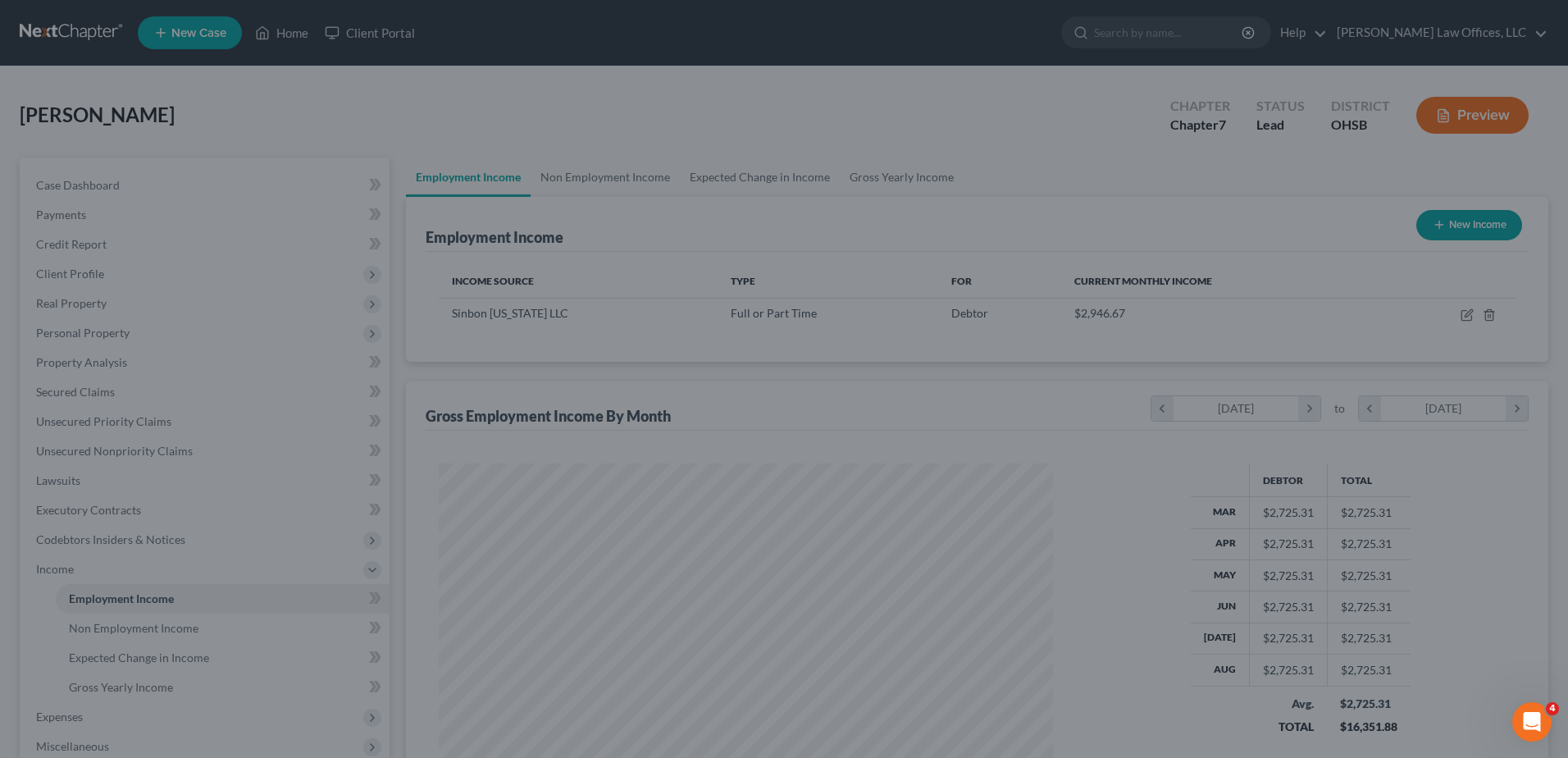
scroll to position [820337, 819587]
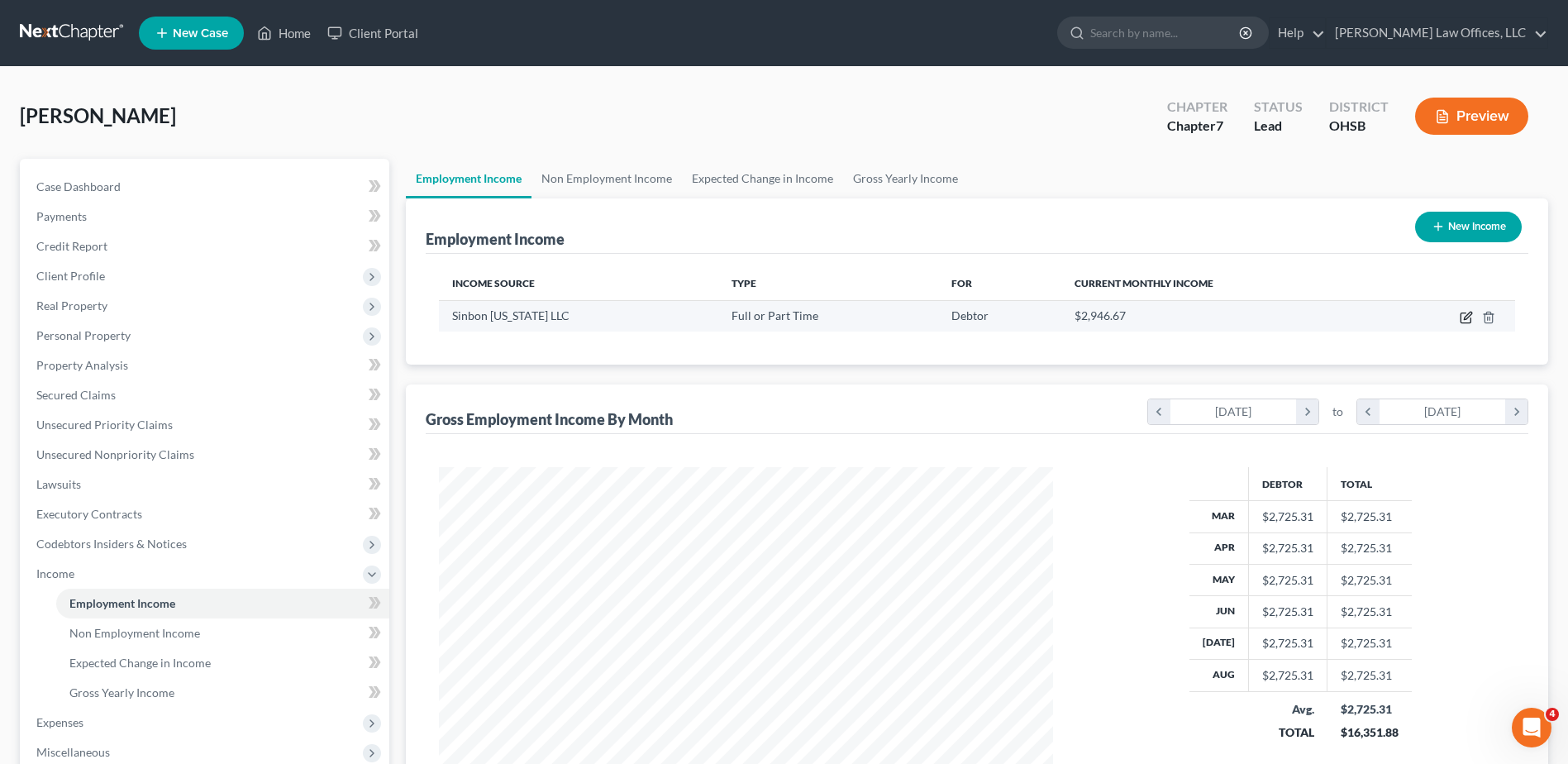
click at [1462, 320] on icon "button" at bounding box center [1467, 318] width 13 height 13
select select "0"
select select "36"
select select "2"
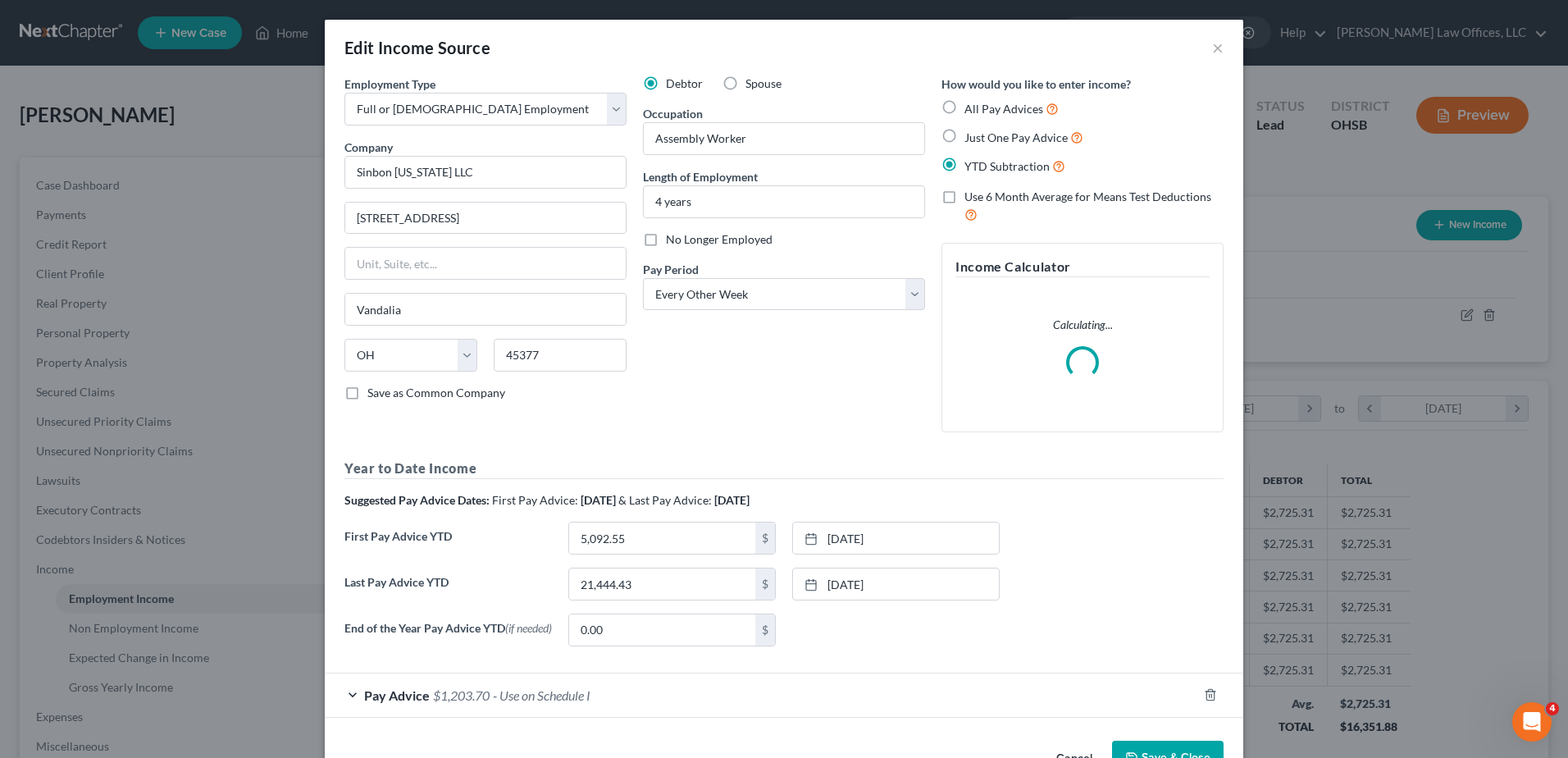
scroll to position [307, 648]
click at [548, 701] on span "- Use on Schedule I" at bounding box center [542, 695] width 97 height 16
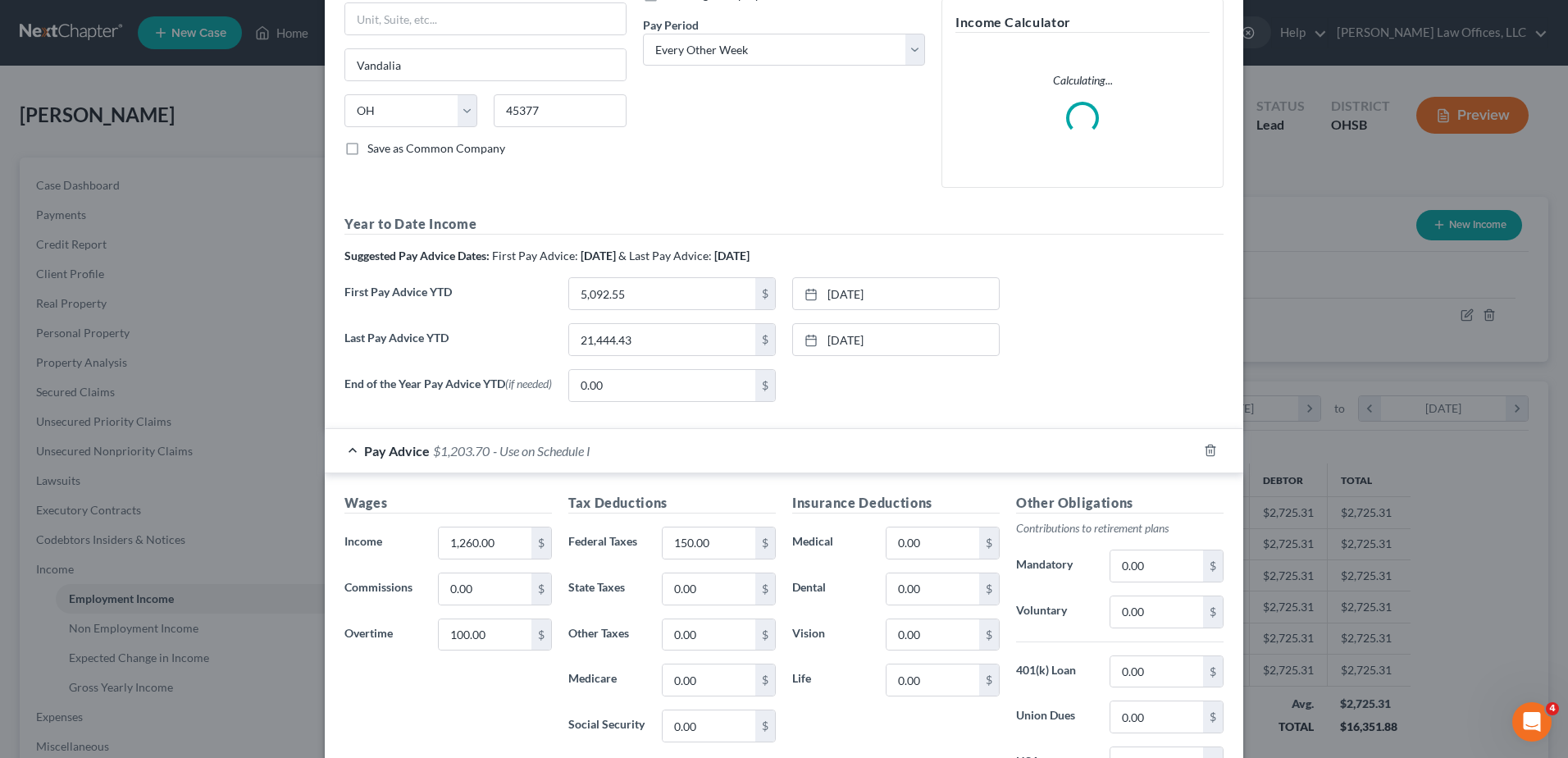
scroll to position [246, 0]
click at [487, 627] on input "100.00" at bounding box center [485, 633] width 92 height 31
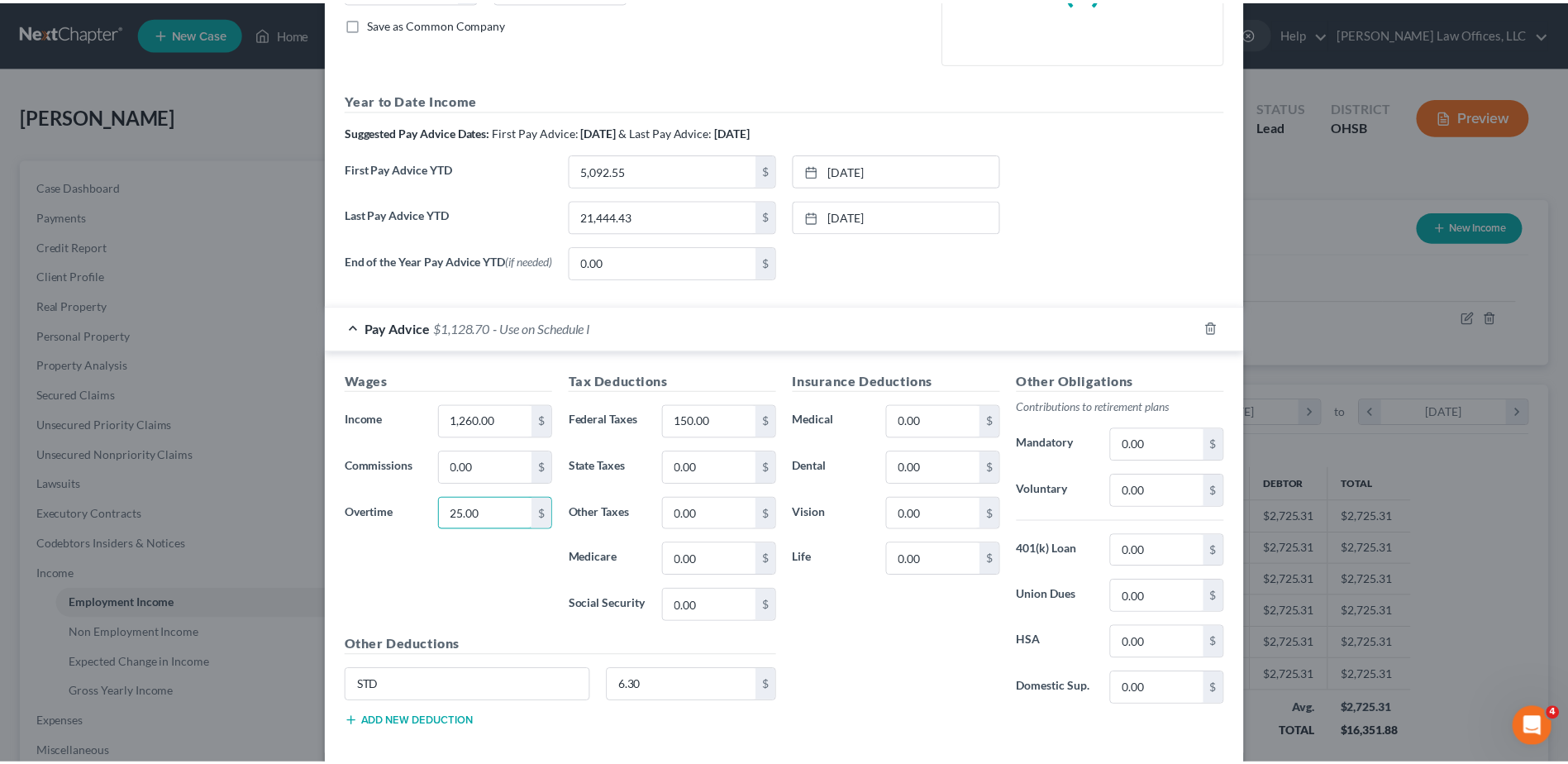
scroll to position [458, 0]
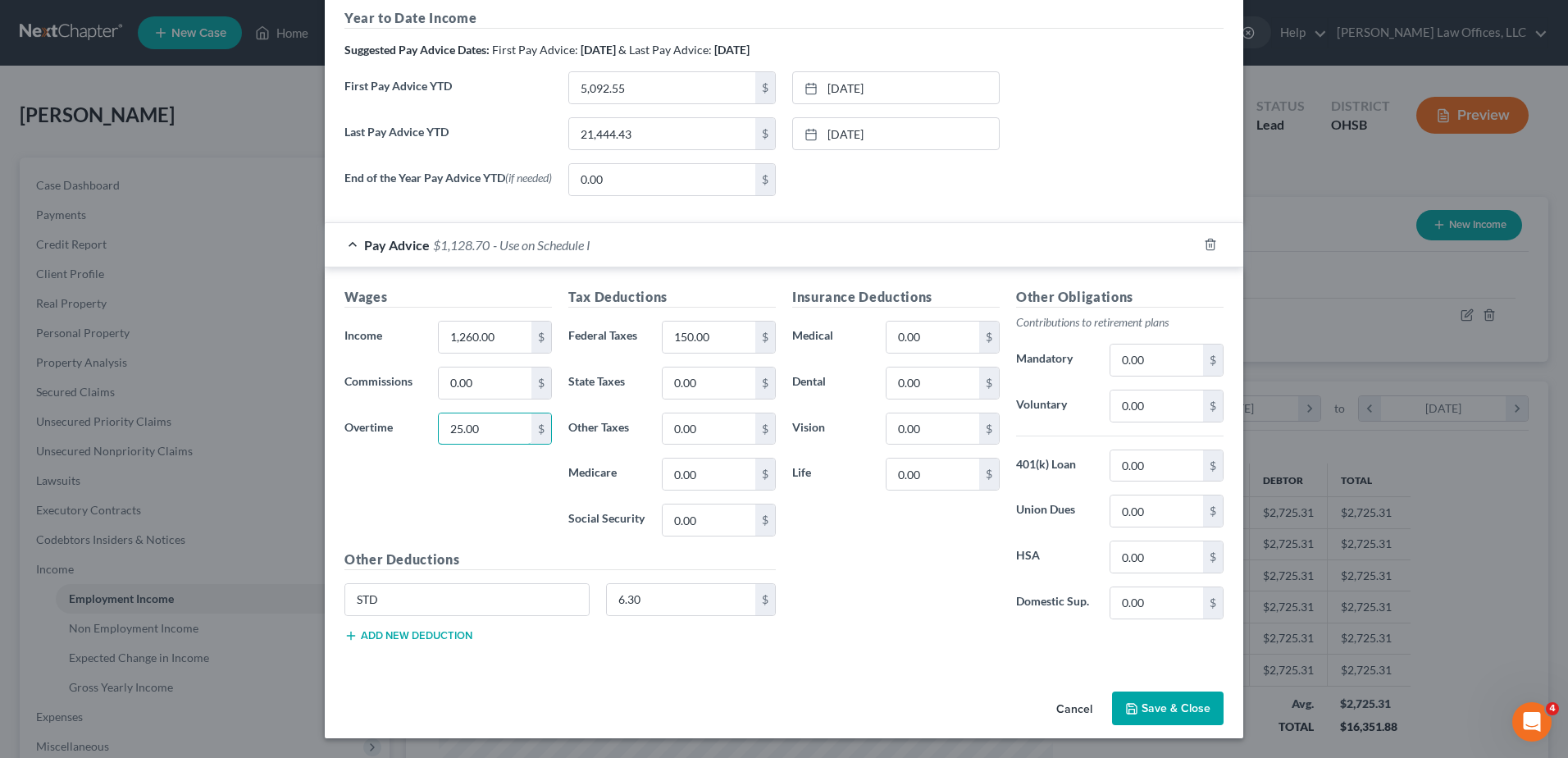
type input "25.00"
click at [1153, 707] on button "Save & Close" at bounding box center [1167, 709] width 111 height 35
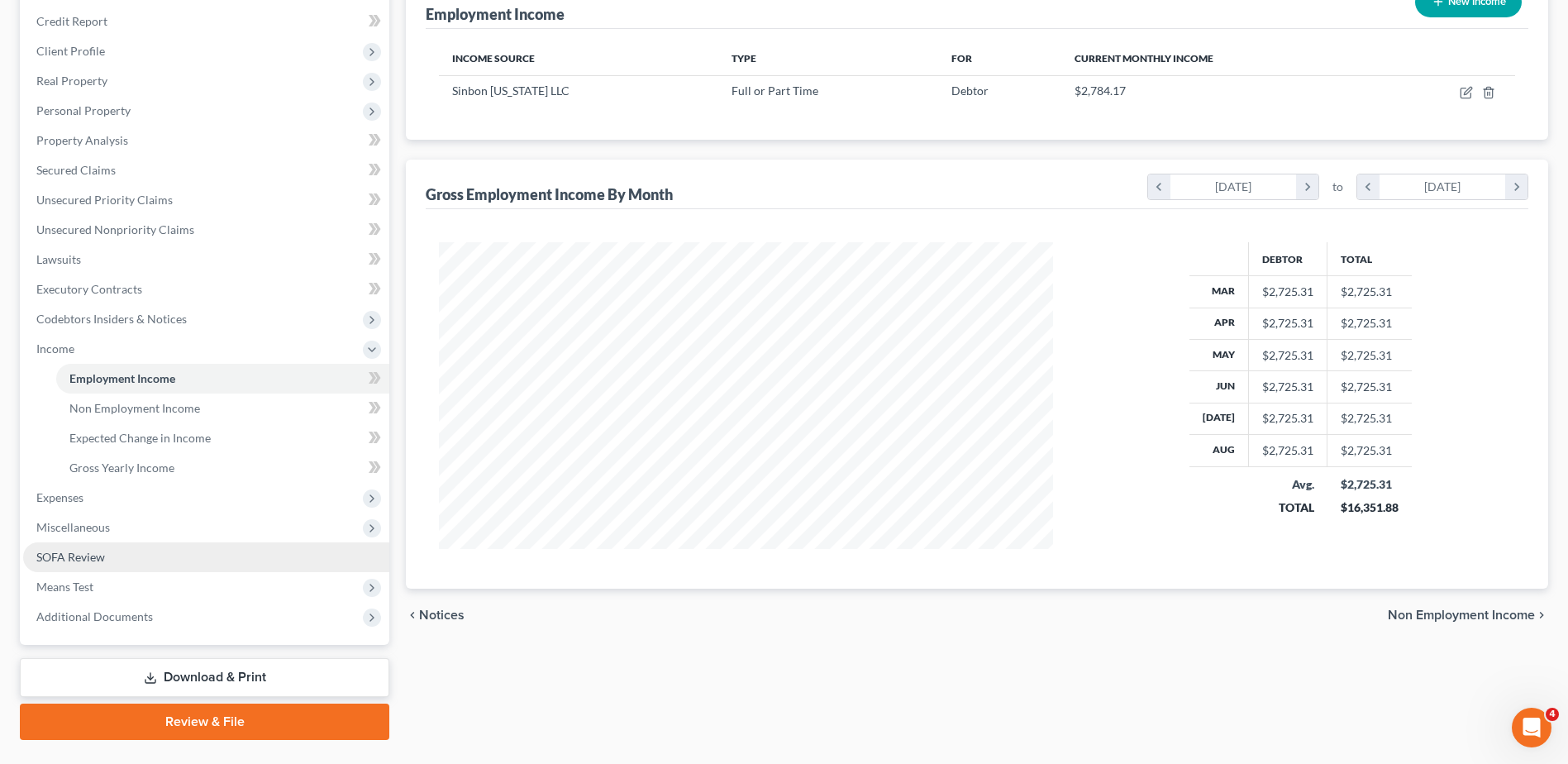
scroll to position [248, 0]
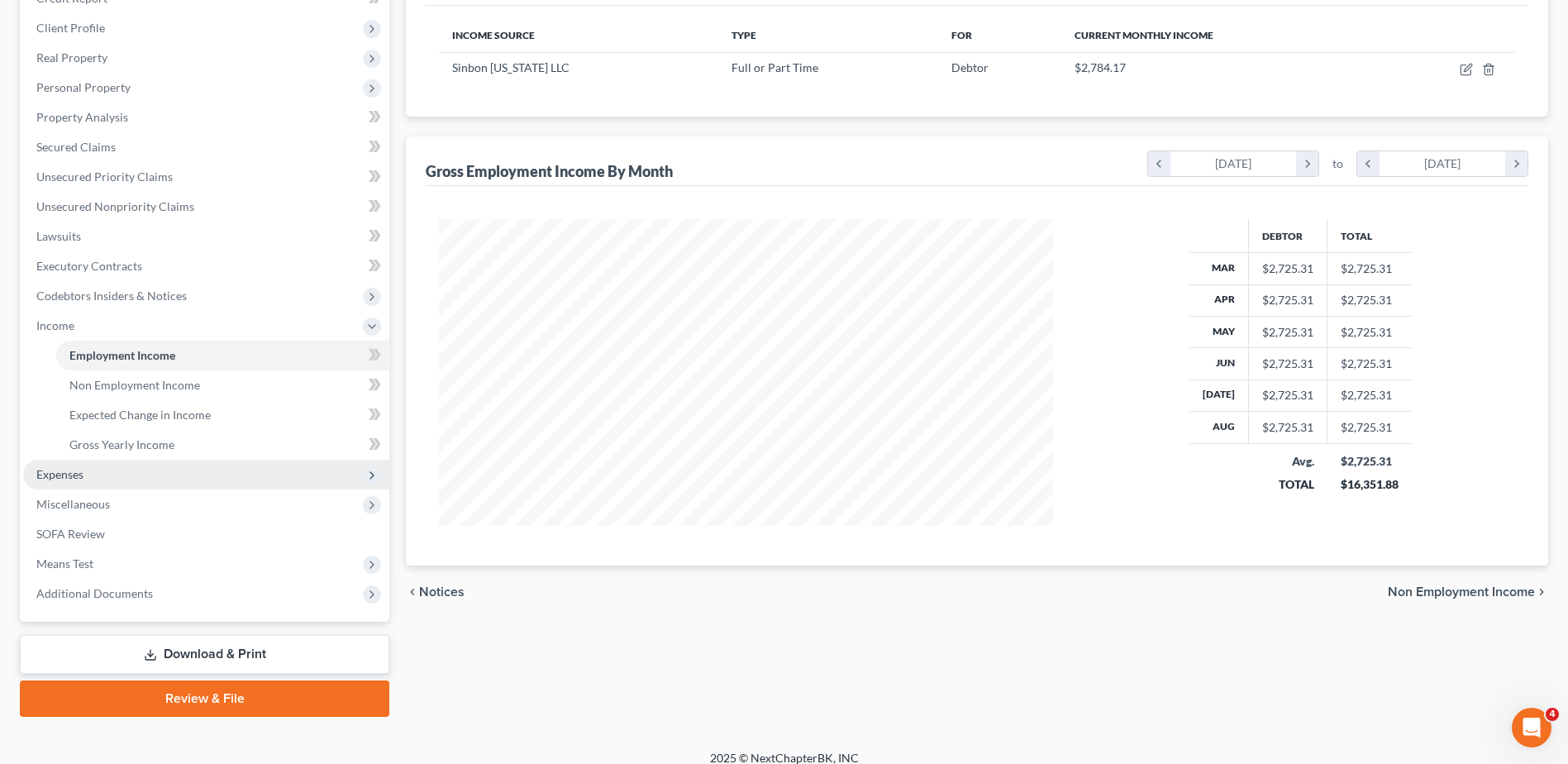
click at [141, 476] on span "Expenses" at bounding box center [206, 475] width 366 height 30
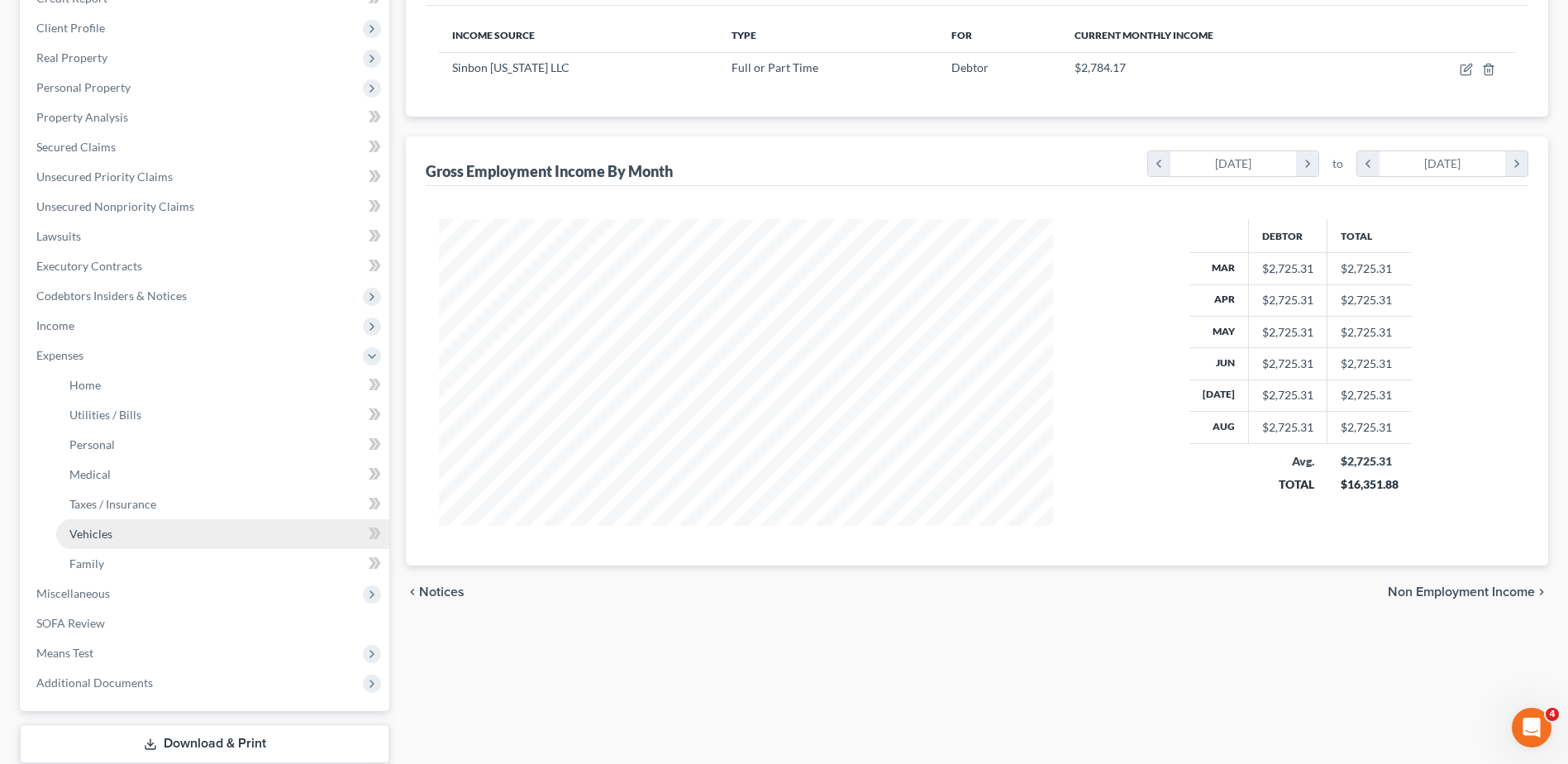
click at [153, 537] on link "Vehicles" at bounding box center [223, 535] width 333 height 30
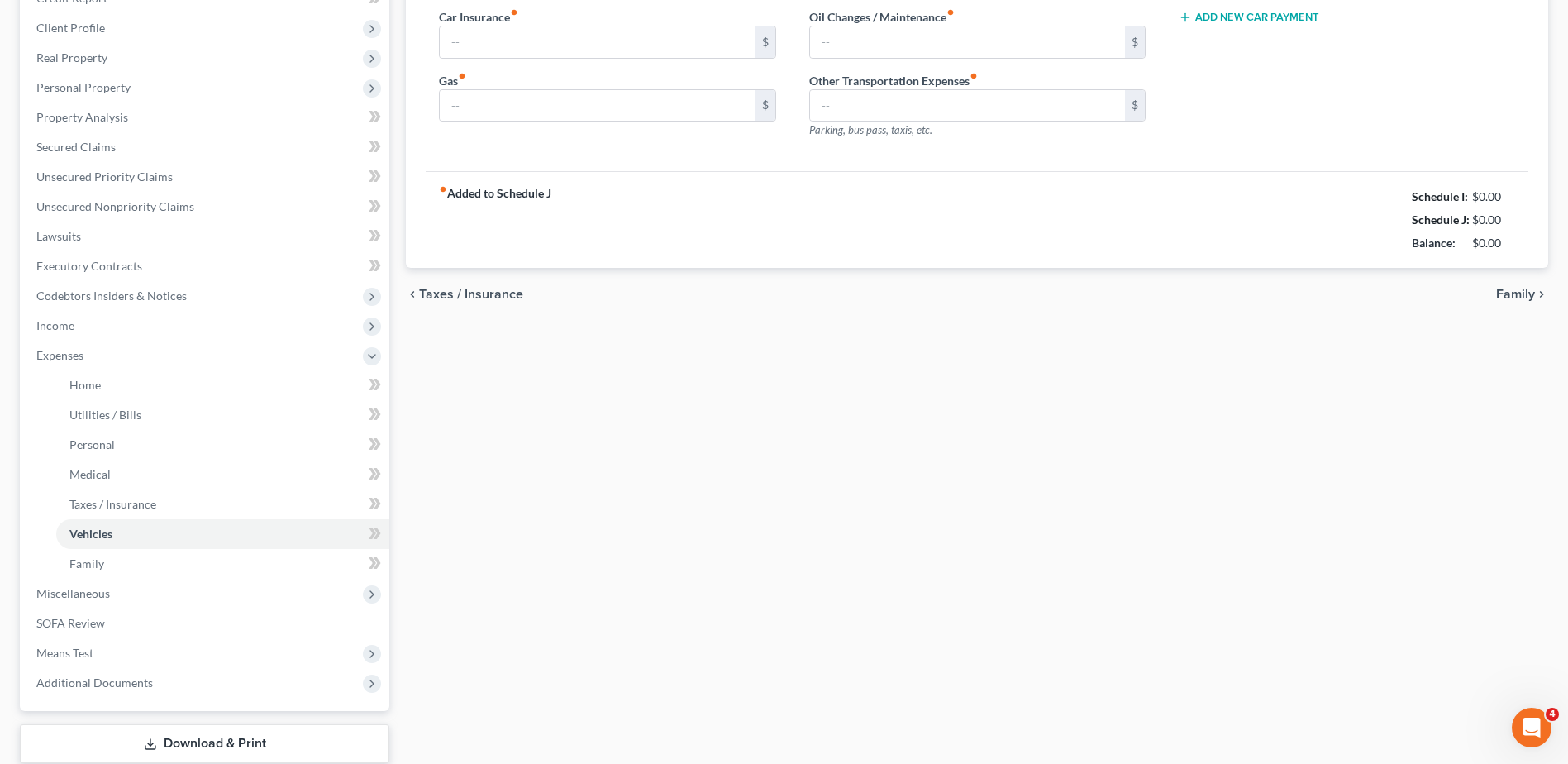
scroll to position [49, 0]
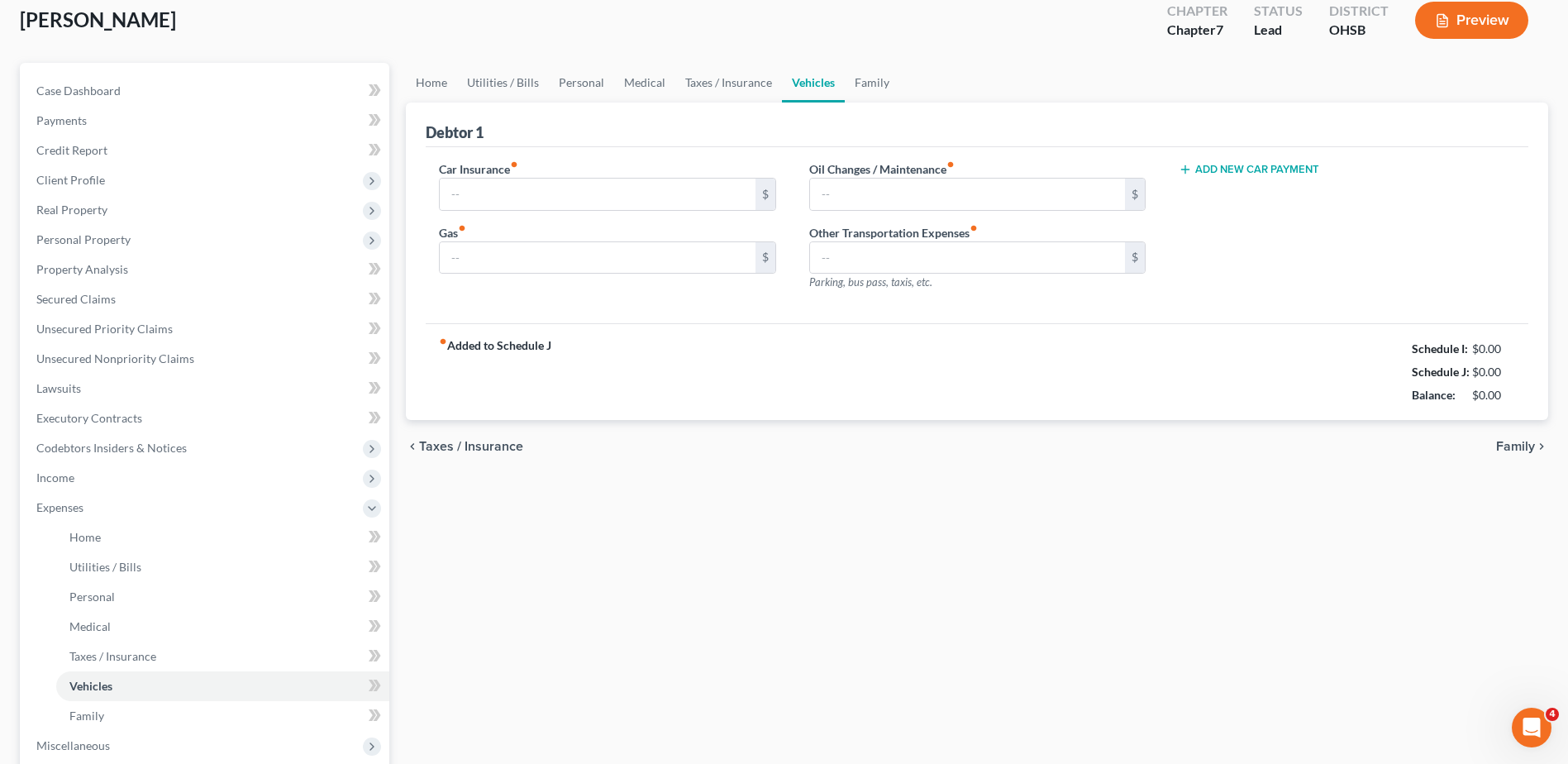
type input "75.00"
type input "150.00"
type input "75.00"
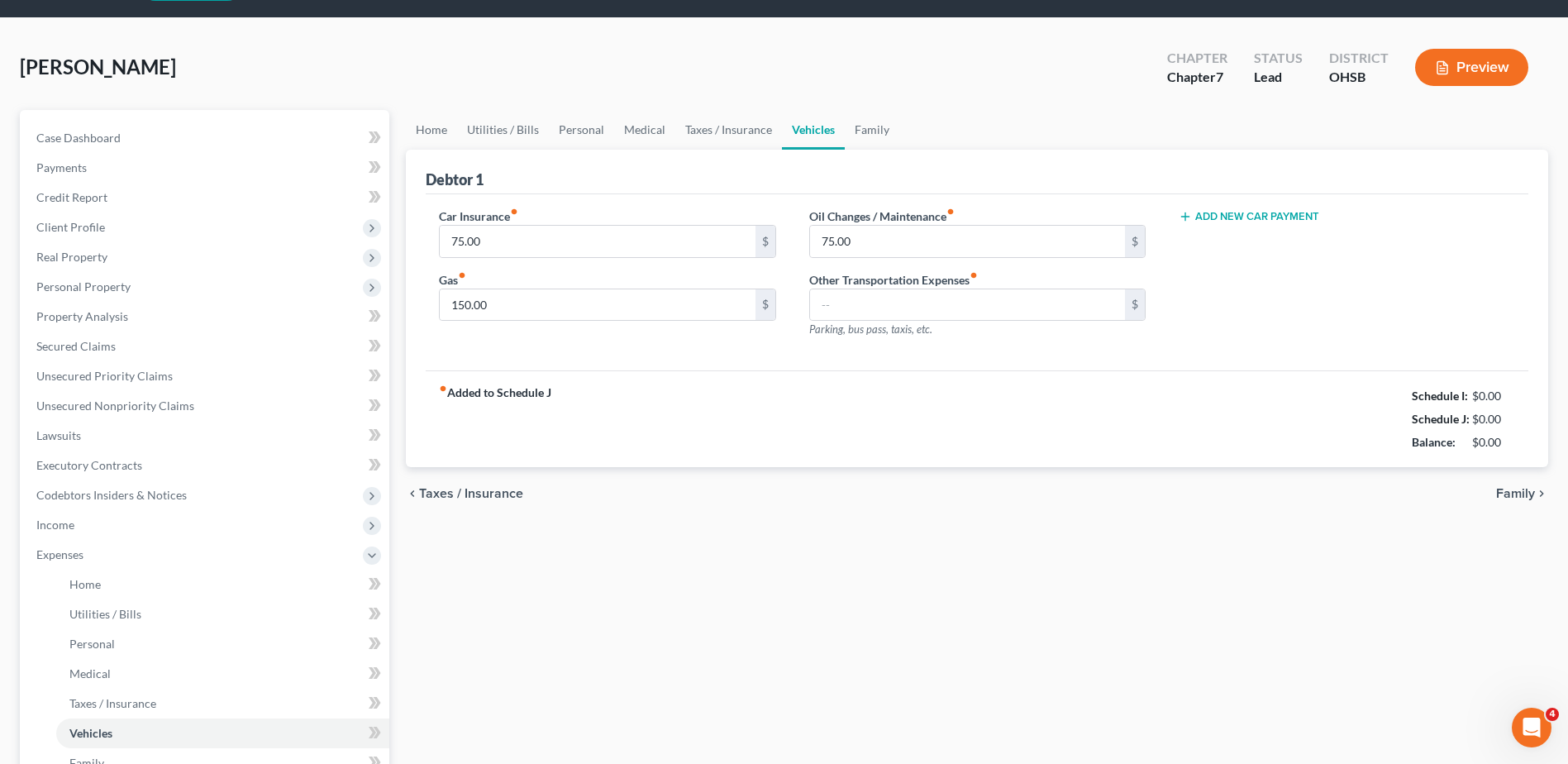
scroll to position [0, 0]
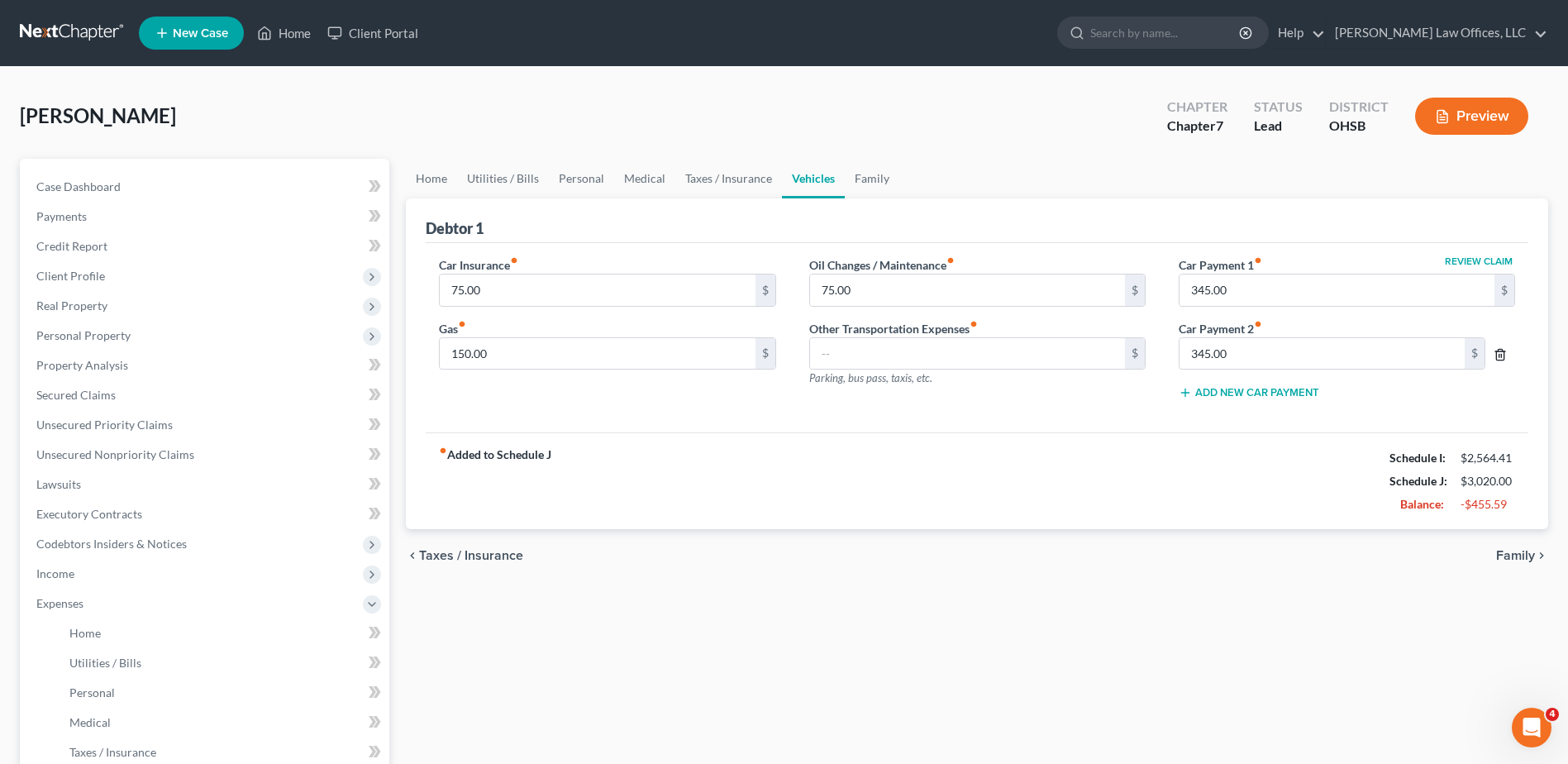
click at [1503, 355] on icon "button" at bounding box center [1501, 355] width 13 height 13
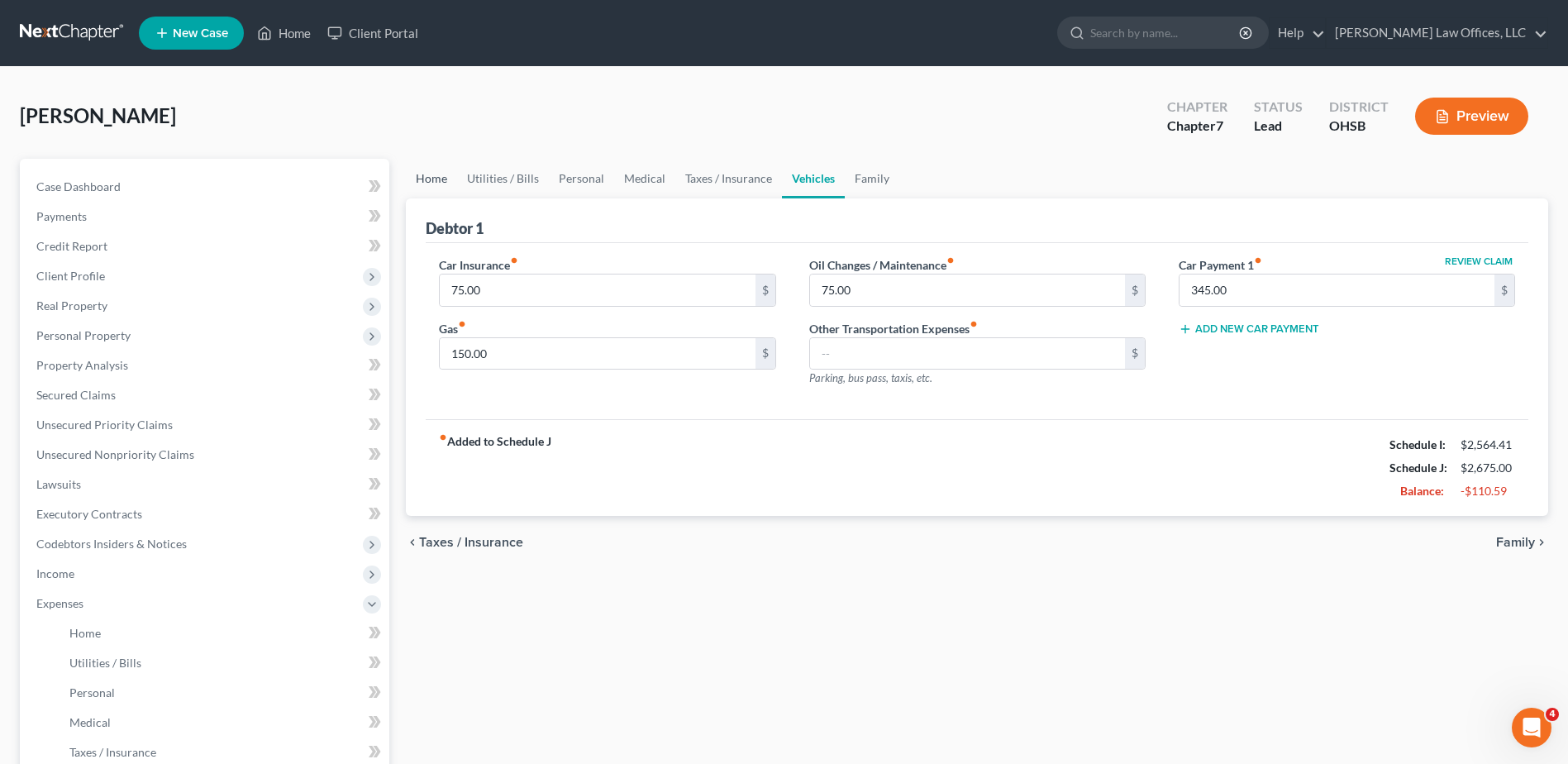
click at [435, 178] on link "Home" at bounding box center [432, 179] width 52 height 40
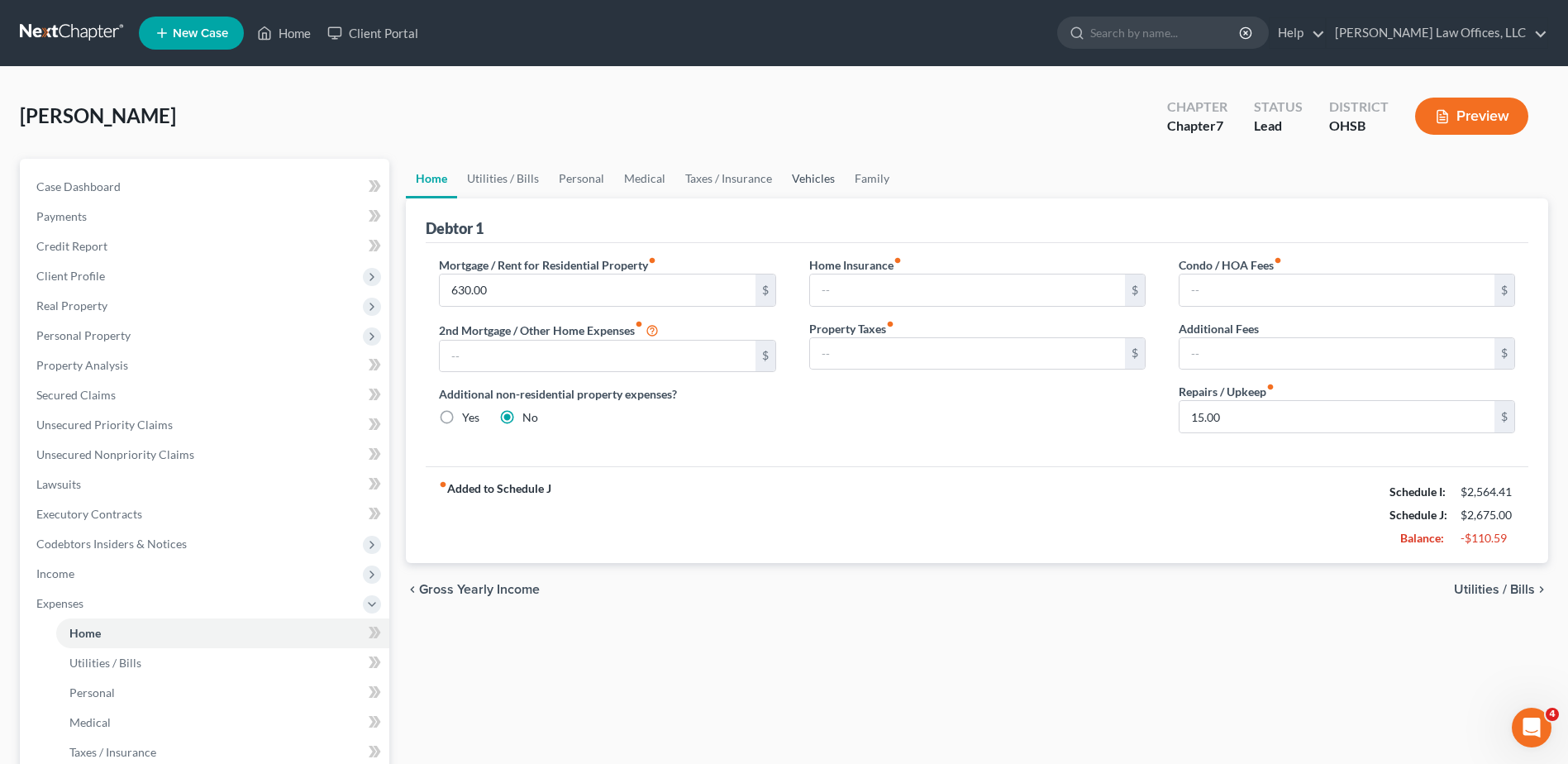
click at [796, 176] on link "Vehicles" at bounding box center [813, 179] width 63 height 40
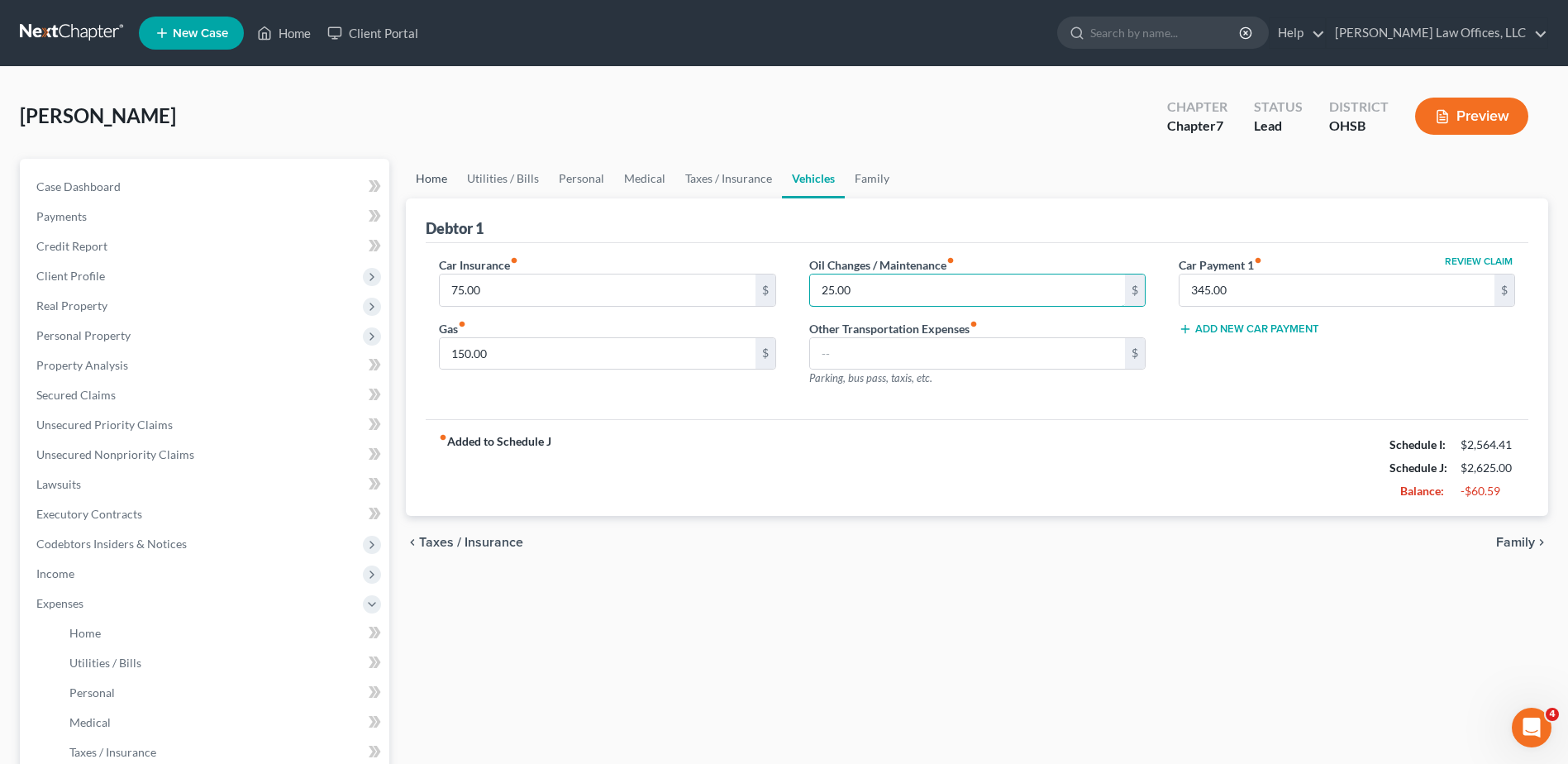
type input "25.00"
click at [443, 178] on link "Home" at bounding box center [432, 179] width 52 height 40
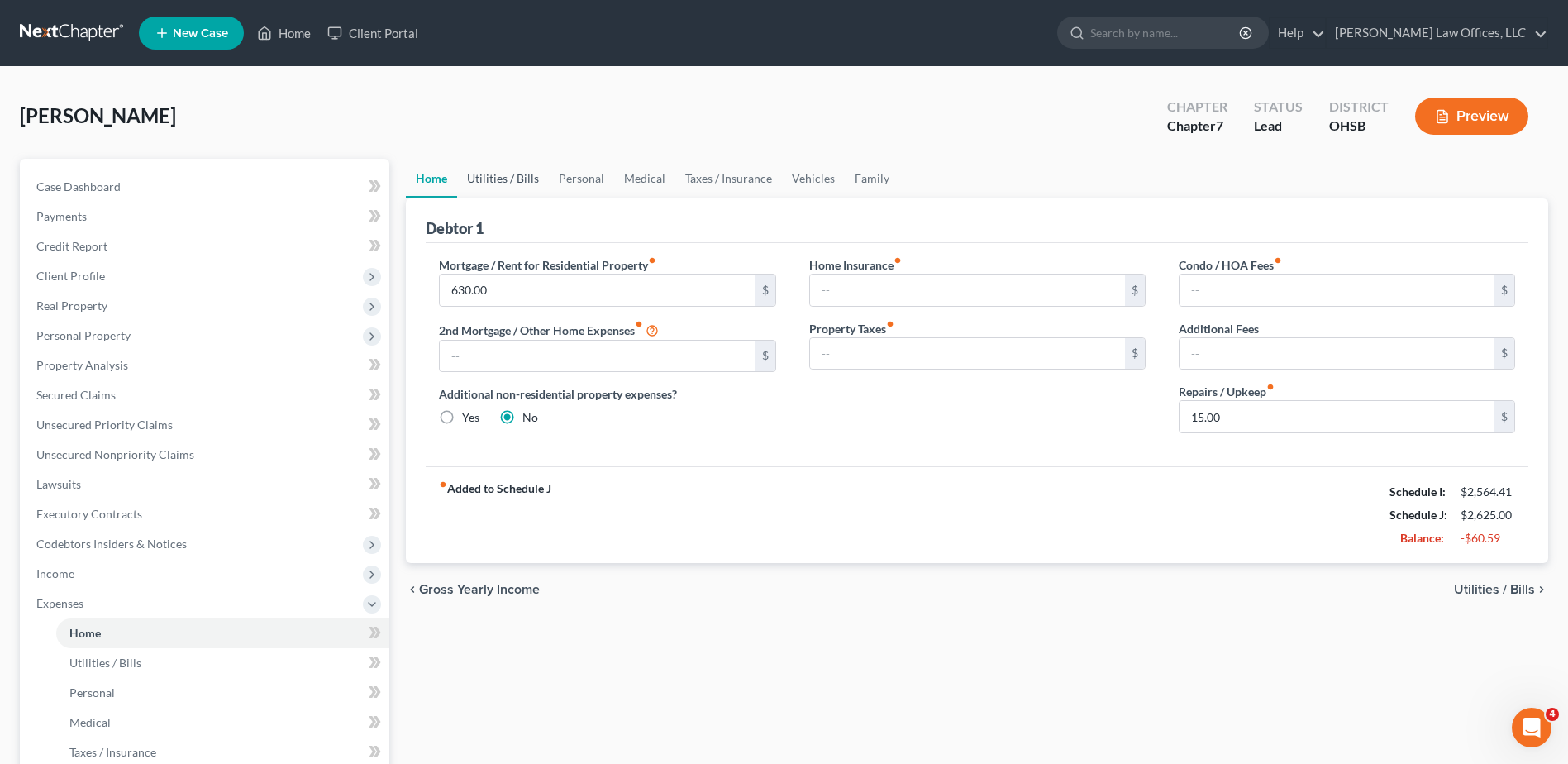
click at [489, 185] on link "Utilities / Bills" at bounding box center [503, 179] width 91 height 40
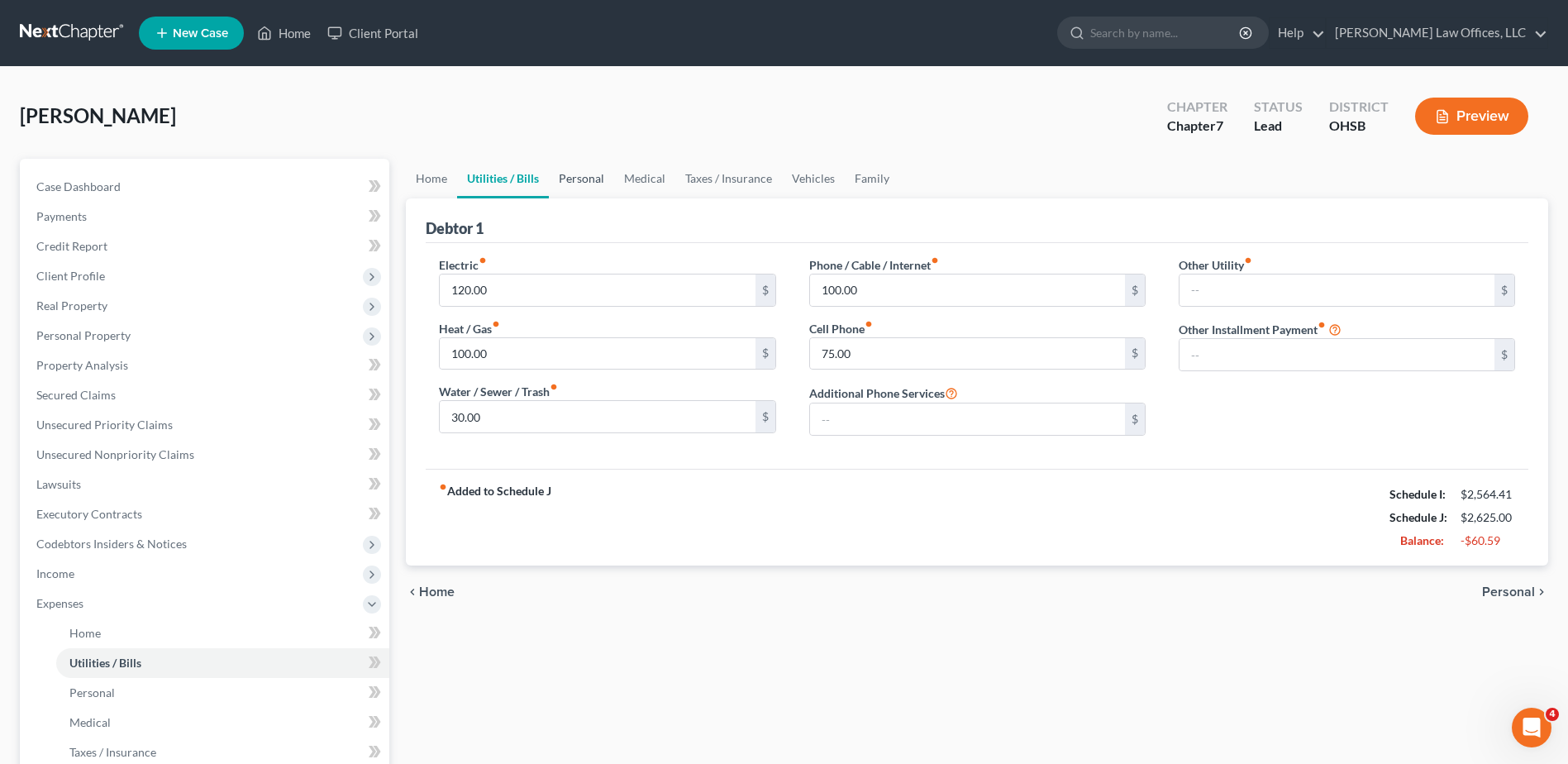
click at [580, 175] on link "Personal" at bounding box center [582, 179] width 66 height 40
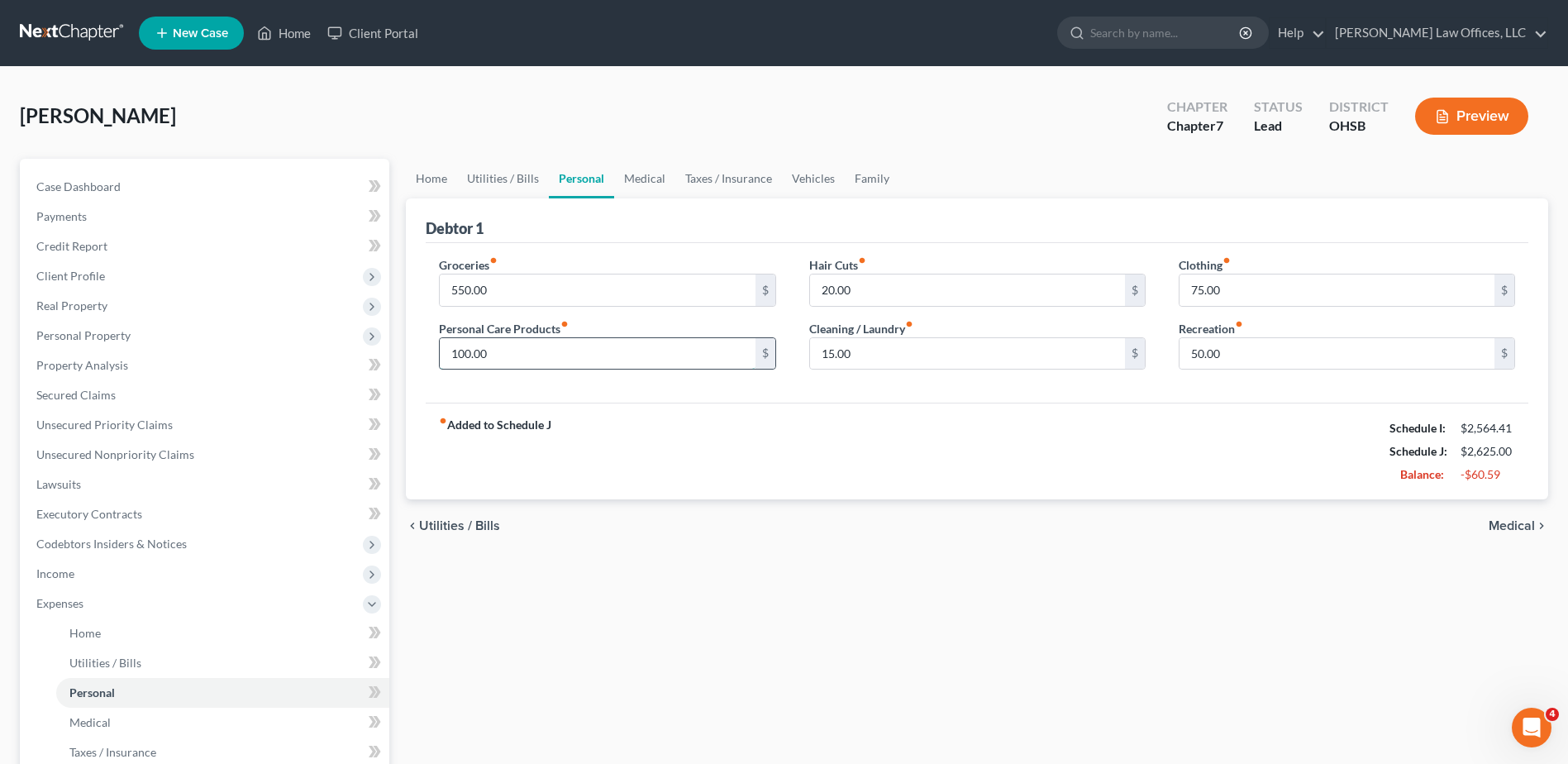
click at [516, 351] on input "100.00" at bounding box center [597, 354] width 315 height 32
type input "65.00"
type input "40.00"
click at [864, 353] on input "15.00" at bounding box center [967, 354] width 315 height 32
type input "40.00"
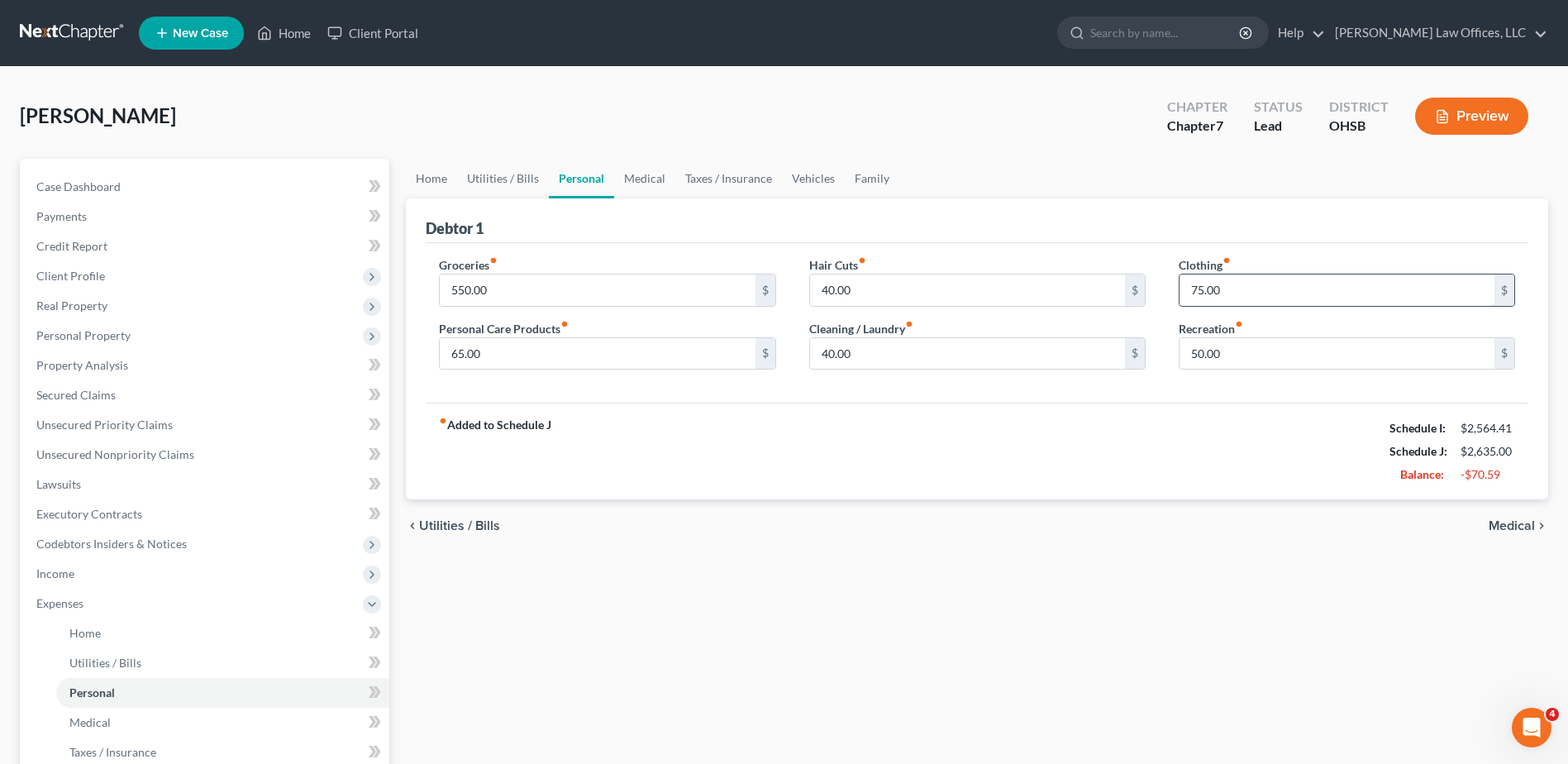
click at [1231, 284] on input "75.00" at bounding box center [1337, 290] width 315 height 32
type input "125.00"
click at [1231, 358] on input "50.00" at bounding box center [1337, 354] width 315 height 32
type input "75.00"
click at [497, 281] on input "550.00" at bounding box center [597, 290] width 315 height 32
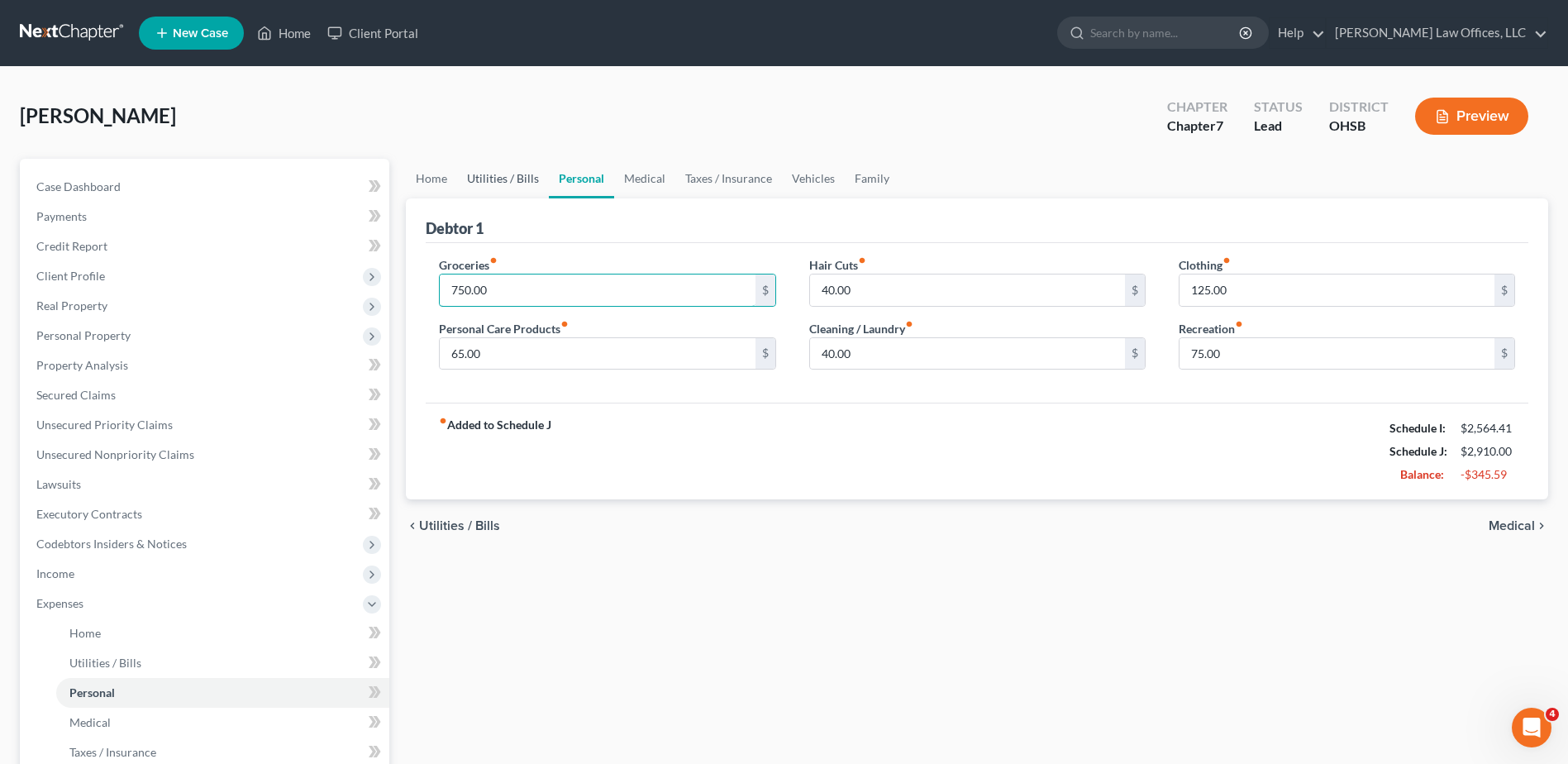
type input "750.00"
click at [499, 179] on link "Utilities / Bills" at bounding box center [503, 179] width 91 height 40
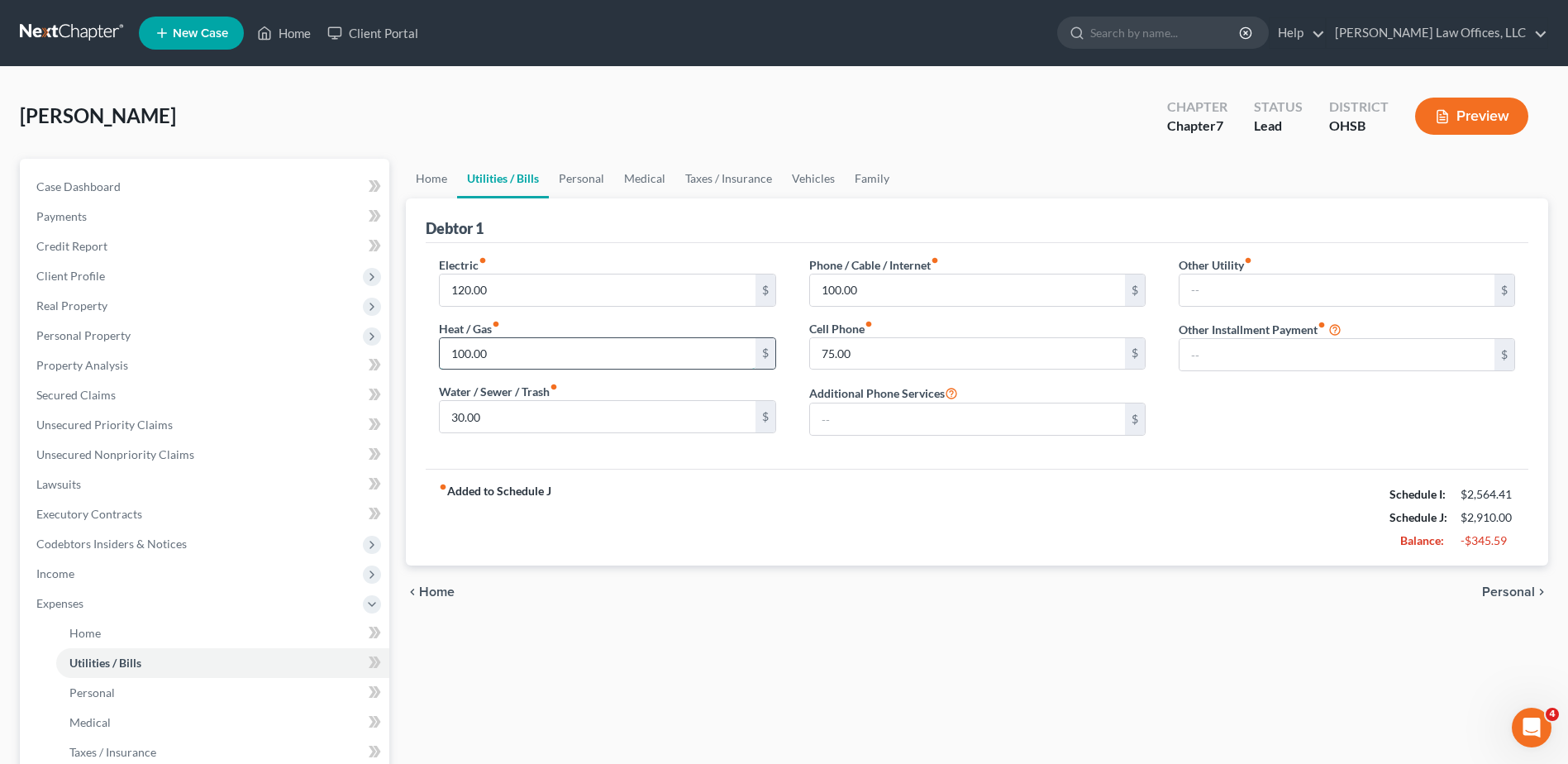
click at [511, 355] on input "100.00" at bounding box center [597, 354] width 315 height 32
type input "70.00"
click at [803, 177] on link "Vehicles" at bounding box center [813, 179] width 63 height 40
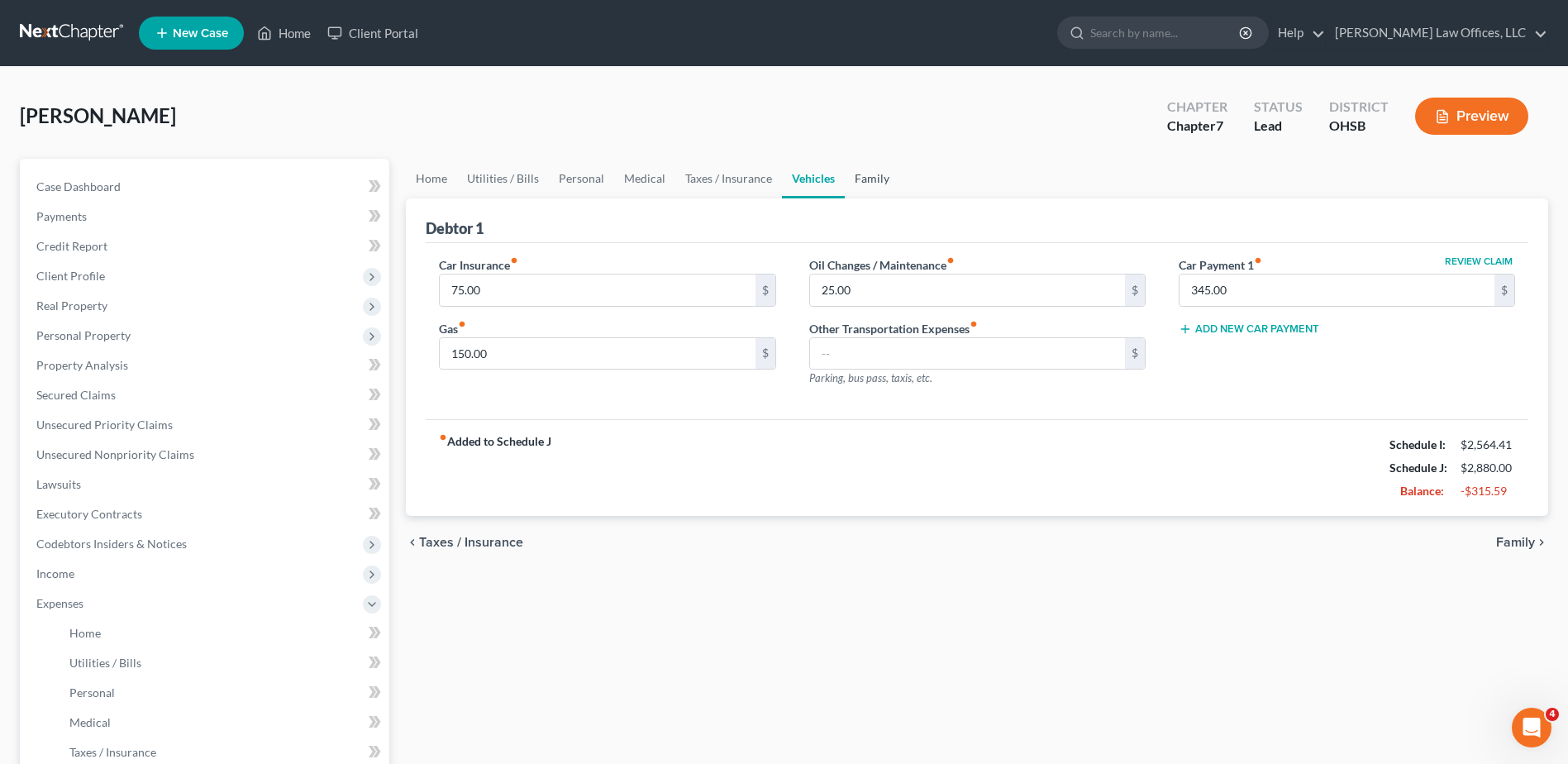
click at [867, 180] on link "Family" at bounding box center [872, 179] width 55 height 40
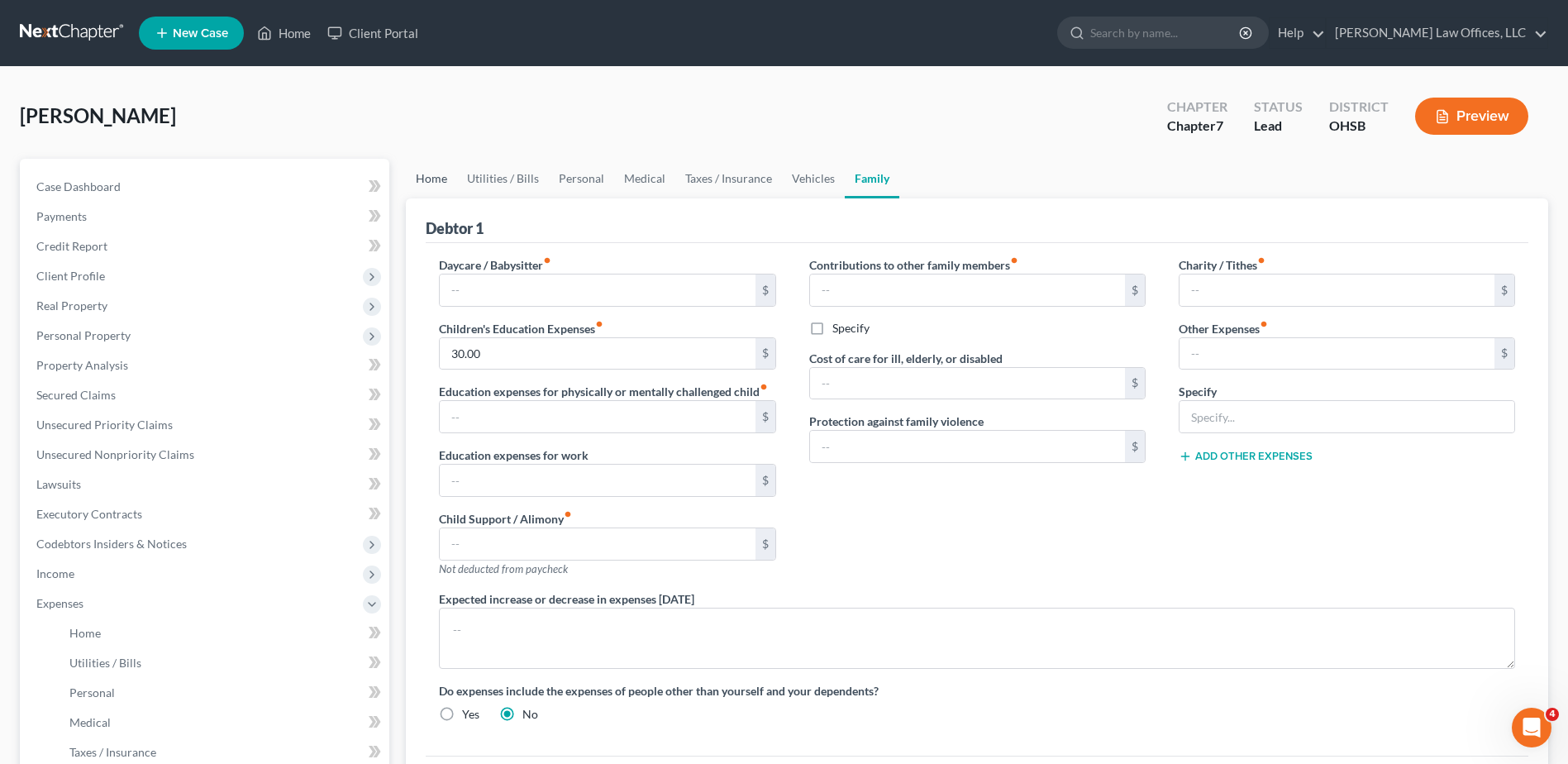
click at [436, 177] on link "Home" at bounding box center [432, 179] width 52 height 40
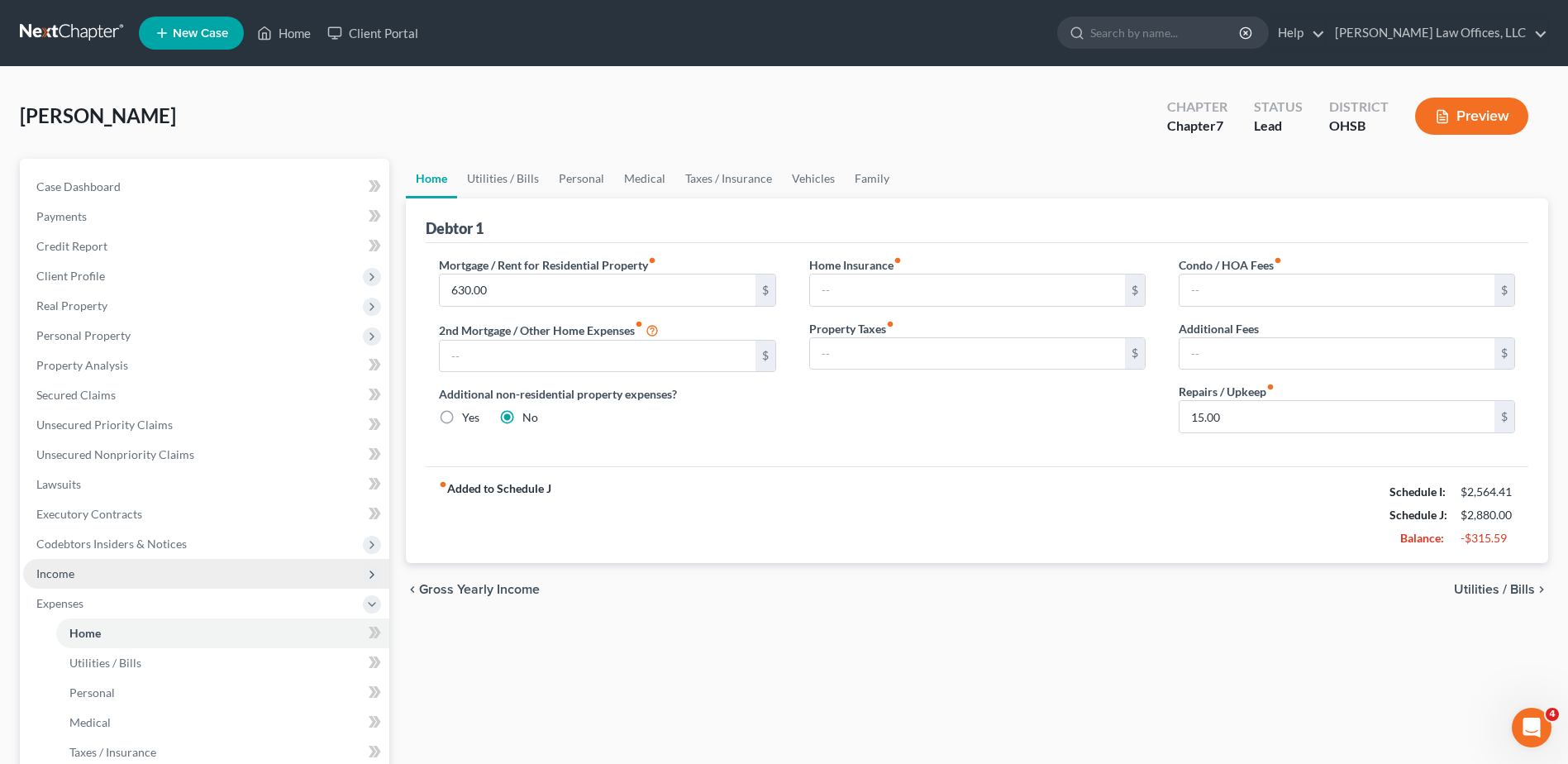
click at [104, 577] on span "Income" at bounding box center [206, 574] width 366 height 30
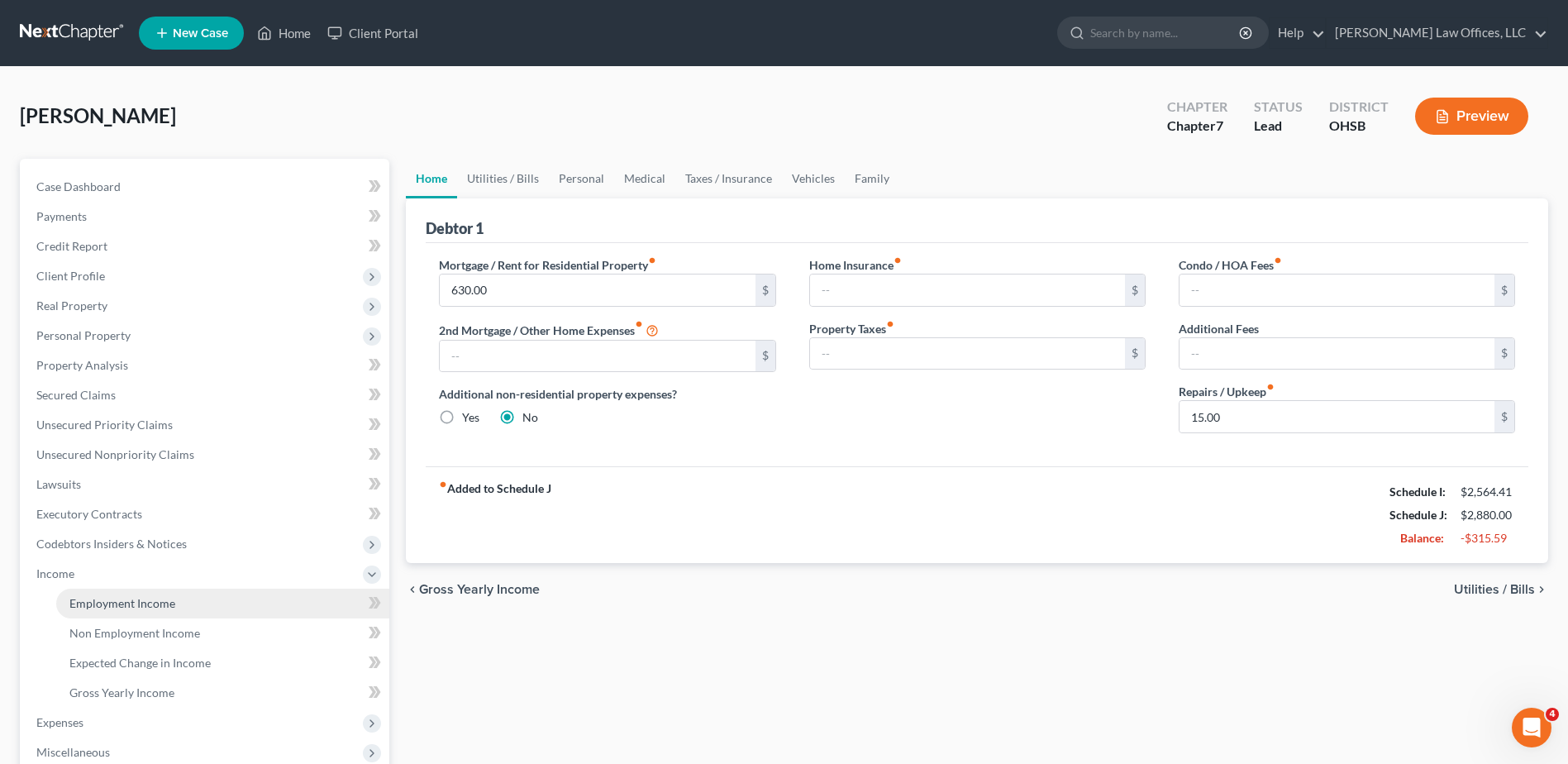
click at [153, 601] on span "Employment Income" at bounding box center [122, 603] width 106 height 14
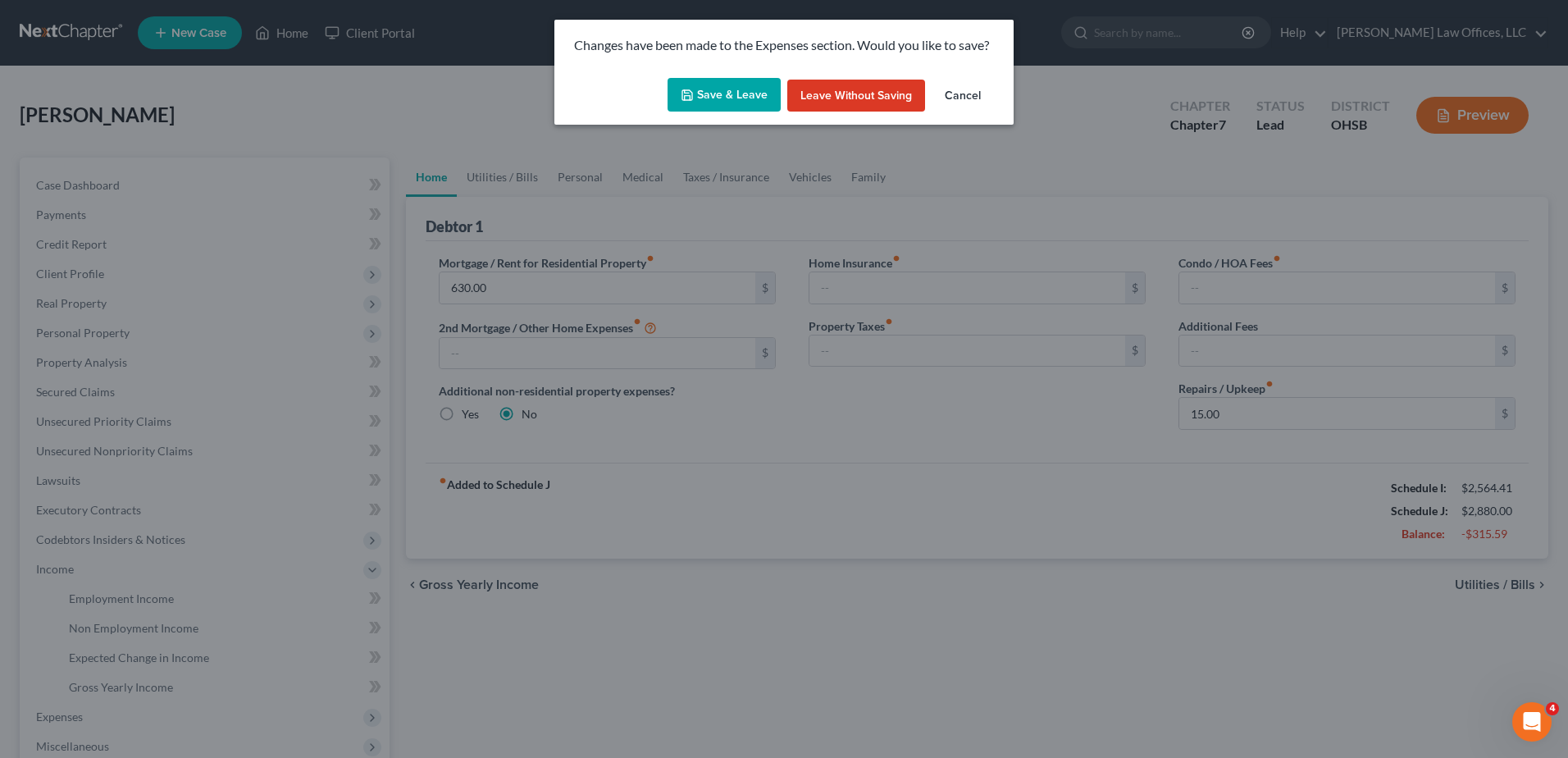
click at [734, 92] on button "Save & Leave" at bounding box center [724, 96] width 113 height 35
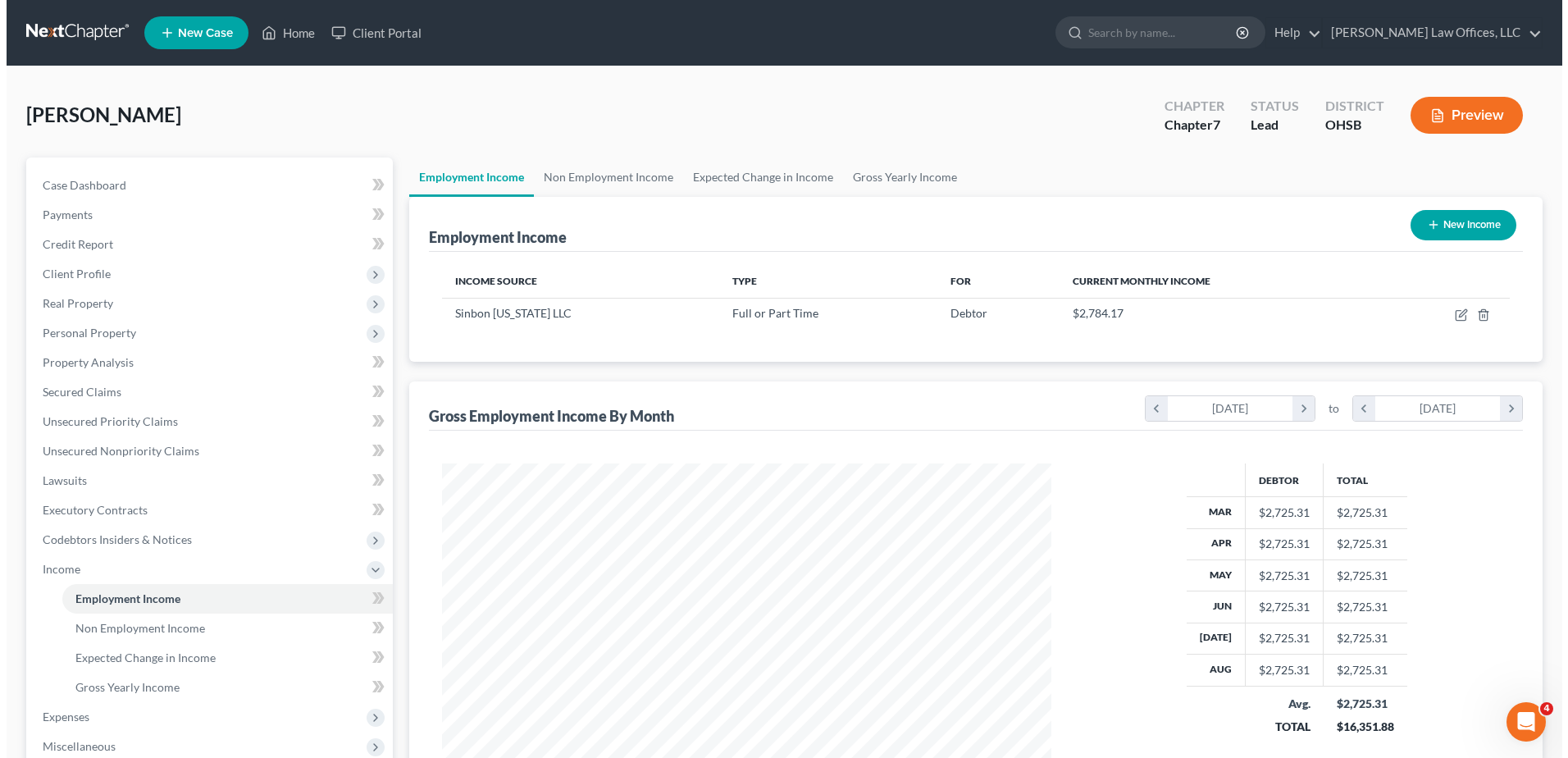
scroll to position [304, 641]
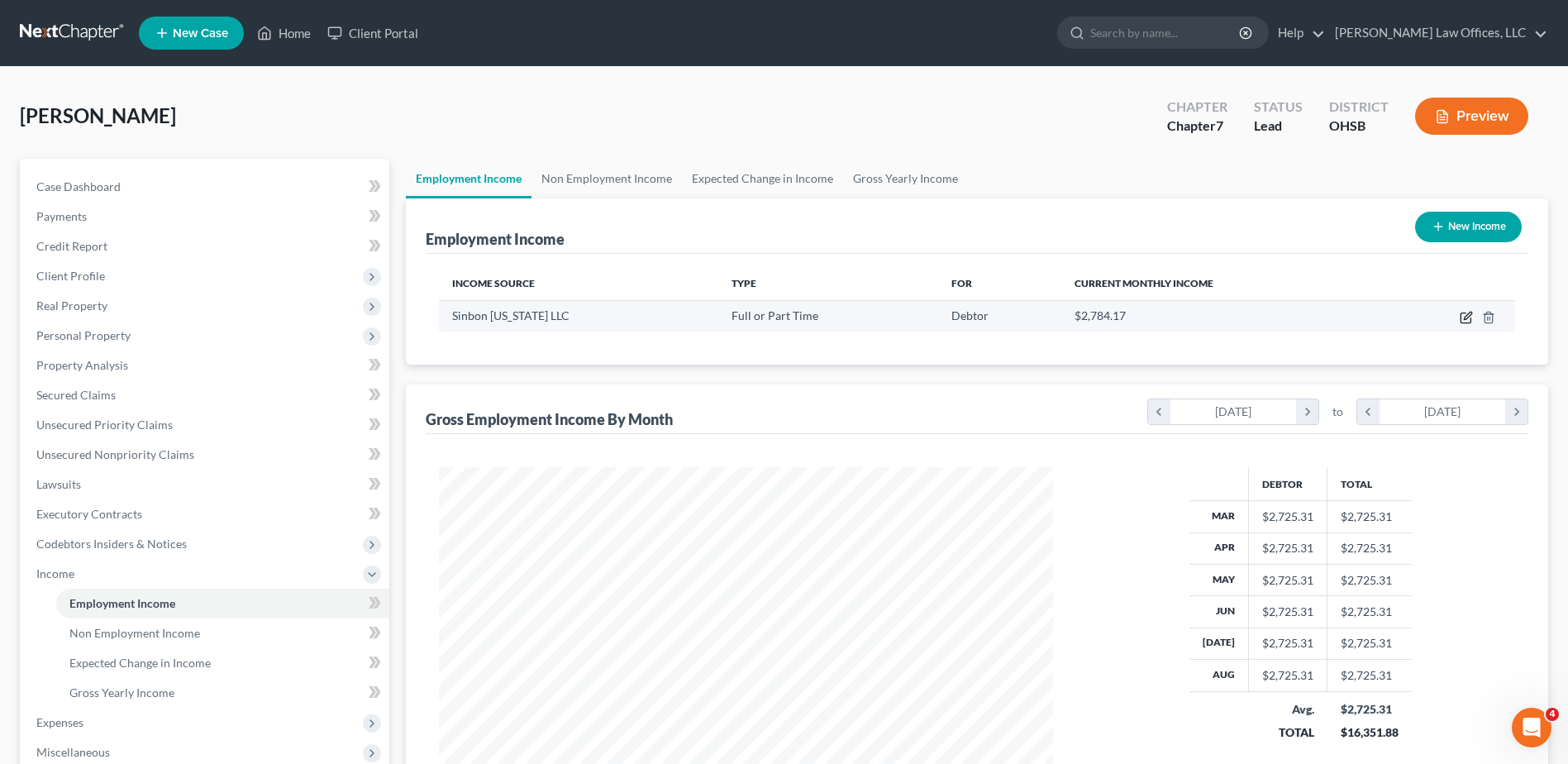
click at [1462, 317] on icon "button" at bounding box center [1467, 318] width 13 height 13
select select "0"
select select "36"
select select "2"
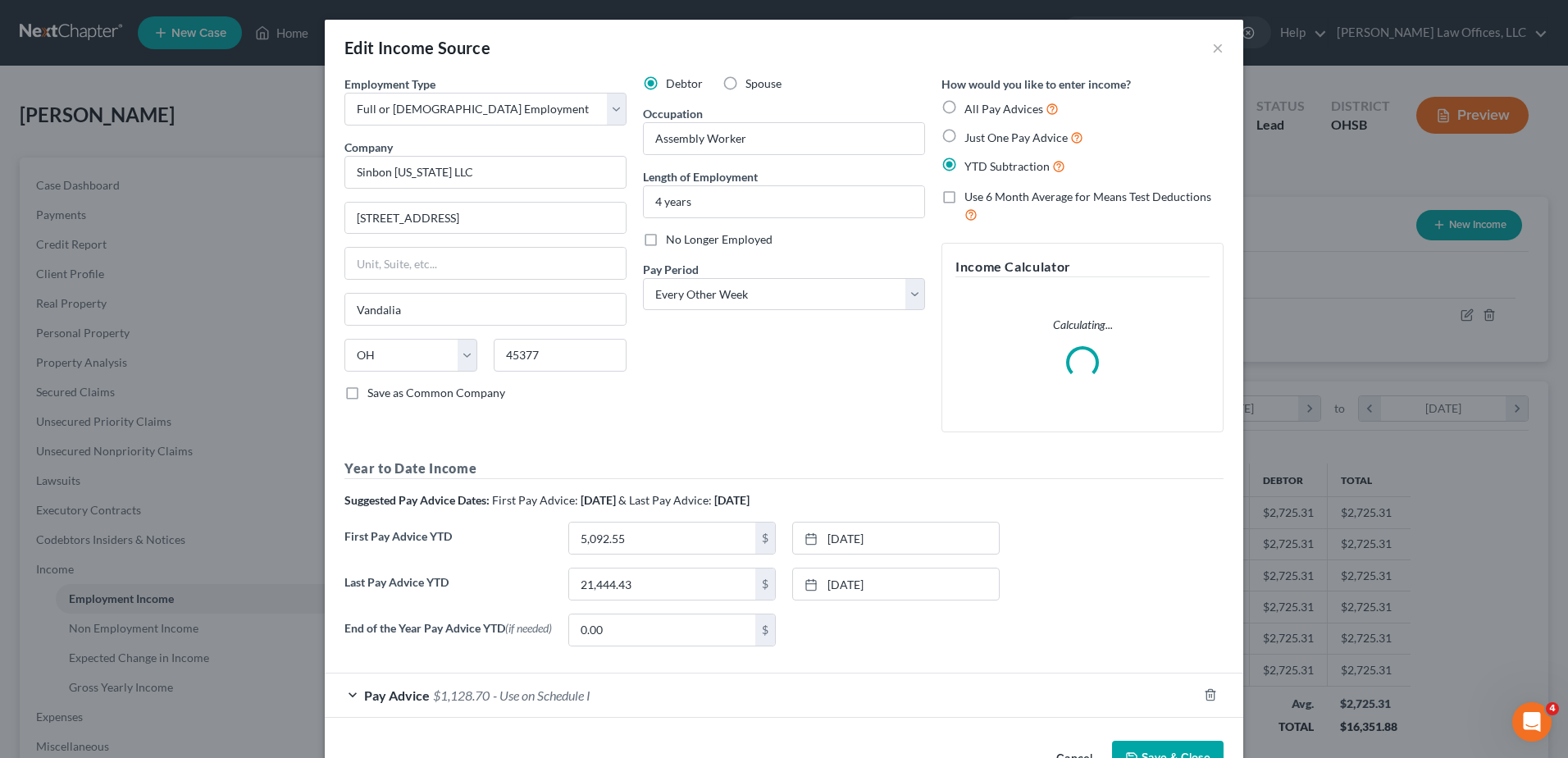
scroll to position [307, 648]
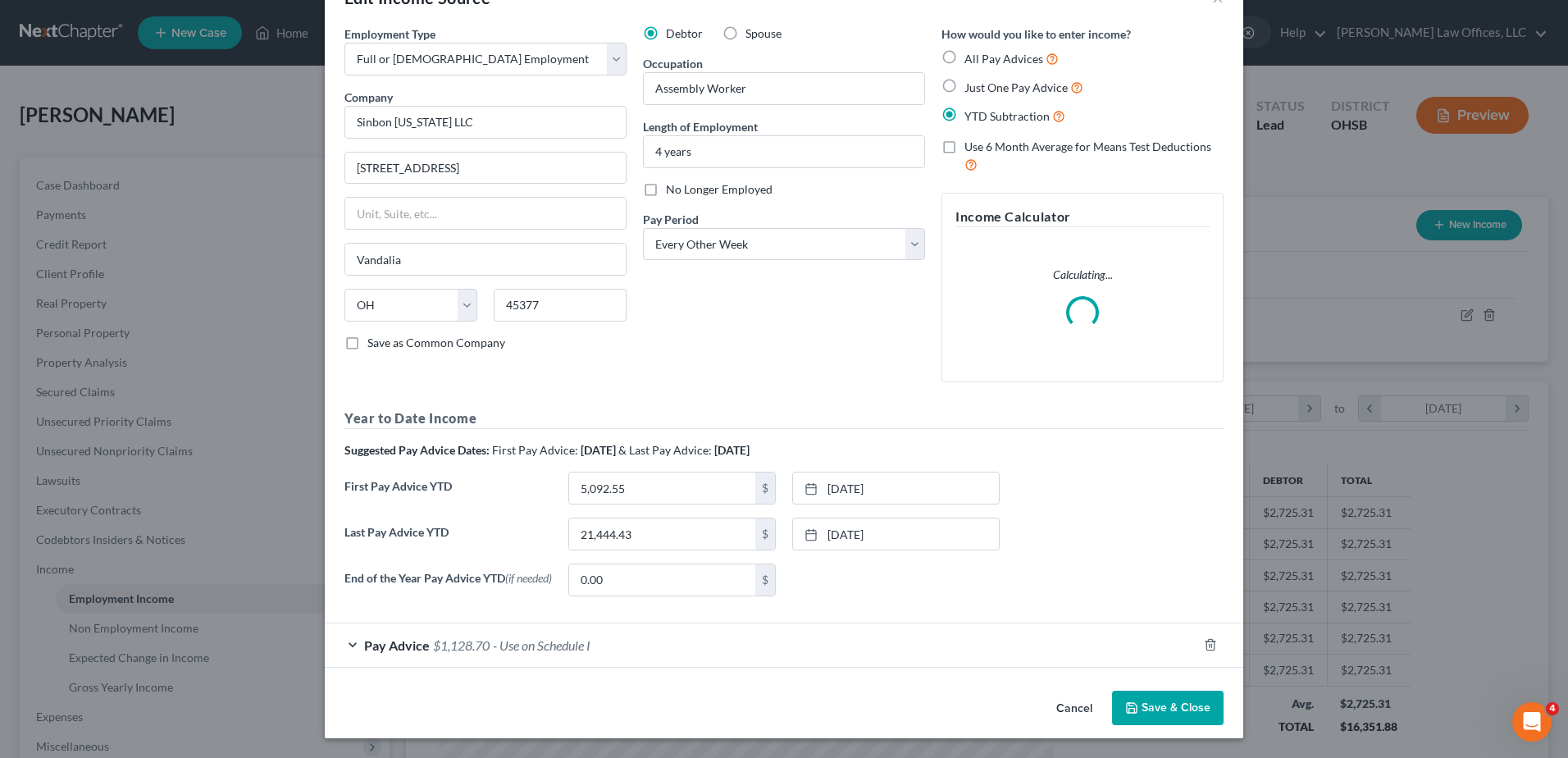
click at [578, 646] on span "- Use on Schedule I" at bounding box center [542, 645] width 97 height 16
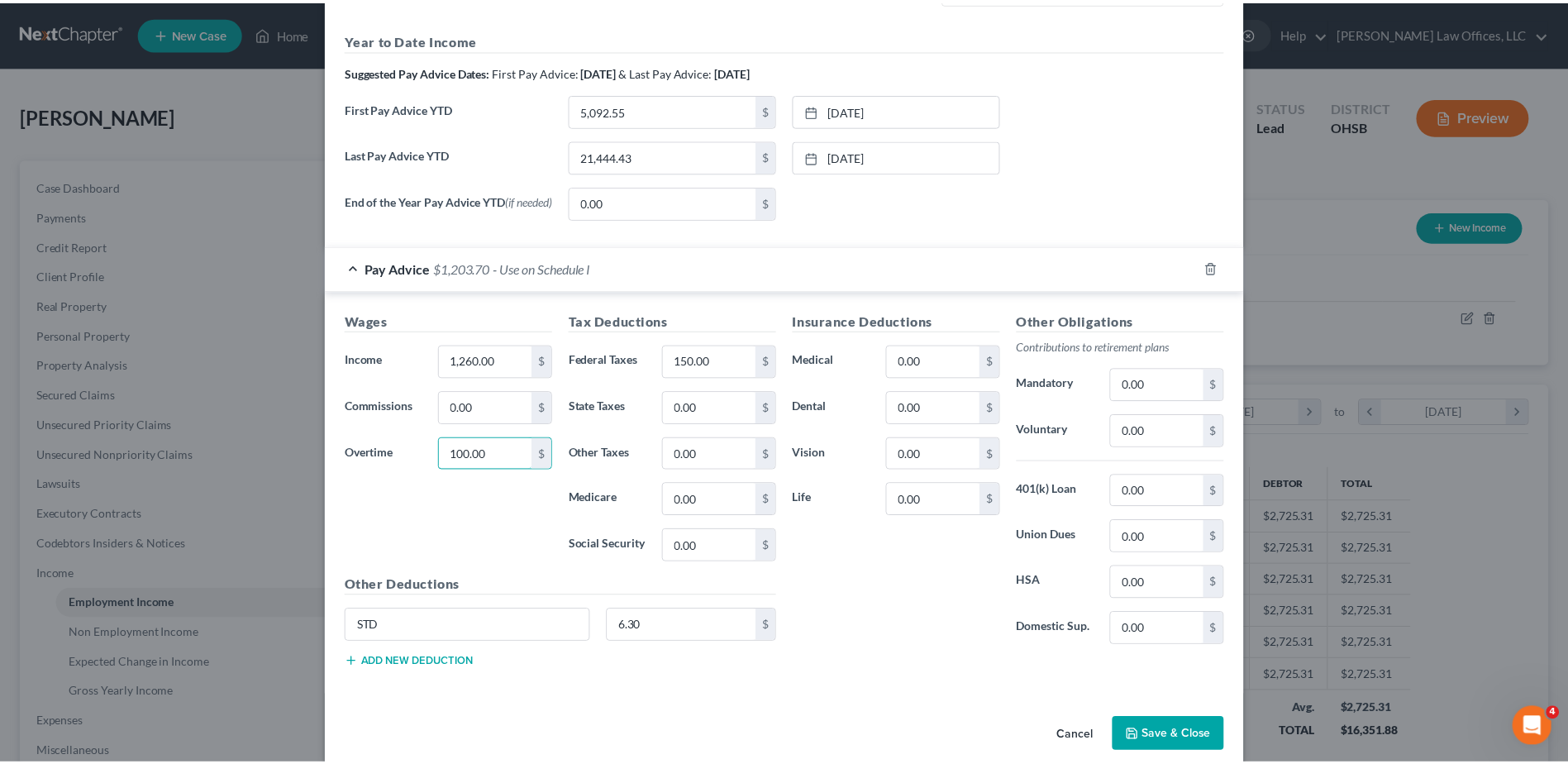
scroll to position [458, 0]
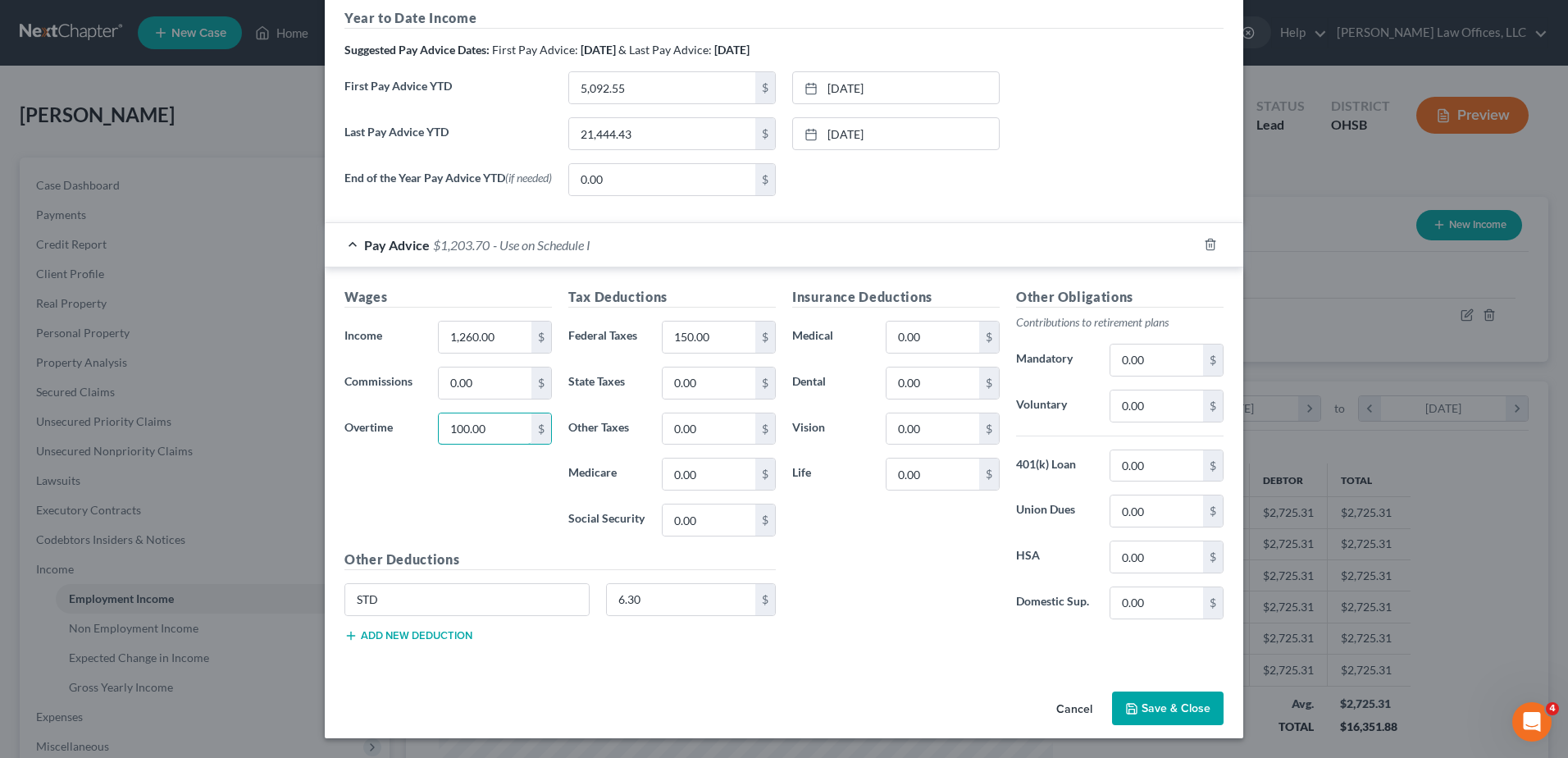
type input "100.00"
click at [1177, 701] on button "Save & Close" at bounding box center [1167, 709] width 111 height 35
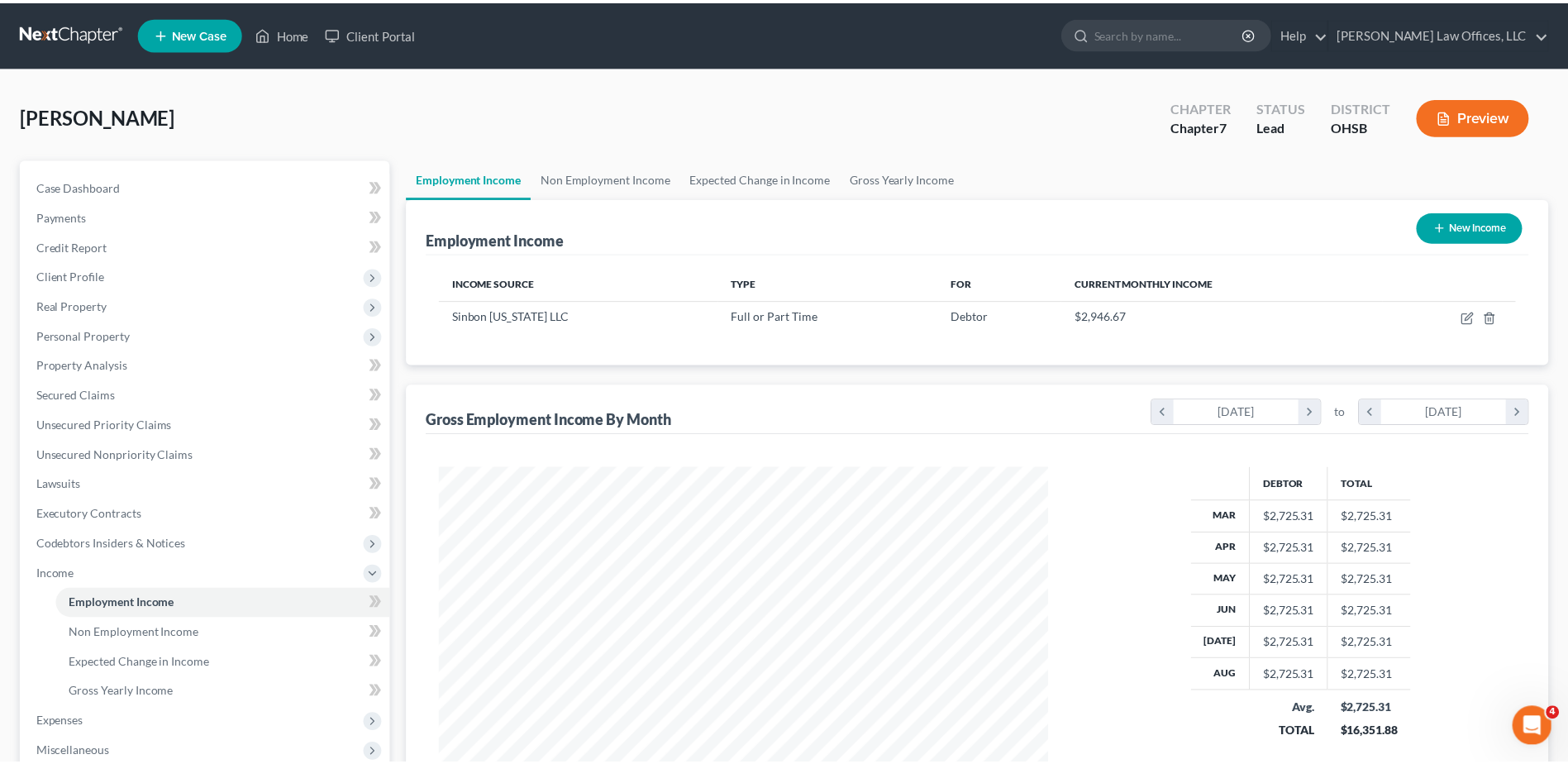
scroll to position [826830, 826102]
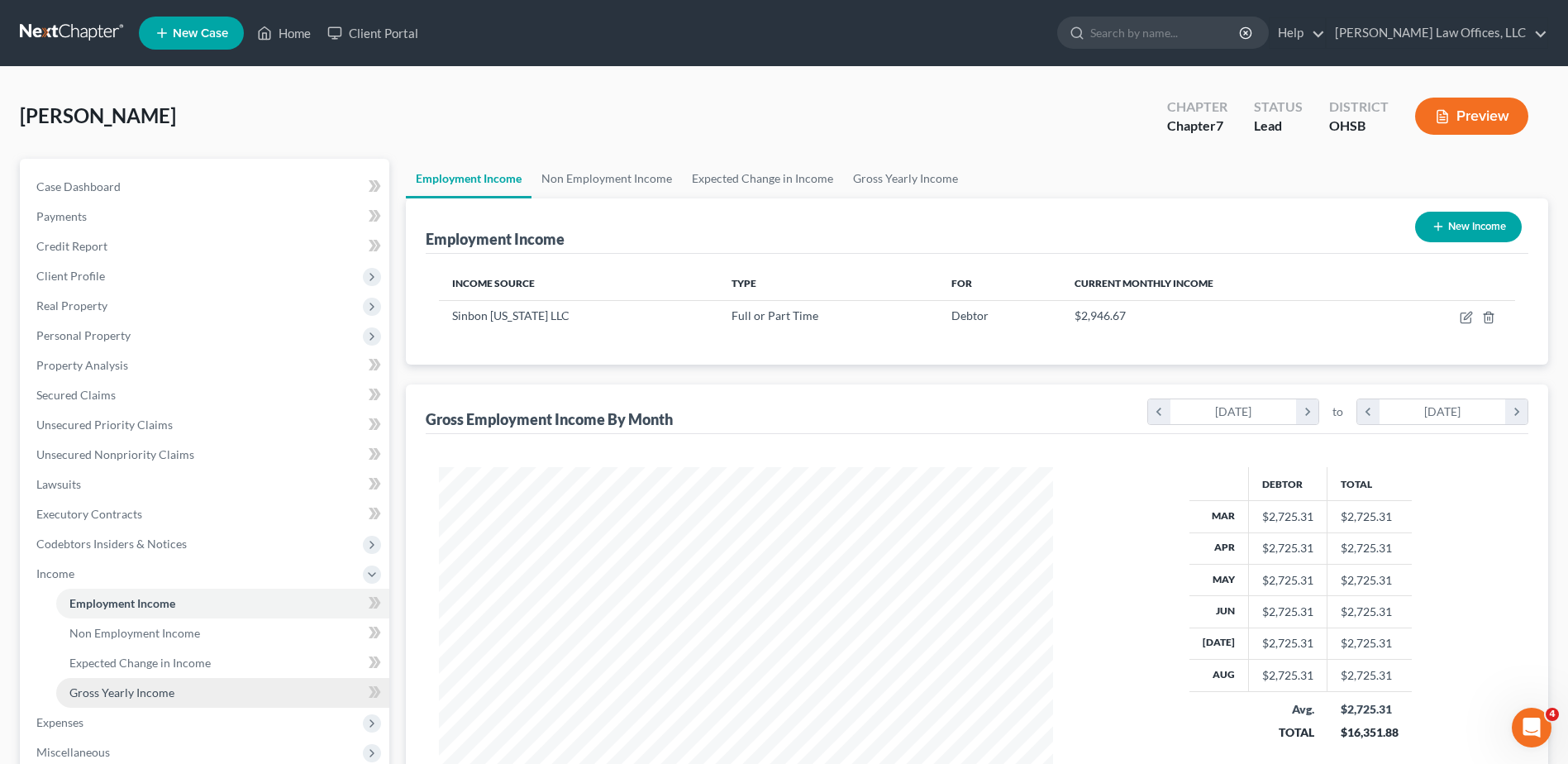
drag, startPoint x: 133, startPoint y: 720, endPoint x: 159, endPoint y: 706, distance: 29.5
click at [133, 720] on span "Expenses" at bounding box center [206, 723] width 366 height 30
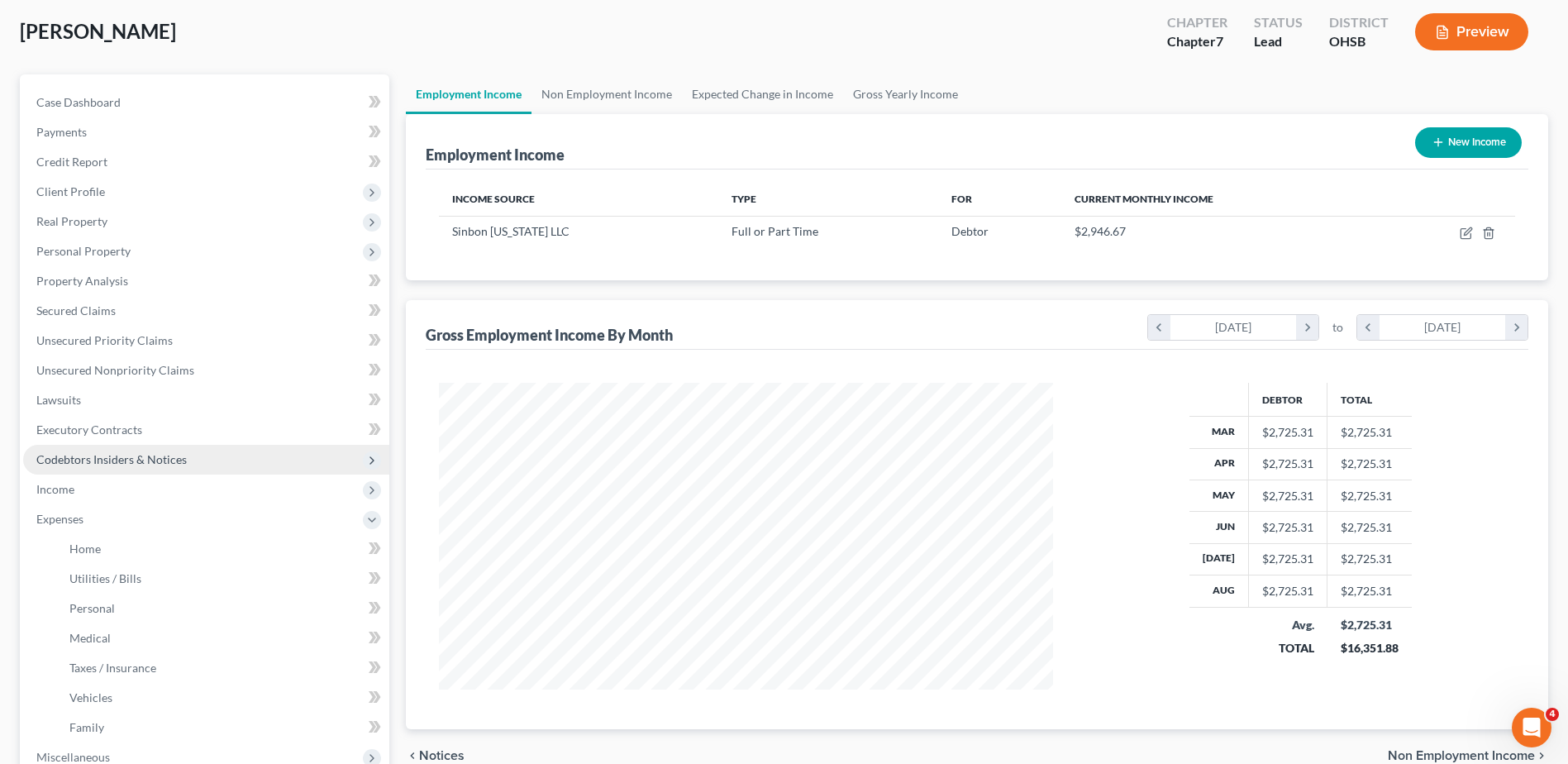
scroll to position [248, 0]
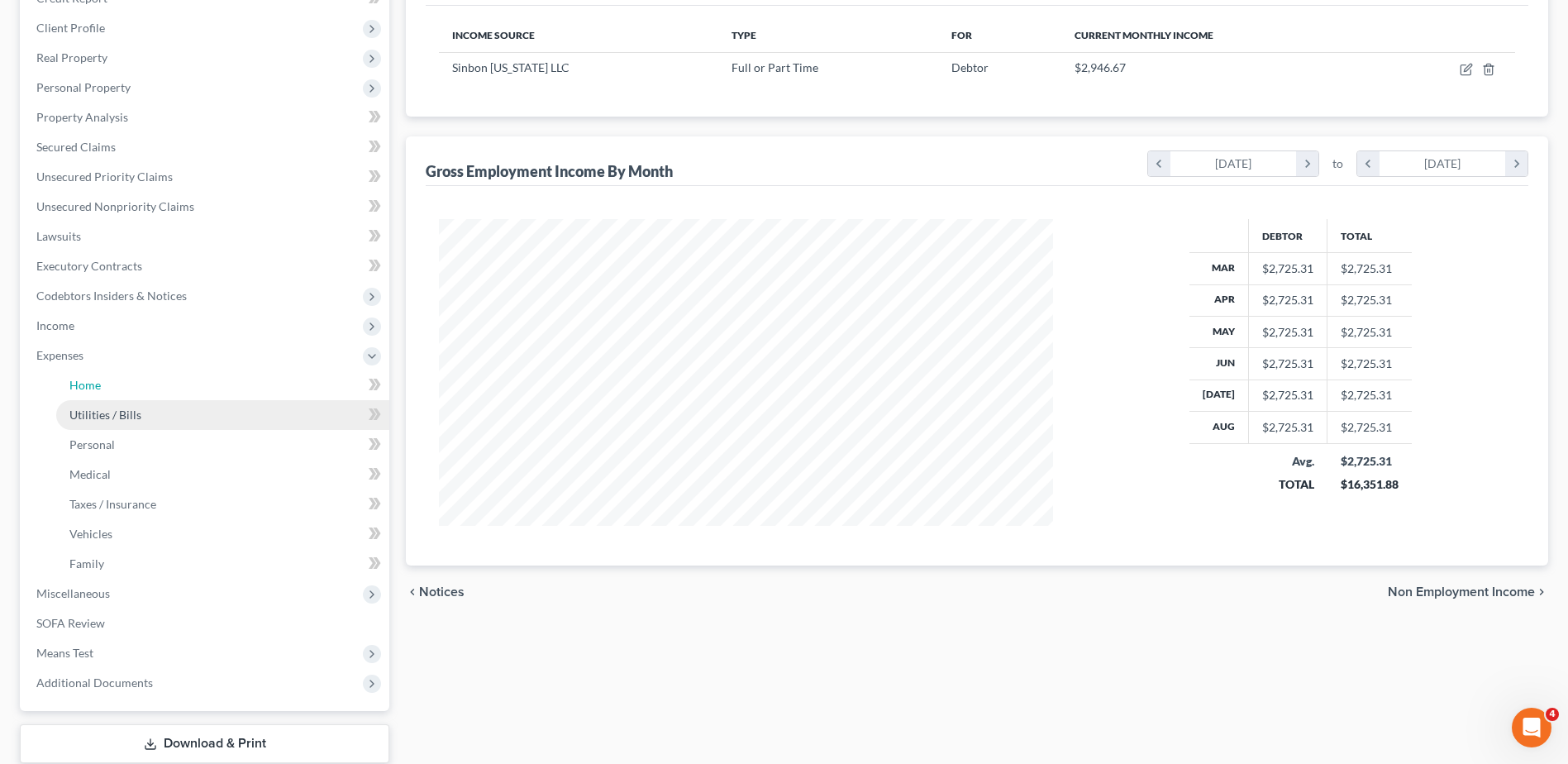
click at [85, 386] on span "Home" at bounding box center [86, 385] width 32 height 14
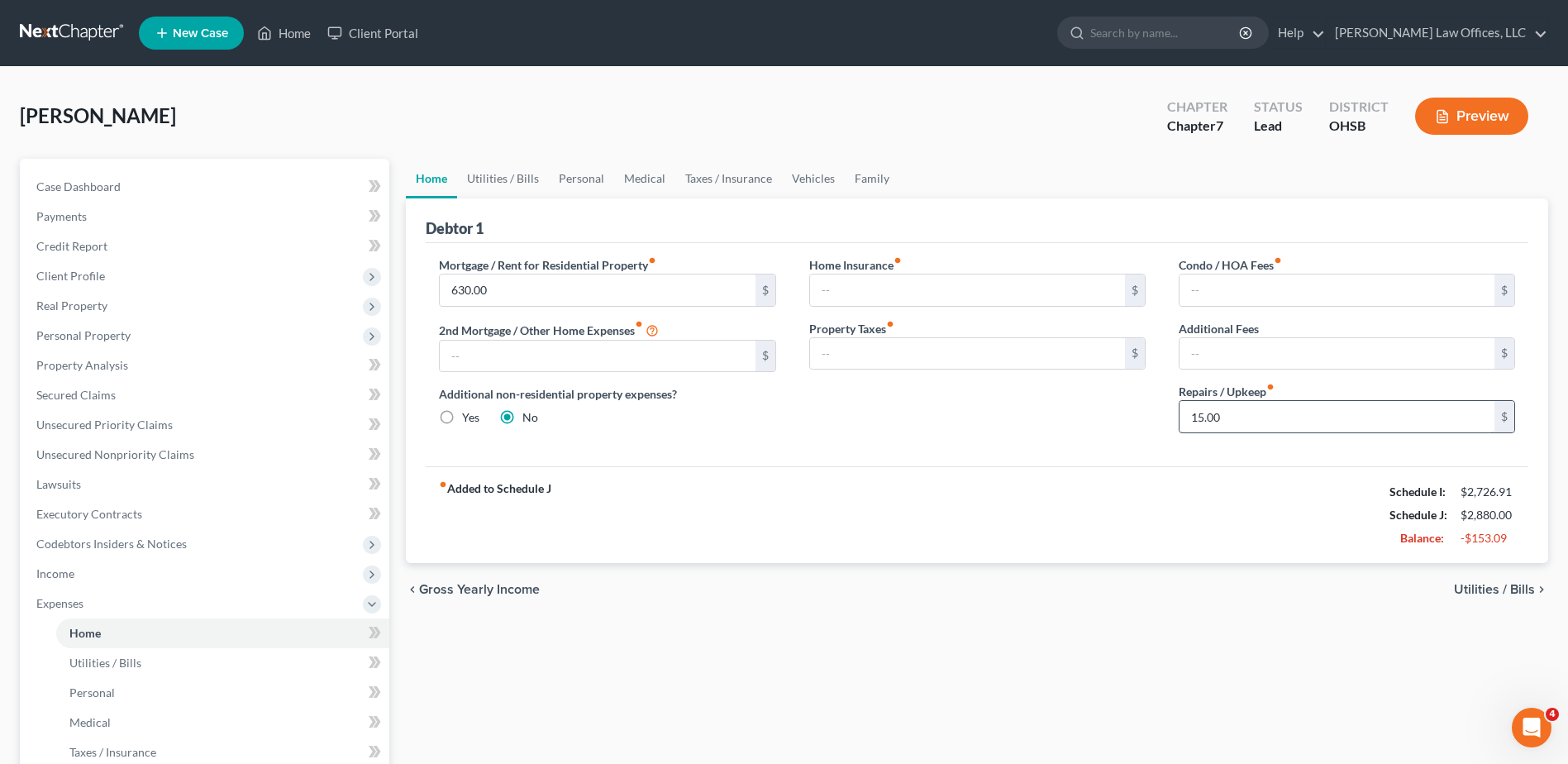
click at [1236, 426] on input "15.00" at bounding box center [1337, 417] width 315 height 32
type input "5.00"
click at [513, 173] on link "Utilities / Bills" at bounding box center [503, 179] width 91 height 40
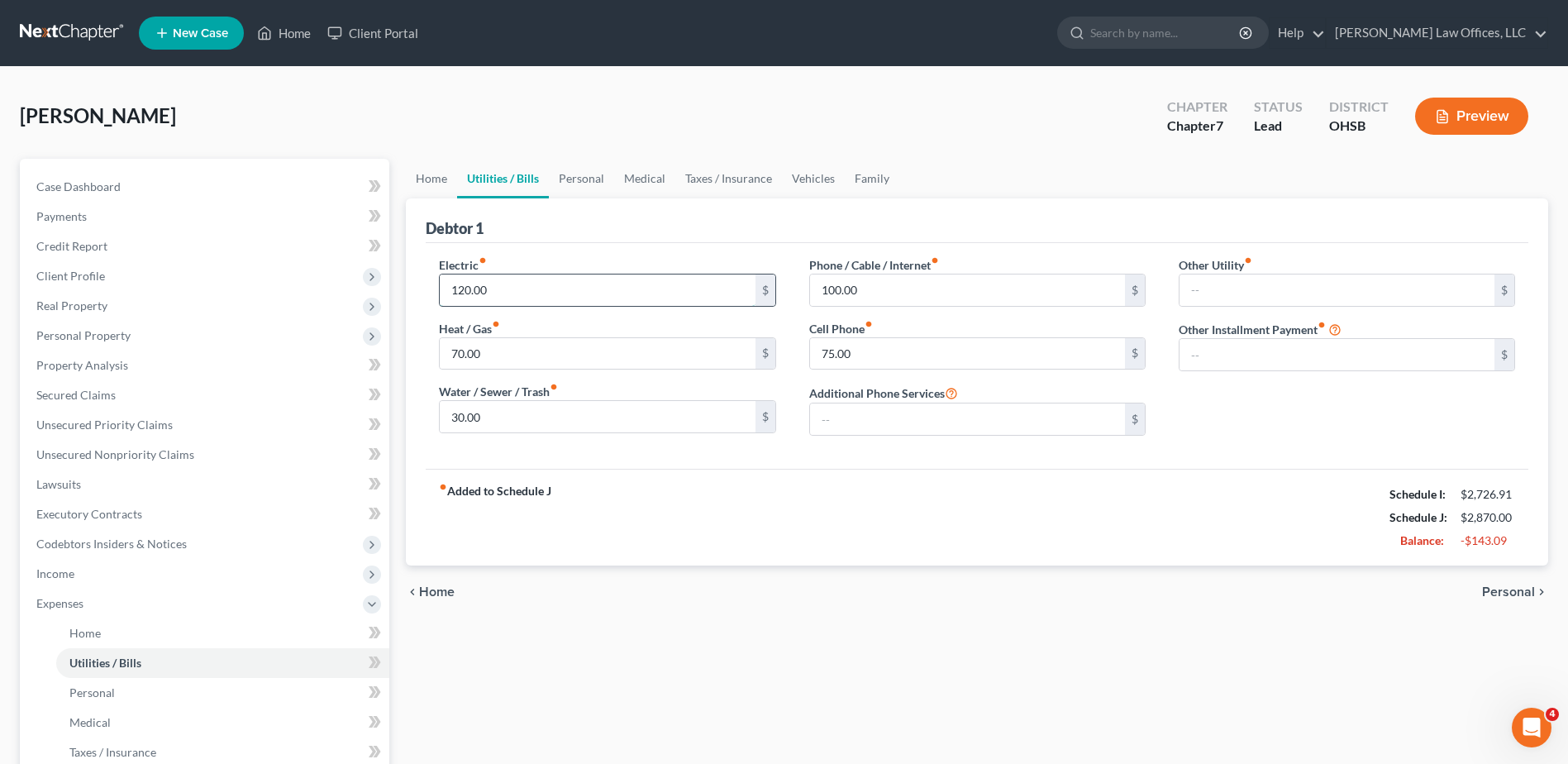
click at [512, 286] on input "120.00" at bounding box center [597, 290] width 315 height 32
type input "100.00"
click at [872, 285] on input "100.00" at bounding box center [967, 290] width 315 height 32
type input "50.00"
click at [576, 180] on link "Personal" at bounding box center [582, 179] width 66 height 40
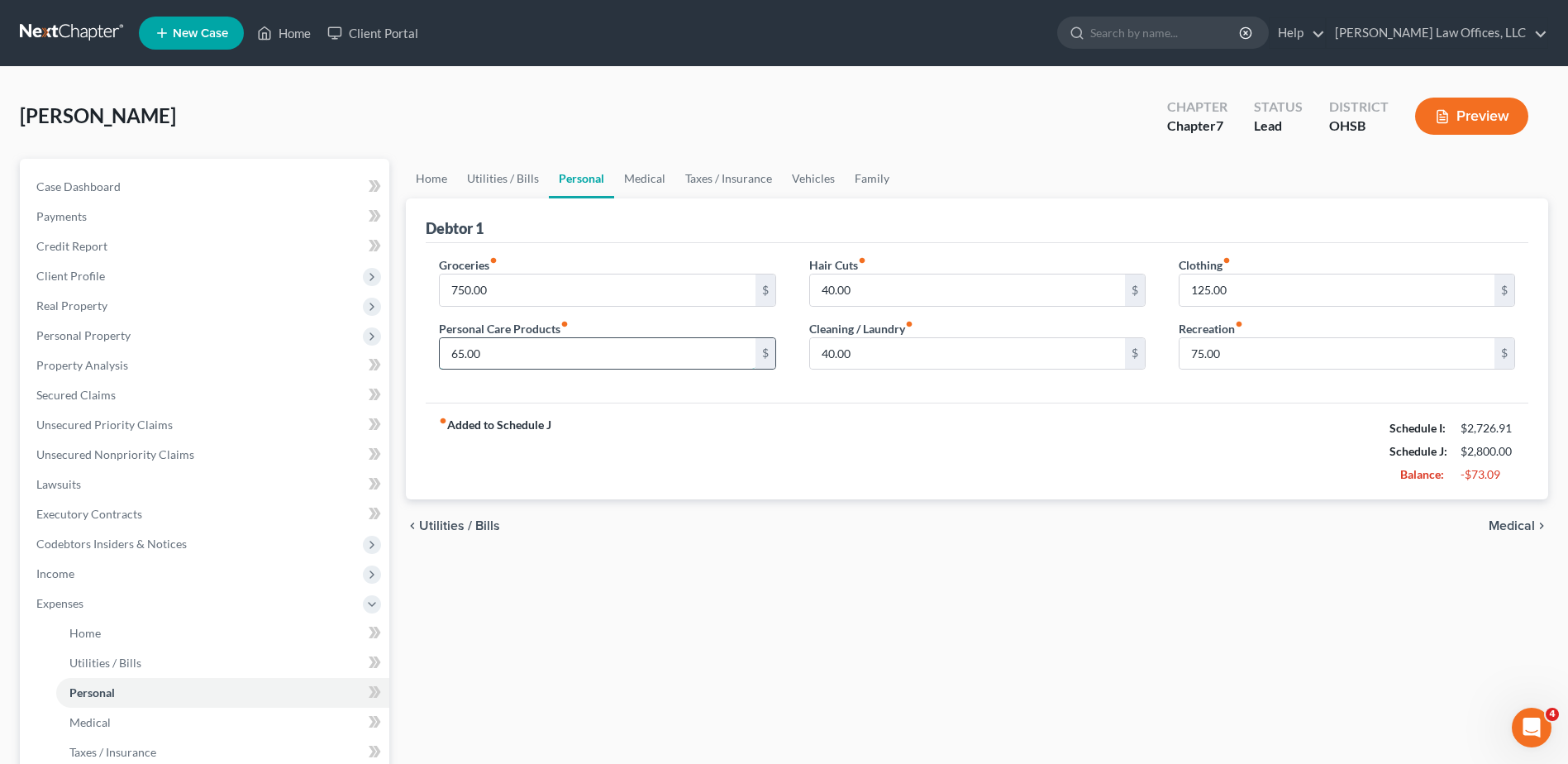
click at [507, 348] on input "65.00" at bounding box center [597, 354] width 315 height 32
type input "50.00"
click at [653, 169] on link "Medical" at bounding box center [645, 179] width 61 height 40
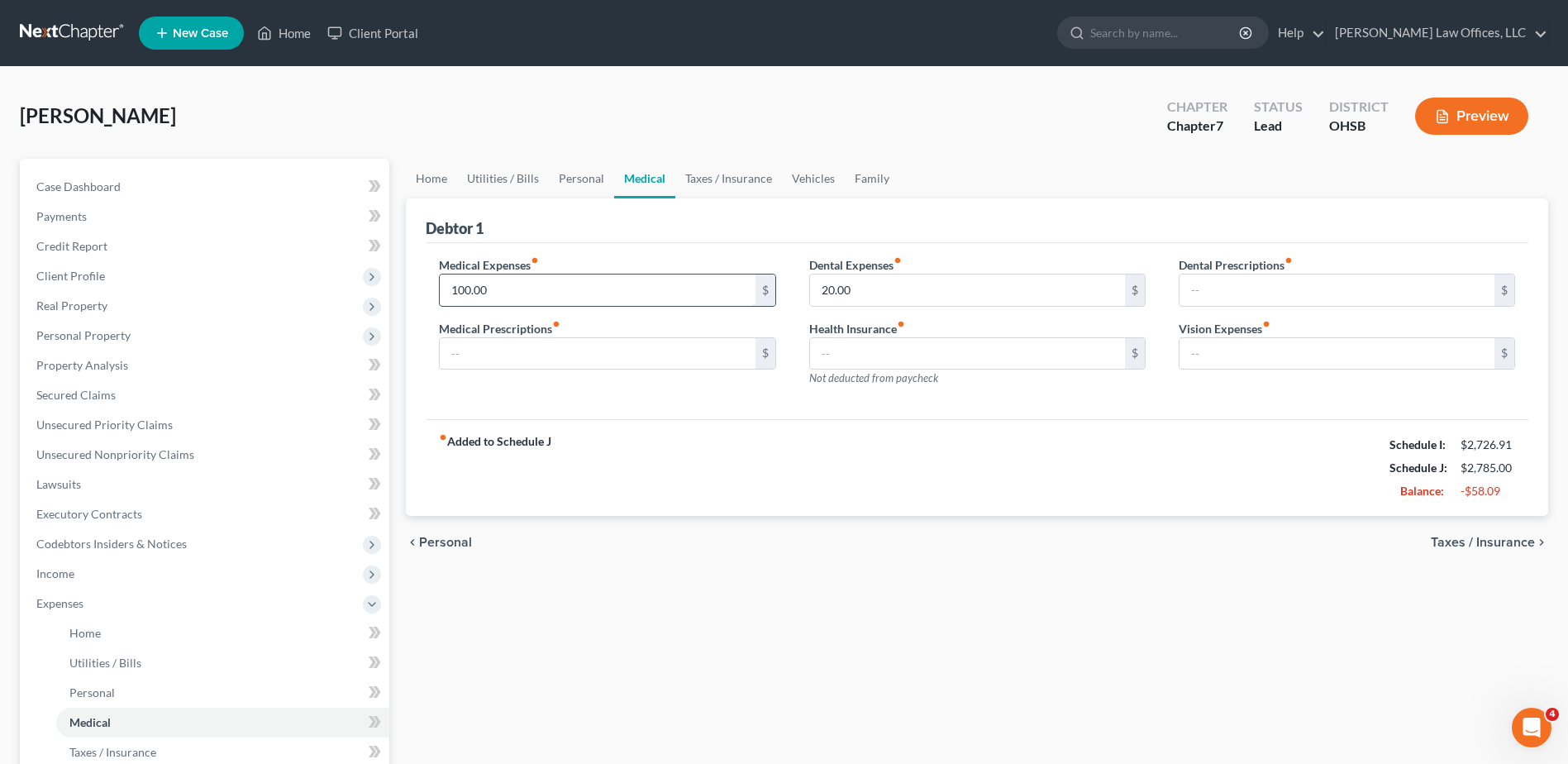
click at [531, 281] on input "100.00" at bounding box center [597, 290] width 315 height 32
type input "50.00"
click at [853, 290] on input "20.00" at bounding box center [967, 290] width 315 height 32
type input "10.00"
click at [733, 405] on div "Medical Expenses fiber_manual_record 50.00 $ Medical Prescriptions fiber_manual…" at bounding box center [976, 332] width 1103 height 177
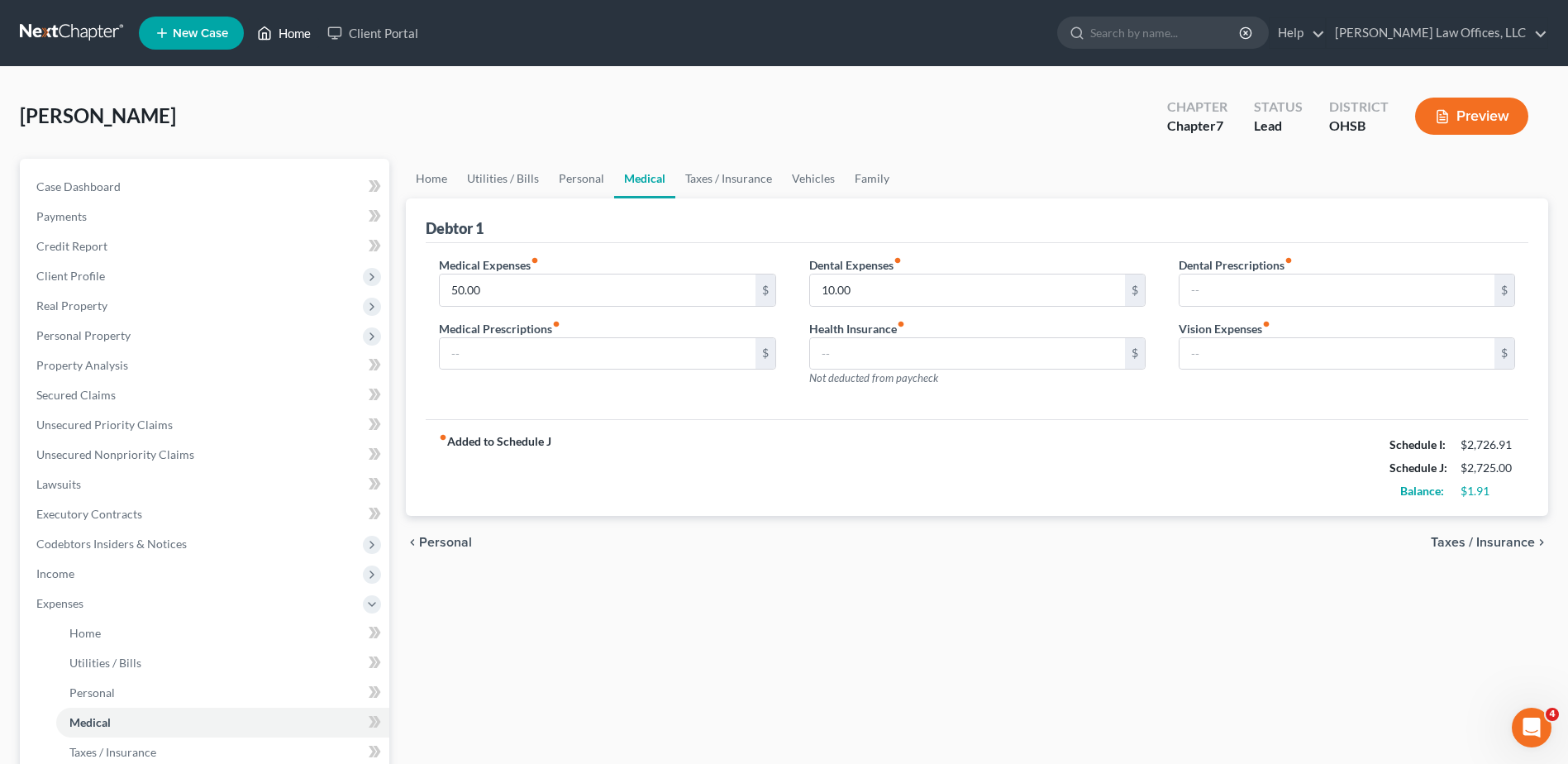
click at [292, 33] on link "Home" at bounding box center [283, 33] width 71 height 30
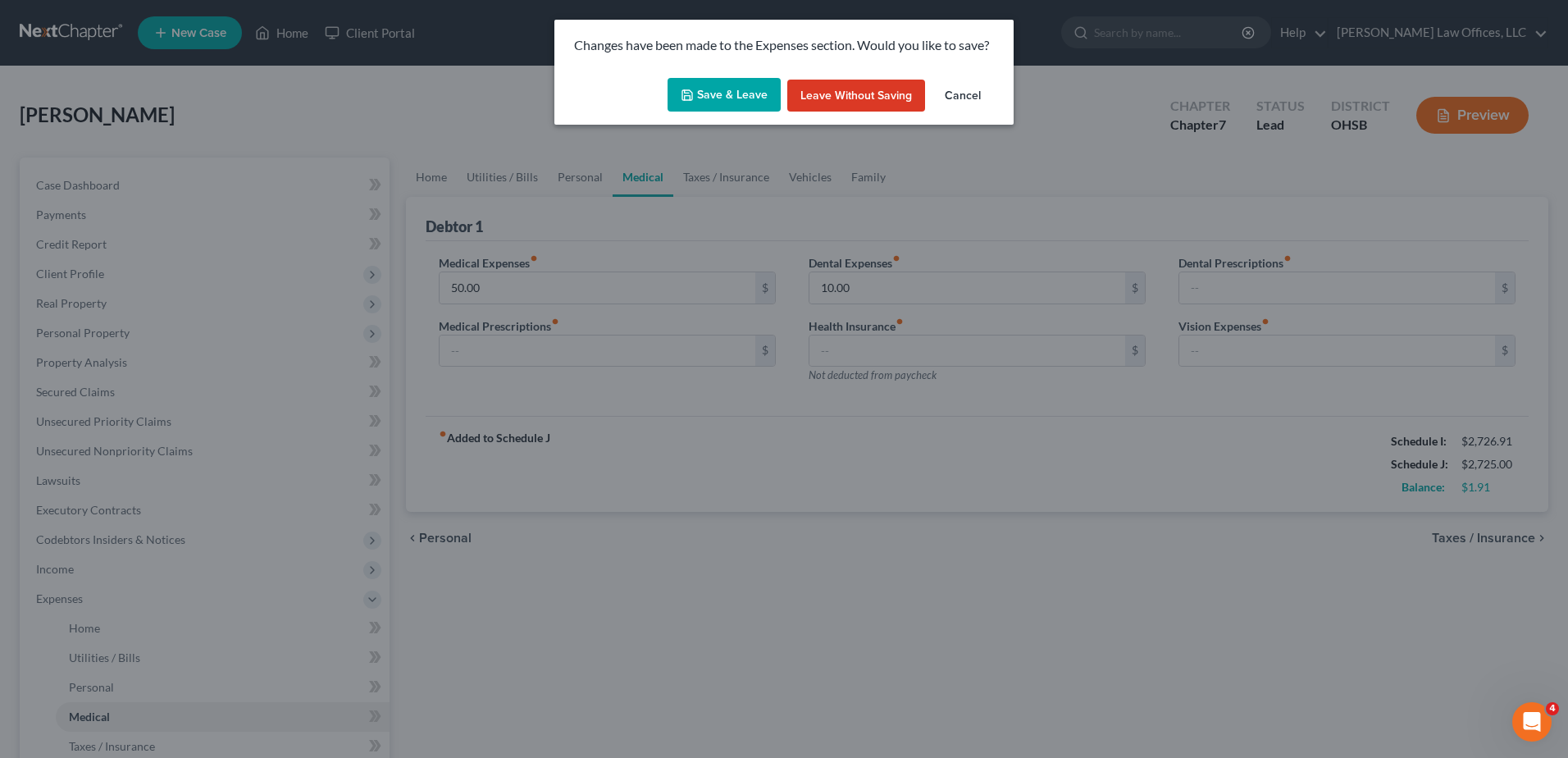
click at [706, 100] on button "Save & Leave" at bounding box center [724, 96] width 113 height 35
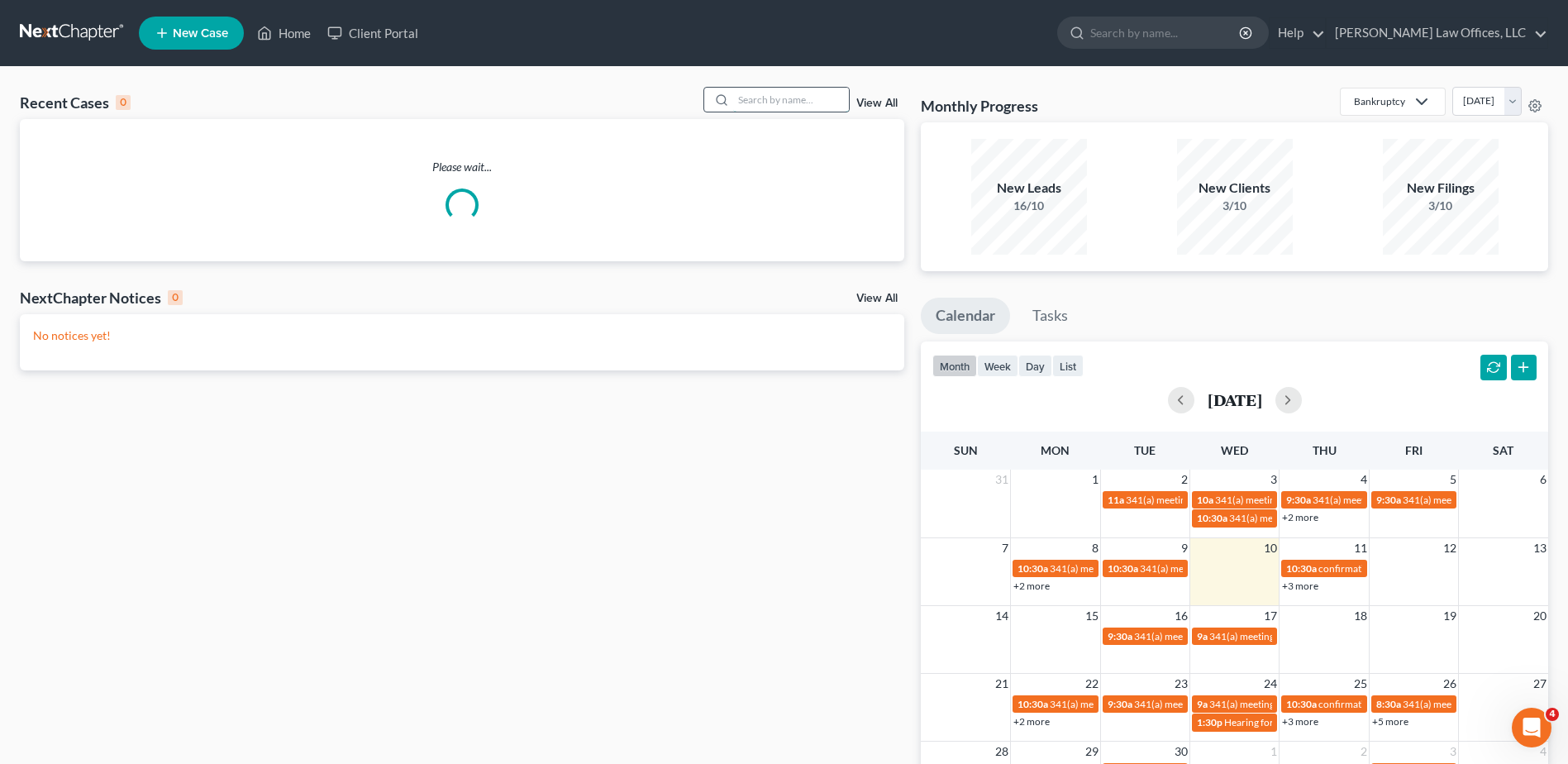
click at [771, 101] on input "search" at bounding box center [791, 99] width 116 height 24
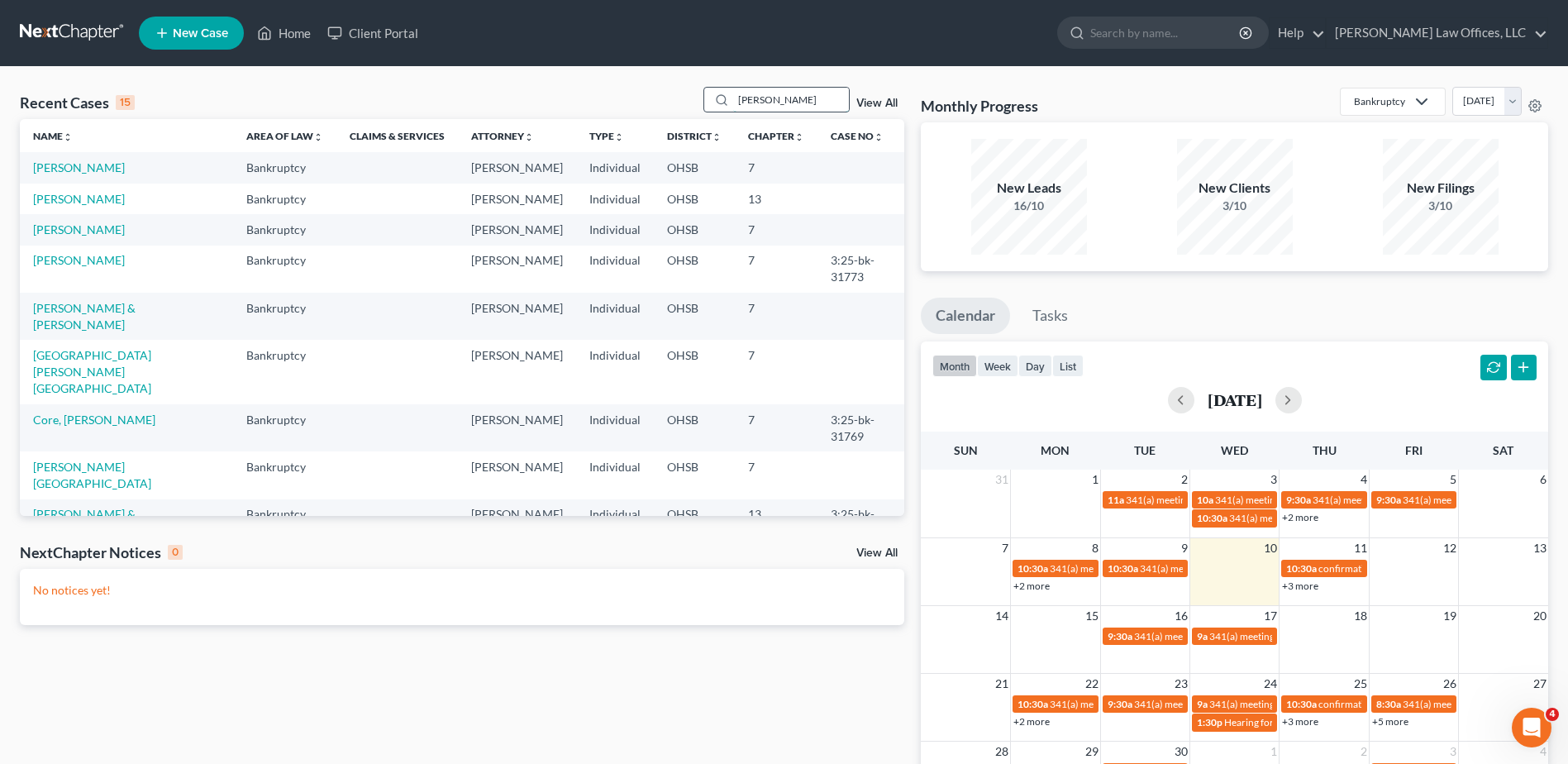
type input "cassidy"
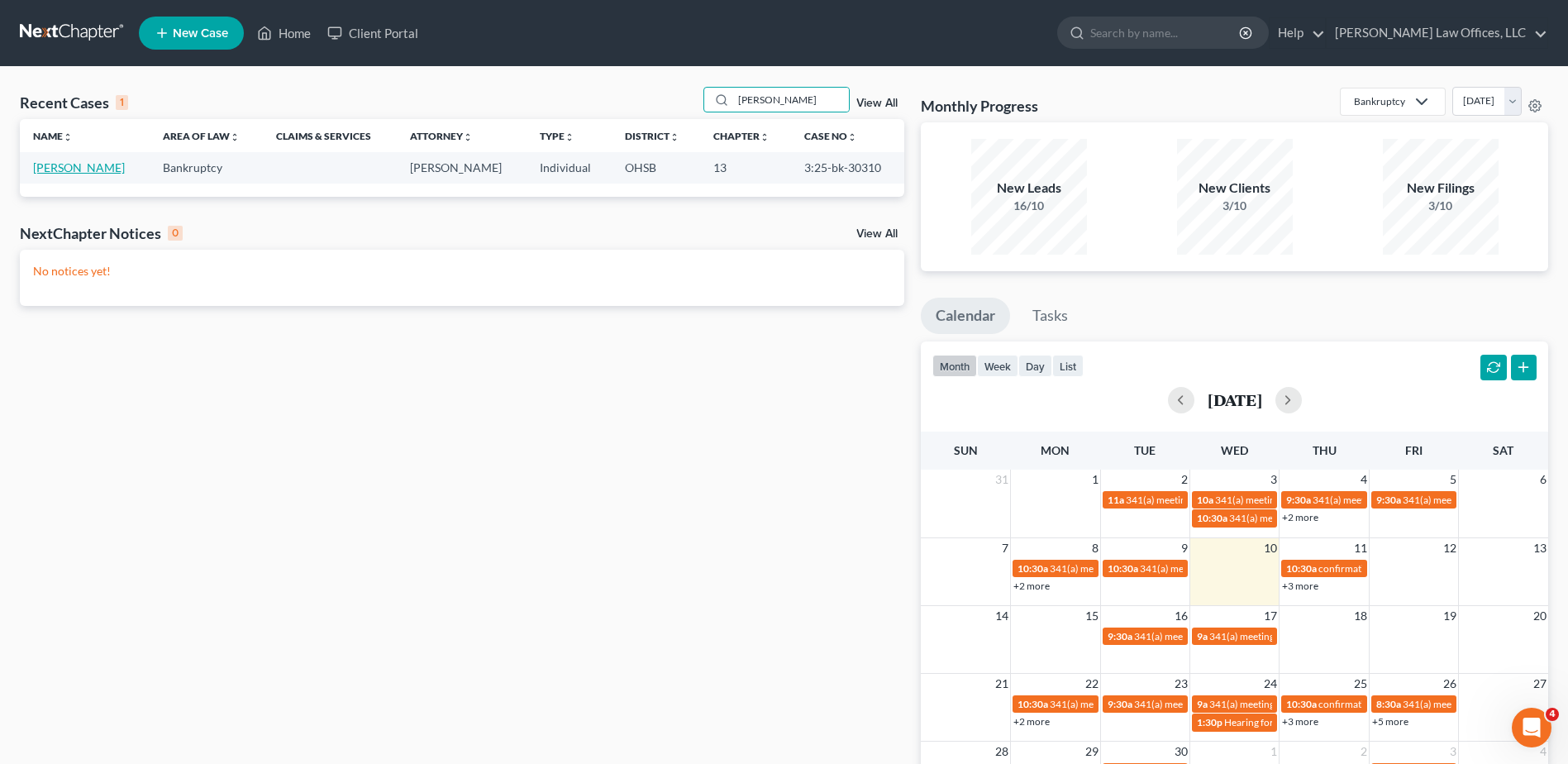
click at [83, 171] on link "Cassidy, Jennifer" at bounding box center [79, 167] width 91 height 14
select select "0"
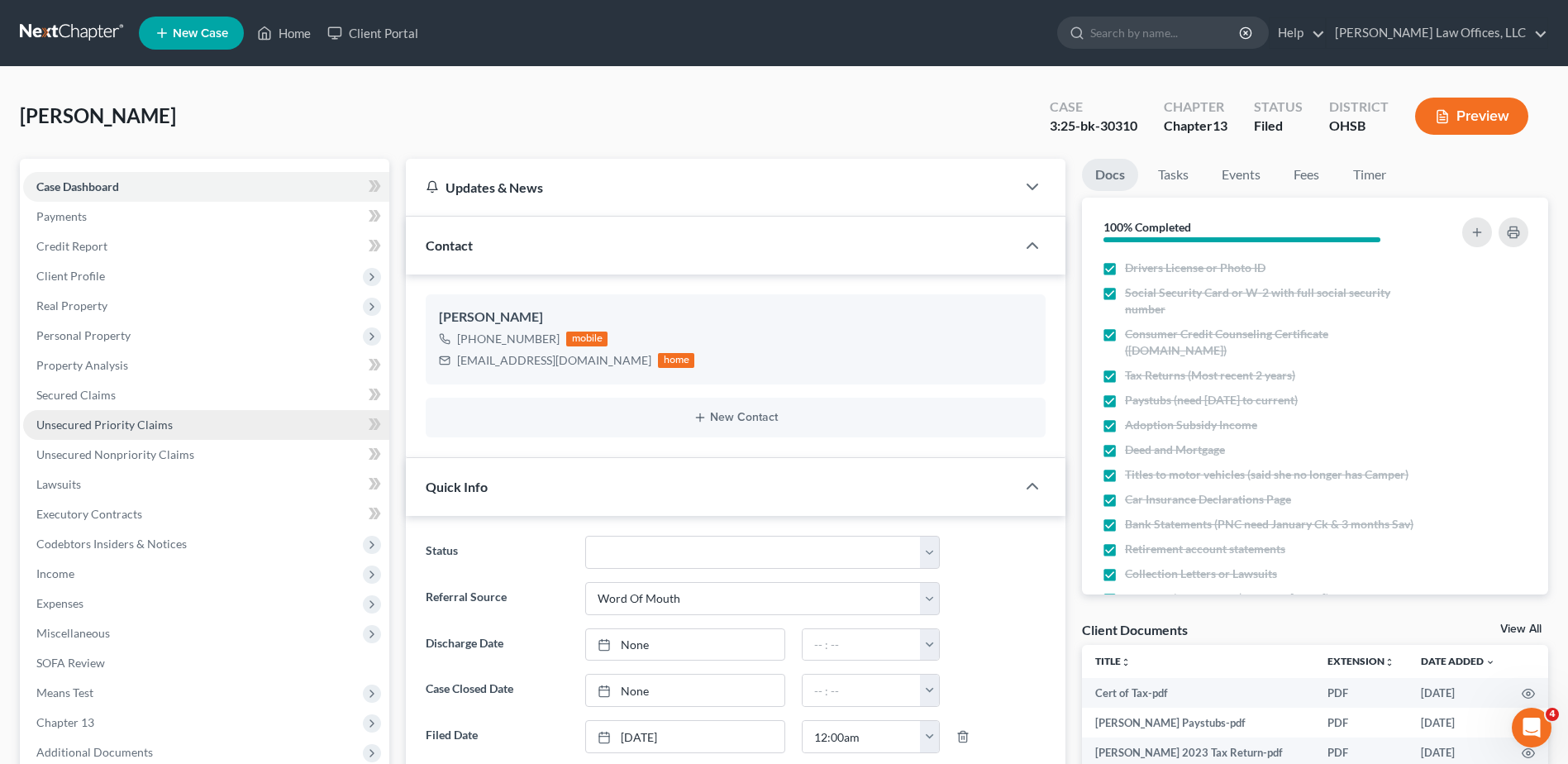
click at [134, 420] on span "Unsecured Priority Claims" at bounding box center [105, 424] width 136 height 14
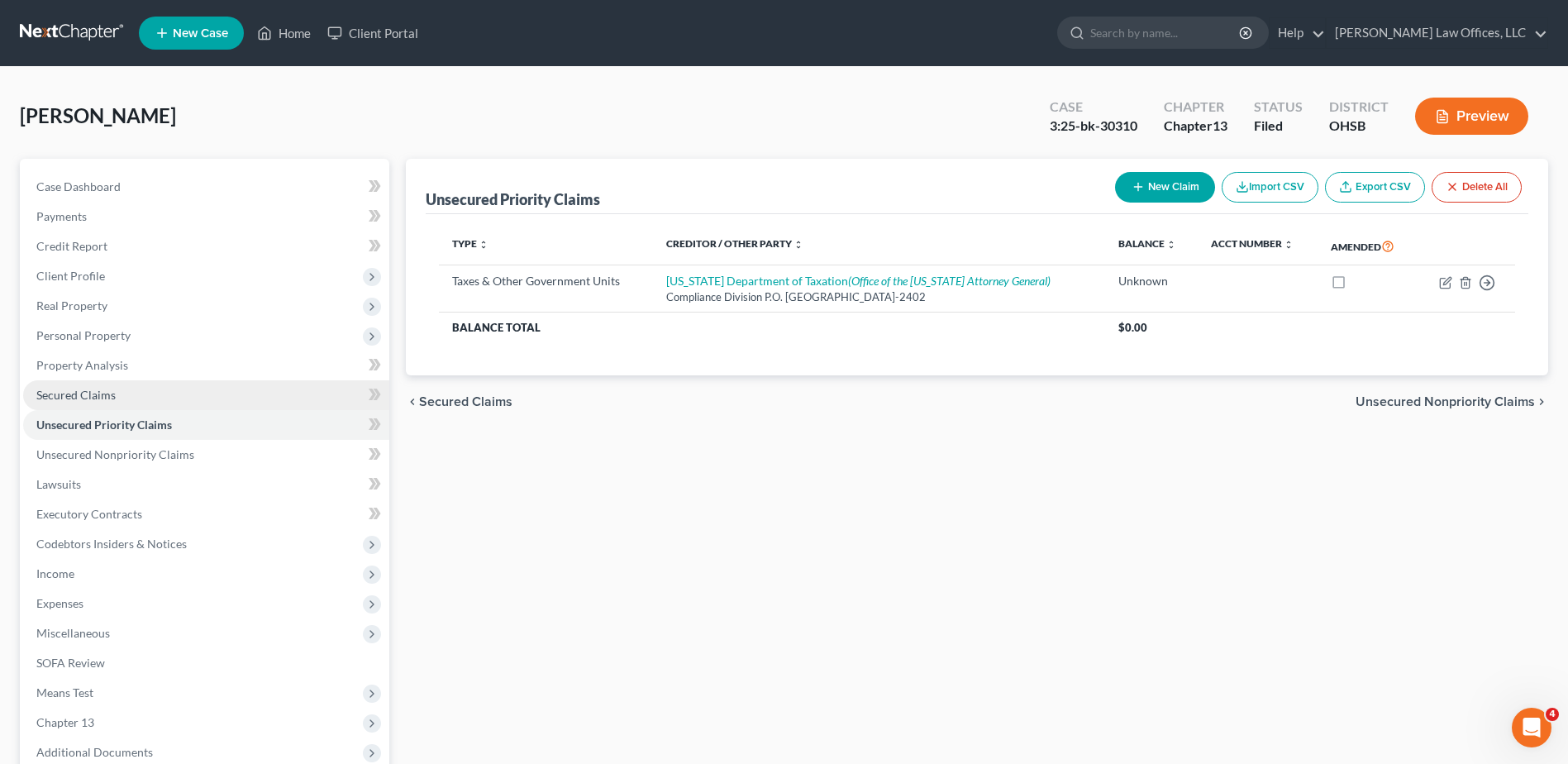
click at [142, 394] on link "Secured Claims" at bounding box center [206, 396] width 366 height 30
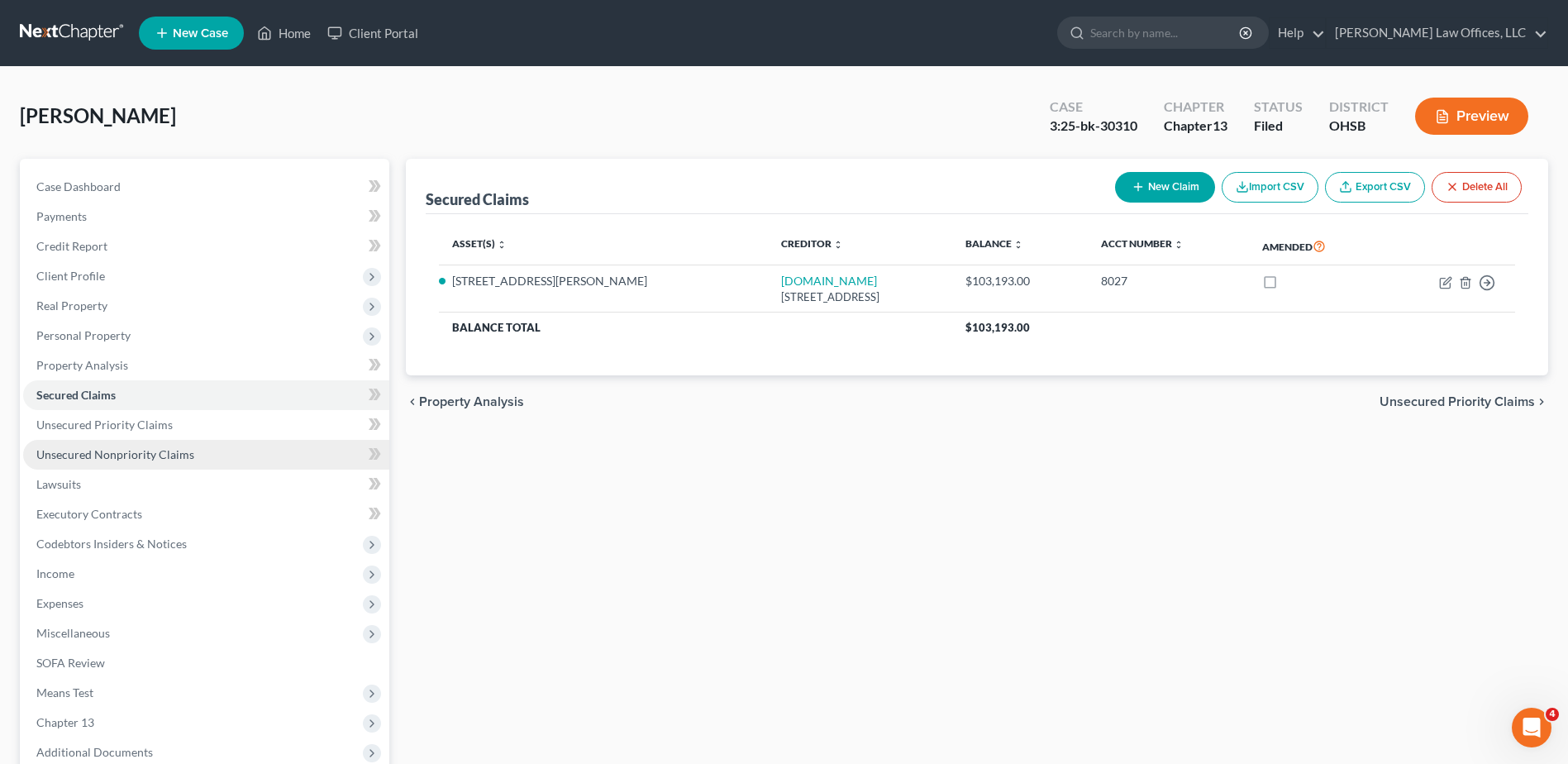
click at [154, 451] on span "Unsecured Nonpriority Claims" at bounding box center [116, 454] width 158 height 14
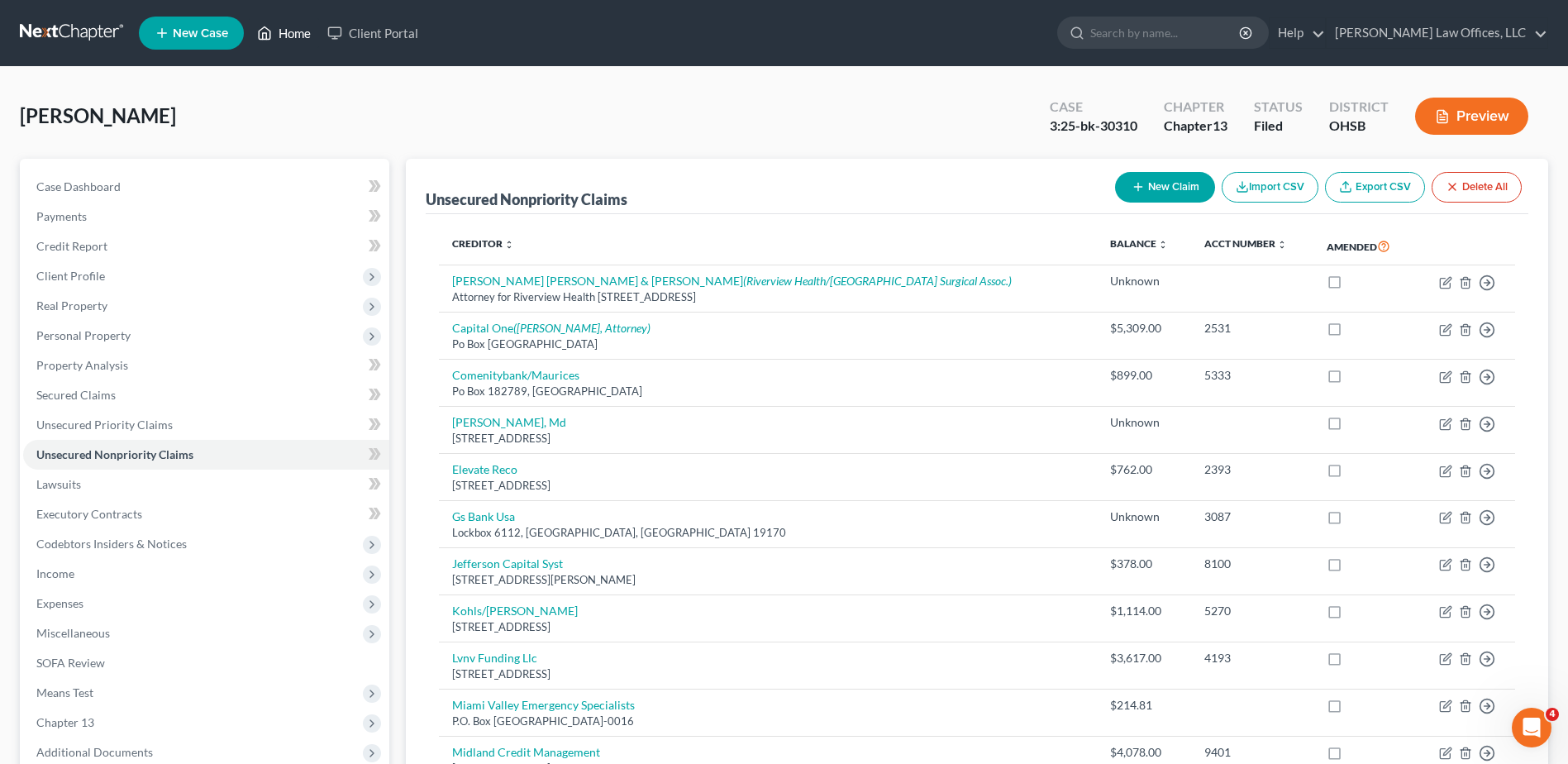
click at [288, 24] on link "Home" at bounding box center [283, 33] width 71 height 30
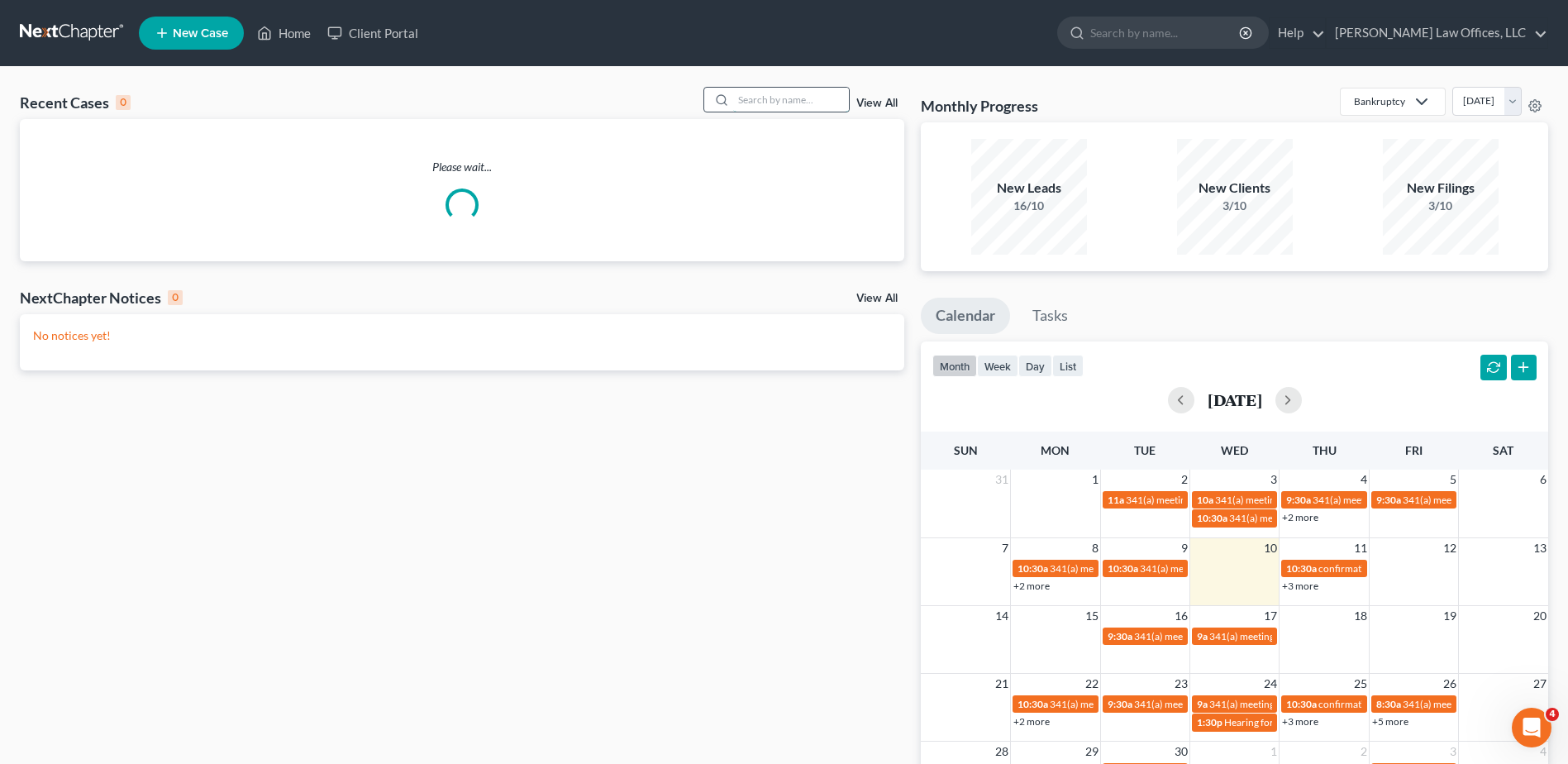
click at [784, 101] on input "search" at bounding box center [791, 99] width 116 height 24
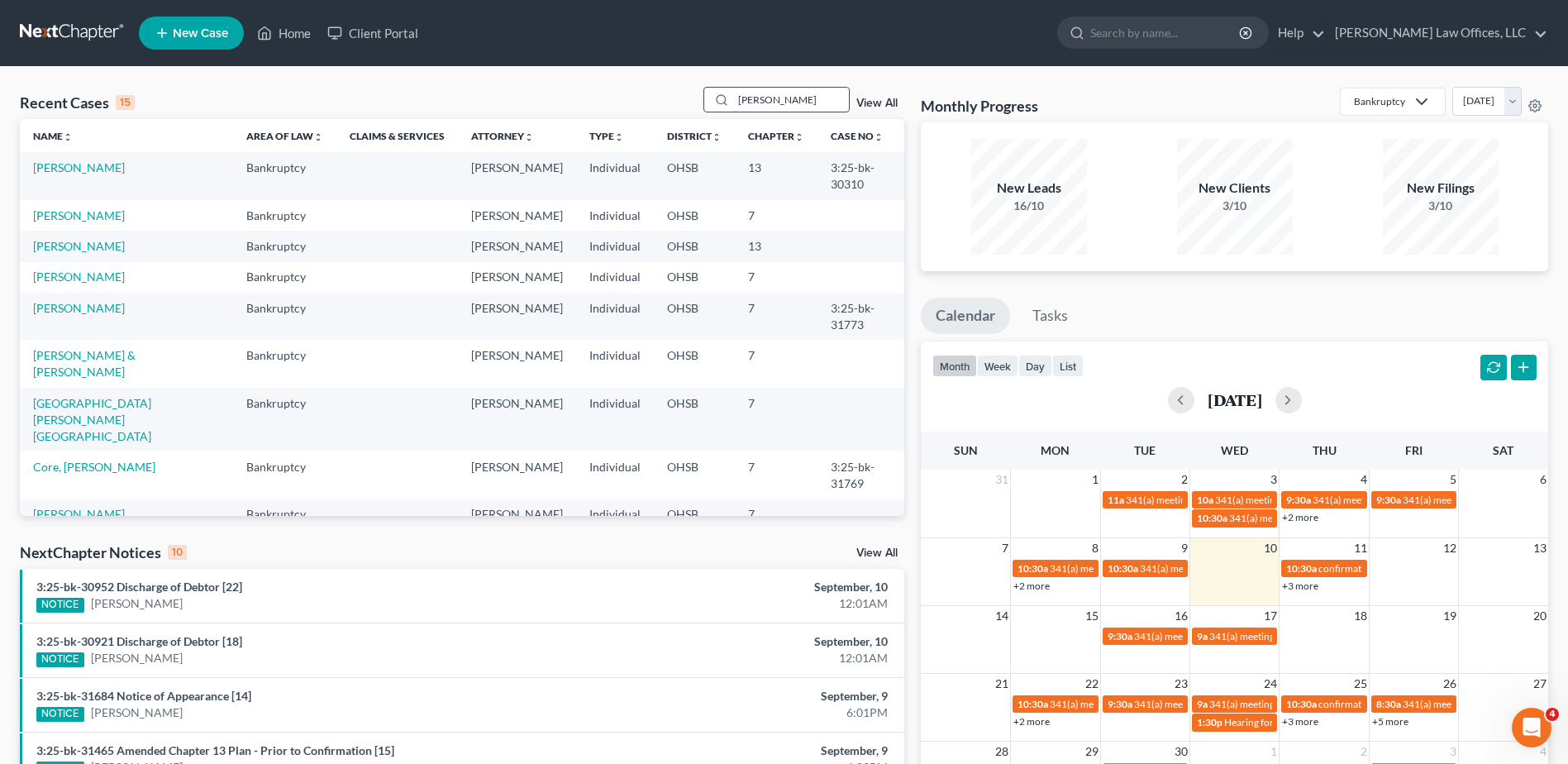
type input "bacher"
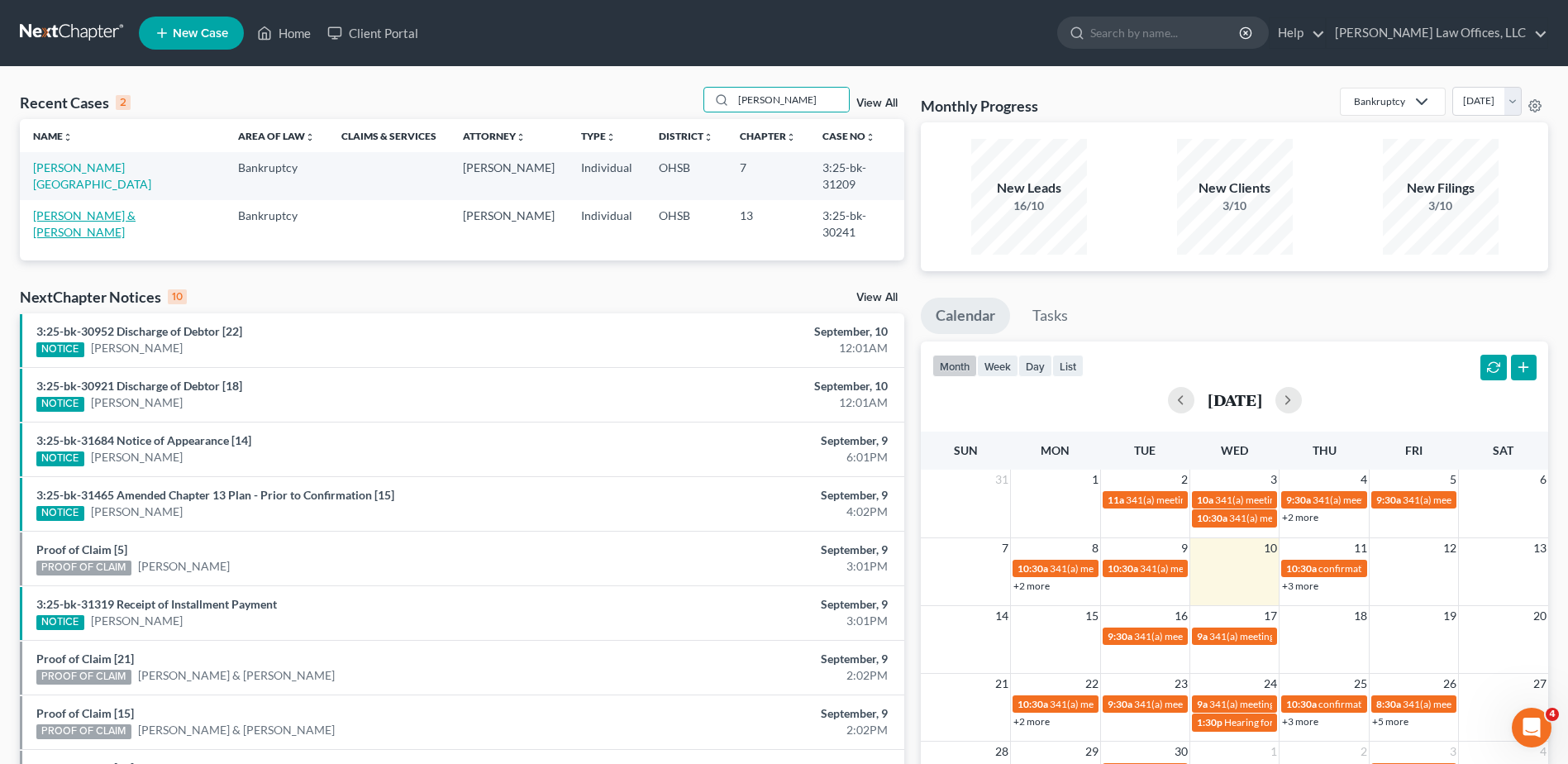
click at [53, 209] on link "Bacher, Kevin & Jennifer" at bounding box center [84, 224] width 102 height 31
select select "1"
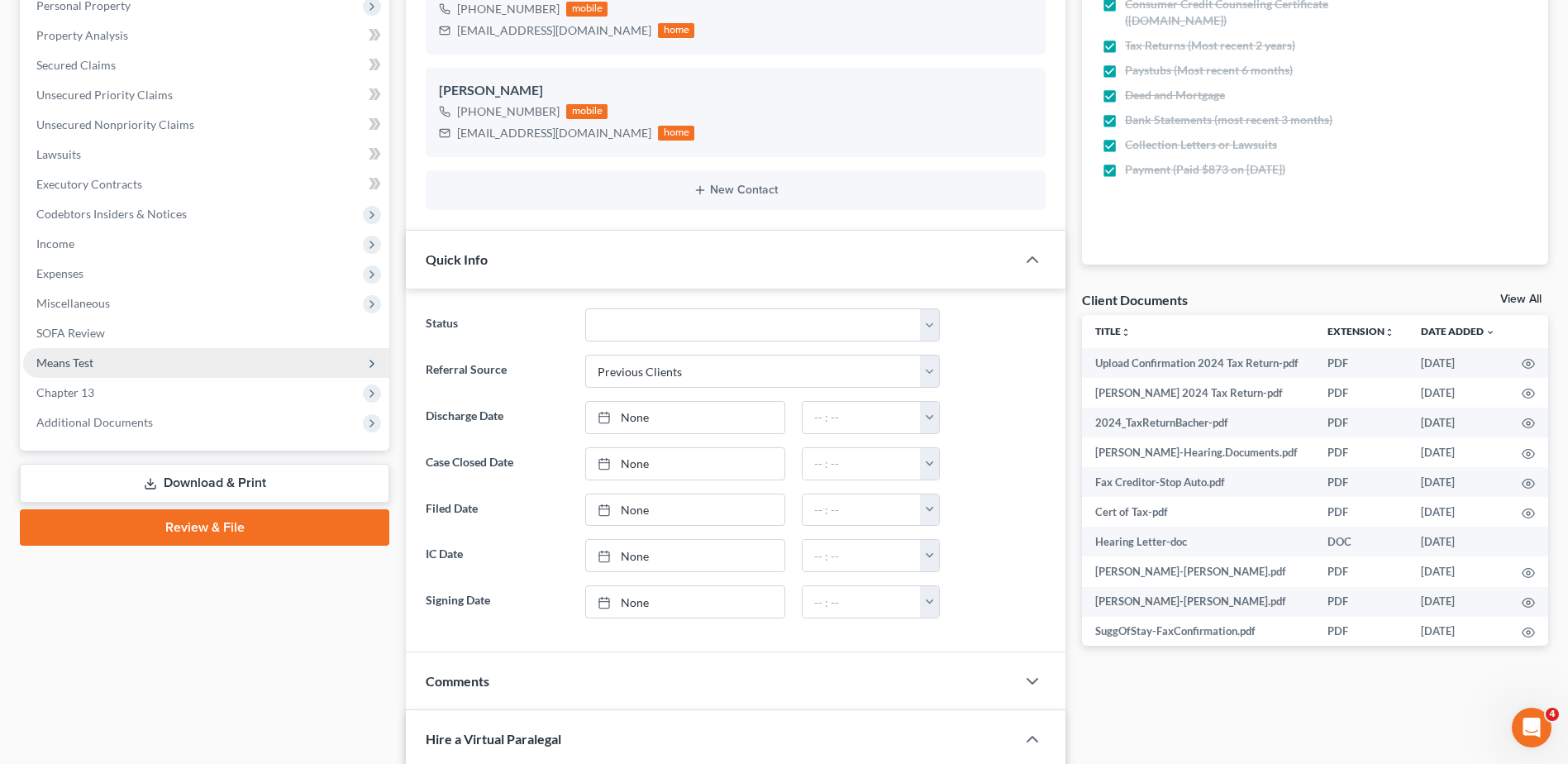
scroll to position [331, 0]
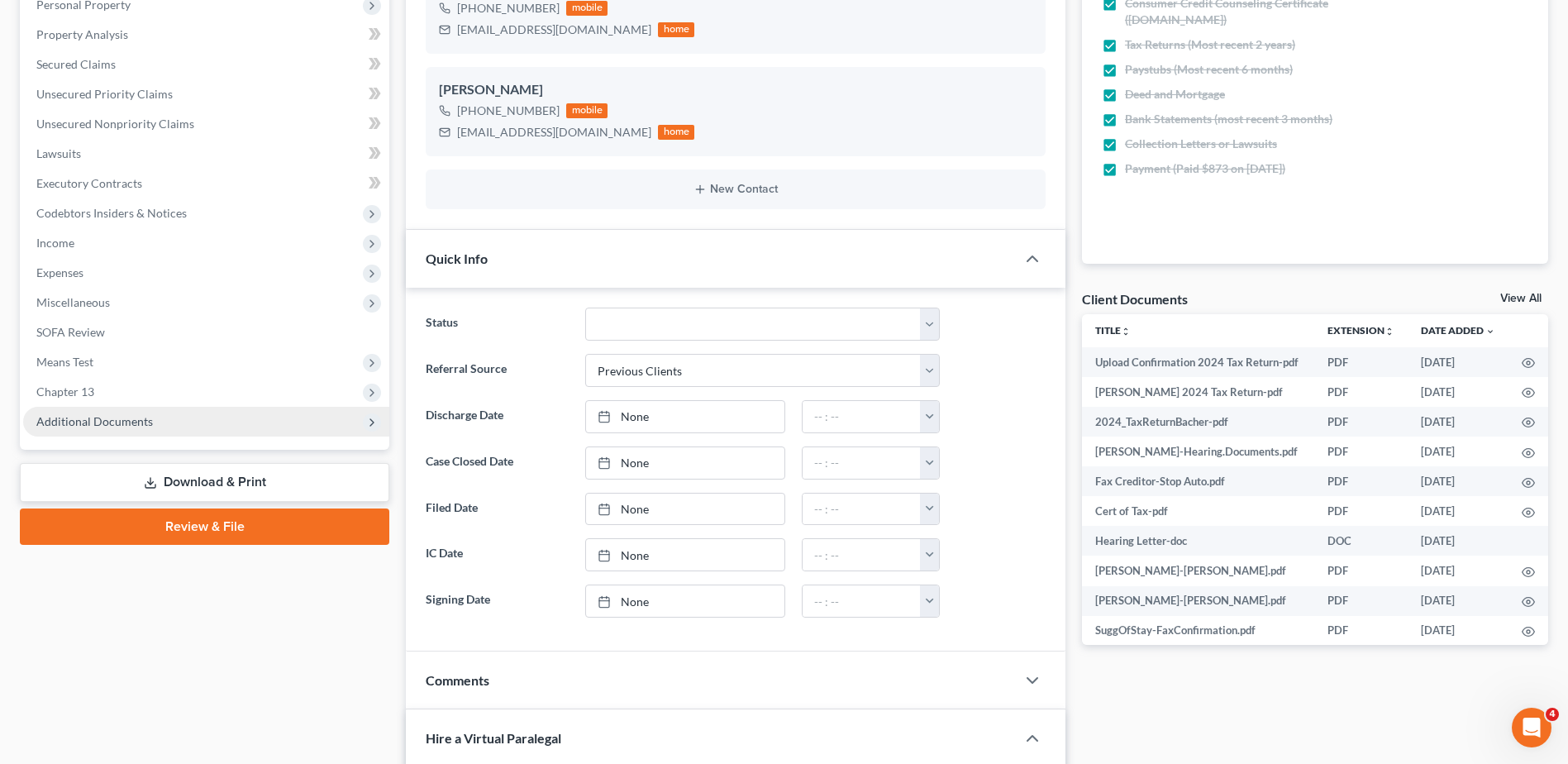
click at [170, 426] on span "Additional Documents" at bounding box center [206, 422] width 366 height 30
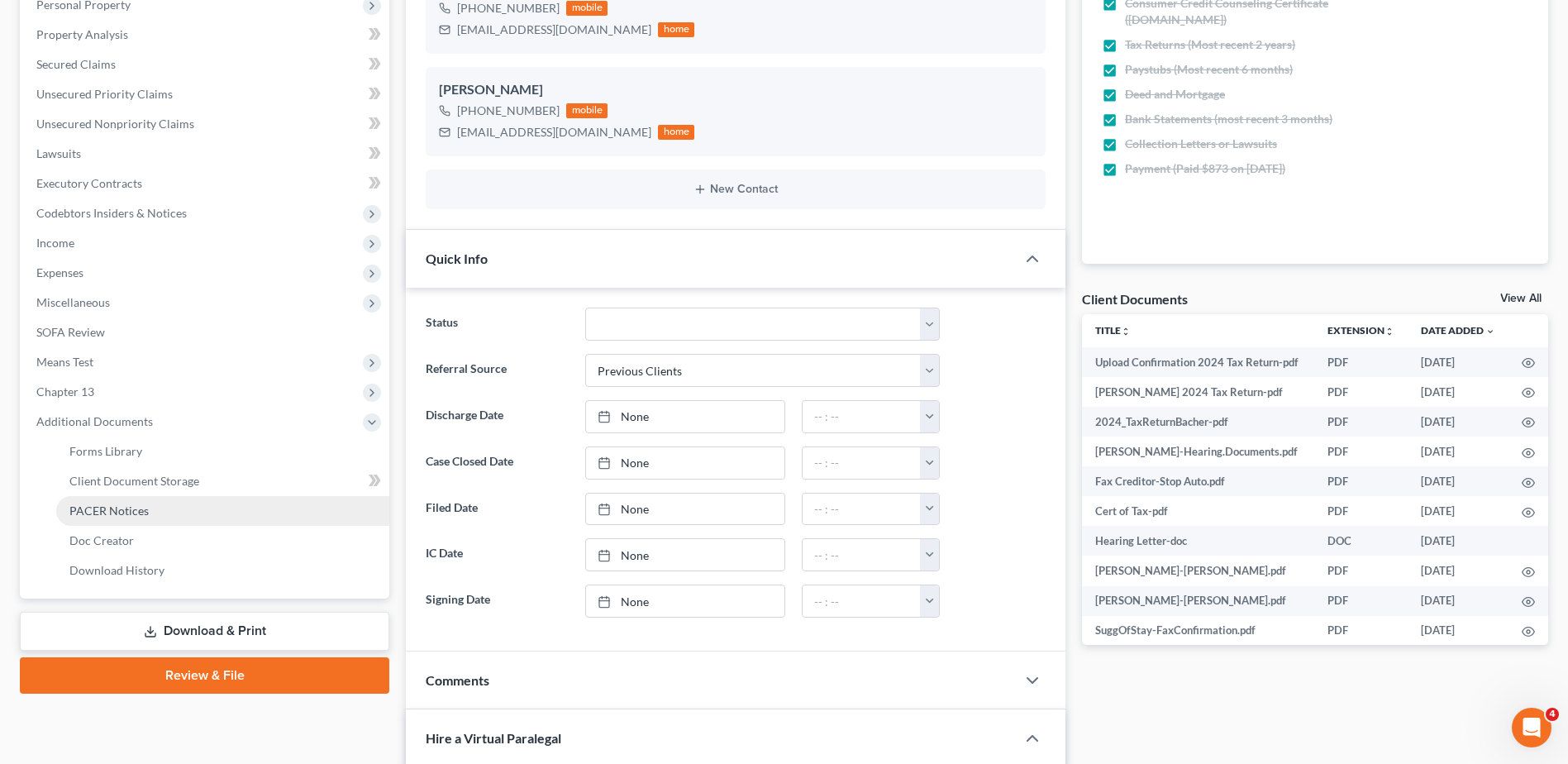
click at [195, 507] on link "PACER Notices" at bounding box center [223, 511] width 333 height 30
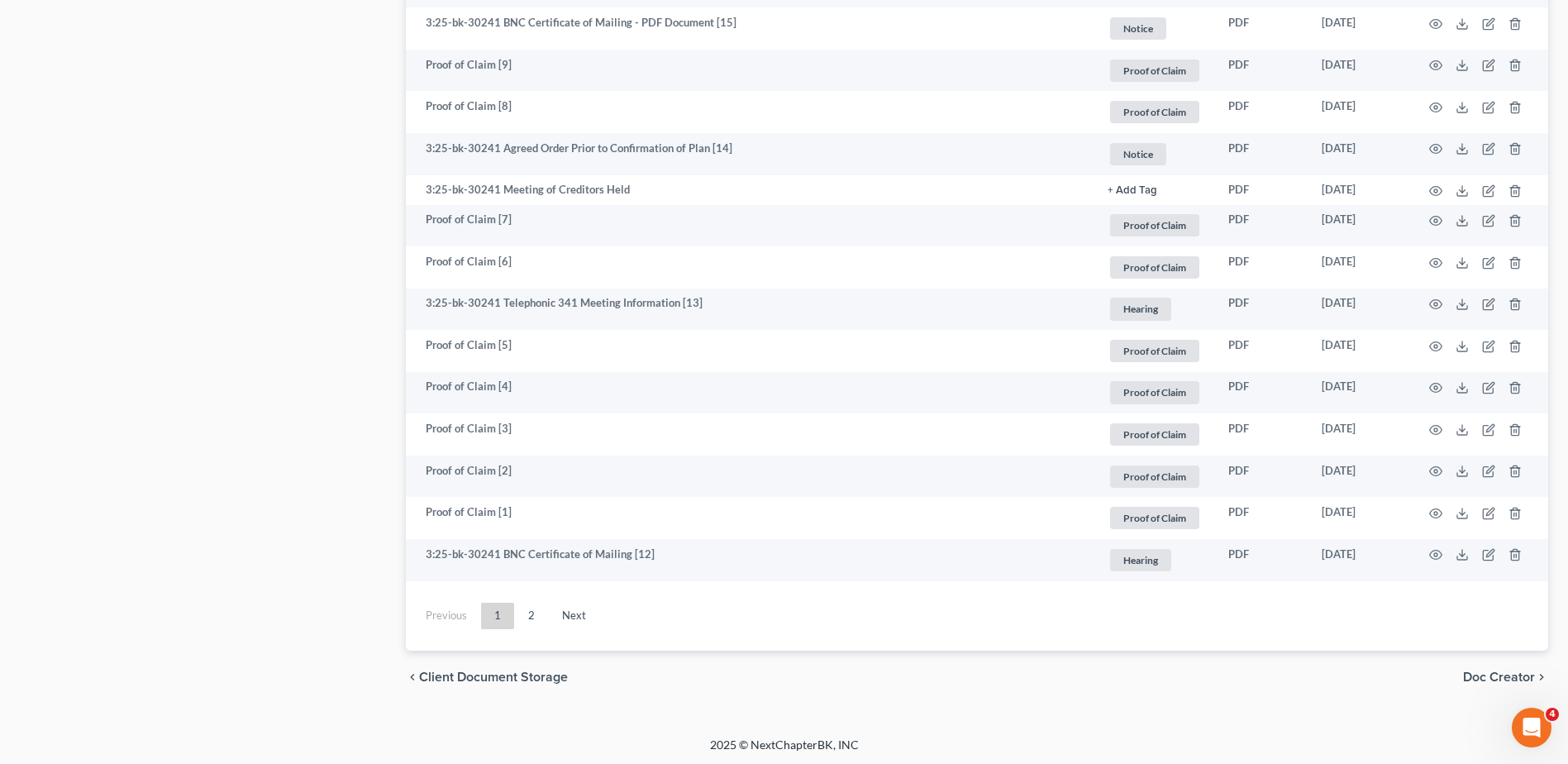
scroll to position [2929, 0]
click at [524, 611] on link "2" at bounding box center [532, 614] width 33 height 27
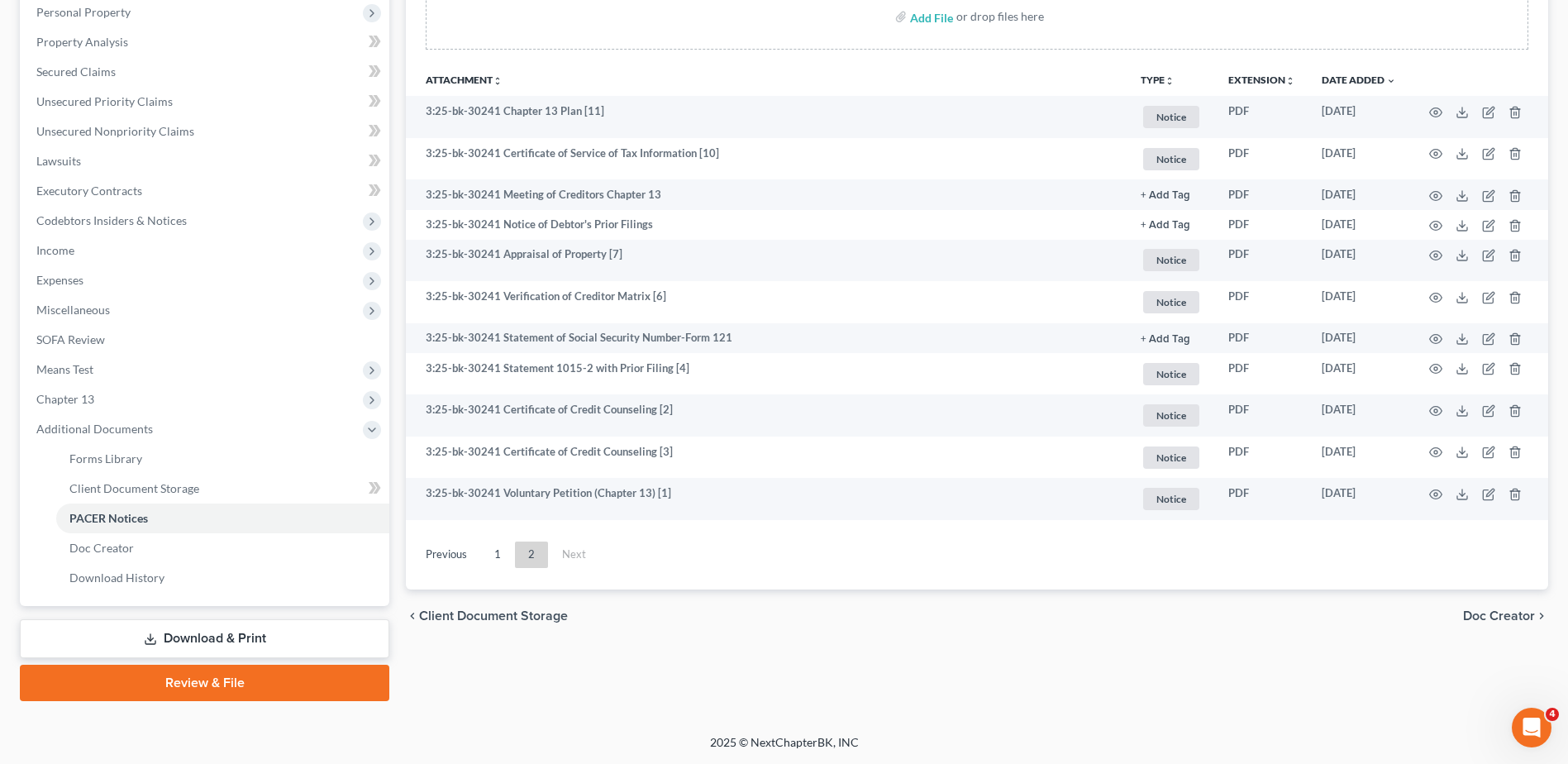
scroll to position [323, 0]
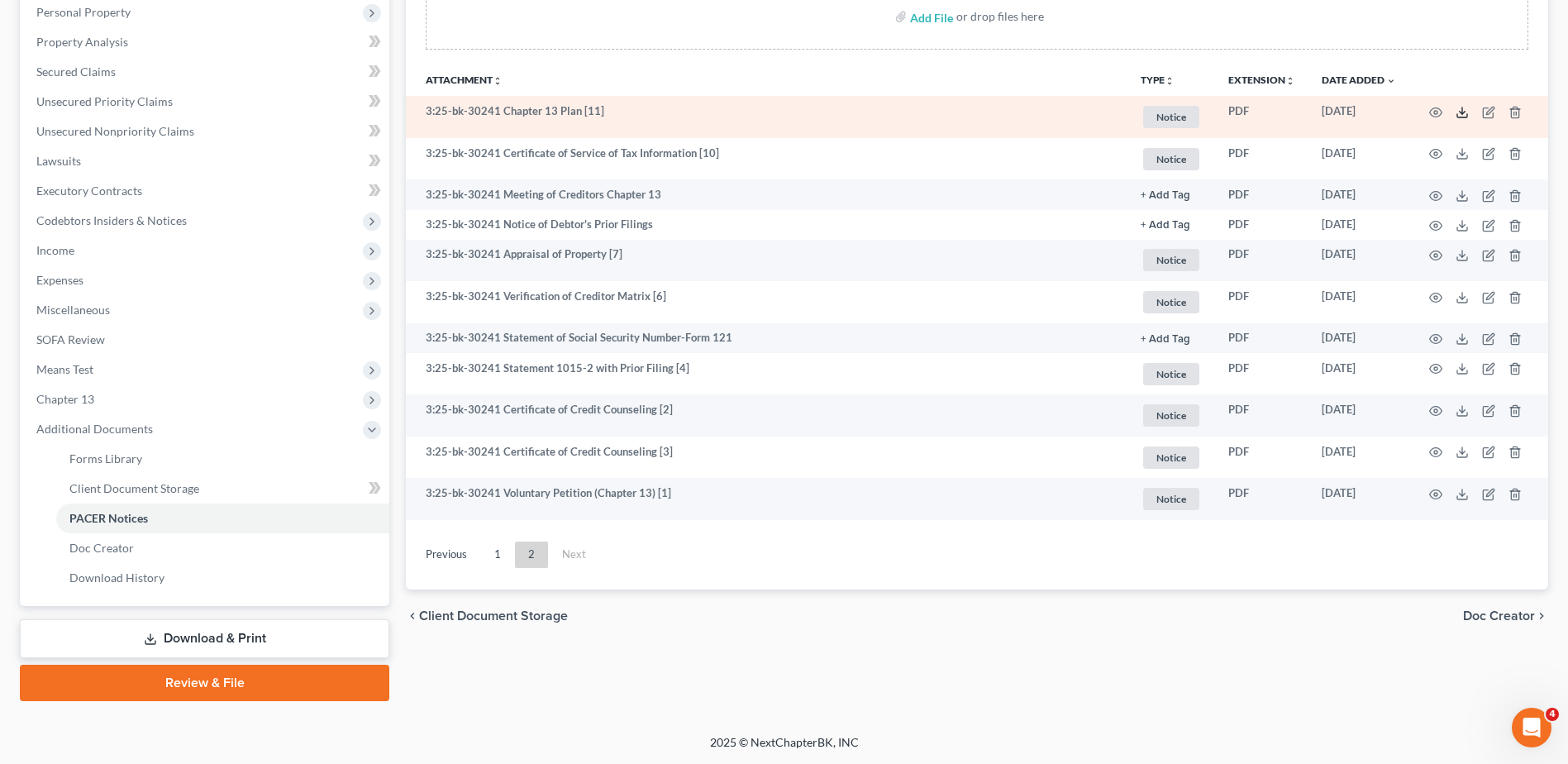
click at [1463, 111] on icon at bounding box center [1462, 112] width 13 height 13
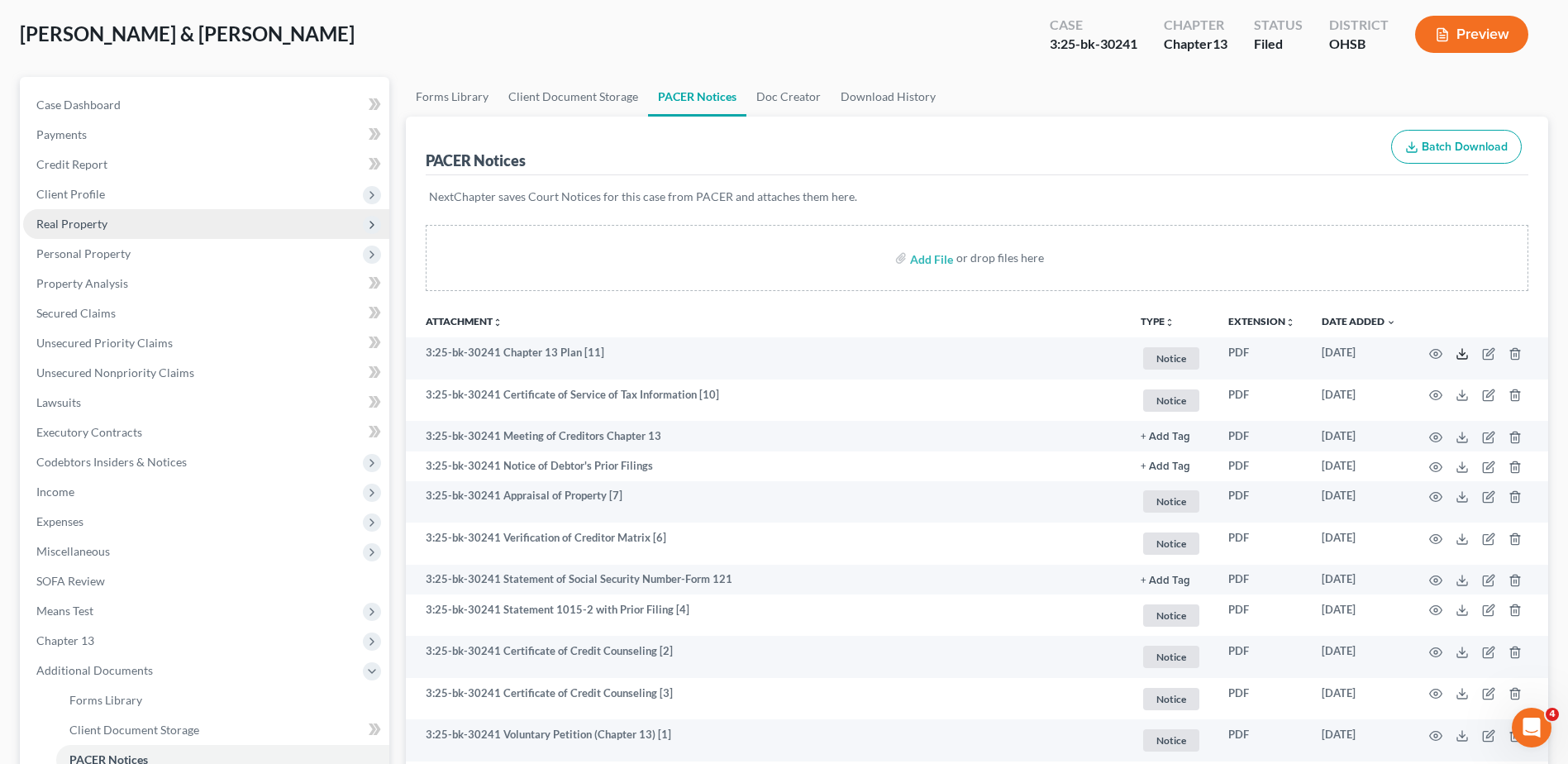
scroll to position [76, 0]
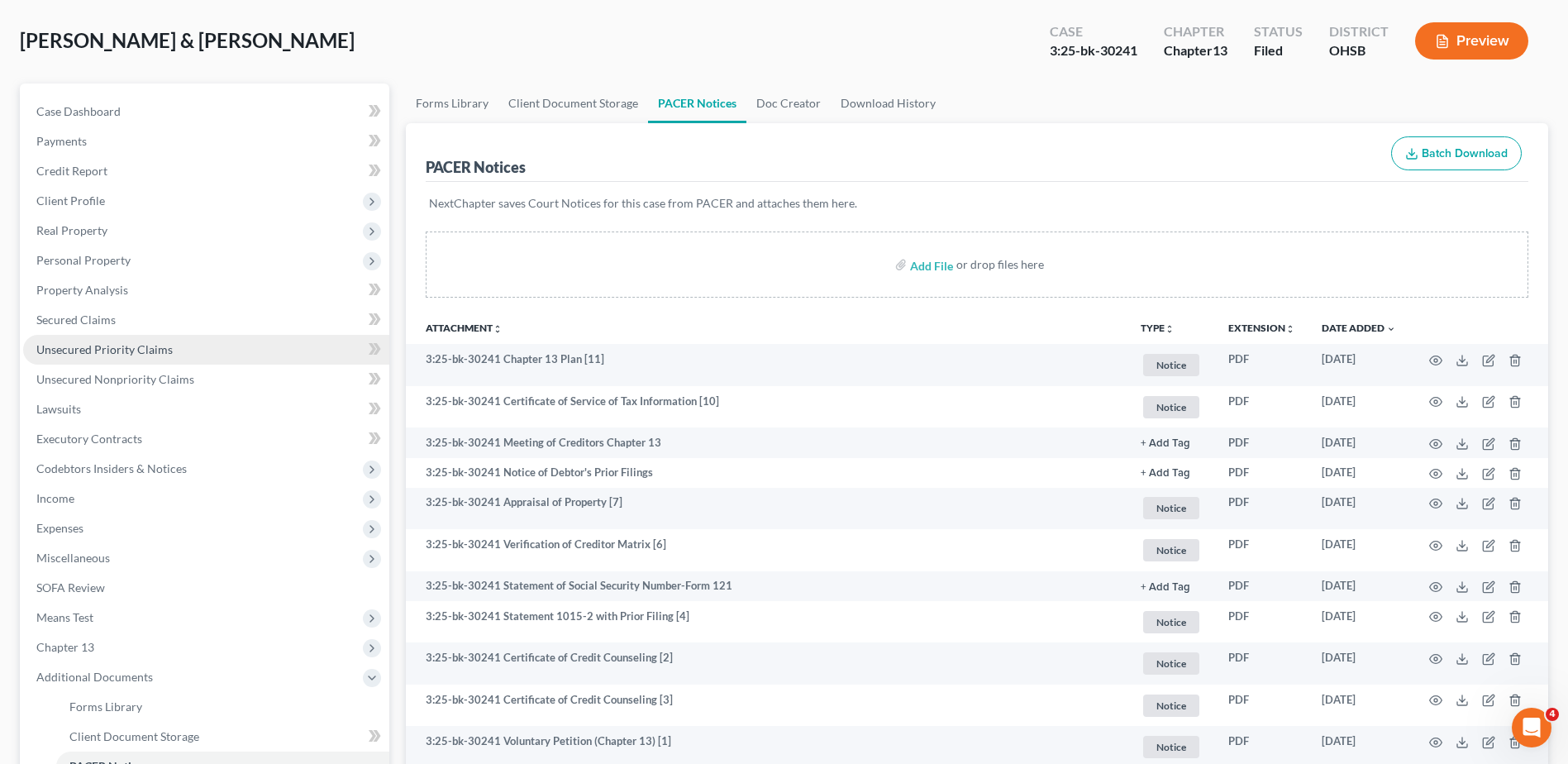
click at [131, 347] on span "Unsecured Priority Claims" at bounding box center [105, 349] width 136 height 14
